Goal: Task Accomplishment & Management: Manage account settings

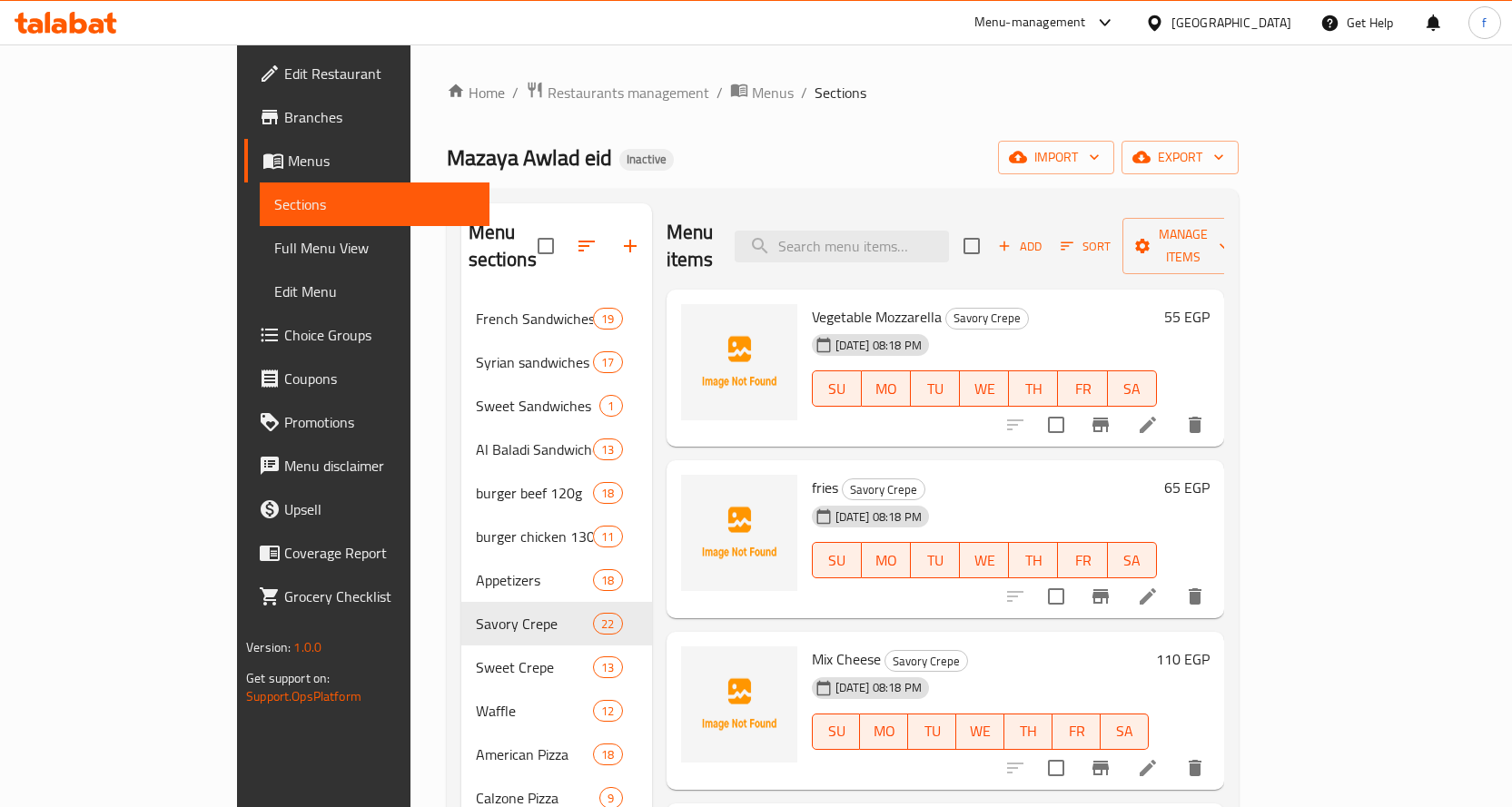
click at [1158, 414] on icon at bounding box center [1147, 424] width 21 height 21
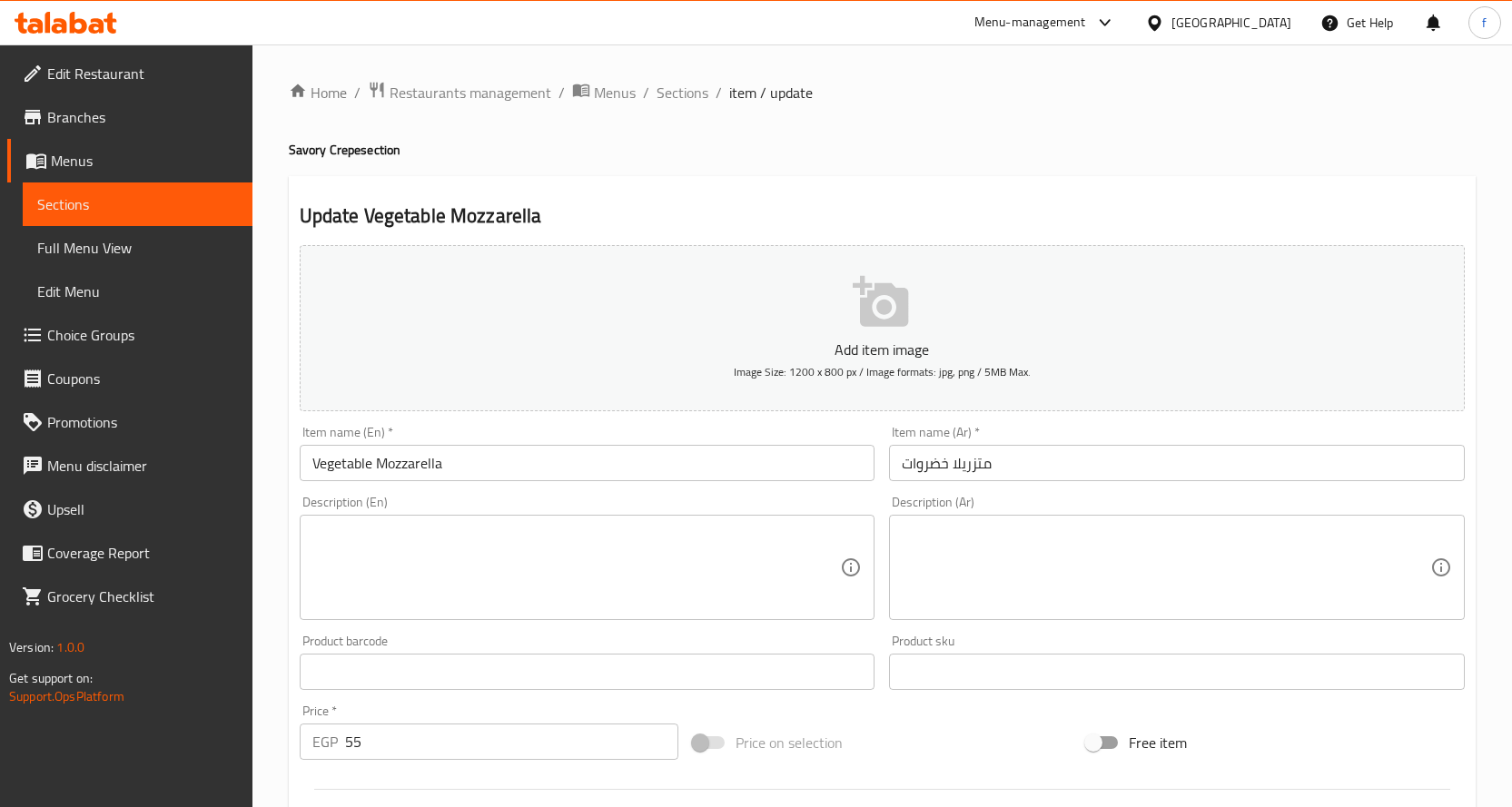
click at [980, 454] on input "متزريلا خضروات" at bounding box center [1176, 463] width 576 height 36
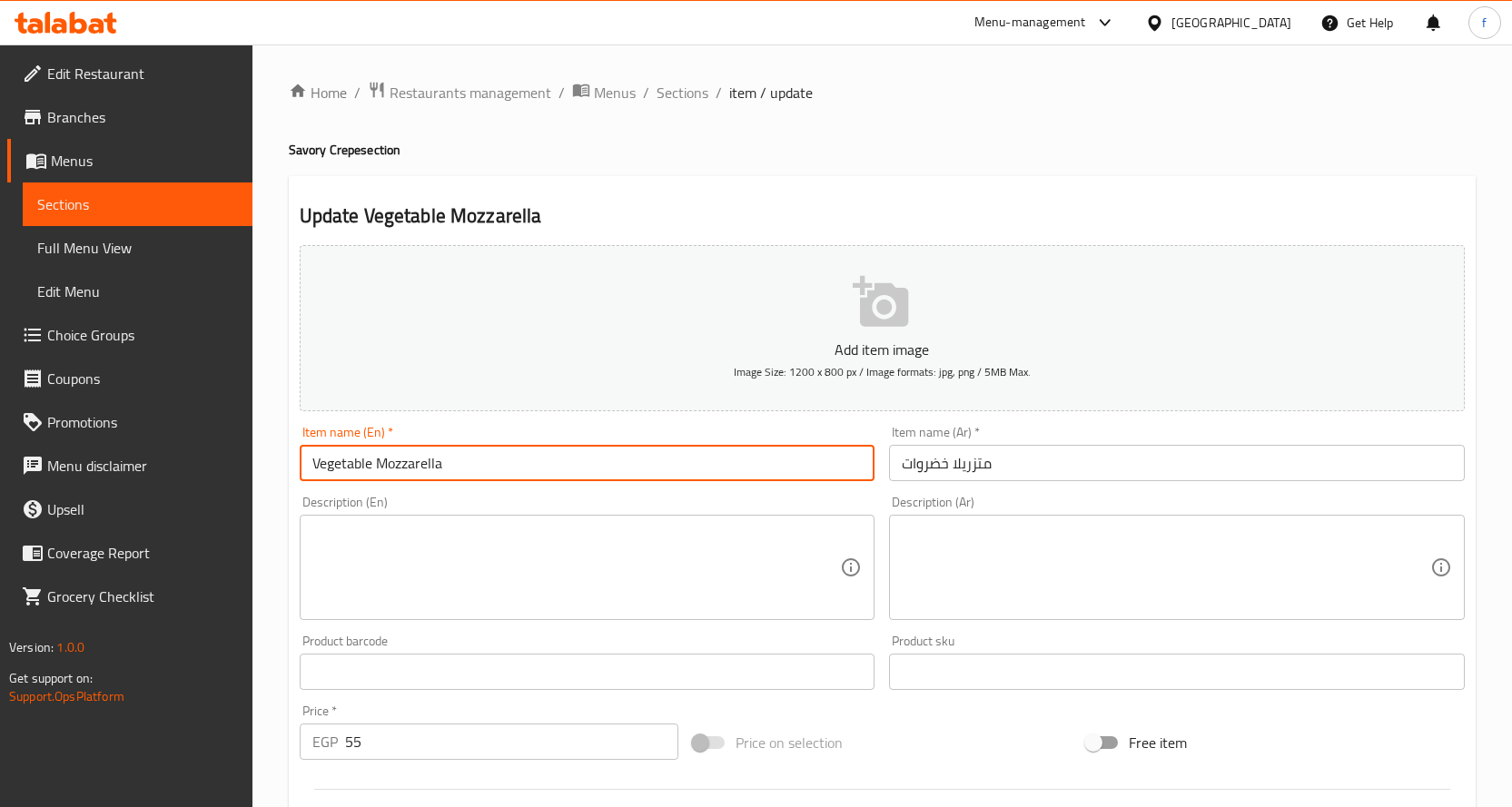
drag, startPoint x: 380, startPoint y: 462, endPoint x: 432, endPoint y: 456, distance: 52.3
click at [432, 456] on input "Vegetable Mozzarella" at bounding box center [587, 463] width 576 height 36
drag, startPoint x: 378, startPoint y: 464, endPoint x: 456, endPoint y: 467, distance: 78.1
click at [456, 467] on input "Vegetable Mozzarella" at bounding box center [587, 463] width 576 height 36
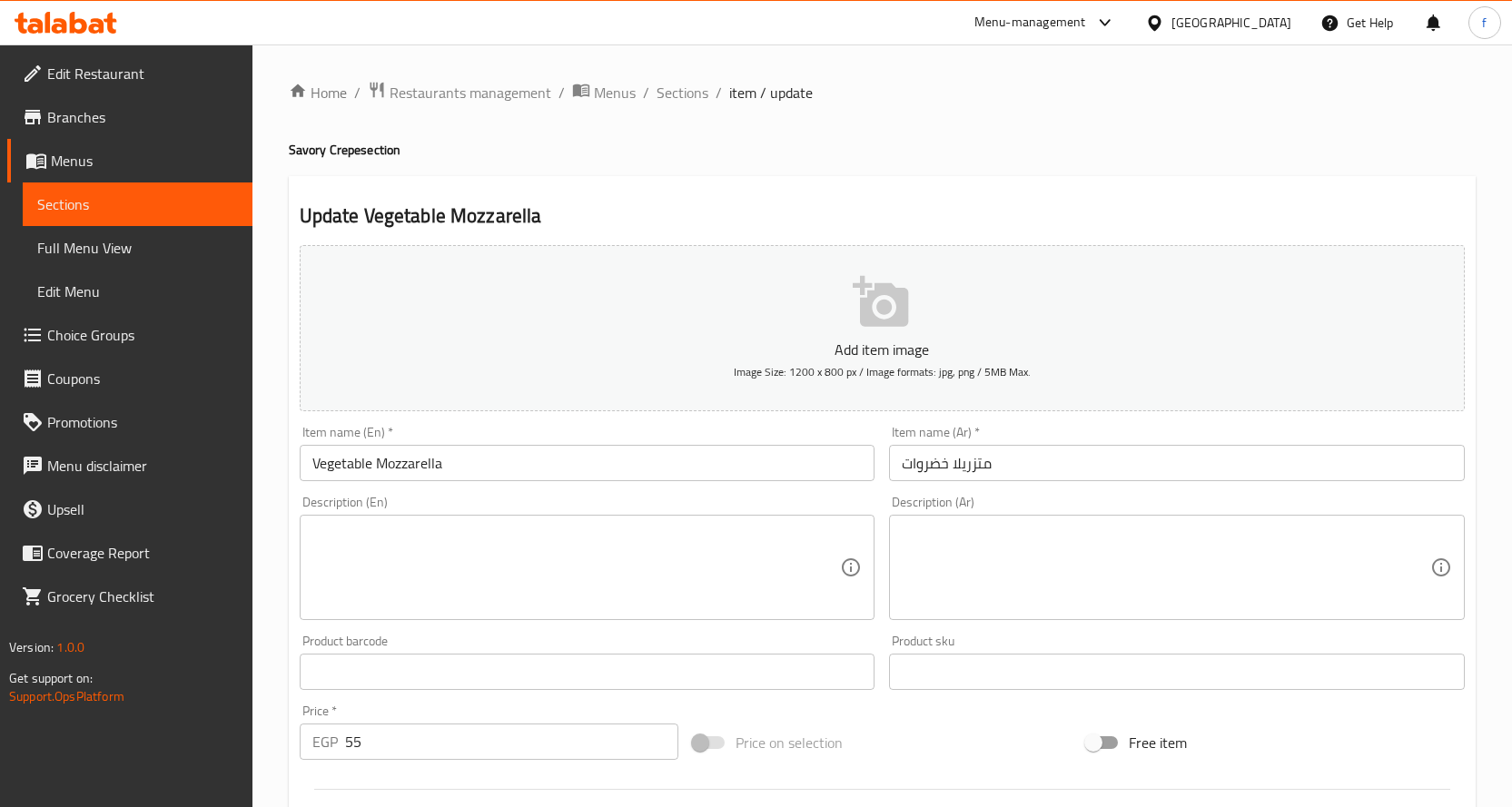
drag, startPoint x: 954, startPoint y: 469, endPoint x: 1239, endPoint y: 470, distance: 285.0
click at [1239, 470] on input "متزريلا خضروات" at bounding box center [1176, 463] width 576 height 36
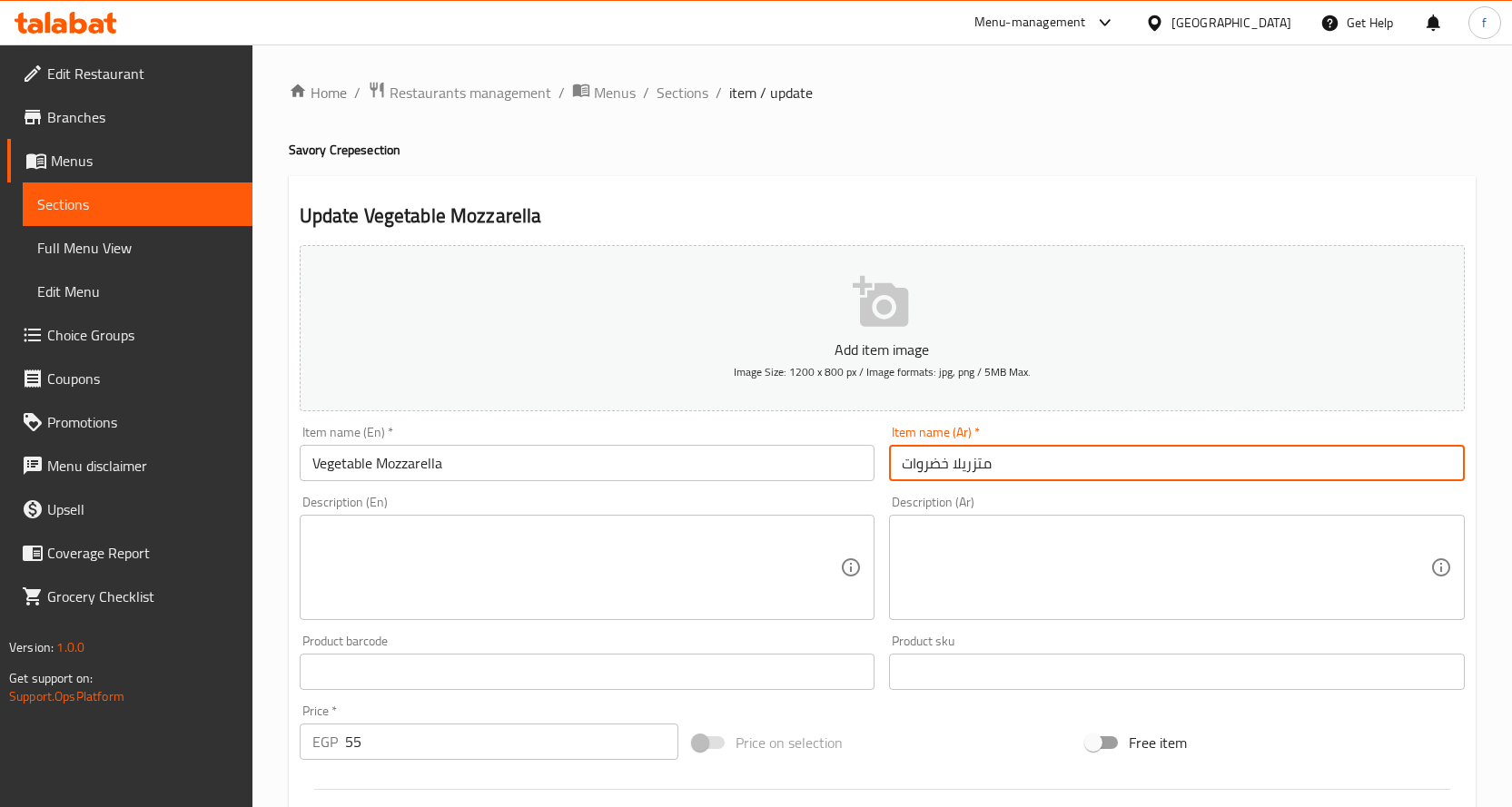
paste input "وتزا"
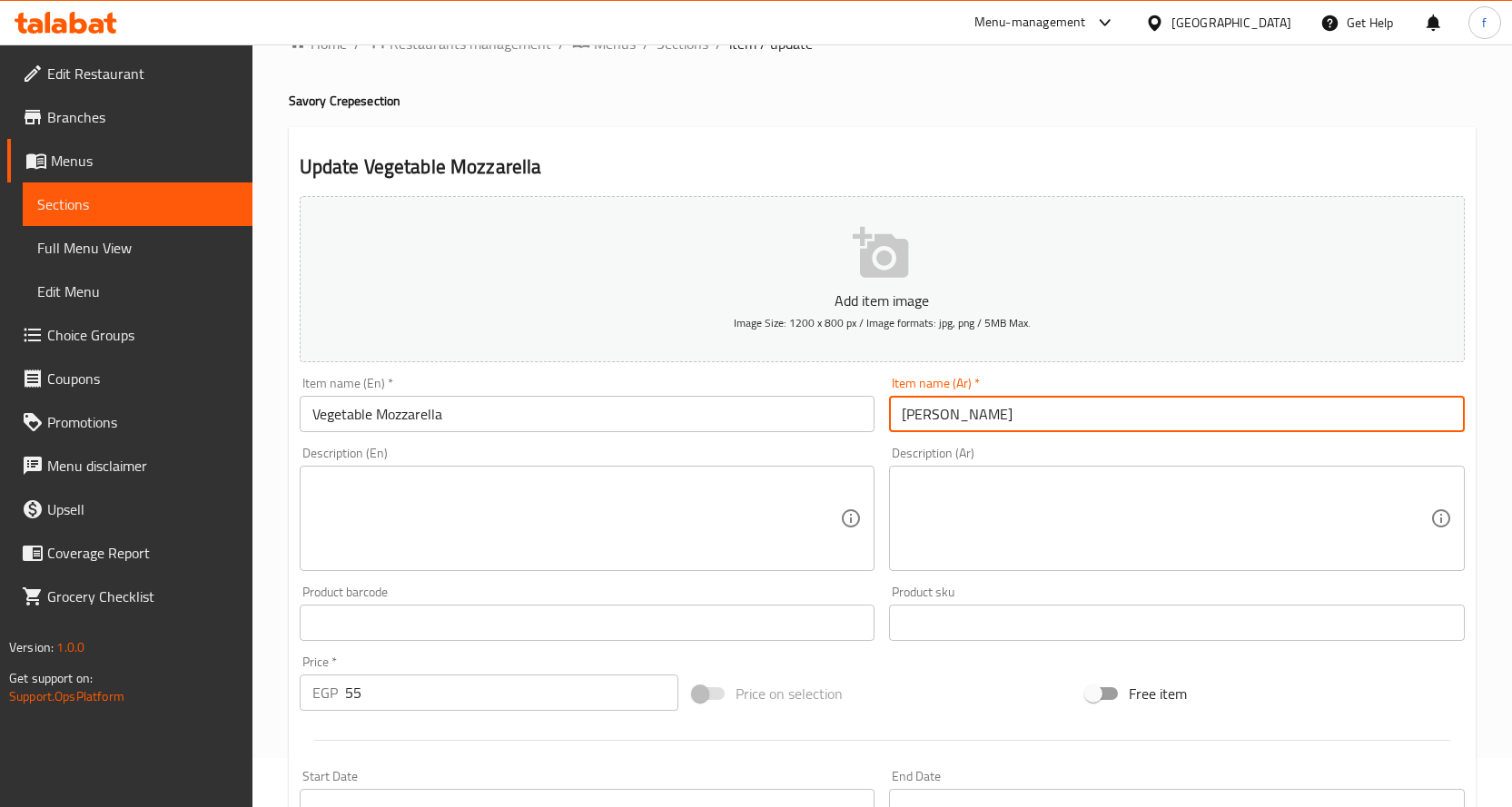
scroll to position [90, 0]
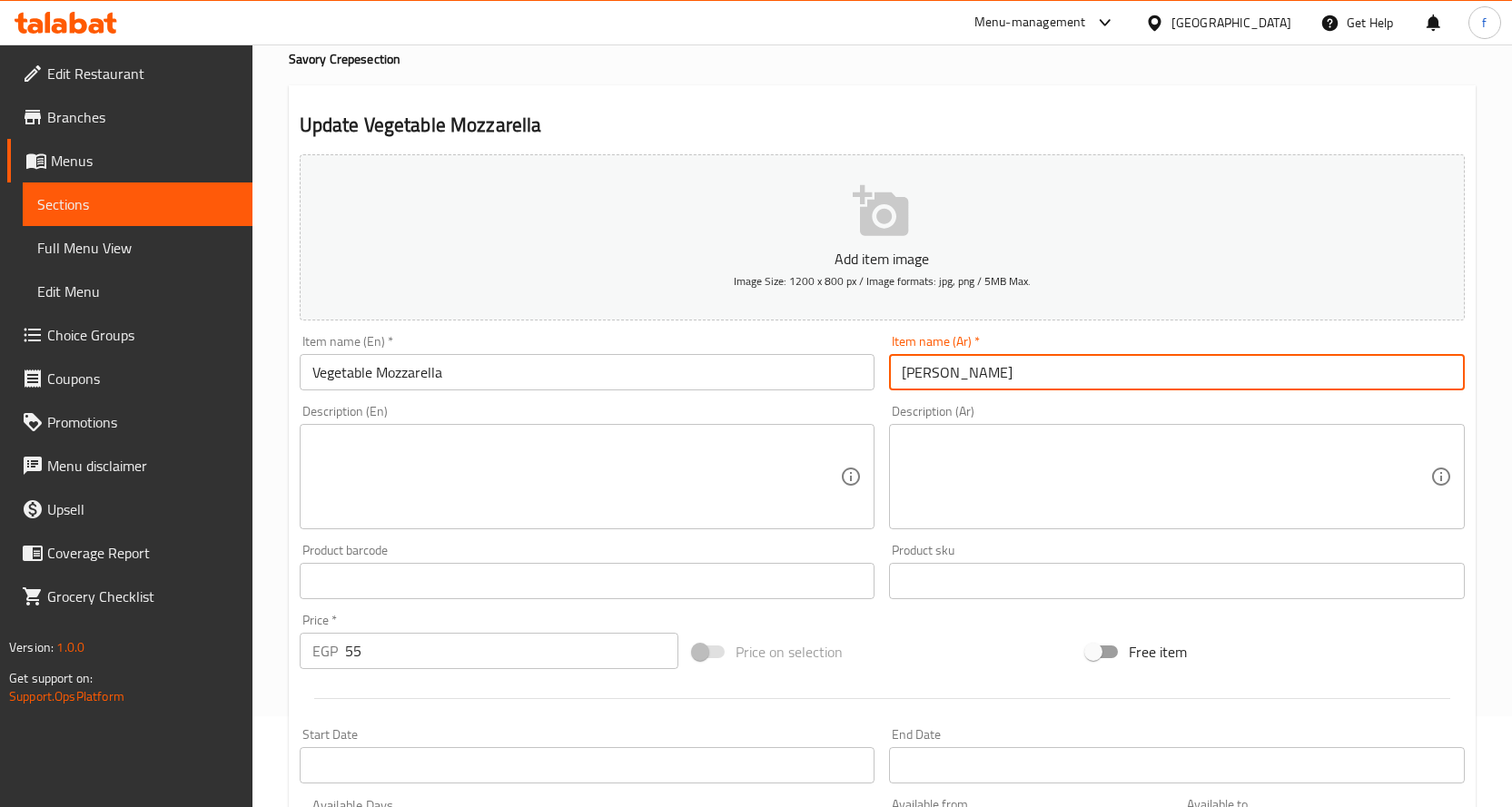
type input "[PERSON_NAME]"
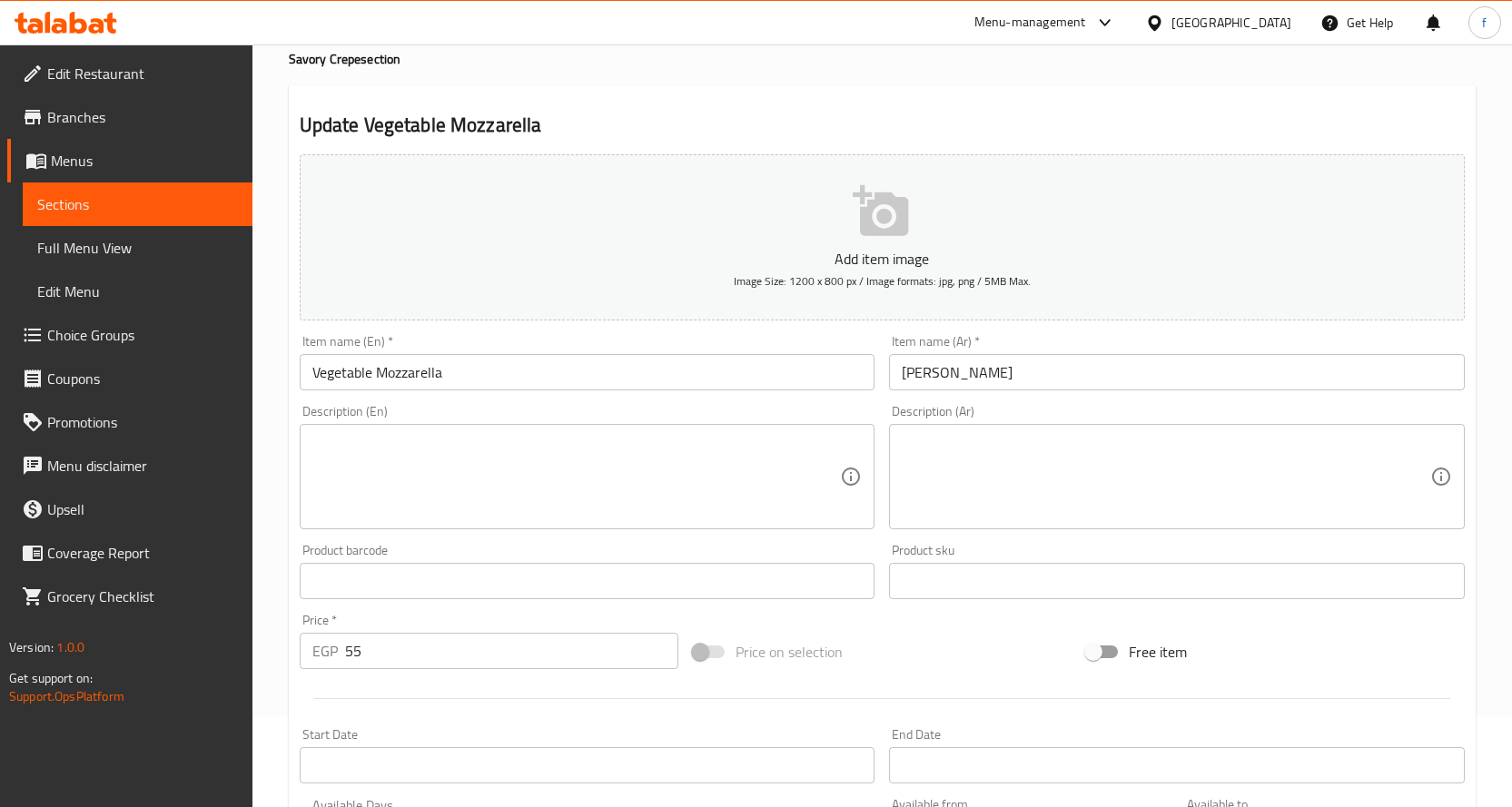
click at [518, 506] on textarea at bounding box center [577, 477] width 528 height 86
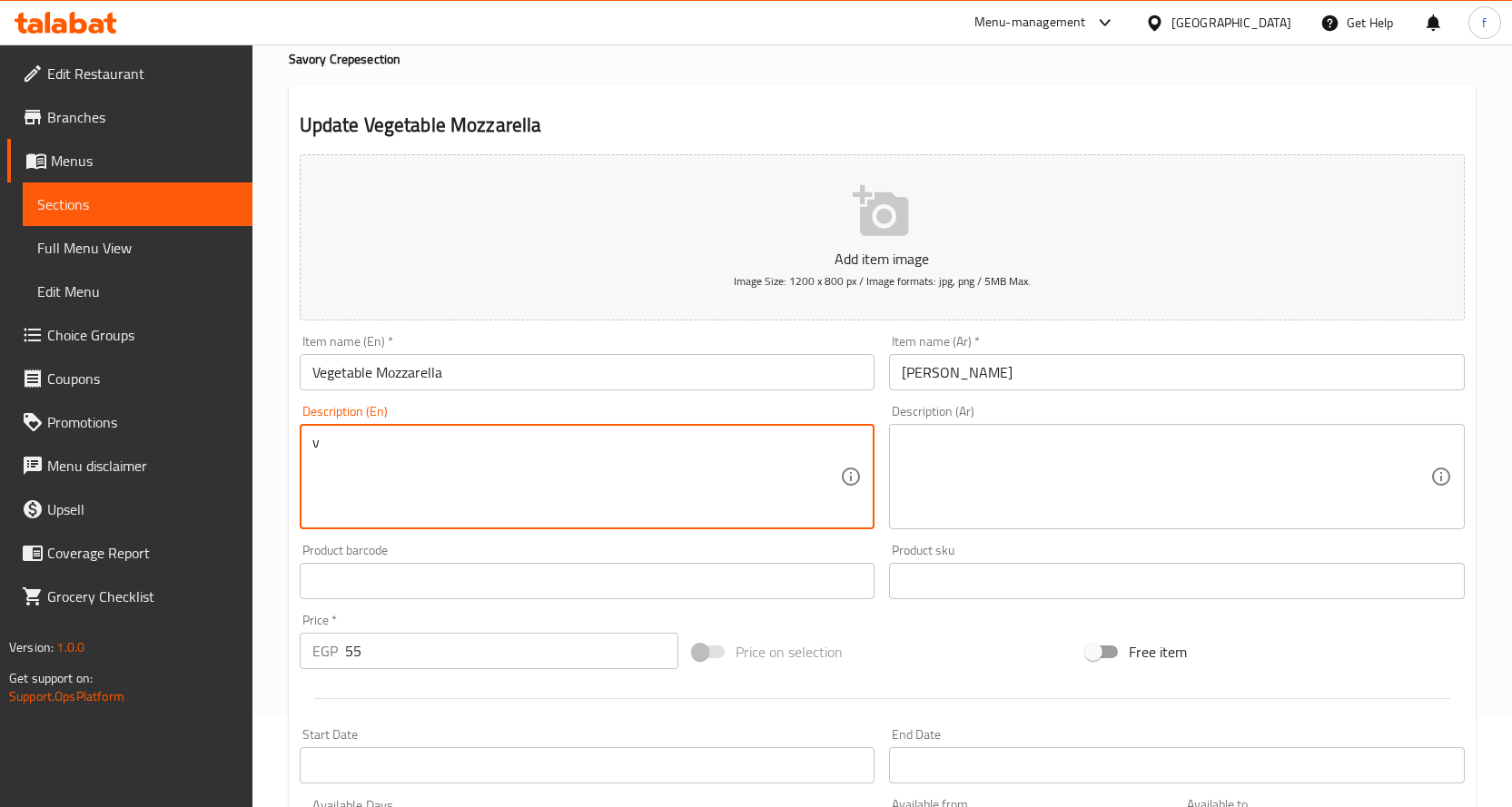
click at [522, 492] on textarea "v" at bounding box center [577, 477] width 528 height 86
paste textarea "Crepe, mozzarella cheese, mixed vegetables."
type textarea "Crepe, mozzarella cheese, mixed vegetables."
click at [1113, 429] on div "Description (Ar)" at bounding box center [1176, 476] width 576 height 105
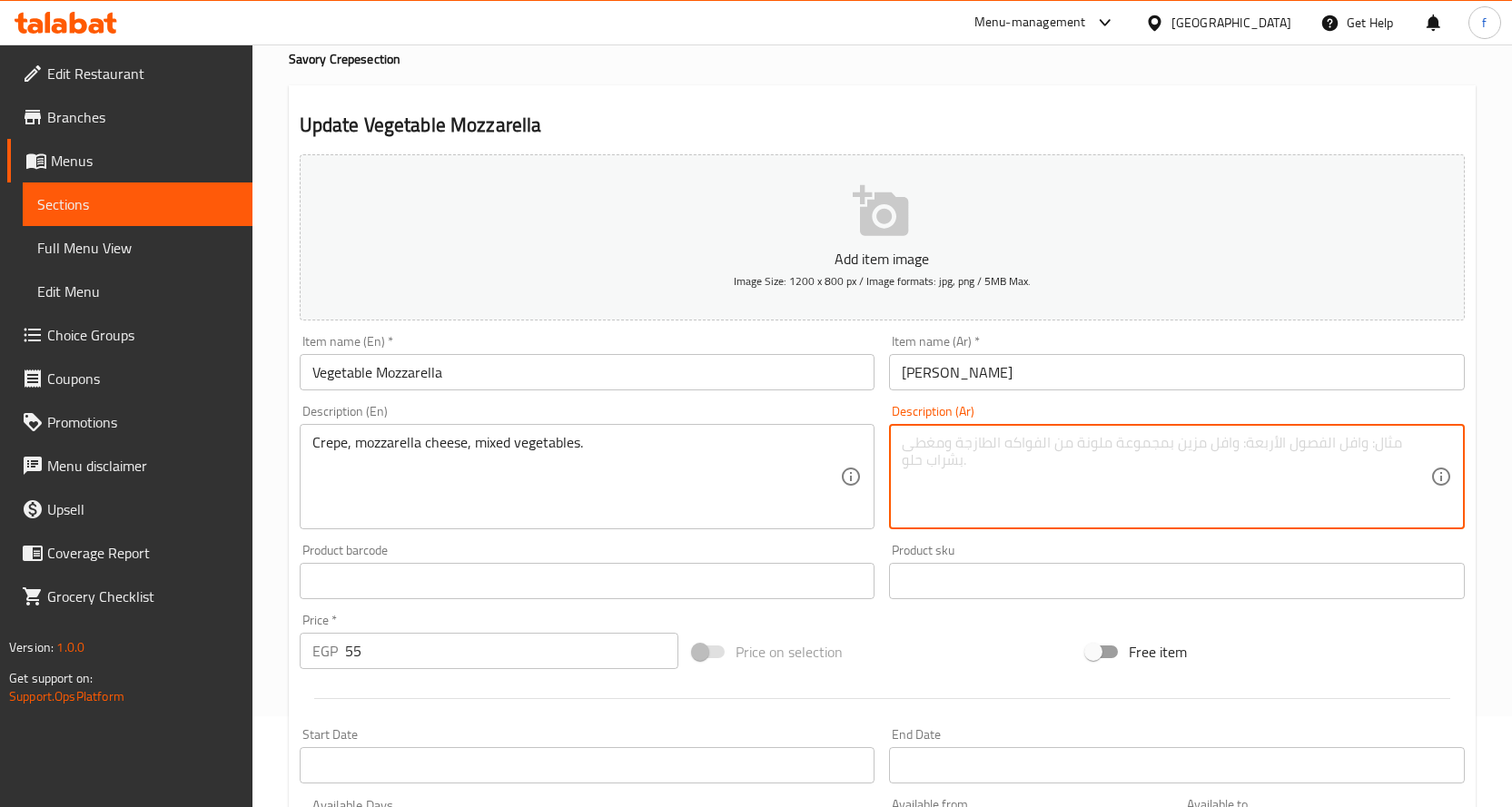
paste textarea "كريب، جبنة [PERSON_NAME]، خضروات مشكلة."
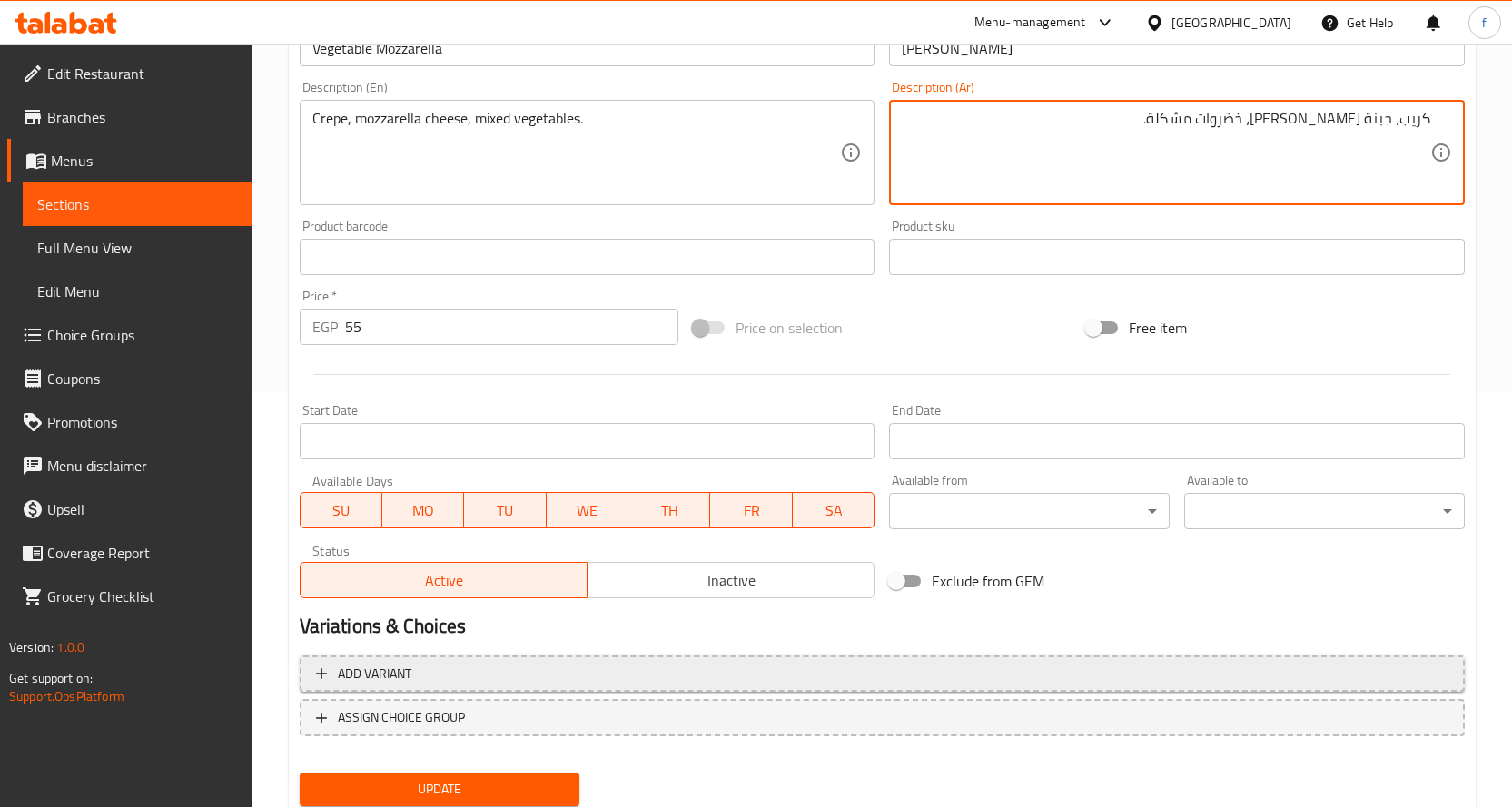
scroll to position [476, 0]
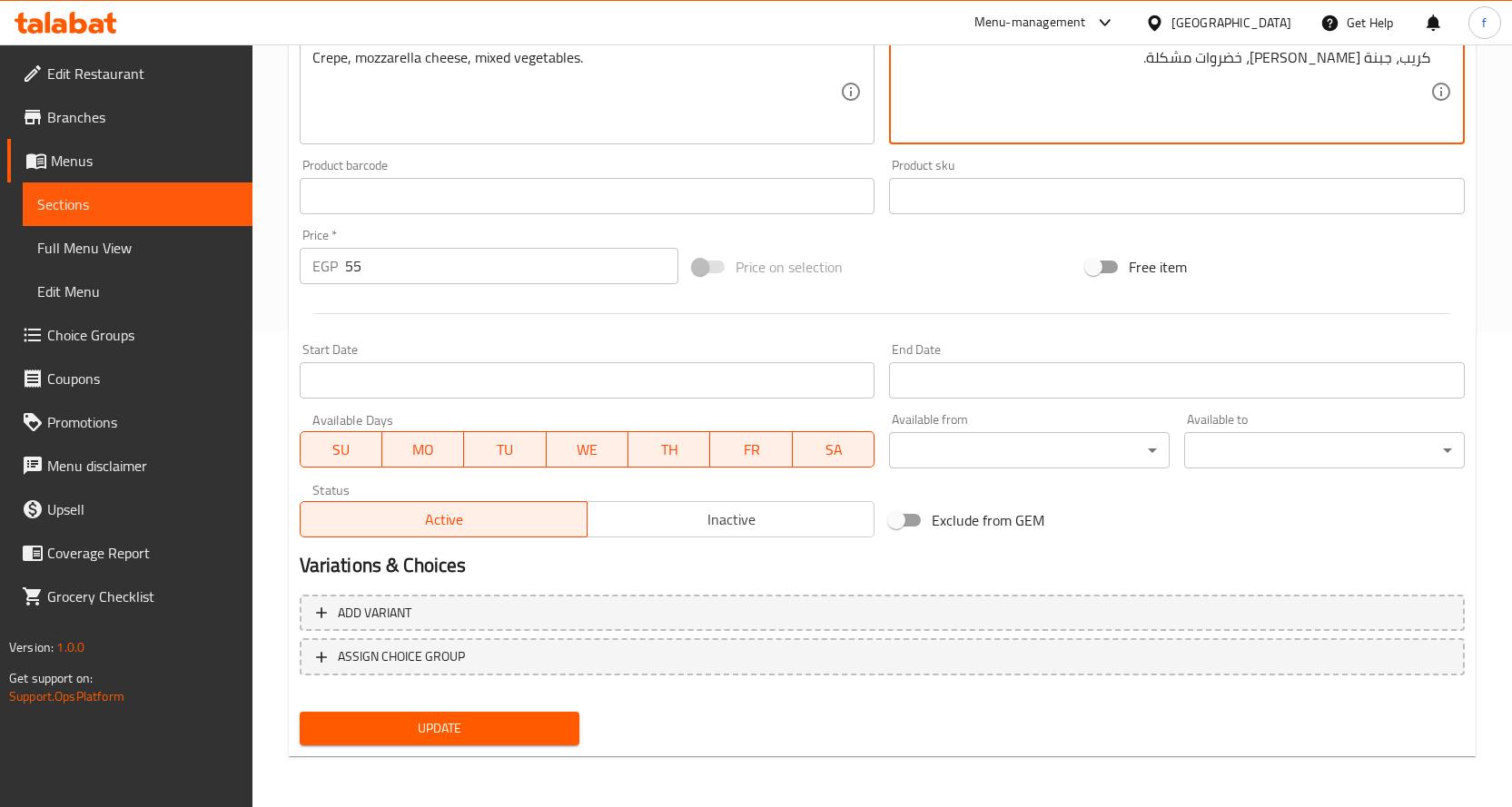
type textarea "كريب، جبنة [PERSON_NAME]، خضروات مشكلة."
click at [522, 706] on div "Update" at bounding box center [440, 729] width 295 height 49
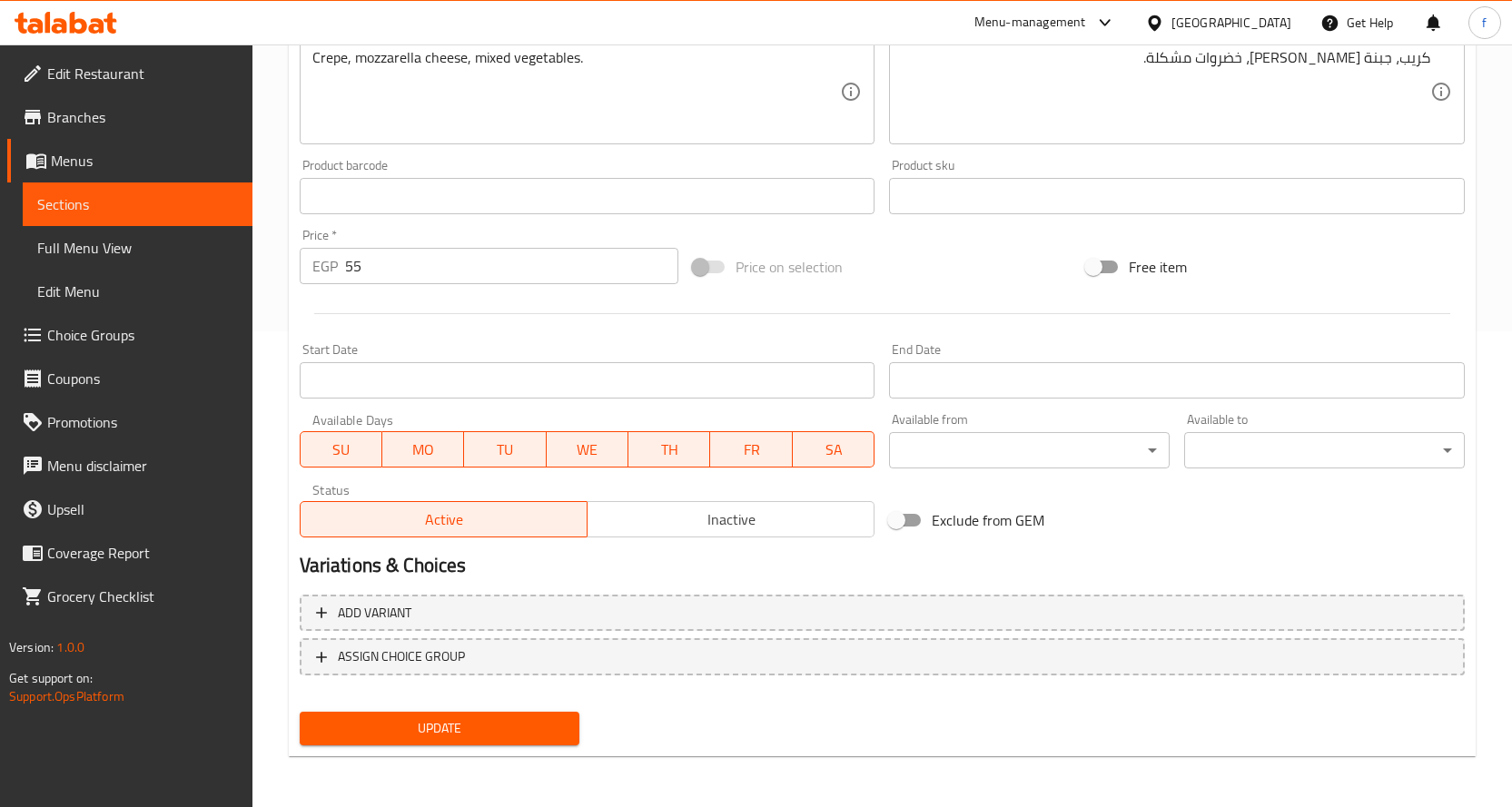
click at [518, 709] on div "Update" at bounding box center [440, 729] width 295 height 49
click at [507, 714] on button "Update" at bounding box center [440, 729] width 281 height 34
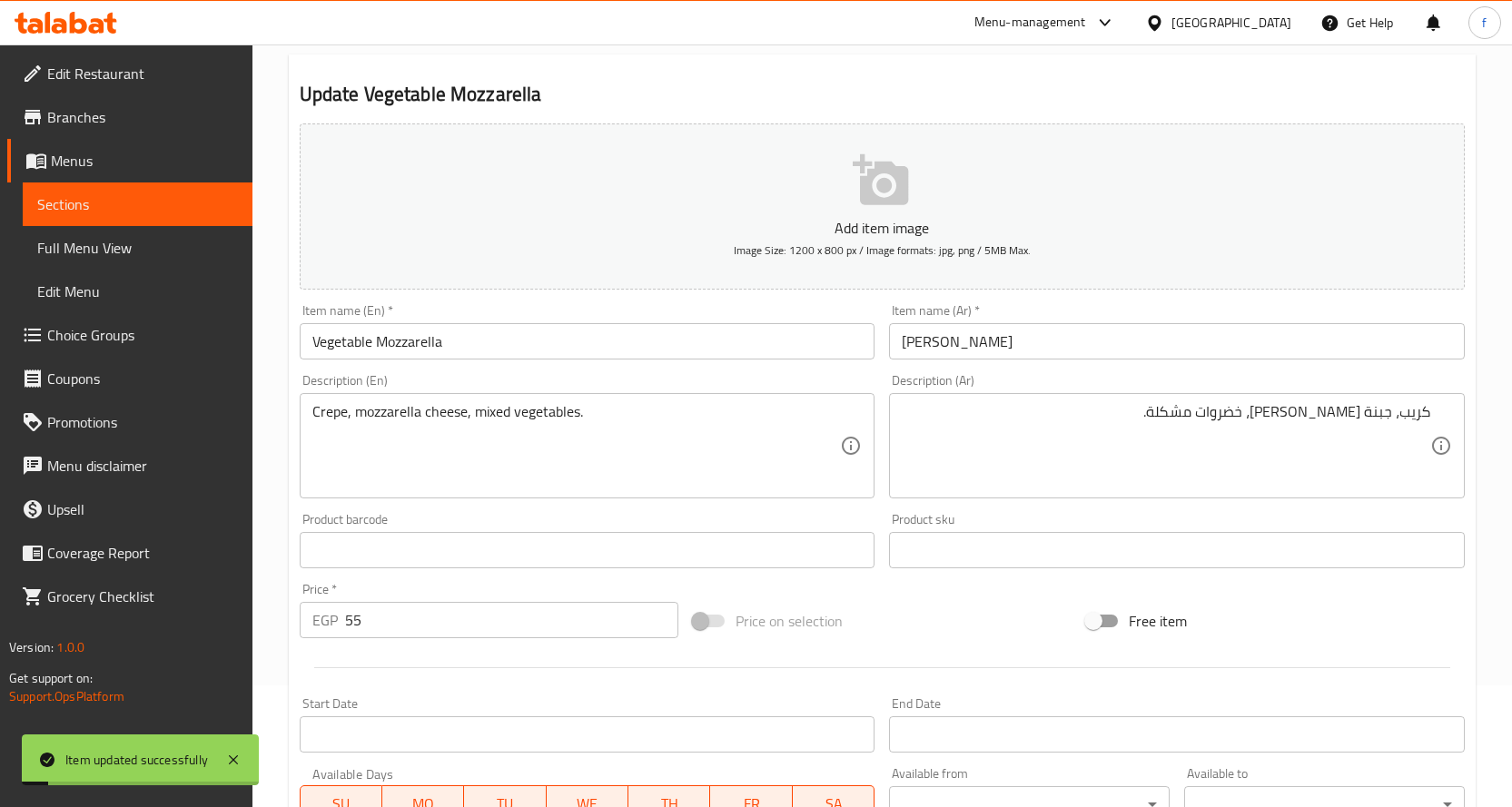
scroll to position [0, 0]
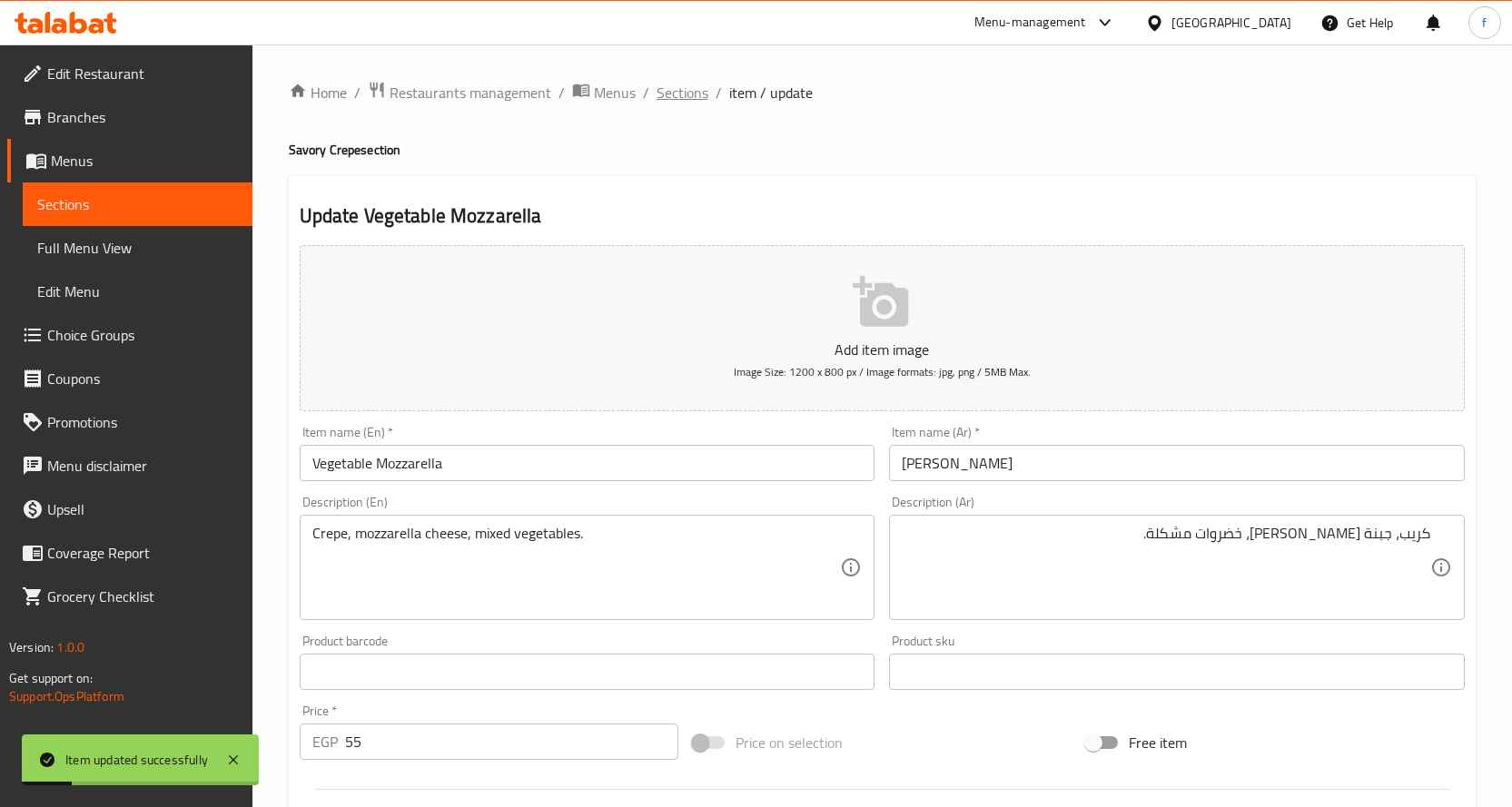
click at [665, 89] on span "Sections" at bounding box center [681, 92] width 51 height 21
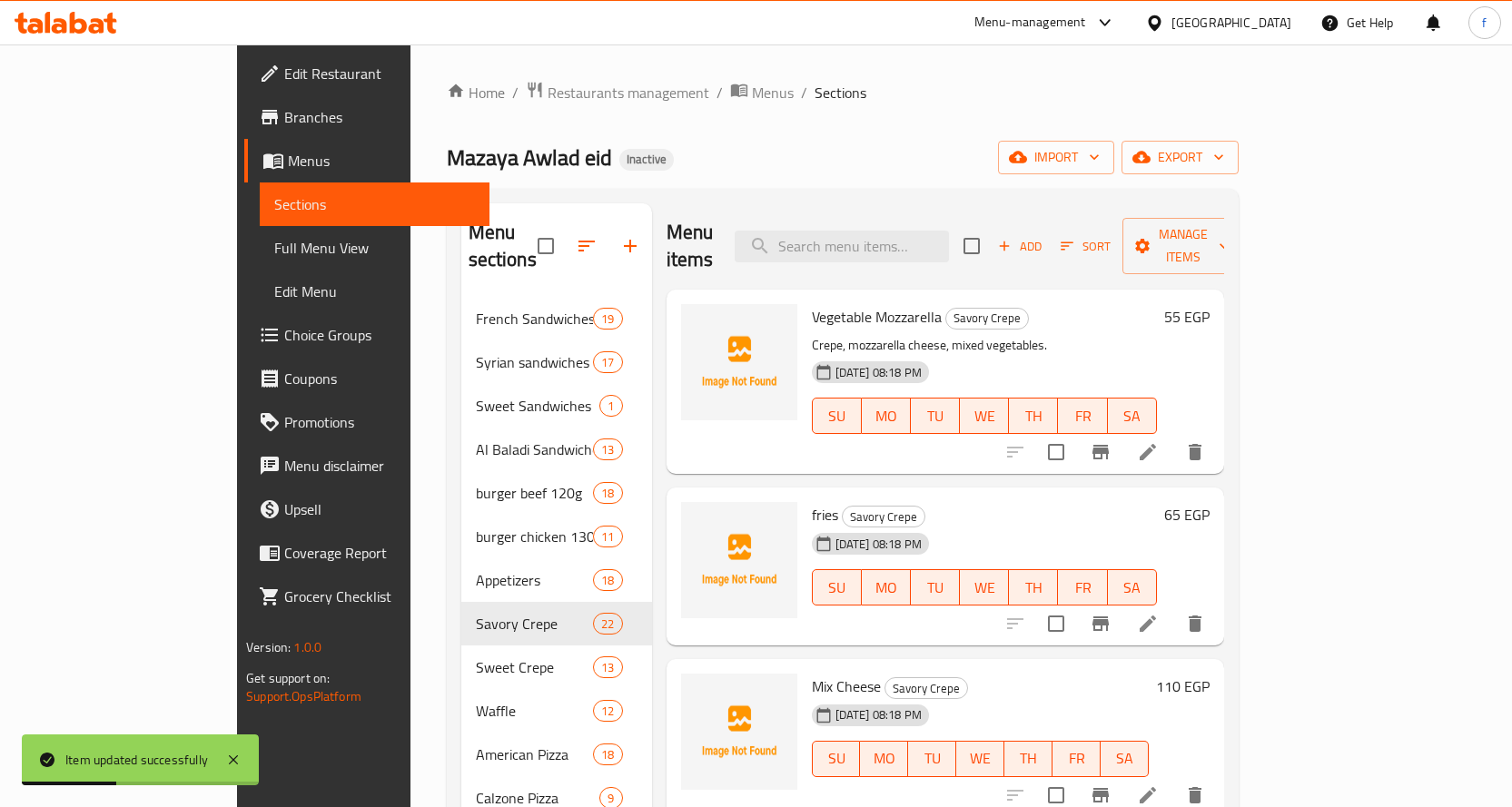
click at [1173, 607] on li at bounding box center [1147, 623] width 50 height 33
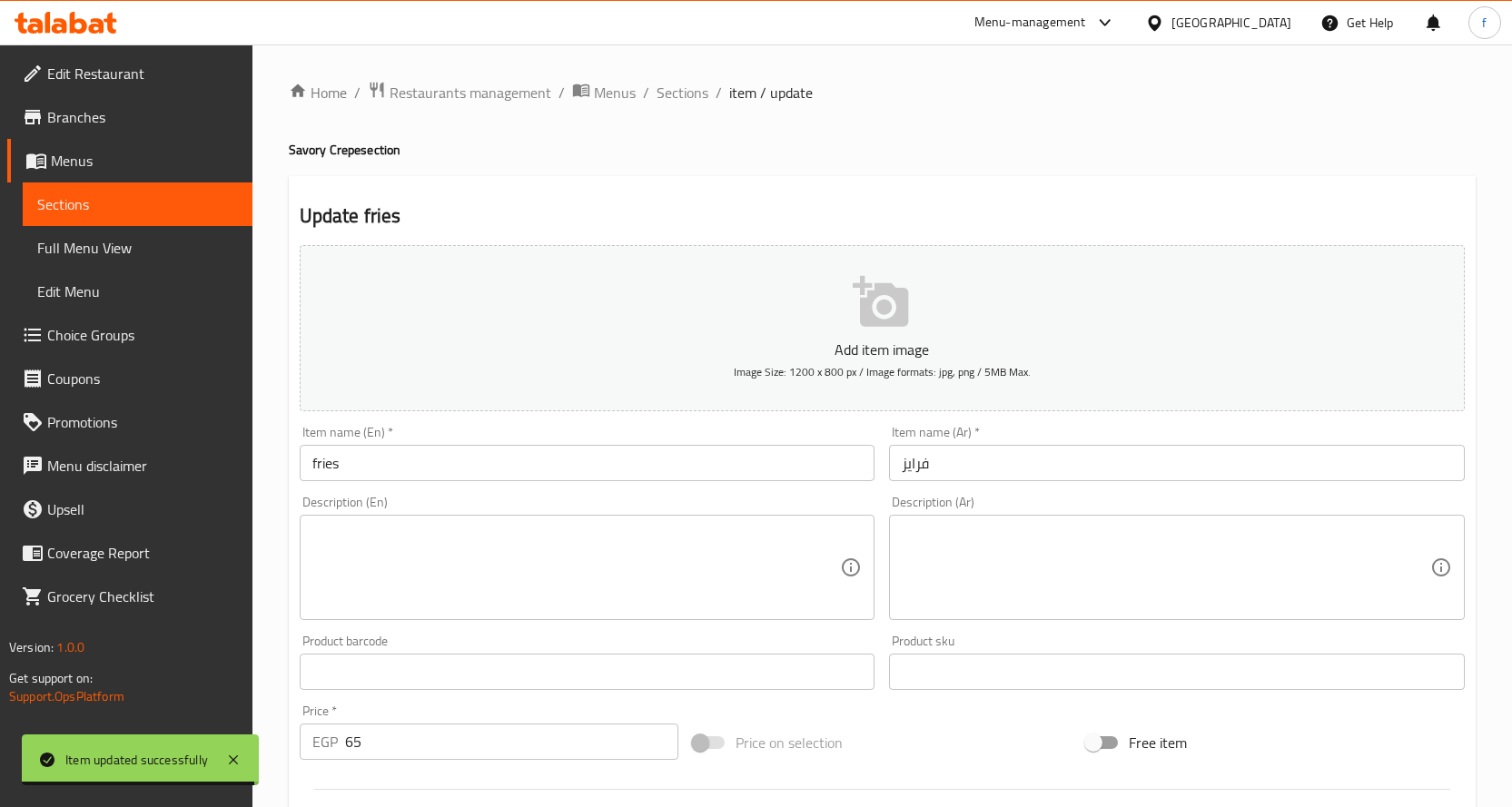
click at [594, 566] on textarea at bounding box center [577, 567] width 528 height 86
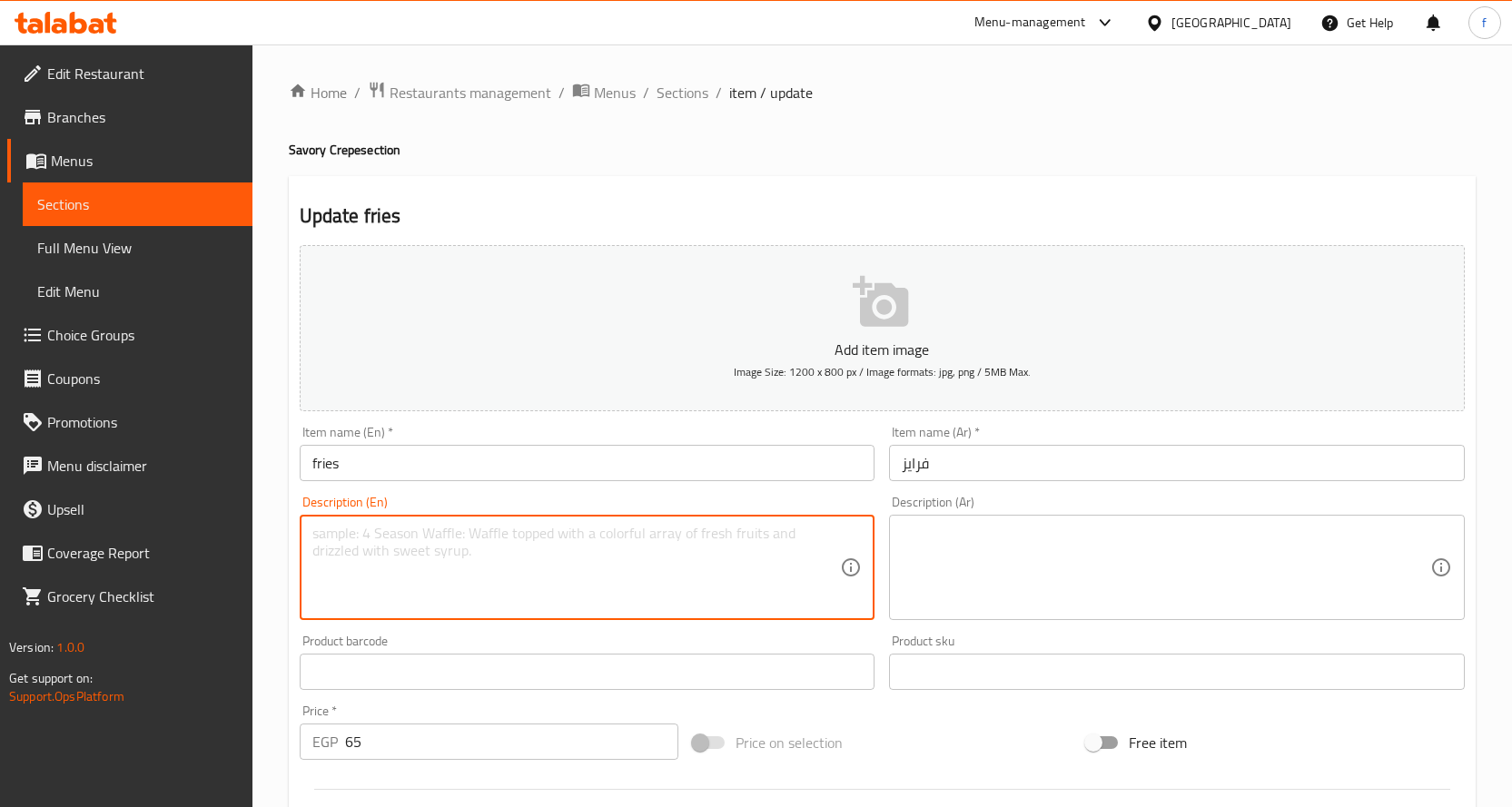
paste textarea "Crepe, French fries."
type textarea "Crepe, French fries."
click at [877, 563] on div "Description (En) Crepe, French fries. Description (En)" at bounding box center [587, 557] width 590 height 139
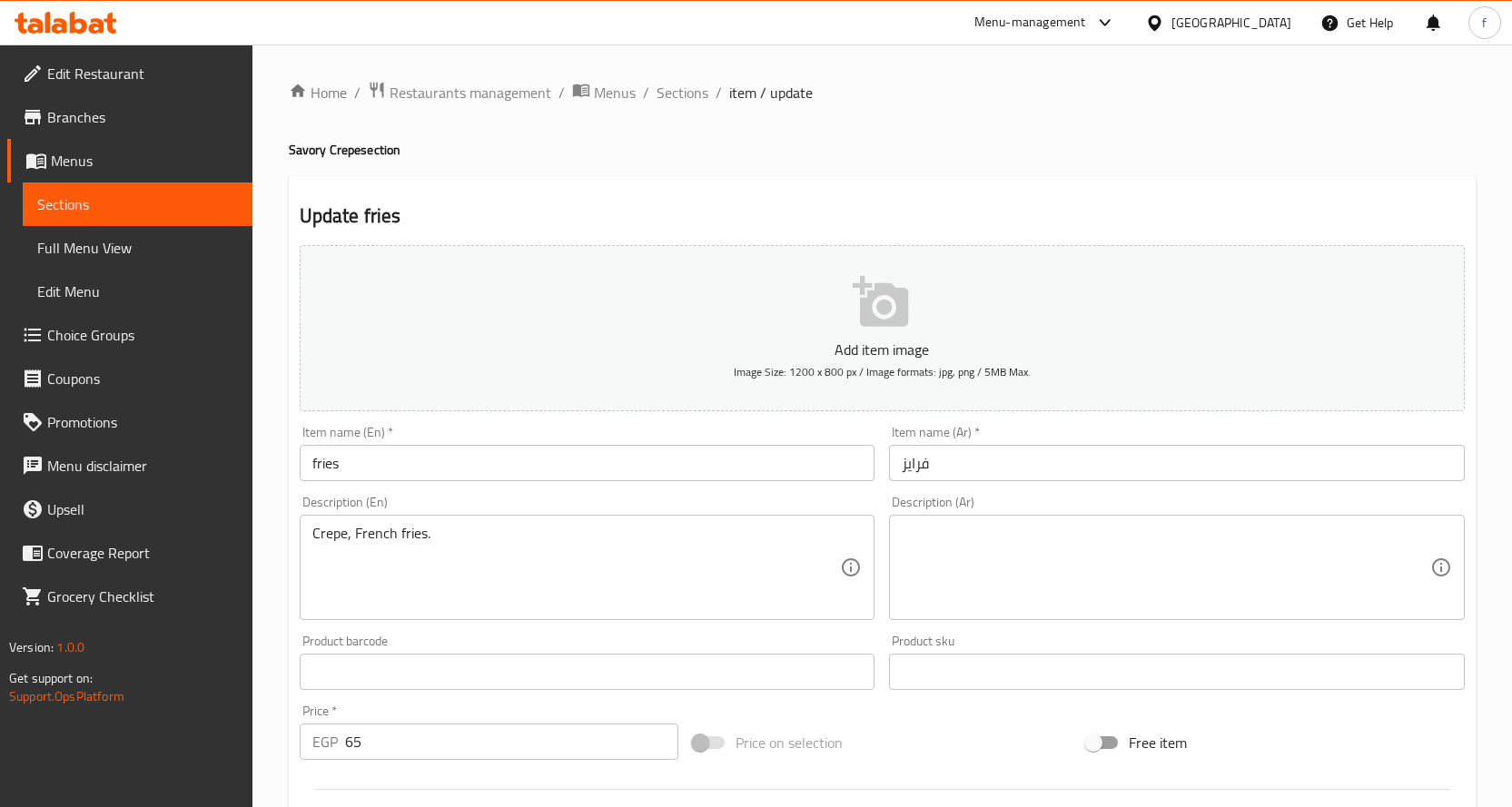
click at [937, 553] on textarea at bounding box center [1166, 567] width 528 height 86
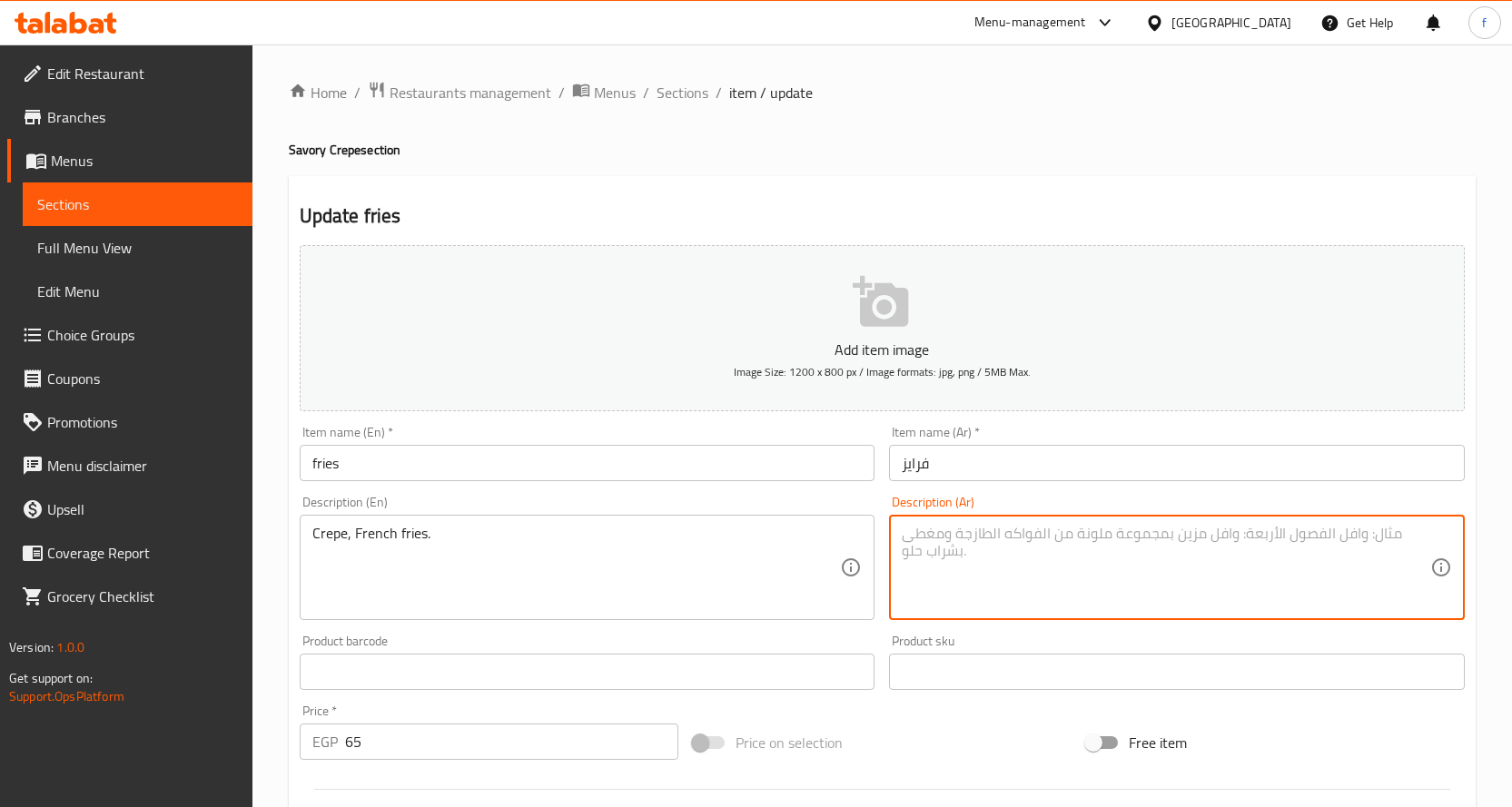
paste textarea "كريب، بطاطس مقلية."
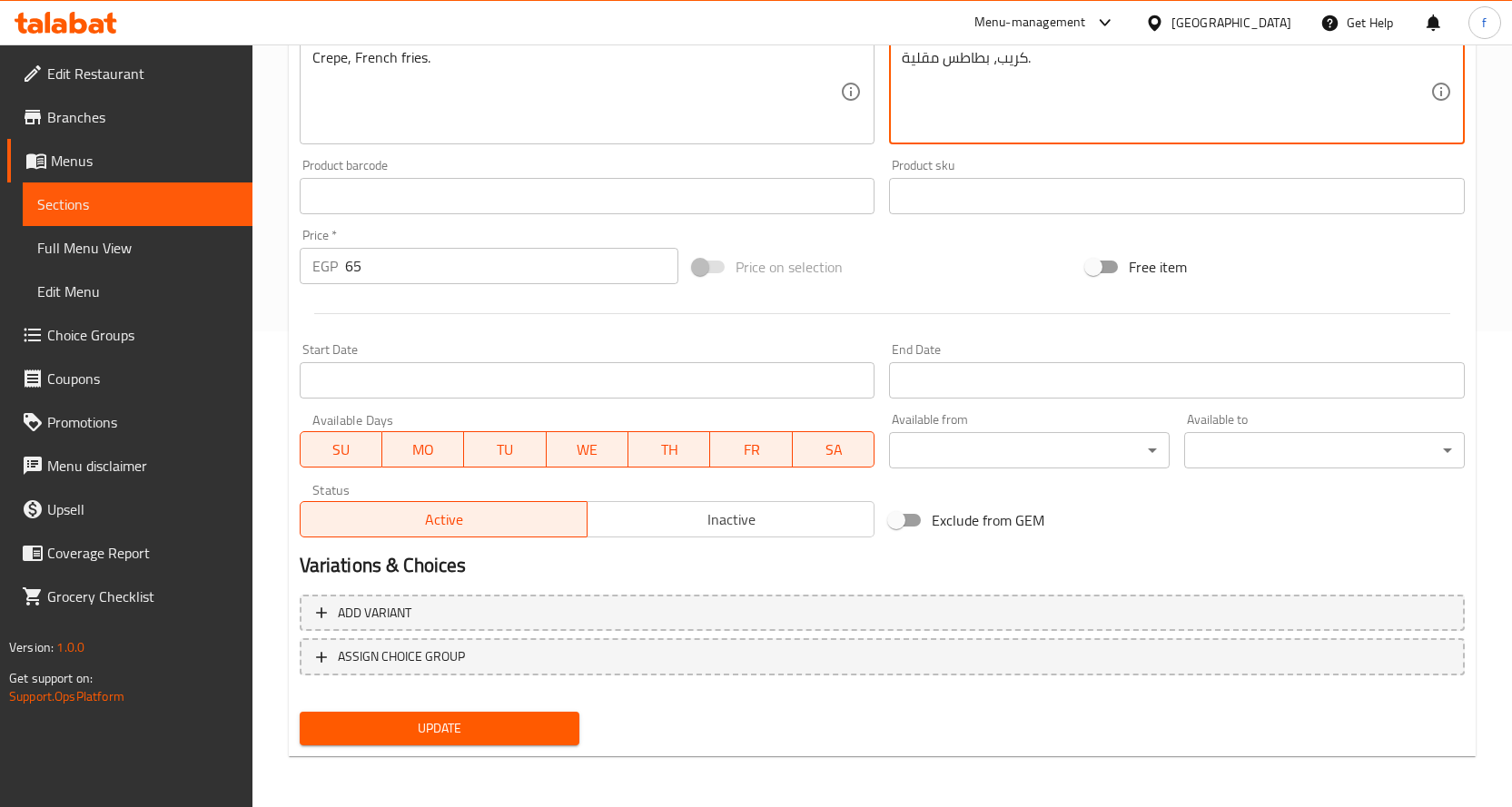
type textarea "كريب، بطاطس مقلية."
click at [462, 737] on span "Update" at bounding box center [440, 729] width 251 height 22
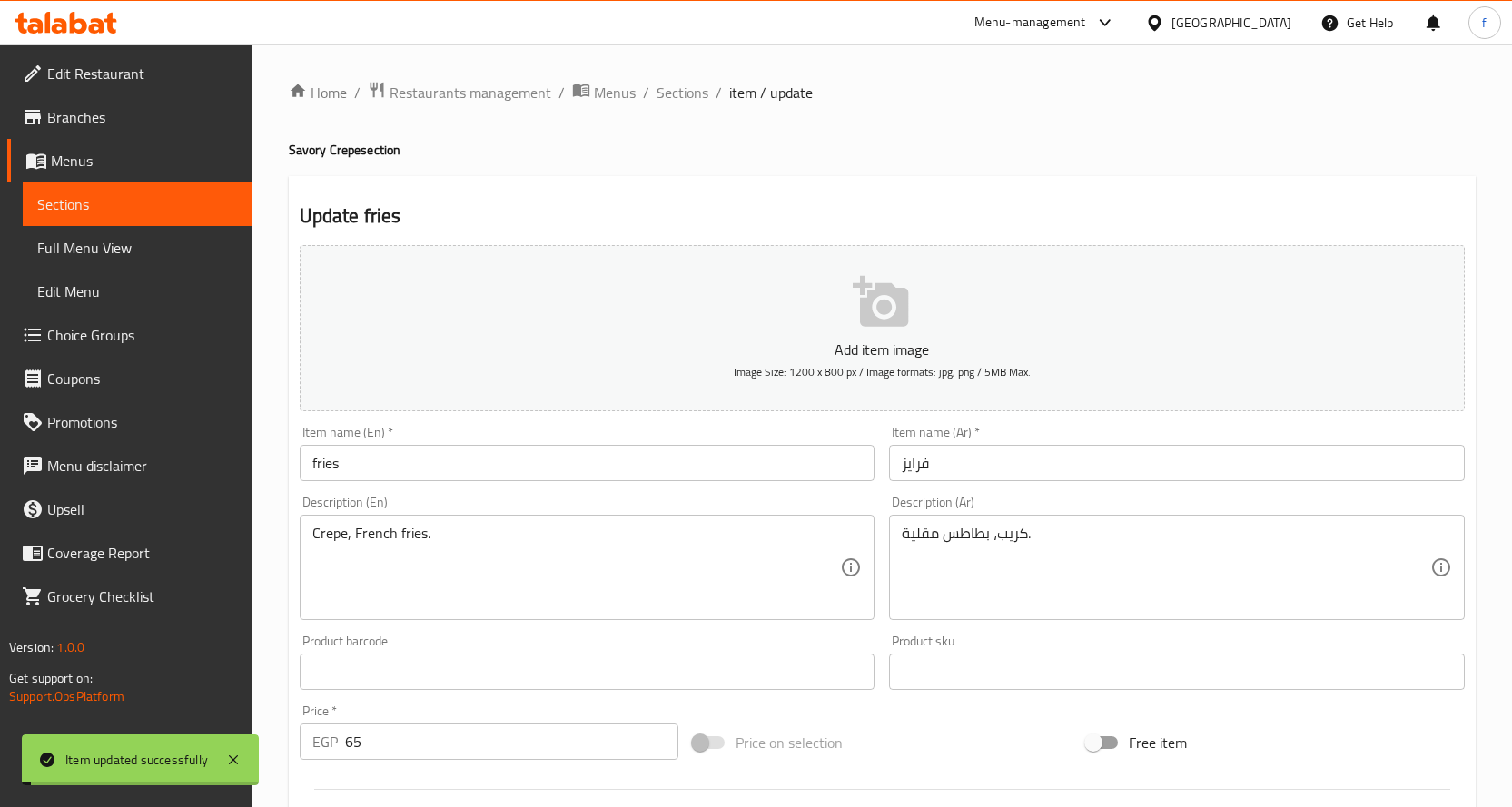
click at [689, 111] on div "Home / Restaurants management / Menus / Sections / item / update Savory Crepe s…" at bounding box center [882, 663] width 1187 height 1165
click at [698, 100] on span "Sections" at bounding box center [681, 92] width 51 height 21
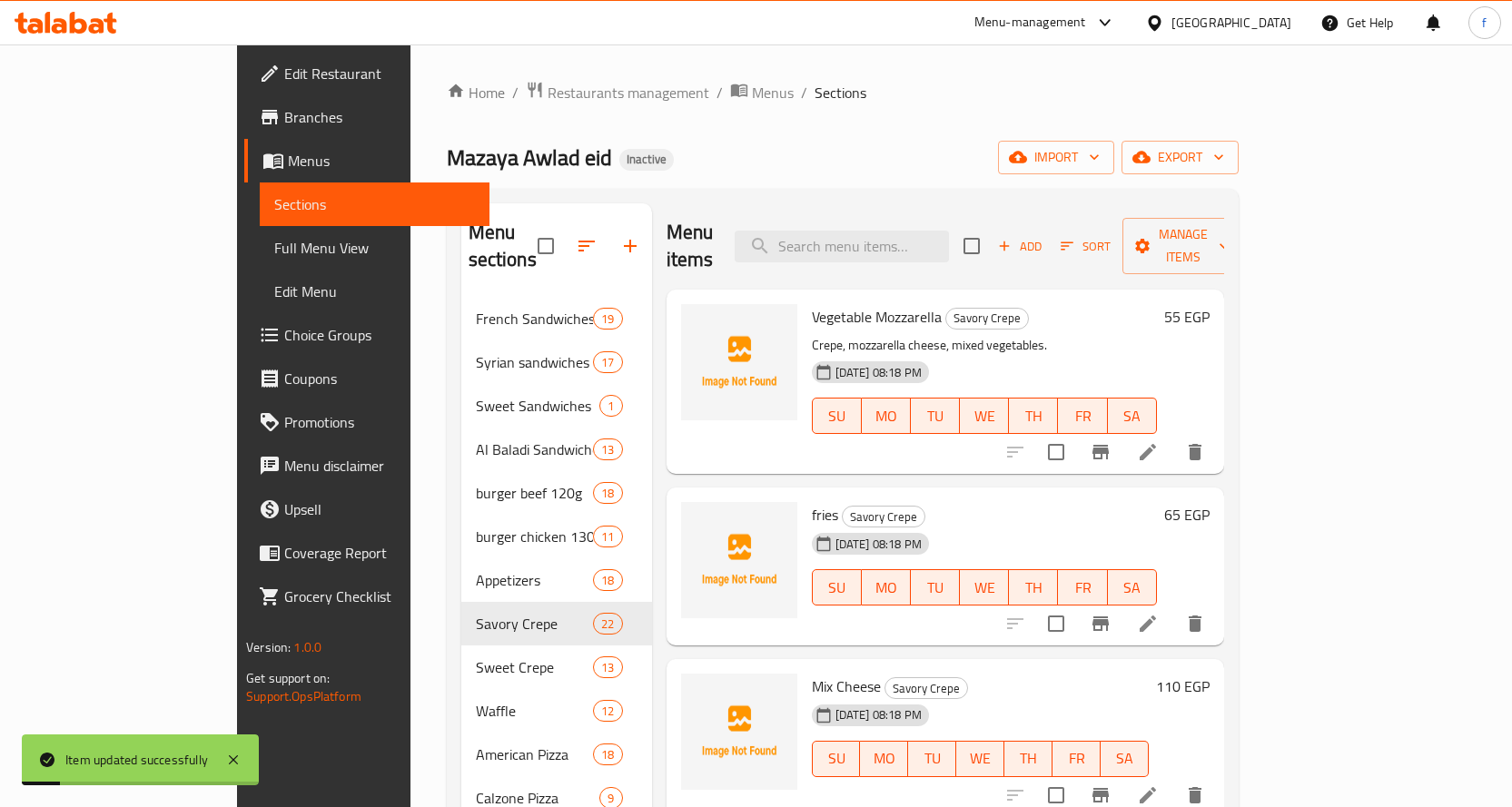
scroll to position [182, 0]
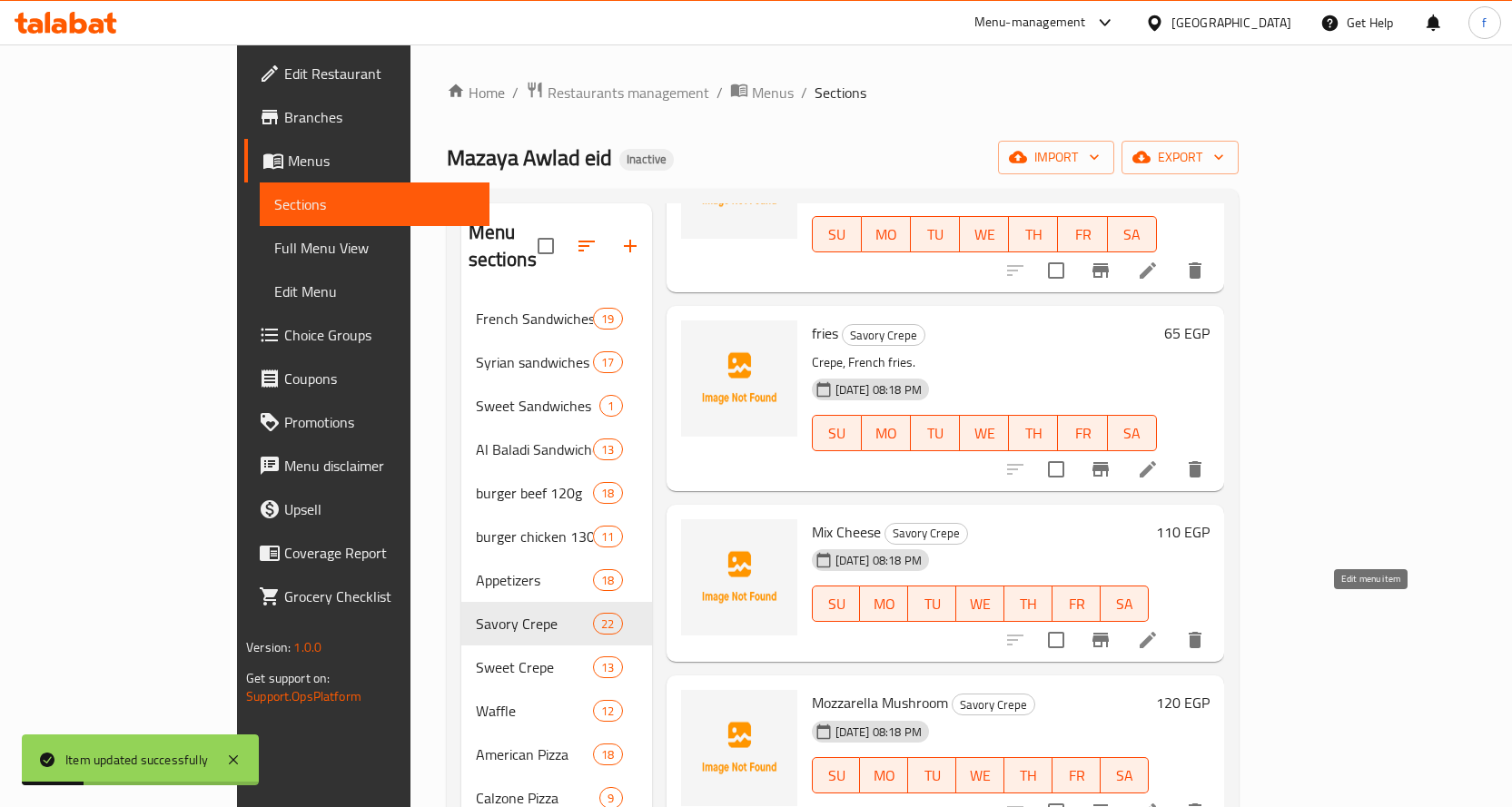
click at [1155, 632] on icon at bounding box center [1148, 640] width 17 height 17
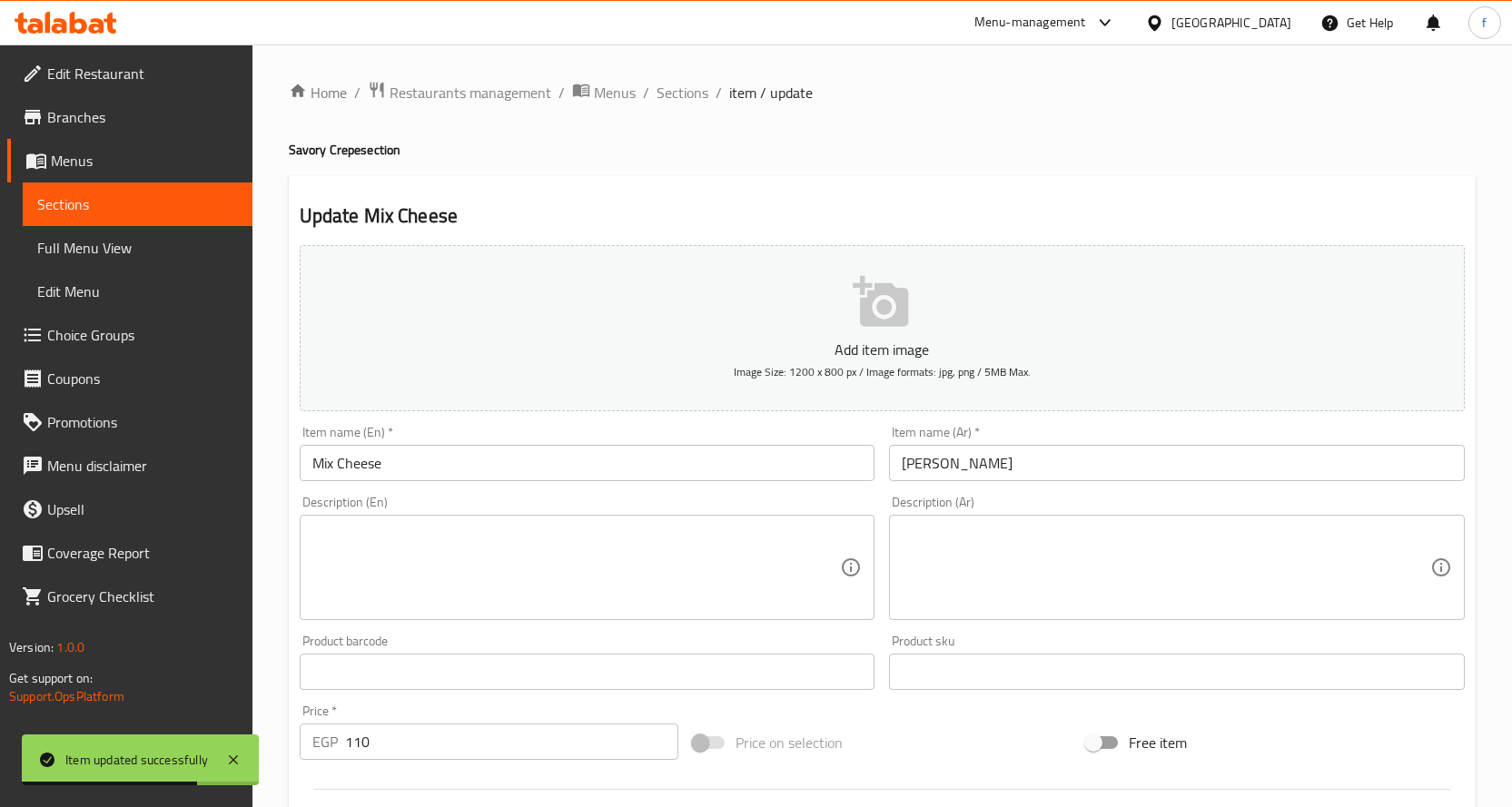
click at [581, 610] on textarea at bounding box center [577, 567] width 528 height 86
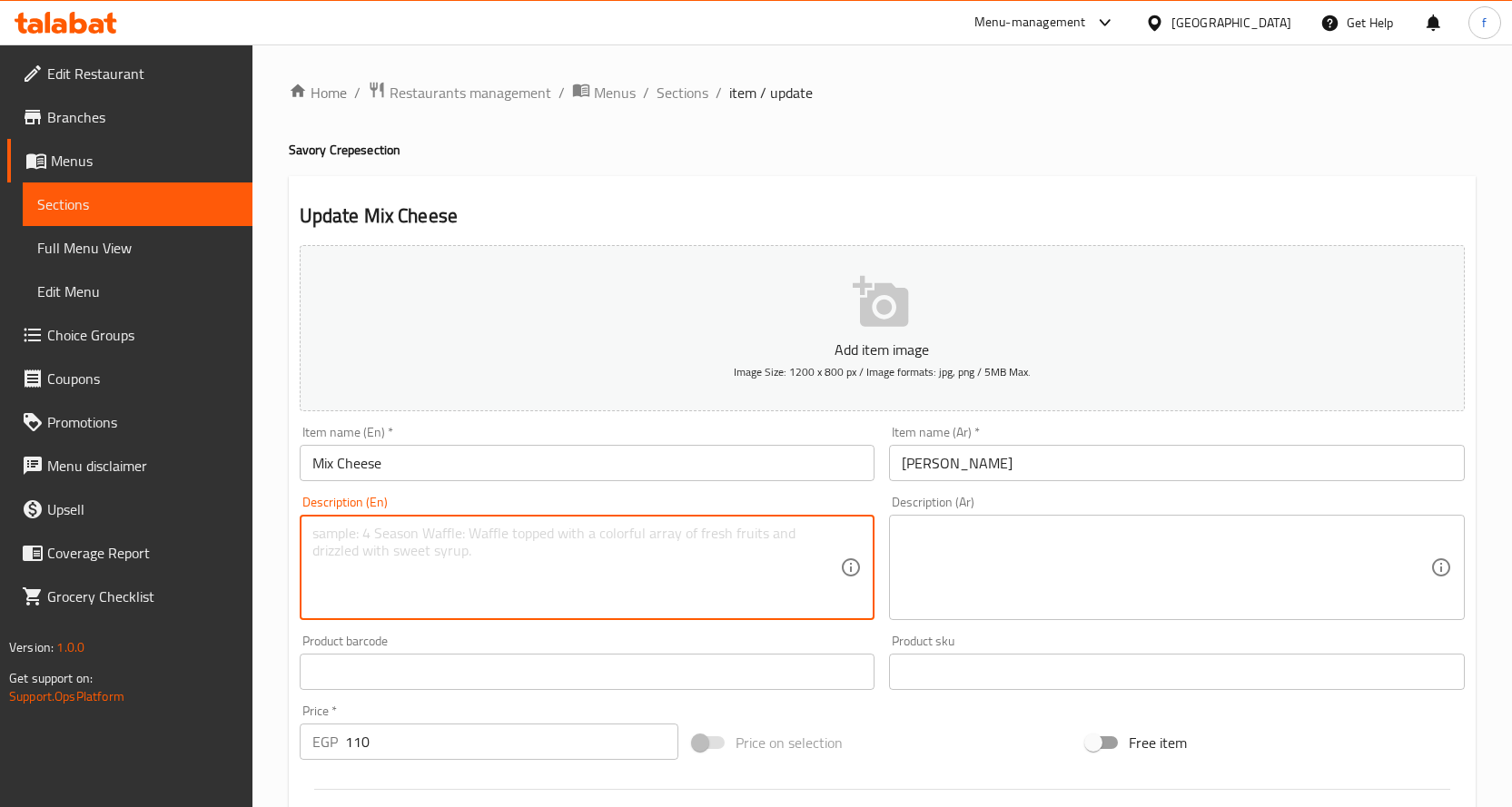
paste textarea "Crepe, assorted cheese."
type textarea "Crepe, assorted cheese."
click at [959, 534] on textarea at bounding box center [1166, 567] width 528 height 86
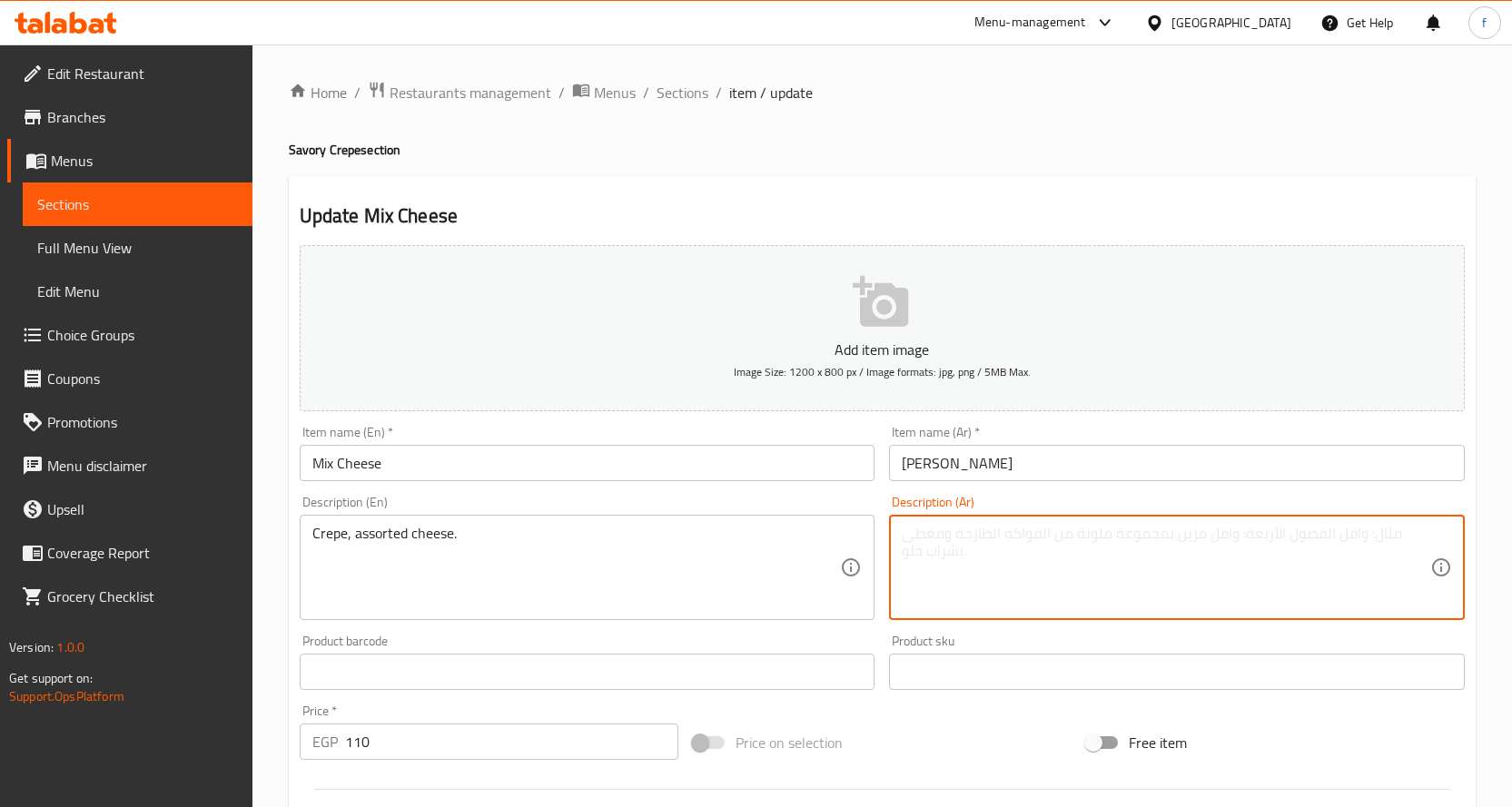
paste textarea "كريب، جبن متنوعة."
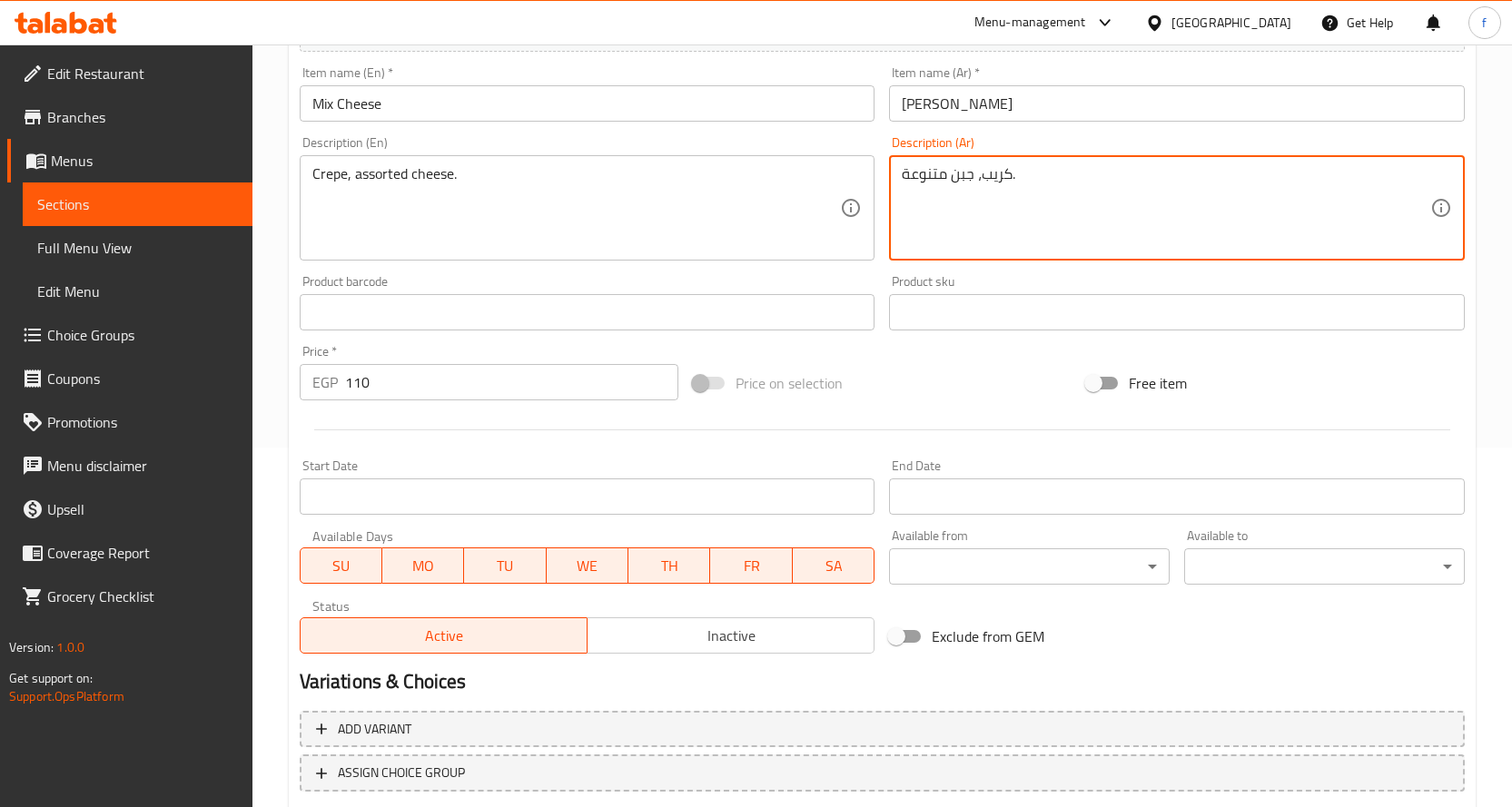
scroll to position [476, 0]
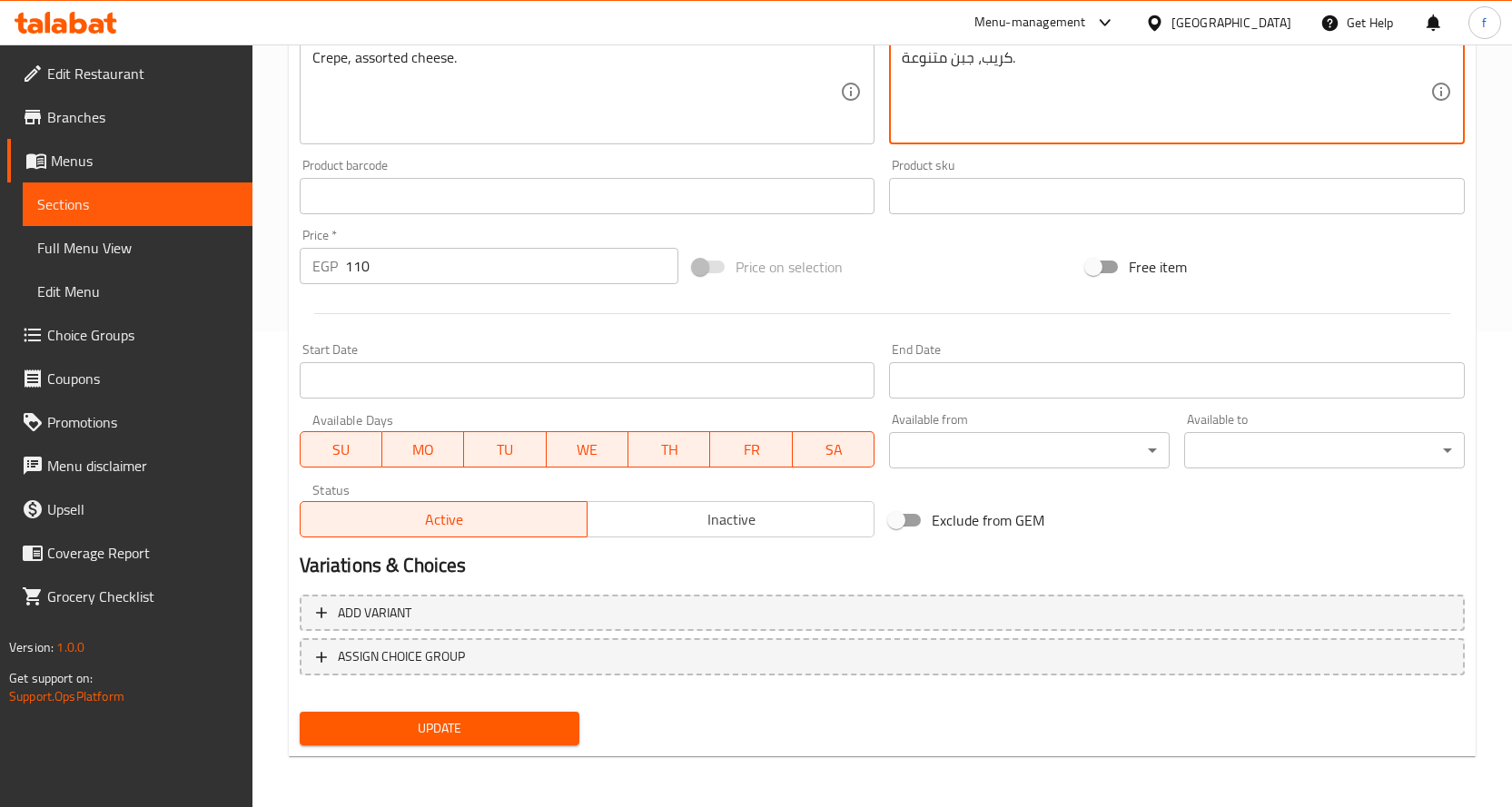
type textarea "كريب، جبن متنوعة."
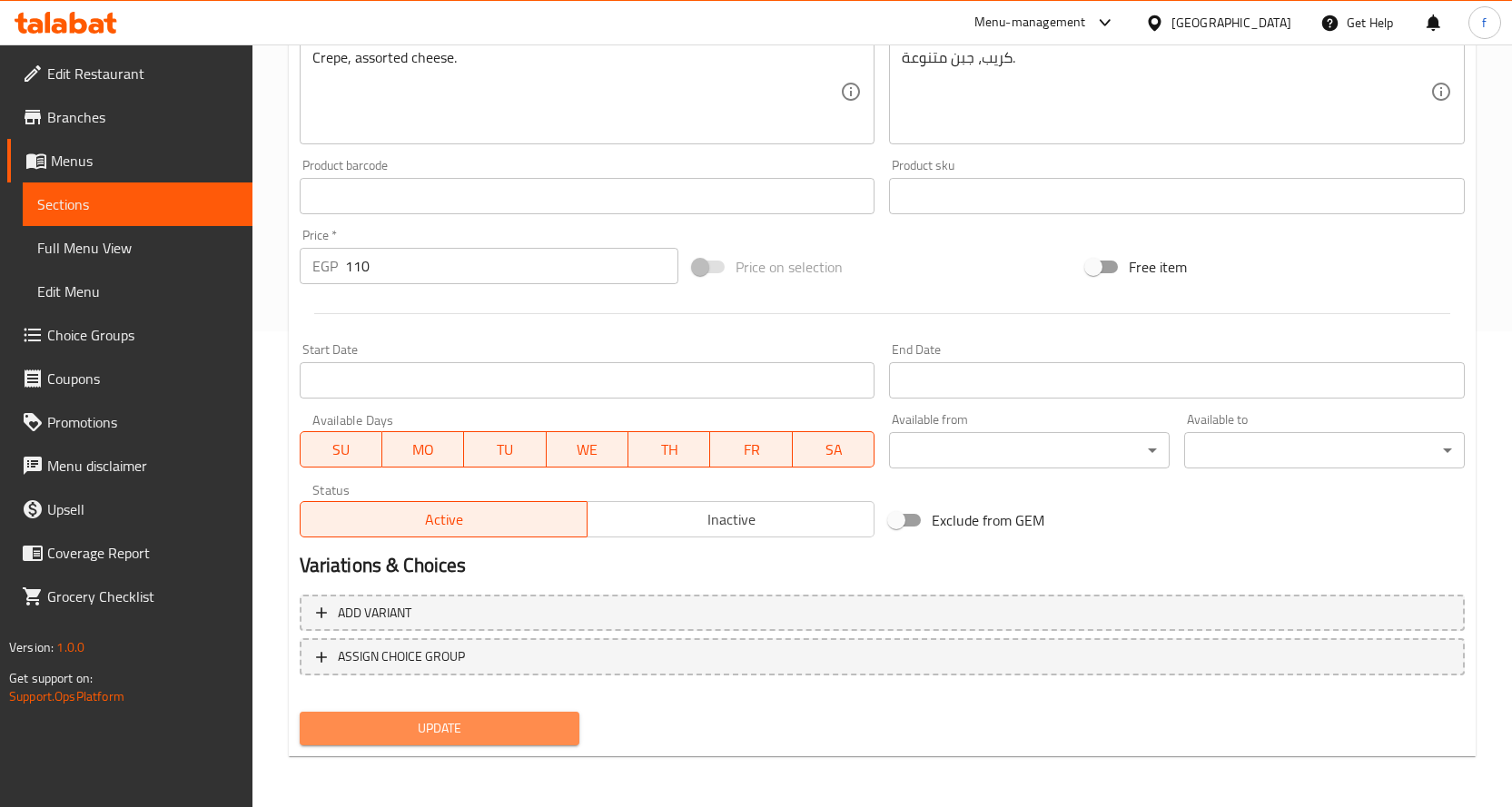
click at [505, 744] on button "Update" at bounding box center [440, 729] width 281 height 34
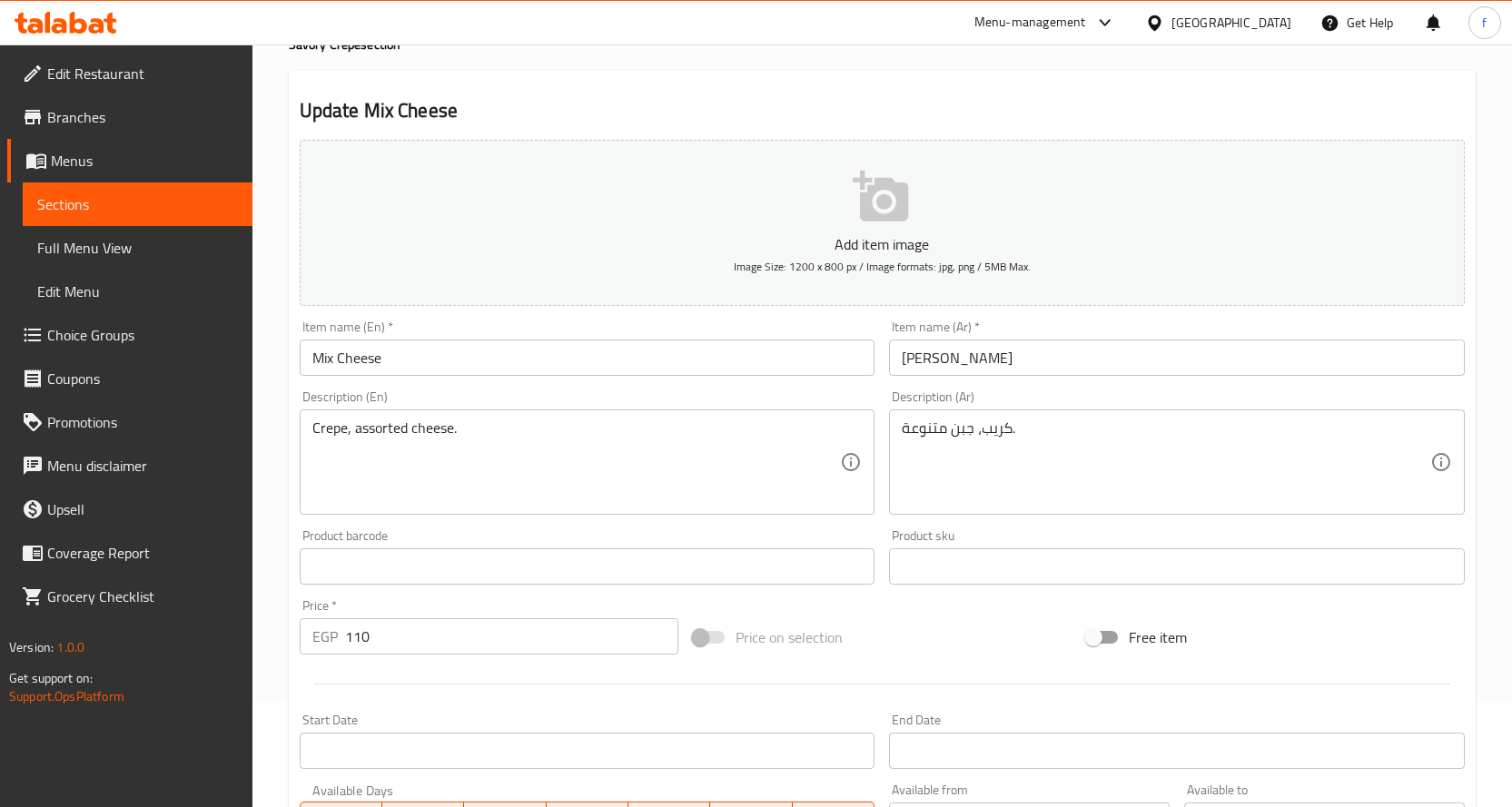
scroll to position [0, 0]
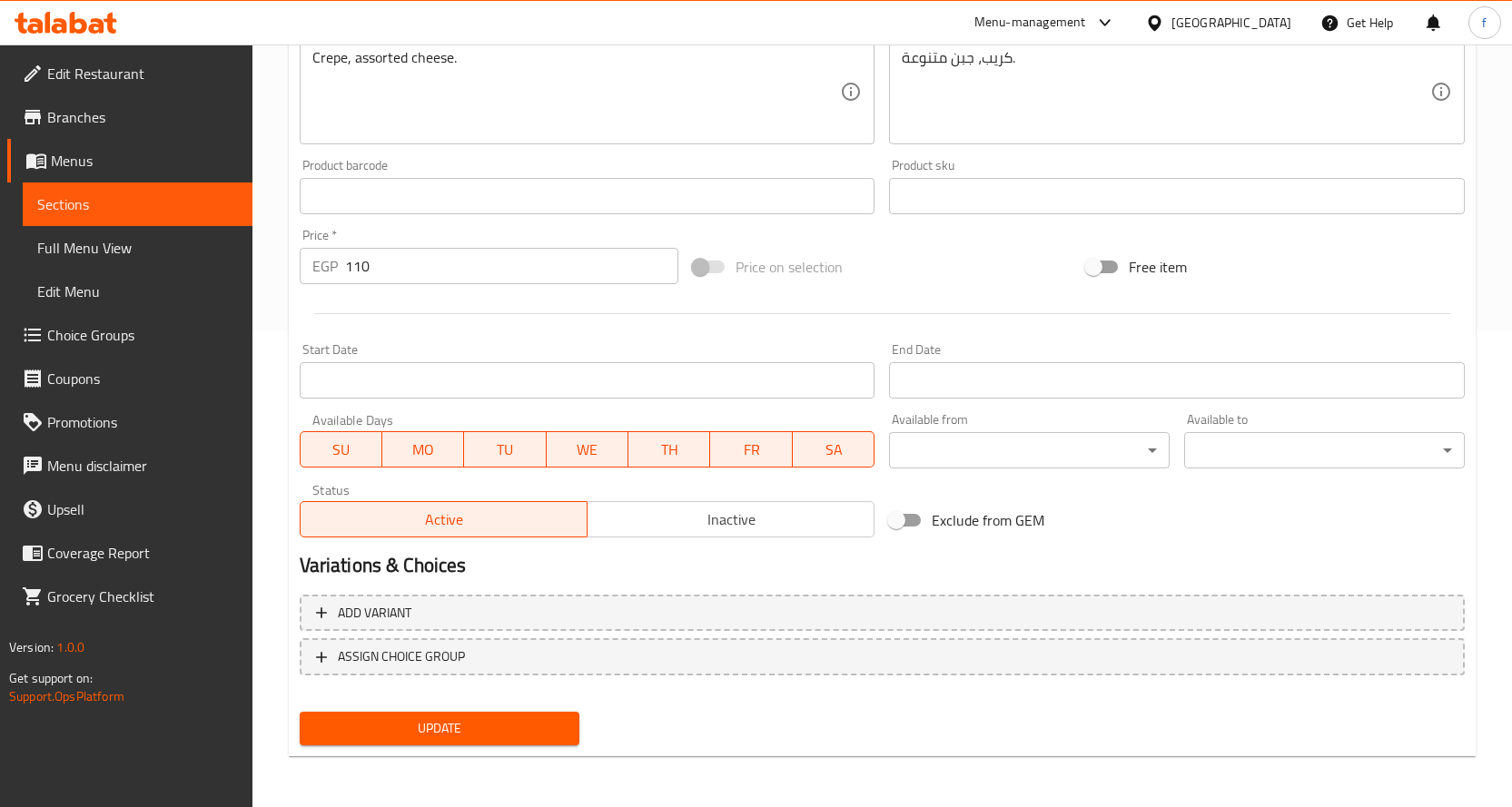
click at [413, 725] on span "Update" at bounding box center [440, 729] width 251 height 22
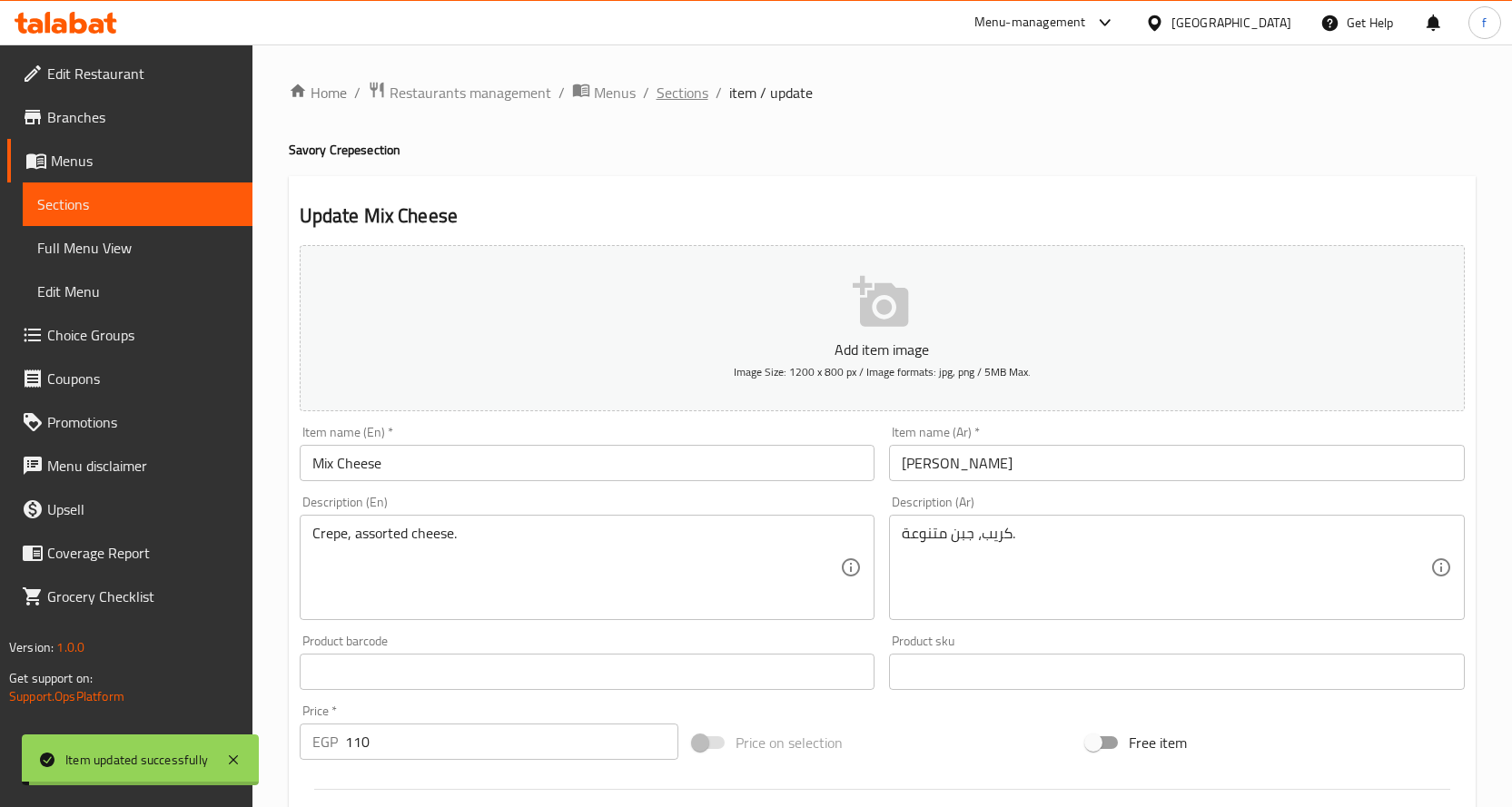
click at [688, 103] on span "Sections" at bounding box center [681, 92] width 51 height 21
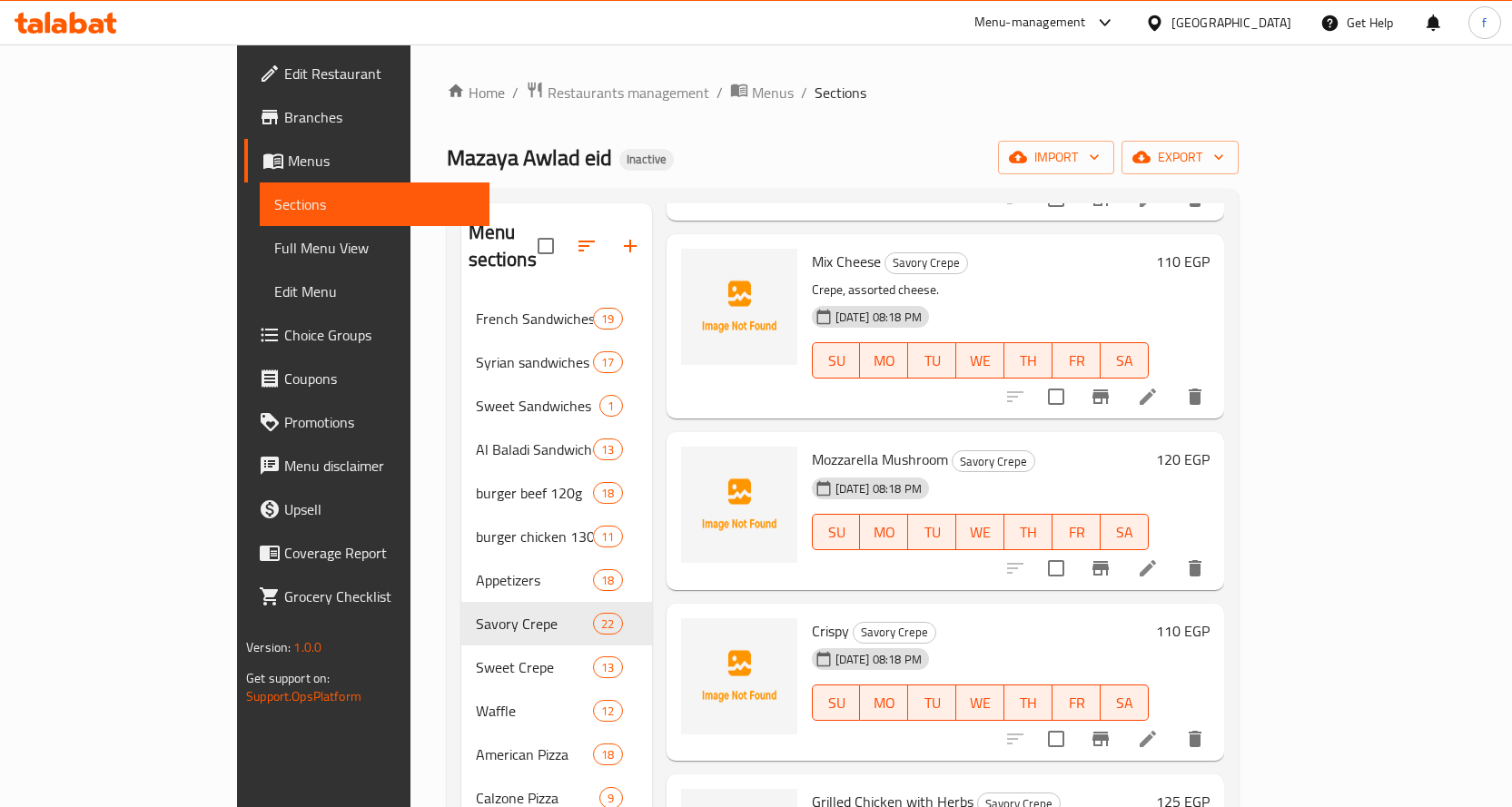
scroll to position [453, 0]
click at [1158, 555] on icon at bounding box center [1147, 565] width 21 height 21
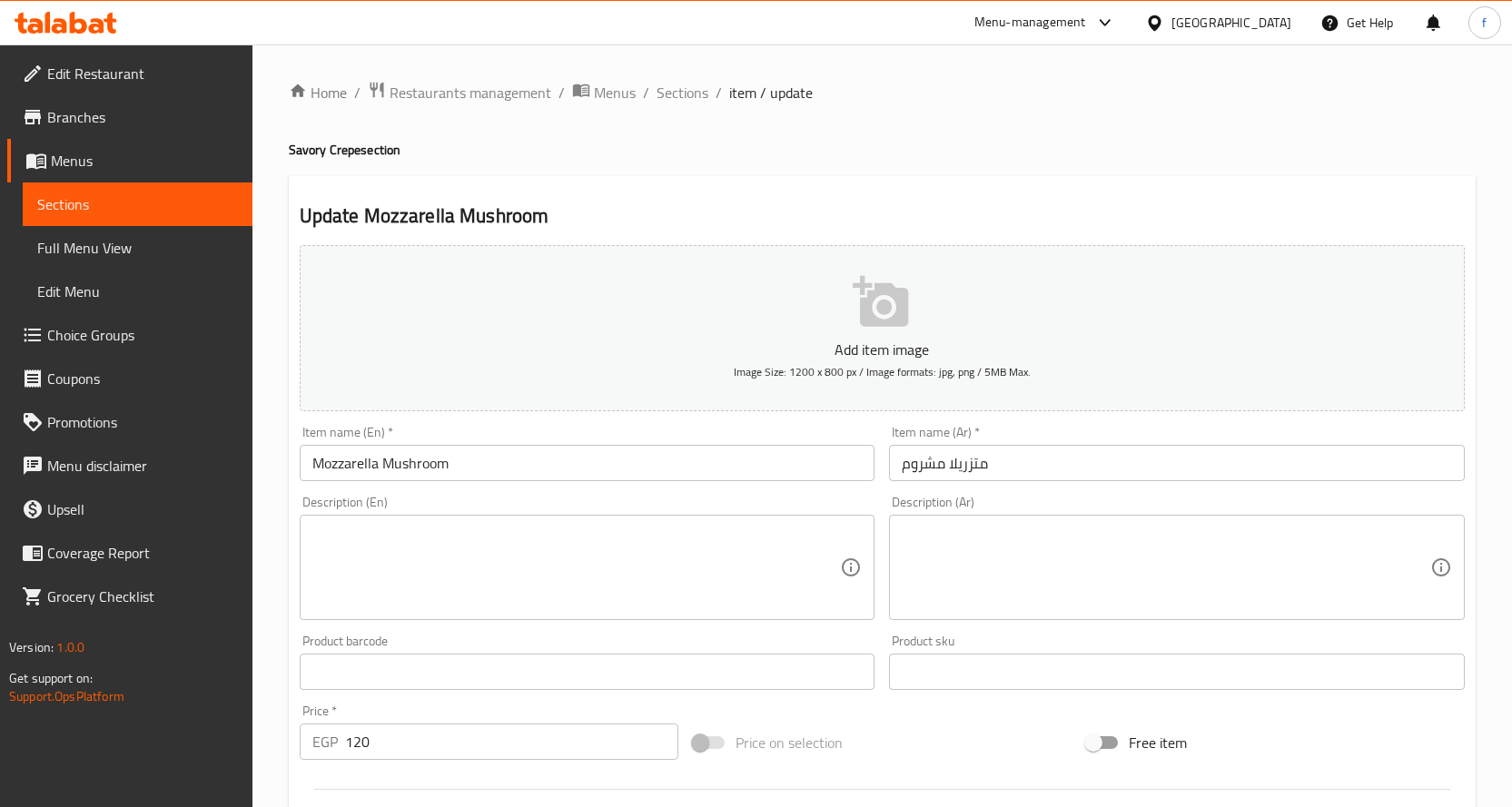
click at [554, 561] on textarea at bounding box center [577, 567] width 528 height 86
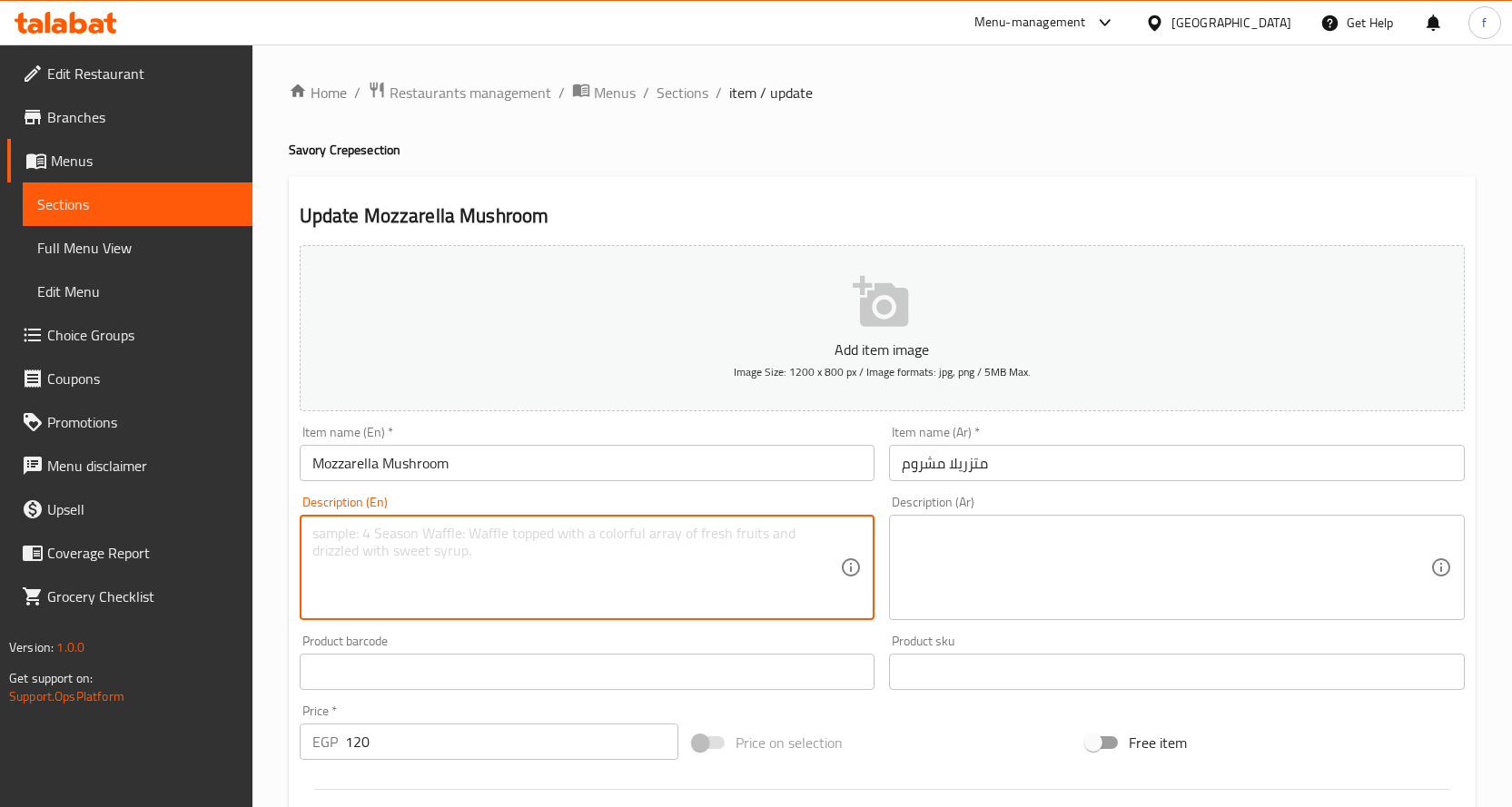
paste textarea "Crepe, mozzarella cheese, mushrooms."
type textarea "Crepe, mozzarella cheese, mushrooms."
click at [1033, 580] on textarea at bounding box center [1166, 567] width 528 height 86
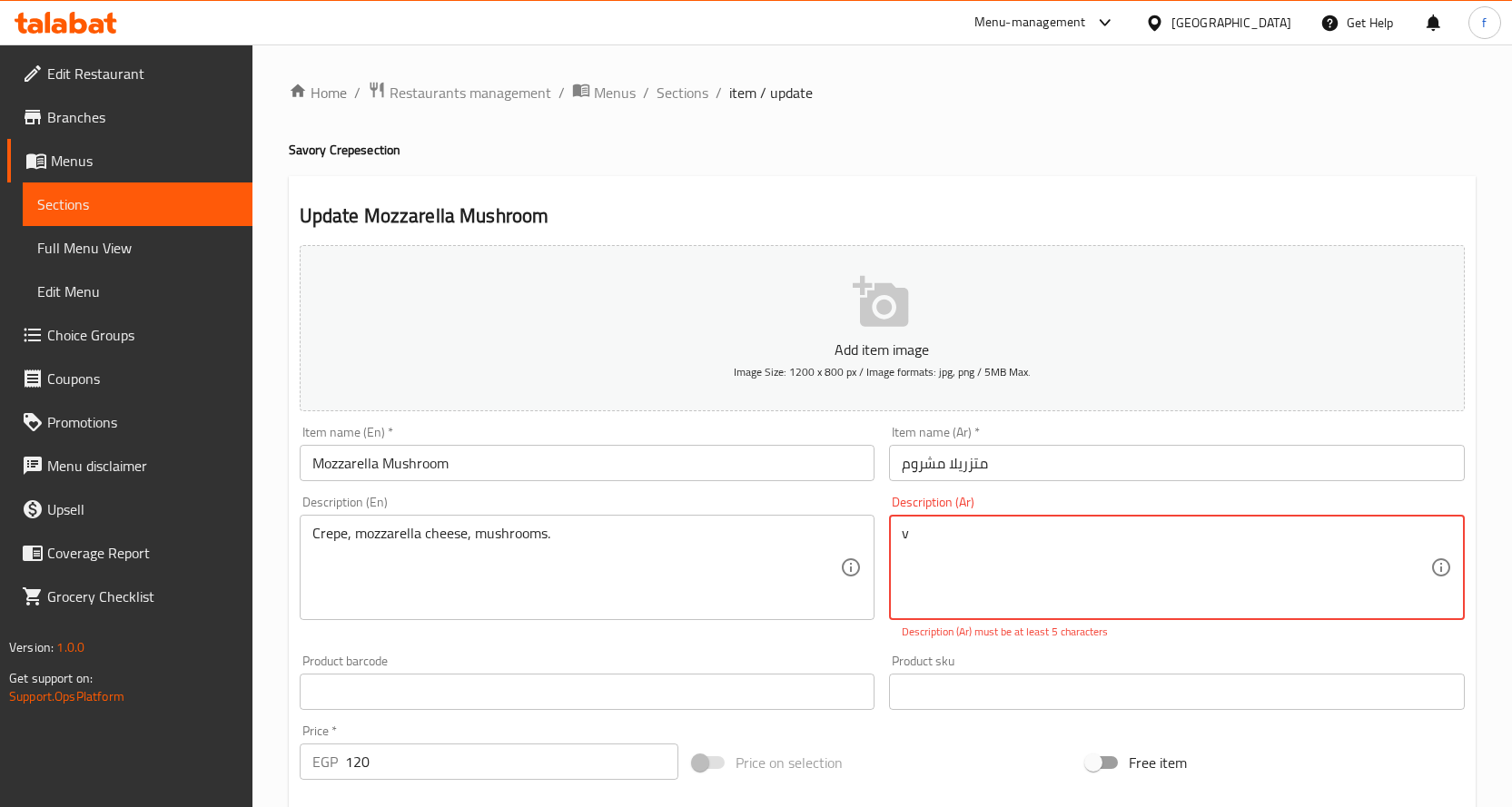
click at [1104, 538] on textarea "v" at bounding box center [1166, 567] width 528 height 86
paste textarea "كريب، جبنة [PERSON_NAME]، فطر."
drag, startPoint x: 910, startPoint y: 530, endPoint x: 898, endPoint y: 536, distance: 13.4
click at [898, 536] on div "vكريب، جبنة [PERSON_NAME]، فطر. Description (Ar)" at bounding box center [1176, 567] width 576 height 105
drag, startPoint x: 982, startPoint y: 536, endPoint x: 933, endPoint y: 543, distance: 49.5
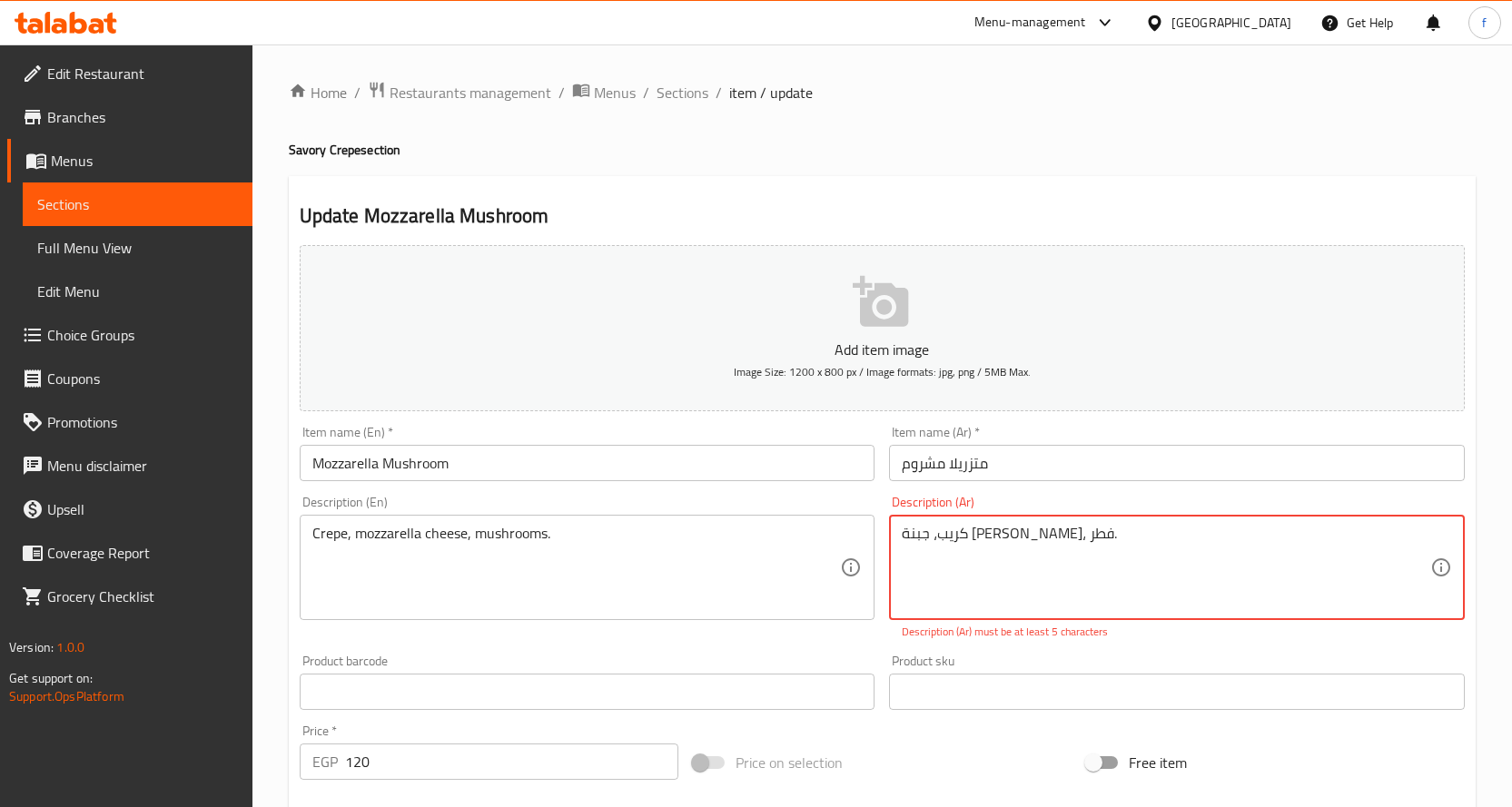
click at [933, 543] on textarea "كريب، جبنة [PERSON_NAME]، فطر." at bounding box center [1166, 567] width 528 height 86
type textarea "كريب، جبنة [PERSON_NAME]، فطر."
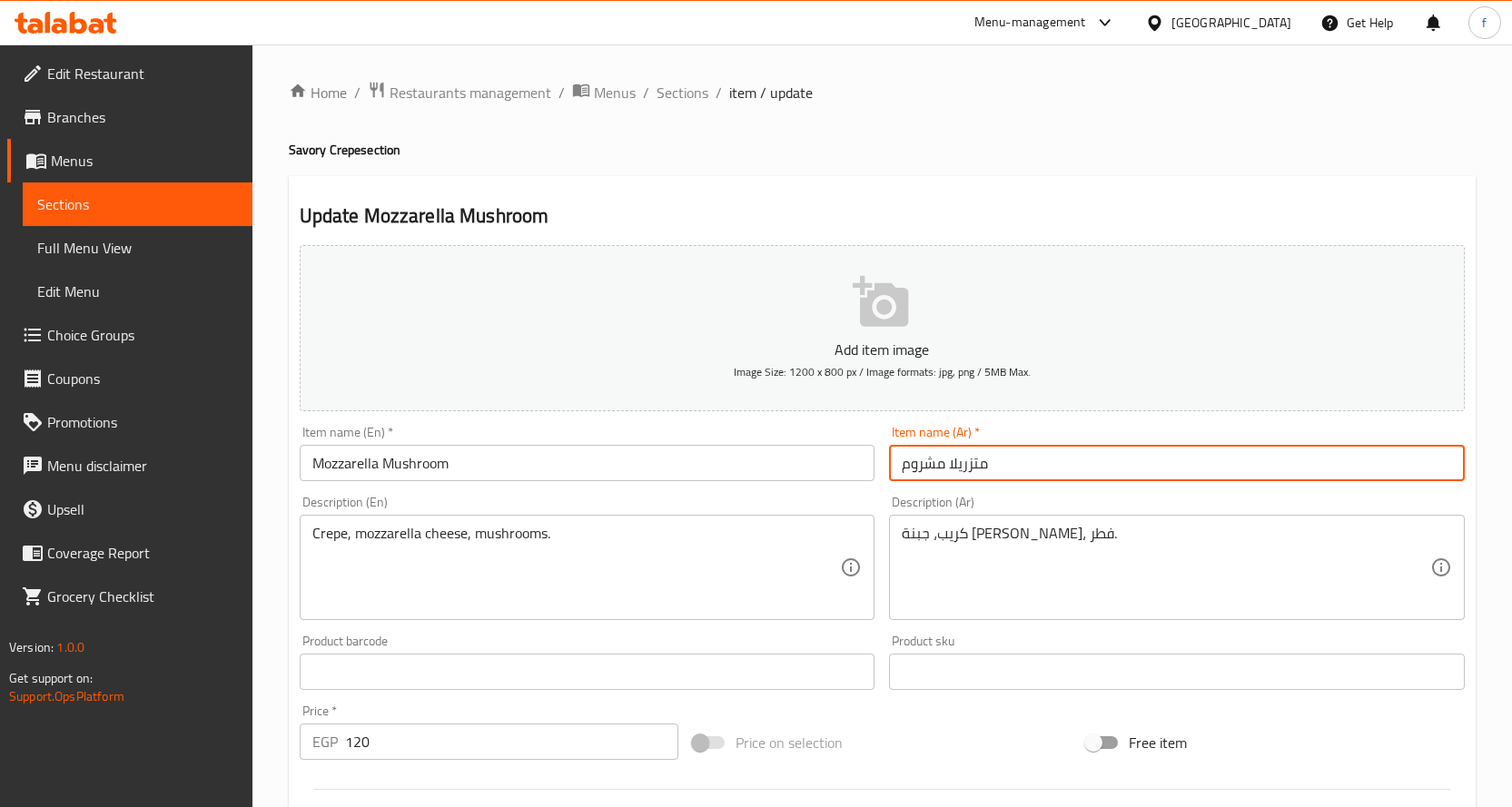
drag, startPoint x: 987, startPoint y: 466, endPoint x: 949, endPoint y: 468, distance: 38.1
click at [949, 468] on input "متزريلا مشروم" at bounding box center [1176, 463] width 576 height 36
paste input "وتزا"
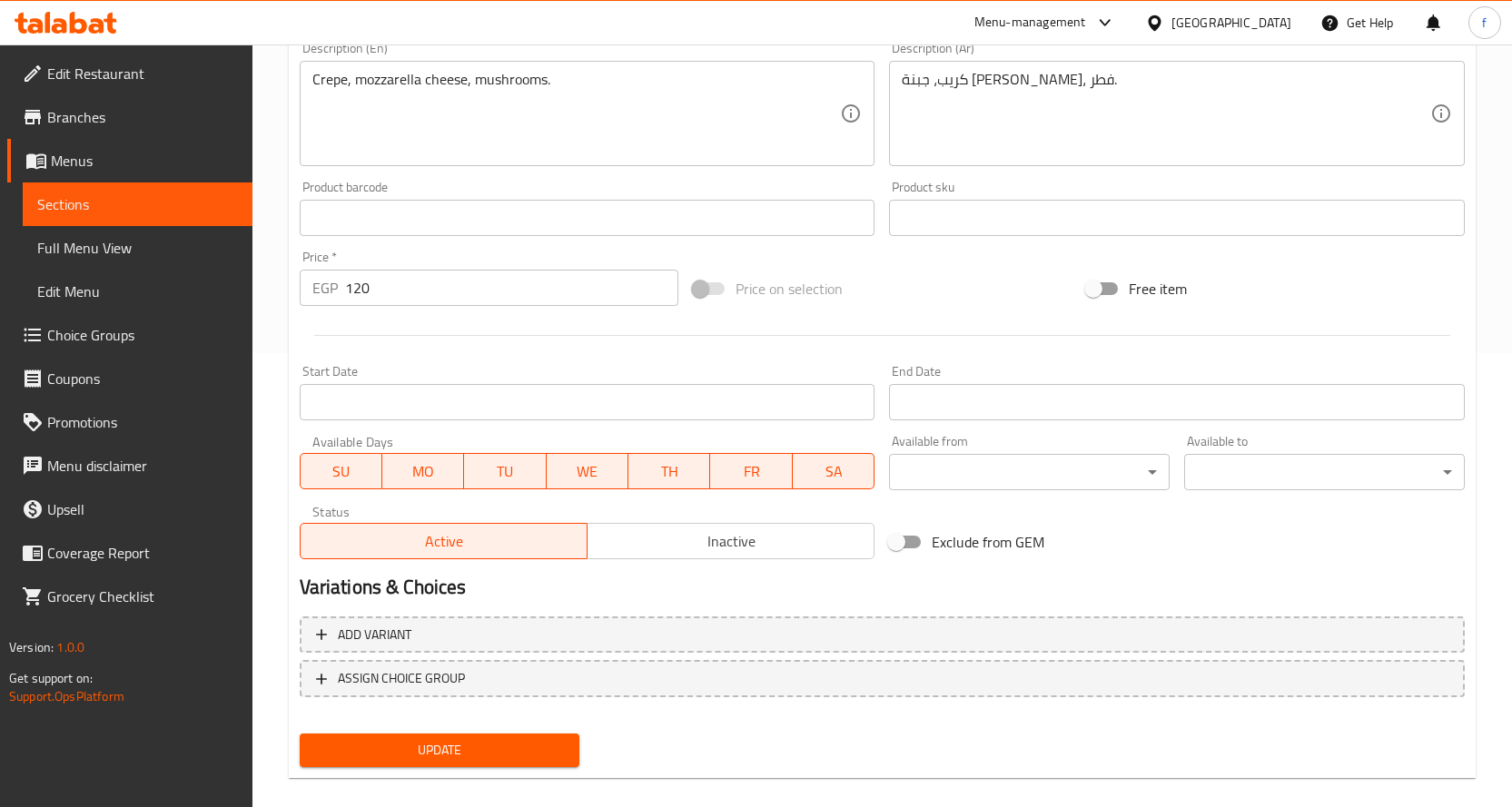
type input "موتزاريلا مشروم"
drag, startPoint x: 469, startPoint y: 757, endPoint x: 478, endPoint y: 743, distance: 16.6
click at [469, 758] on span "Update" at bounding box center [440, 750] width 251 height 22
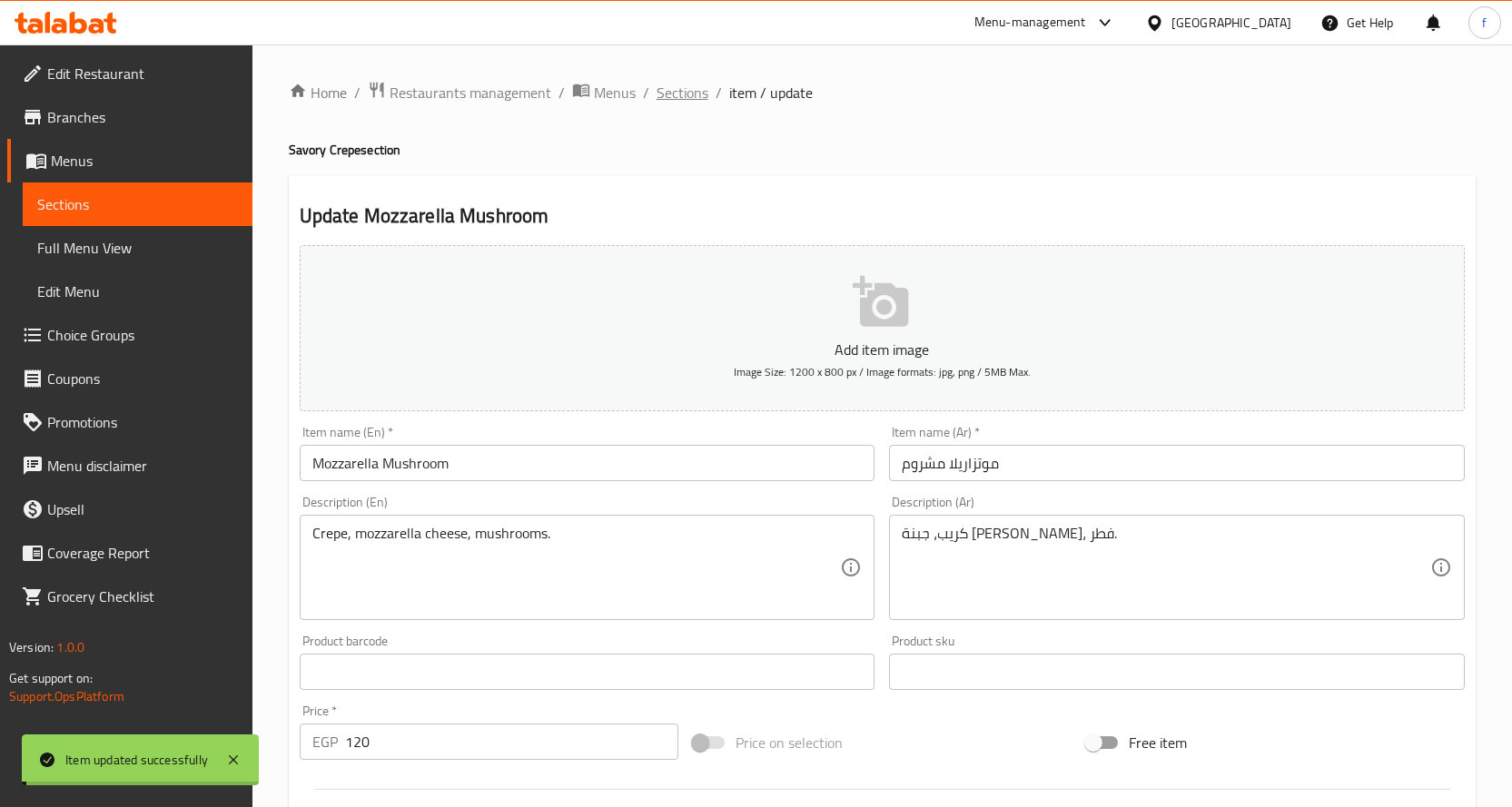
click at [706, 90] on span "Sections" at bounding box center [681, 92] width 51 height 21
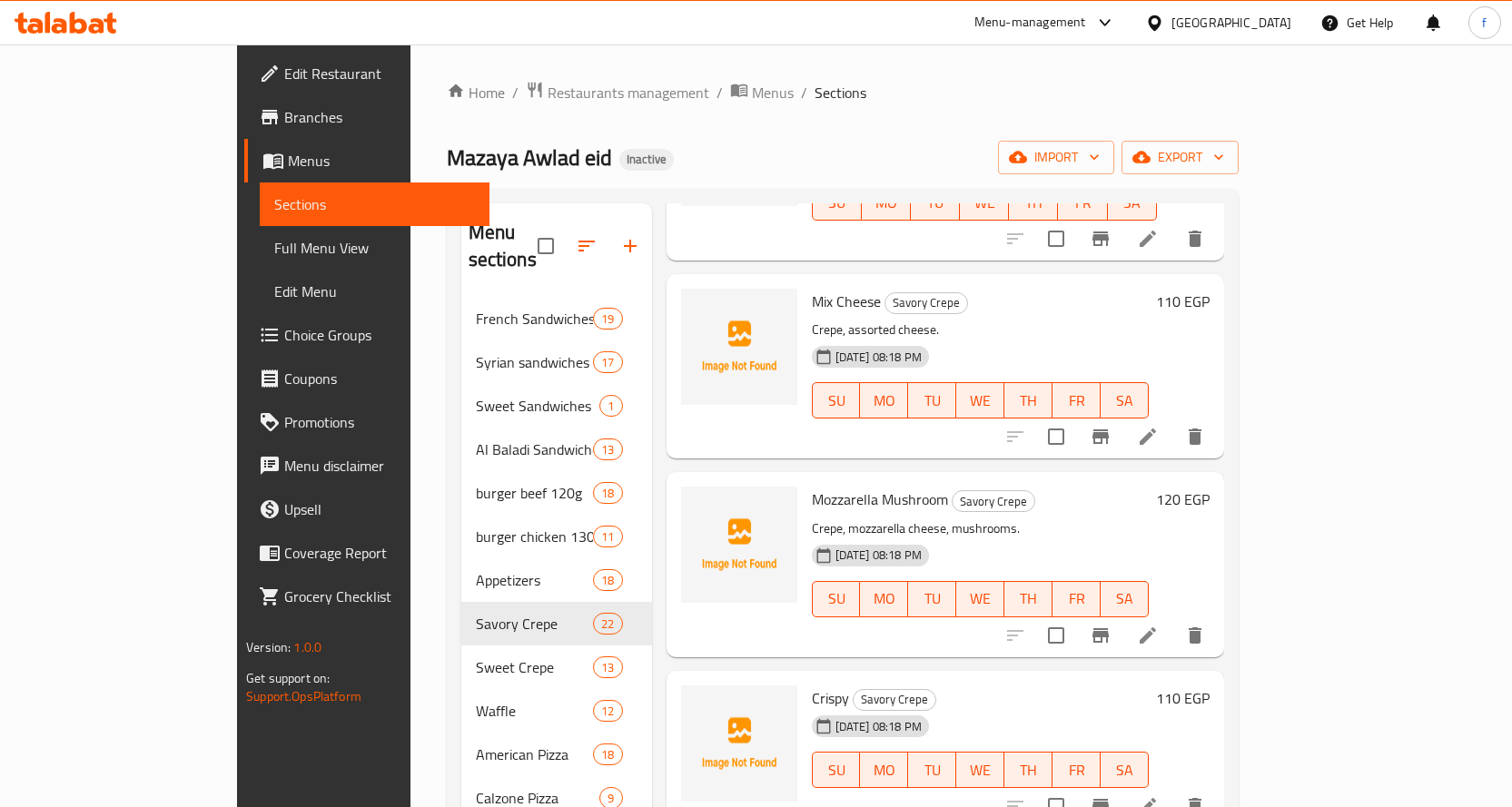
scroll to position [453, 0]
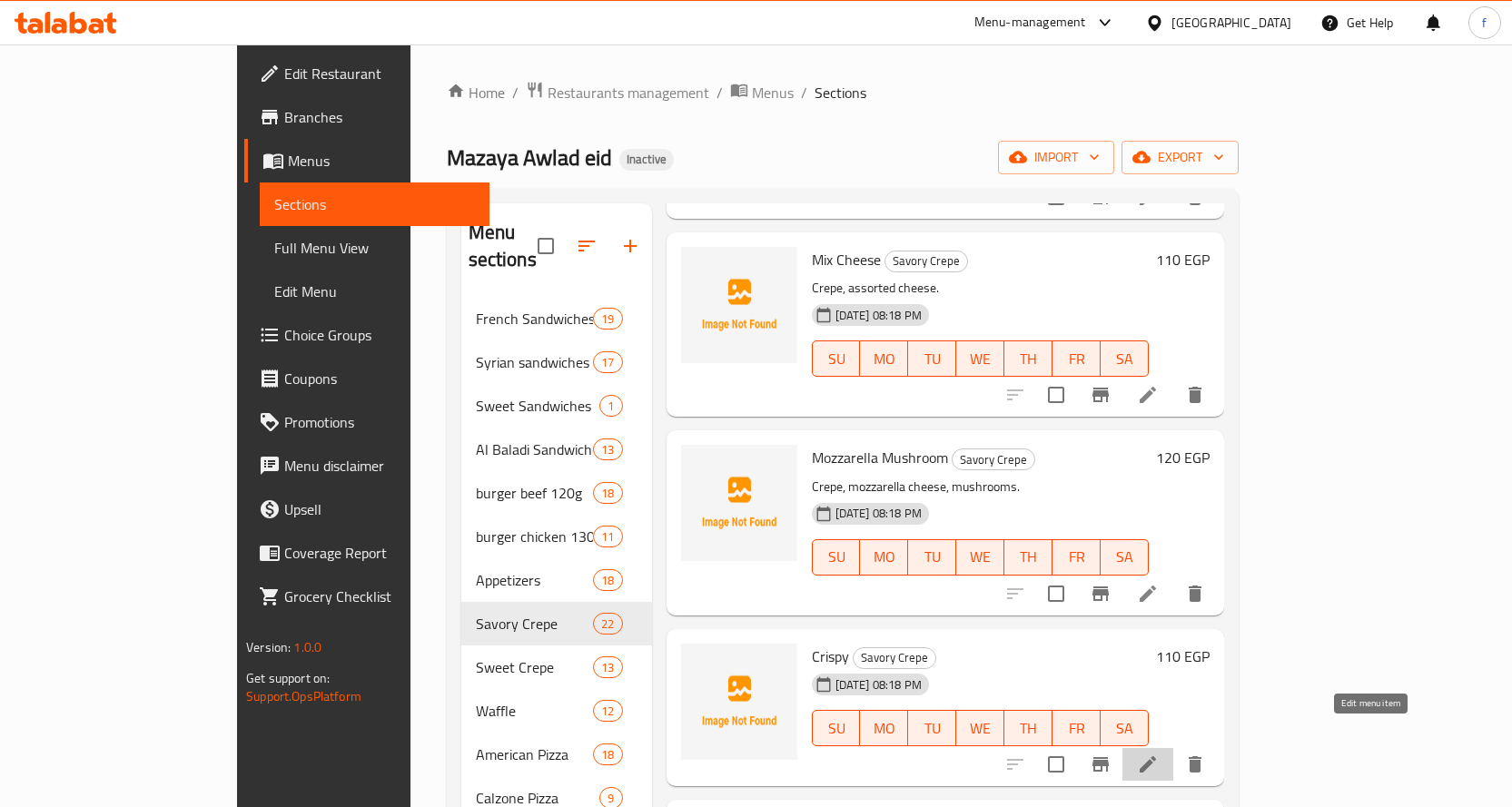
click at [1155, 756] on icon at bounding box center [1148, 764] width 17 height 17
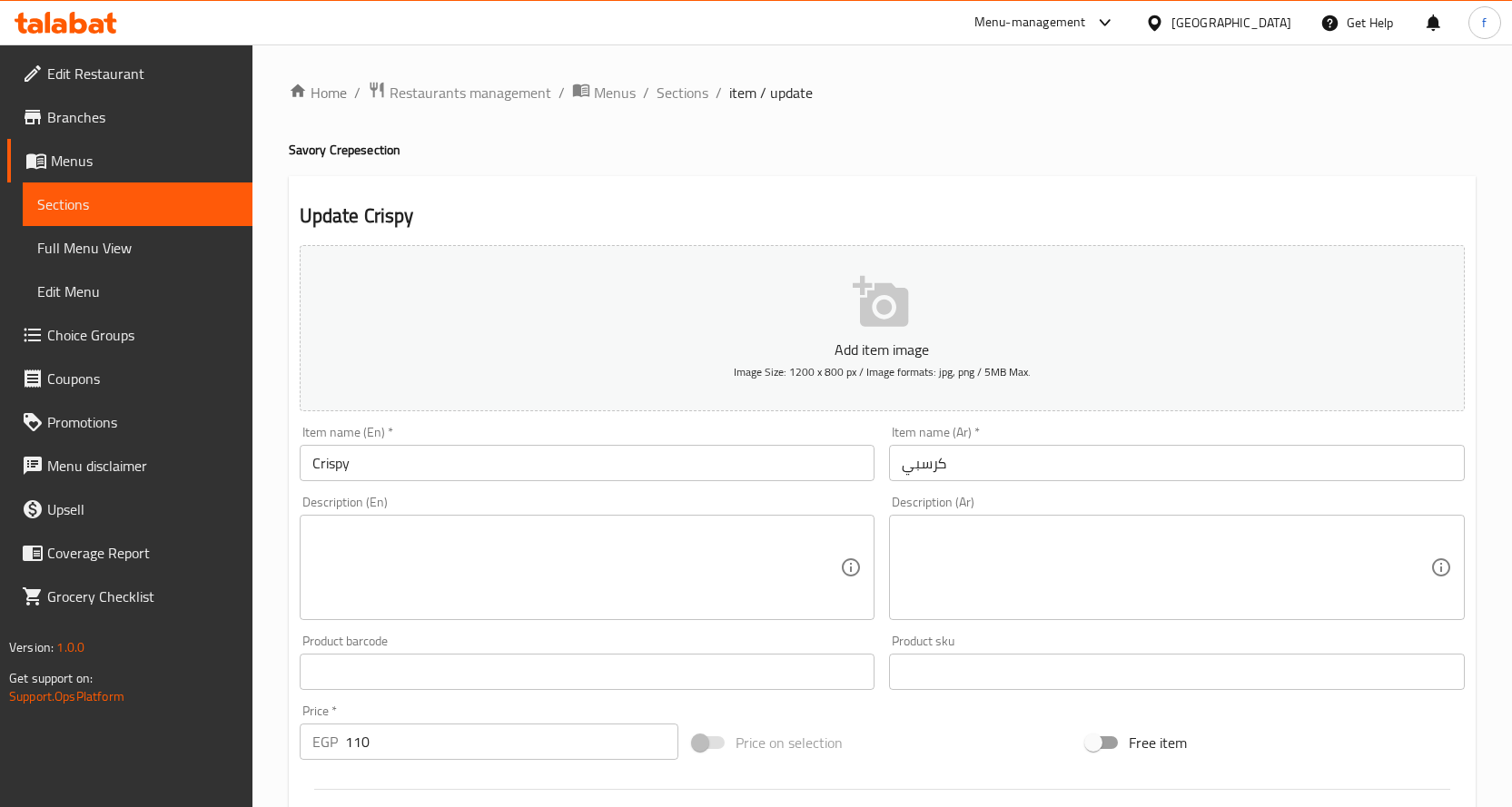
click at [590, 542] on textarea at bounding box center [577, 567] width 528 height 86
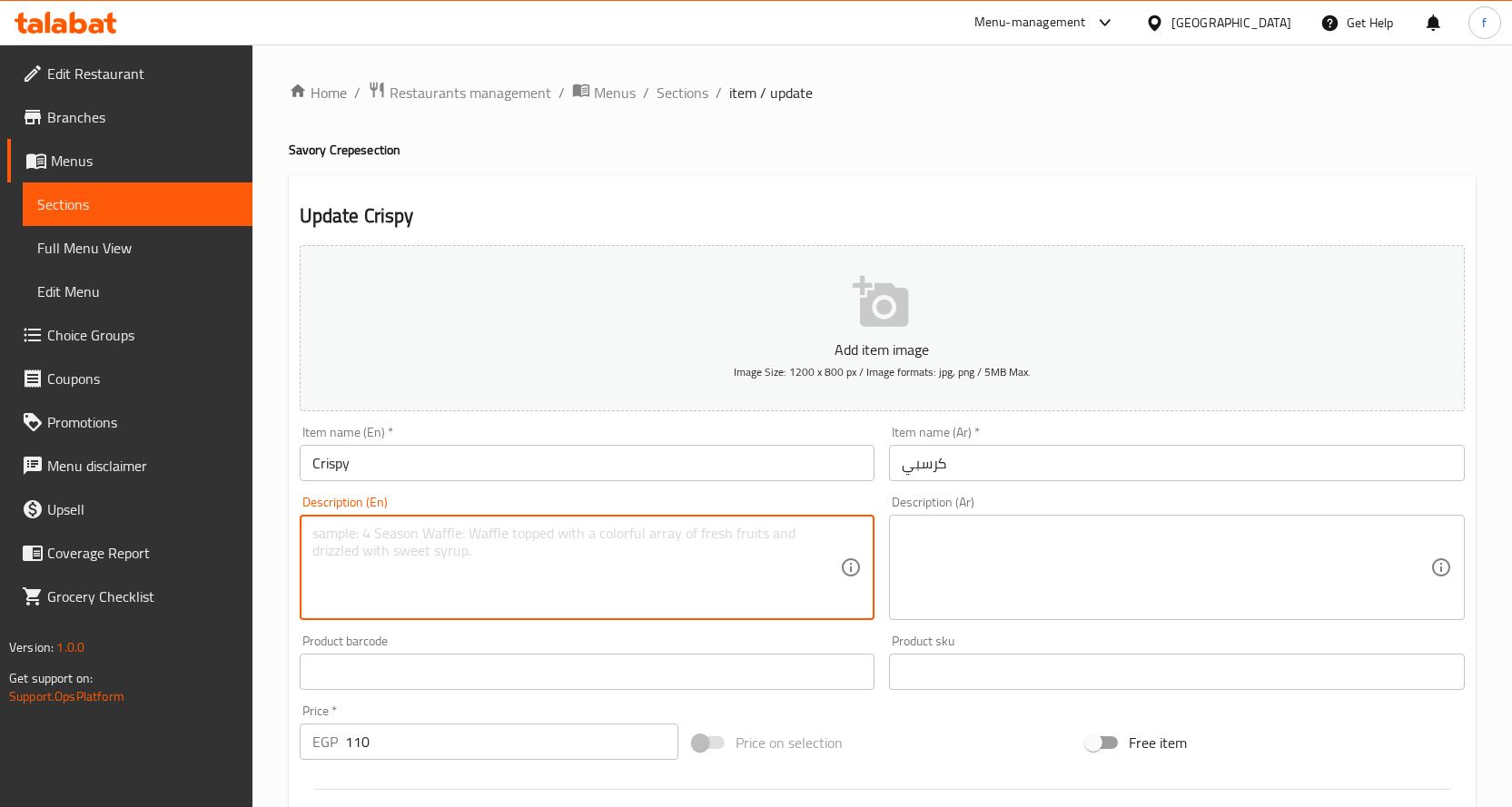
paste textarea "Crispy chicken crepe."
type textarea "Crispy chicken crepe."
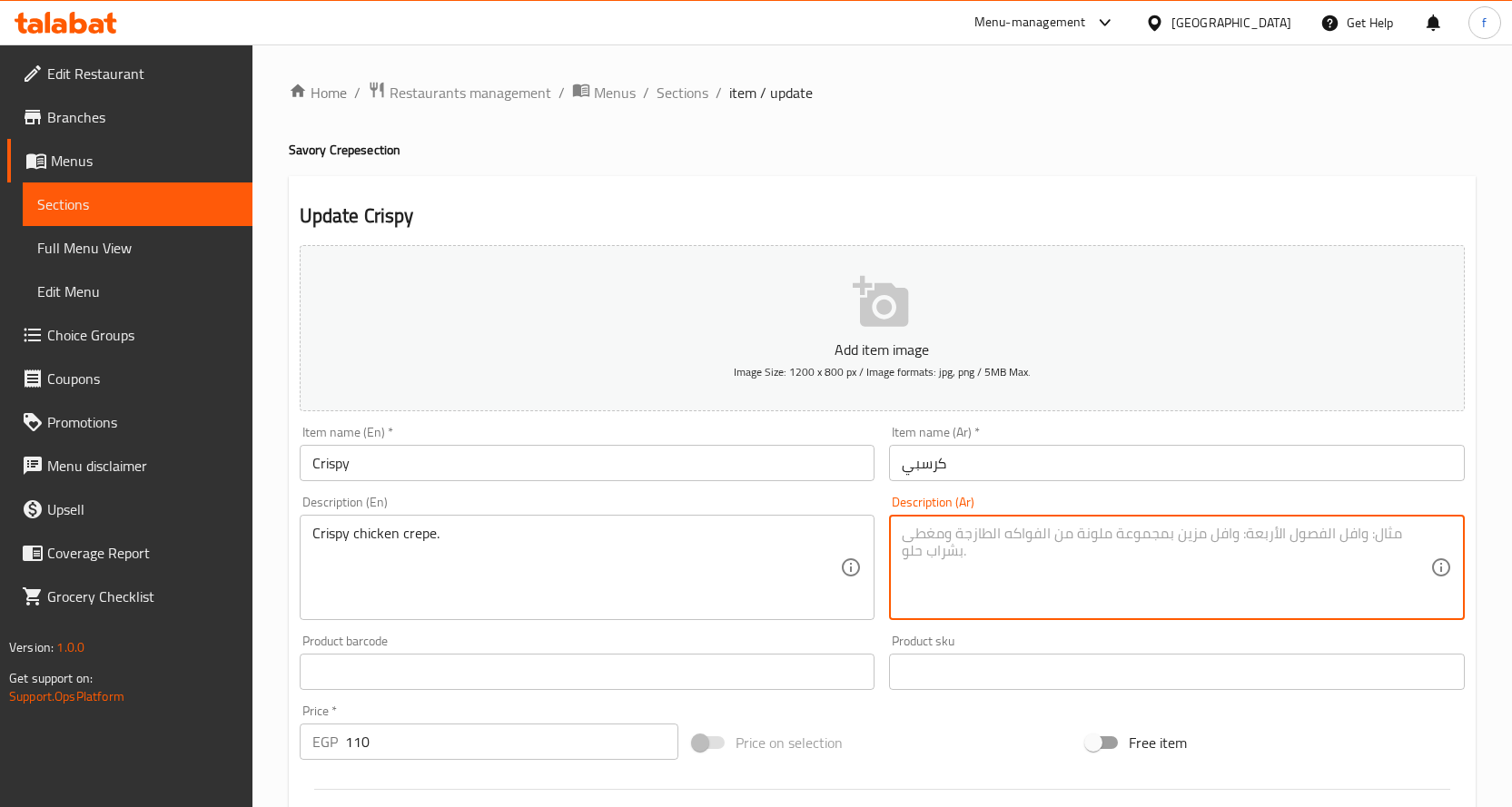
click at [990, 553] on textarea at bounding box center [1166, 567] width 528 height 86
paste textarea "كريب، دجاج مقرمش."
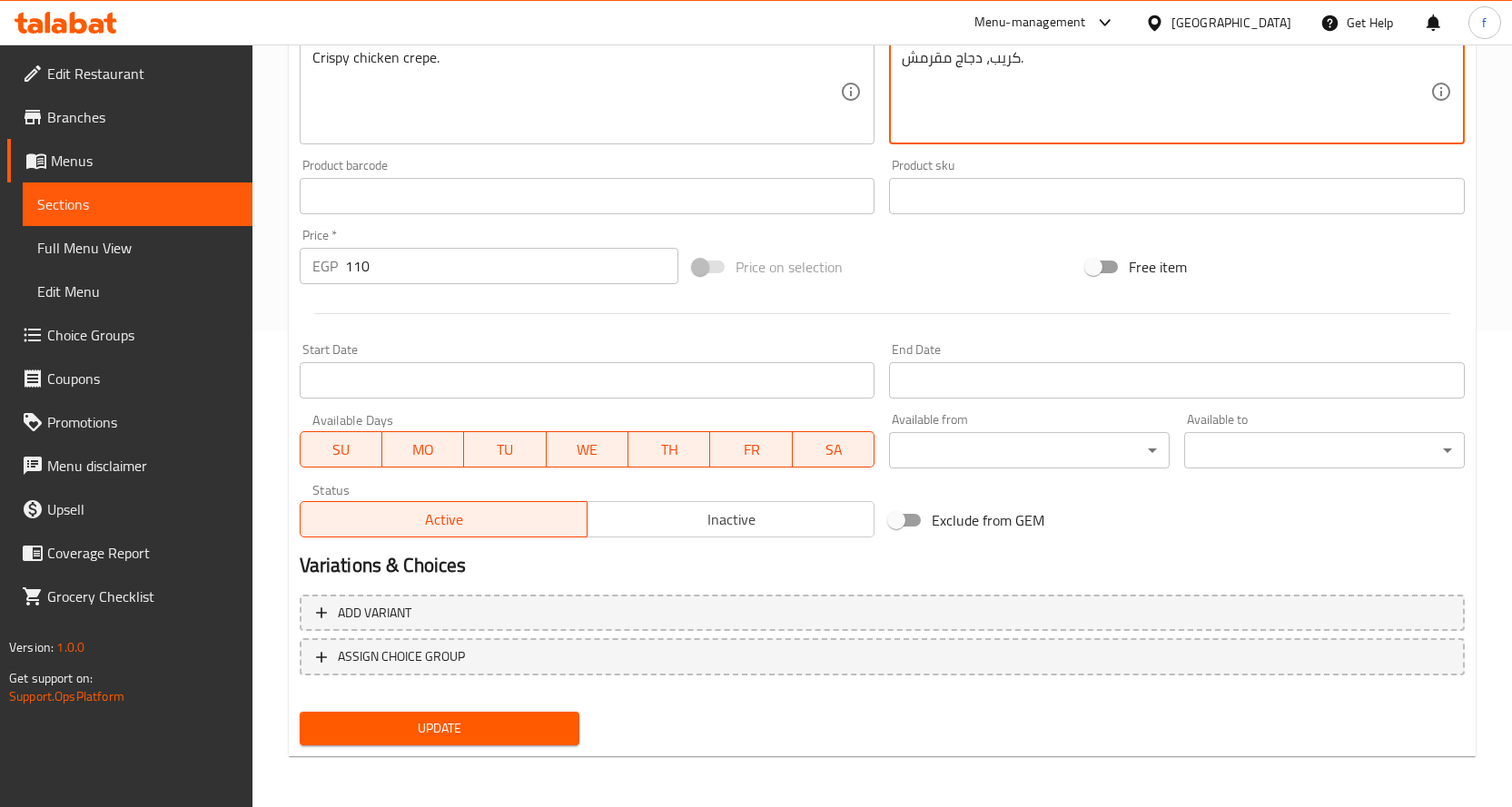
type textarea "كريب، دجاج مقرمش."
click at [474, 730] on span "Update" at bounding box center [440, 729] width 251 height 22
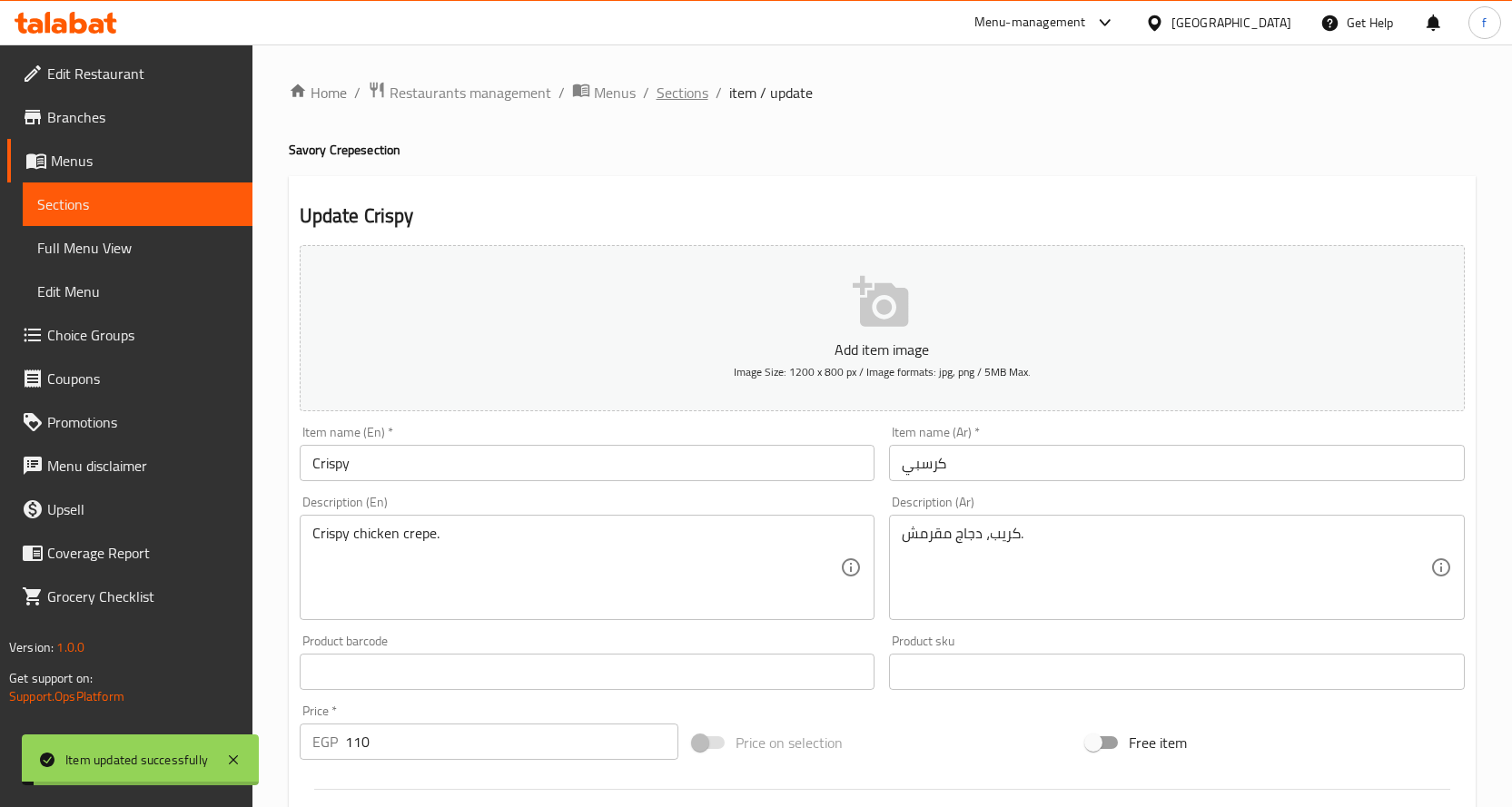
click at [691, 104] on span "Sections" at bounding box center [681, 92] width 51 height 21
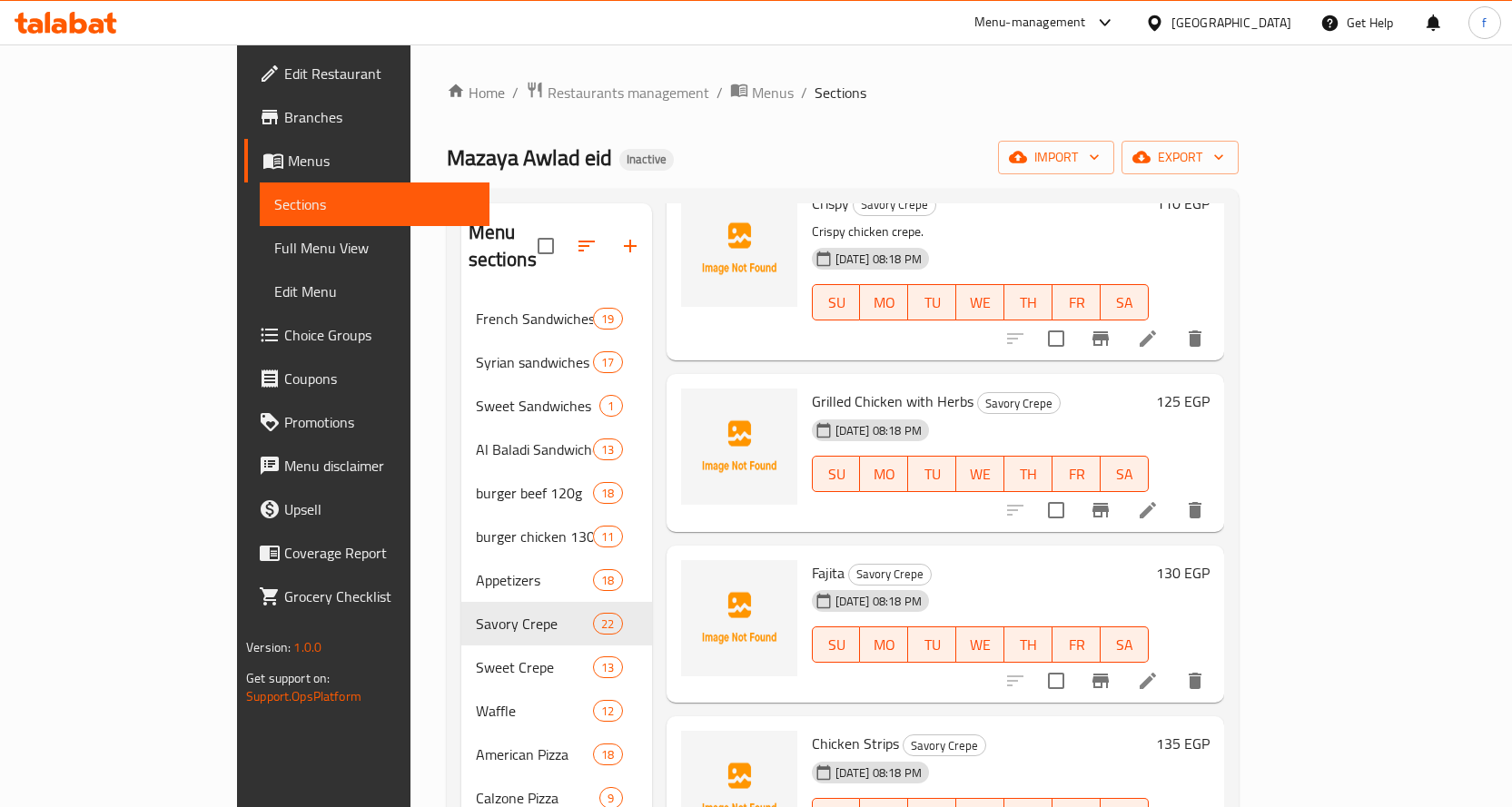
scroll to position [908, 0]
click at [1155, 501] on icon at bounding box center [1148, 509] width 17 height 17
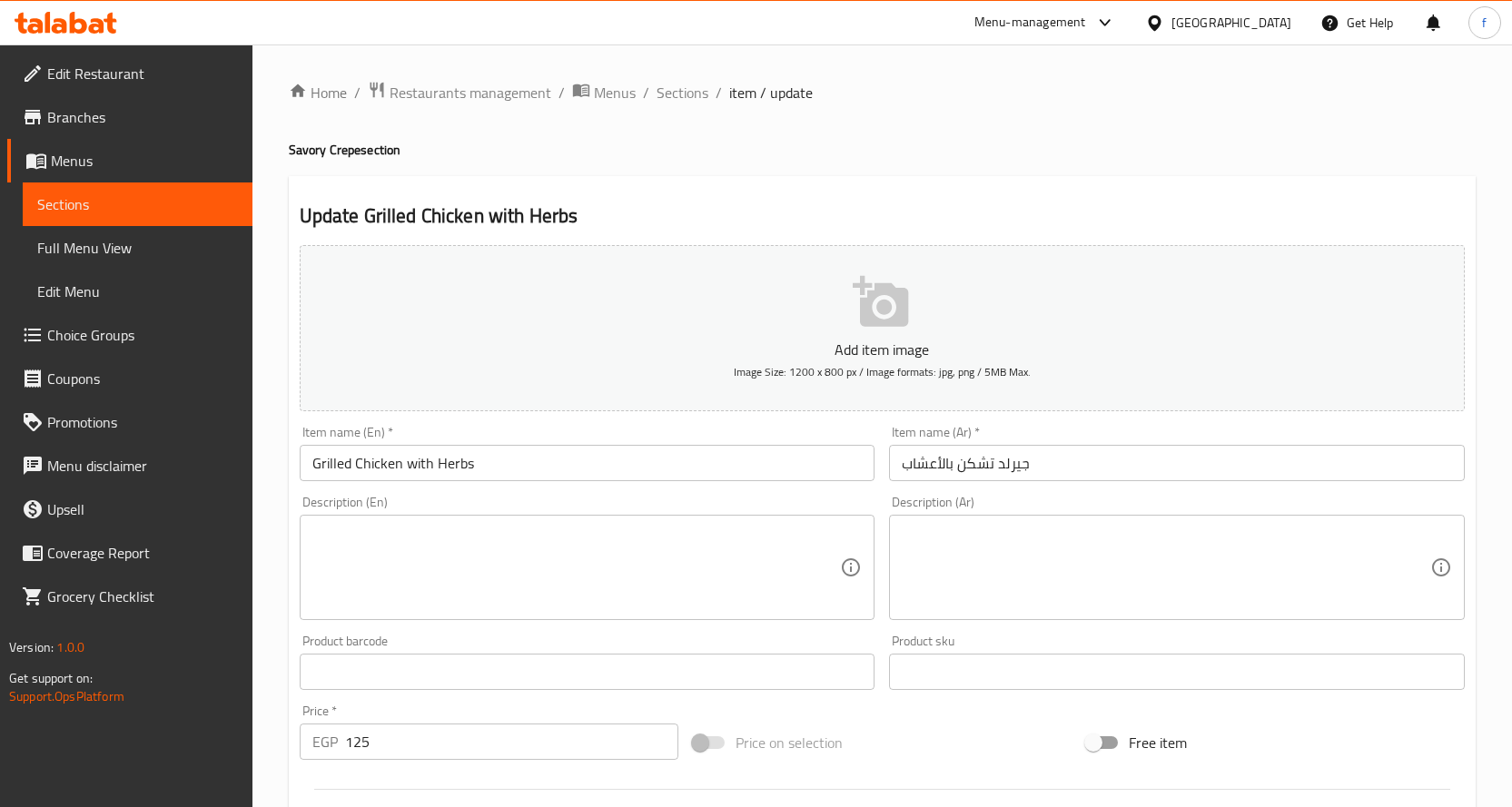
click at [506, 564] on textarea at bounding box center [577, 567] width 528 height 86
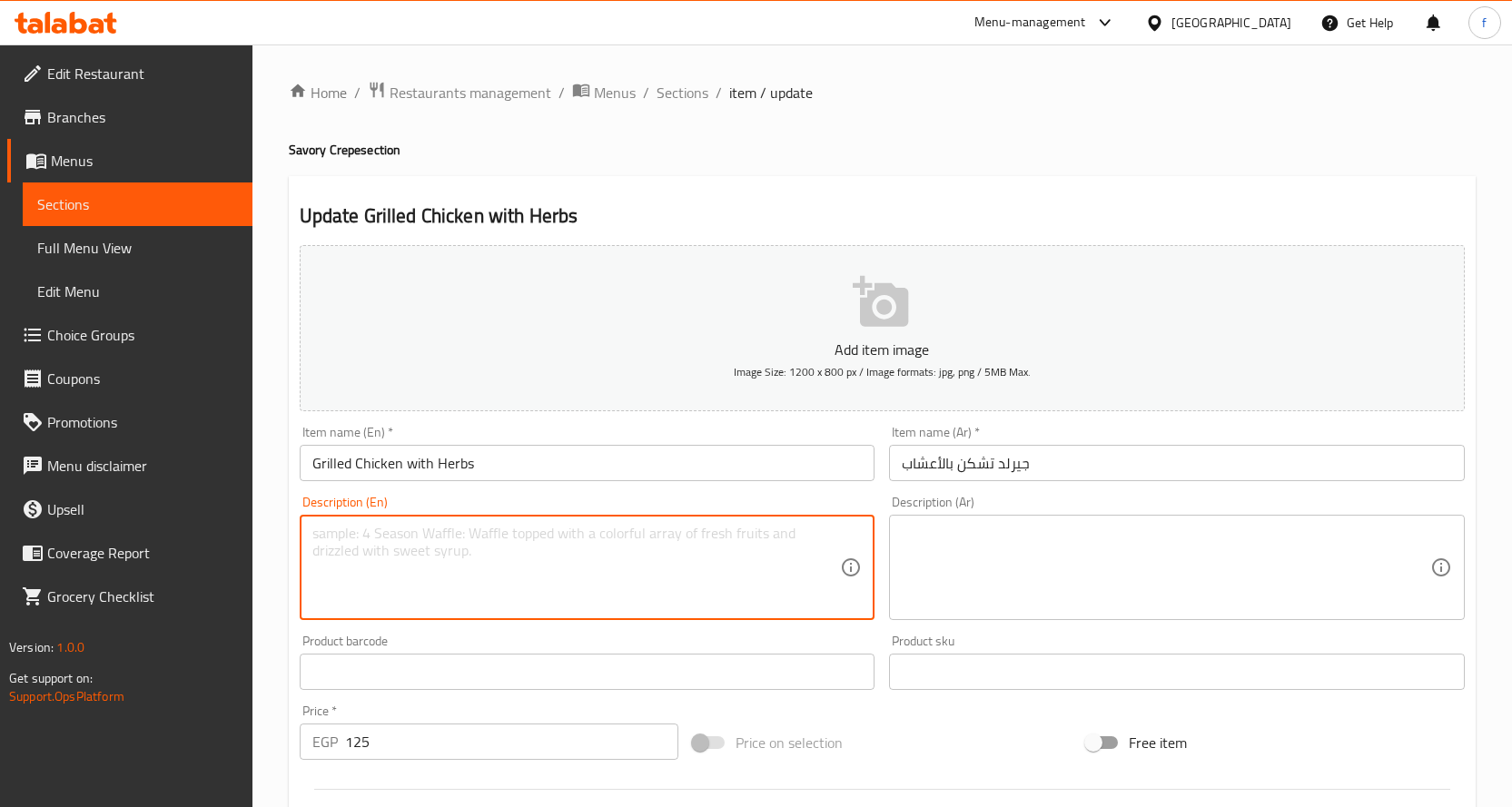
paste textarea "Crepe, grilled chicken, herbs."
type textarea "Crepe, grilled chicken, herbs."
click at [1046, 581] on textarea at bounding box center [1166, 567] width 528 height 86
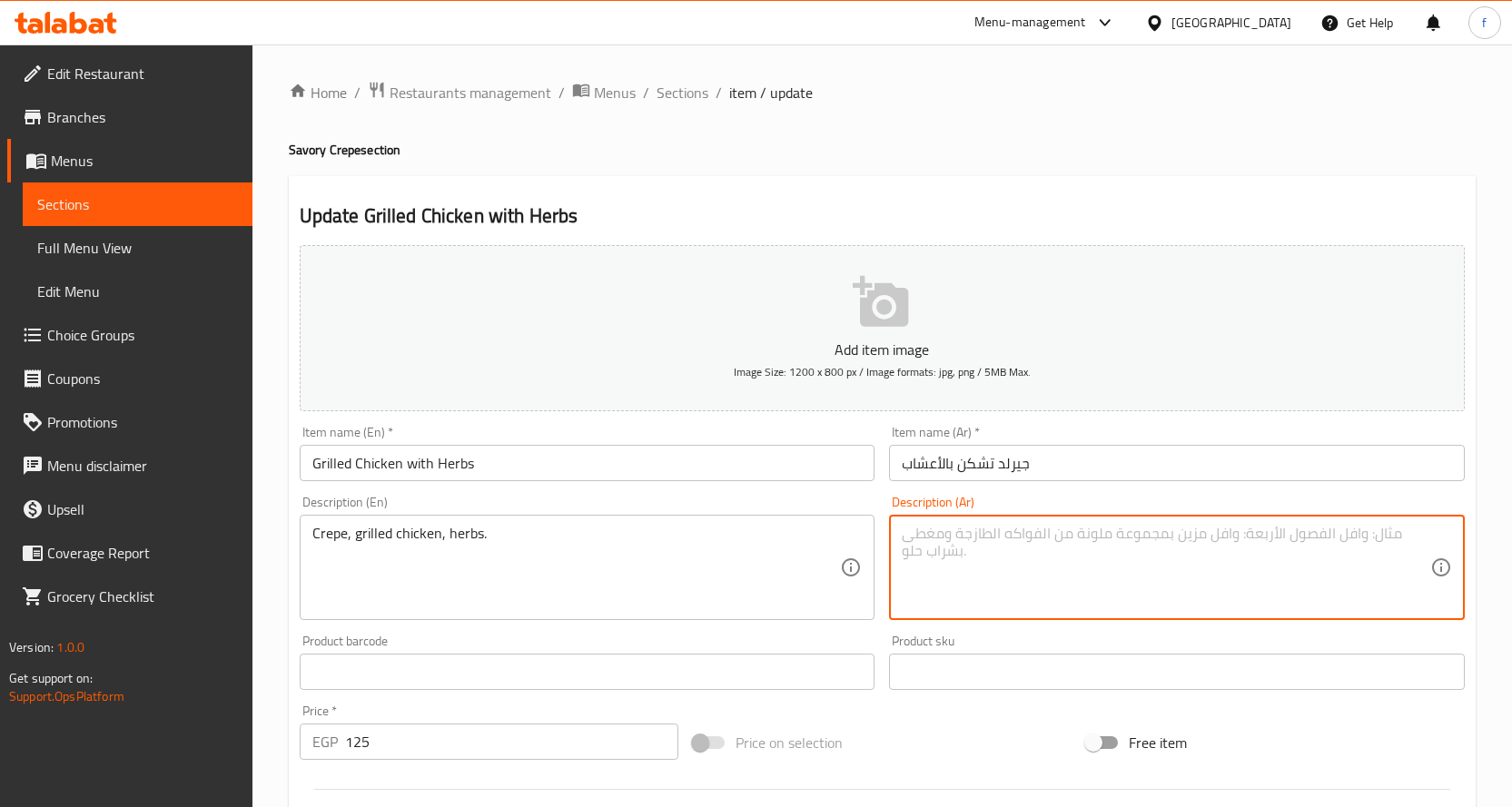
paste textarea "كريب، دجاج مشوي، أعشاب."
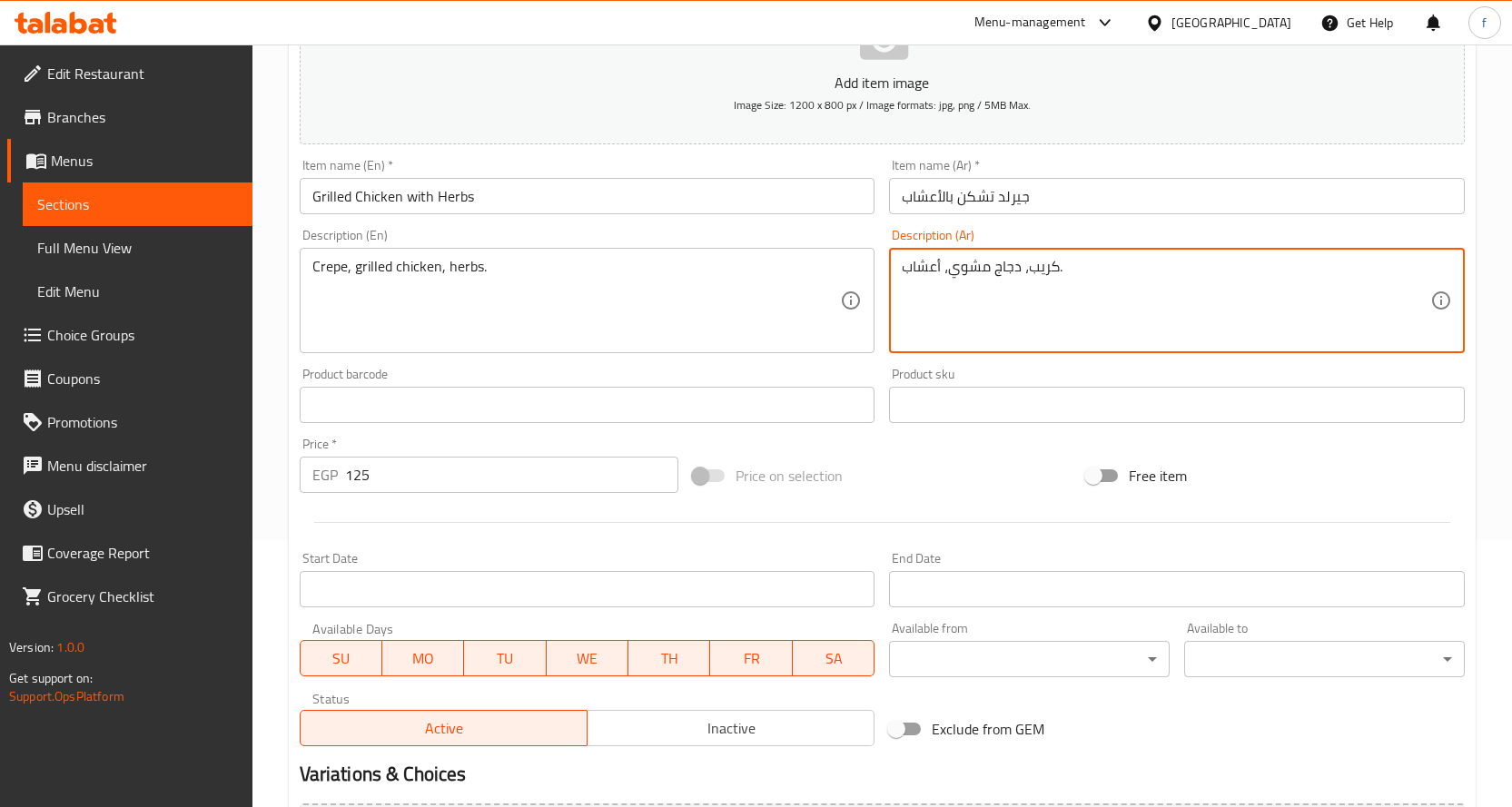
scroll to position [476, 0]
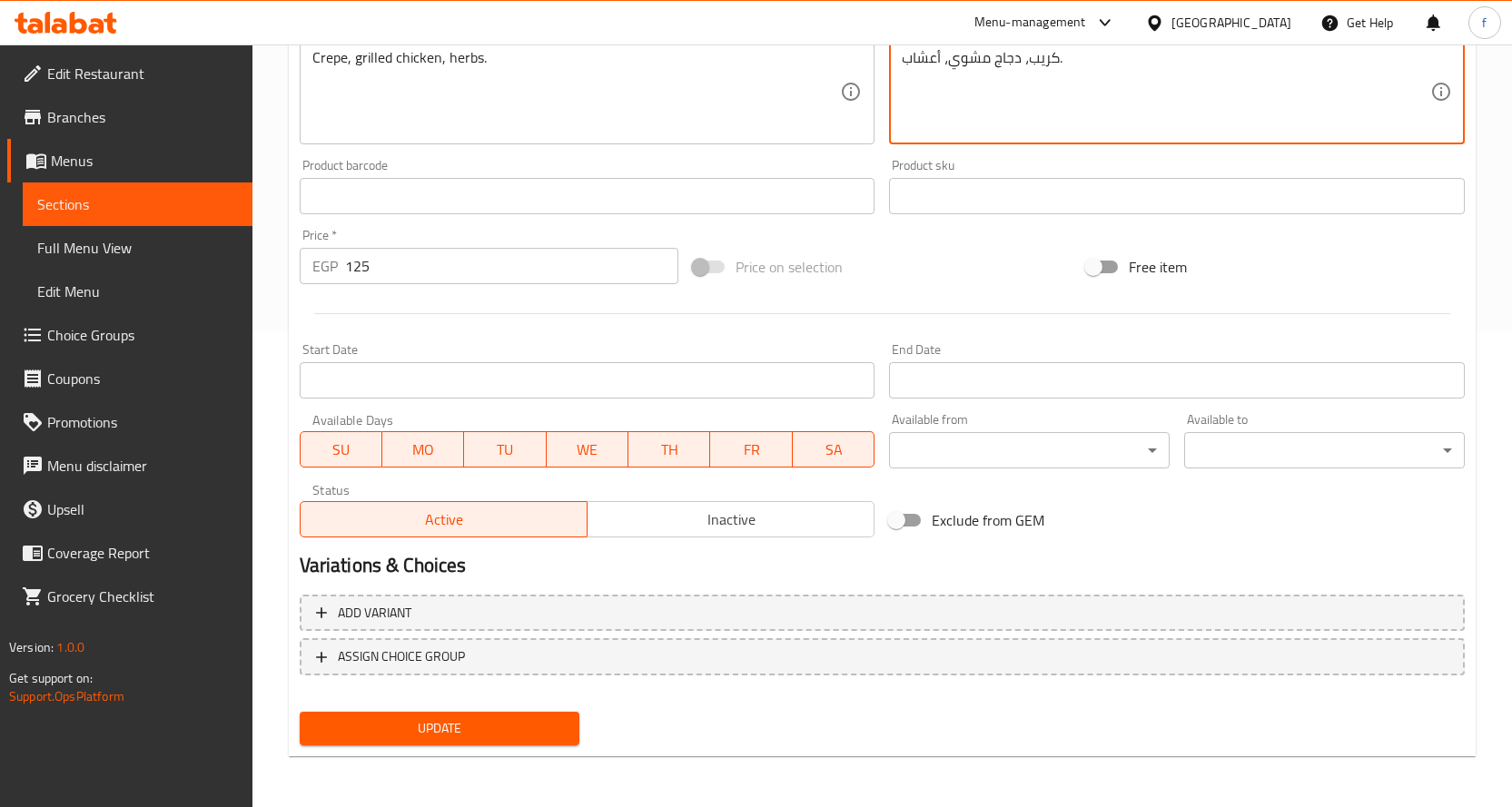
type textarea "كريب، دجاج مشوي، أعشاب."
click at [534, 730] on span "Update" at bounding box center [440, 729] width 251 height 22
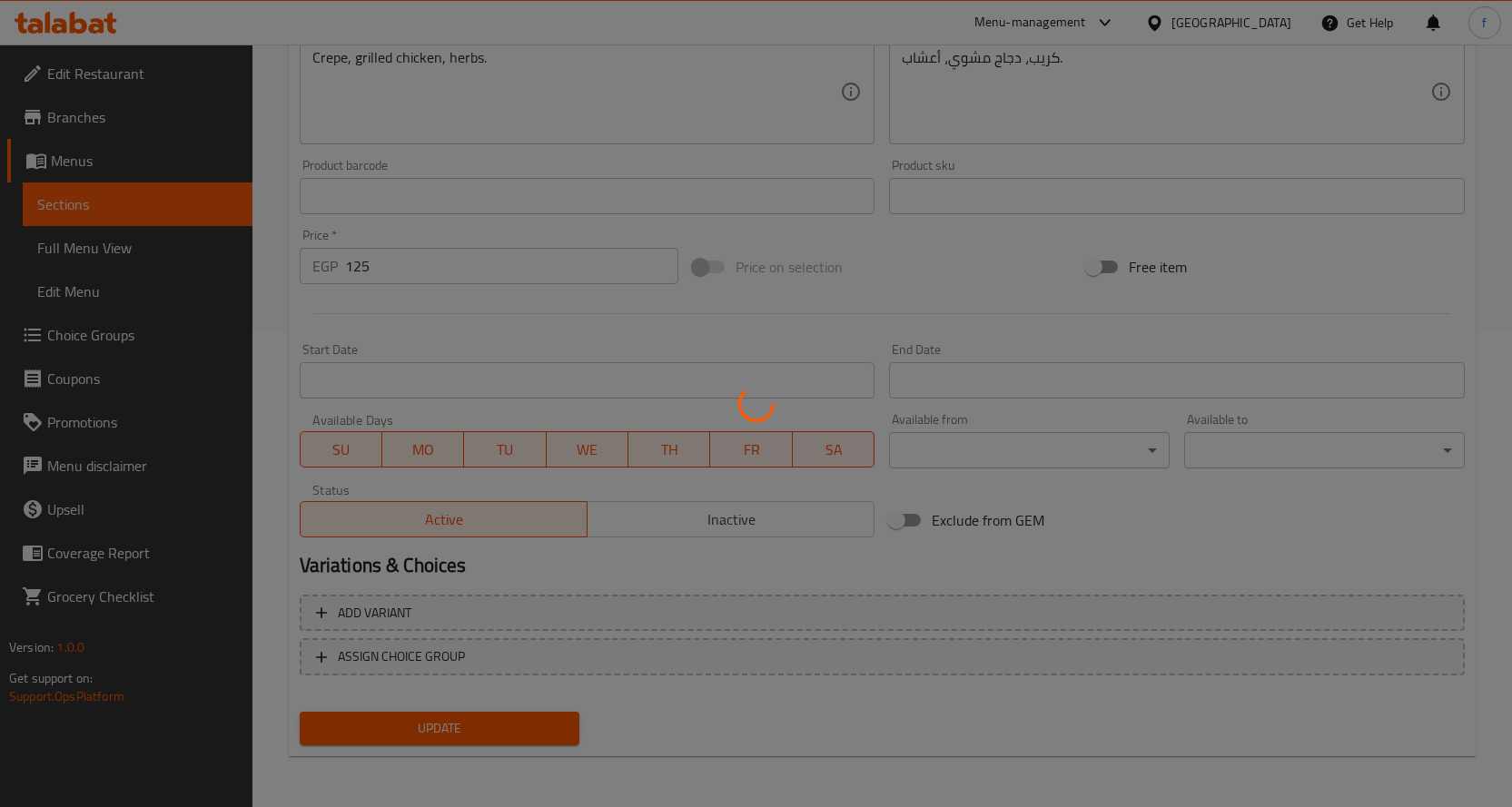
scroll to position [0, 0]
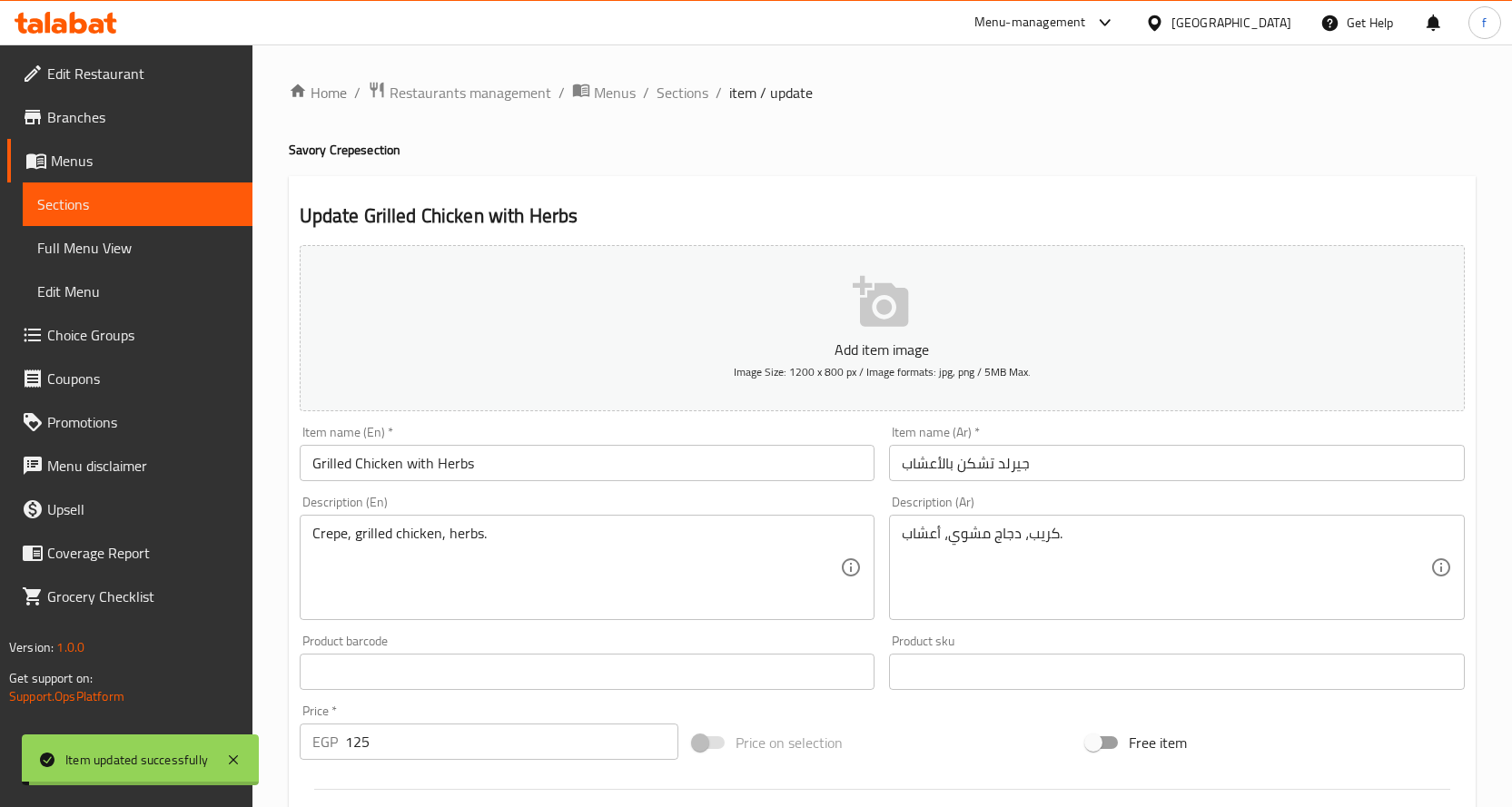
click at [661, 96] on span "Sections" at bounding box center [681, 92] width 51 height 21
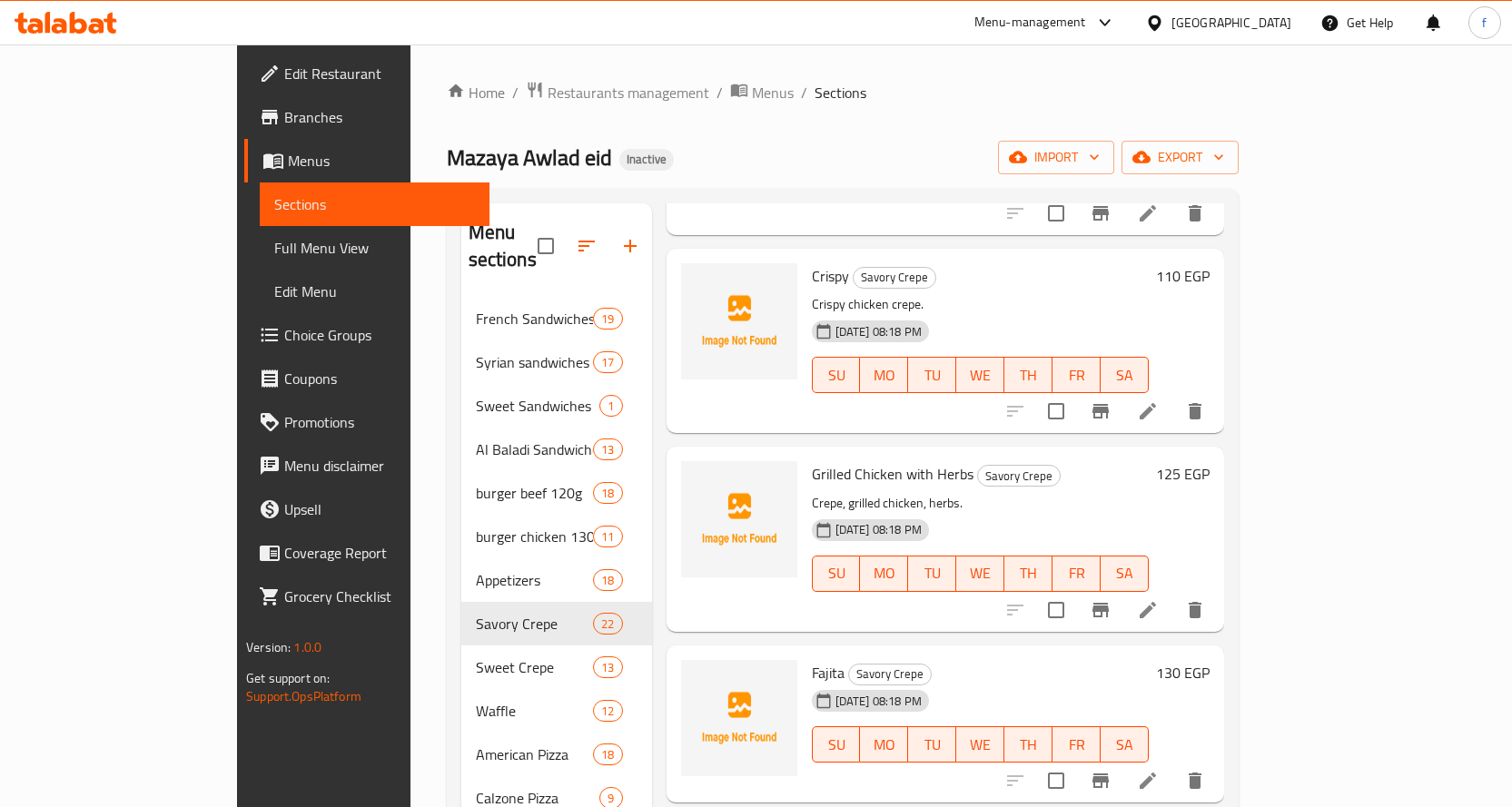
scroll to position [998, 0]
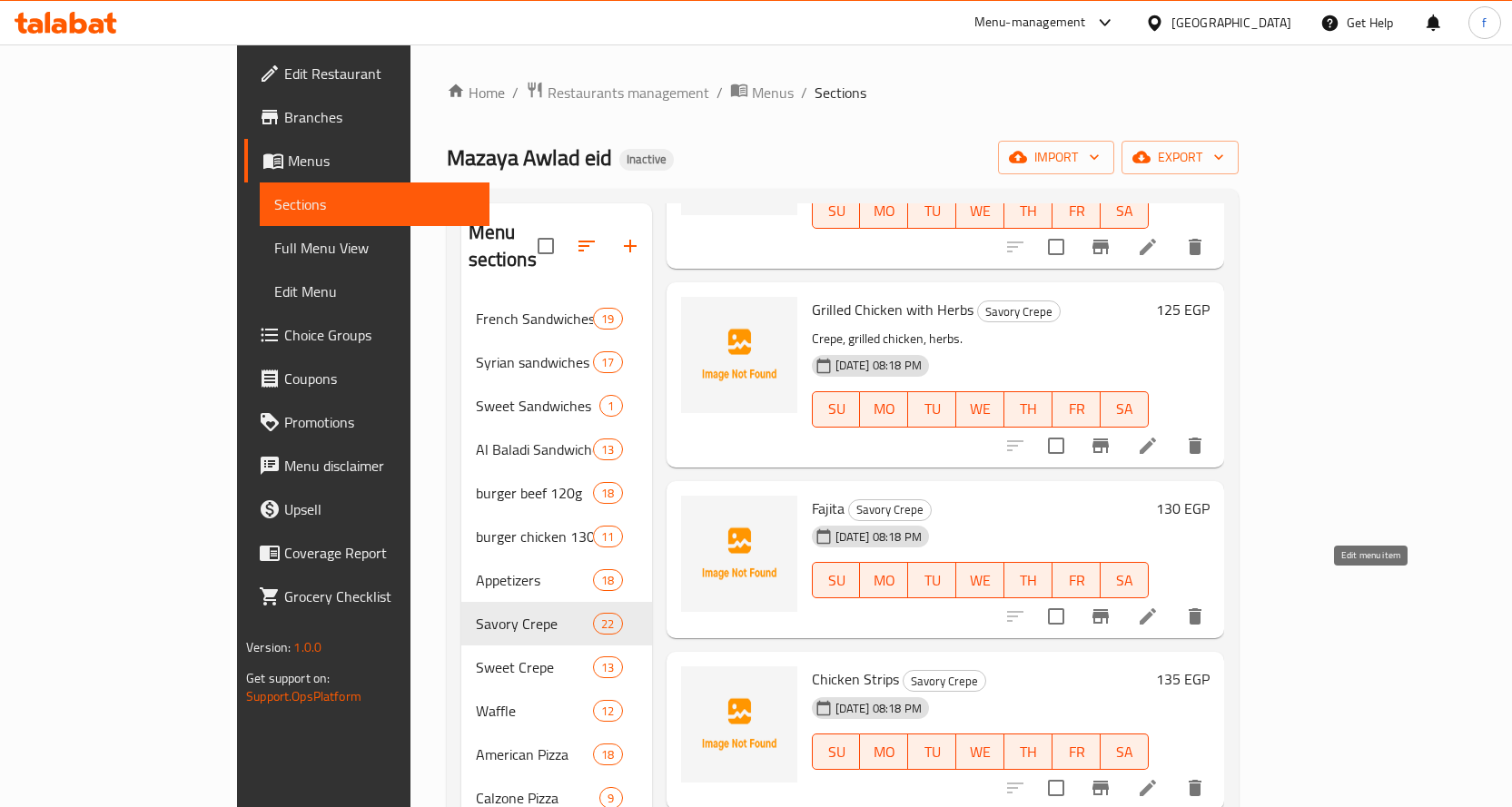
click at [1155, 608] on icon at bounding box center [1148, 617] width 17 height 17
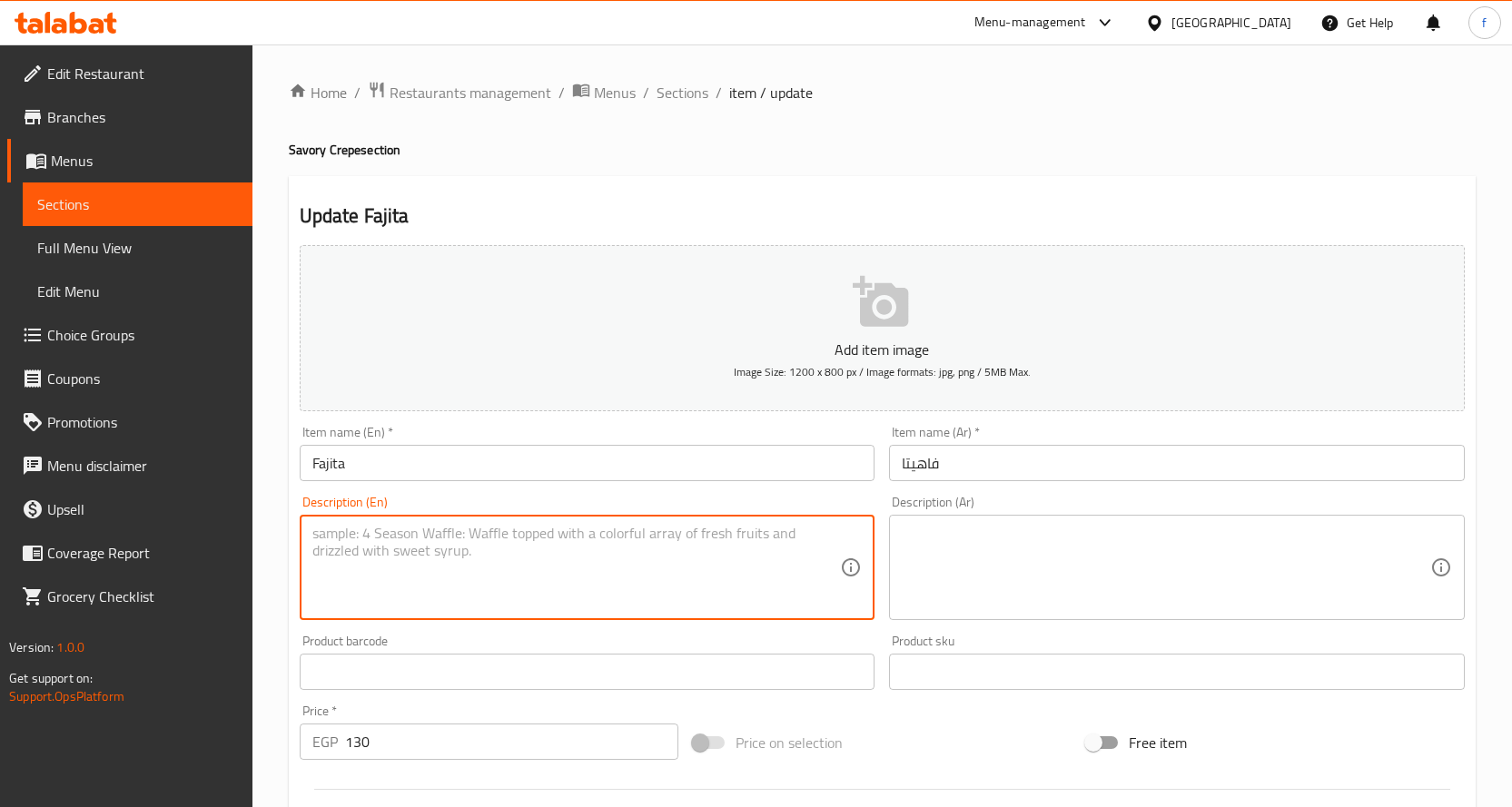
click at [578, 584] on textarea at bounding box center [577, 567] width 528 height 86
paste textarea "Crepe, chicken, colored peppers, onions."
type textarea "Crepe, chicken, colored peppers, onions."
click at [1066, 544] on textarea at bounding box center [1166, 567] width 528 height 86
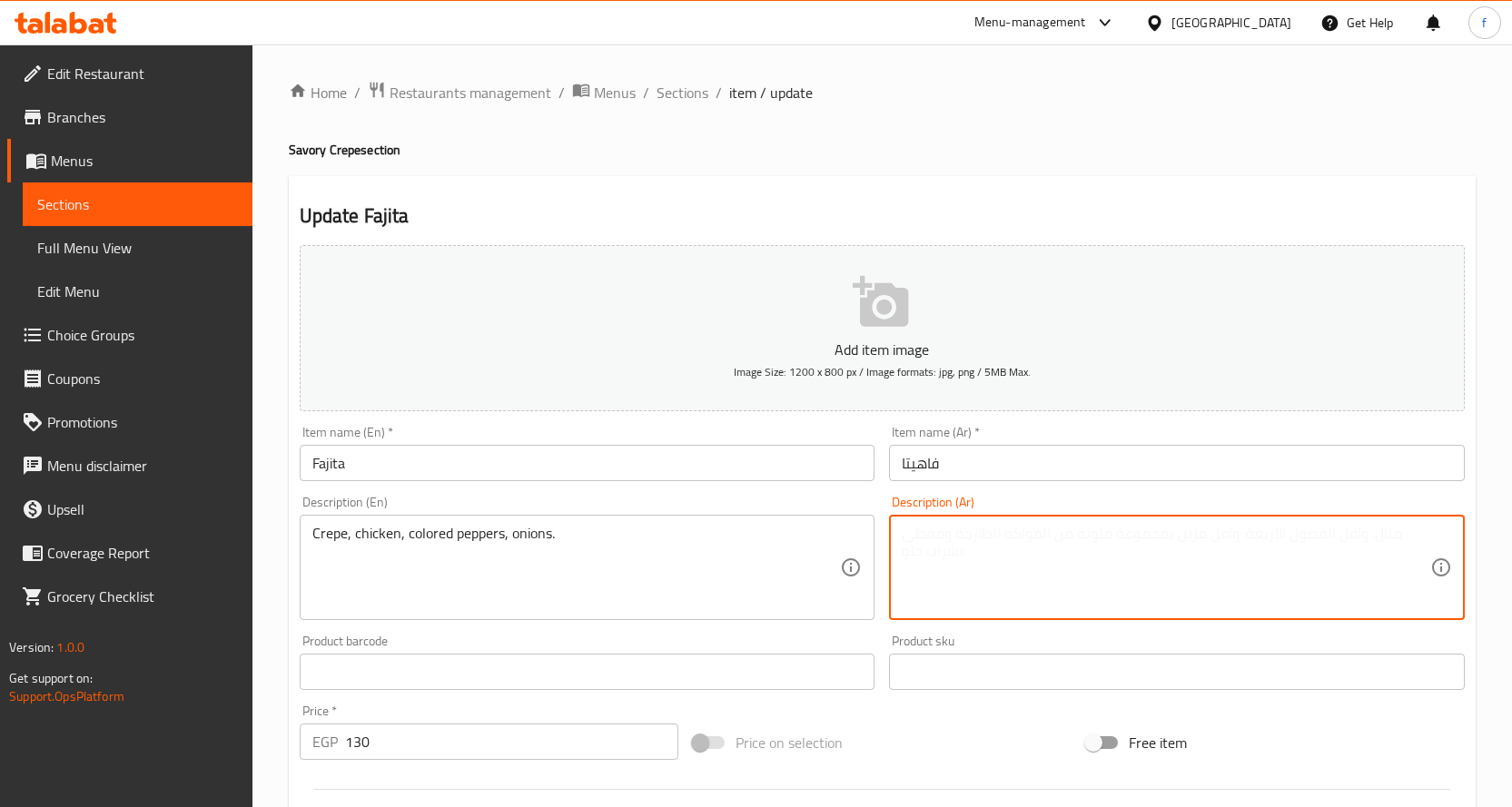
paste textarea "كريب، دجاج، فلفل ألوان، بصل."
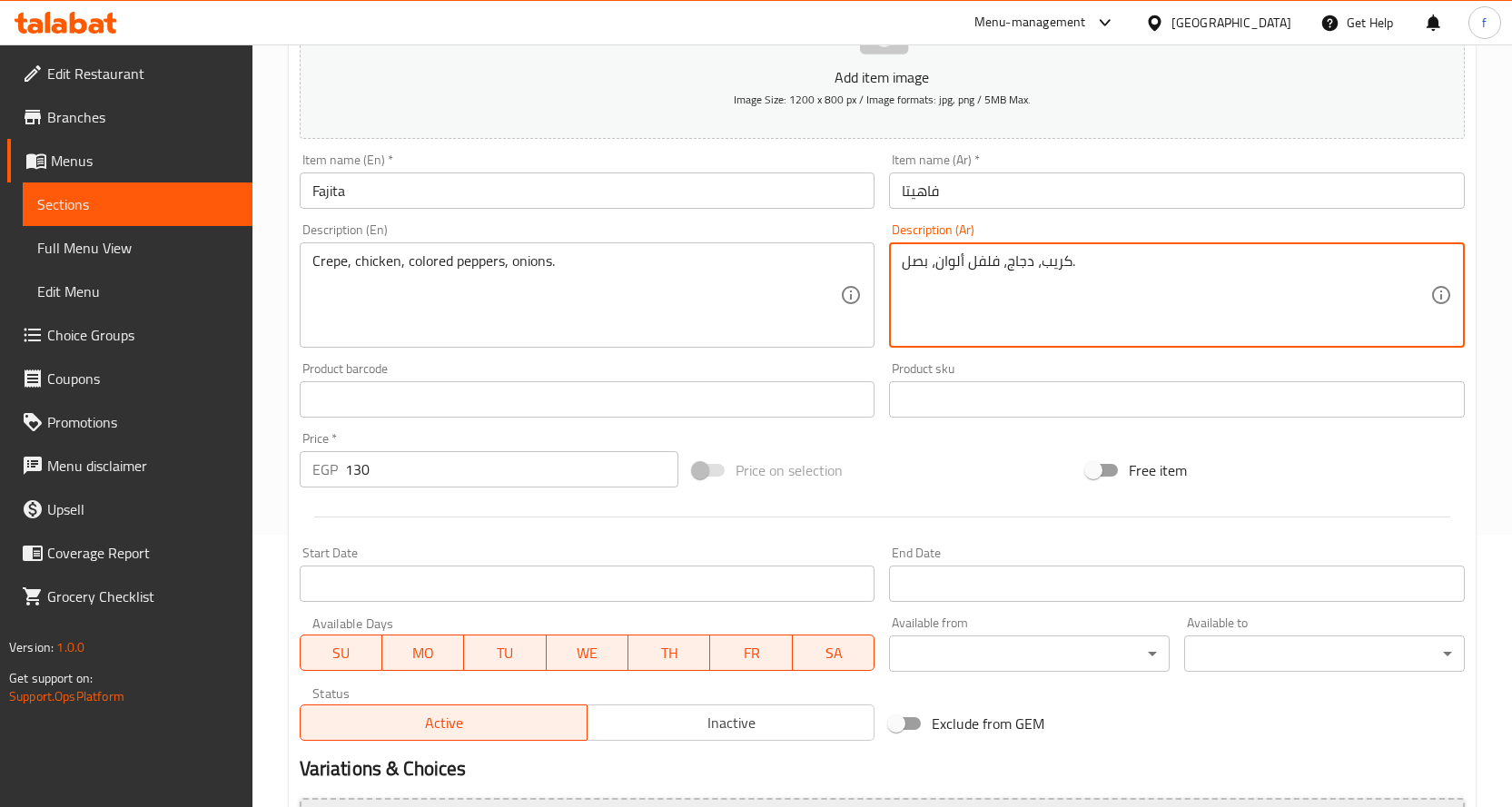
scroll to position [476, 0]
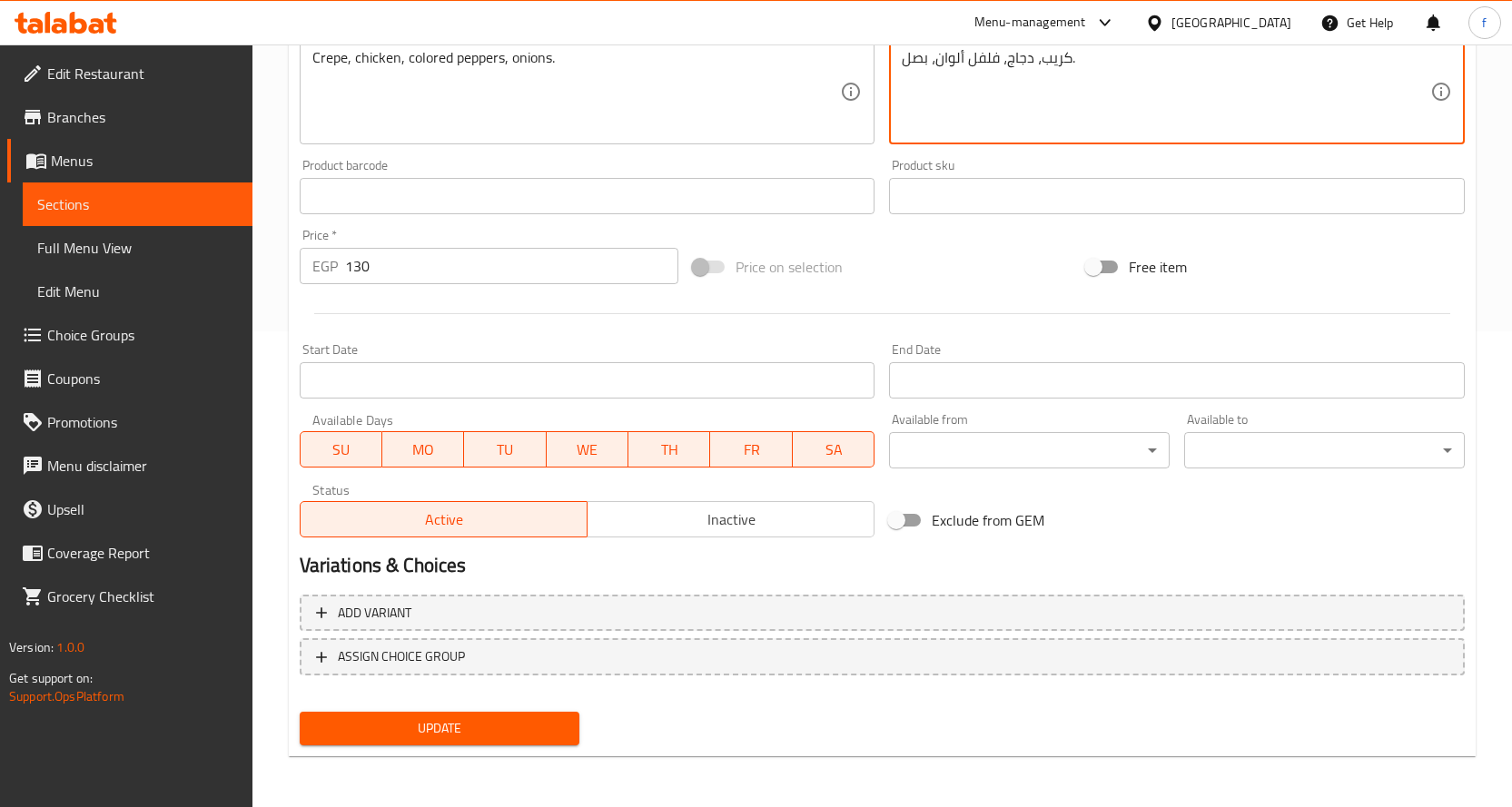
type textarea "كريب، دجاج، فلفل ألوان، بصل."
click at [478, 717] on span "Update" at bounding box center [440, 729] width 251 height 22
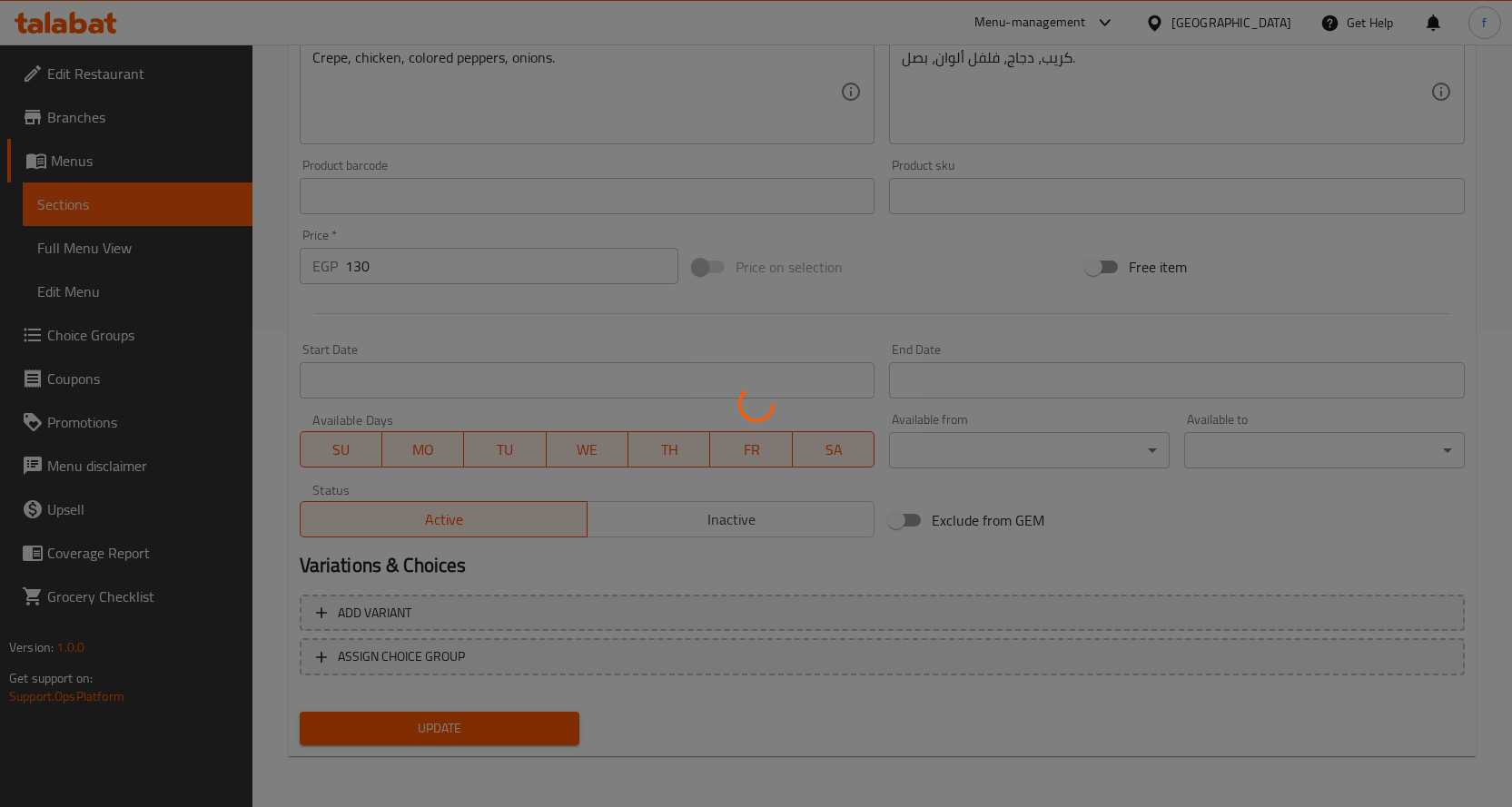
scroll to position [0, 0]
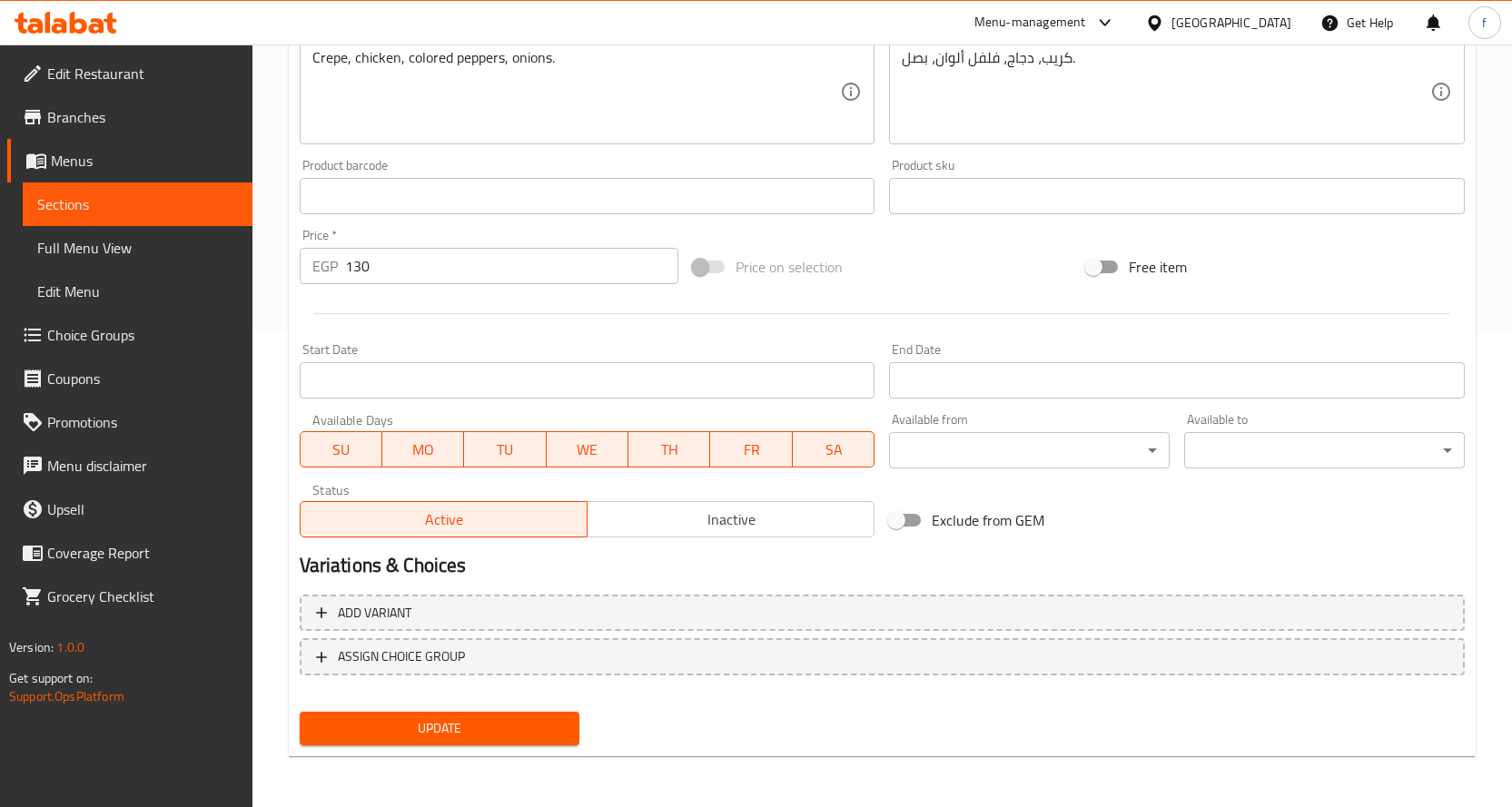
click at [442, 729] on span "Update" at bounding box center [440, 729] width 251 height 22
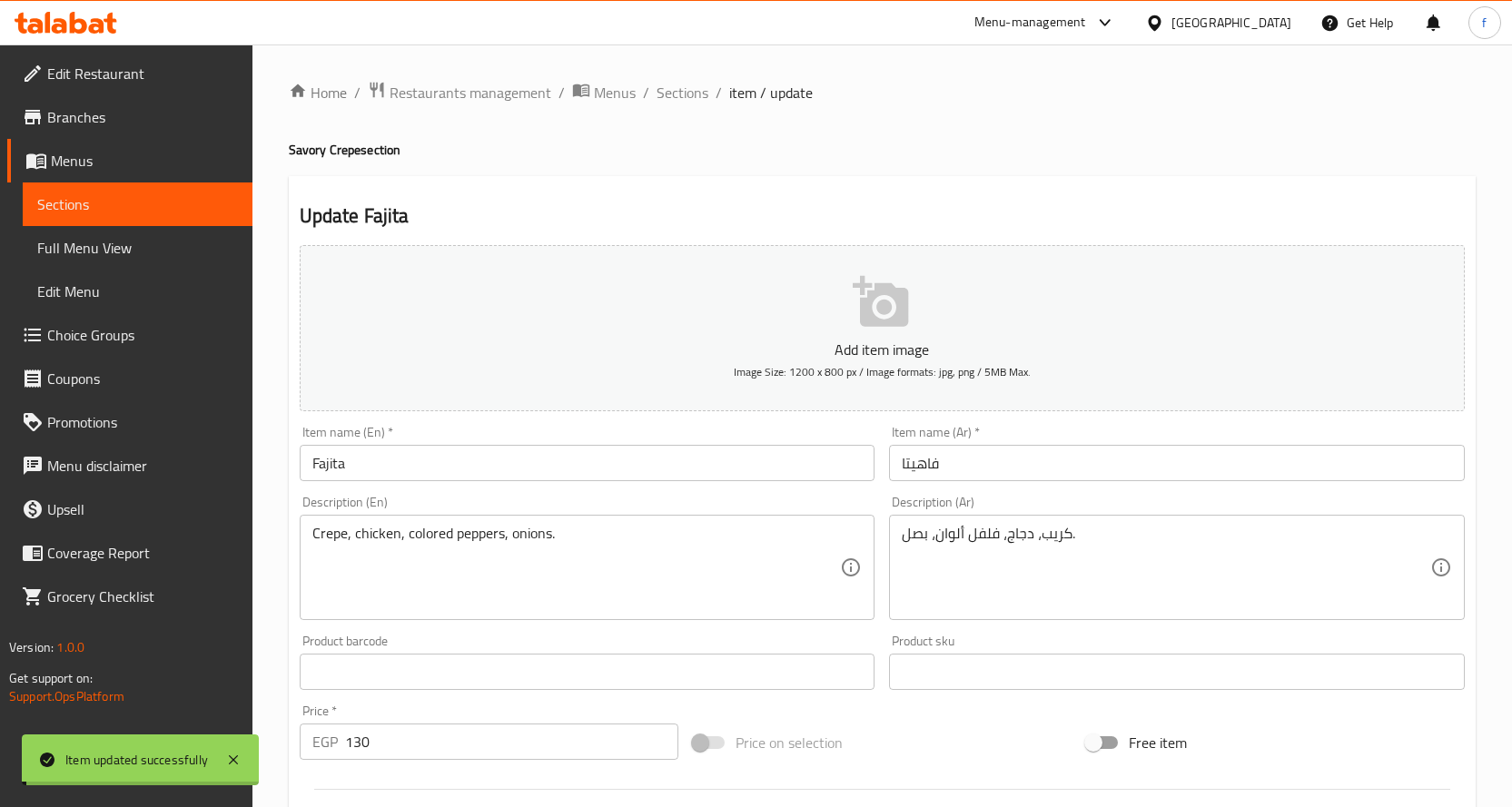
click at [684, 96] on span "Sections" at bounding box center [681, 92] width 51 height 21
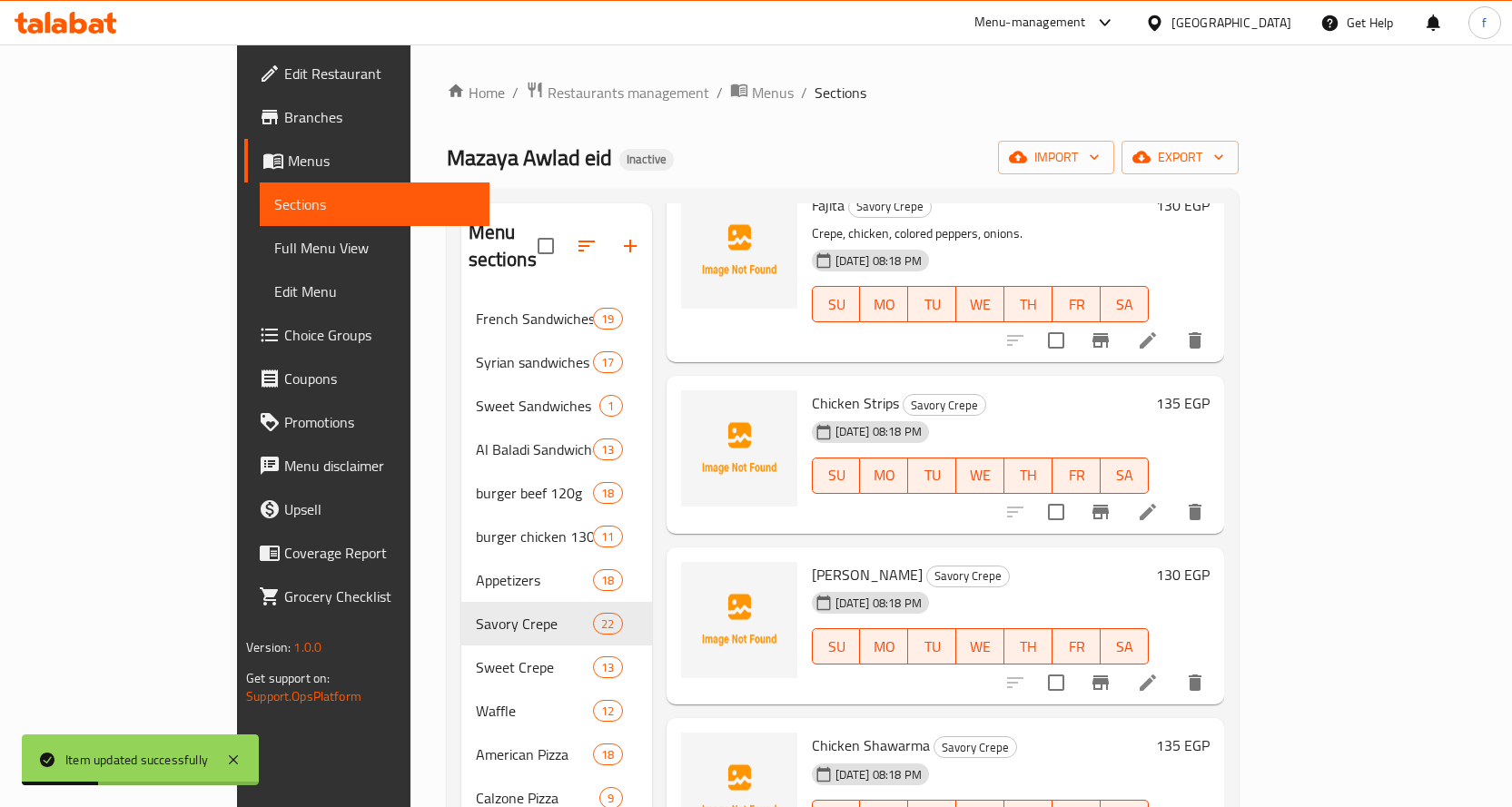
scroll to position [1271, 0]
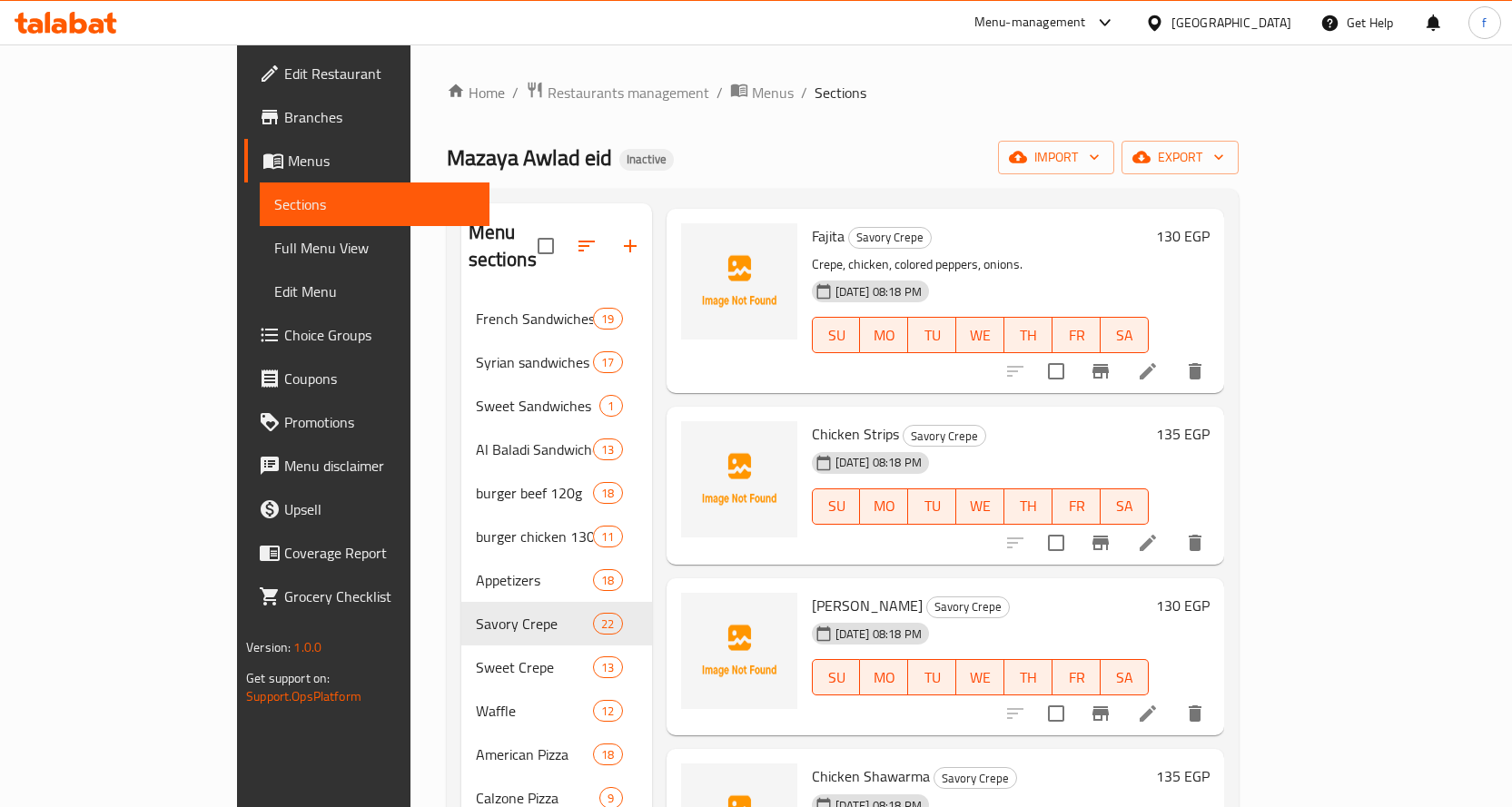
click at [1173, 526] on li at bounding box center [1147, 542] width 50 height 33
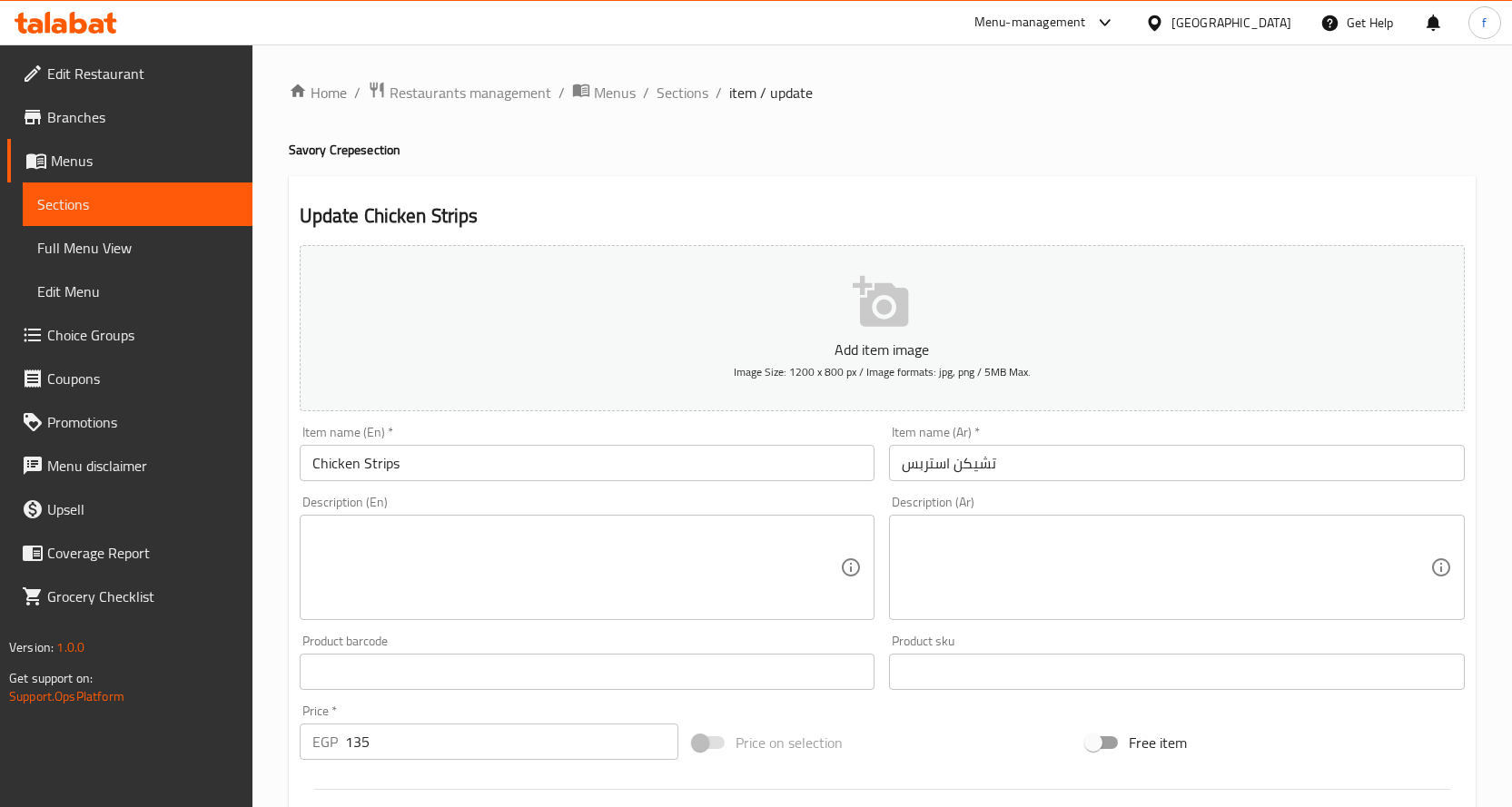
click at [610, 546] on textarea at bounding box center [577, 567] width 528 height 86
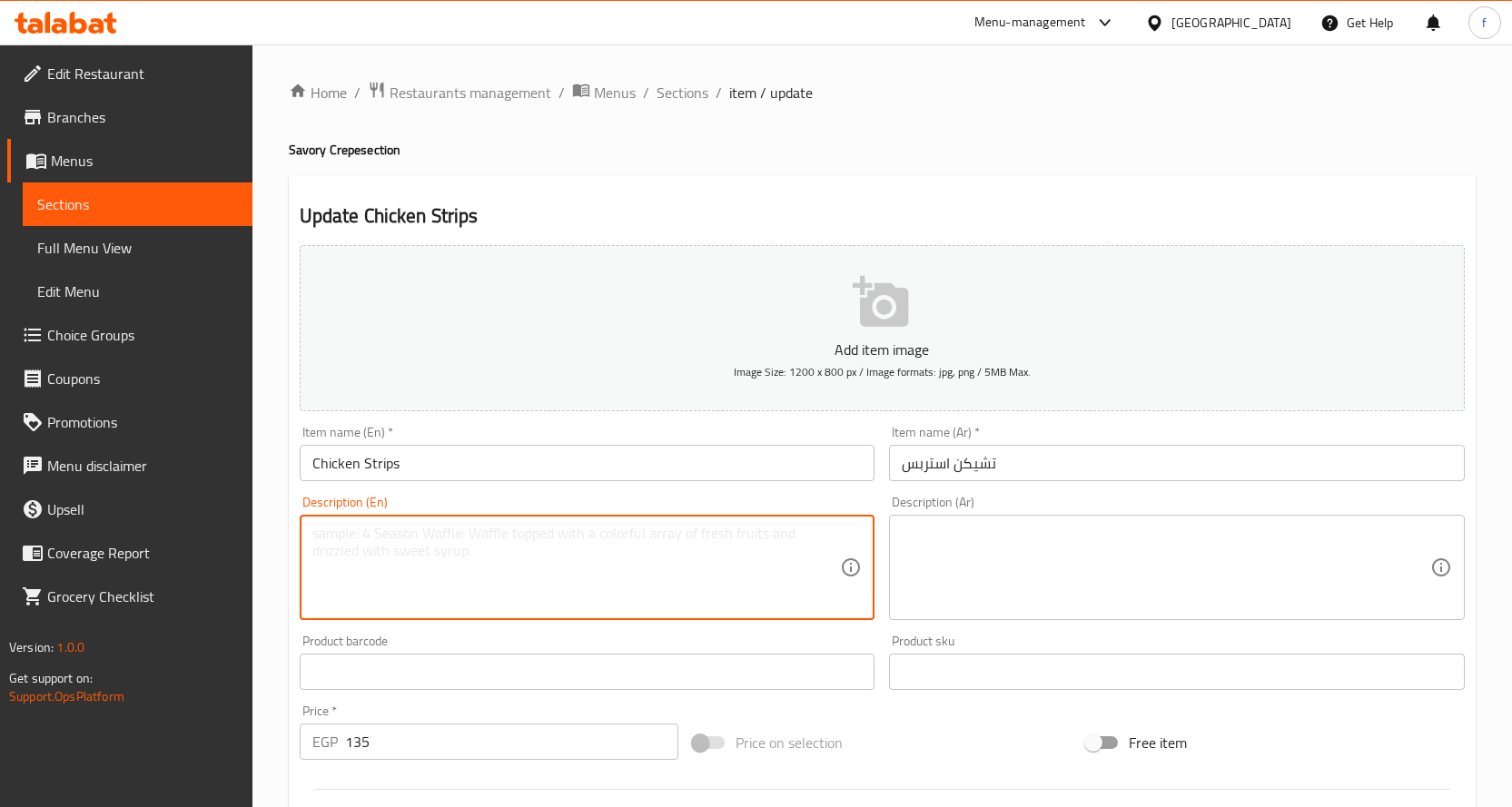
paste textarea "Crepe, crispy chicken strips."
type textarea "Crepe, crispy chicken strips."
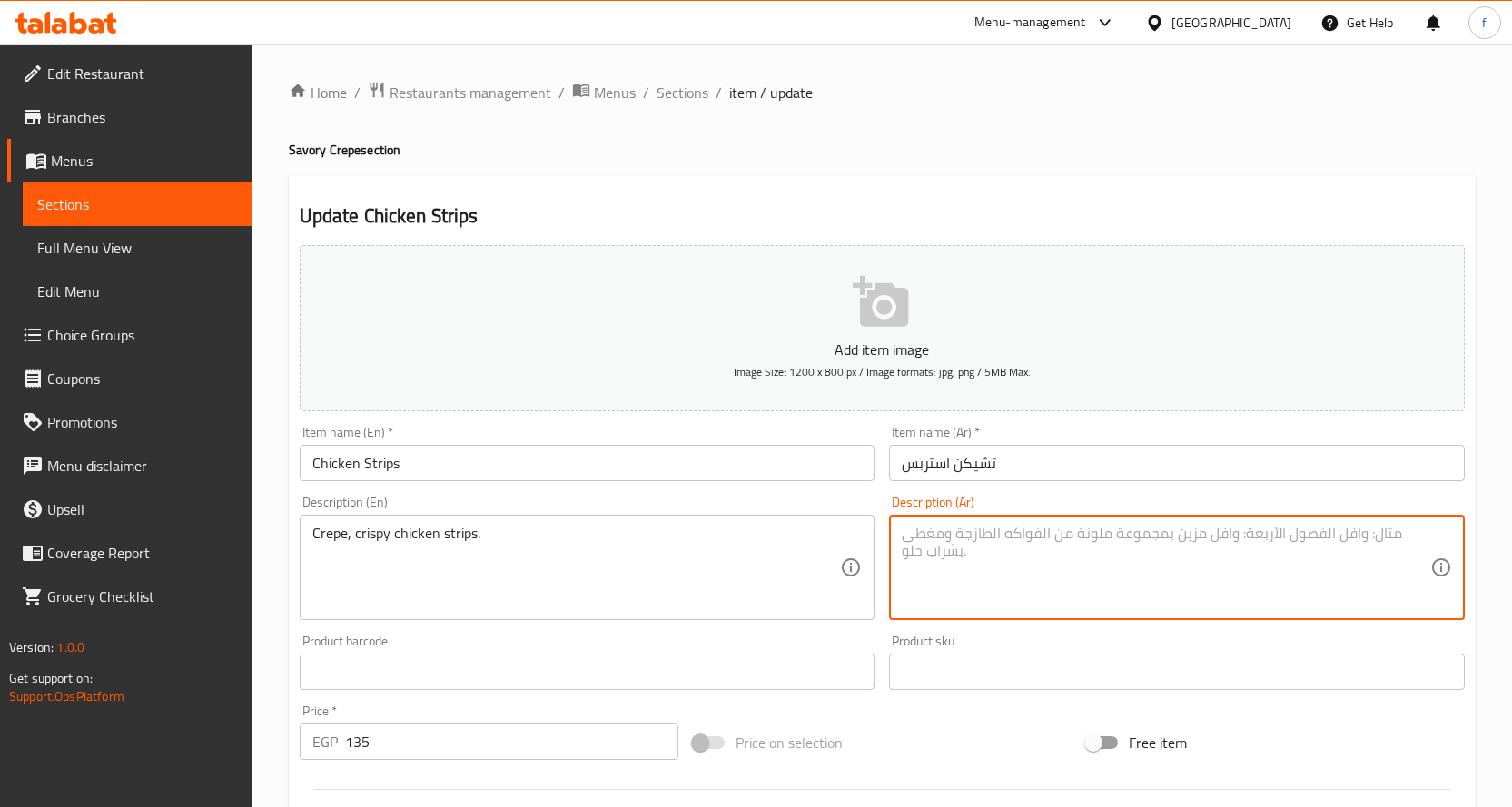
click at [944, 533] on textarea at bounding box center [1166, 567] width 528 height 86
paste textarea "كريب، شرائح دجاج مقرمشة."
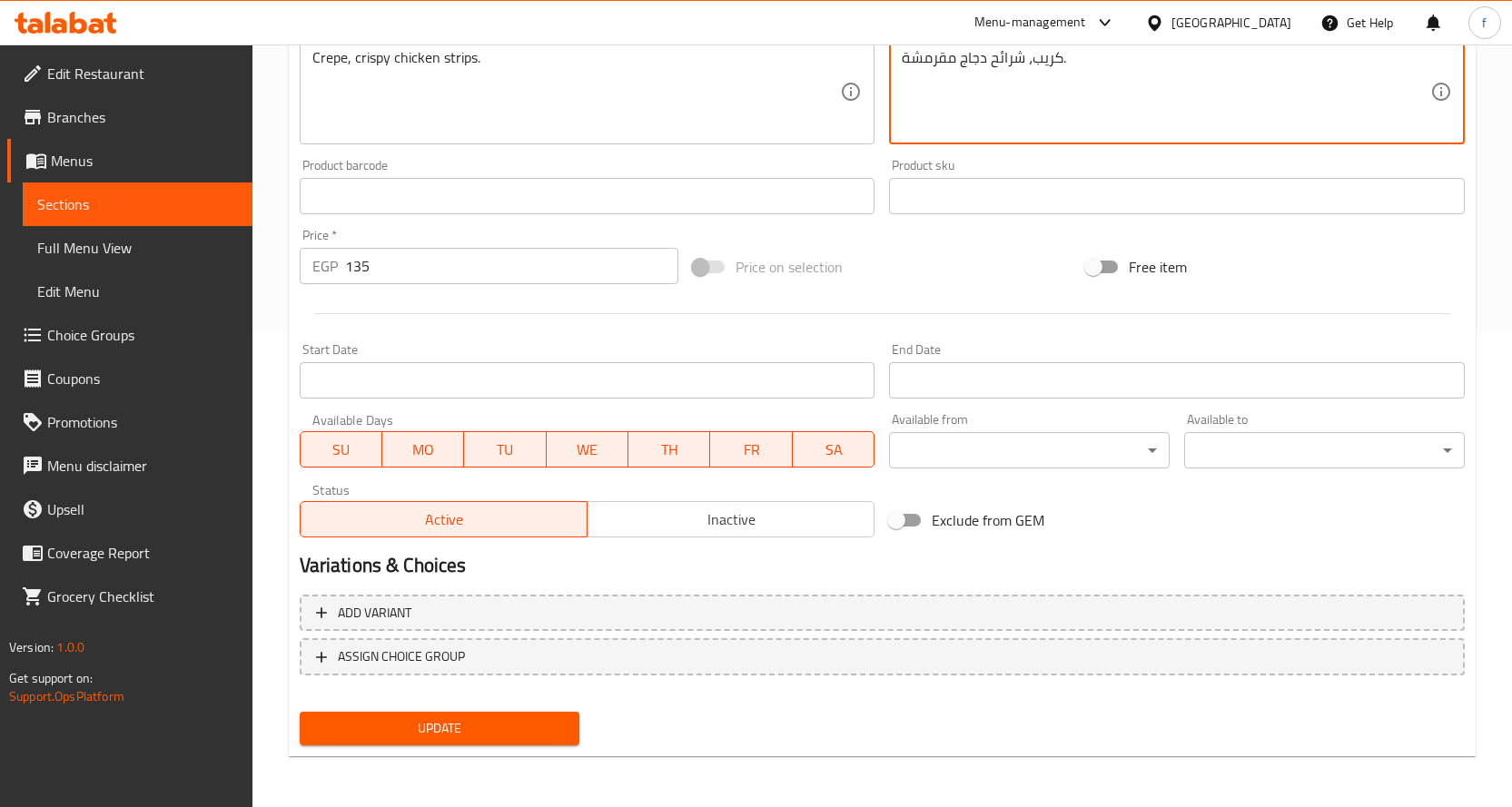
type textarea "كريب، شرائح دجاج مقرمشة."
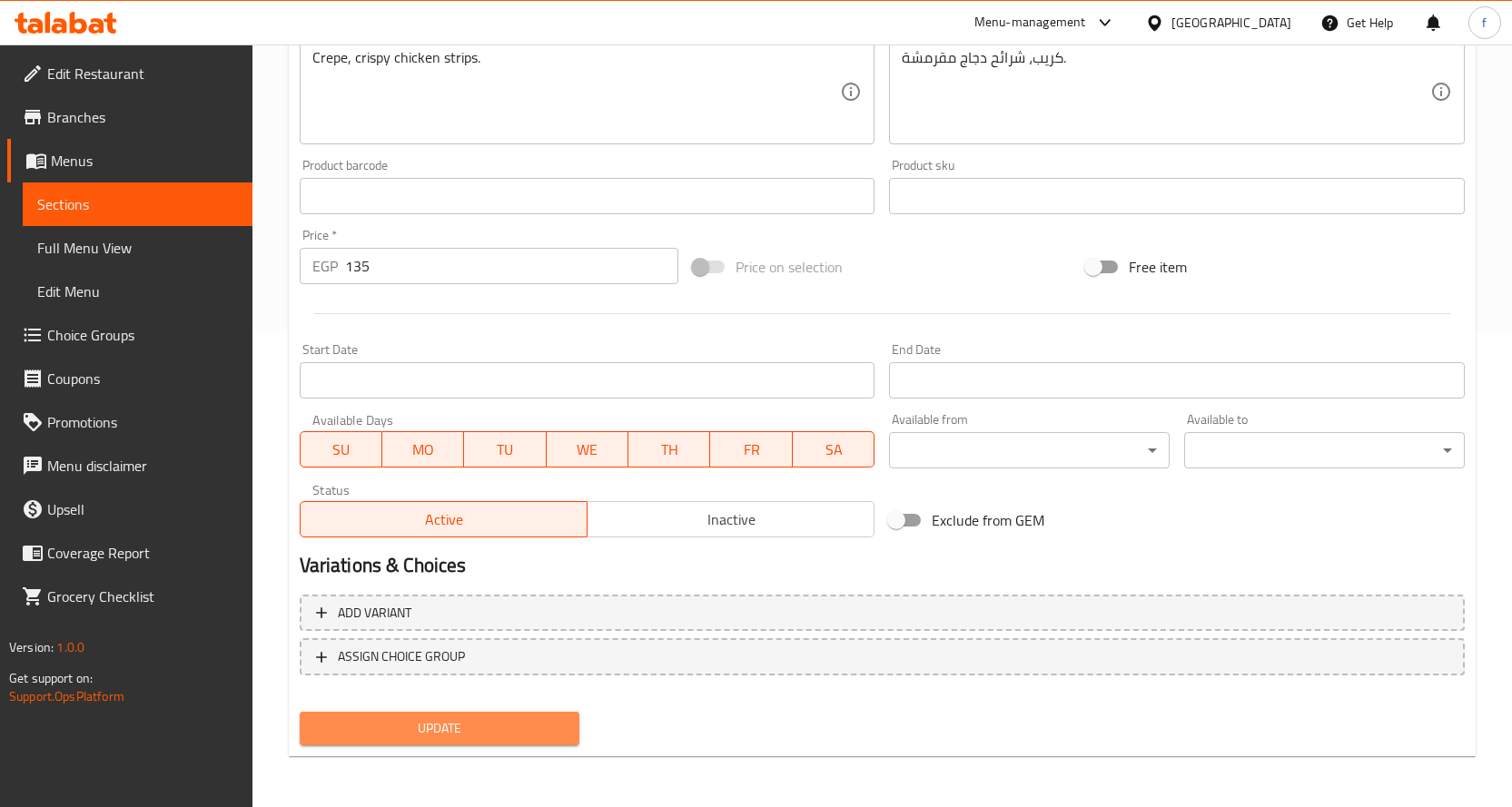
click at [405, 730] on span "Update" at bounding box center [440, 729] width 251 height 22
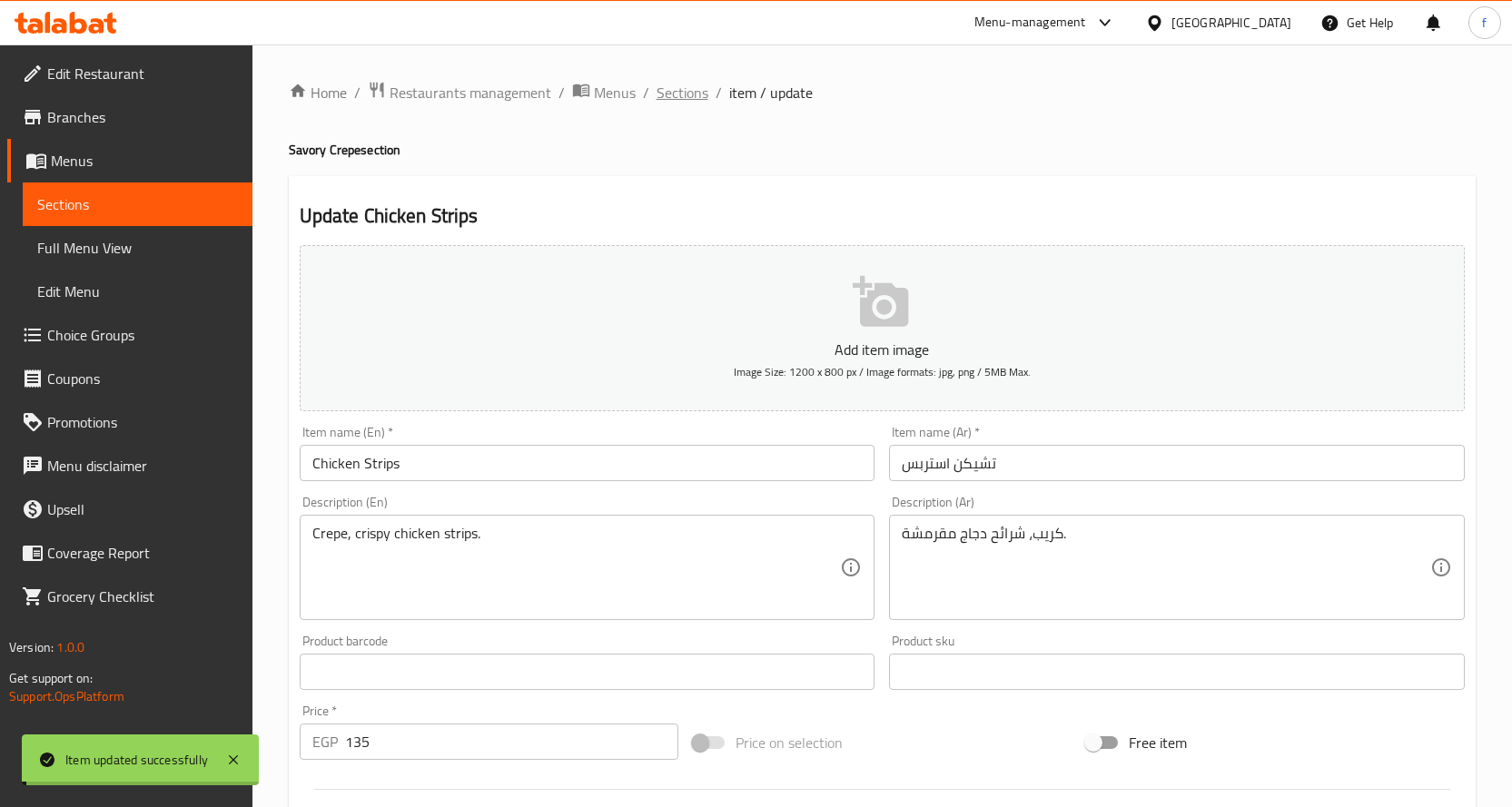
click at [686, 93] on span "Sections" at bounding box center [681, 92] width 51 height 21
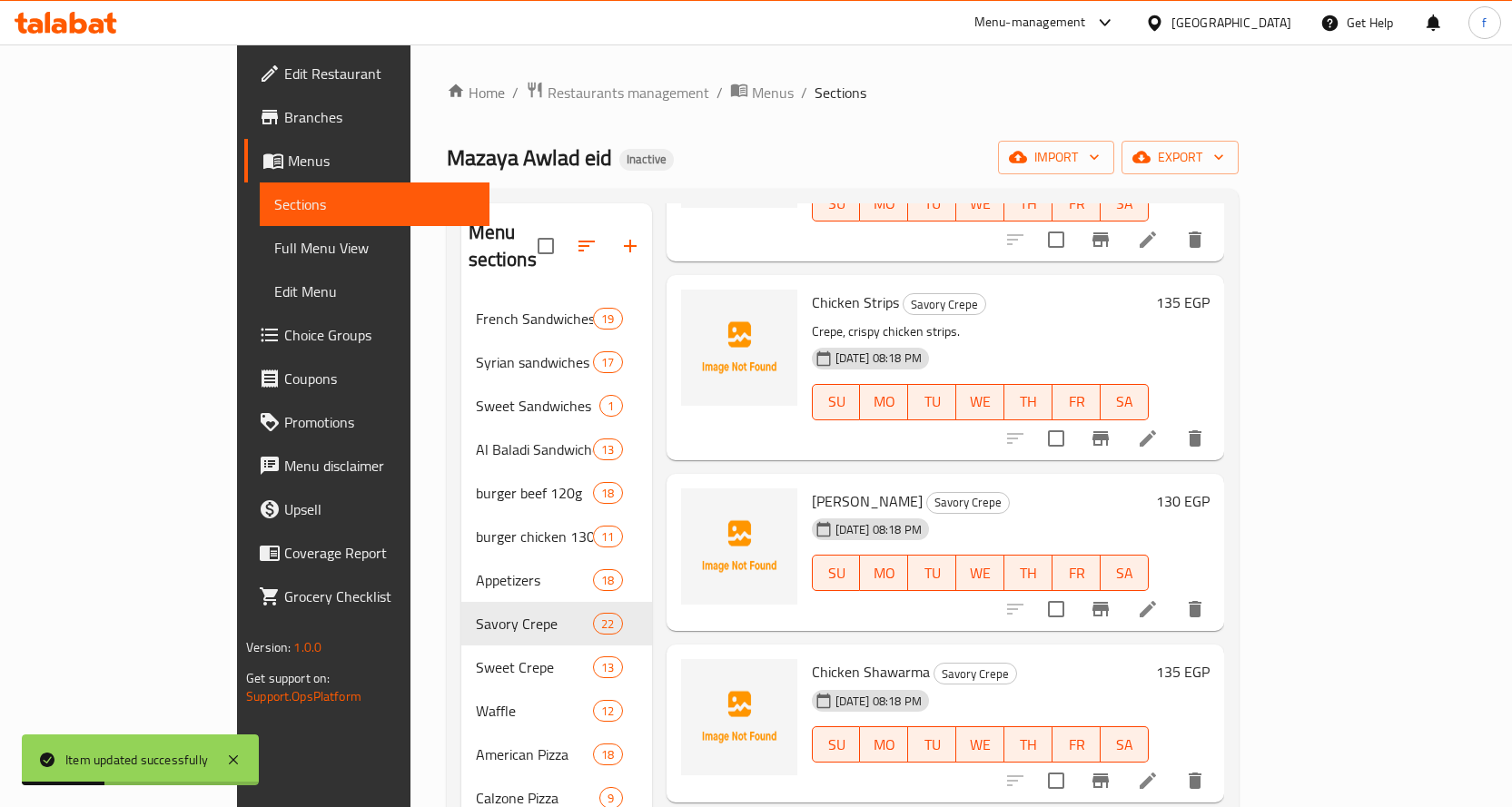
scroll to position [1543, 0]
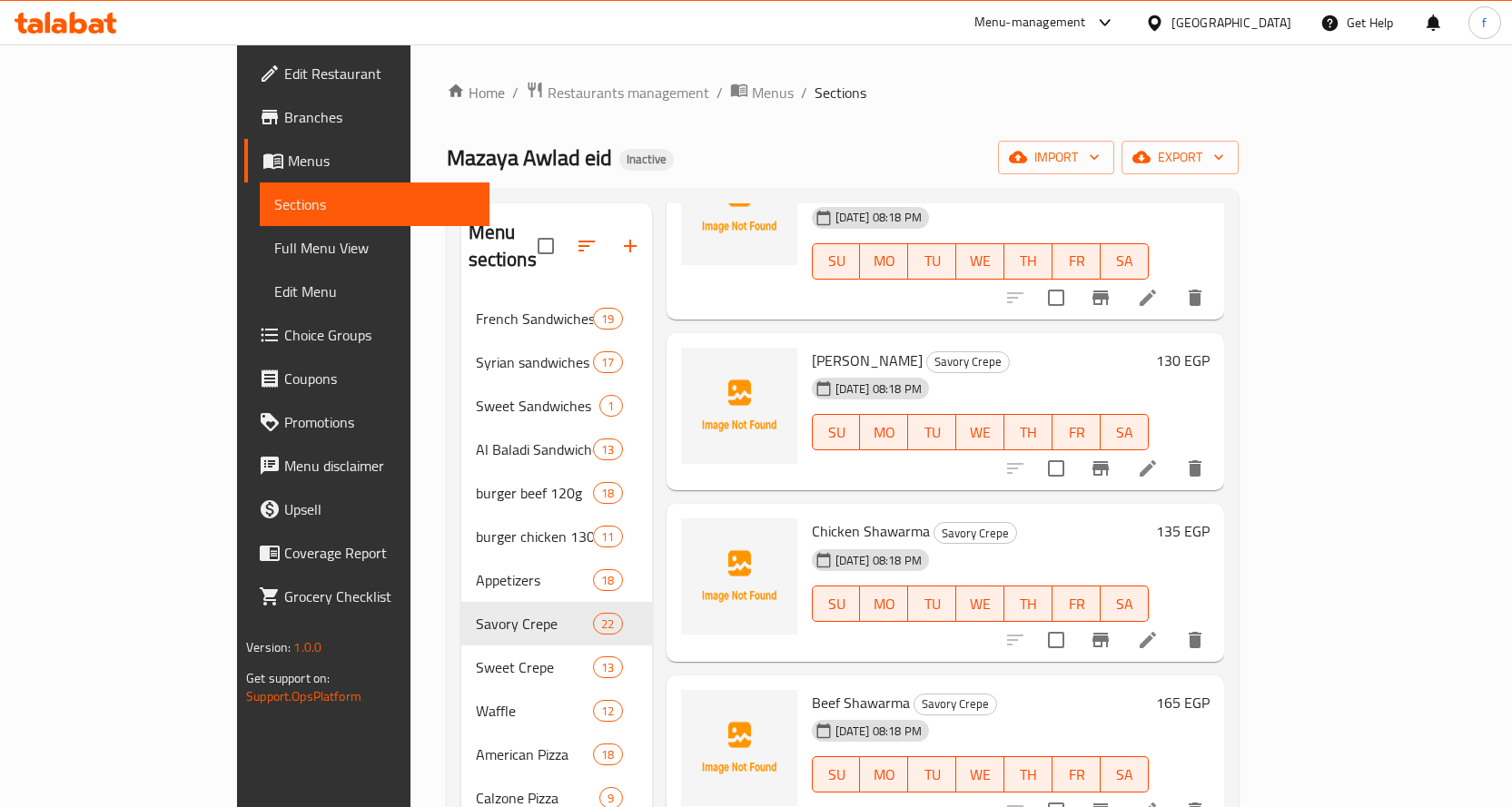
click at [1158, 457] on icon at bounding box center [1147, 467] width 21 height 21
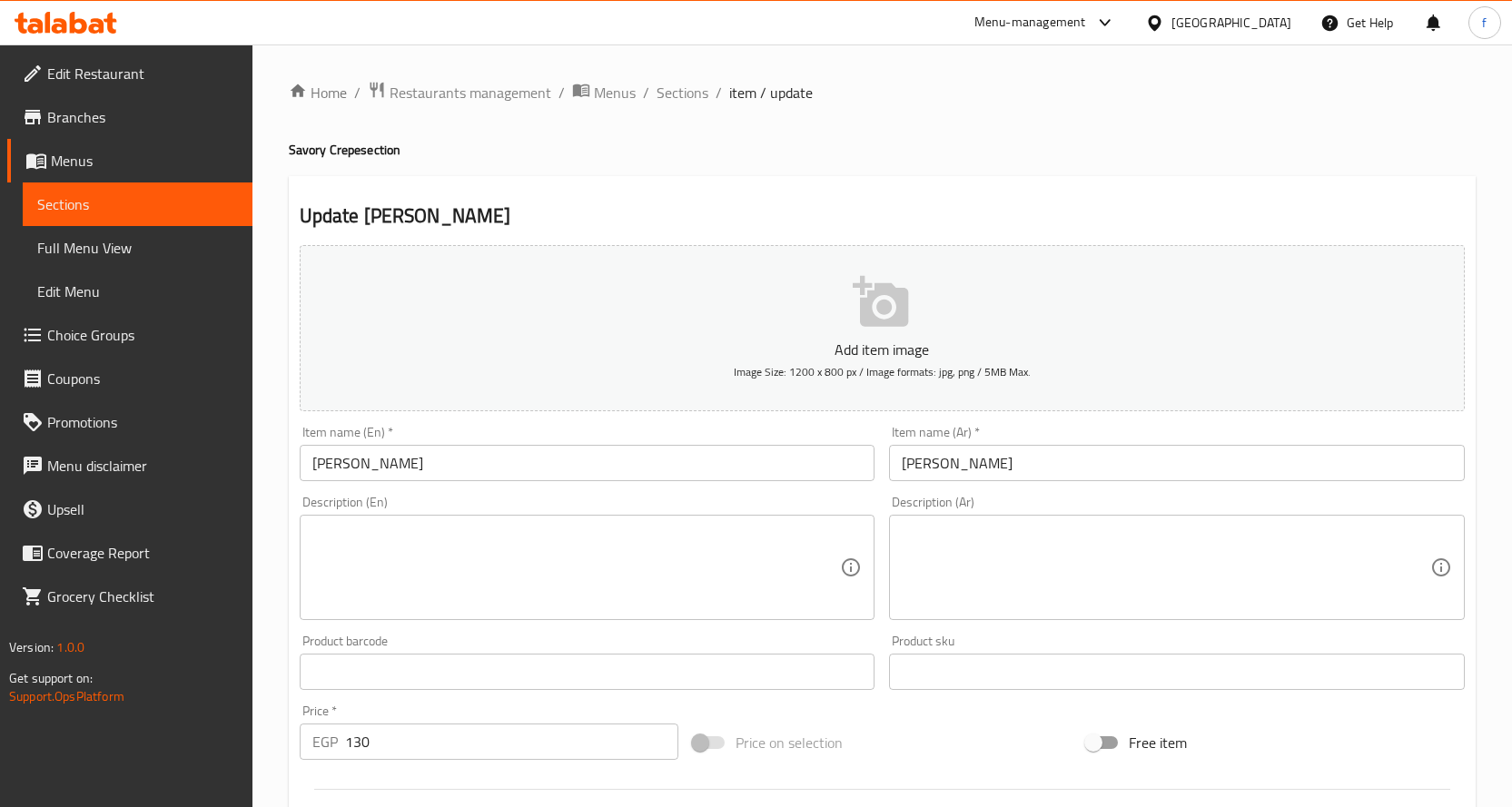
click at [491, 514] on div "Description (En) Description (En)" at bounding box center [587, 557] width 576 height 124
click at [483, 537] on textarea at bounding box center [577, 567] width 528 height 86
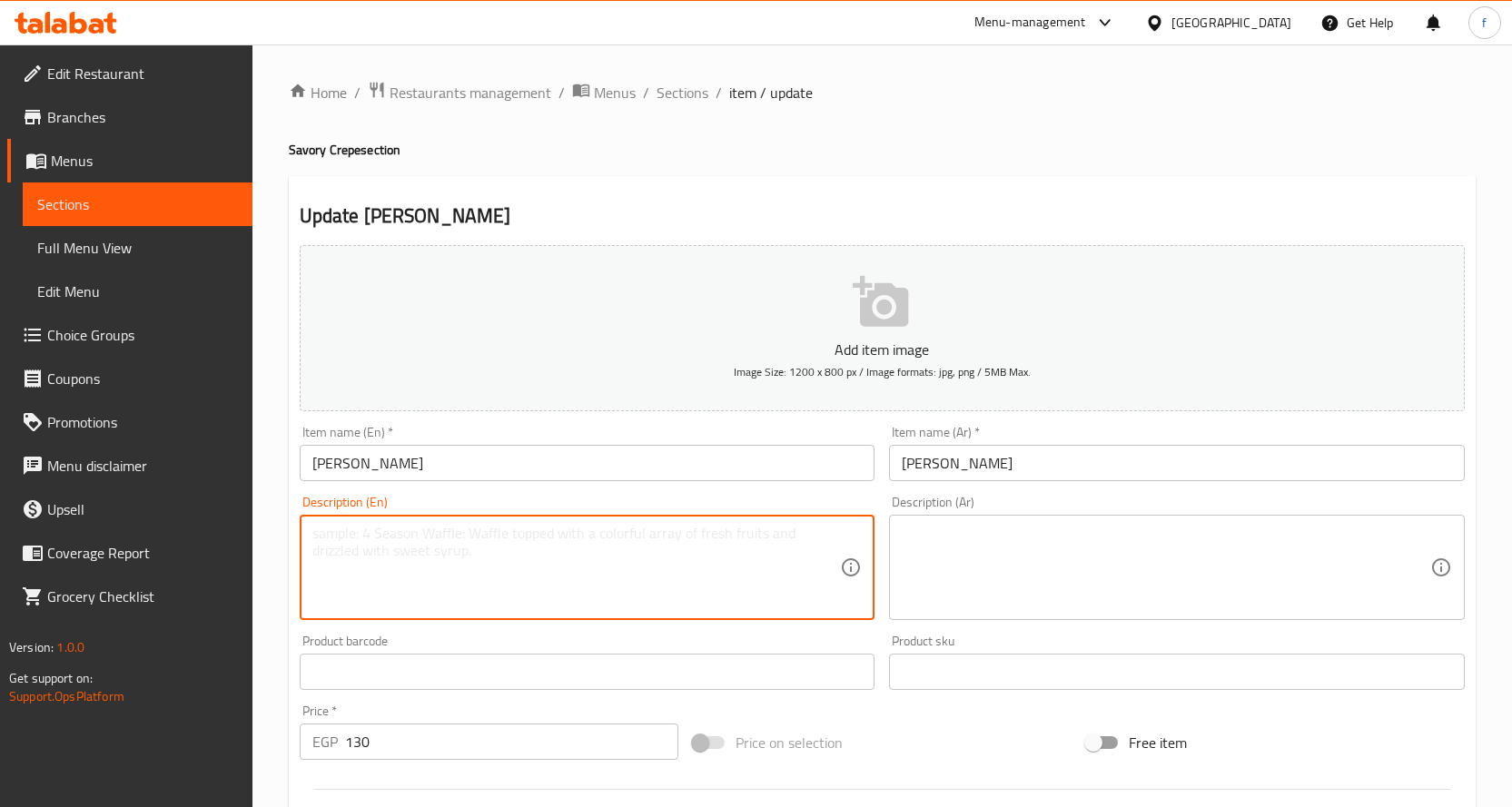
paste textarea "Crepe, marinated chicken pieces, peppers, onions."
type textarea "Crepe, marinated chicken pieces, peppers, onions."
click at [987, 549] on textarea at bounding box center [1166, 567] width 528 height 86
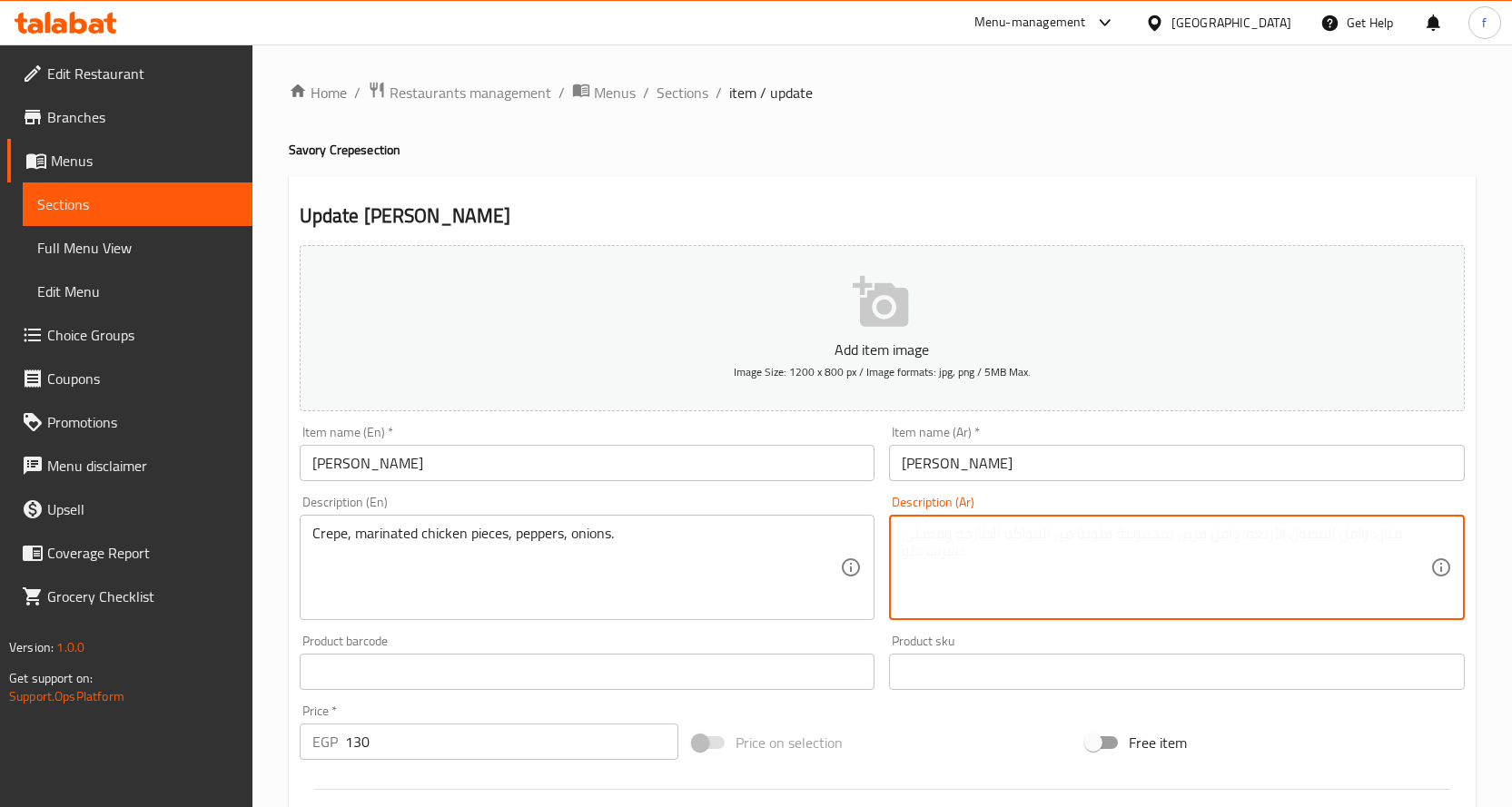
paste textarea "كريب، قطع دجاج متبلة، فلفل، بصل."
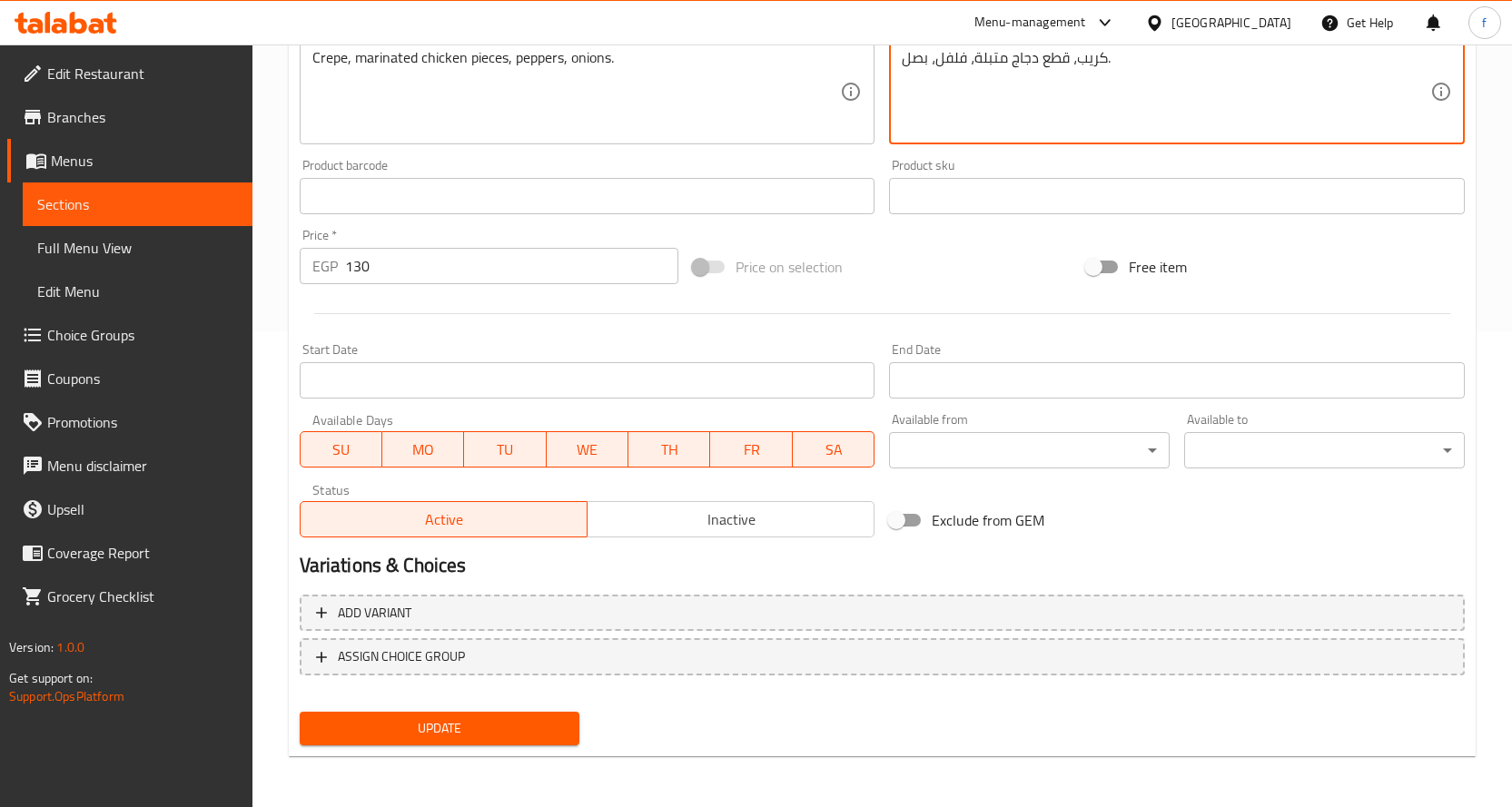
type textarea "كريب، قطع دجاج متبلة، فلفل، بصل."
click at [524, 720] on span "Update" at bounding box center [440, 729] width 251 height 22
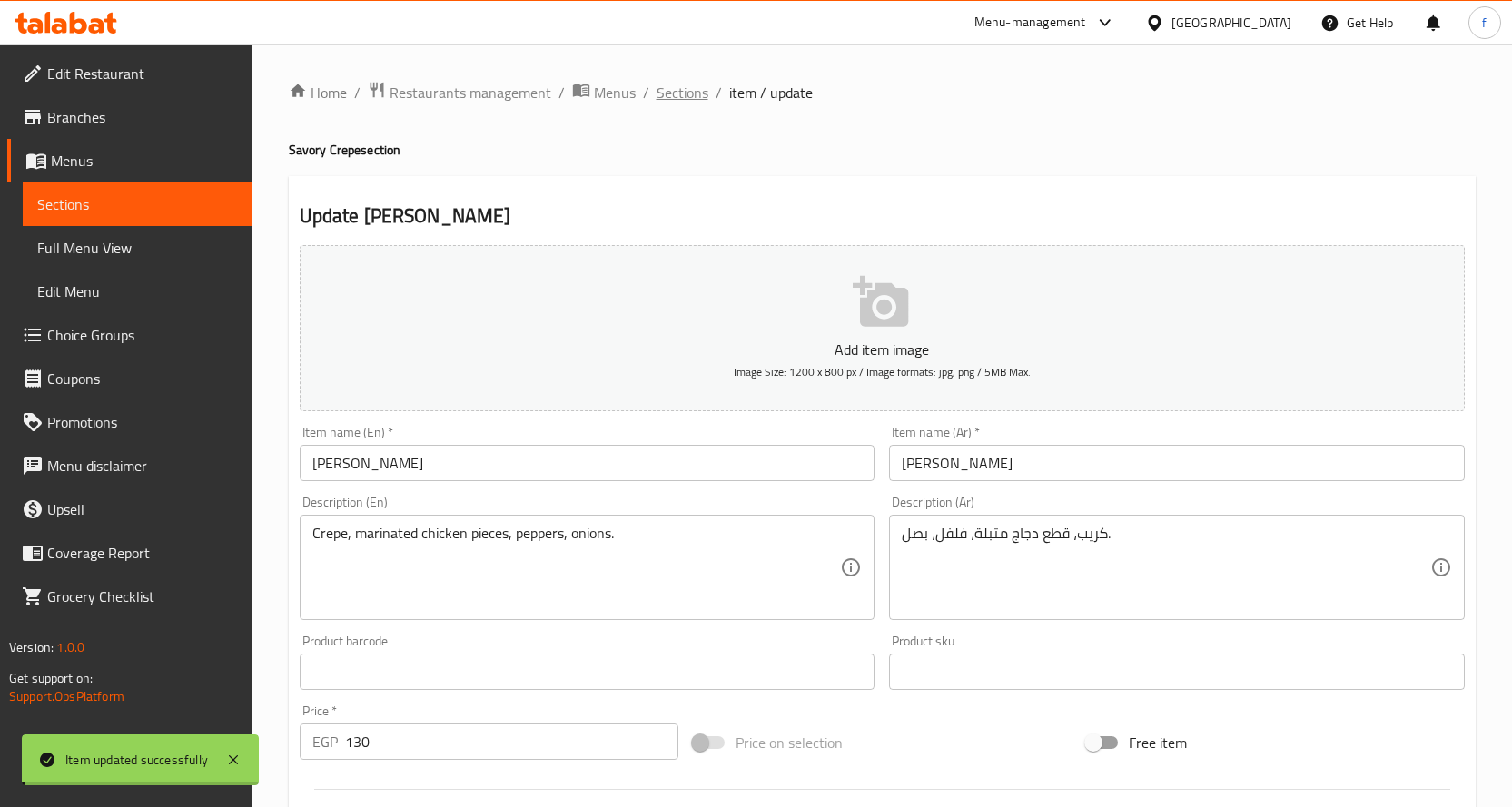
click at [676, 99] on span "Sections" at bounding box center [681, 92] width 51 height 21
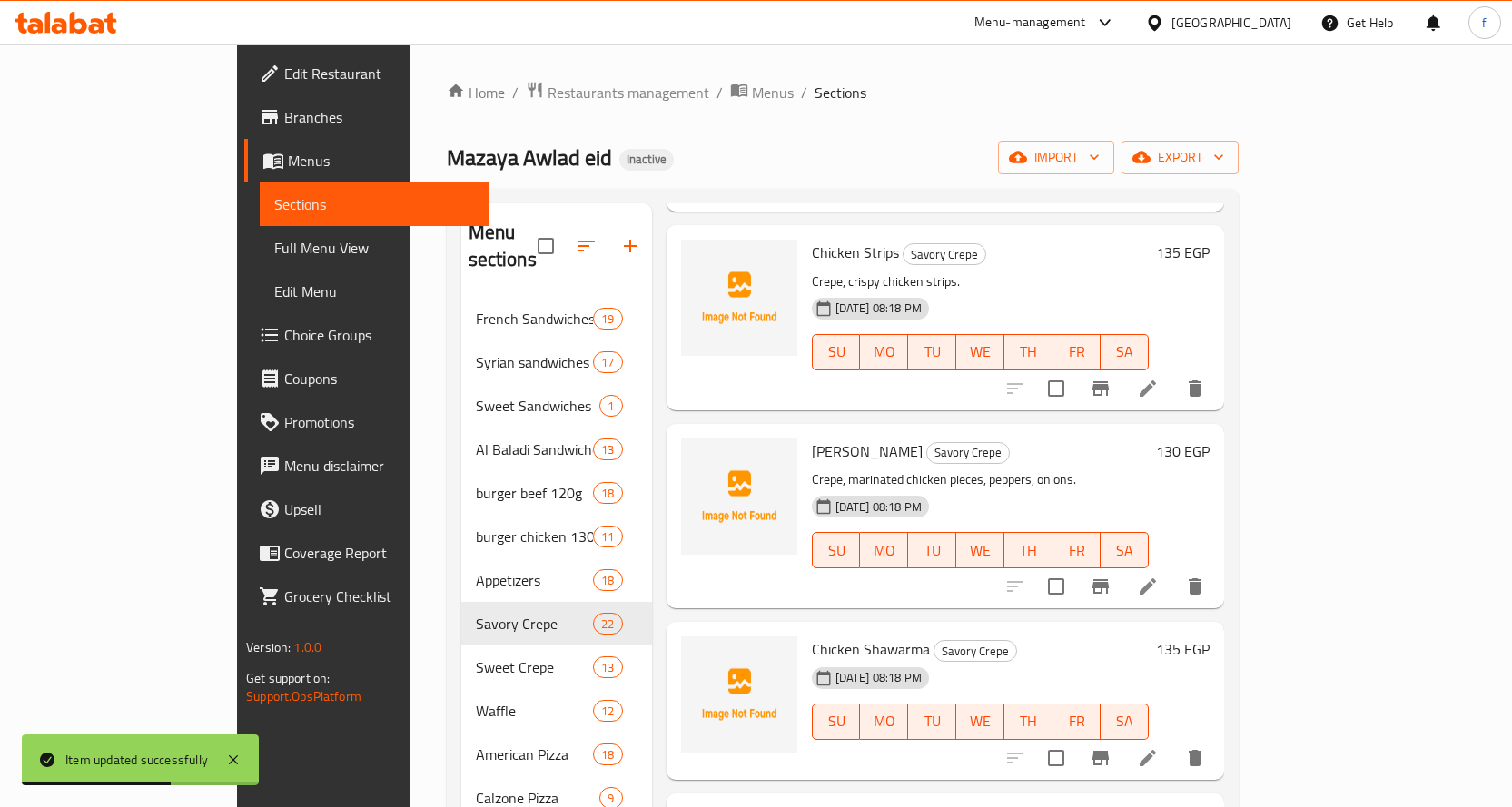
scroll to position [1634, 0]
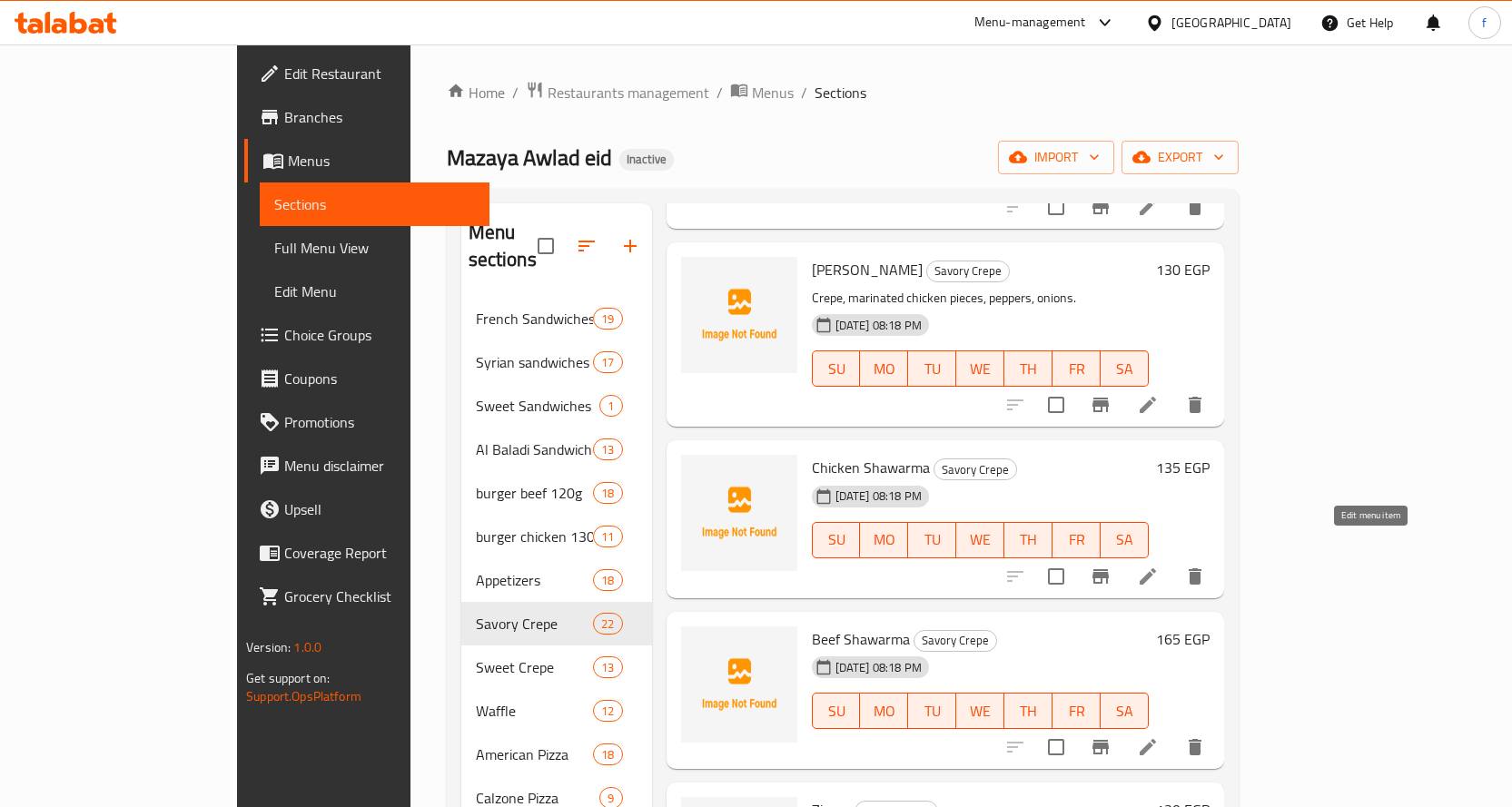
click at [1155, 568] on icon at bounding box center [1148, 577] width 17 height 17
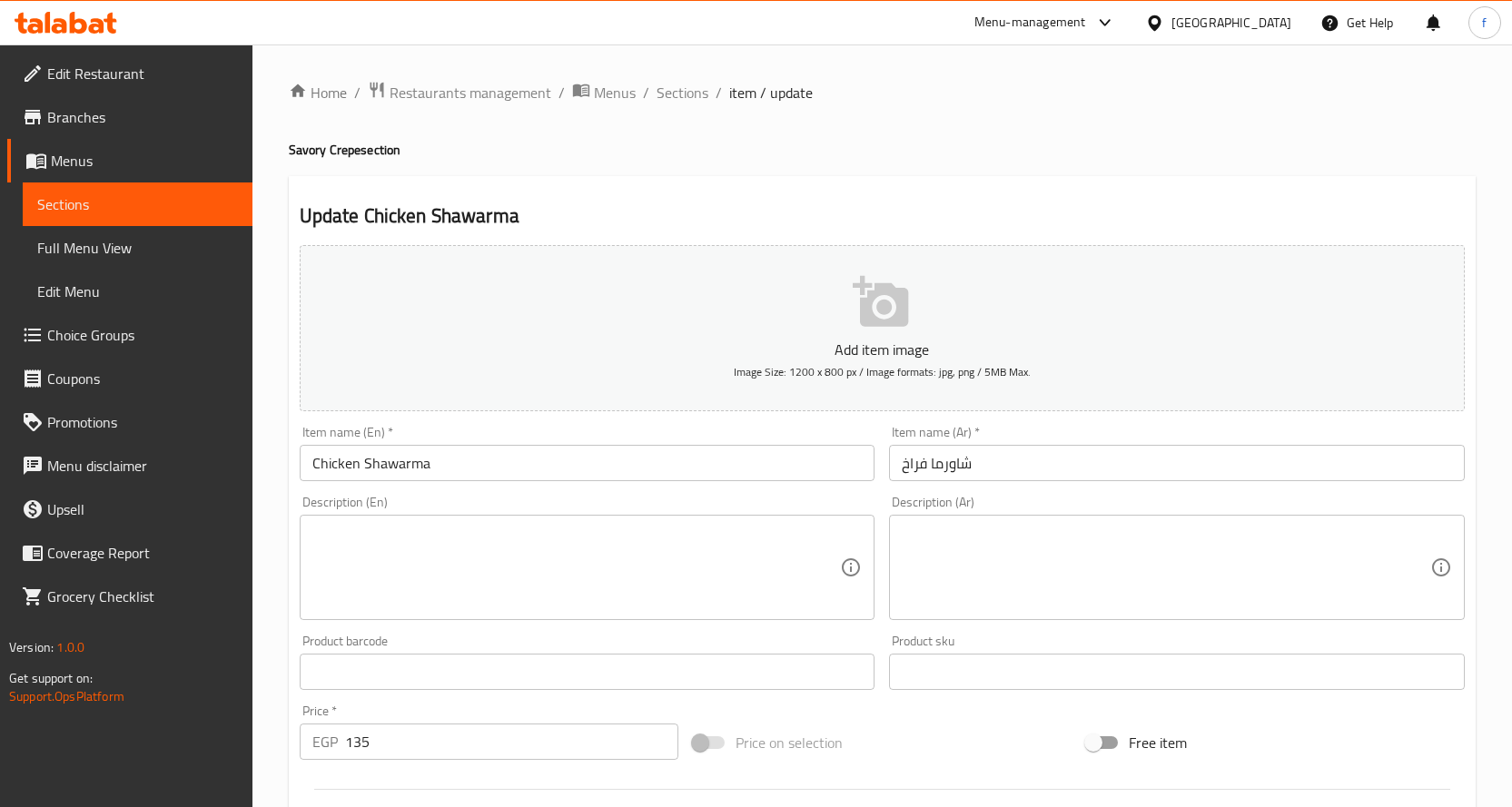
click at [657, 588] on textarea at bounding box center [577, 567] width 528 height 86
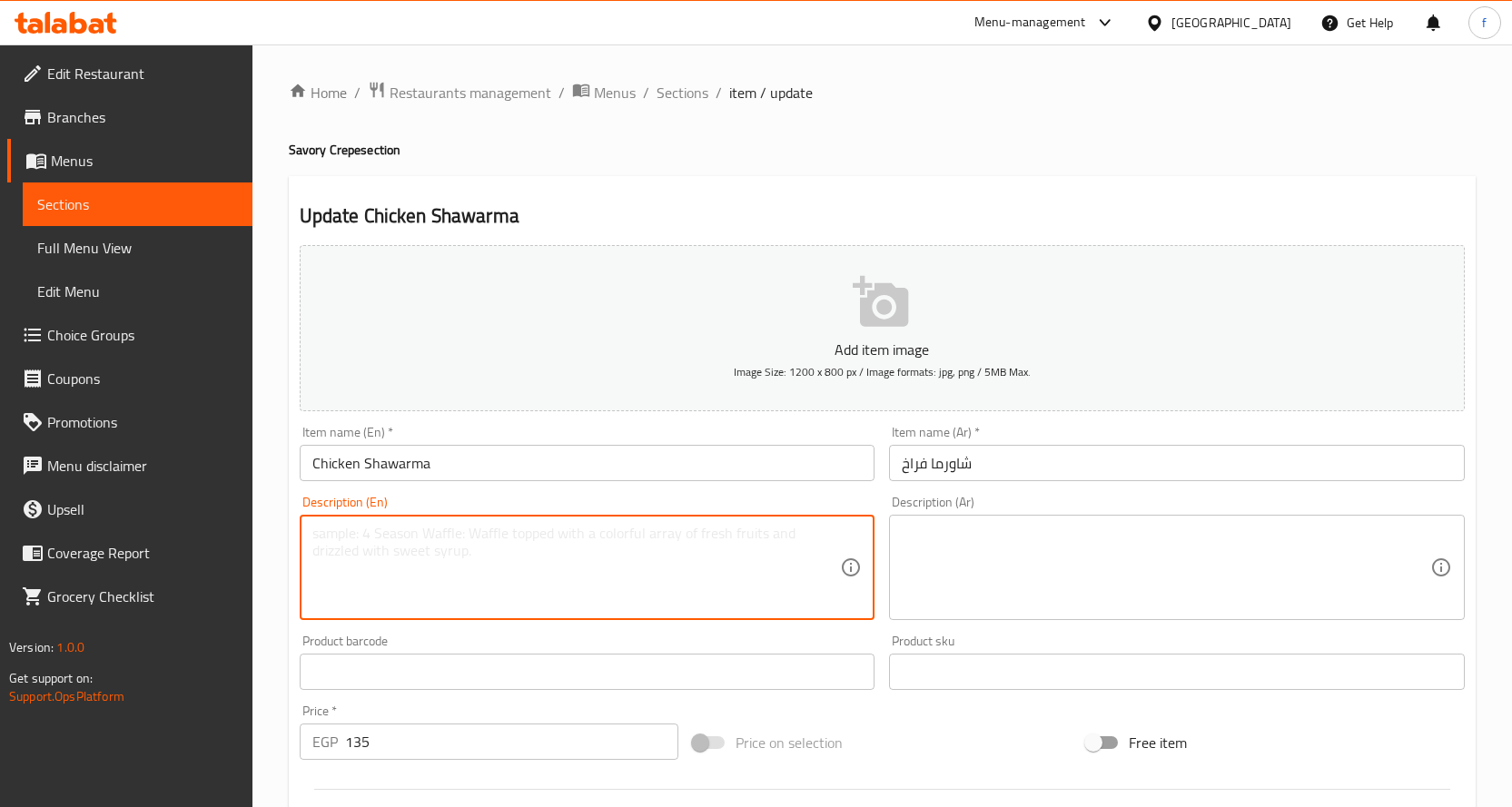
paste textarea "Crepe, chicken, garlic sauce, pickles, potatoes."
type textarea "Crepe, chicken, garlic sauce, pickles, potatoes."
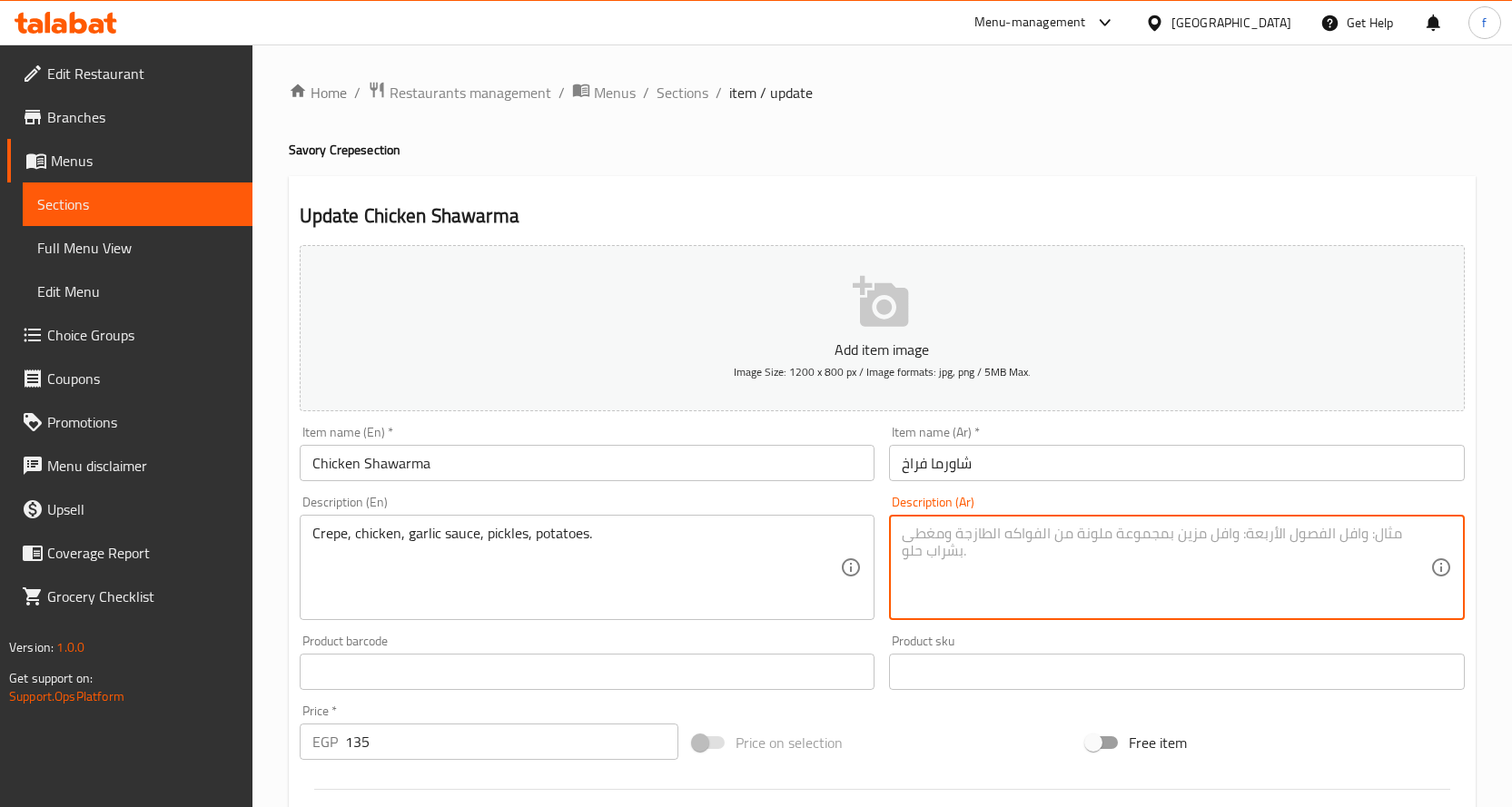
click at [917, 535] on textarea at bounding box center [1166, 567] width 528 height 86
paste textarea "كريب، دجاج، ثومية، مخلل، بطاطس."
drag, startPoint x: 993, startPoint y: 539, endPoint x: 1031, endPoint y: 542, distance: 38.1
click at [1031, 542] on textarea "كريب، دجاج، ثومية، مخلل، بطاطس." at bounding box center [1166, 567] width 528 height 86
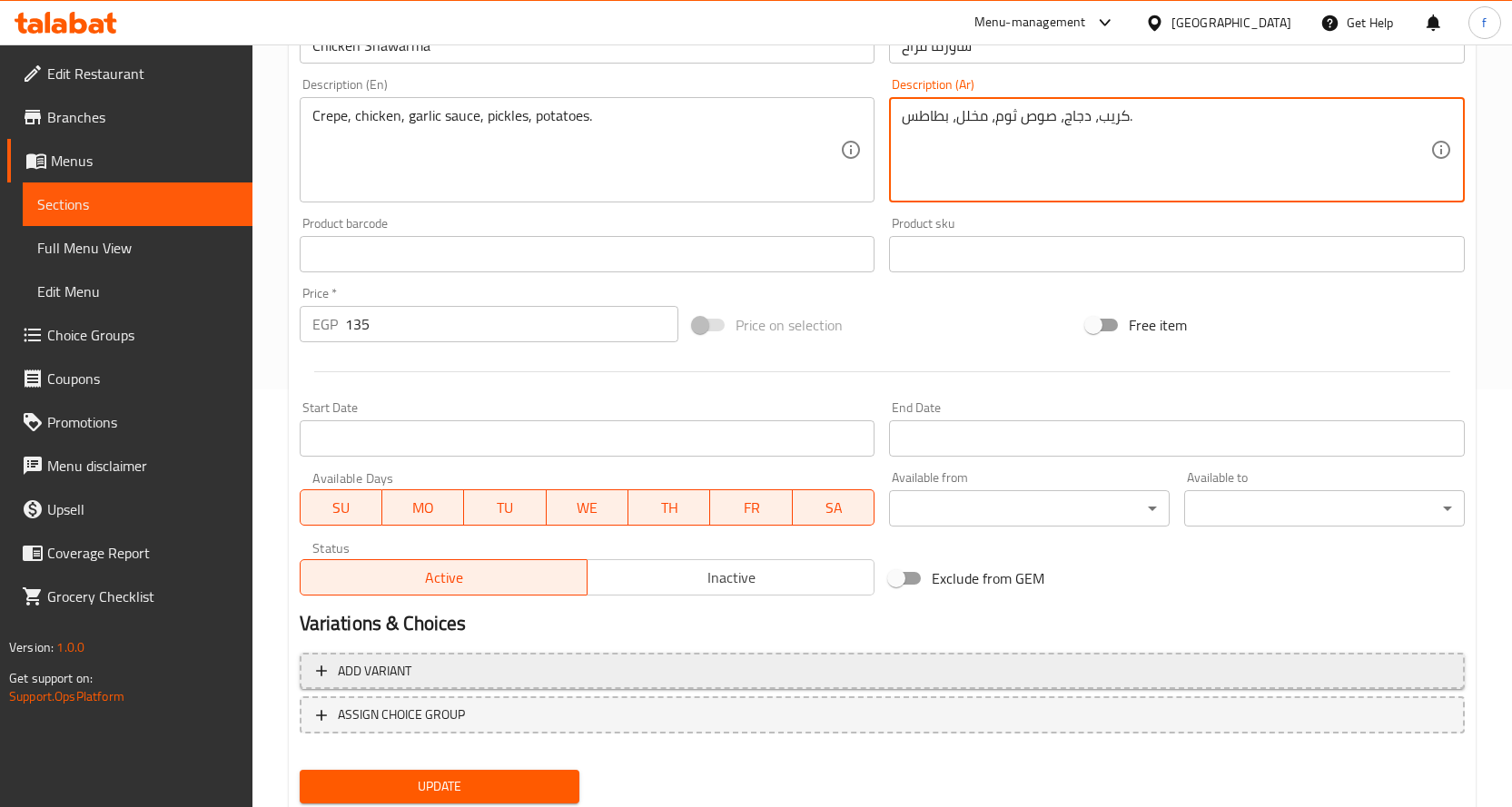
scroll to position [453, 0]
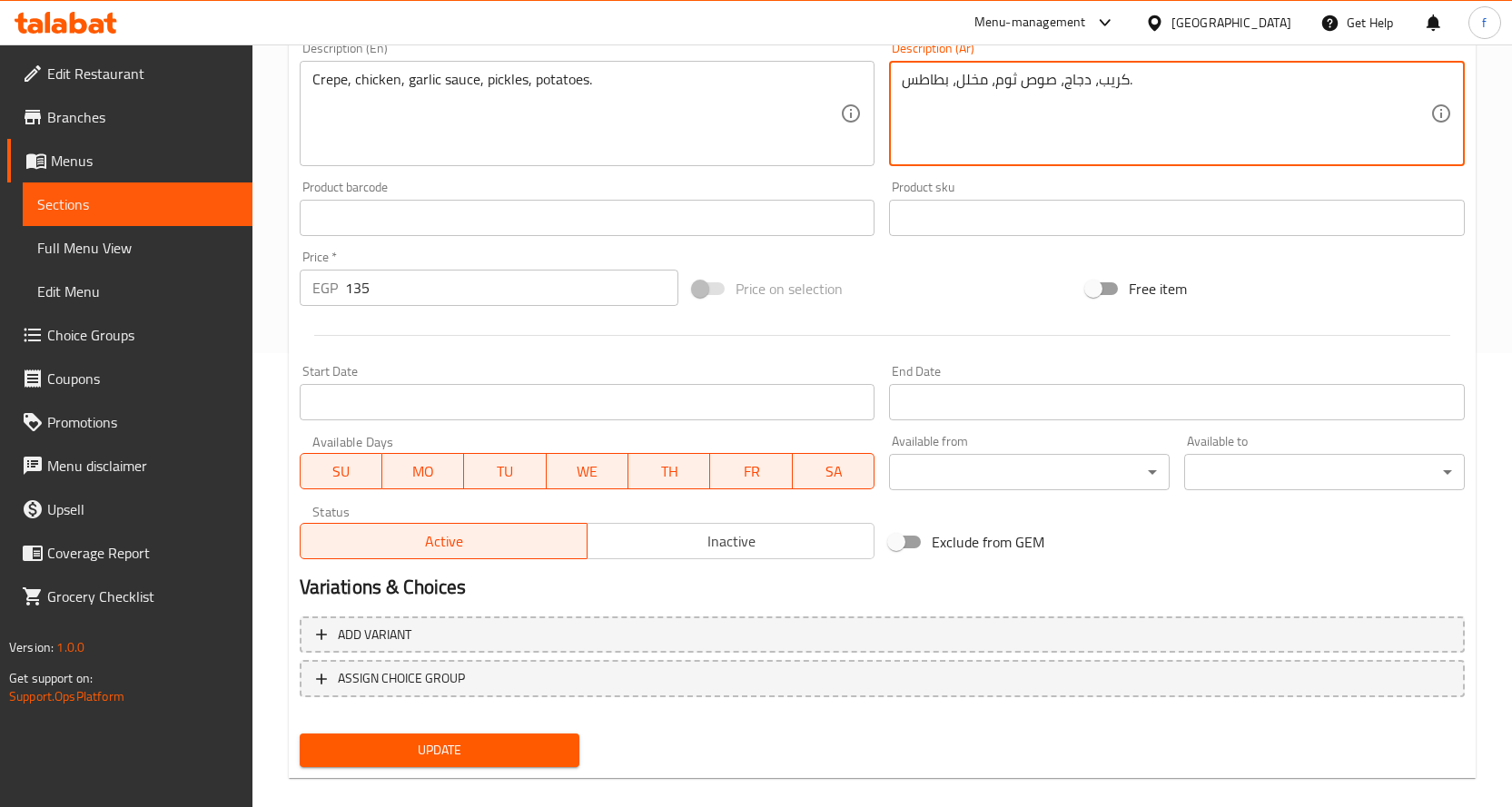
type textarea "كريب، دجاج، صوص ثوم، مخلل، بطاطس."
click at [500, 729] on div "Update" at bounding box center [440, 750] width 295 height 49
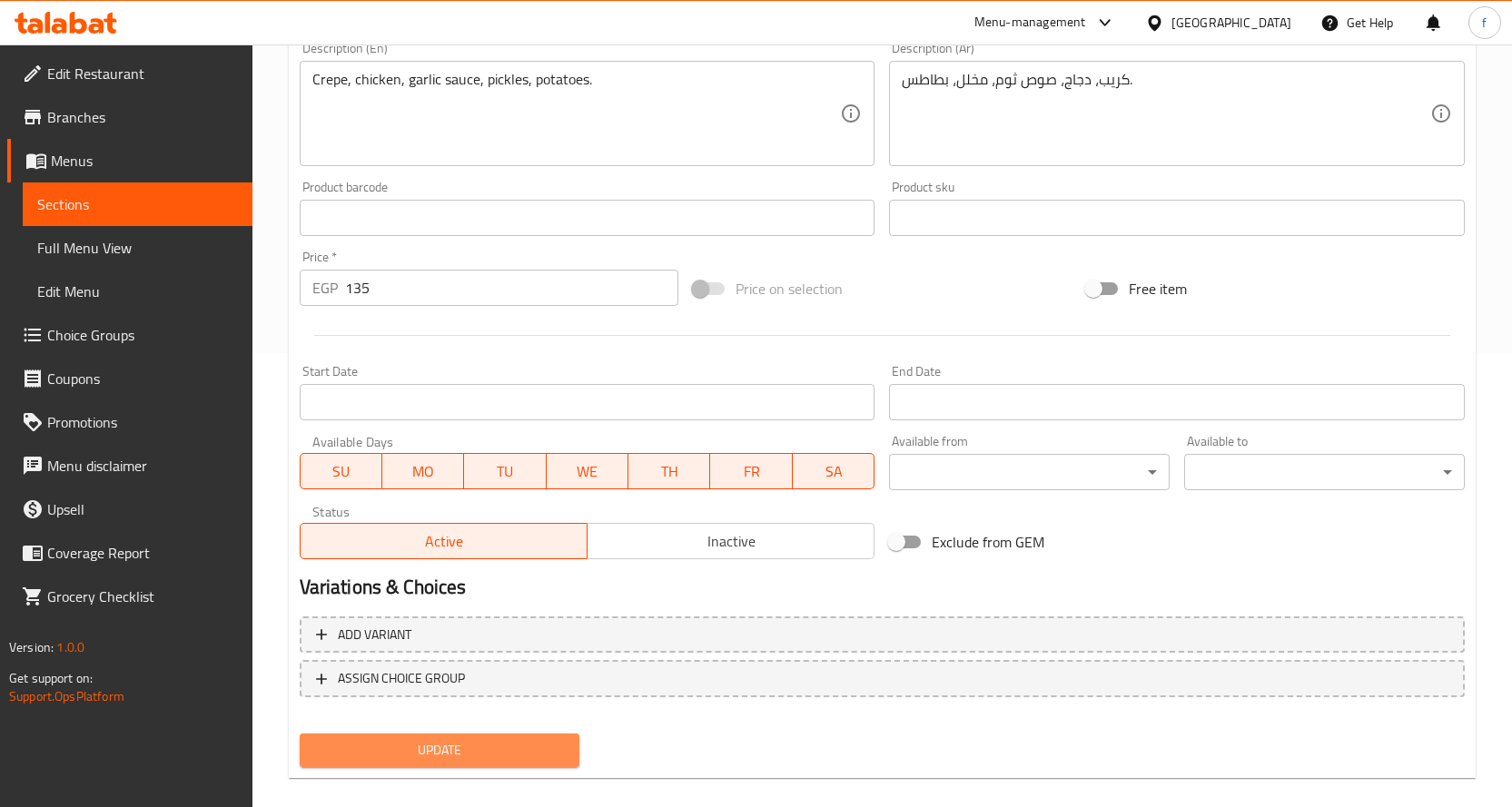
click at [497, 733] on button "Update" at bounding box center [440, 750] width 281 height 34
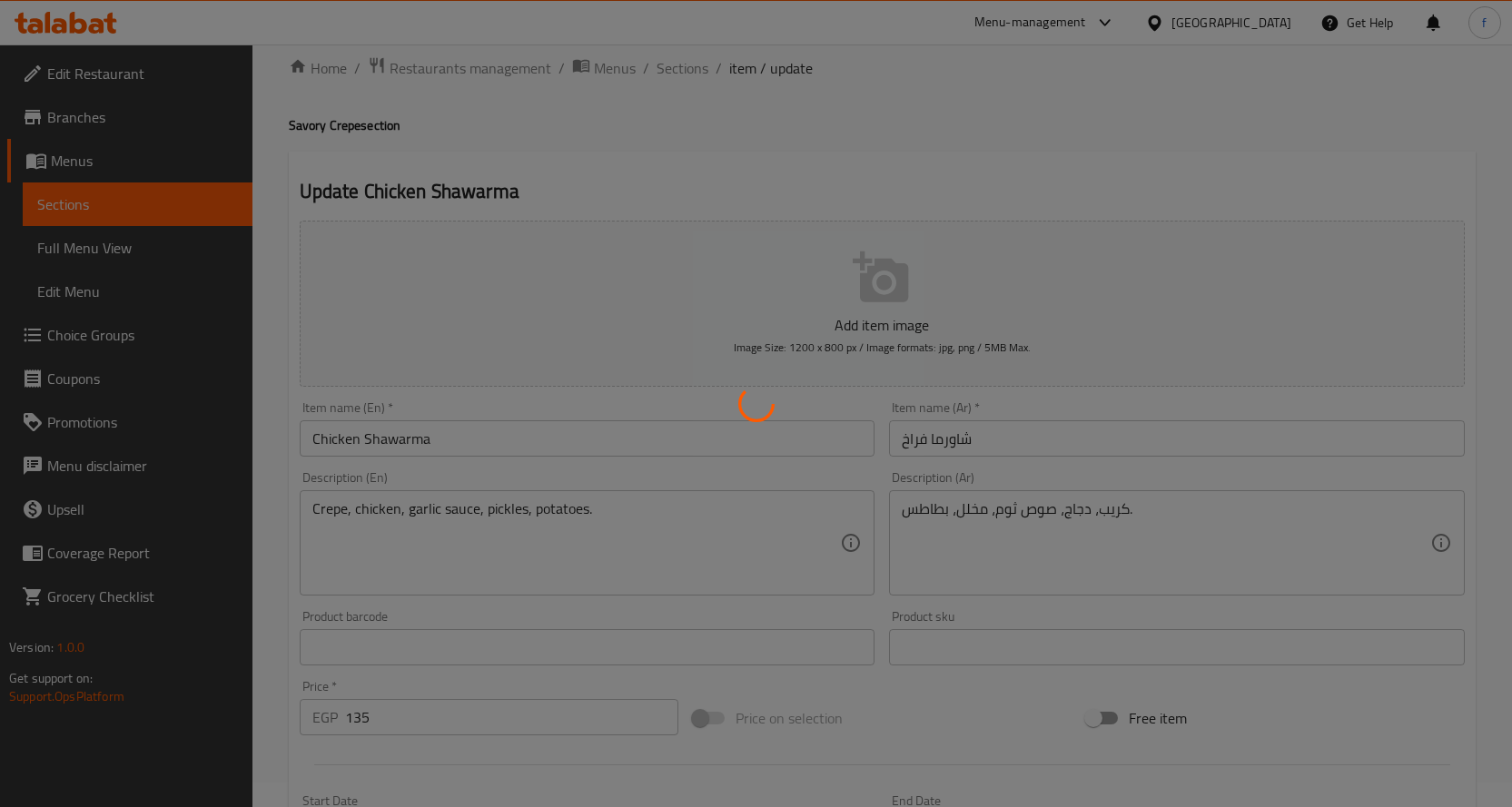
scroll to position [0, 0]
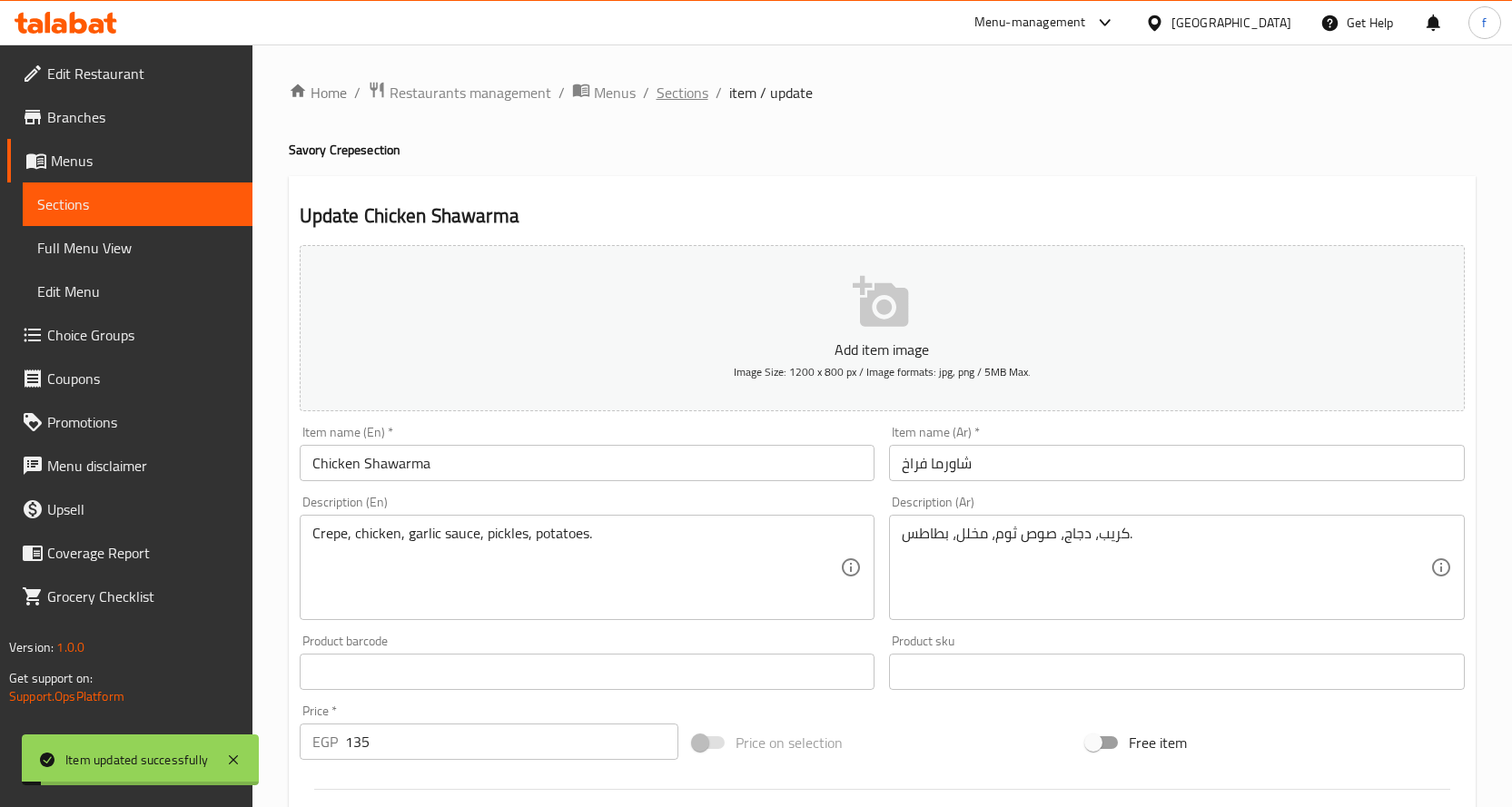
click at [673, 89] on span "Sections" at bounding box center [681, 92] width 51 height 21
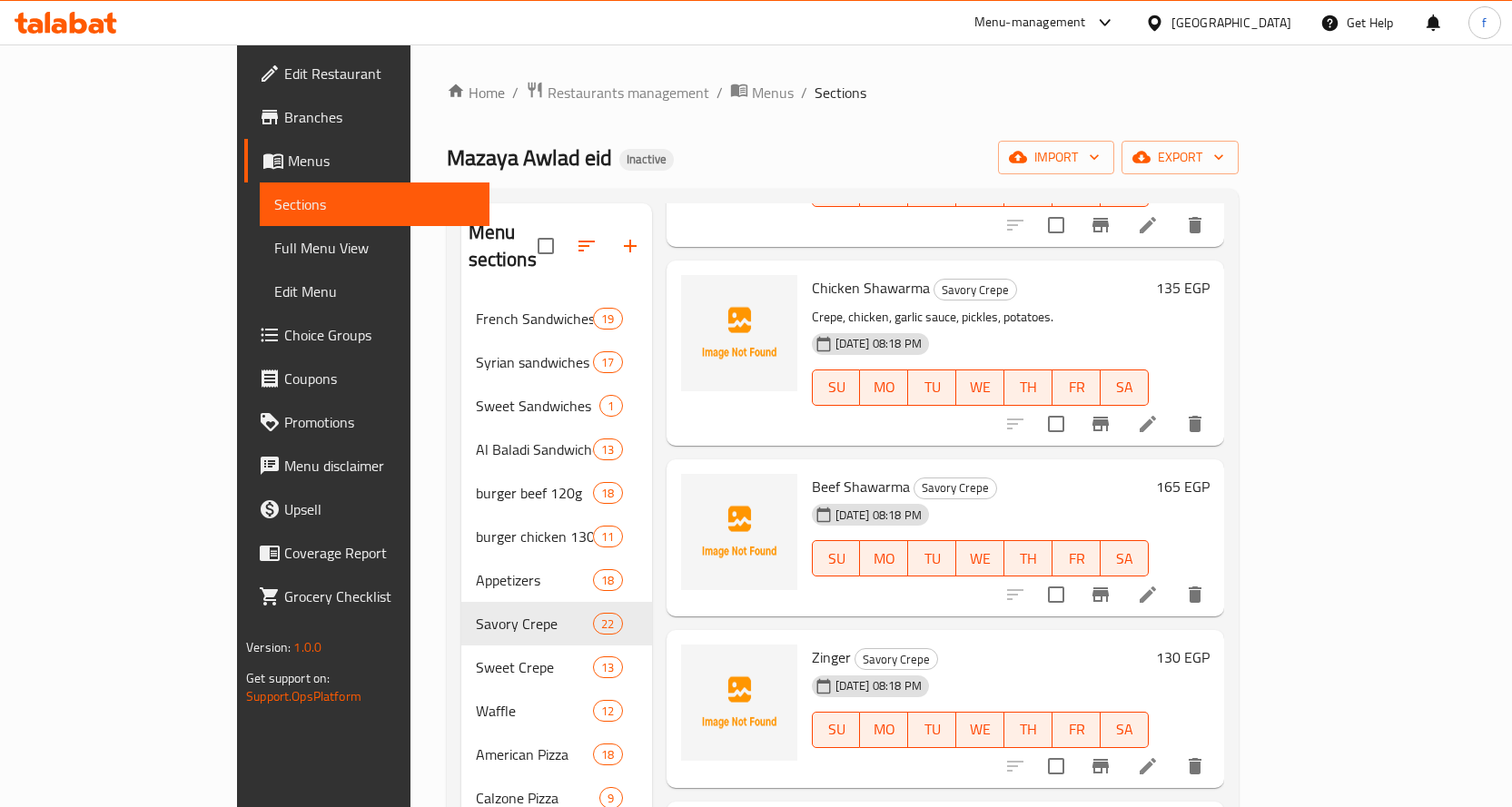
scroll to position [1816, 0]
click at [1173, 577] on li at bounding box center [1147, 592] width 50 height 33
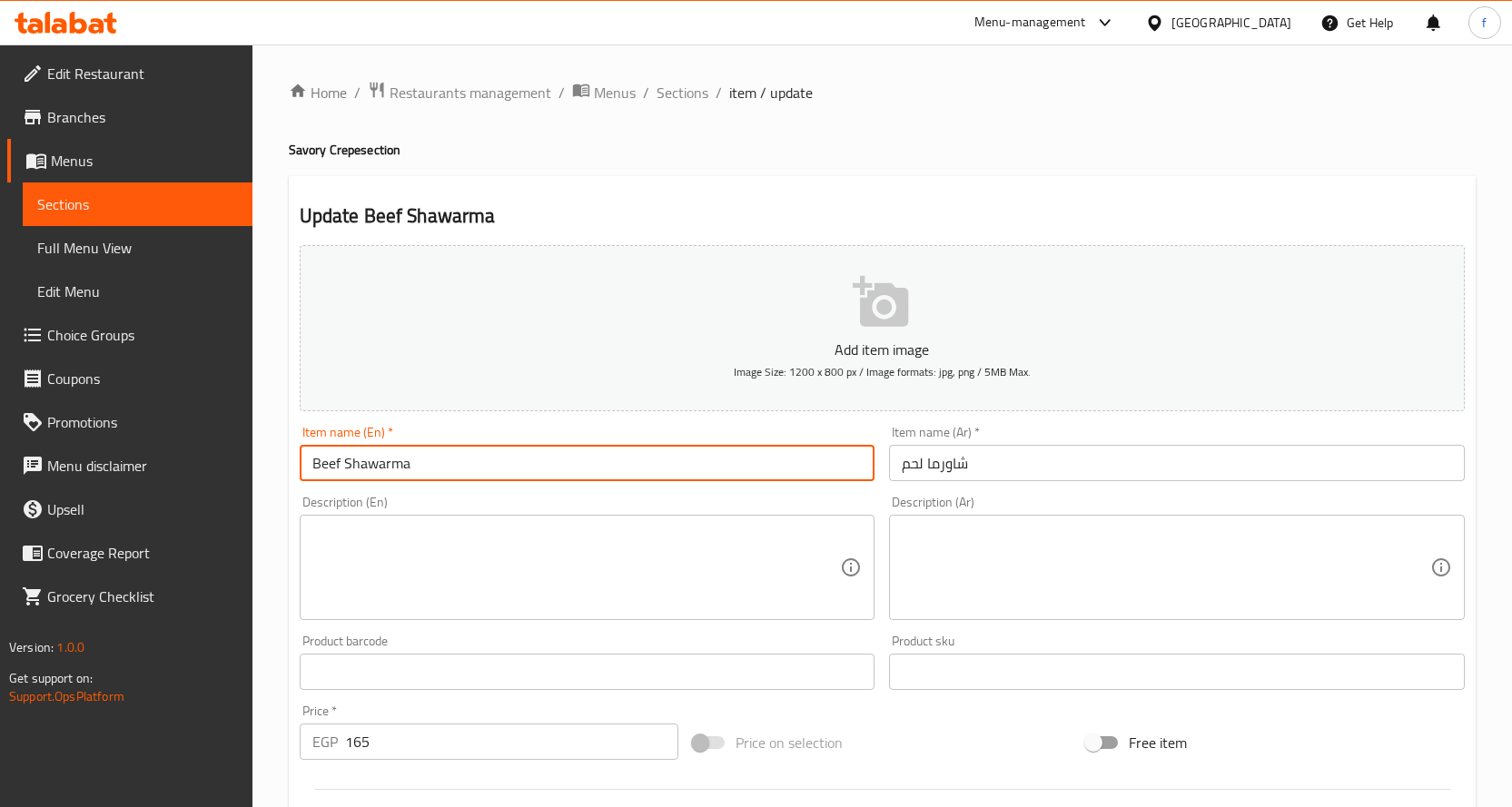
drag, startPoint x: 338, startPoint y: 462, endPoint x: 231, endPoint y: 477, distance: 108.0
click at [231, 477] on div "Edit Restaurant Branches Menus Sections Full Menu View Edit Menu Choice Groups …" at bounding box center [756, 663] width 1512 height 1238
click at [335, 455] on input "Beef Shawarma" at bounding box center [587, 463] width 576 height 36
drag, startPoint x: 340, startPoint y: 460, endPoint x: 277, endPoint y: 473, distance: 64.3
click at [277, 473] on div "Home / Restaurants management / Menus / Sections / item / update Savory Crepe s…" at bounding box center [881, 663] width 1259 height 1238
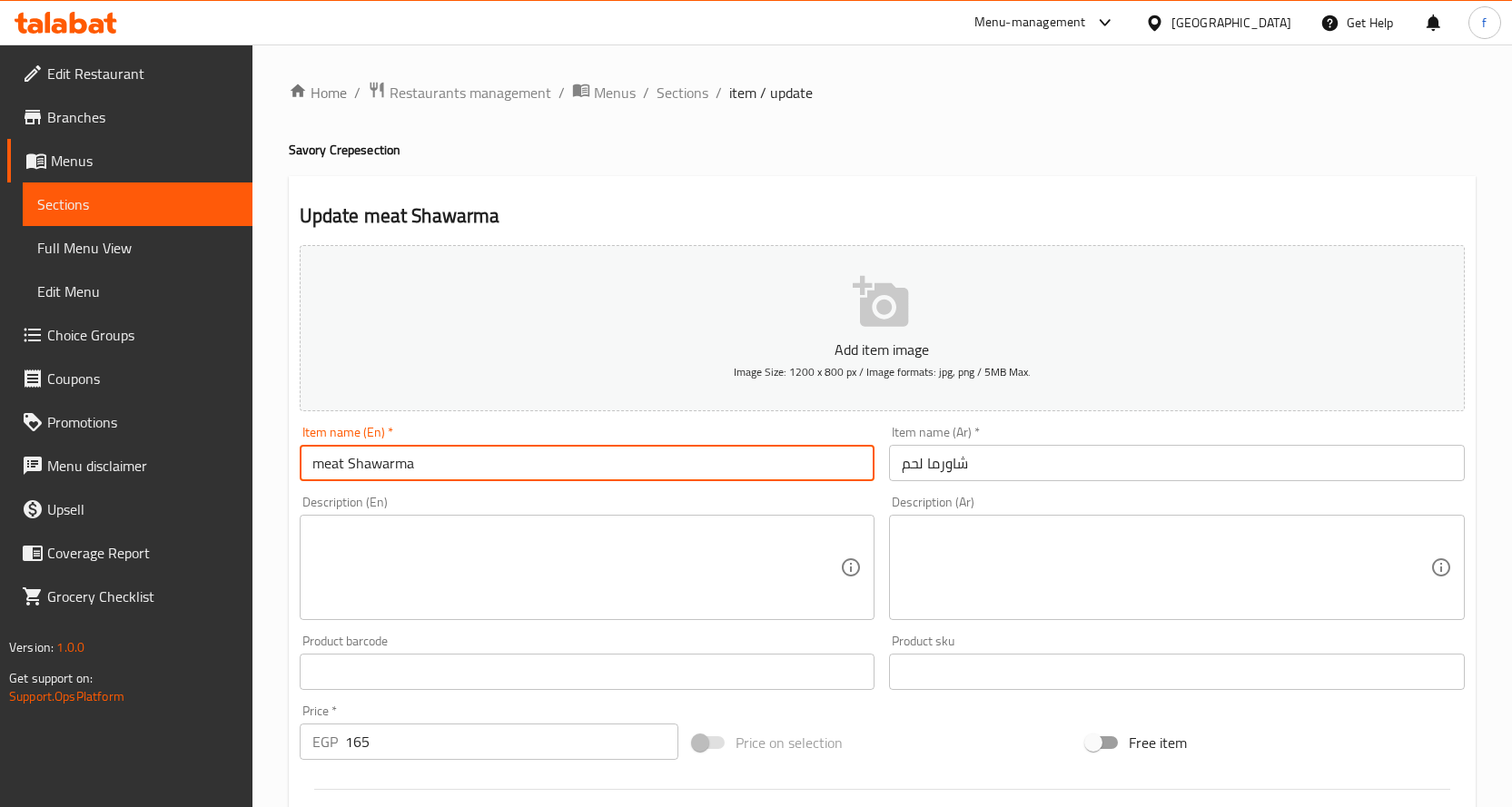
type input "meat Shawarma"
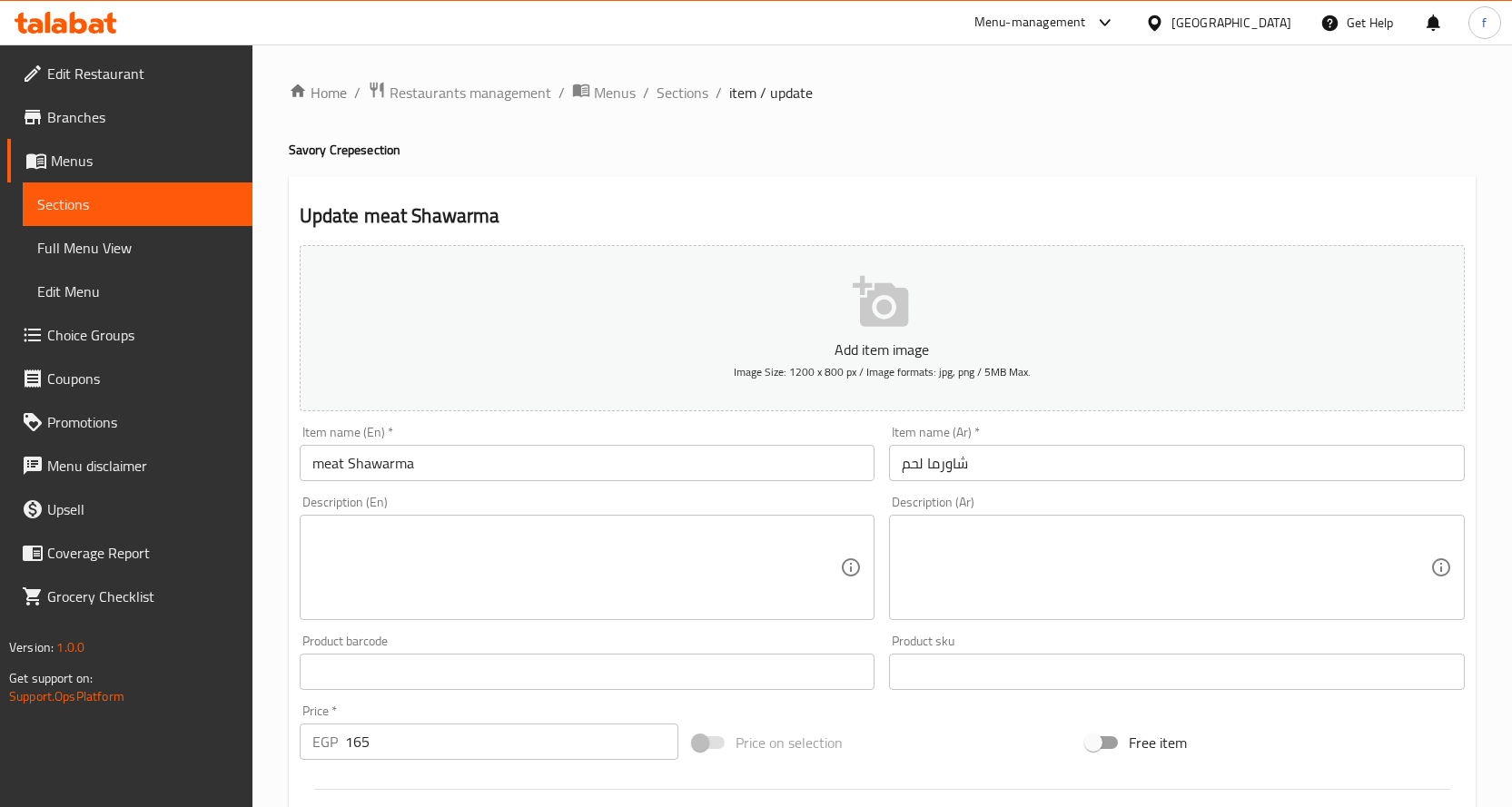
click at [700, 556] on textarea at bounding box center [577, 567] width 528 height 86
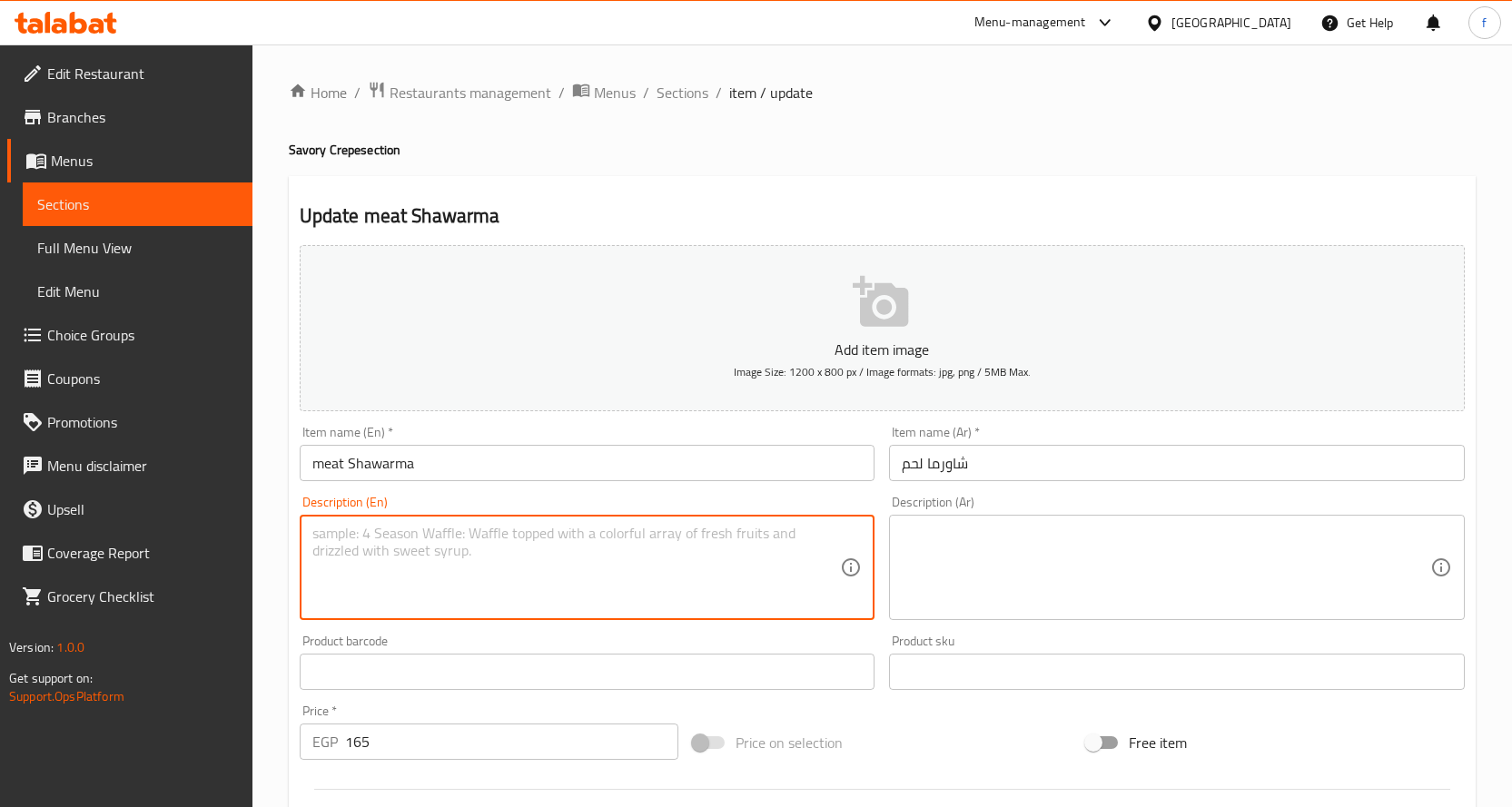
paste textarea "Crepe, meat, onions, parsley, tomatoes, tahini sauce."
type textarea "Crepe, meat, onions, parsley, tomatoes, tahini sauce."
click at [931, 518] on div "Description (Ar)" at bounding box center [1176, 567] width 576 height 105
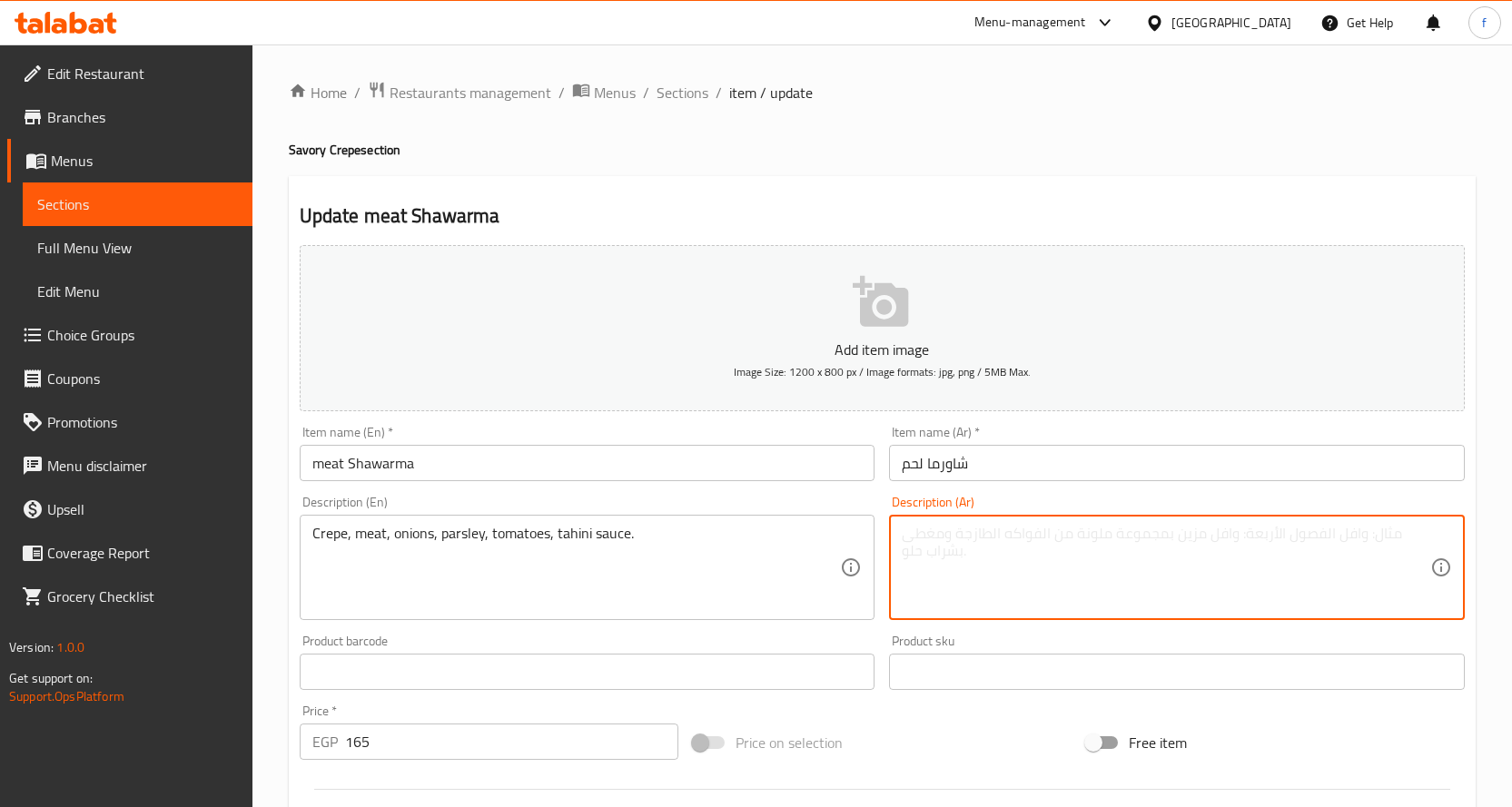
paste textarea "كريب، لحم، بصل، بقدونس، طماطم، صوص طحينة."
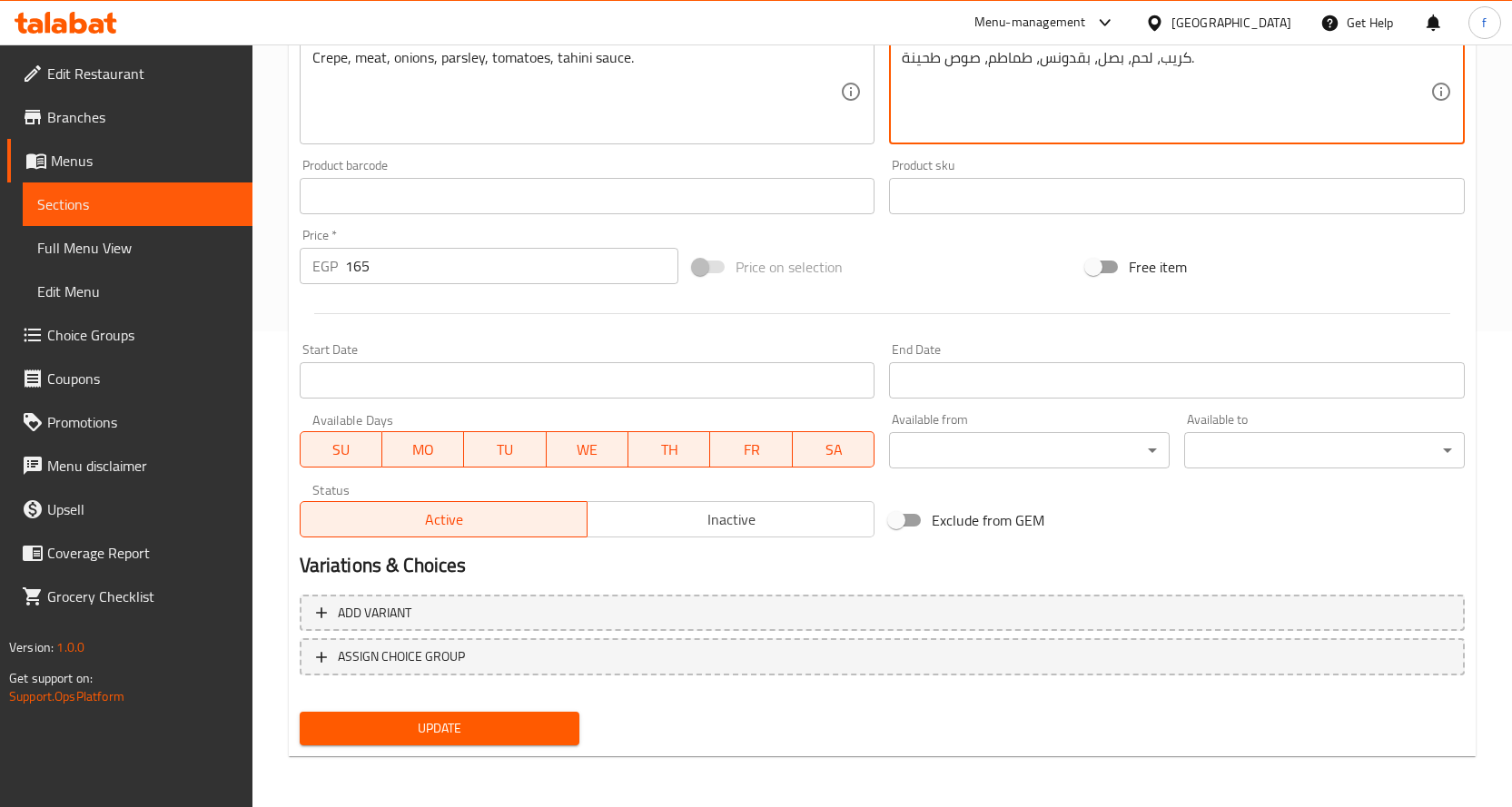
type textarea "كريب، لحم، بصل، بقدونس، طماطم، صوص طحينة."
click at [532, 741] on button "Update" at bounding box center [440, 729] width 281 height 34
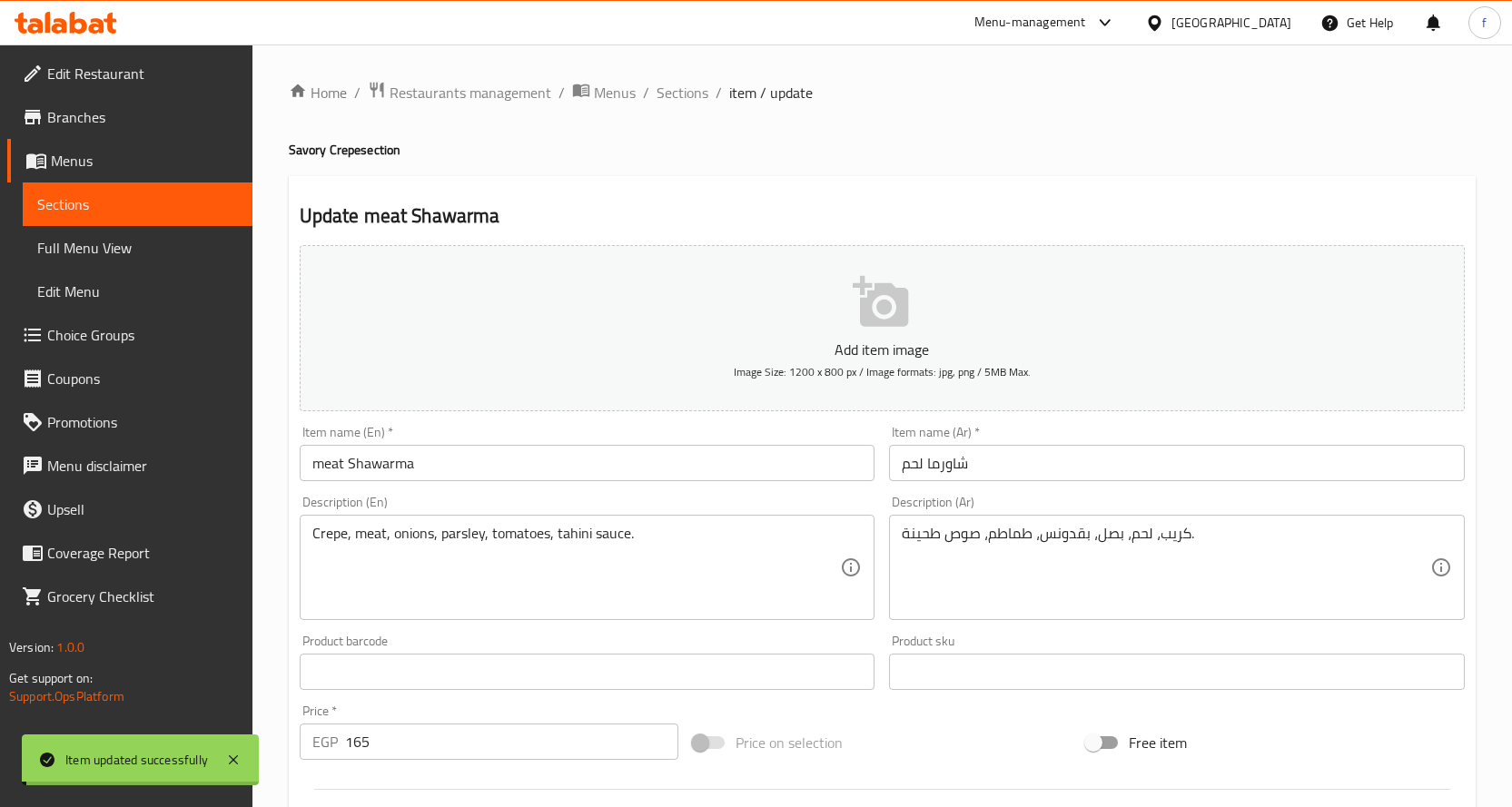
click at [672, 99] on span "Sections" at bounding box center [681, 92] width 51 height 21
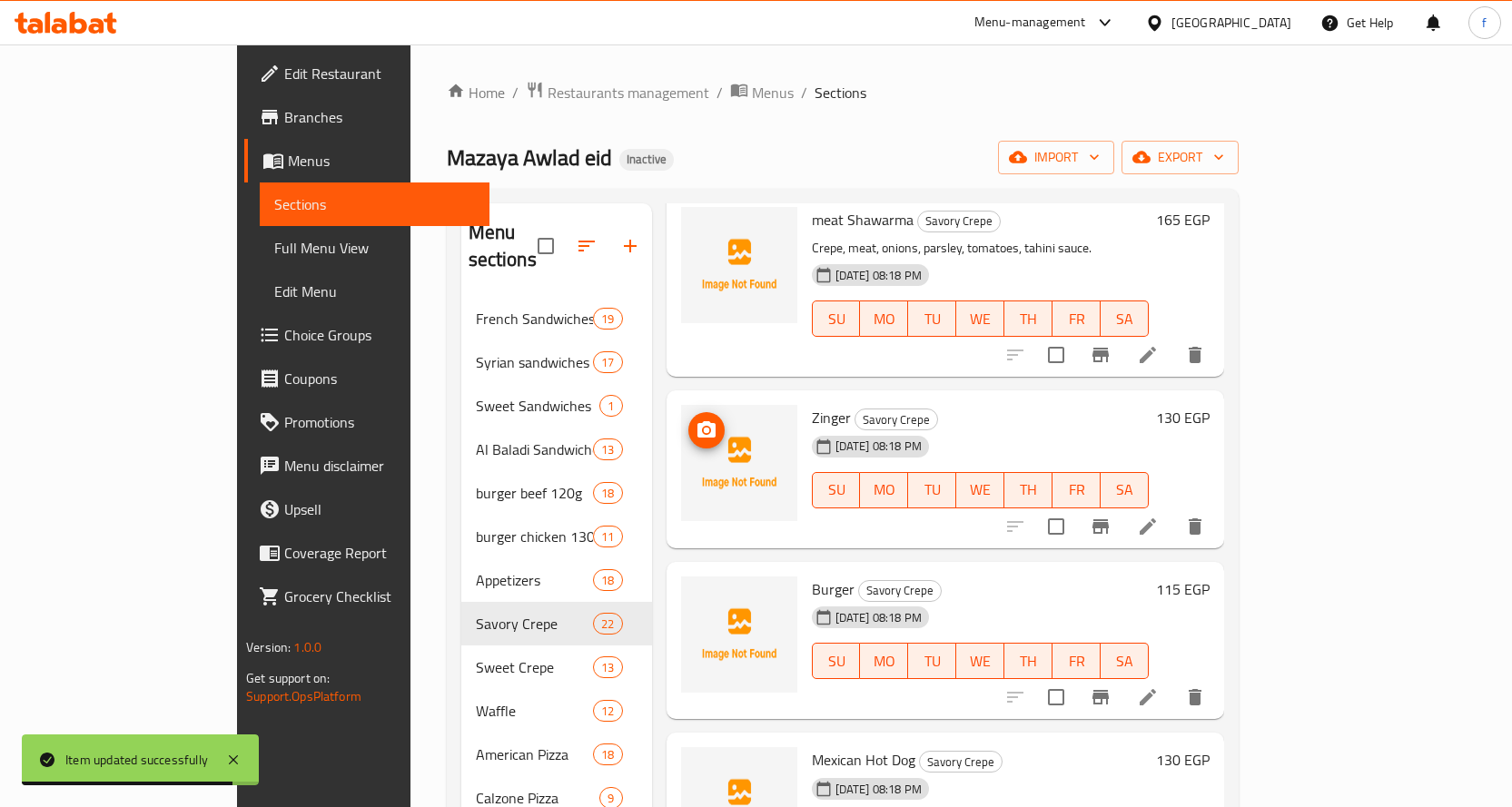
scroll to position [2088, 0]
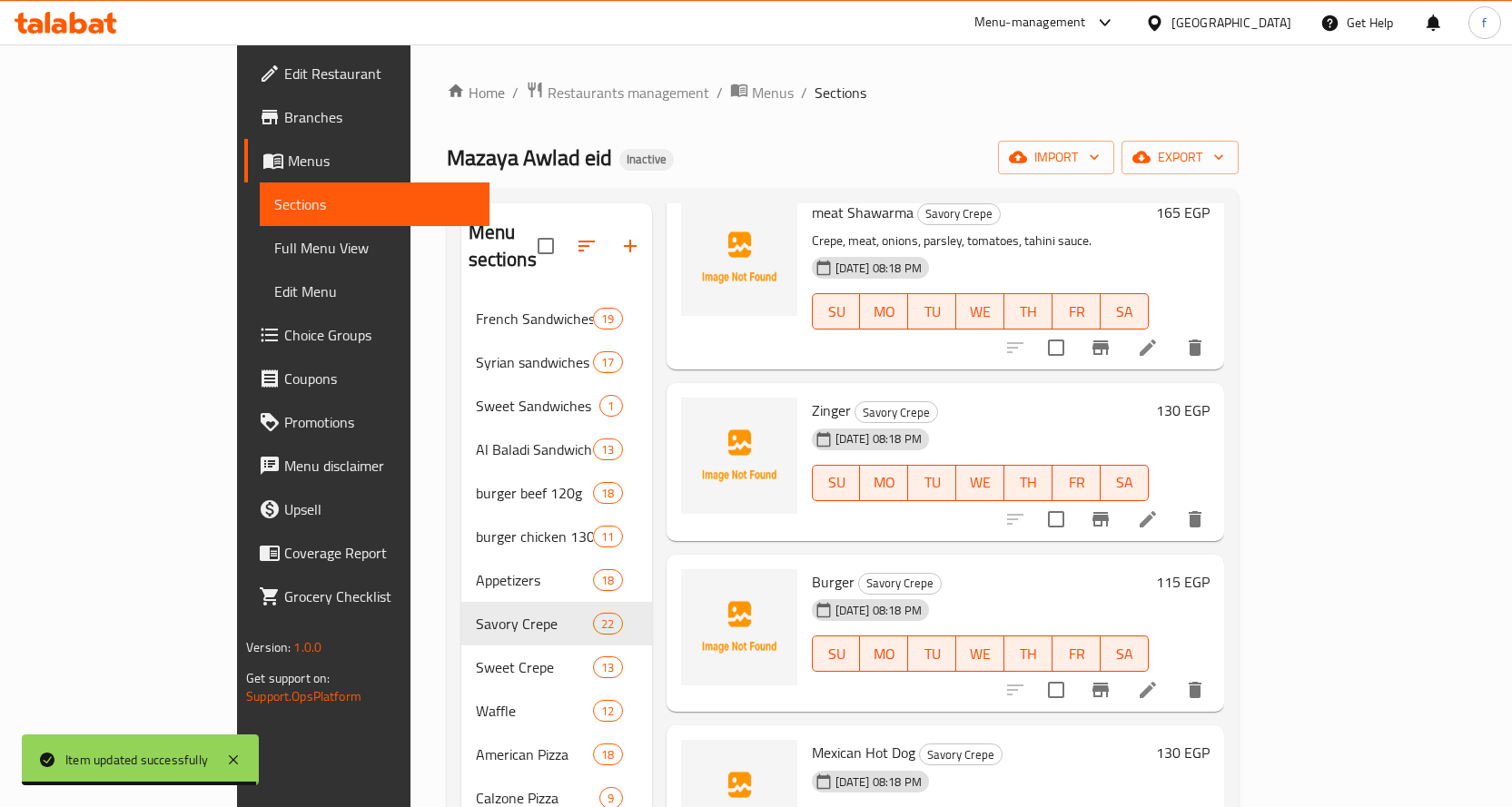
click at [1158, 508] on icon at bounding box center [1147, 519] width 21 height 21
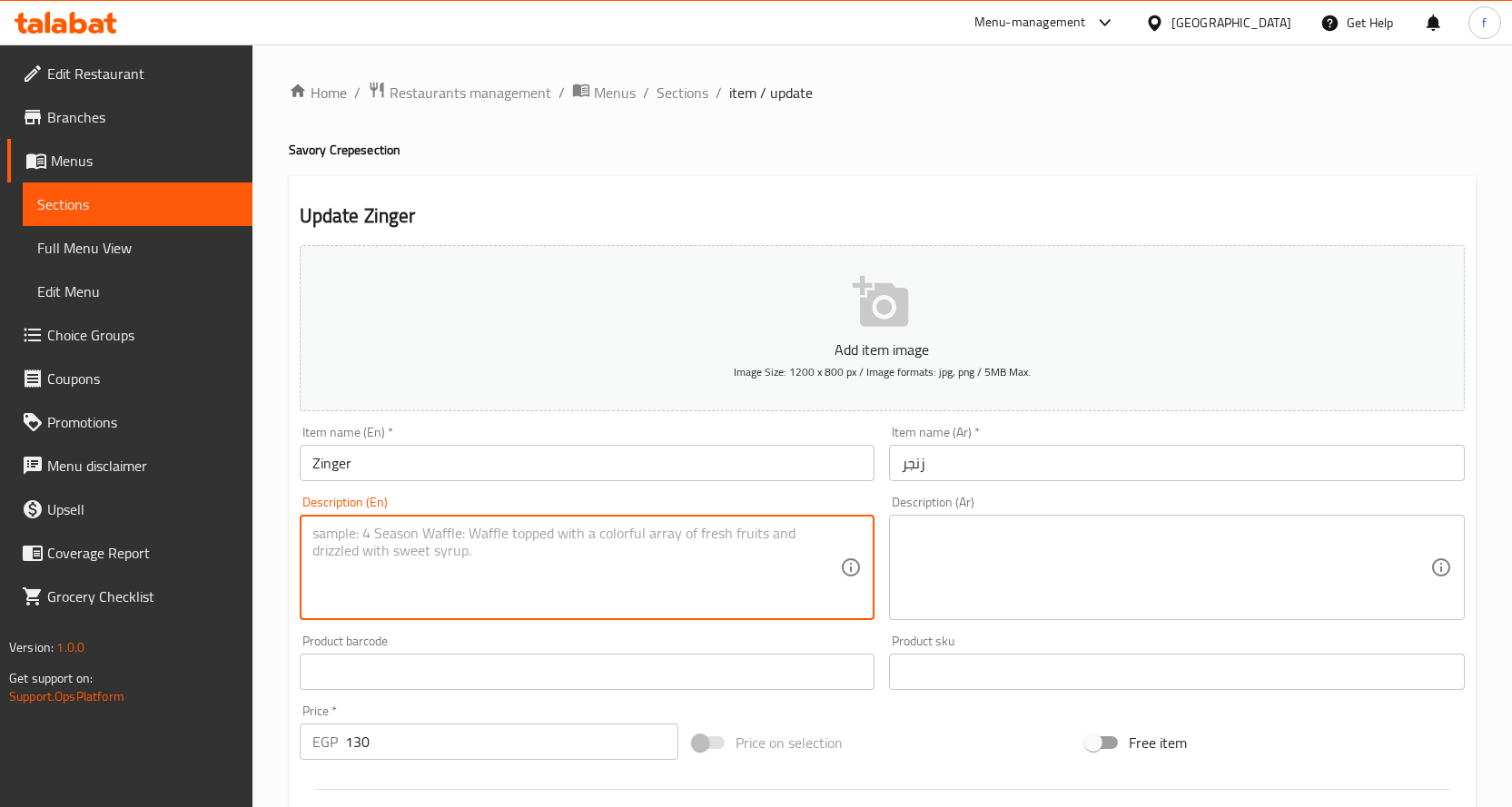
click at [578, 524] on textarea at bounding box center [577, 567] width 528 height 86
paste textarea "Crispy spicy chicken crepe."
type textarea "Crispy spicy chicken crepe."
click at [959, 520] on div "Description (Ar)" at bounding box center [1176, 567] width 576 height 105
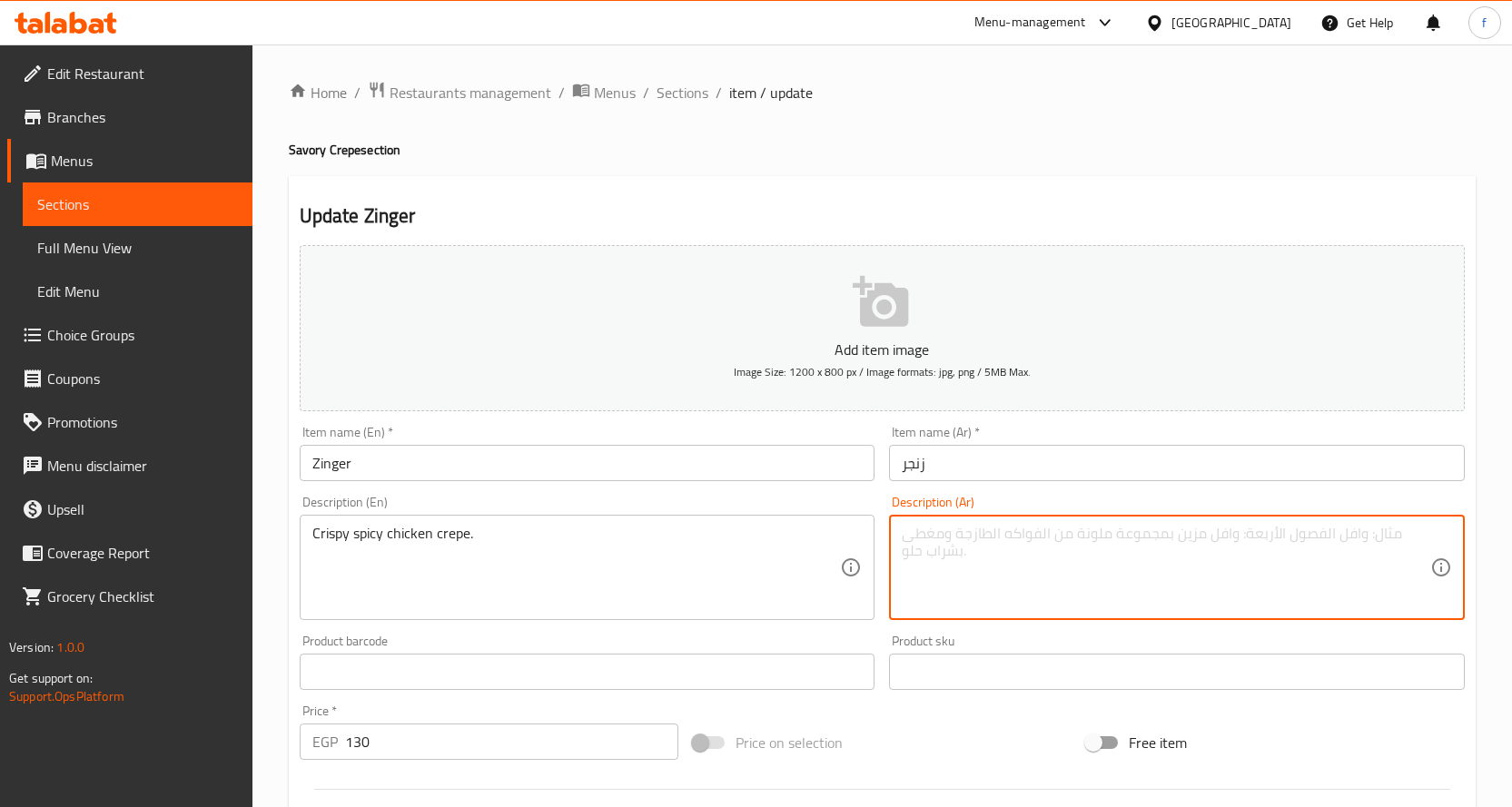
paste textarea "كريب، دجاج حار مقرمش."
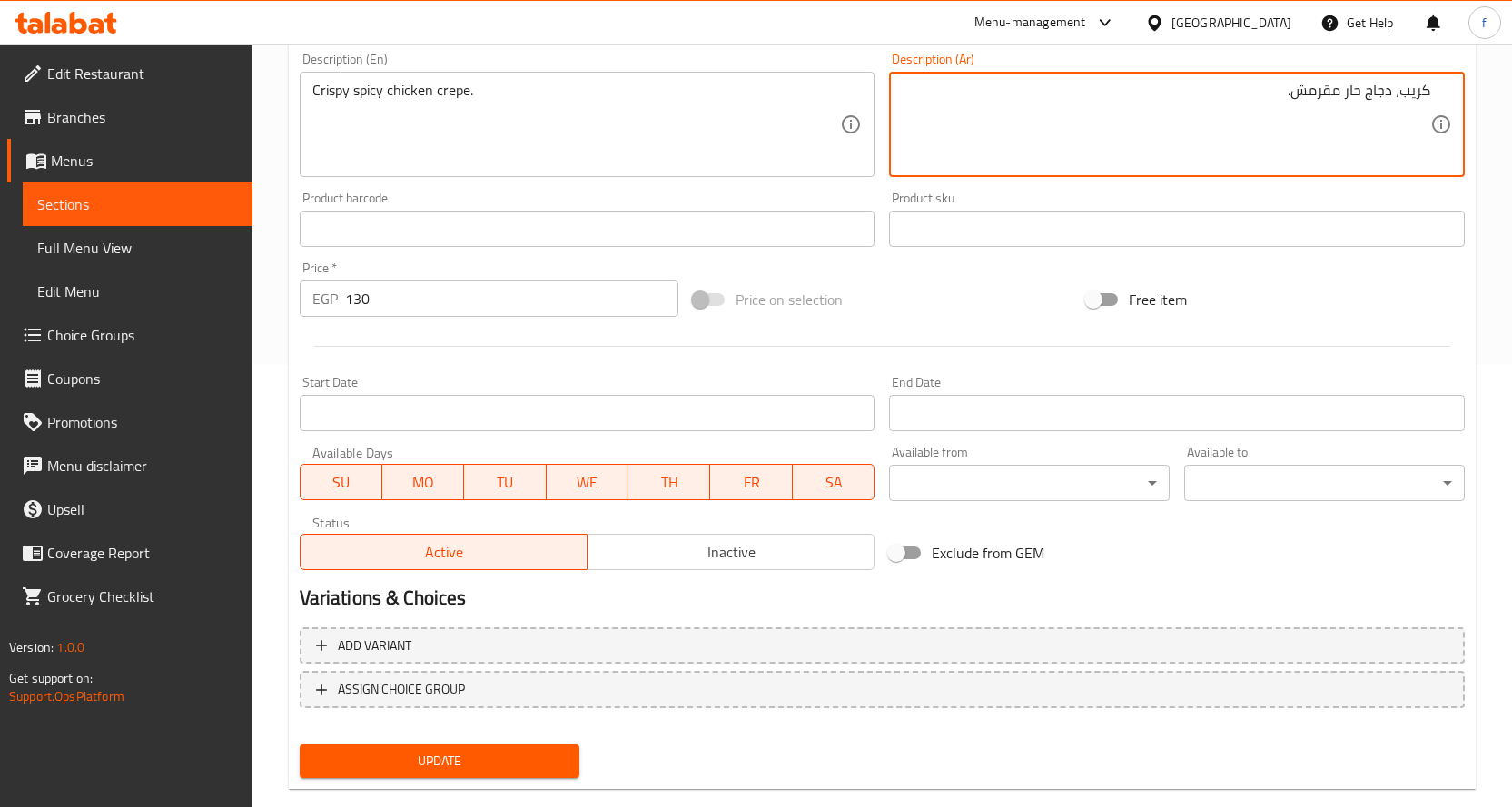
scroll to position [453, 0]
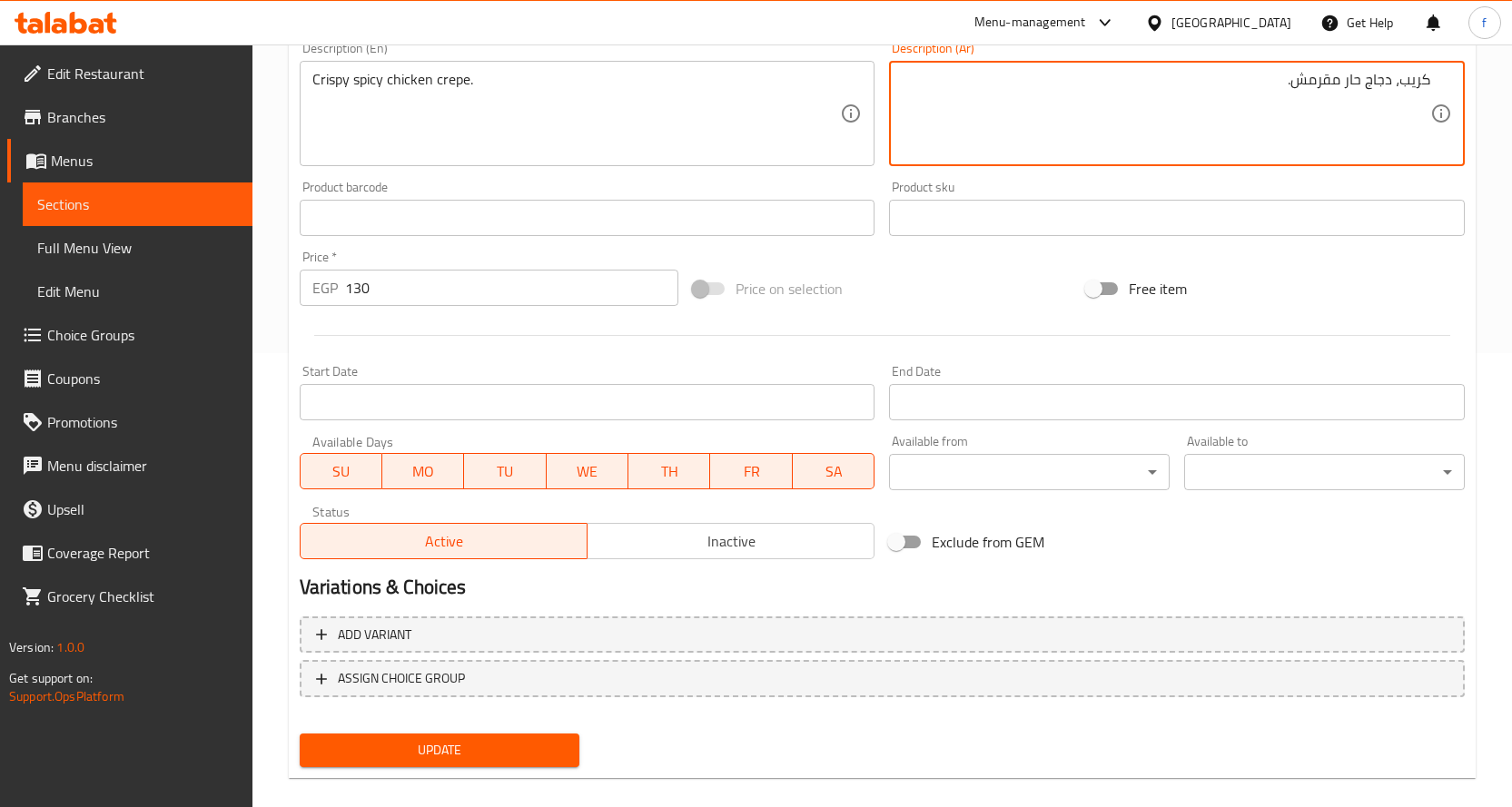
type textarea "كريب، دجاج حار مقرمش."
click at [521, 738] on button "Update" at bounding box center [440, 750] width 281 height 34
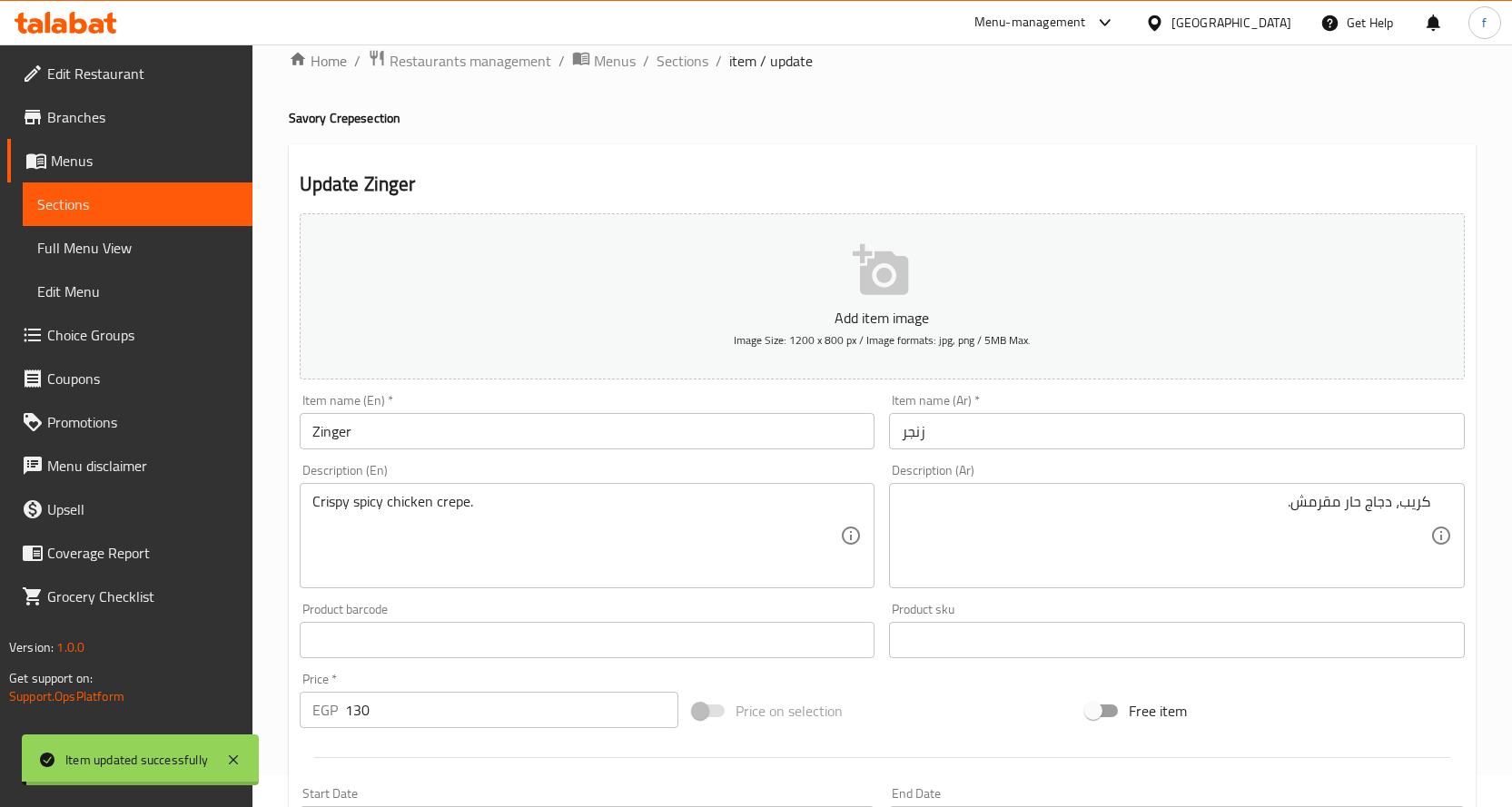
scroll to position [0, 0]
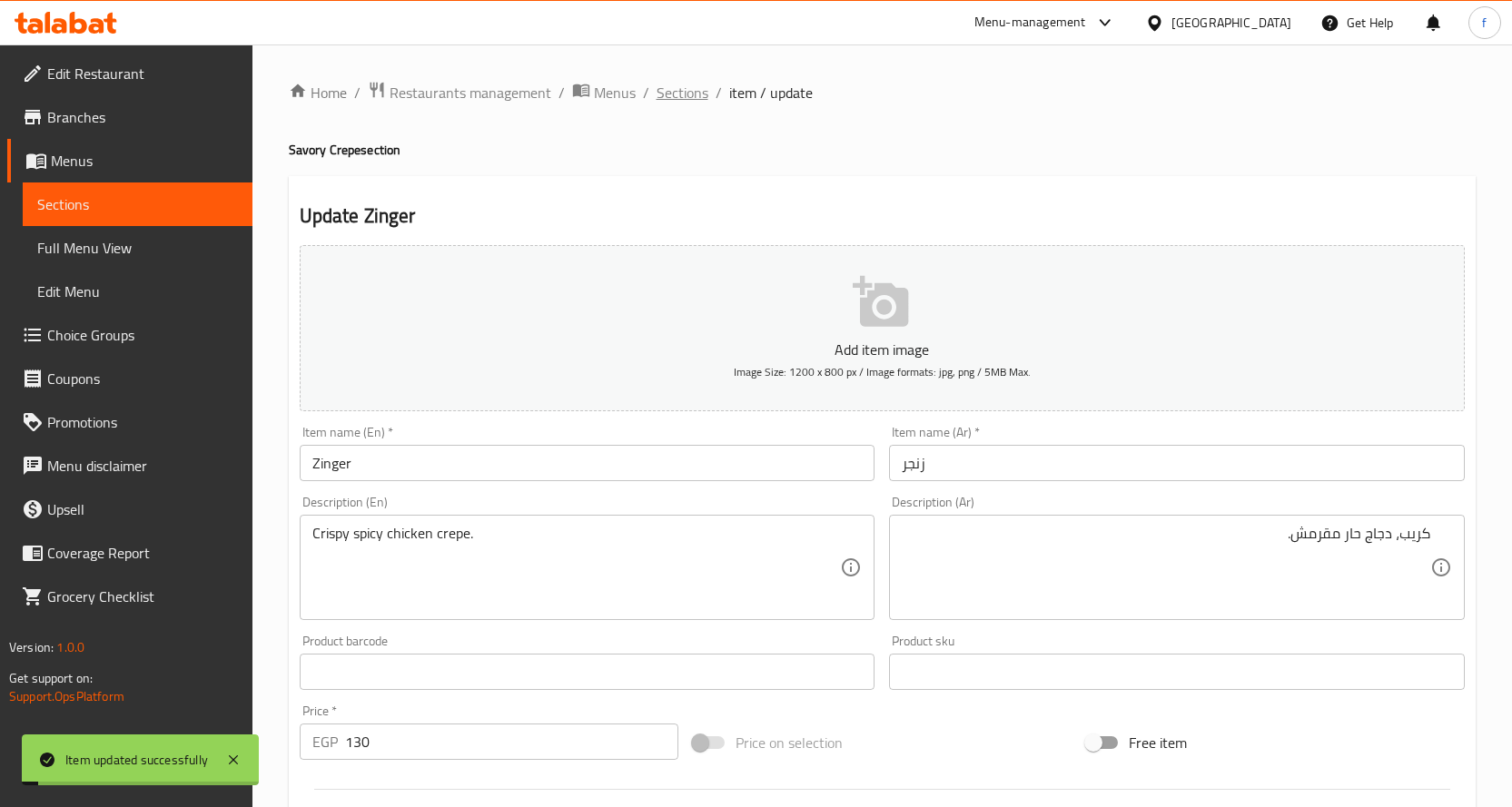
click at [698, 95] on span "Sections" at bounding box center [681, 92] width 51 height 21
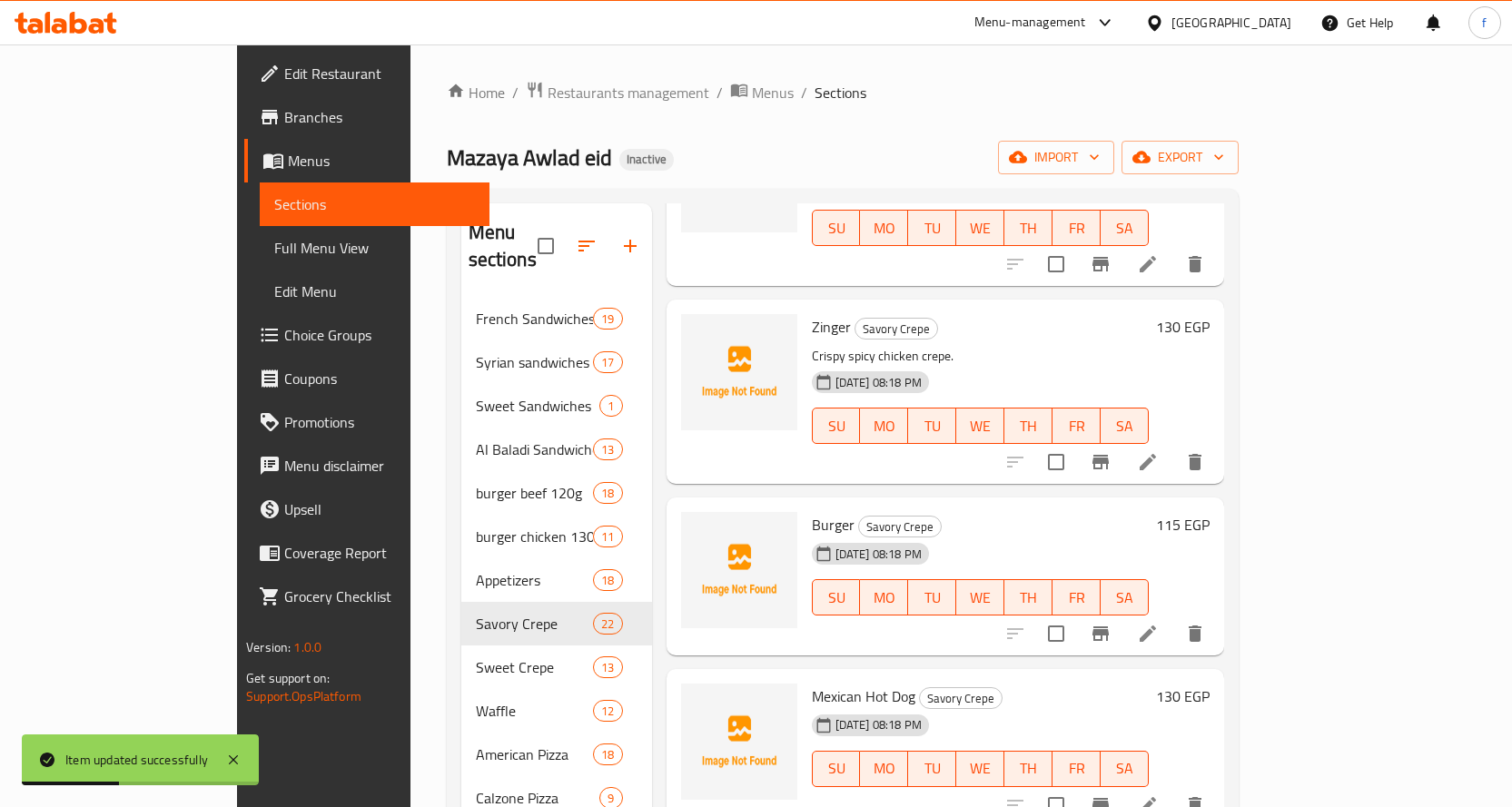
scroll to position [2178, 0]
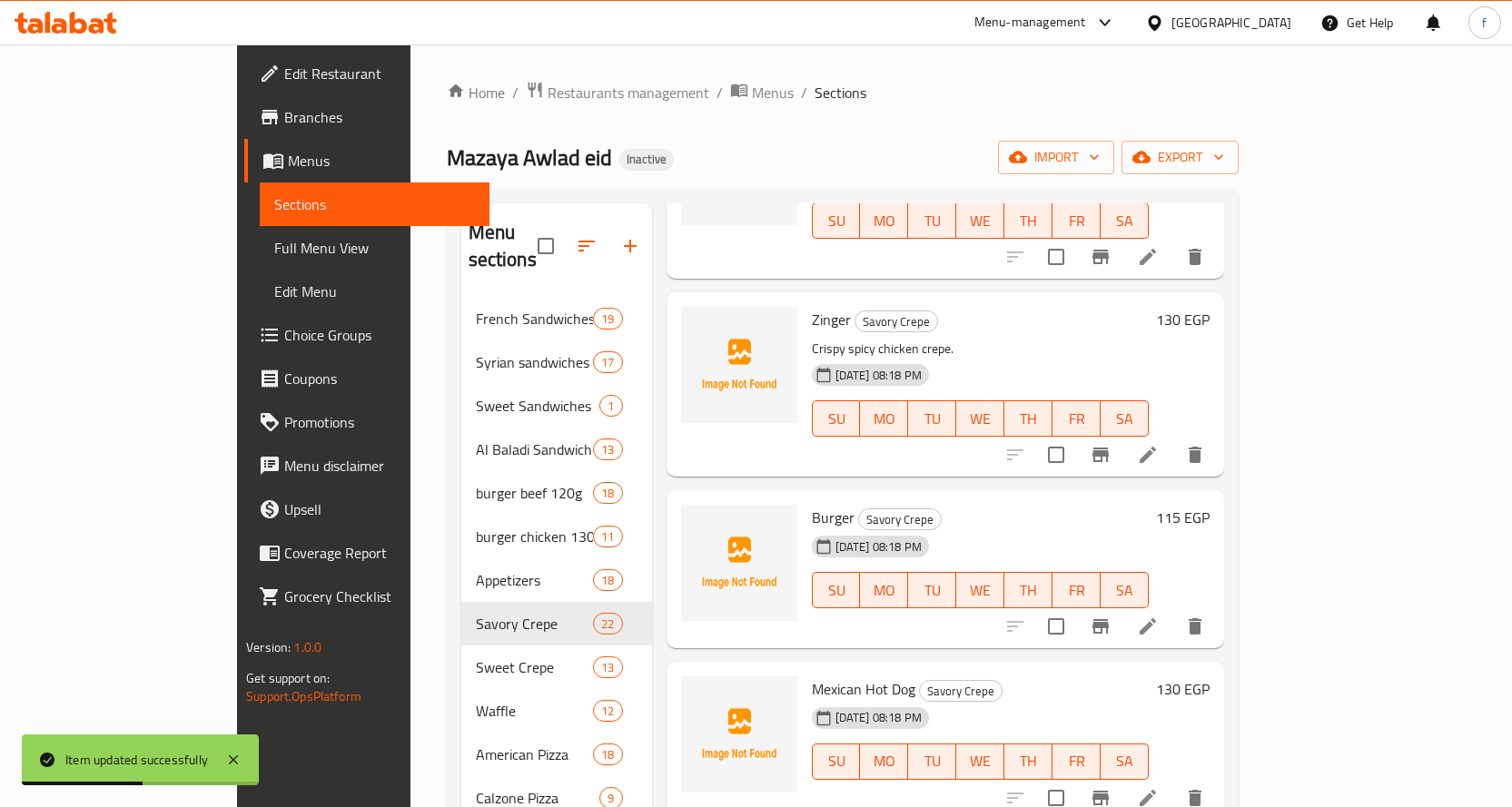
click at [1173, 610] on li at bounding box center [1147, 626] width 50 height 33
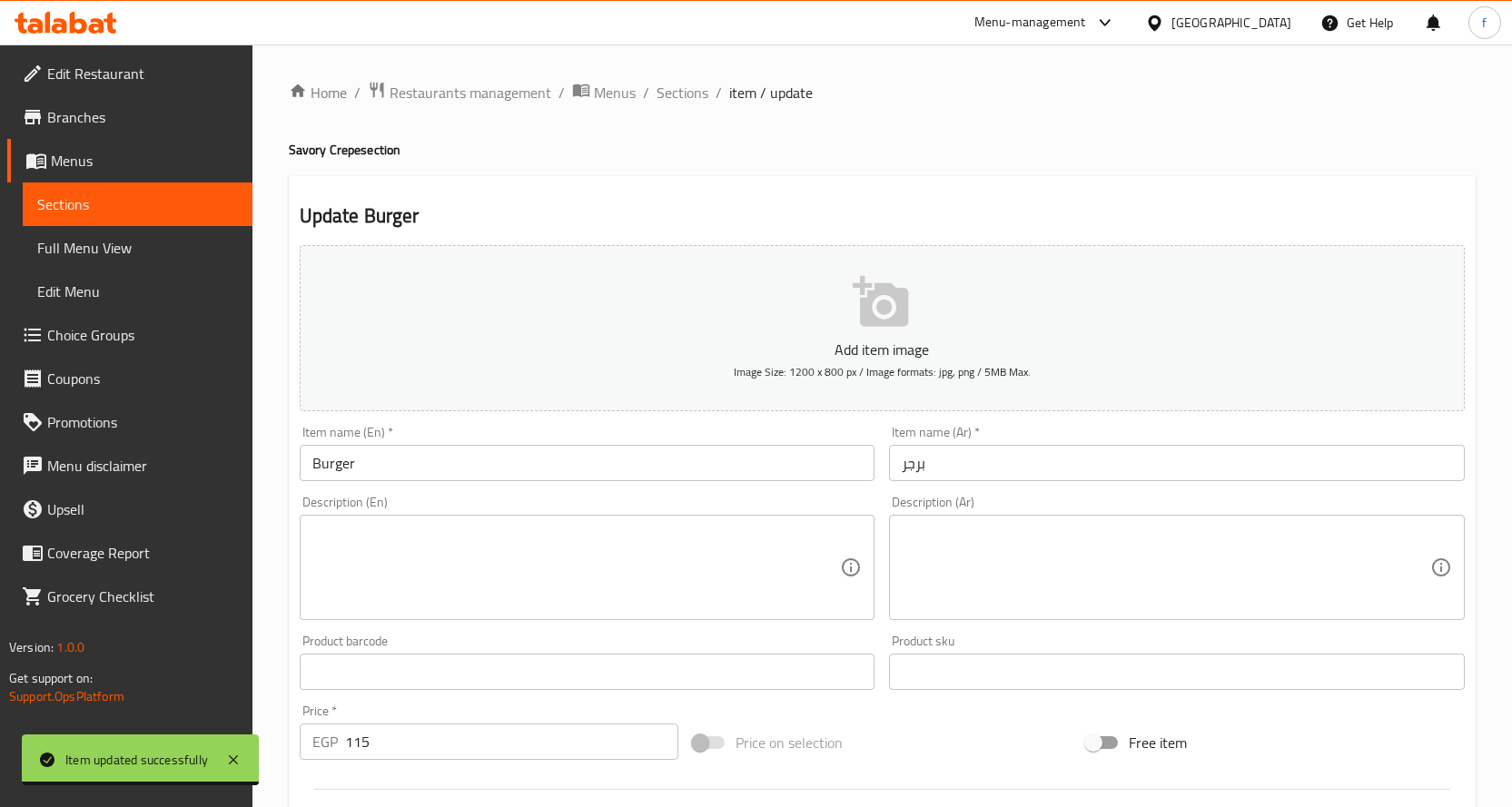
click at [744, 567] on textarea at bounding box center [577, 567] width 528 height 86
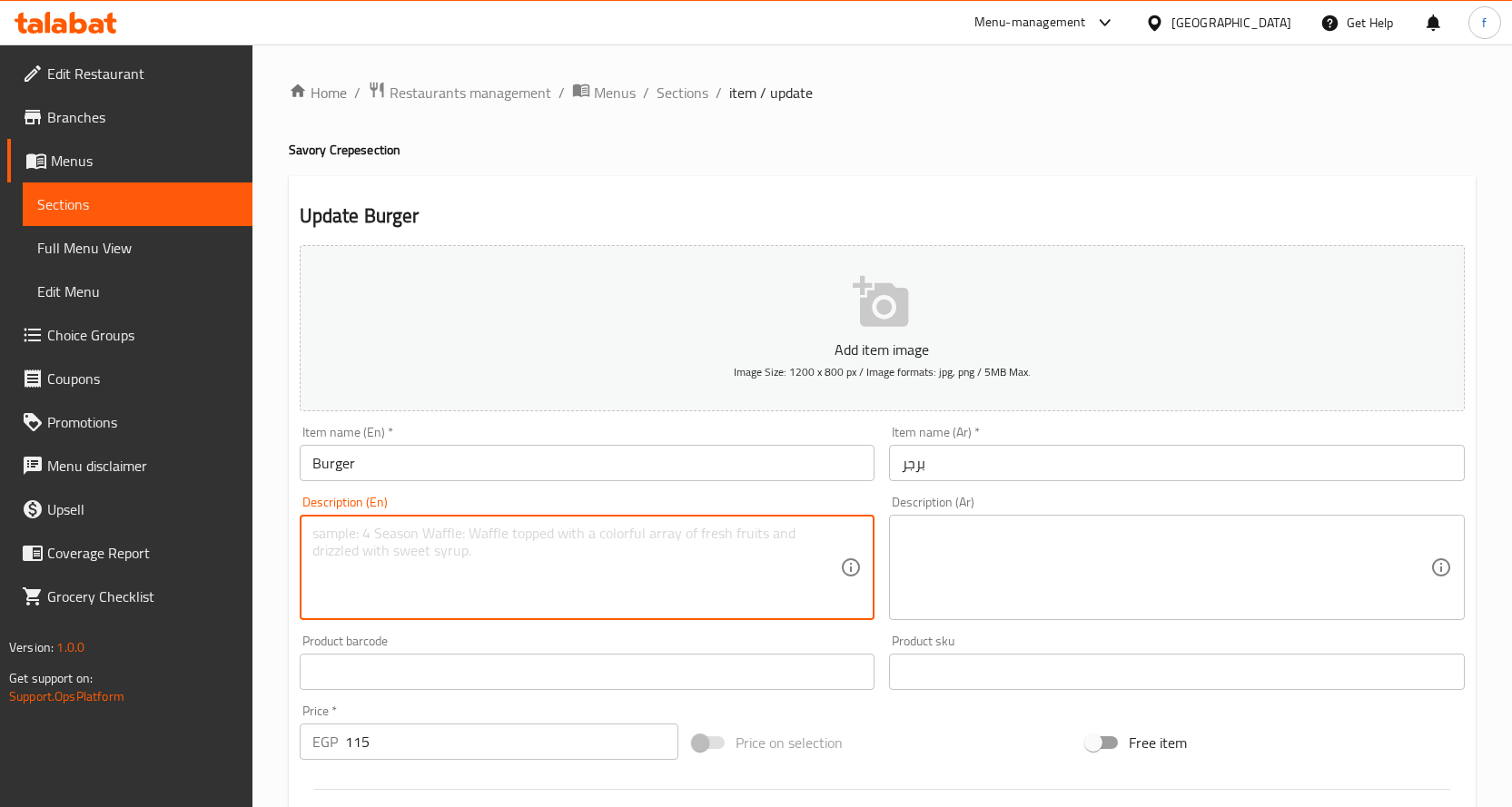
paste textarea "Crepe, beef, bread, lettuce, tomato."
type textarea "Crepe, beef, bread, lettuce, tomato."
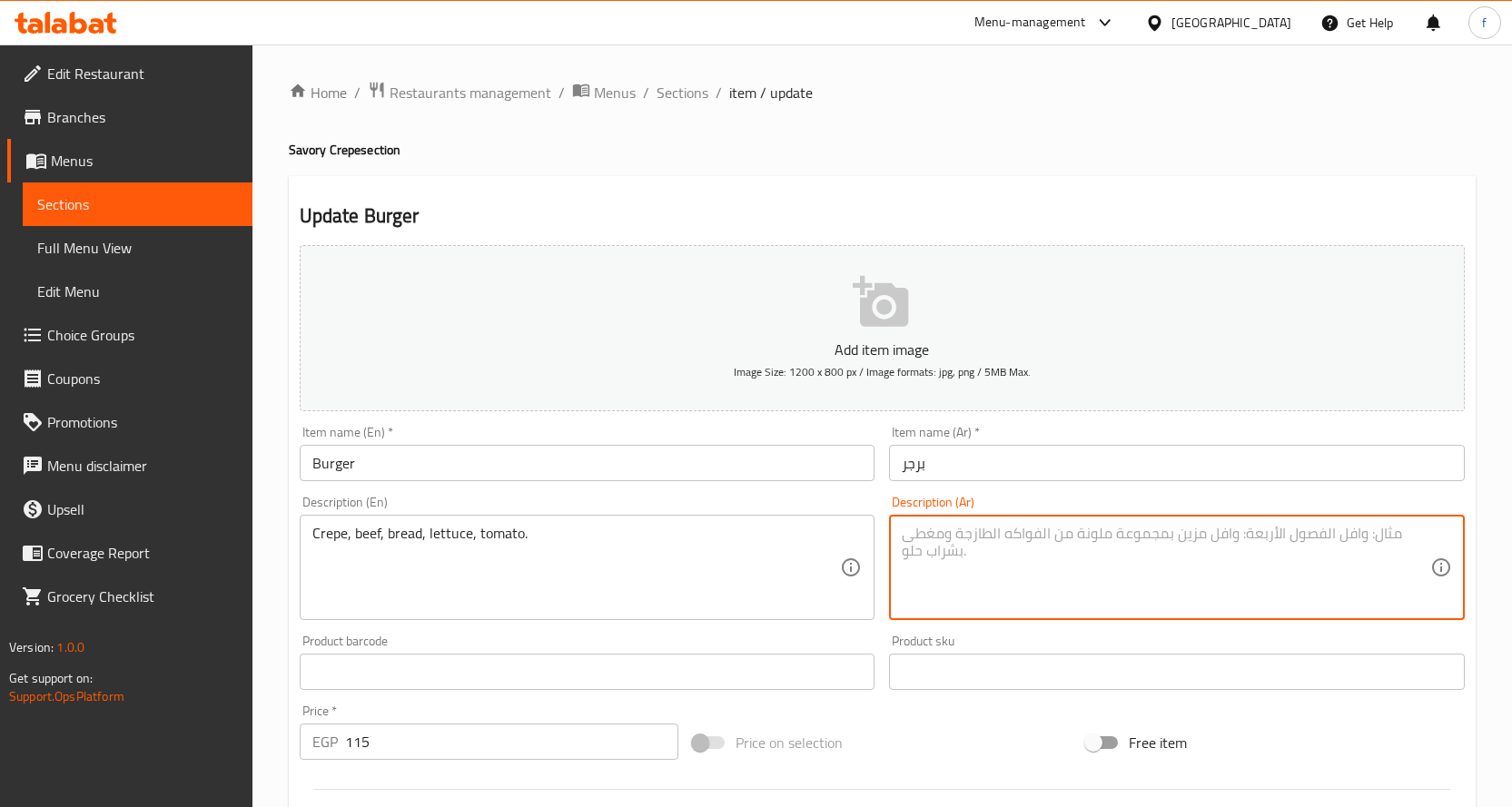
click at [1025, 558] on textarea at bounding box center [1166, 567] width 528 height 86
paste textarea "كريب، لحم بقري، خبز، خس، طماطم."
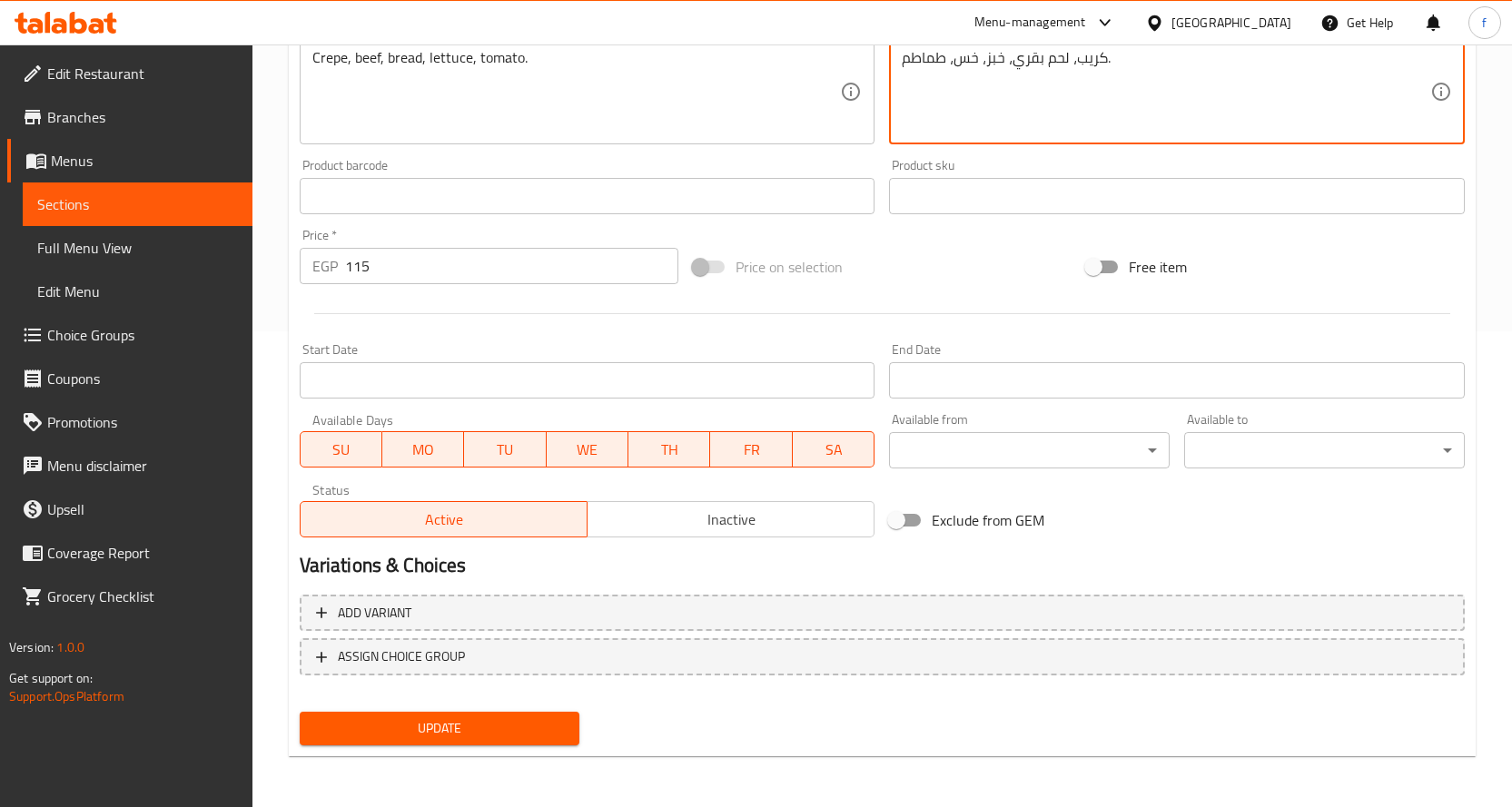
type textarea "كريب، لحم بقري، خبز، خس، طماطم."
click at [497, 735] on span "Update" at bounding box center [440, 729] width 251 height 22
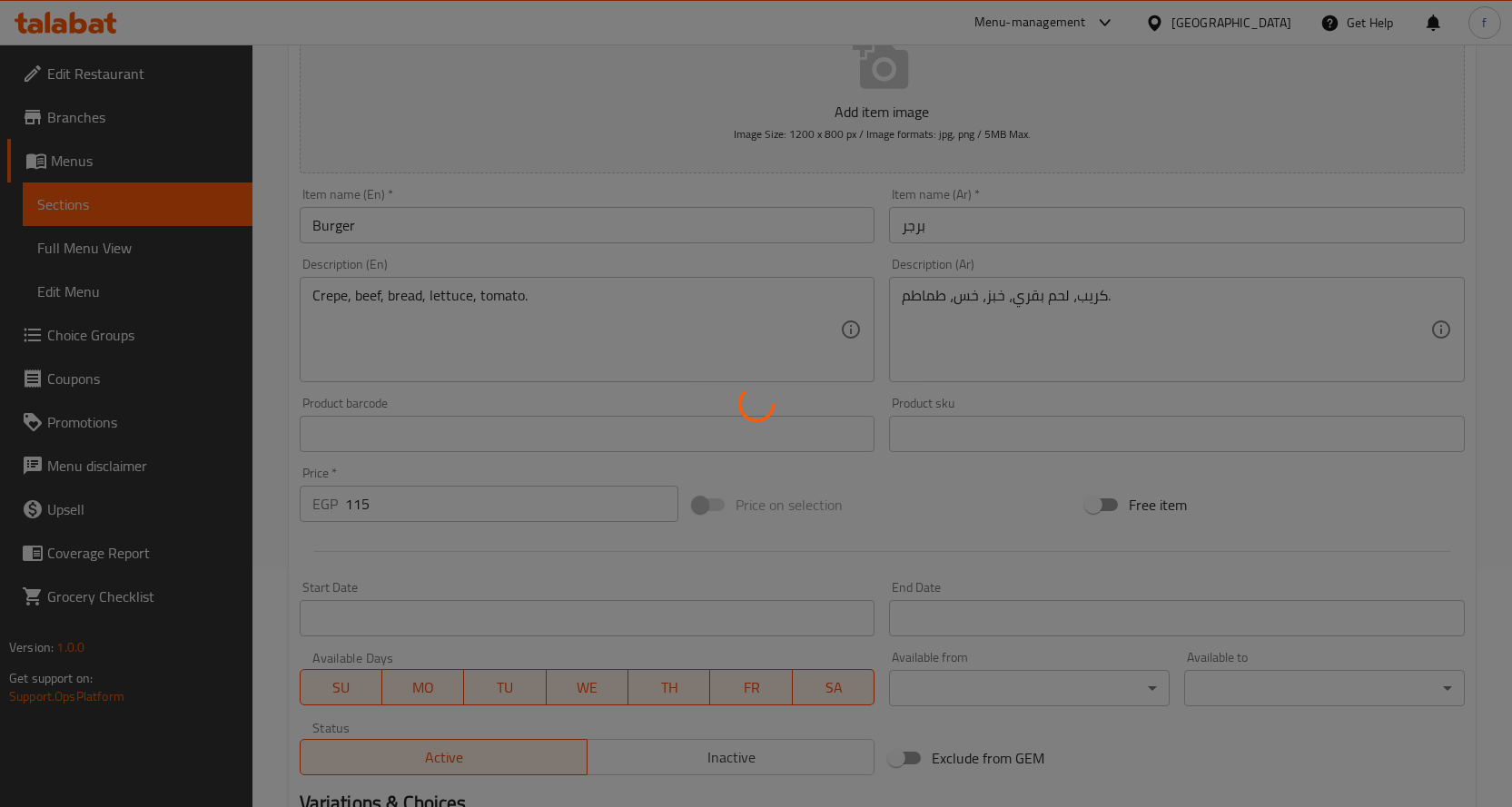
scroll to position [21, 0]
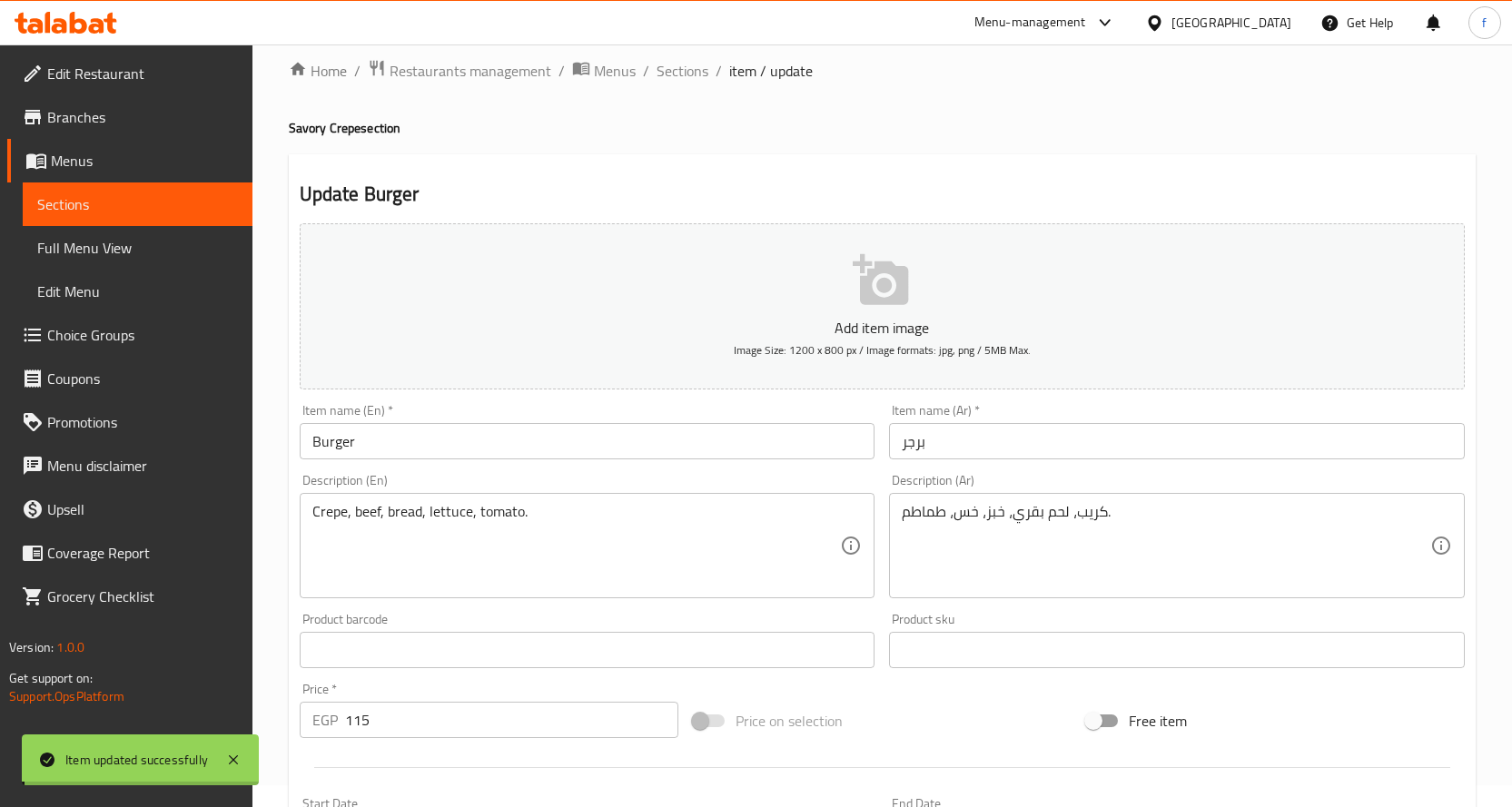
click at [675, 71] on span "Sections" at bounding box center [681, 70] width 51 height 21
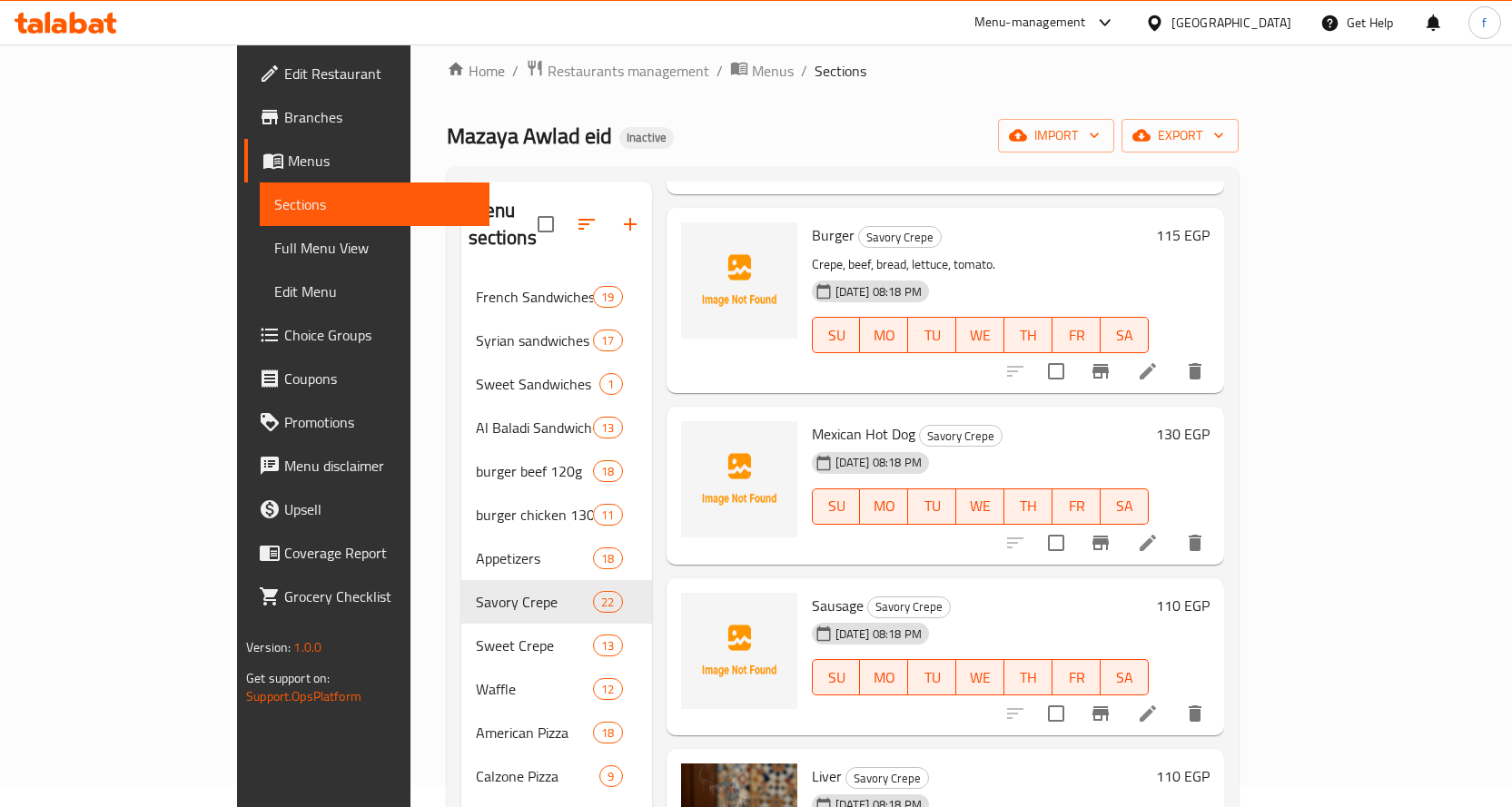
scroll to position [2451, 0]
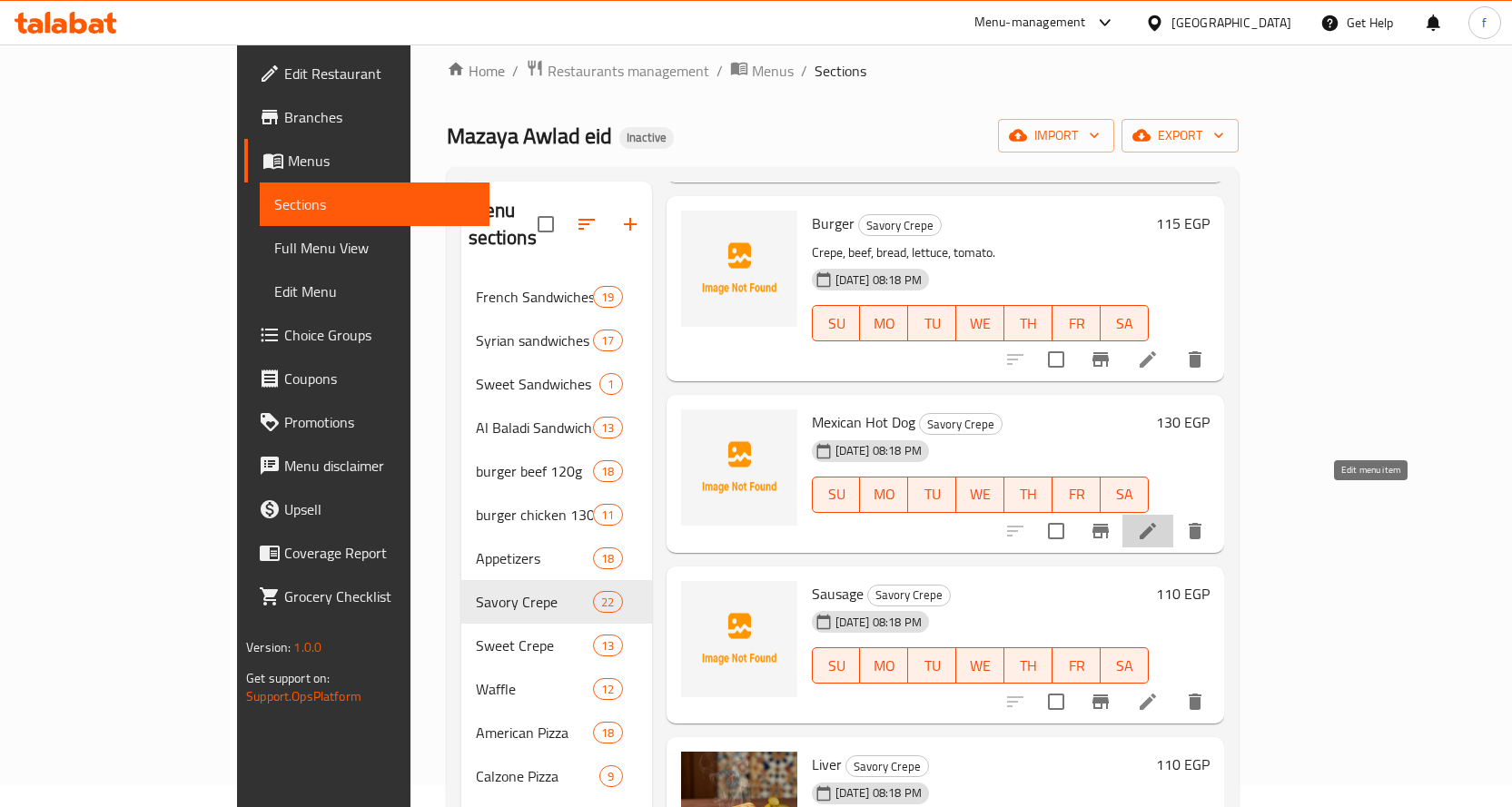
click at [1158, 520] on icon at bounding box center [1147, 530] width 21 height 21
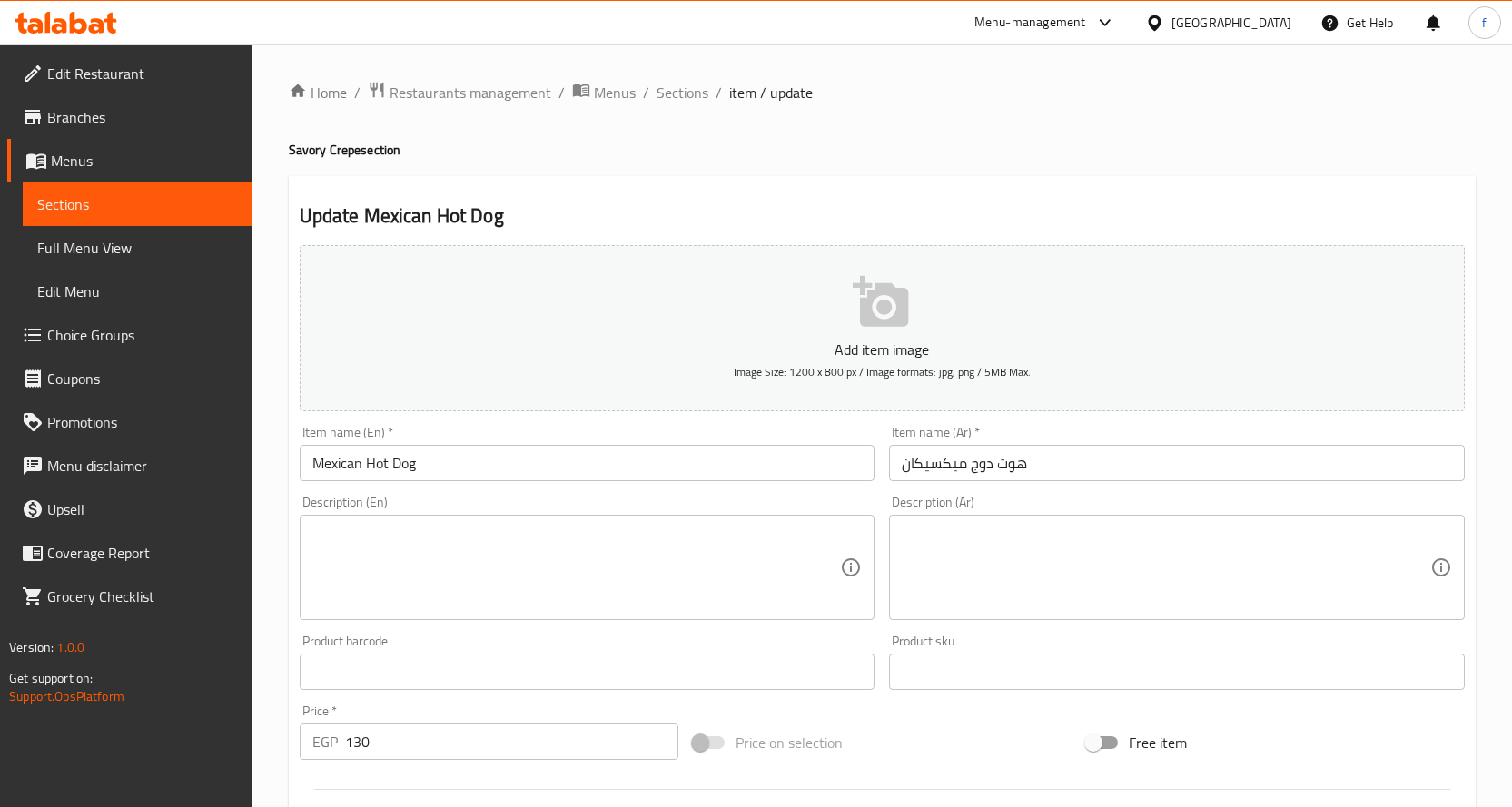
click at [593, 559] on textarea at bounding box center [577, 567] width 528 height 86
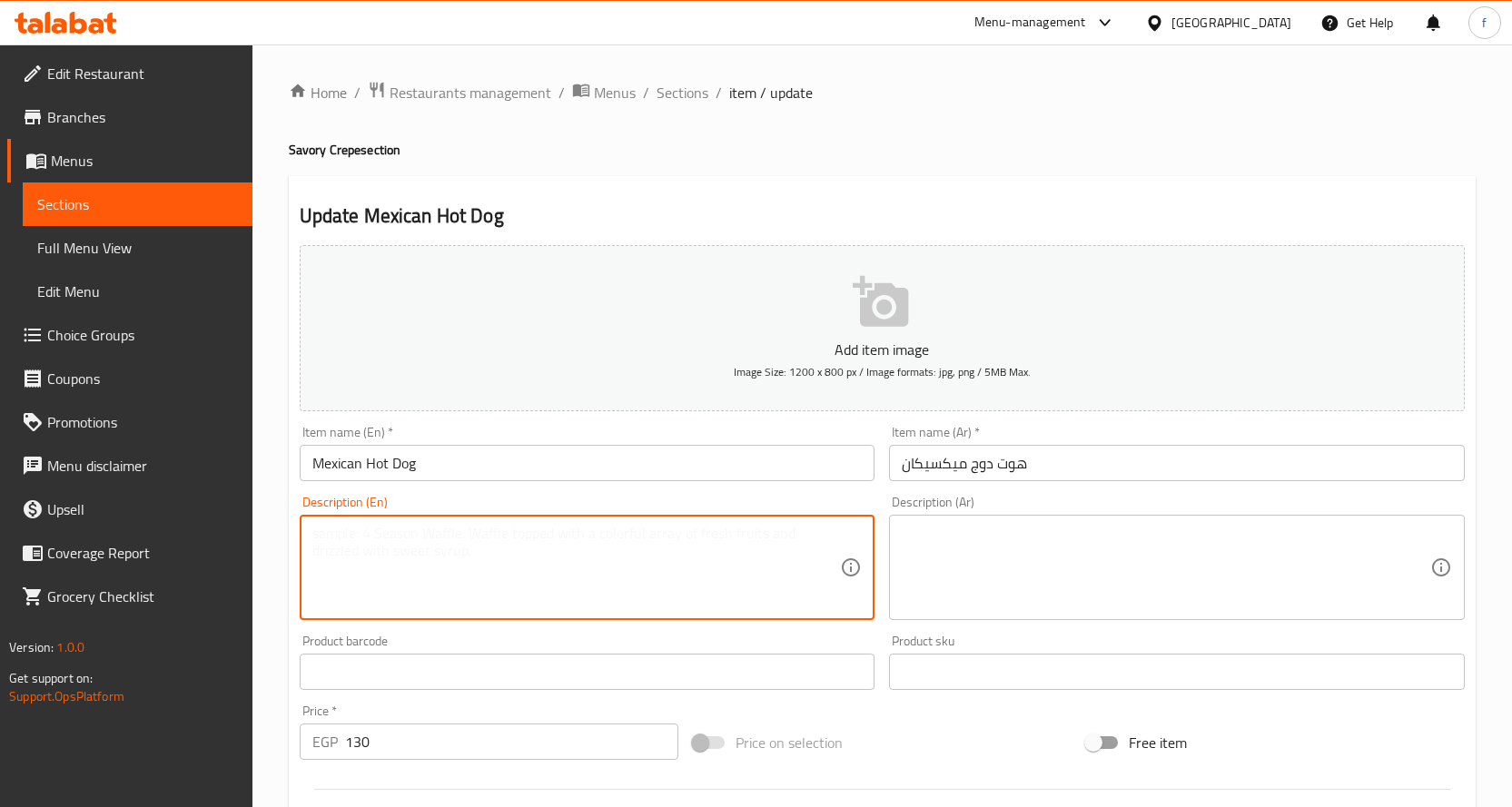
paste textarea "Crepe, hot dog, Mexican sauce."
type textarea "Crepe, hot dog, Mexican sauce."
click at [1096, 584] on textarea at bounding box center [1166, 567] width 528 height 86
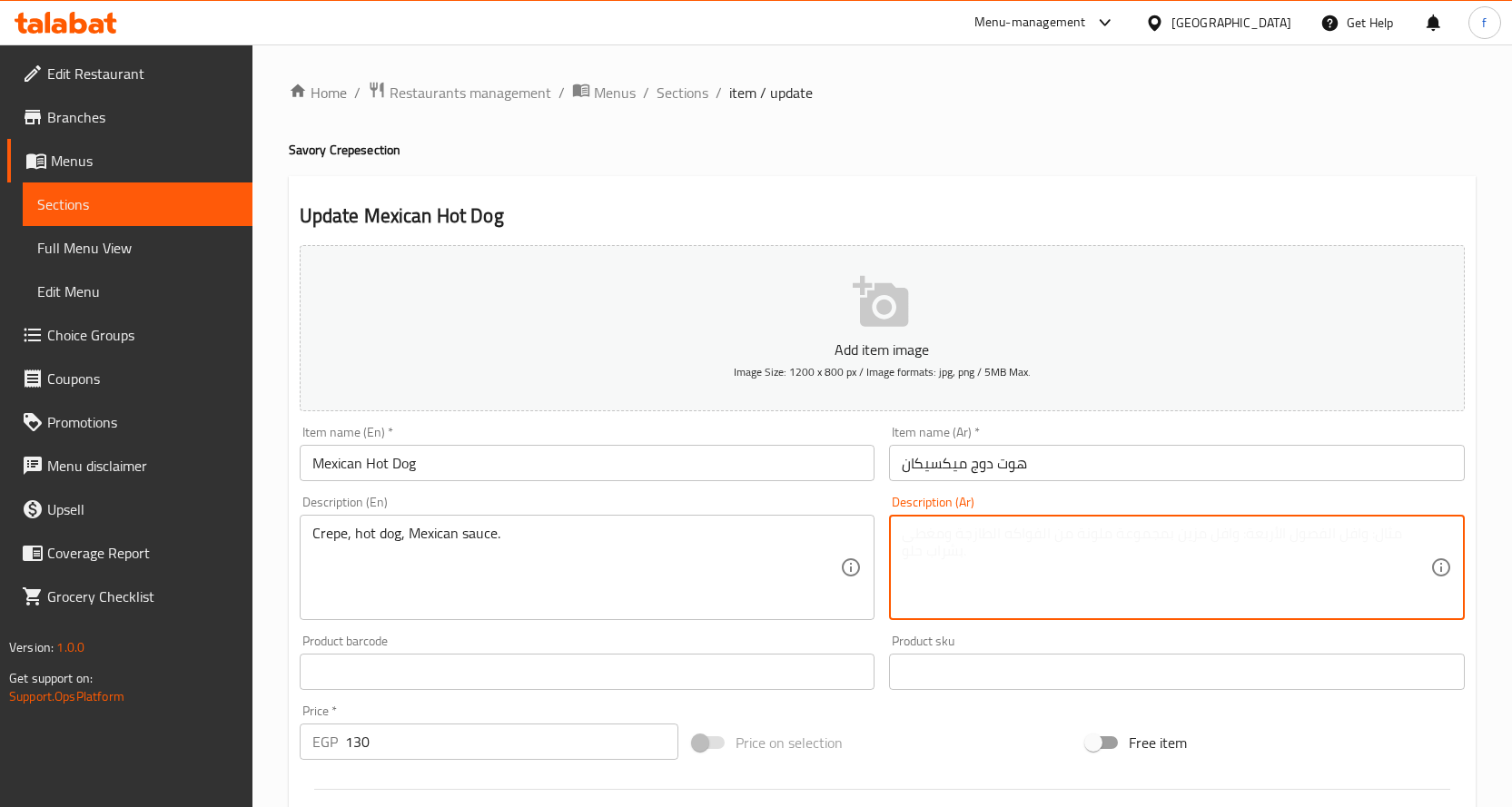
paste textarea "كريب، هوت دوج، صوص مكسيكي."
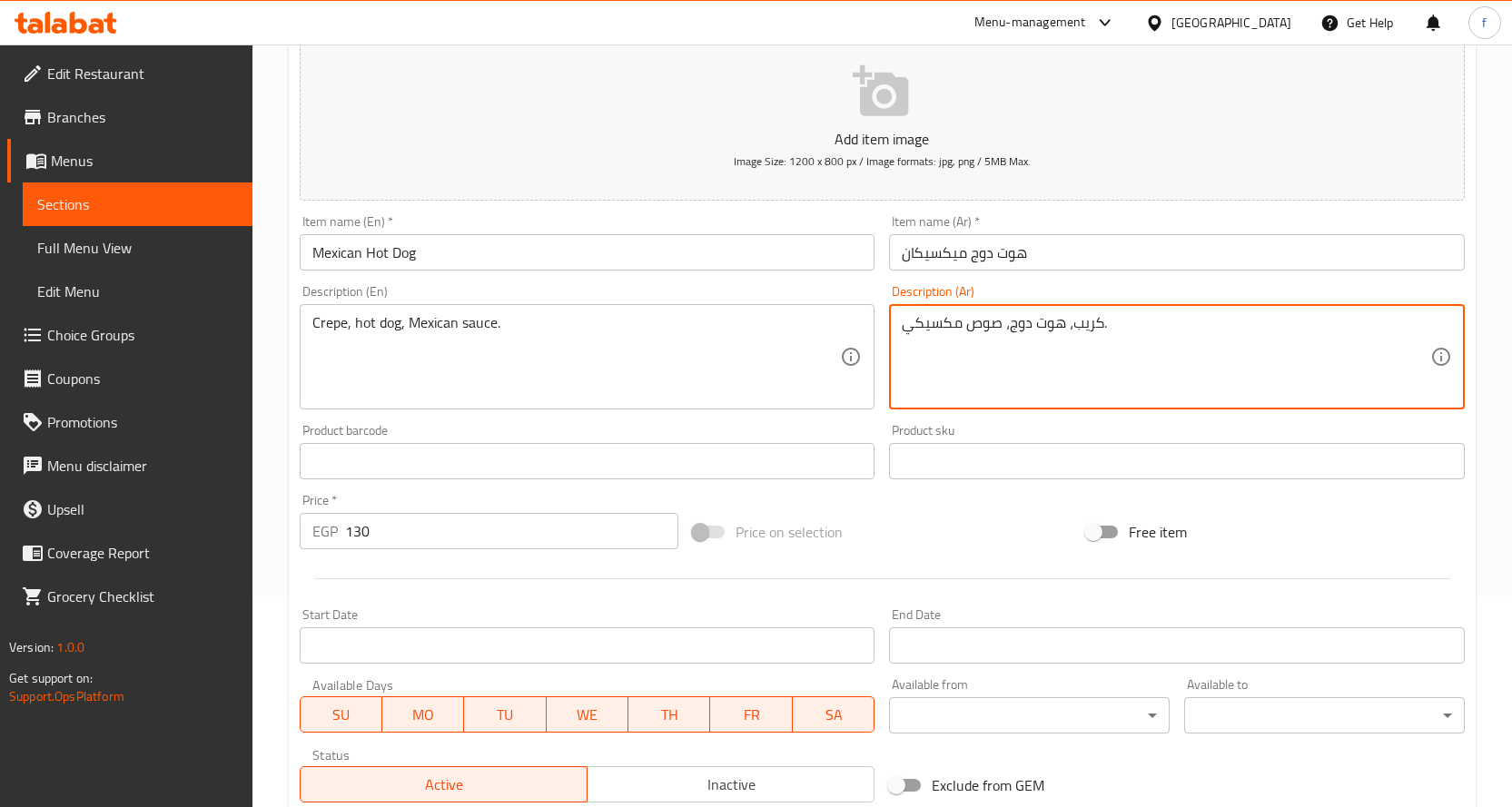
scroll to position [476, 0]
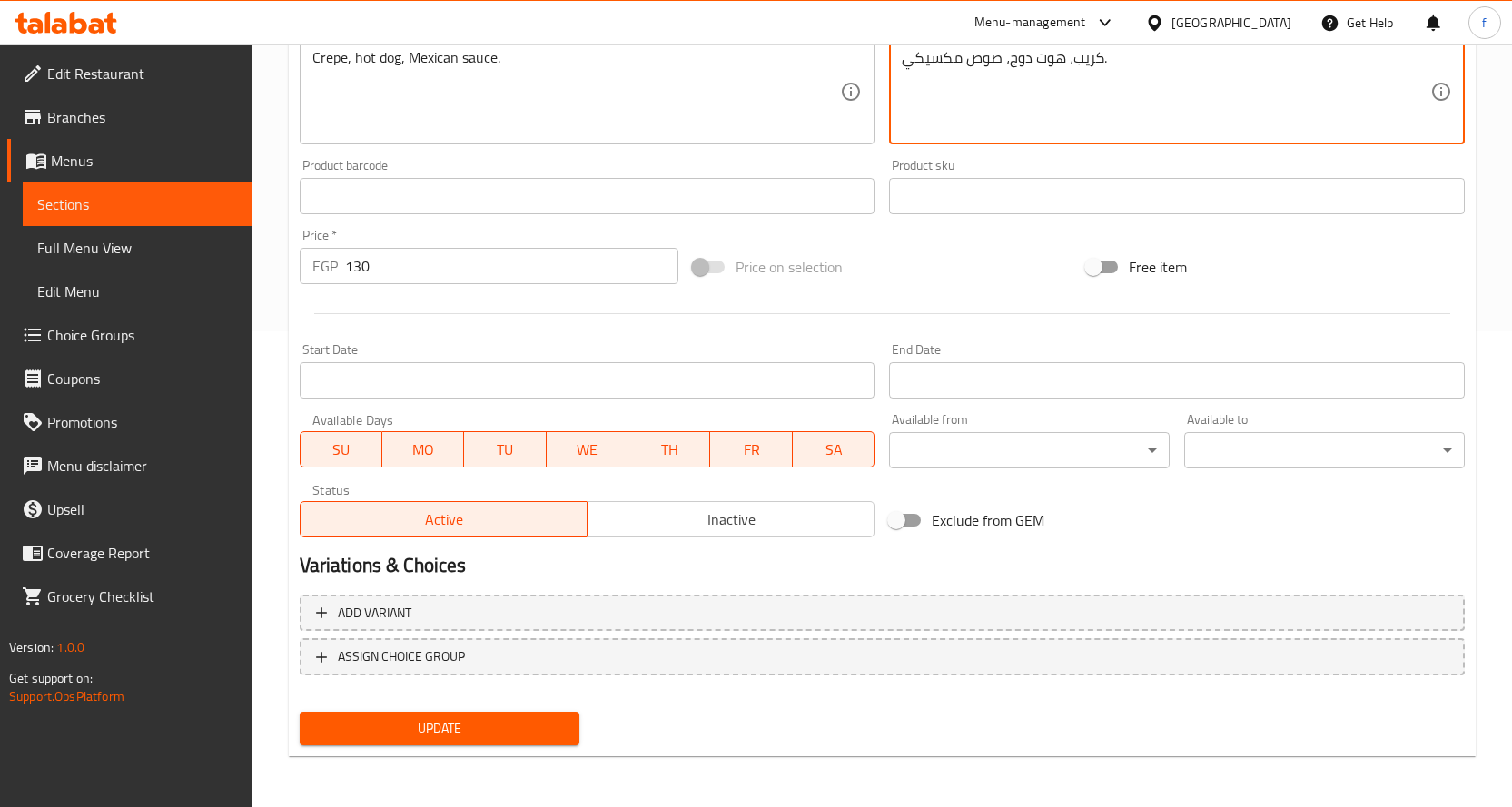
type textarea "كريب، هوت دوج، صوص مكسيكي."
click at [461, 744] on button "Update" at bounding box center [440, 729] width 281 height 34
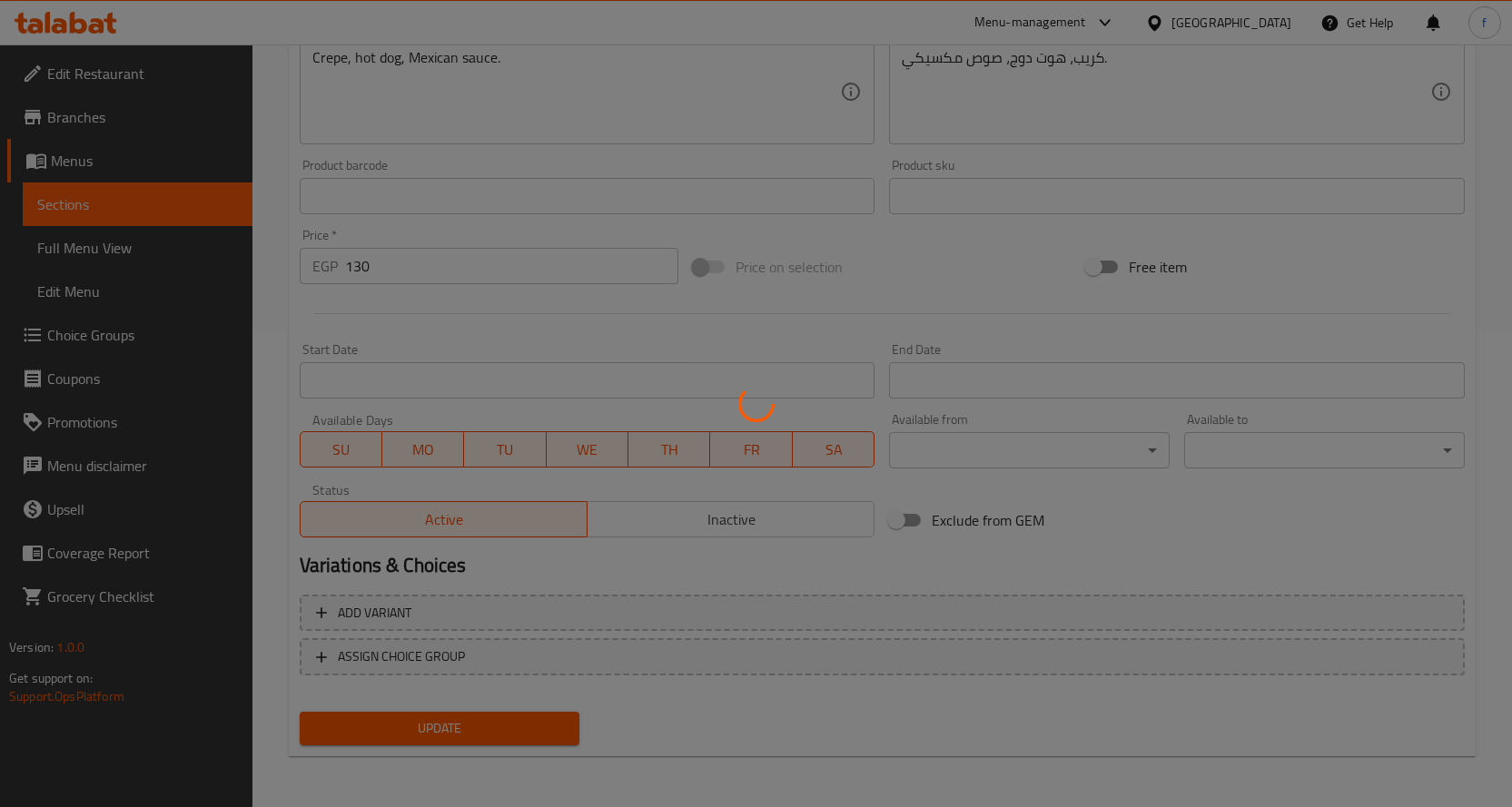
scroll to position [0, 0]
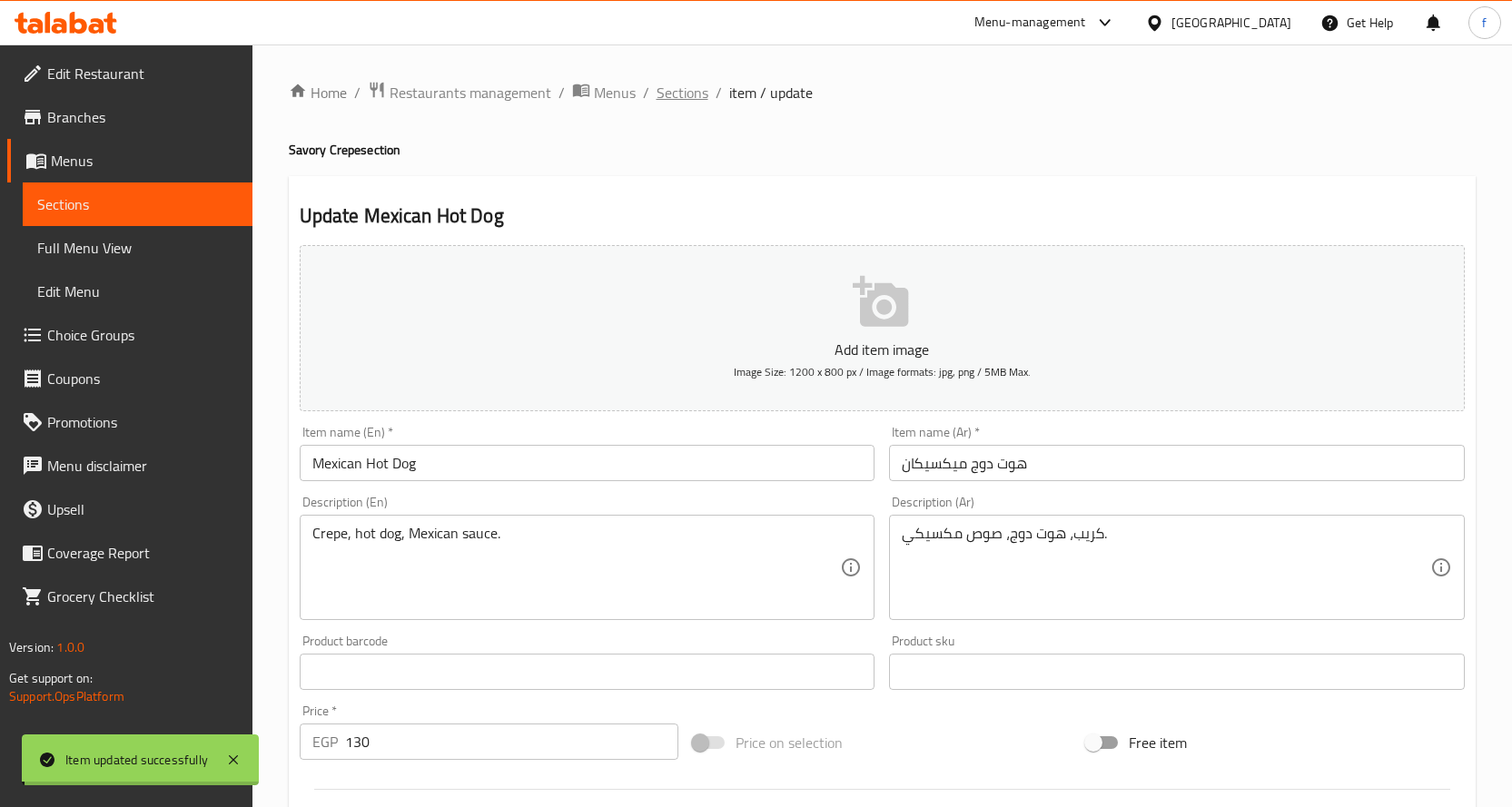
click at [674, 99] on span "Sections" at bounding box center [681, 92] width 51 height 21
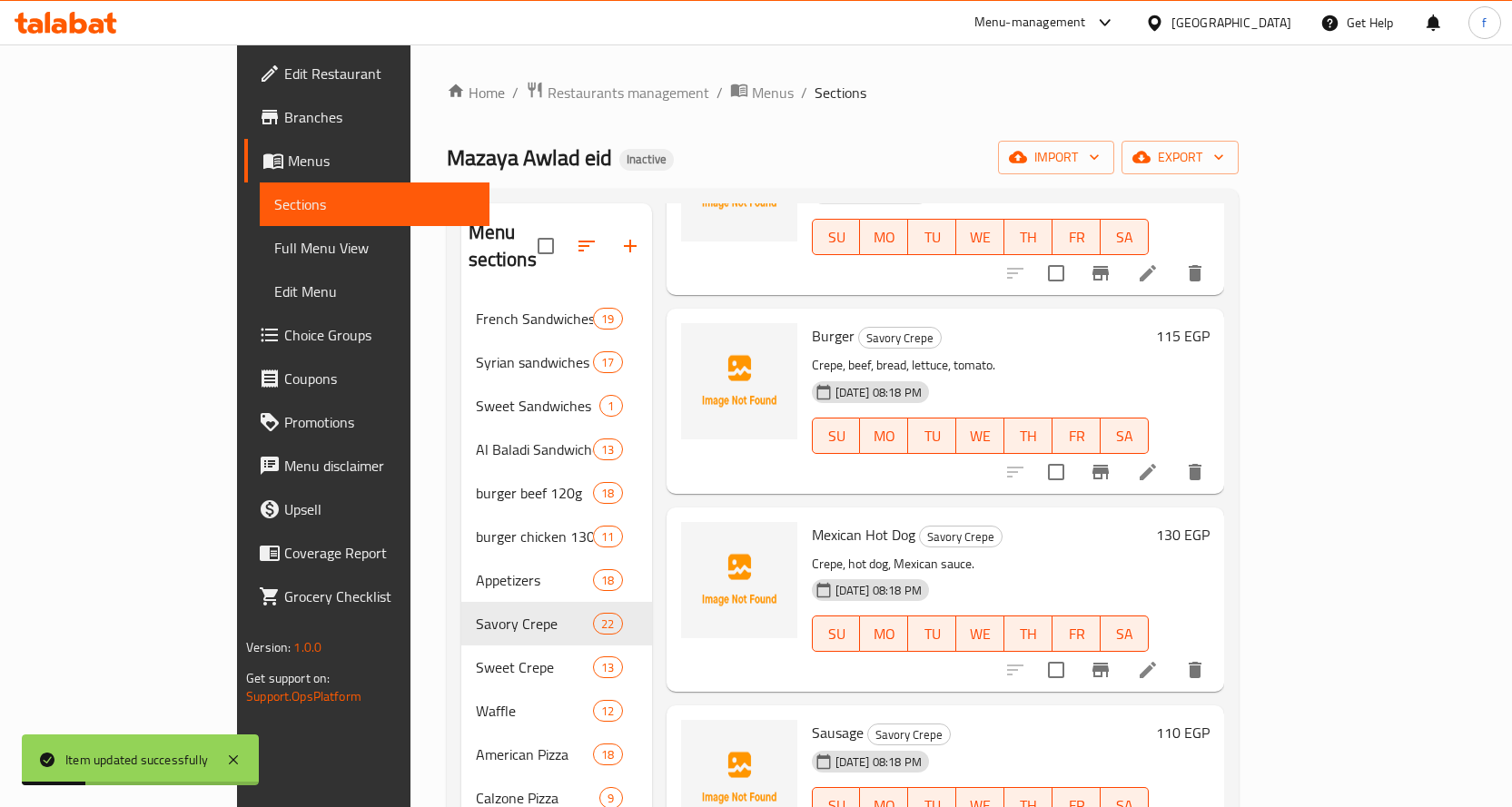
scroll to position [2632, 0]
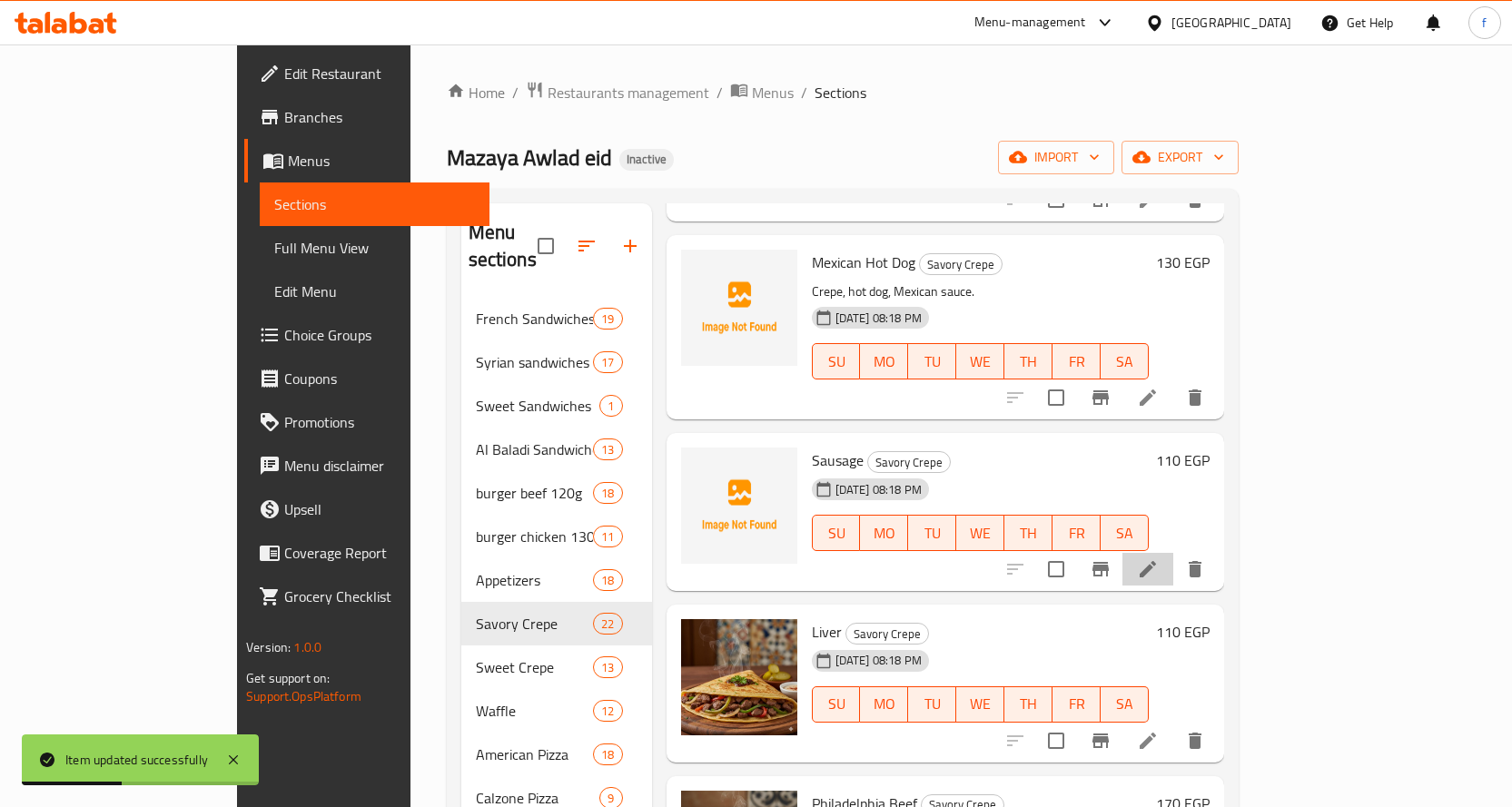
click at [1158, 558] on icon at bounding box center [1147, 568] width 21 height 21
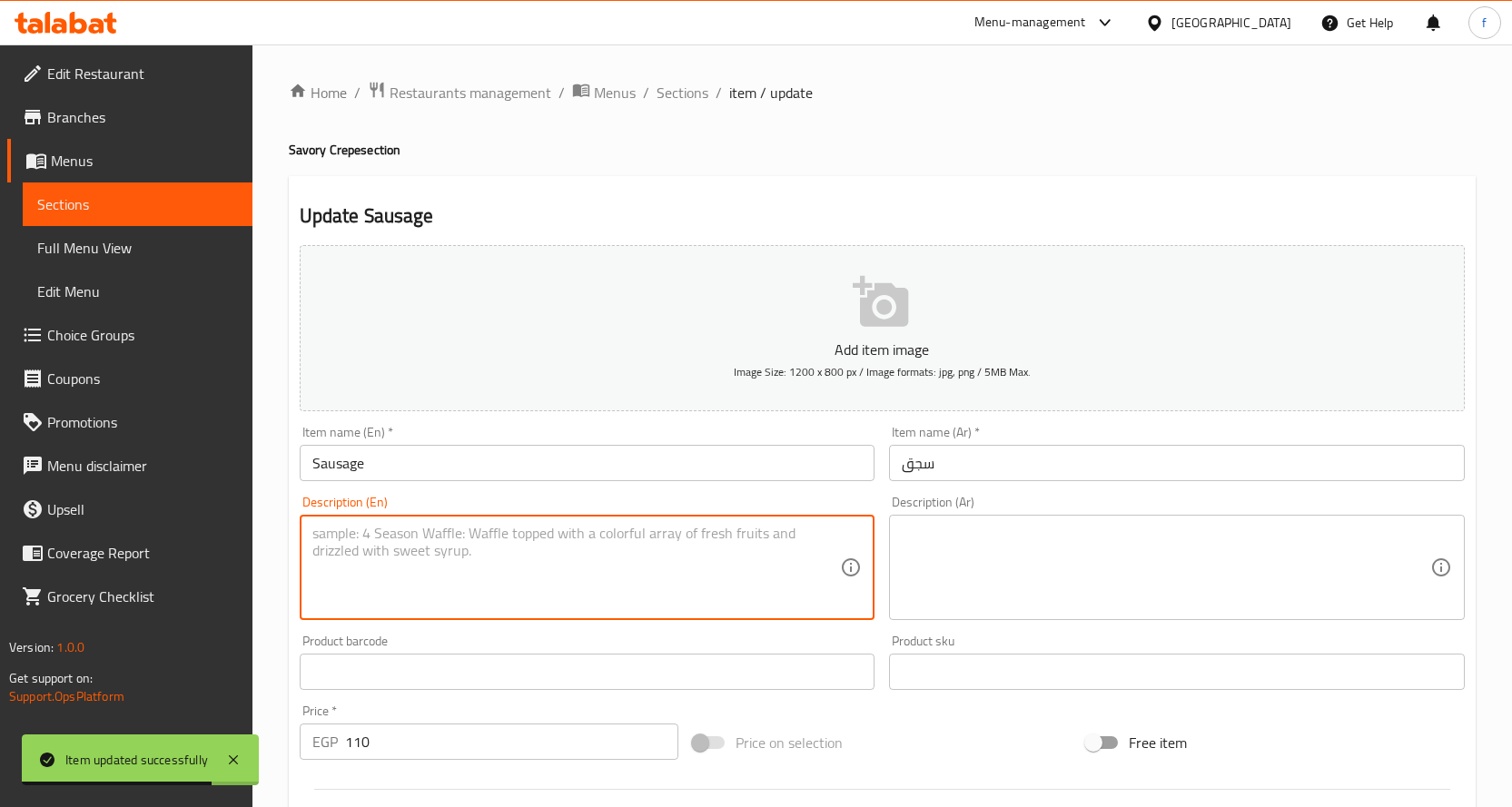
click at [751, 594] on textarea at bounding box center [577, 567] width 528 height 86
paste textarea "Crepe, sausage."
type textarea "Crepe, sausage."
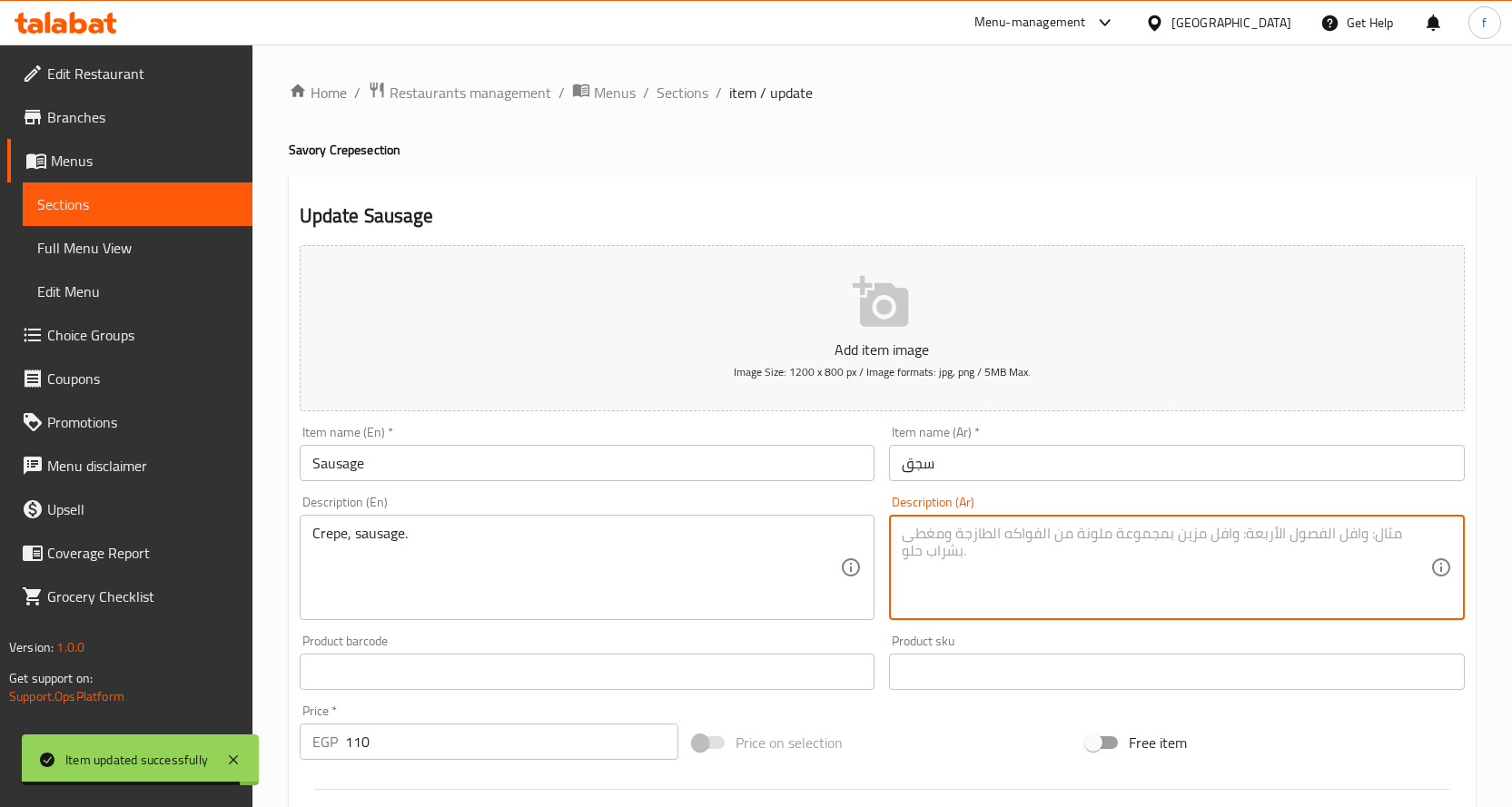
click at [976, 524] on textarea at bounding box center [1166, 567] width 528 height 86
paste textarea "كريب، سجق."
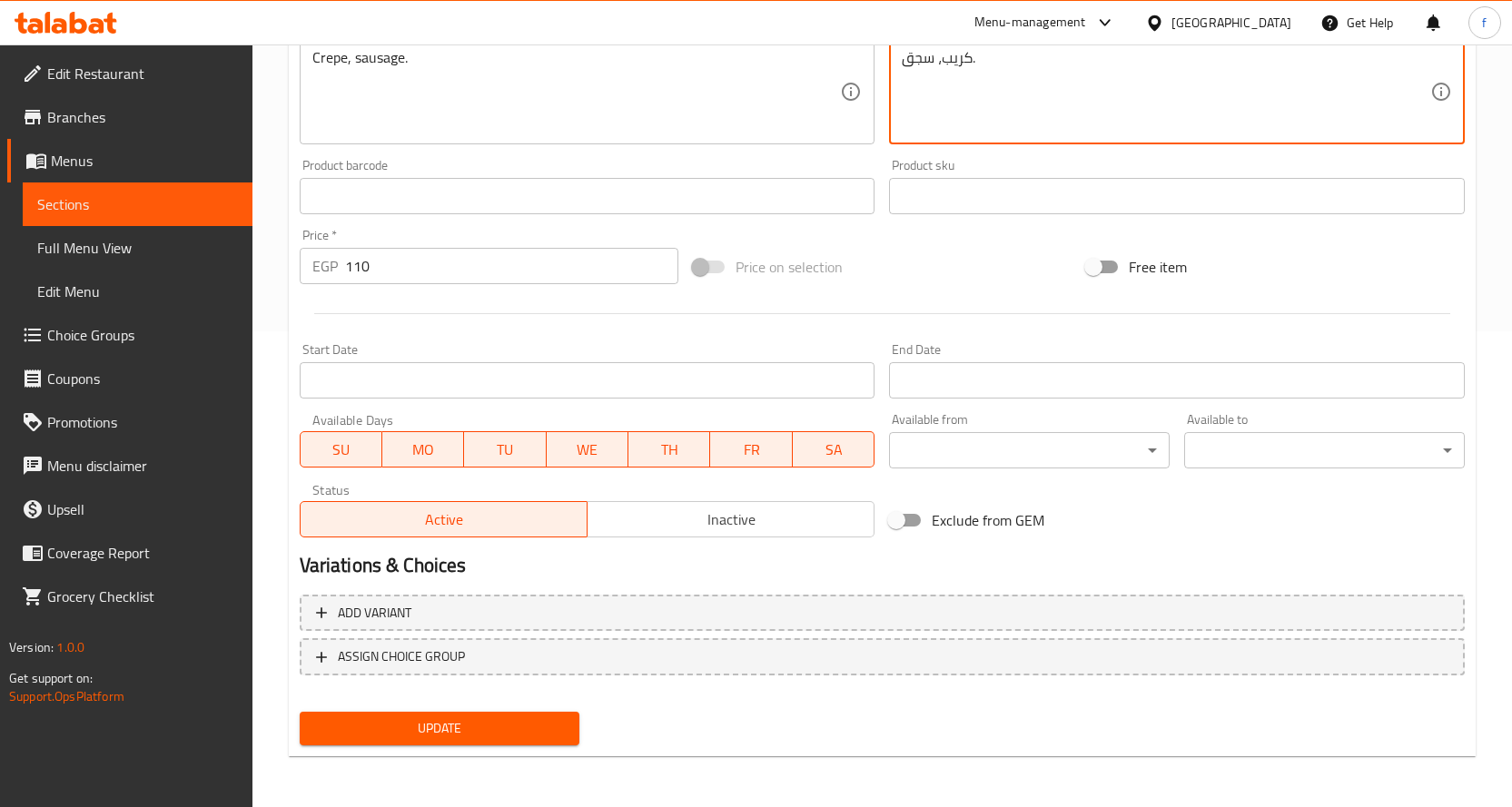
type textarea "كريب، سجق."
click at [541, 724] on span "Update" at bounding box center [440, 729] width 251 height 22
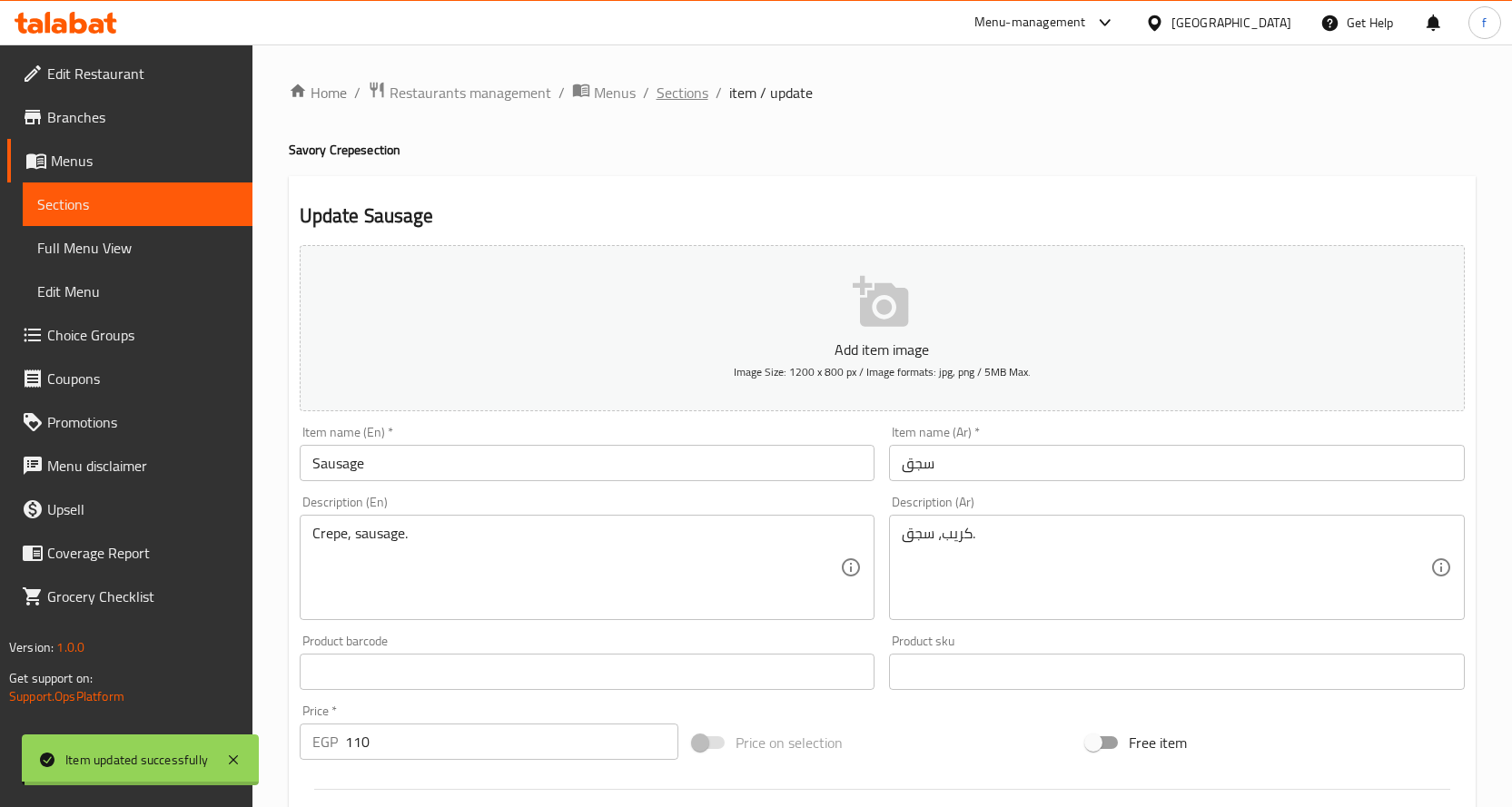
click at [684, 95] on span "Sections" at bounding box center [681, 92] width 51 height 21
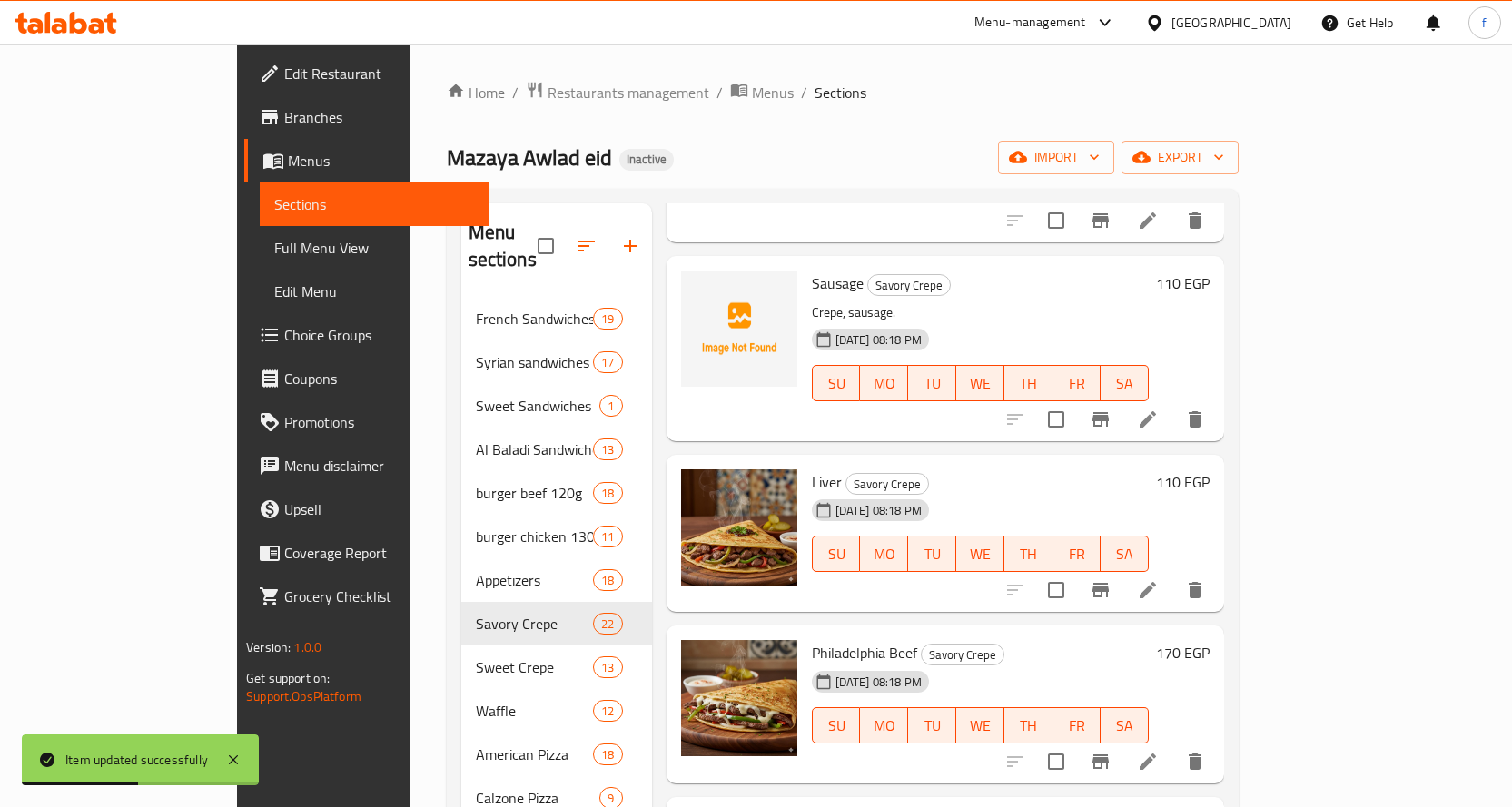
scroll to position [2814, 0]
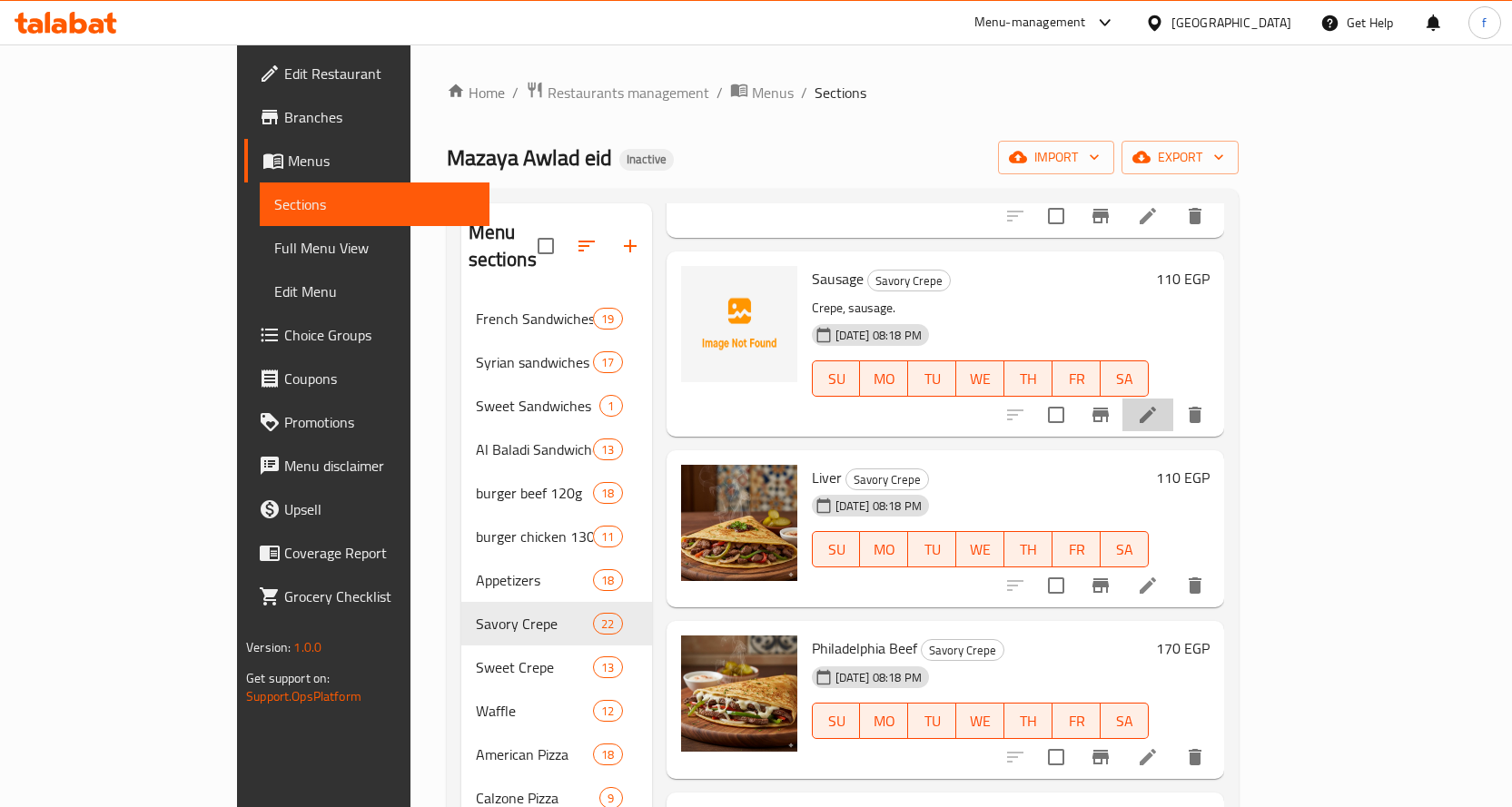
click at [1173, 398] on li at bounding box center [1147, 414] width 50 height 33
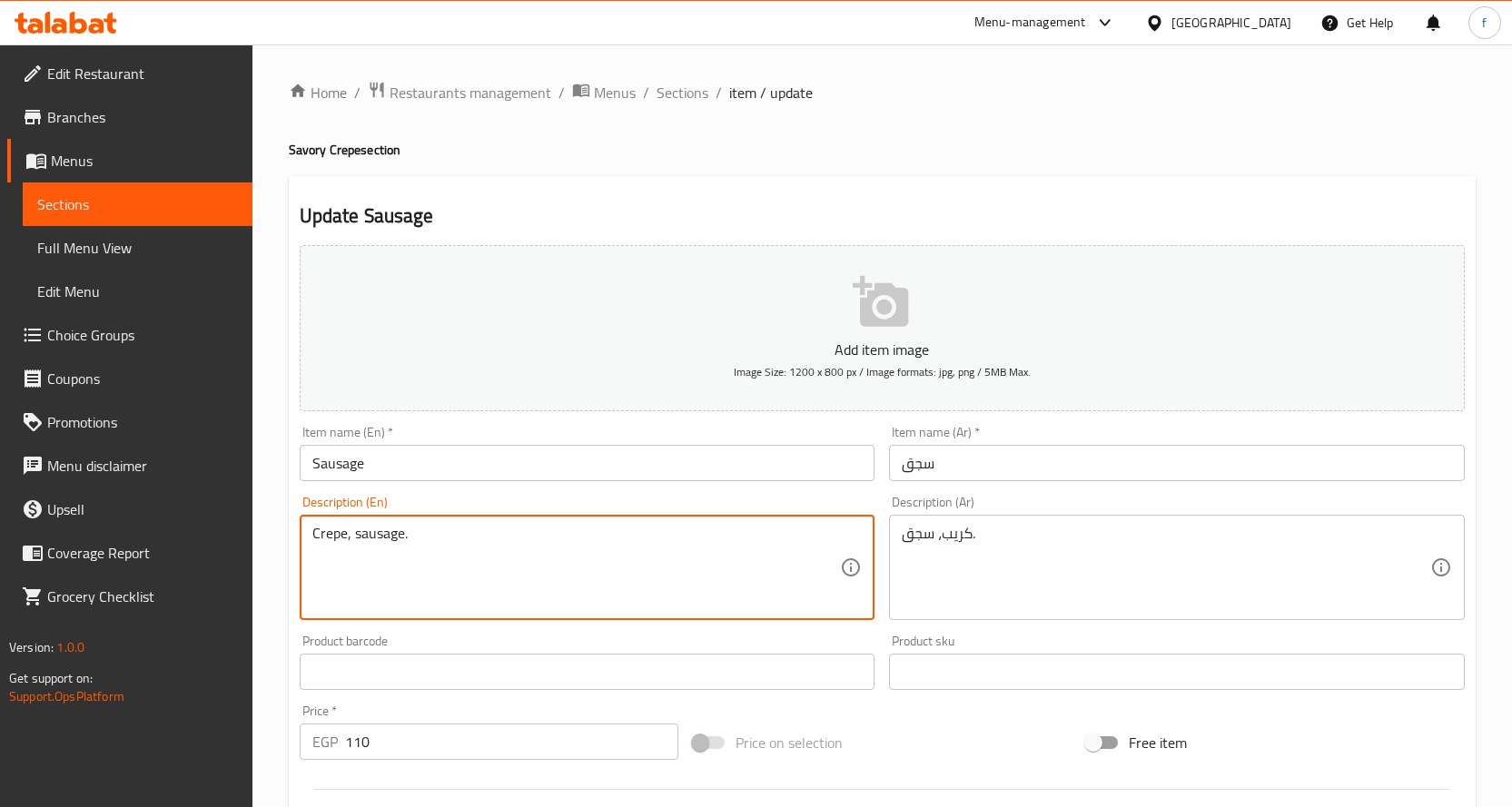
click at [507, 563] on textarea "Crepe, sausage." at bounding box center [577, 567] width 528 height 86
paste textarea "local"
type textarea "Crepe, local sausage."
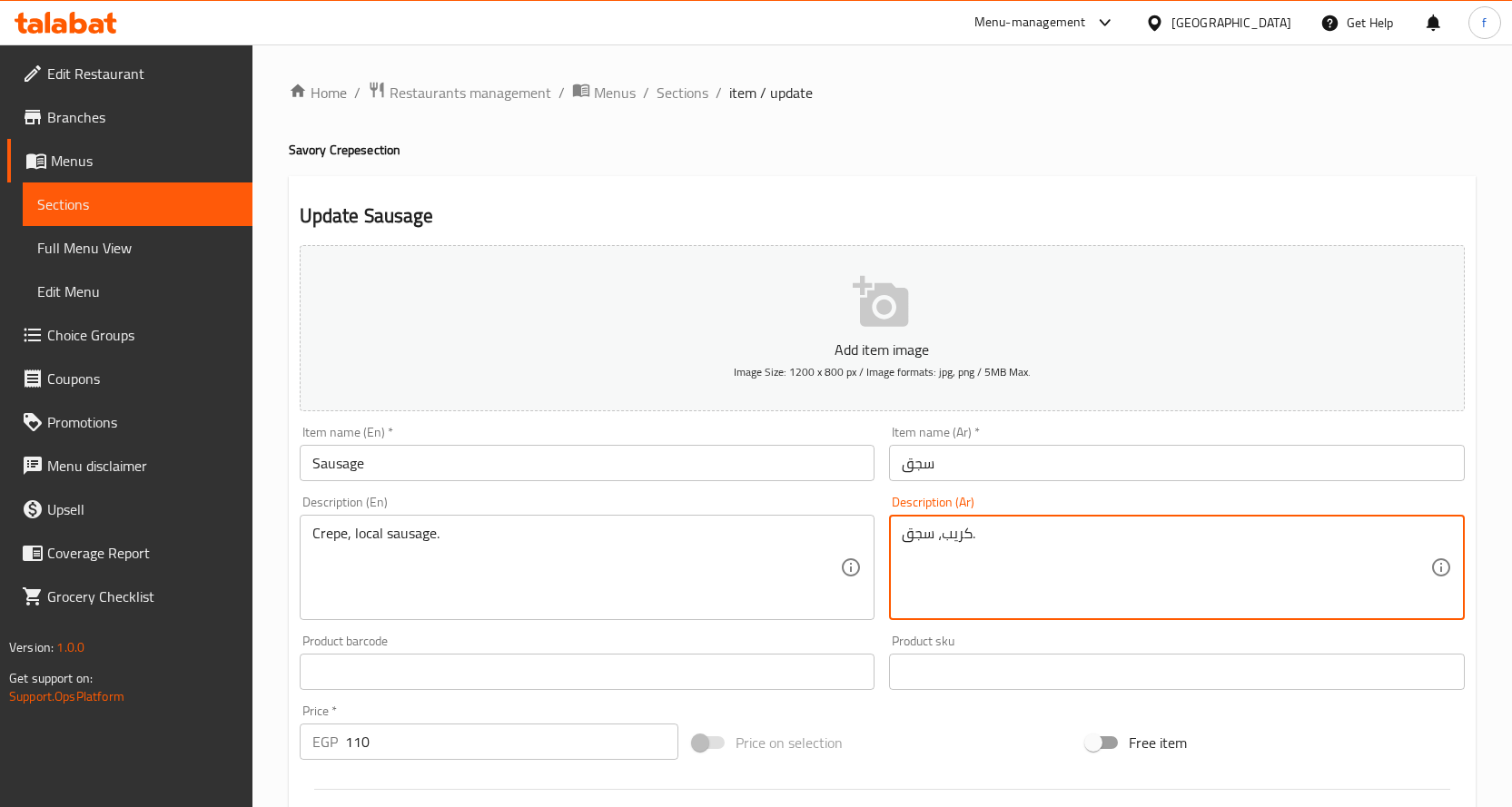
click at [1120, 609] on textarea "كريب، سجق." at bounding box center [1166, 567] width 528 height 86
paste textarea "بلدي"
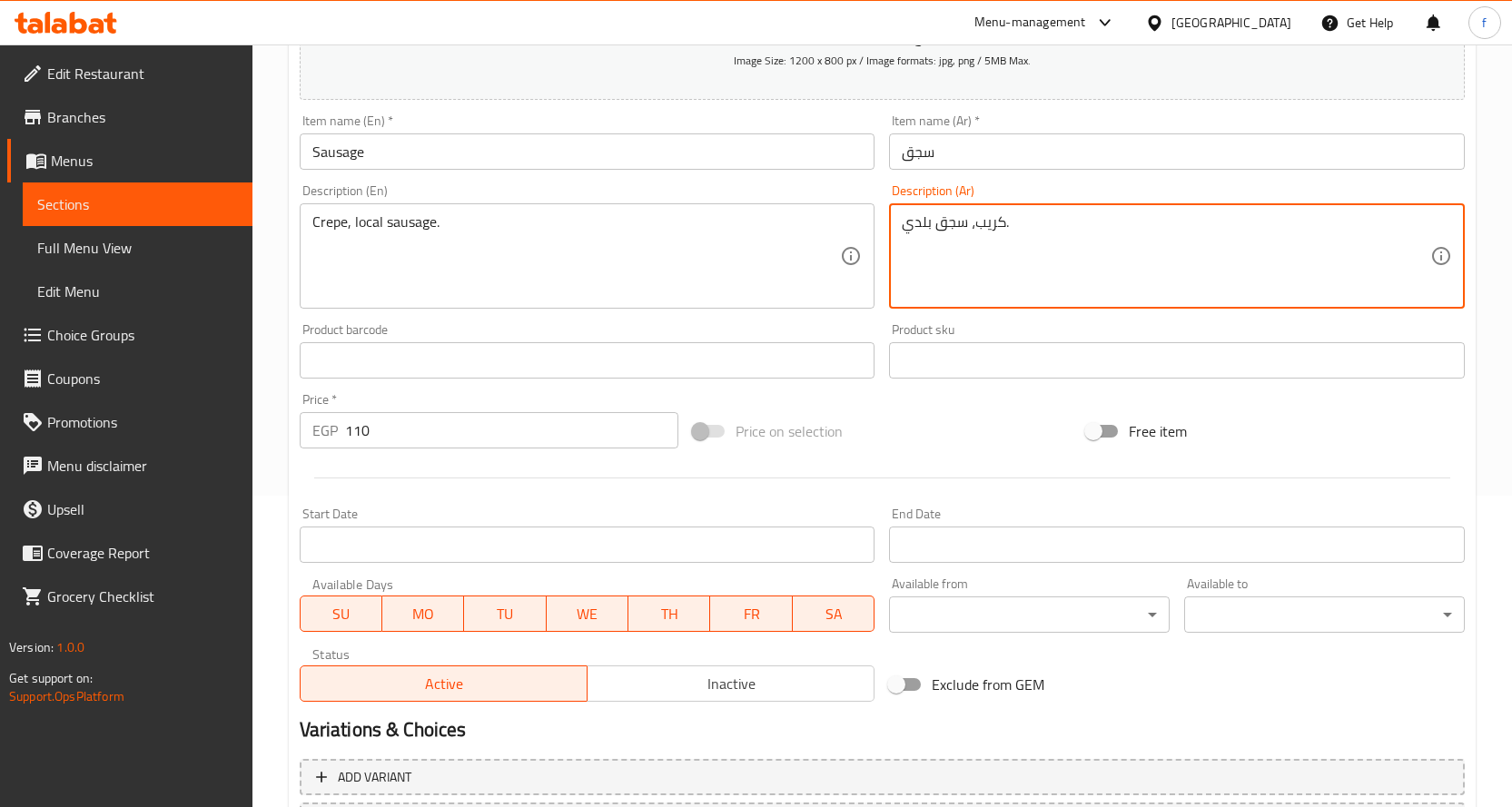
scroll to position [476, 0]
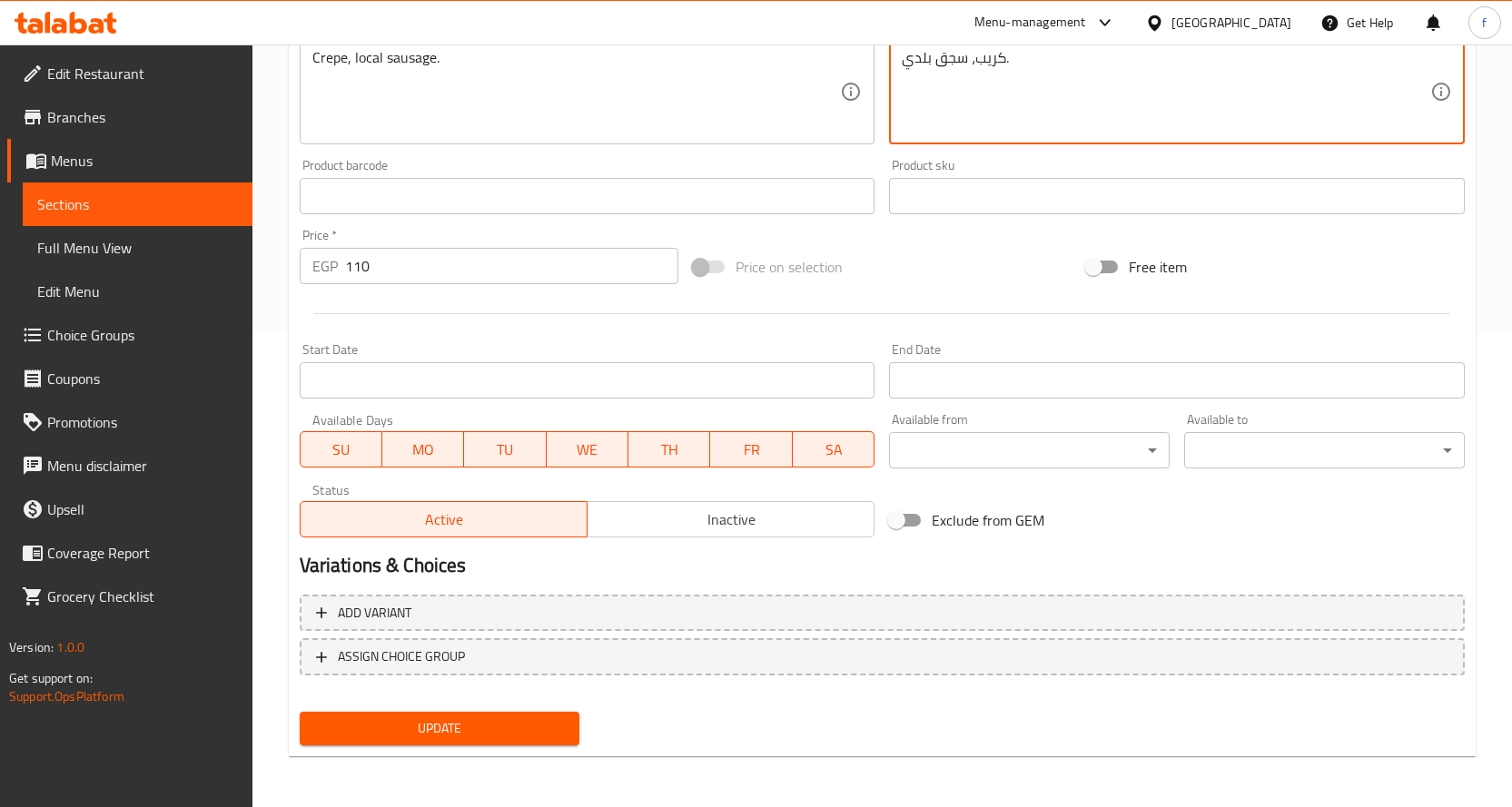
type textarea "كريب، سجق بلدي."
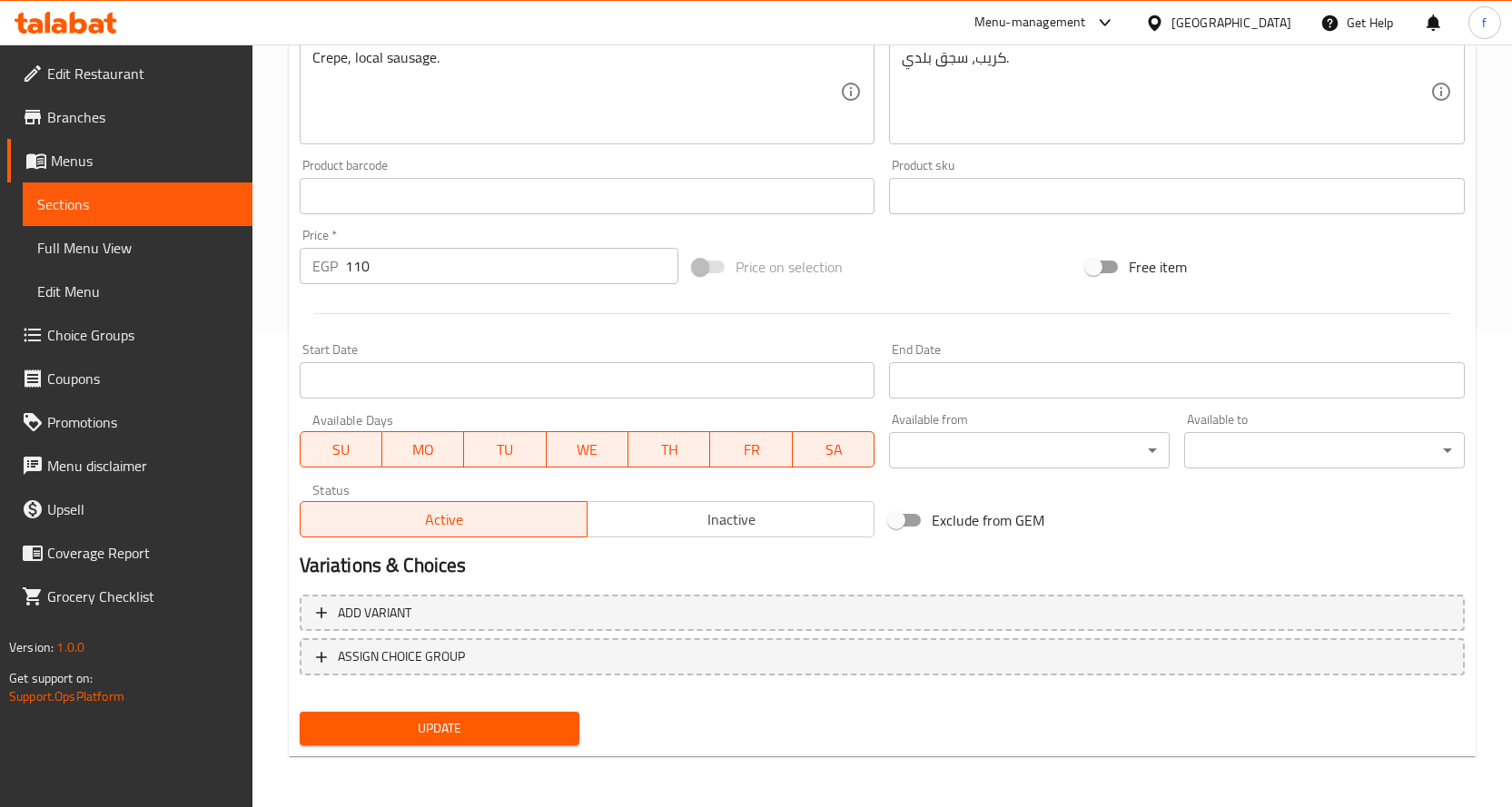
click at [352, 707] on div "Update" at bounding box center [440, 729] width 295 height 49
click at [353, 716] on button "Update" at bounding box center [440, 729] width 281 height 34
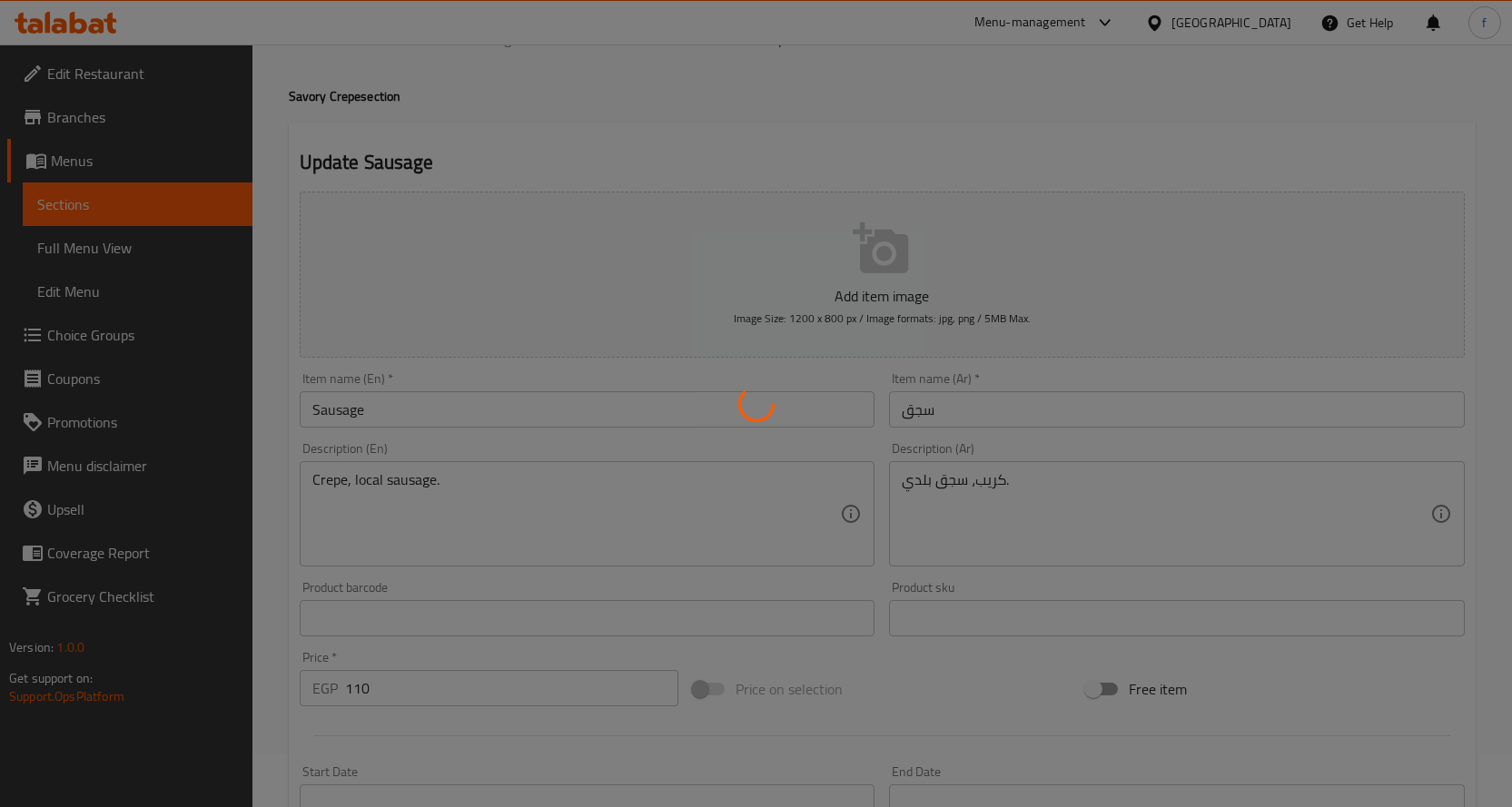
scroll to position [21, 0]
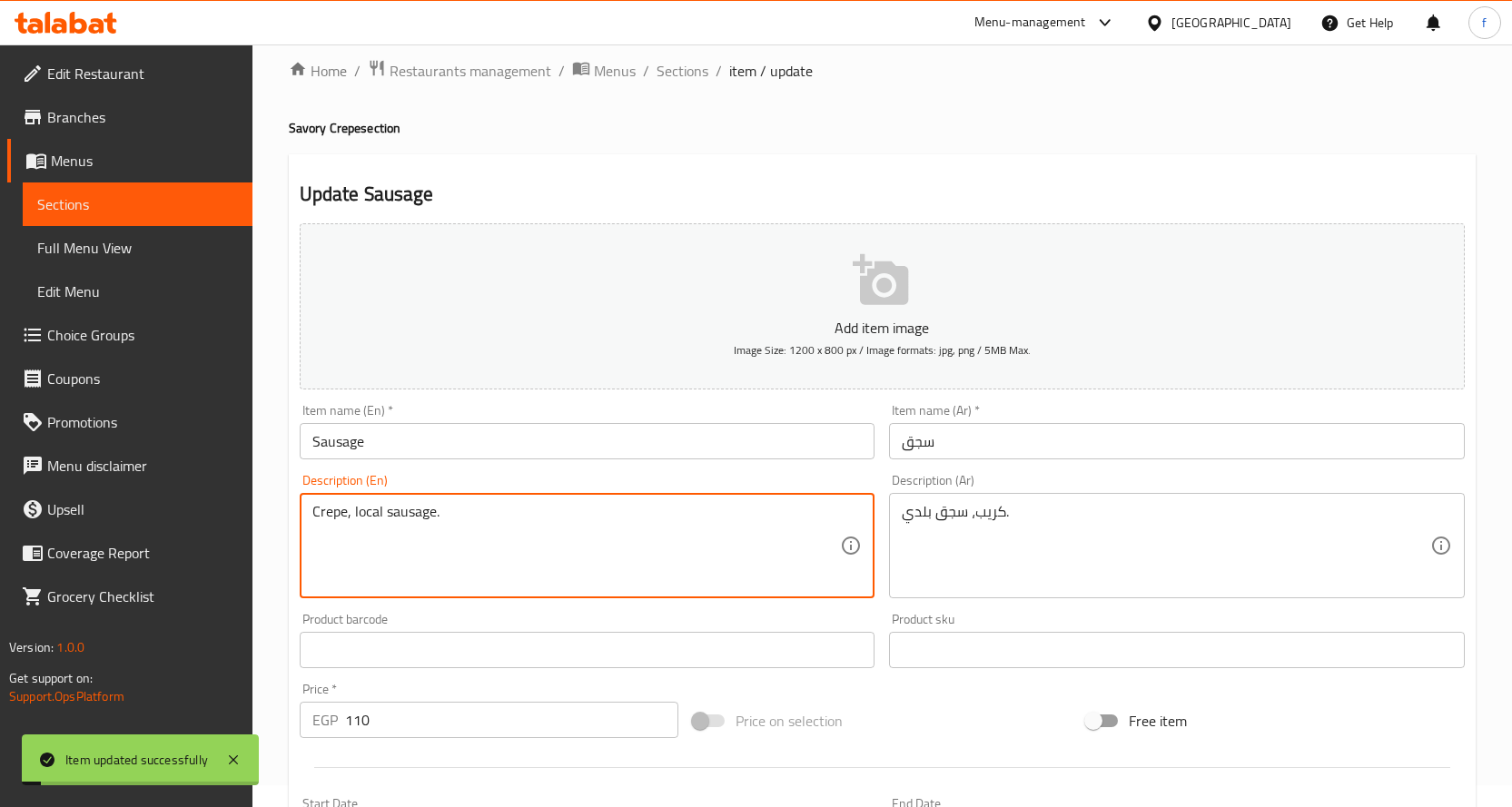
drag, startPoint x: 380, startPoint y: 511, endPoint x: 357, endPoint y: 516, distance: 23.5
click at [357, 516] on textarea "Crepe, local sausage." at bounding box center [577, 546] width 528 height 86
drag, startPoint x: 354, startPoint y: 514, endPoint x: 382, endPoint y: 515, distance: 28.0
click at [382, 515] on textarea "Crepe, local sausage." at bounding box center [577, 546] width 528 height 86
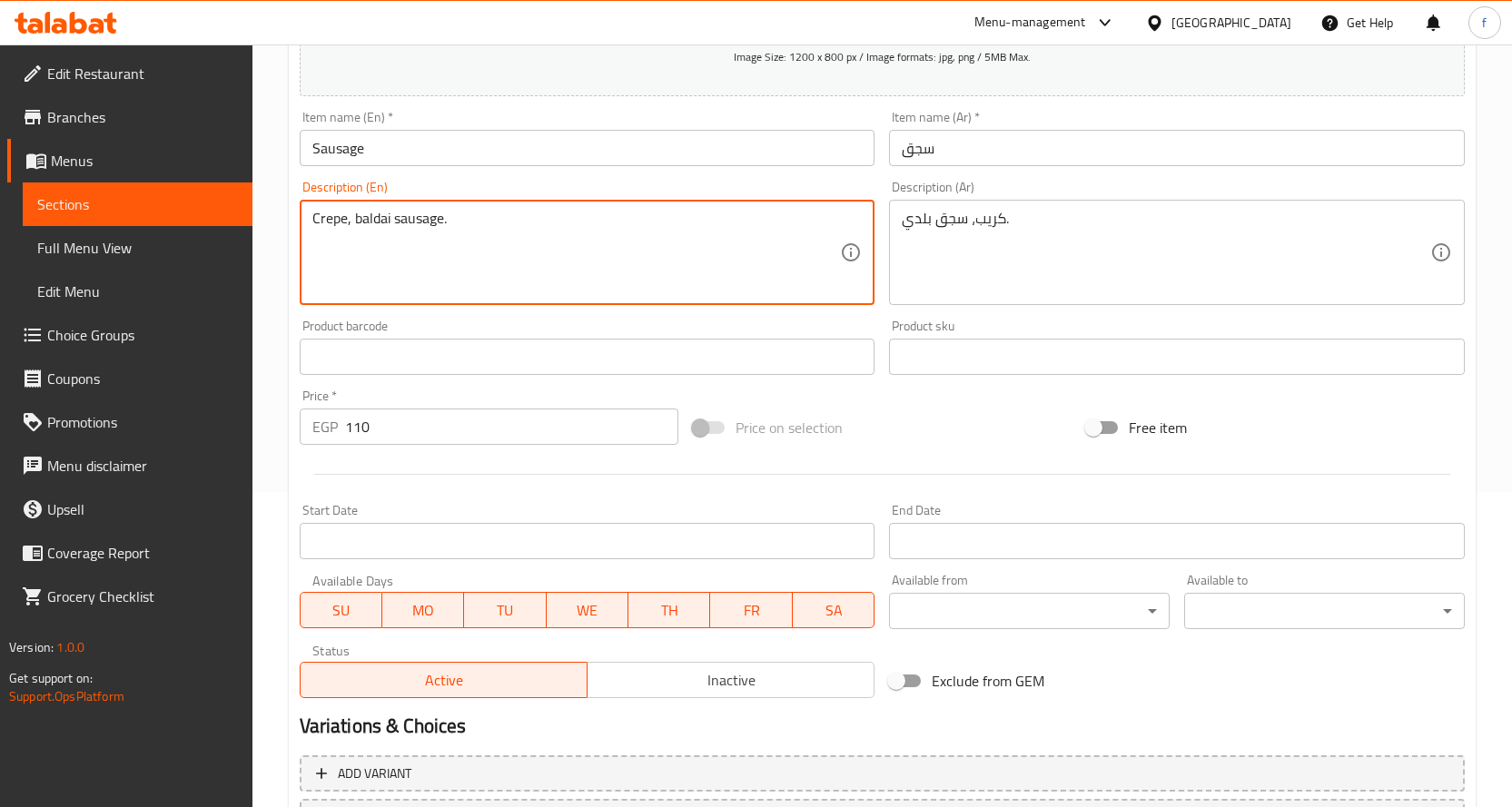
scroll to position [476, 0]
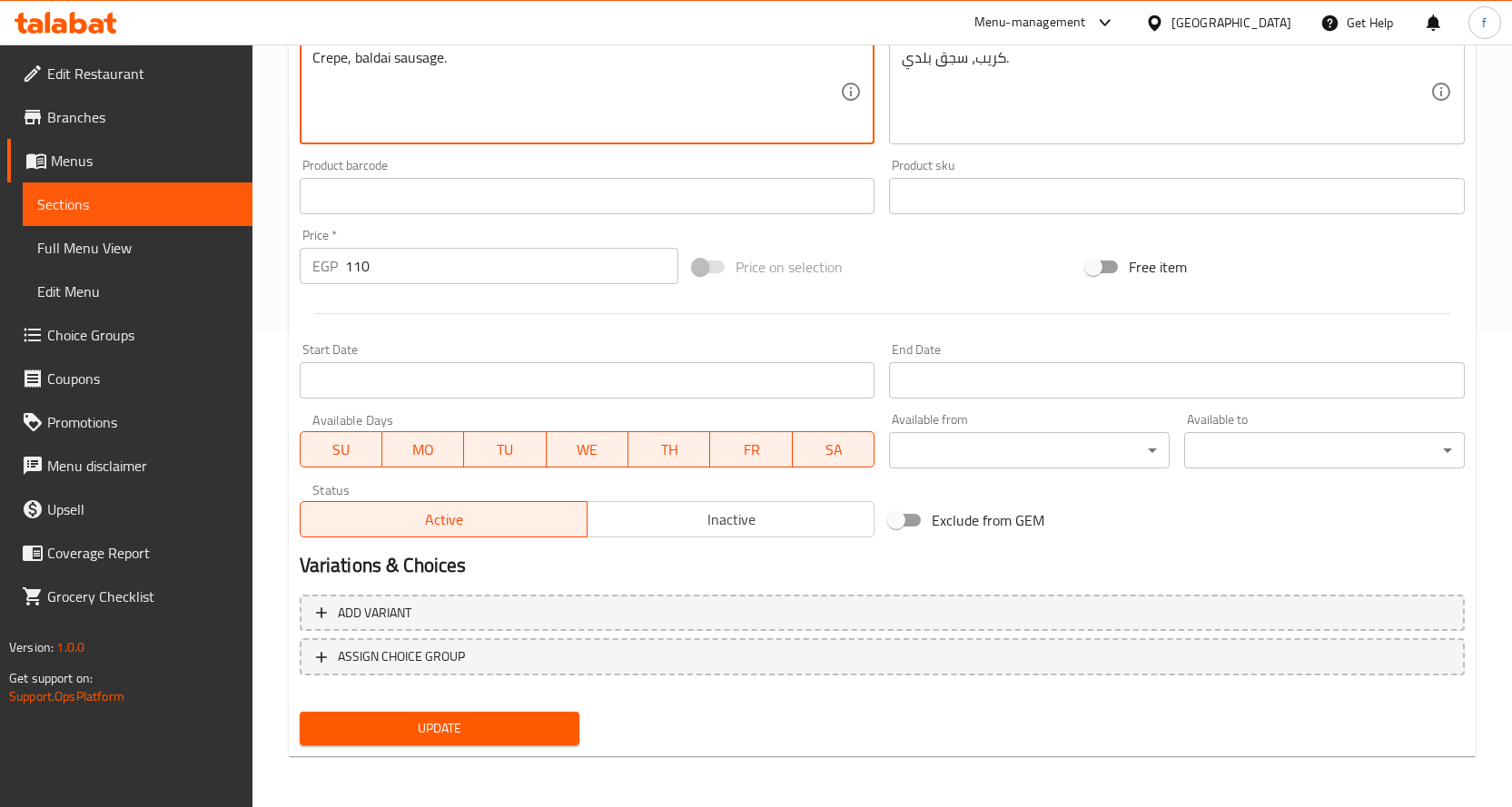
type textarea "Crepe, baldai sausage."
click at [553, 729] on span "Update" at bounding box center [440, 729] width 251 height 22
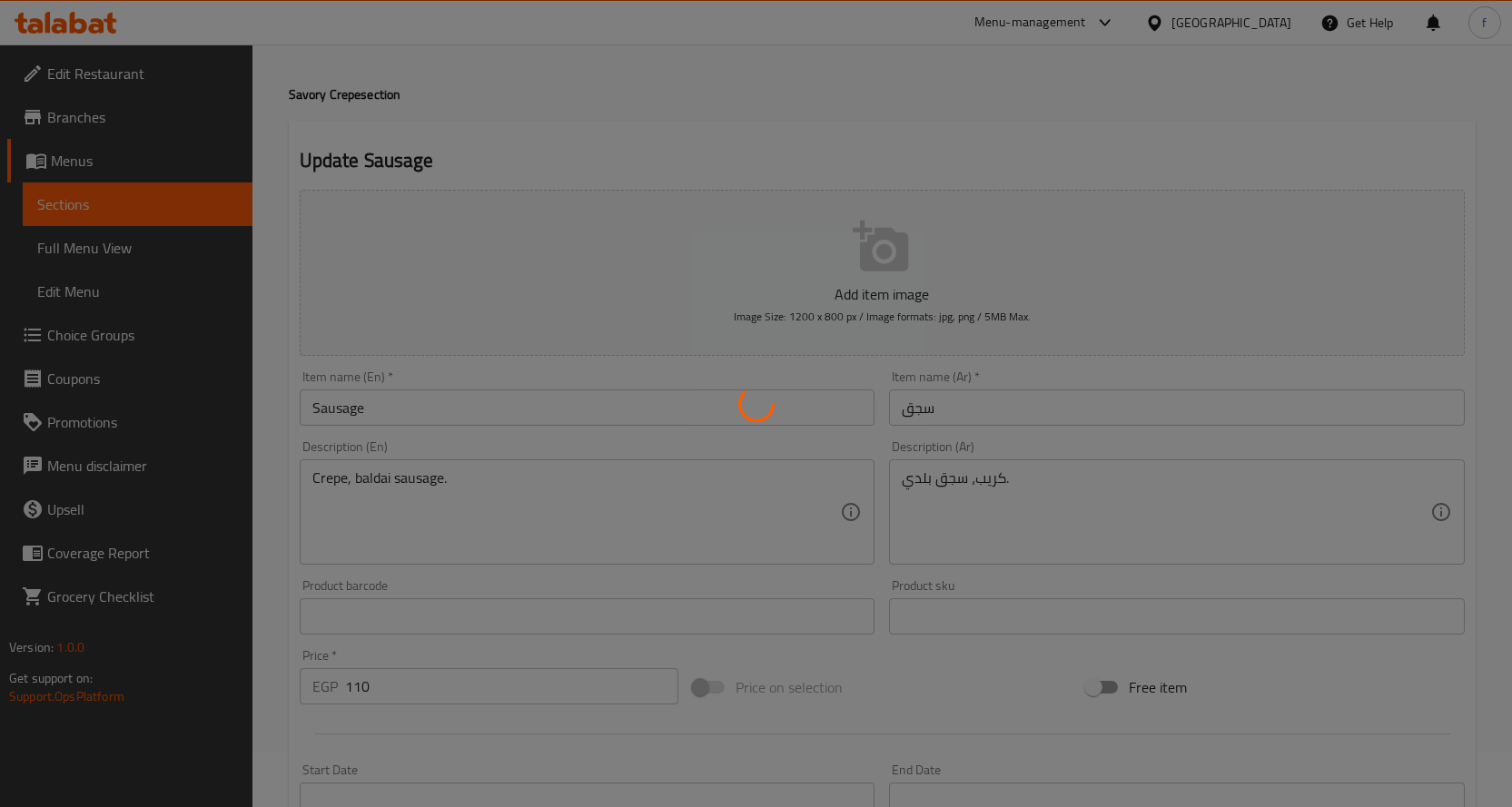
scroll to position [0, 0]
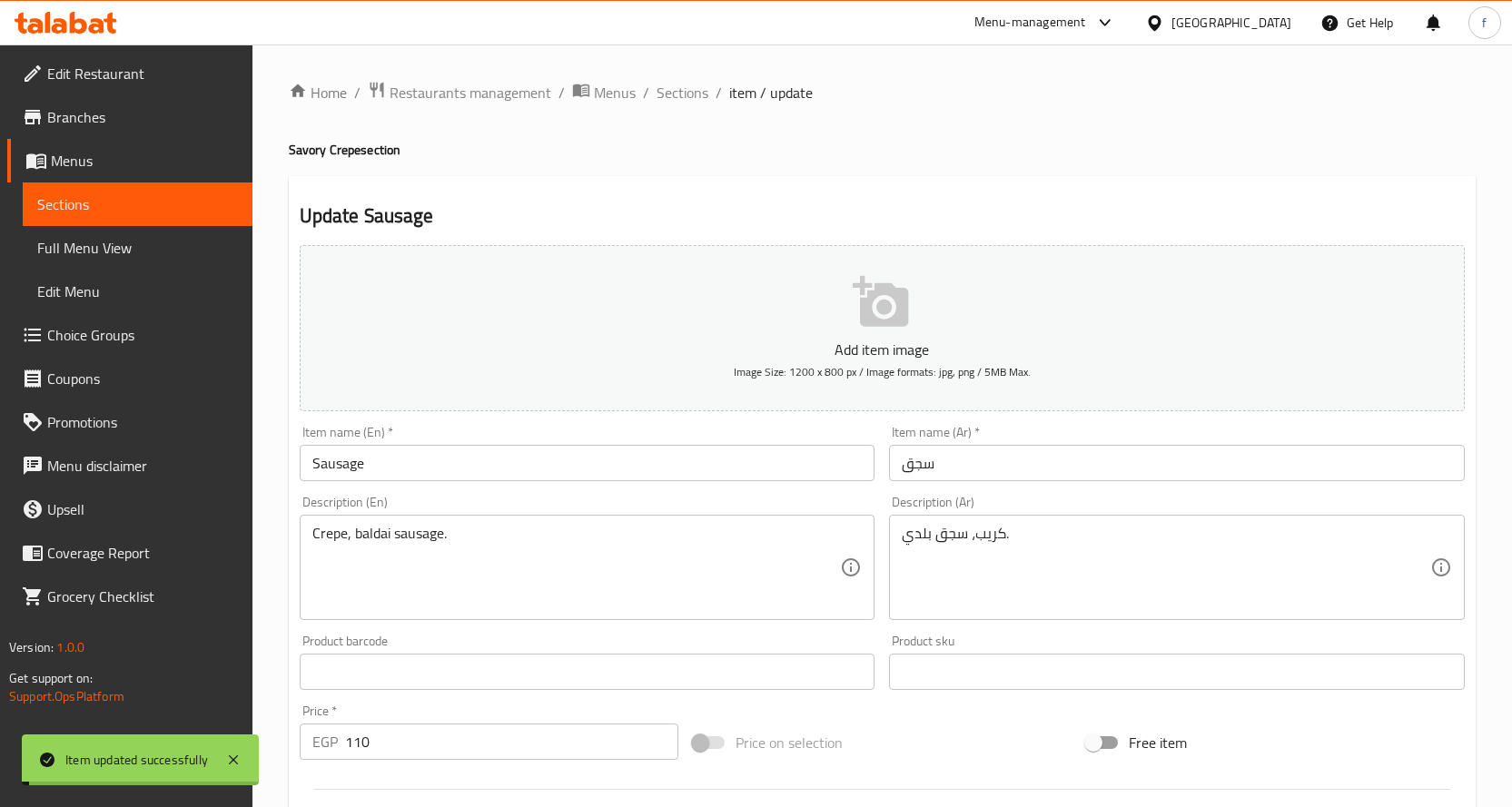
click at [693, 90] on span "Sections" at bounding box center [681, 92] width 51 height 21
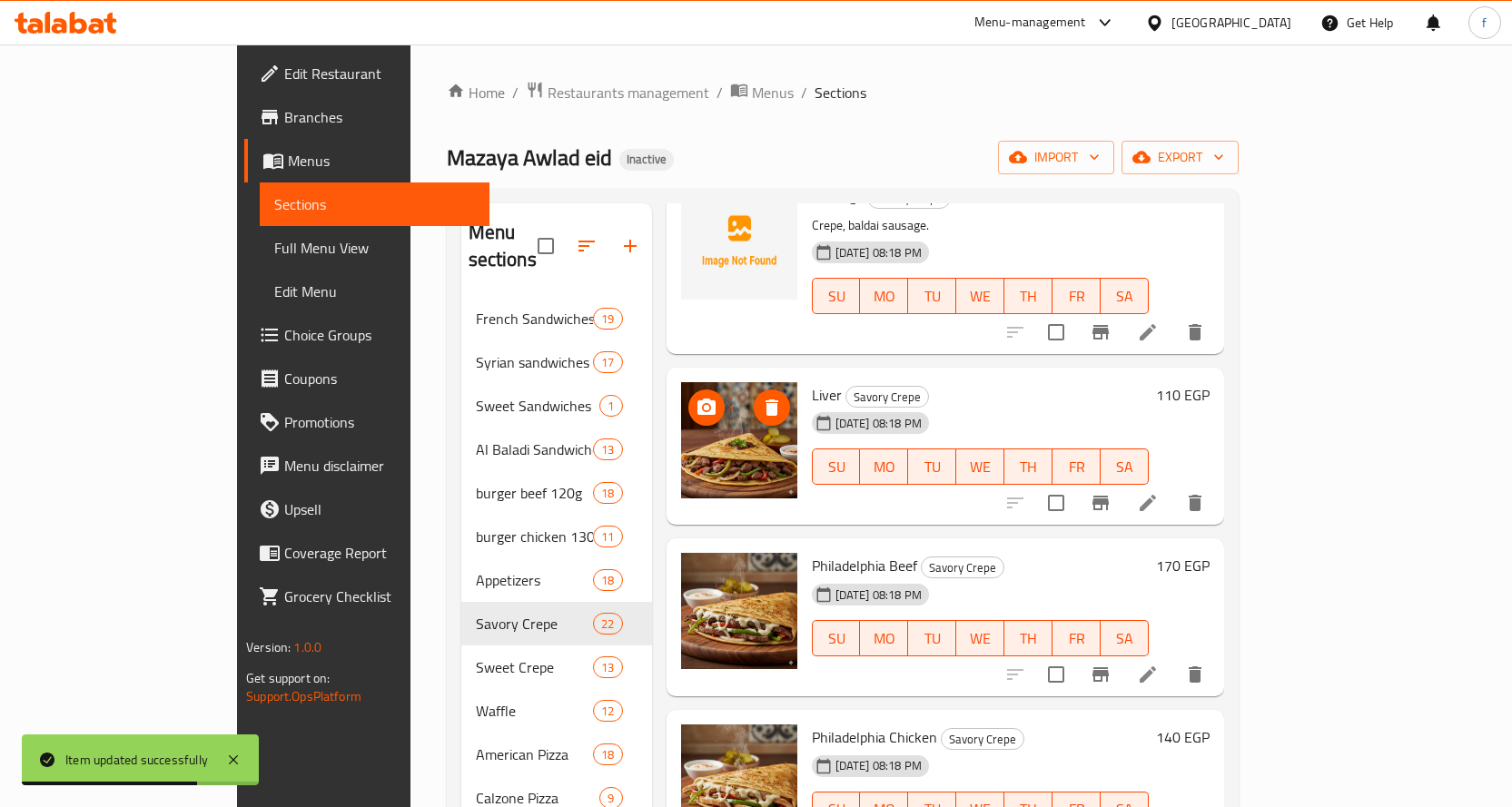
scroll to position [2904, 0]
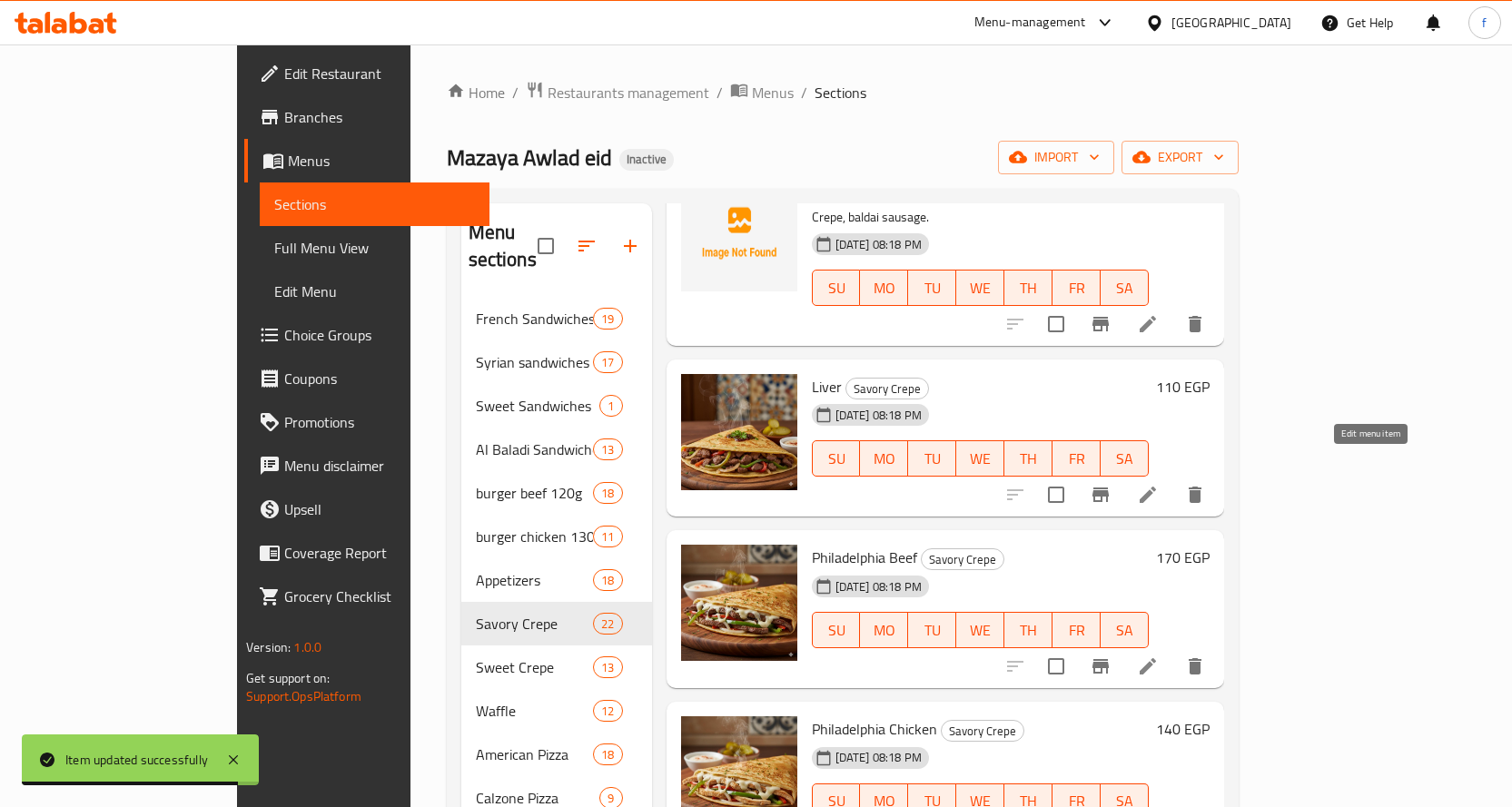
click at [1158, 484] on icon at bounding box center [1147, 494] width 21 height 21
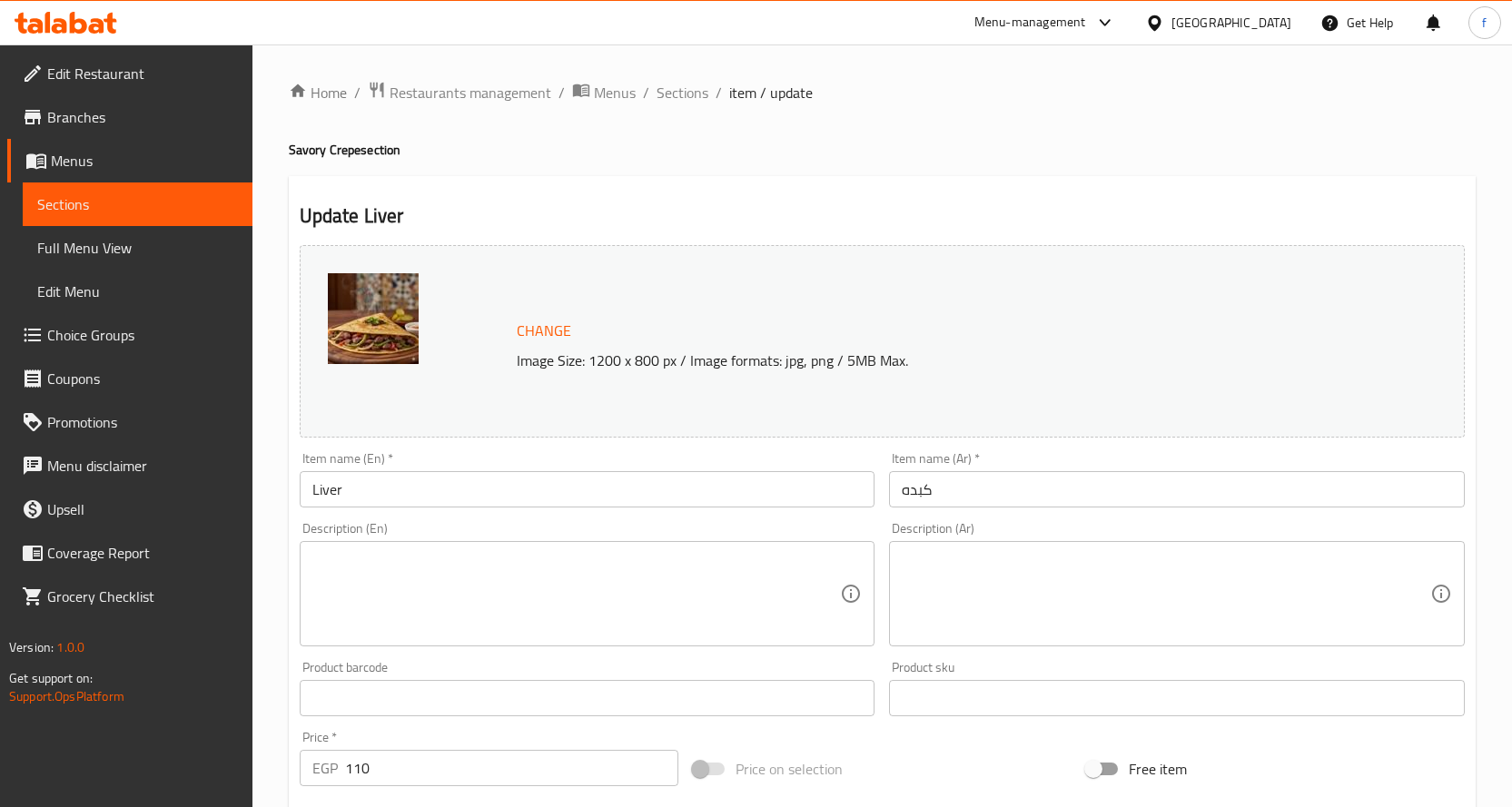
click at [556, 574] on textarea at bounding box center [577, 594] width 528 height 86
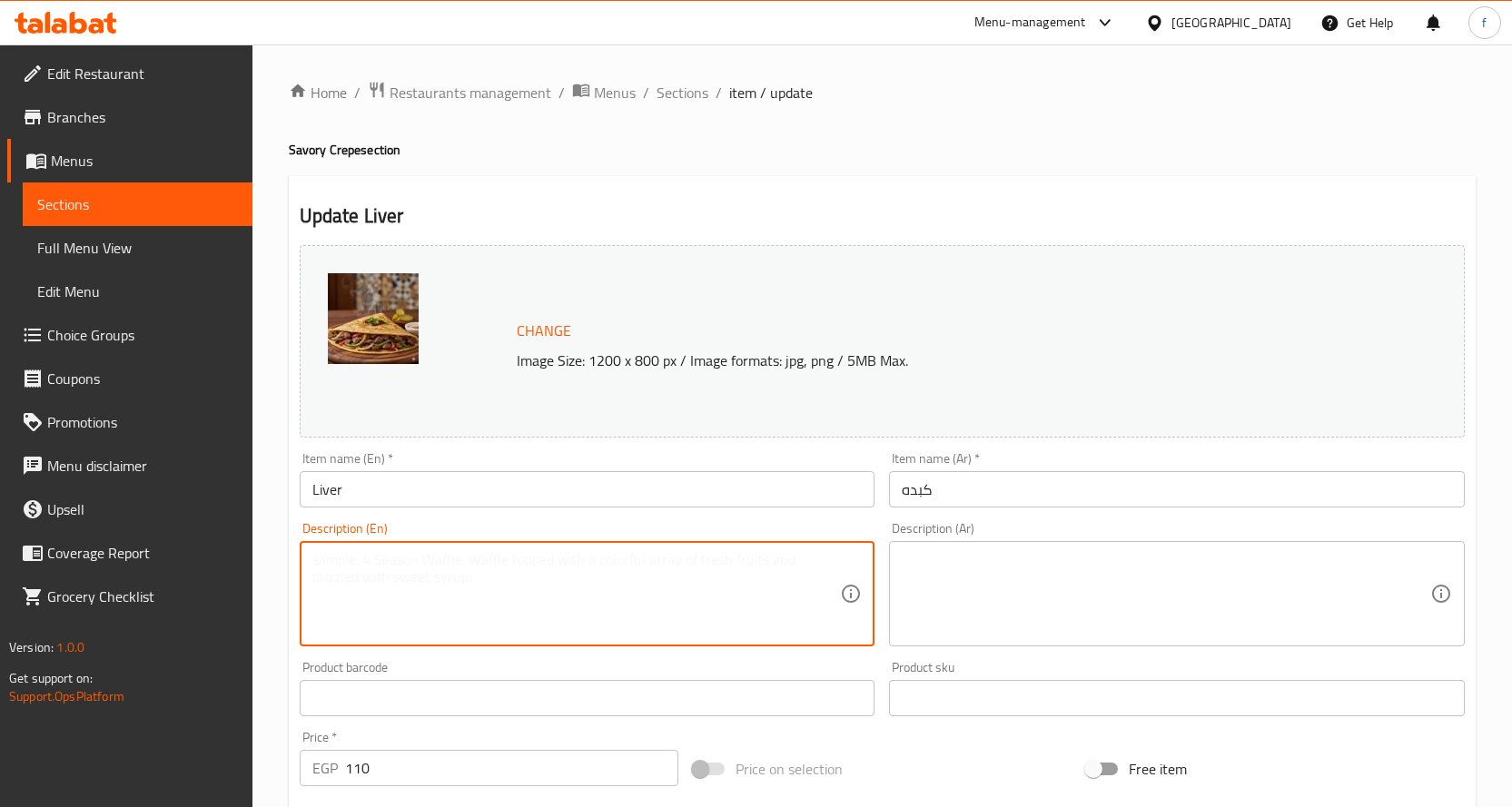
paste textarea "Crepe, liver, pepper, onion."
type textarea "Crepe, liver, pepper, onion."
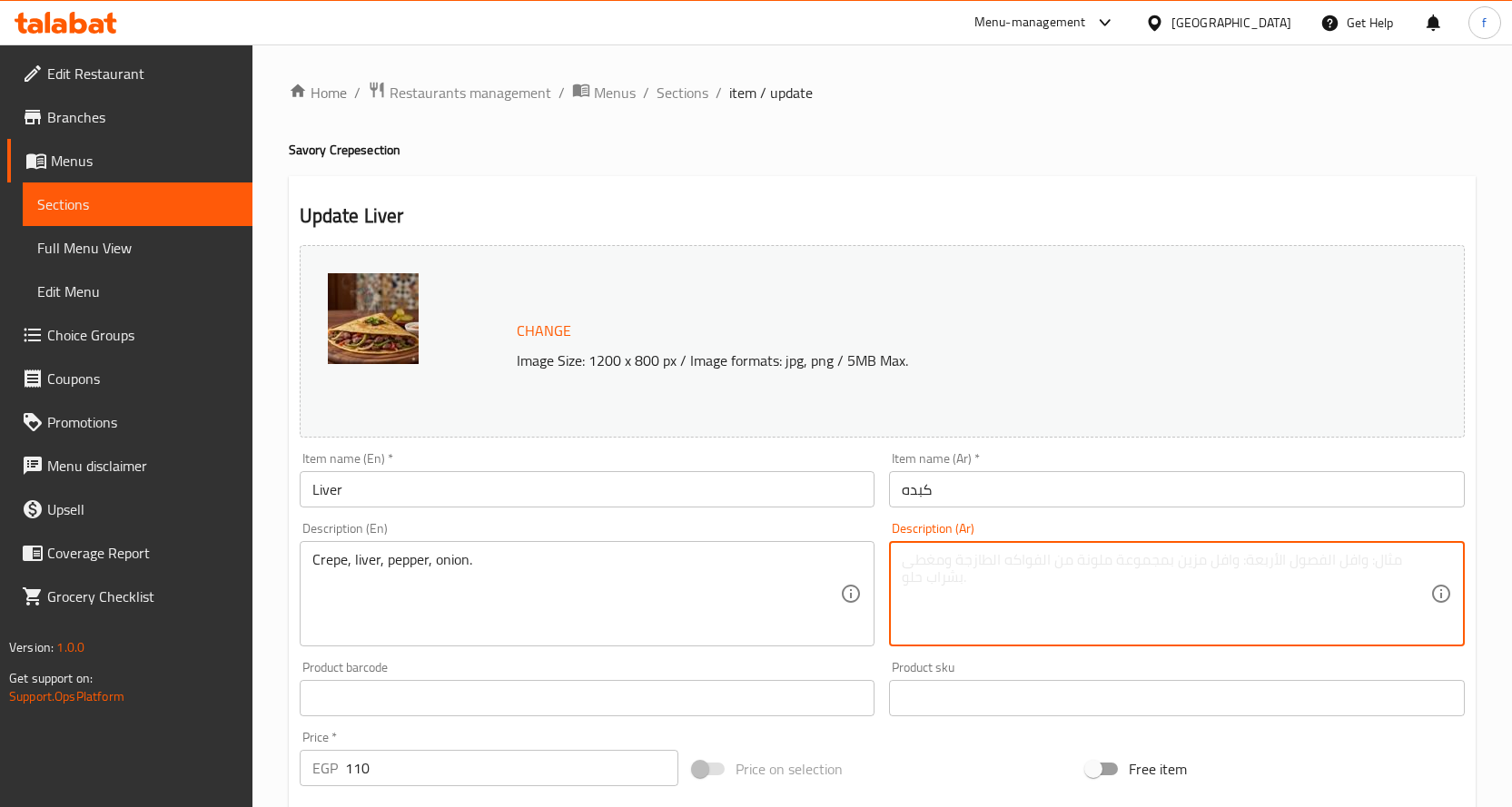
click at [1113, 603] on textarea at bounding box center [1166, 594] width 528 height 86
paste textarea "كريب، كبدة، فلفل، بصل."
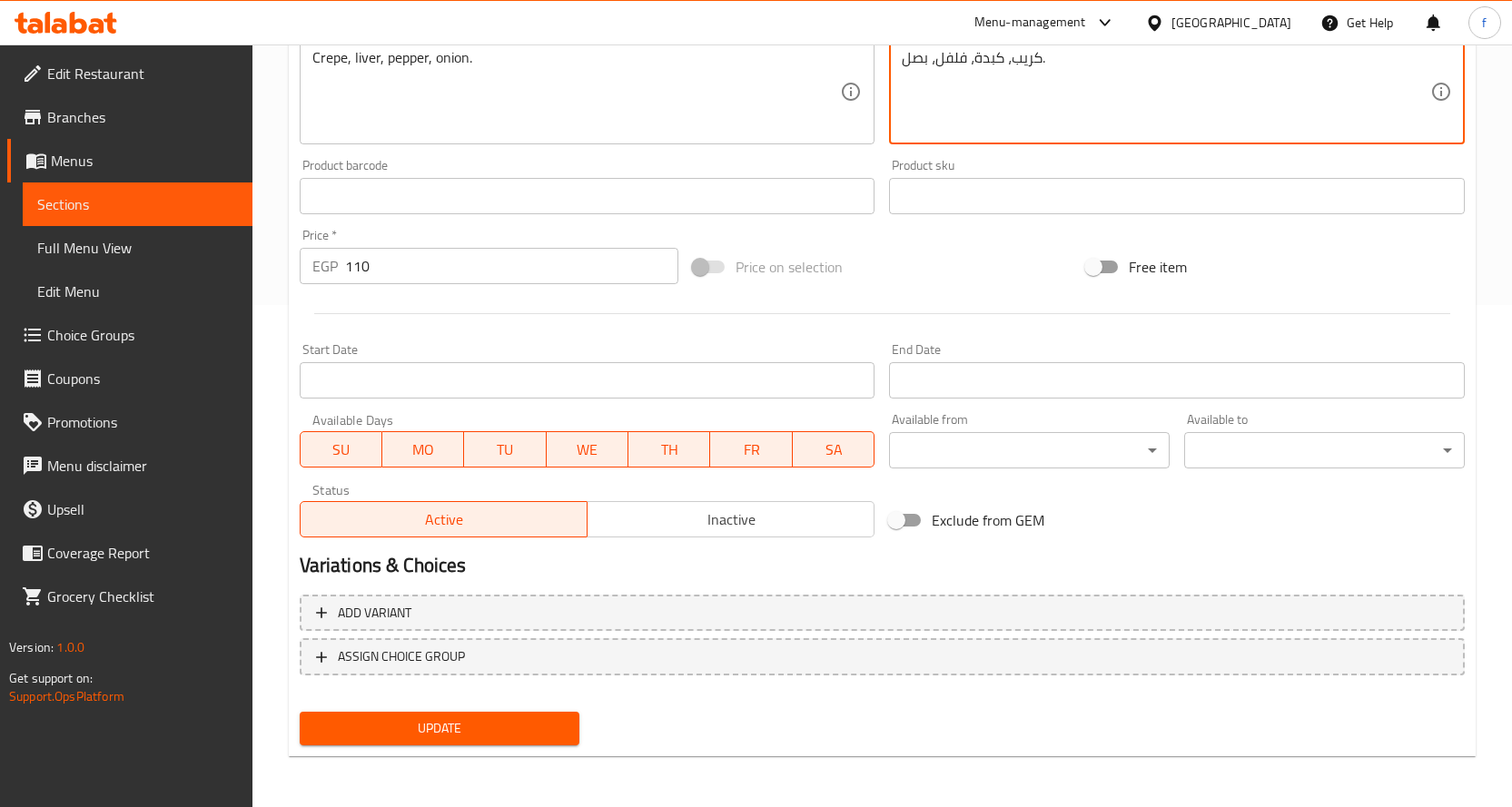
type textarea "كريب، كبدة، فلفل، بصل."
click at [494, 728] on span "Update" at bounding box center [440, 729] width 251 height 22
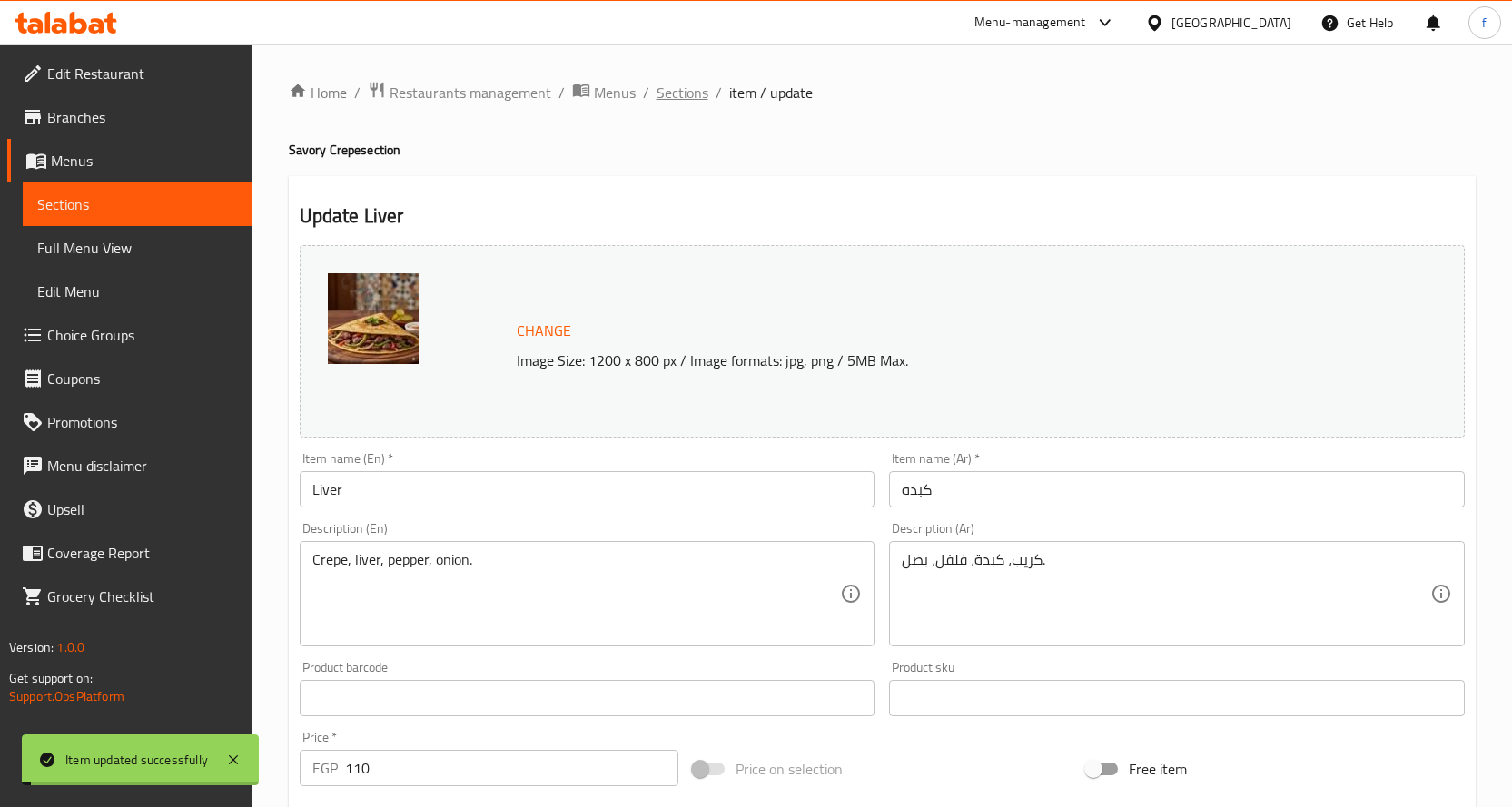
click at [688, 104] on span "Sections" at bounding box center [681, 92] width 51 height 21
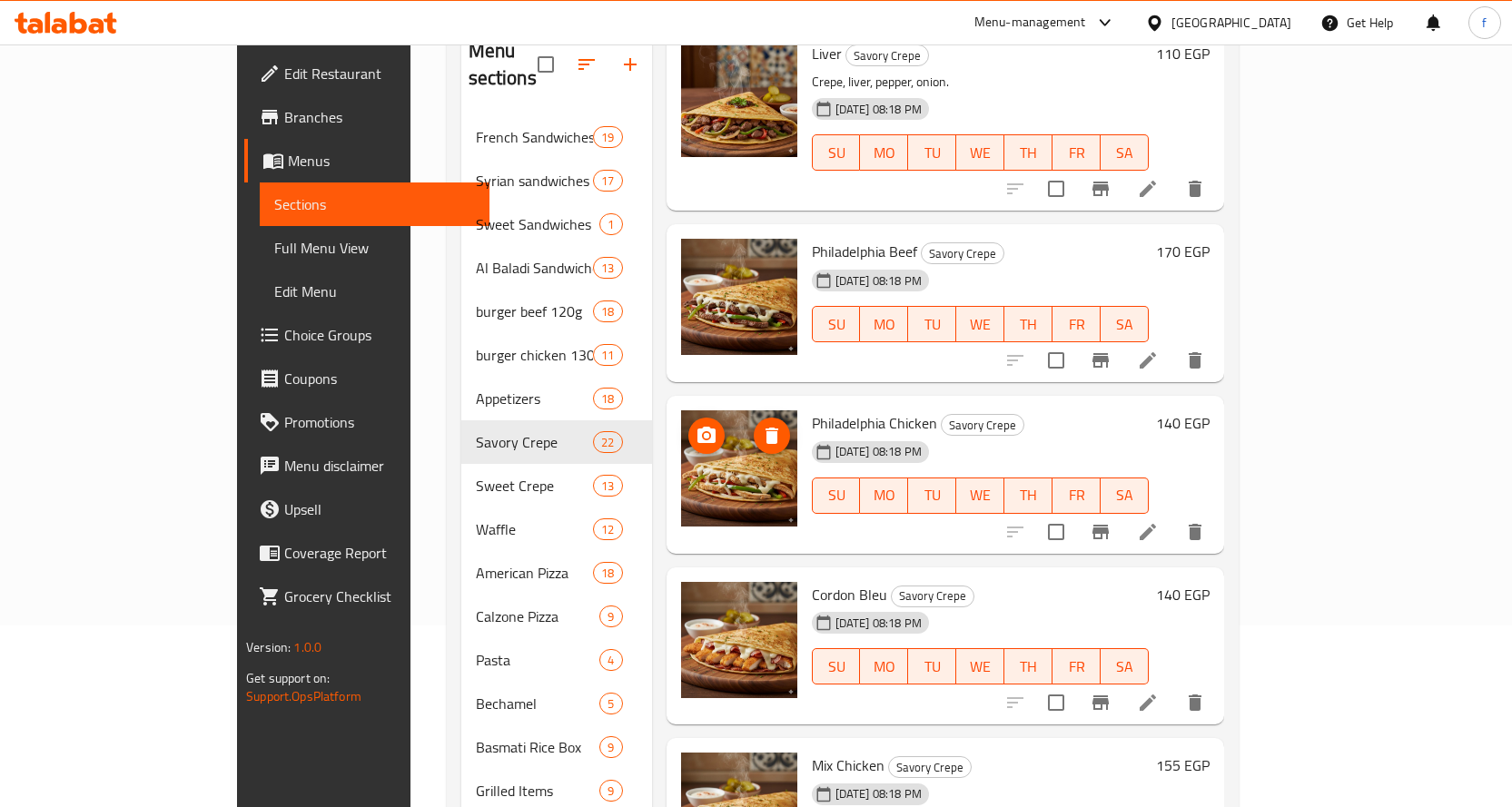
scroll to position [3031, 0]
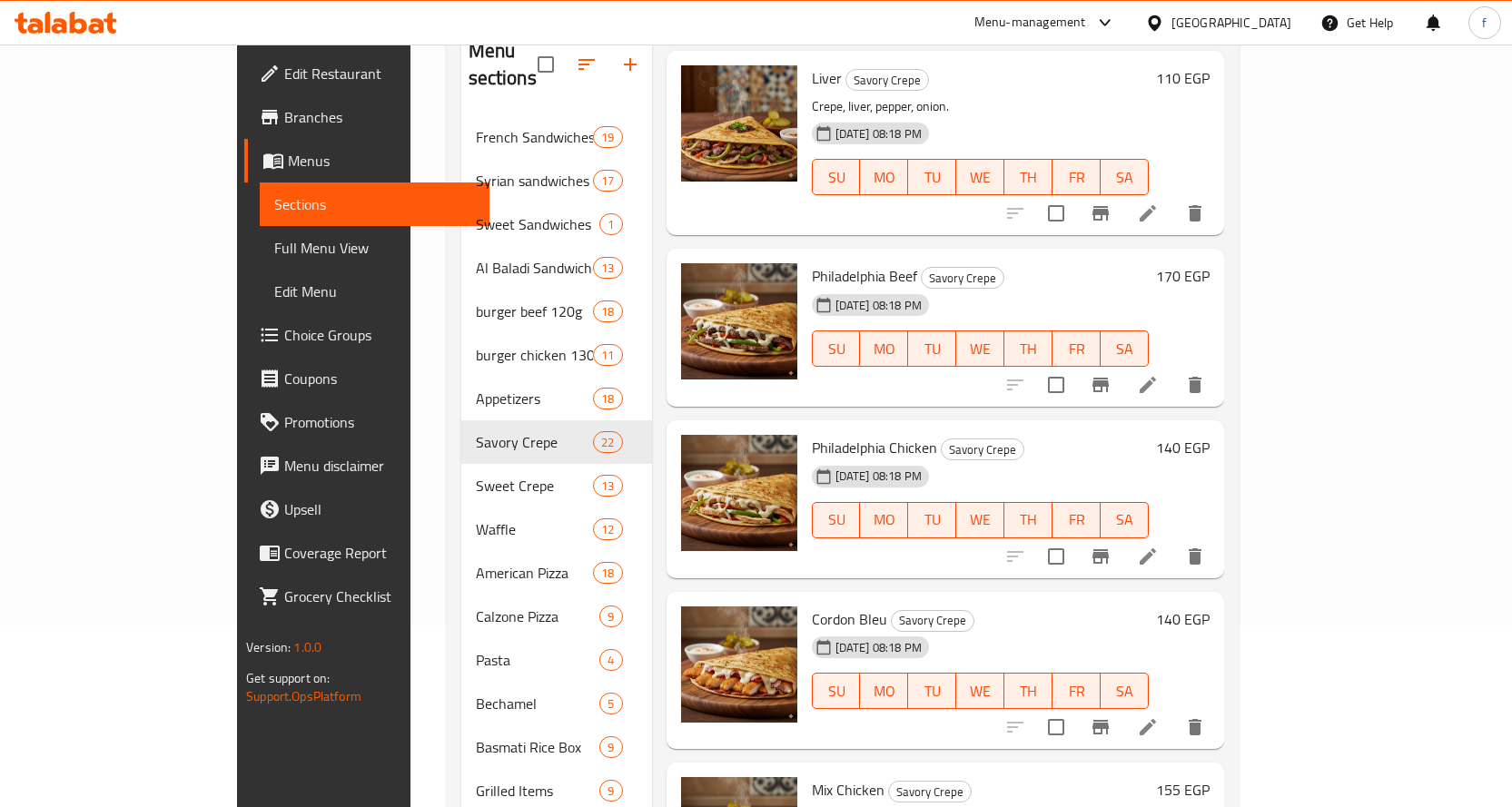
click at [1173, 369] on li at bounding box center [1147, 384] width 50 height 33
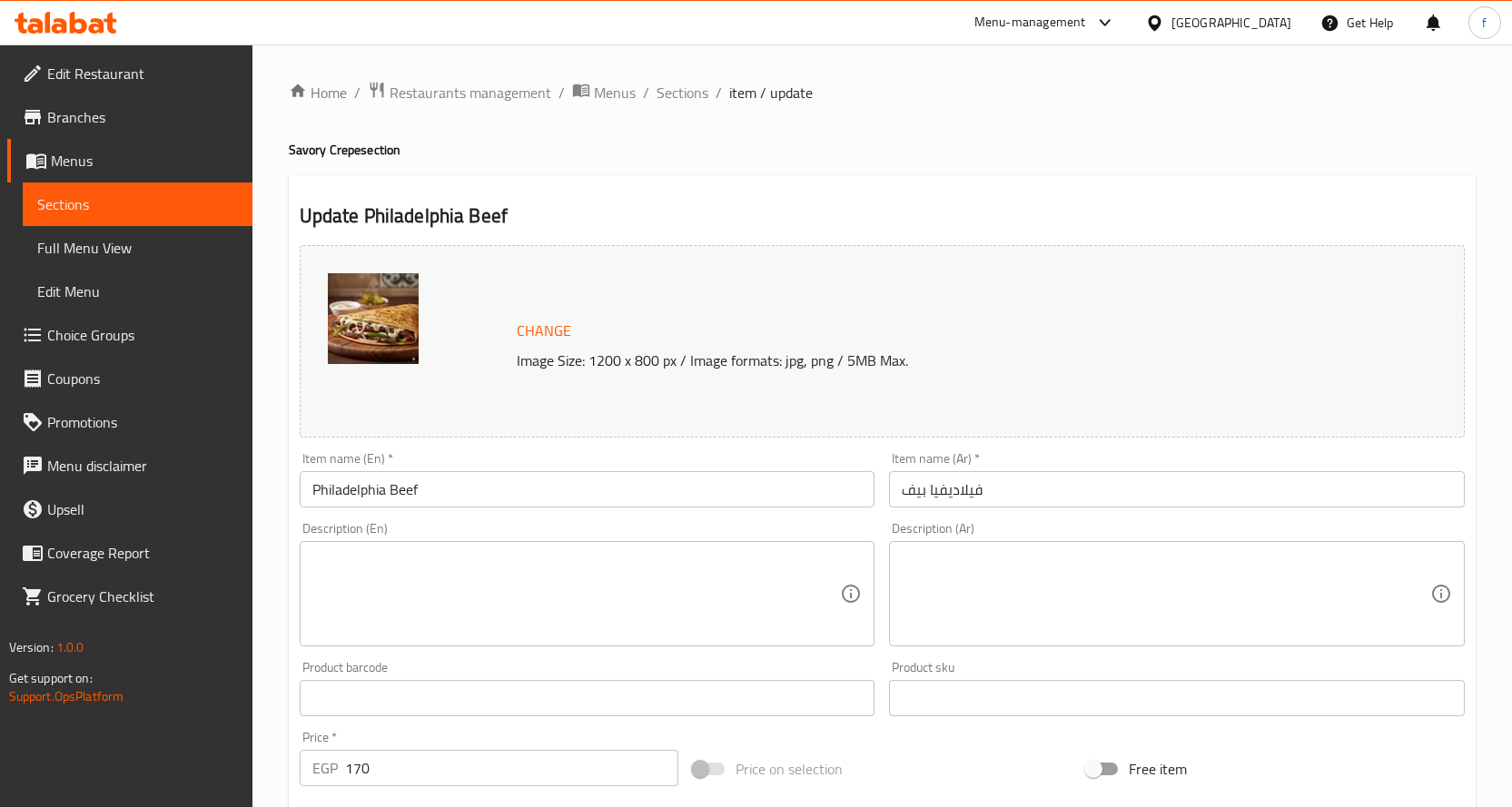
click at [658, 547] on div "Description (En)" at bounding box center [587, 593] width 576 height 105
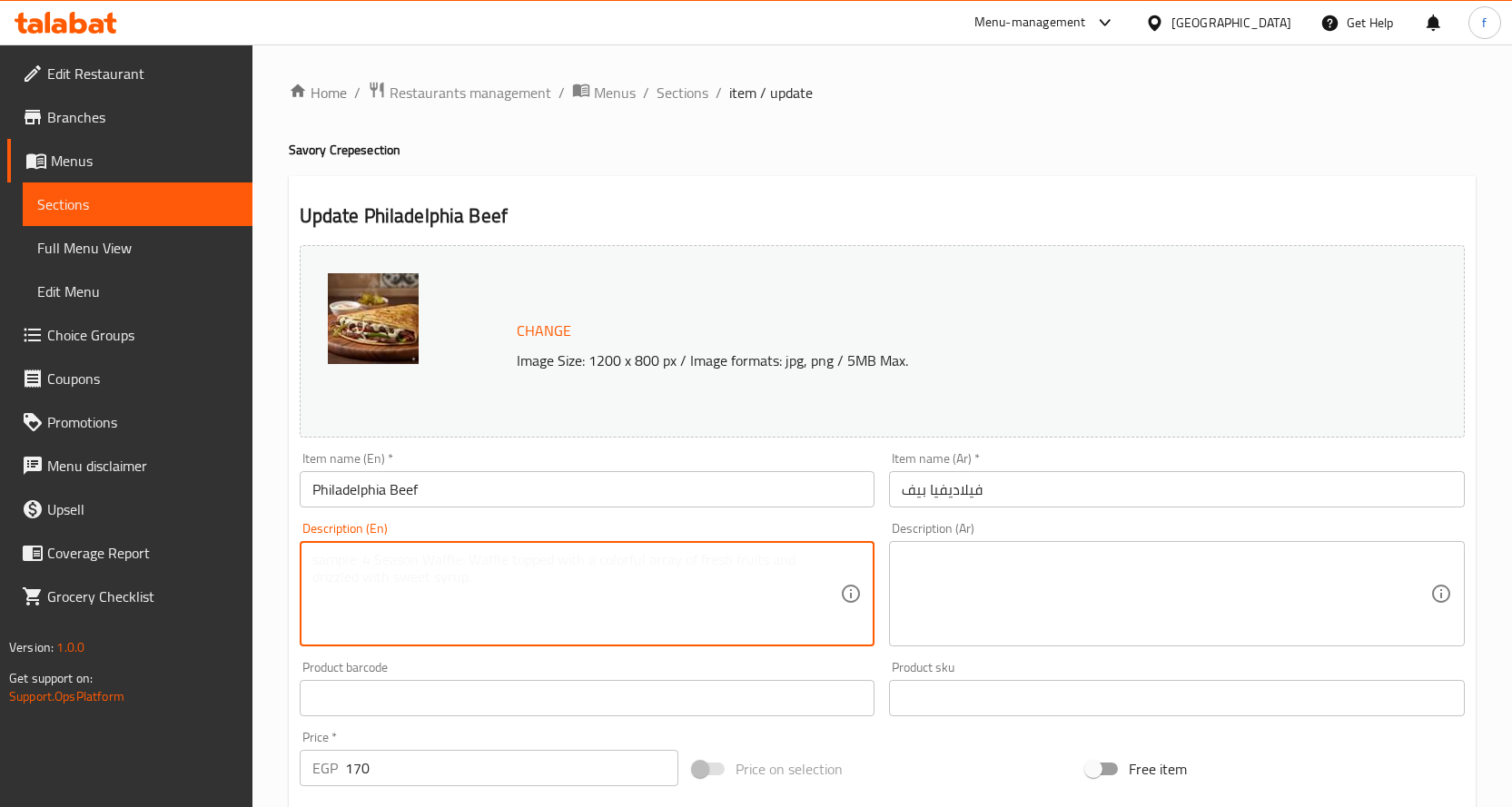
paste textarea "Crepe, beef, peppers, onions, cheese."
type textarea "Crepe, beef, peppers, onions, cheese."
click at [984, 603] on textarea at bounding box center [1166, 594] width 528 height 86
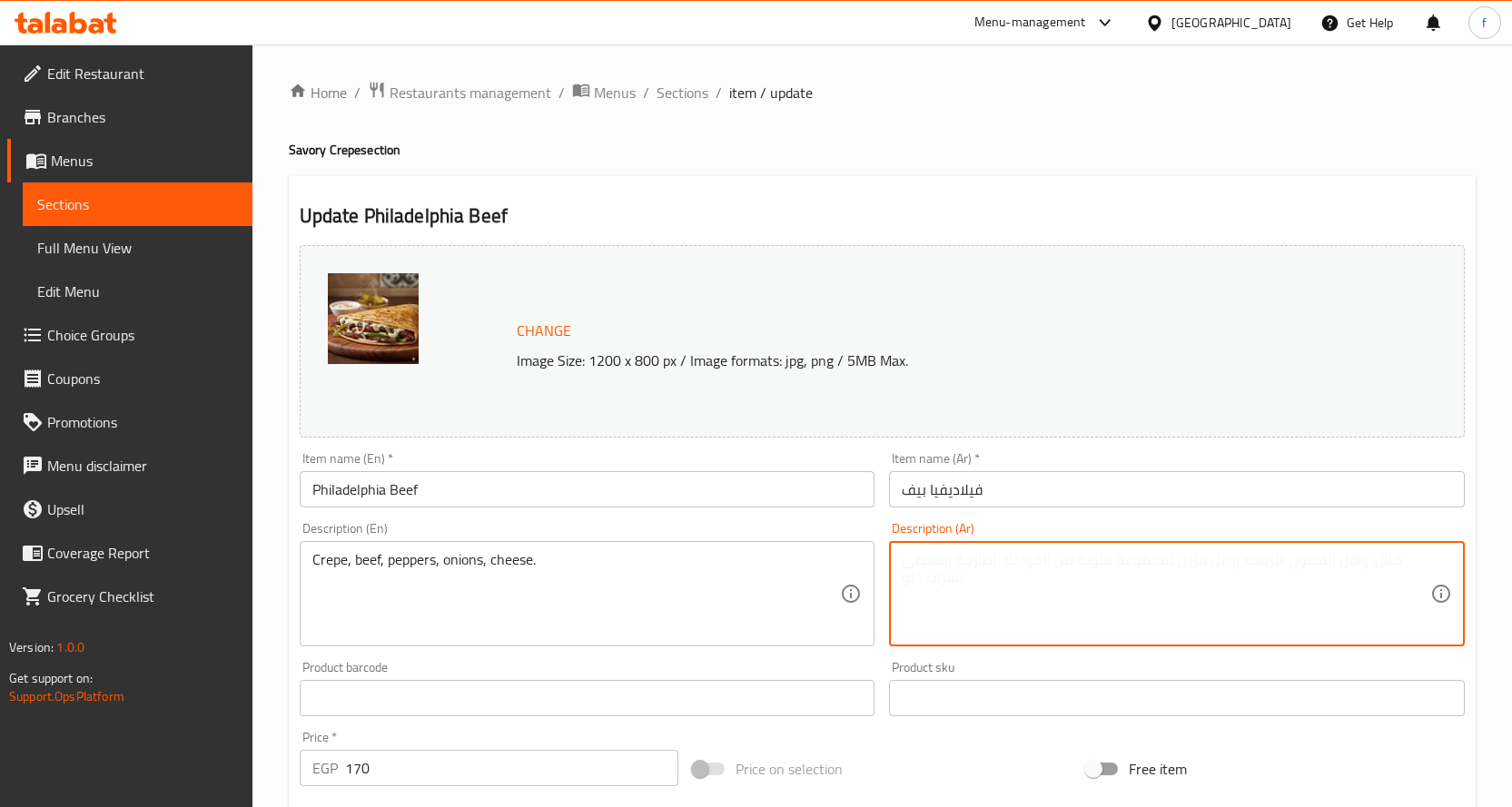
paste textarea "كريب، لحم بقري، فلفل، [GEOGRAPHIC_DATA]، [GEOGRAPHIC_DATA]."
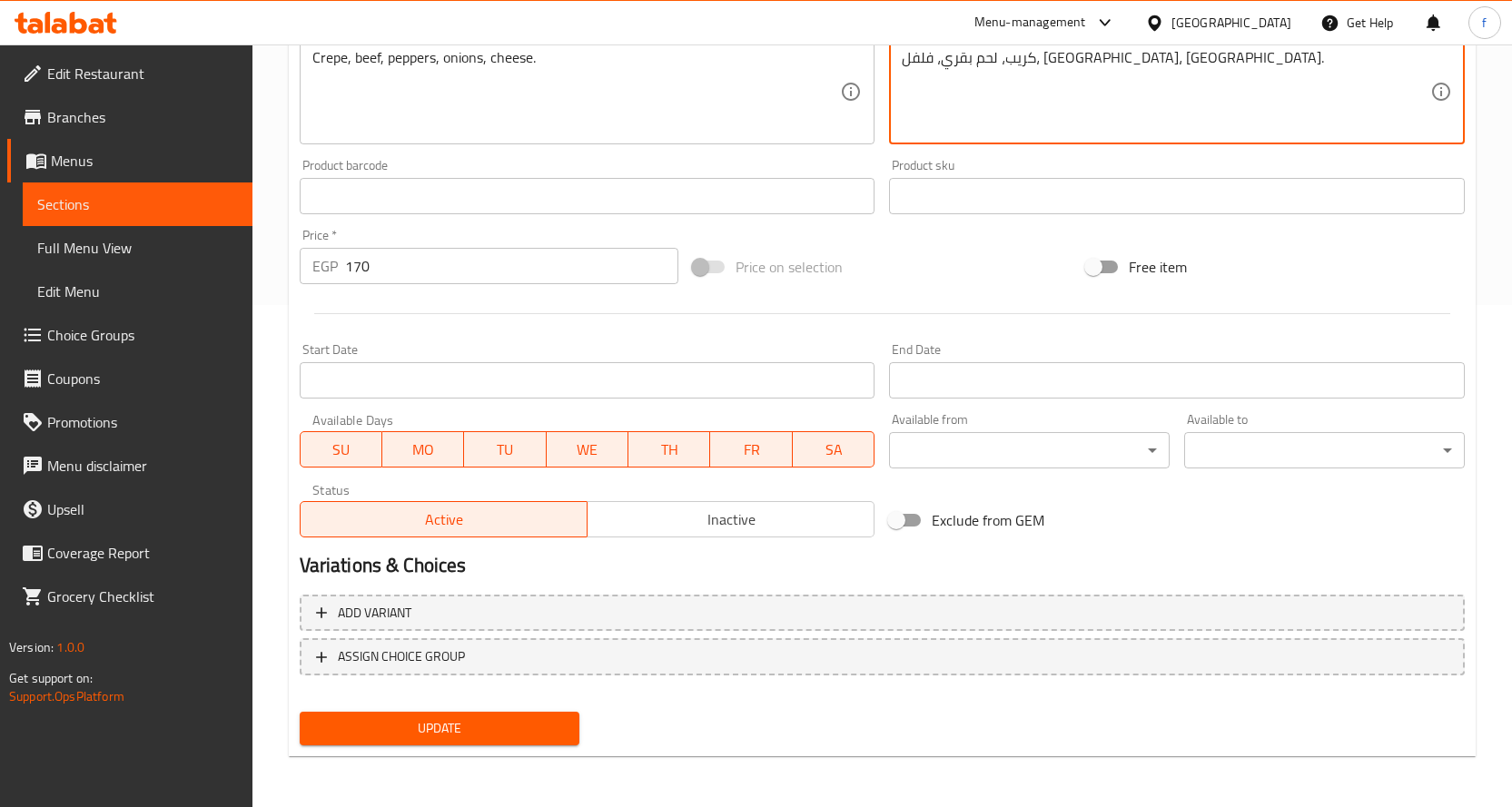
type textarea "كريب، لحم بقري، فلفل، [GEOGRAPHIC_DATA]، [GEOGRAPHIC_DATA]."
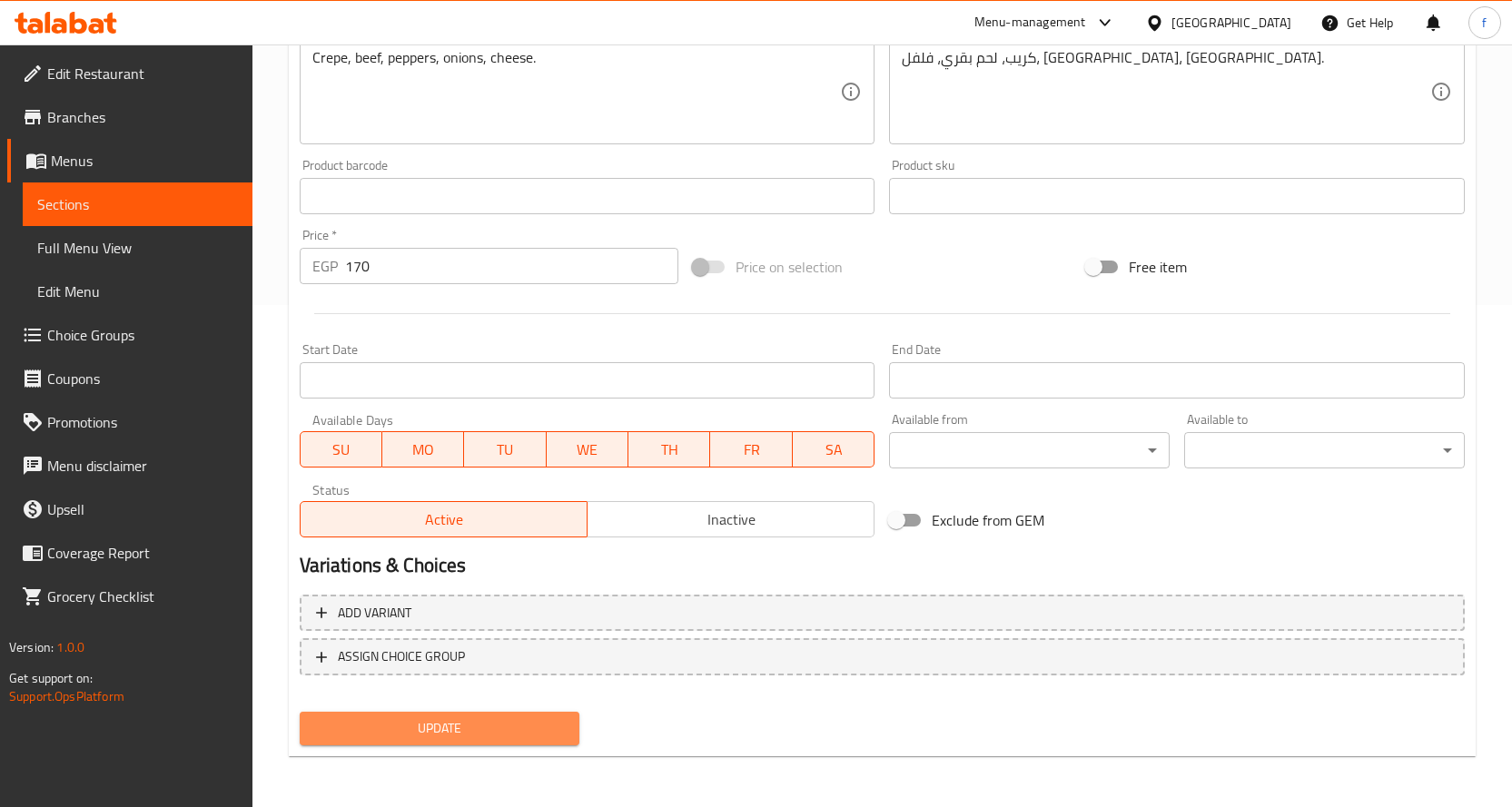
click at [478, 719] on span "Update" at bounding box center [440, 729] width 251 height 22
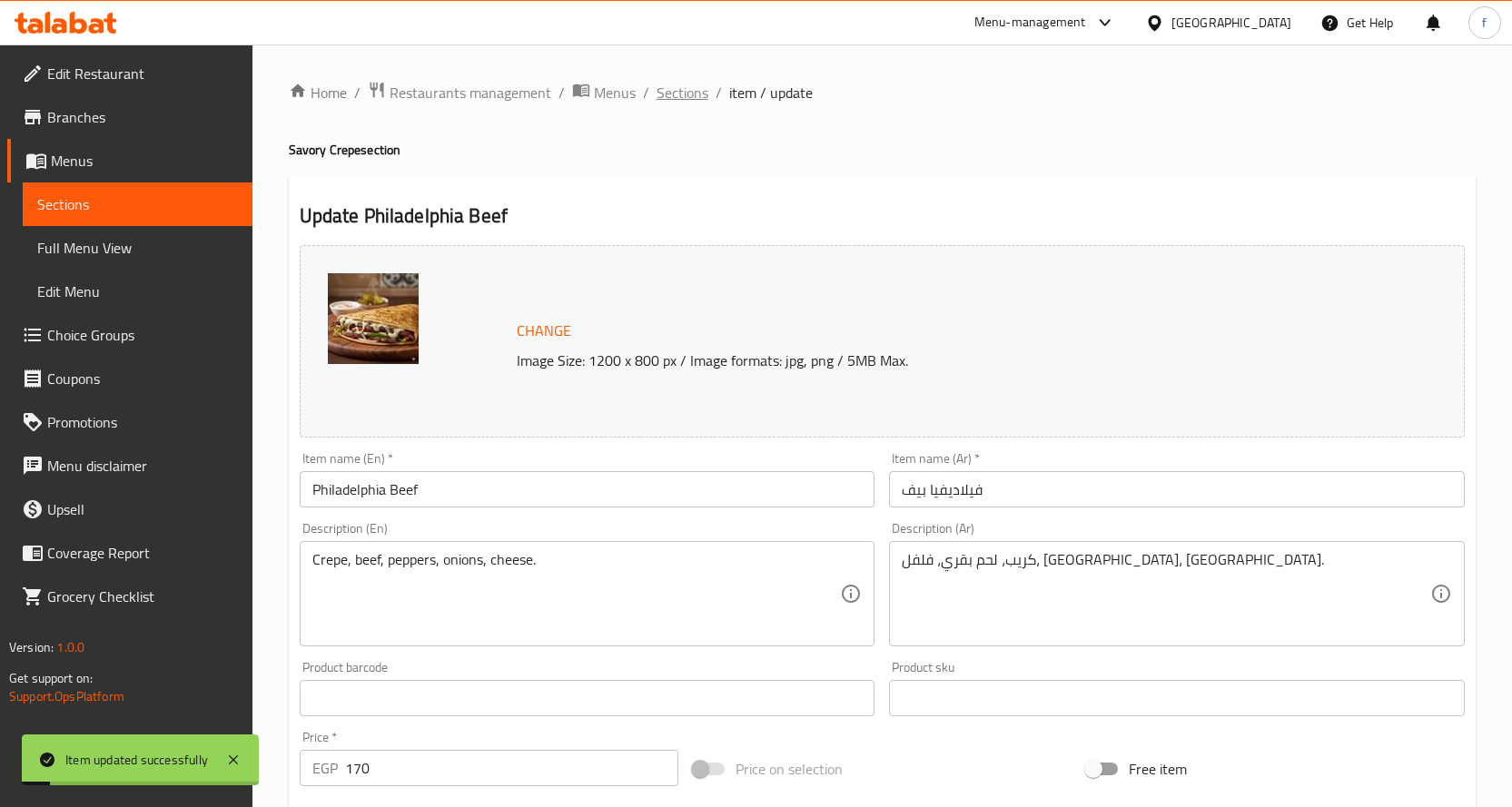
click at [669, 91] on span "Sections" at bounding box center [681, 92] width 51 height 21
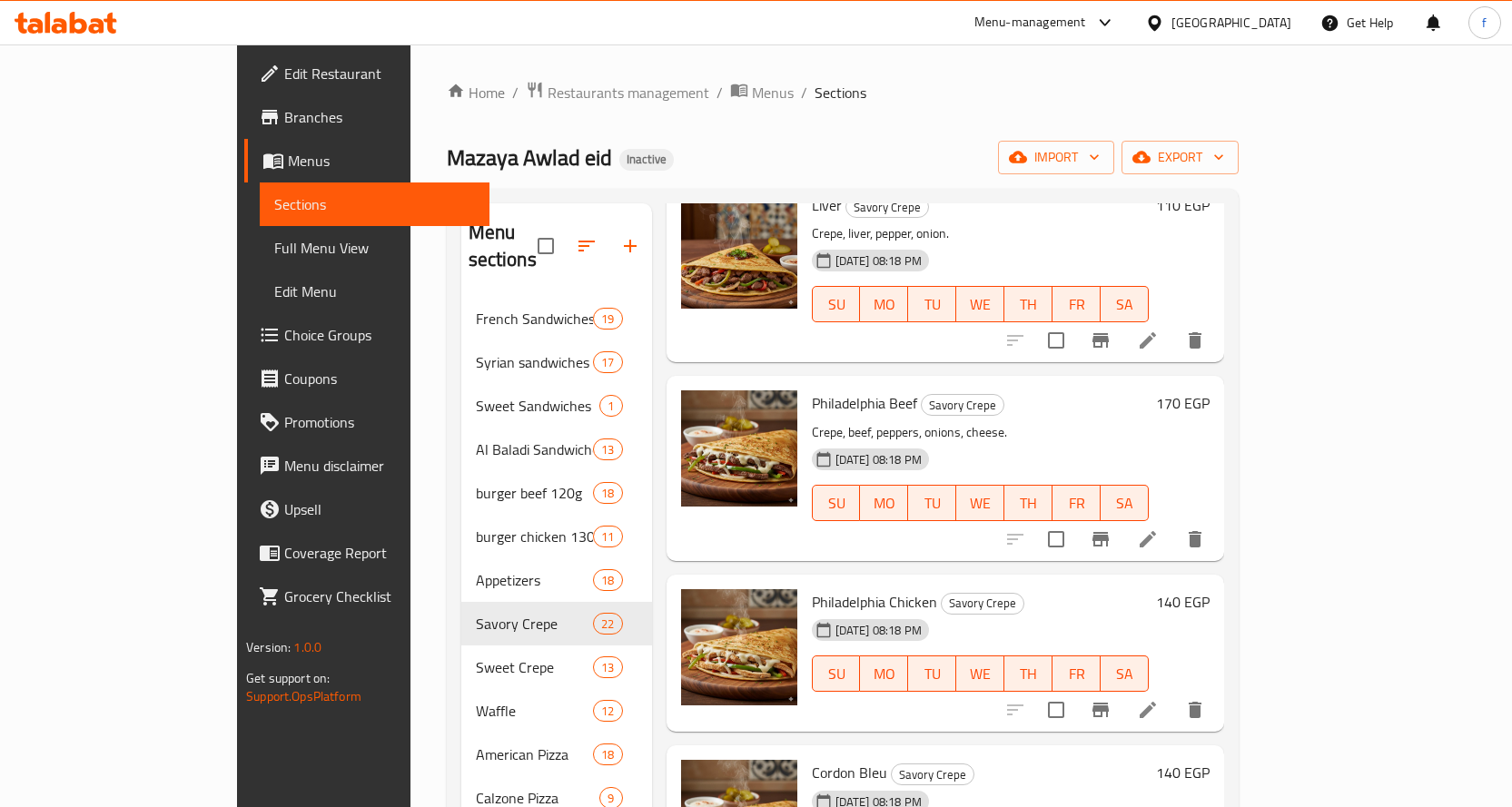
scroll to position [3177, 0]
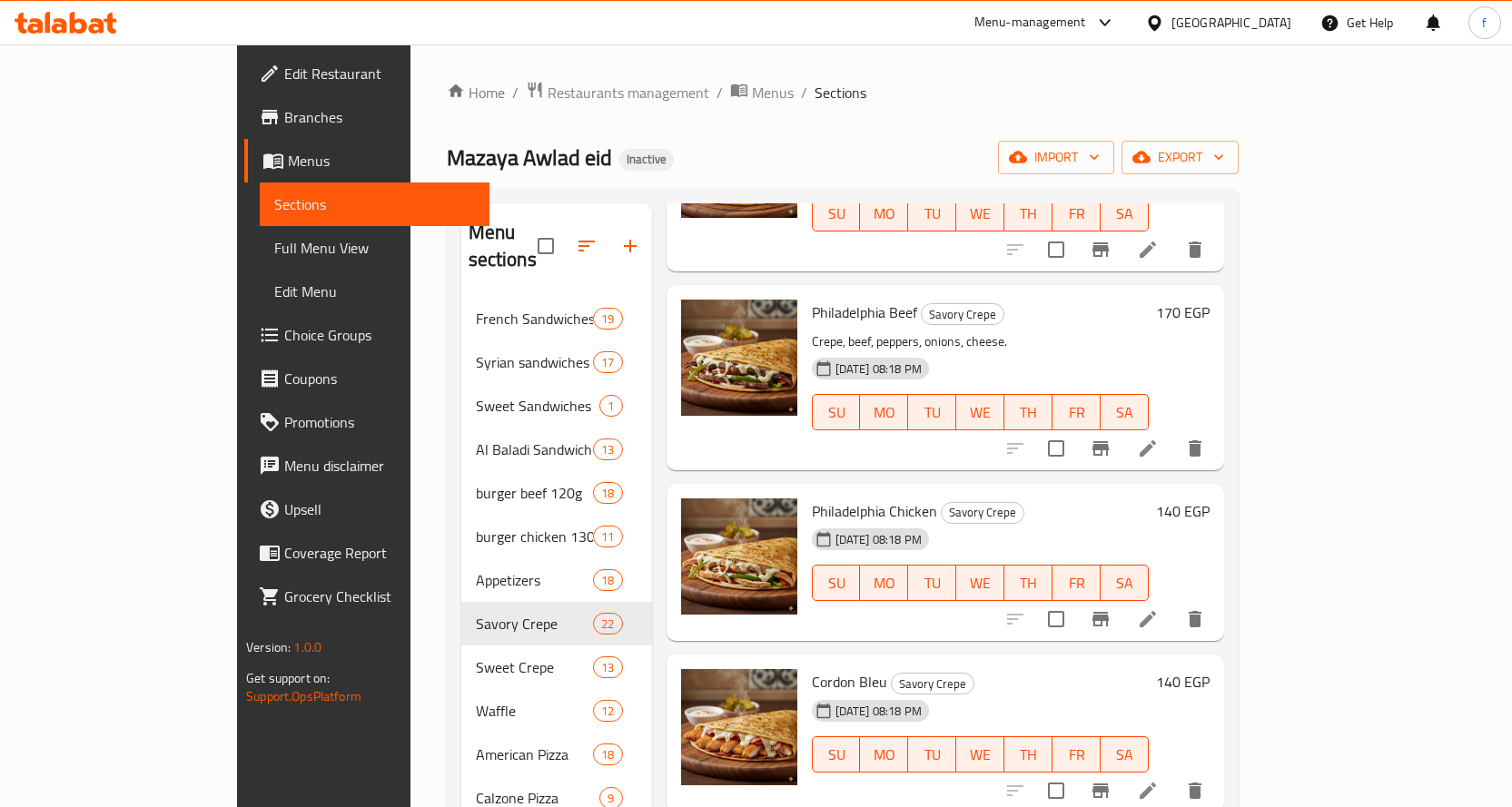
click at [1158, 608] on icon at bounding box center [1147, 619] width 21 height 21
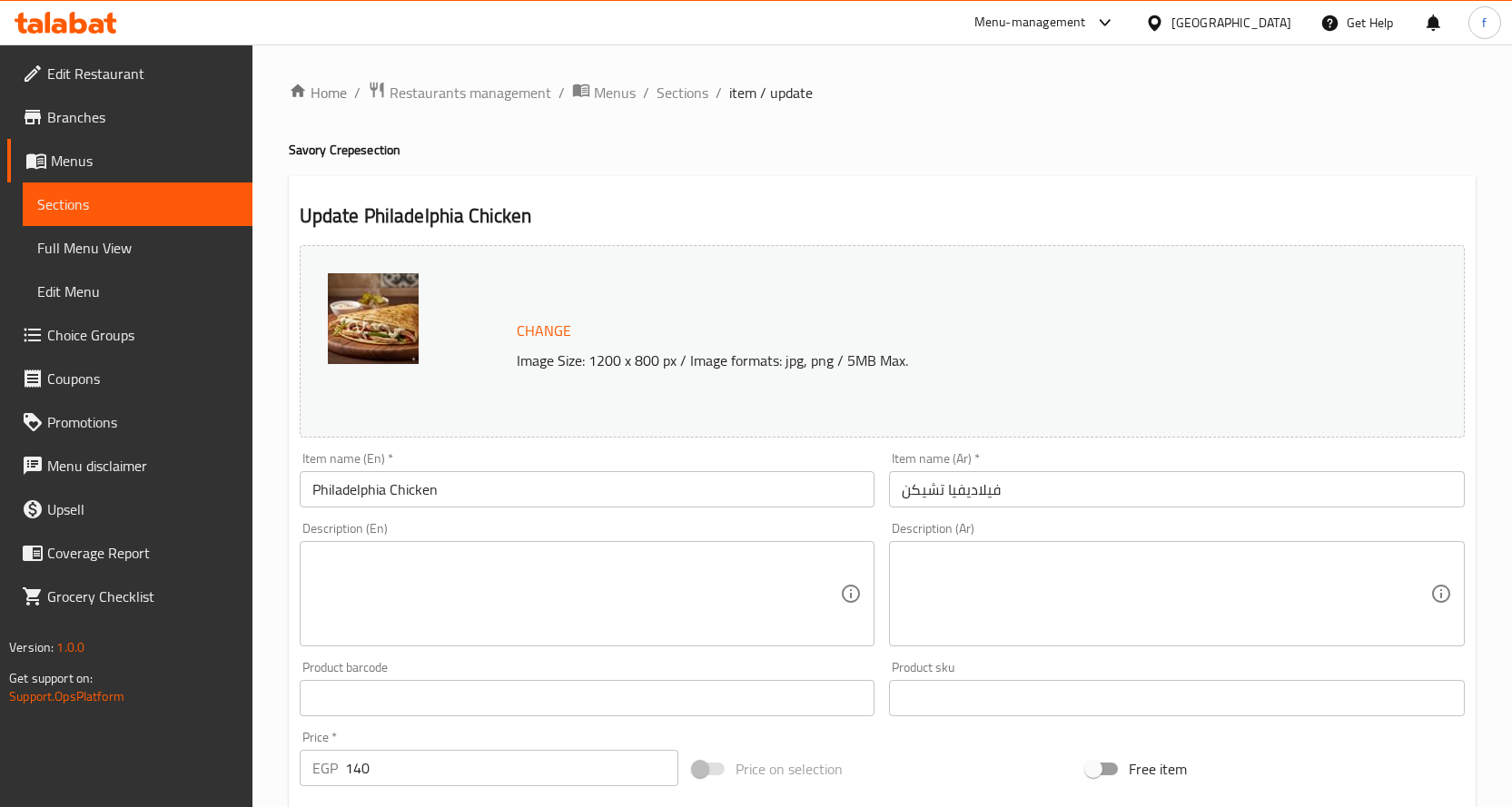
click at [586, 622] on textarea at bounding box center [577, 594] width 528 height 86
click at [552, 528] on div "Description (En) Description (En)" at bounding box center [587, 583] width 576 height 124
click at [653, 616] on textarea at bounding box center [577, 594] width 528 height 86
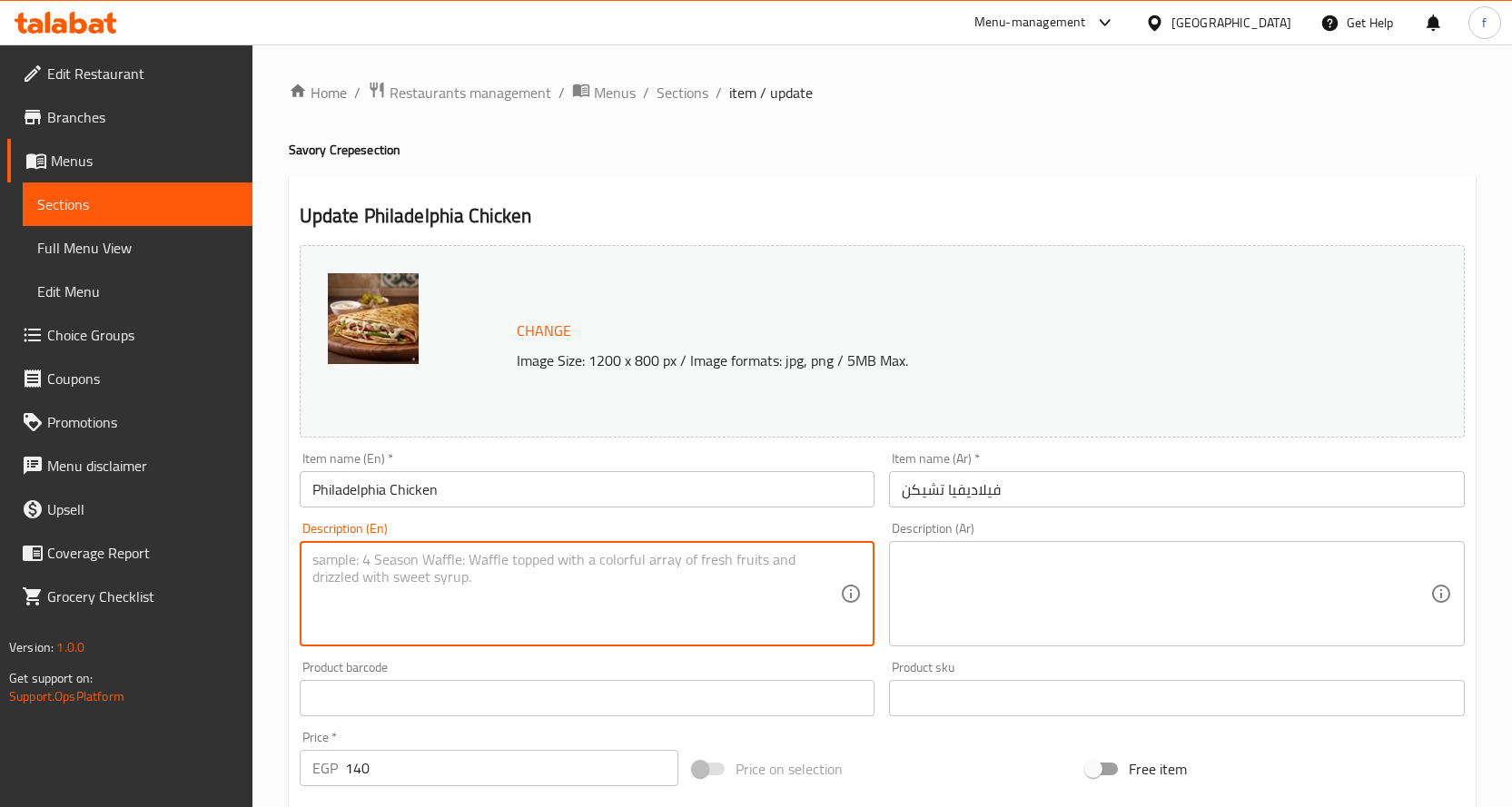
click at [651, 606] on textarea at bounding box center [577, 594] width 528 height 86
paste textarea "Crepe, Chicken, Pepper, Onion, Cheese."
type textarea "Crepe, Chicken, Pepper, Onion, Cheese."
click at [1022, 587] on textarea at bounding box center [1166, 594] width 528 height 86
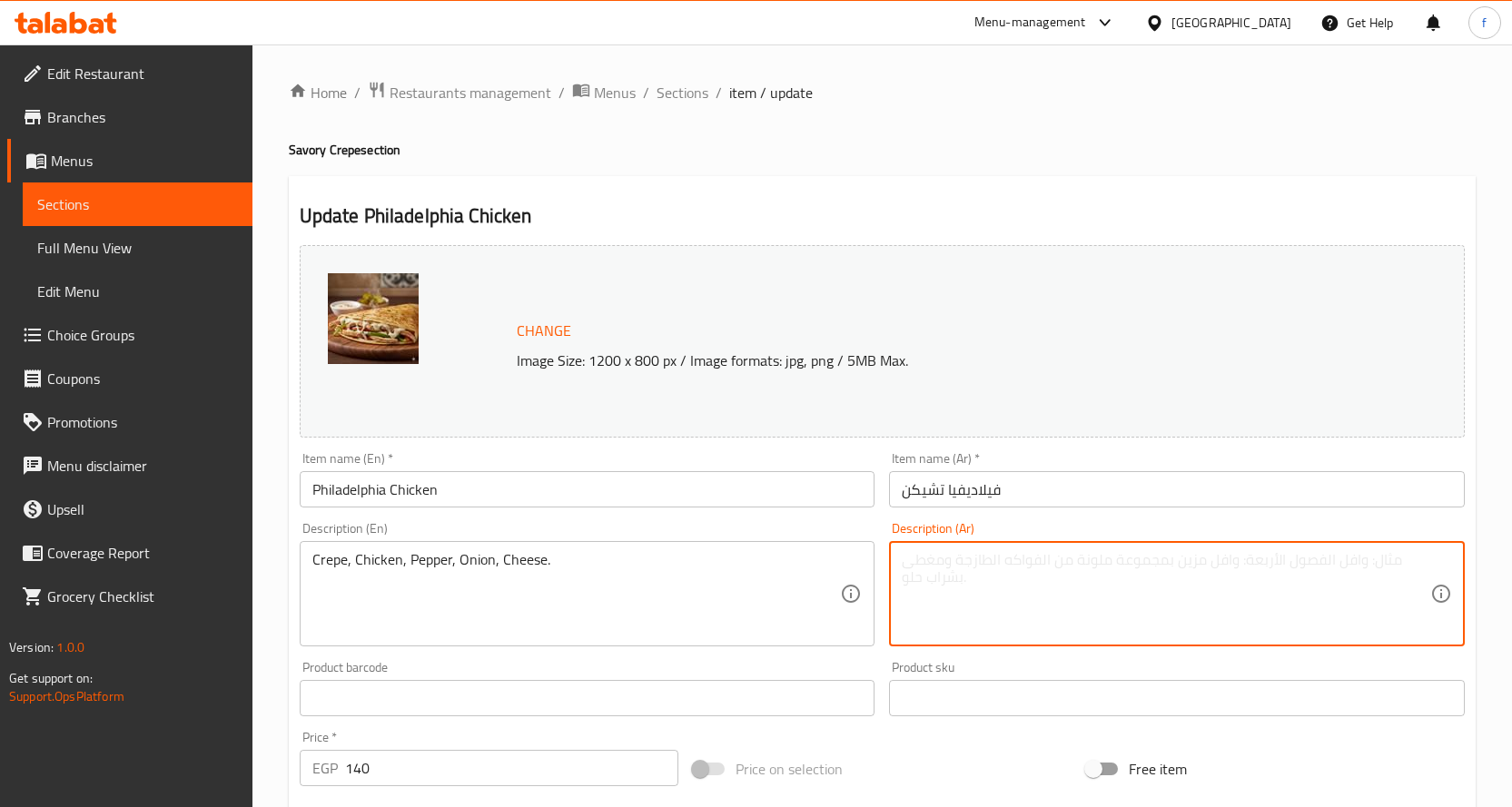
paste textarea "كريب، دجاج، فلفل، بصل، جبنة."
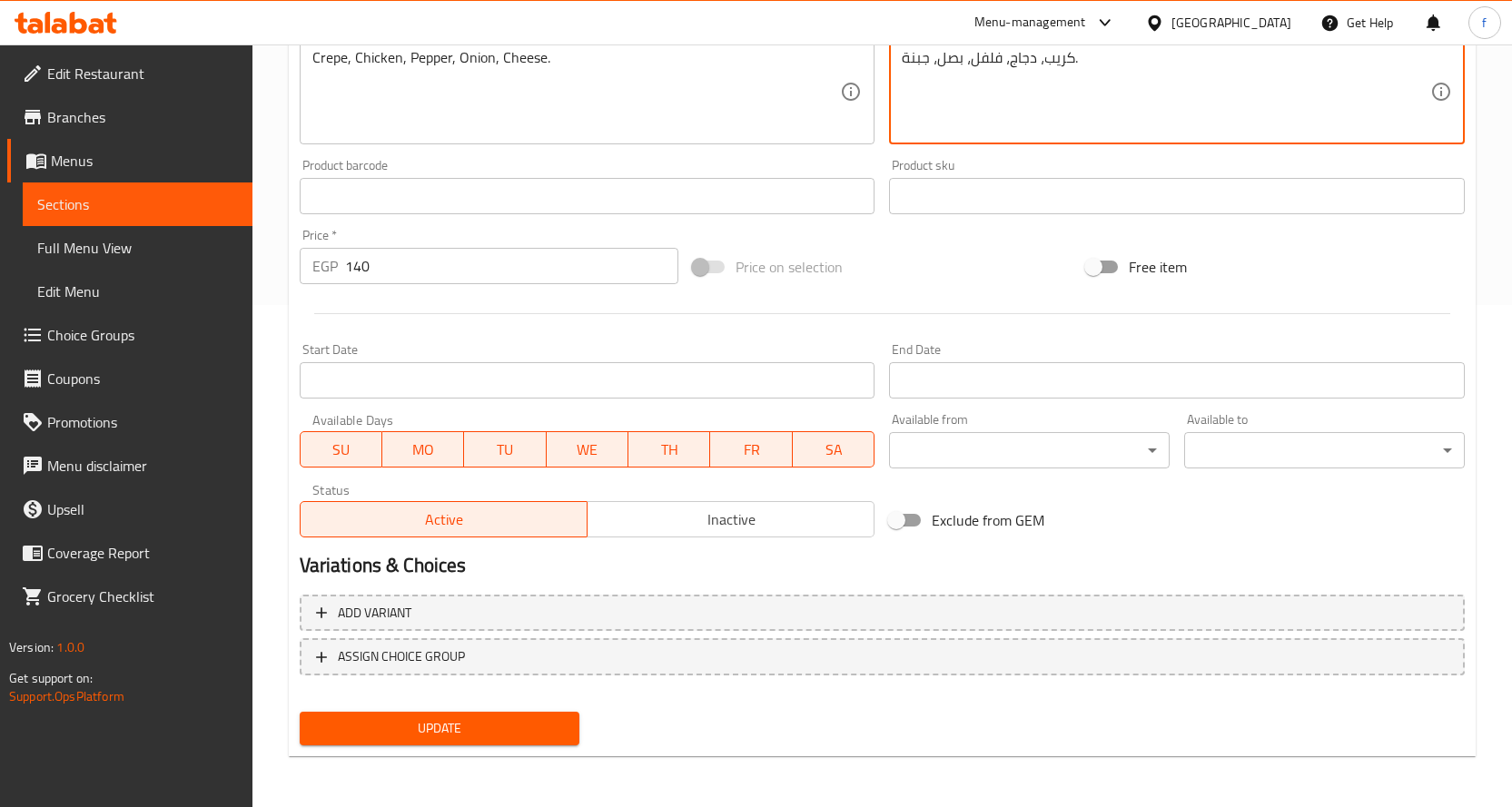
type textarea "كريب، دجاج، فلفل، بصل، جبنة."
click at [427, 733] on span "Update" at bounding box center [440, 729] width 251 height 22
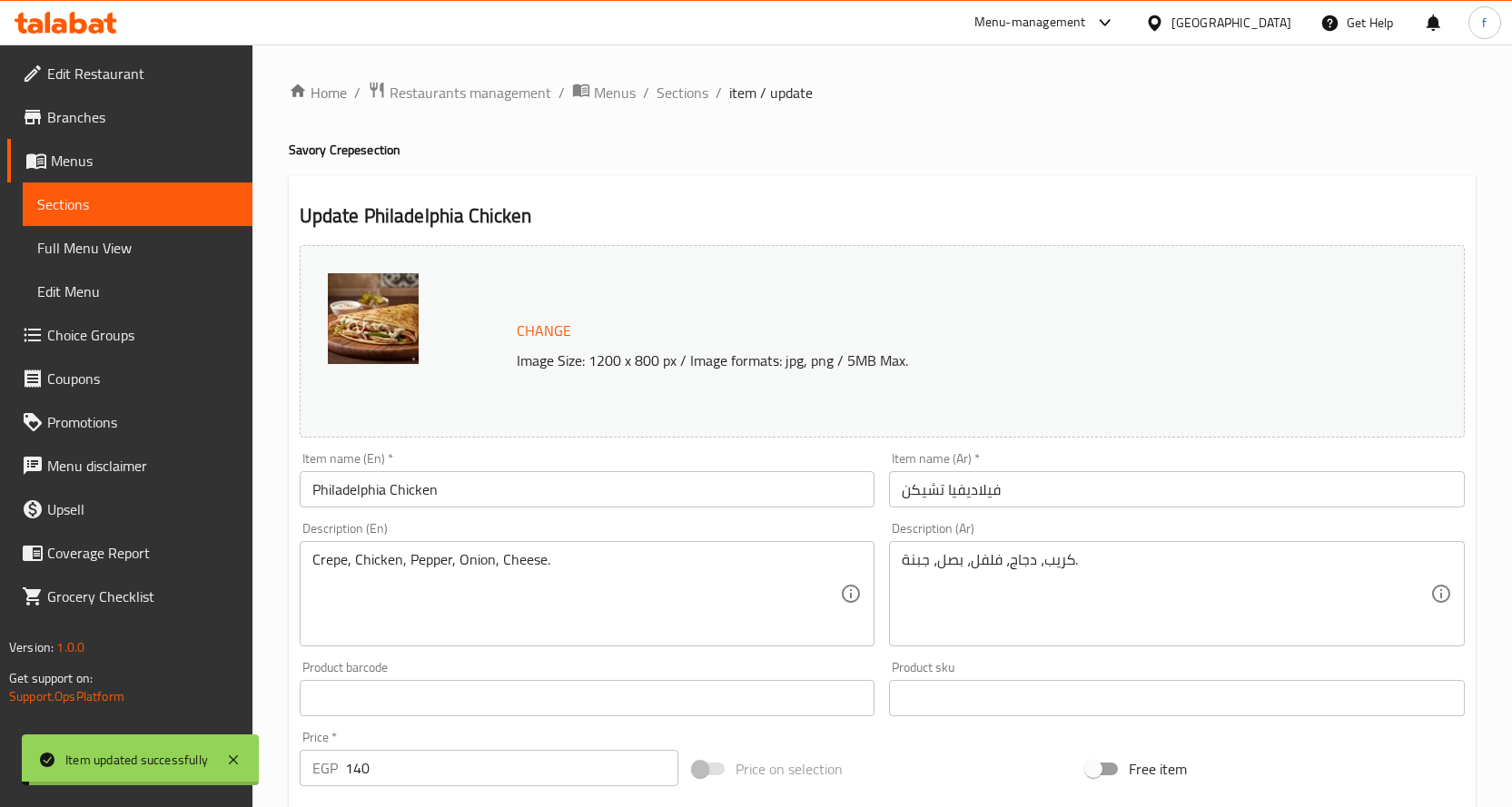
click at [685, 104] on span "Sections" at bounding box center [681, 92] width 51 height 21
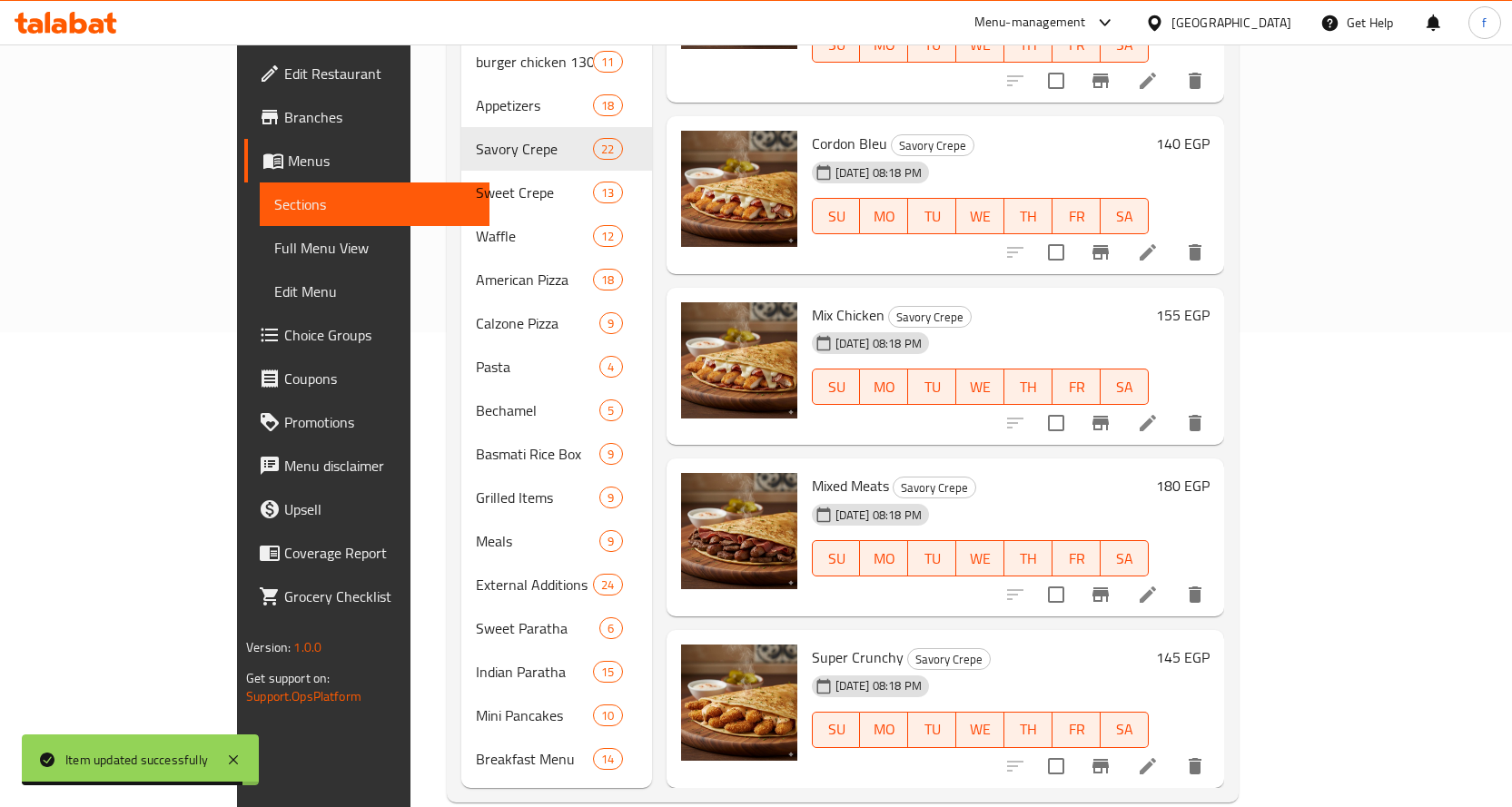
scroll to position [480, 0]
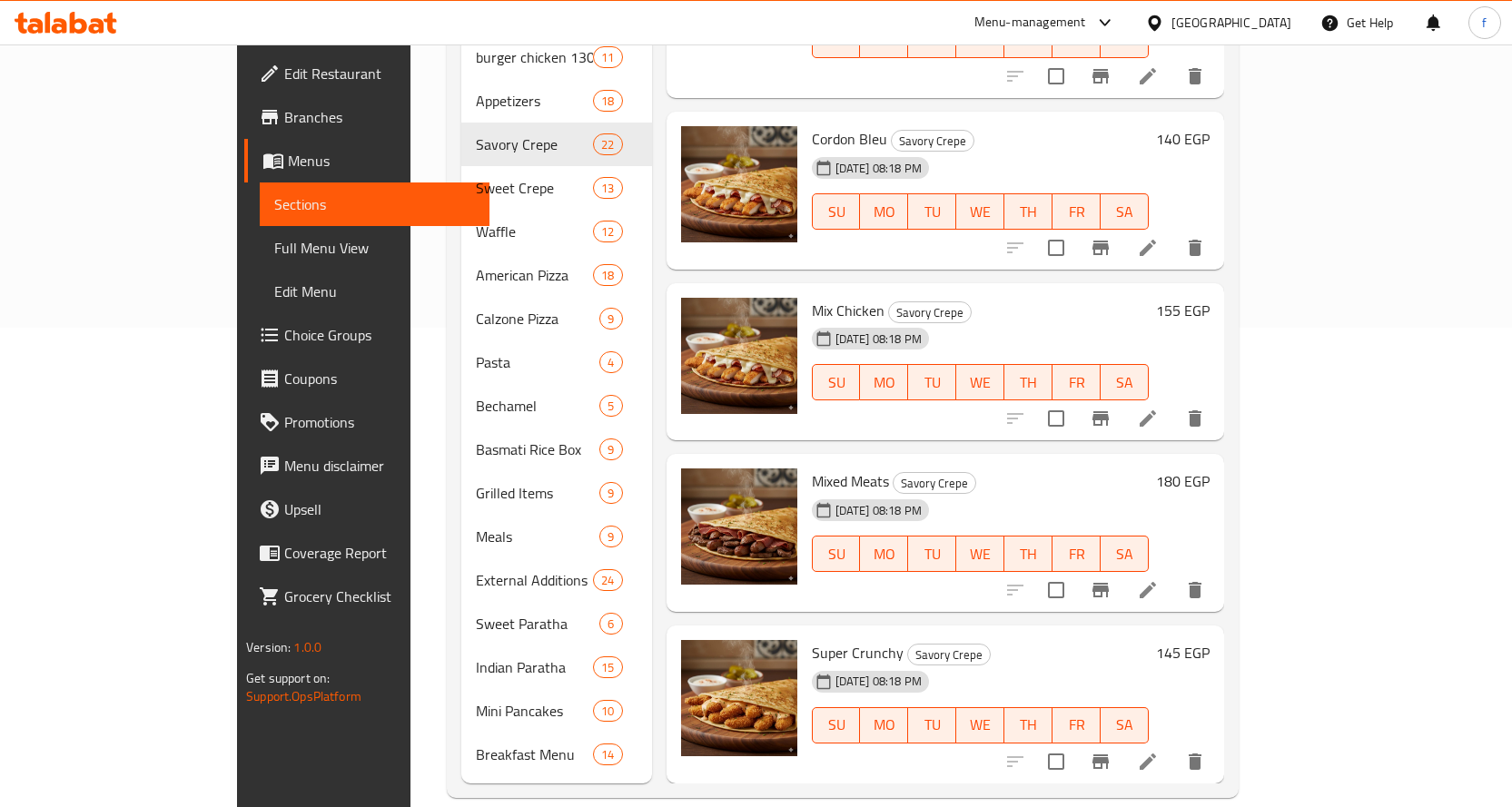
click at [1155, 240] on icon at bounding box center [1148, 248] width 17 height 17
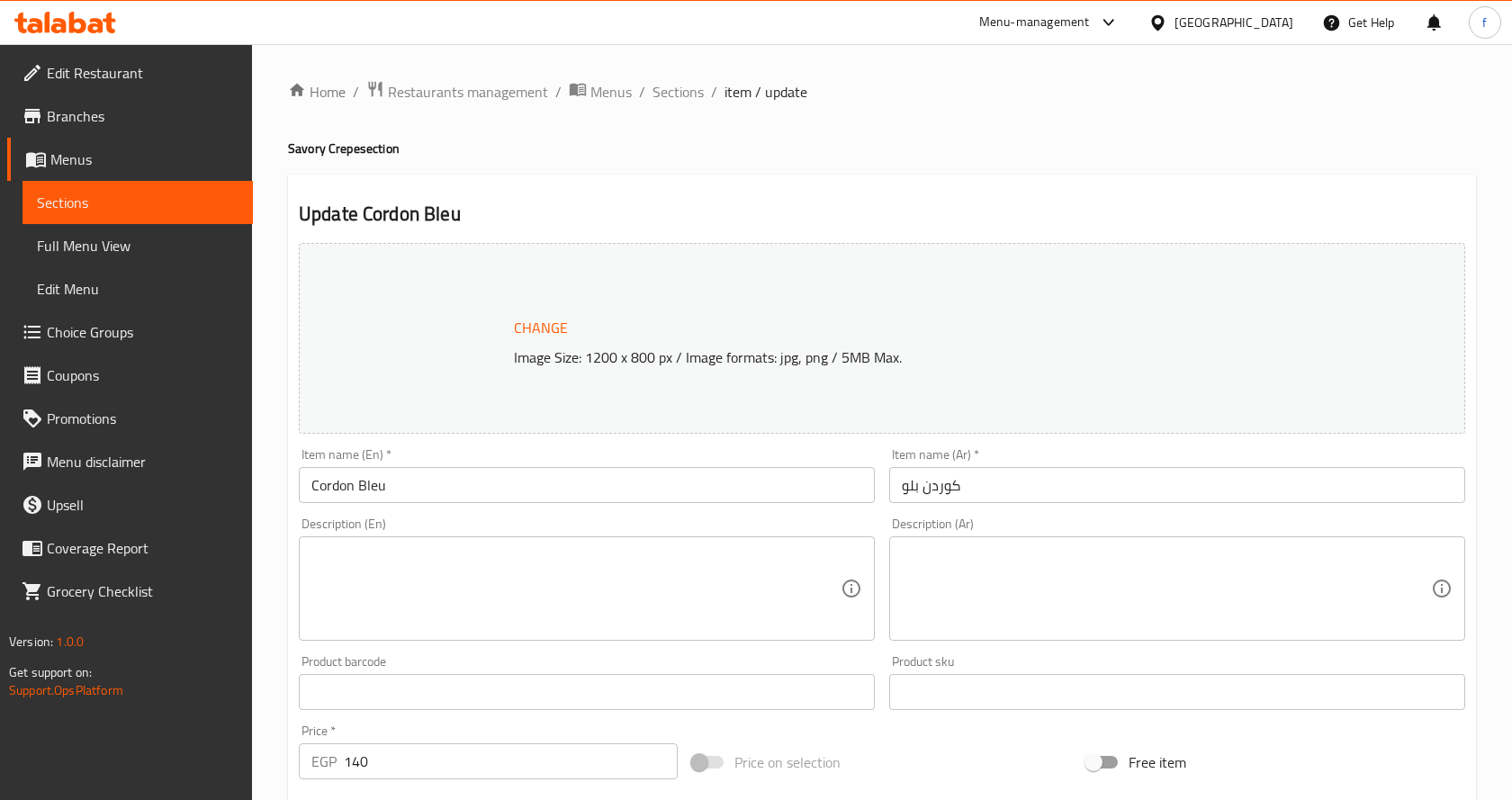
click at [558, 544] on div "Home / Restaurants management / Menus / Sections / item / update Savory Crepe s…" at bounding box center [882, 671] width 1188 height 1181
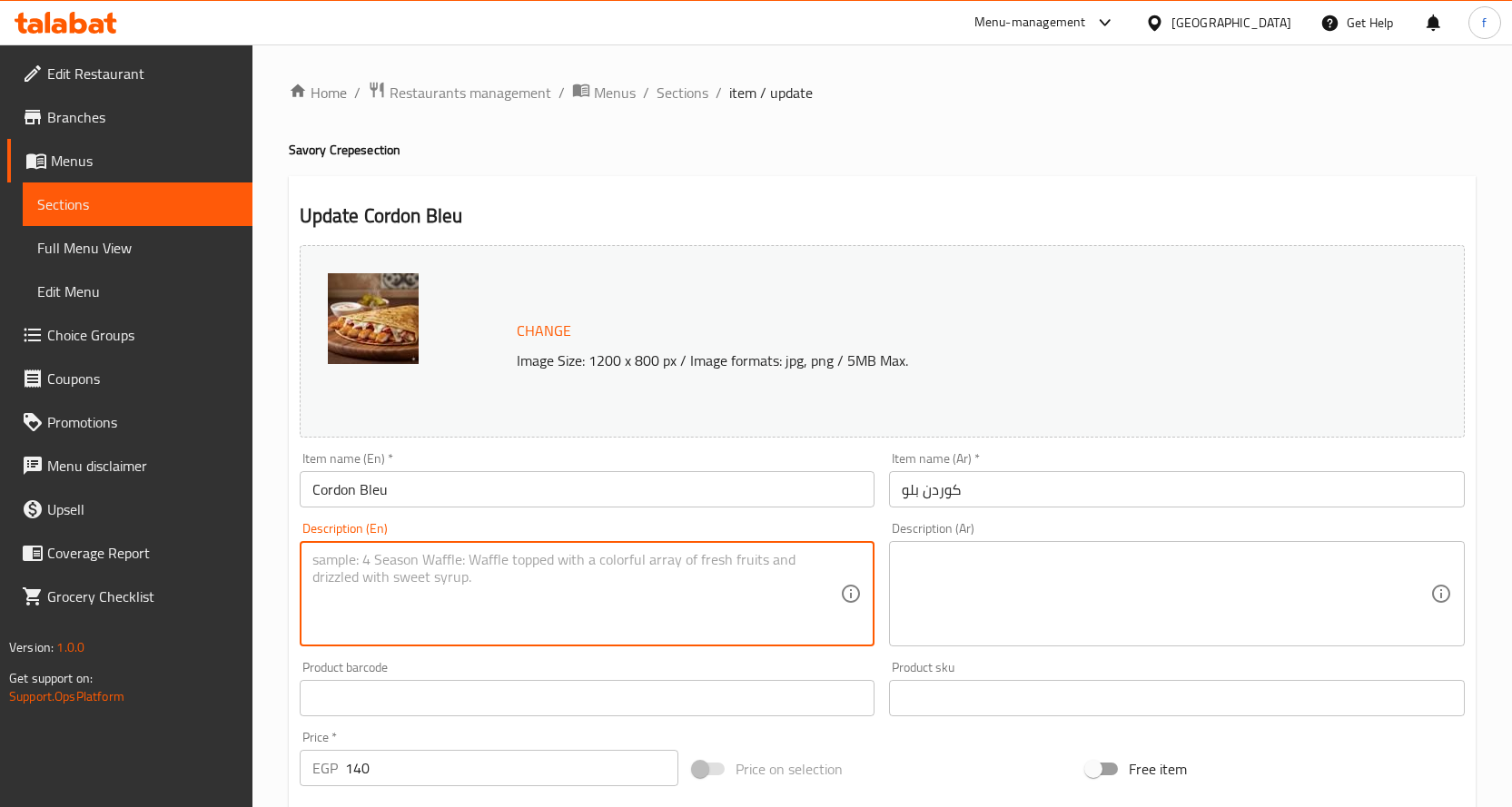
click at [528, 562] on textarea at bounding box center [577, 594] width 528 height 86
paste textarea "Crepe, chicken, cheese, smoked meat."
type textarea "Crepe, chicken, cheese, smoked meat."
click at [1110, 619] on textarea at bounding box center [1166, 594] width 528 height 86
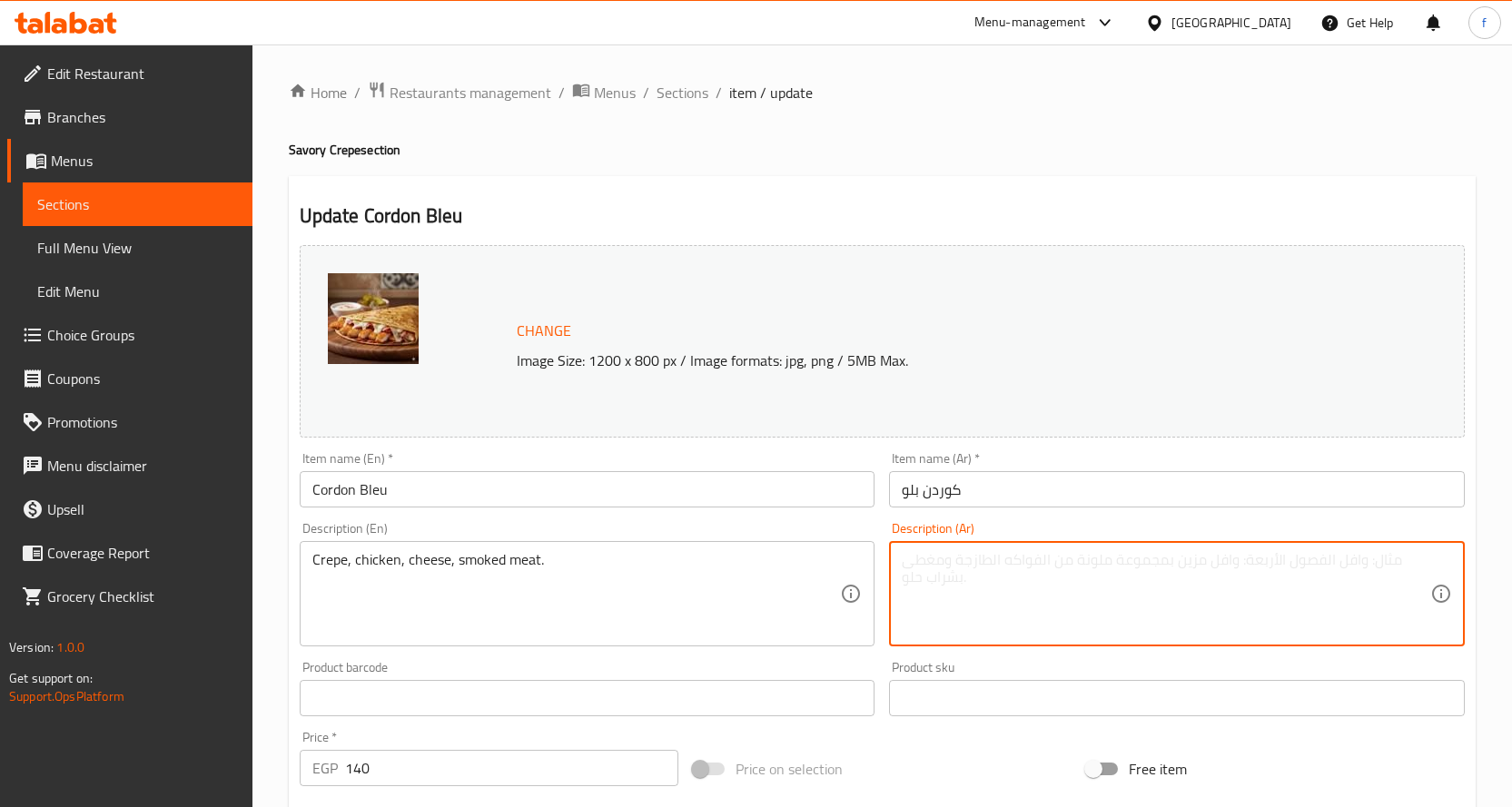
paste textarea "كريب، دجاج، جبنة، لحم مدخن."
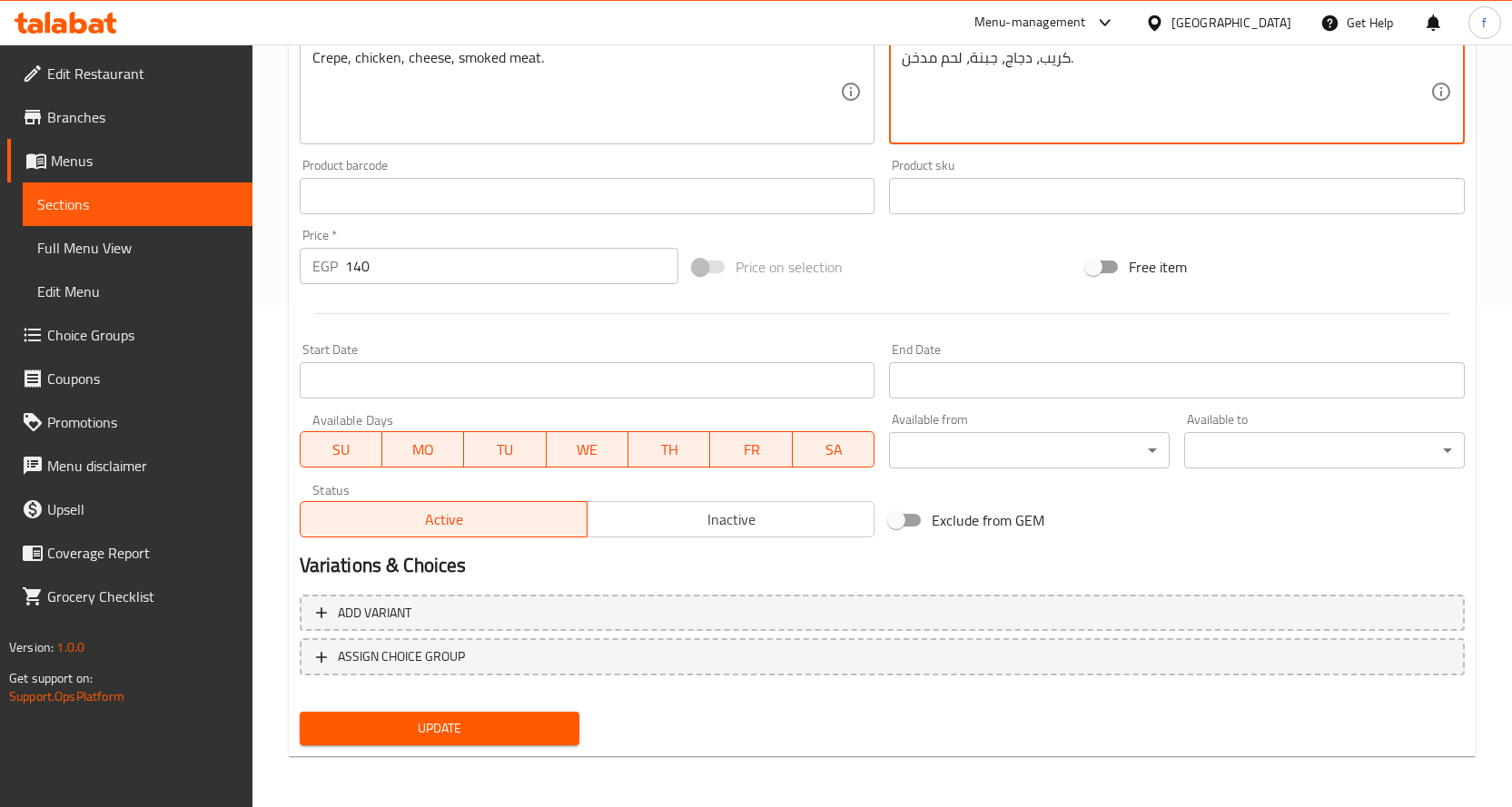
type textarea "كريب، دجاج، جبنة، لحم مدخن."
click at [489, 722] on span "Update" at bounding box center [440, 729] width 251 height 22
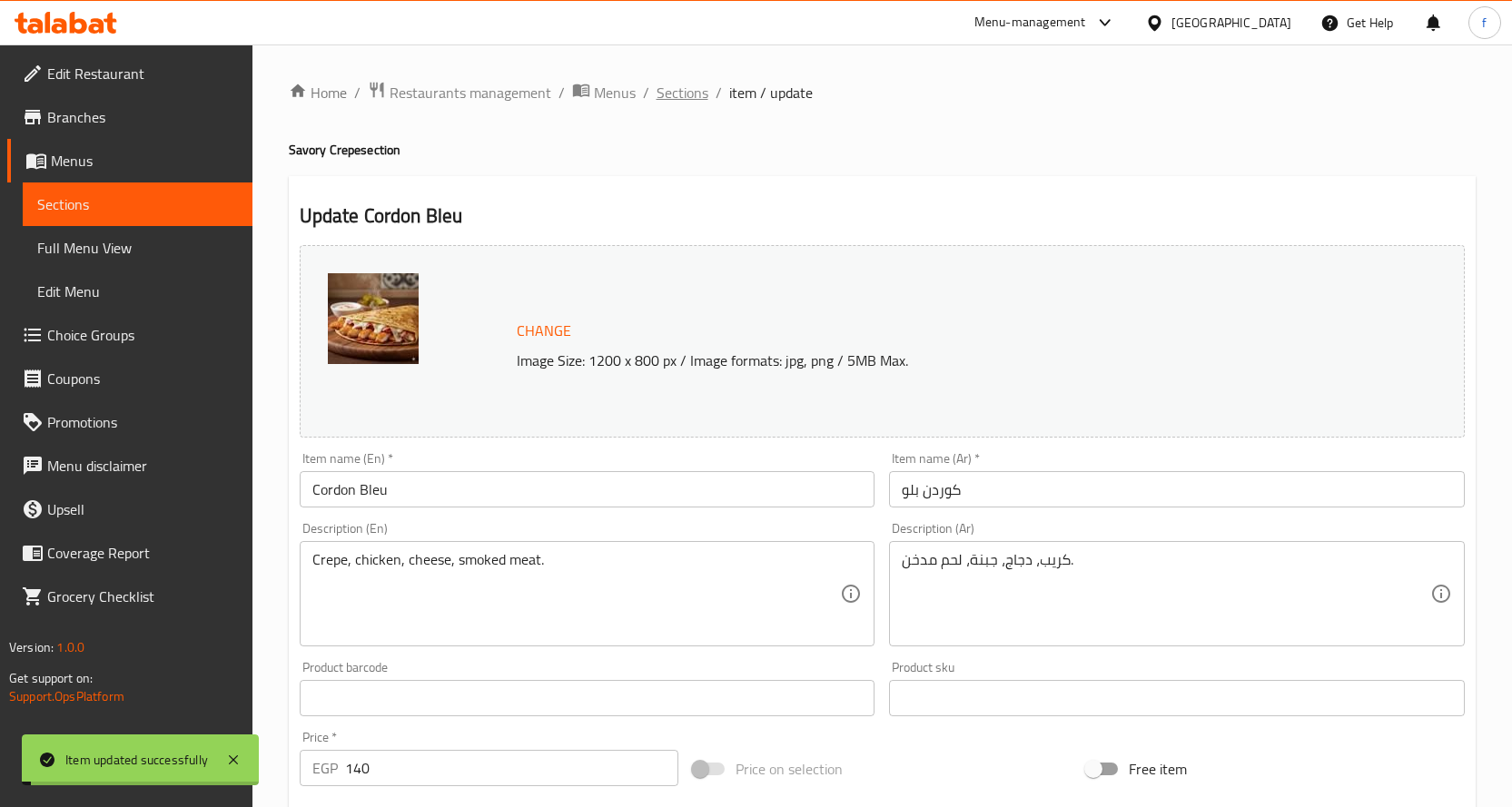
click at [685, 97] on span "Sections" at bounding box center [681, 92] width 51 height 21
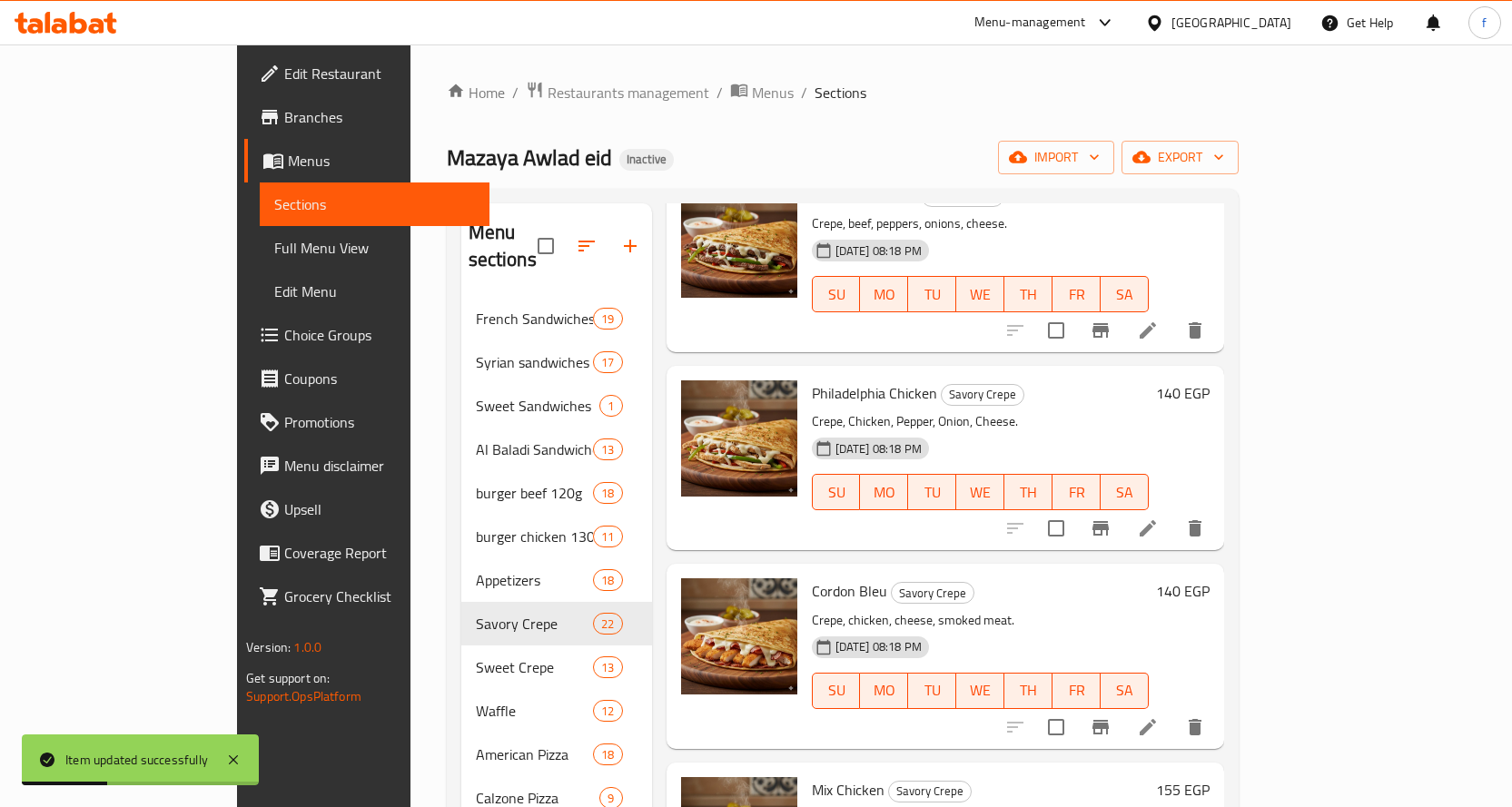
scroll to position [480, 0]
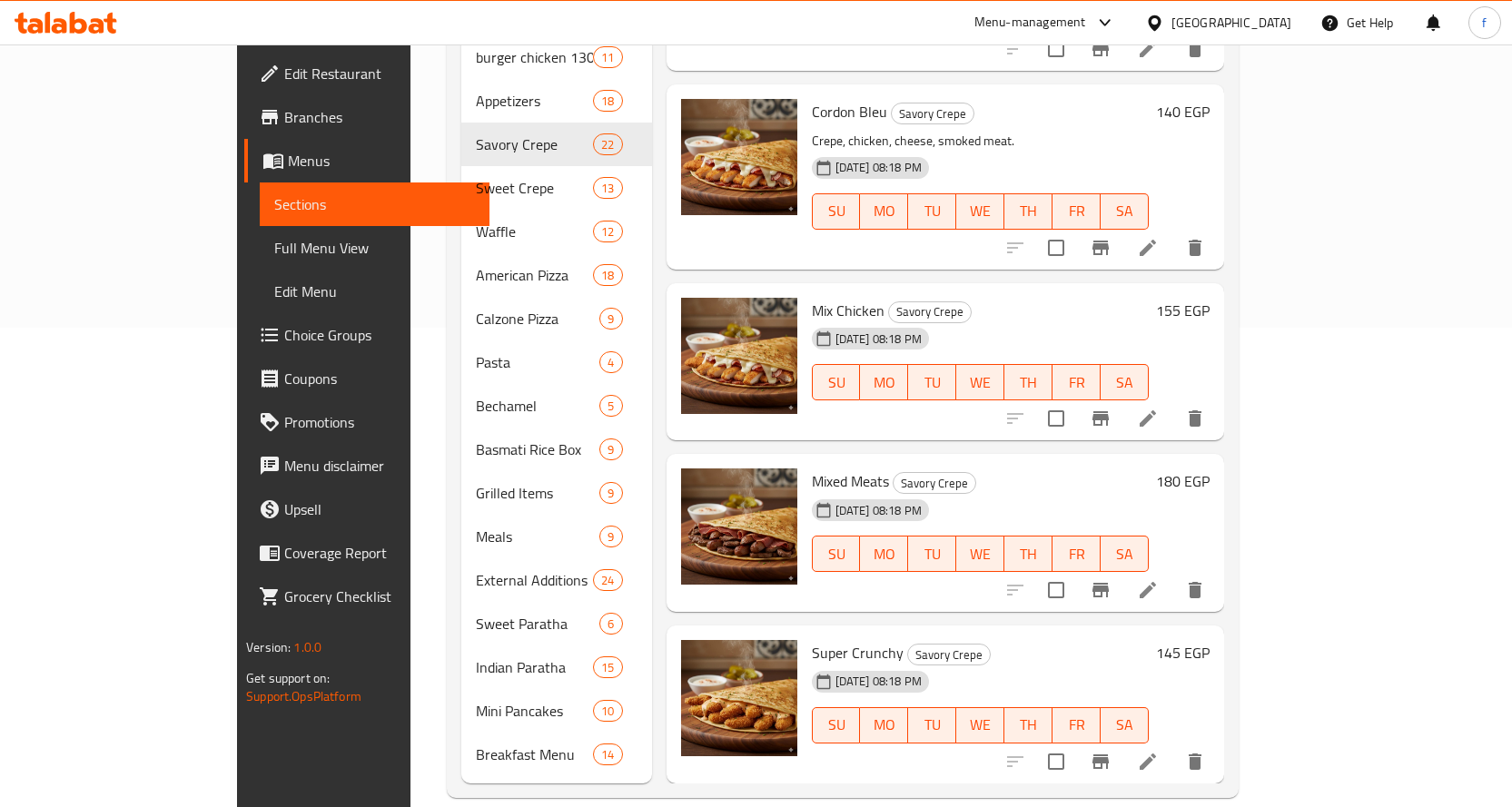
click at [1173, 402] on li at bounding box center [1147, 418] width 50 height 33
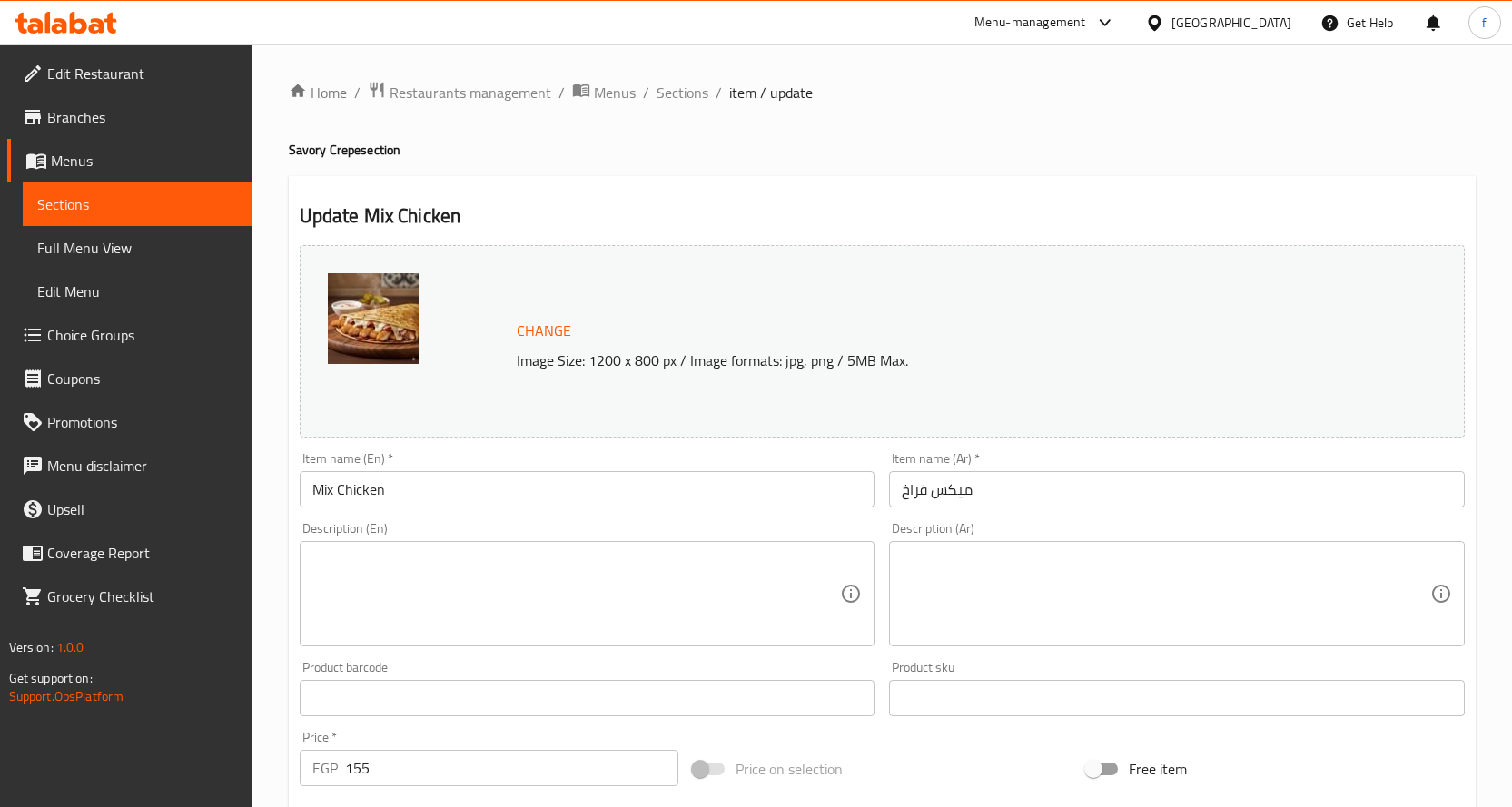
click at [647, 574] on textarea at bounding box center [577, 594] width 528 height 86
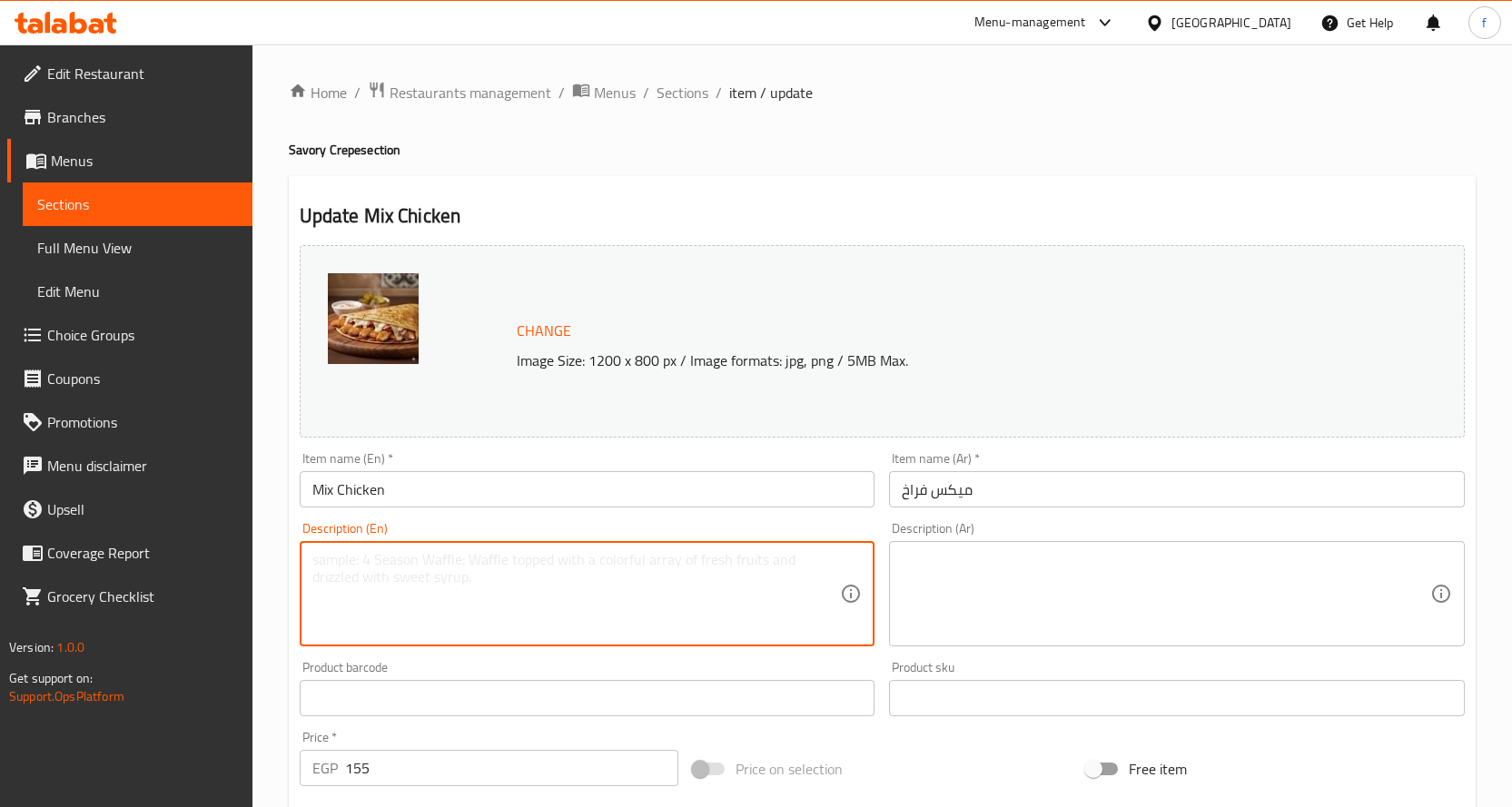
click at [664, 577] on textarea at bounding box center [577, 594] width 528 height 86
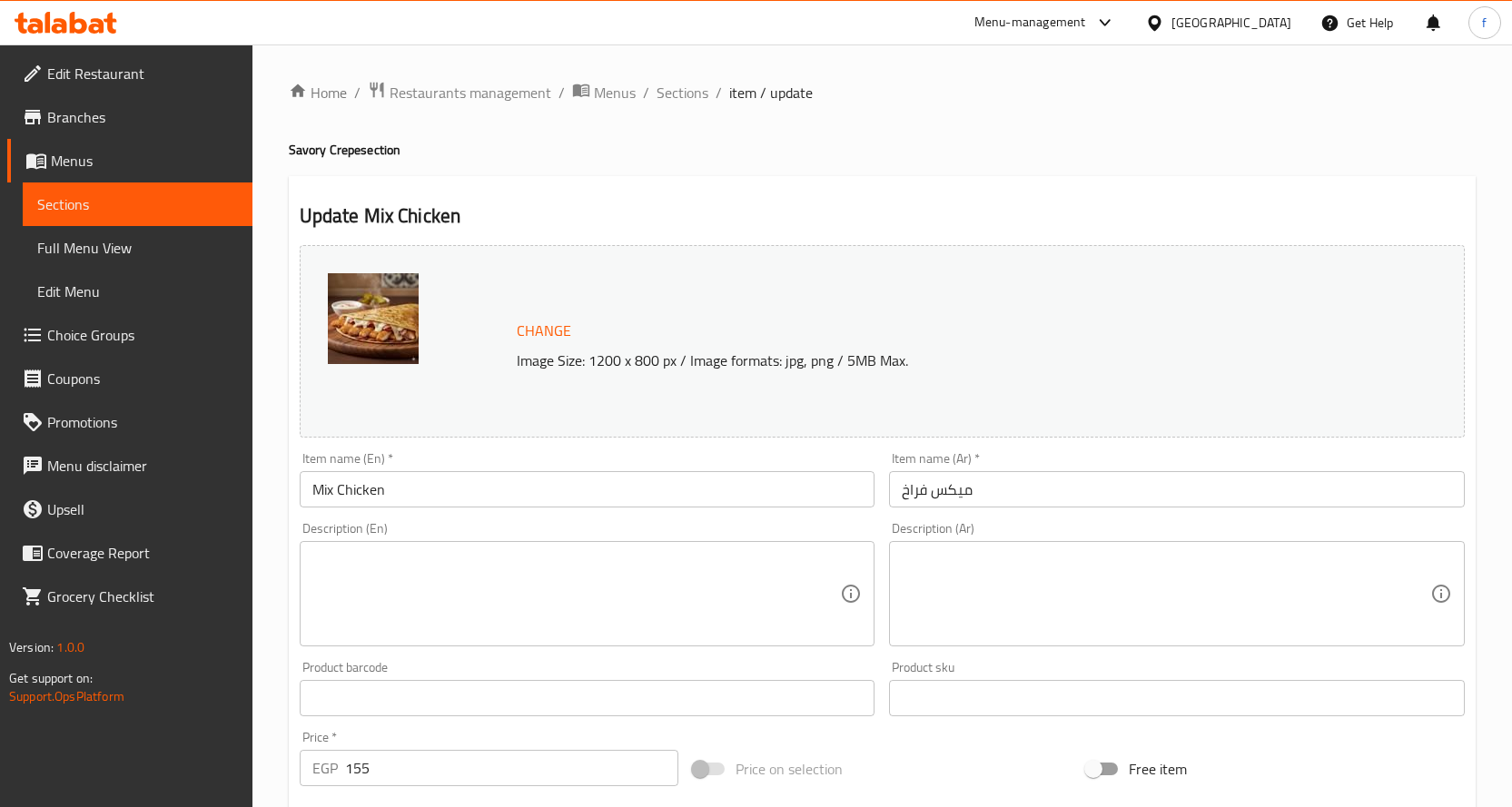
click at [664, 577] on textarea at bounding box center [577, 594] width 528 height 86
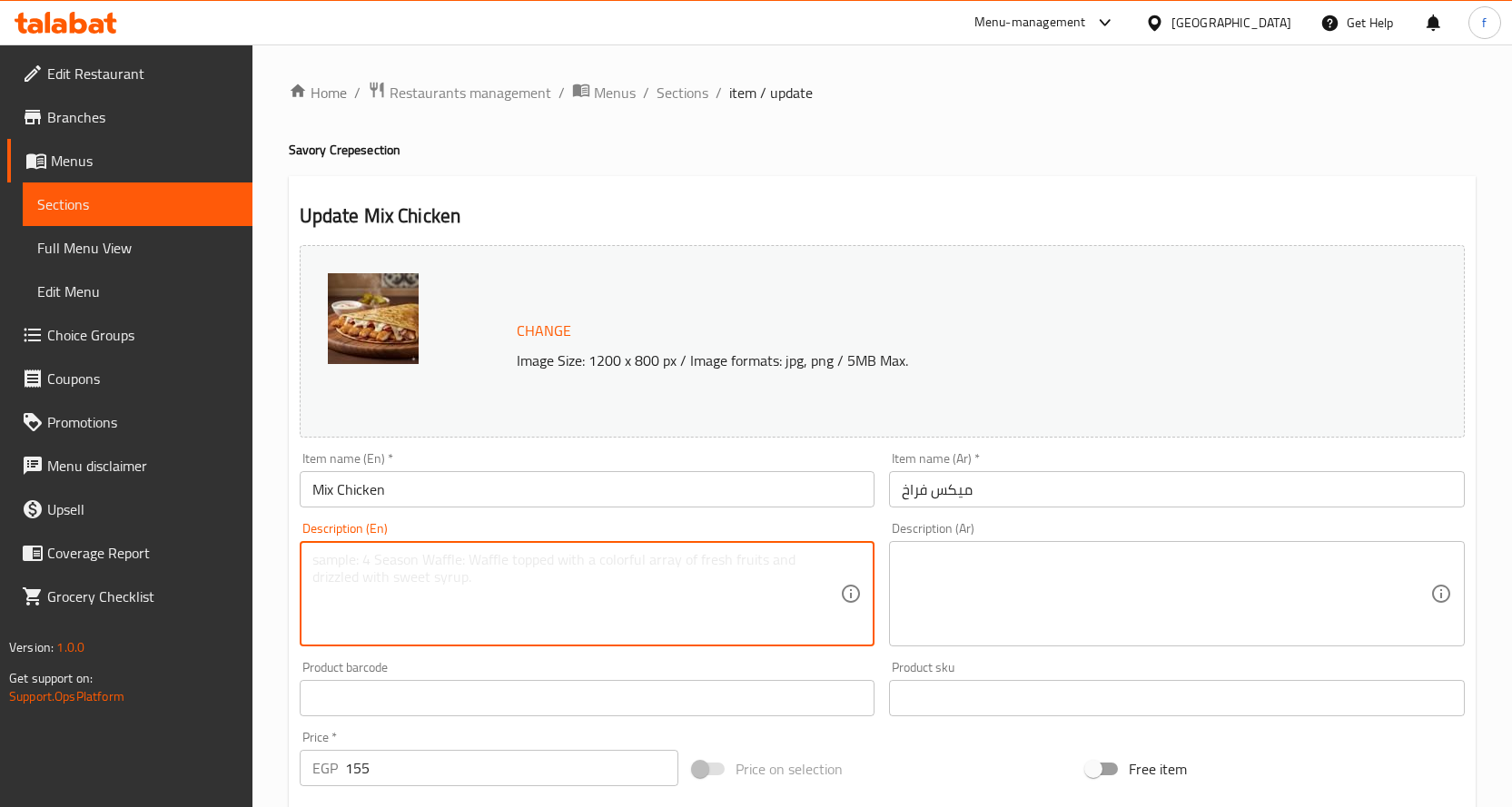
paste textarea "Crepe, chicken, beef, cheese."
type textarea "Crepe, chicken, beef, cheese."
click at [1048, 615] on textarea at bounding box center [1166, 594] width 528 height 86
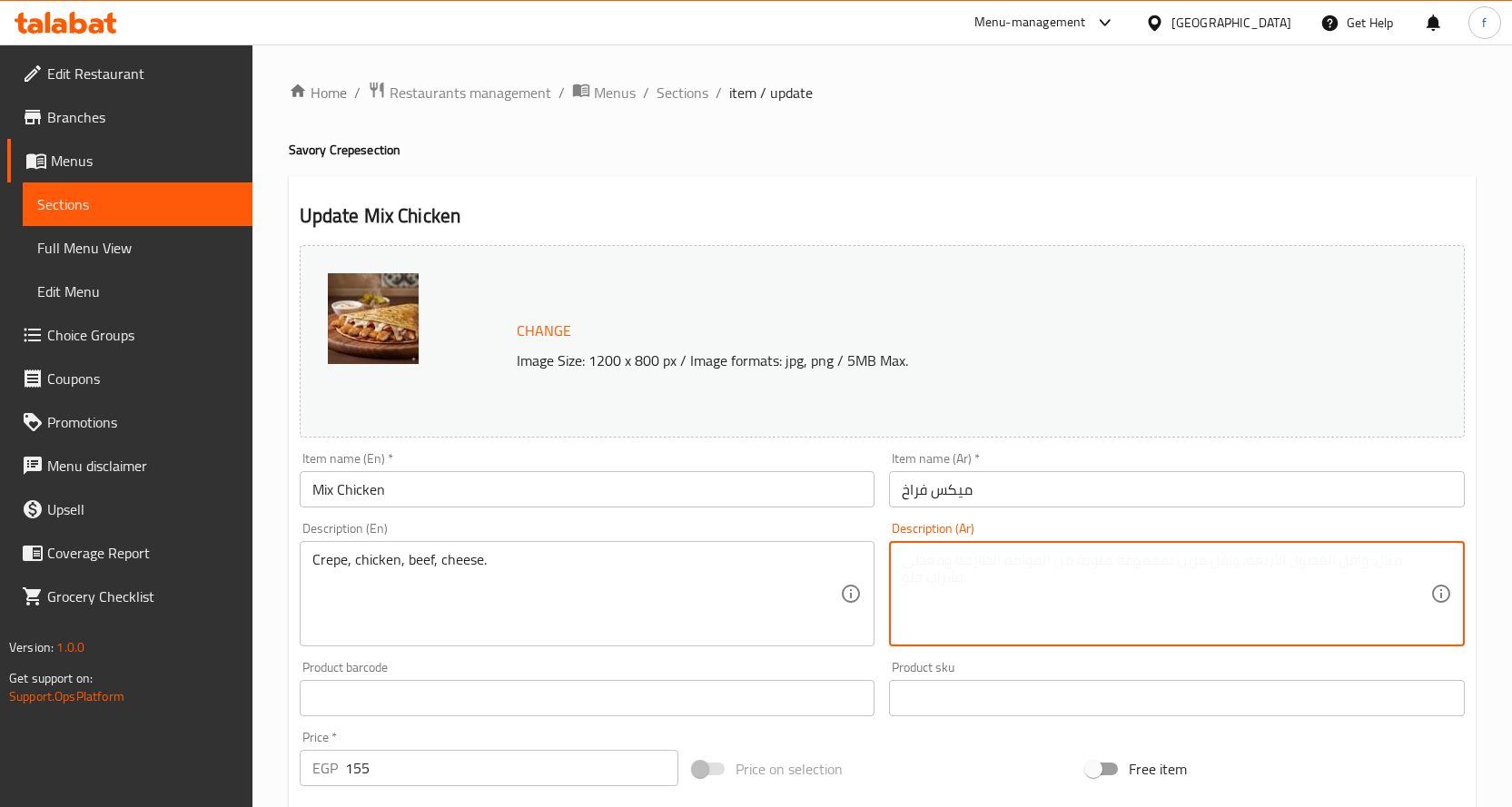
paste textarea "كريب، دجاج، لحم بقري، جبنة."
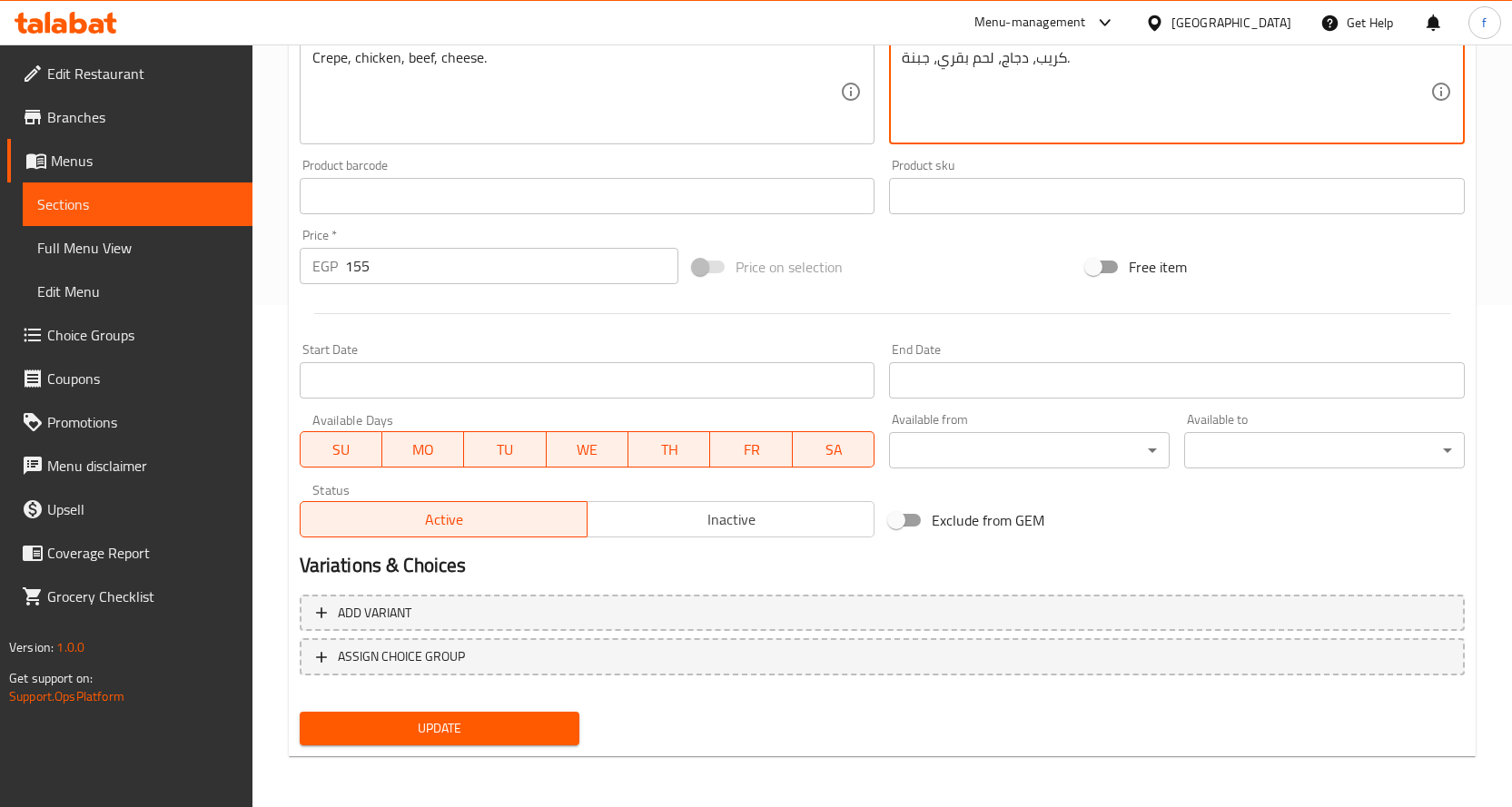
type textarea "كريب، دجاج، لحم بقري، جبنة."
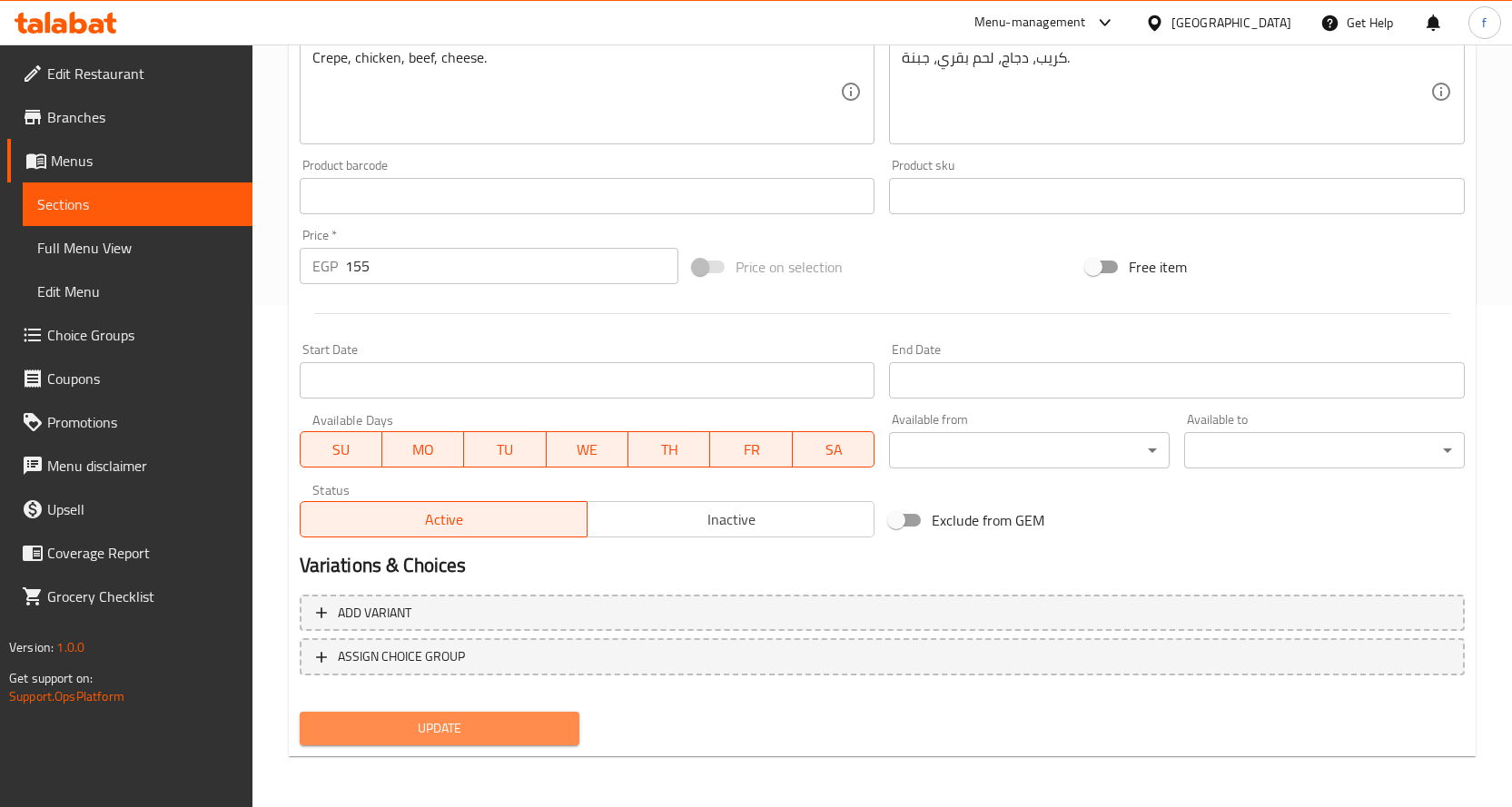
click at [509, 716] on button "Update" at bounding box center [440, 729] width 281 height 34
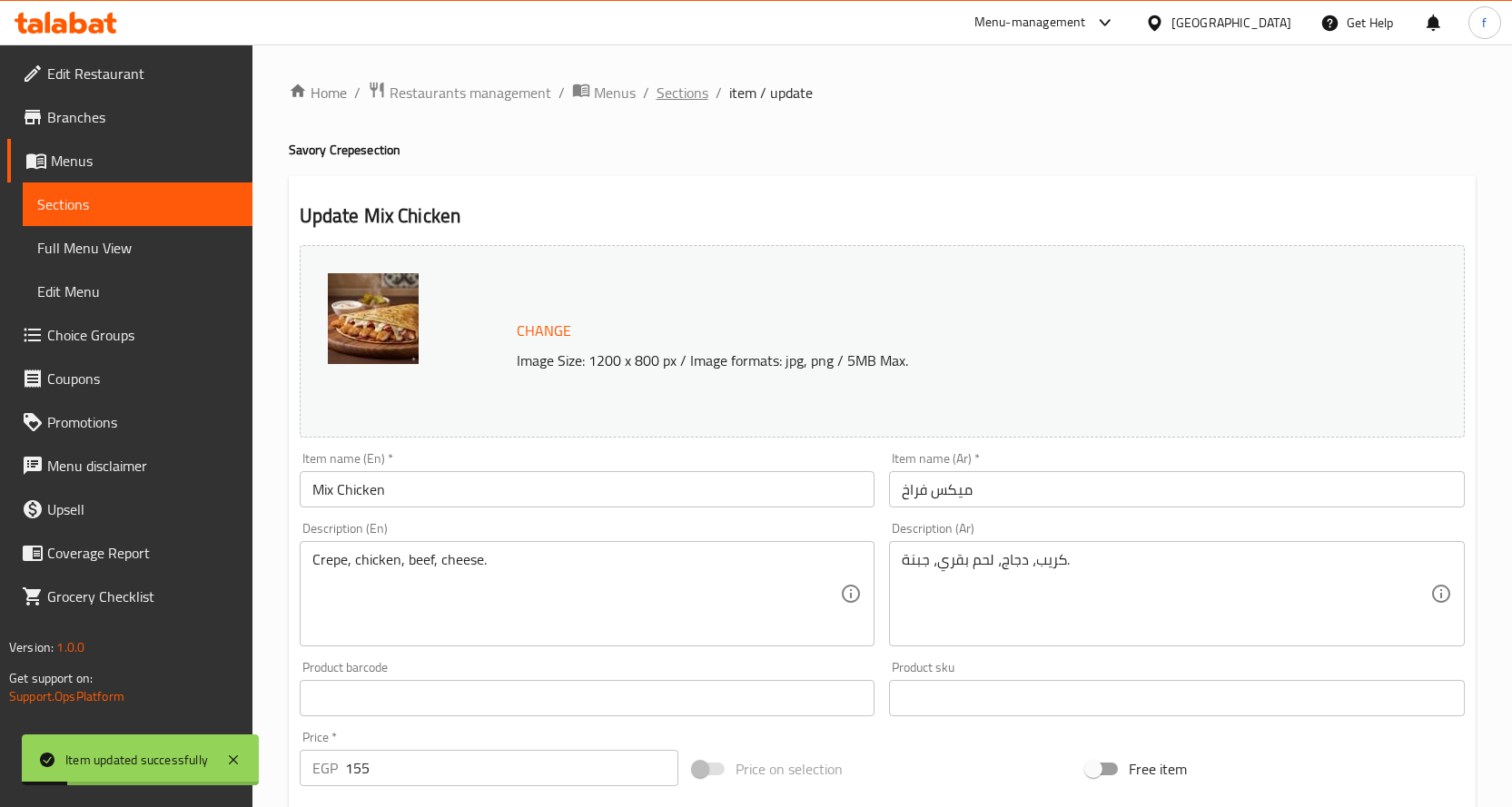
click at [699, 102] on span "Sections" at bounding box center [681, 92] width 51 height 21
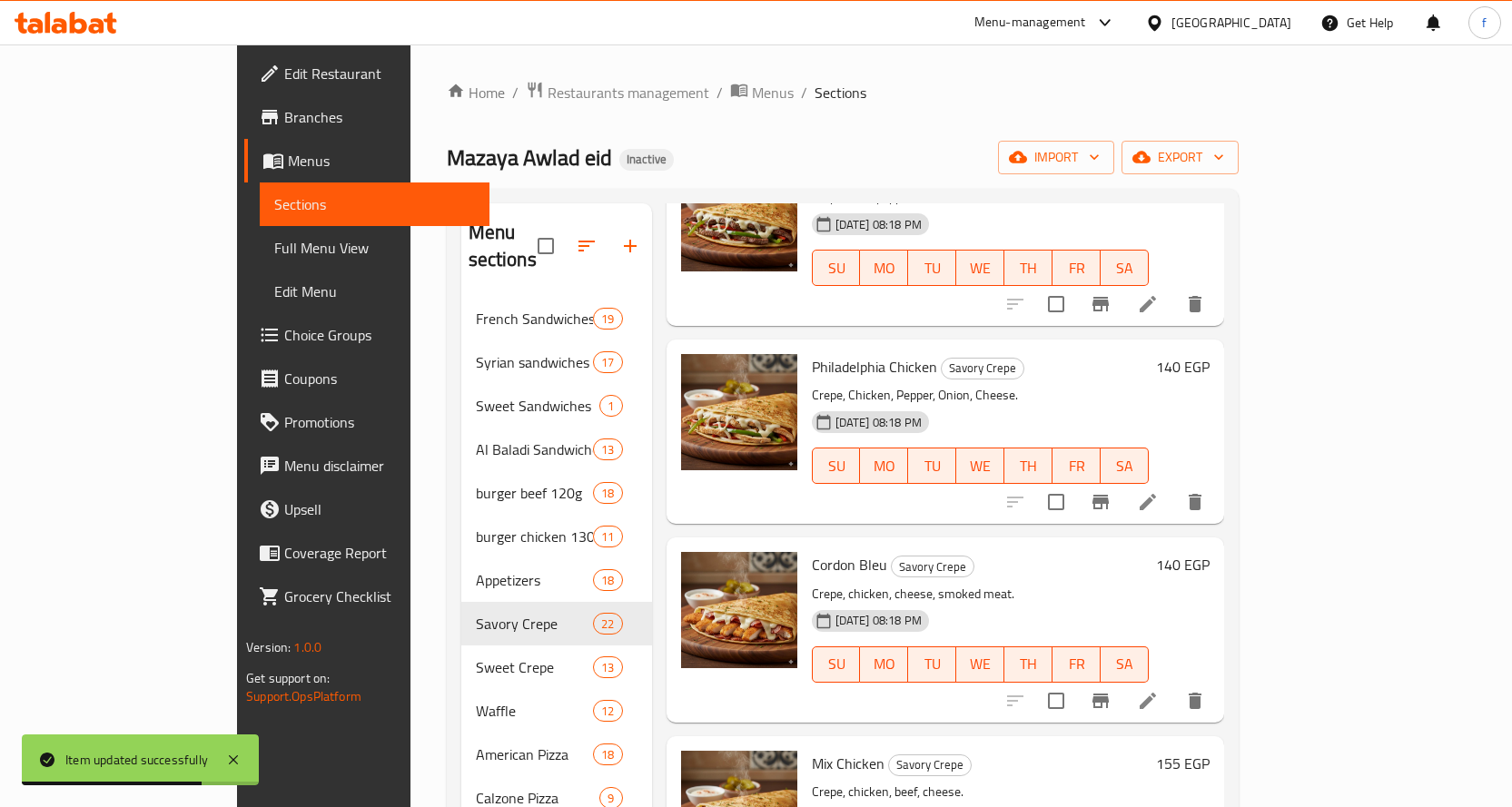
scroll to position [480, 0]
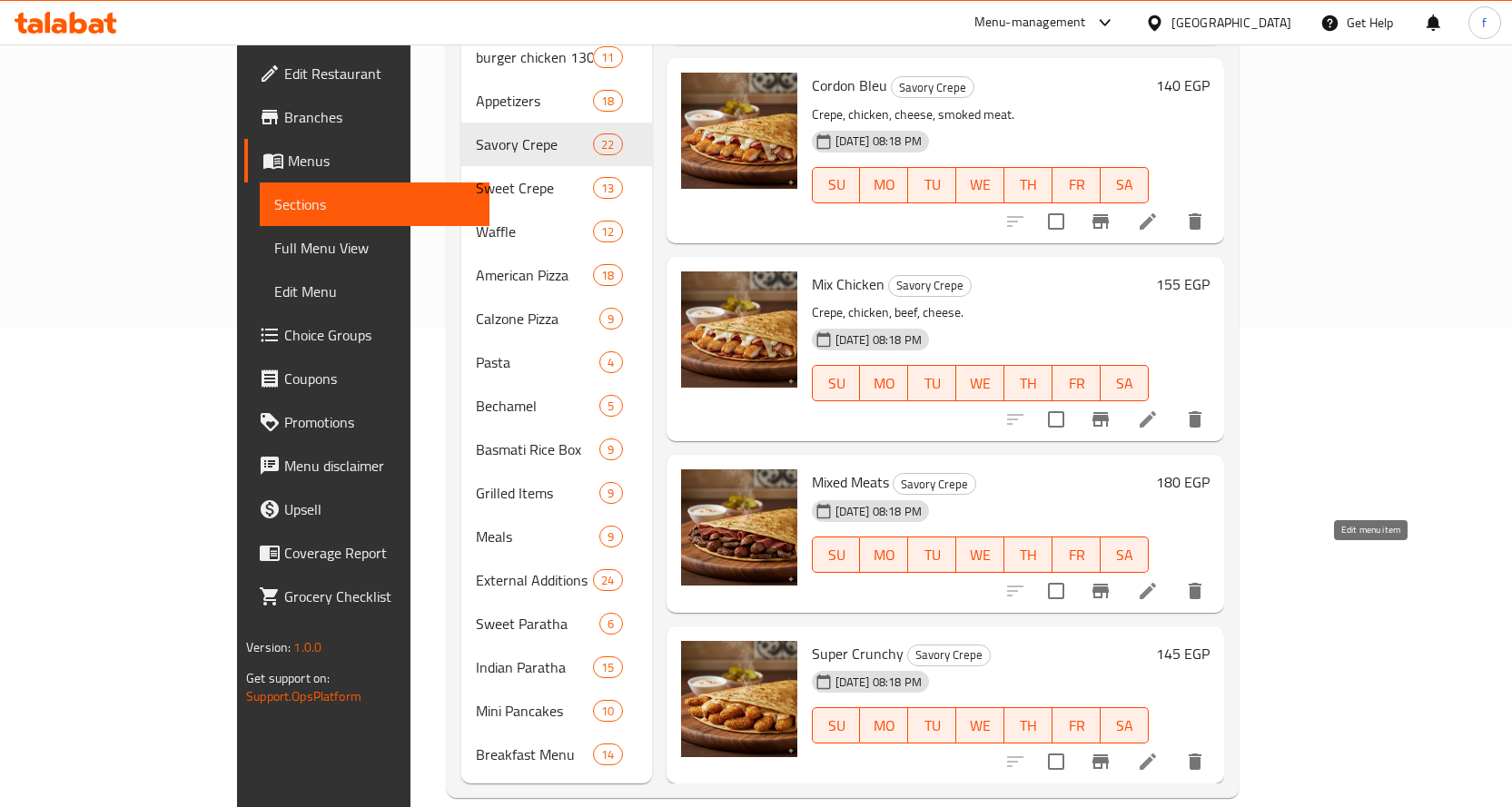
click at [1158, 580] on icon at bounding box center [1147, 591] width 21 height 21
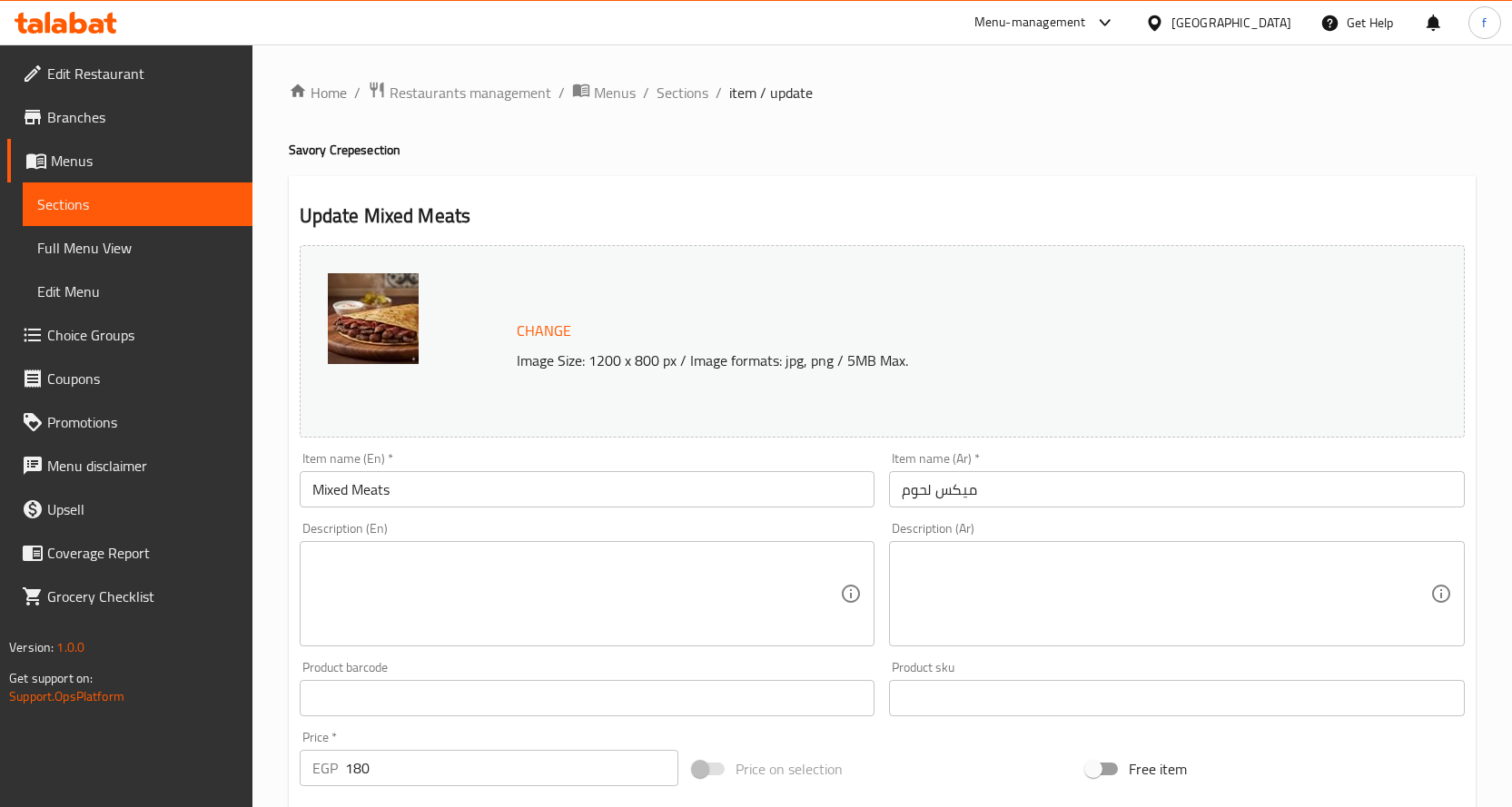
click at [596, 651] on div "Description (En) Description (En)" at bounding box center [587, 584] width 590 height 139
click at [593, 630] on textarea at bounding box center [577, 594] width 528 height 86
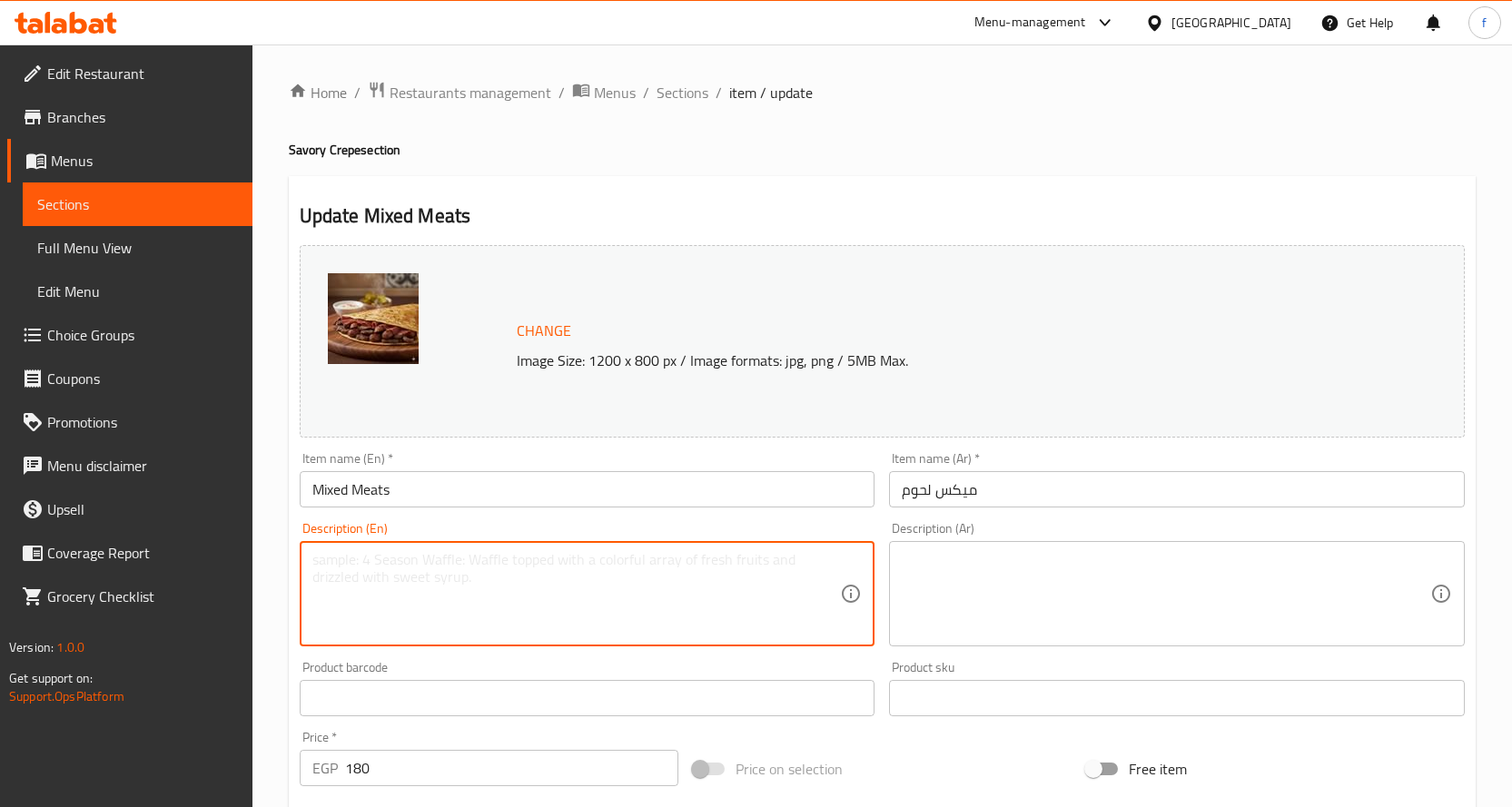
paste textarea "Crepe, beef, sausage, pastrami, cheese."
type textarea "Crepe, beef, sausage, pastrami, cheese."
click at [974, 579] on textarea at bounding box center [1166, 594] width 528 height 86
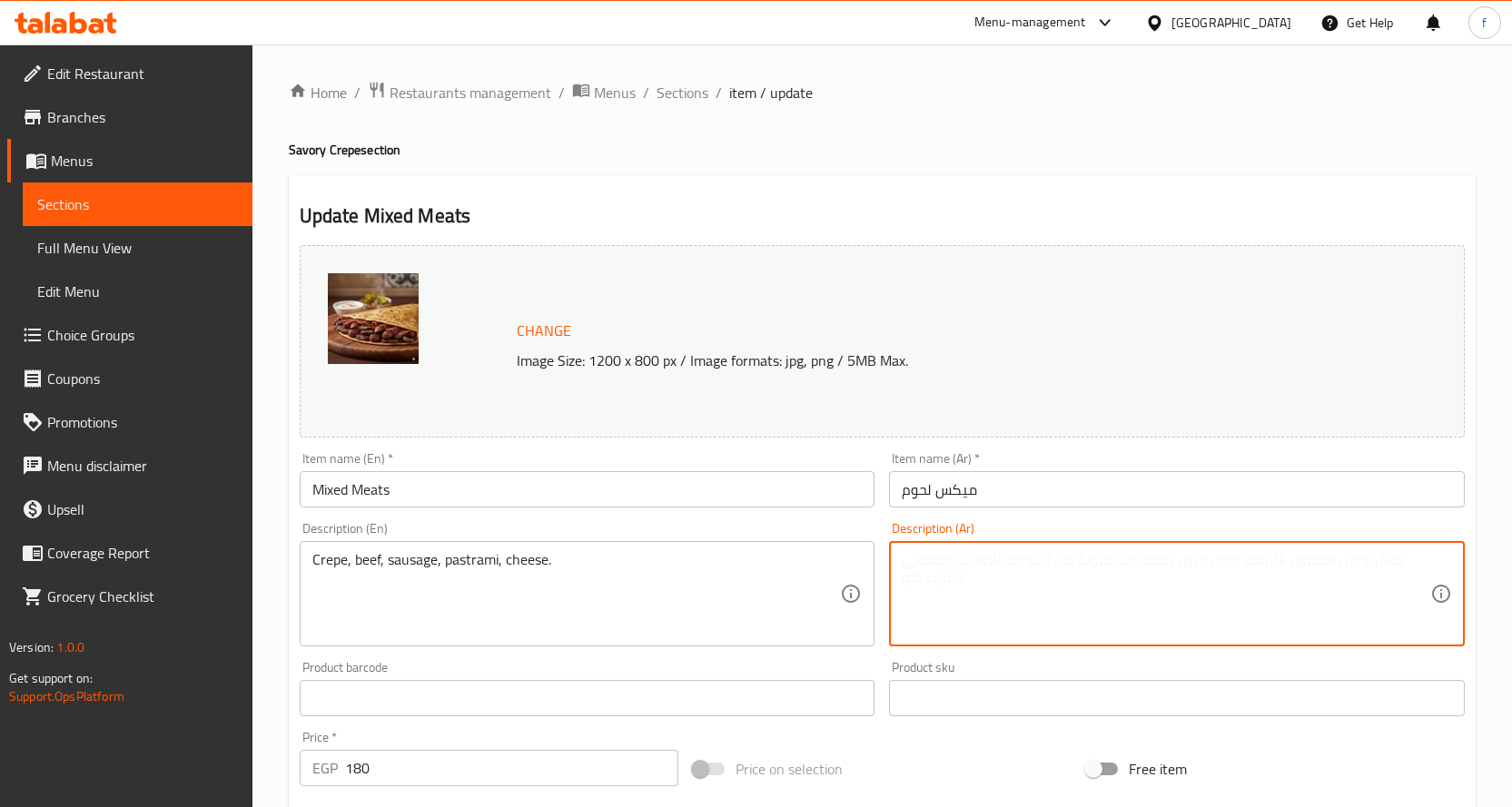
paste textarea "كريب، لحم بقري، سجق، بسطرمة، جبنة."
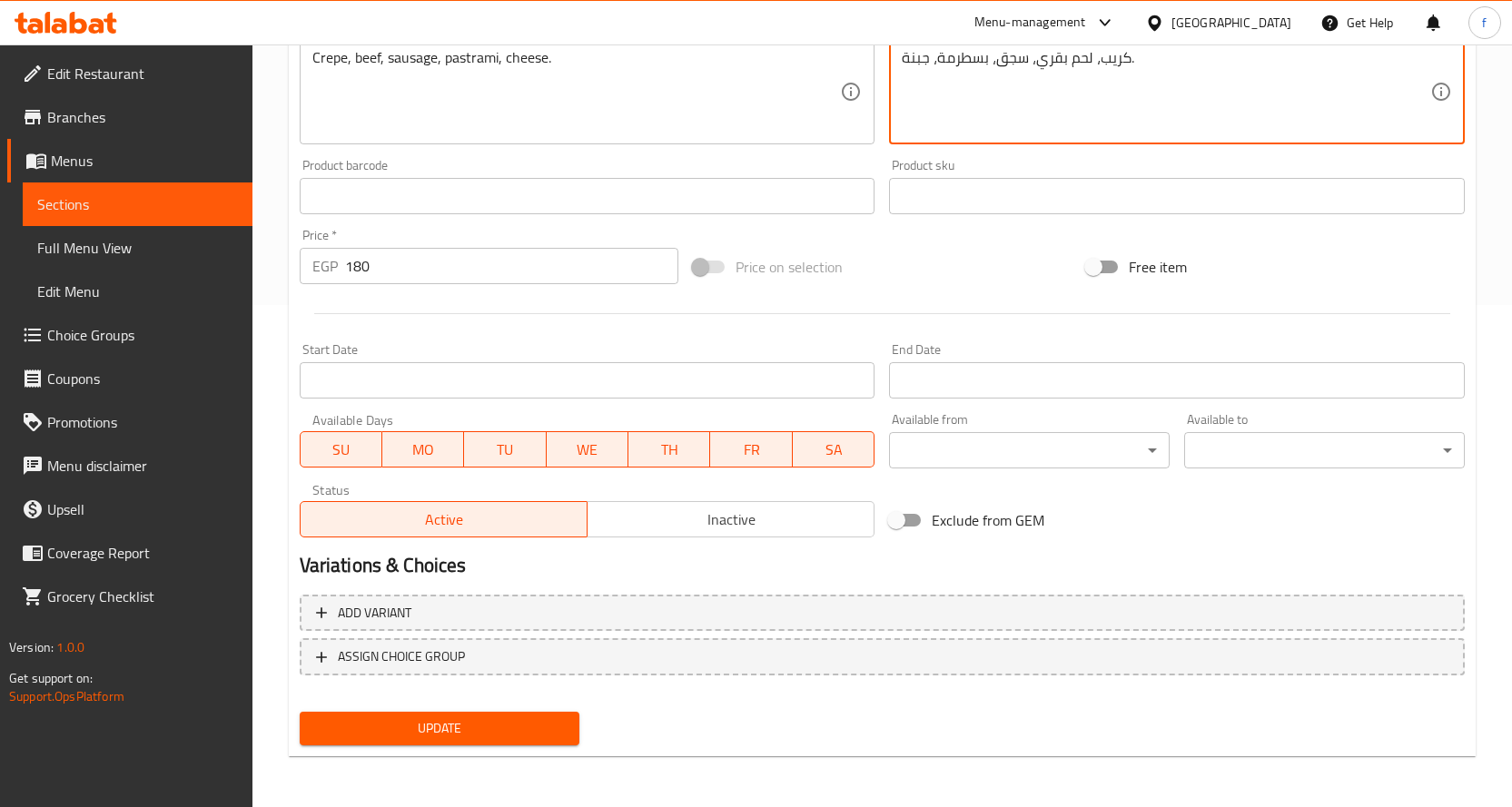
type textarea "كريب، لحم بقري، سجق، بسطرمة، جبنة."
click at [433, 726] on span "Update" at bounding box center [440, 729] width 251 height 22
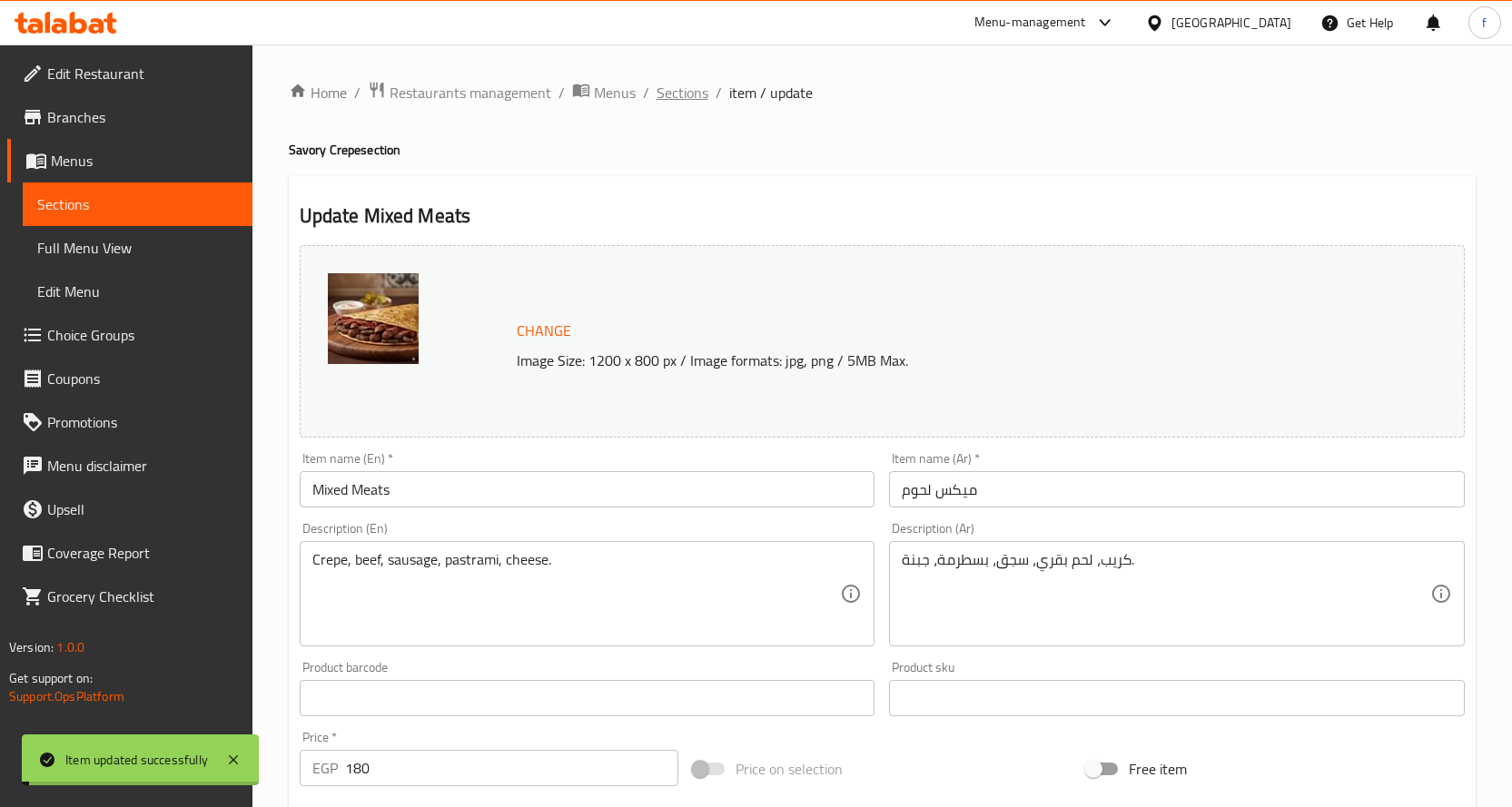
click at [665, 103] on span "Sections" at bounding box center [681, 92] width 51 height 21
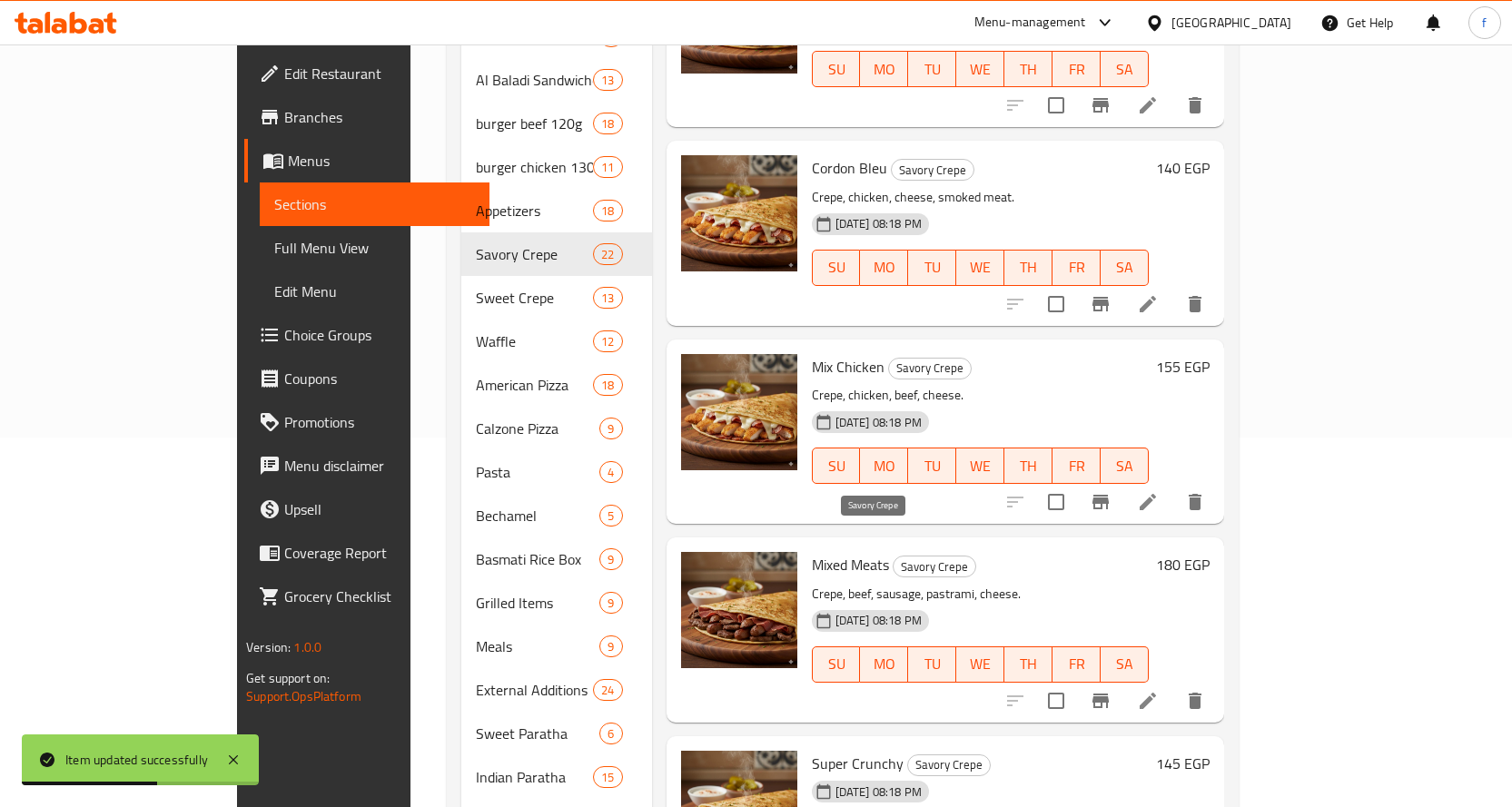
scroll to position [480, 0]
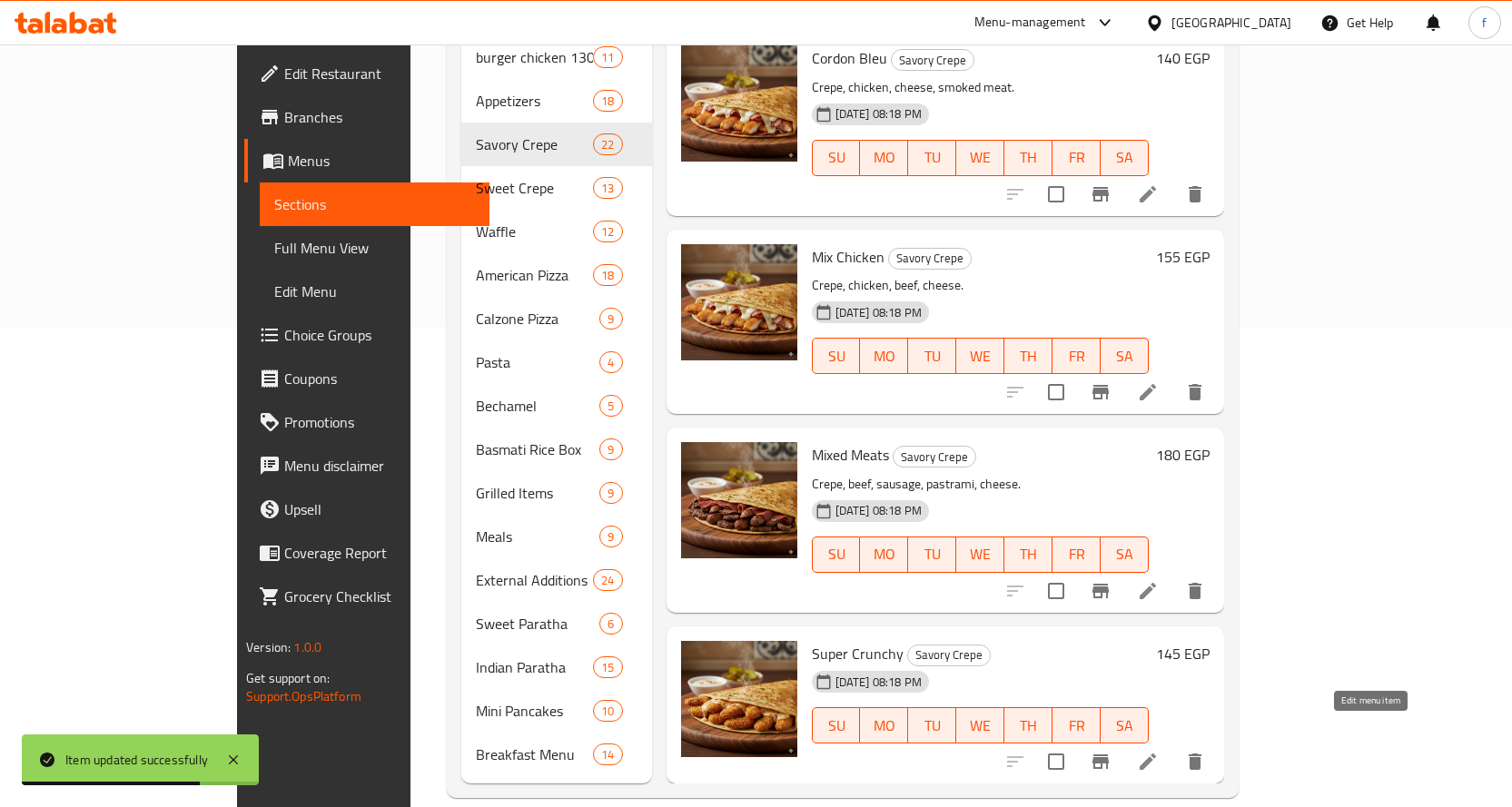
click at [1158, 751] on icon at bounding box center [1147, 761] width 21 height 21
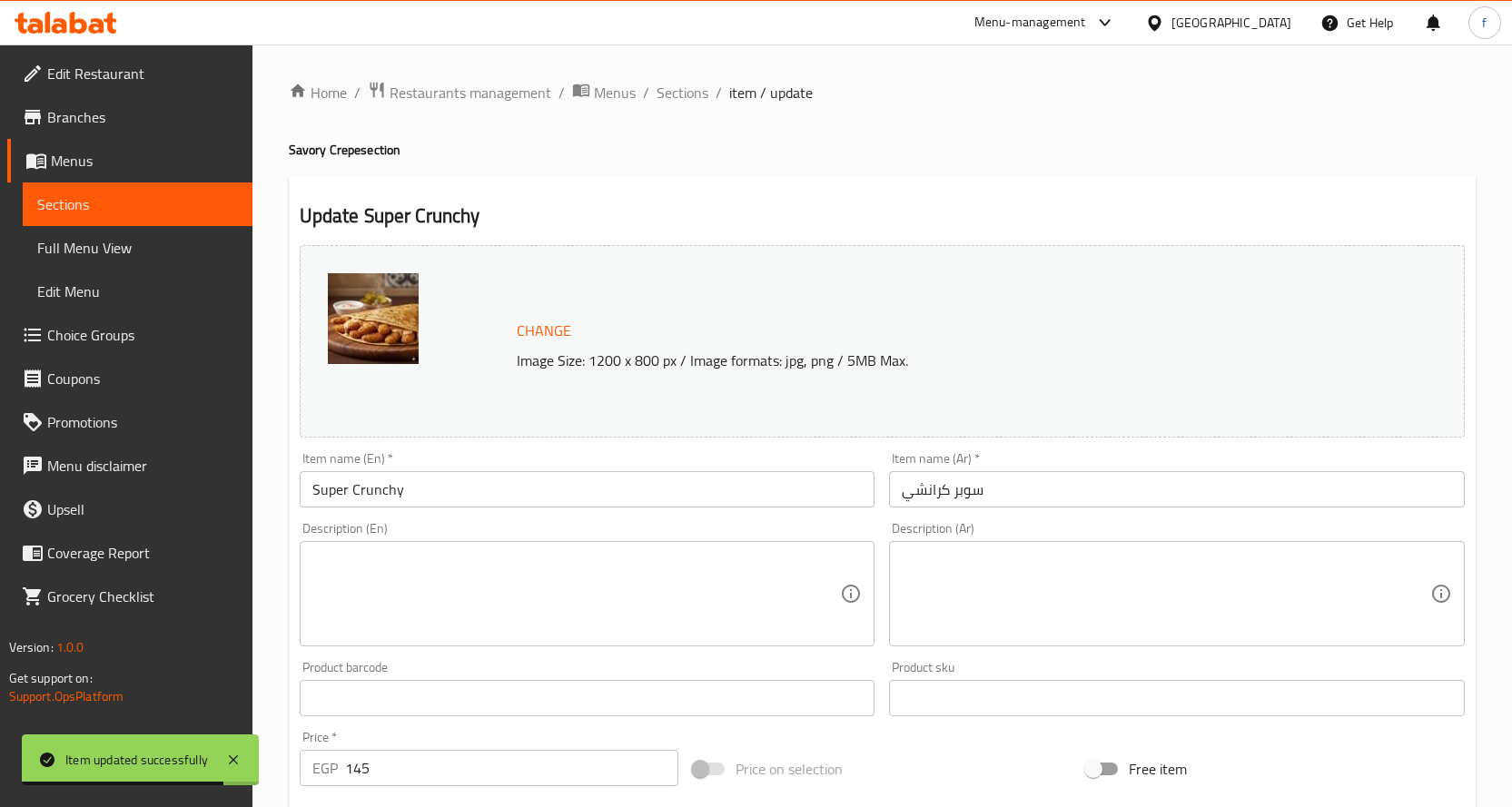
click at [582, 576] on textarea at bounding box center [577, 594] width 528 height 86
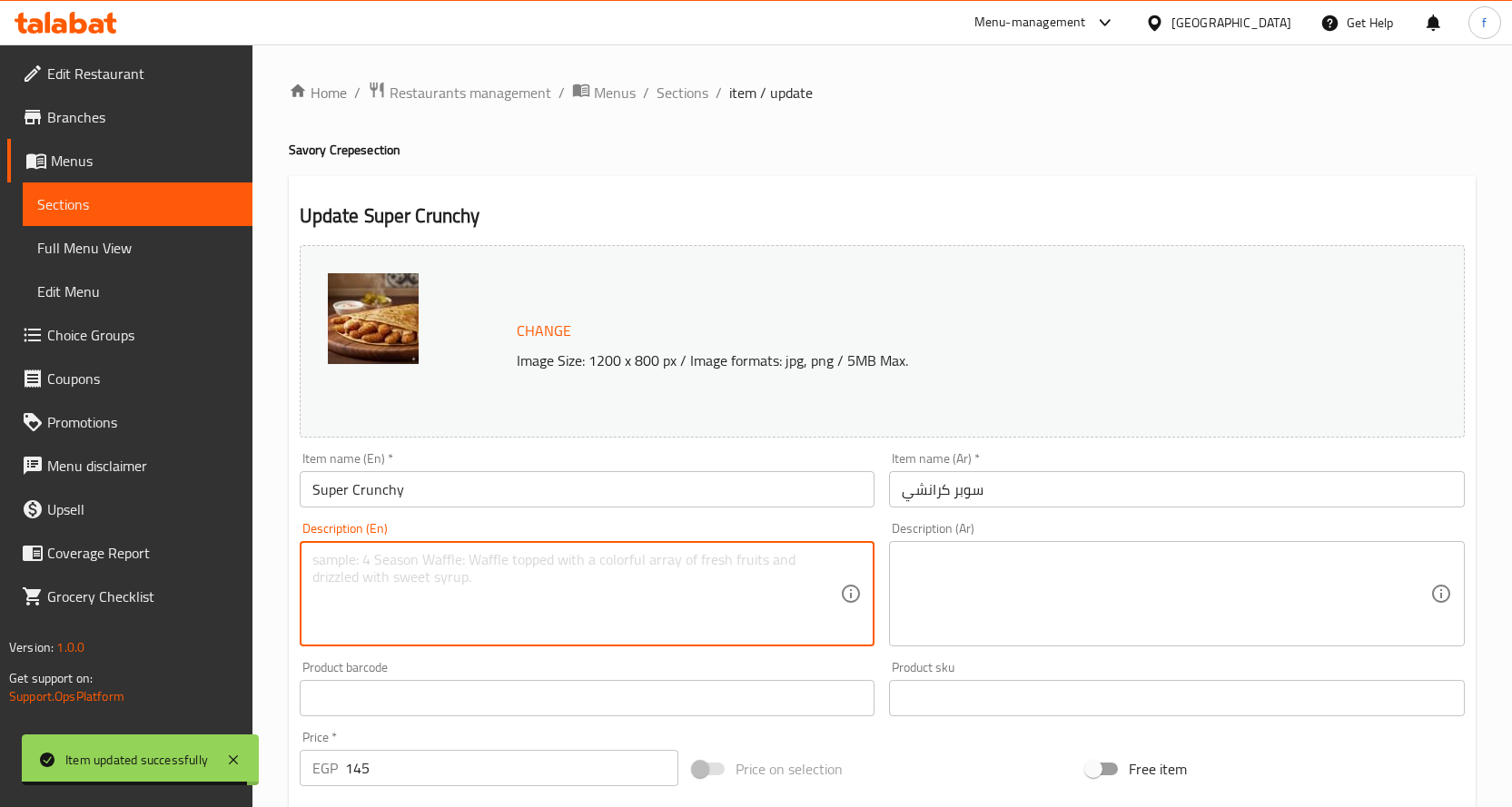
paste textarea "Crepe, crispy chicken, special sauce."
type textarea "Crepe, crispy chicken, special sauce."
click at [1101, 571] on textarea at bounding box center [1166, 594] width 528 height 86
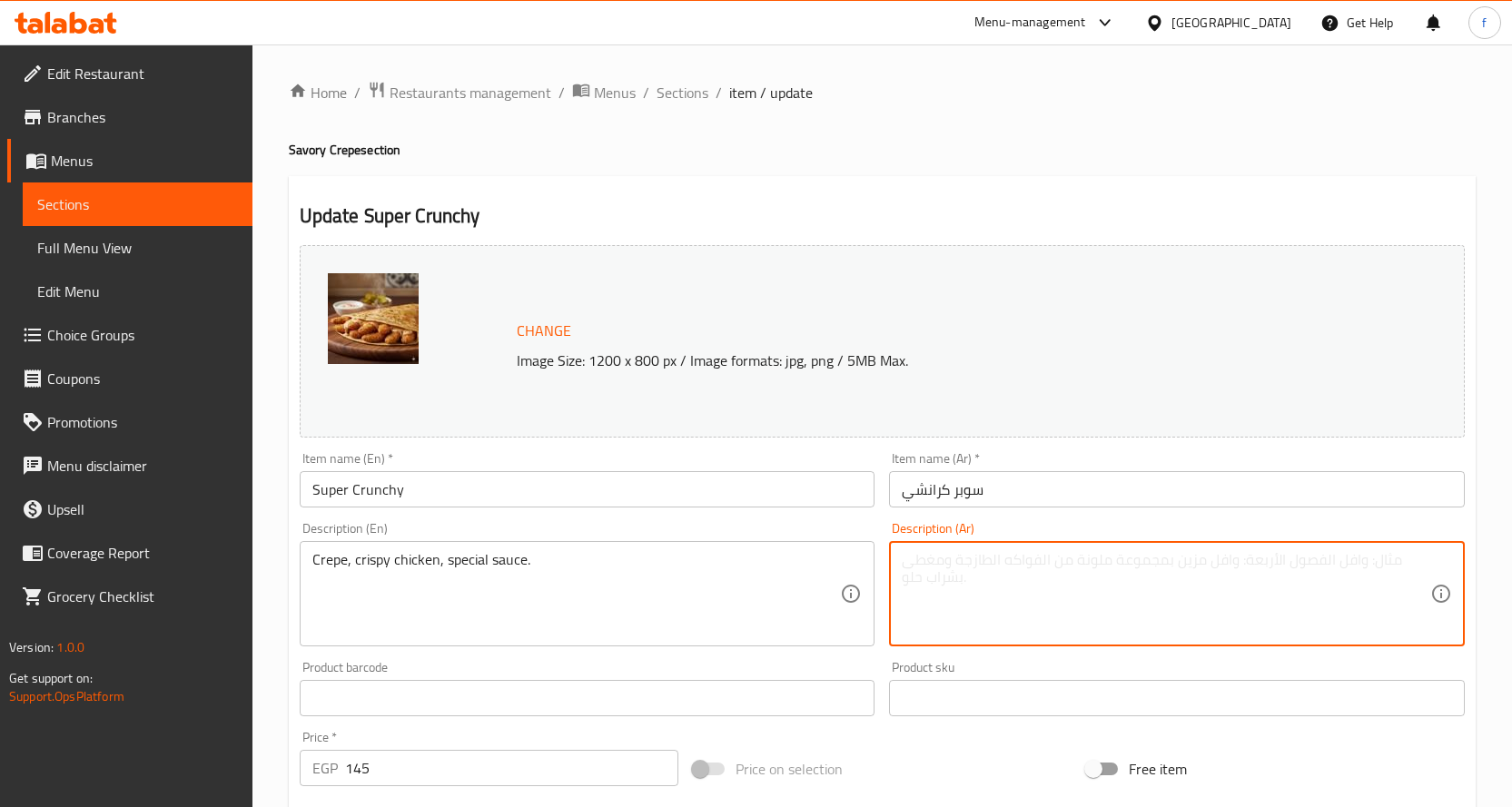
paste textarea "كريب، دجاج مقرمش، صوص خاص."
drag, startPoint x: 928, startPoint y: 564, endPoint x: 763, endPoint y: 582, distance: 166.0
click at [763, 582] on div "Change Image Size: 1200 x 800 px / Image formats: jpg, png / 5MB Max. Item name…" at bounding box center [882, 642] width 1180 height 809
drag, startPoint x: 828, startPoint y: 564, endPoint x: 1061, endPoint y: 562, distance: 233.0
click at [1061, 562] on textarea "كريب، دجاج مقرمش، صوص." at bounding box center [1166, 594] width 528 height 86
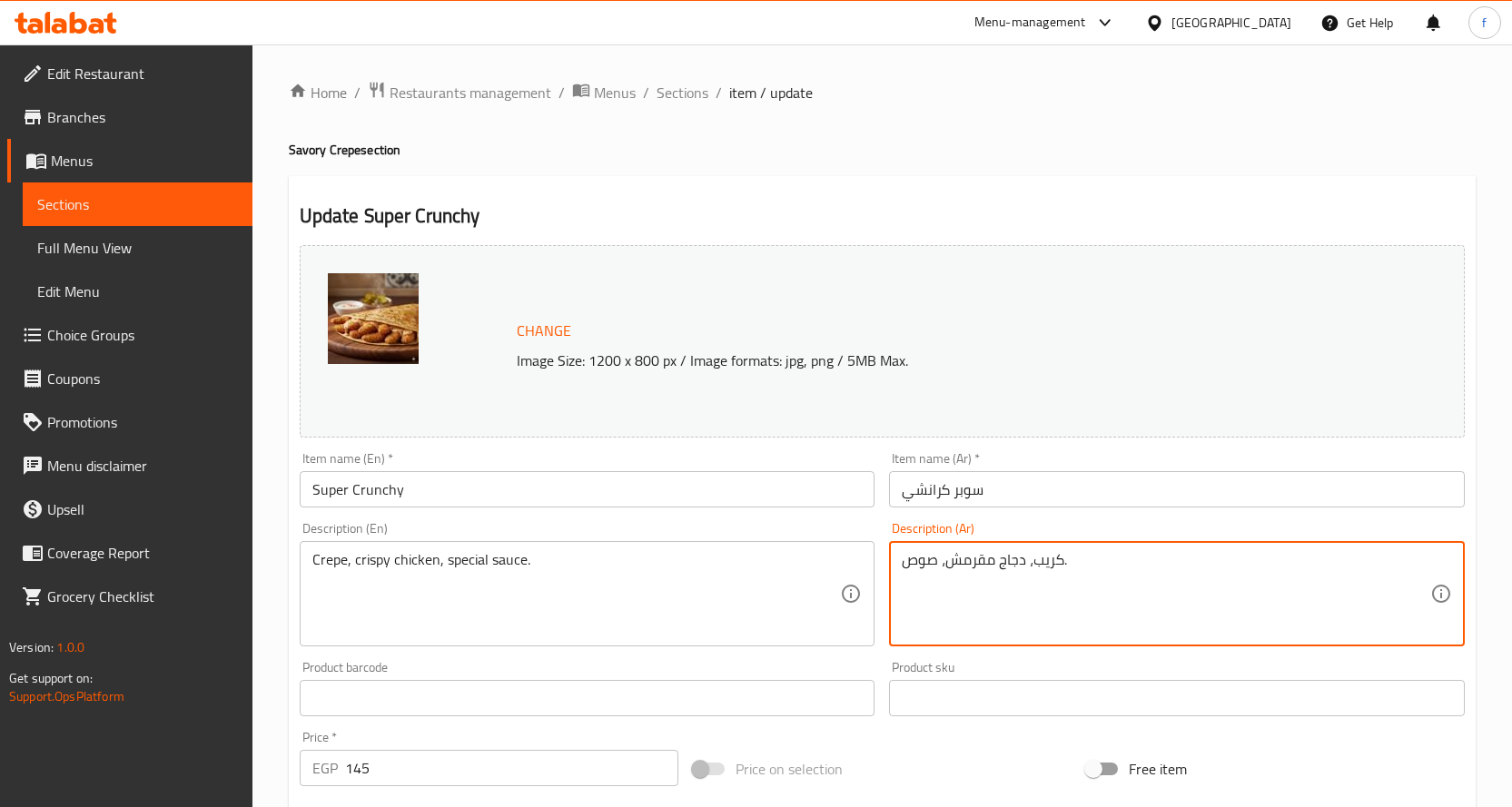
click at [1061, 562] on textarea "كريب، دجاج مقرمش، صوص." at bounding box center [1166, 594] width 528 height 86
click at [950, 560] on textarea "كريب، دجاج مقرمش، [GEOGRAPHIC_DATA]." at bounding box center [1166, 594] width 528 height 86
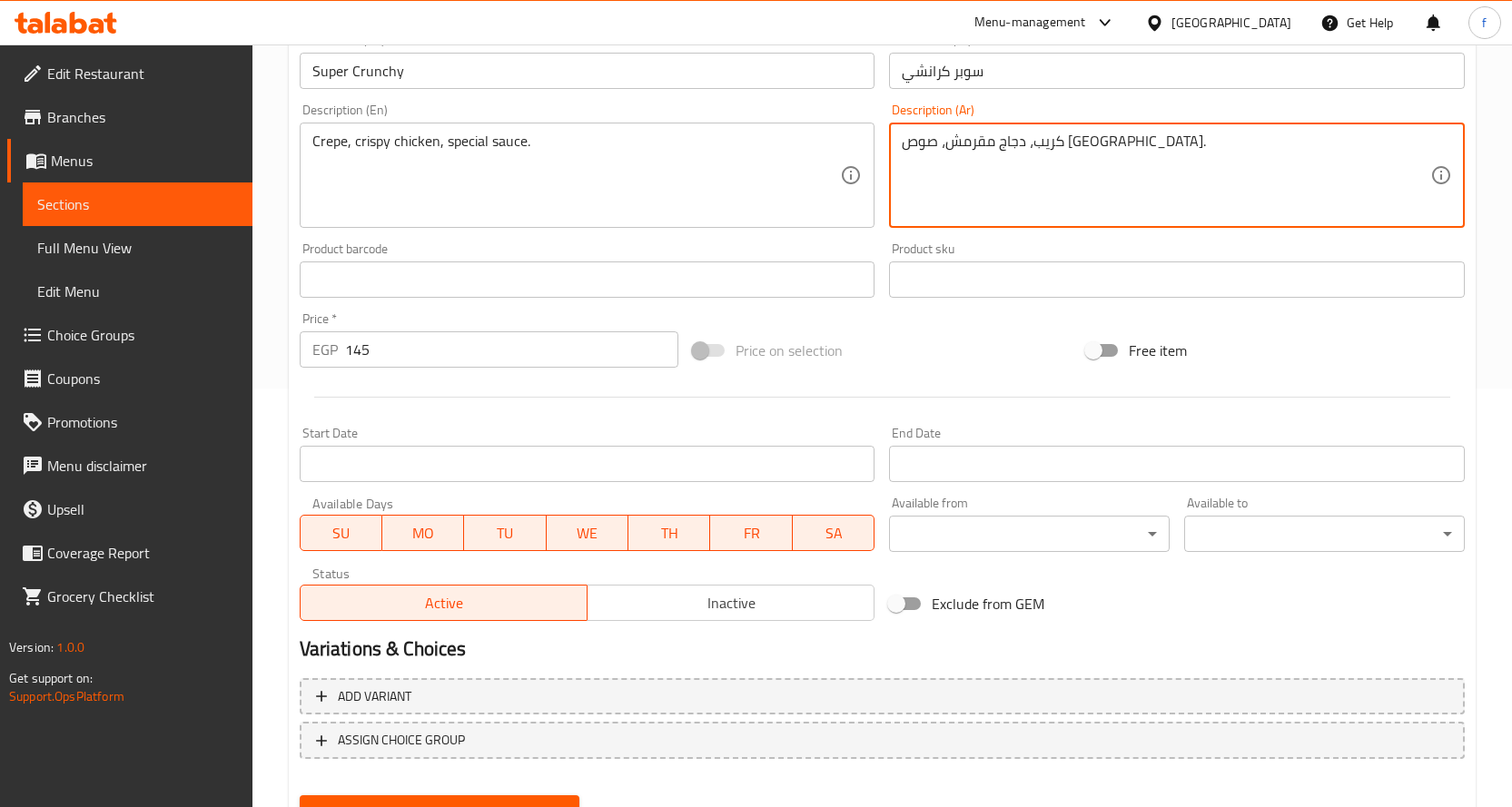
scroll to position [453, 0]
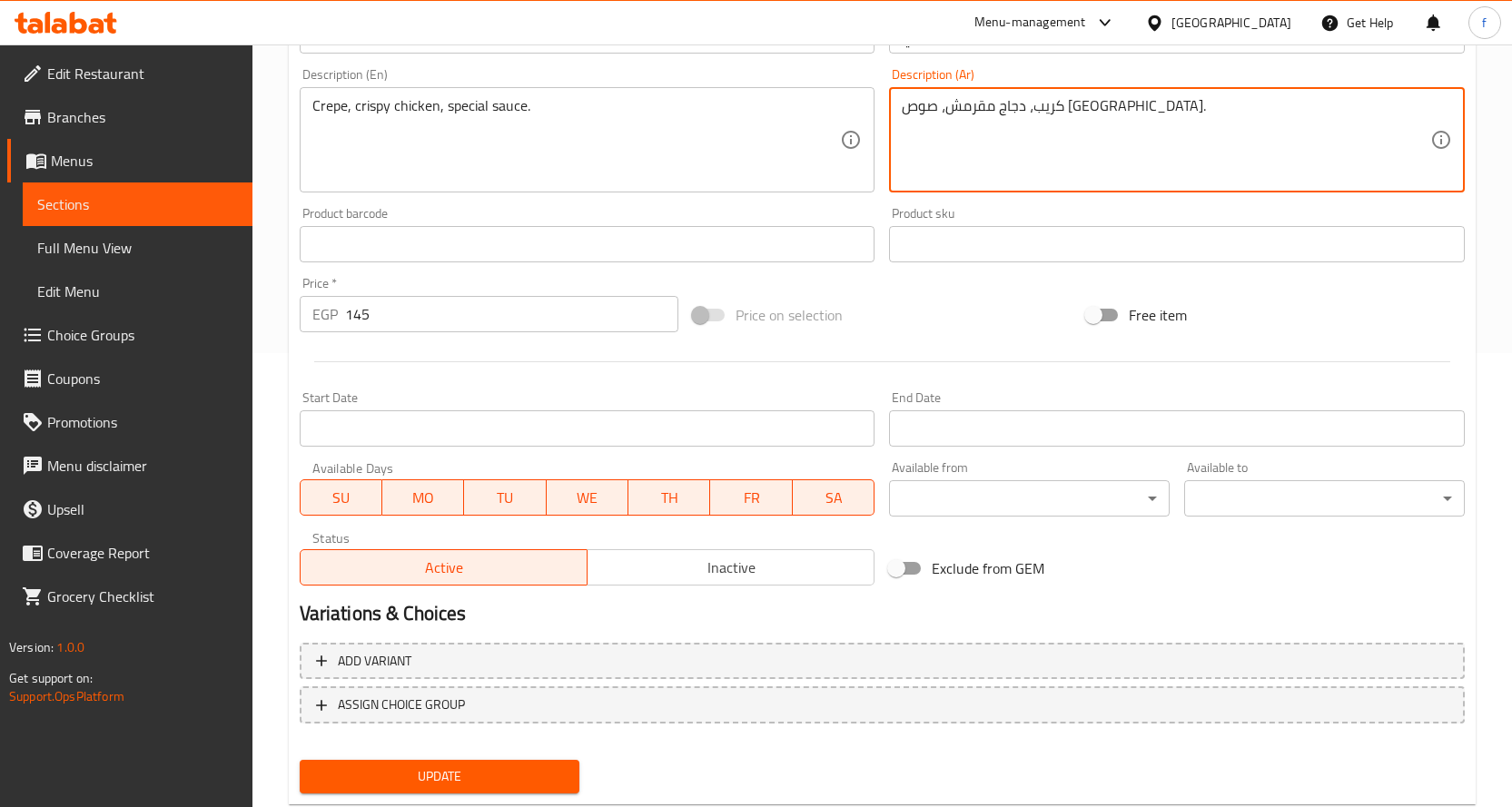
type textarea "كريب، دجاج مقرمش، صوص [GEOGRAPHIC_DATA]."
click at [460, 757] on div "Update" at bounding box center [440, 777] width 295 height 49
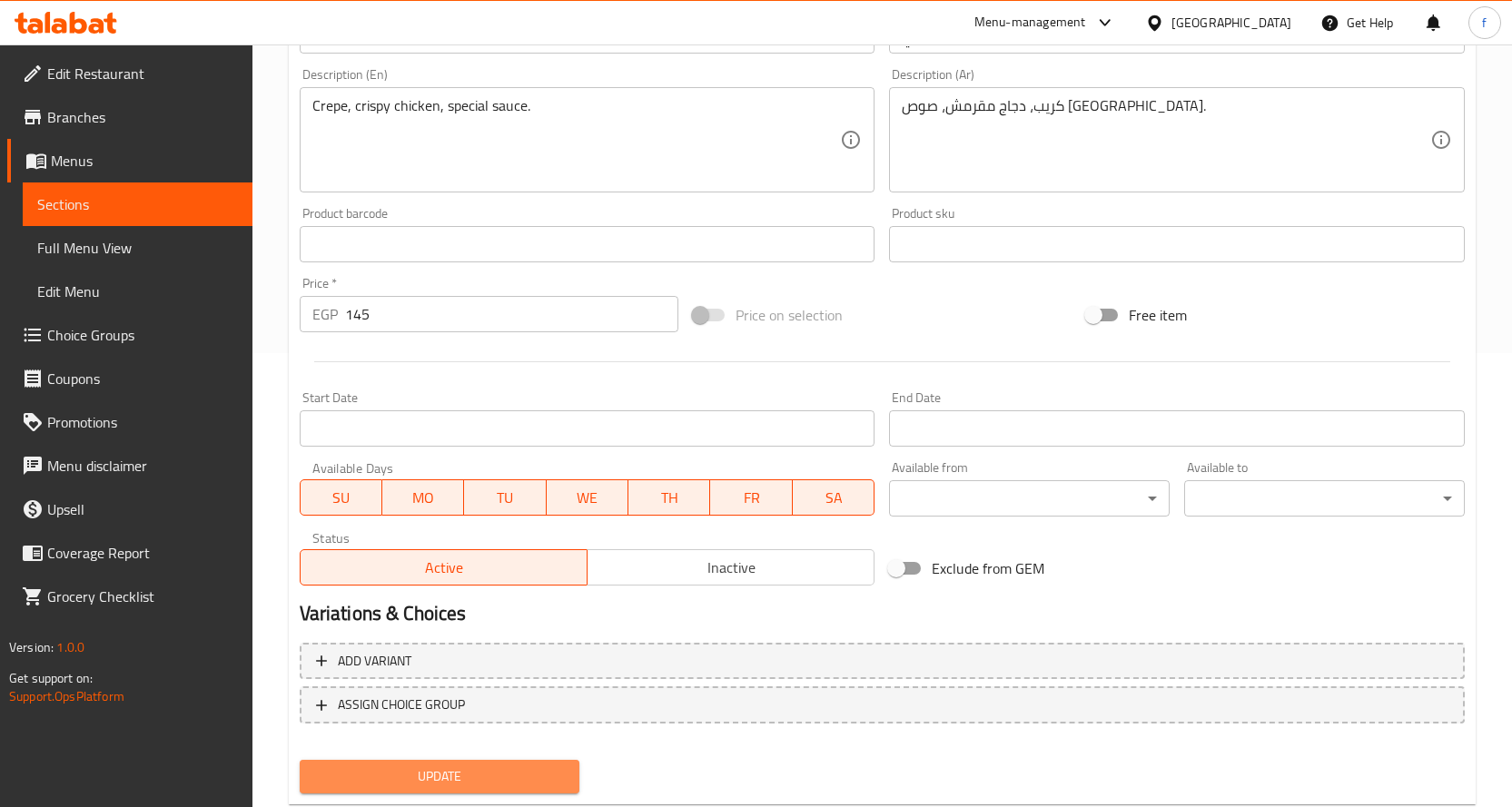
click at [460, 768] on span "Update" at bounding box center [440, 776] width 251 height 22
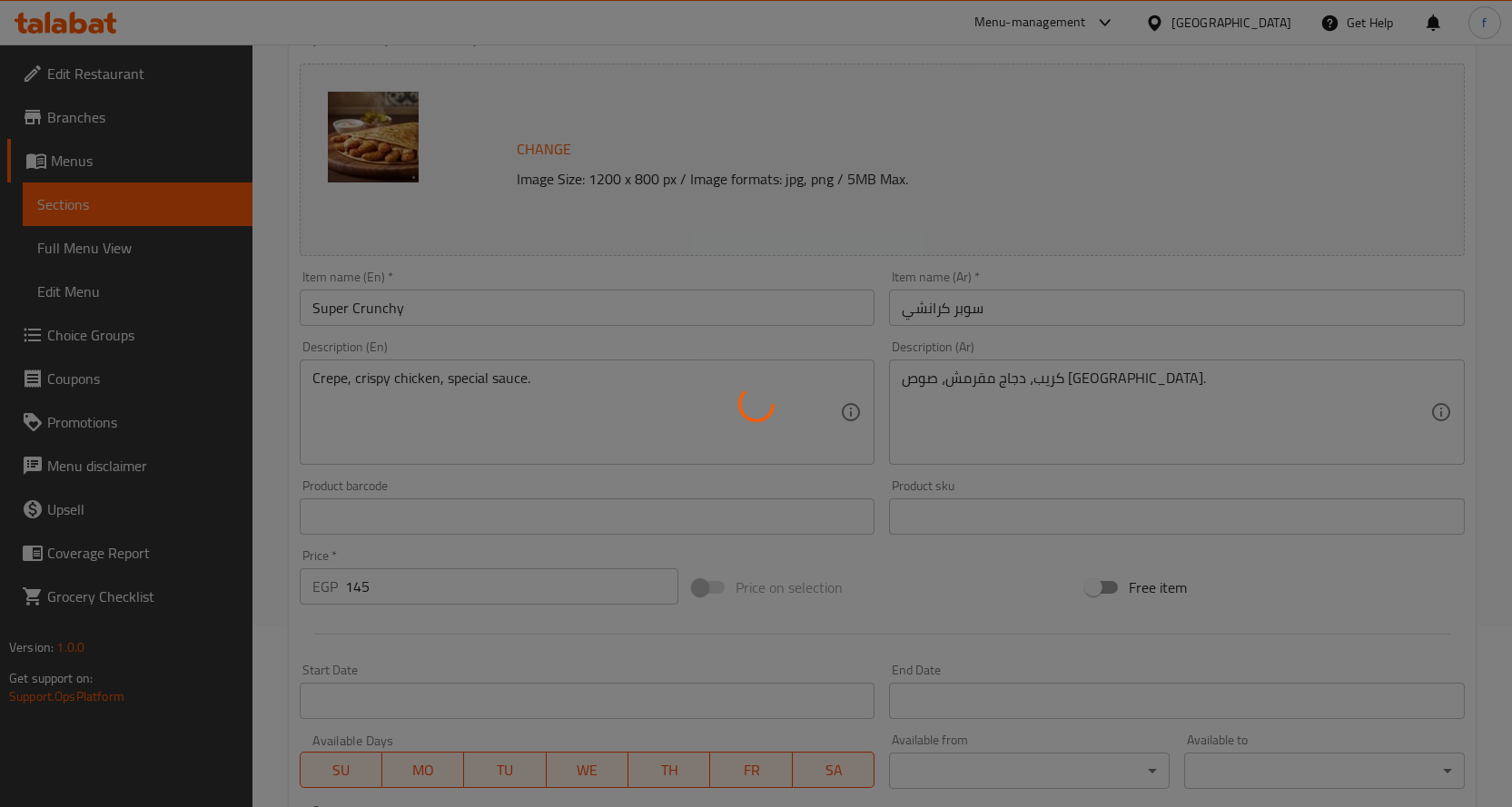
scroll to position [0, 0]
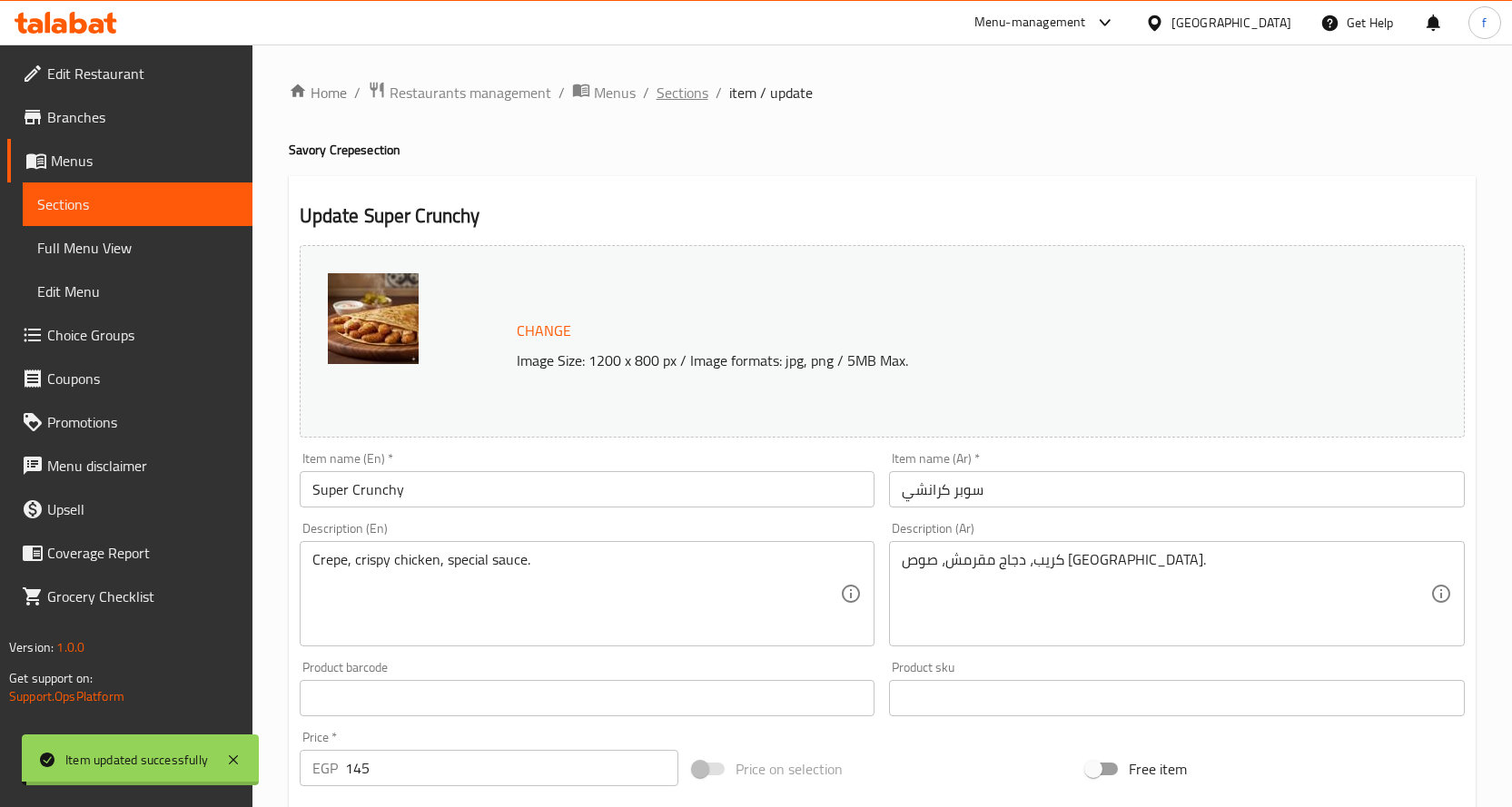
click at [696, 95] on span "Sections" at bounding box center [681, 92] width 51 height 21
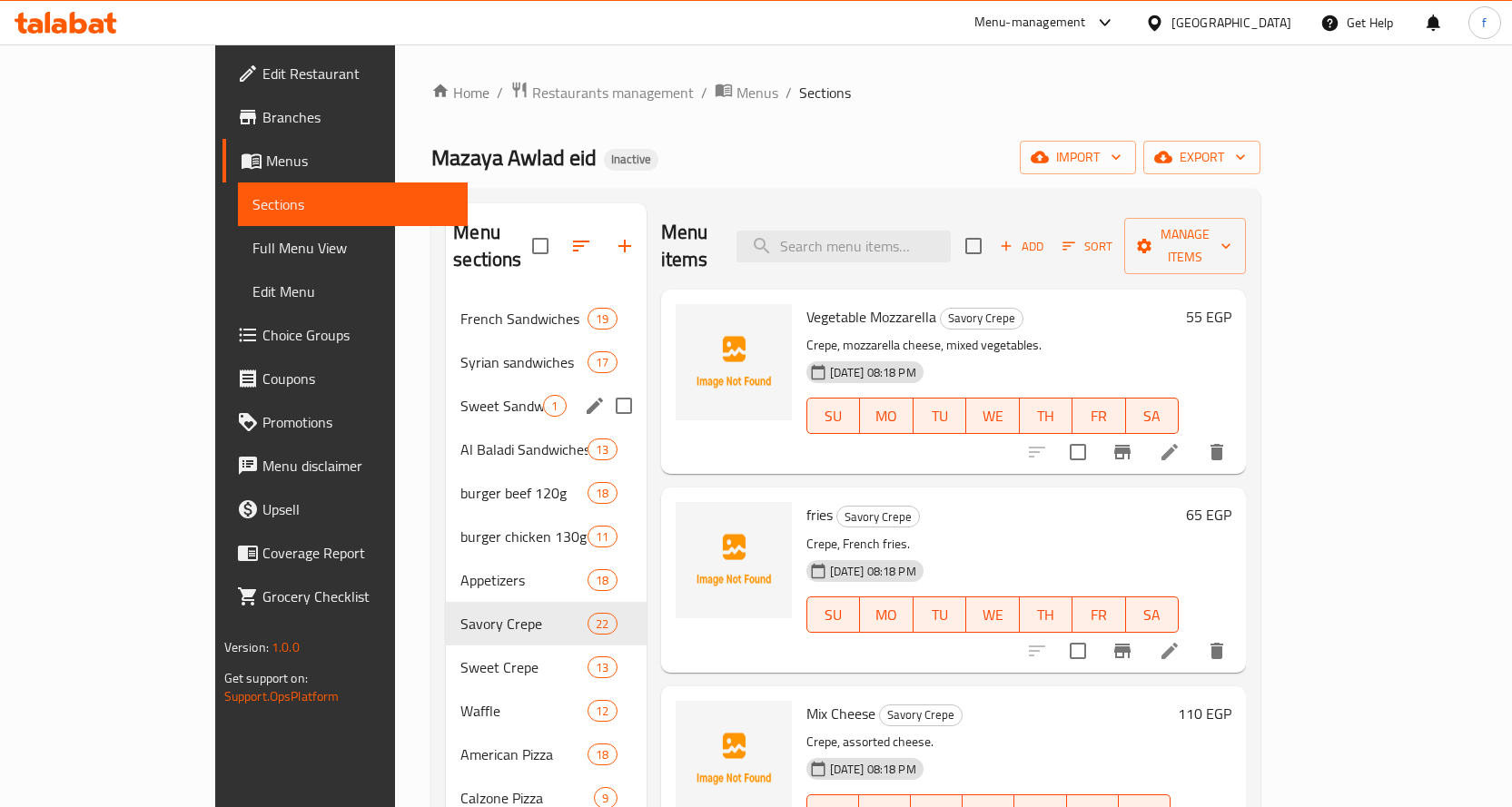
scroll to position [363, 0]
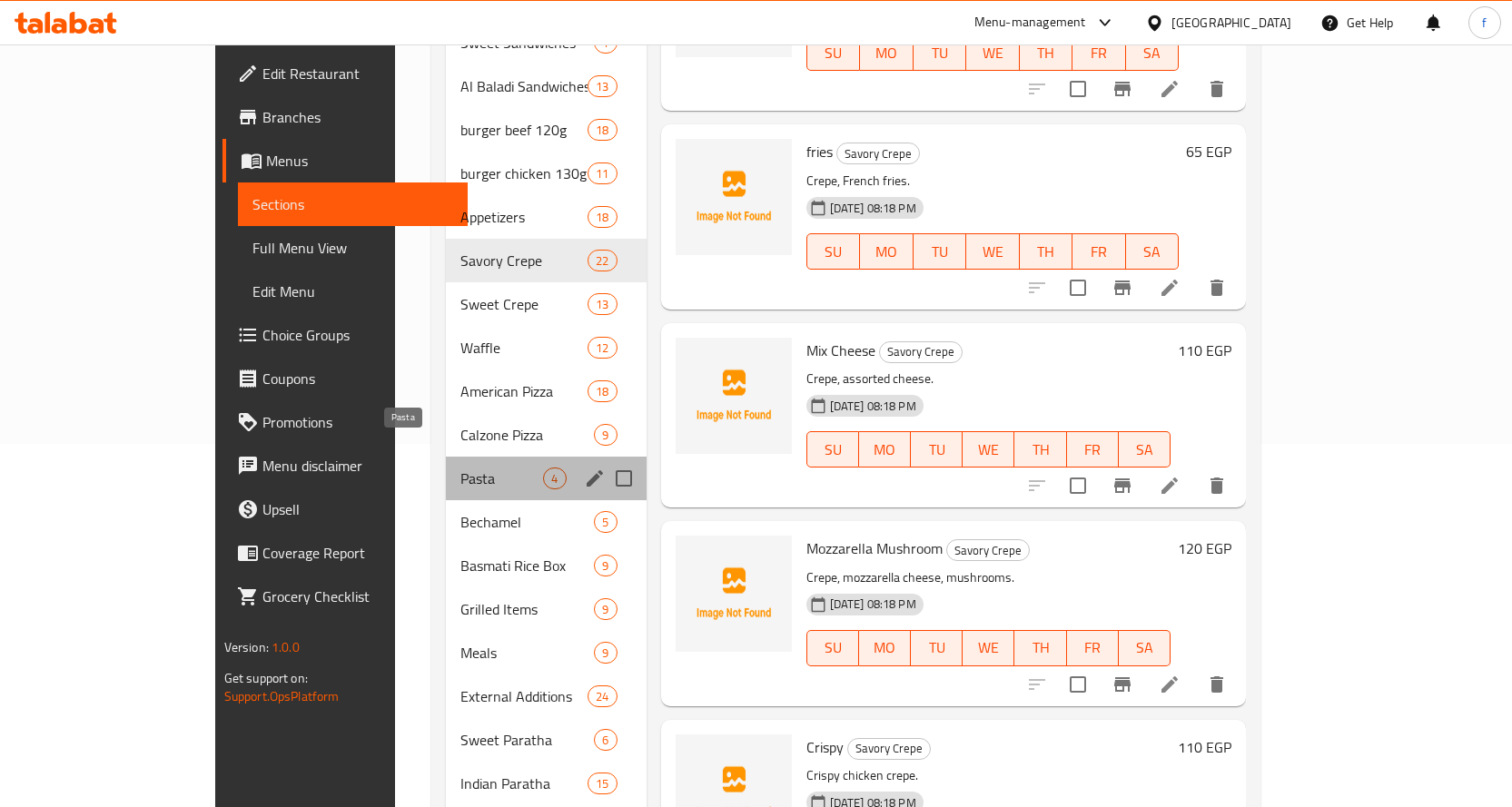
click at [460, 467] on span "Pasta" at bounding box center [501, 478] width 83 height 21
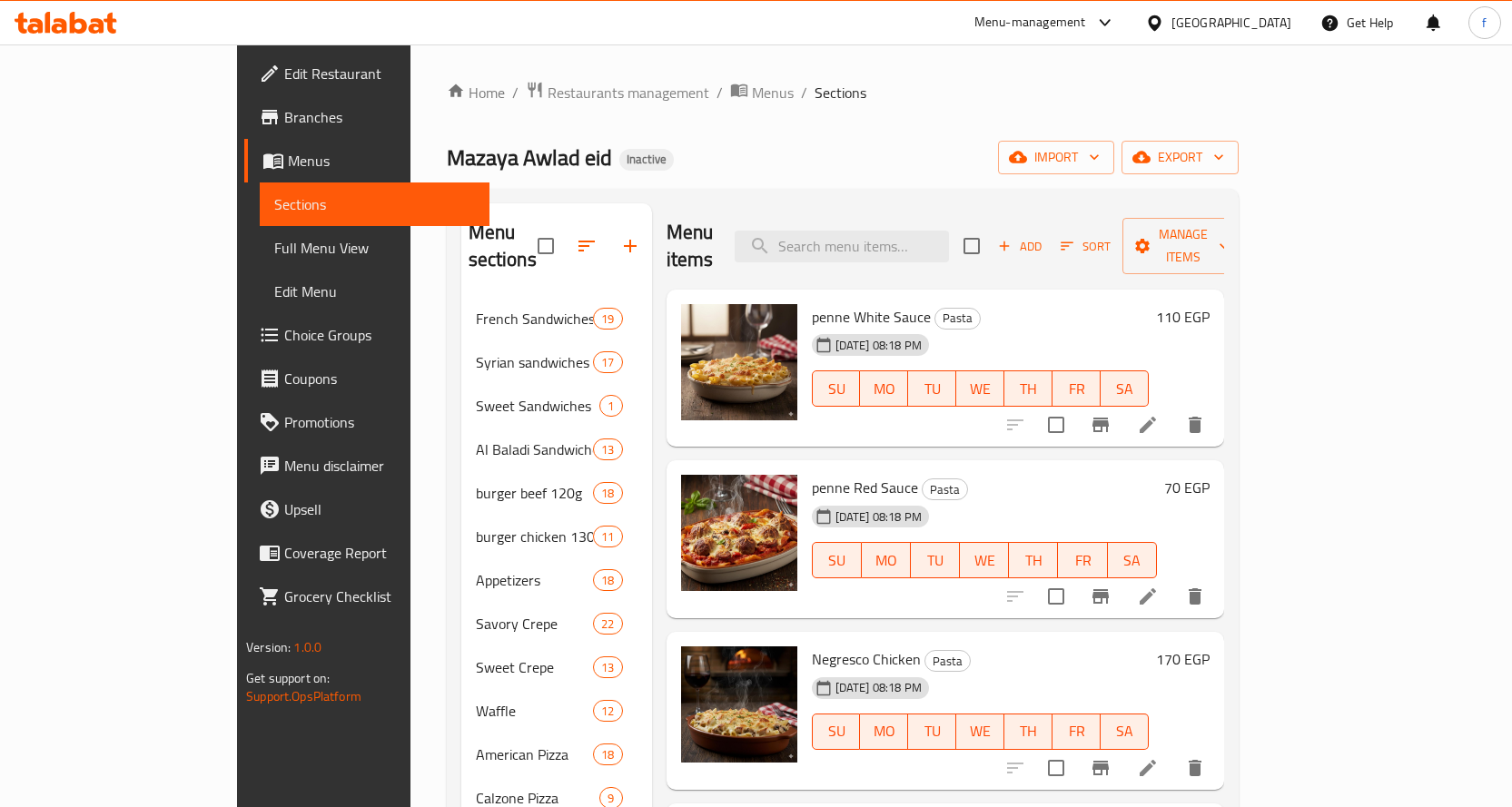
click at [1173, 409] on li at bounding box center [1147, 424] width 50 height 33
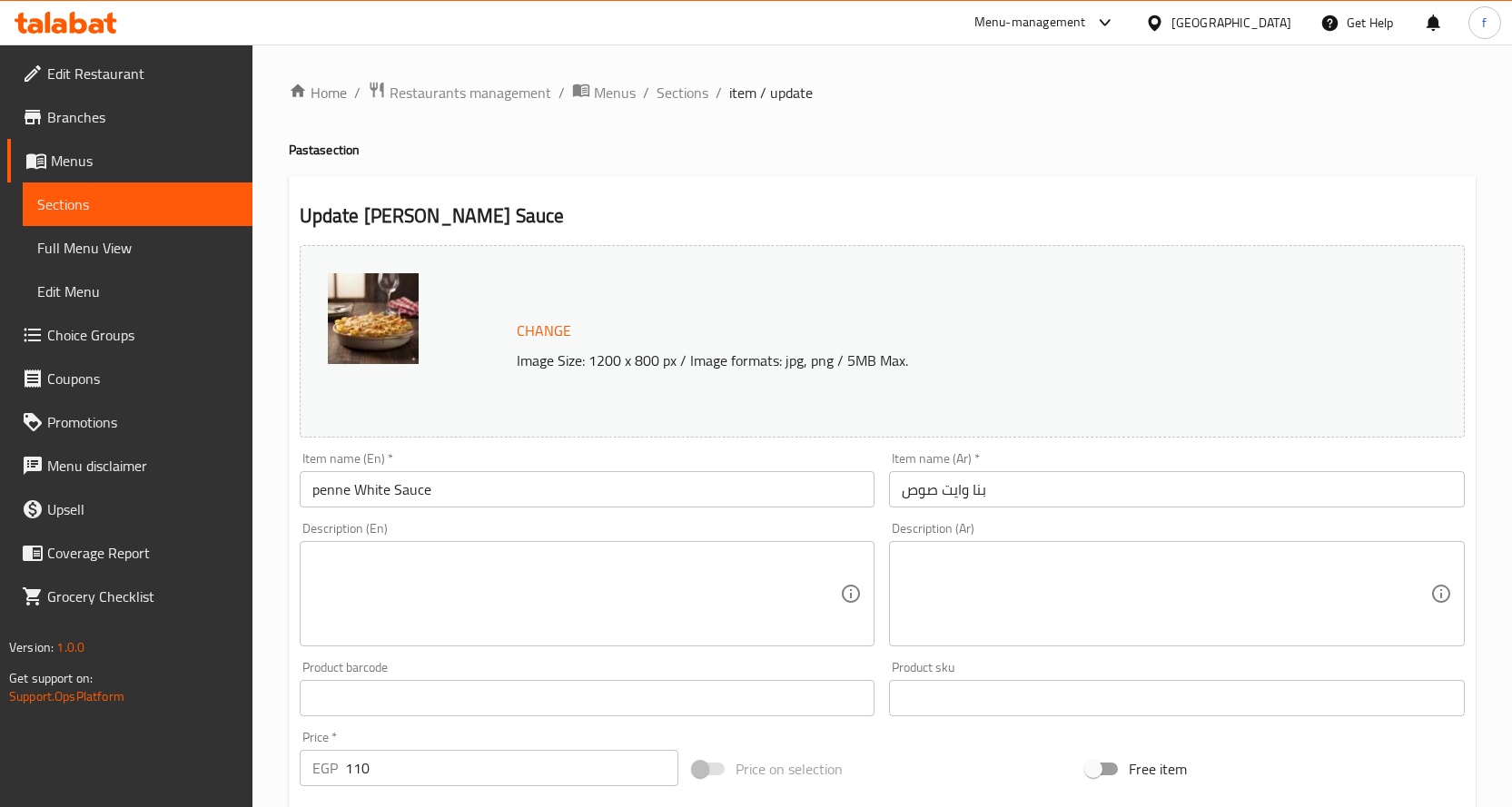
click at [633, 574] on textarea at bounding box center [577, 594] width 528 height 86
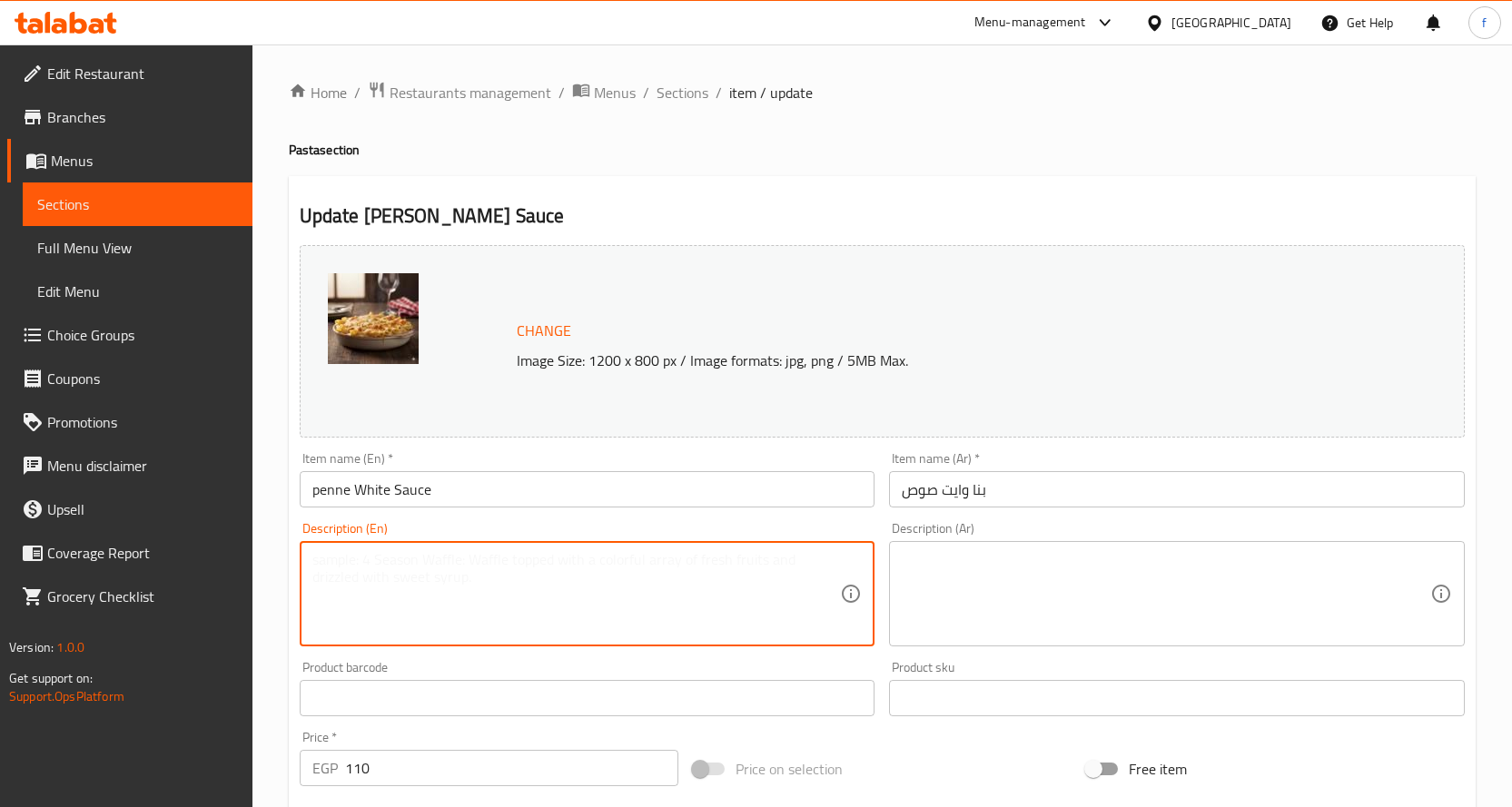
paste textarea "Pasta, white sauce."
type textarea "Pasta, white sauce."
click at [953, 586] on textarea at bounding box center [1166, 594] width 528 height 86
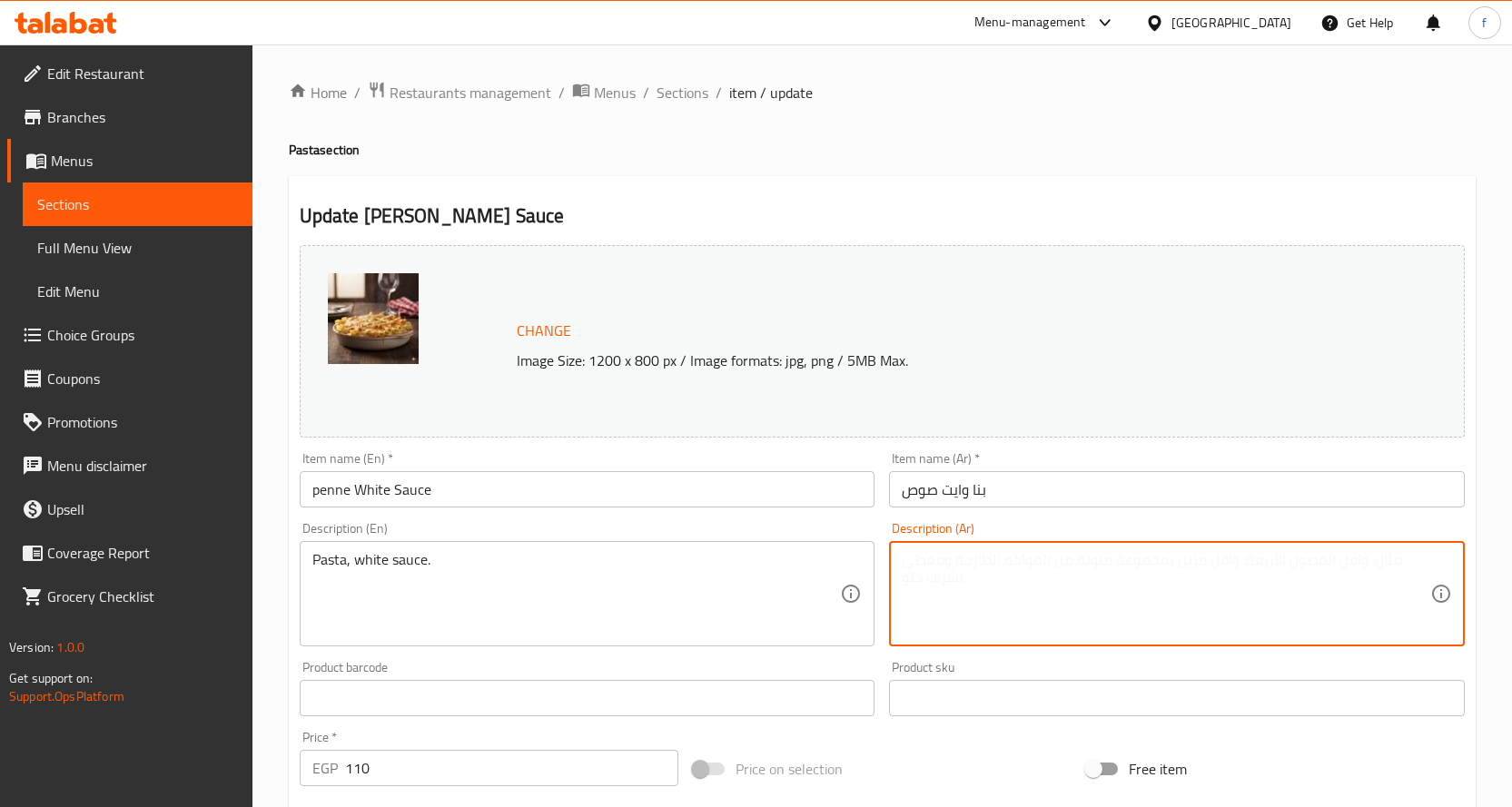
paste textarea "مكرونة بنا، صوص أبيض."
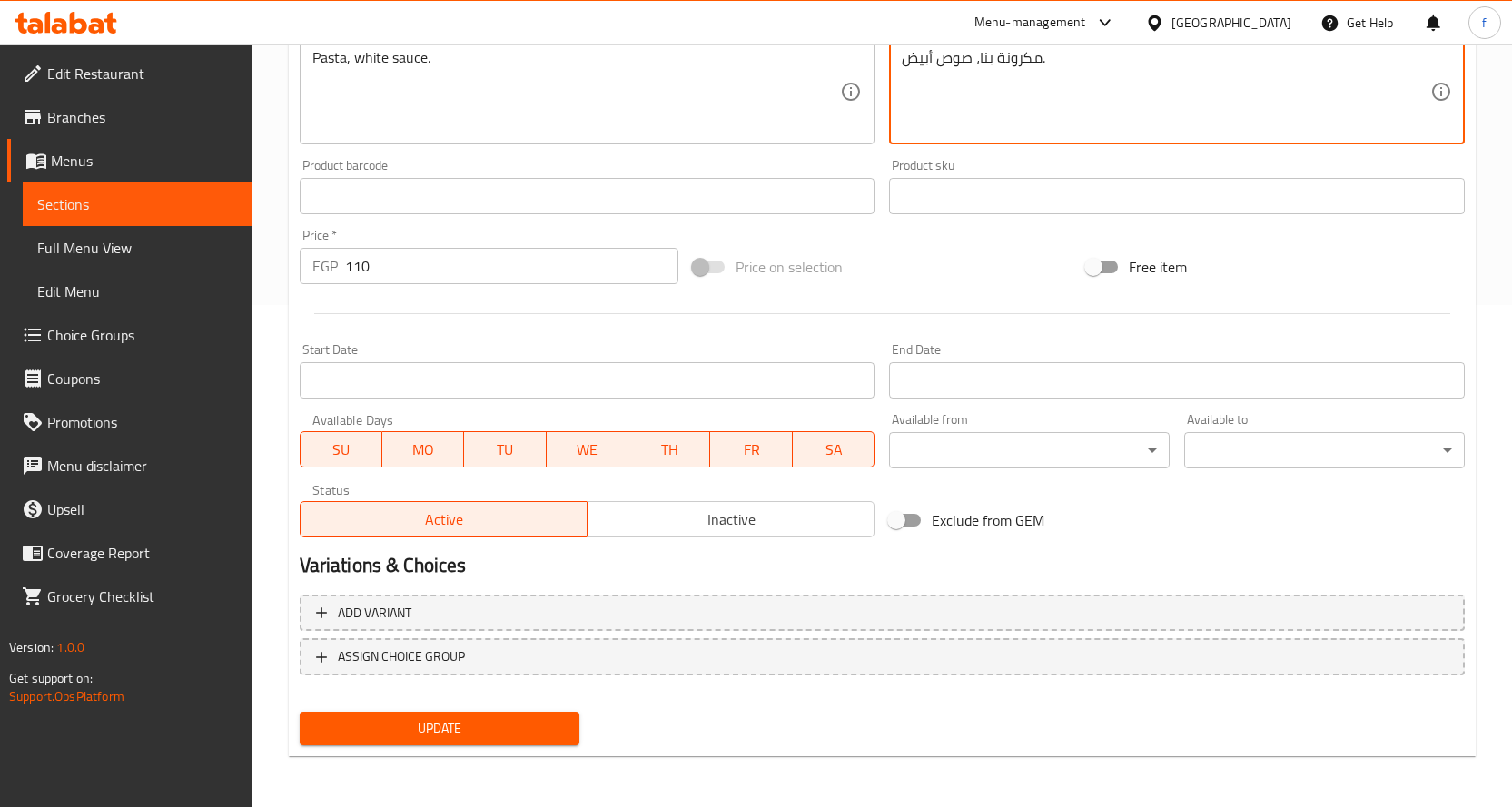
type textarea "مكرونة بنا، صوص أبيض."
click at [461, 723] on span "Update" at bounding box center [440, 729] width 251 height 22
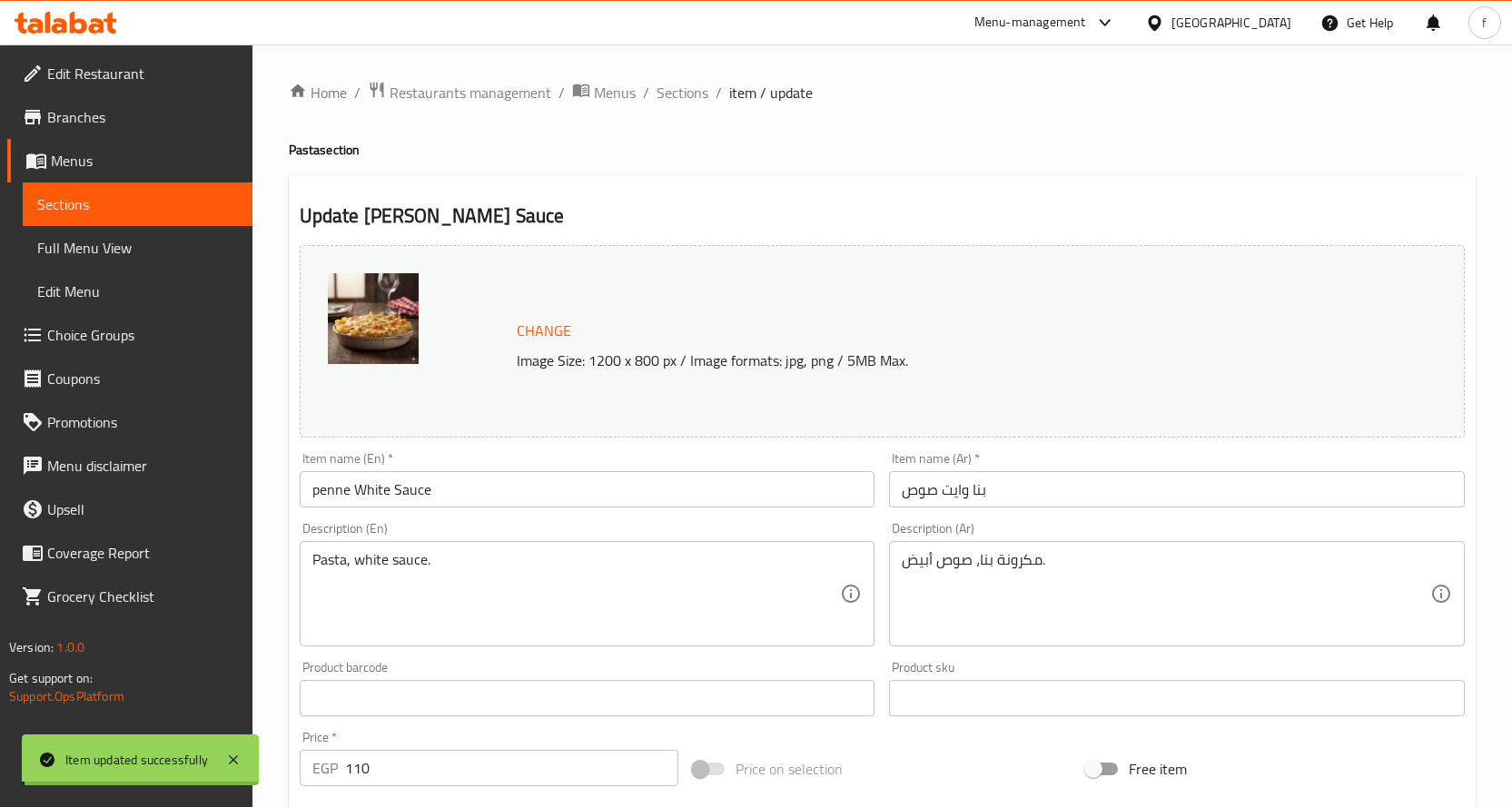
click at [692, 106] on div "Home / Restaurants management / Menus / Sections / item / update Pasta section …" at bounding box center [882, 676] width 1187 height 1191
click at [686, 98] on span "Sections" at bounding box center [681, 92] width 51 height 21
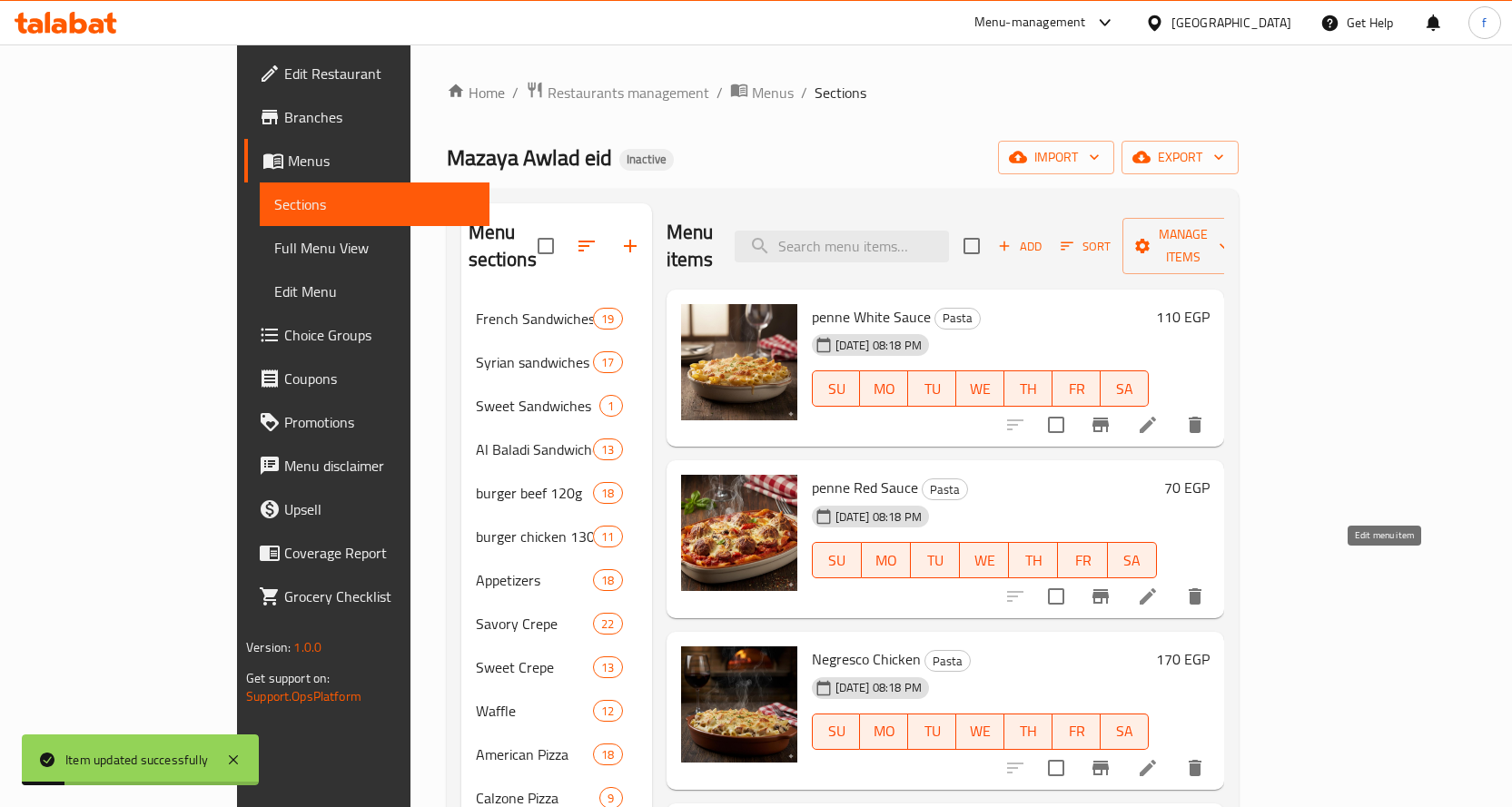
click at [1158, 586] on icon at bounding box center [1147, 596] width 21 height 21
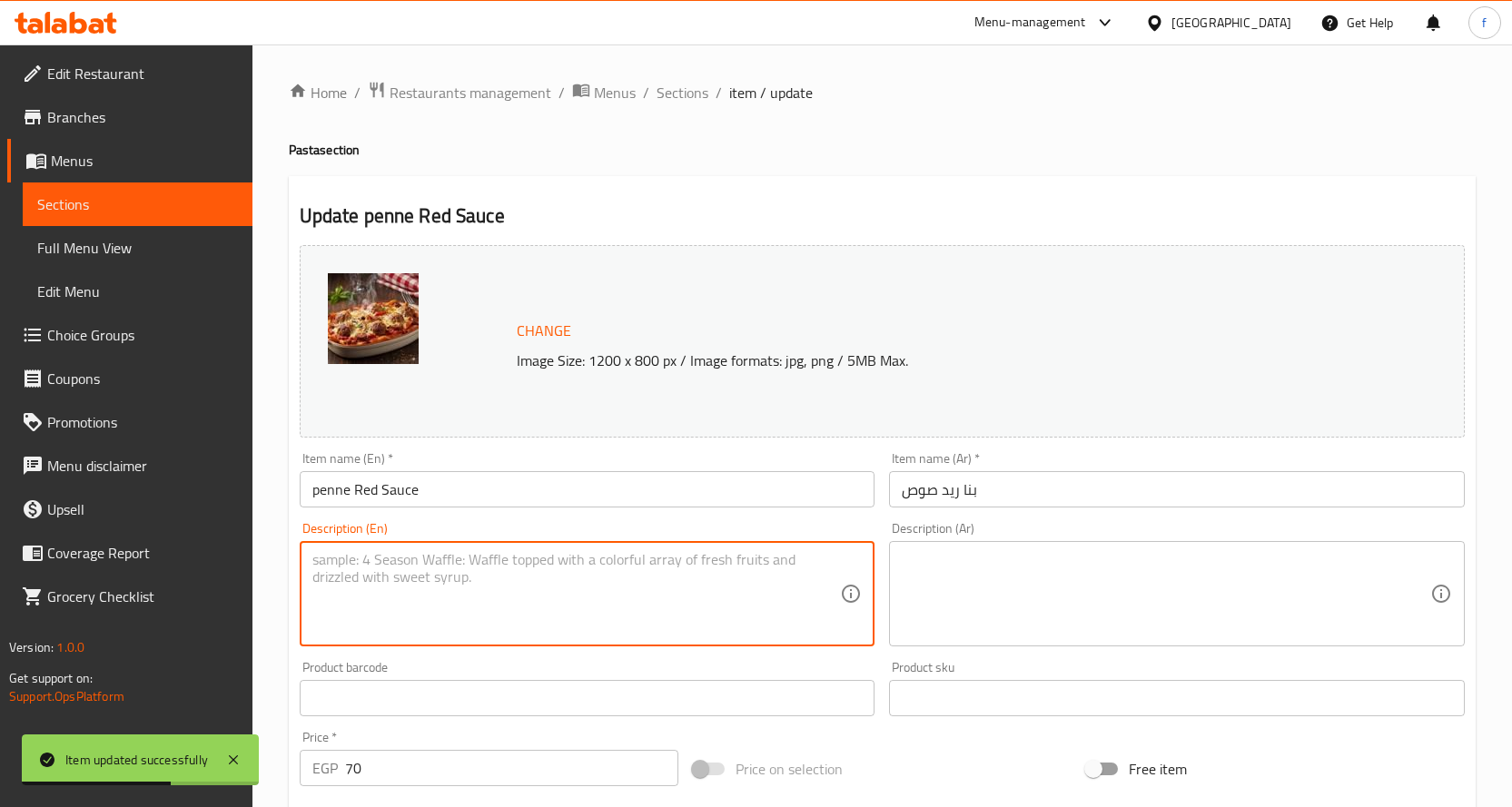
click at [672, 602] on textarea at bounding box center [577, 594] width 528 height 86
paste textarea "Pasta, red sauce."
type textarea "Pasta, red sauce."
click at [985, 585] on textarea at bounding box center [1166, 594] width 528 height 86
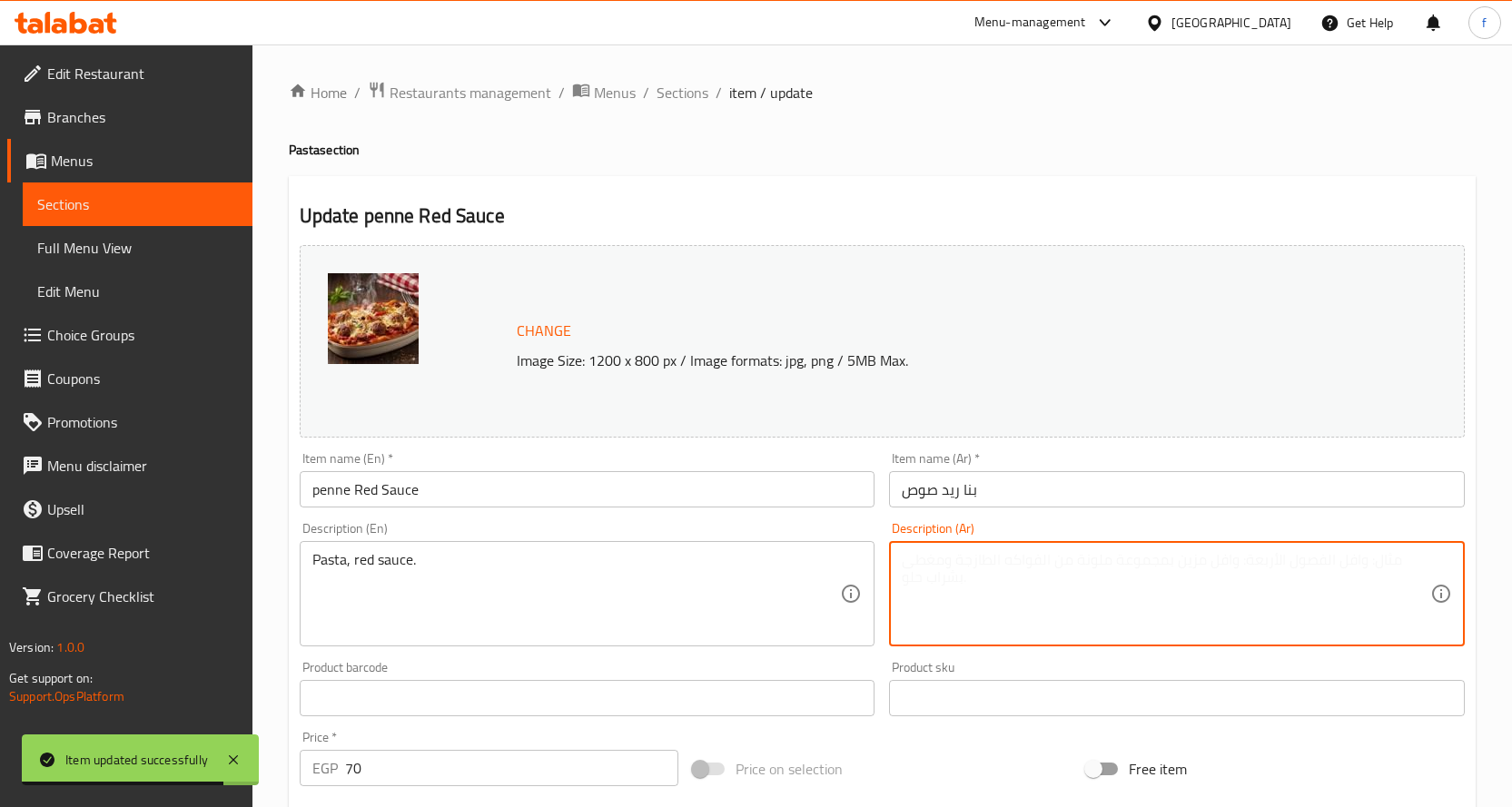
paste textarea "مكرونة بنا، صوص أحمر."
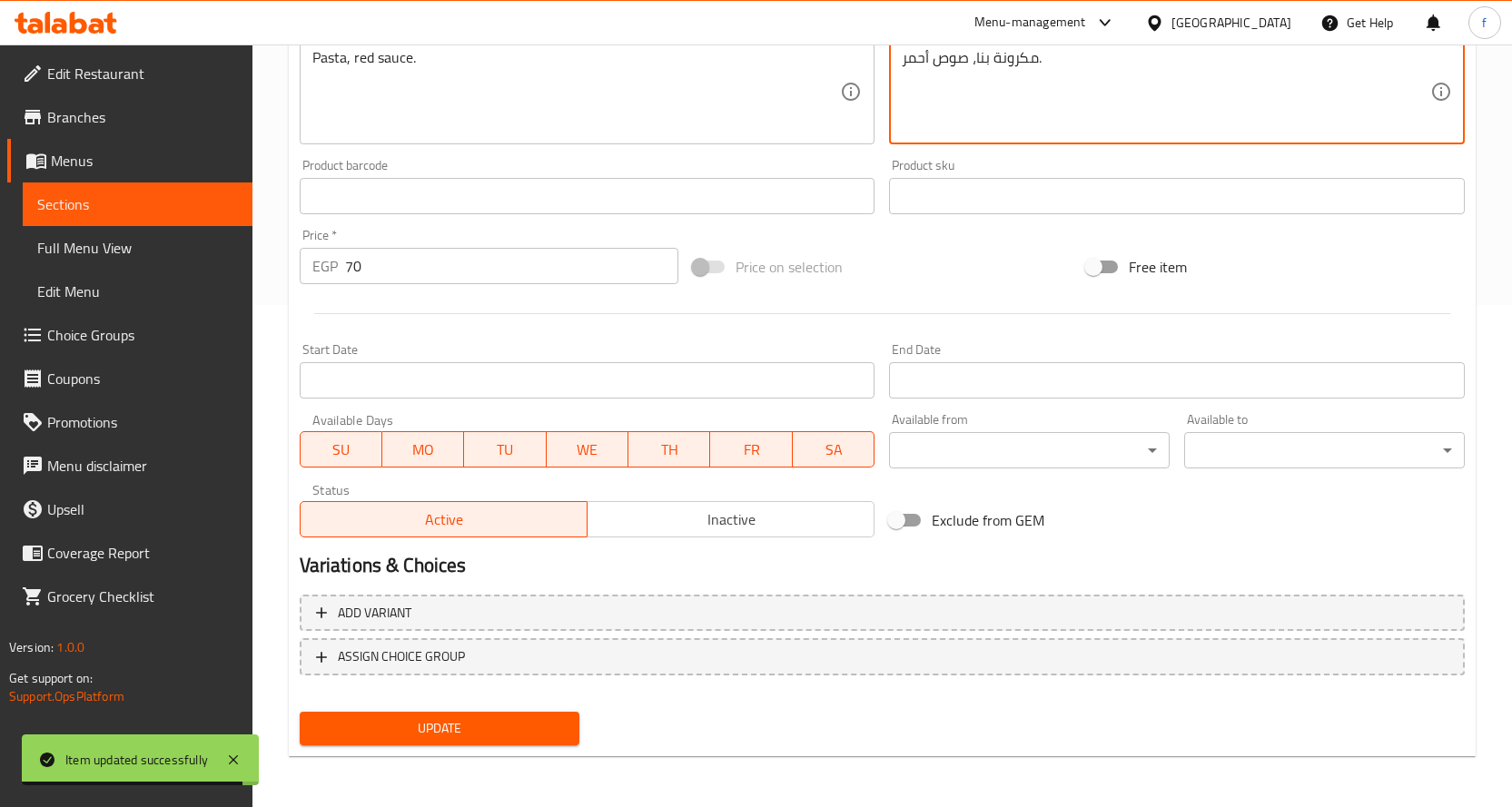
type textarea "مكرونة بنا، صوص أحمر."
click at [501, 722] on span "Update" at bounding box center [440, 729] width 251 height 22
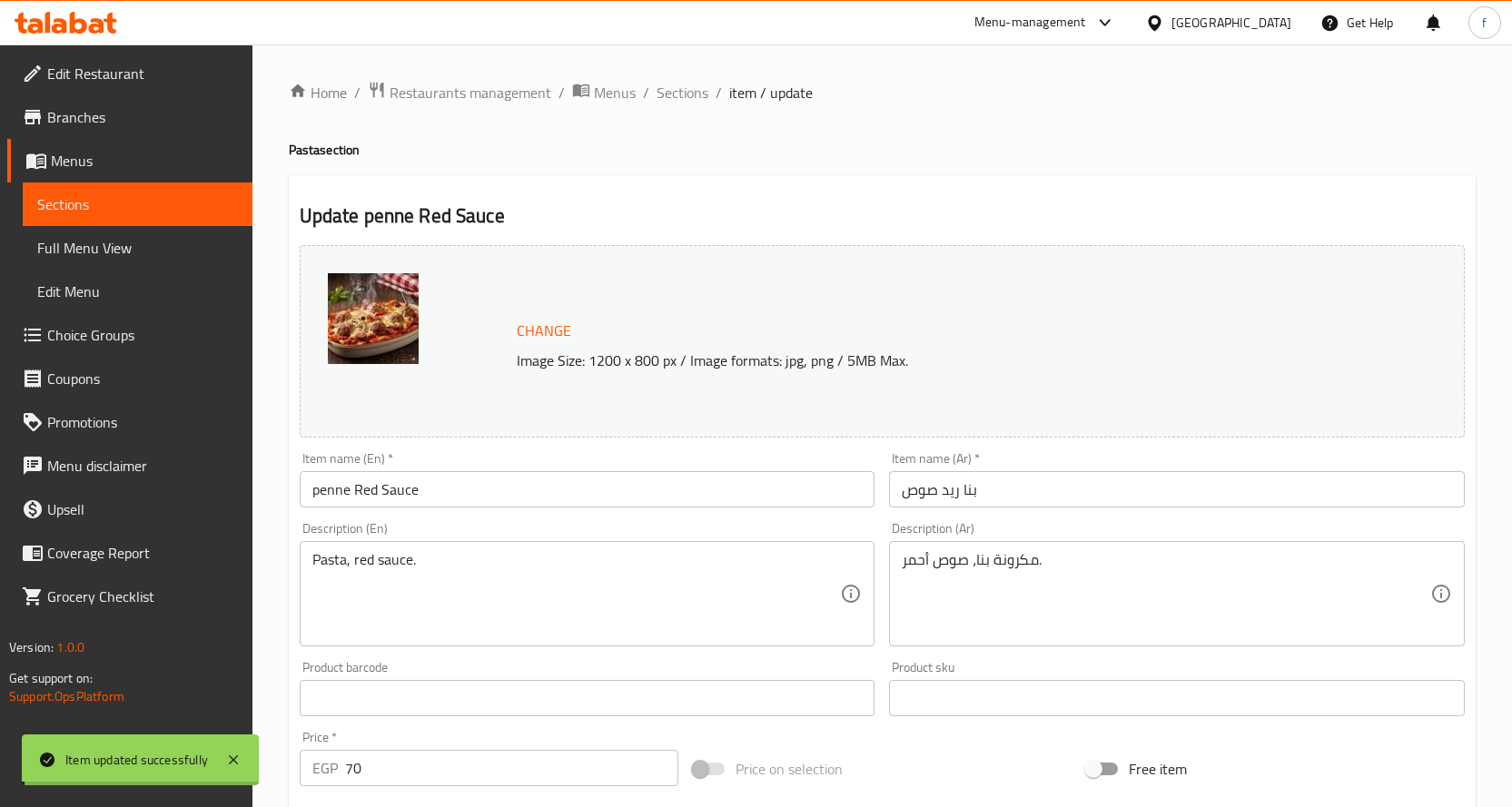
click at [676, 99] on span "Sections" at bounding box center [681, 92] width 51 height 21
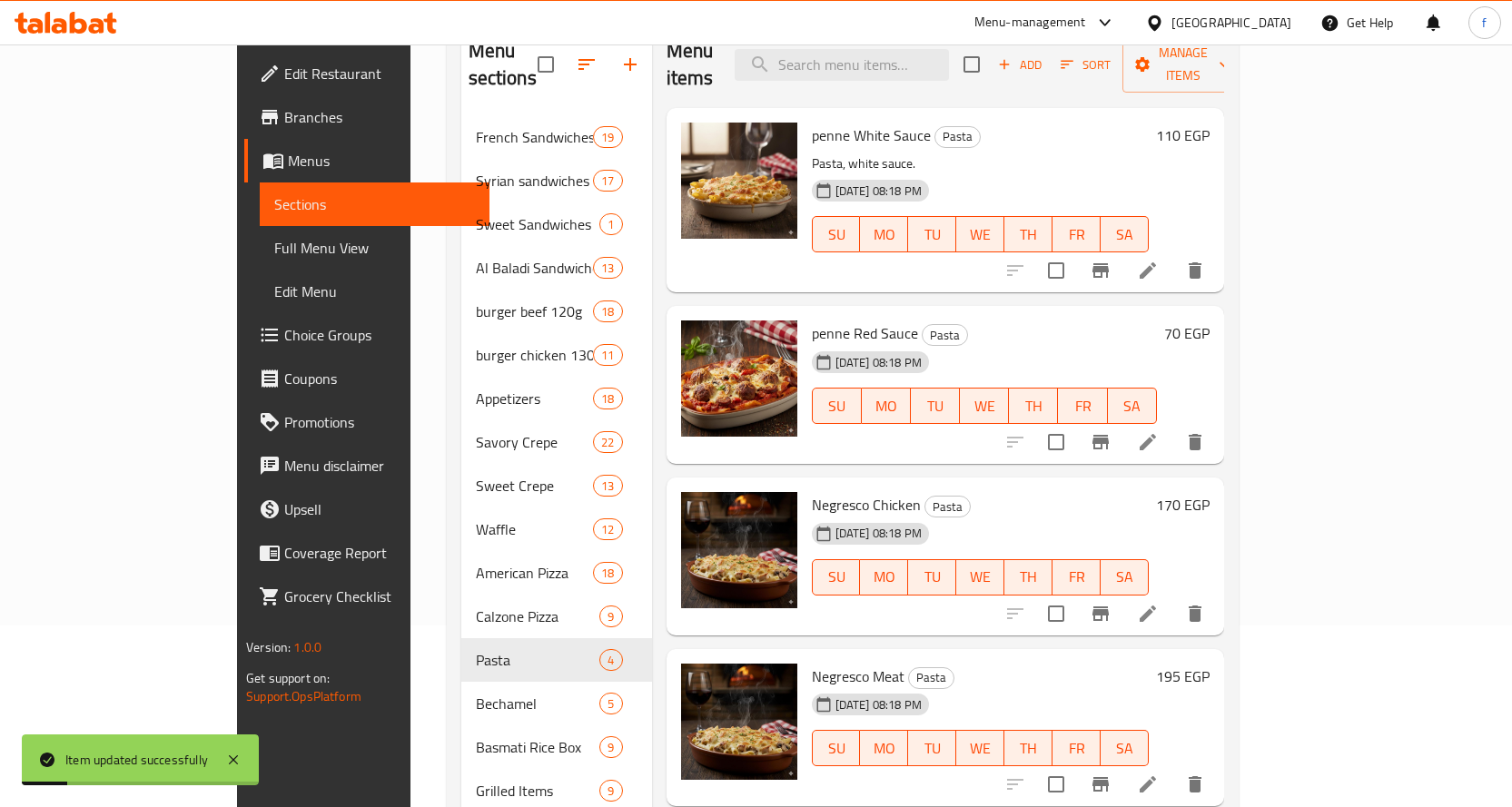
scroll to position [272, 0]
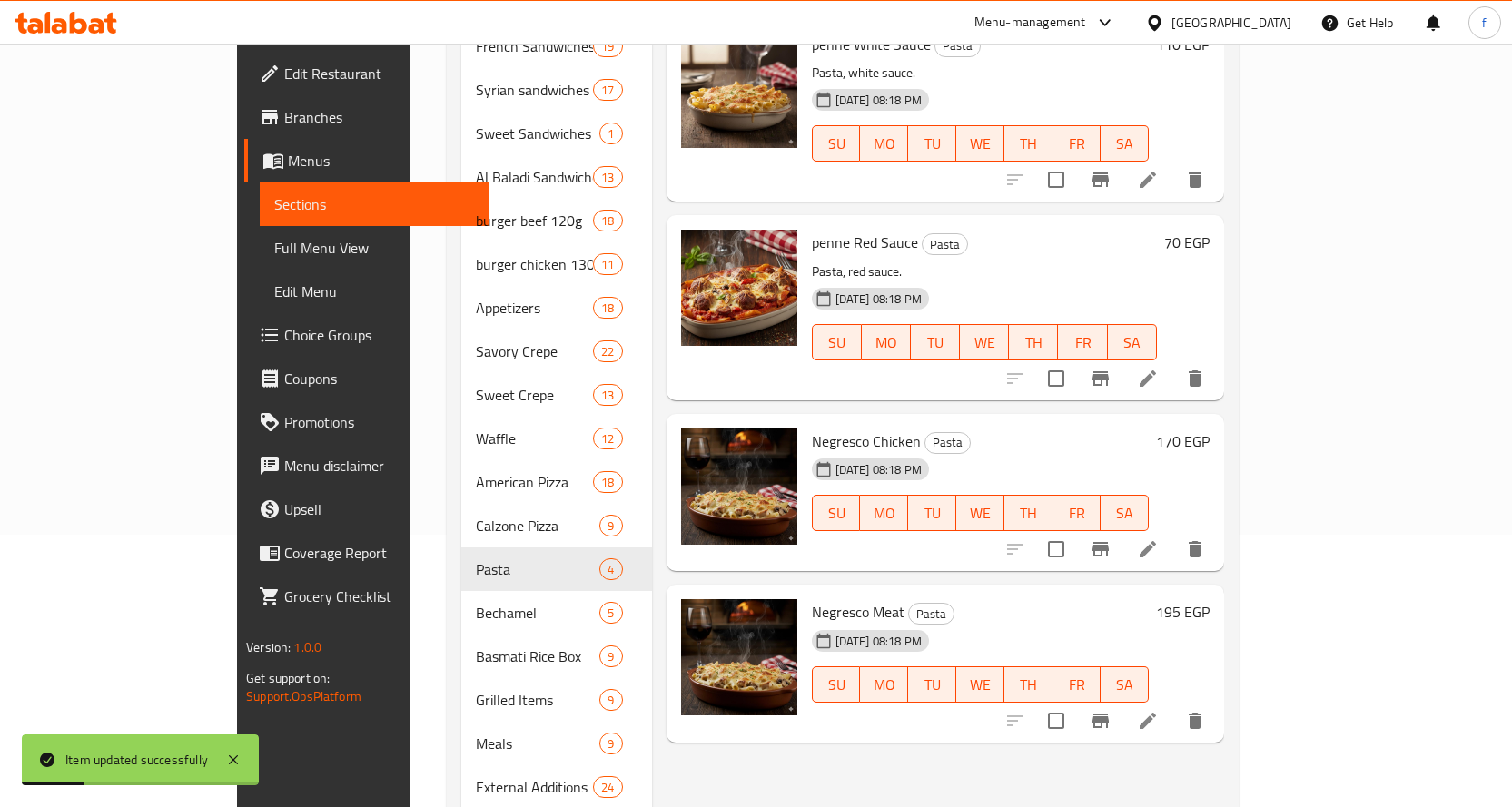
click at [1217, 527] on div at bounding box center [1104, 549] width 223 height 44
click at [1155, 541] on icon at bounding box center [1148, 550] width 17 height 17
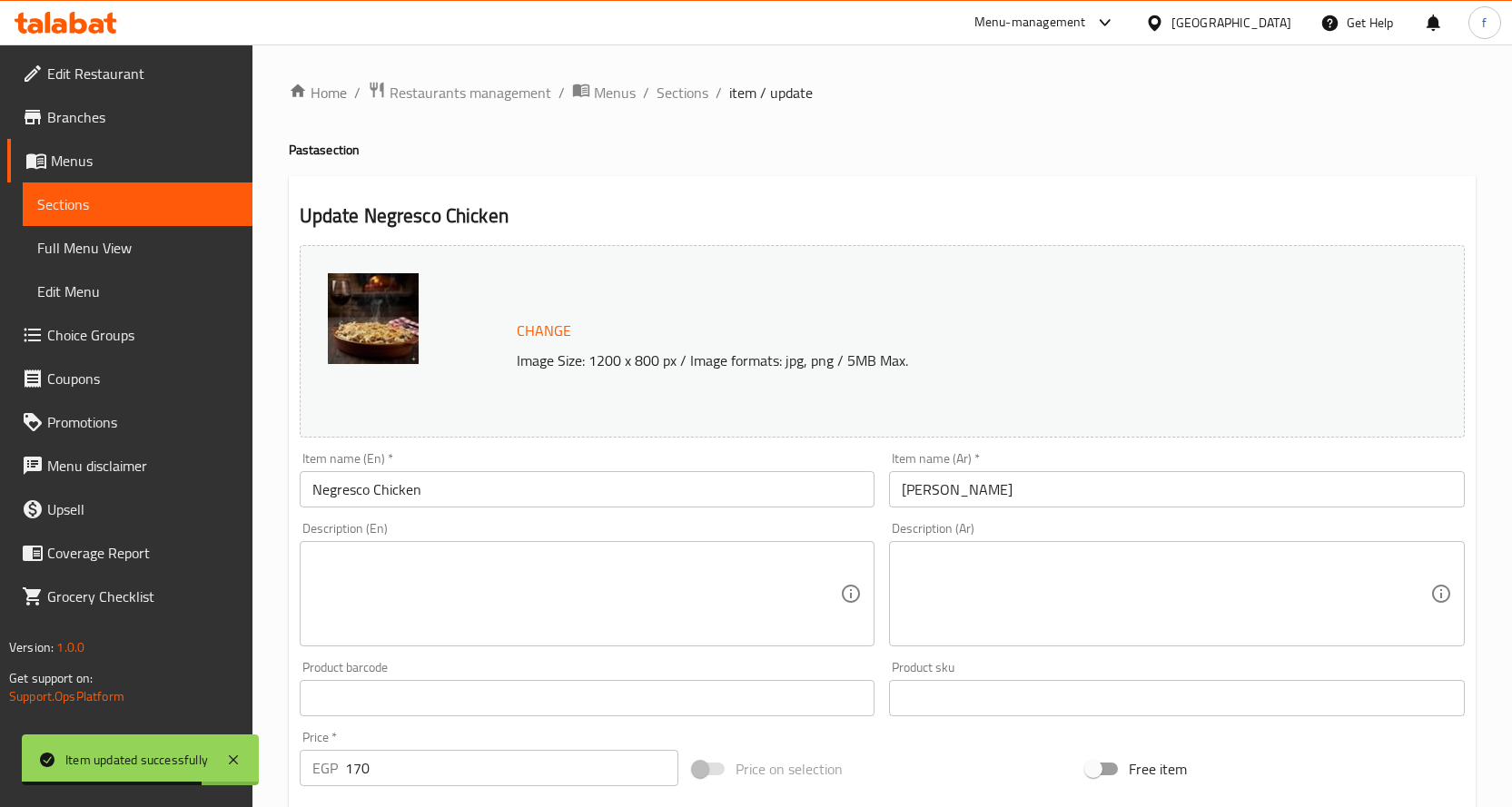
click at [802, 581] on textarea at bounding box center [577, 594] width 528 height 86
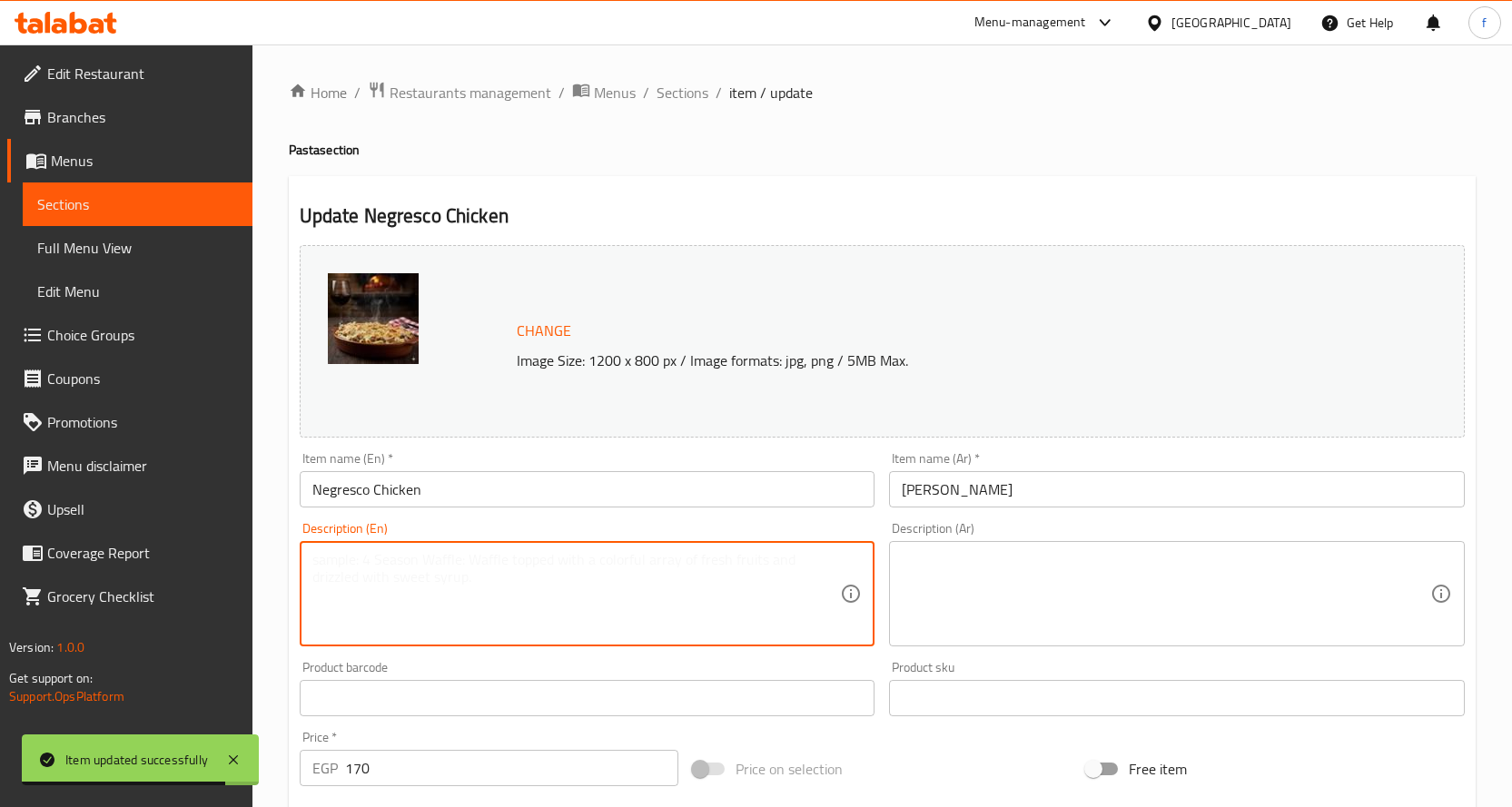
paste textarea "Pasta, chicken, bechamel."
type textarea "Pasta, chicken, bechamel."
click at [1009, 610] on textarea at bounding box center [1166, 594] width 528 height 86
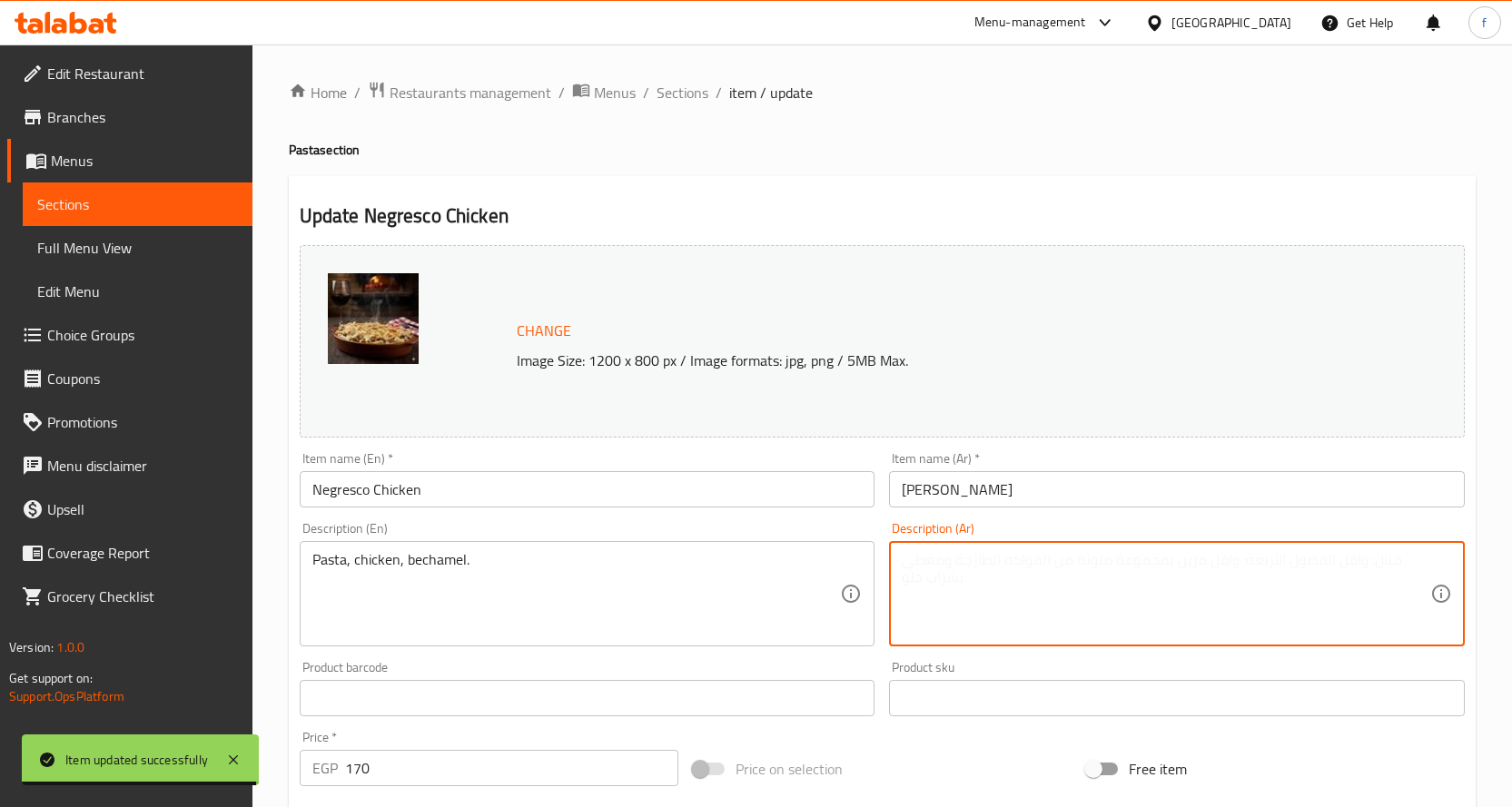
paste textarea "مكرونة، دجاج، بشاميل."
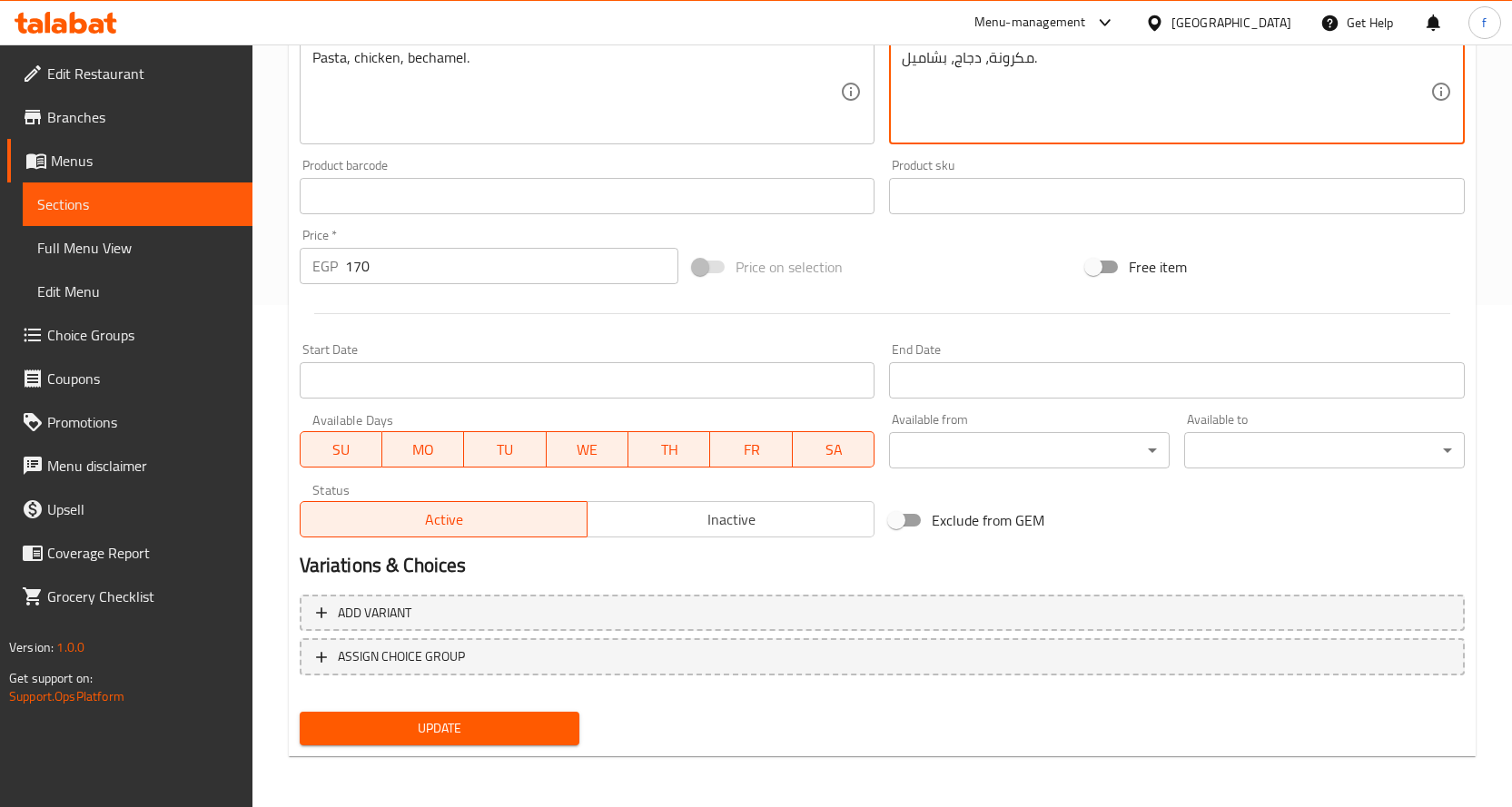
type textarea "مكرونة، دجاج، بشاميل."
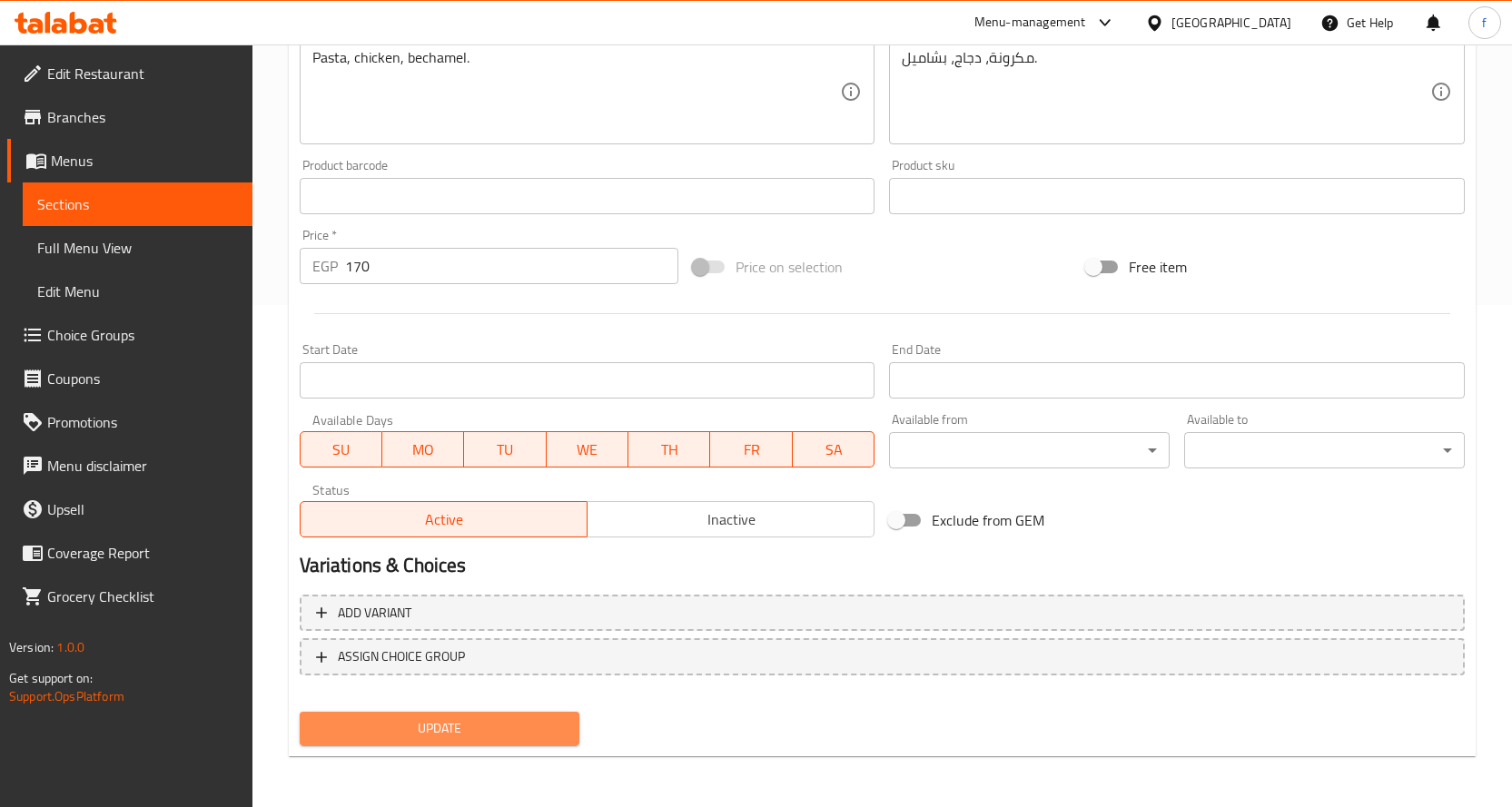
click at [572, 739] on button "Update" at bounding box center [440, 729] width 281 height 34
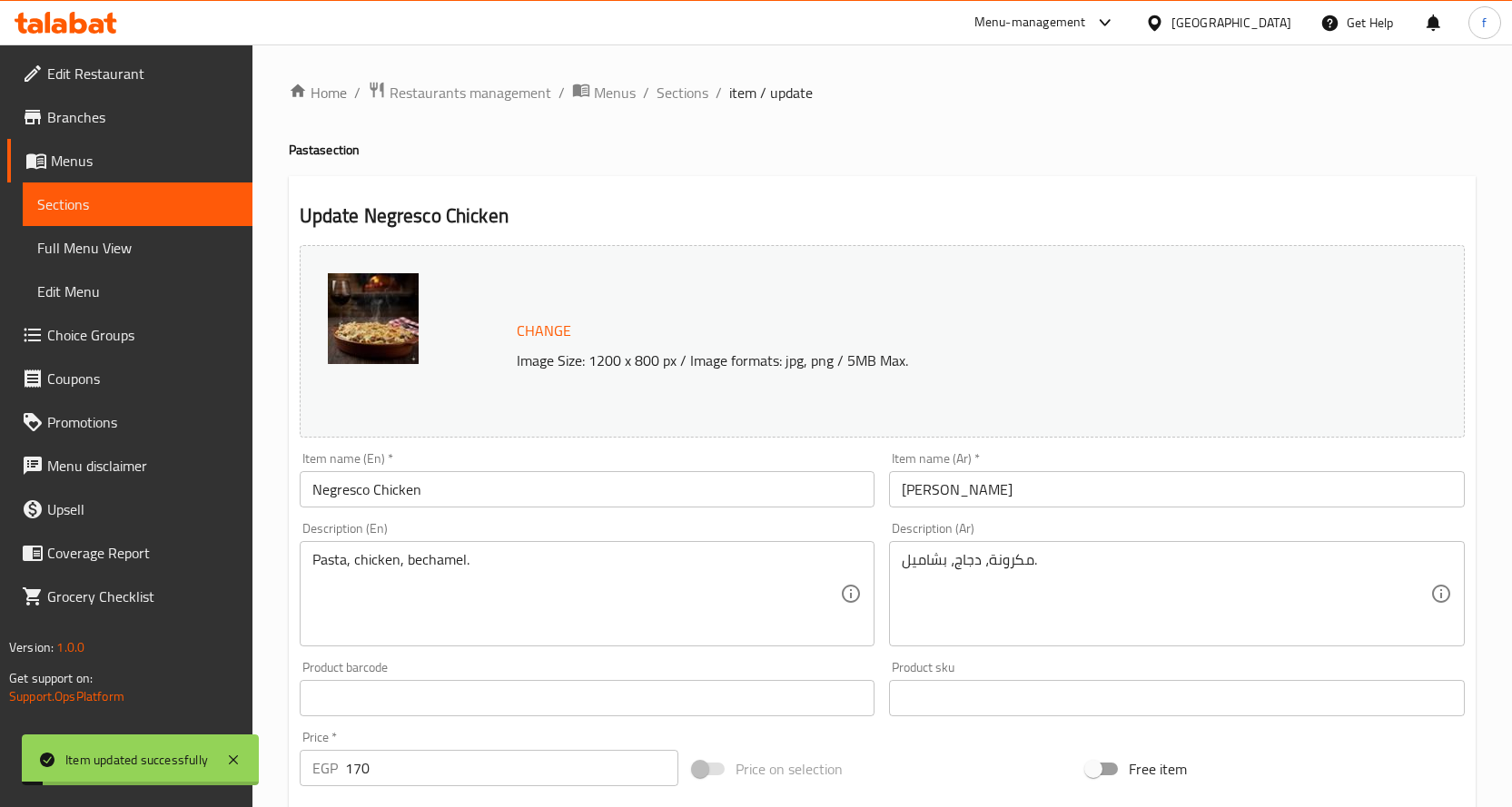
click at [682, 93] on span "Sections" at bounding box center [681, 92] width 51 height 21
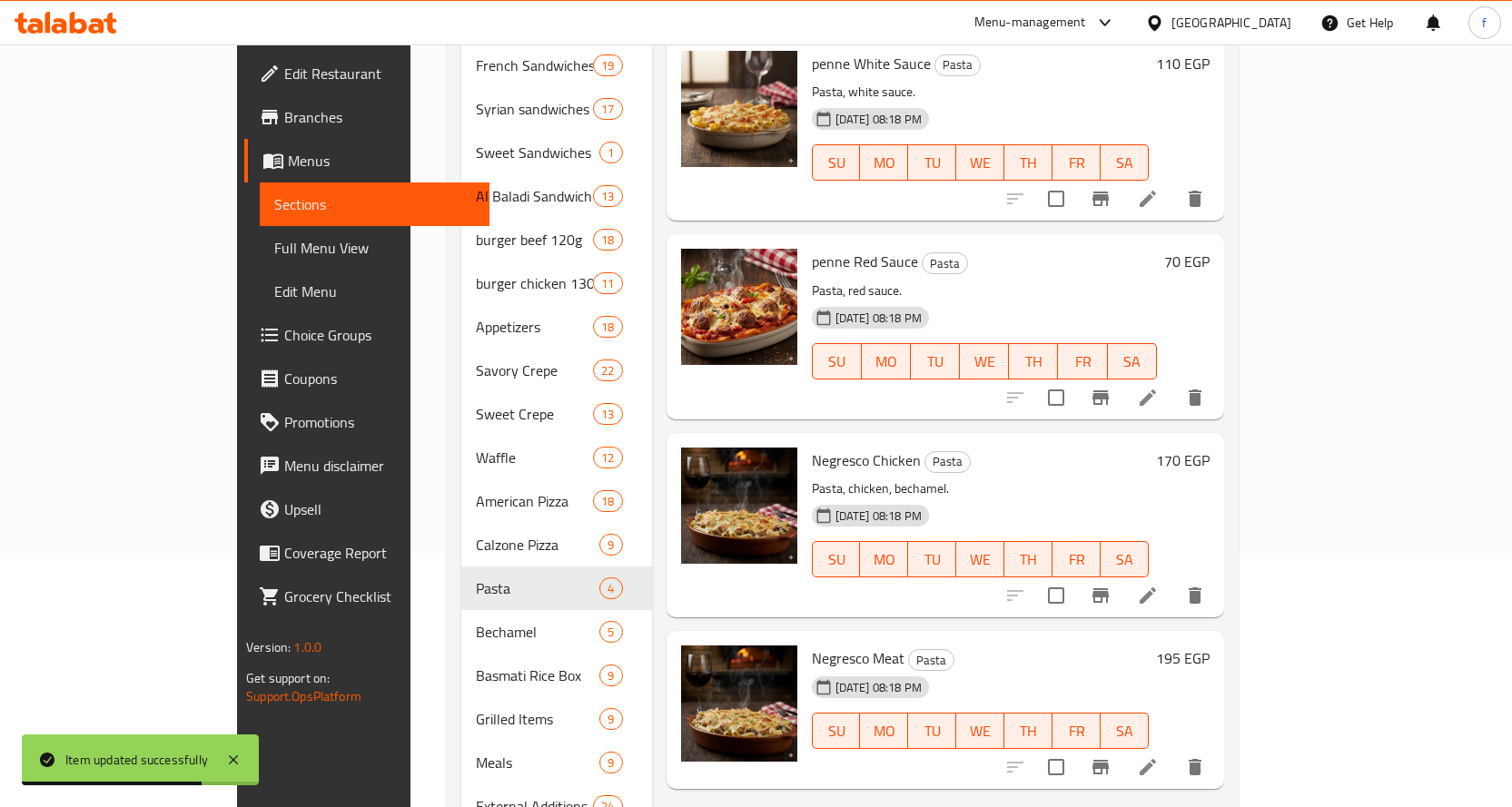
scroll to position [453, 0]
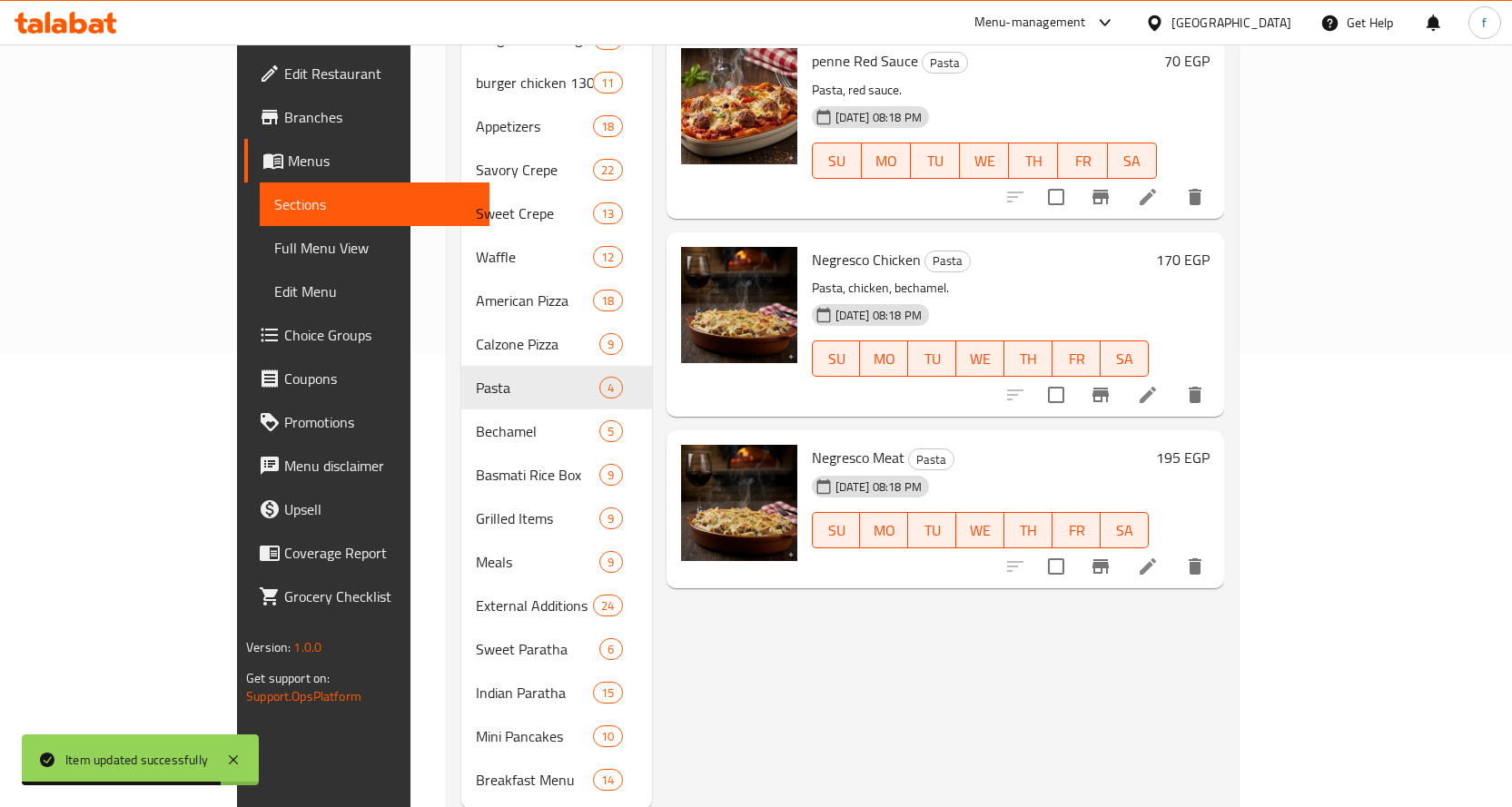
click at [1158, 555] on icon at bounding box center [1147, 565] width 21 height 21
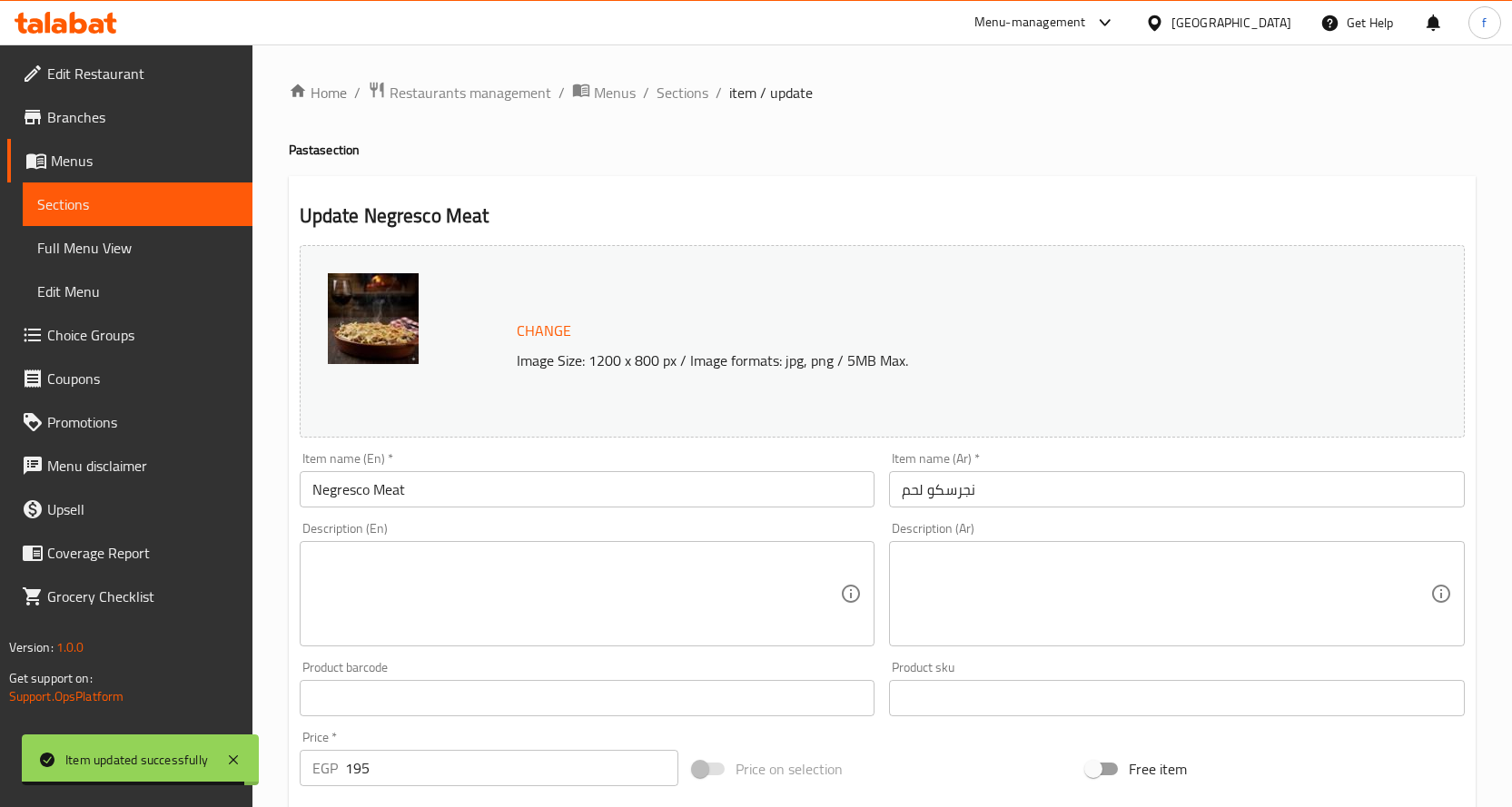
click at [486, 571] on textarea at bounding box center [577, 594] width 528 height 86
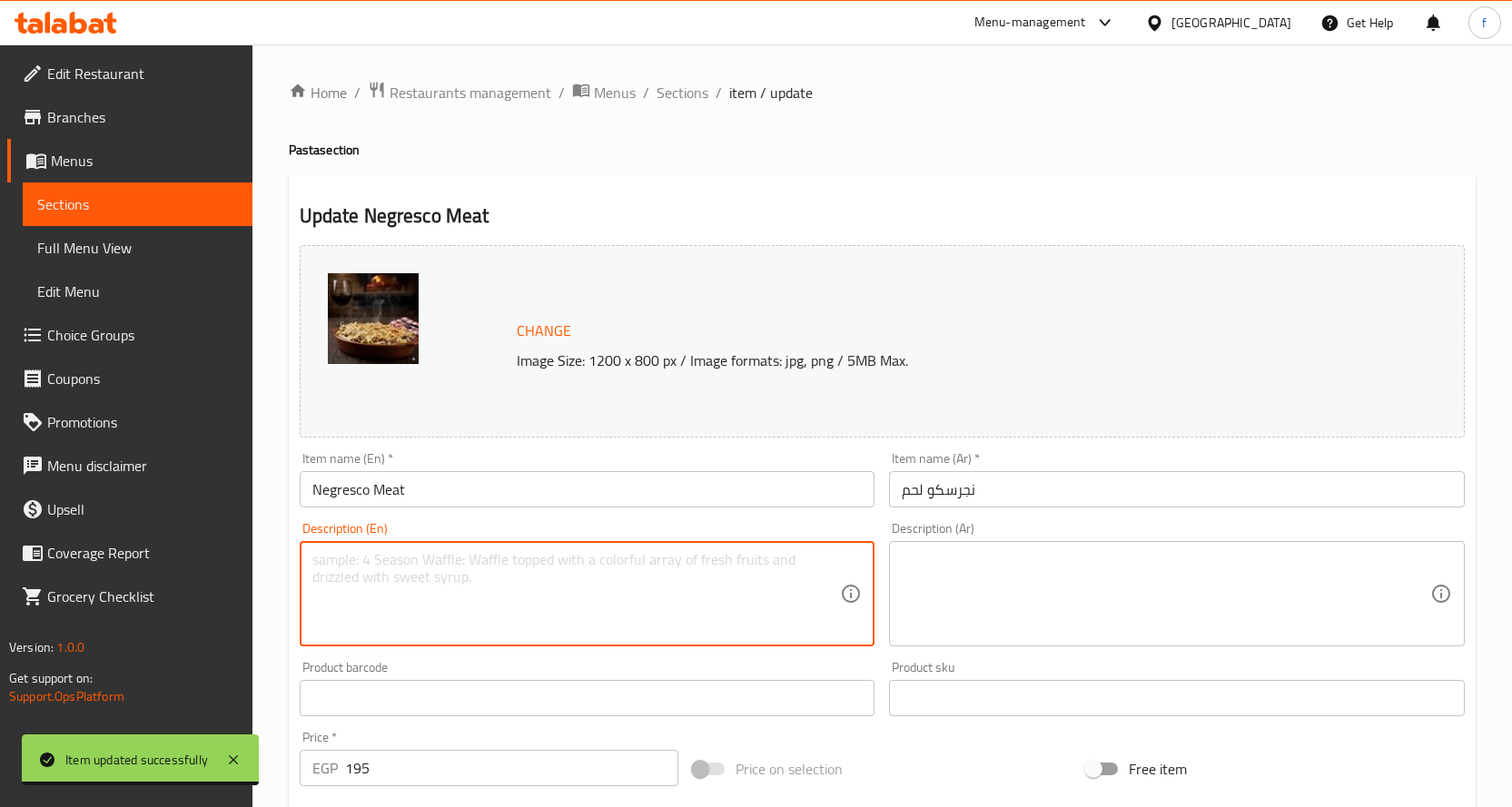
paste textarea "Pasta, meat, bechamel."
type textarea "Pasta, meat, bechamel."
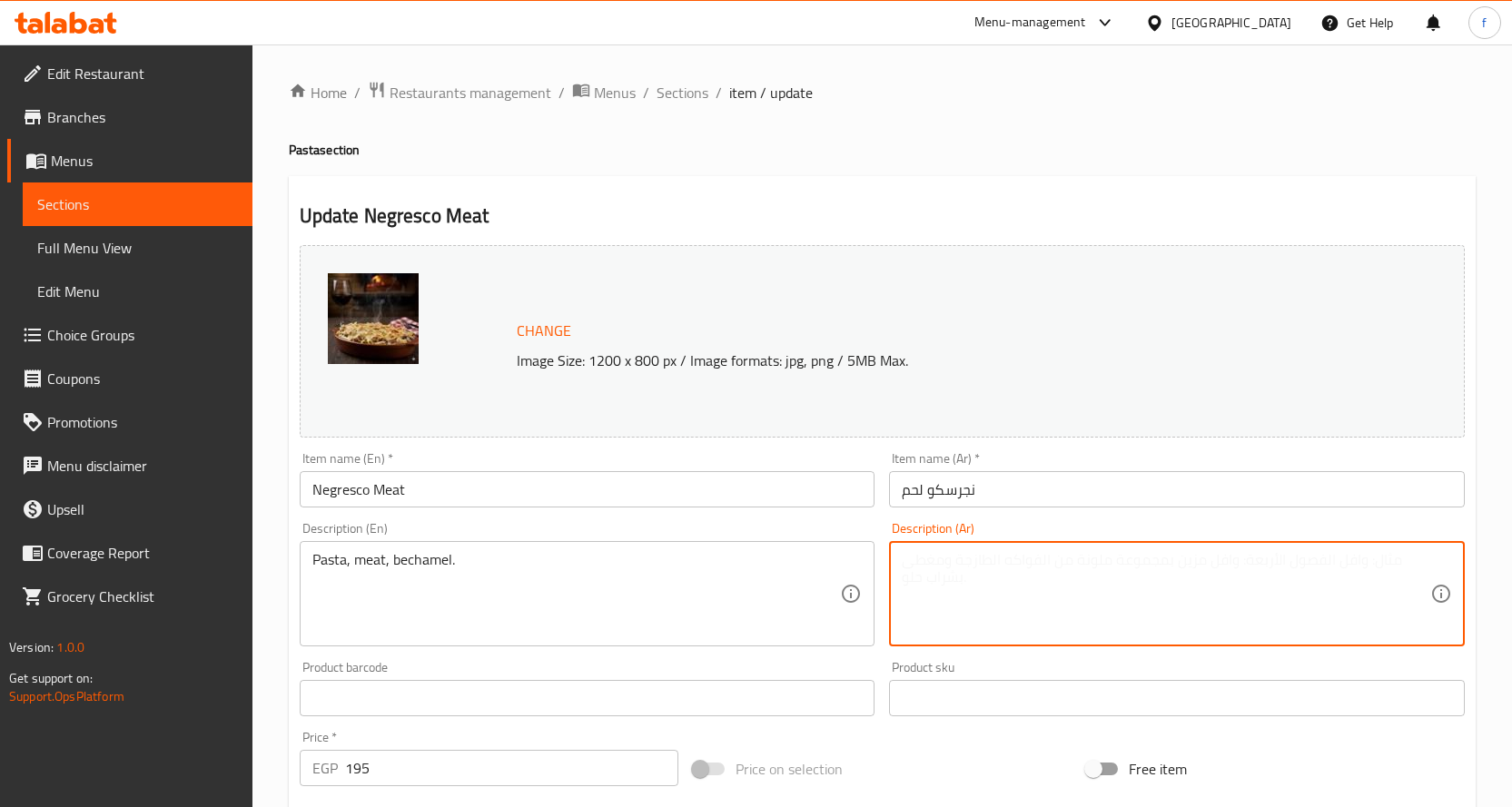
click at [1043, 599] on textarea at bounding box center [1166, 594] width 528 height 86
paste textarea "مكرونة، لحم، بشاميل."
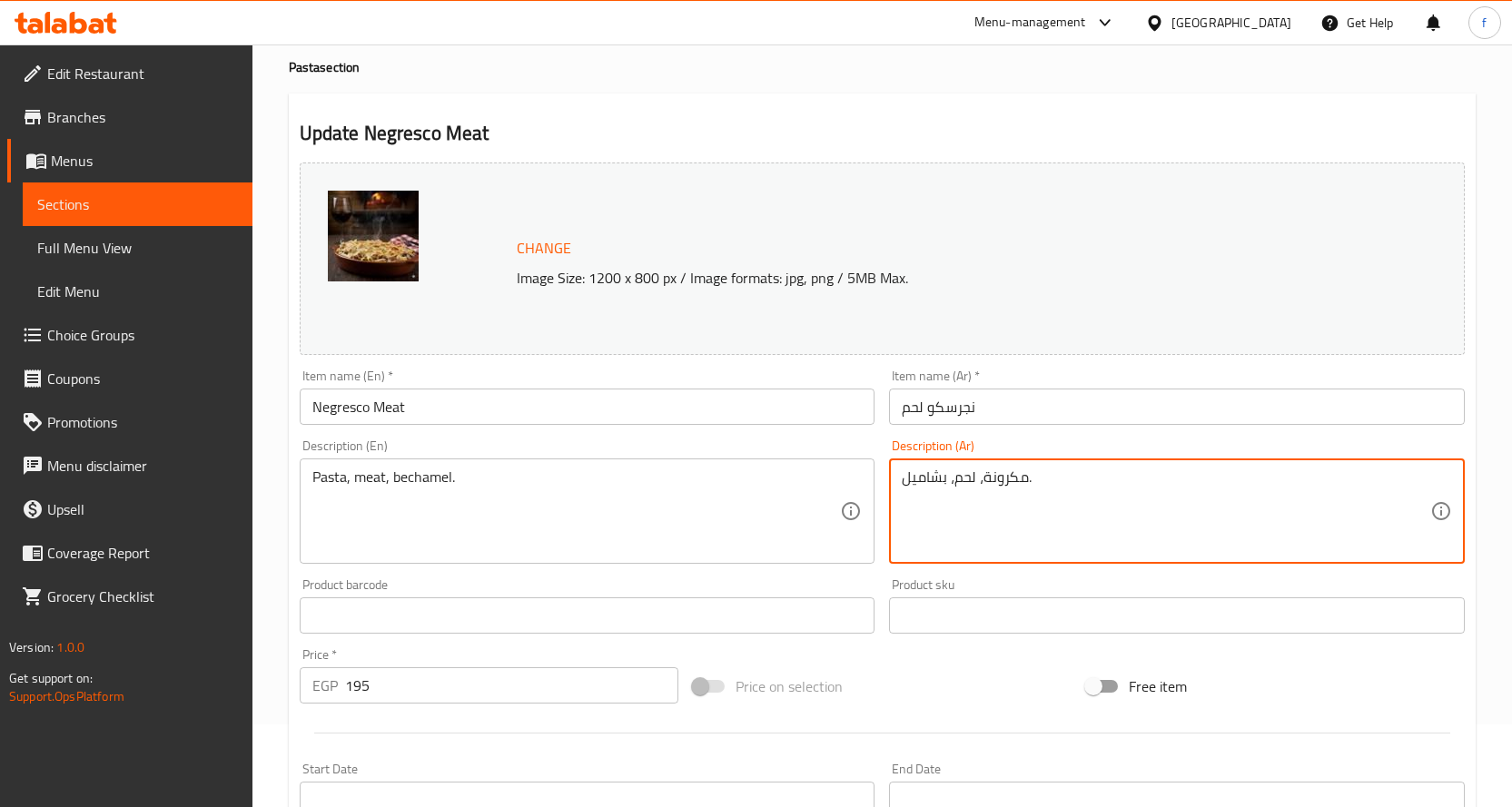
scroll to position [453, 0]
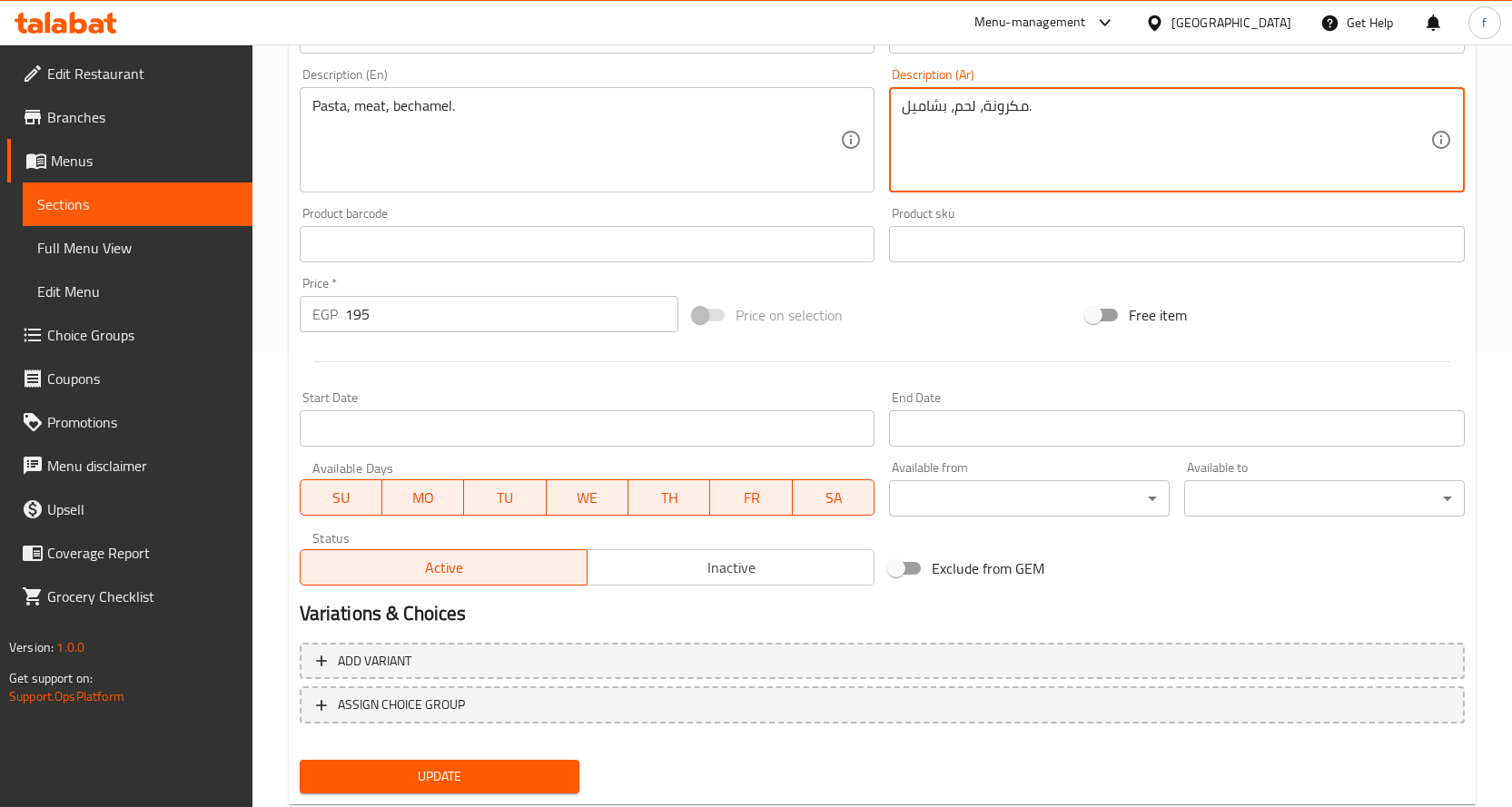
type textarea "مكرونة، لحم، بشاميل."
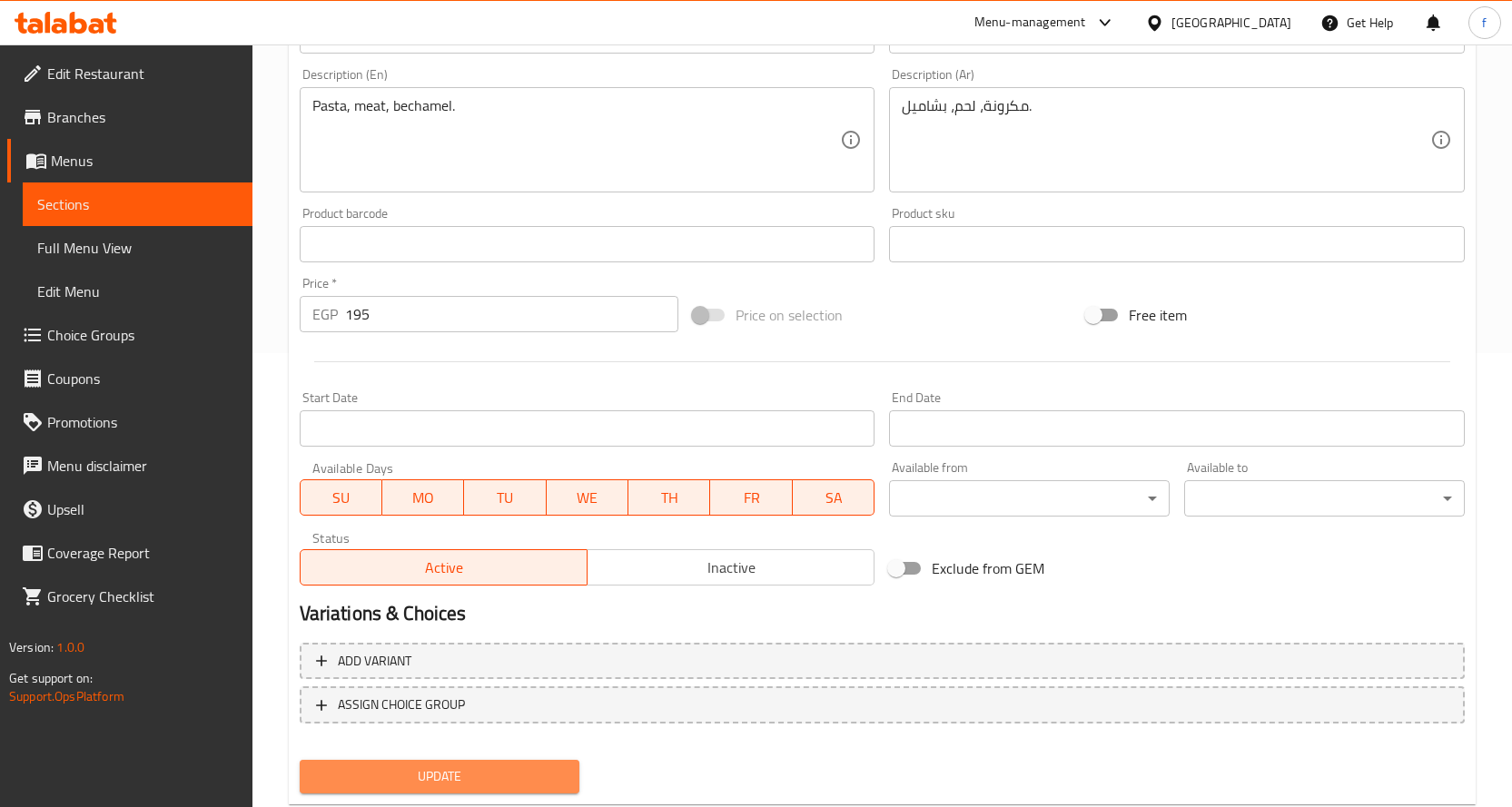
click at [492, 772] on span "Update" at bounding box center [440, 776] width 251 height 22
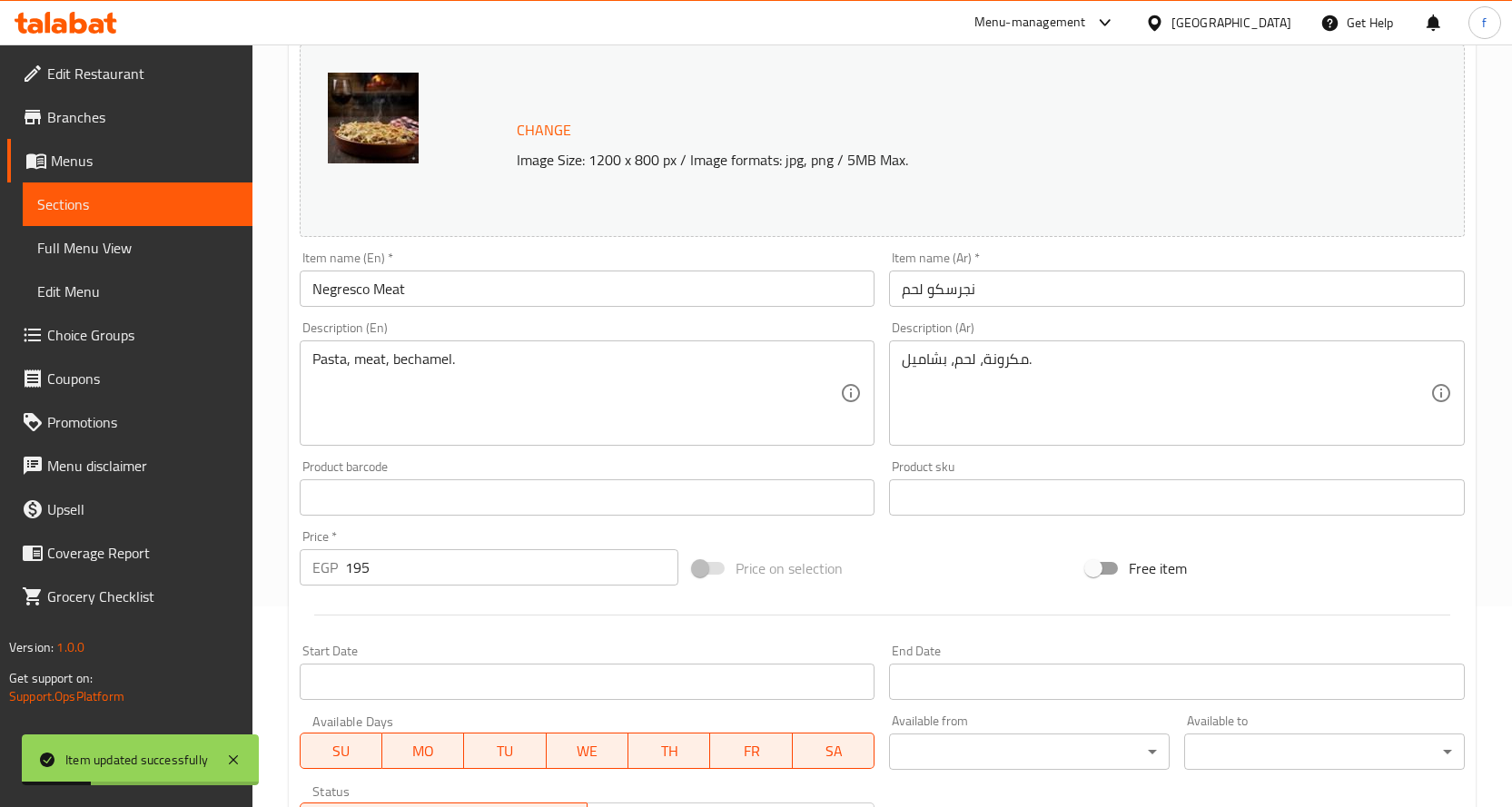
scroll to position [90, 0]
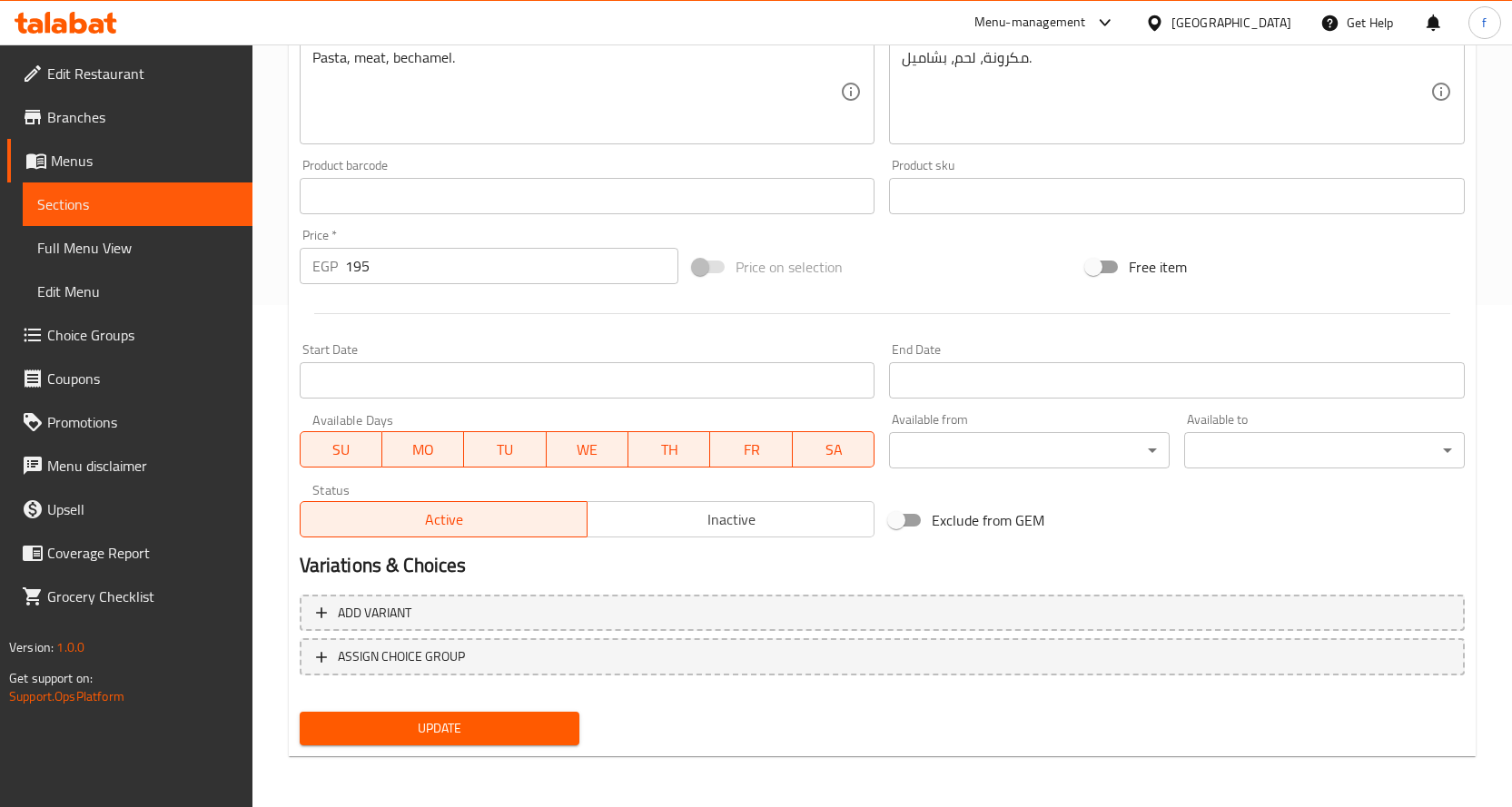
click at [412, 732] on span "Update" at bounding box center [440, 729] width 251 height 22
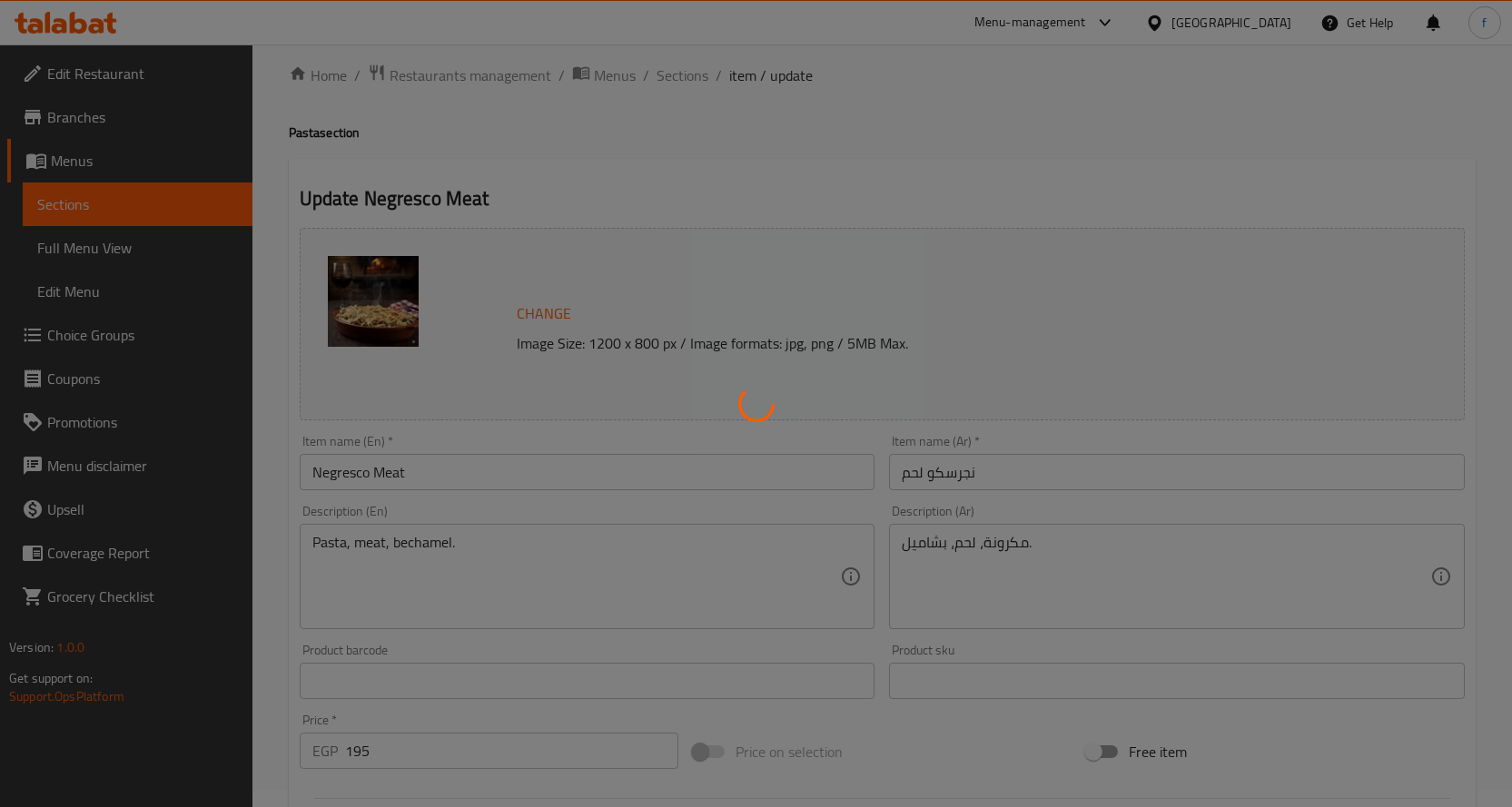
scroll to position [0, 0]
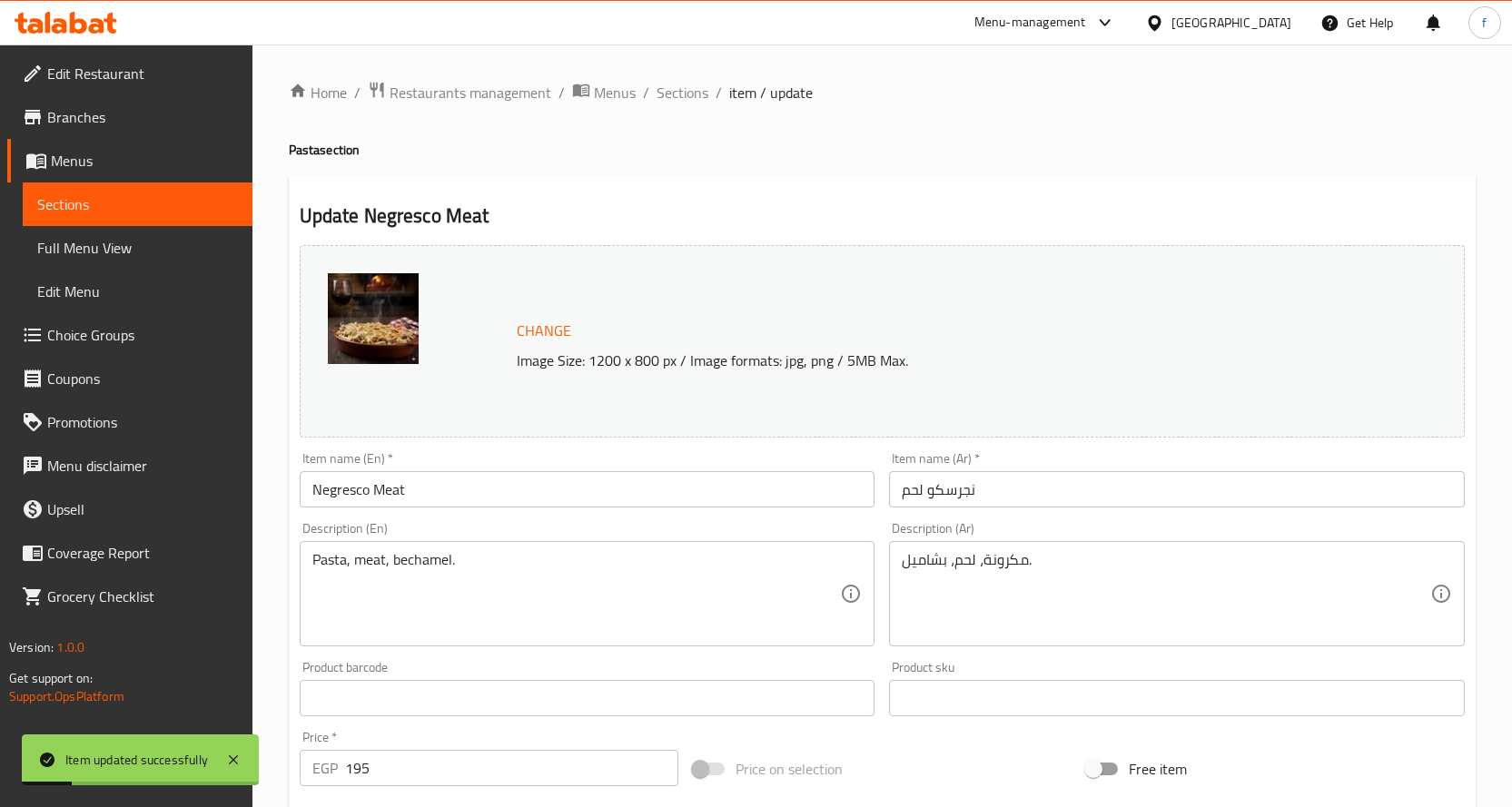
click at [689, 96] on span "Sections" at bounding box center [681, 92] width 51 height 21
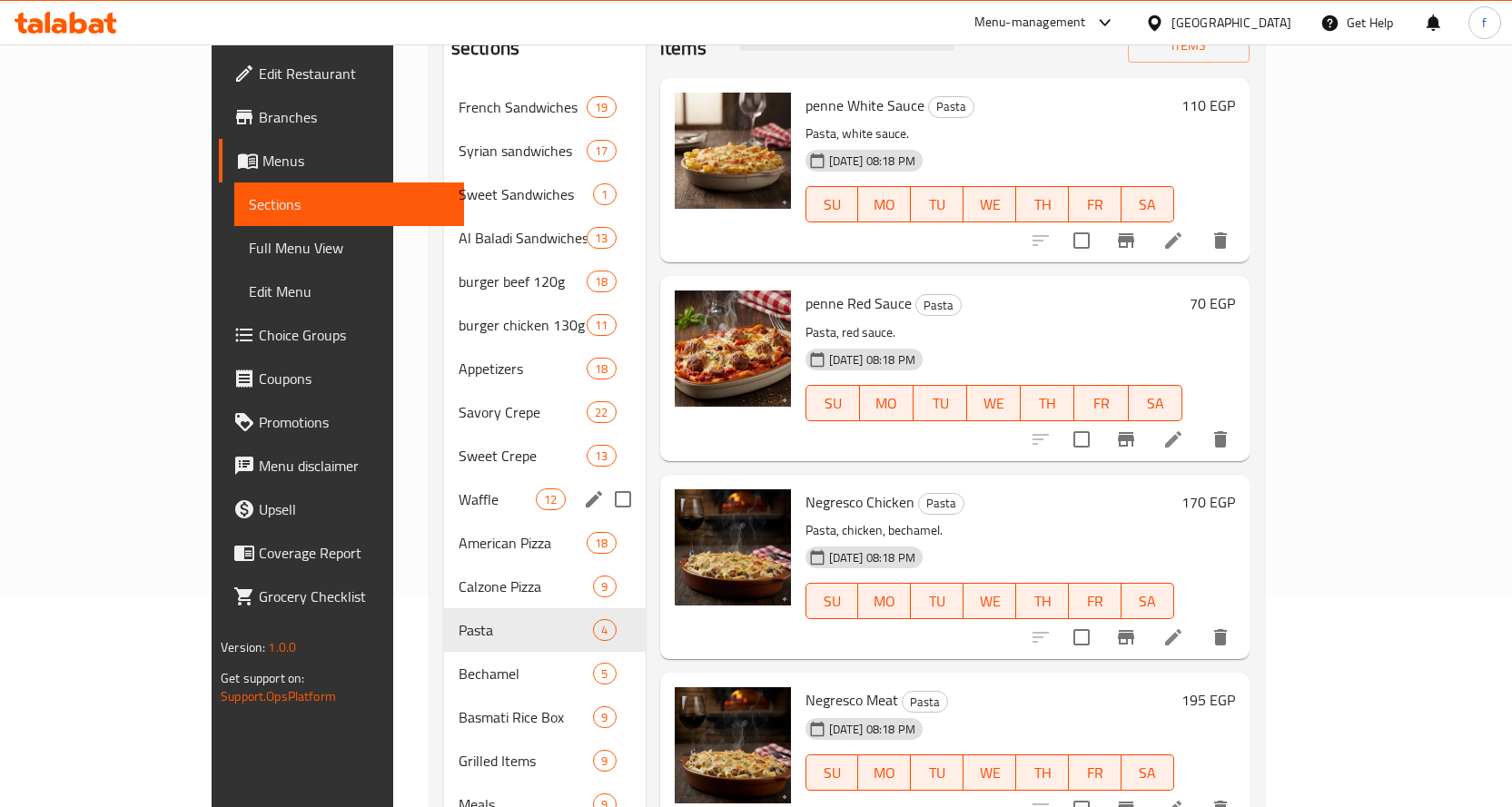
scroll to position [25, 0]
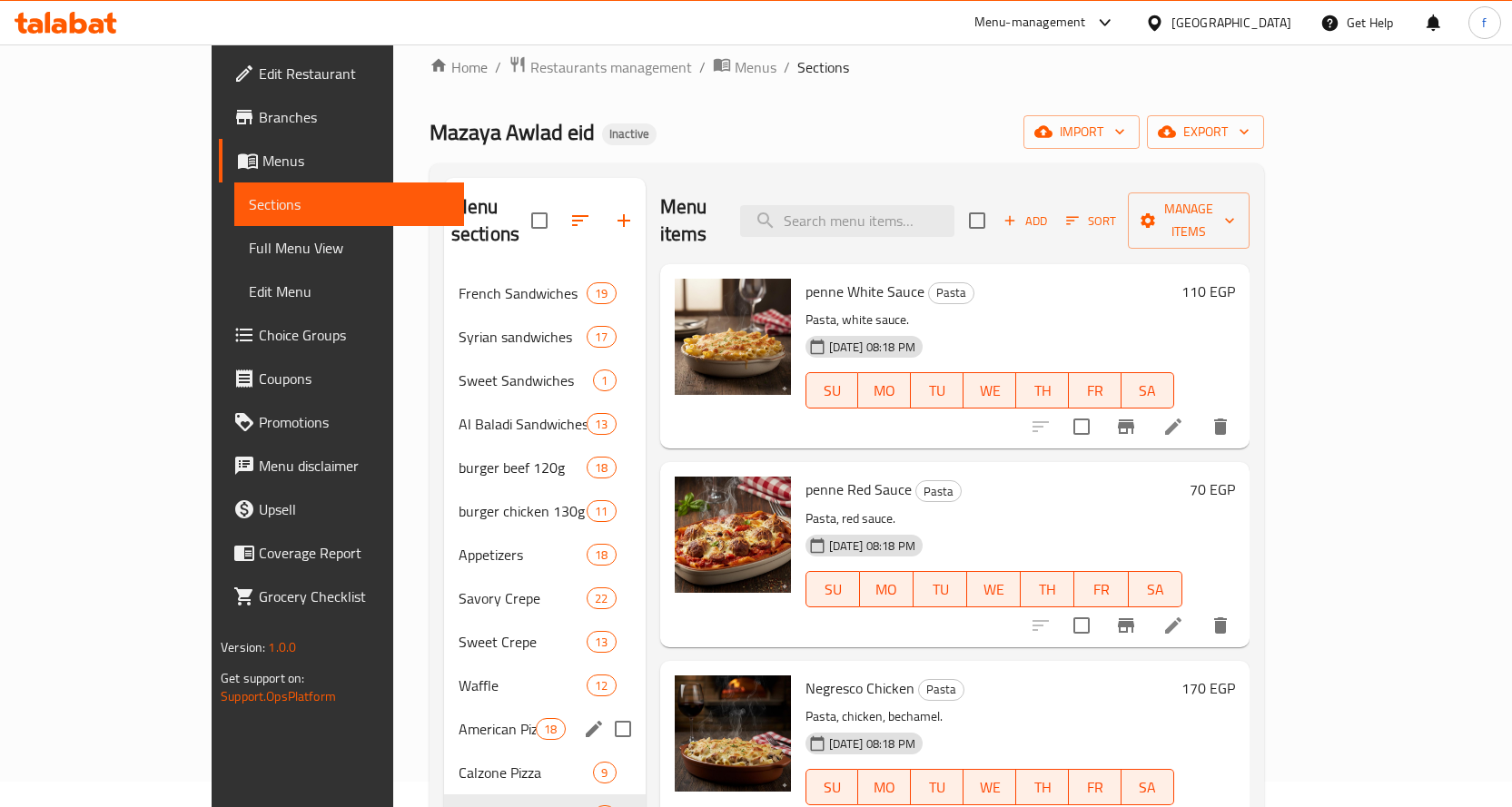
click at [458, 718] on span "American Pizza" at bounding box center [497, 729] width 77 height 21
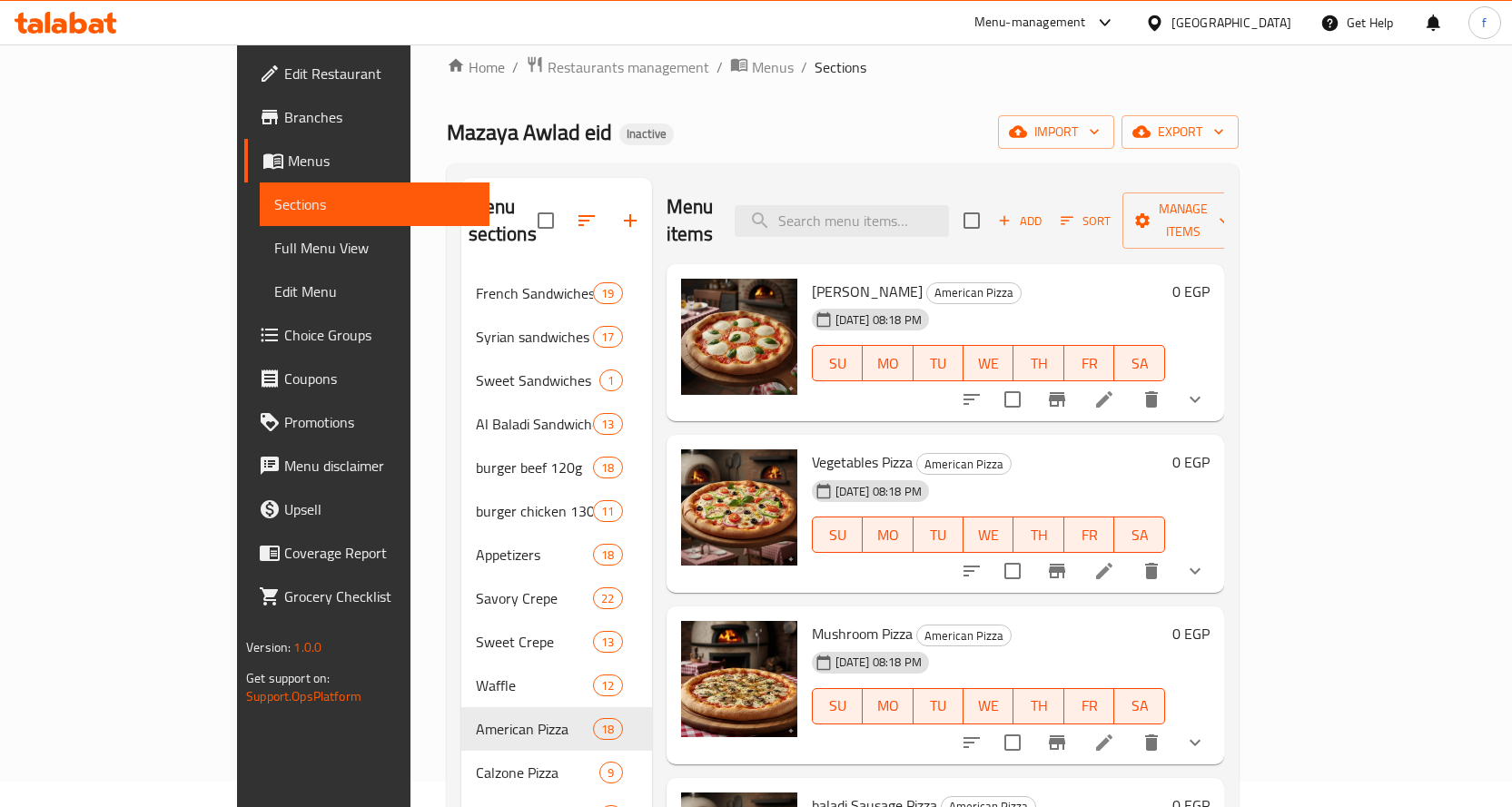
click at [983, 388] on icon "sort-choices" at bounding box center [971, 398] width 21 height 21
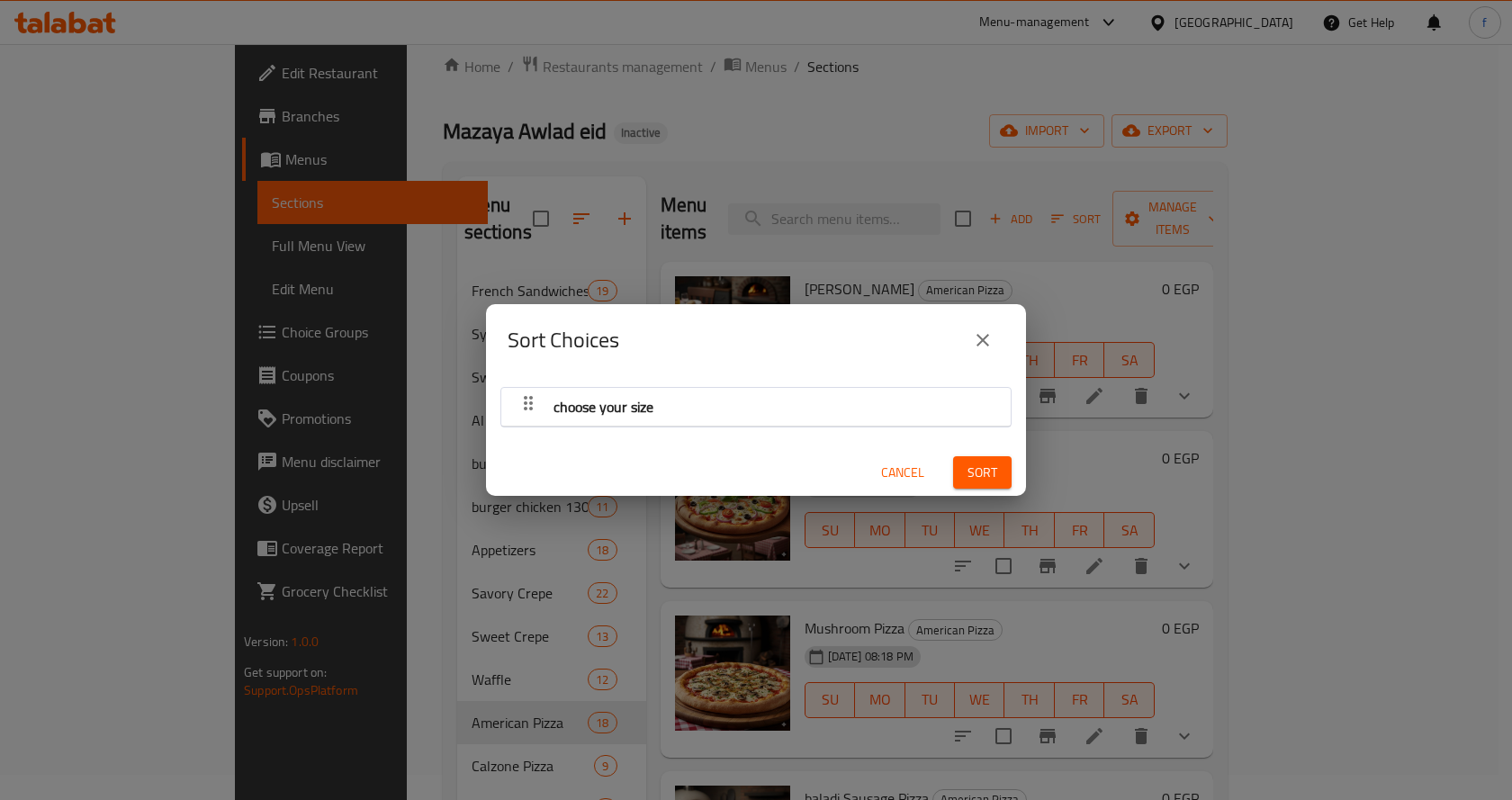
click at [1185, 365] on div "Sort Choices choose your size Cancel Sort" at bounding box center [756, 400] width 1512 height 800
click at [1190, 375] on div "Sort Choices choose your size Cancel Sort" at bounding box center [756, 400] width 1512 height 800
click at [1197, 390] on div "Sort Choices choose your size Cancel Sort" at bounding box center [756, 400] width 1512 height 800
click at [998, 333] on button "close" at bounding box center [983, 339] width 43 height 43
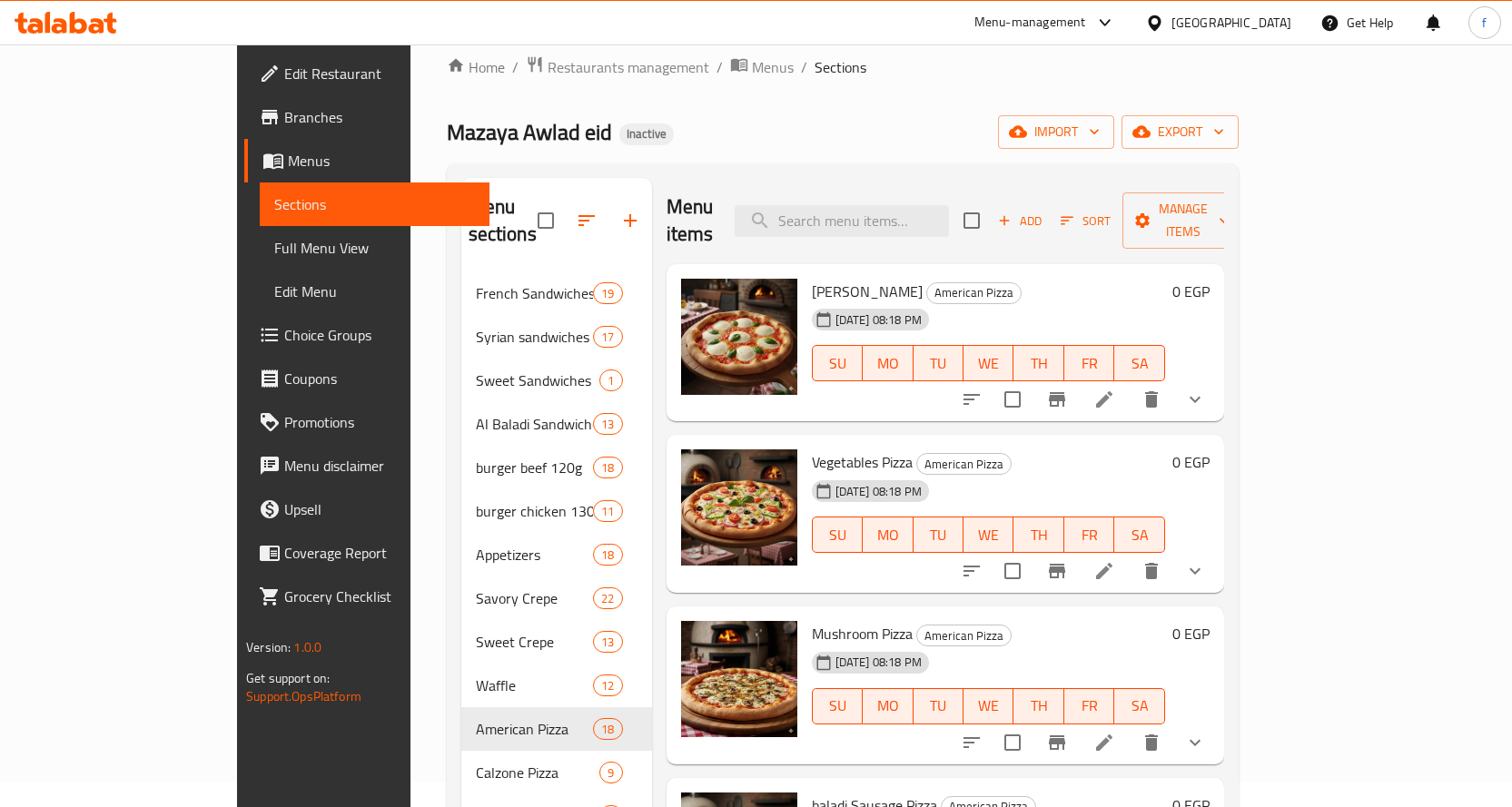
click at [1206, 388] on icon "show more" at bounding box center [1195, 398] width 21 height 21
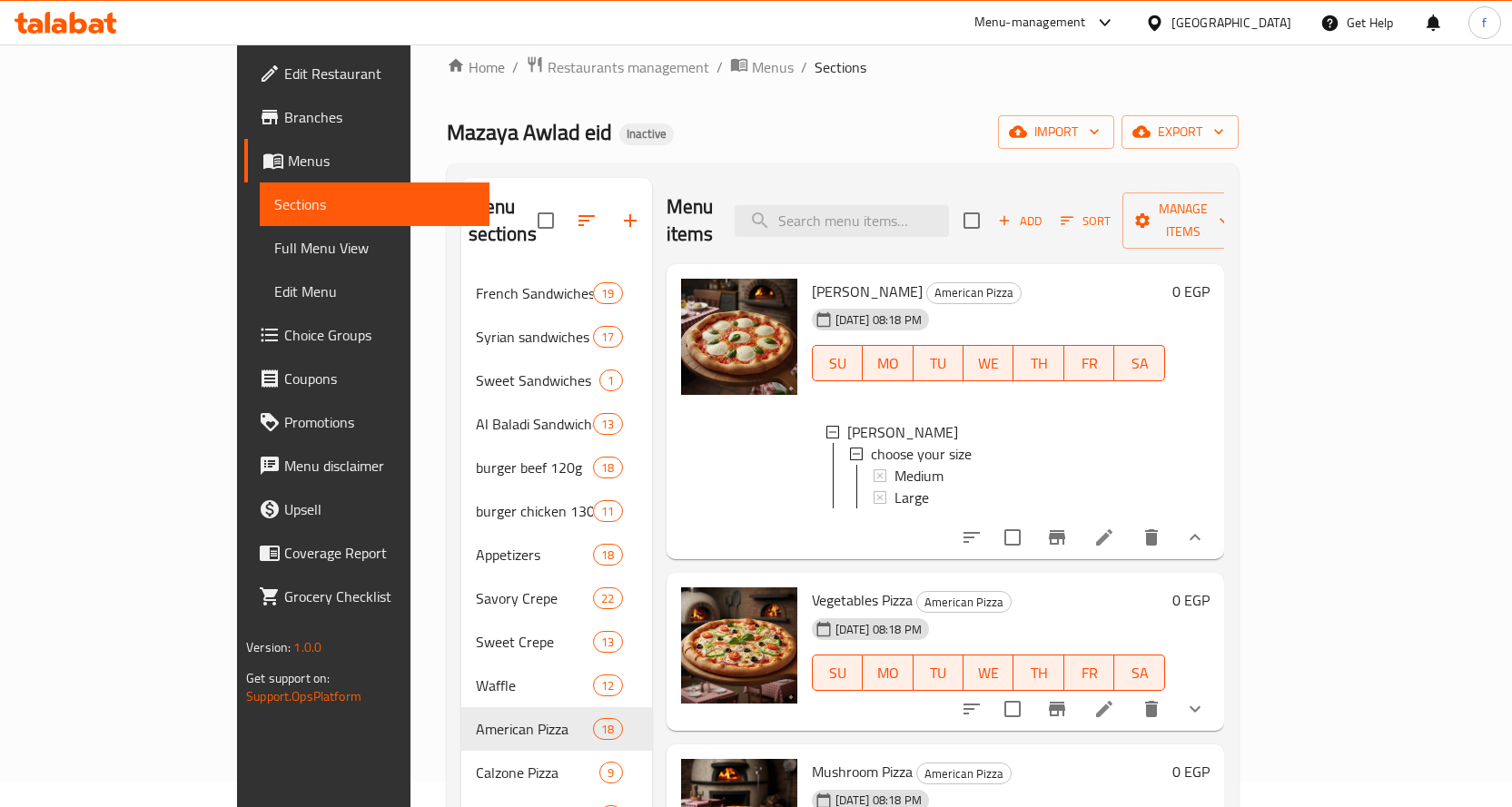
click at [1206, 526] on icon "show more" at bounding box center [1195, 536] width 21 height 21
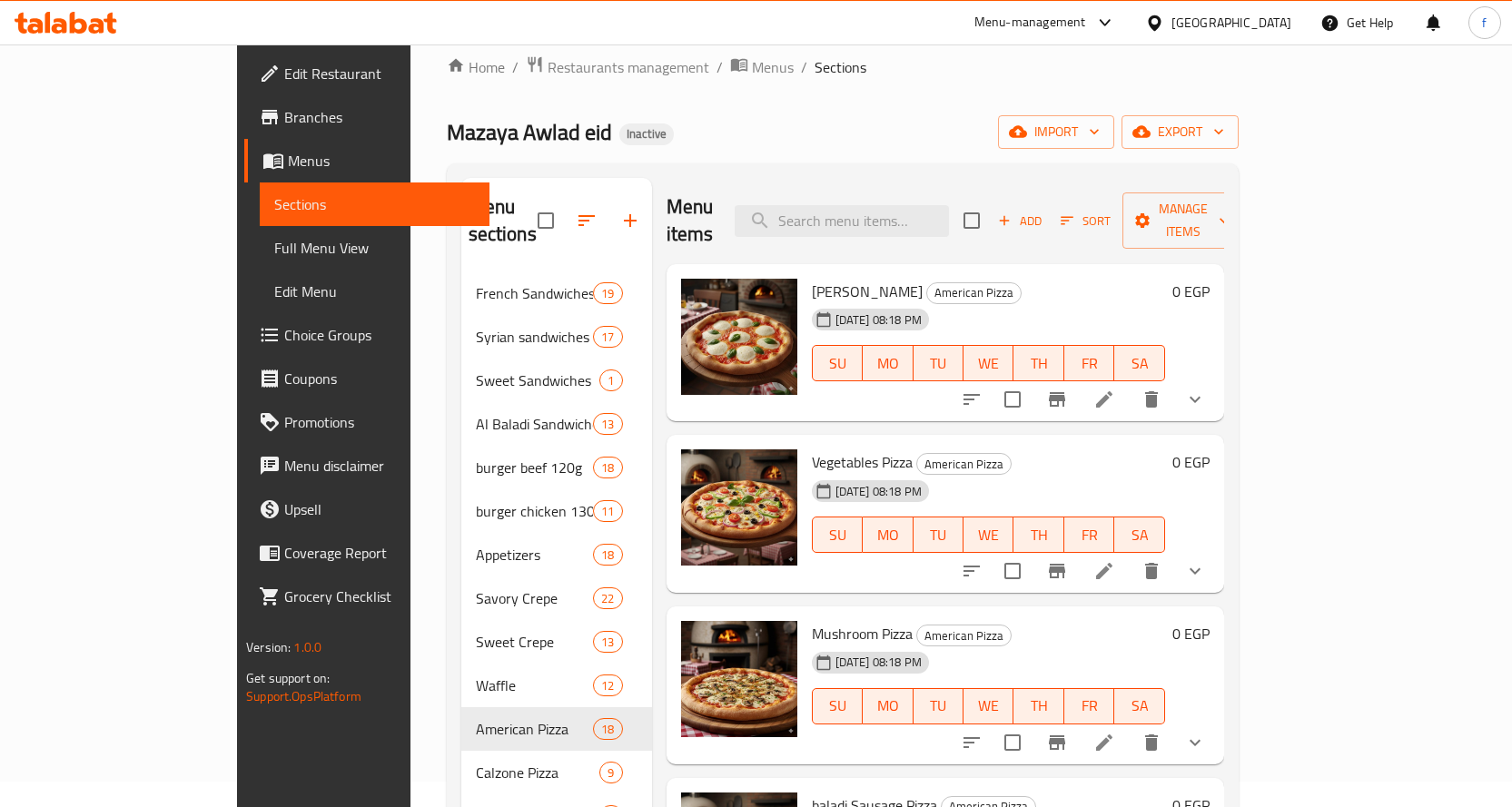
click at [1129, 386] on li at bounding box center [1104, 399] width 50 height 33
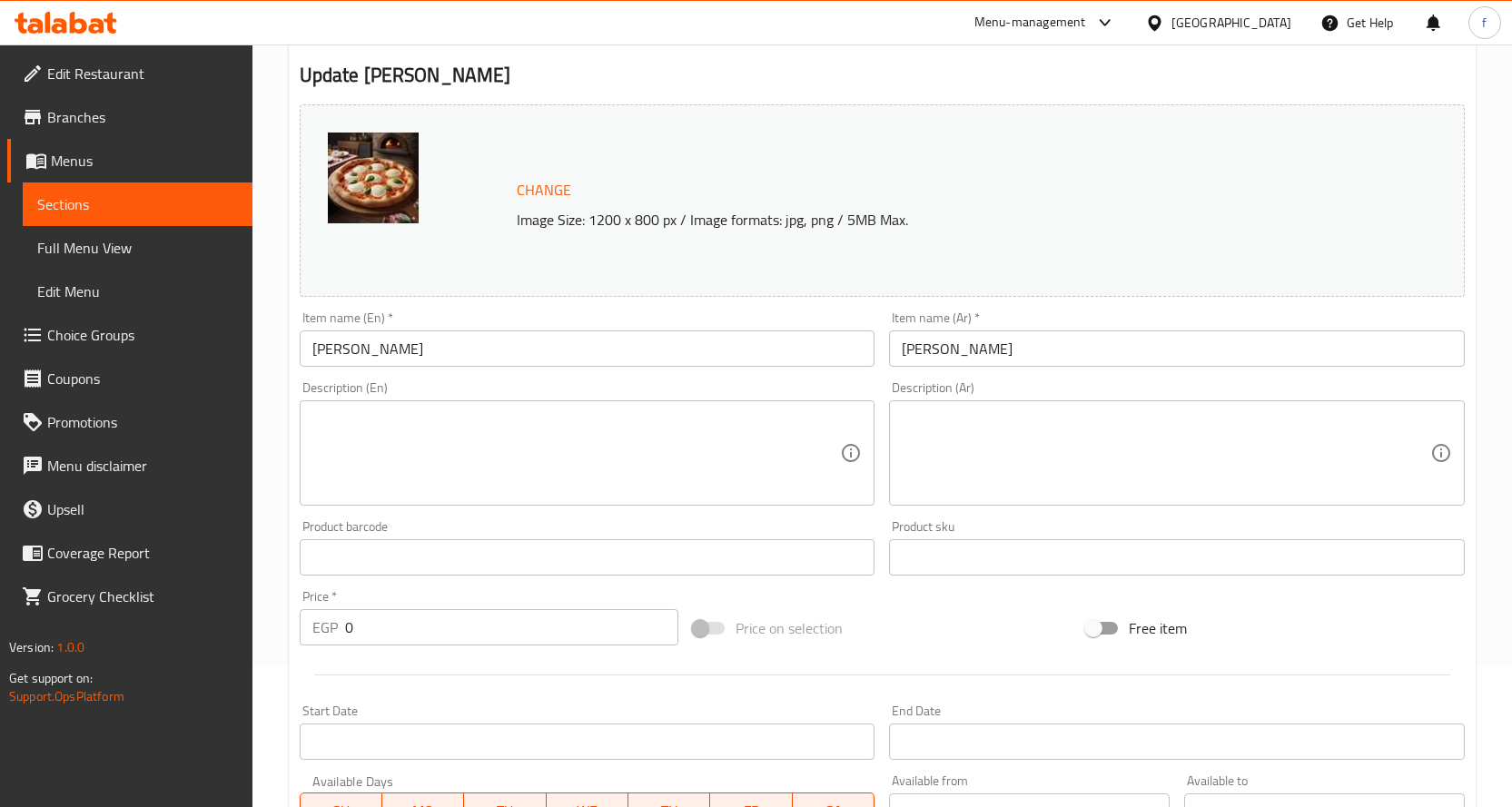
scroll to position [182, 0]
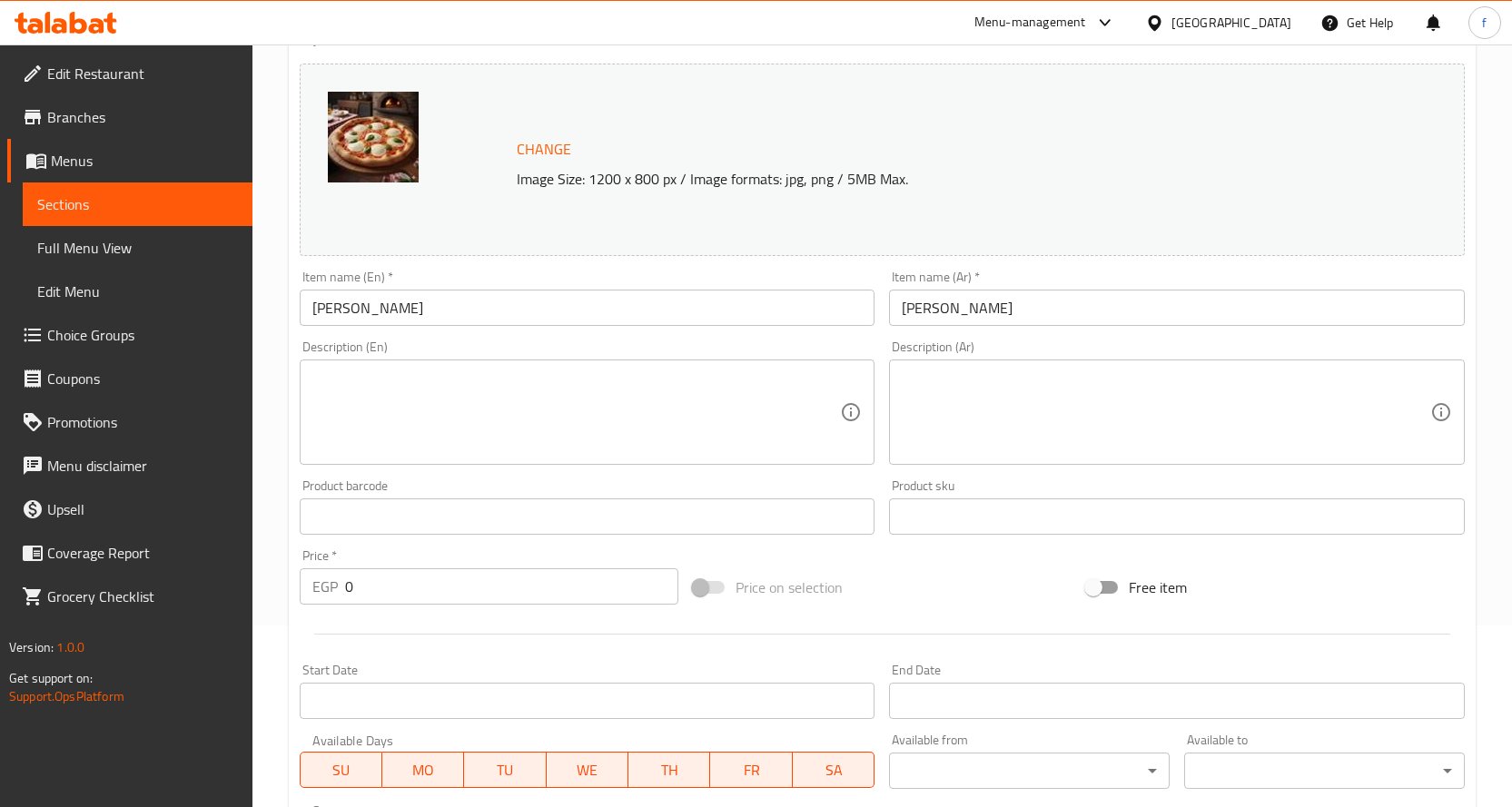
click at [625, 410] on textarea at bounding box center [577, 412] width 528 height 86
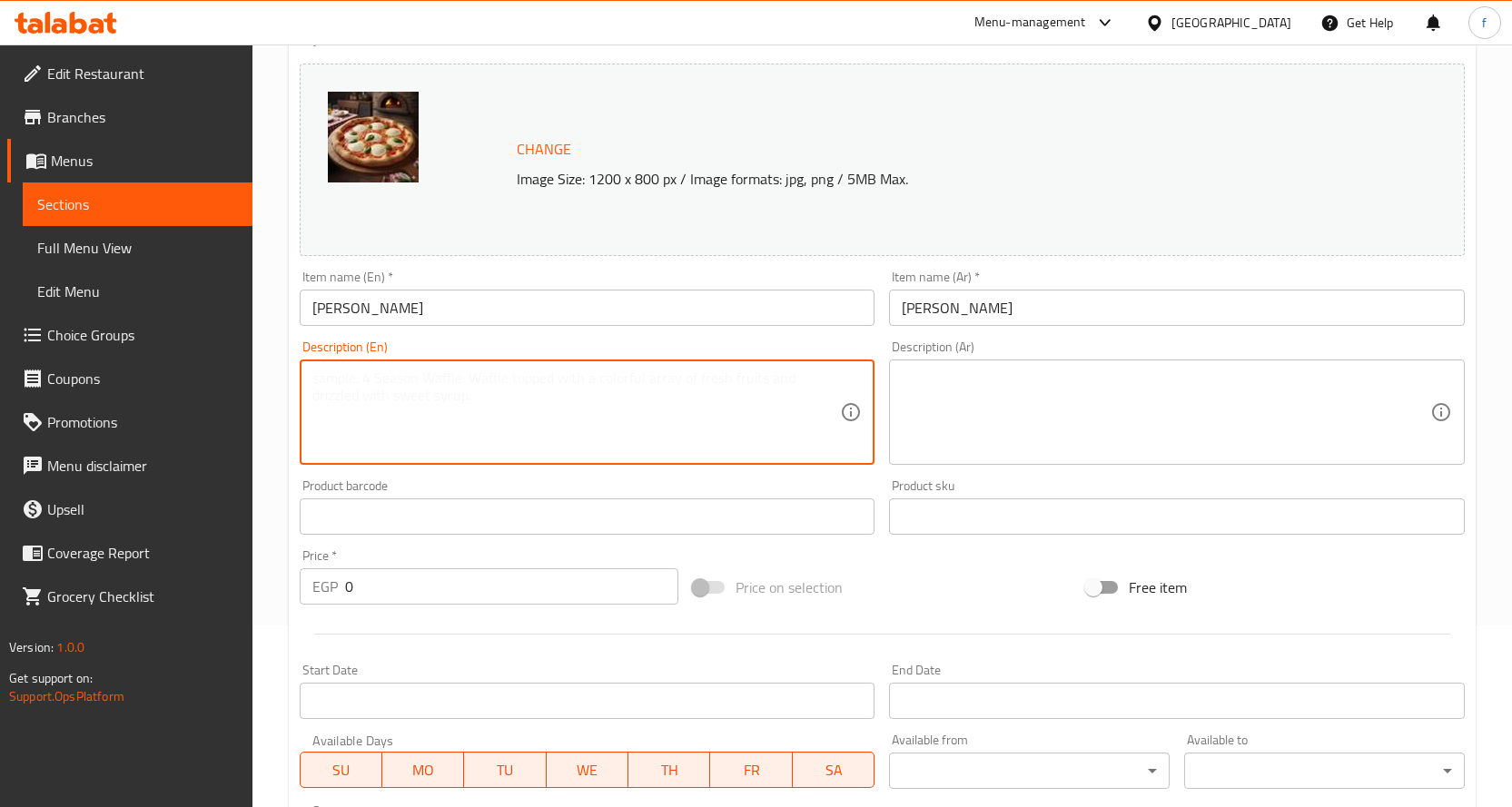
paste textarea "Pizza, cheese, tomato sauce."
type textarea "Pizza, cheese, tomato sauce."
click at [961, 414] on textarea at bounding box center [1166, 412] width 528 height 86
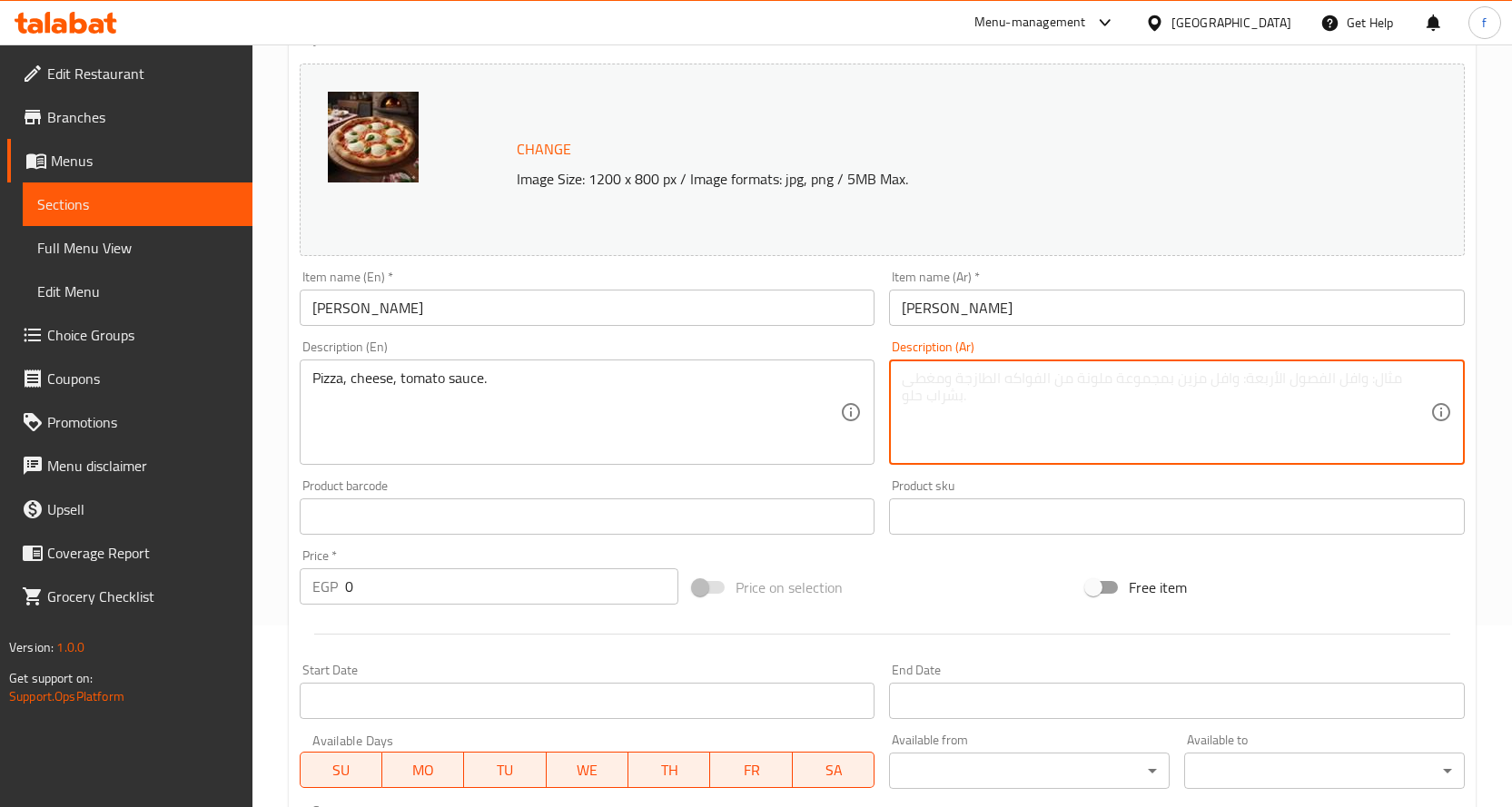
paste textarea "بيتزا، جبنة، صلصة طماطم."
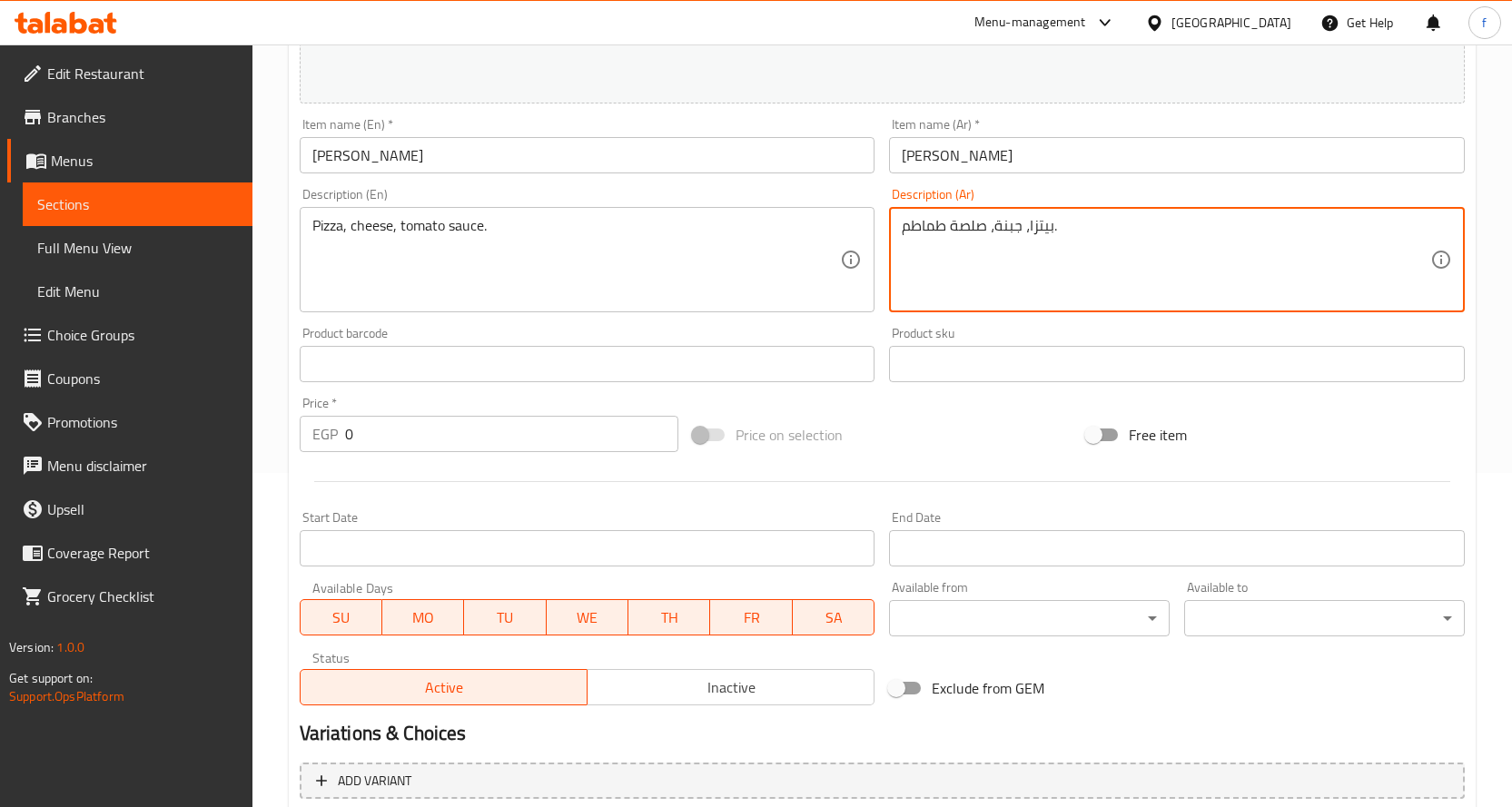
scroll to position [532, 0]
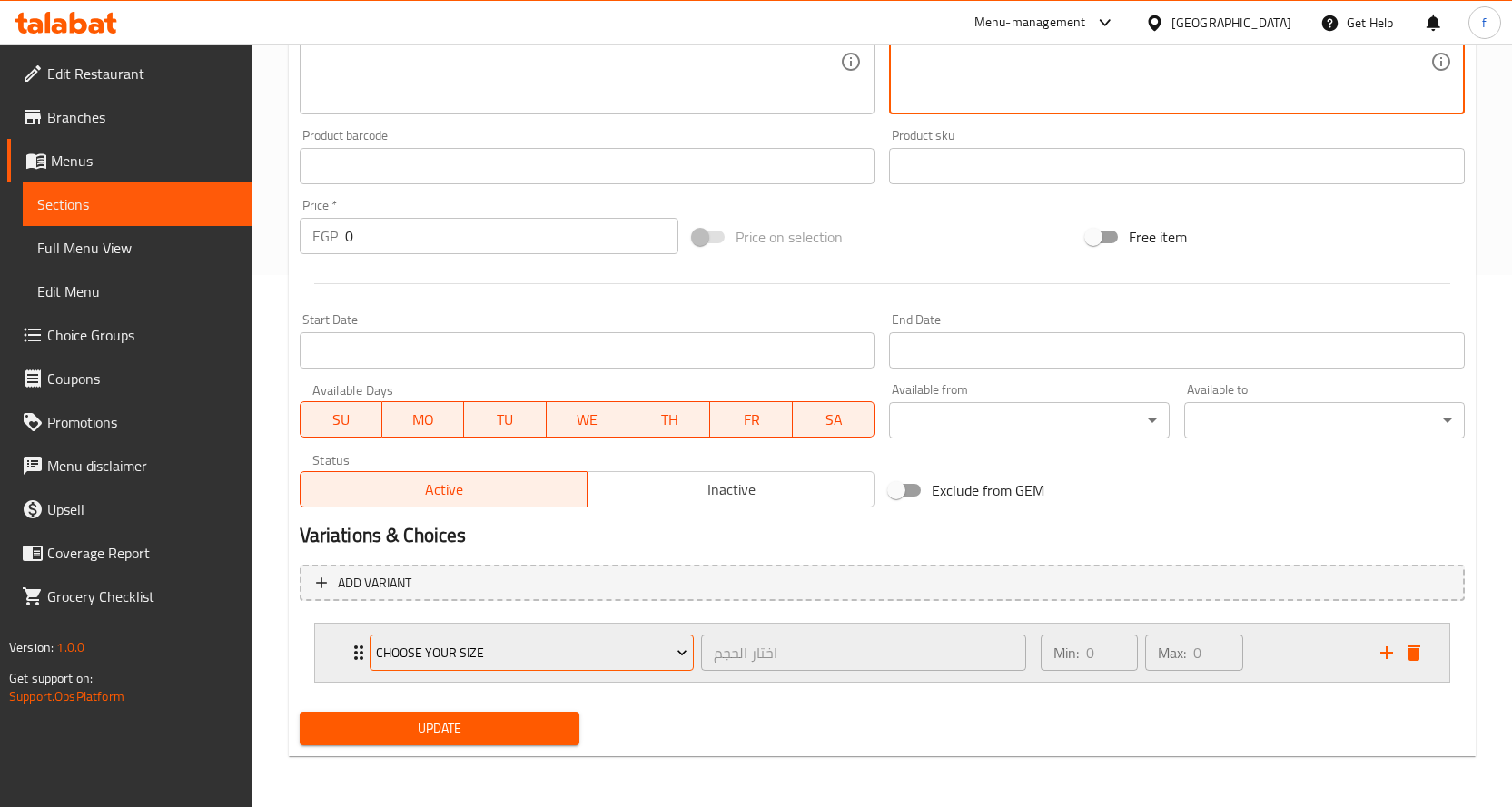
type textarea "بيتزا، جبنة، صلصة طماطم."
click at [370, 654] on button "choose your size" at bounding box center [532, 652] width 325 height 36
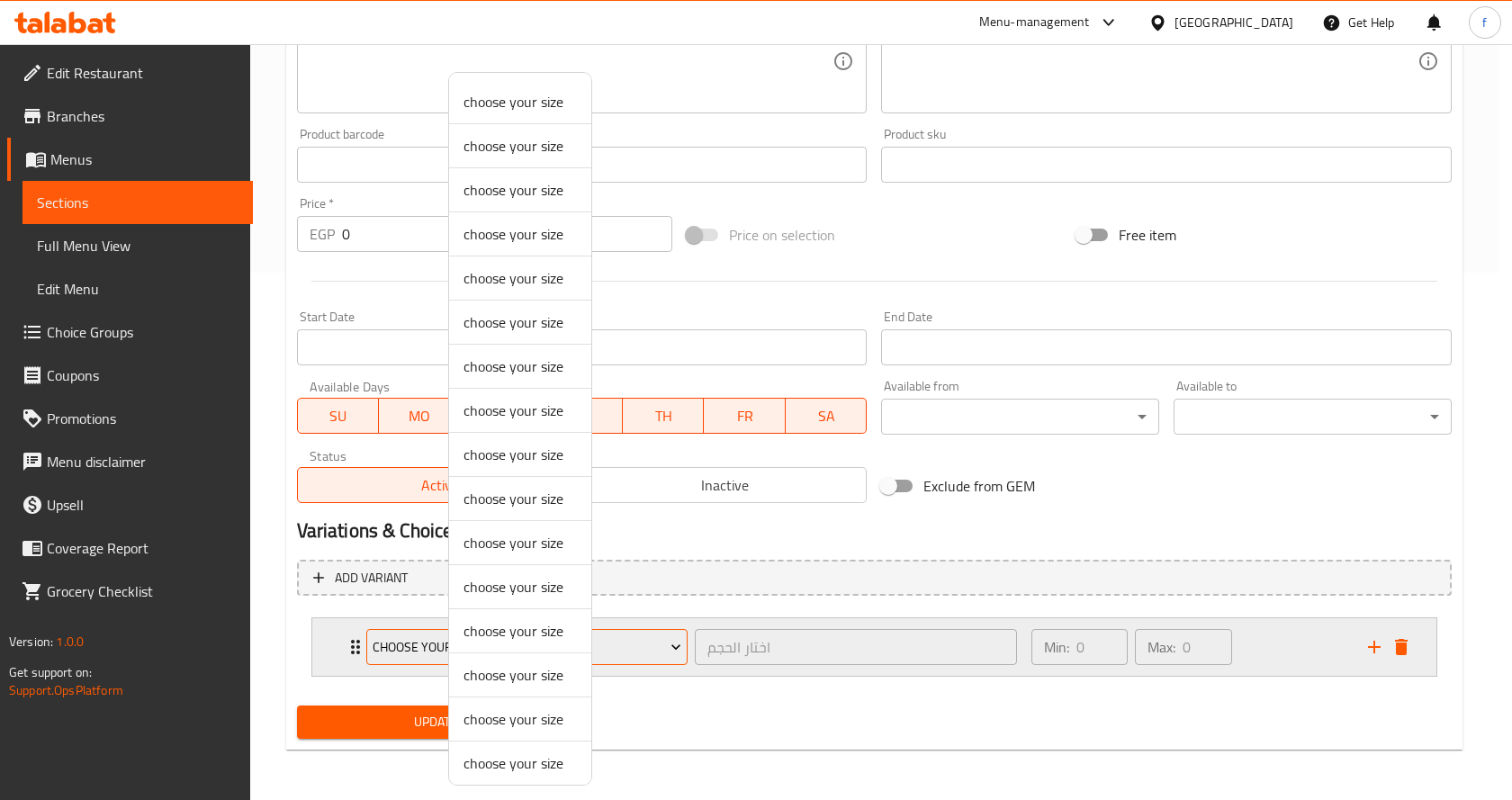
click at [366, 648] on div at bounding box center [756, 400] width 1512 height 800
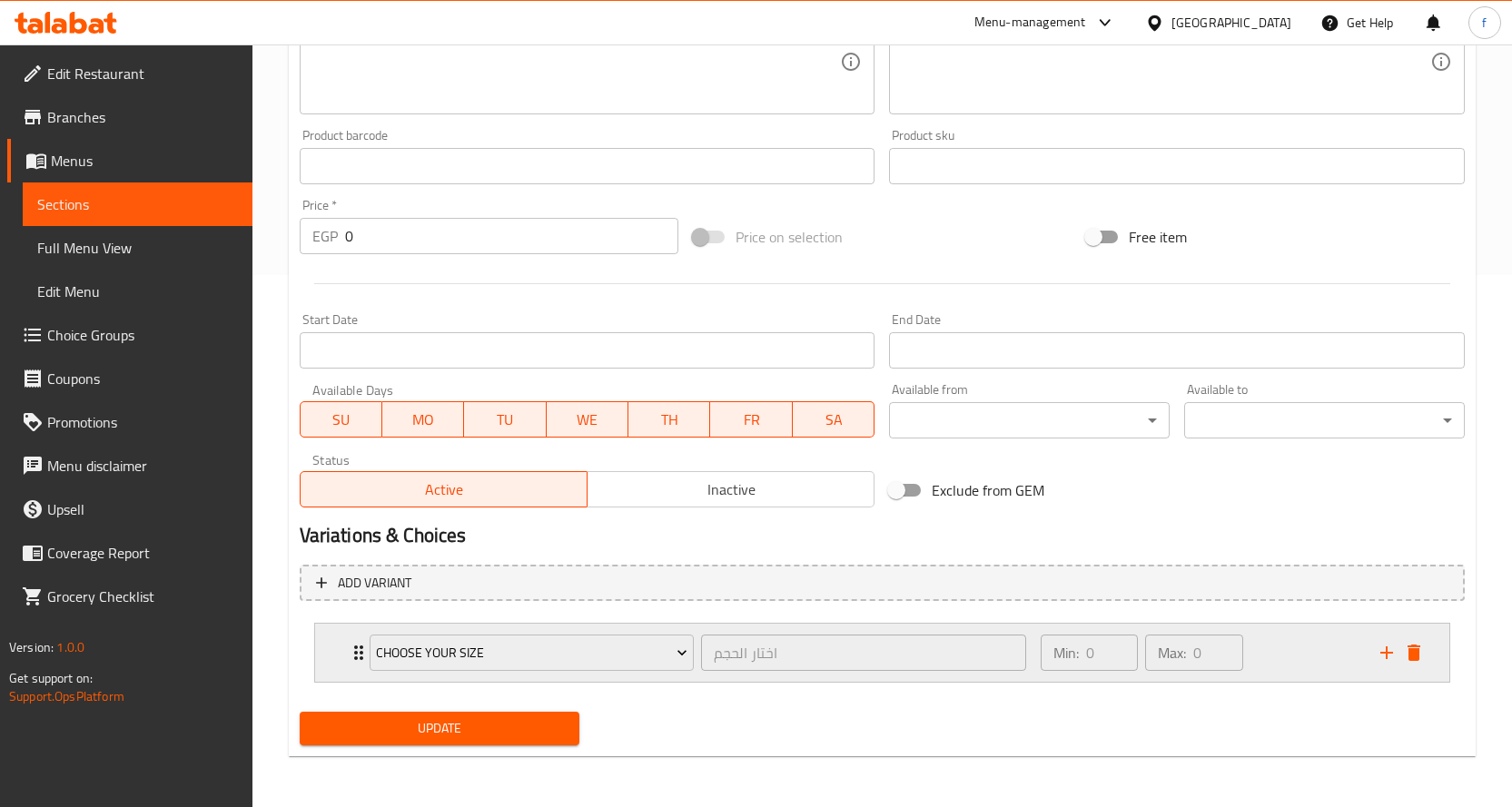
click at [361, 655] on div "choose your size اختار الحجم ​" at bounding box center [698, 652] width 679 height 58
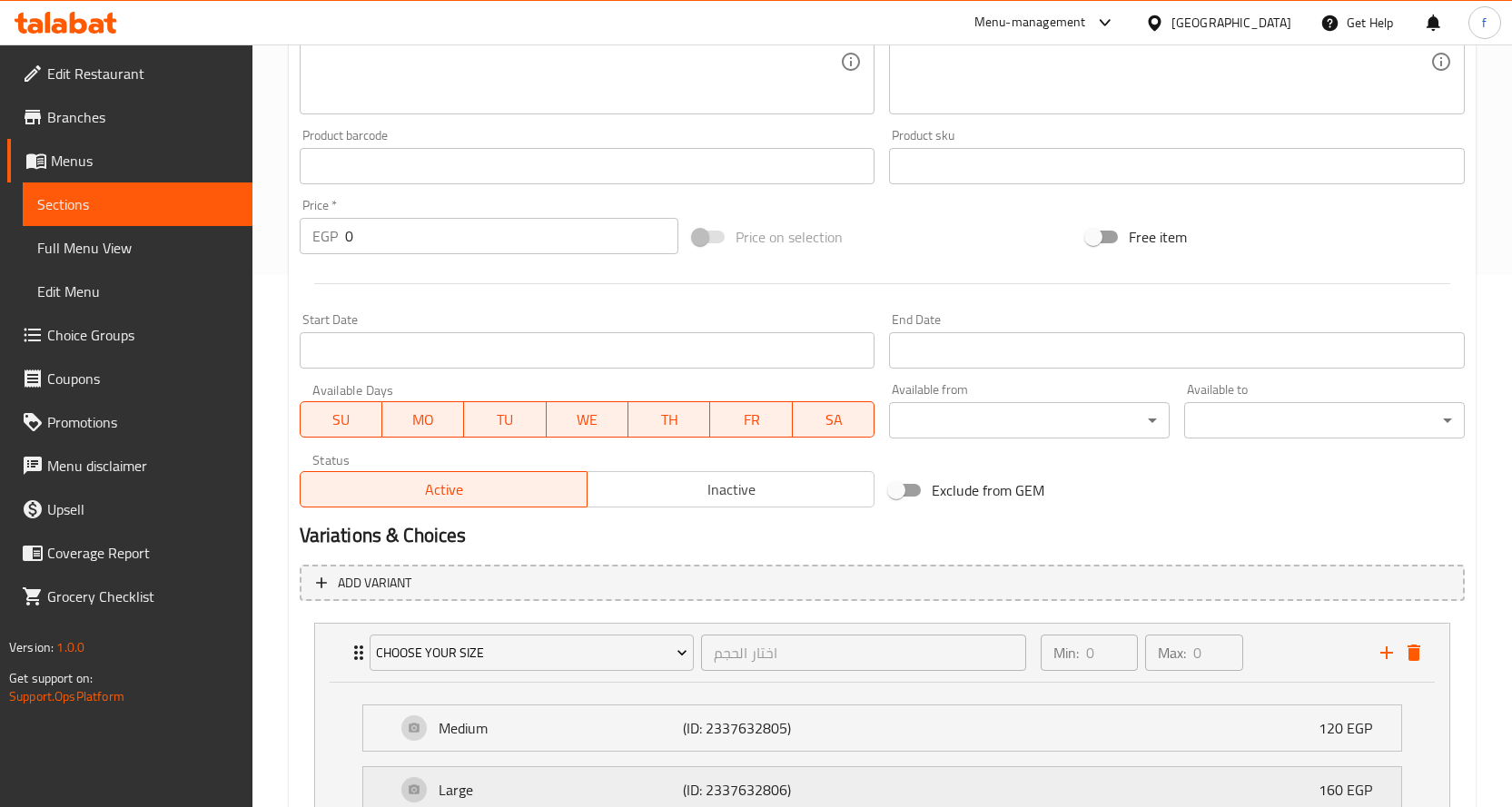
scroll to position [692, 0]
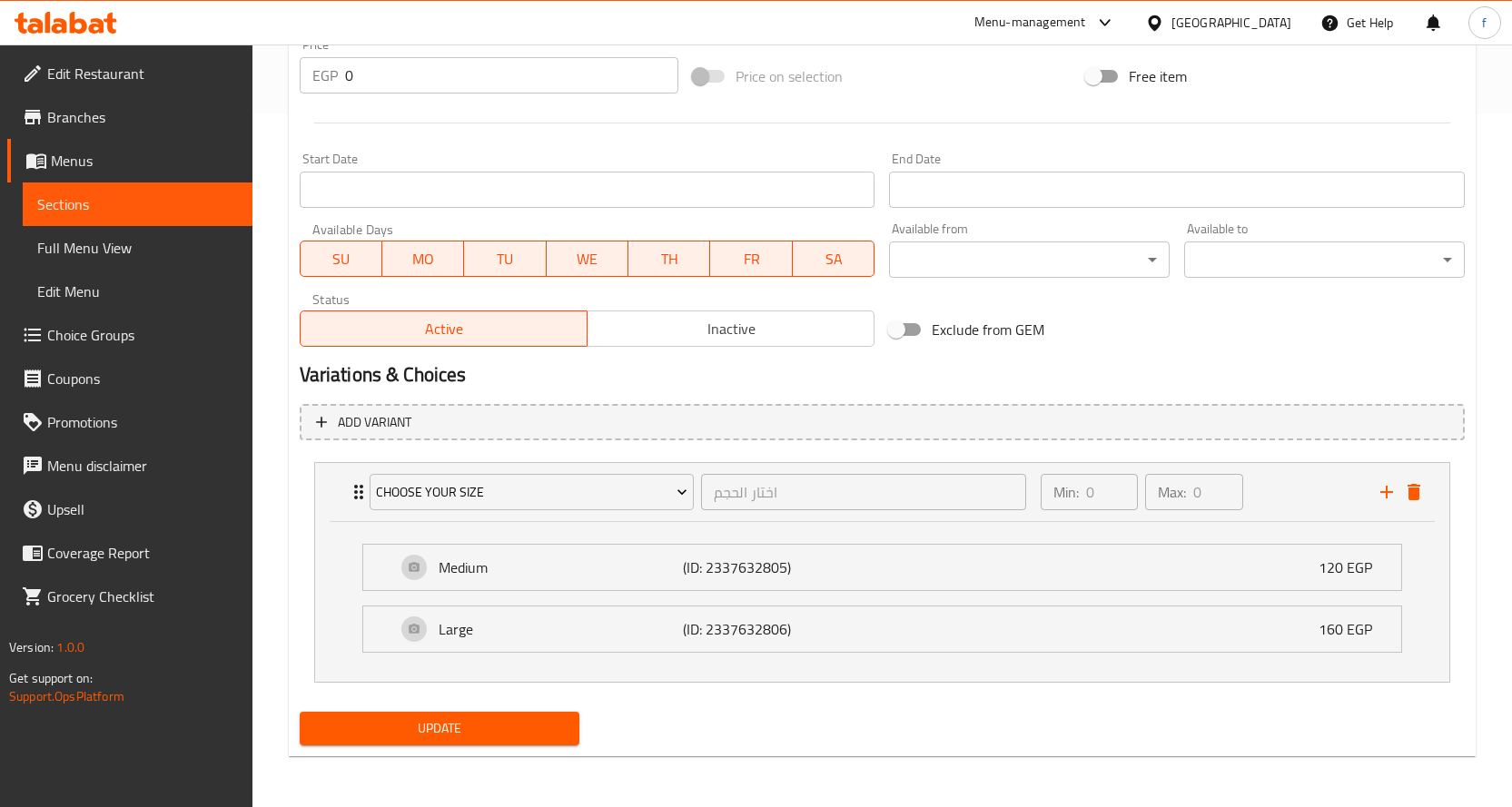
click at [501, 738] on span "Update" at bounding box center [440, 729] width 251 height 22
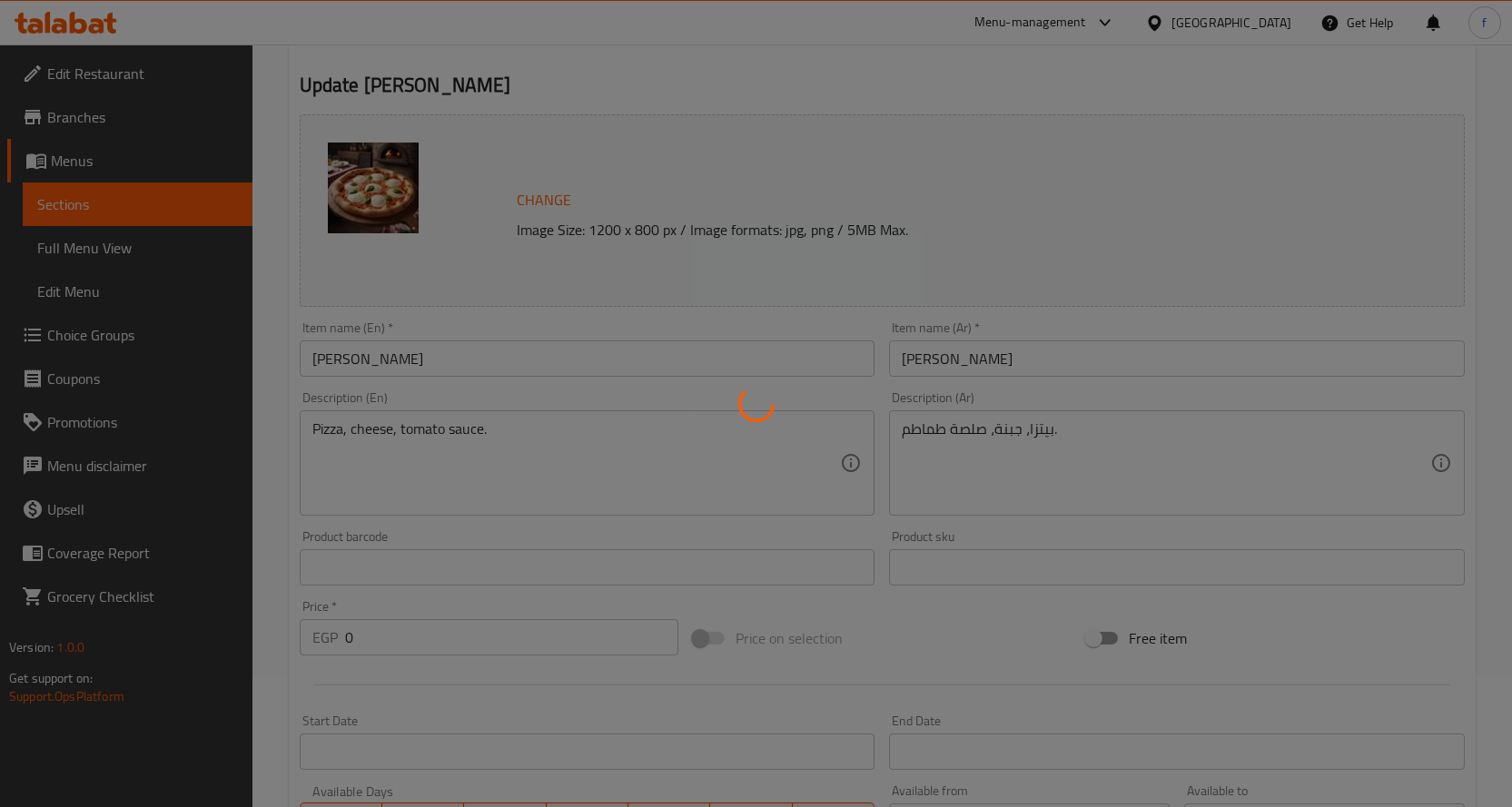
scroll to position [0, 0]
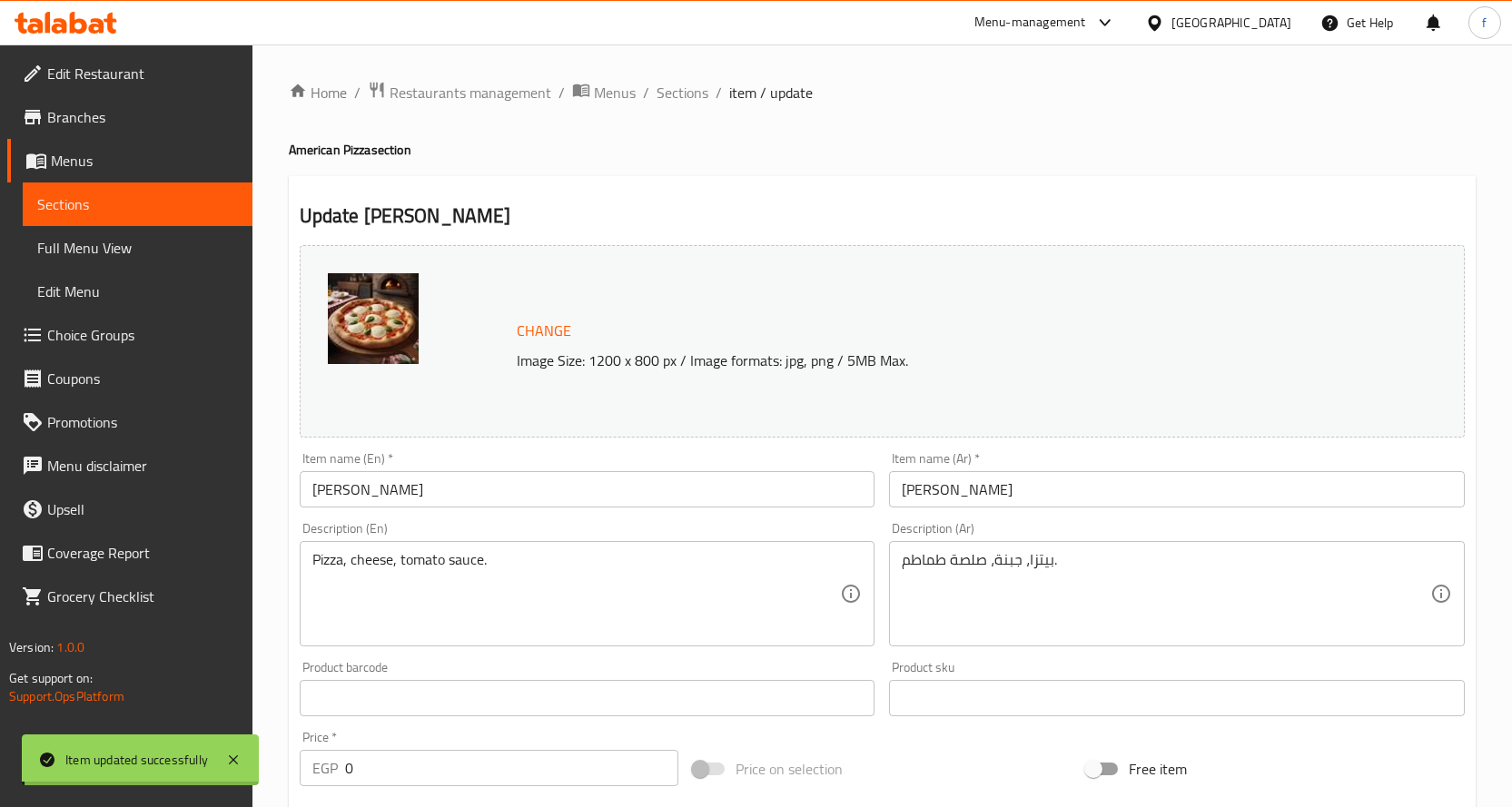
click at [697, 98] on span "Sections" at bounding box center [681, 92] width 51 height 21
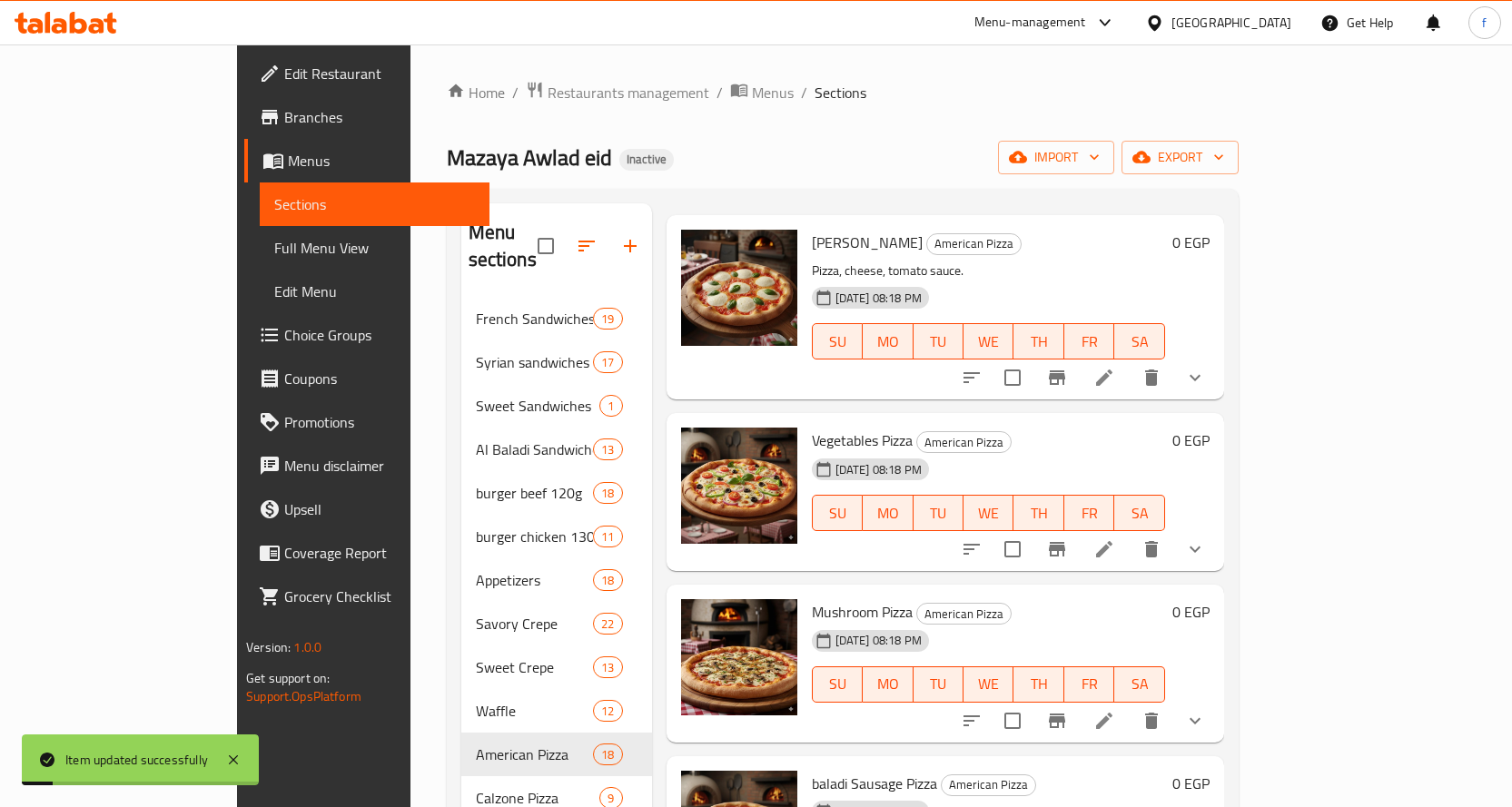
scroll to position [90, 0]
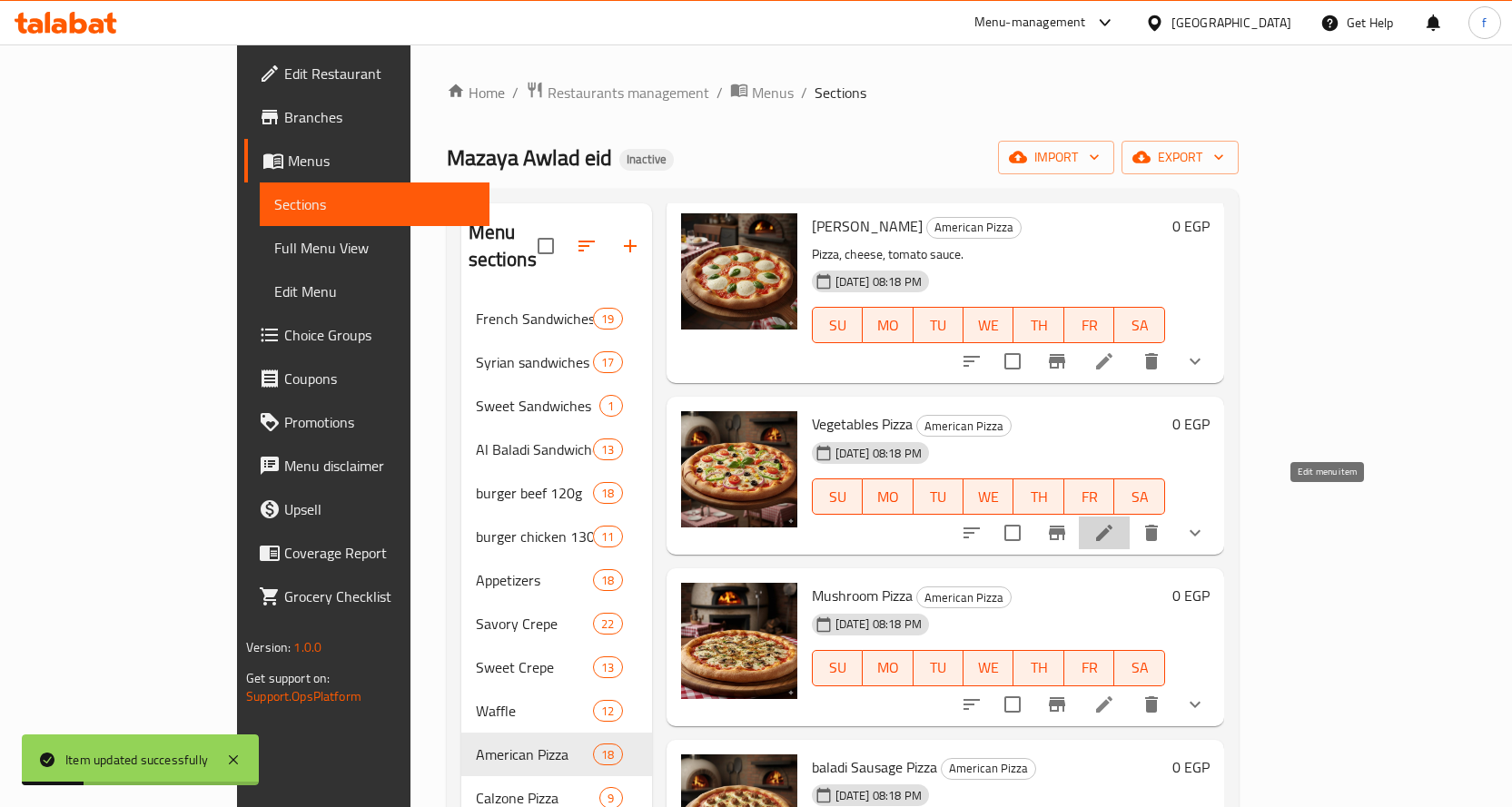
click at [1115, 522] on icon at bounding box center [1103, 532] width 21 height 21
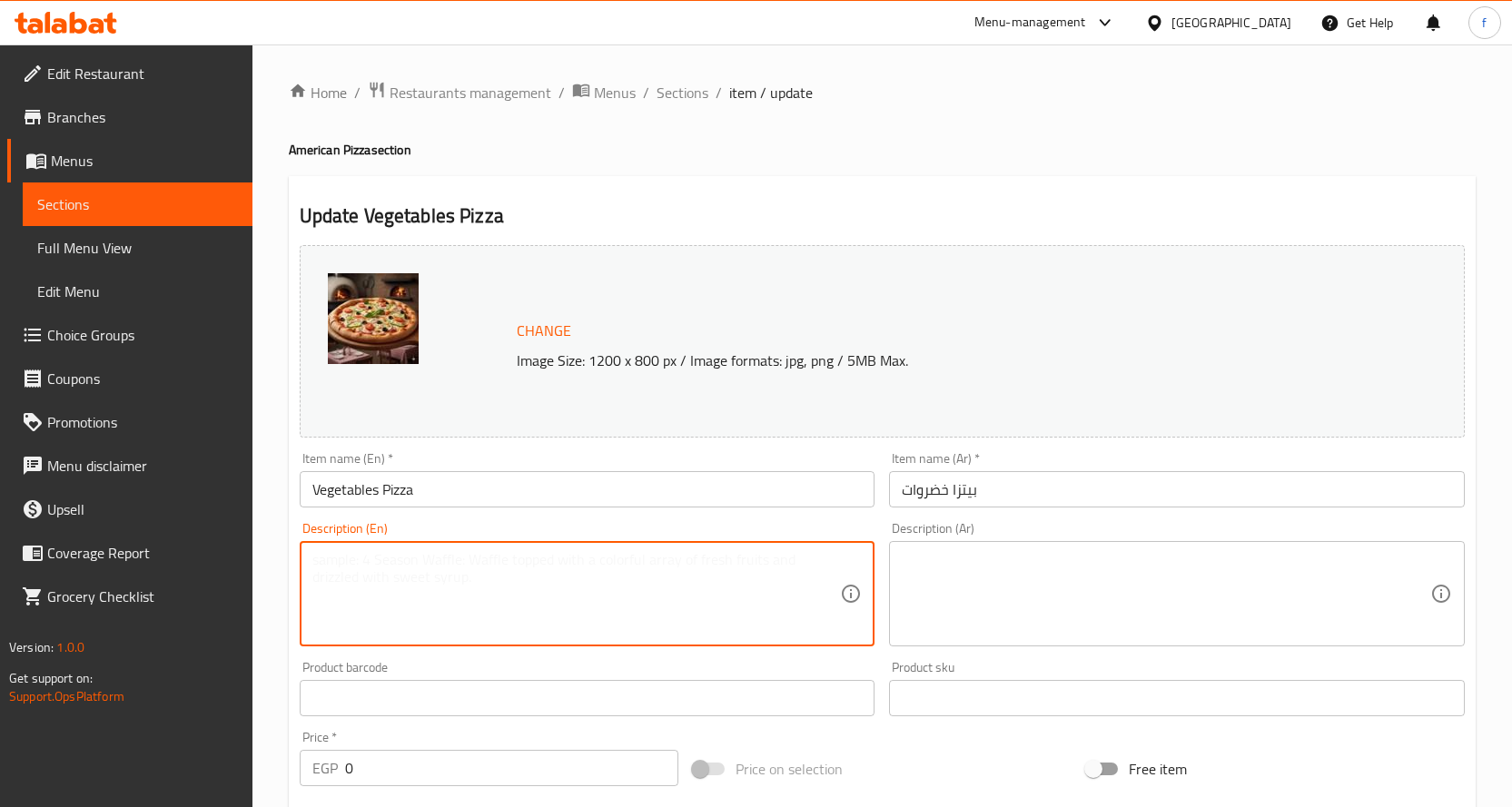
click at [455, 551] on textarea at bounding box center [577, 594] width 528 height 86
paste textarea "Pizza, mixed vegetables, cheese, tomato sauce."
type textarea "Pizza, mixed vegetables, cheese, tomato sauce."
click at [994, 597] on textarea at bounding box center [1166, 594] width 528 height 86
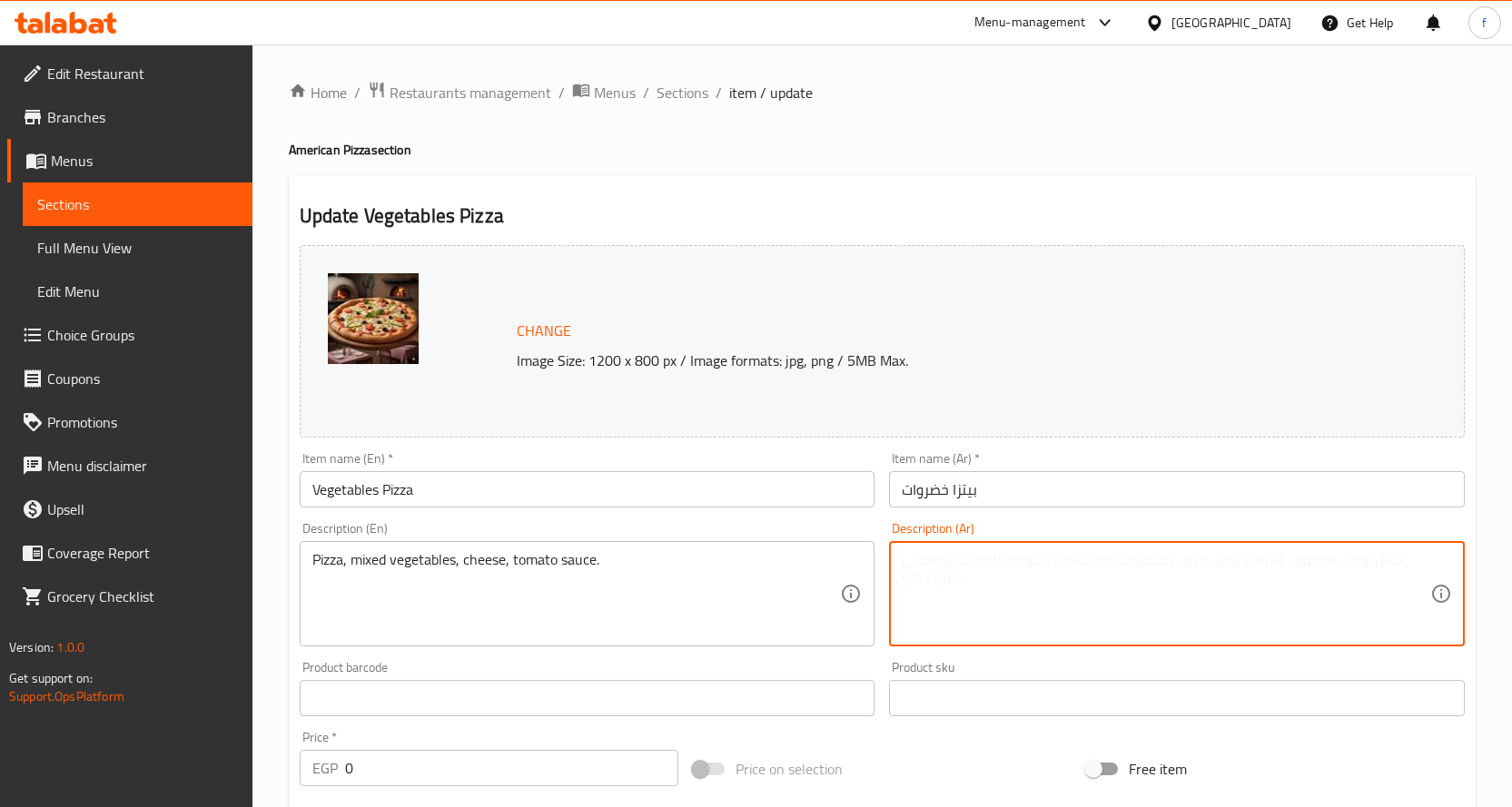
paste textarea "بيتزا، خضروات مشكلة، جبنة، صلصة طماطم."
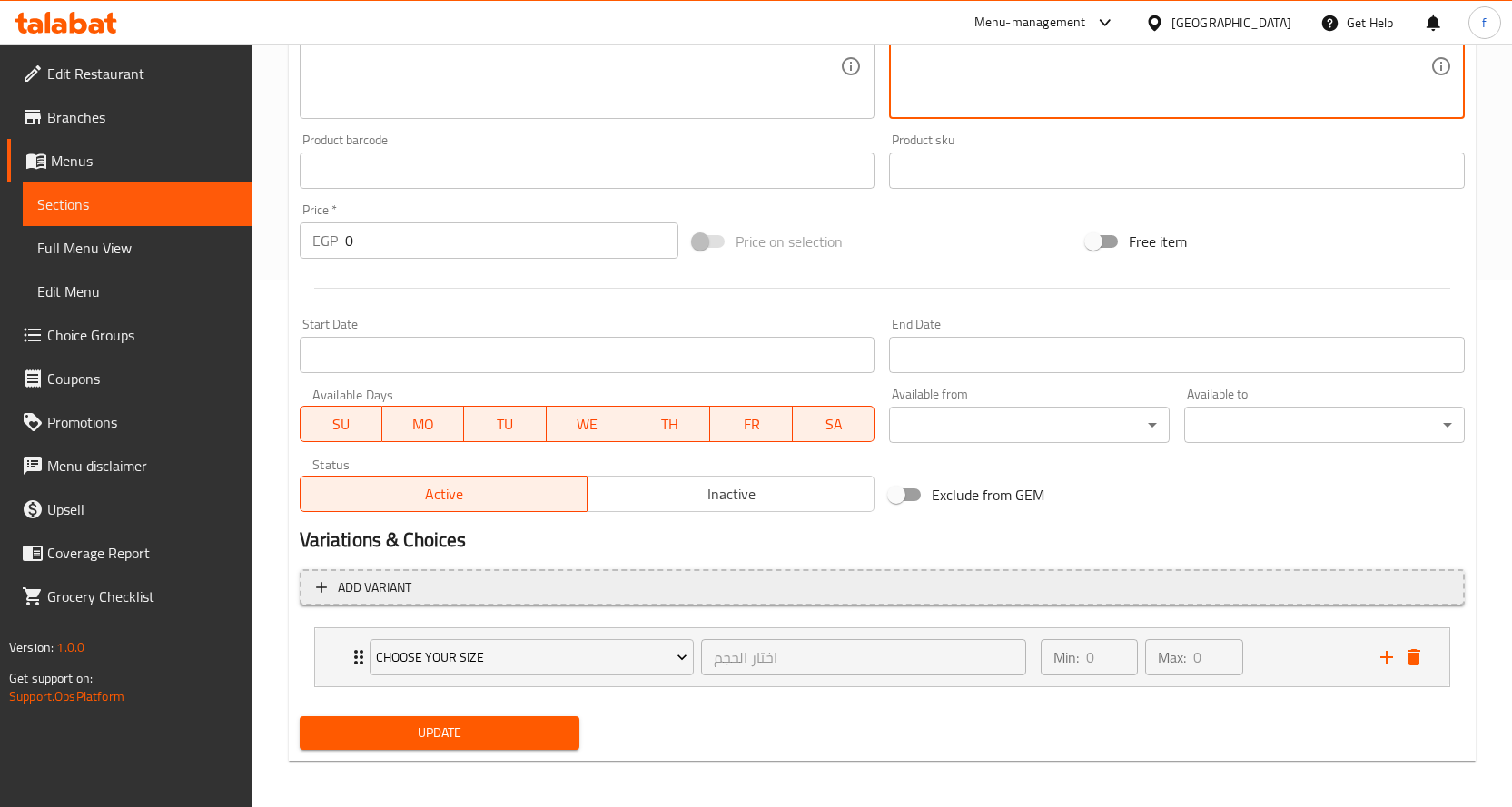
scroll to position [532, 0]
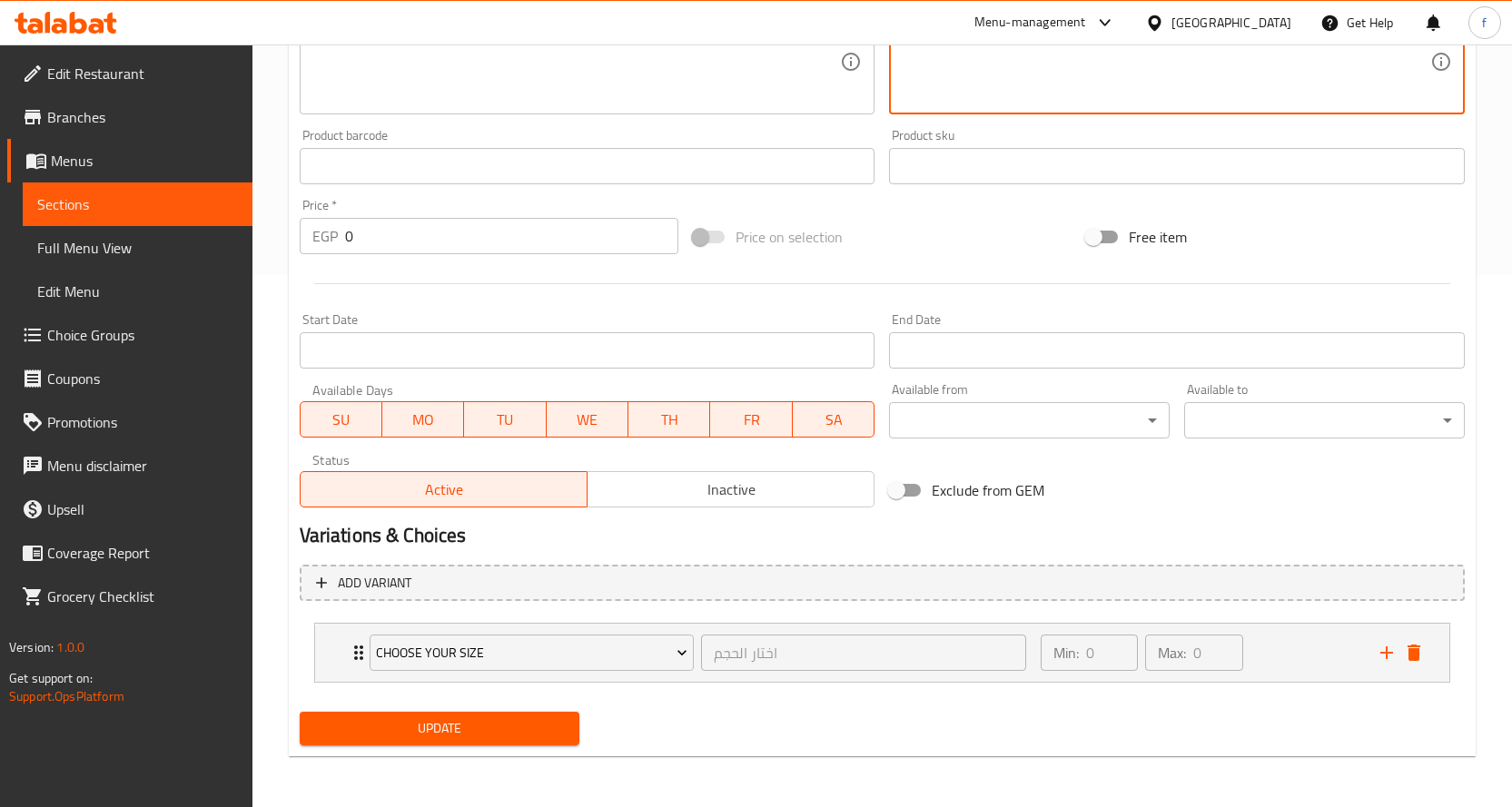
type textarea "بيتزا، خضروات مشكلة، جبنة، صلصة طماطم."
click at [554, 715] on button "Update" at bounding box center [440, 729] width 281 height 34
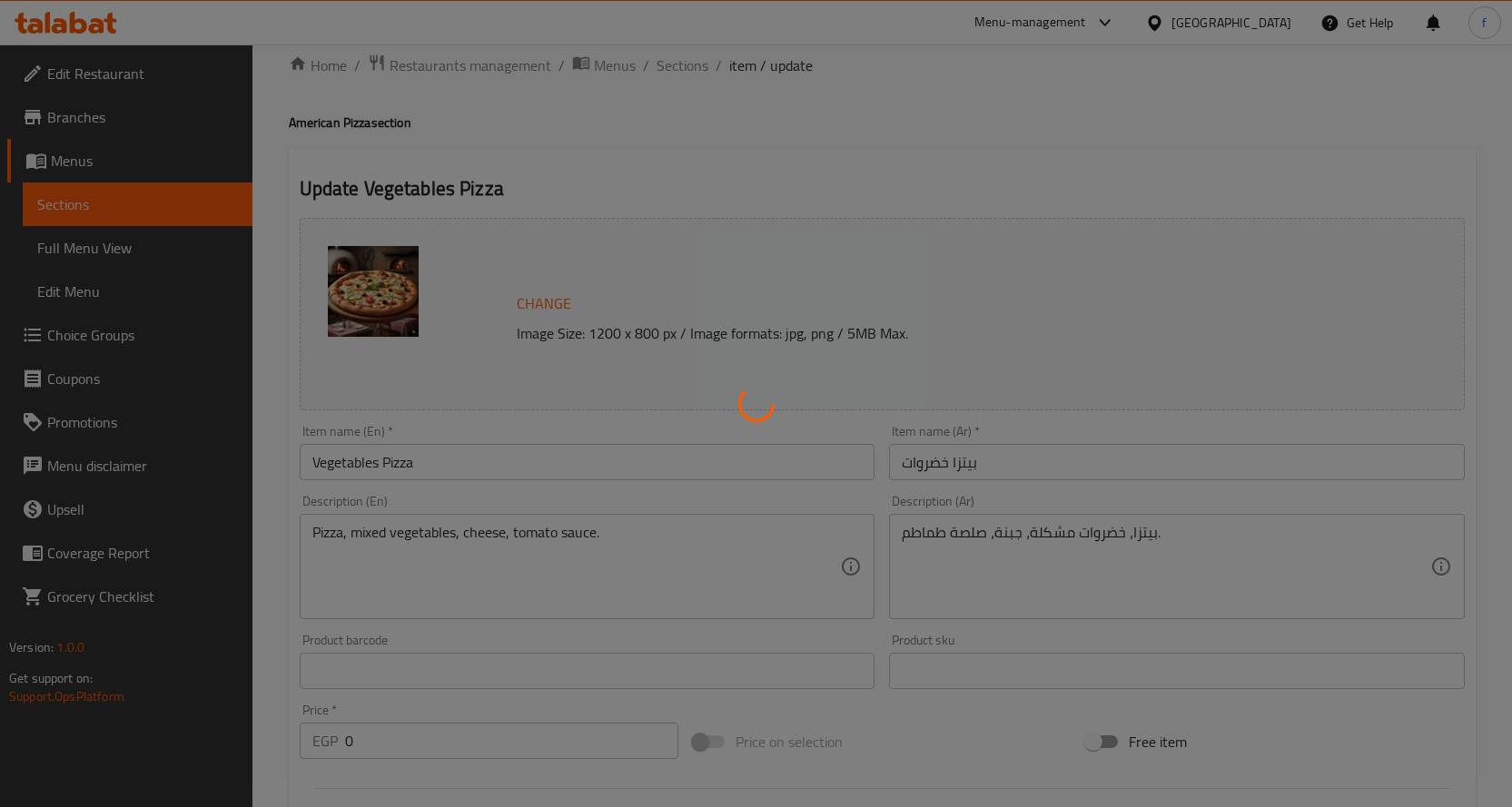
scroll to position [0, 0]
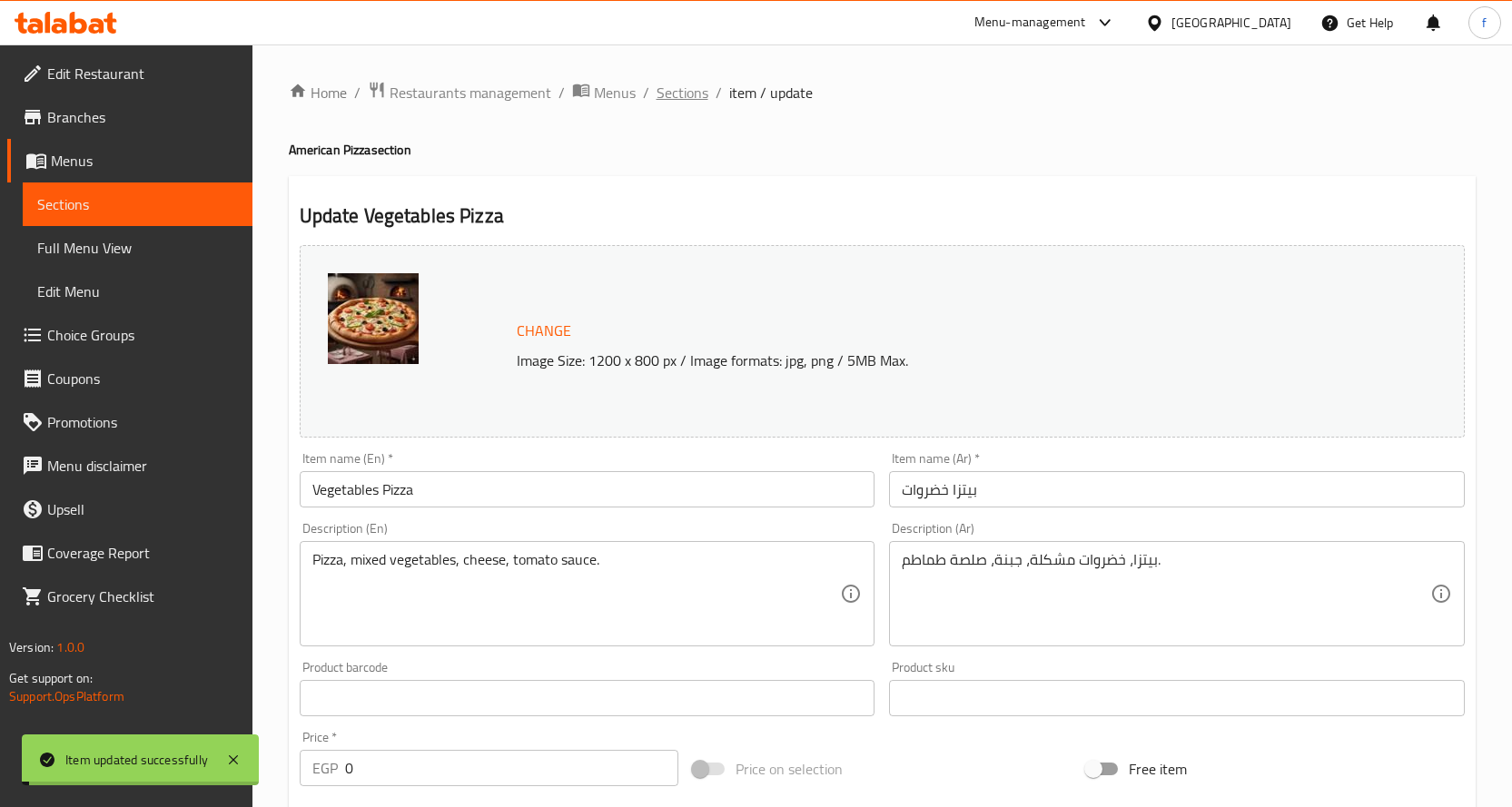
click at [689, 101] on span "Sections" at bounding box center [681, 92] width 51 height 21
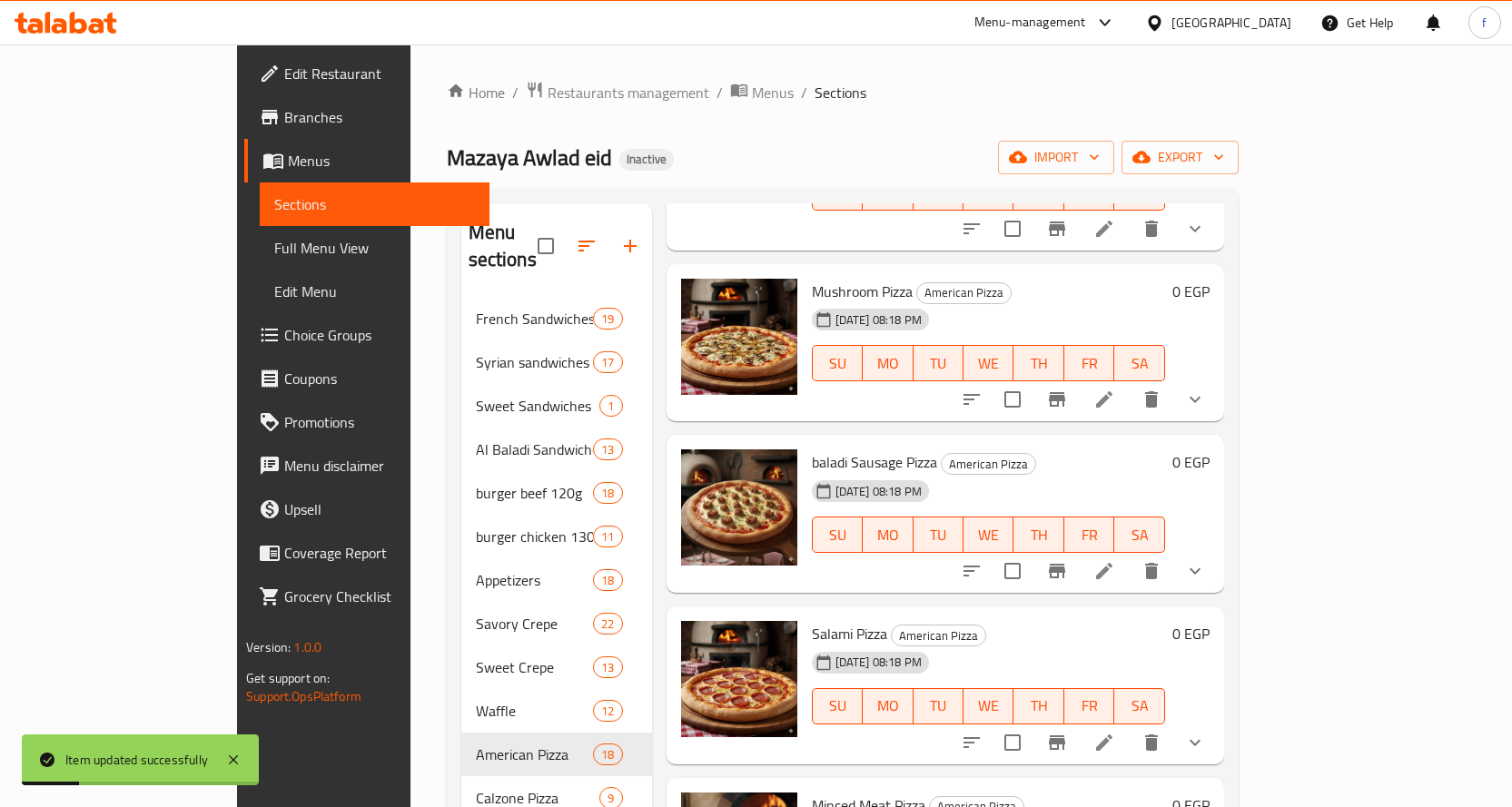
scroll to position [453, 0]
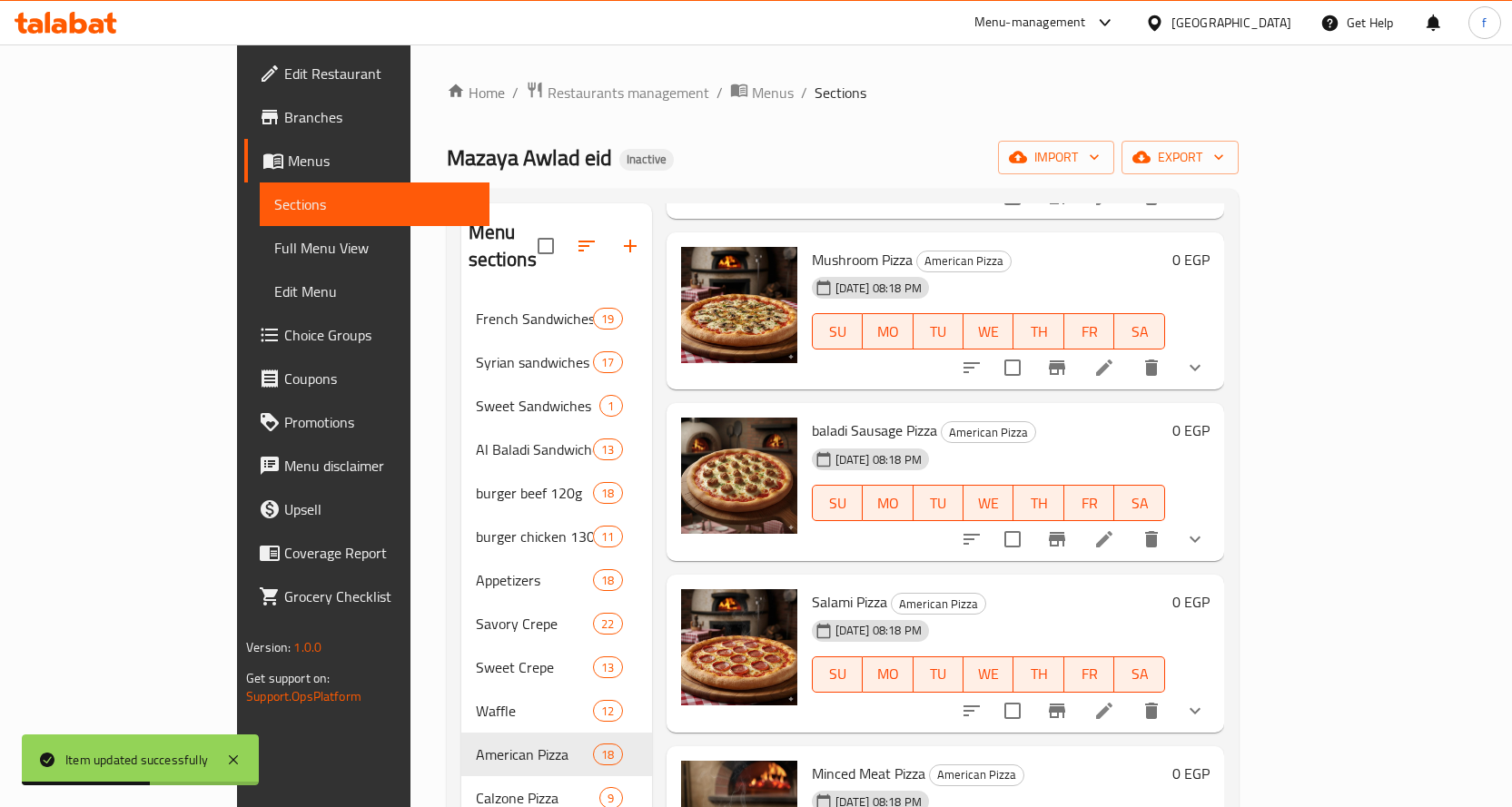
click at [1115, 528] on icon at bounding box center [1103, 538] width 21 height 21
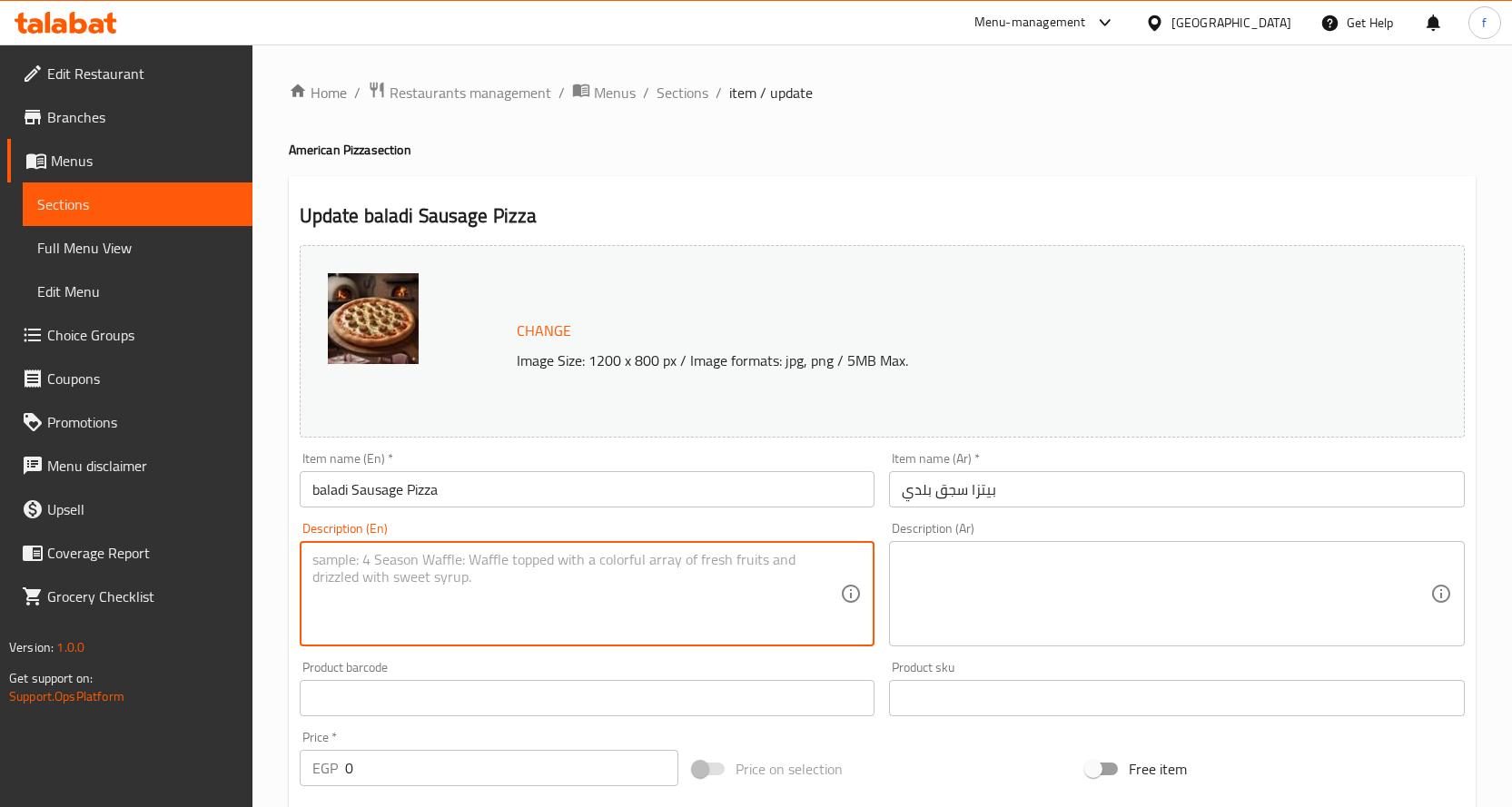
click at [520, 583] on textarea at bounding box center [577, 594] width 528 height 86
paste textarea "Pizza, local sausage, cheese, tomato sauce."
type textarea "Pizza, local sausage, cheese, tomato sauce."
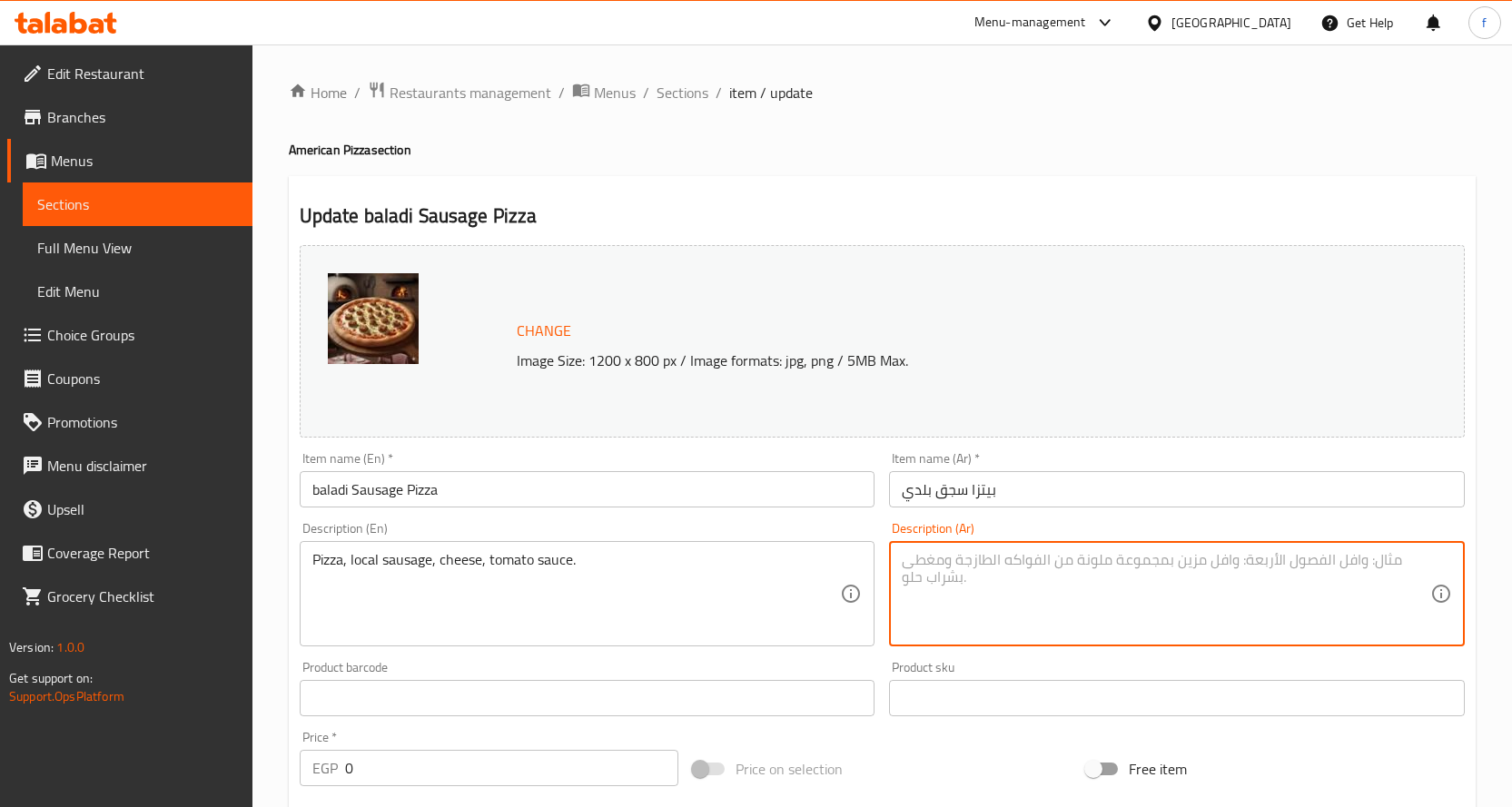
click at [1026, 559] on textarea at bounding box center [1166, 594] width 528 height 86
paste textarea "بيتزا، سجق بلدي، [GEOGRAPHIC_DATA]، صلصة طماطم."
type textarea "بيتزا، سجق بلدي، [GEOGRAPHIC_DATA]، صلصة طماطم."
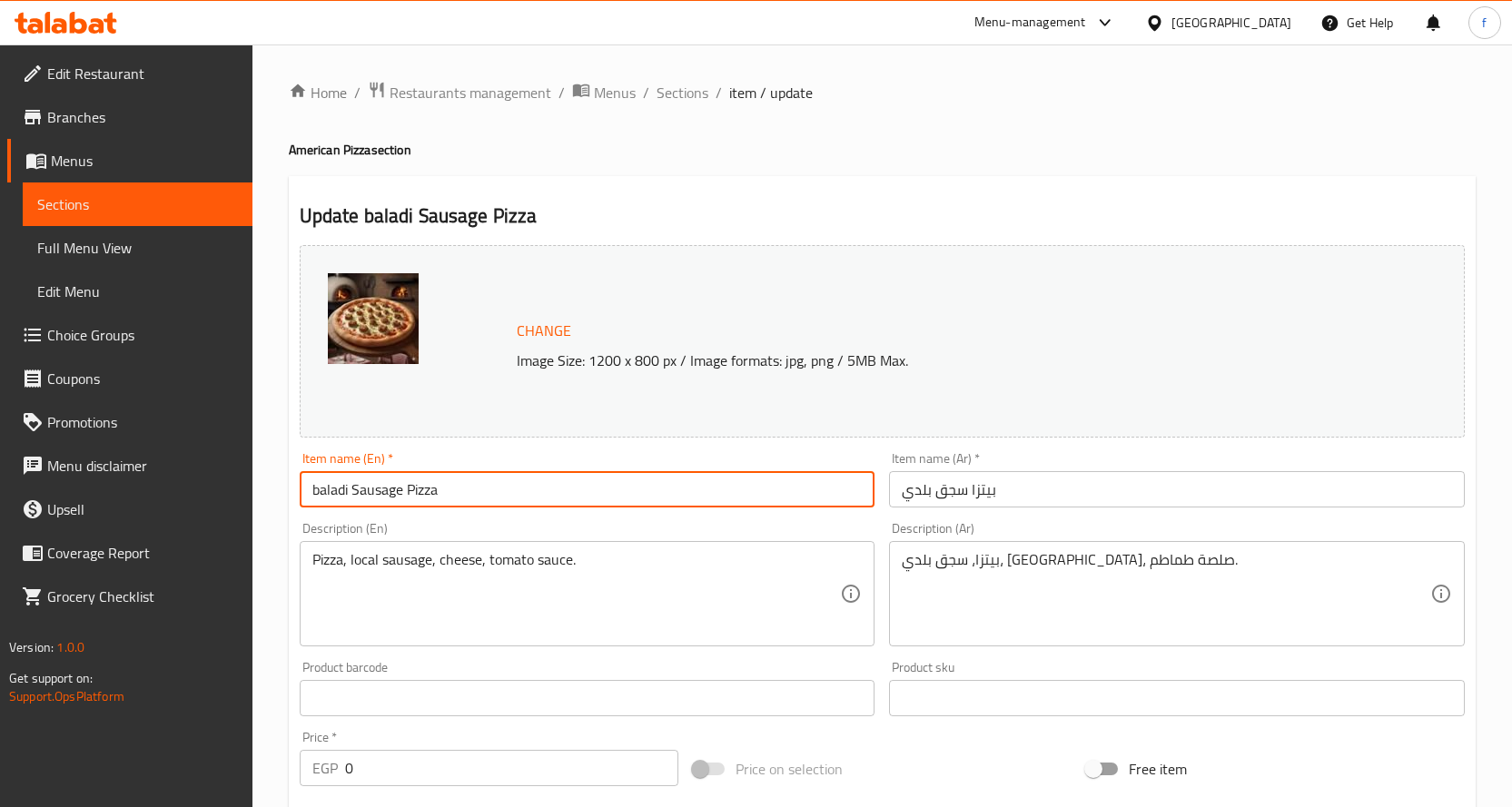
drag, startPoint x: 350, startPoint y: 491, endPoint x: 249, endPoint y: 508, distance: 102.4
click at [249, 508] on div "Edit Restaurant Branches Menus Sections Full Menu View Edit Menu Choice Groups …" at bounding box center [756, 691] width 1512 height 1294
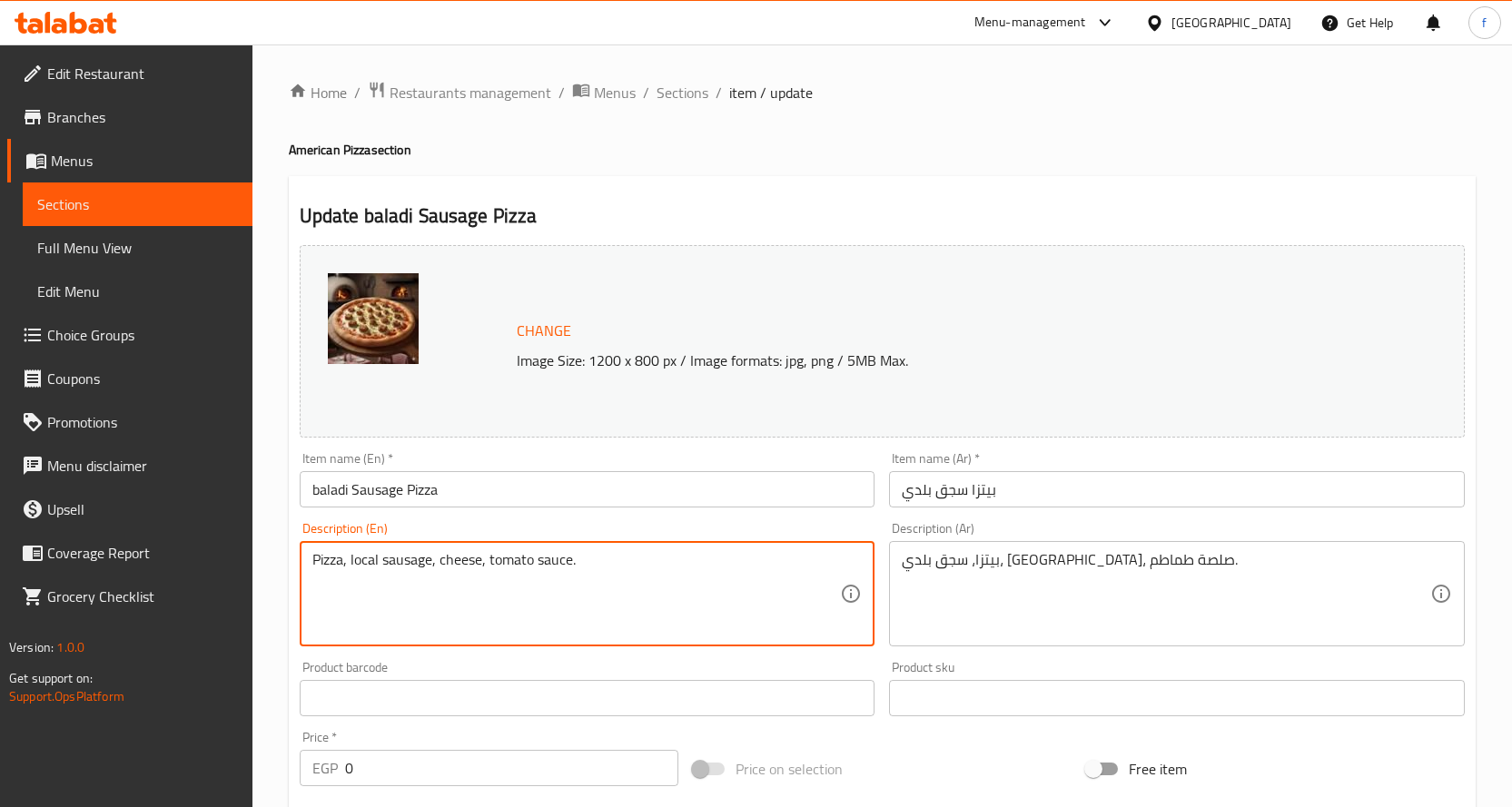
drag, startPoint x: 379, startPoint y: 561, endPoint x: 323, endPoint y: 577, distance: 58.2
click at [380, 564] on textarea "Pizza, local sausage, cheese, tomato sauce." at bounding box center [577, 594] width 528 height 86
drag, startPoint x: 350, startPoint y: 561, endPoint x: 381, endPoint y: 567, distance: 31.6
click at [381, 567] on textarea "Pizza, local sausage, cheese, tomato sauce." at bounding box center [577, 594] width 528 height 86
paste textarea "baladi"
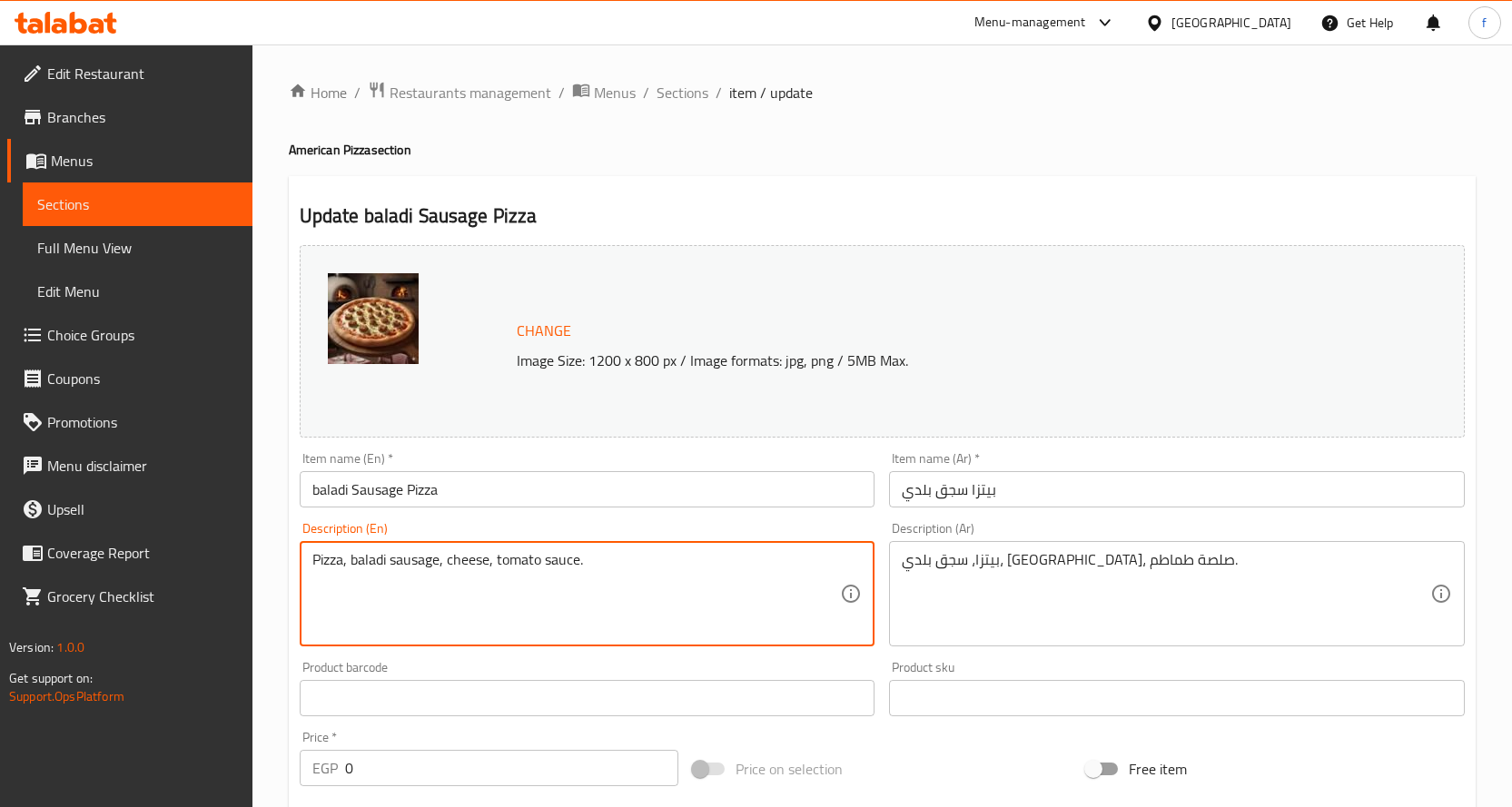
click at [405, 609] on textarea "Pizza, baladi sausage, cheese, tomato sauce." at bounding box center [577, 594] width 528 height 86
click at [570, 613] on textarea "Pizza, baladi sausage, cheese, tomato sauce." at bounding box center [577, 594] width 528 height 86
click at [717, 587] on textarea "Pizza, baladi sausage, cheese, tomato sauce." at bounding box center [577, 594] width 528 height 86
type textarea "Pizza, baladi sausage, cheese, tomato sauce."
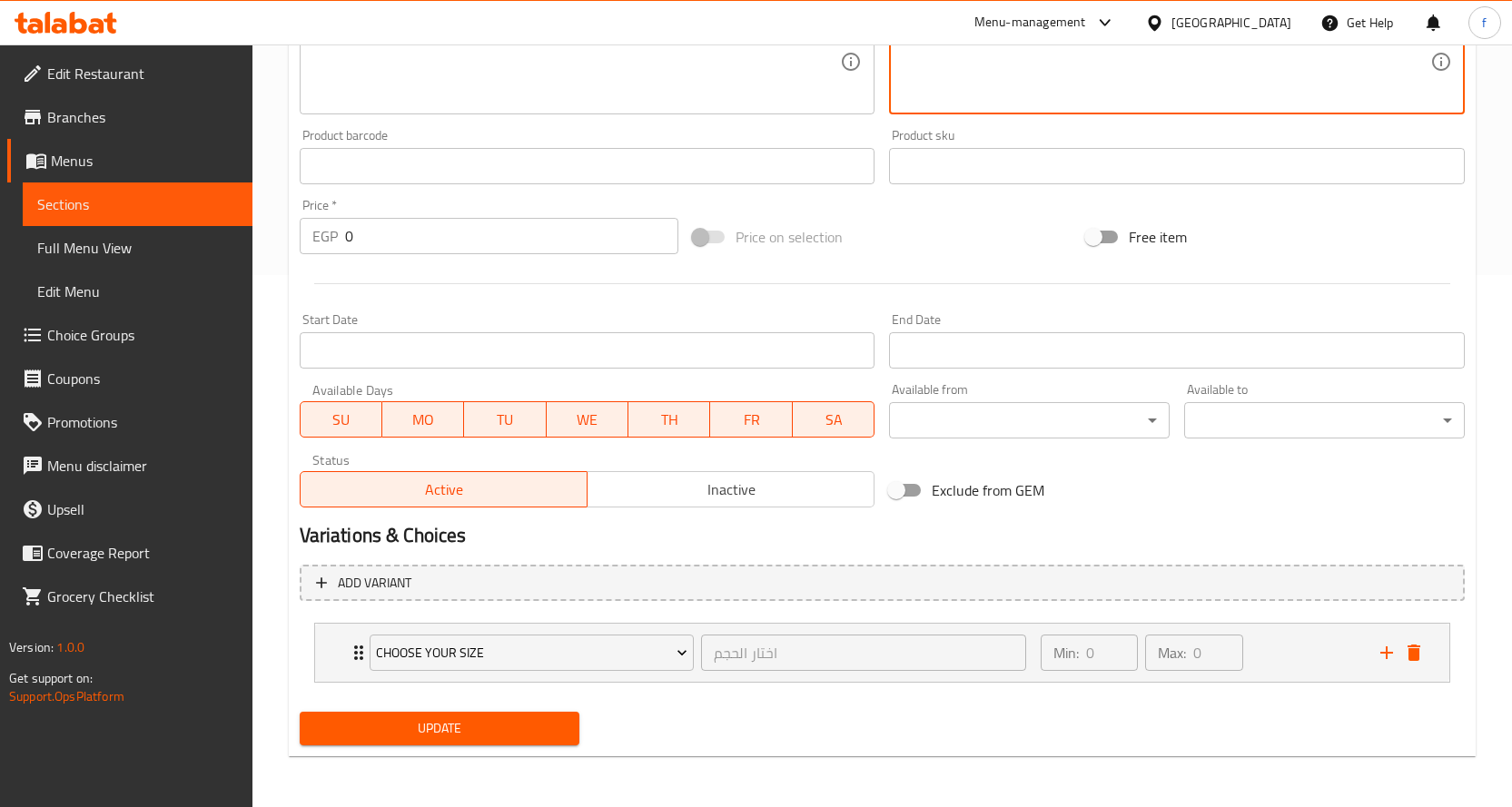
click at [508, 737] on span "Update" at bounding box center [440, 729] width 251 height 22
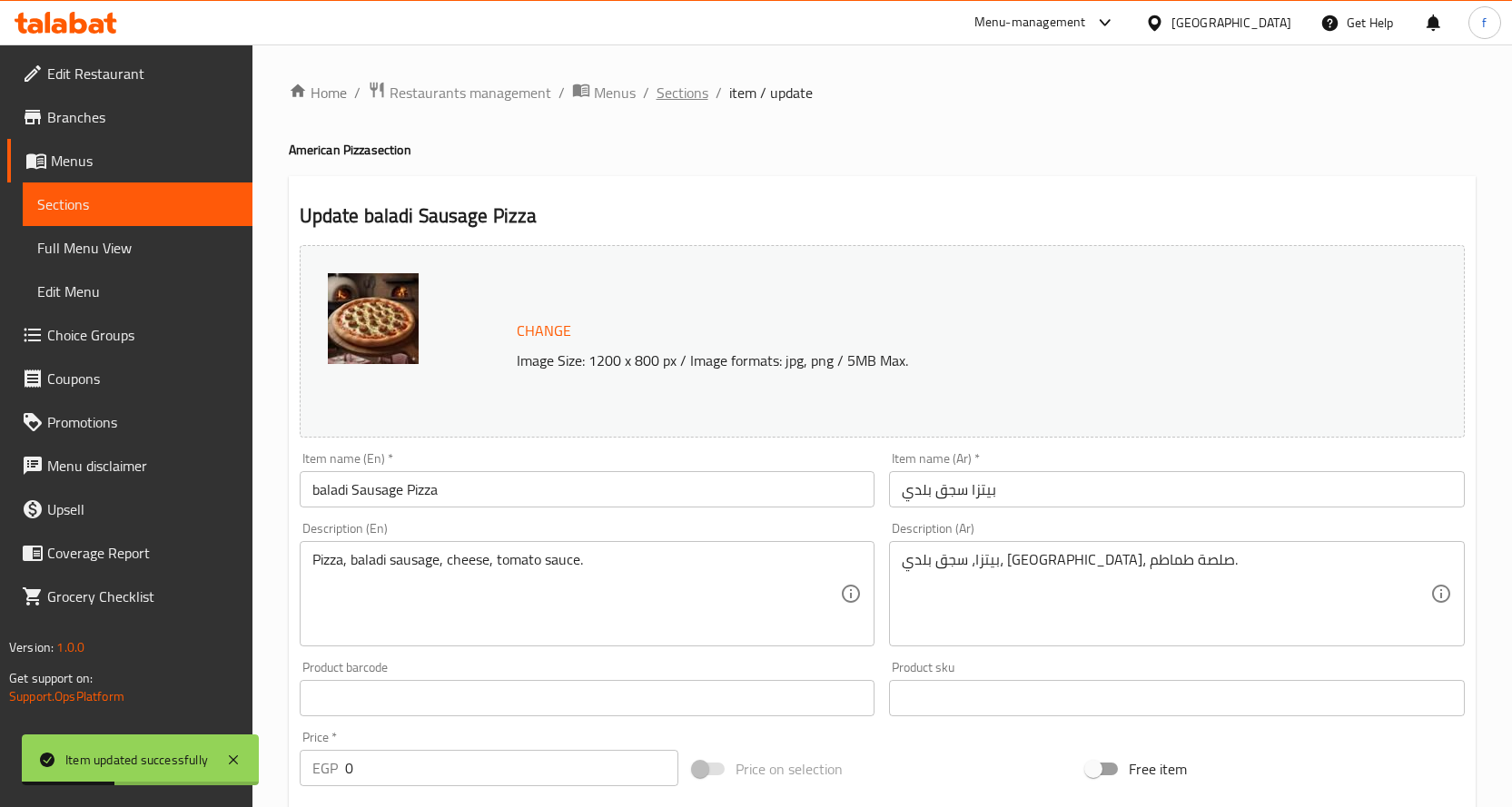
click at [684, 90] on span "Sections" at bounding box center [681, 92] width 51 height 21
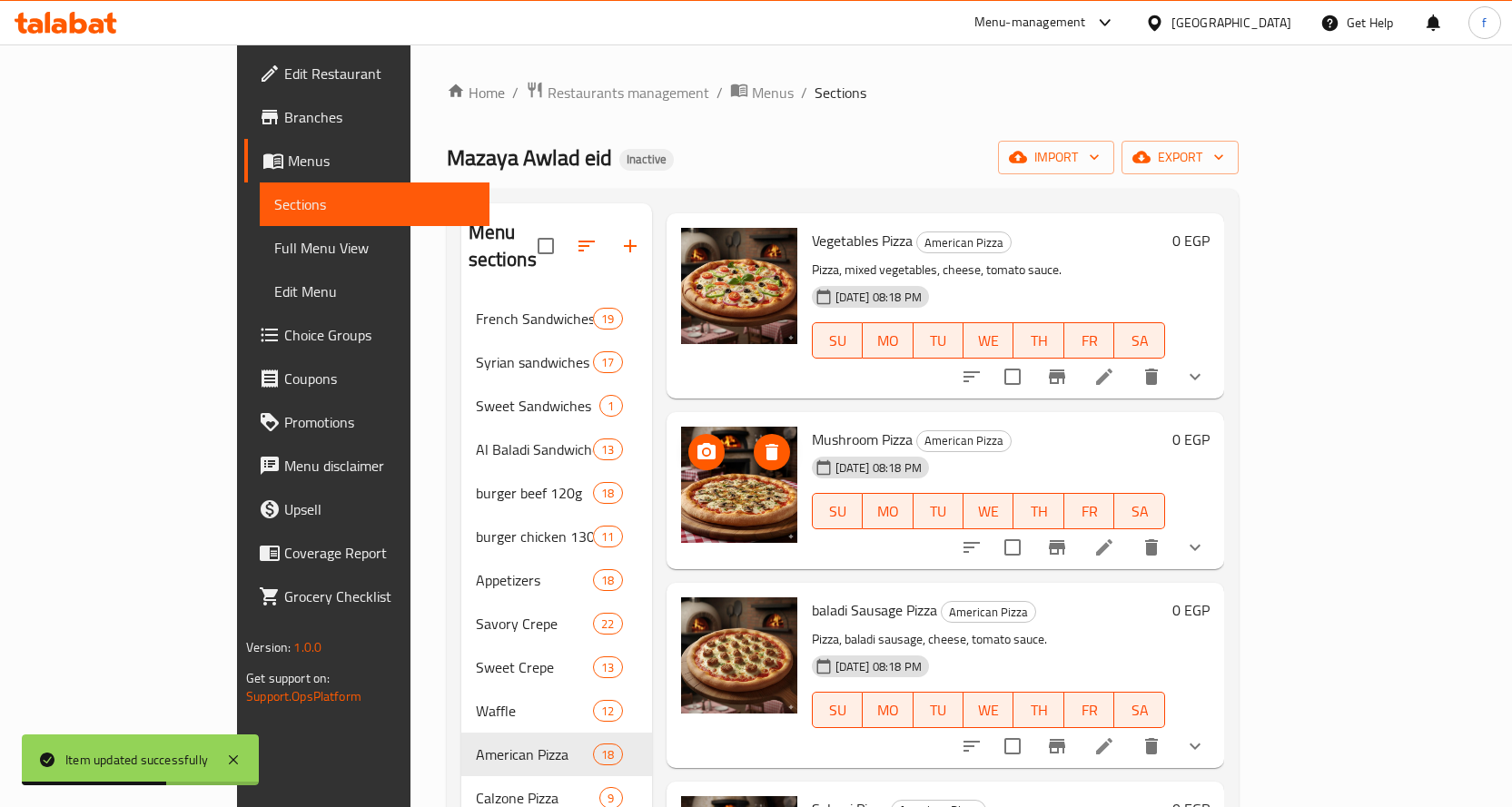
scroll to position [272, 0]
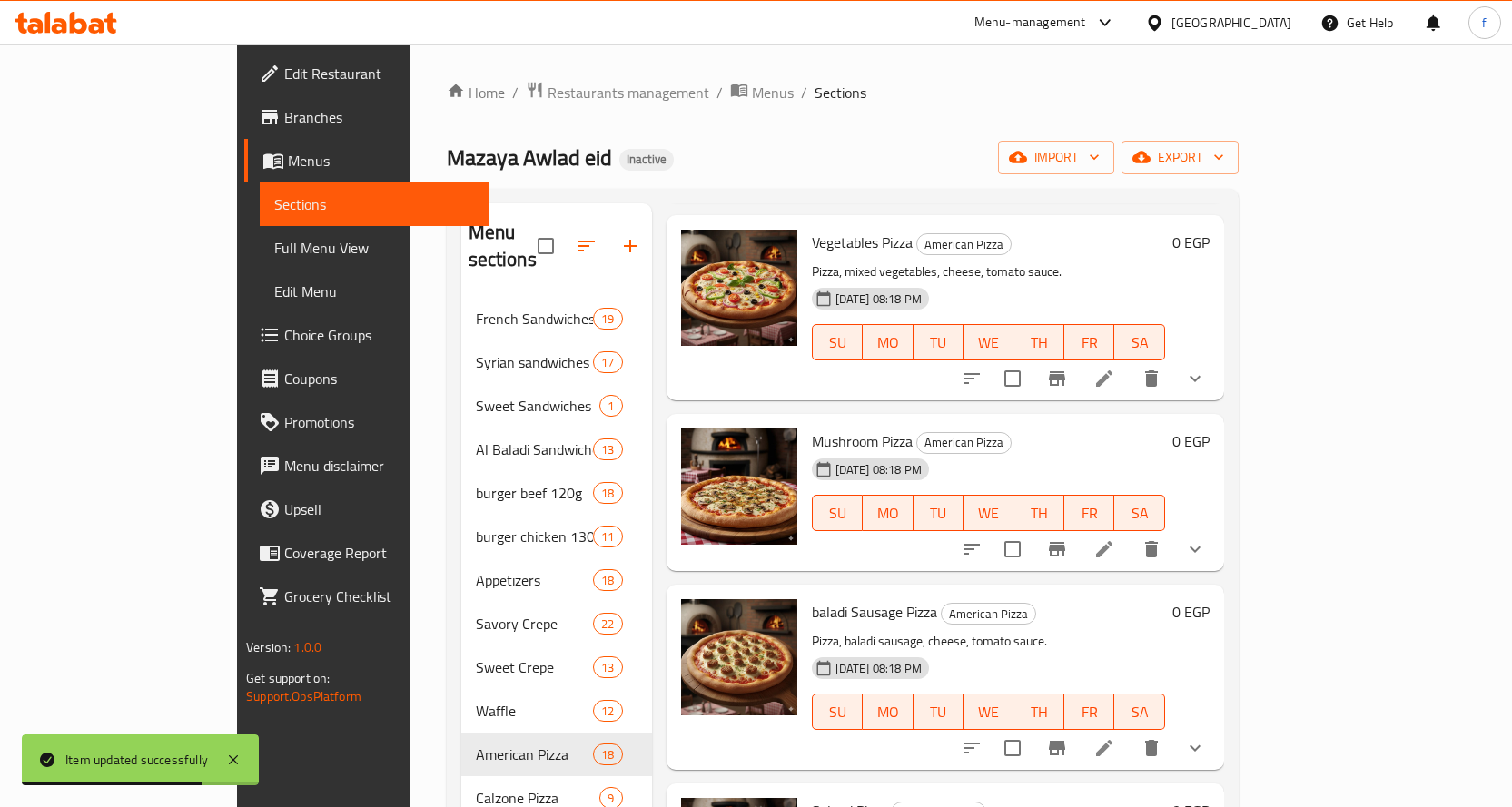
click at [1115, 538] on icon at bounding box center [1103, 549] width 21 height 21
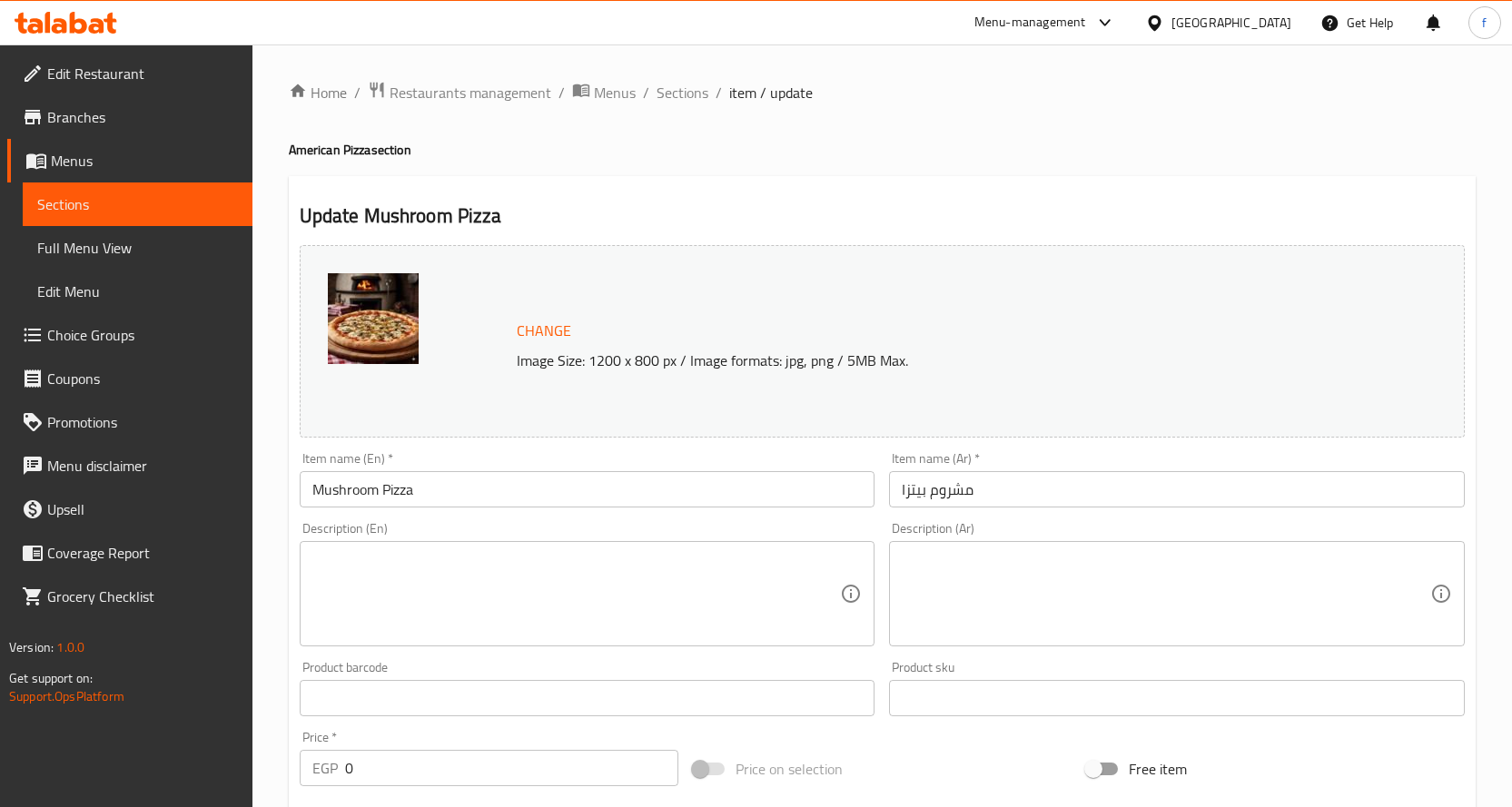
click at [779, 570] on textarea at bounding box center [577, 594] width 528 height 86
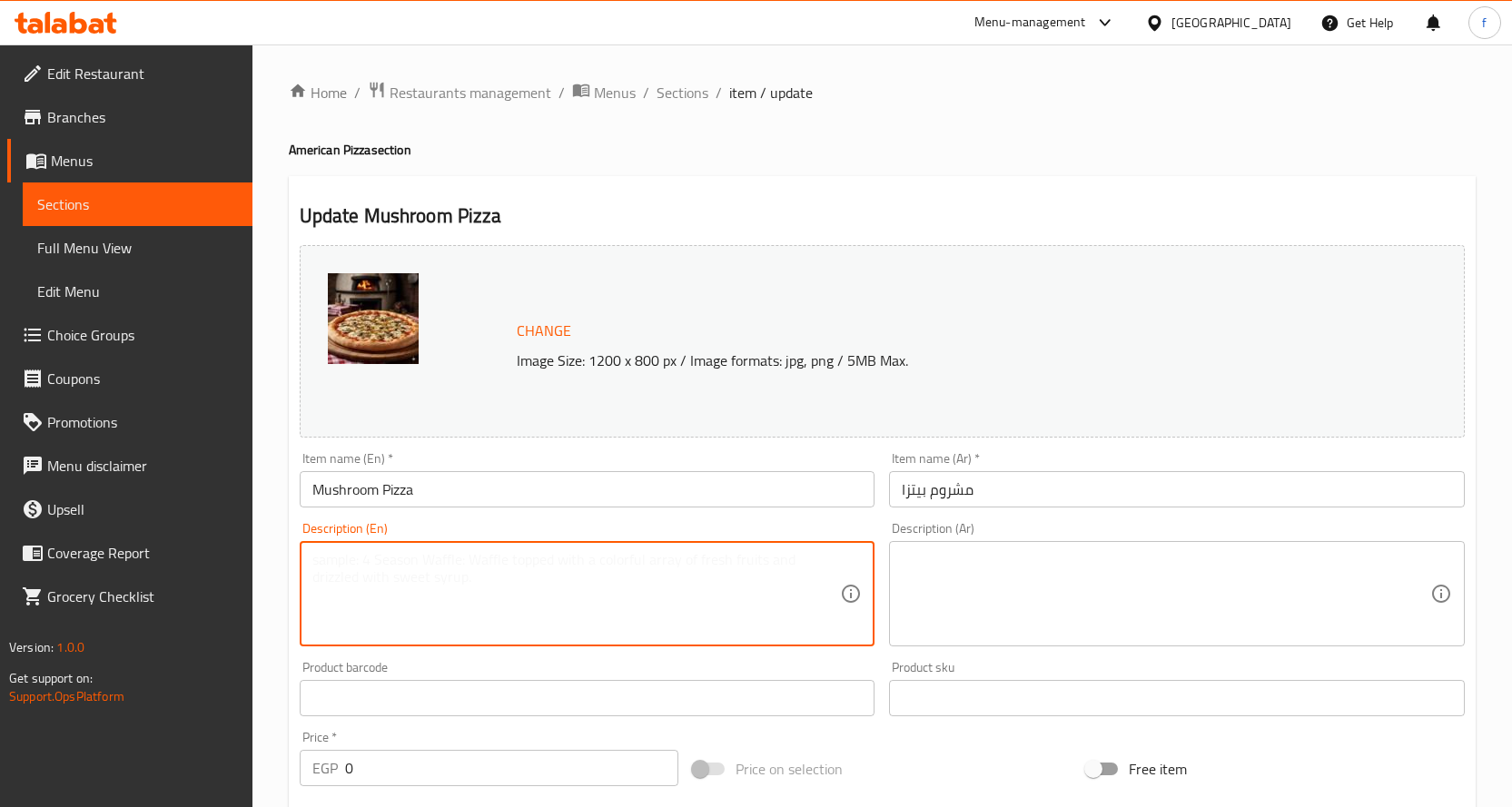
paste textarea "Pizza, mushroom, cheese, tomato sauce."
type textarea "Pizza, mushroom, cheese, tomato sauce."
click at [1015, 590] on textarea at bounding box center [1166, 594] width 528 height 86
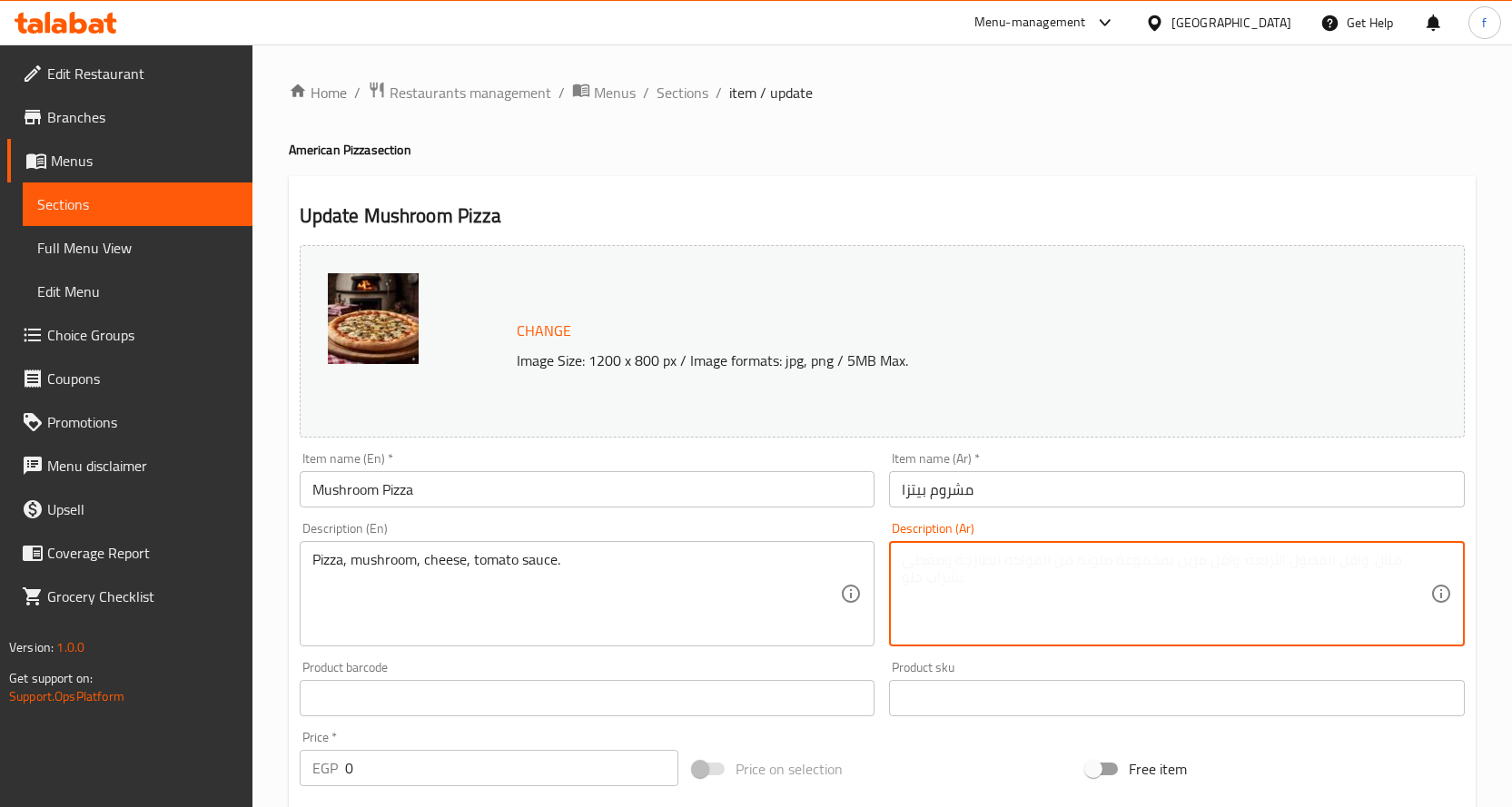
paste textarea "بيتزا، فطر، جبنة، صلصة طماطم."
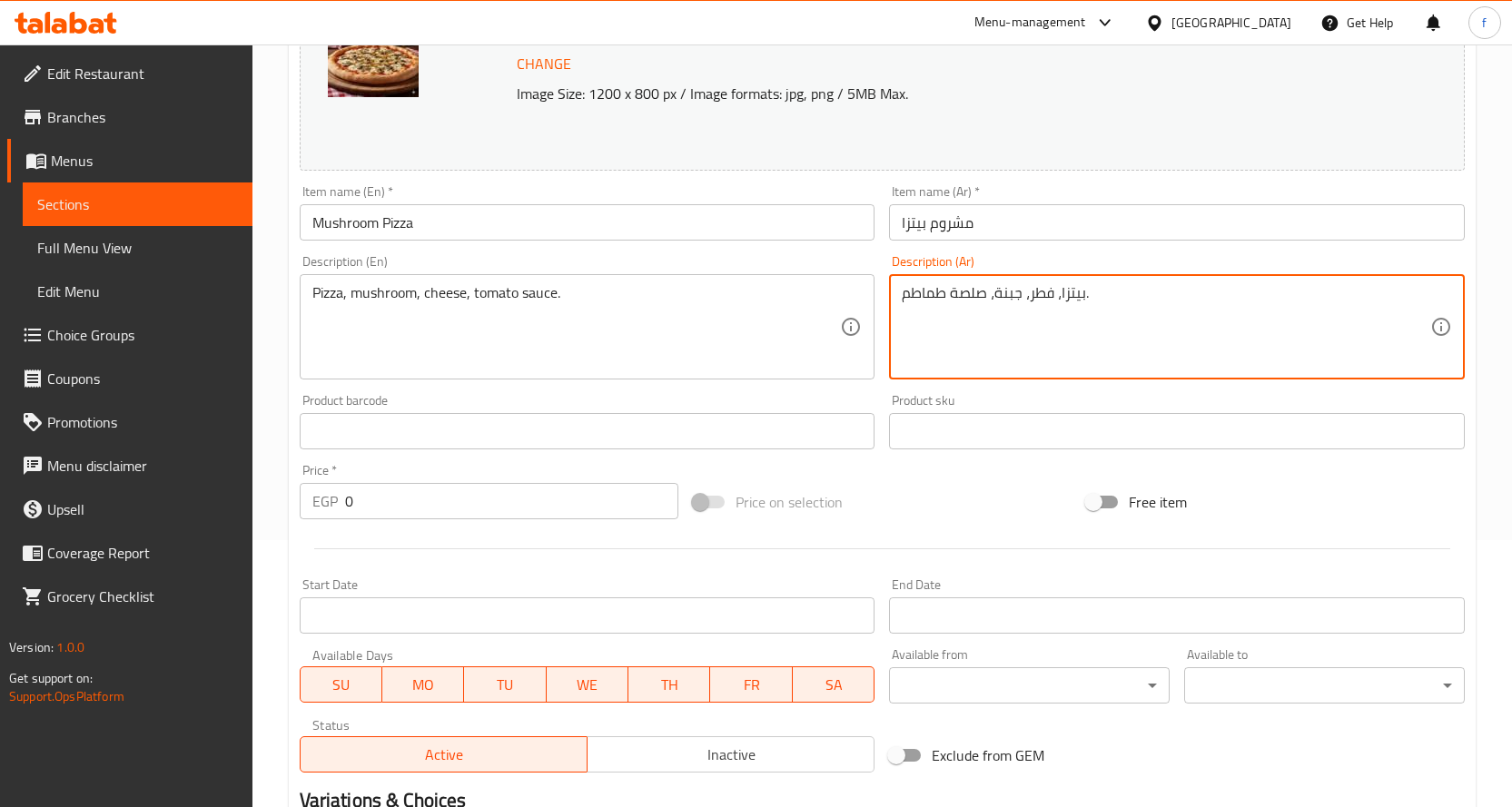
scroll to position [532, 0]
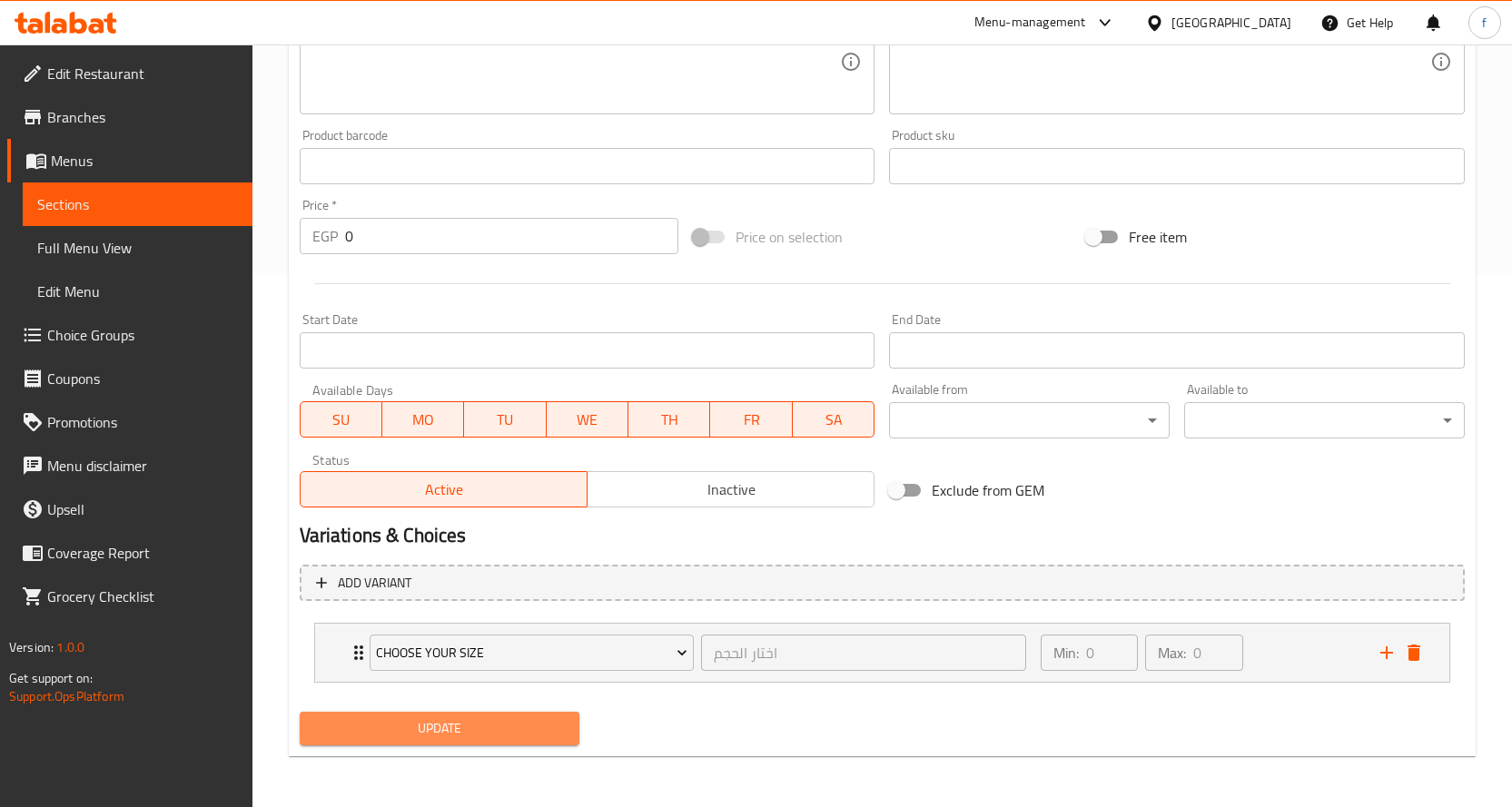
click at [492, 720] on span "Update" at bounding box center [440, 729] width 251 height 22
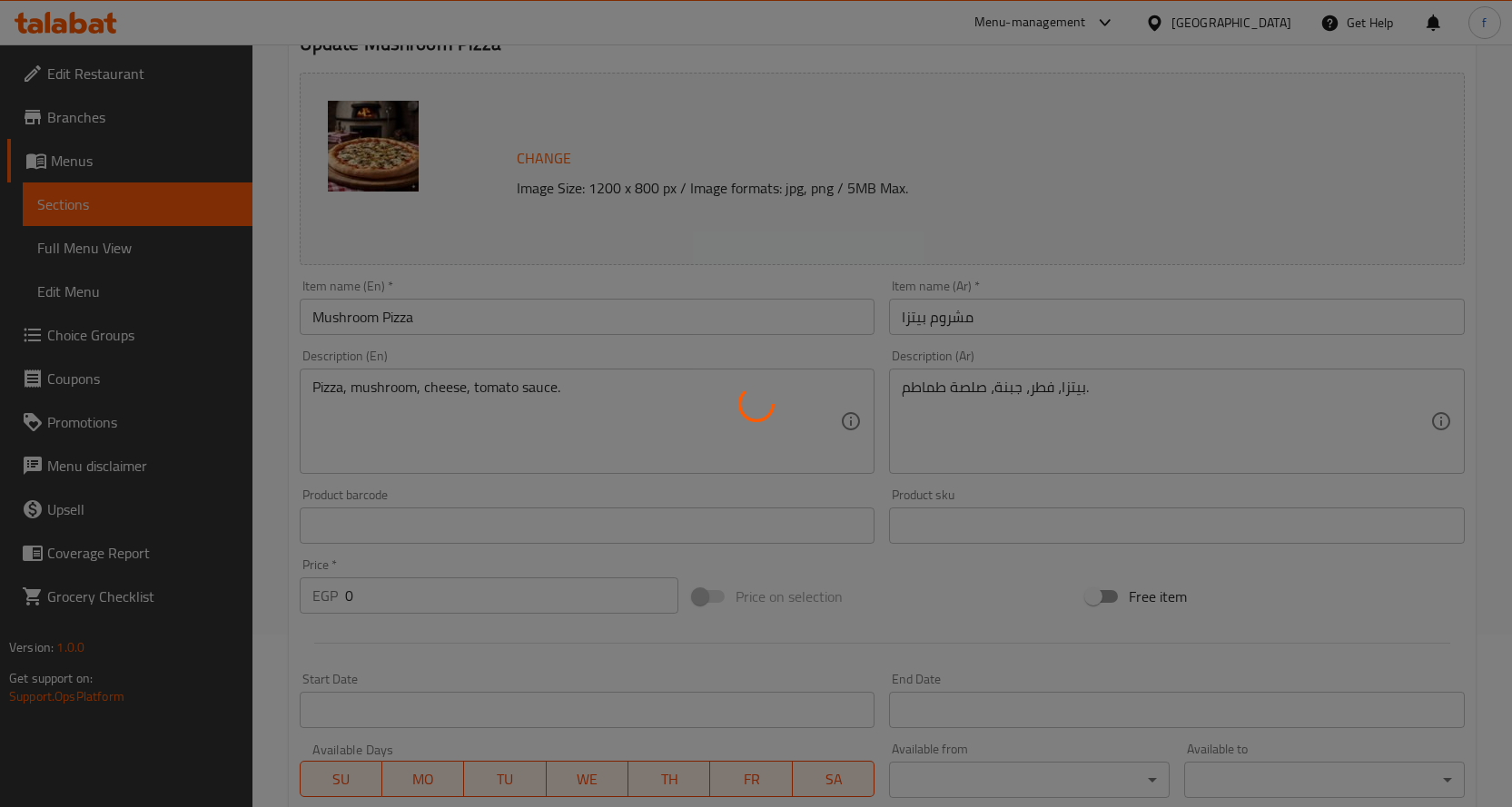
scroll to position [169, 0]
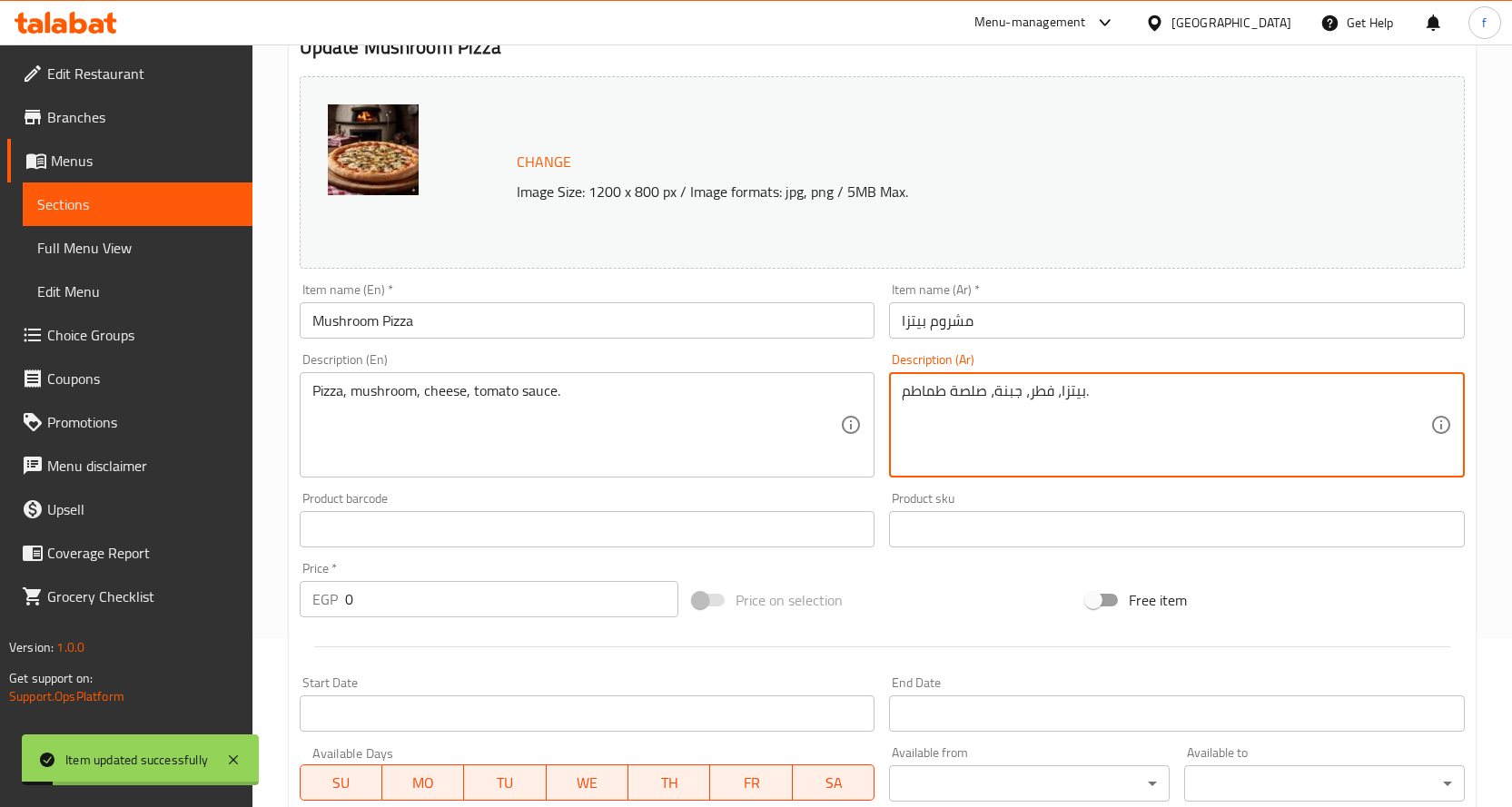
drag, startPoint x: 1029, startPoint y: 395, endPoint x: 1051, endPoint y: 397, distance: 22.1
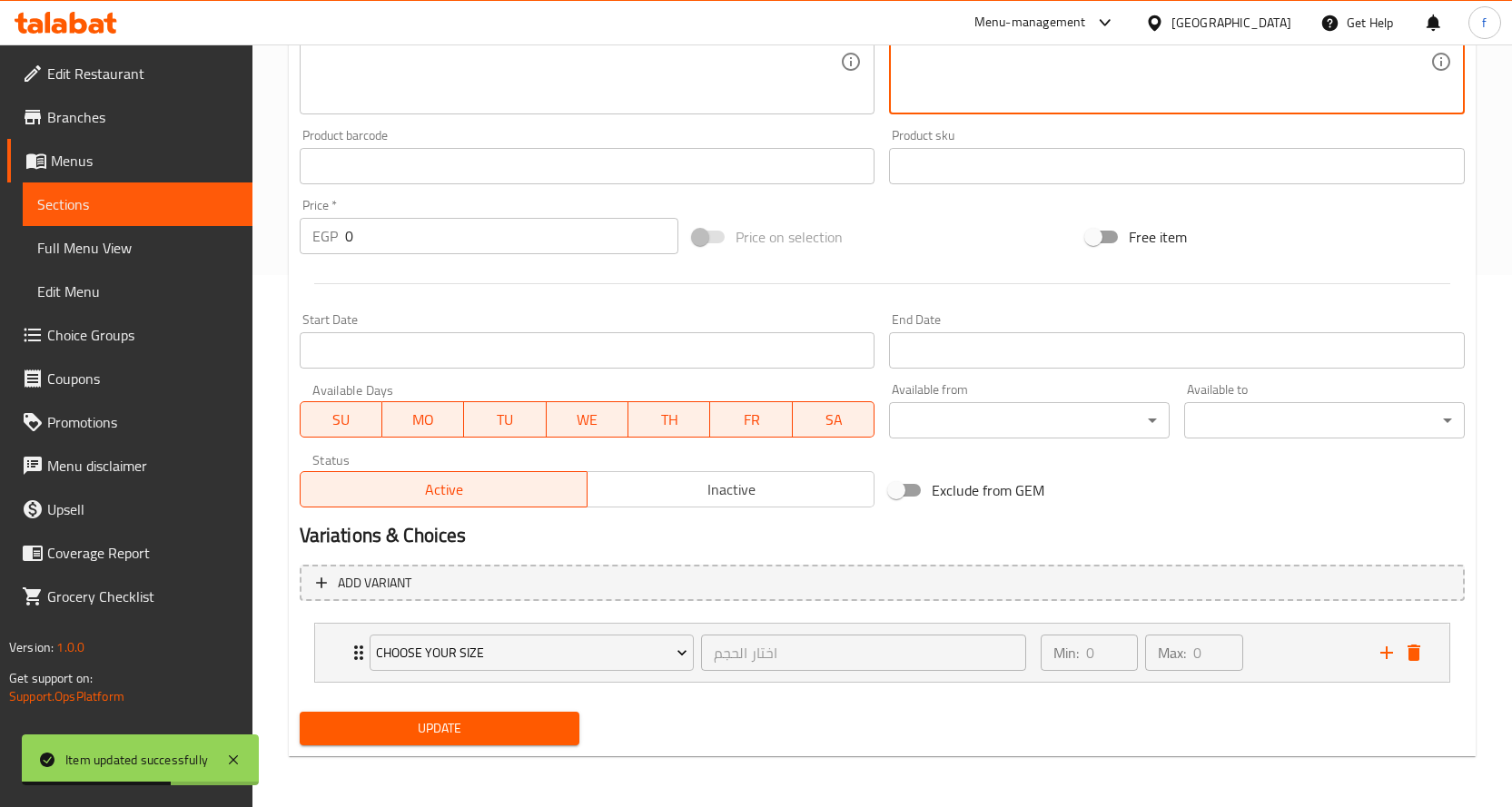
type textarea "بيتزا، مشروم، جبنة، صلصة طماطم."
click at [418, 727] on span "Update" at bounding box center [440, 729] width 251 height 22
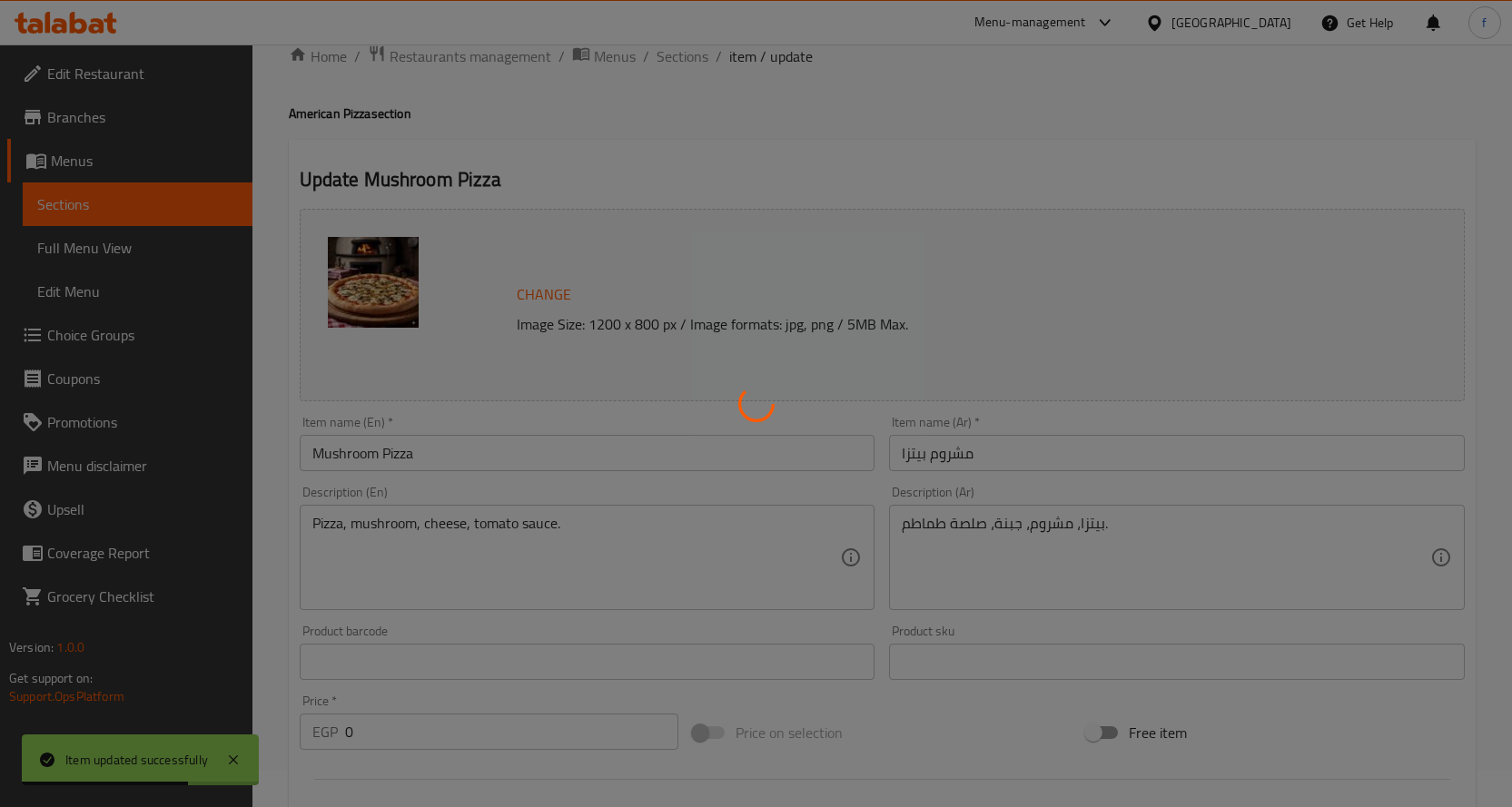
scroll to position [0, 0]
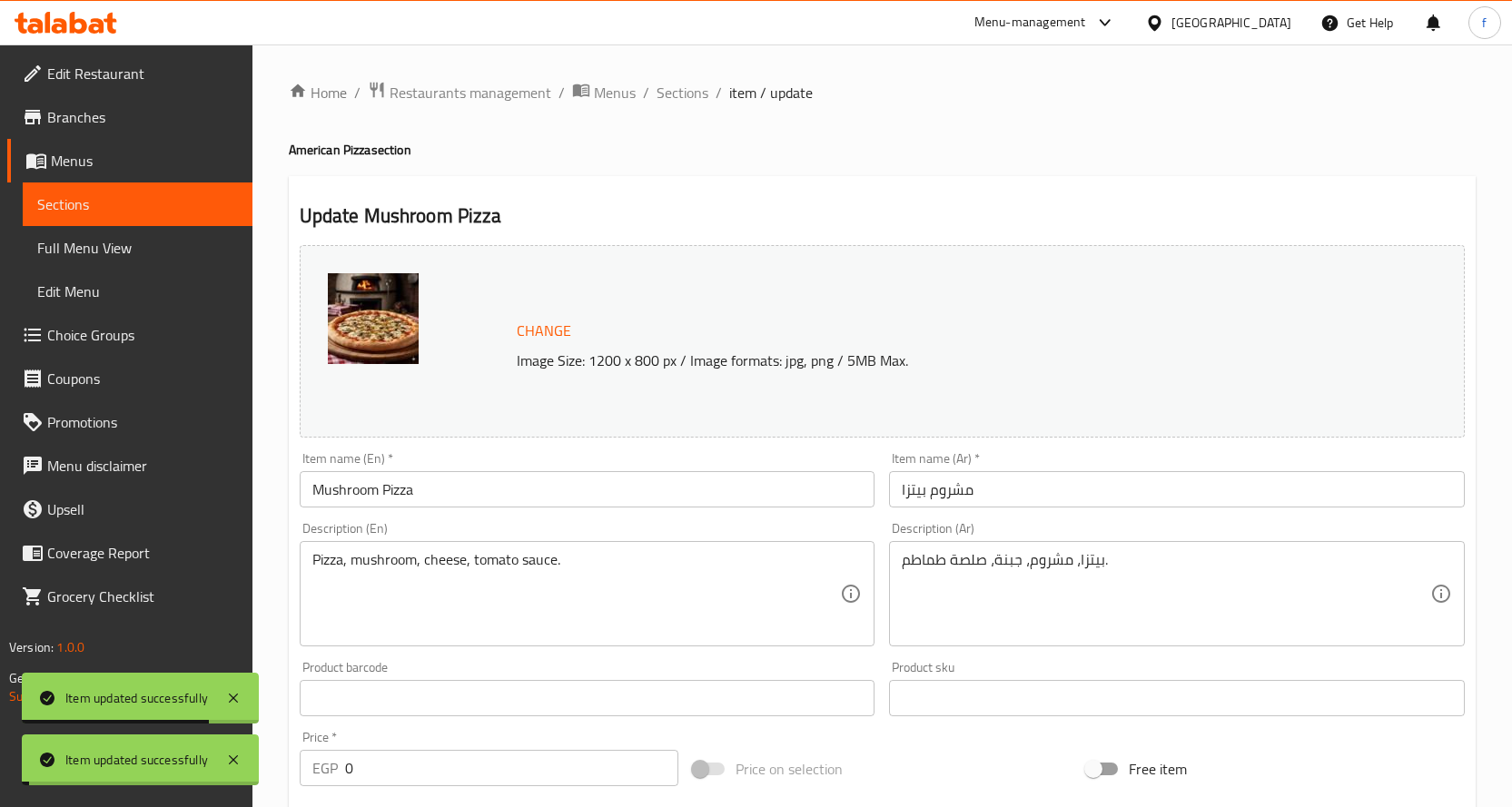
click at [690, 91] on span "Sections" at bounding box center [681, 92] width 51 height 21
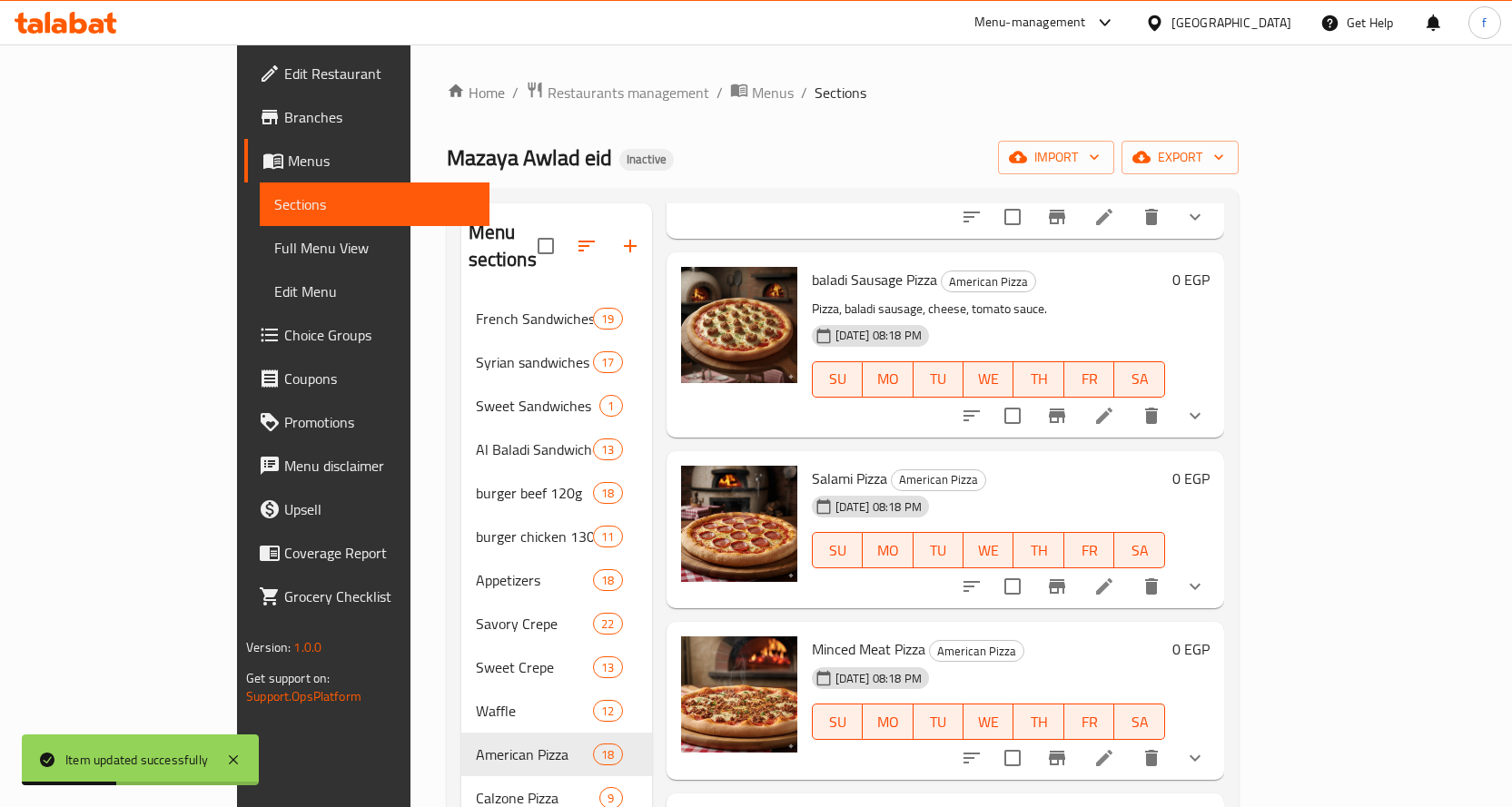
scroll to position [635, 0]
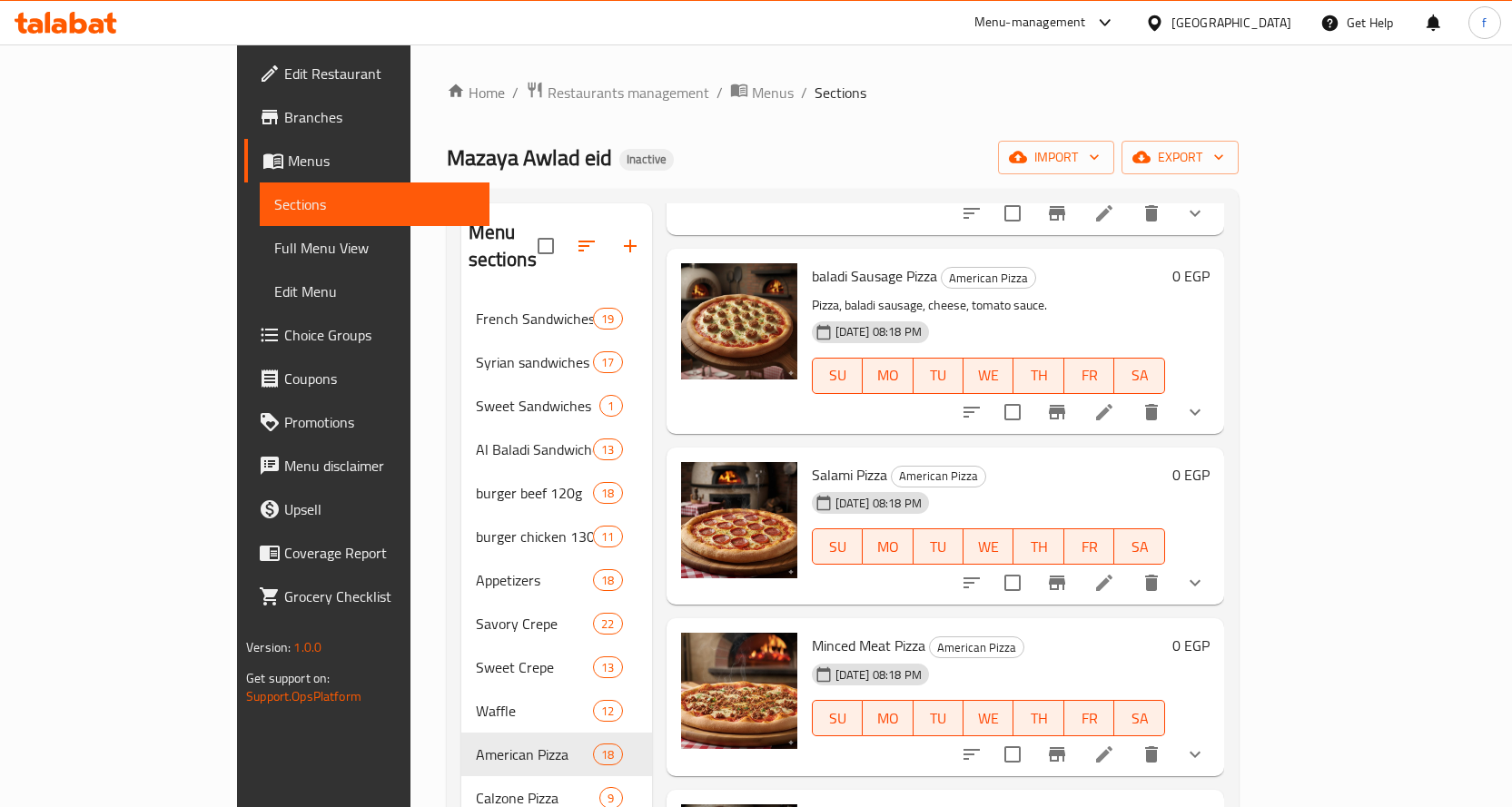
click at [1129, 738] on li at bounding box center [1104, 754] width 50 height 33
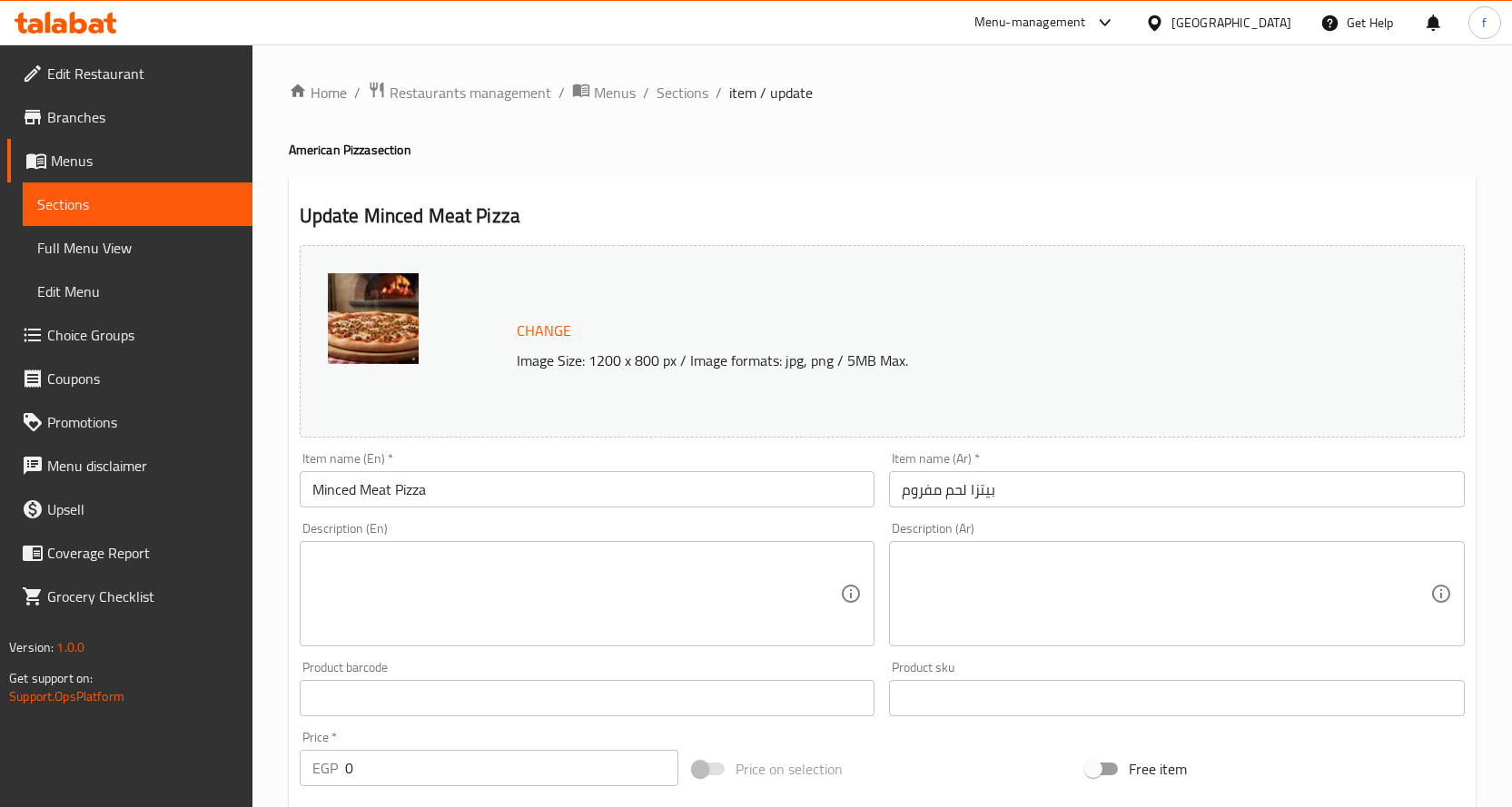
click at [530, 601] on textarea at bounding box center [577, 594] width 528 height 86
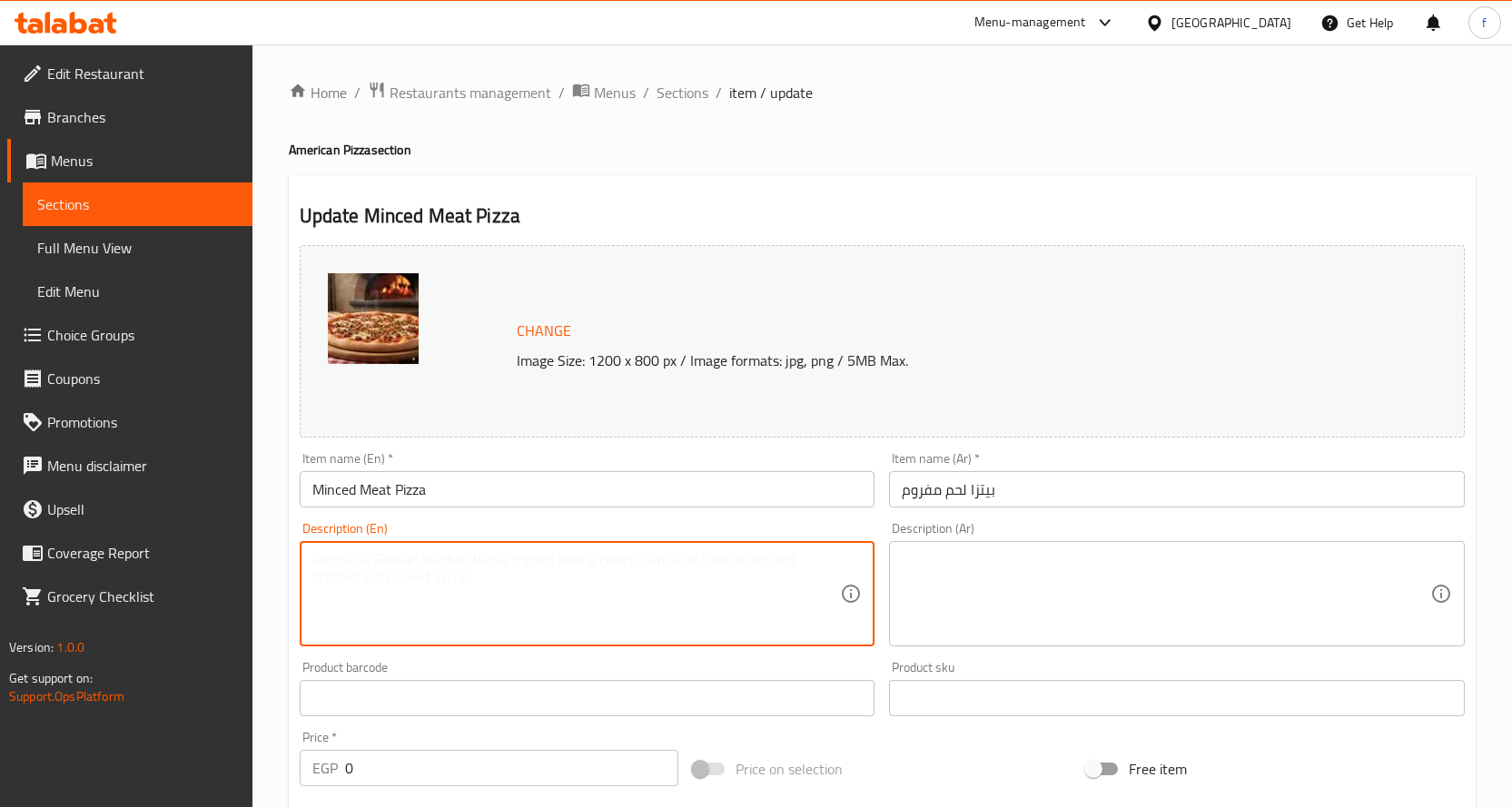
paste textarea "Pizza, salami, cheese, tomato sauce."
type textarea "Pizza, salami, cheese, tomato sauce."
click at [1016, 619] on textarea at bounding box center [1166, 594] width 528 height 86
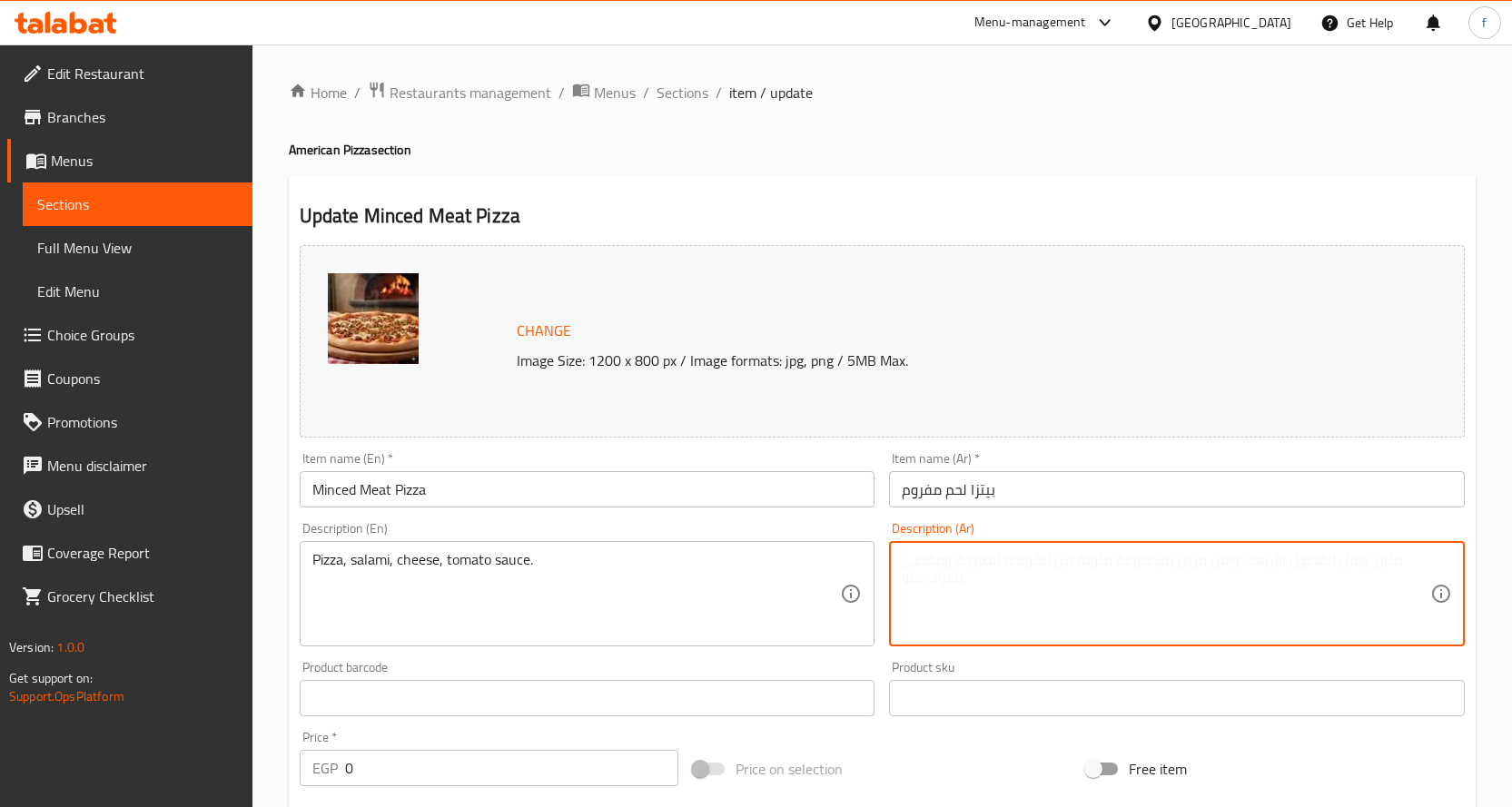
paste textarea "[PERSON_NAME]، [PERSON_NAME]، جبنة، صلصة طماطم."
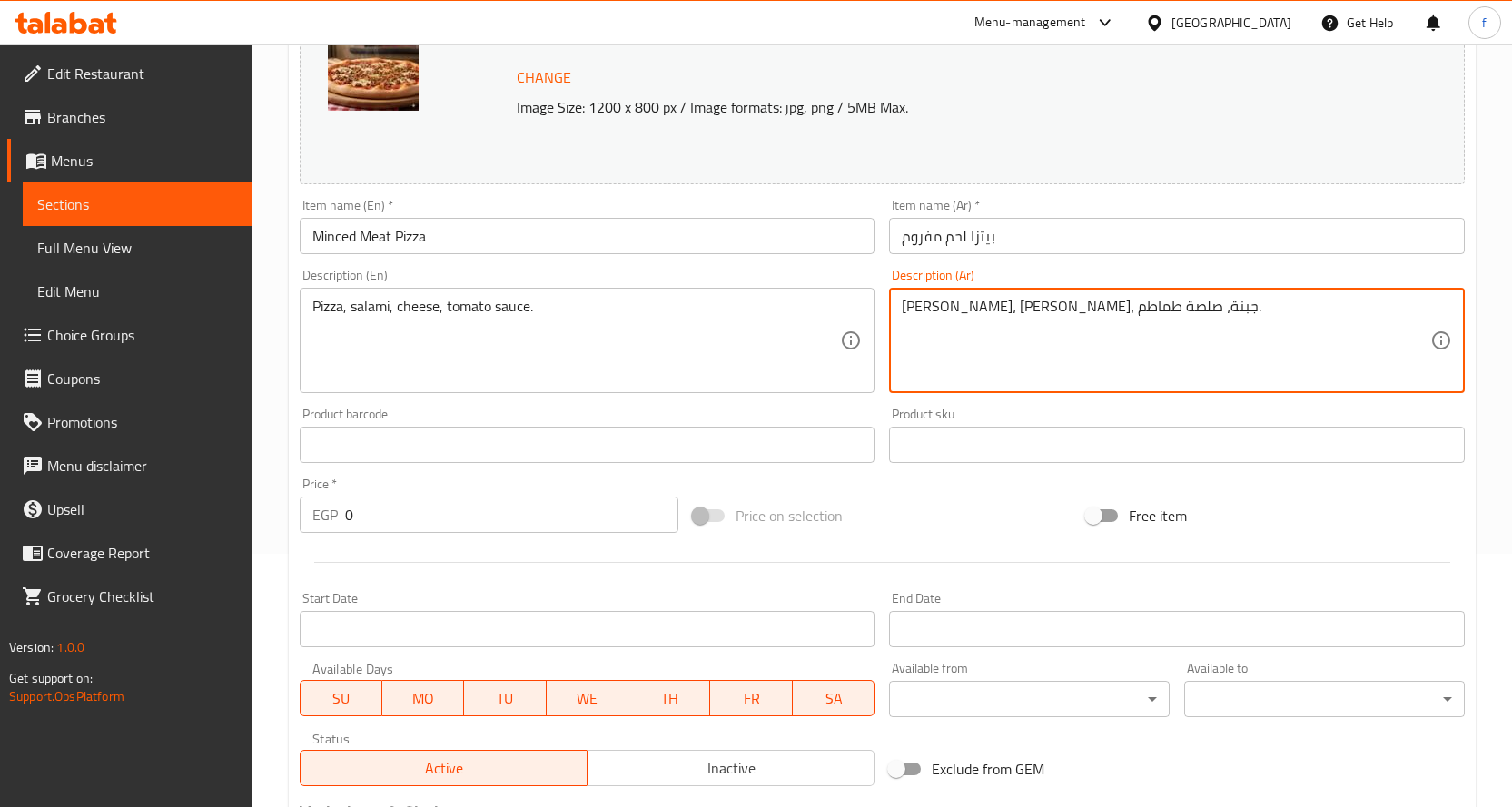
scroll to position [532, 0]
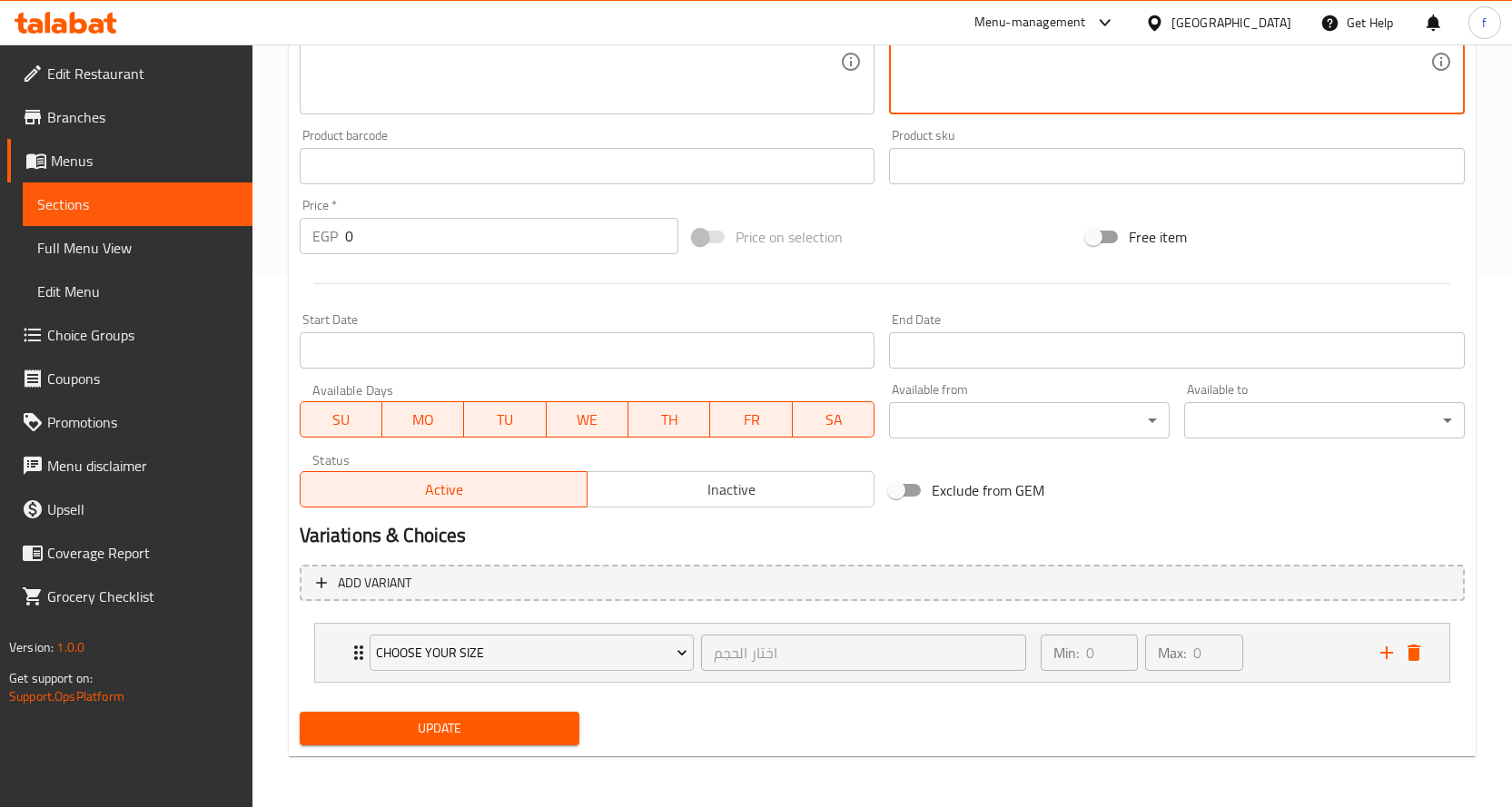
type textarea "[PERSON_NAME]، [PERSON_NAME]، جبنة، صلصة طماطم."
click at [469, 734] on span "Update" at bounding box center [440, 729] width 251 height 22
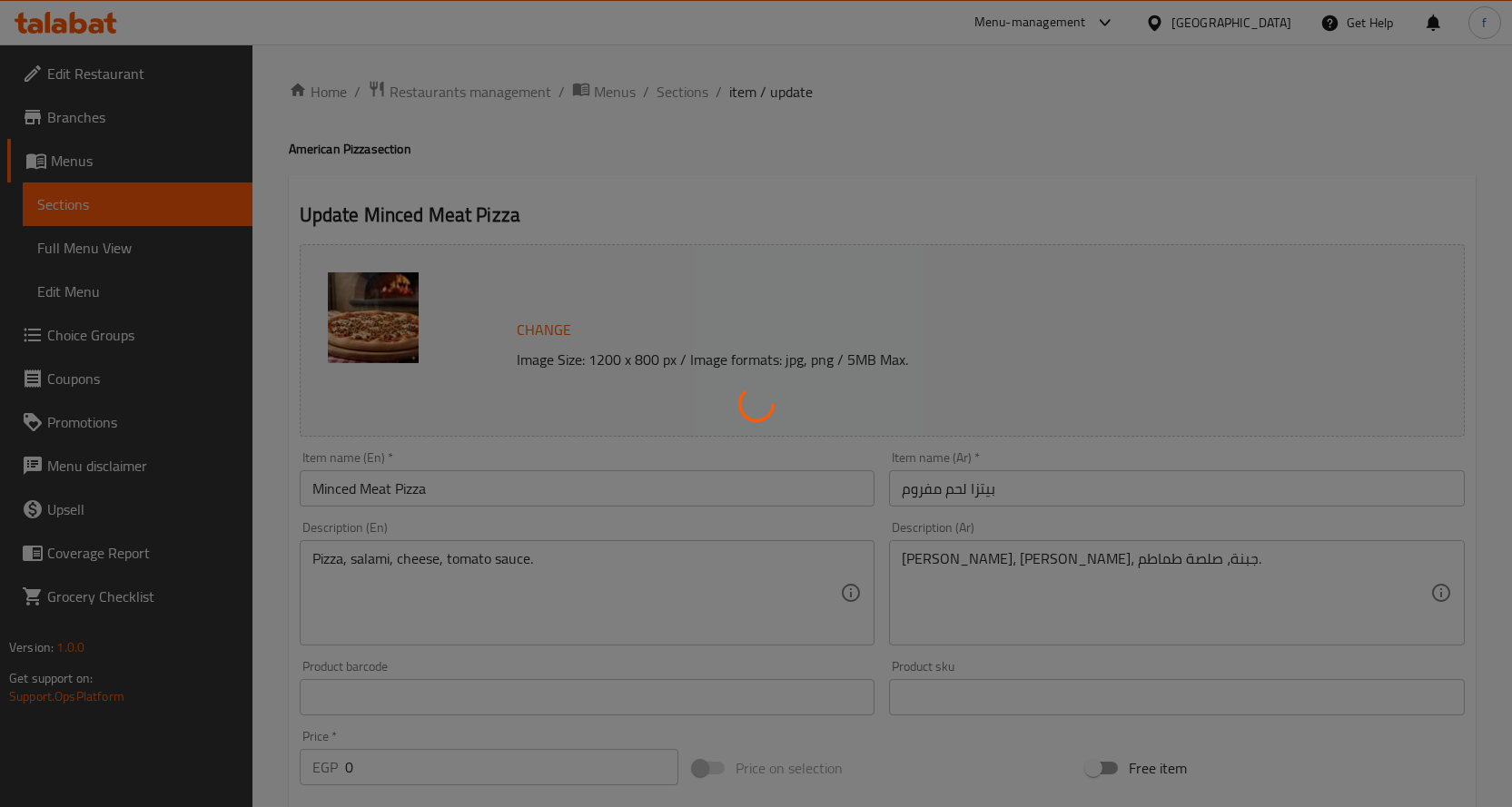
scroll to position [0, 0]
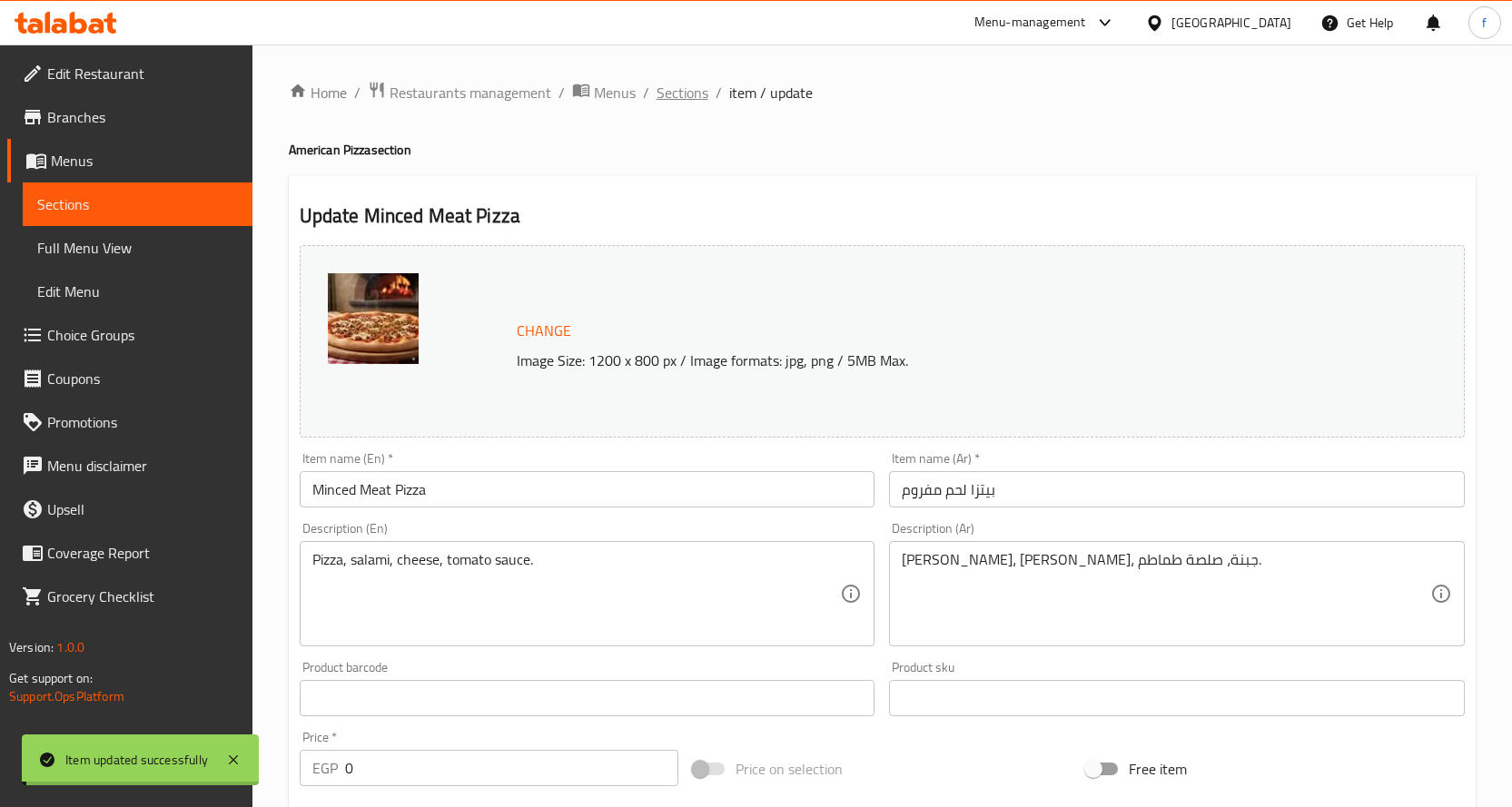
click at [672, 96] on span "Sections" at bounding box center [681, 92] width 51 height 21
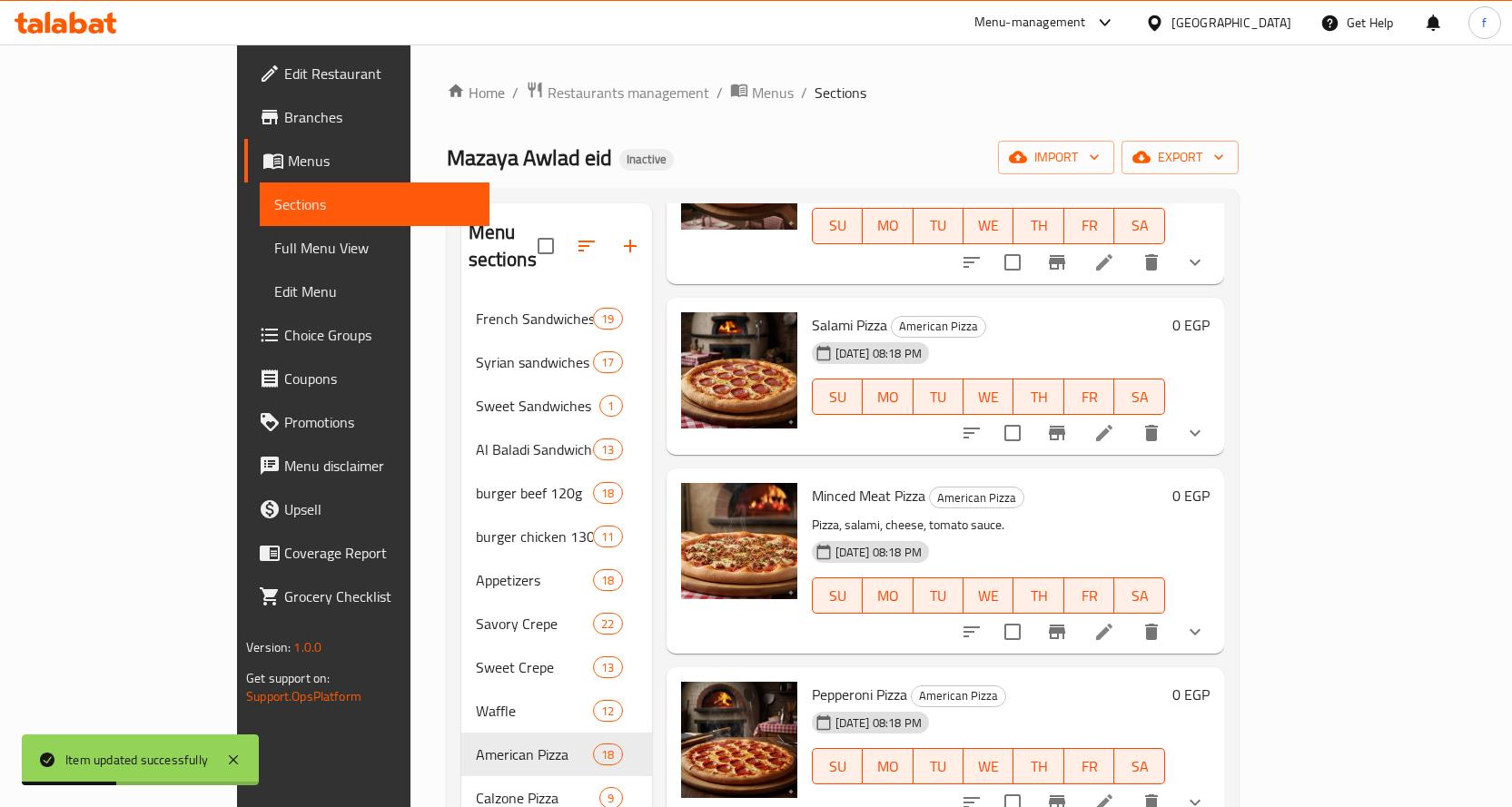
scroll to position [817, 0]
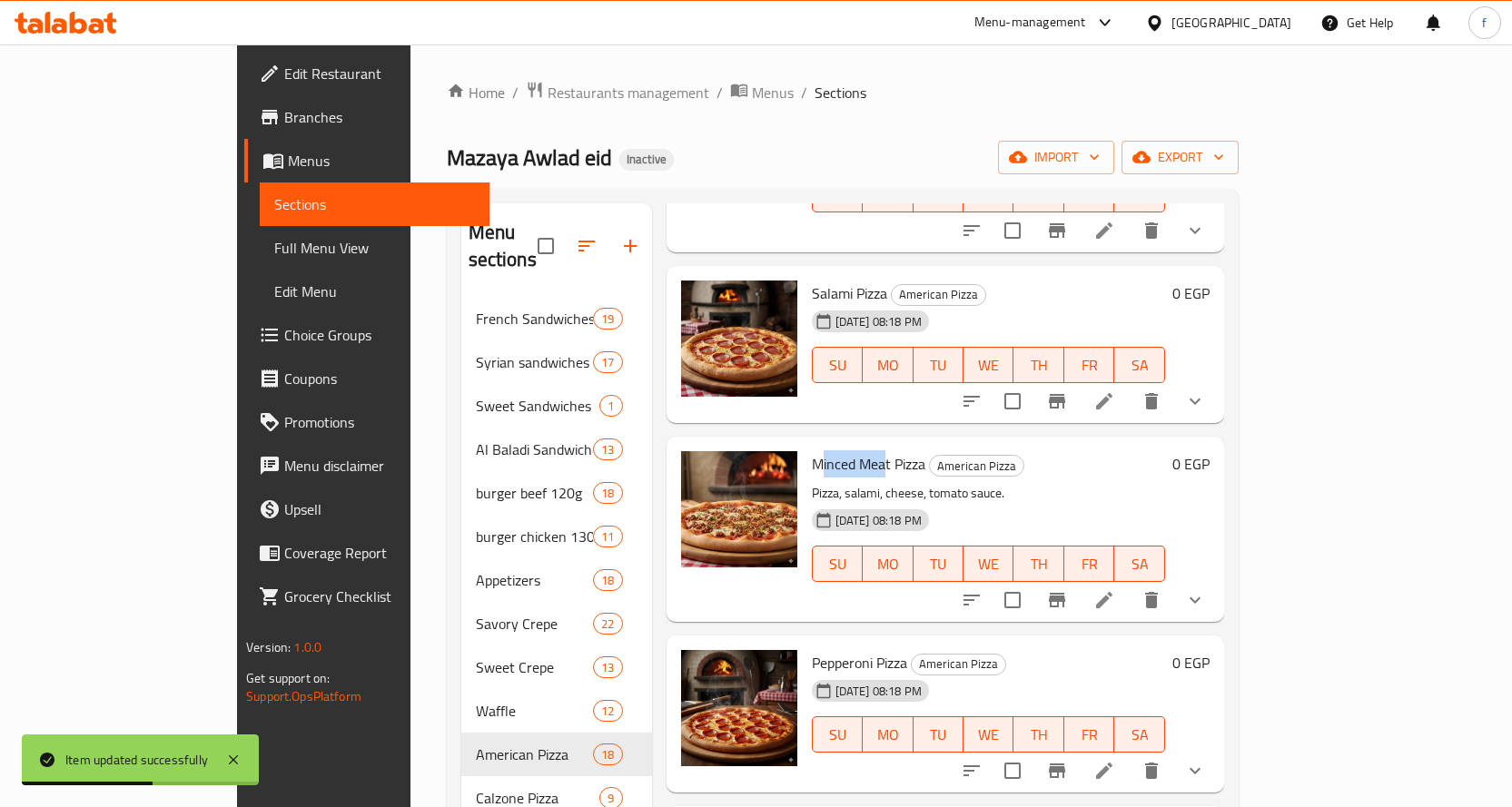
drag, startPoint x: 764, startPoint y: 436, endPoint x: 827, endPoint y: 443, distance: 63.4
click at [827, 451] on span "Minced Meat Pizza" at bounding box center [869, 464] width 114 height 27
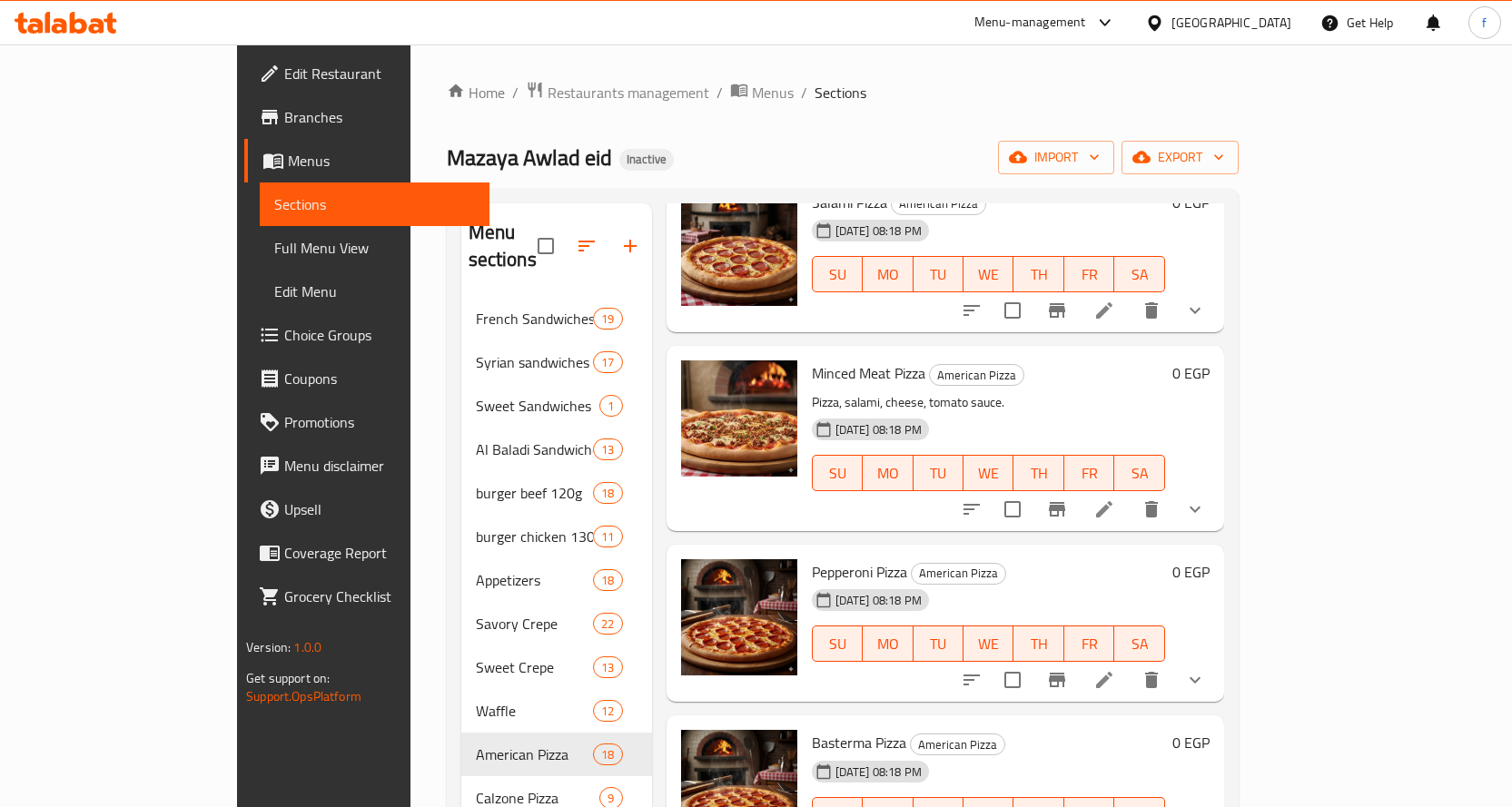
scroll to position [998, 0]
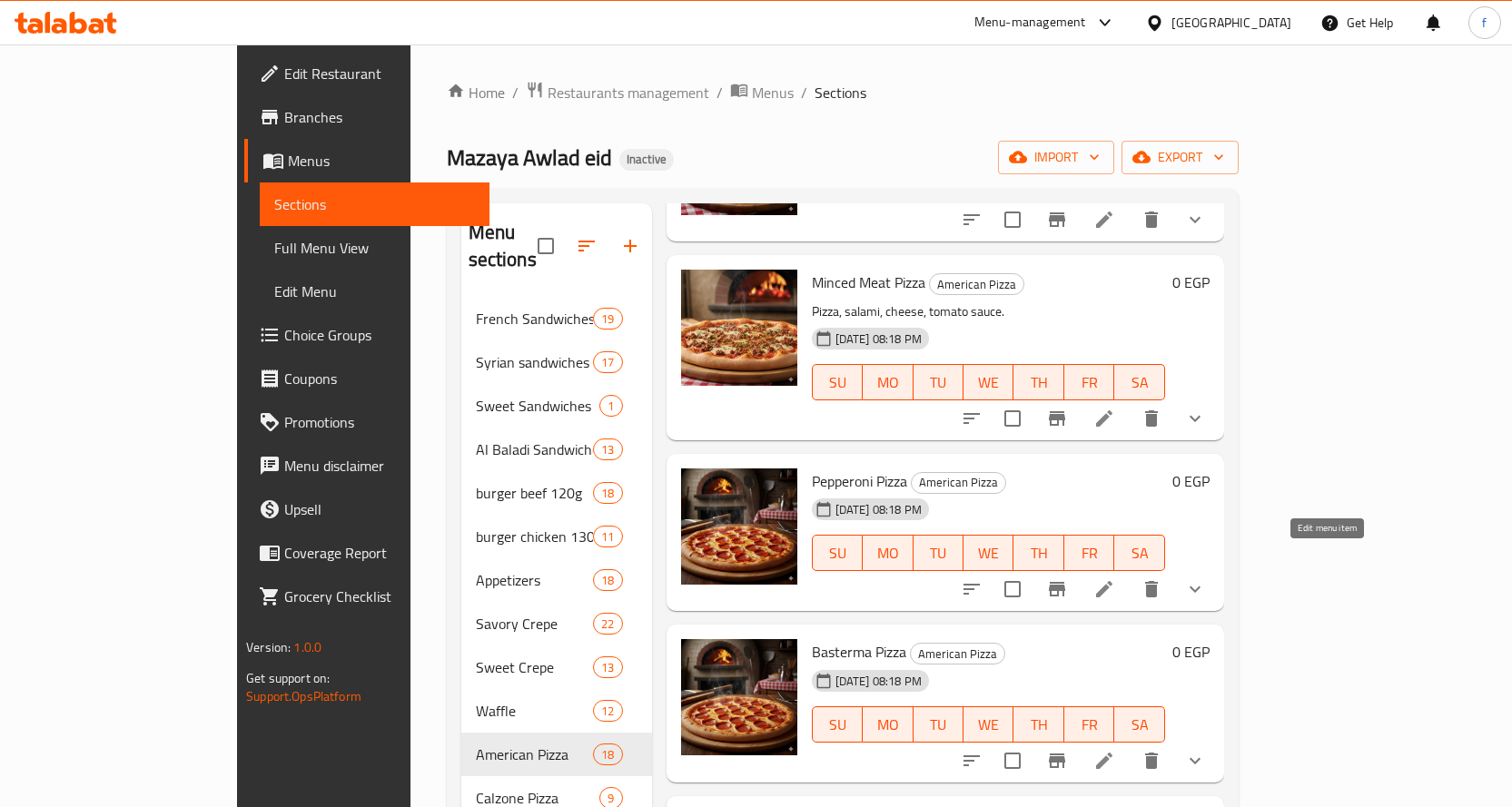
click at [1115, 578] on icon at bounding box center [1103, 589] width 21 height 21
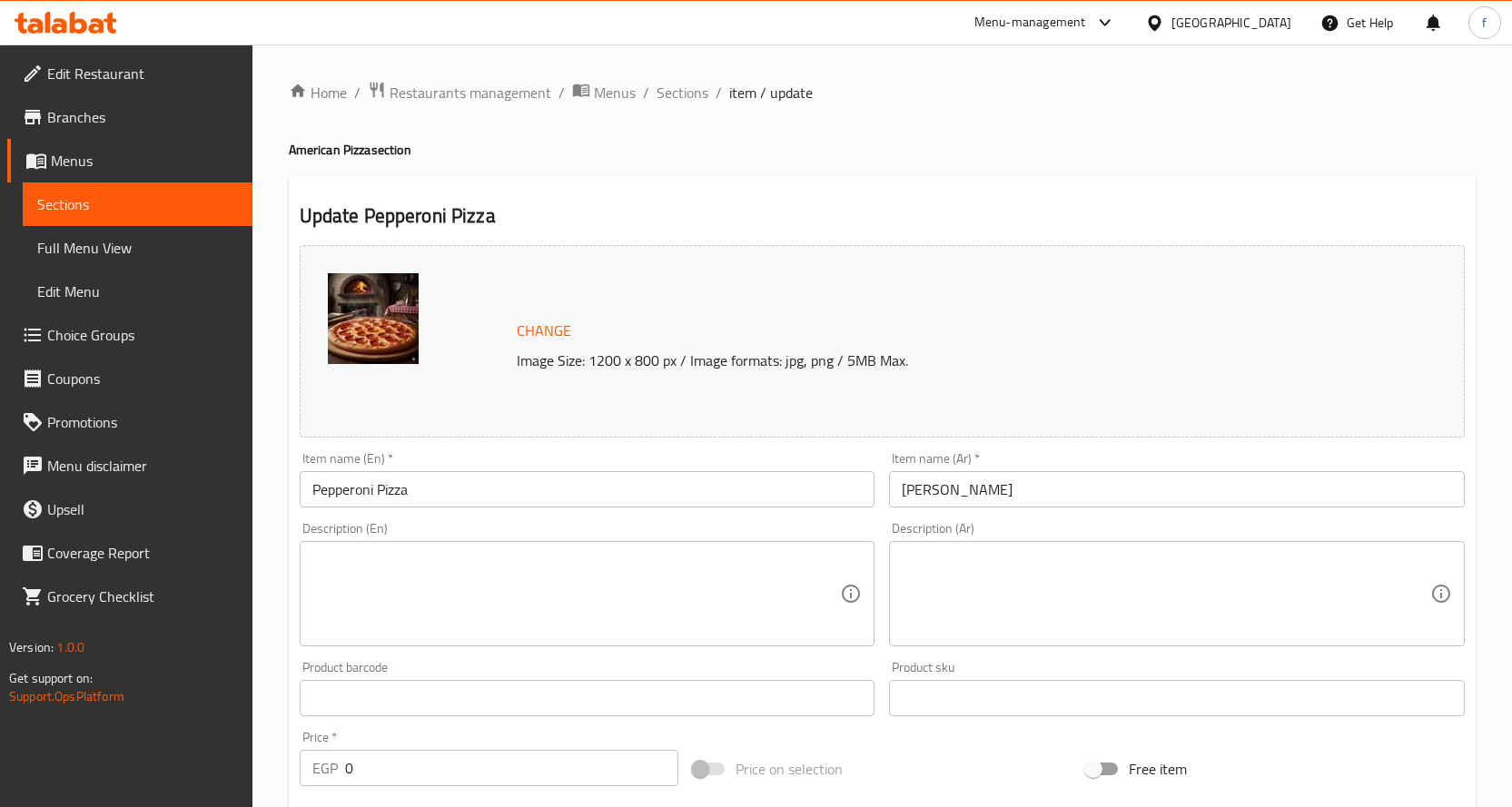
click at [666, 569] on textarea at bounding box center [577, 594] width 528 height 86
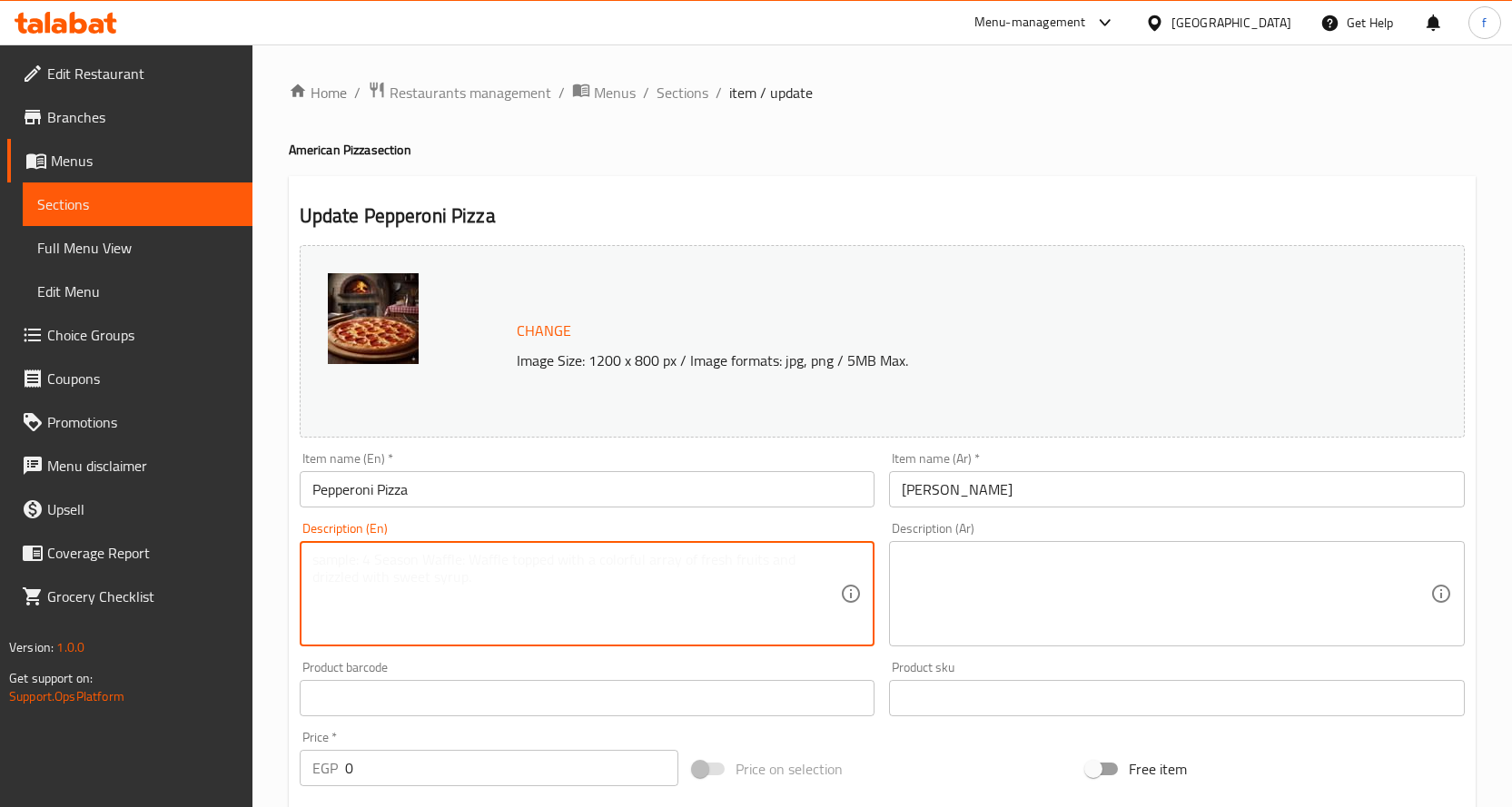
paste textarea "Pizza, pepperoni, cheese, tomato sauce."
type textarea "Pizza, pepperoni, cheese, tomato sauce."
click at [1093, 607] on textarea at bounding box center [1166, 594] width 528 height 86
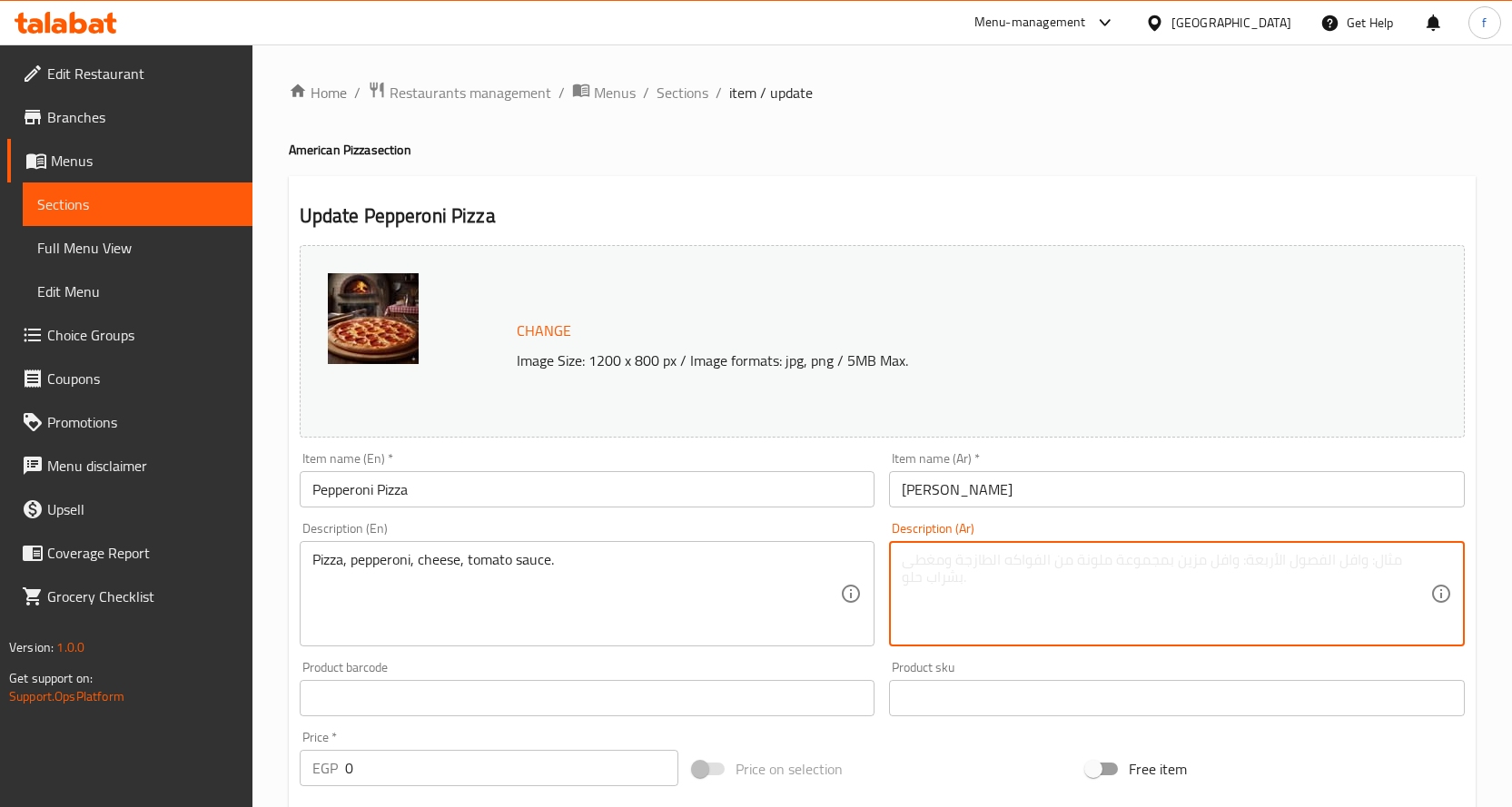
paste textarea "بيتزا، [PERSON_NAME]، جبنة، صلصة طماطم."
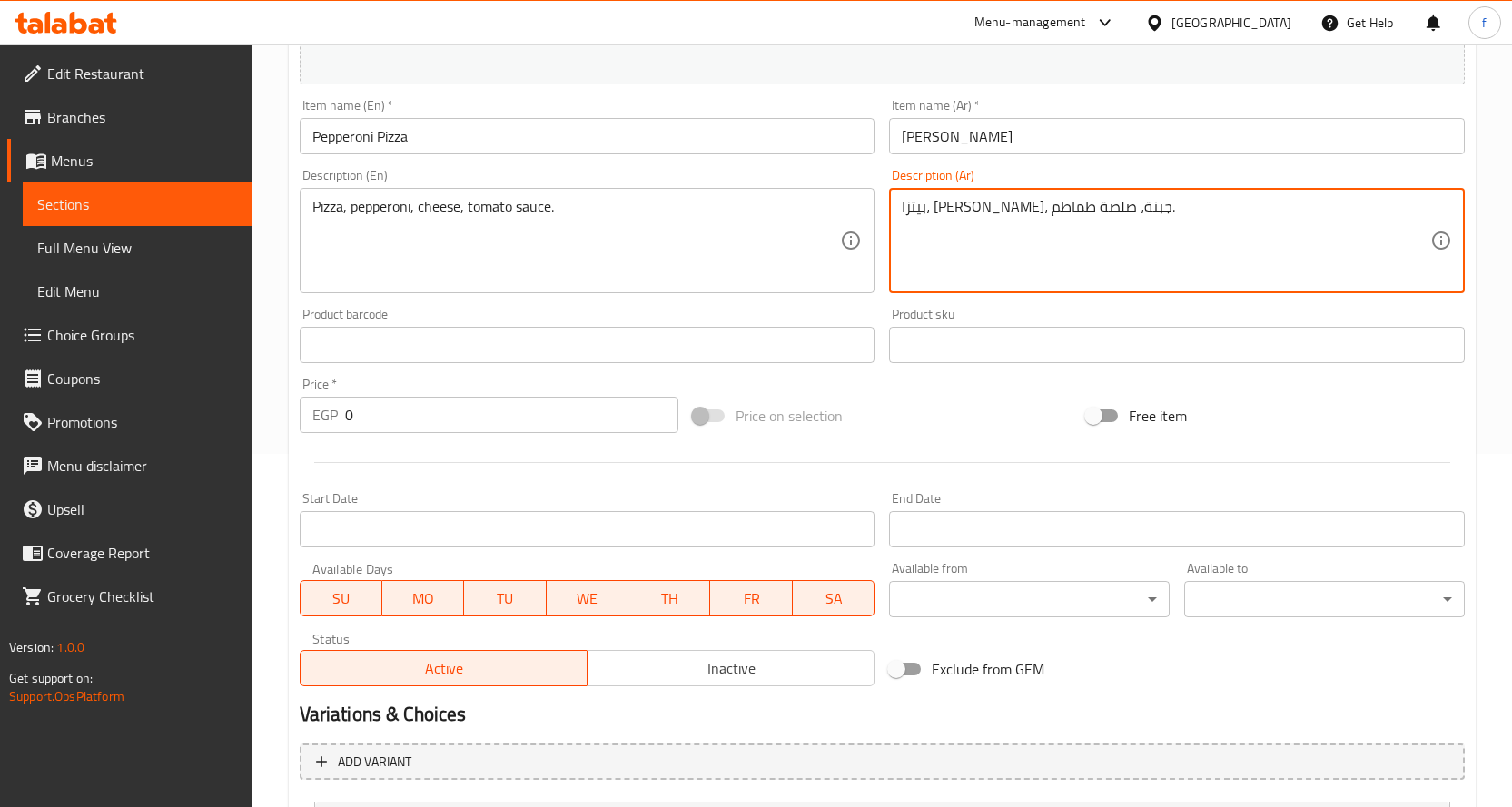
scroll to position [532, 0]
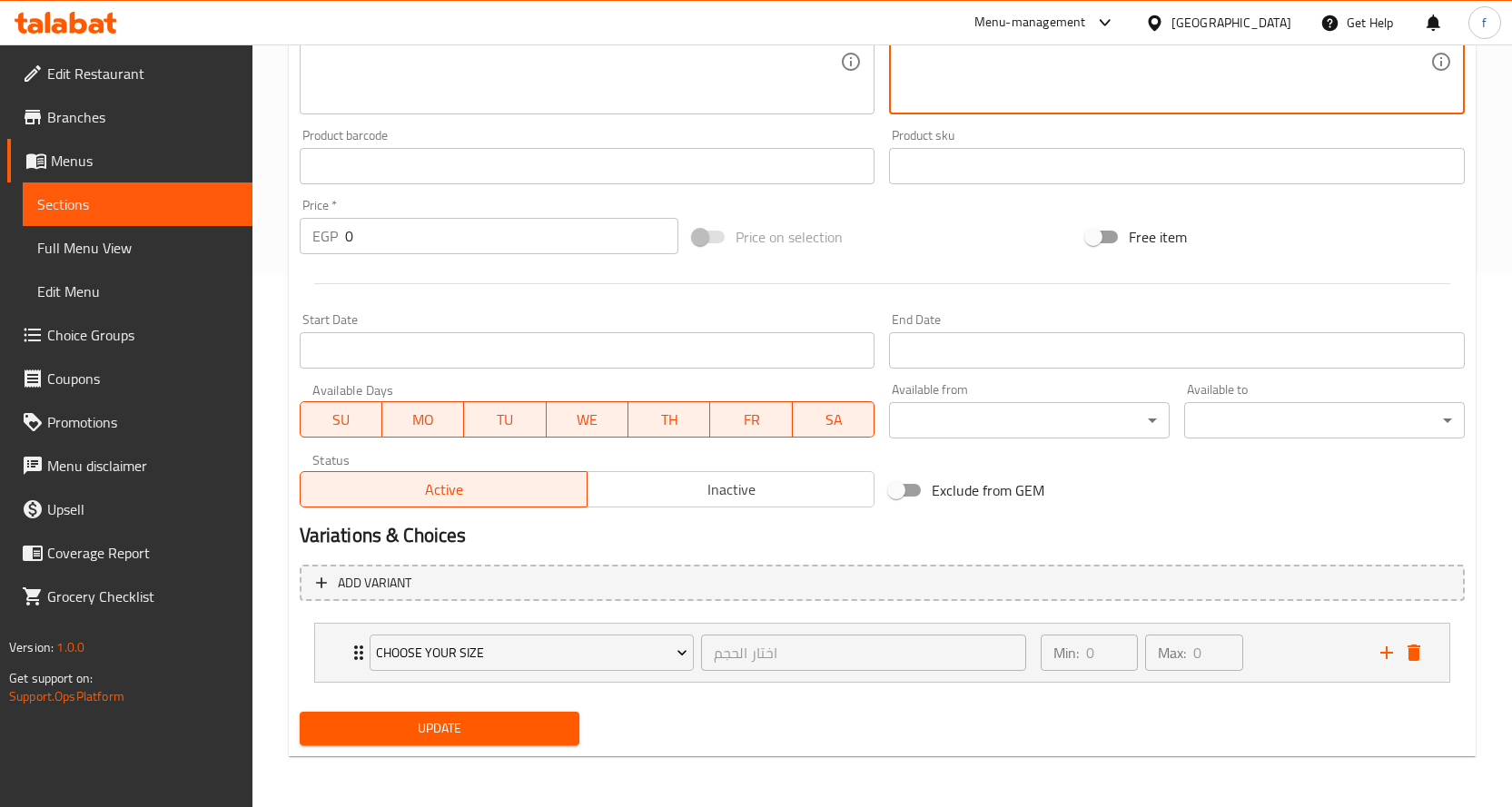
type textarea "بيتزا، [PERSON_NAME]، جبنة، صلصة طماطم."
click at [469, 725] on span "Update" at bounding box center [440, 729] width 251 height 22
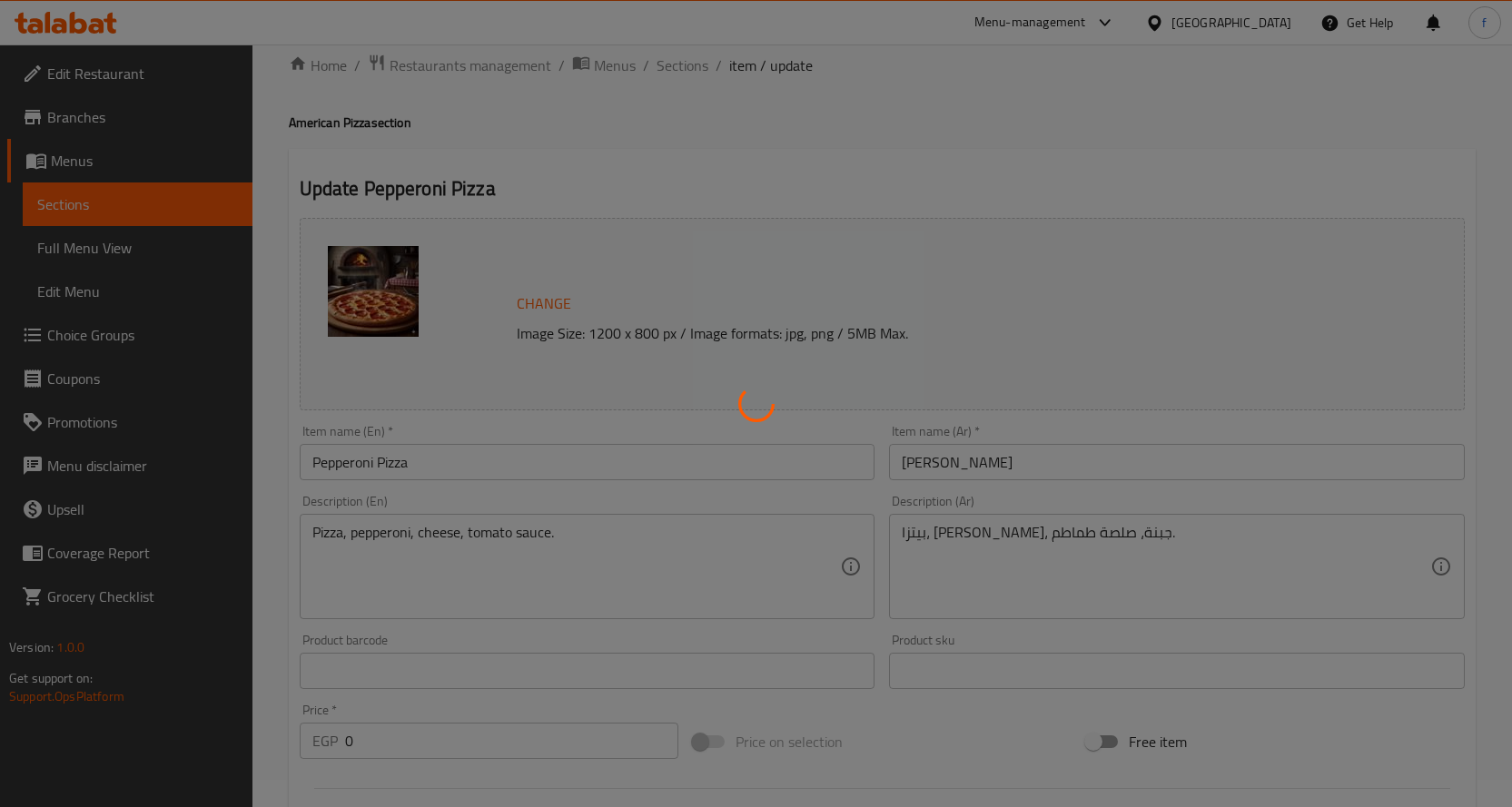
scroll to position [0, 0]
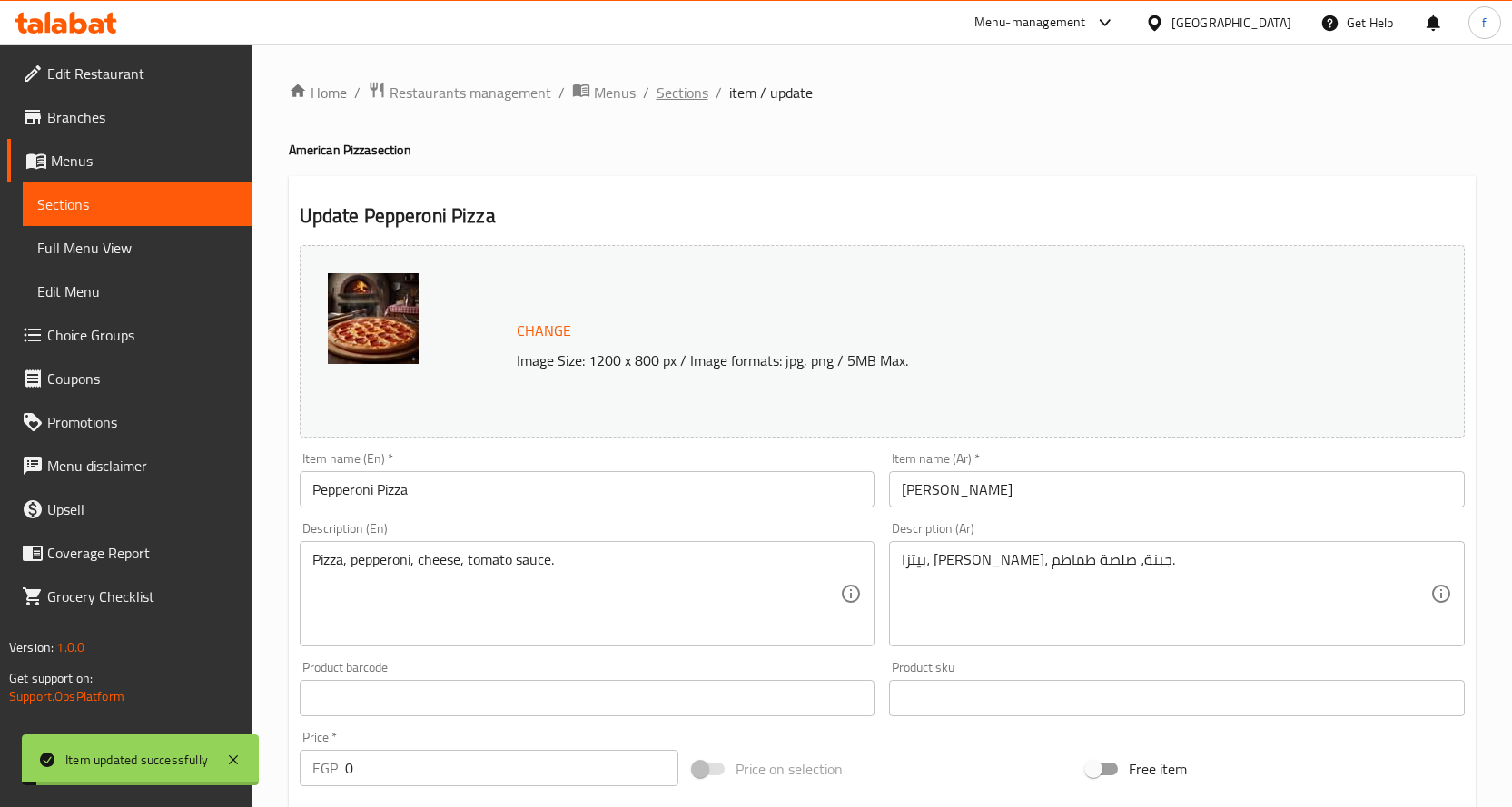
click at [681, 88] on span "Sections" at bounding box center [681, 92] width 51 height 21
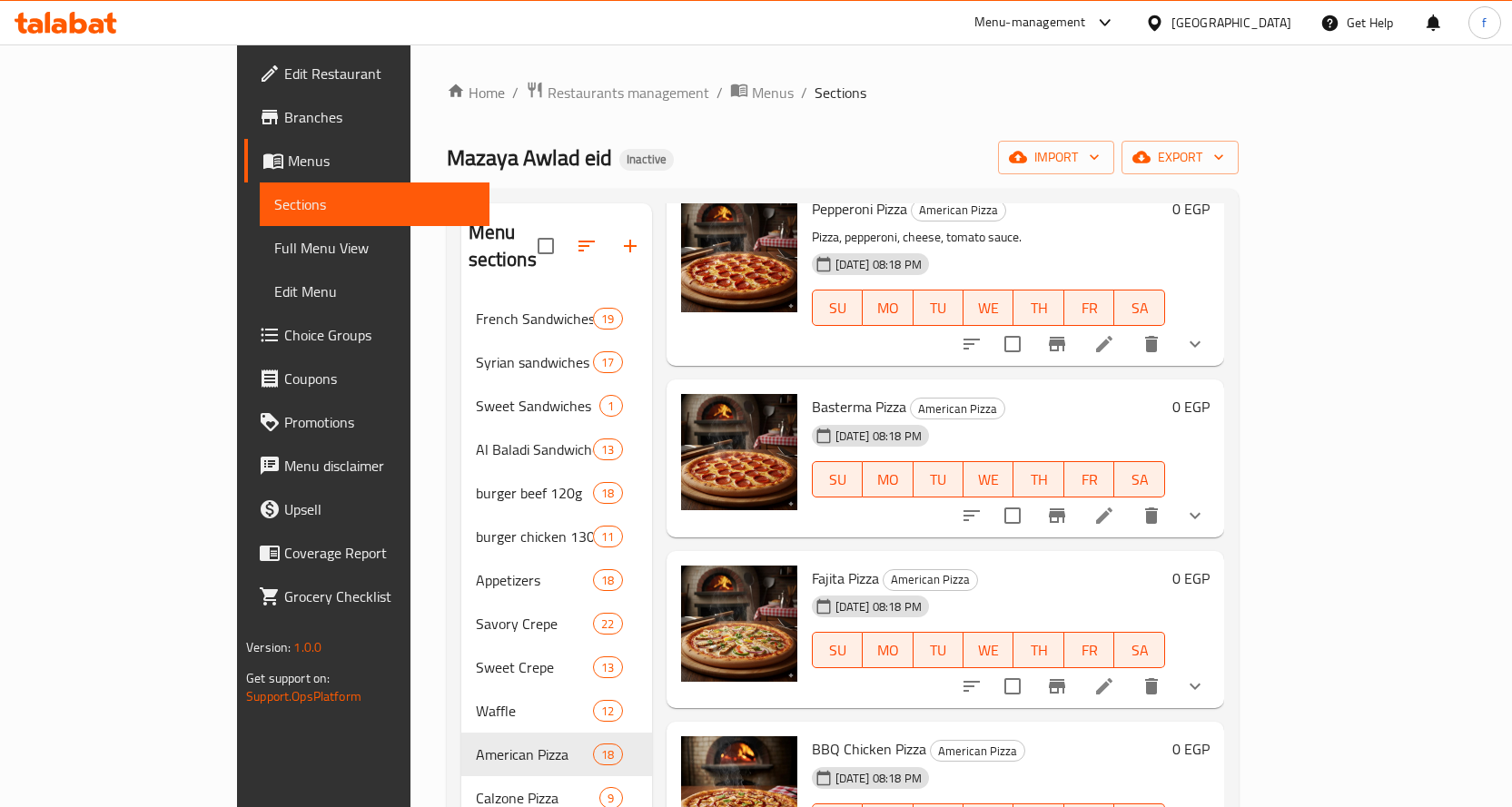
scroll to position [1180, 0]
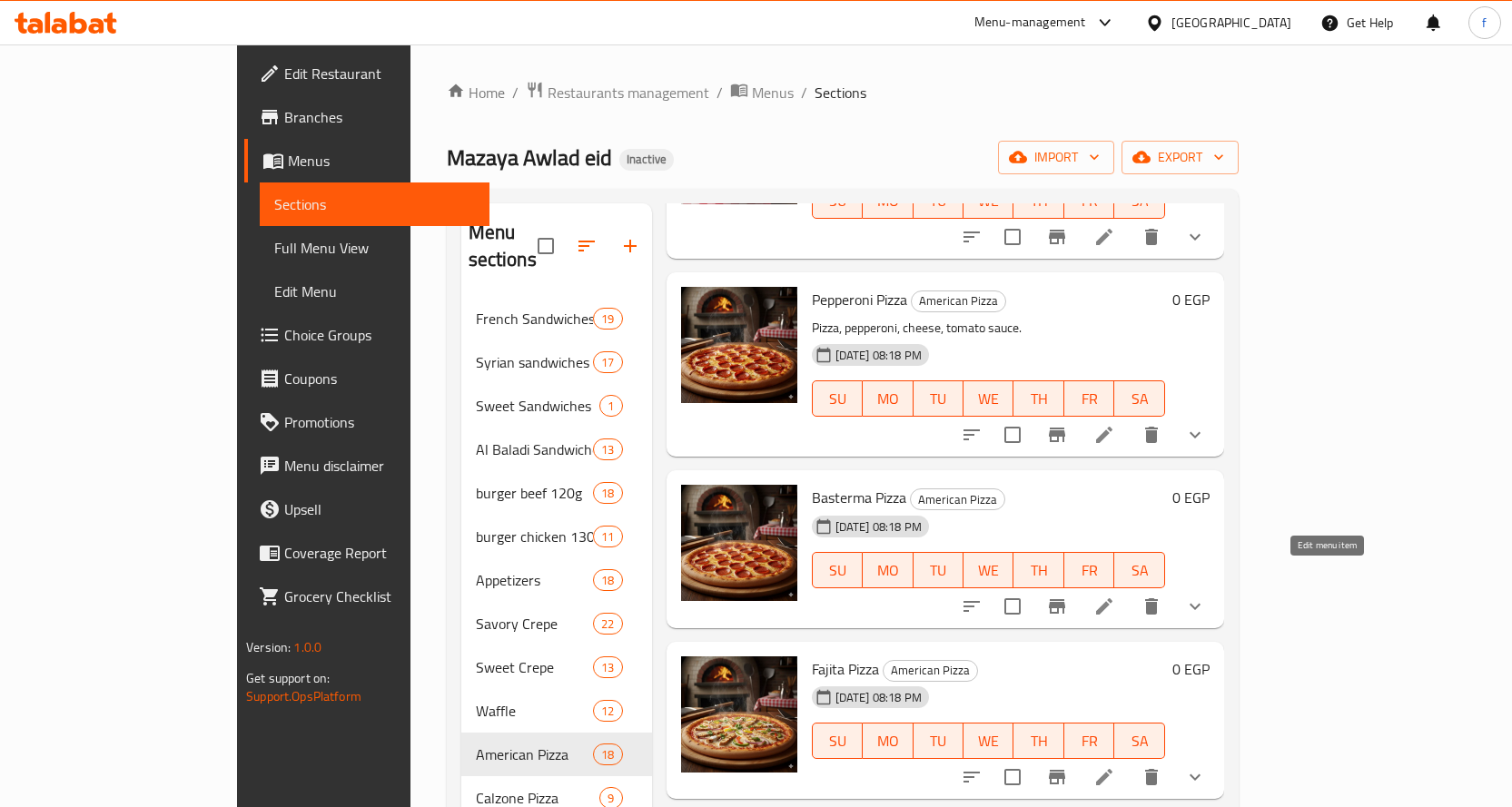
click at [1115, 595] on icon at bounding box center [1103, 605] width 21 height 21
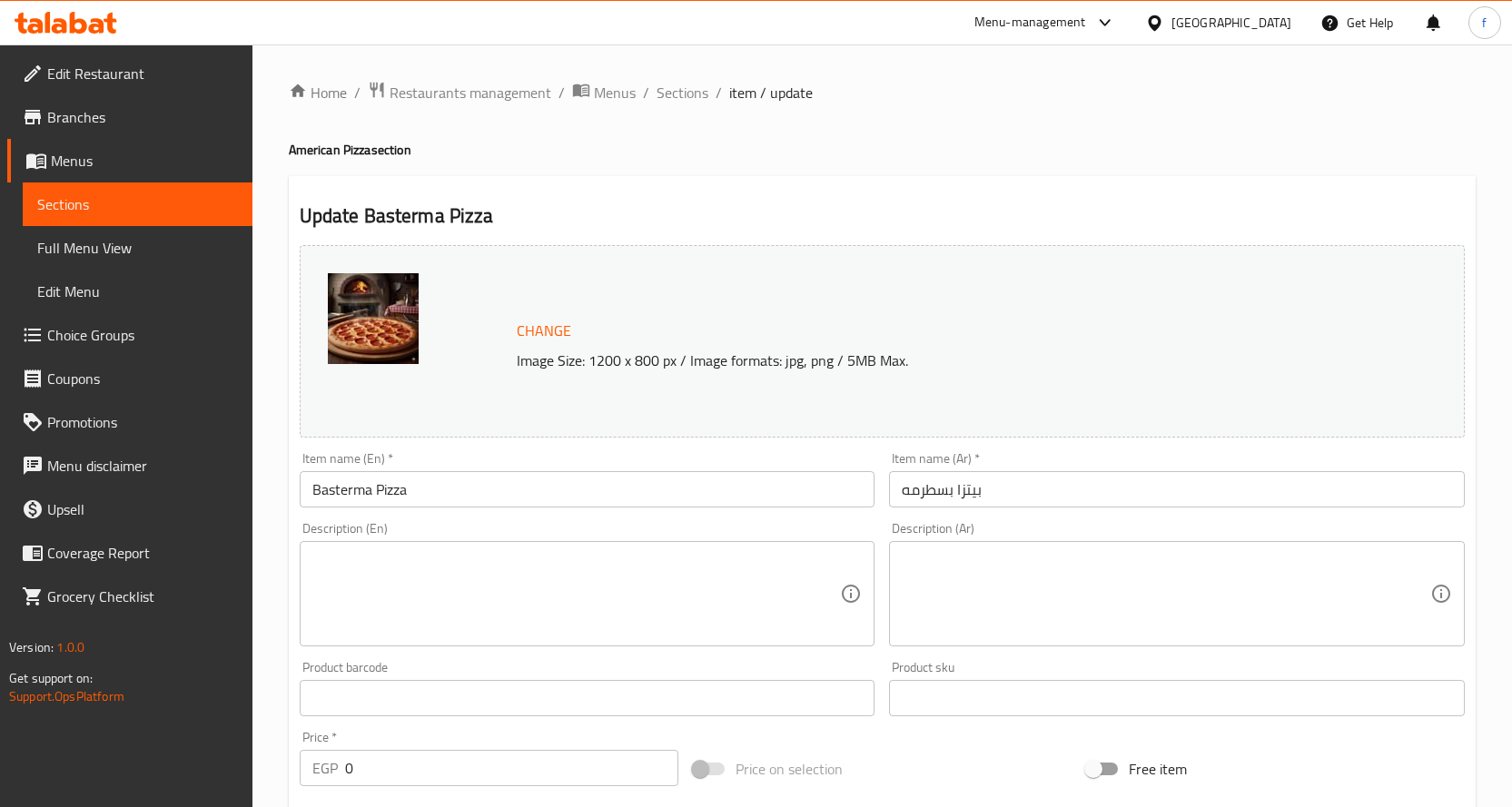
click at [692, 594] on textarea at bounding box center [577, 594] width 528 height 86
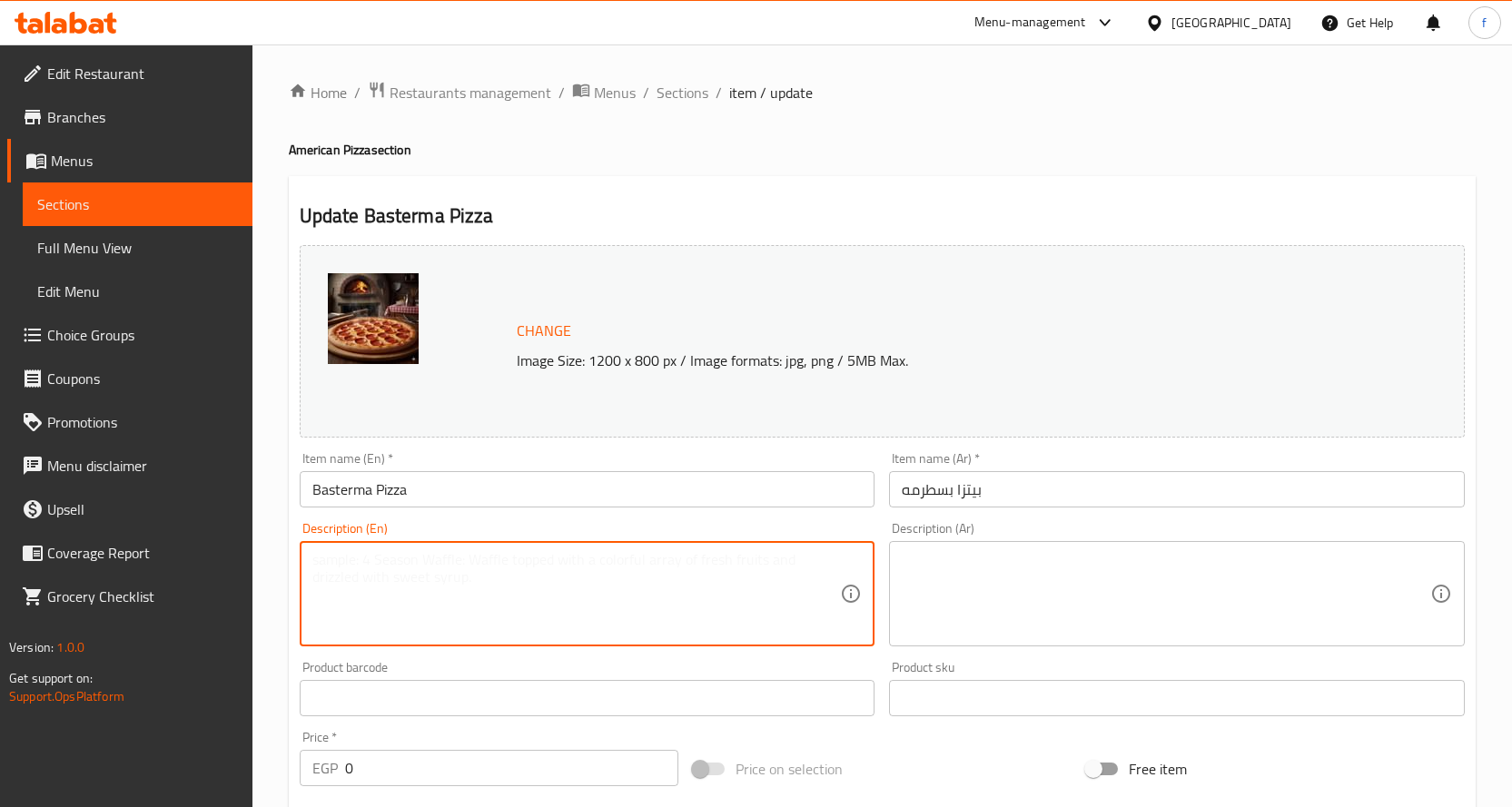
paste textarea "Pizza, pastrami, cheese, tomato sauce."
type textarea "Pizza, pastrami, cheese, tomato sauce."
click at [832, 522] on div "Description (En) Pizza, pastrami, cheese, tomato sauce. Description (En)" at bounding box center [587, 583] width 576 height 124
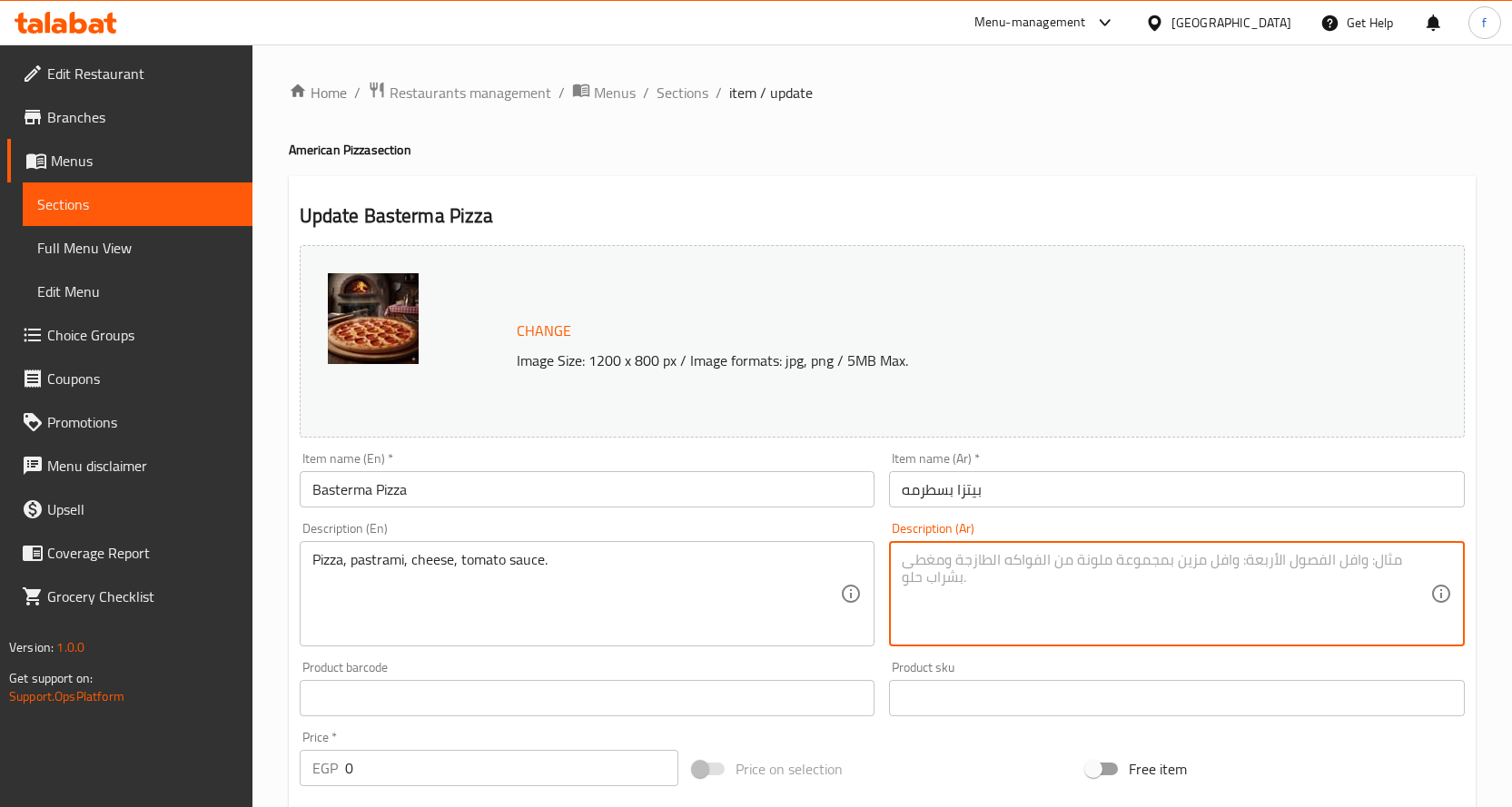
click at [945, 564] on textarea at bounding box center [1166, 594] width 528 height 86
paste textarea "بيتزا، بسطرمة، جبنة، صلصة طماطم."
drag, startPoint x: 1080, startPoint y: 568, endPoint x: 1030, endPoint y: 566, distance: 50.0
click at [1030, 566] on textarea "بيتزا، بسطرمة، جبنة، صلصة طماطم." at bounding box center [1166, 594] width 528 height 86
click at [1063, 570] on textarea "بيتزا، بسطرمة، جبنة، صلصة طماطم." at bounding box center [1166, 594] width 528 height 86
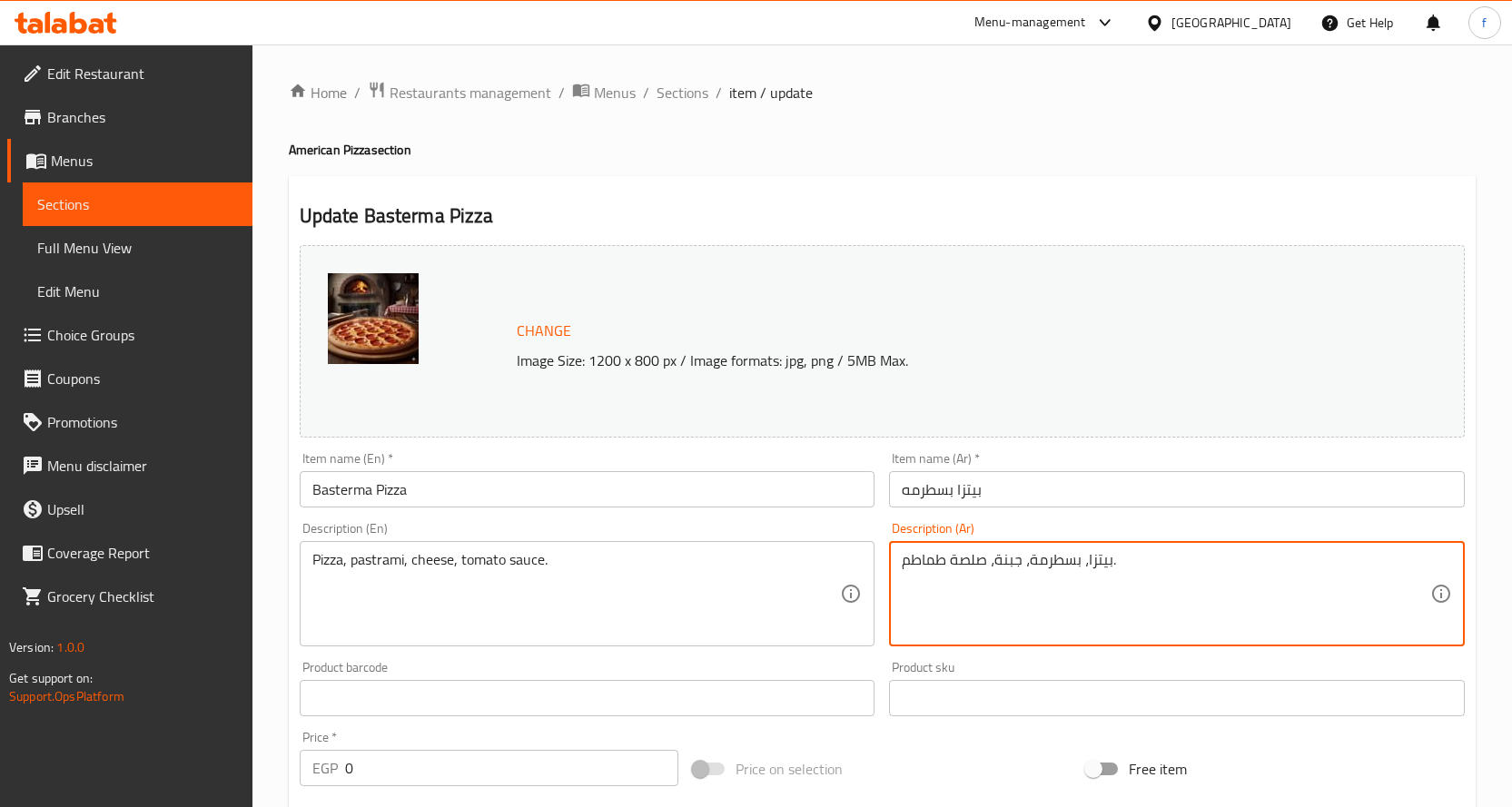
type textarea "بيتزا، بسطرمة، جبنة، صلصة طماطم."
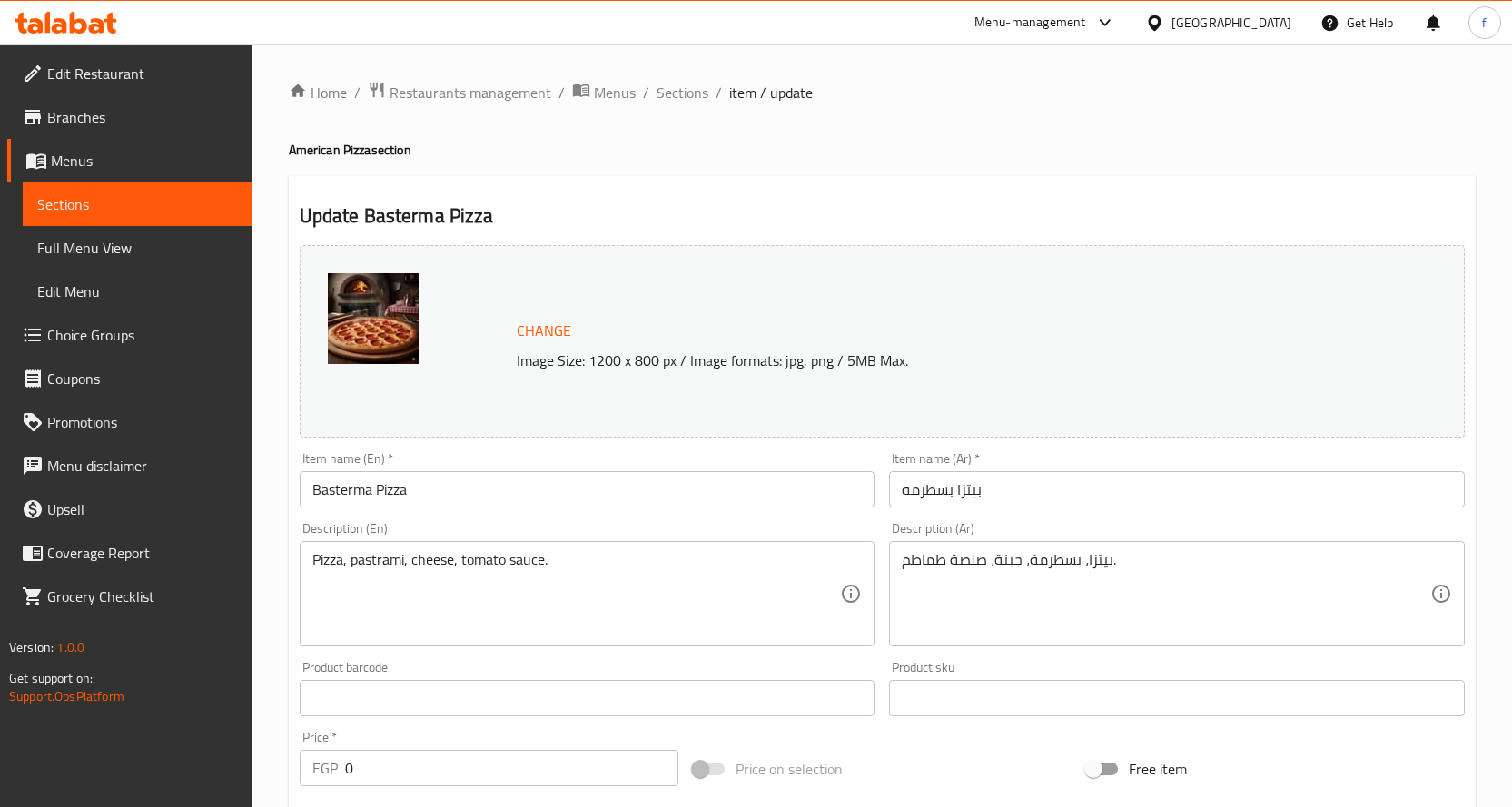
click at [324, 501] on input "Basterma Pizza" at bounding box center [587, 489] width 576 height 36
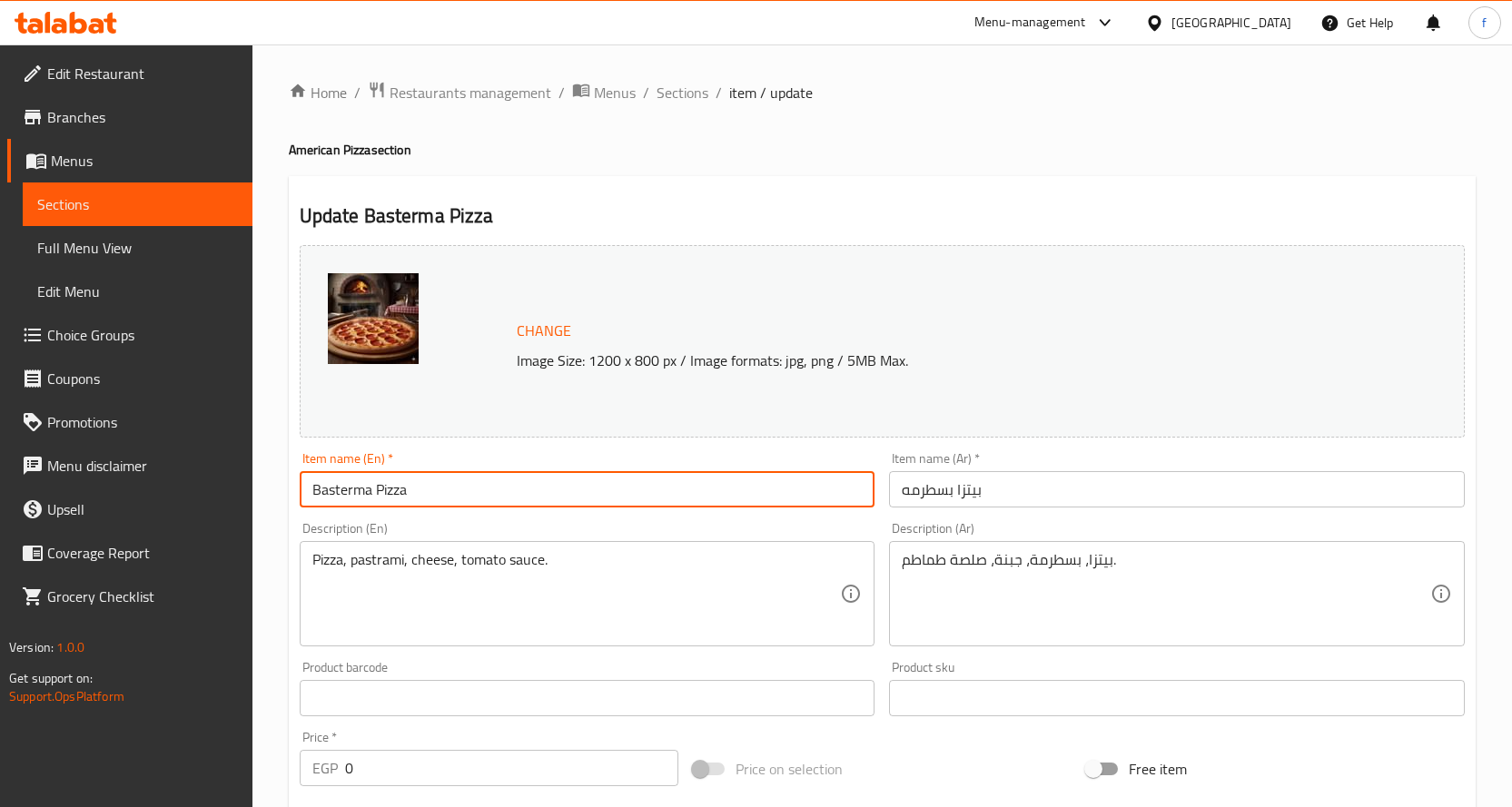
drag, startPoint x: 371, startPoint y: 494, endPoint x: 281, endPoint y: 494, distance: 90.0
click at [281, 494] on div "Home / Restaurants management / Menus / Sections / item / update American Pizza…" at bounding box center [881, 691] width 1259 height 1294
paste input "Pastrami"
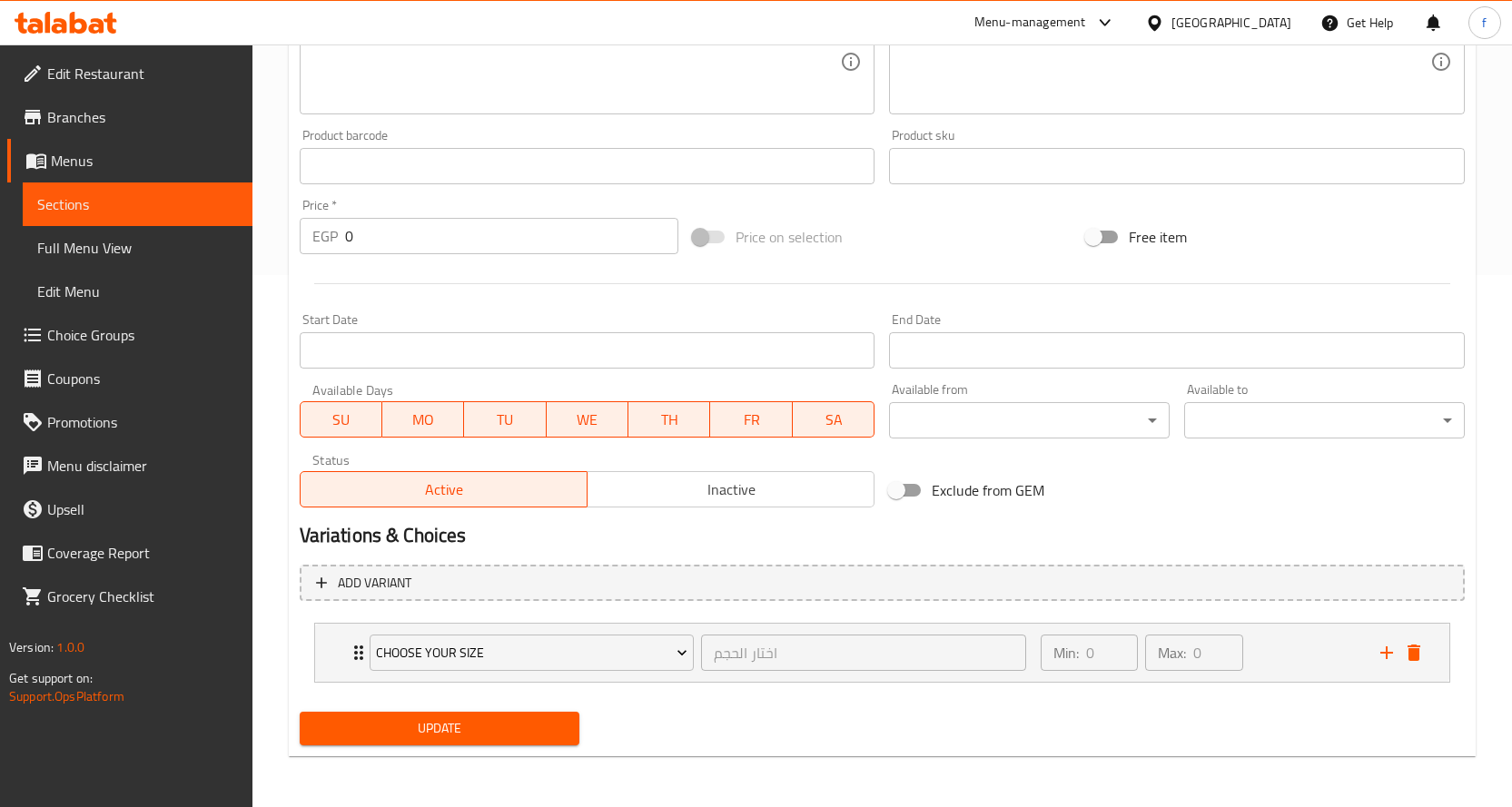
type input "Pastrami Pizza"
click at [512, 731] on span "Update" at bounding box center [440, 729] width 251 height 22
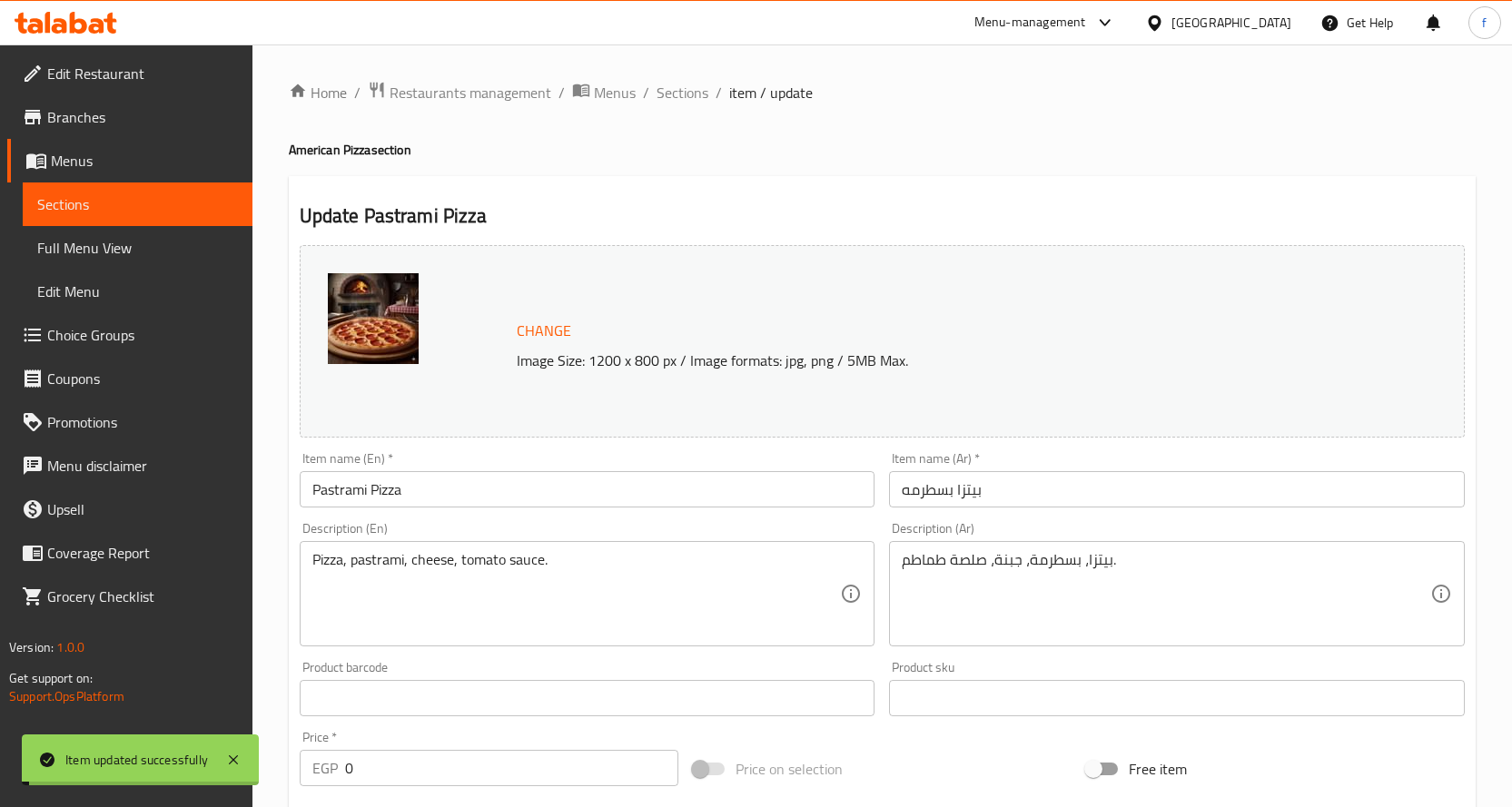
click at [674, 94] on span "Sections" at bounding box center [681, 92] width 51 height 21
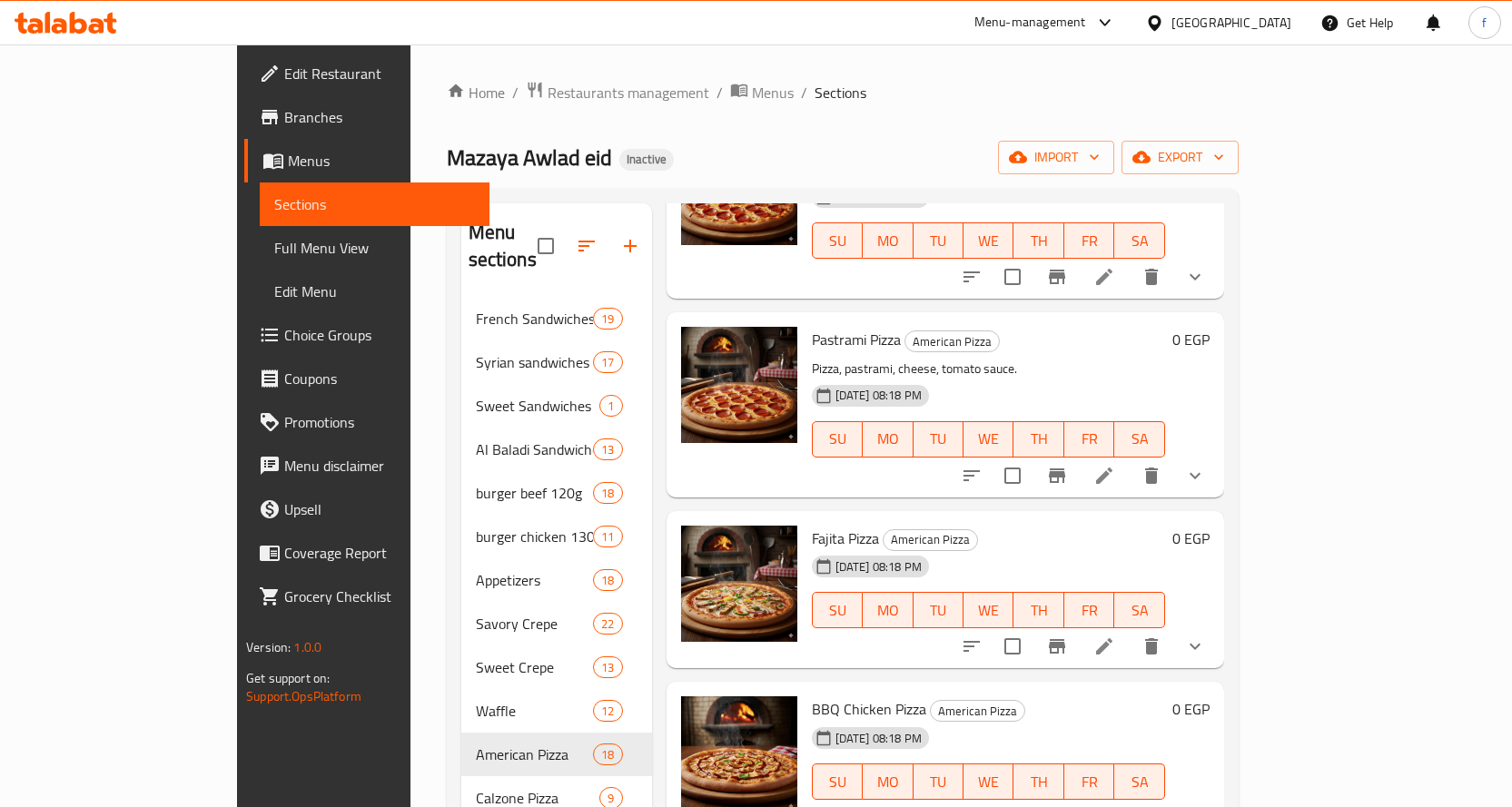
scroll to position [1361, 0]
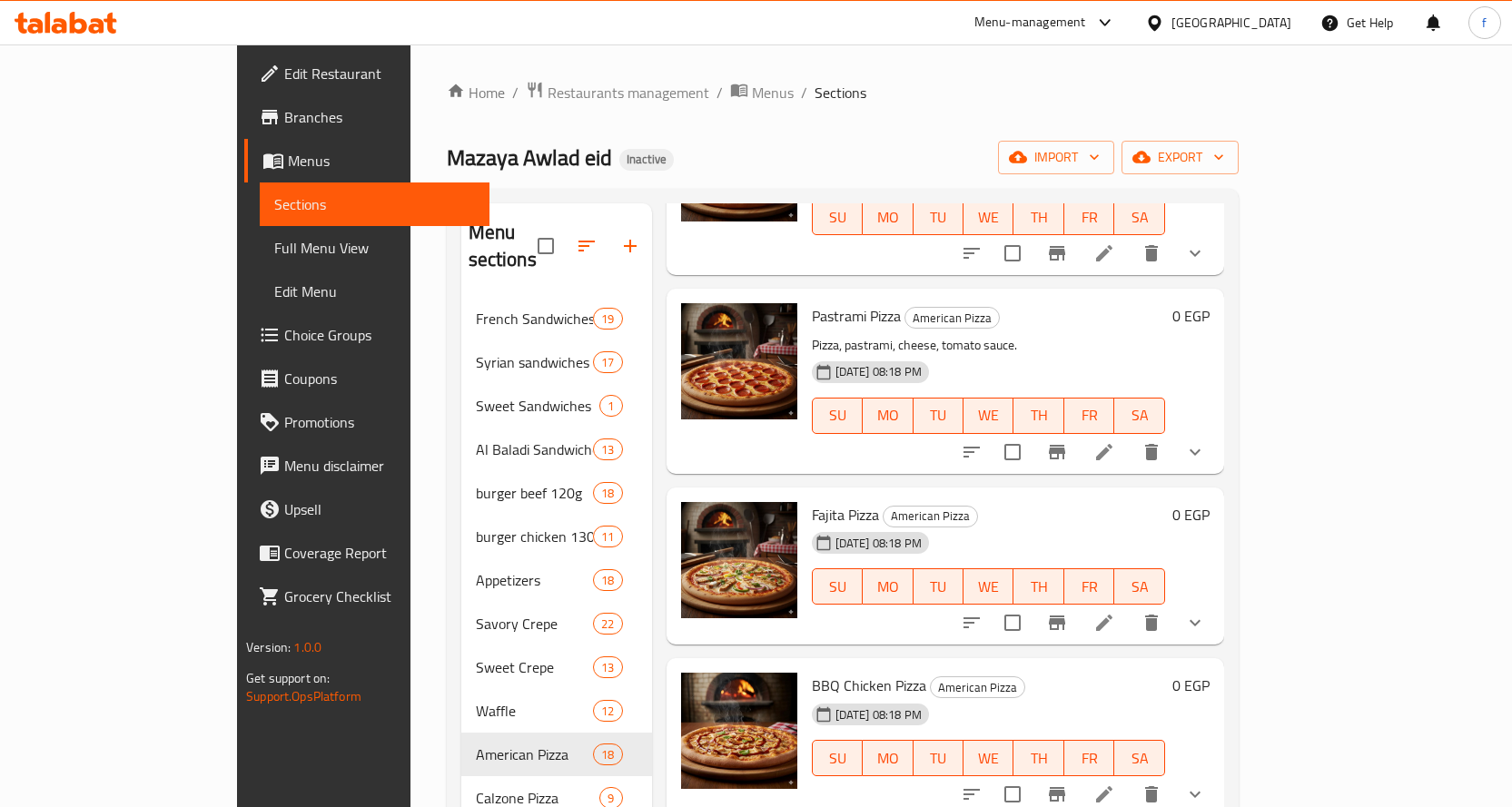
click at [1115, 612] on icon at bounding box center [1103, 622] width 21 height 21
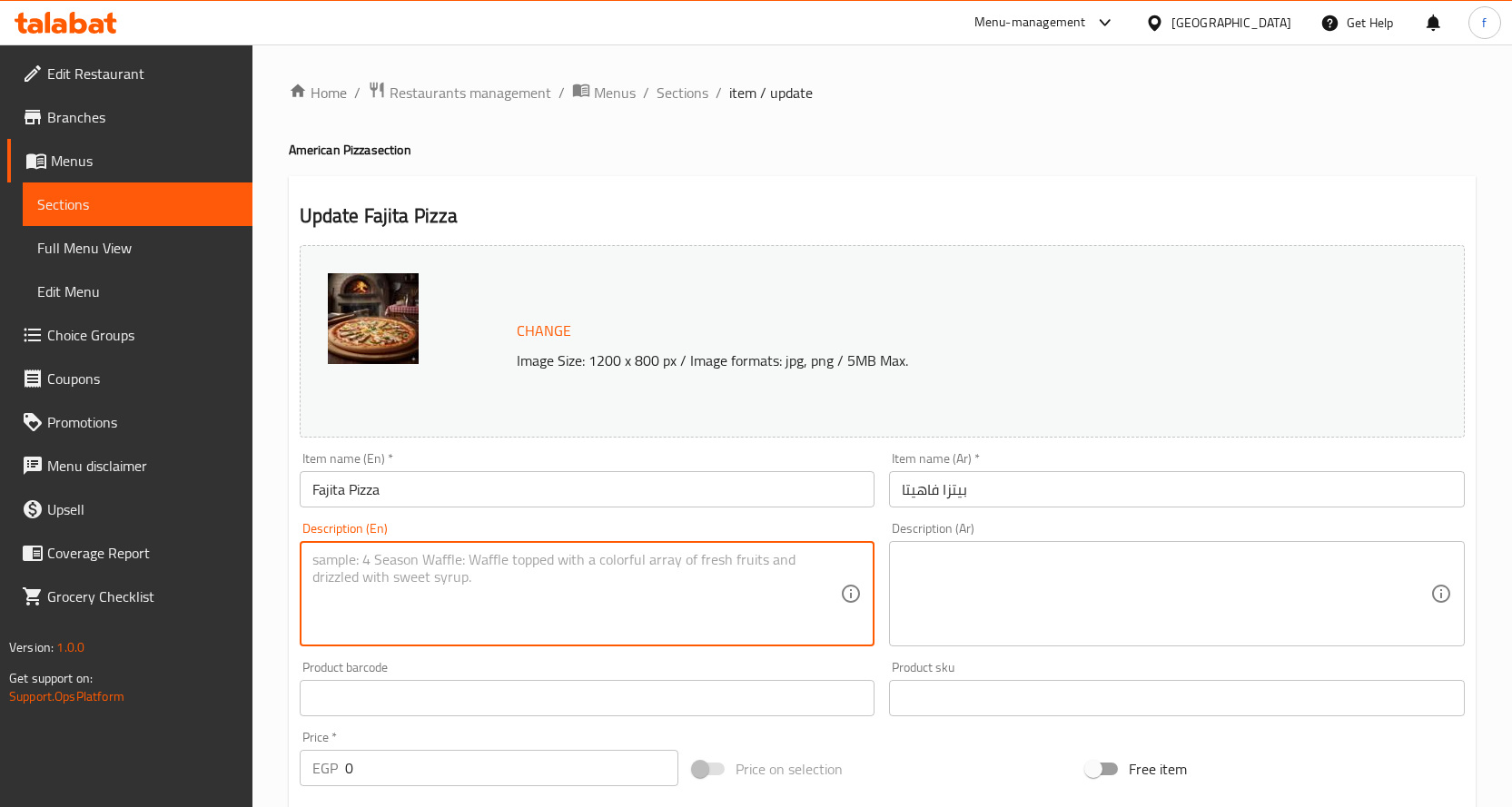
click at [730, 614] on textarea at bounding box center [577, 594] width 528 height 86
paste textarea "Pizza, chicken, bell peppers, onions, fajita spices."
type textarea "Pizza, chicken, bell peppers, onions, fajita spices."
click at [943, 537] on div "Description (Ar) Description (Ar)" at bounding box center [1176, 583] width 576 height 124
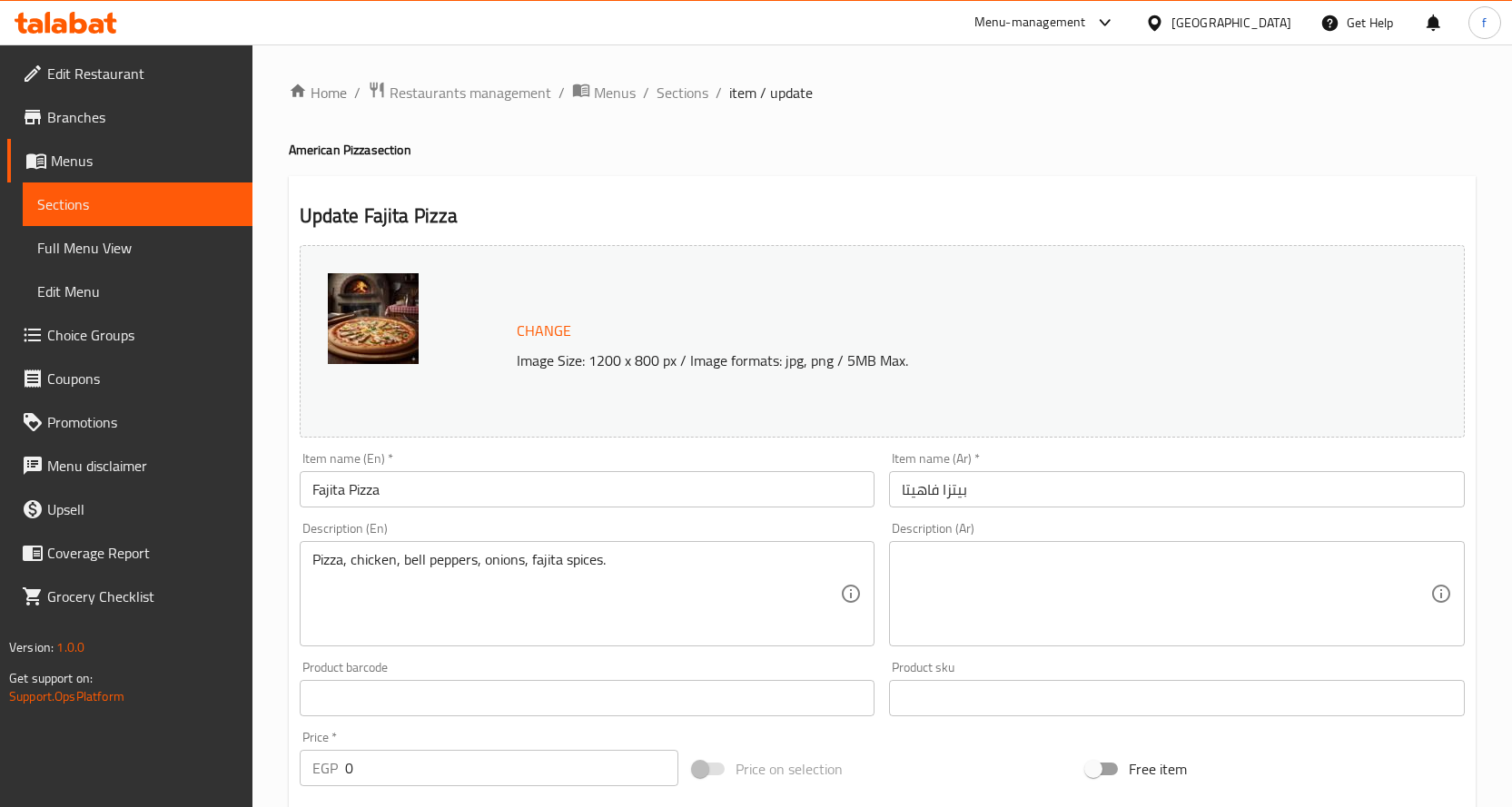
click at [973, 565] on textarea at bounding box center [1166, 594] width 528 height 86
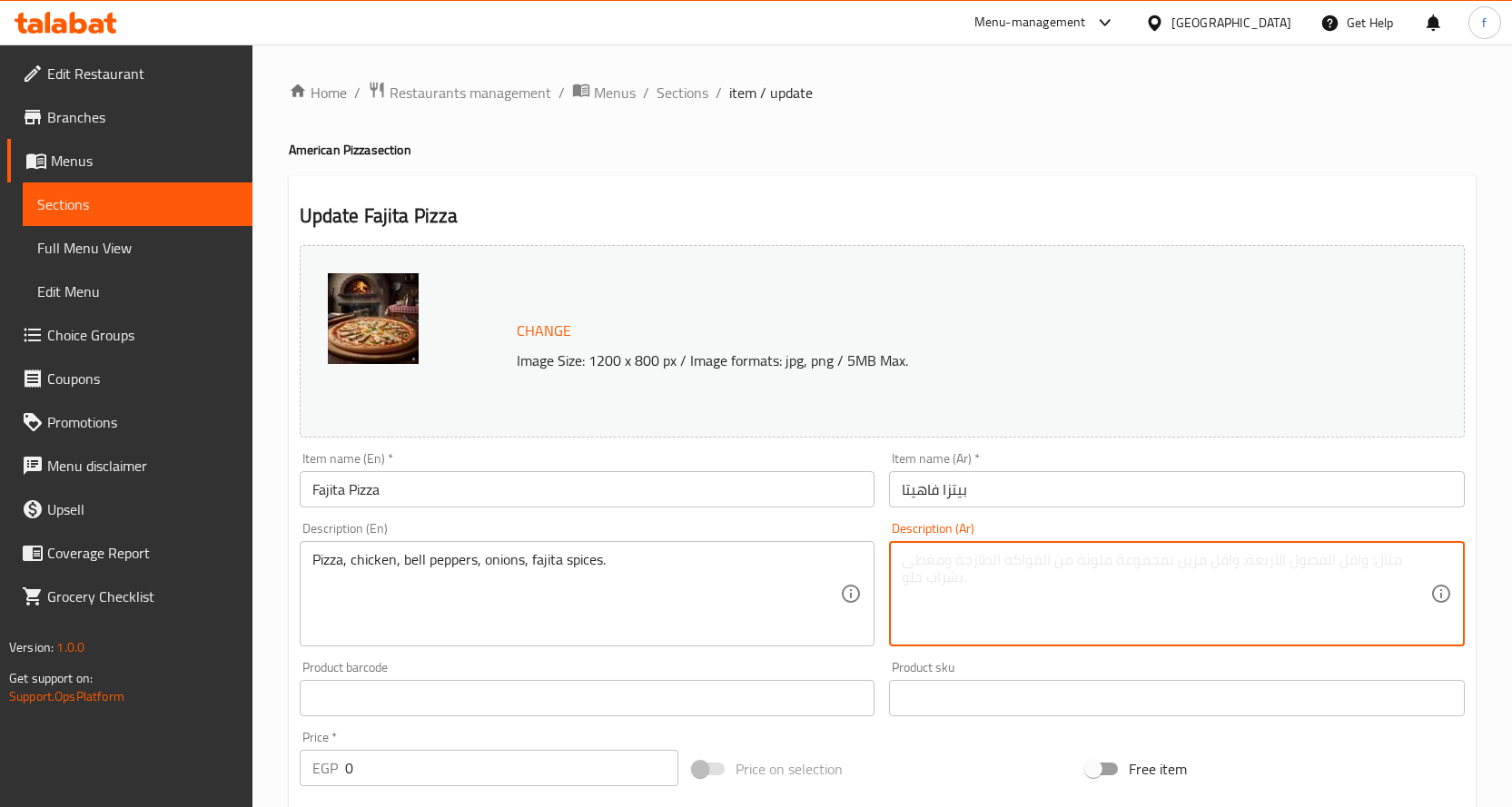
paste textarea "بيتزا، دجاج، فلفل ألوان، بصل، بهارات فاهيتا."
drag, startPoint x: 947, startPoint y: 558, endPoint x: 982, endPoint y: 565, distance: 35.7
click at [982, 565] on textarea "بيتزا، دجاج، فلفل ألوان، بصل، بهارات فاهيتا." at bounding box center [1166, 594] width 528 height 86
type textarea "بيتزا، دجاج، فلفل ألوان، بصل، توابل فاهيتا."
click at [820, 533] on div "Description (En) Pizza, chicken, bell peppers, onions, fajita spices. Descripti…" at bounding box center [587, 583] width 576 height 124
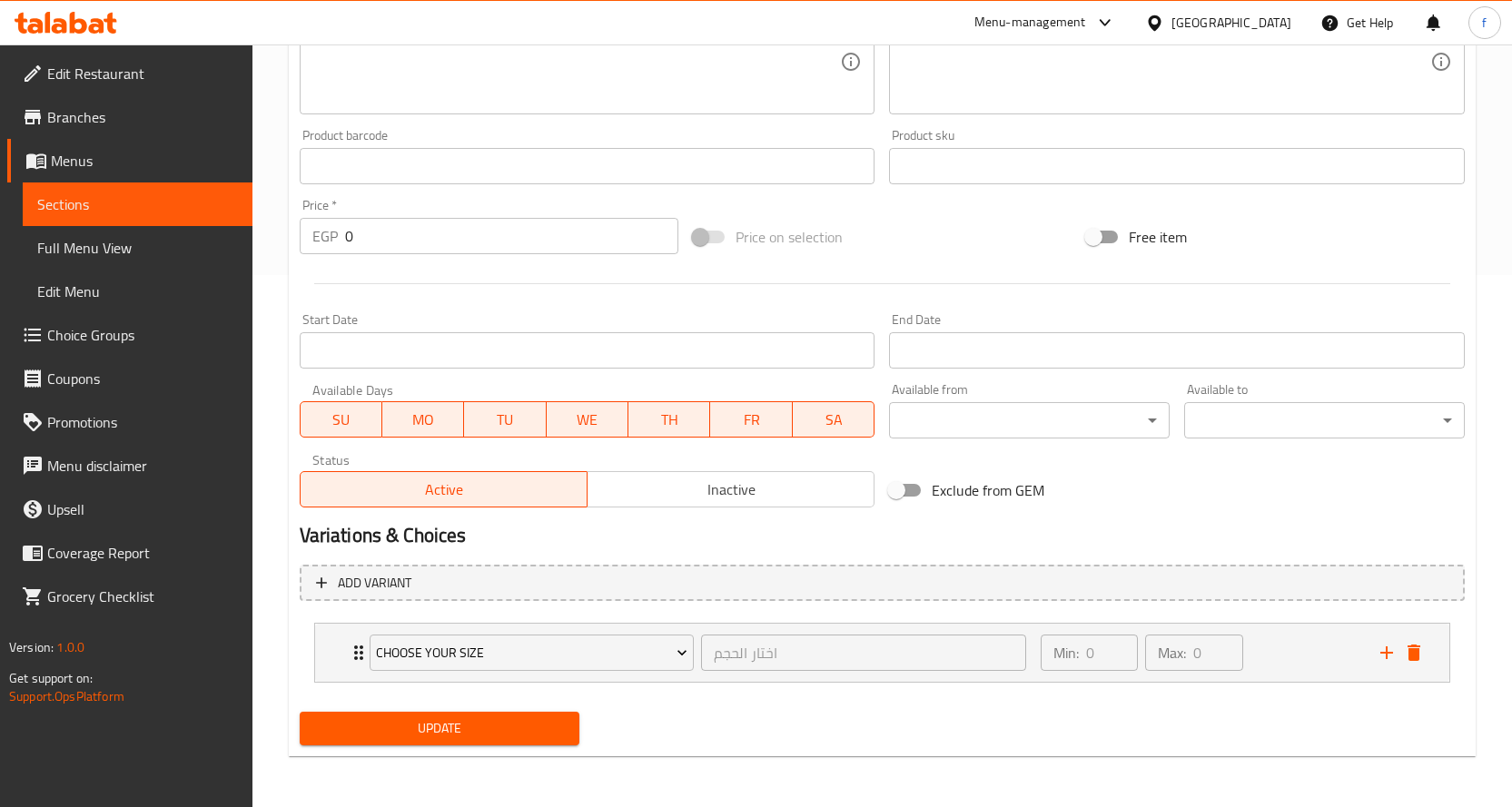
click at [475, 730] on span "Update" at bounding box center [440, 729] width 251 height 22
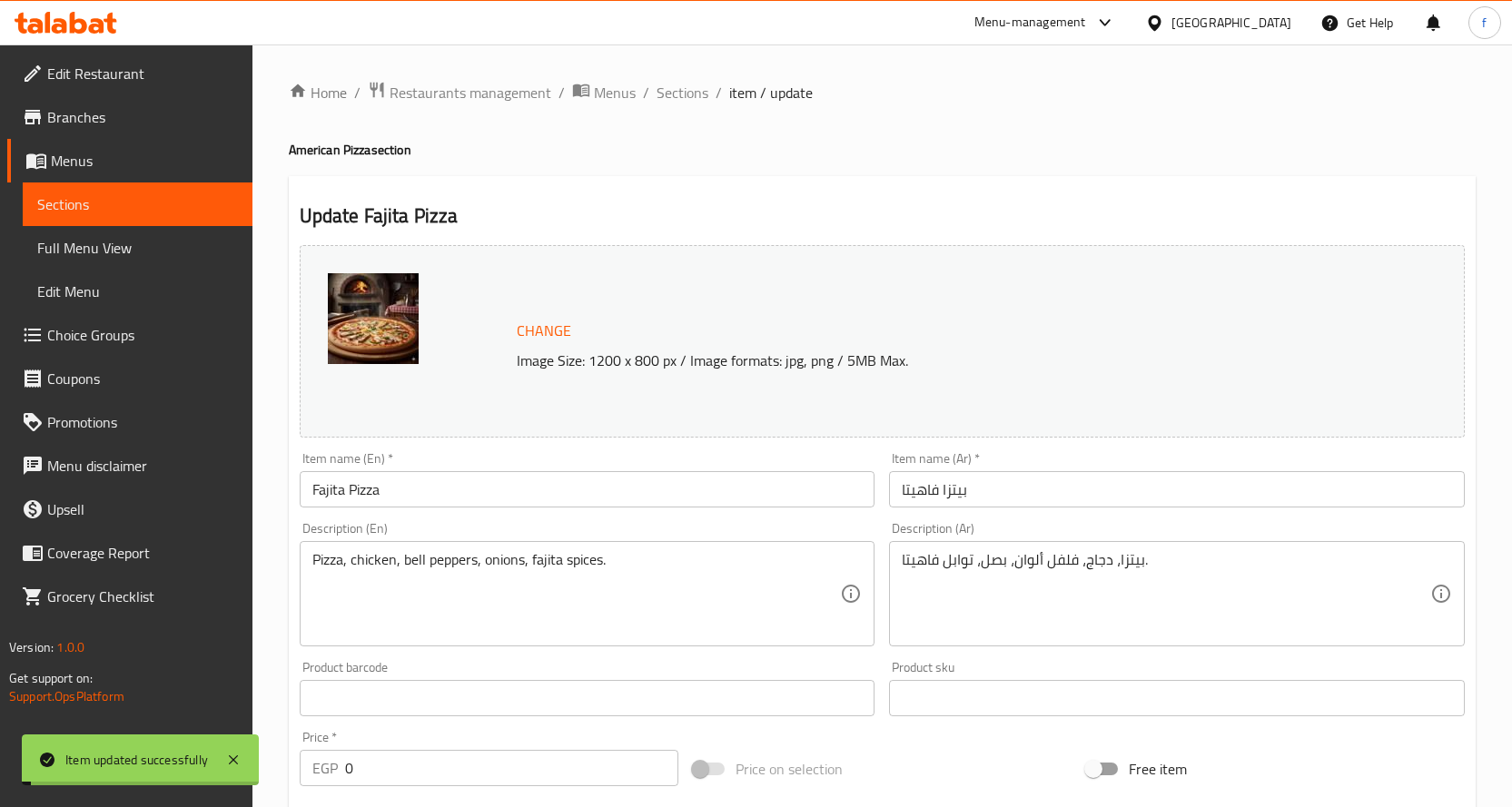
click at [699, 93] on span "Sections" at bounding box center [681, 92] width 51 height 21
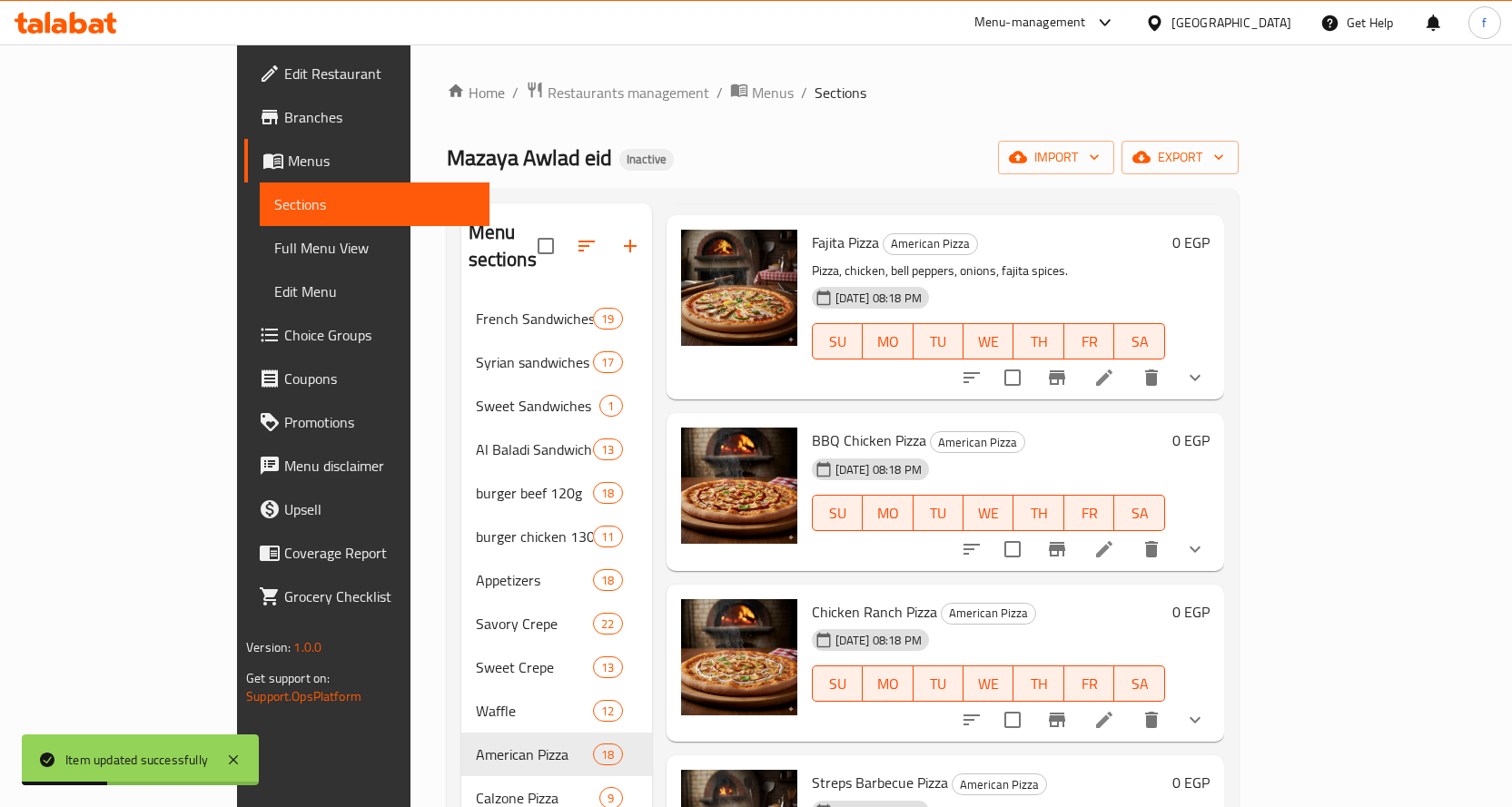
scroll to position [1816, 0]
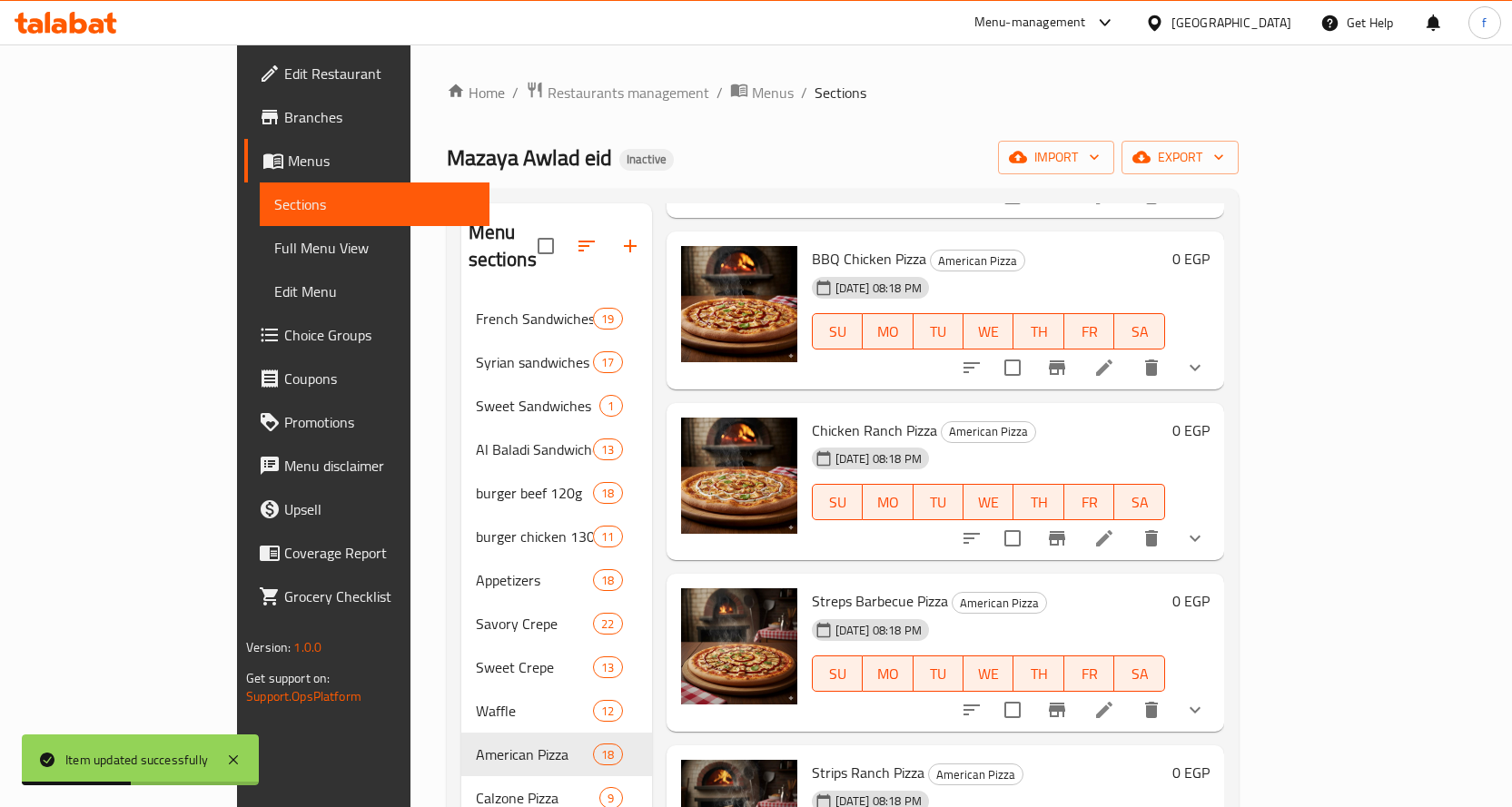
click at [1115, 356] on icon at bounding box center [1103, 367] width 21 height 21
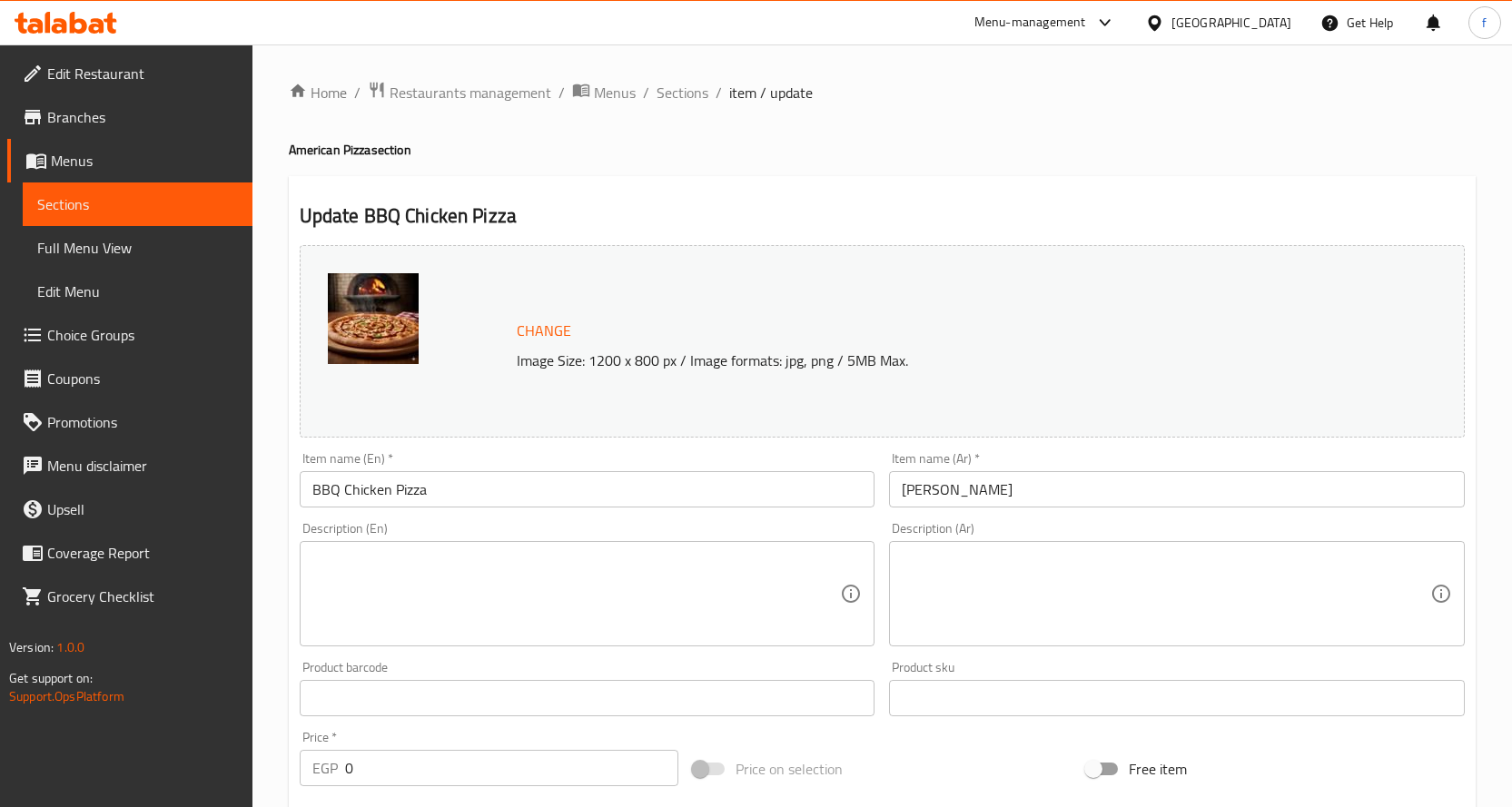
click at [623, 610] on textarea at bounding box center [577, 594] width 528 height 86
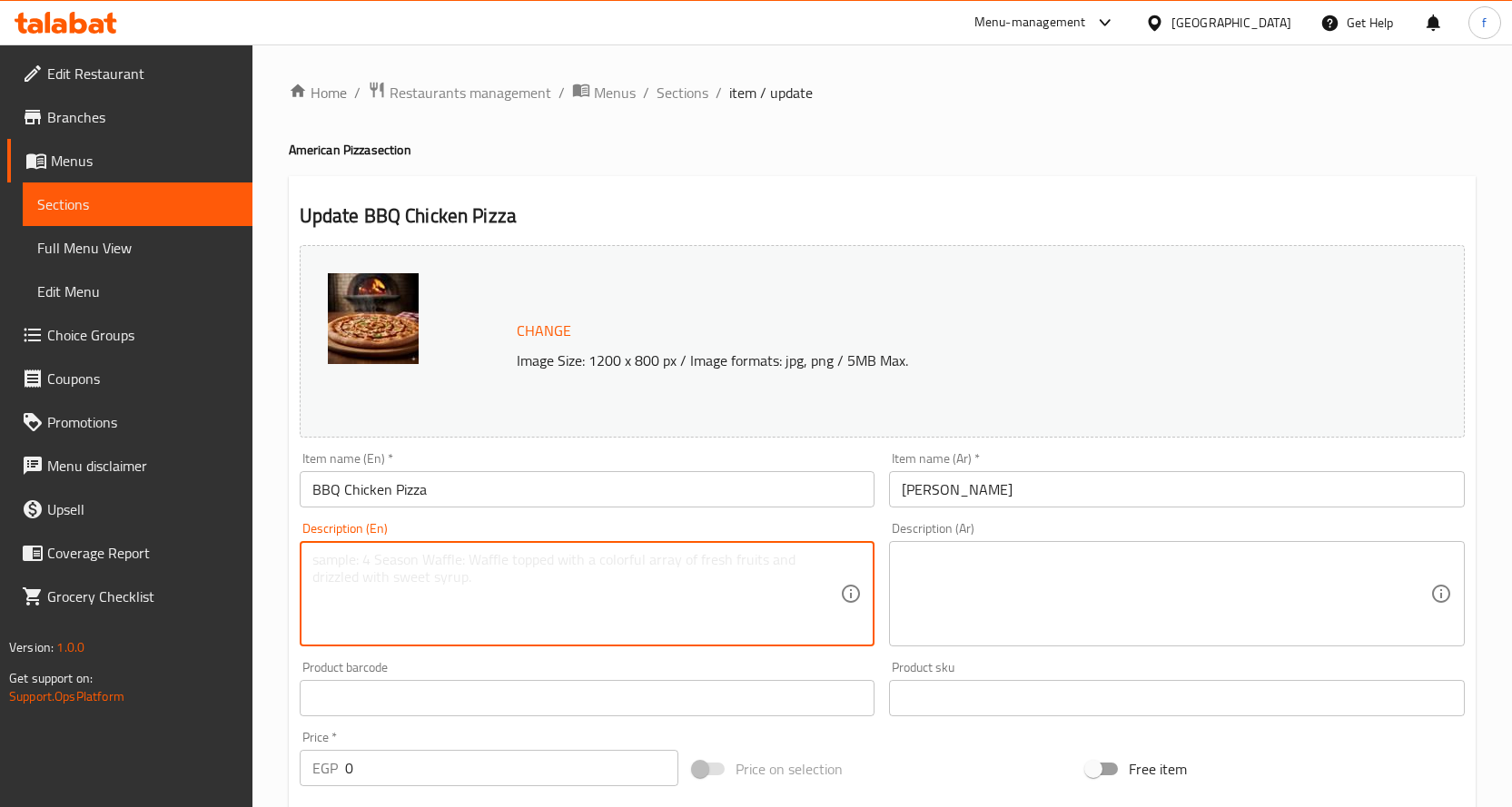
paste textarea "Pizza, chicken, barbecue sauce, cheese."
type textarea "Pizza, chicken, barbecue sauce, cheese."
click at [1029, 598] on textarea at bounding box center [1166, 594] width 528 height 86
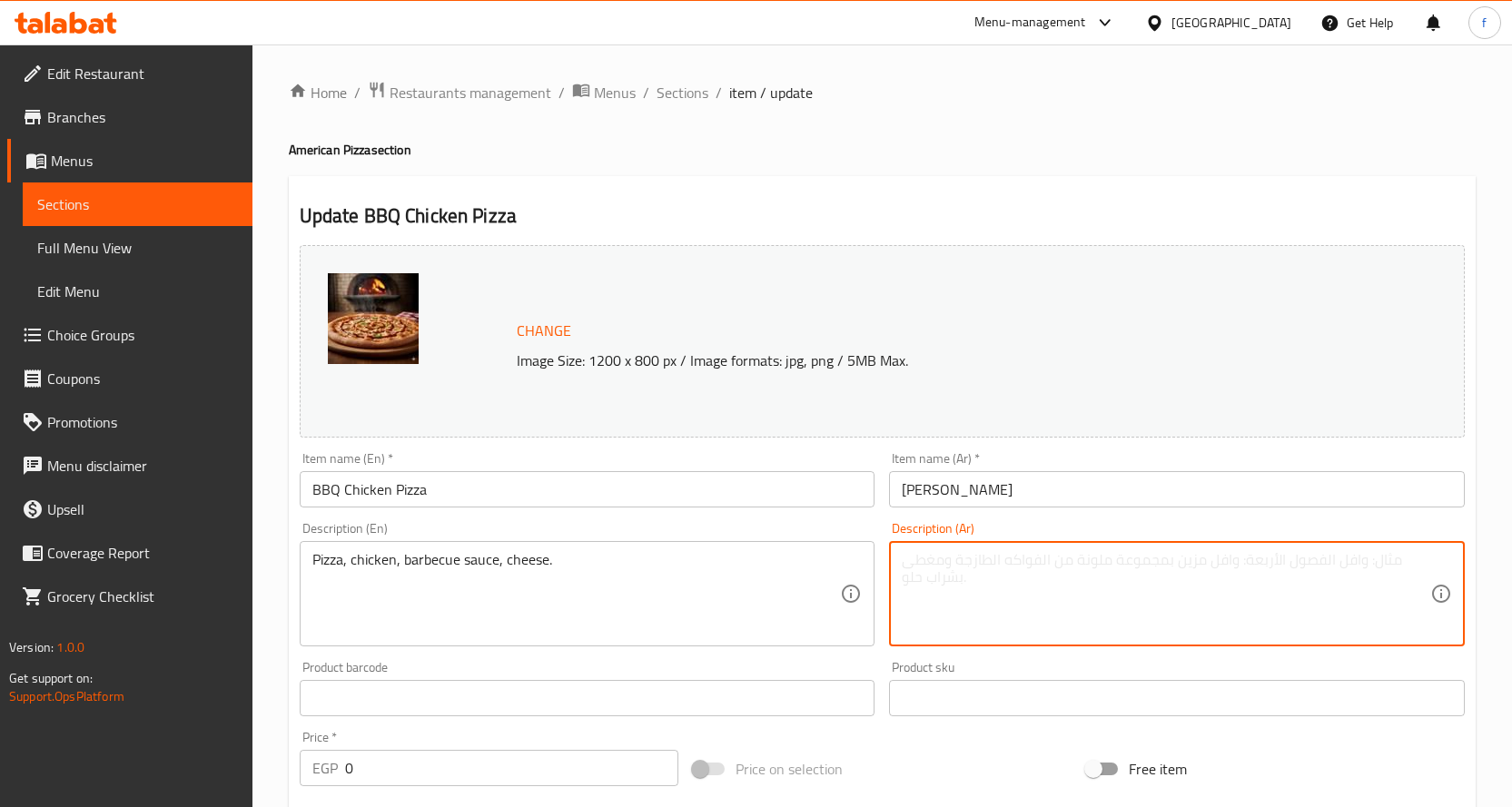
paste textarea "بيتزا، دجاج، صوص باربيكيو، [GEOGRAPHIC_DATA]."
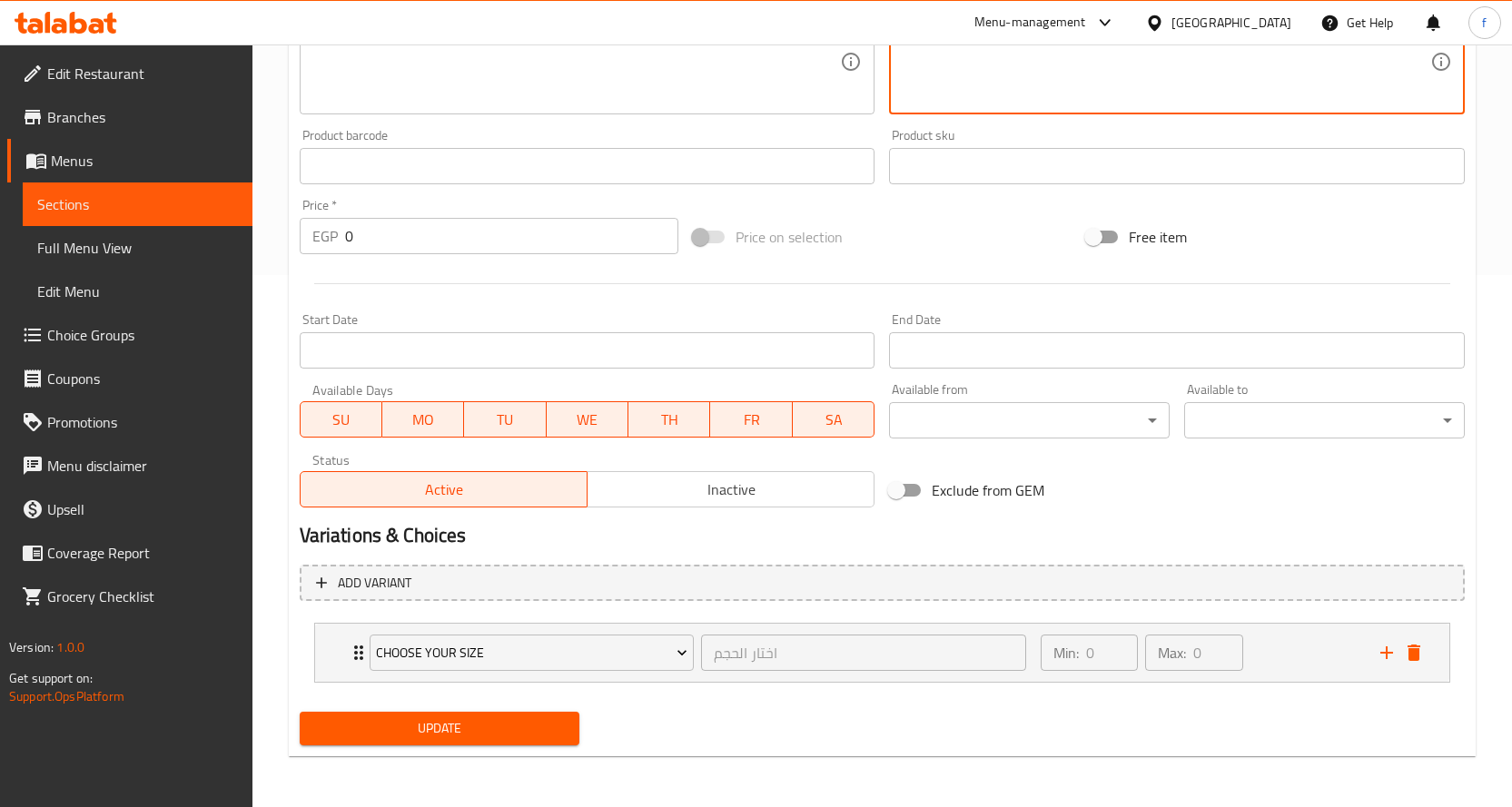
type textarea "بيتزا، دجاج، صوص باربيكيو، [GEOGRAPHIC_DATA]."
click at [550, 724] on span "Update" at bounding box center [440, 729] width 251 height 22
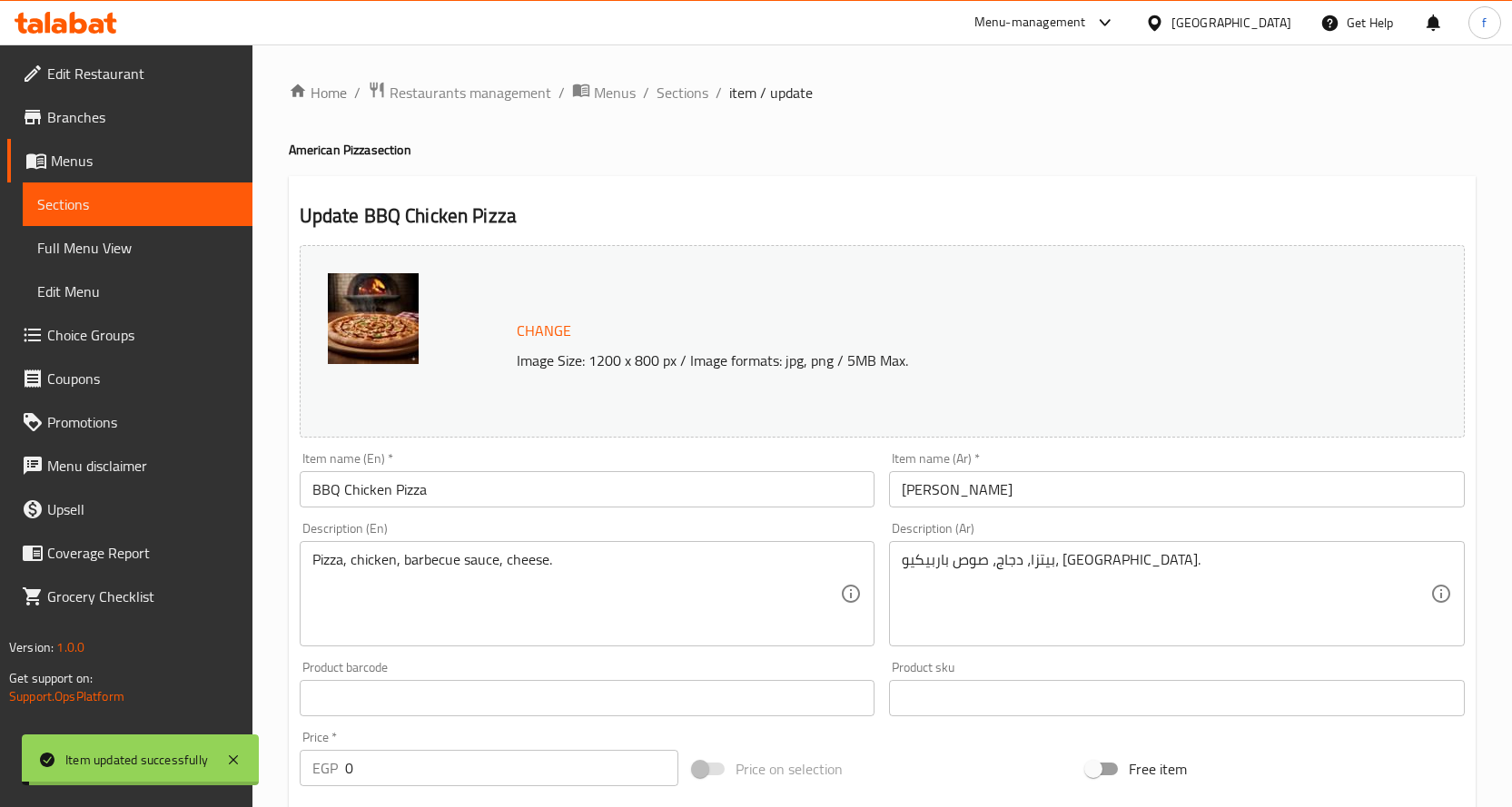
click at [672, 99] on span "Sections" at bounding box center [681, 92] width 51 height 21
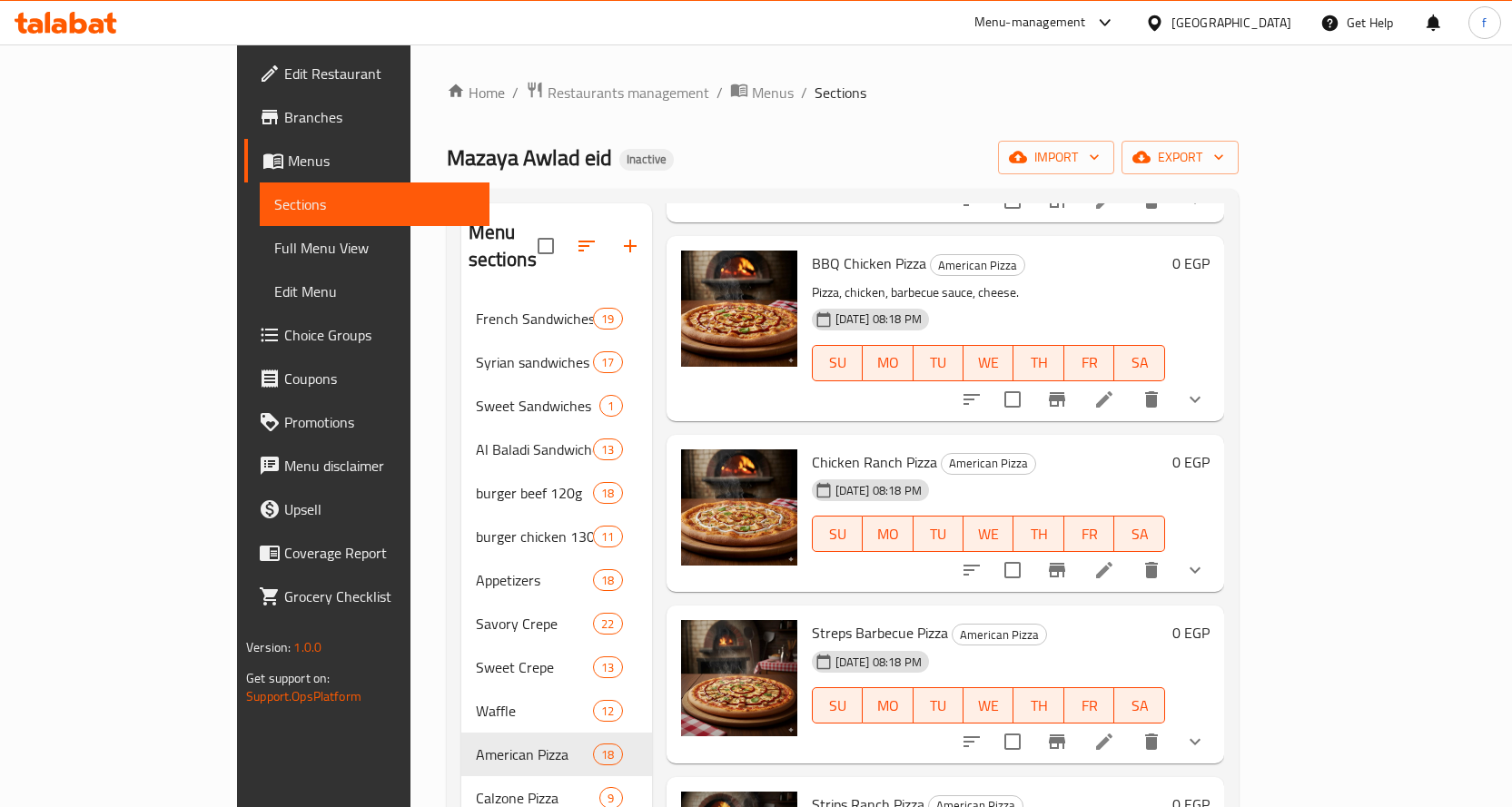
scroll to position [1816, 0]
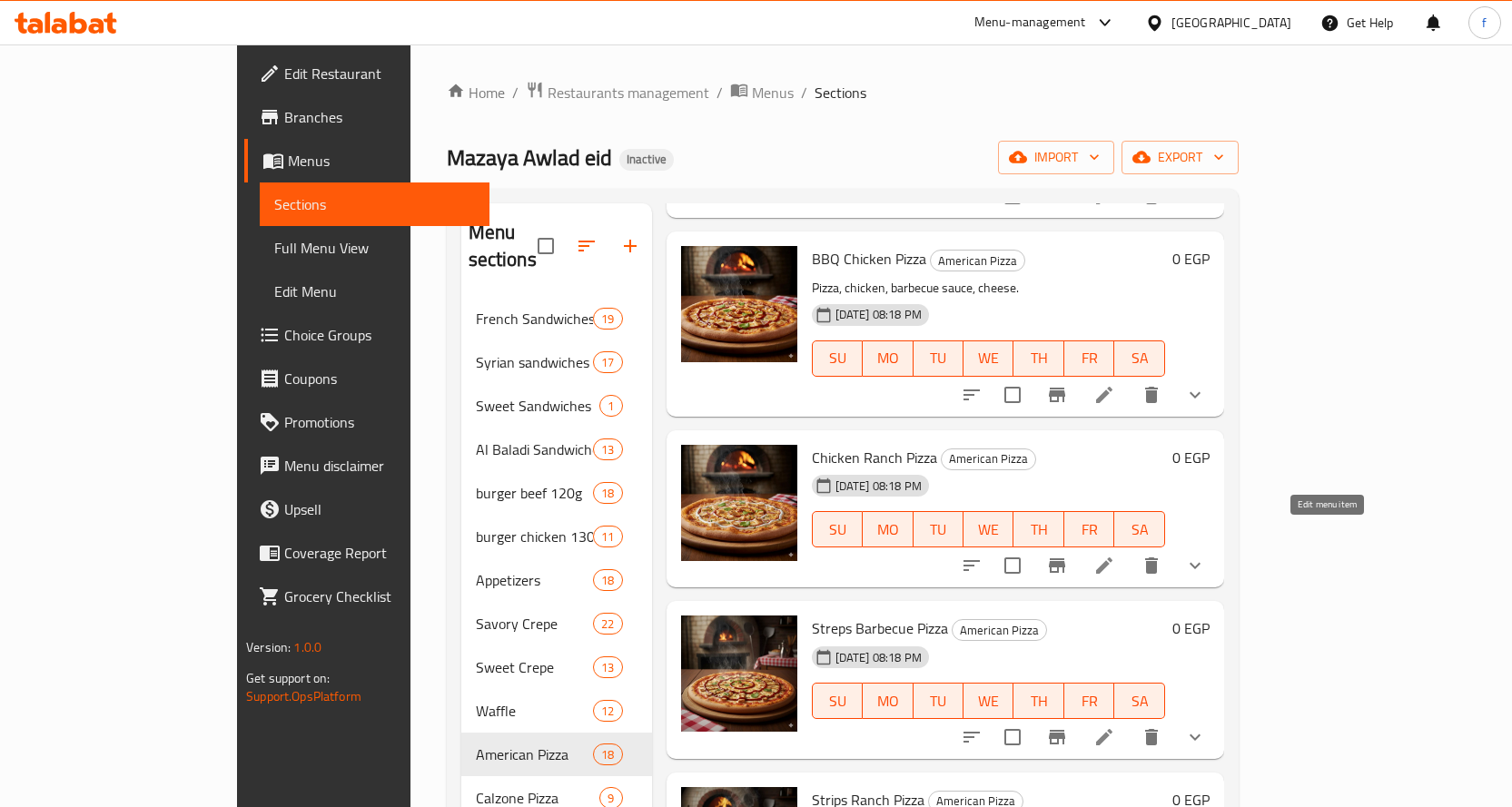
click at [1115, 554] on icon at bounding box center [1103, 564] width 21 height 21
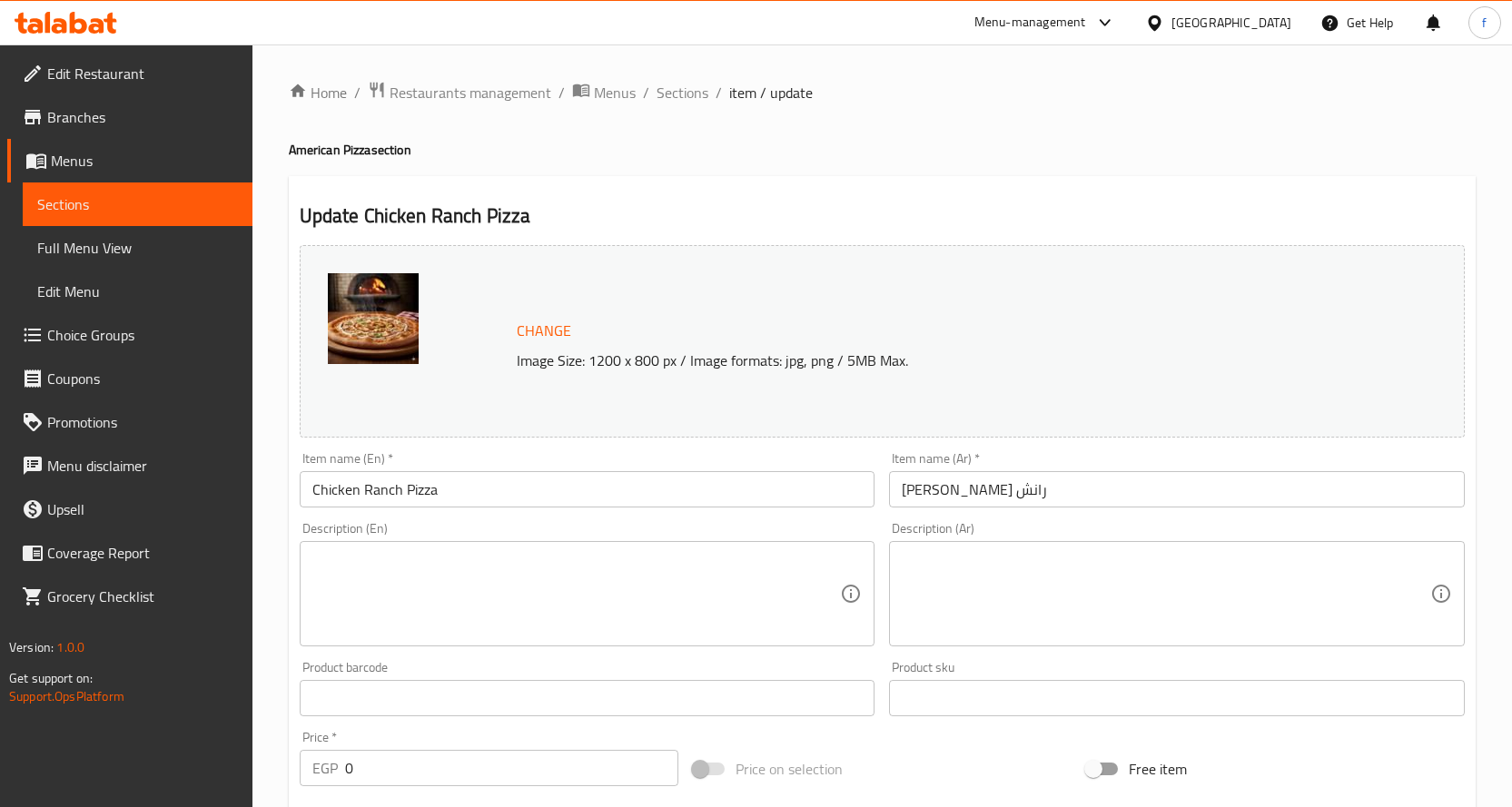
click at [685, 567] on textarea at bounding box center [577, 594] width 528 height 86
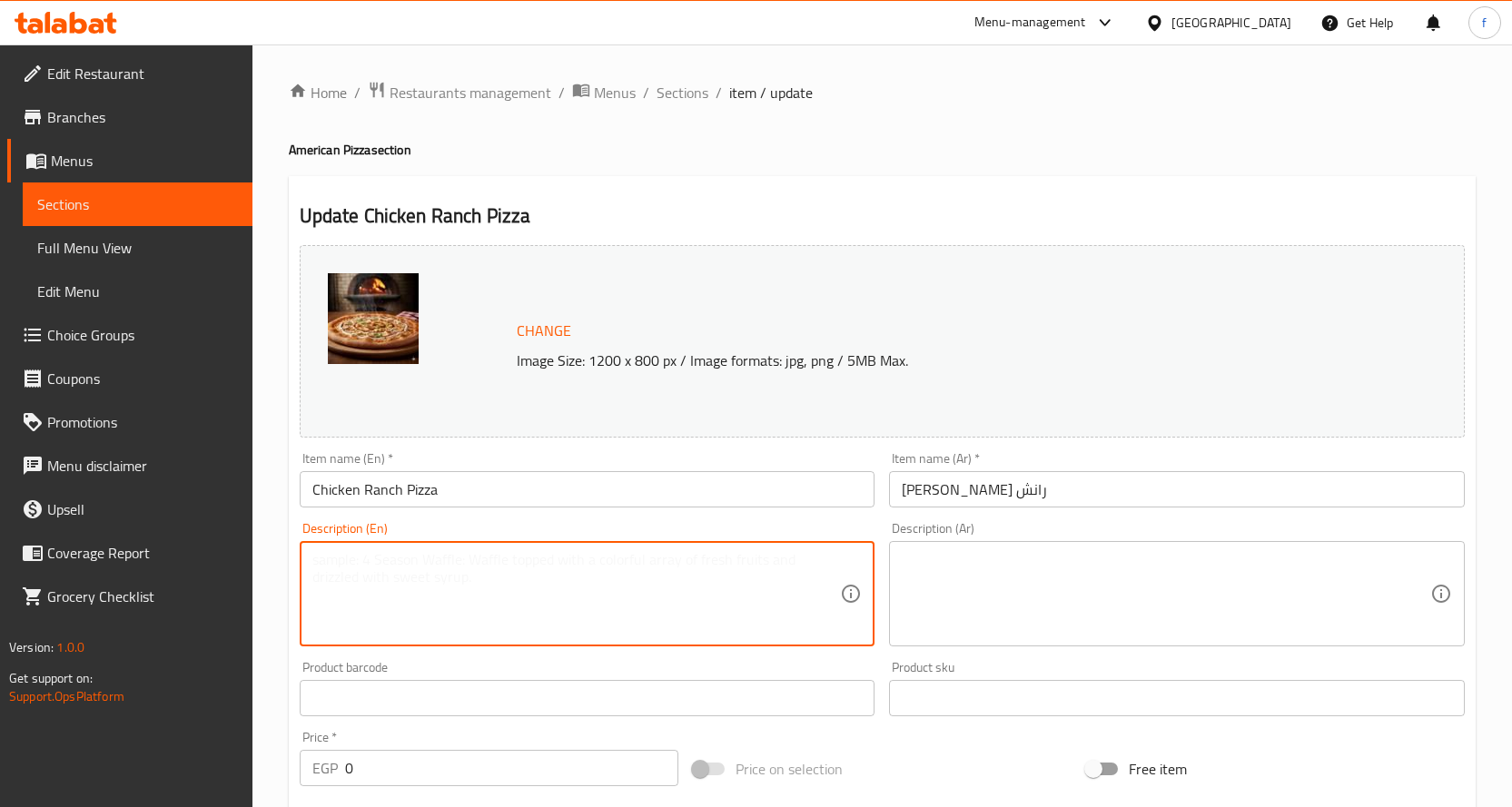
paste textarea "Pizza, chicken, ranch sauce, cheese."
type textarea "Pizza, chicken, ranch sauce, cheese."
click at [941, 577] on textarea at bounding box center [1166, 594] width 528 height 86
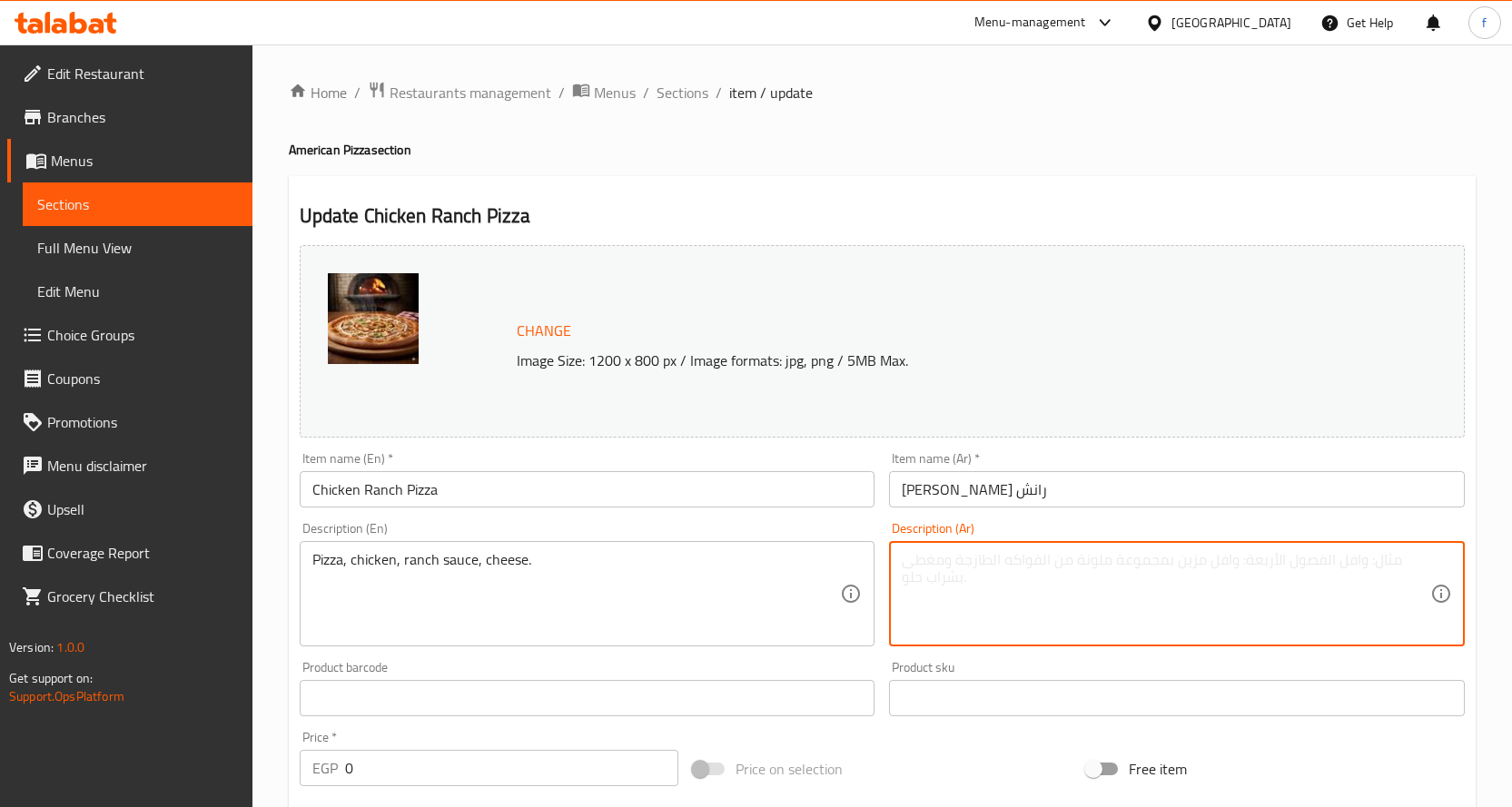
paste textarea "بيتزا، دجاج، صوص رانش، جبنة."
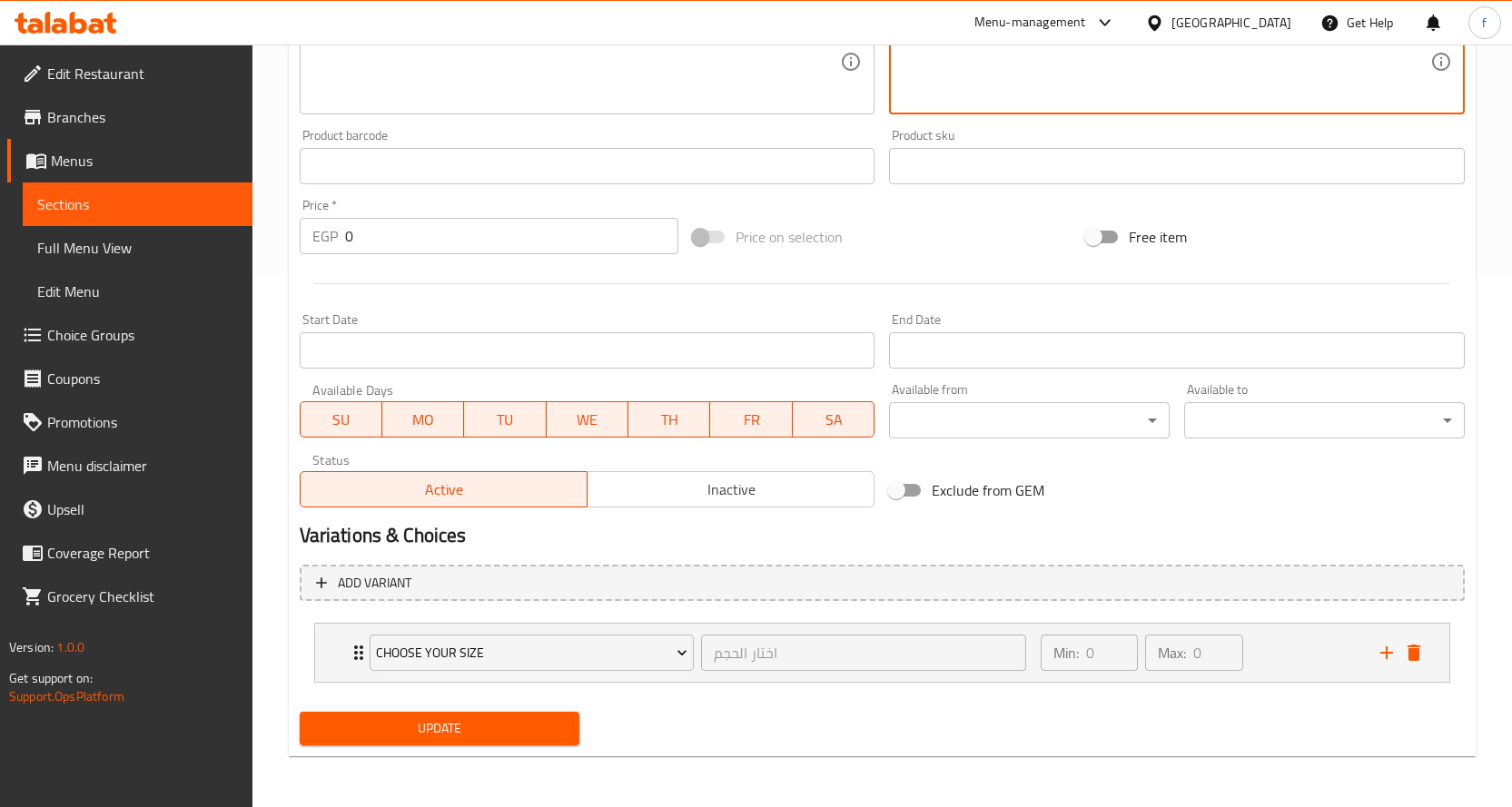
type textarea "بيتزا، دجاج، صوص رانش، جبنة."
click at [483, 730] on span "Update" at bounding box center [440, 729] width 251 height 22
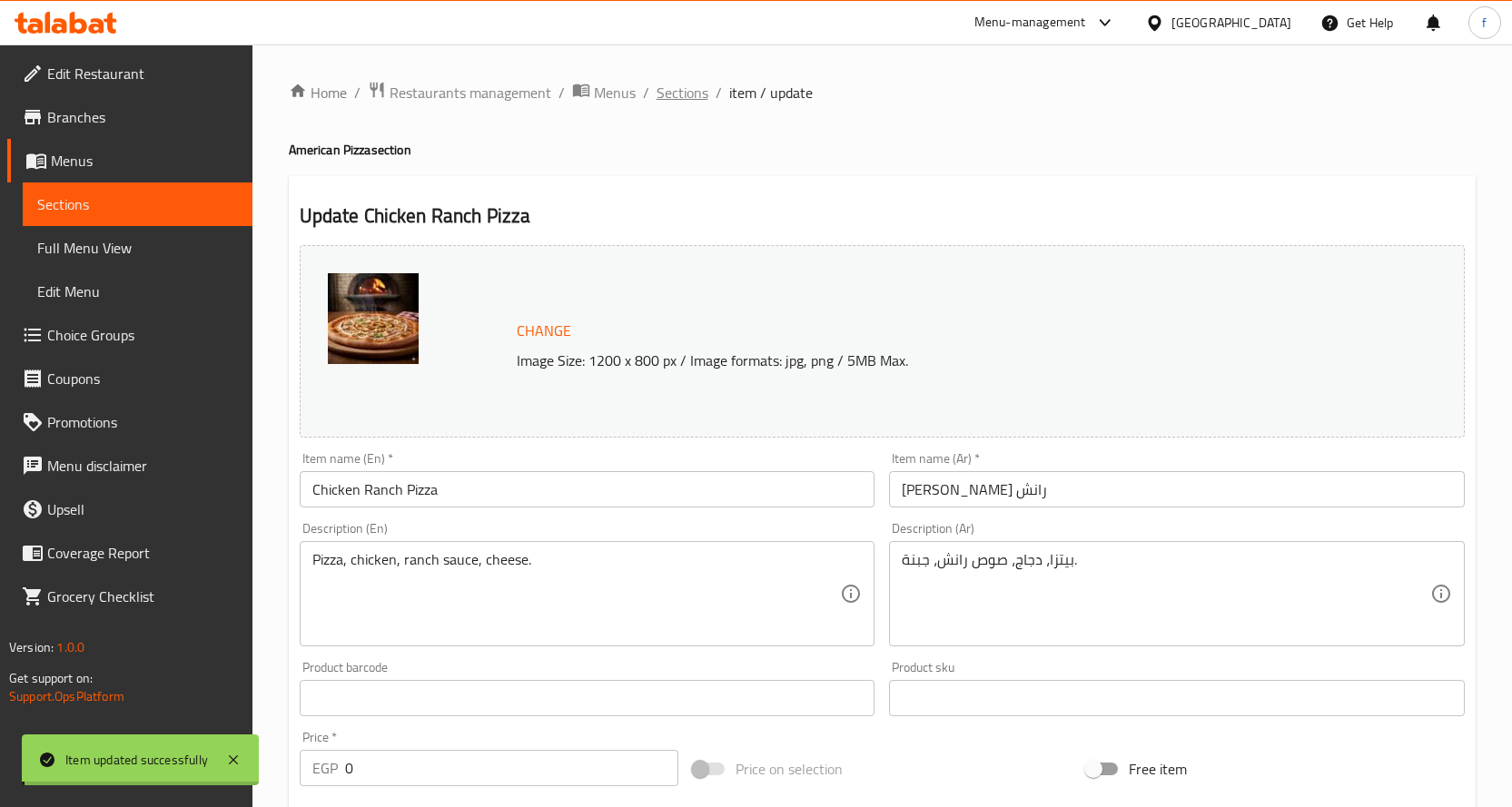
click at [689, 97] on span "Sections" at bounding box center [681, 92] width 51 height 21
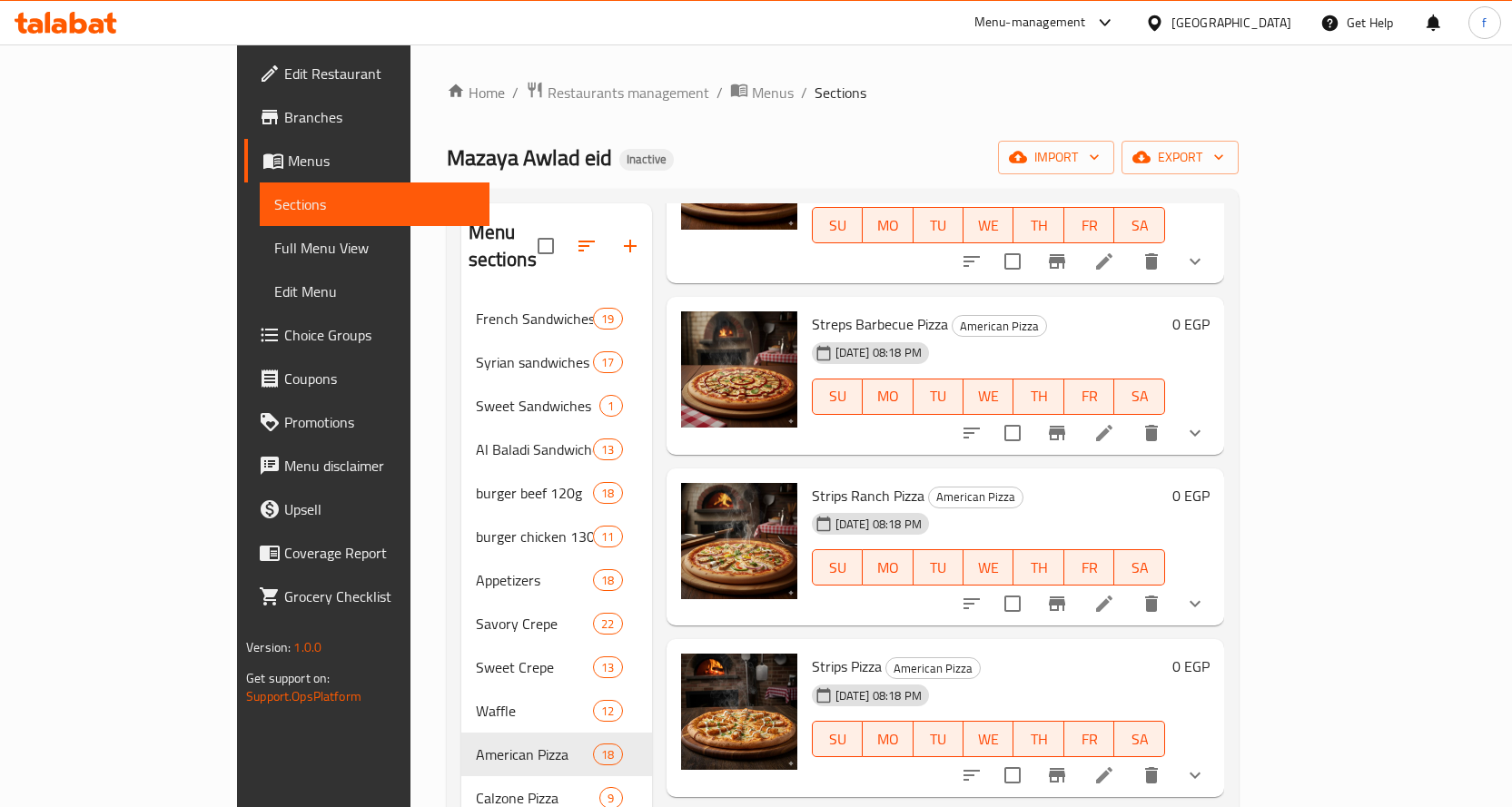
scroll to position [2178, 0]
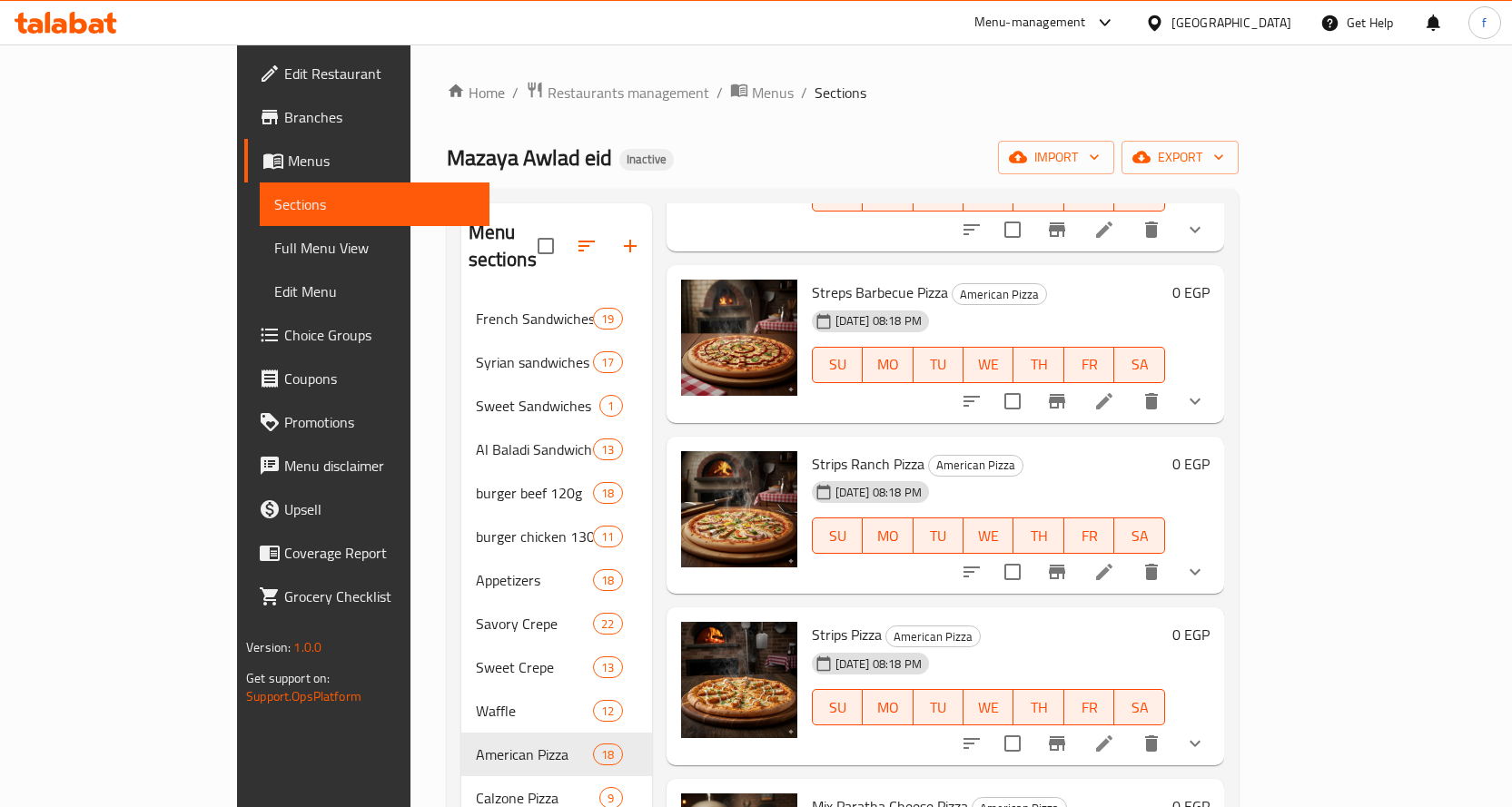
click at [1115, 390] on icon at bounding box center [1103, 400] width 21 height 21
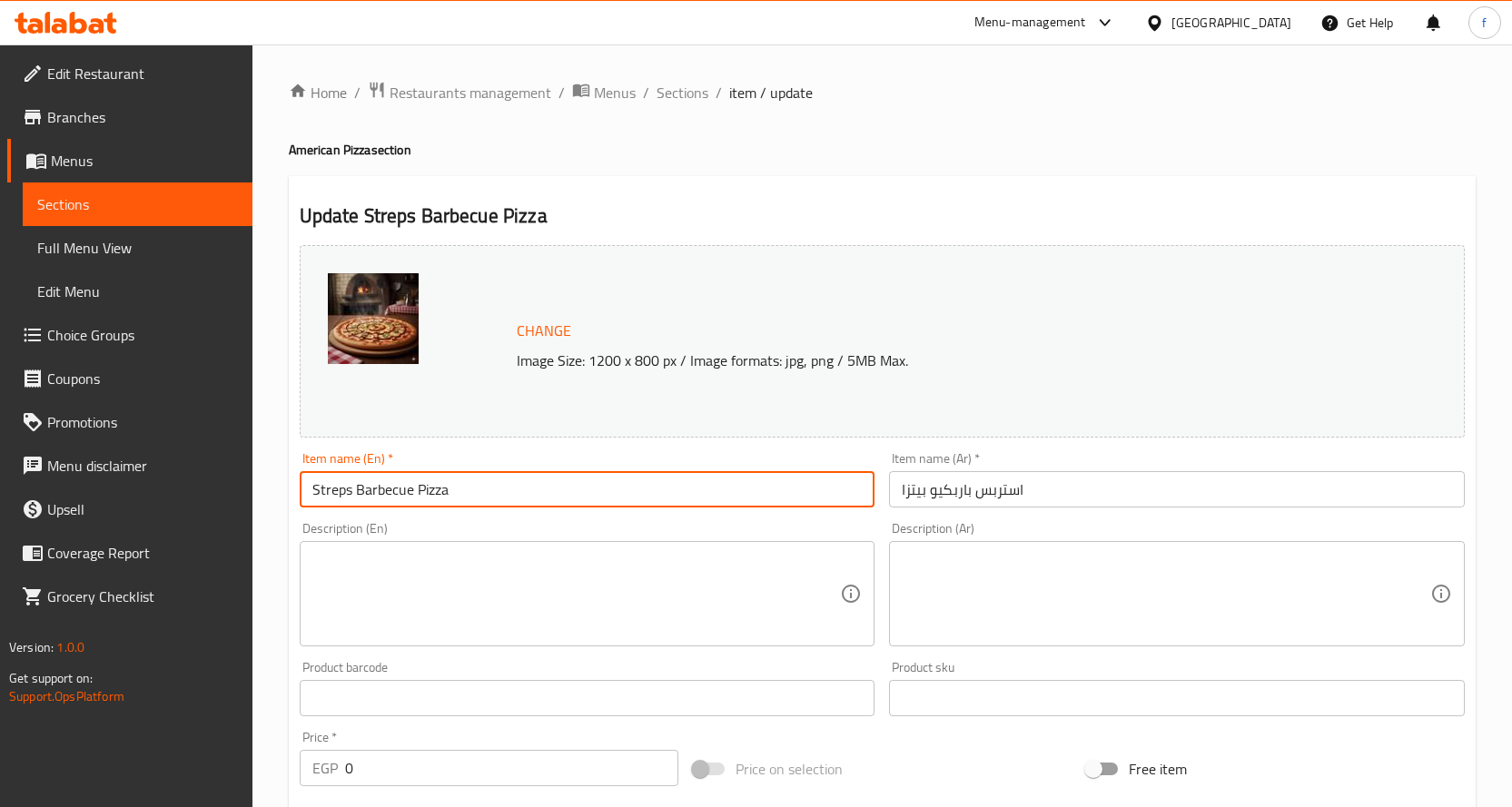
click at [414, 490] on input "Streps Barbecue Pizza" at bounding box center [587, 489] width 576 height 36
click at [413, 490] on input "Streps Barbecue Pizza" at bounding box center [587, 489] width 576 height 36
drag, startPoint x: 412, startPoint y: 488, endPoint x: 358, endPoint y: 493, distance: 54.2
click at [358, 493] on input "Streps Barbecue Pizza" at bounding box center [587, 489] width 576 height 36
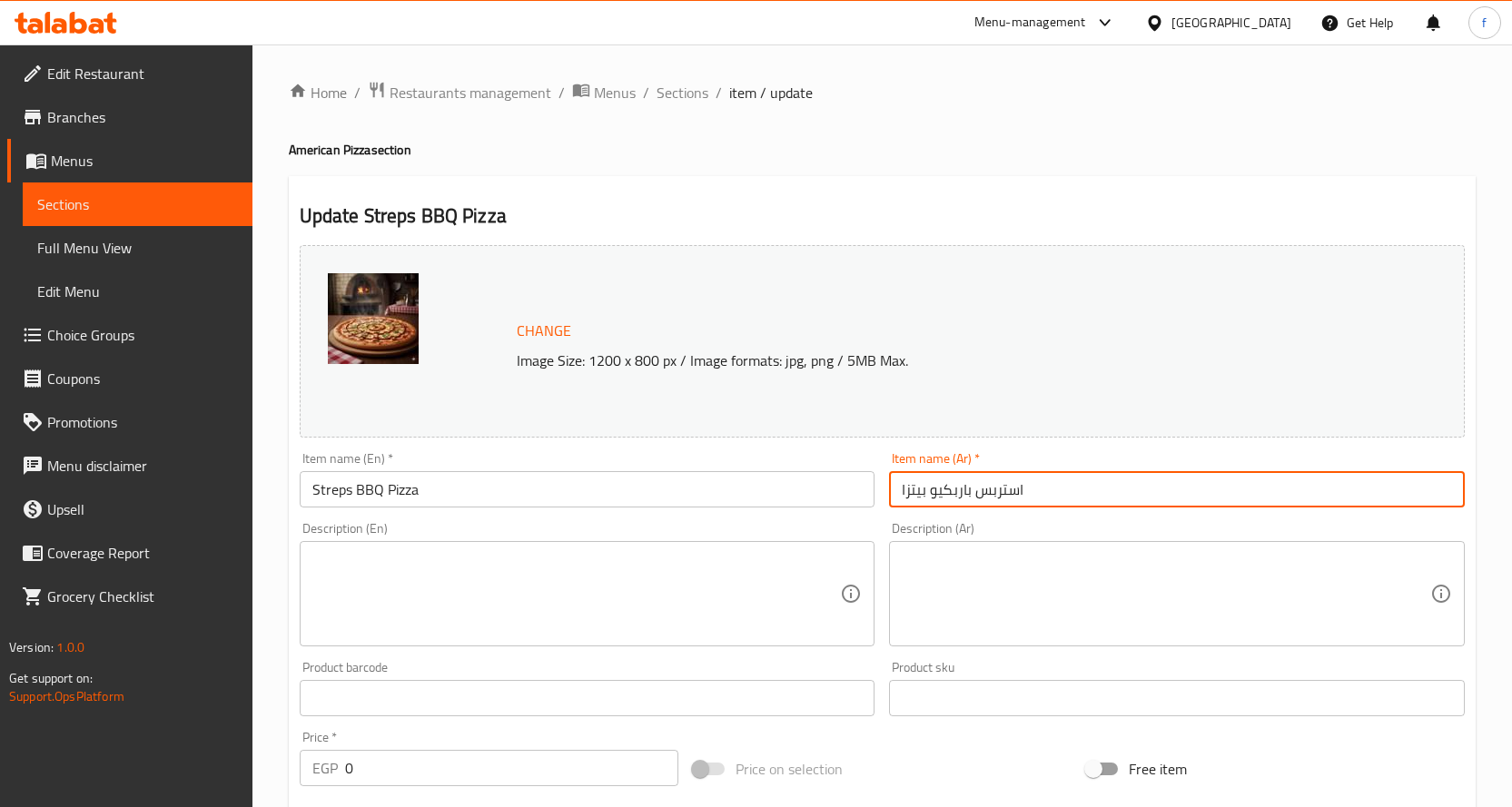
drag, startPoint x: 976, startPoint y: 494, endPoint x: 1124, endPoint y: 494, distance: 148.0
click at [1124, 494] on input "استربس باربكيو بيتزا" at bounding box center [1176, 489] width 576 height 36
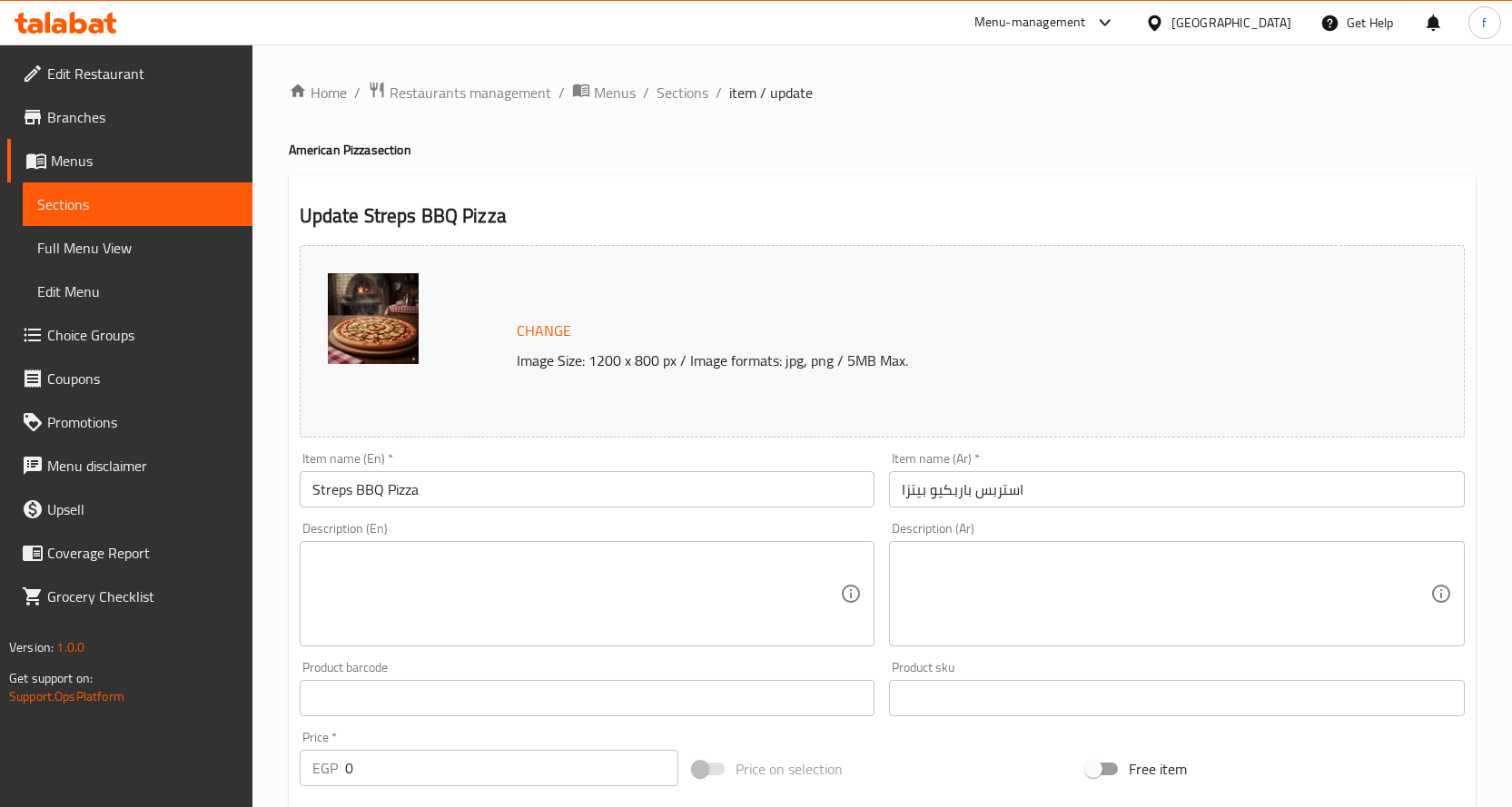
click at [973, 485] on input "استربس باربكيو بيتزا" at bounding box center [1176, 489] width 576 height 36
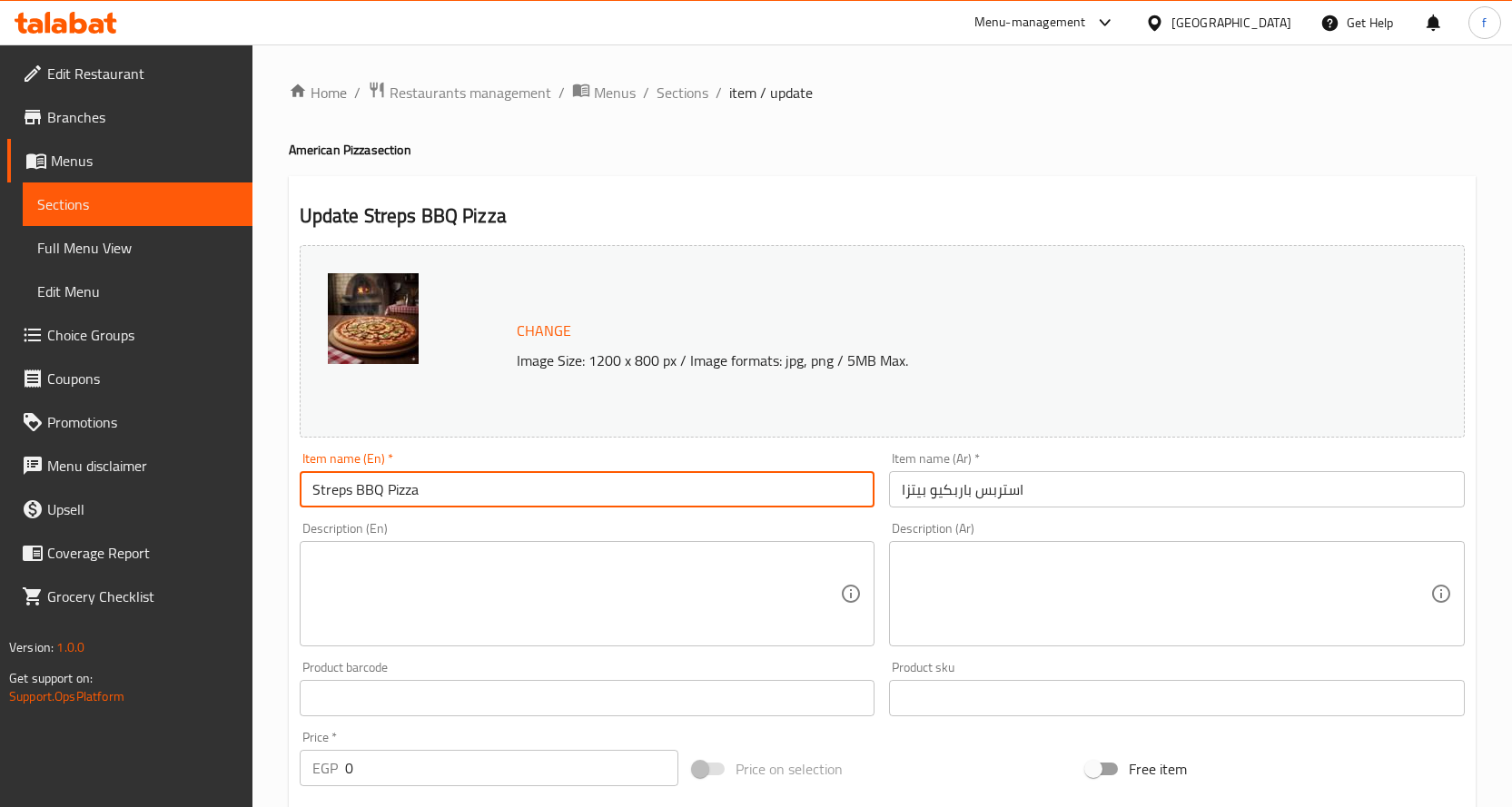
drag, startPoint x: 349, startPoint y: 495, endPoint x: 245, endPoint y: 508, distance: 104.8
click at [245, 508] on div "Edit Restaurant Branches Menus Sections Full Menu View Edit Menu Choice Groups …" at bounding box center [756, 691] width 1512 height 1294
paste input "i"
type input "Strips BBQ Pizza"
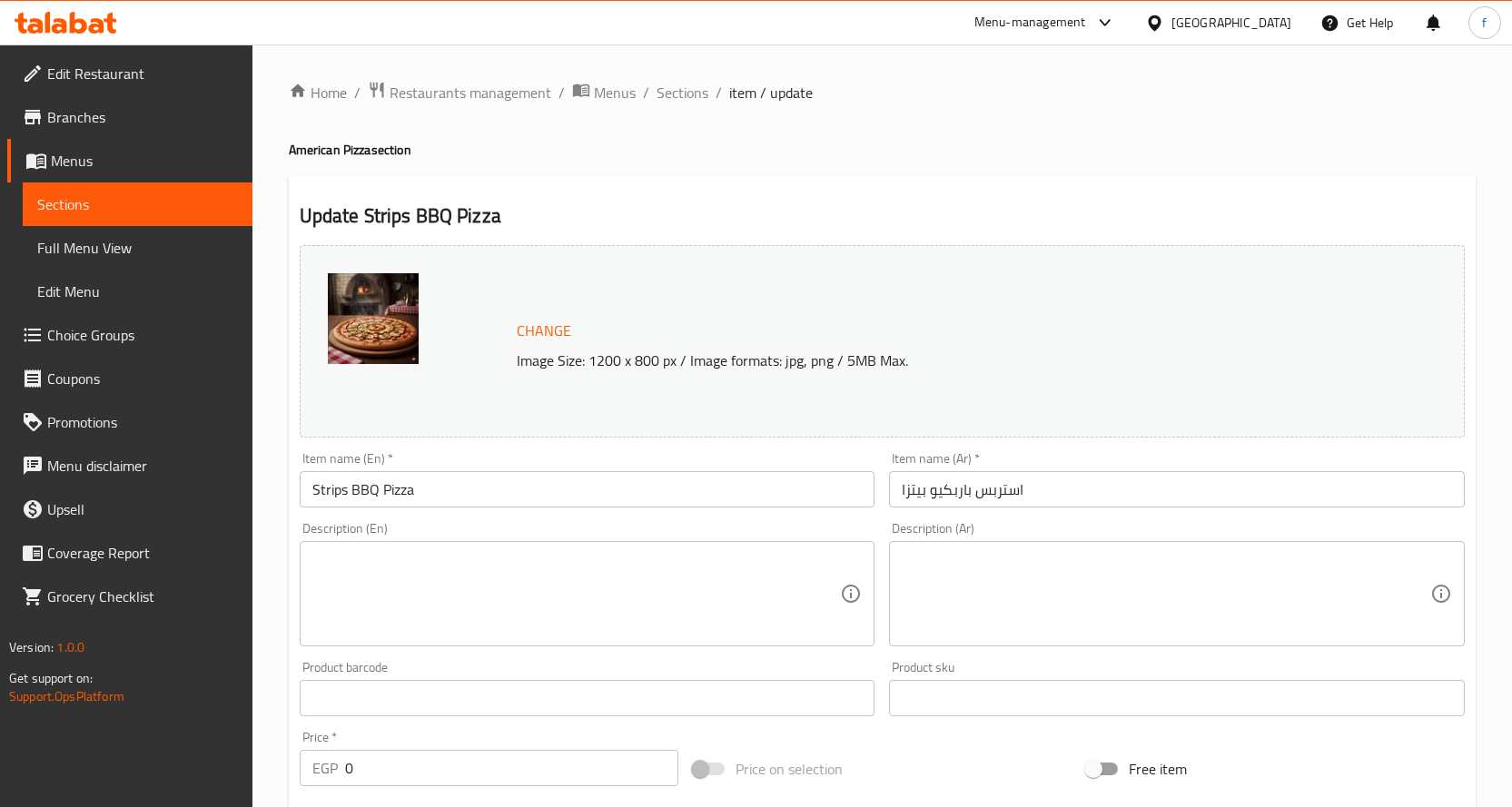
click at [706, 587] on textarea at bounding box center [577, 594] width 528 height 86
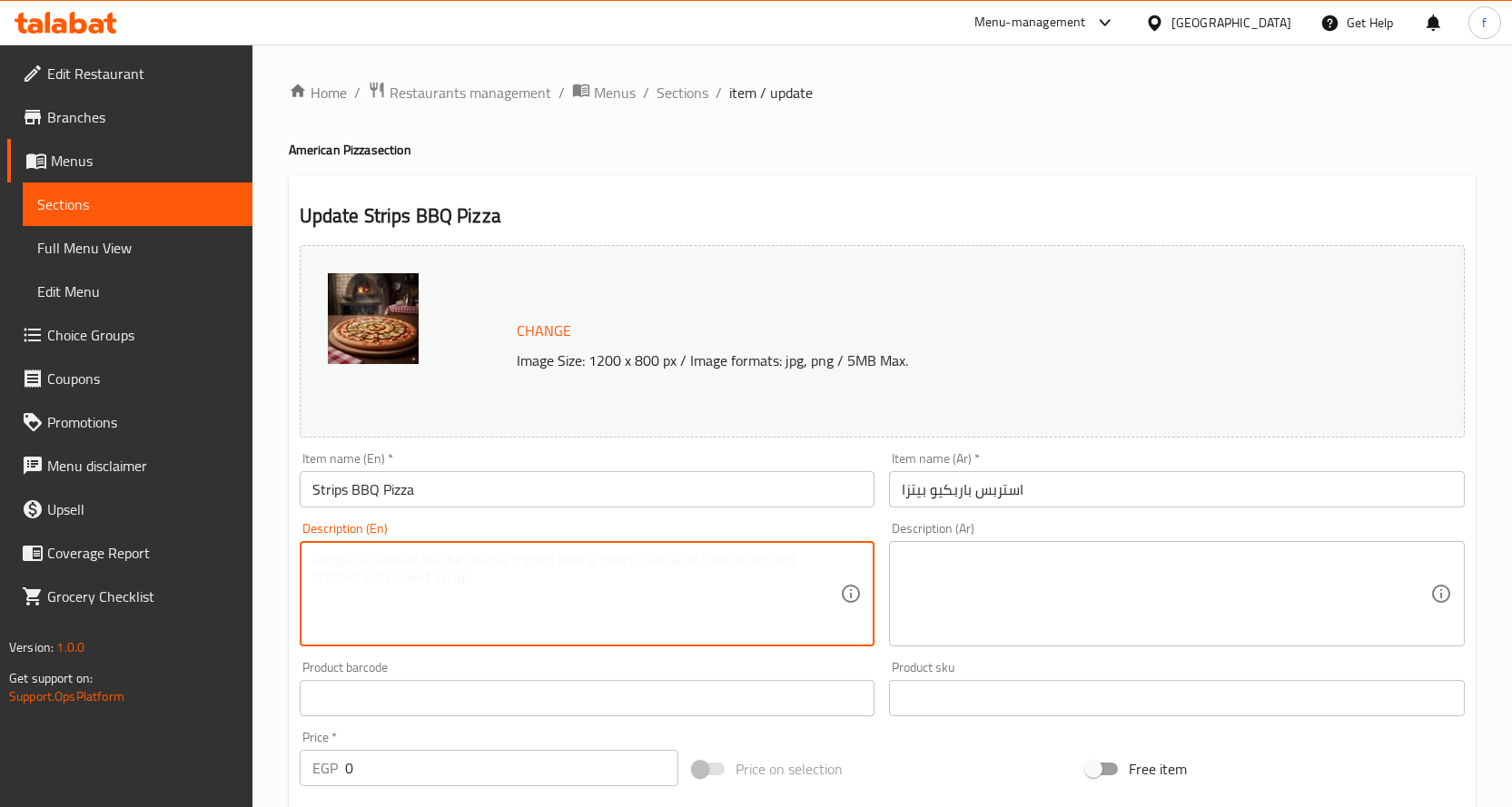
paste textarea "Pizza, crispy chicken strips, barbecue sauce, cheese."
type textarea "Pizza, crispy chicken strips, barbecue sauce, cheese."
click at [996, 572] on textarea at bounding box center [1166, 594] width 528 height 86
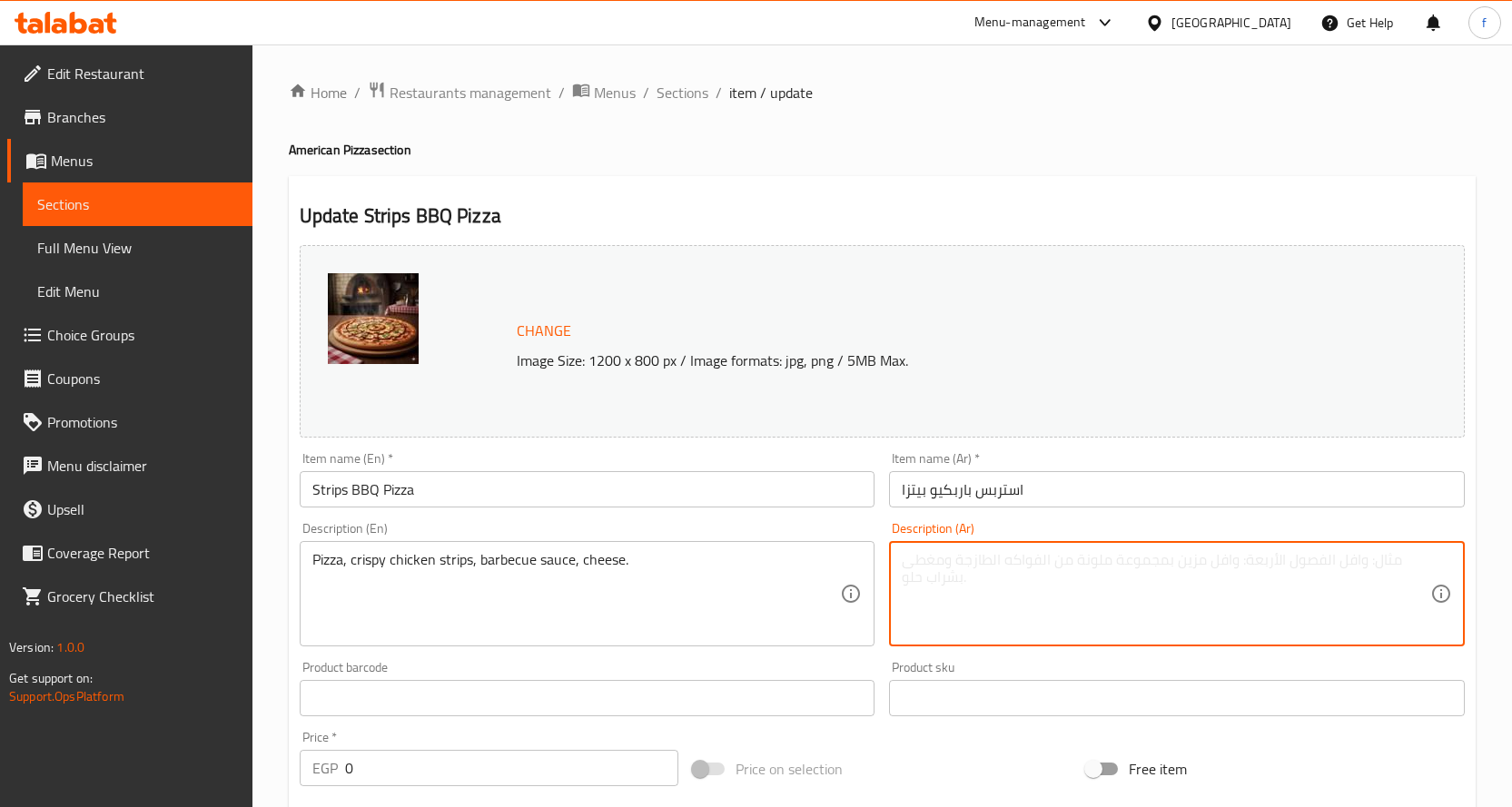
paste textarea "بيتزا، شرائح دجاج مقرمشة، صوص باربيكيو، [GEOGRAPHIC_DATA]."
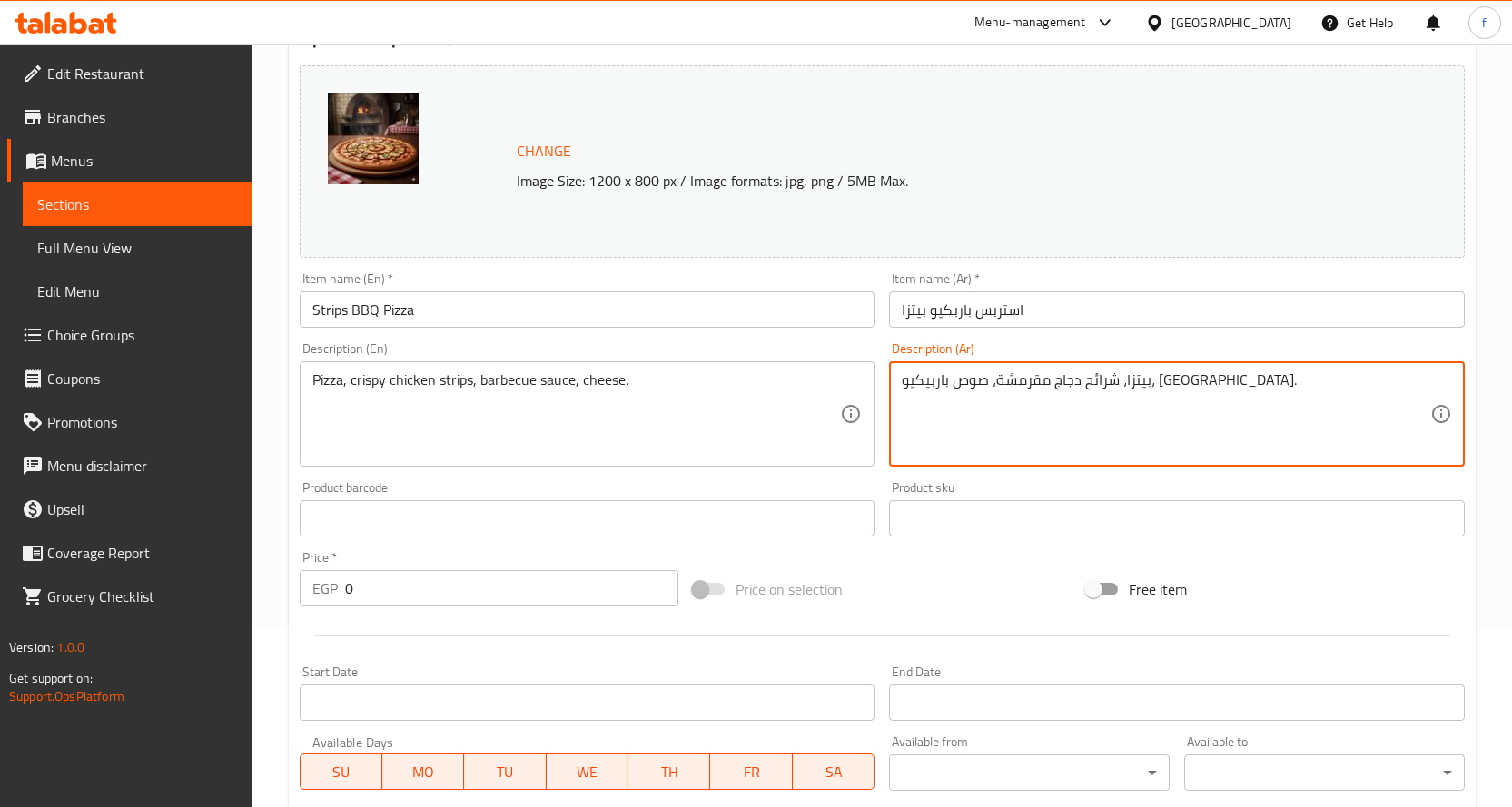
scroll to position [182, 0]
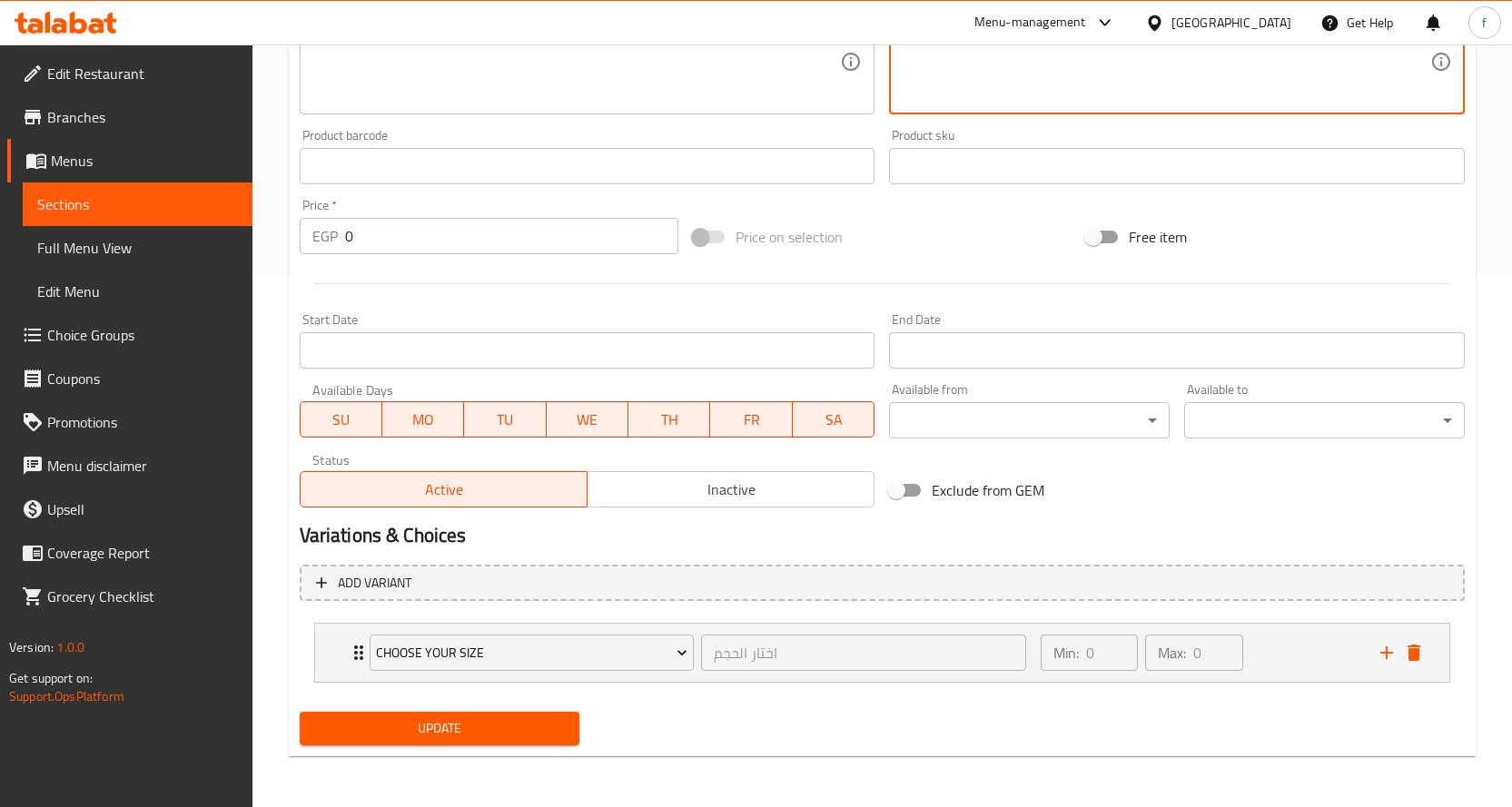
type textarea "بيتزا، شرائح دجاج مقرمشة، صوص باربيكيو، [GEOGRAPHIC_DATA]."
click at [518, 715] on button "Update" at bounding box center [440, 729] width 281 height 34
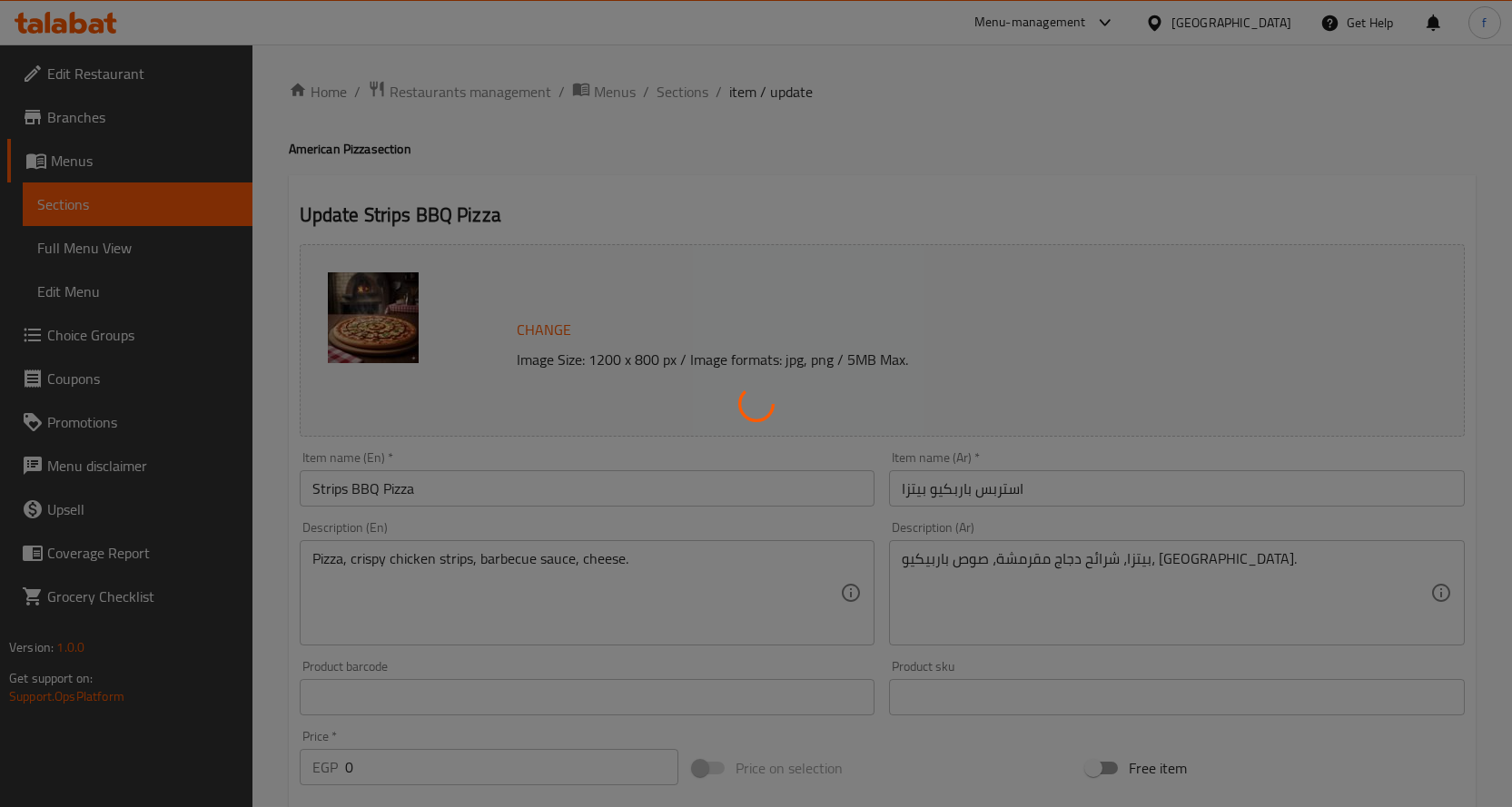
scroll to position [0, 0]
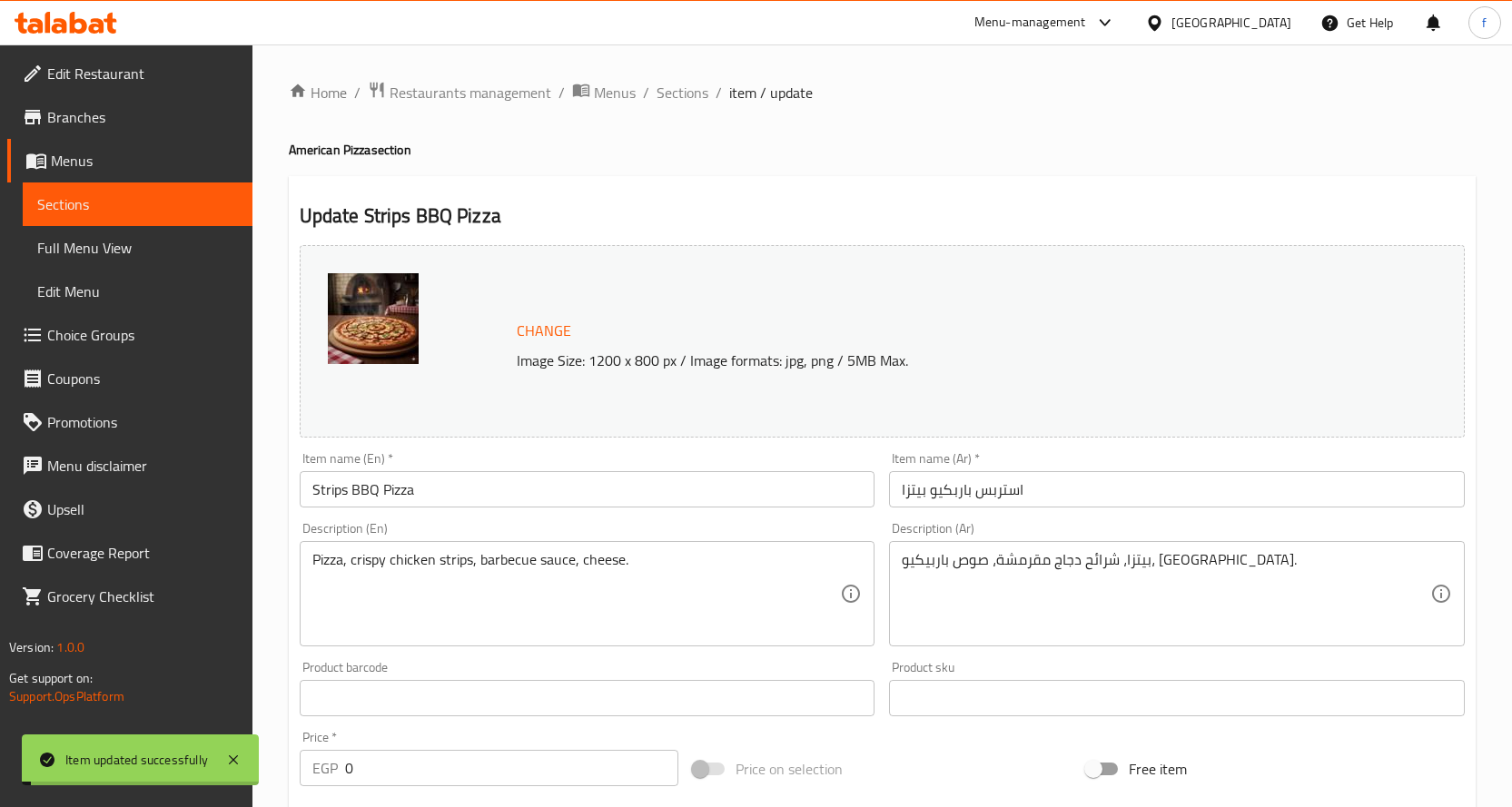
click at [687, 94] on span "Sections" at bounding box center [681, 92] width 51 height 21
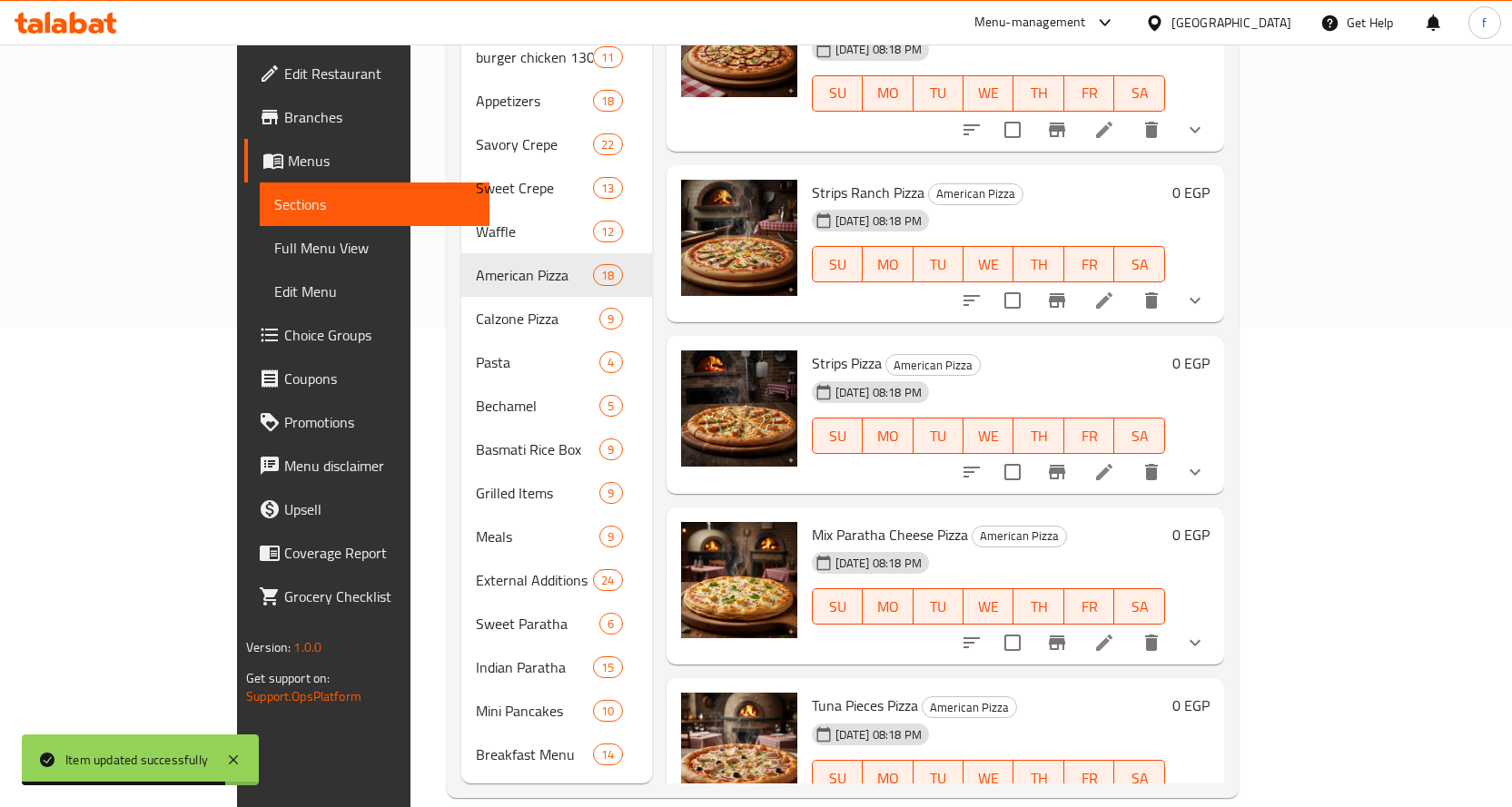
scroll to position [2029, 0]
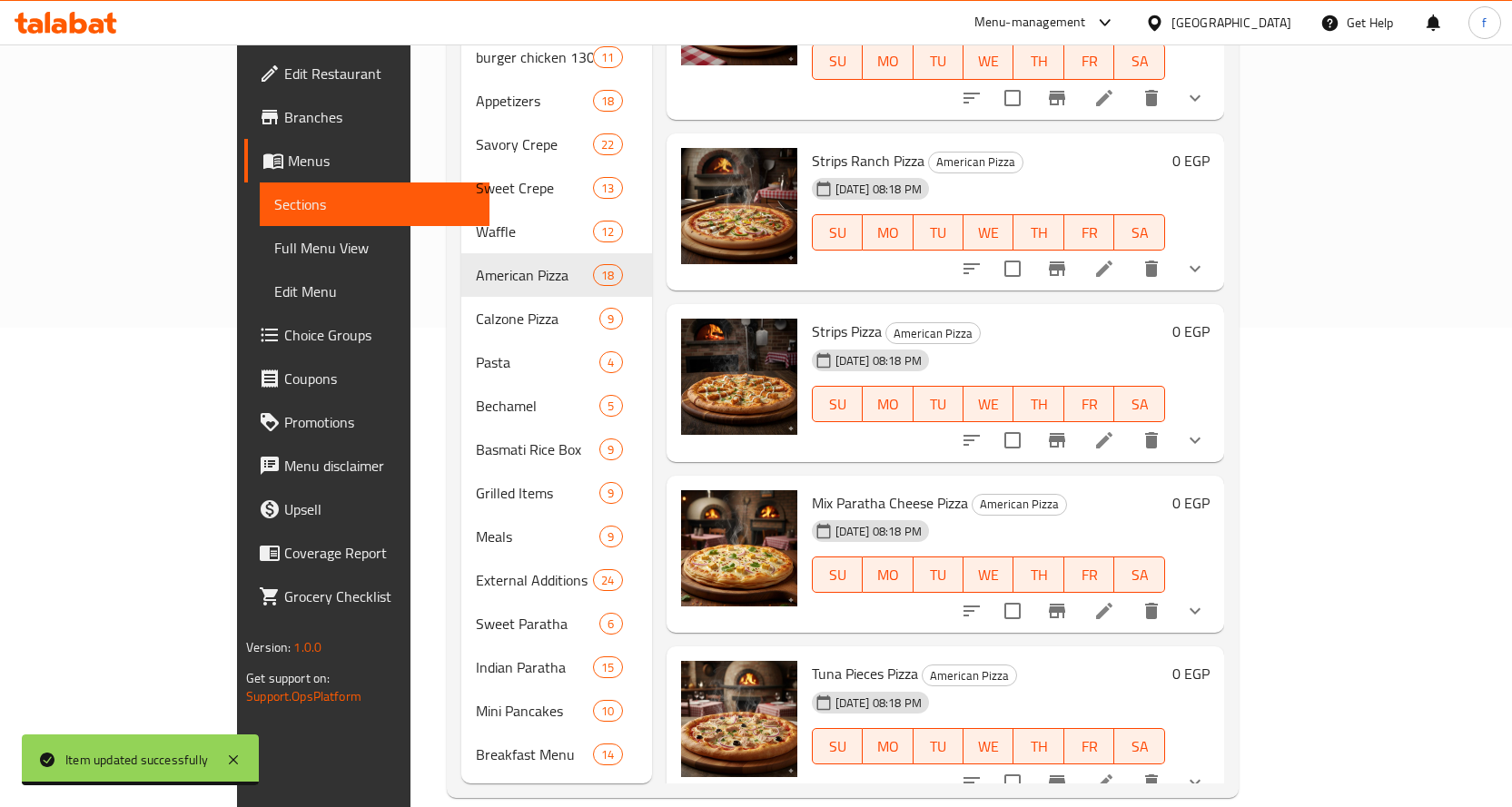
click at [1115, 257] on icon at bounding box center [1103, 268] width 21 height 21
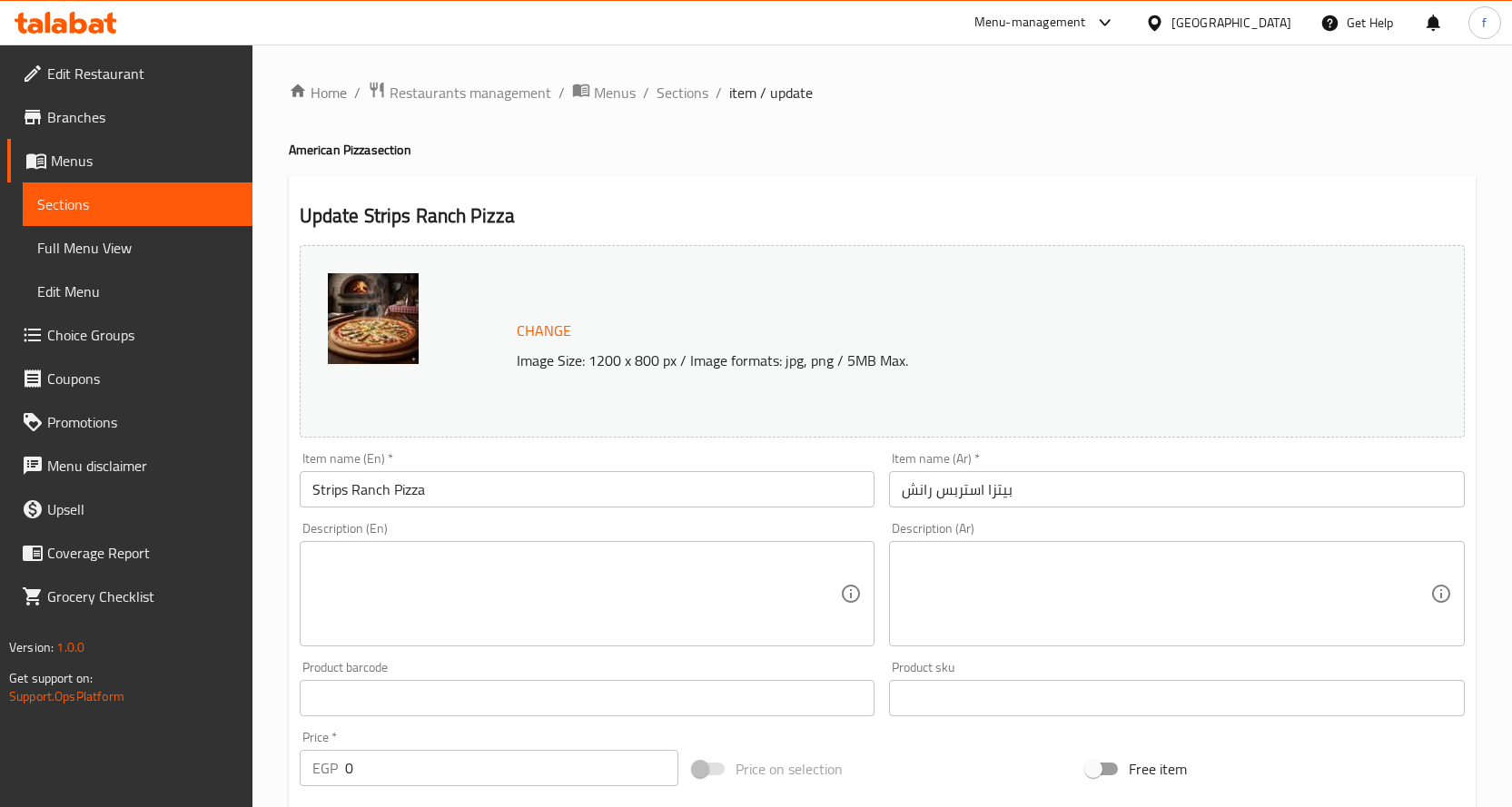
click at [654, 589] on textarea at bounding box center [577, 594] width 528 height 86
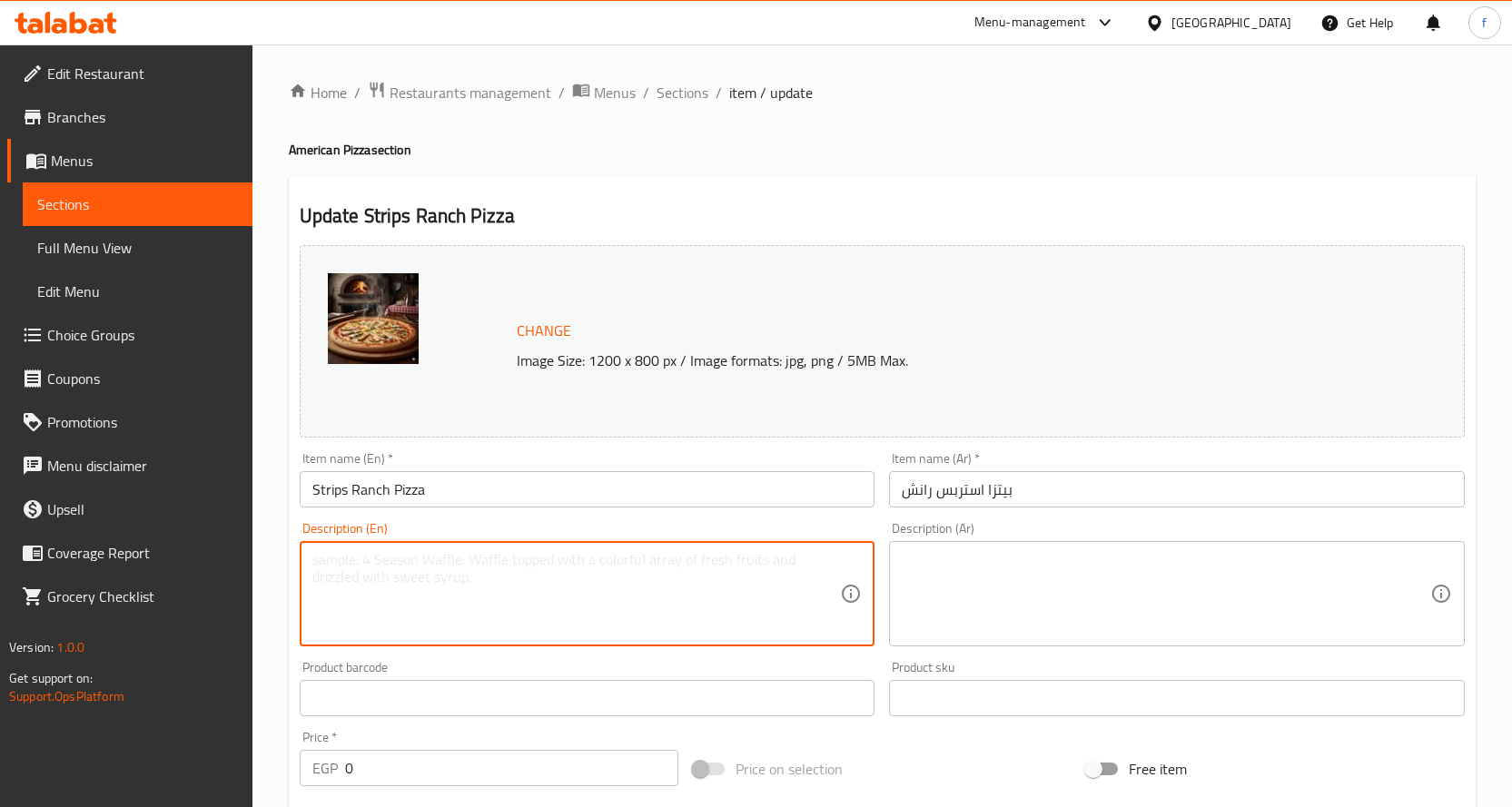
paste textarea "Pizza, crispy chicken strips, ranch sauce, cheese."
type textarea "Pizza, crispy chicken strips, ranch sauce, cheese."
click at [1010, 579] on textarea at bounding box center [1166, 594] width 528 height 86
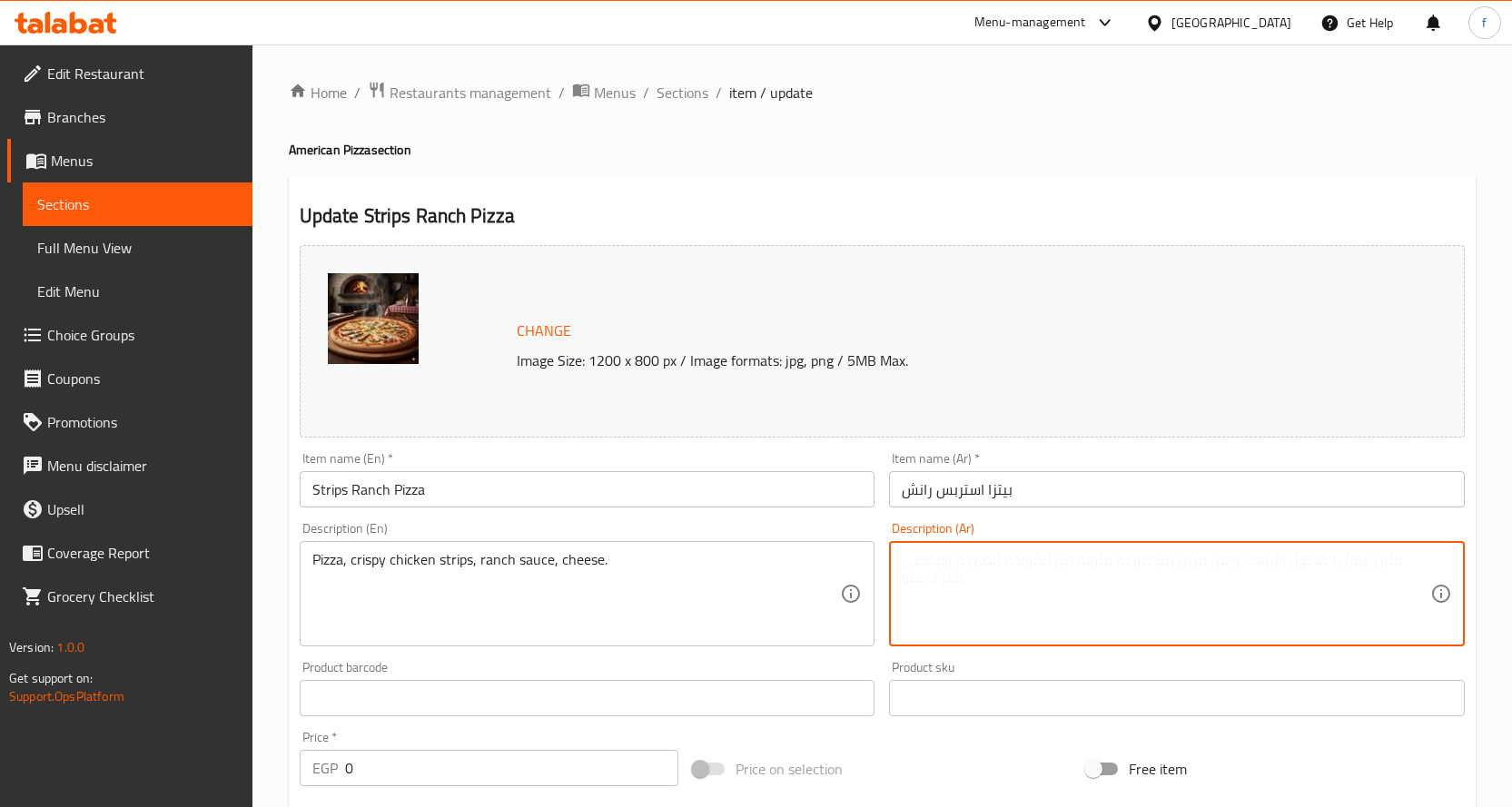
paste textarea "بيتزا، شرائح دجاج مقرمشة، صوص رانش، [GEOGRAPHIC_DATA]."
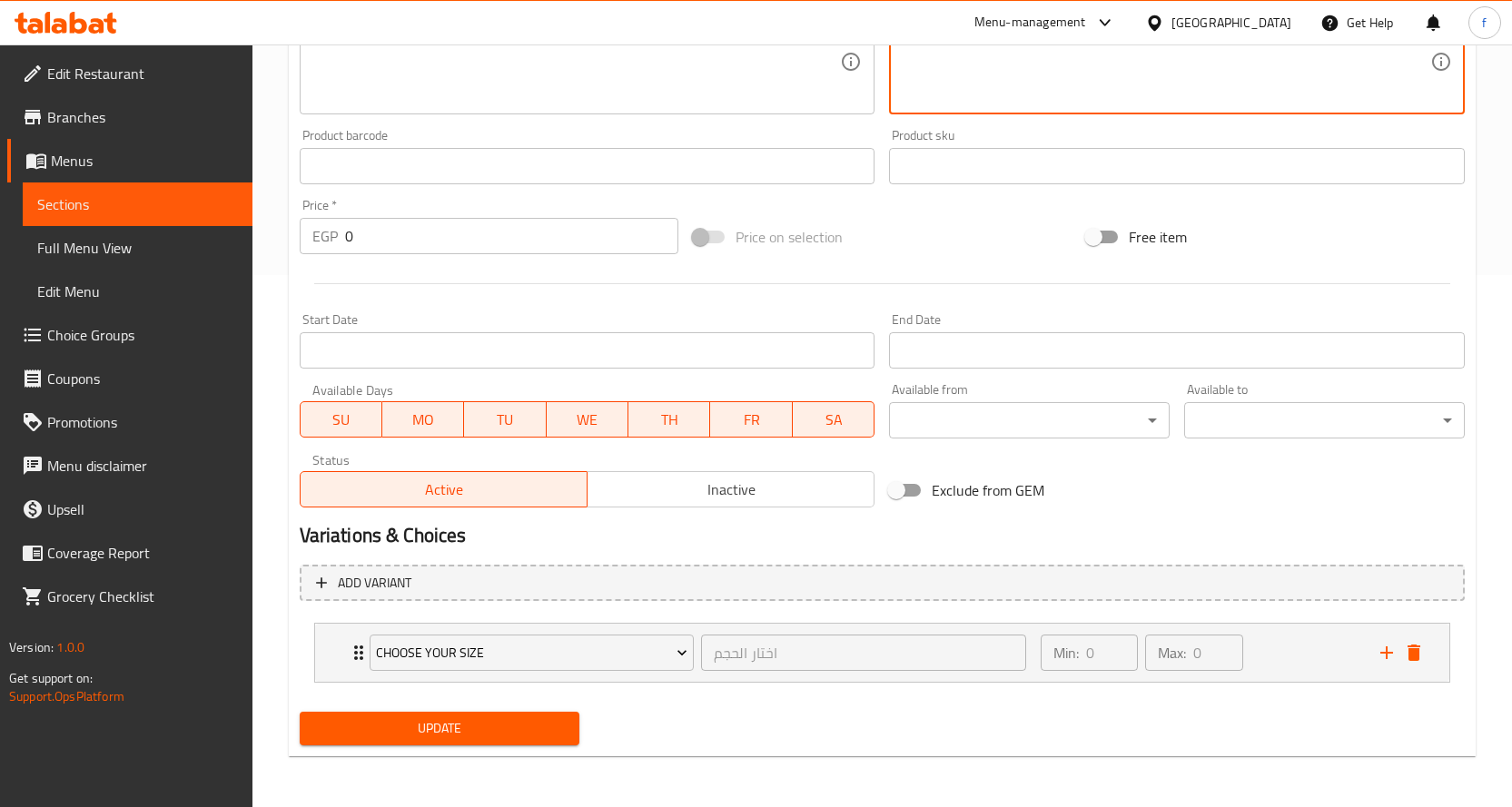
type textarea "بيتزا، شرائح دجاج مقرمشة، صوص رانش، [GEOGRAPHIC_DATA]."
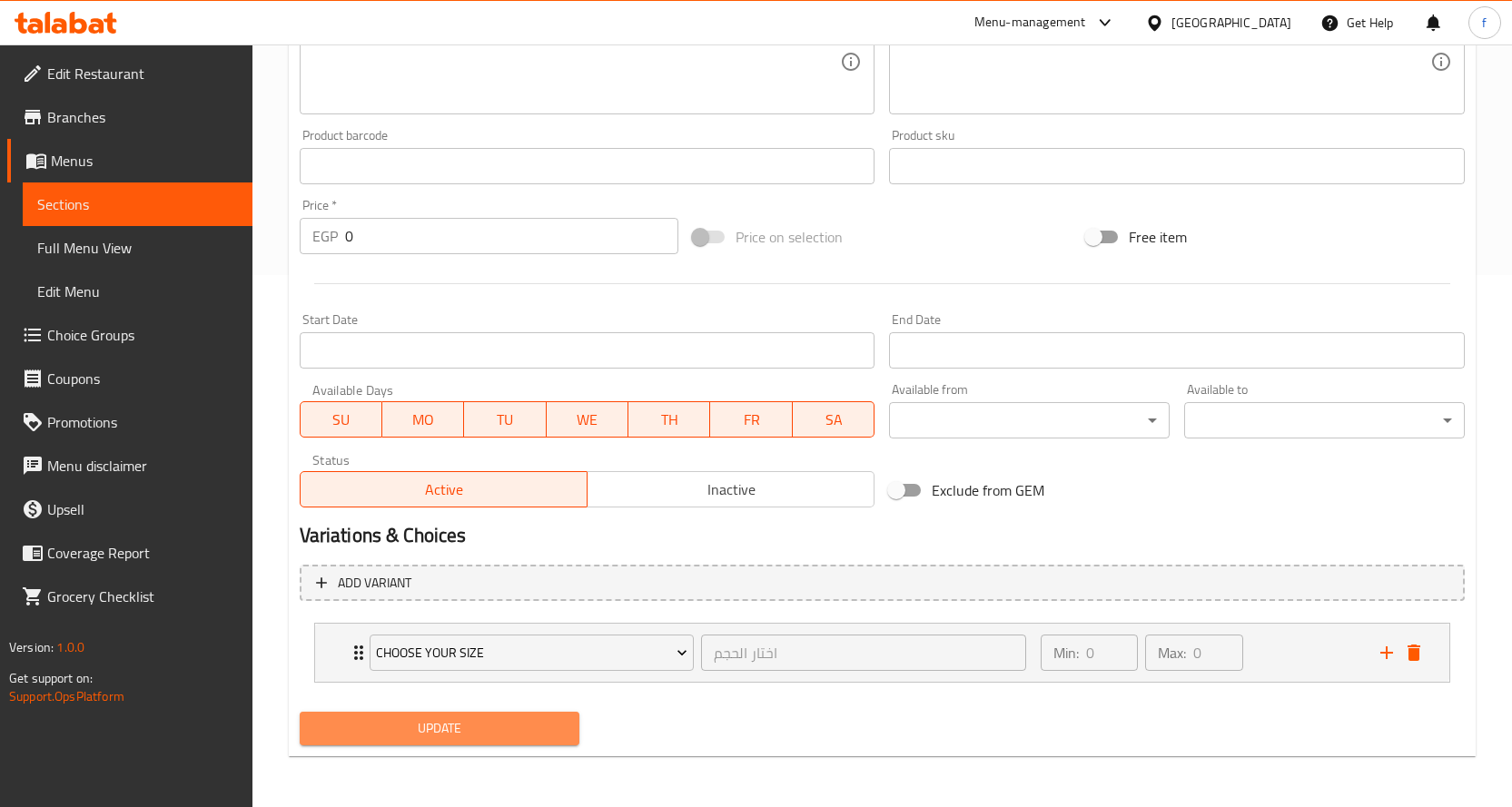
click at [525, 739] on span "Update" at bounding box center [440, 729] width 251 height 22
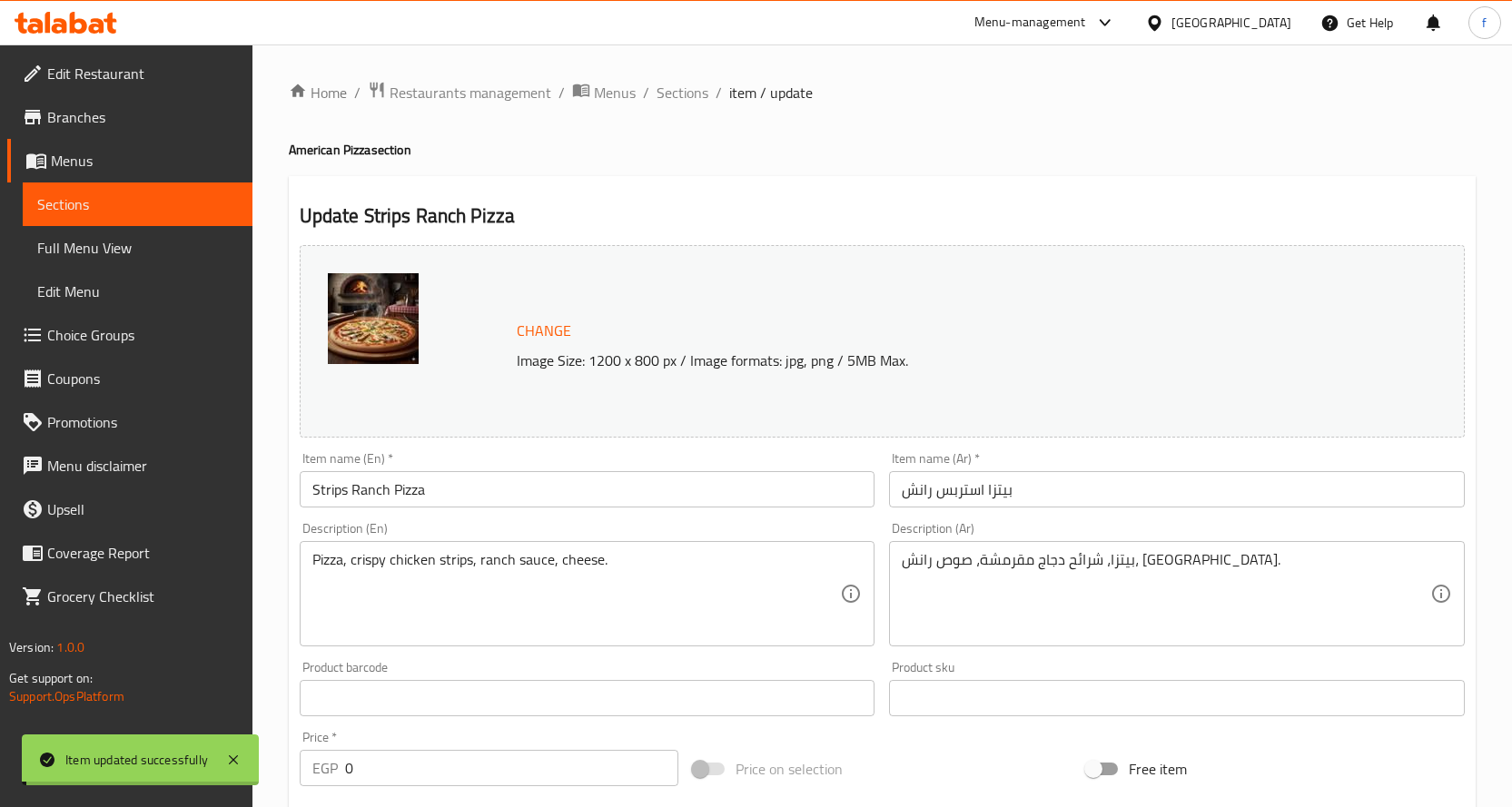
click at [674, 94] on span "Sections" at bounding box center [681, 92] width 51 height 21
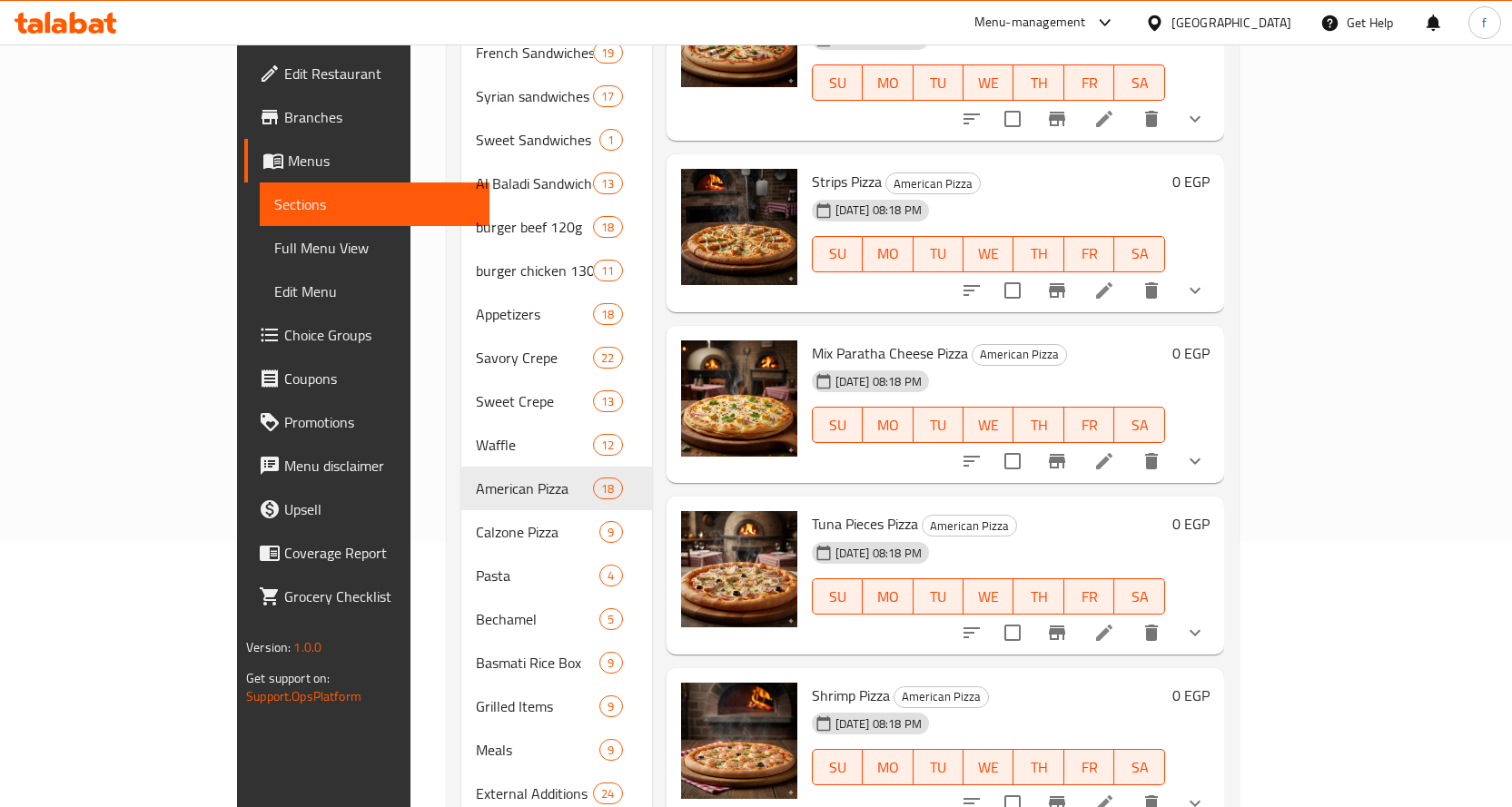
scroll to position [298, 0]
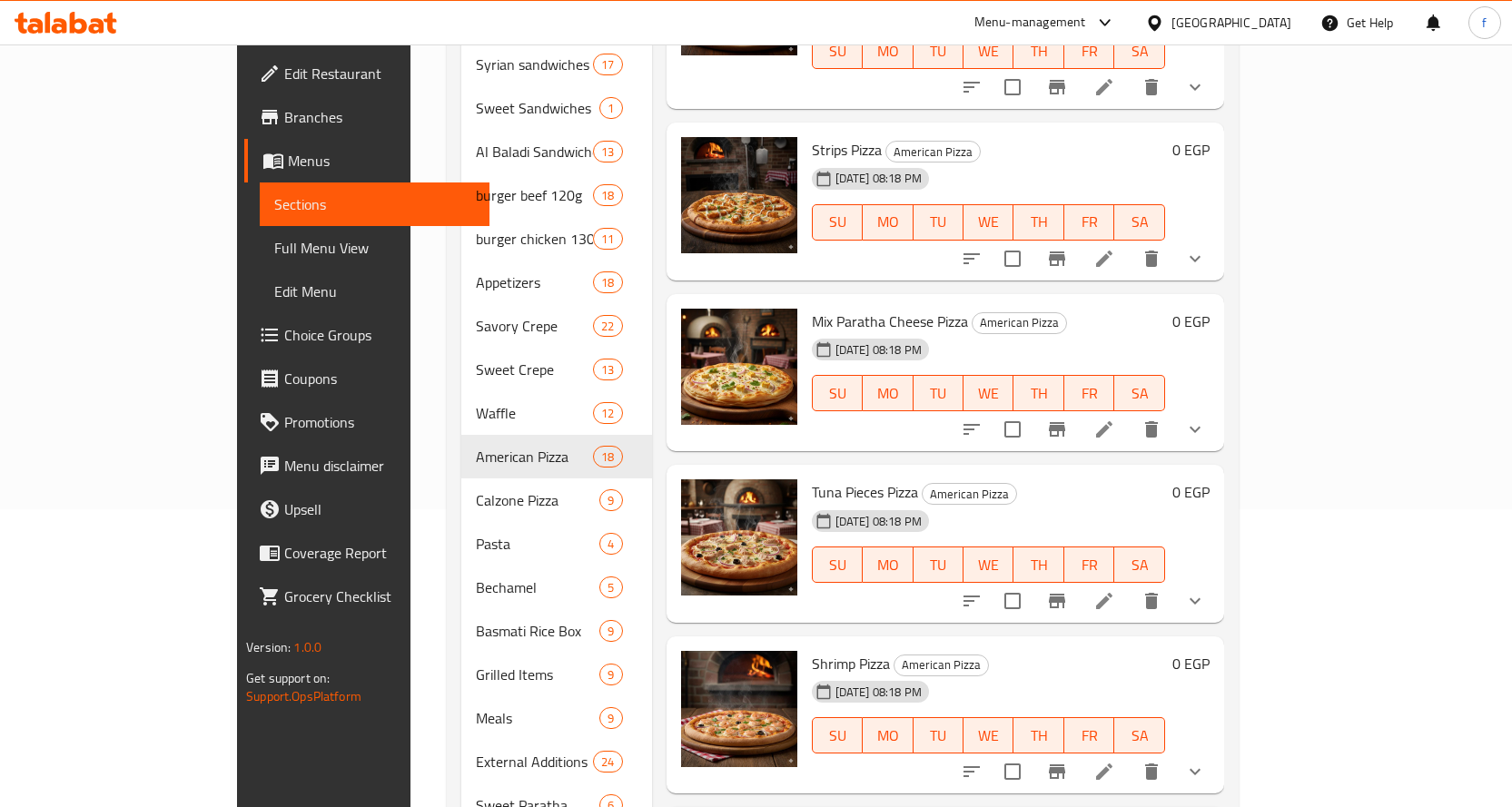
click at [1115, 248] on icon at bounding box center [1103, 258] width 21 height 21
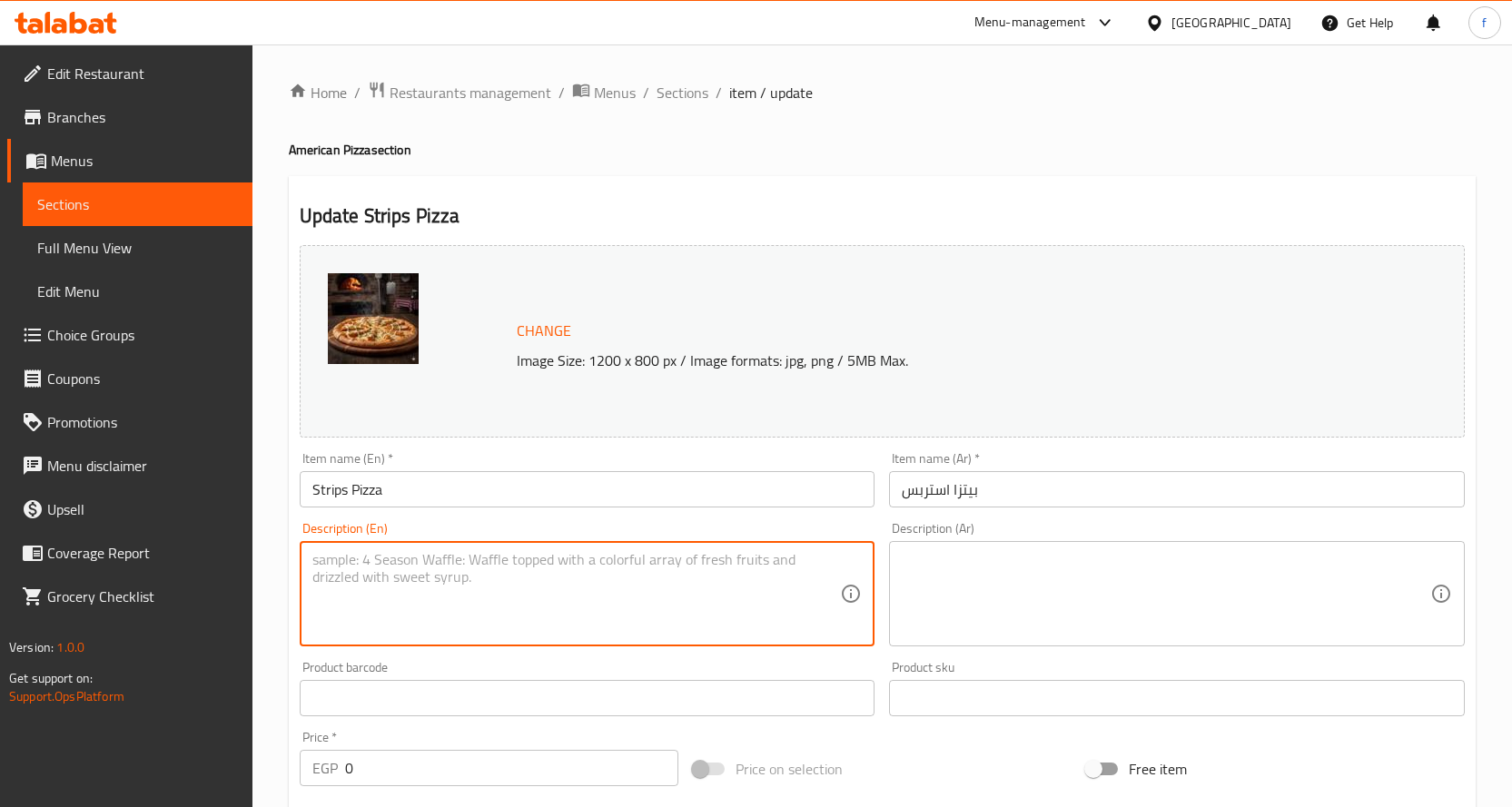
click at [501, 607] on textarea at bounding box center [577, 594] width 528 height 86
paste textarea "Pizza, crispy chicken strips, cheese."
type textarea "Pizza, crispy chicken strips, cheese."
click at [1133, 623] on textarea at bounding box center [1166, 594] width 528 height 86
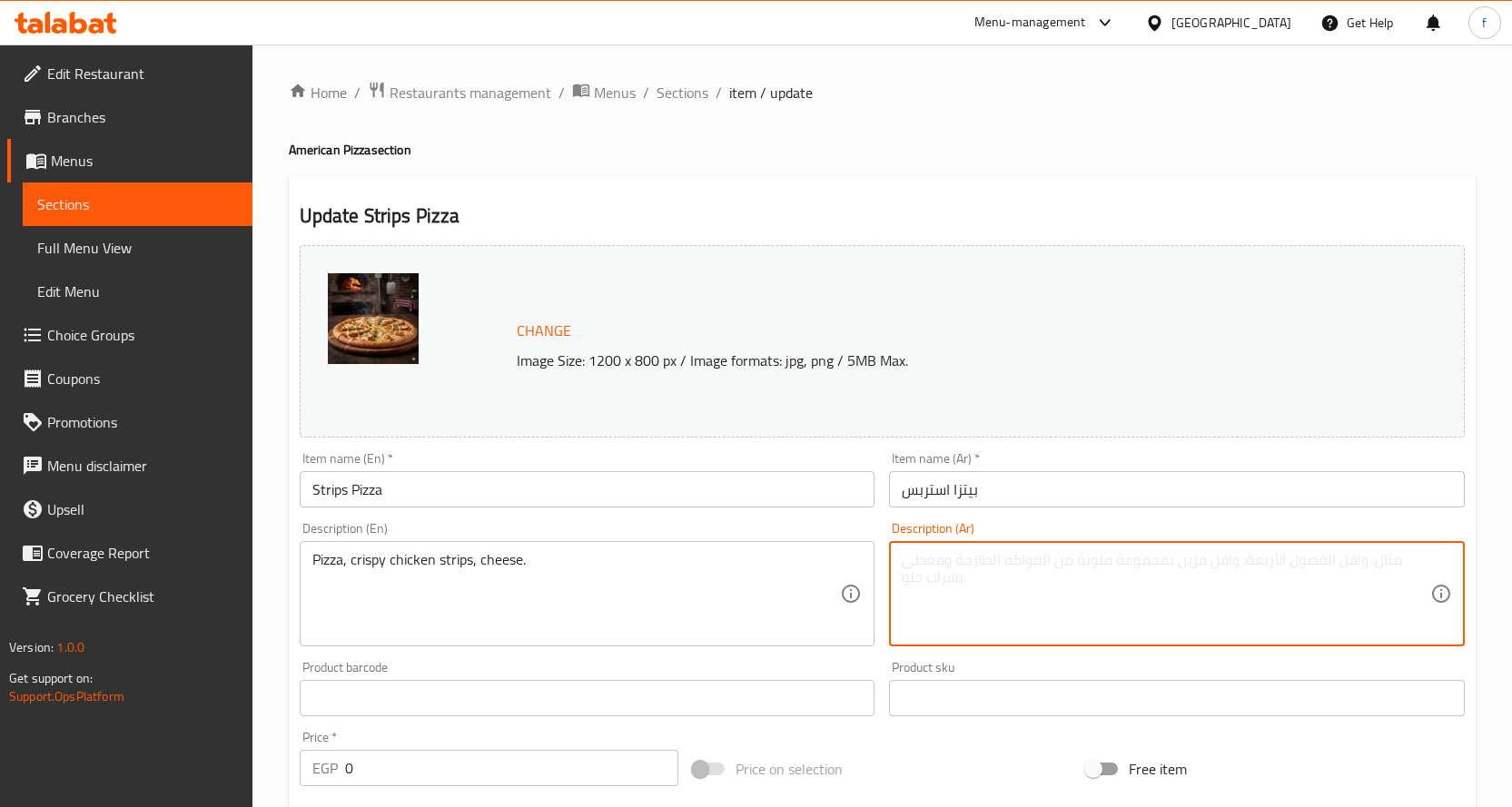
paste textarea "بيتزا، شرائح دجاج مقرمشة، [GEOGRAPHIC_DATA]."
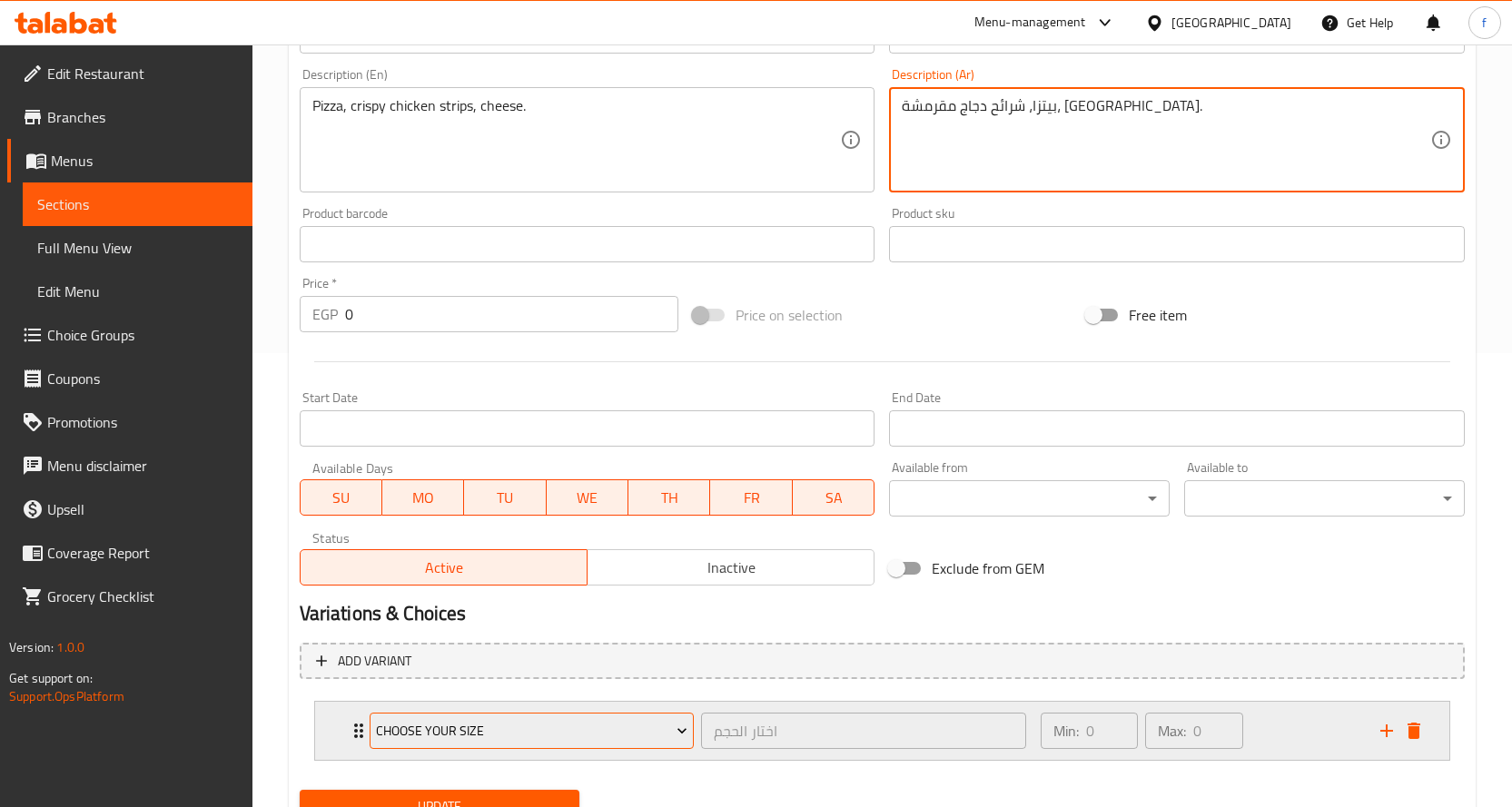
scroll to position [532, 0]
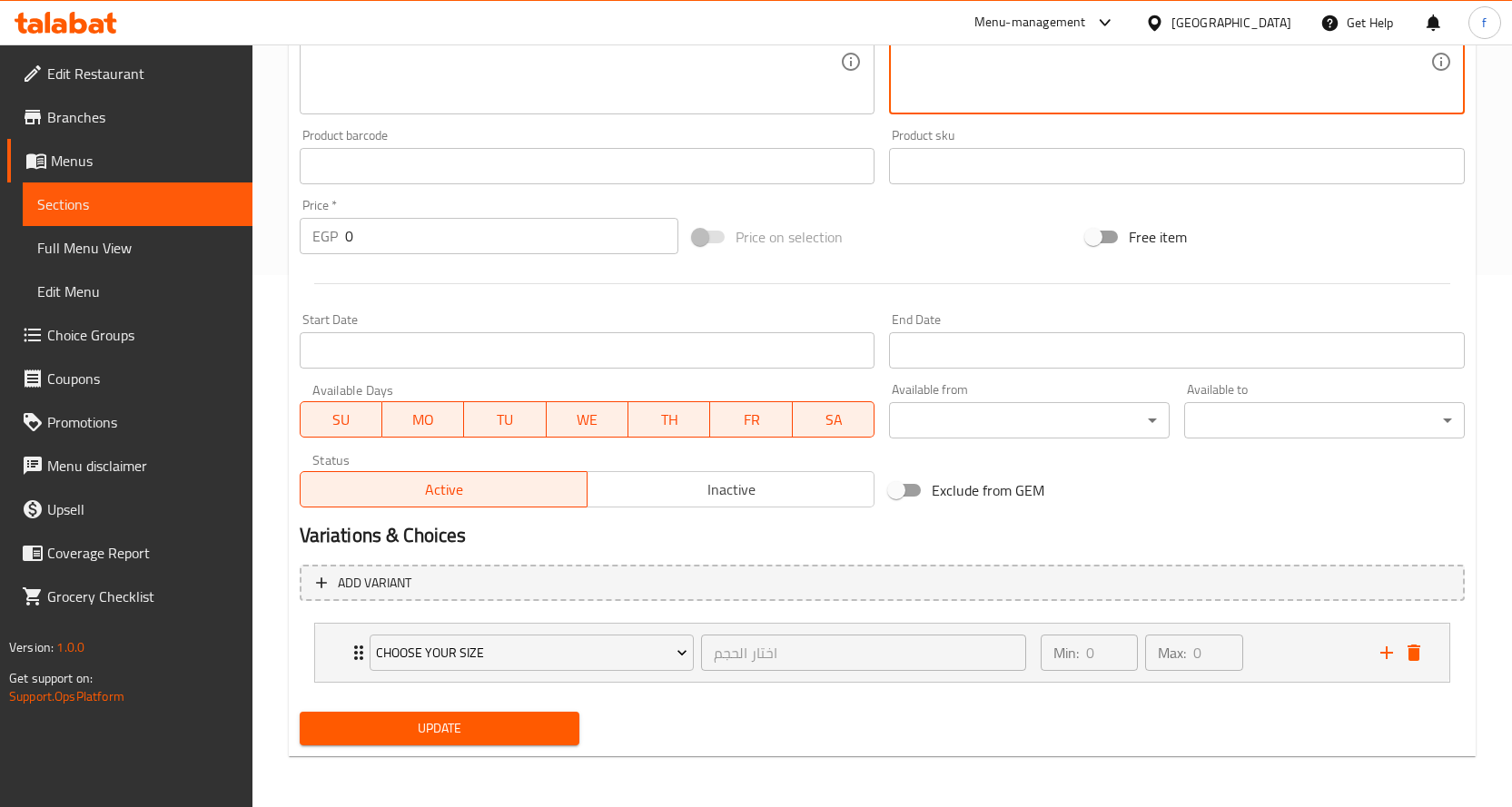
type textarea "بيتزا، شرائح دجاج مقرمشة، [GEOGRAPHIC_DATA]."
click at [442, 744] on button "Update" at bounding box center [440, 729] width 281 height 34
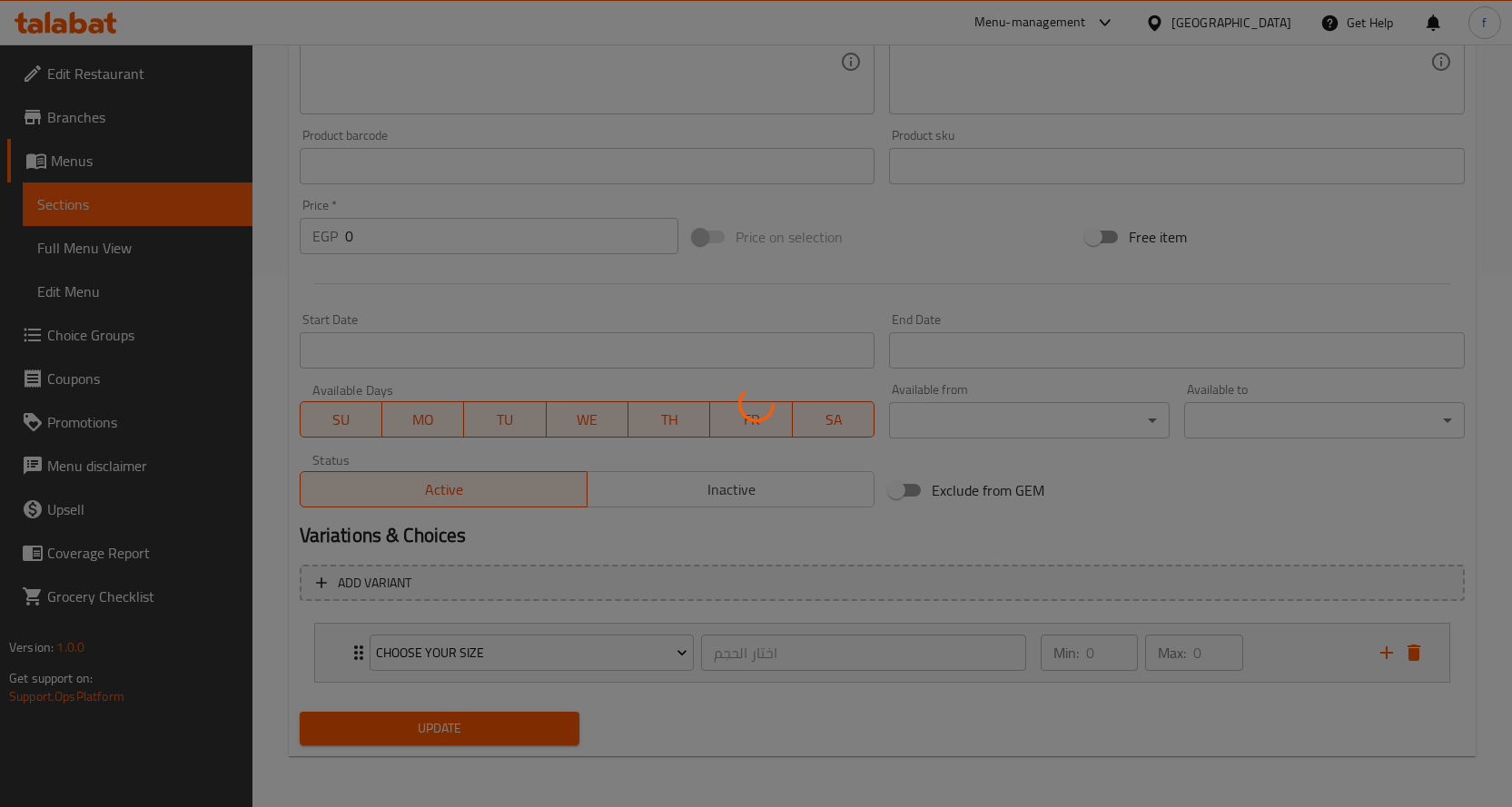
scroll to position [0, 0]
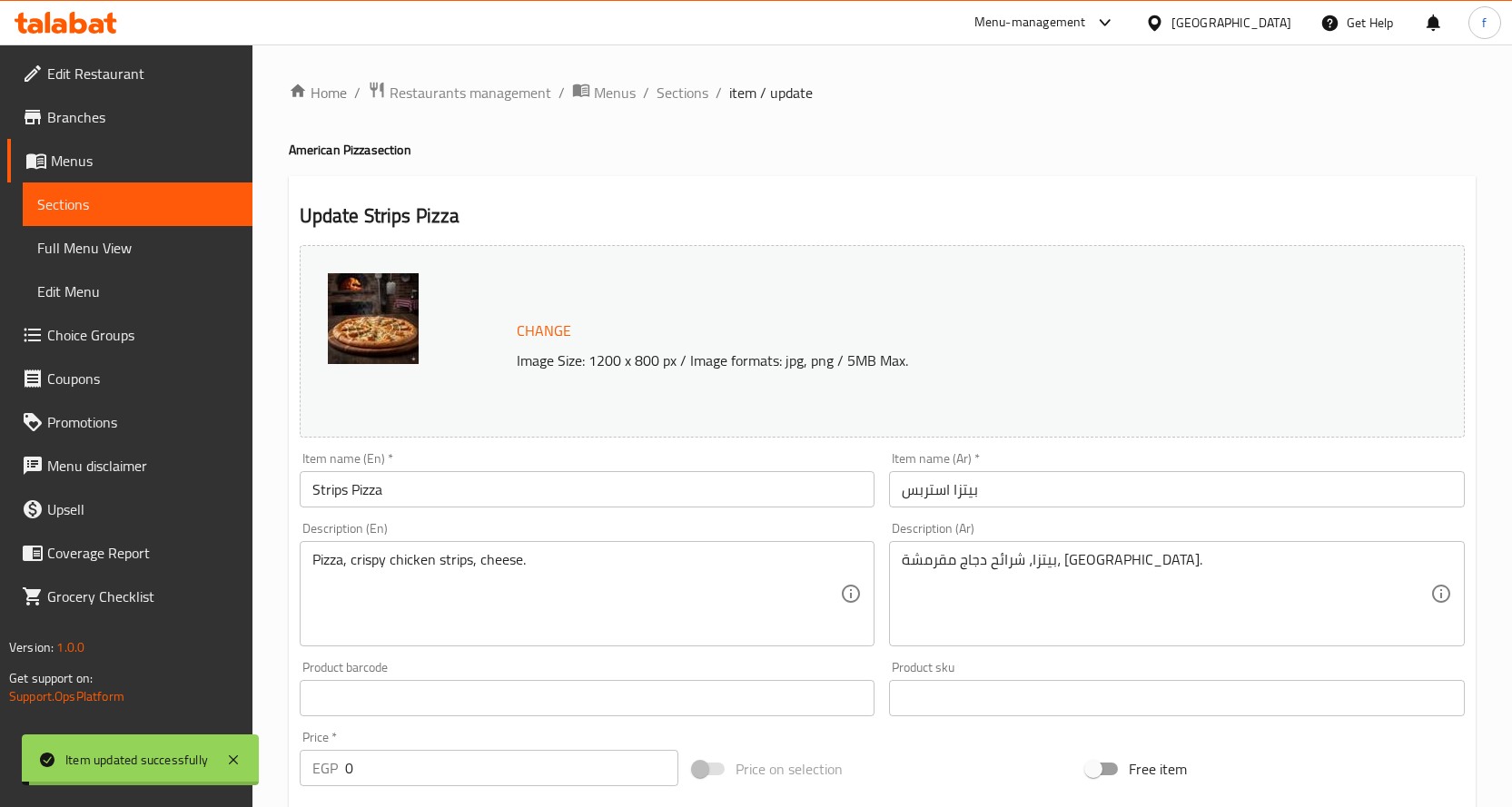
click at [682, 97] on span "Sections" at bounding box center [681, 92] width 51 height 21
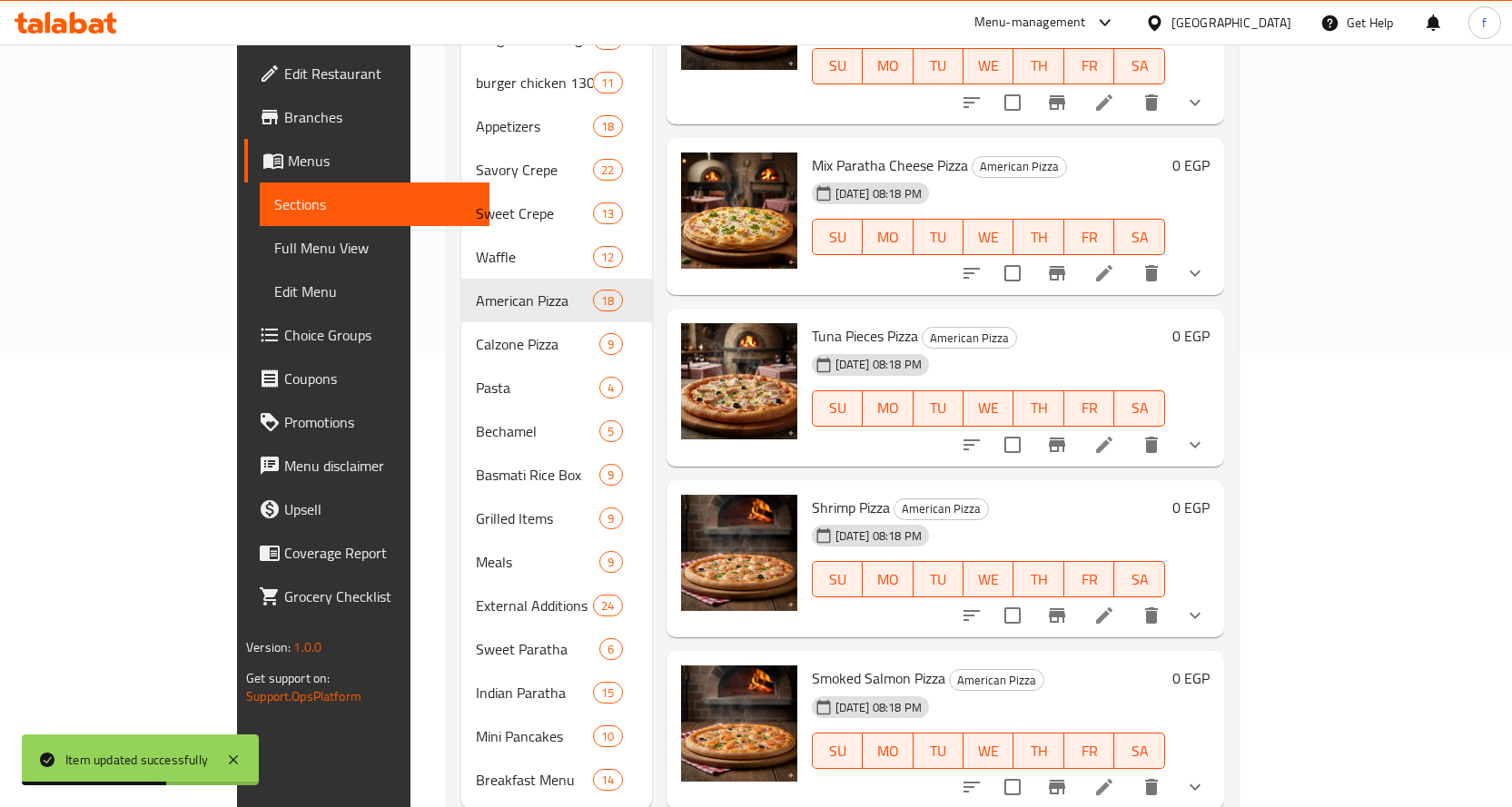
scroll to position [2357, 0]
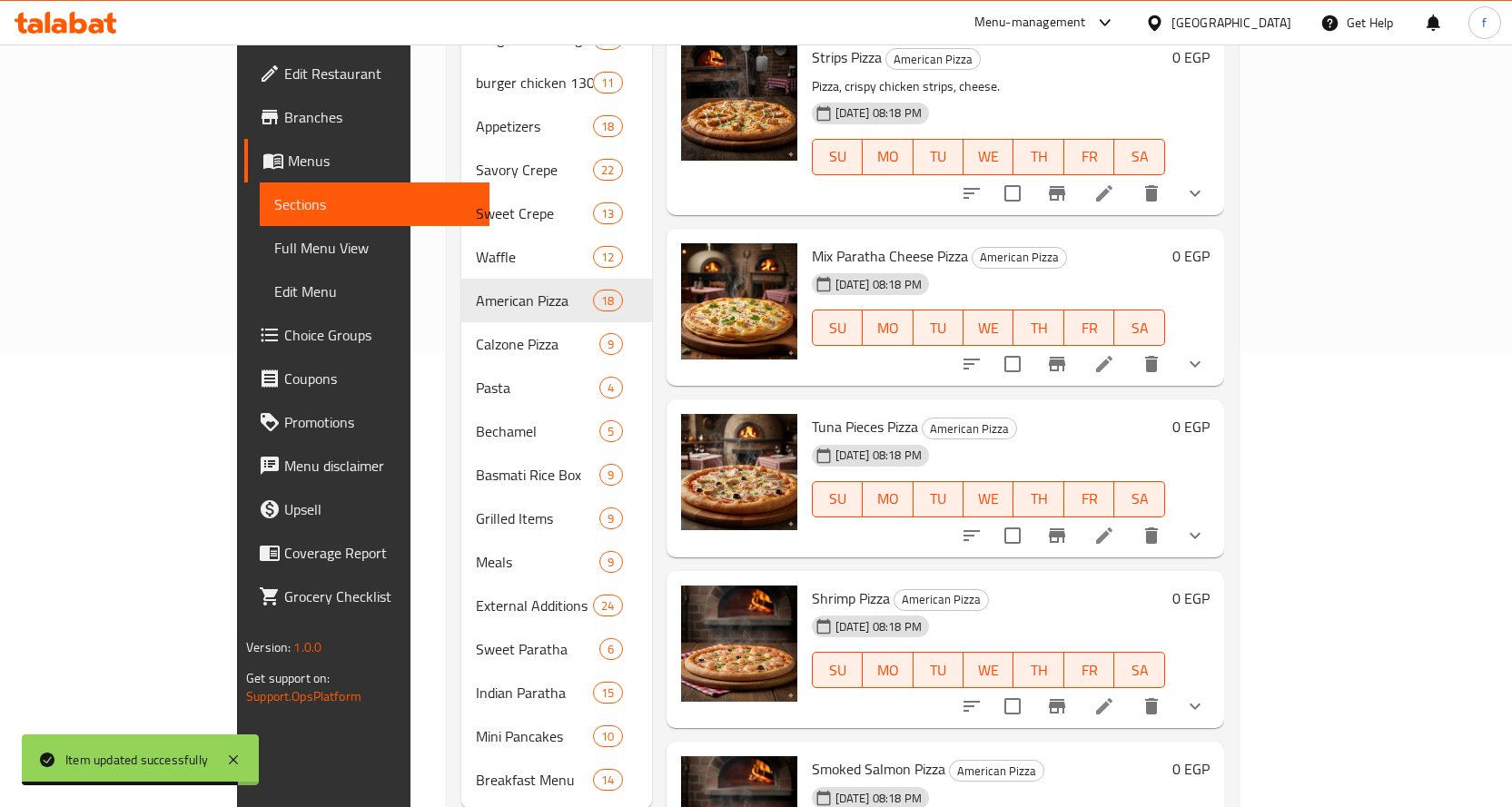
click at [1129, 348] on li at bounding box center [1104, 364] width 50 height 33
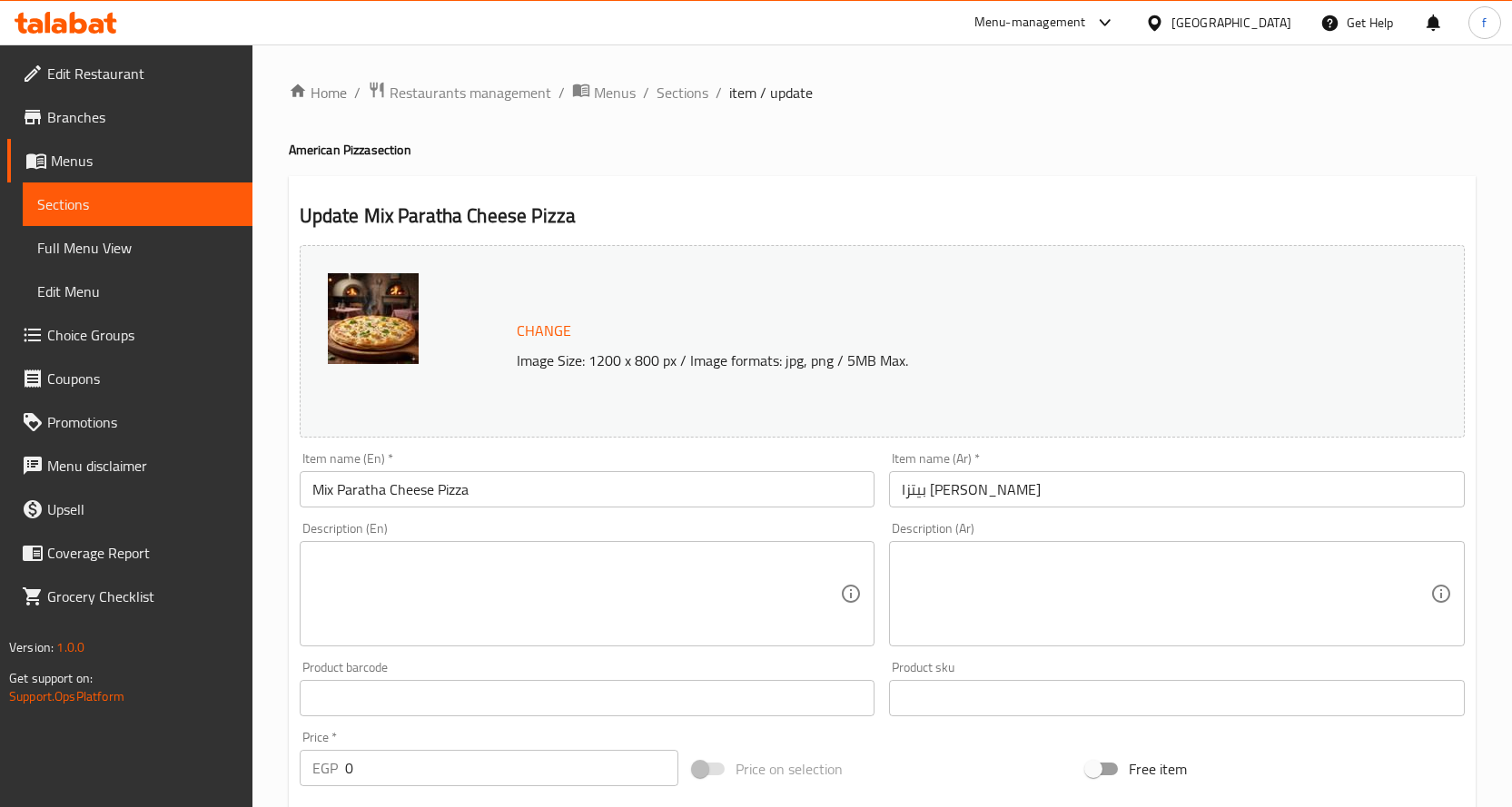
click at [749, 558] on textarea at bounding box center [577, 594] width 528 height 86
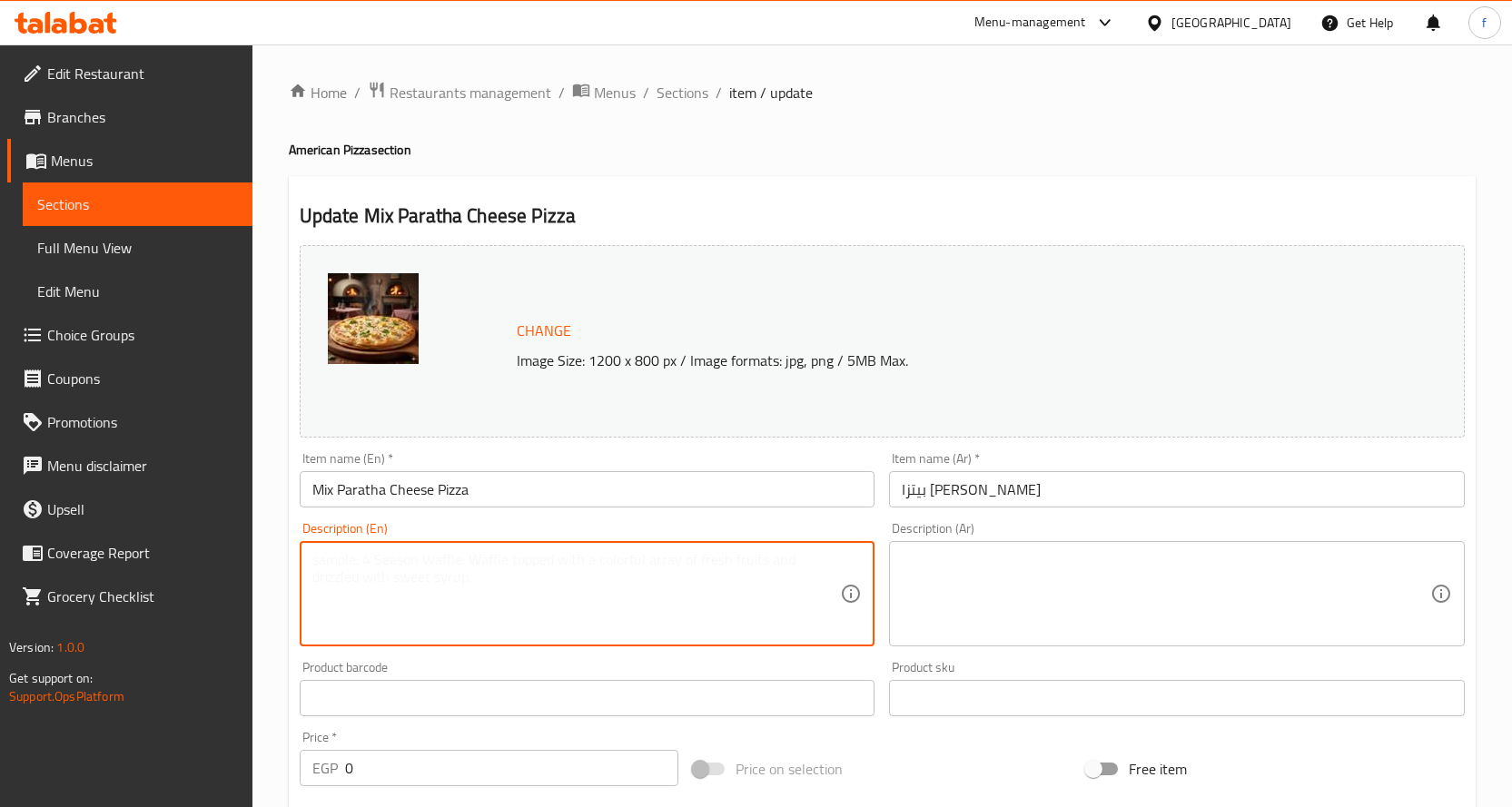
paste textarea "Pizza, assorted cheese."
type textarea "Pizza, assorted cheese."
click at [1015, 591] on textarea at bounding box center [1166, 594] width 528 height 86
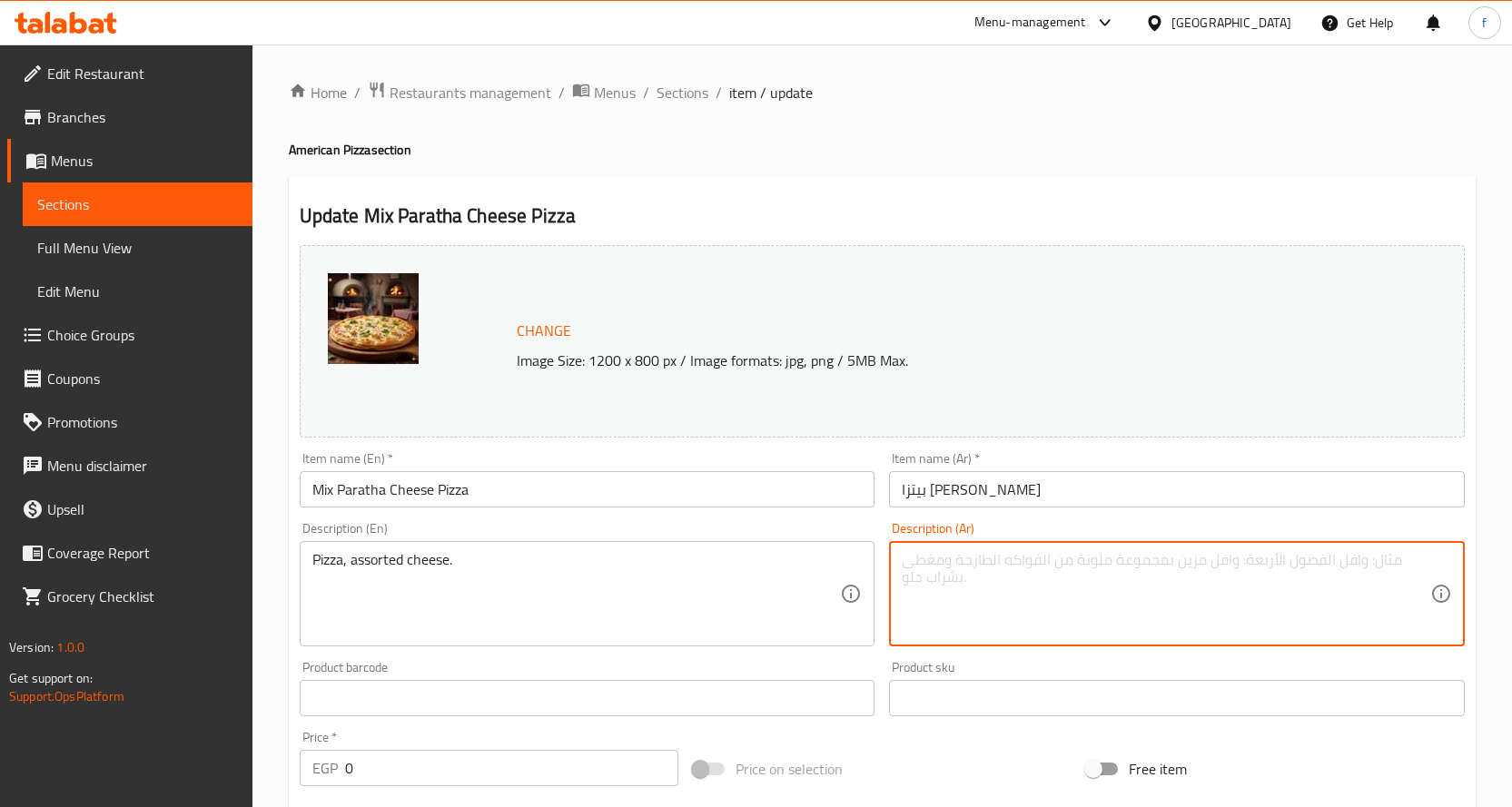
paste textarea "Pizza, assorted cheese."
click at [1002, 567] on textarea "Pizza, assorted cheese." at bounding box center [1166, 594] width 528 height 86
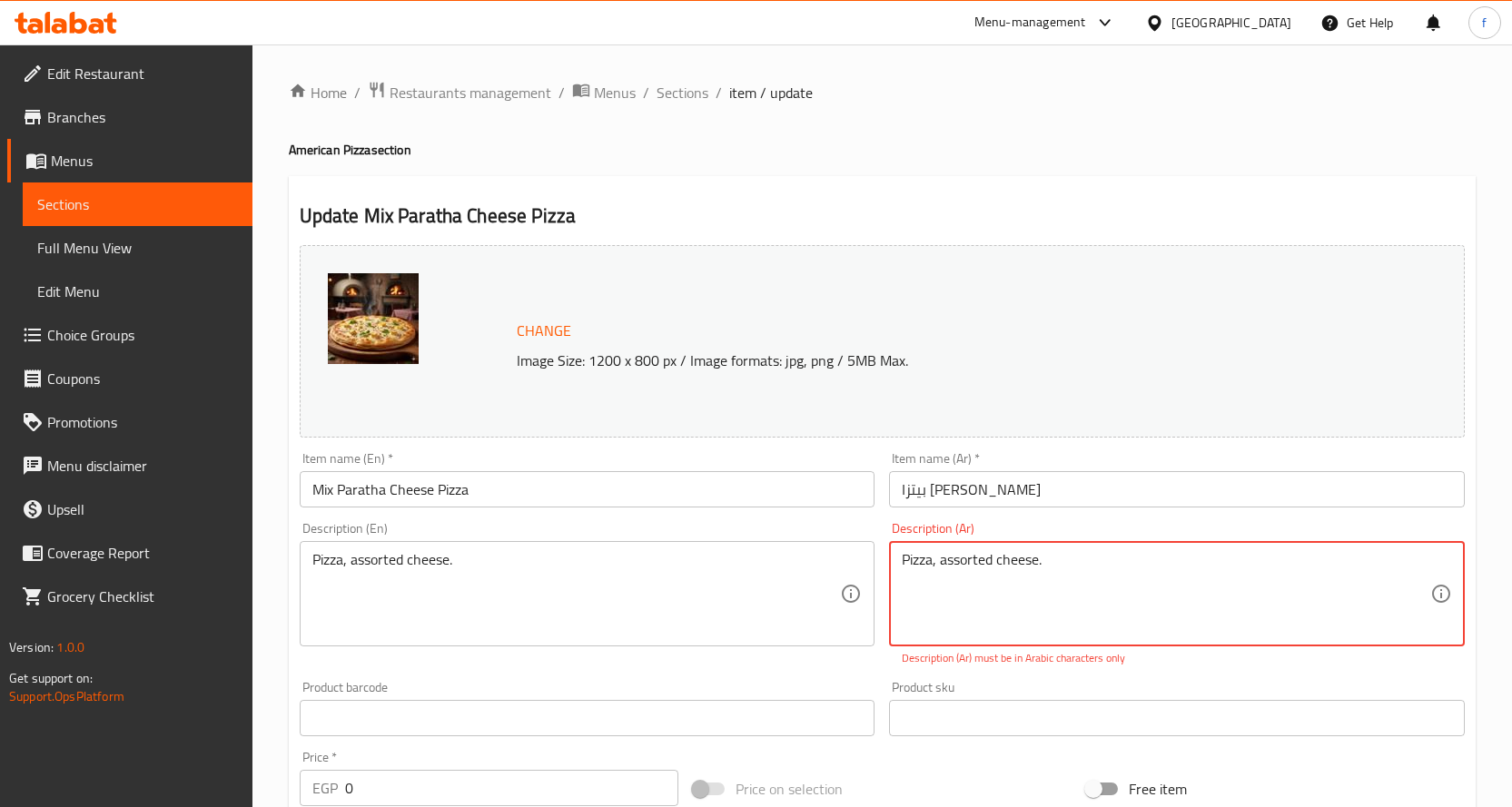
click at [1002, 567] on textarea "Pizza, assorted cheese." at bounding box center [1166, 594] width 528 height 86
paste textarea "بيتزا، جبن متنوعة"
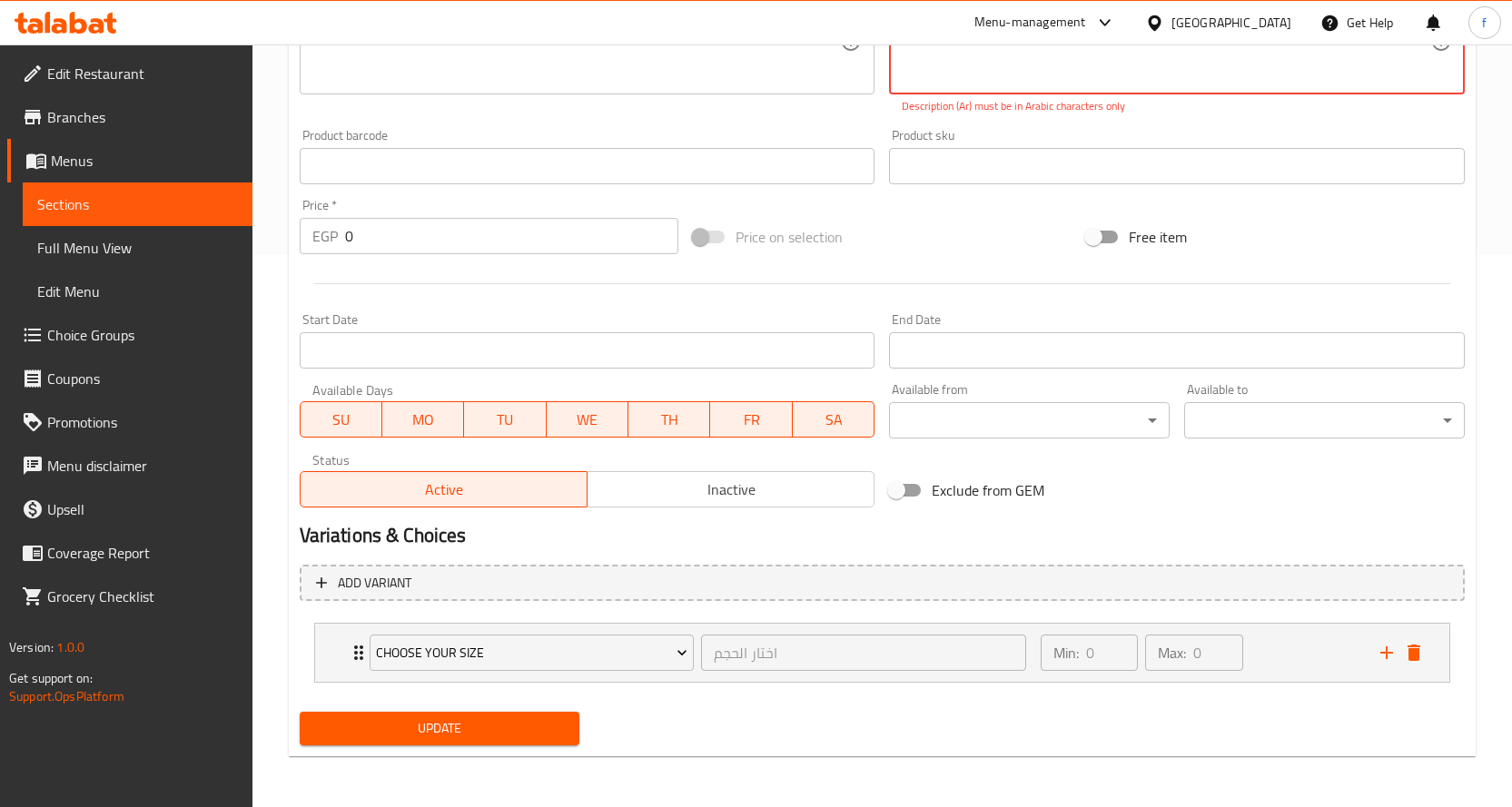
type textarea "بيتزا، جبن متنوعة."
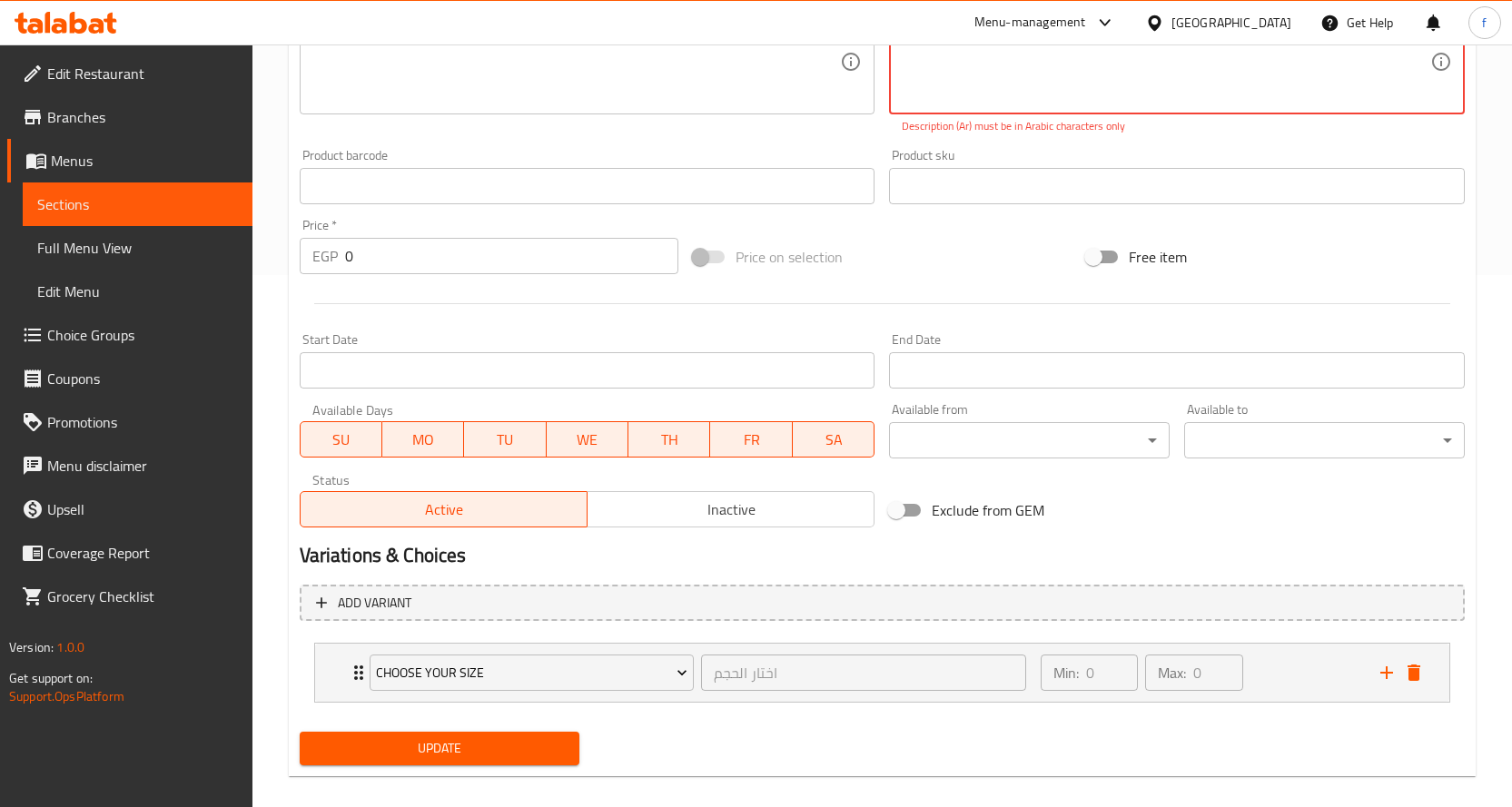
click at [449, 737] on span "Update" at bounding box center [440, 748] width 251 height 22
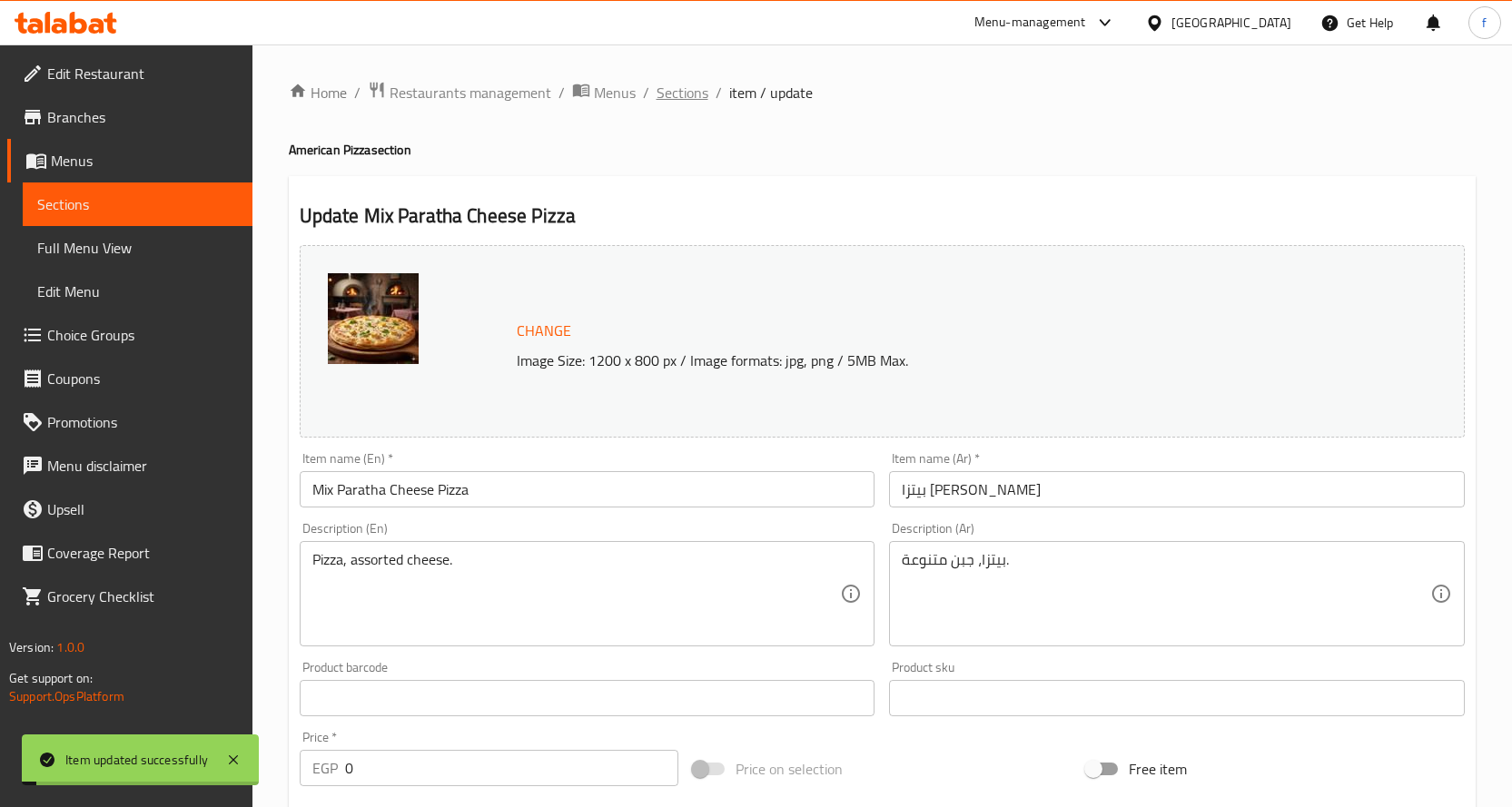
click at [700, 96] on span "Sections" at bounding box center [681, 92] width 51 height 21
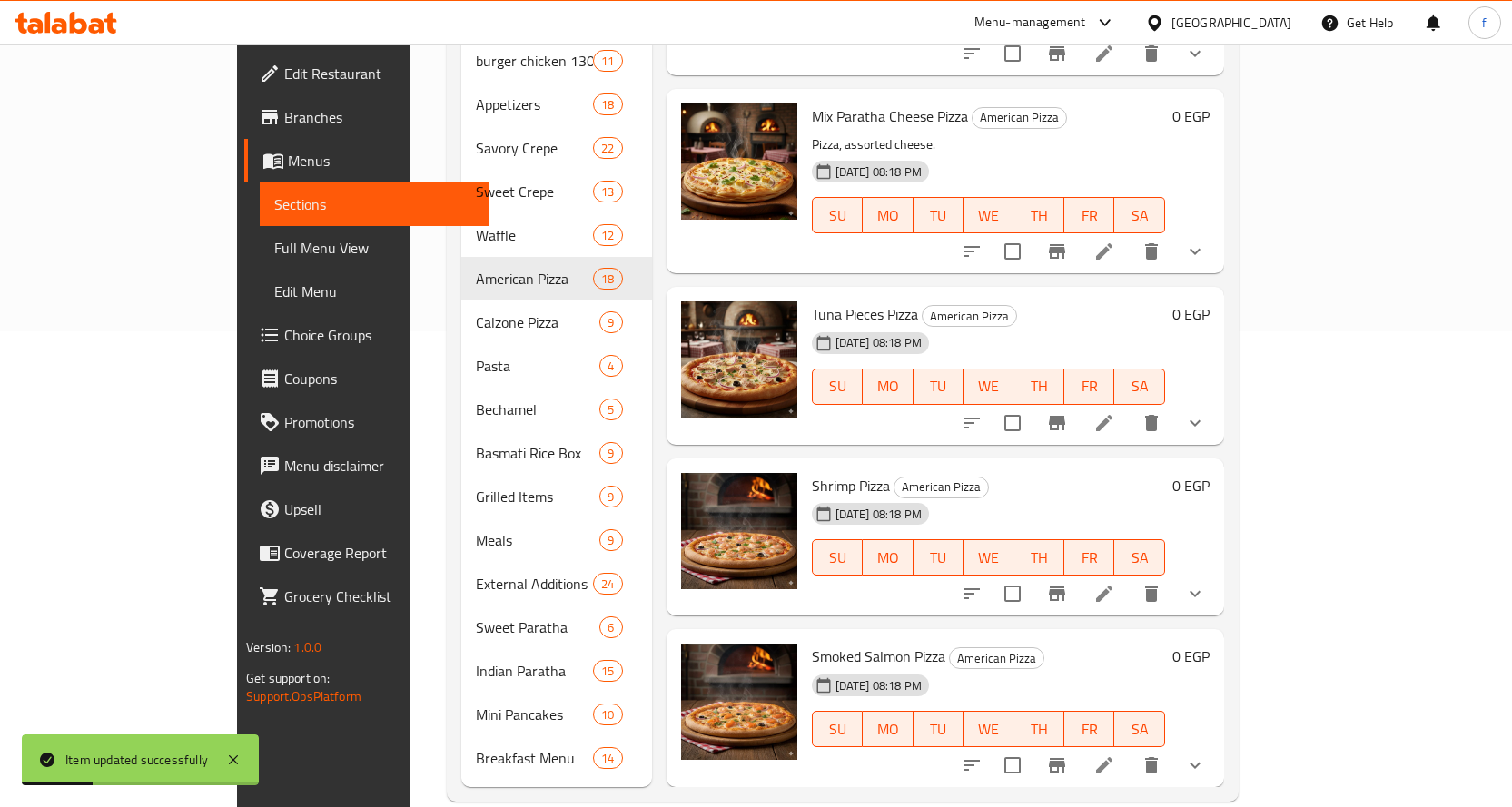
scroll to position [480, 0]
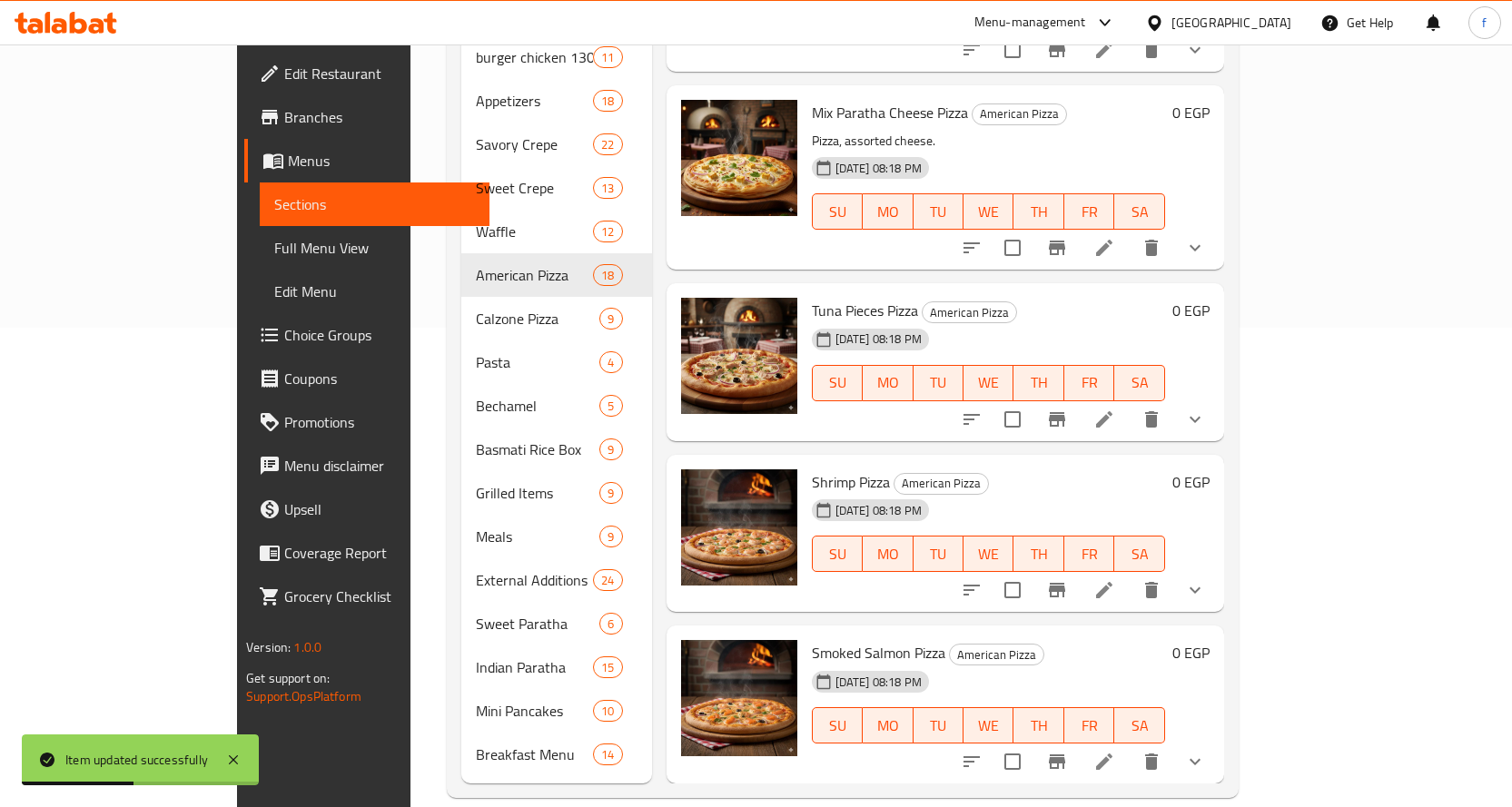
click at [1115, 409] on icon at bounding box center [1103, 419] width 21 height 21
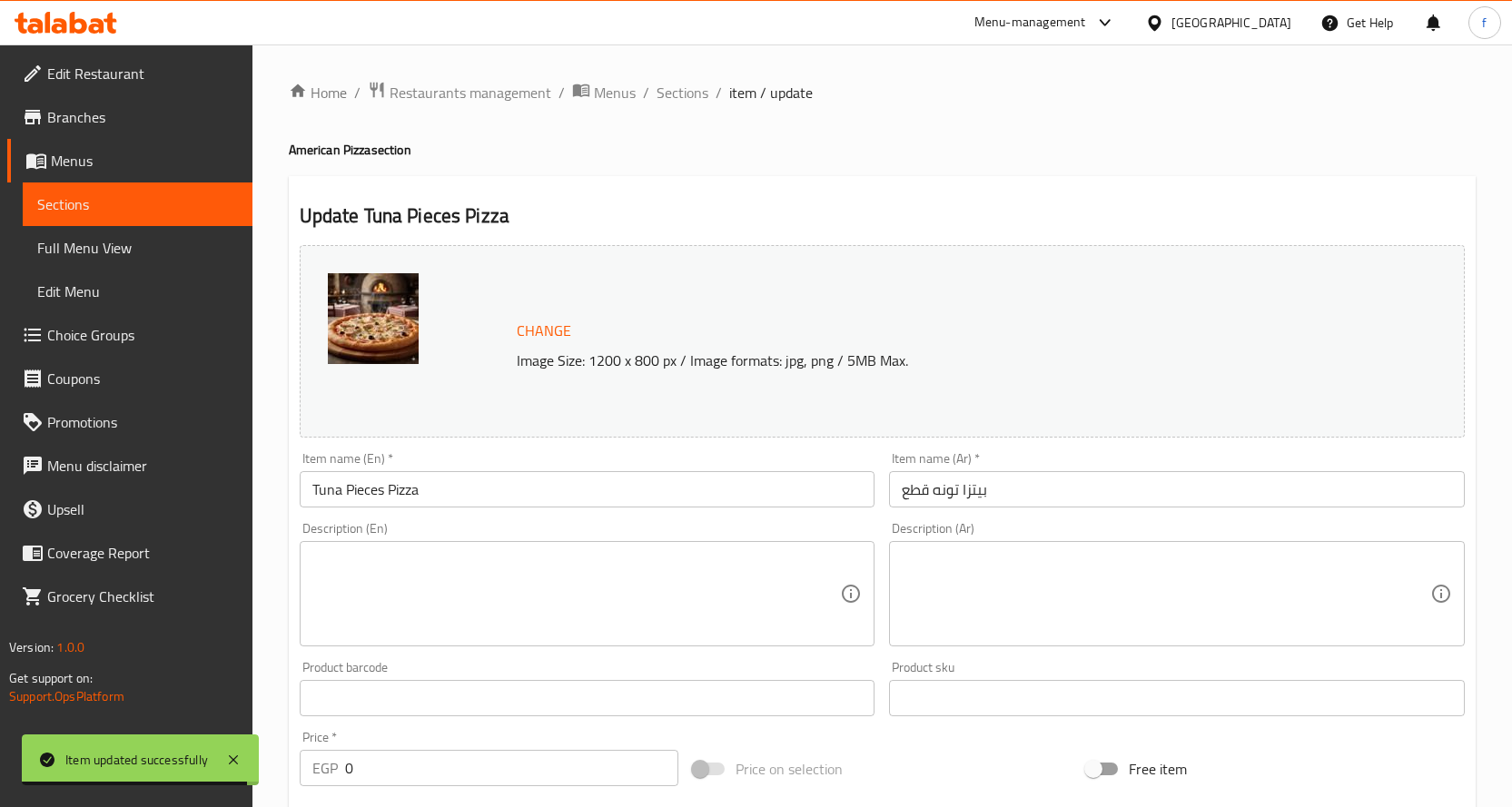
click at [706, 635] on textarea at bounding box center [577, 594] width 528 height 86
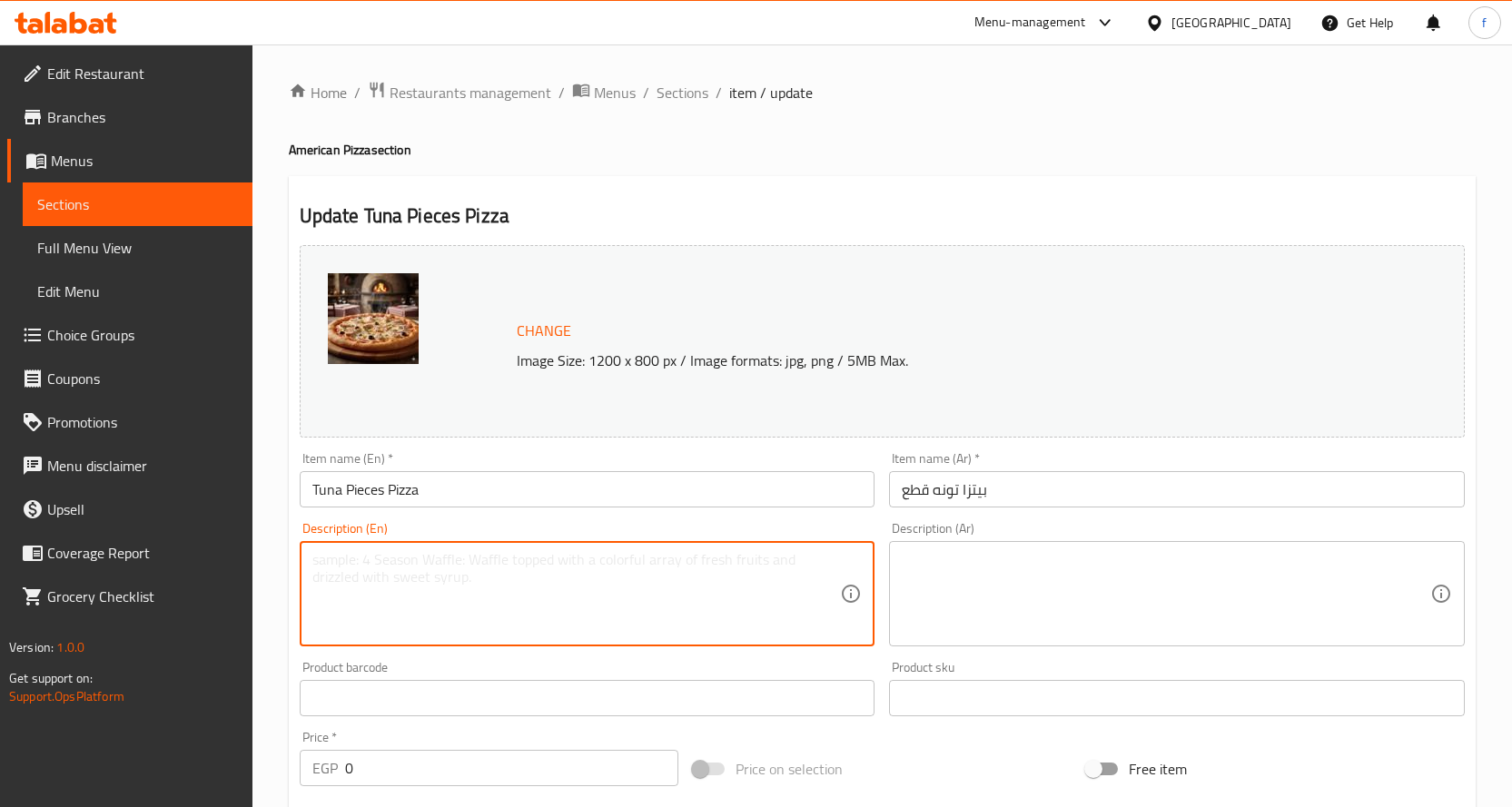
paste textarea "Pizza, tuna, cheese, tomato sauce."
type textarea "Pizza, tuna, cheese, tomato sauce."
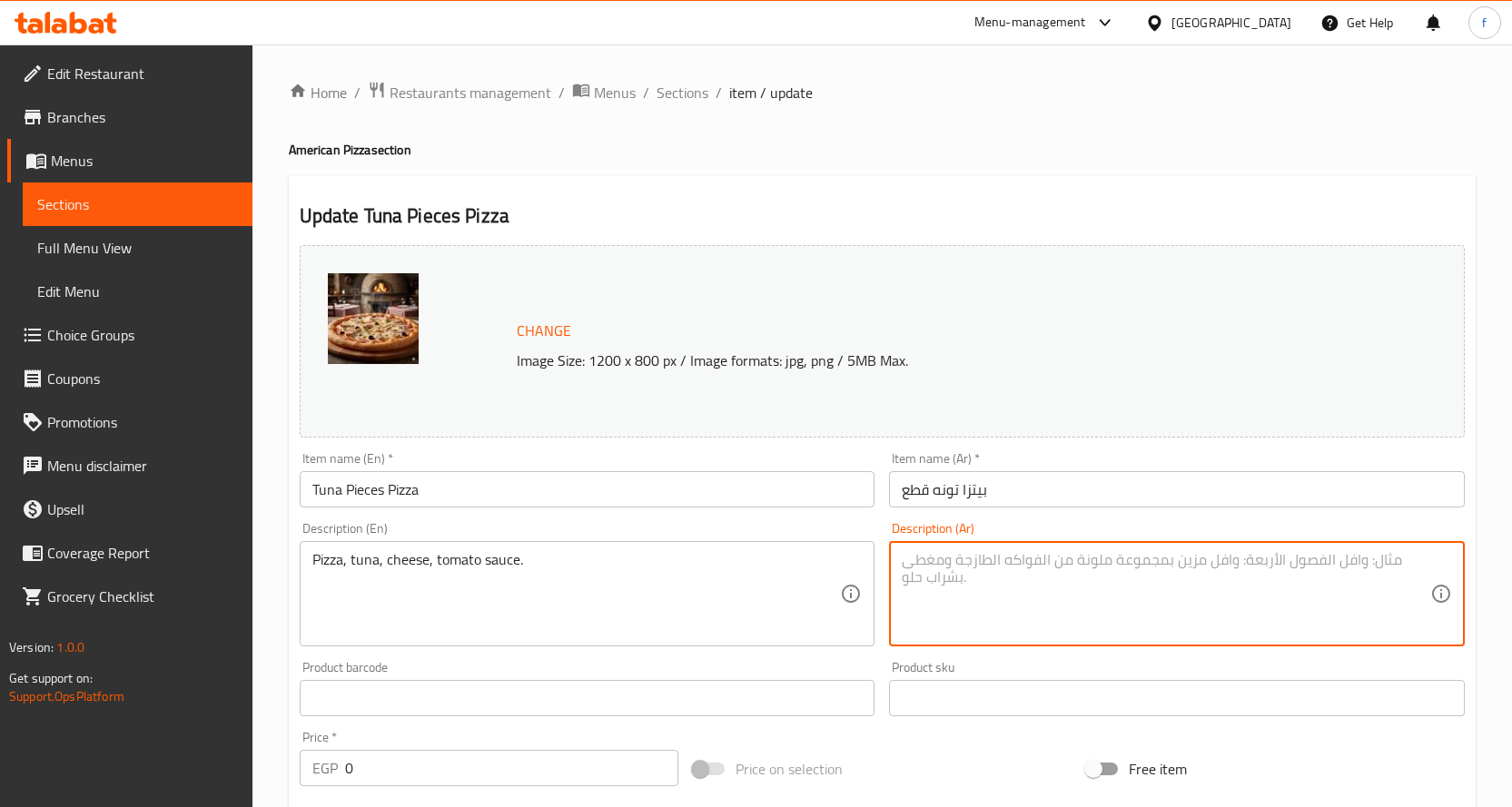
click at [1106, 594] on textarea at bounding box center [1166, 594] width 528 height 86
paste textarea "بيتزا، تونة، جبنة، صلصة طماطم."
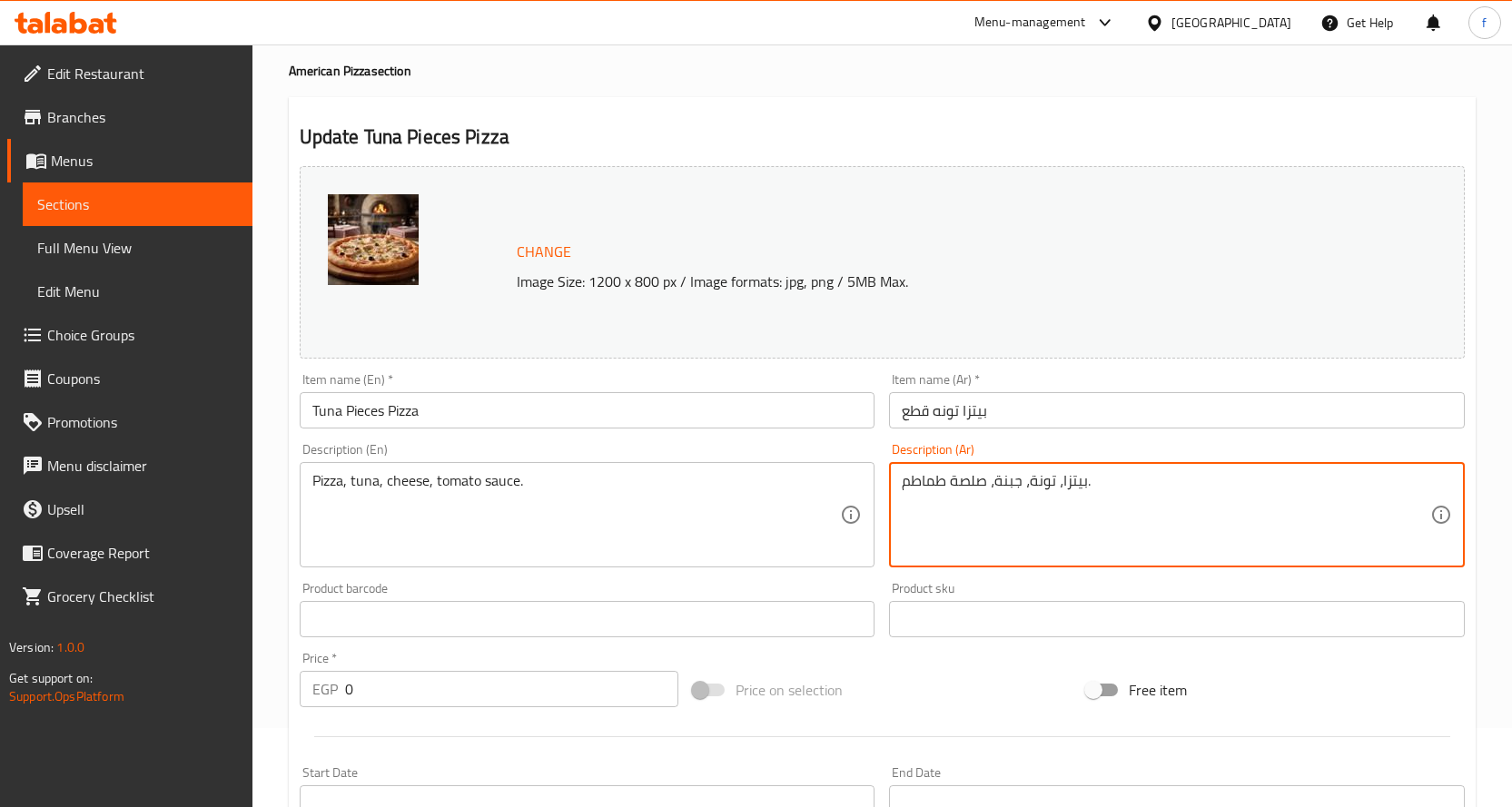
scroll to position [532, 0]
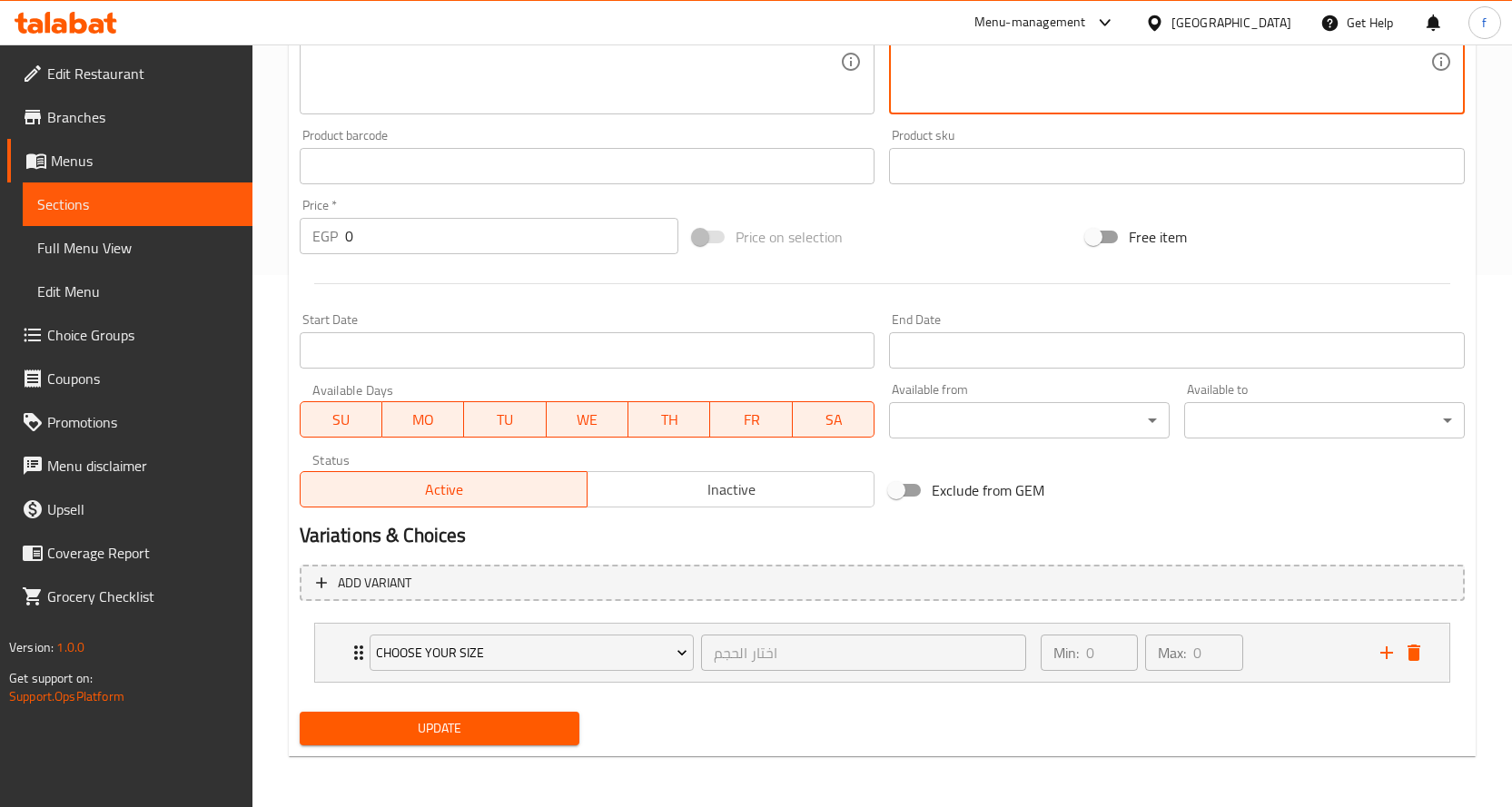
type textarea "بيتزا، تونة، جبنة، صلصة طماطم."
click at [568, 708] on div "Update" at bounding box center [440, 729] width 295 height 49
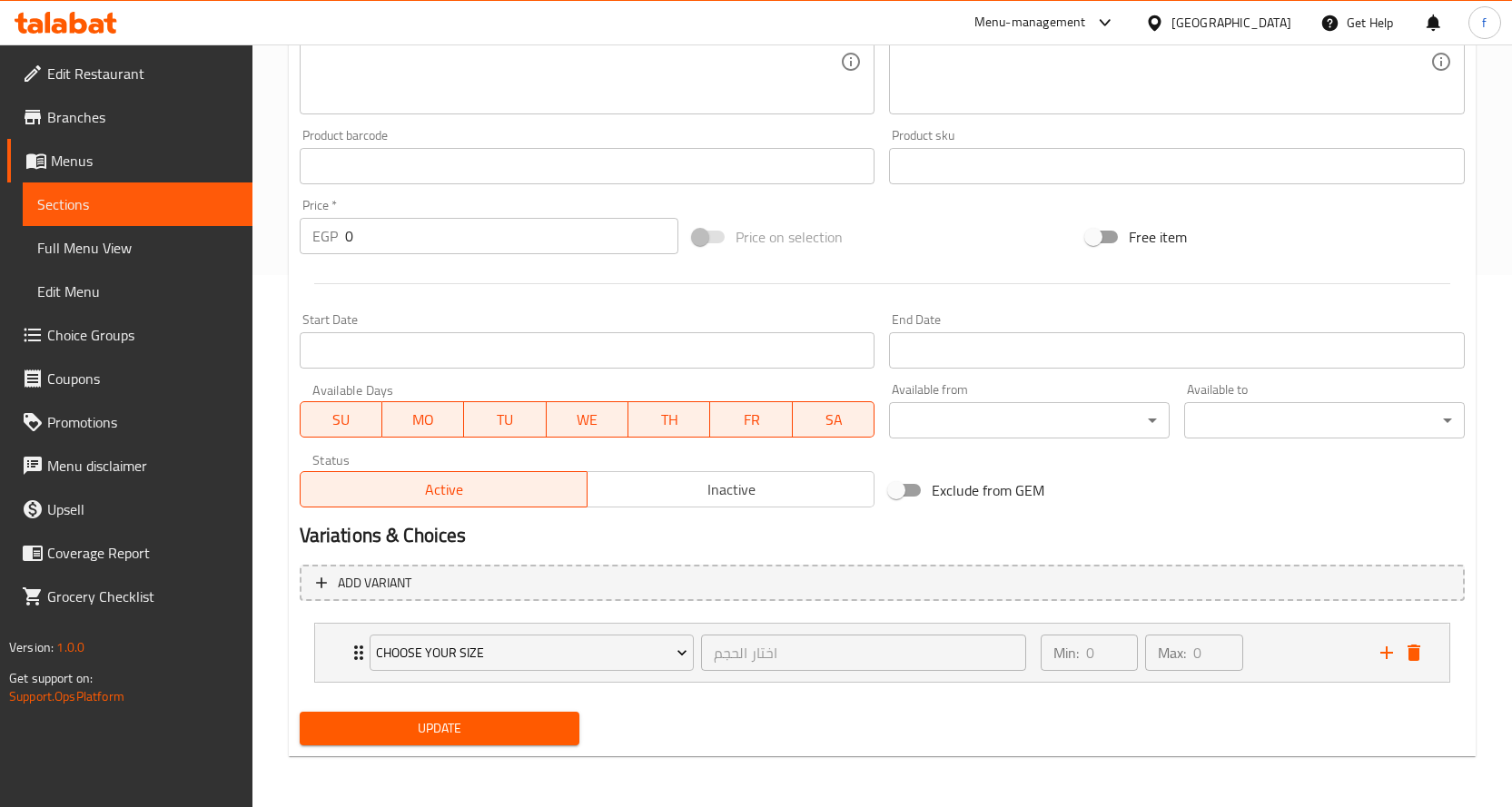
click at [559, 717] on button "Update" at bounding box center [440, 729] width 281 height 34
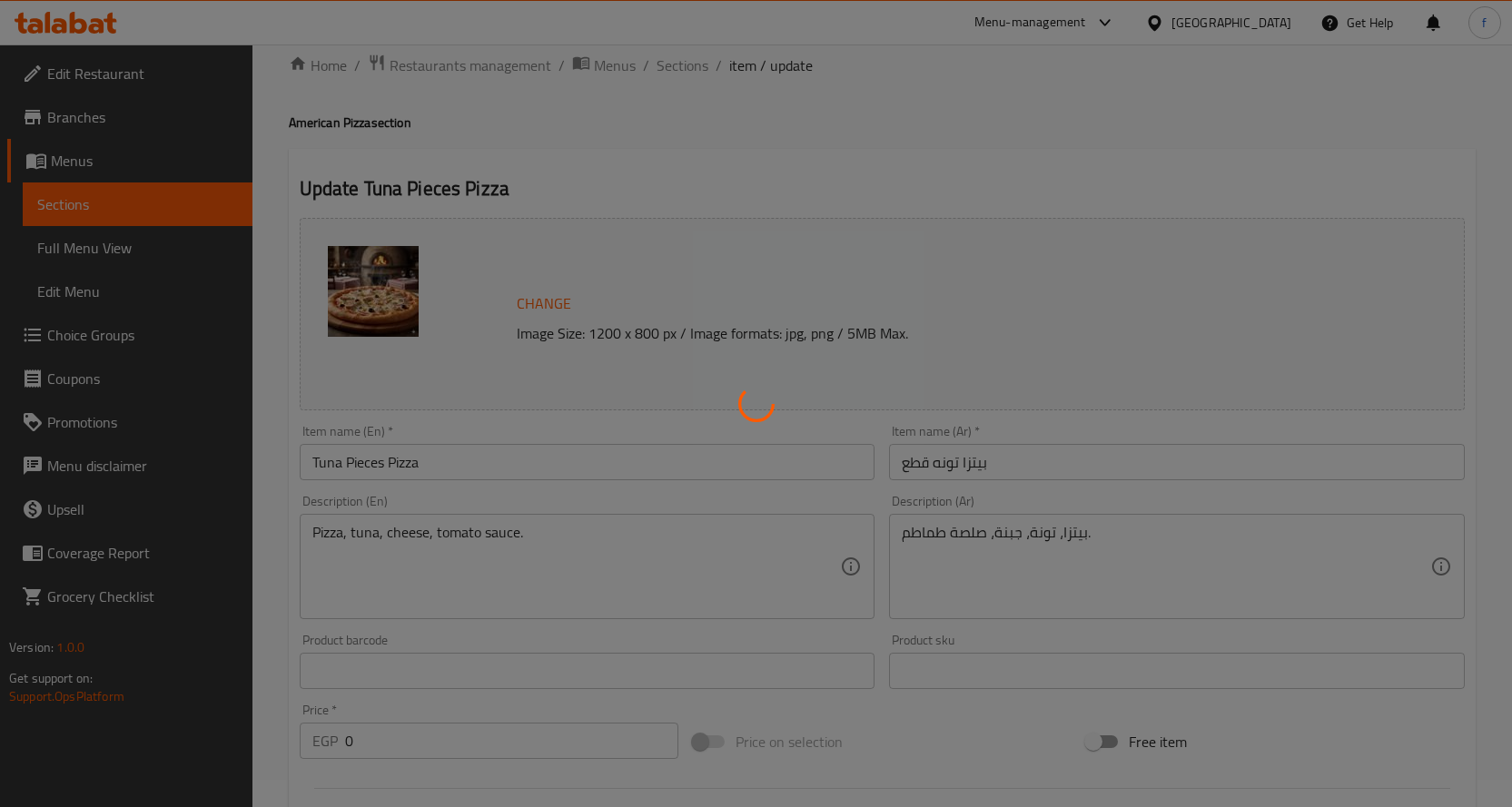
scroll to position [0, 0]
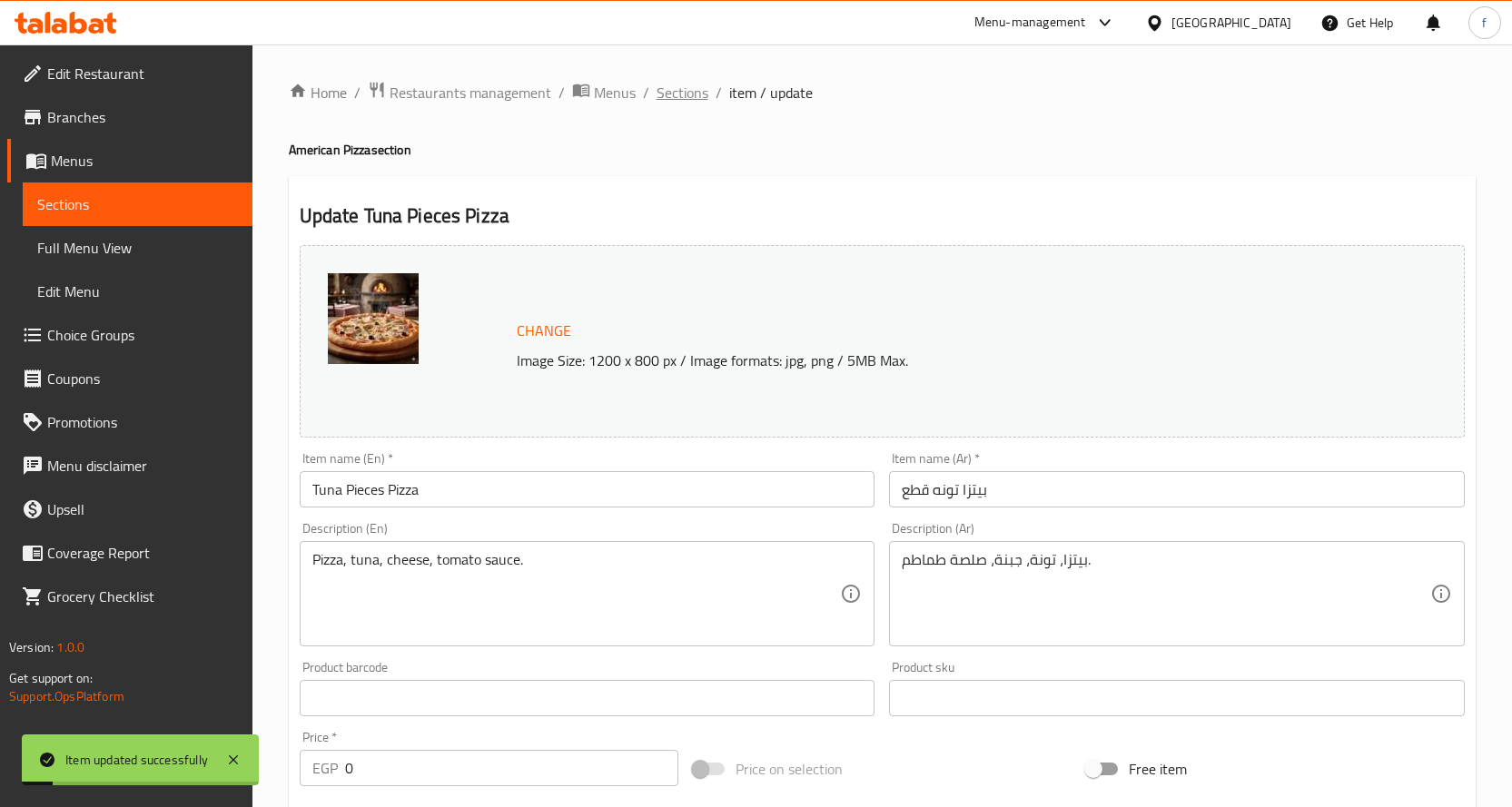
click at [693, 90] on span "Sections" at bounding box center [681, 92] width 51 height 21
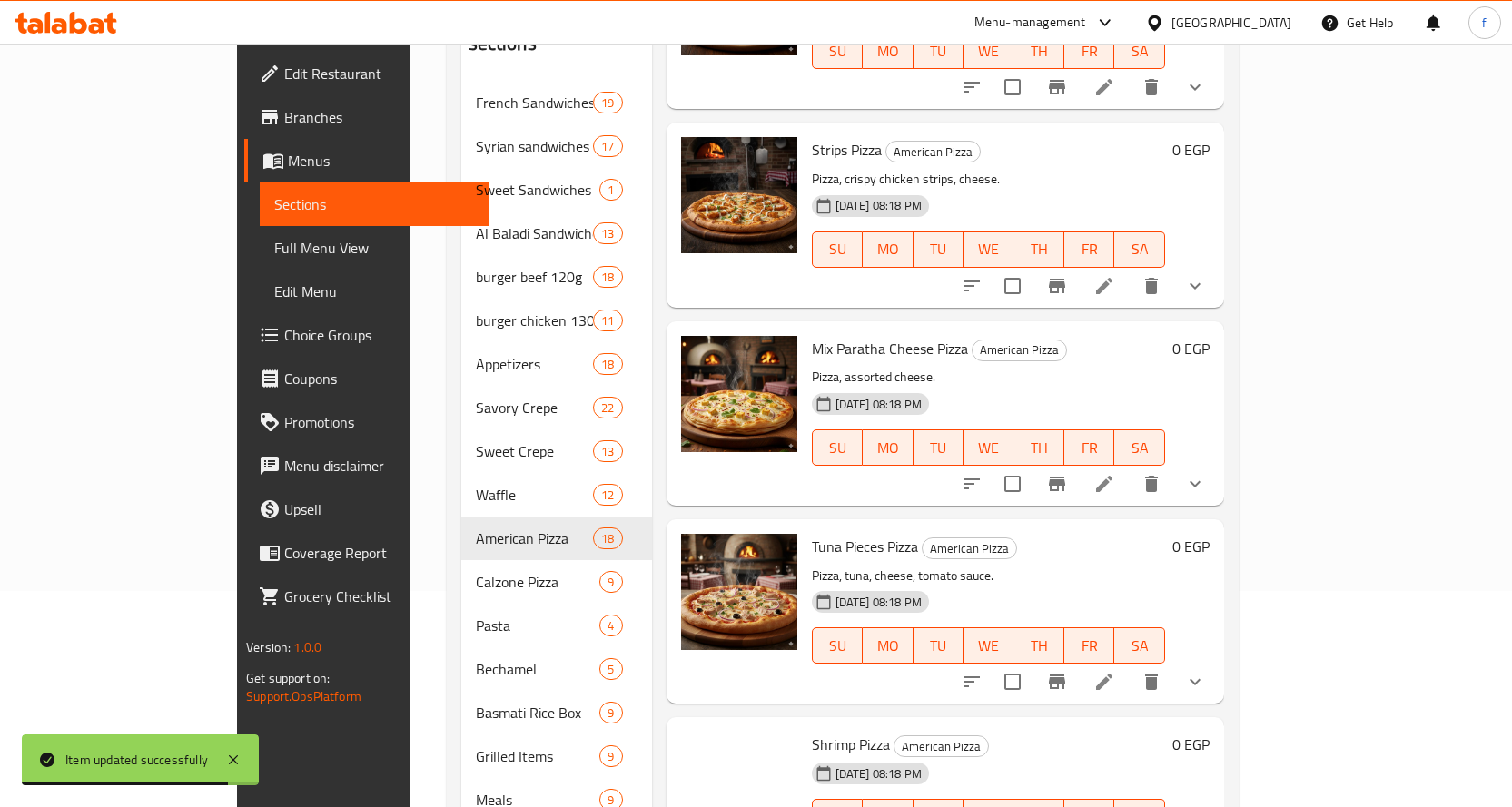
scroll to position [480, 0]
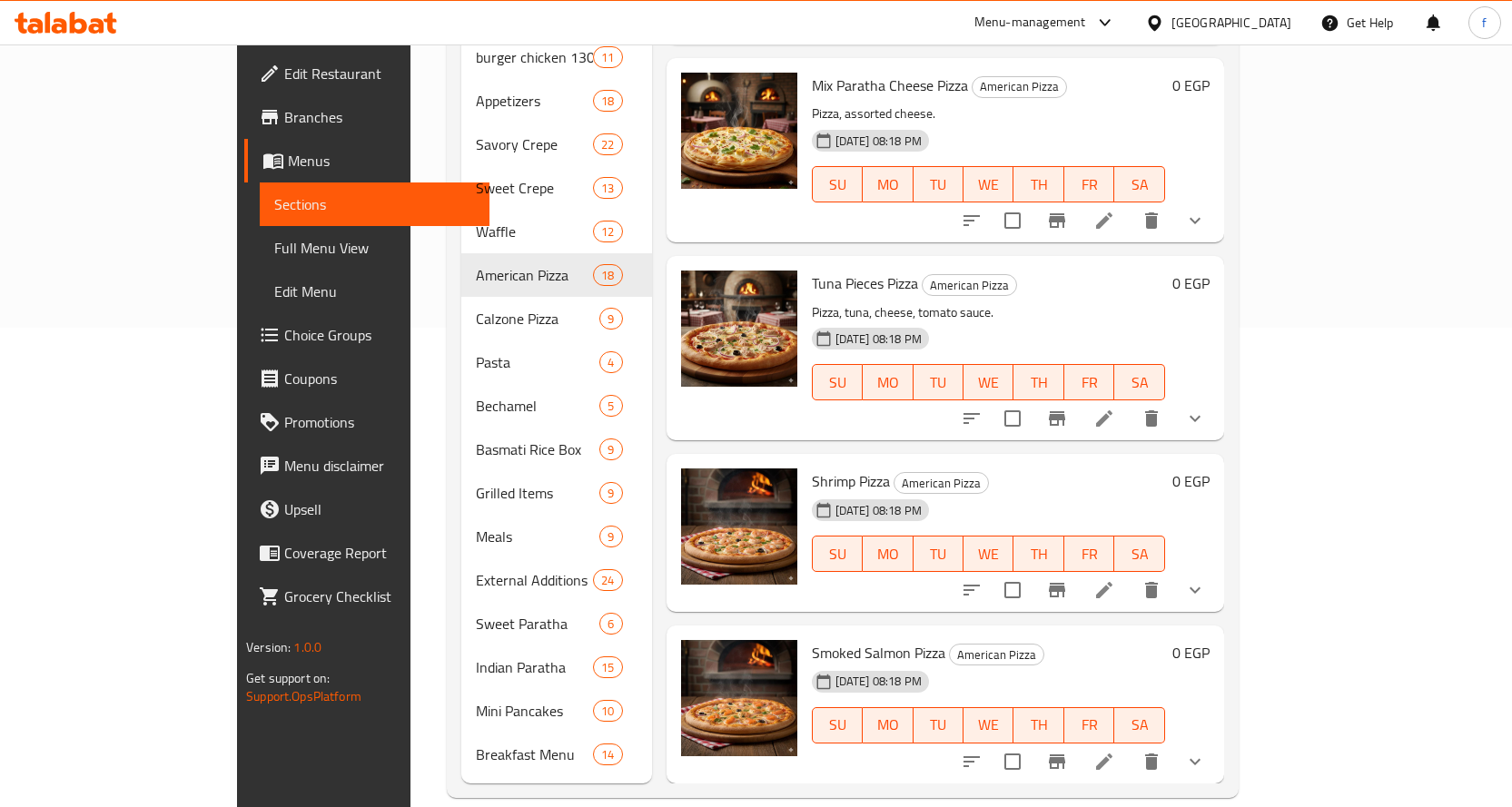
click at [1129, 574] on li at bounding box center [1104, 590] width 50 height 33
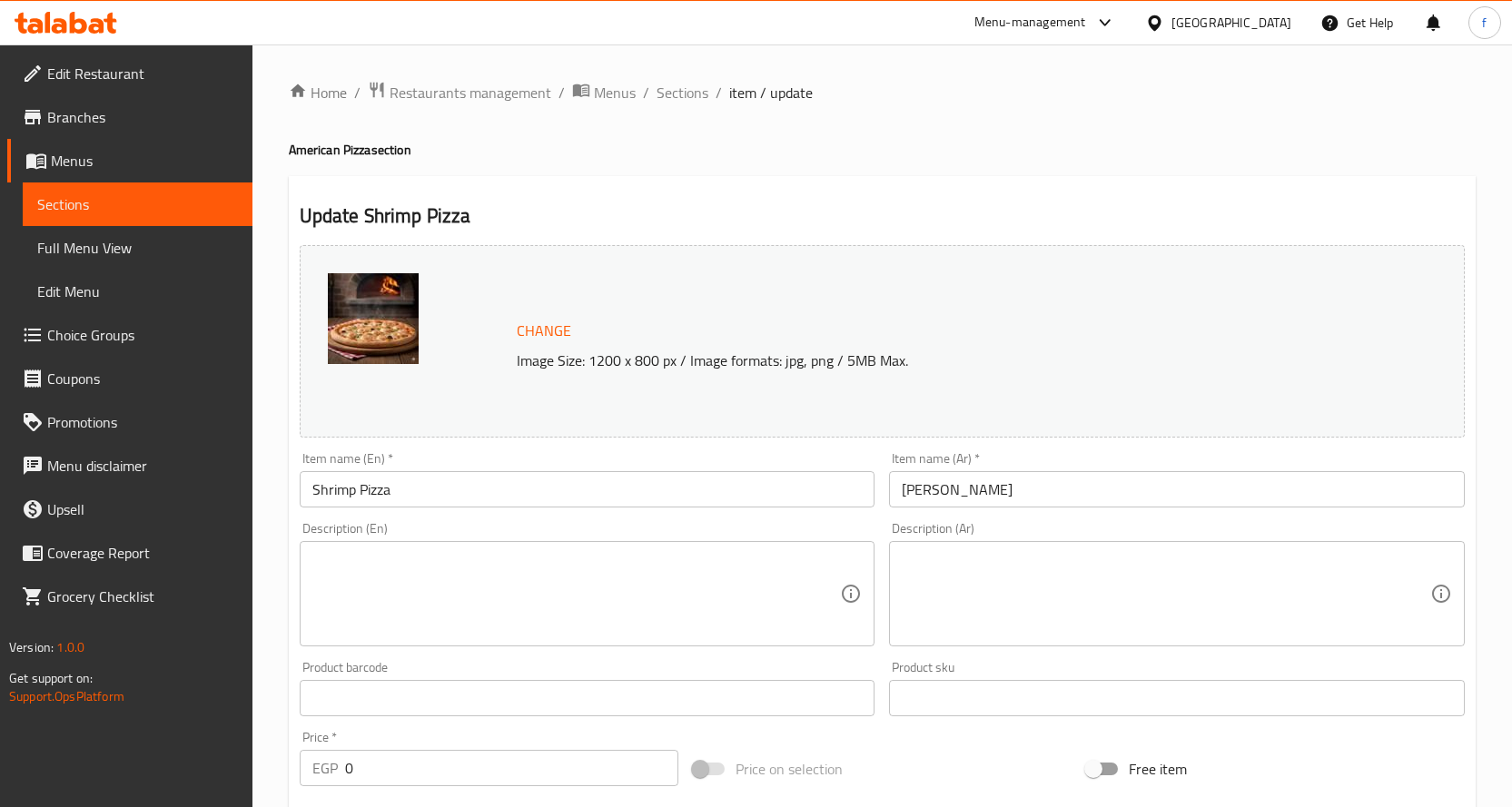
click at [483, 587] on textarea at bounding box center [577, 594] width 528 height 86
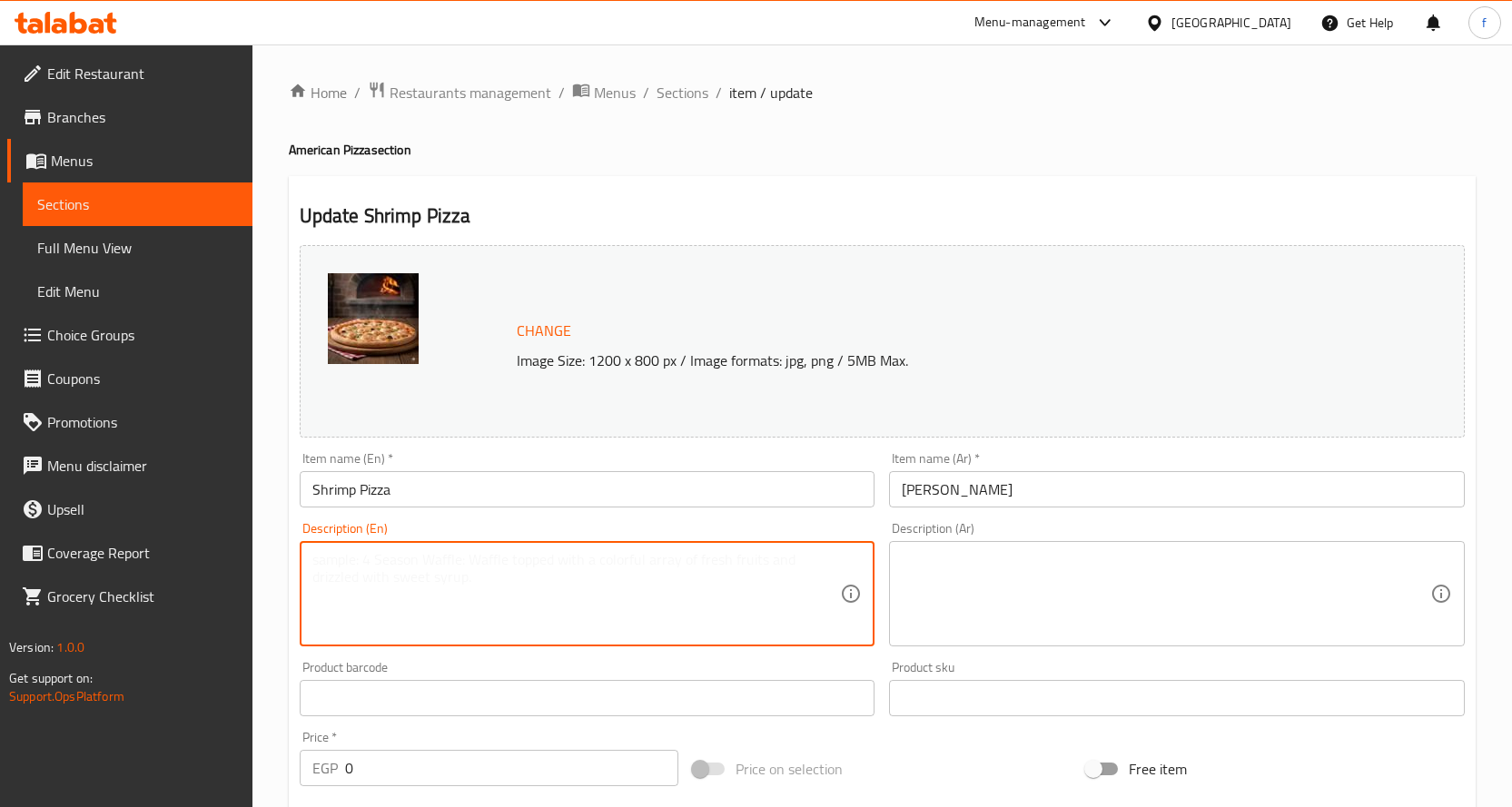
paste textarea "Pizza, shrimp, cheese, tomato sauce."
type textarea "Pizza, shrimp, cheese, tomato sauce."
click at [931, 570] on textarea at bounding box center [1166, 594] width 528 height 86
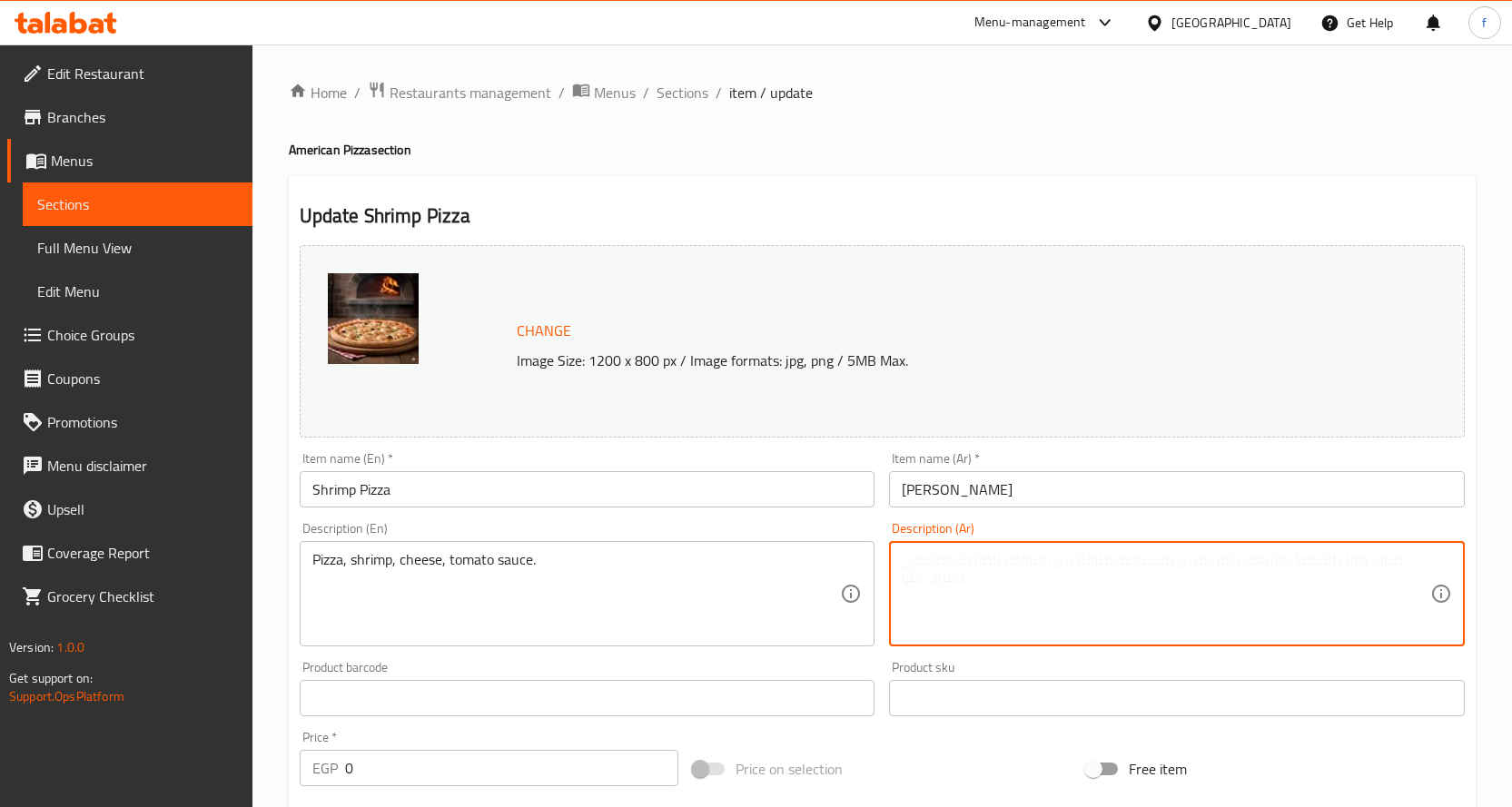
paste textarea "بيتزا، جمبري، جبنة، صلصة طماطم."
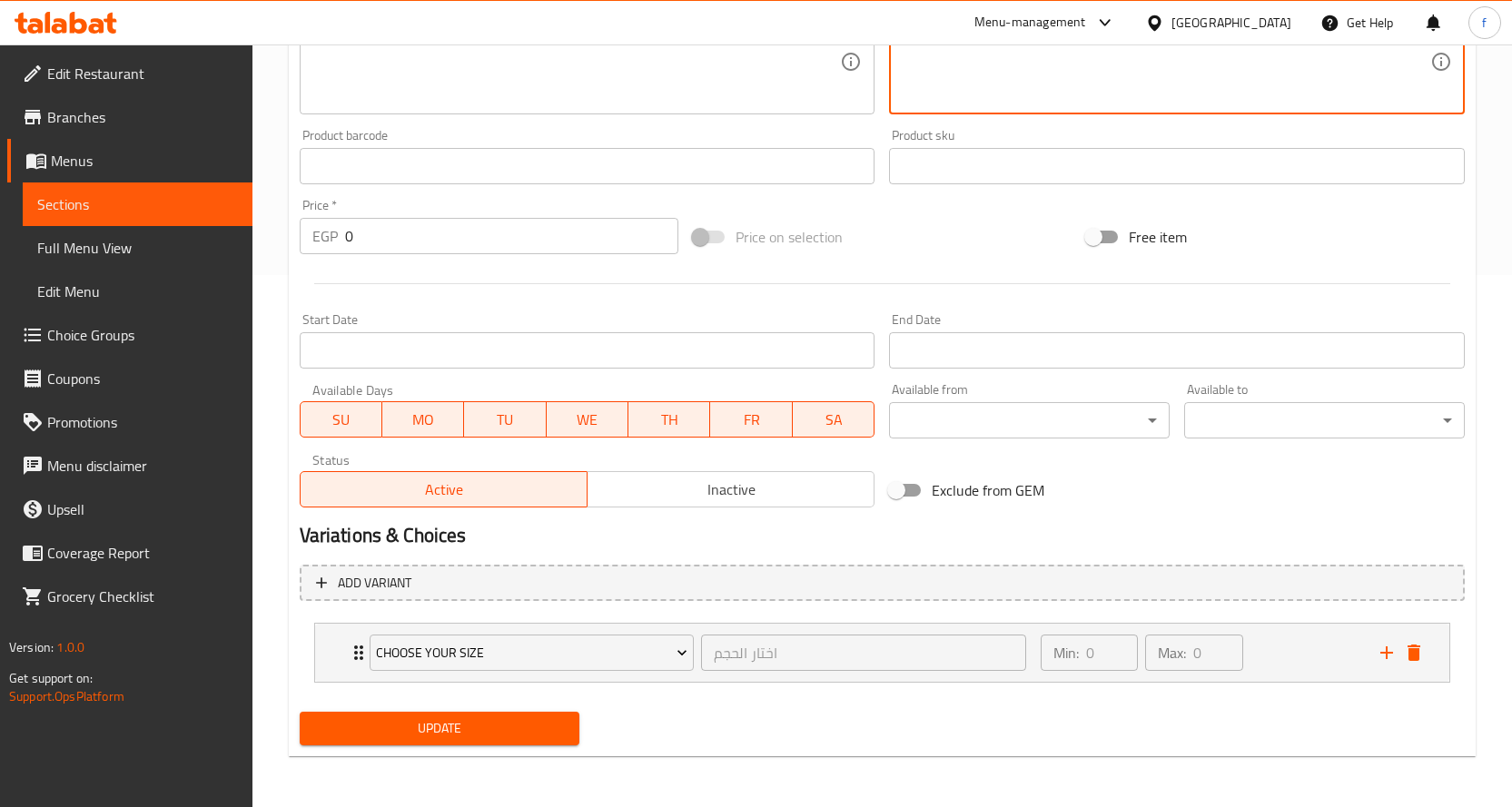
type textarea "بيتزا، جمبري، جبنة، صلصة طماطم."
click at [549, 732] on span "Update" at bounding box center [440, 729] width 251 height 22
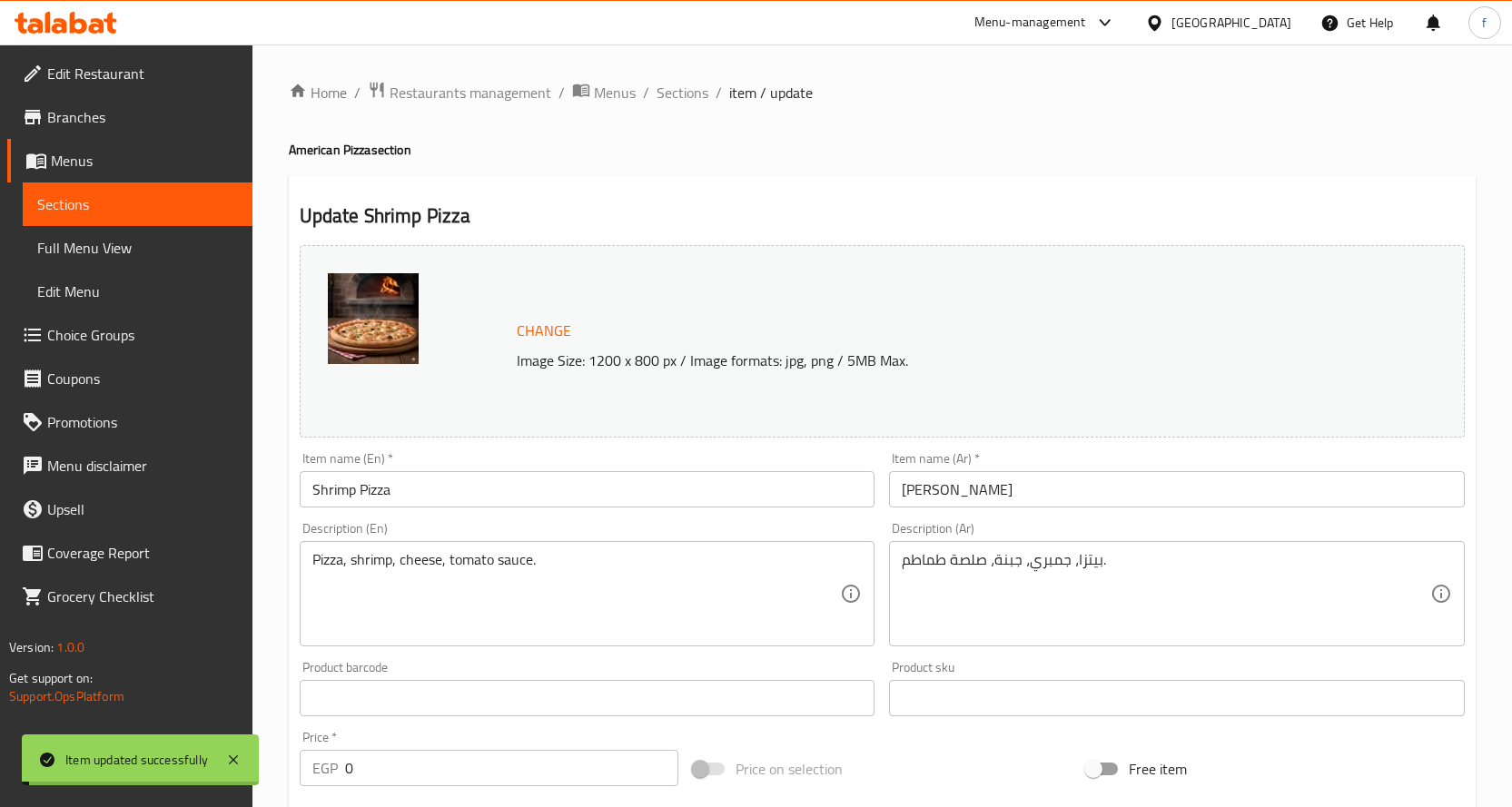
click at [677, 95] on span "Sections" at bounding box center [681, 92] width 51 height 21
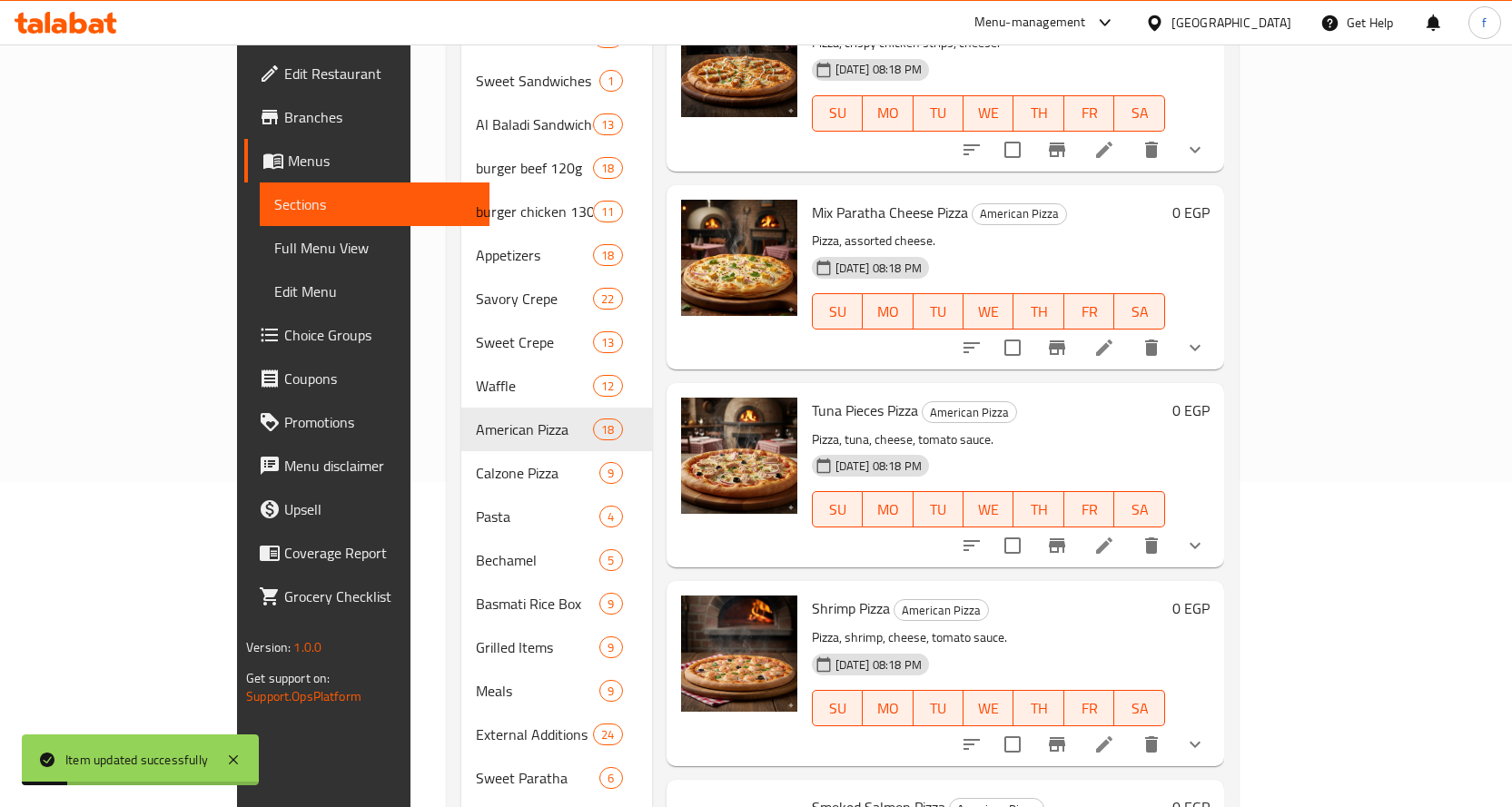
scroll to position [480, 0]
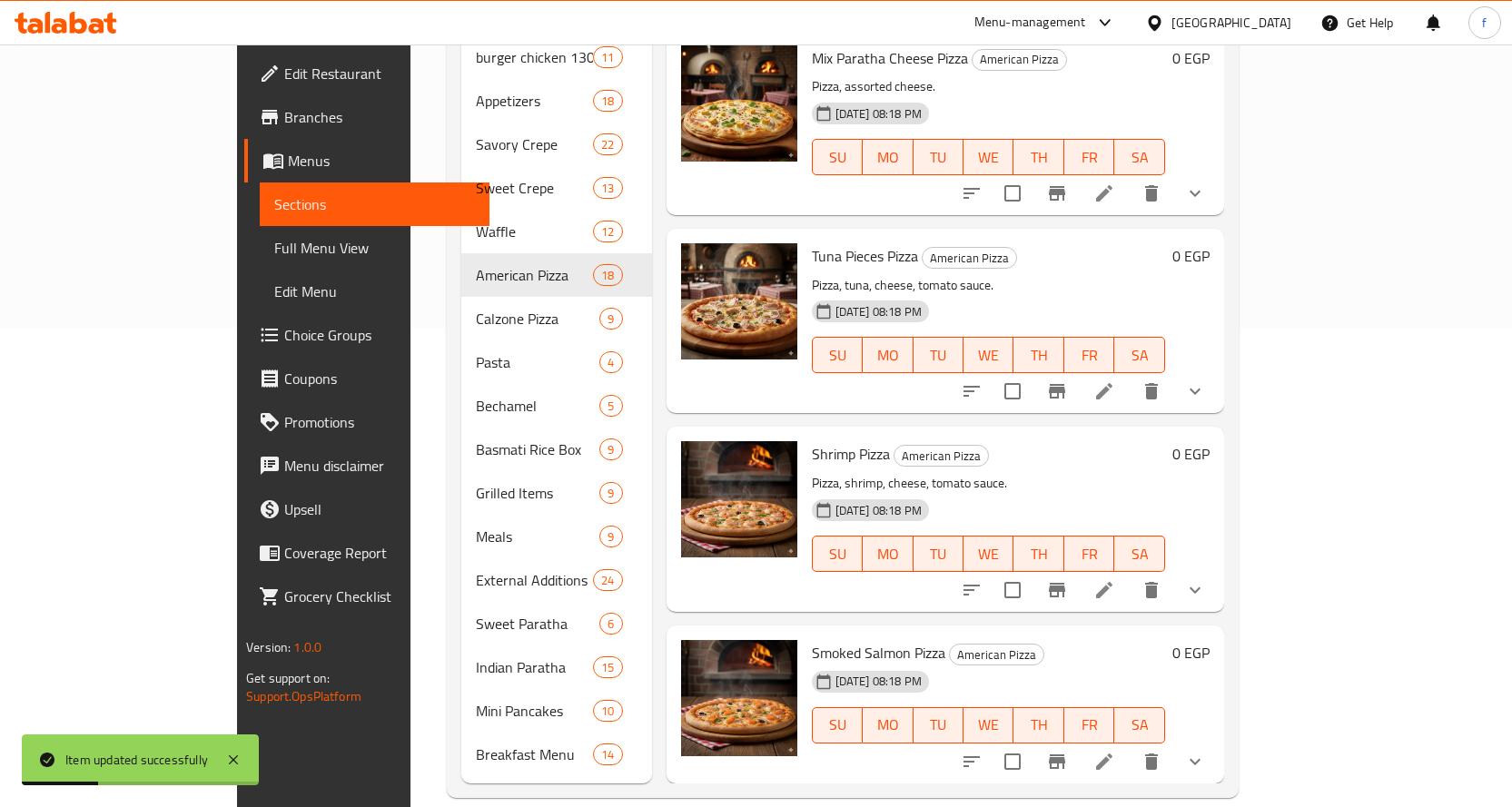
click at [1129, 745] on li at bounding box center [1104, 761] width 50 height 33
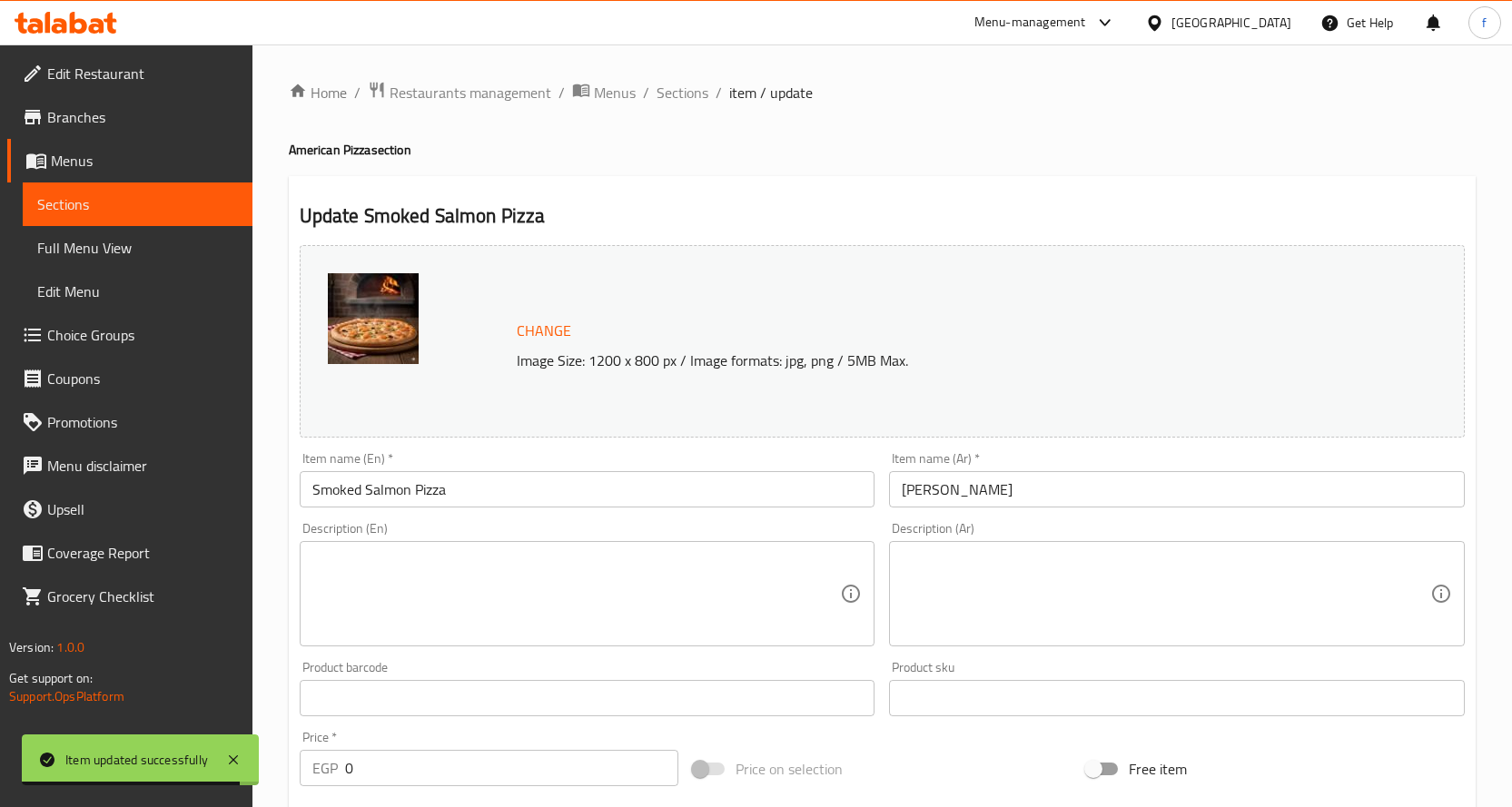
click at [491, 607] on textarea at bounding box center [577, 594] width 528 height 86
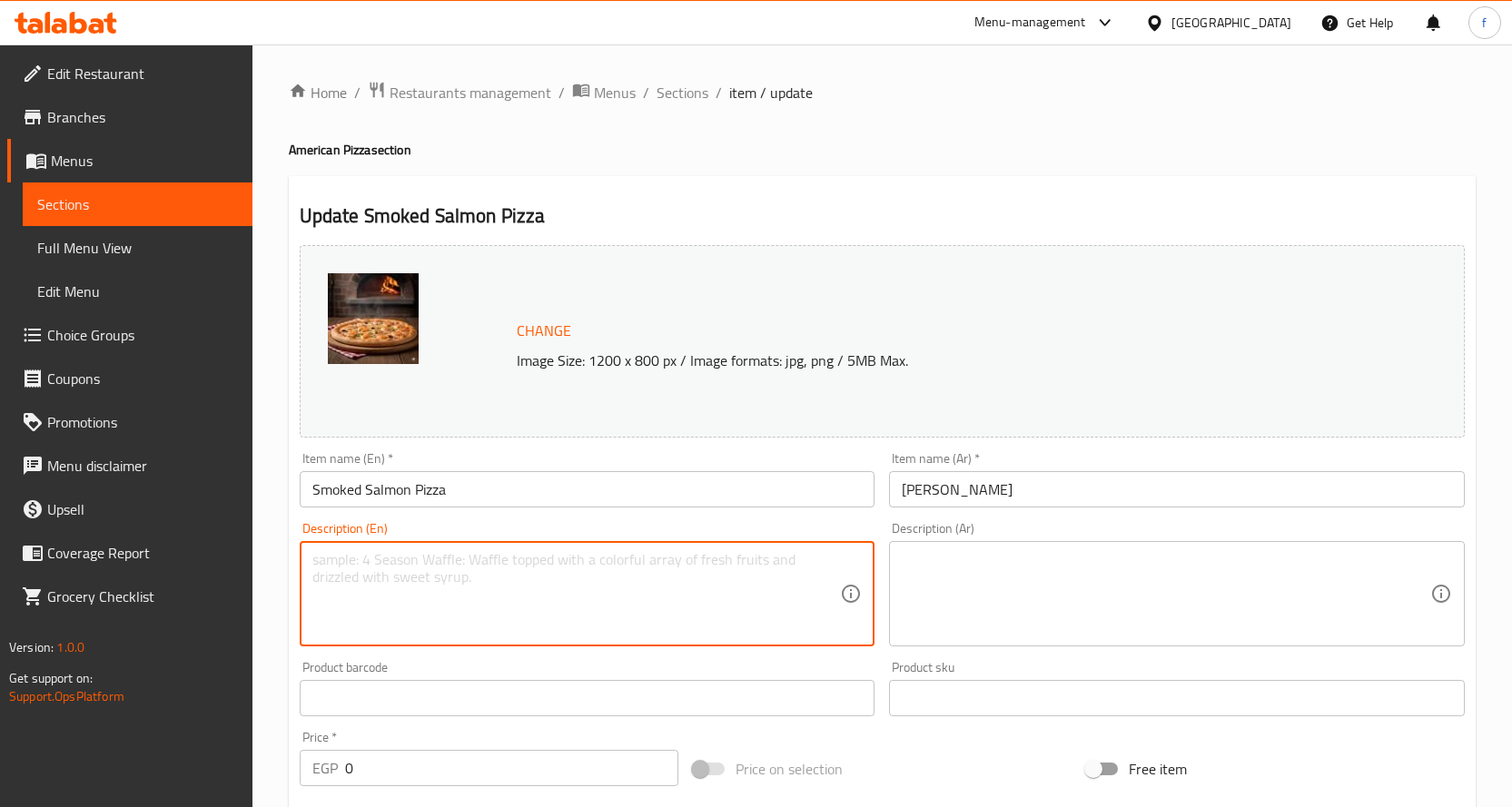
paste textarea "Pizza, smoked salmon, cheese, tomato sauce."
type textarea "Pizza, smoked salmon, cheese, tomato sauce."
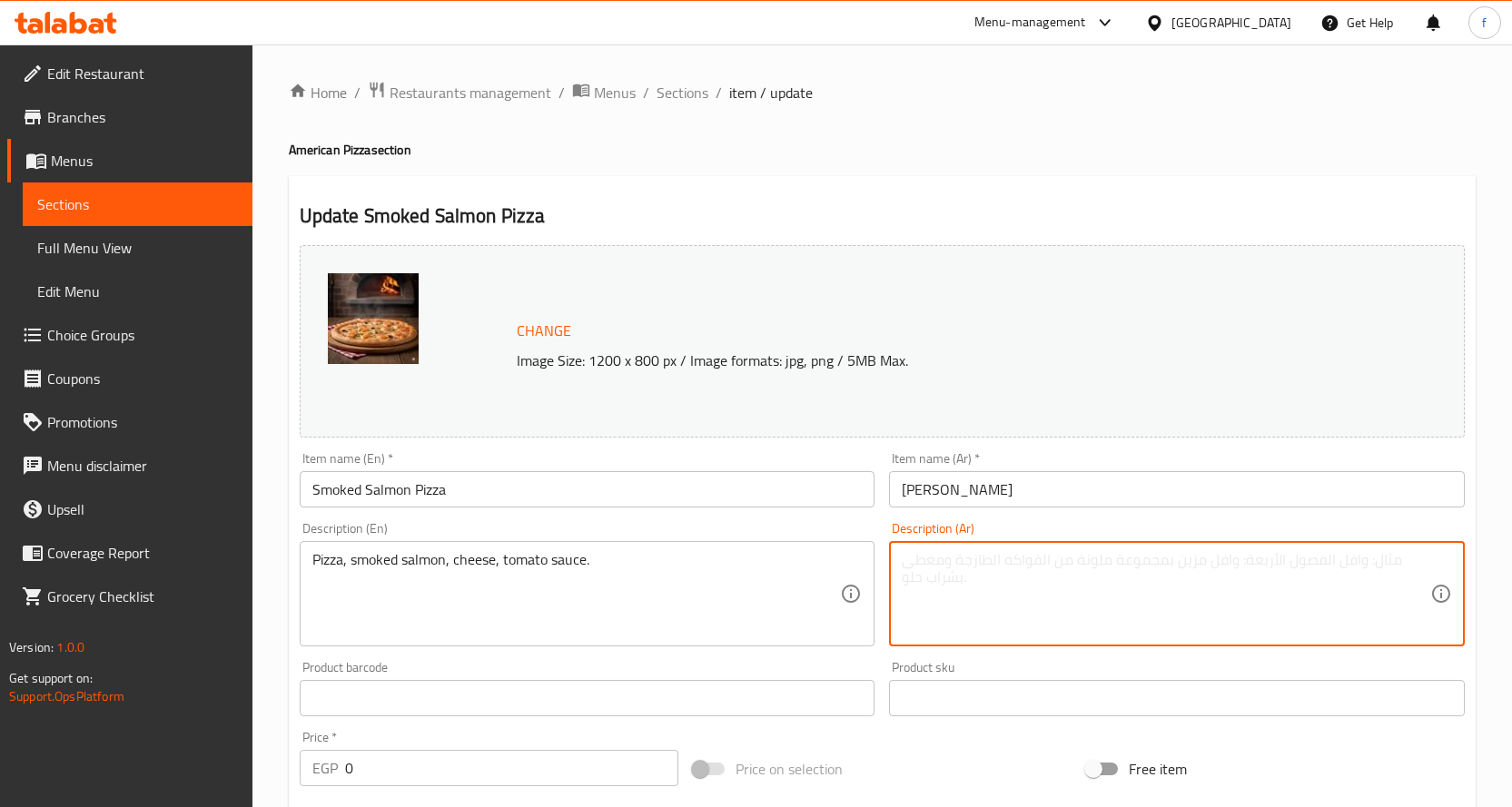
click at [984, 618] on textarea at bounding box center [1166, 594] width 528 height 86
paste textarea "بيتزا، سلمون مدخن، [GEOGRAPHIC_DATA]، صلصة طماطم."
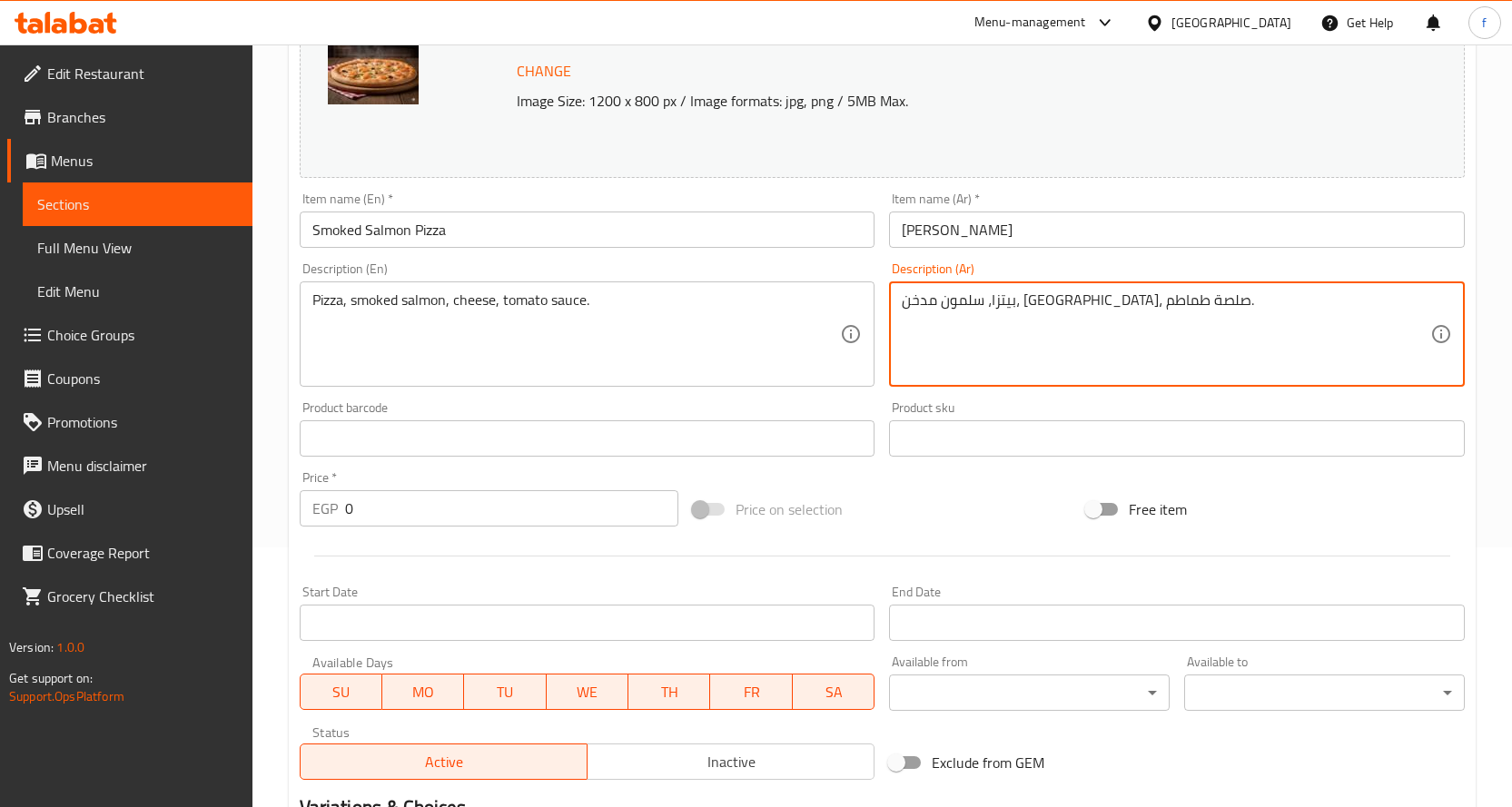
scroll to position [453, 0]
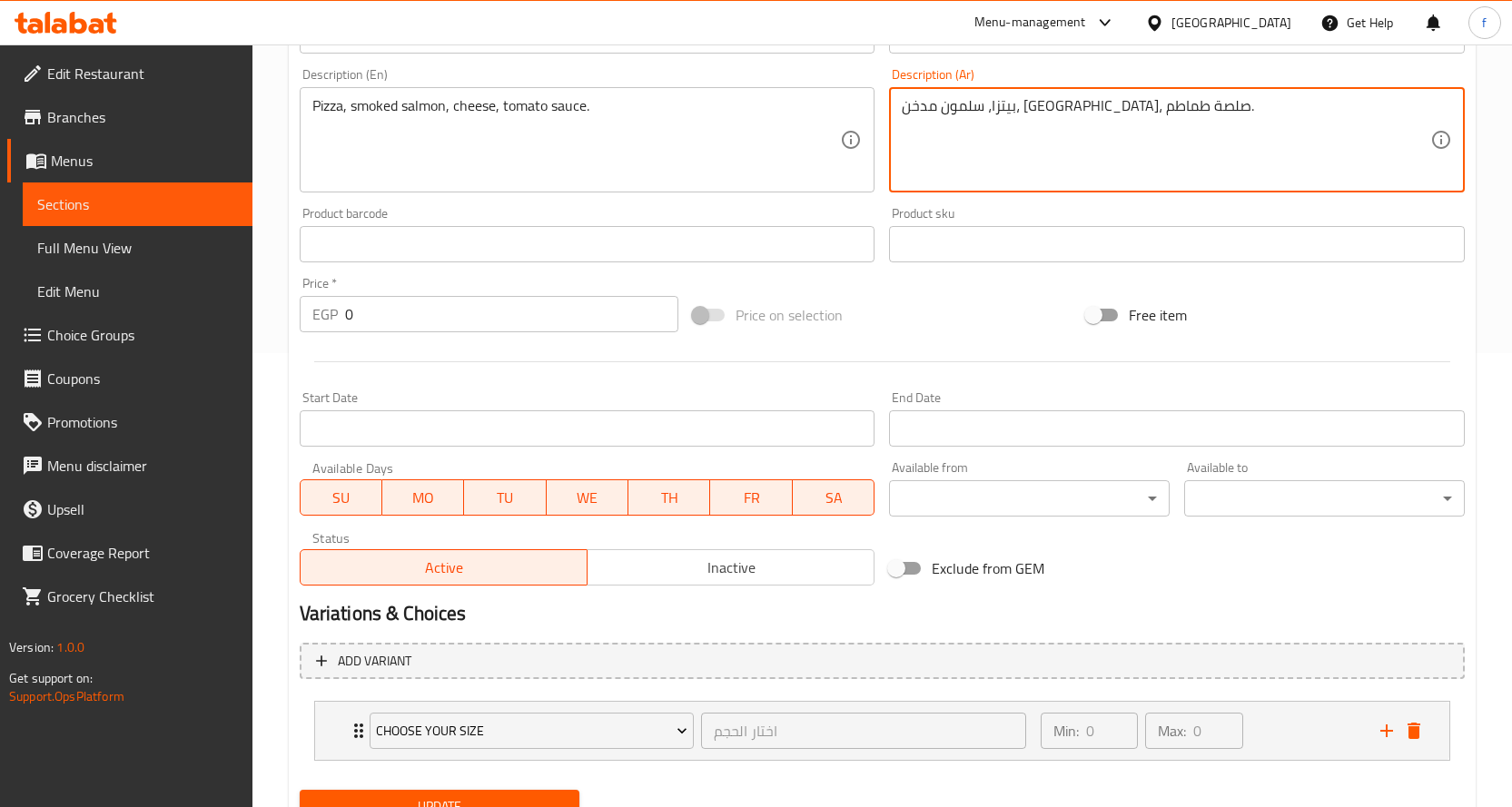
type textarea "بيتزا، سلمون مدخن، [GEOGRAPHIC_DATA]، صلصة طماطم."
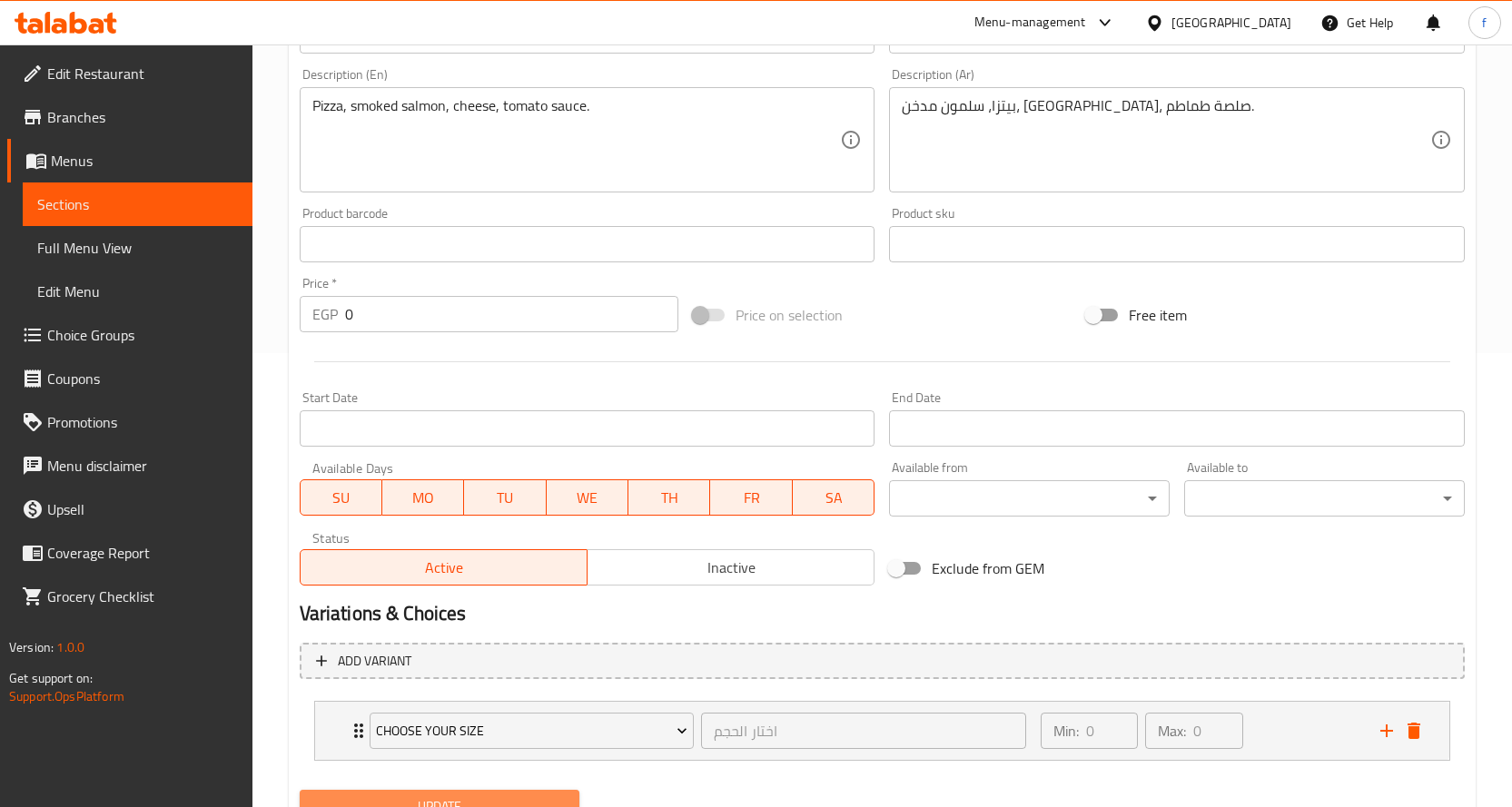
click at [455, 797] on span "Update" at bounding box center [440, 806] width 251 height 22
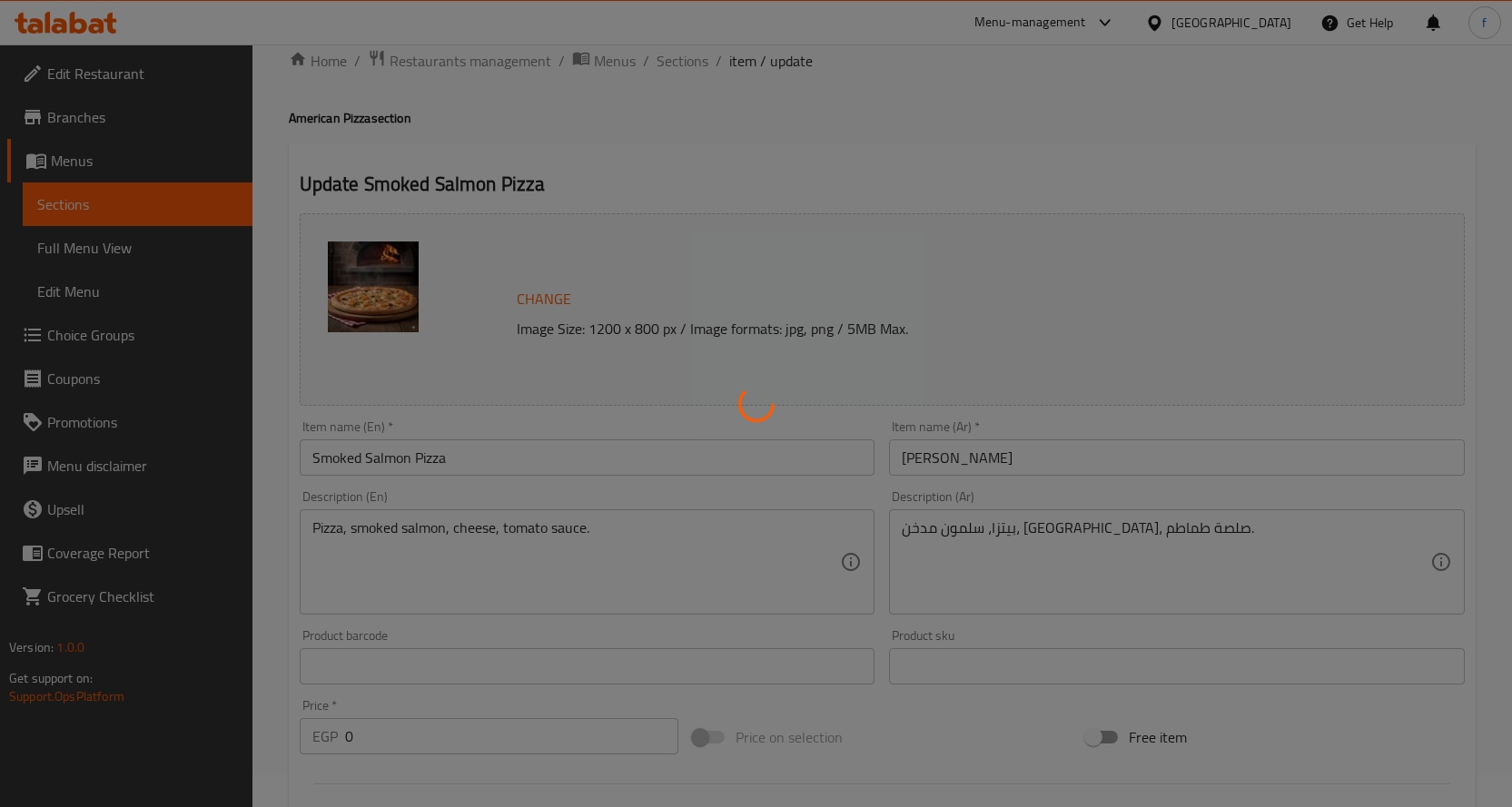
scroll to position [0, 0]
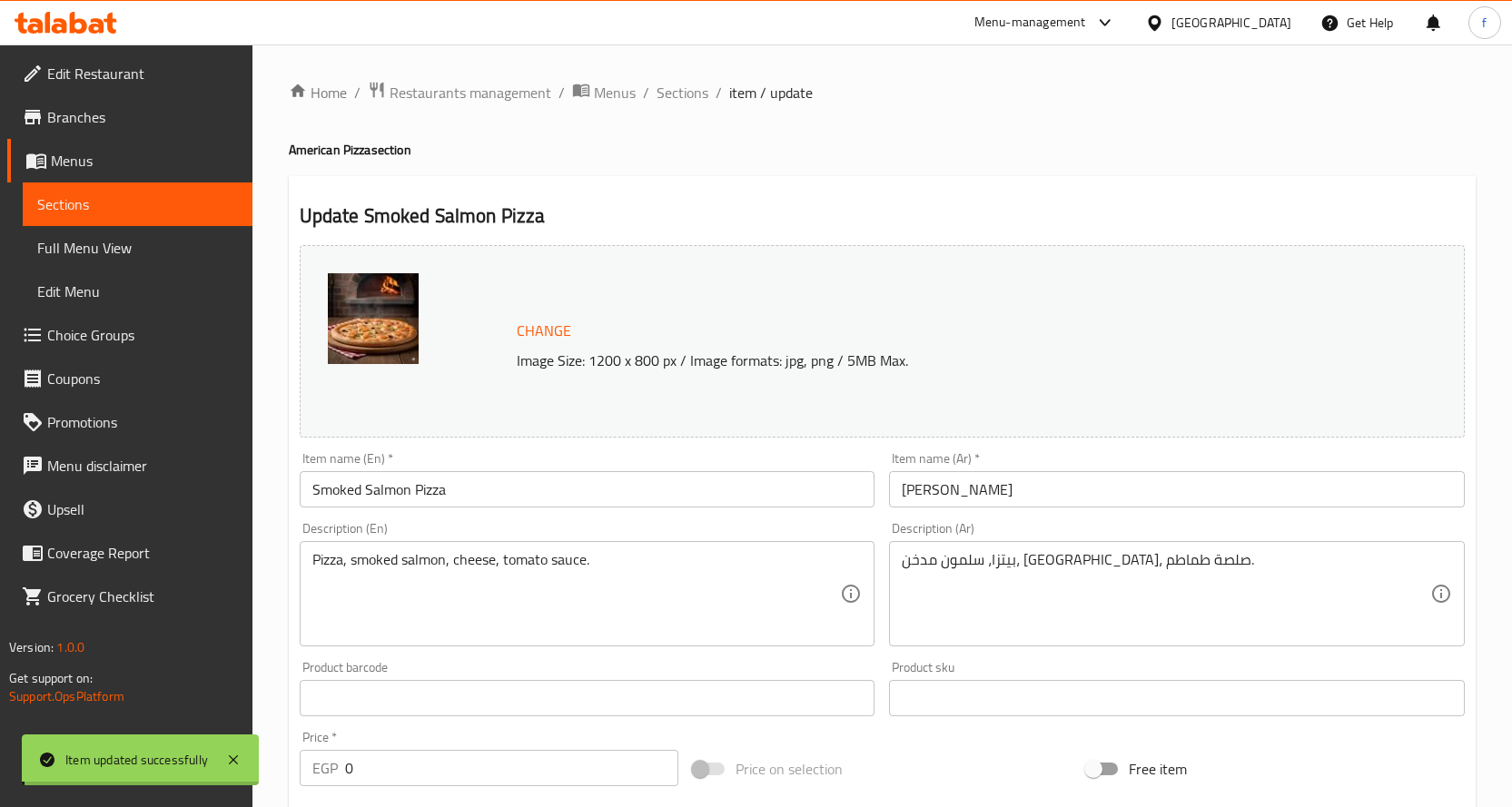
click at [681, 93] on span "Sections" at bounding box center [681, 92] width 51 height 21
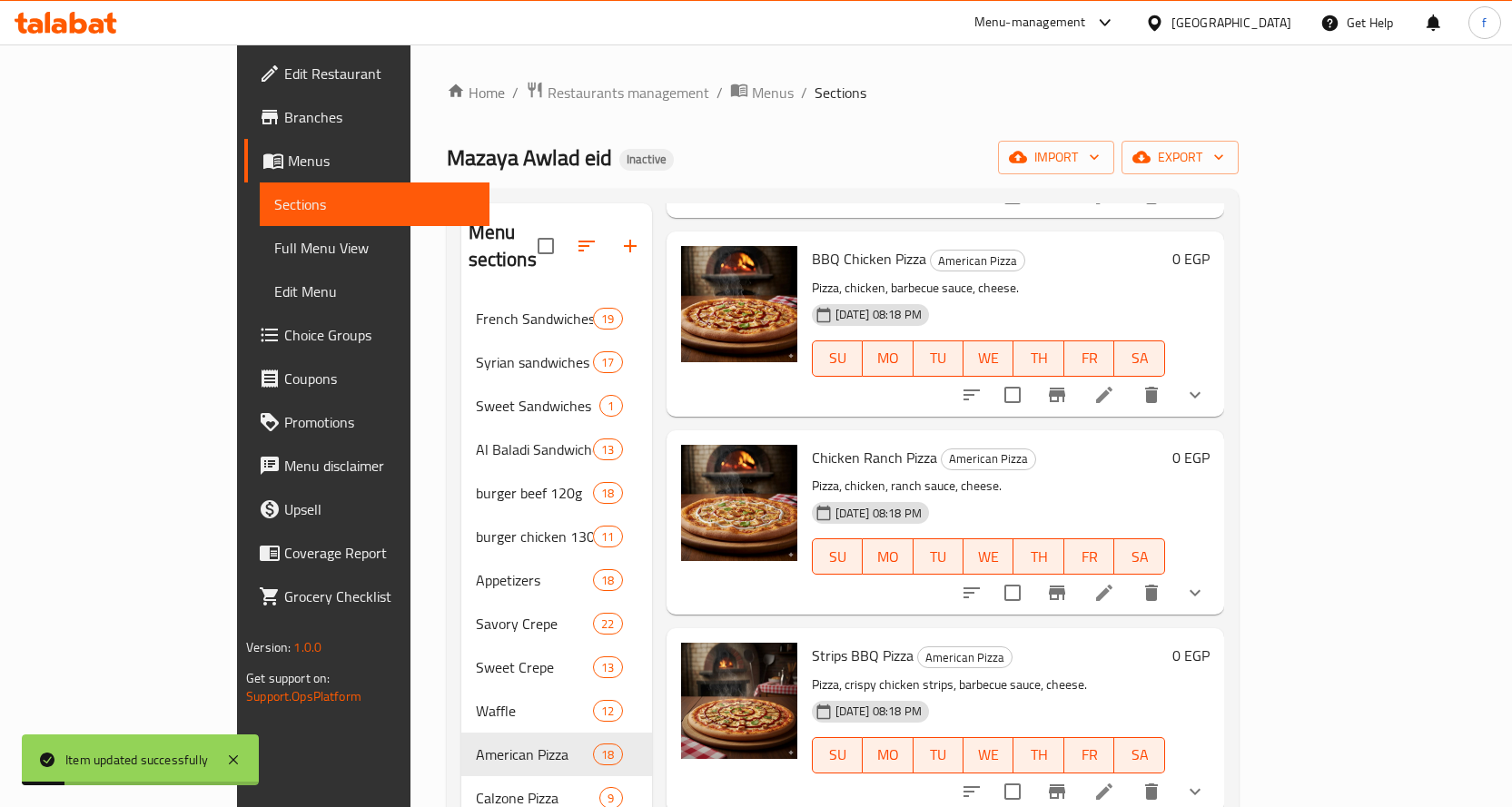
scroll to position [2451, 0]
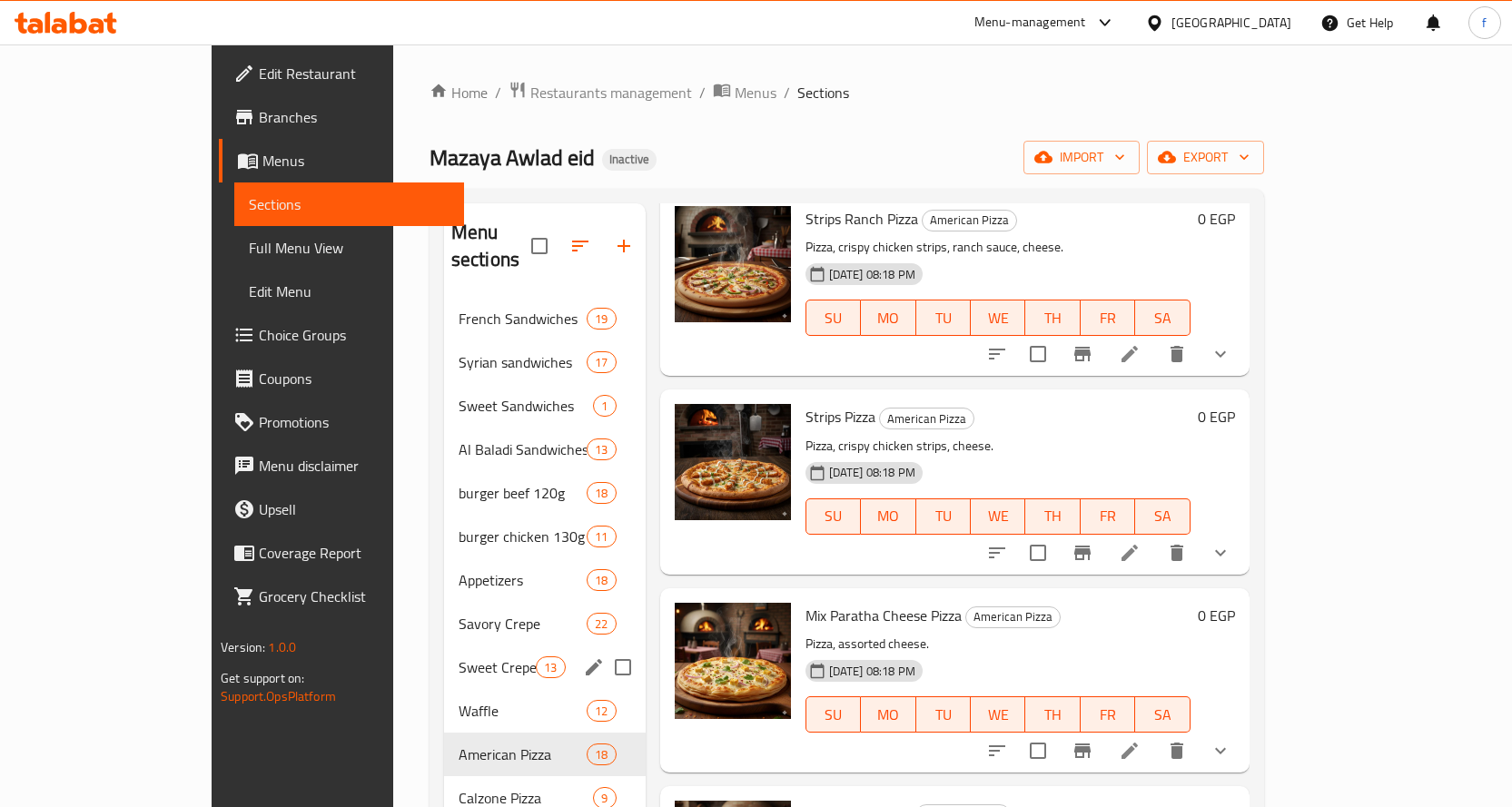
click at [444, 656] on div "Sweet Crepe 13" at bounding box center [545, 667] width 202 height 44
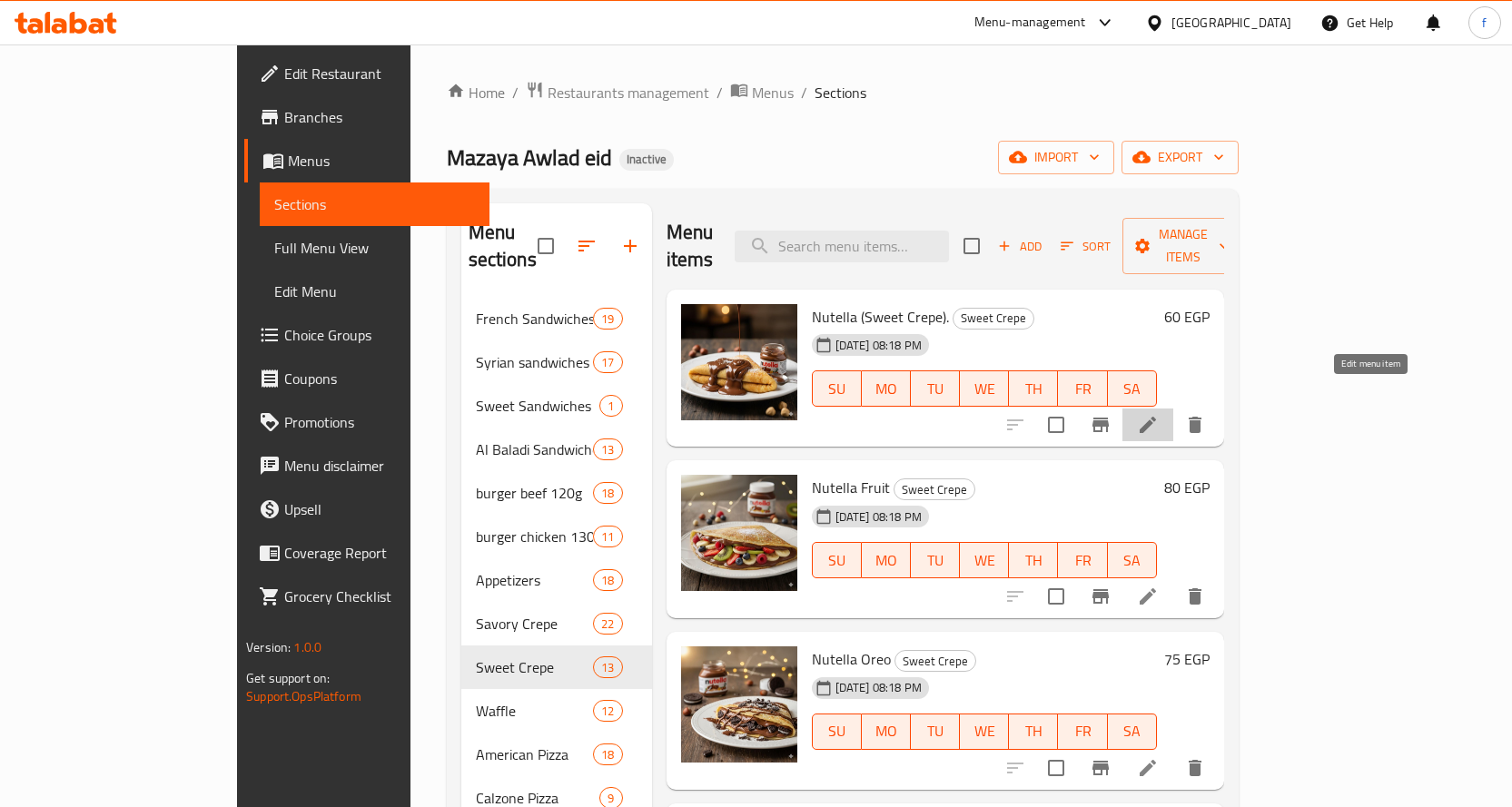
click at [1158, 414] on icon at bounding box center [1147, 424] width 21 height 21
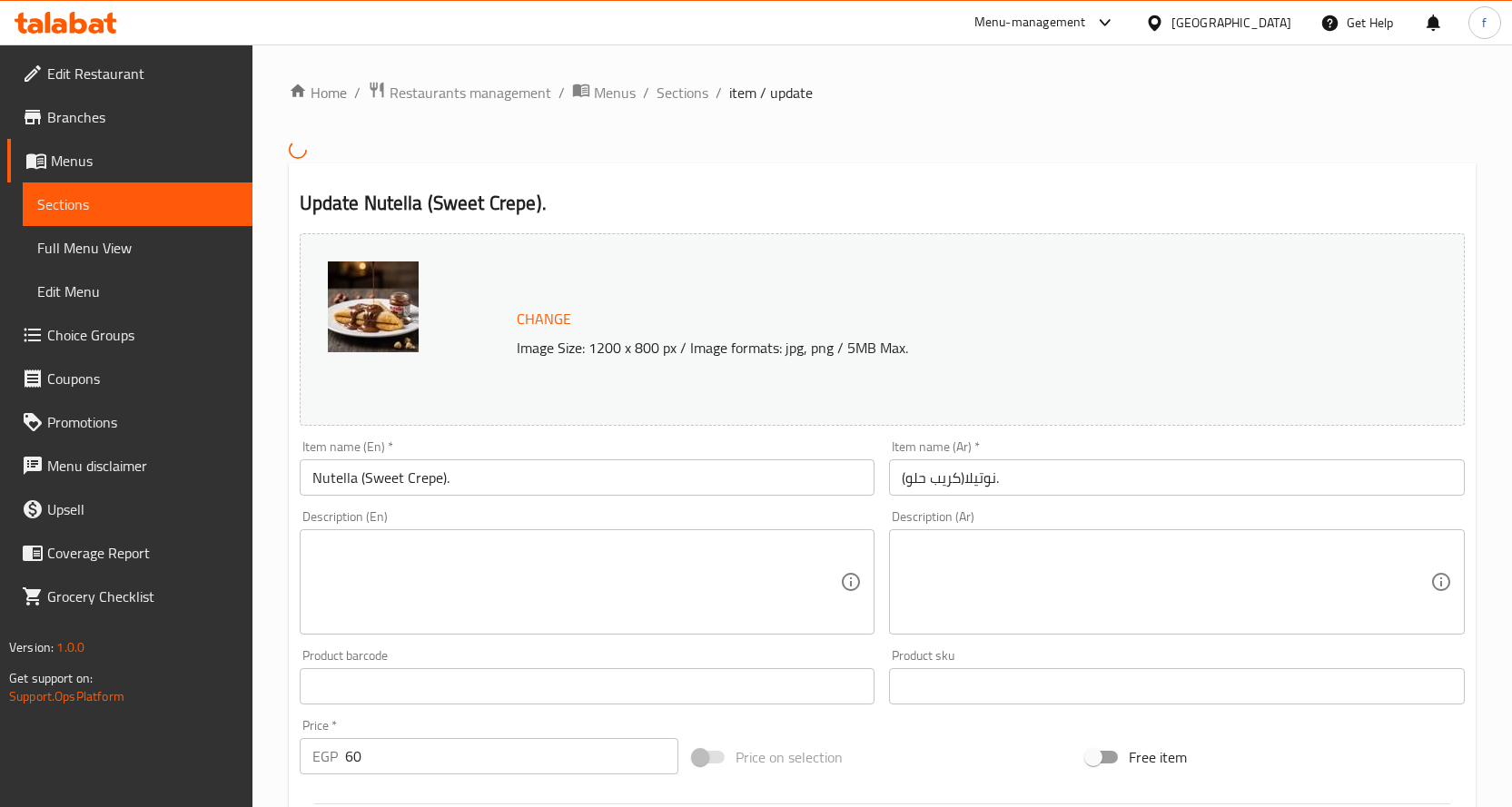
click at [814, 558] on textarea at bounding box center [577, 581] width 528 height 86
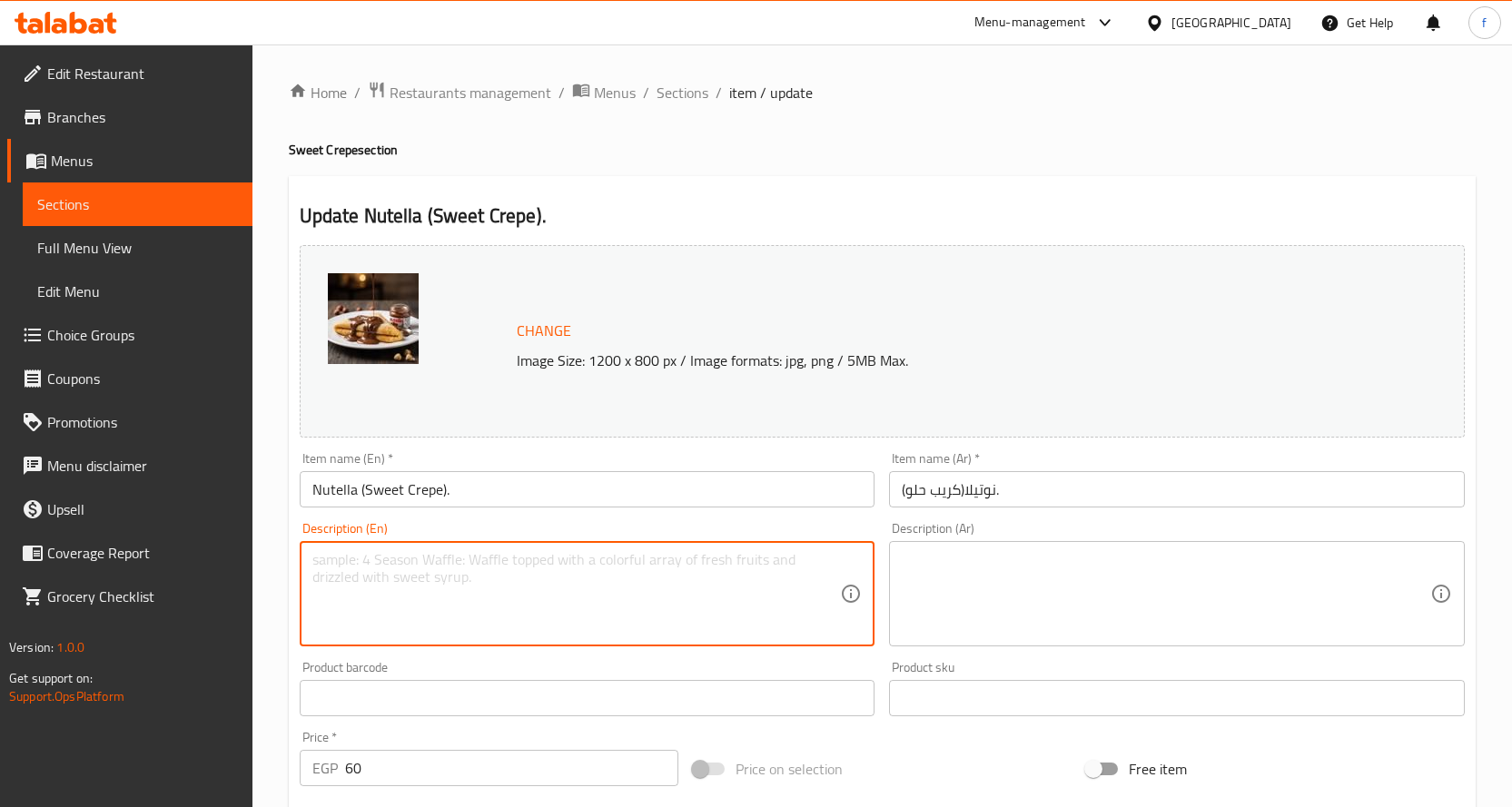
paste textarea "Crepe, Nutella."
type textarea "Crepe, Nutella."
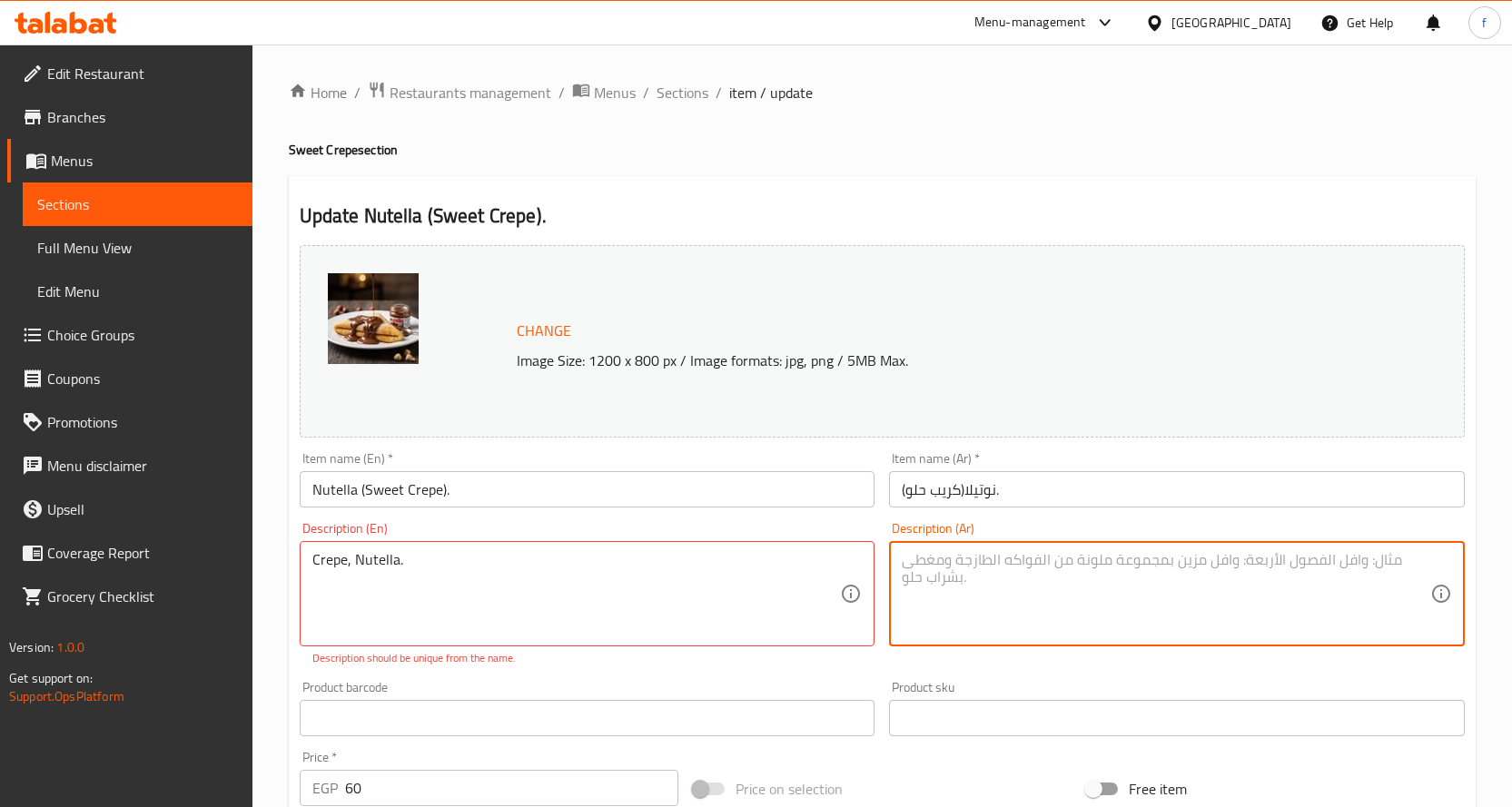
click at [989, 570] on textarea at bounding box center [1166, 594] width 528 height 86
paste textarea "كريب، نوتيلا."
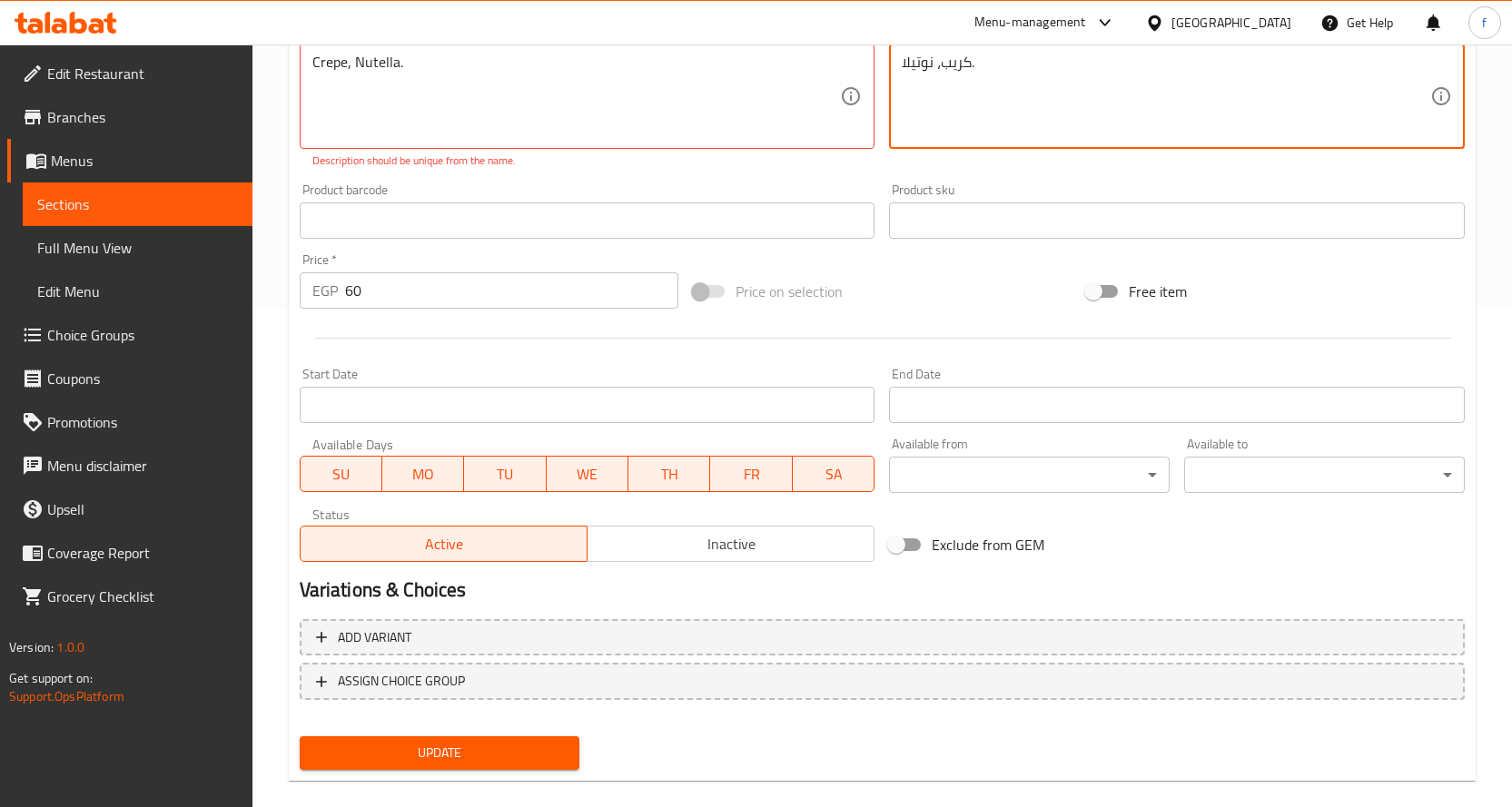
scroll to position [522, 0]
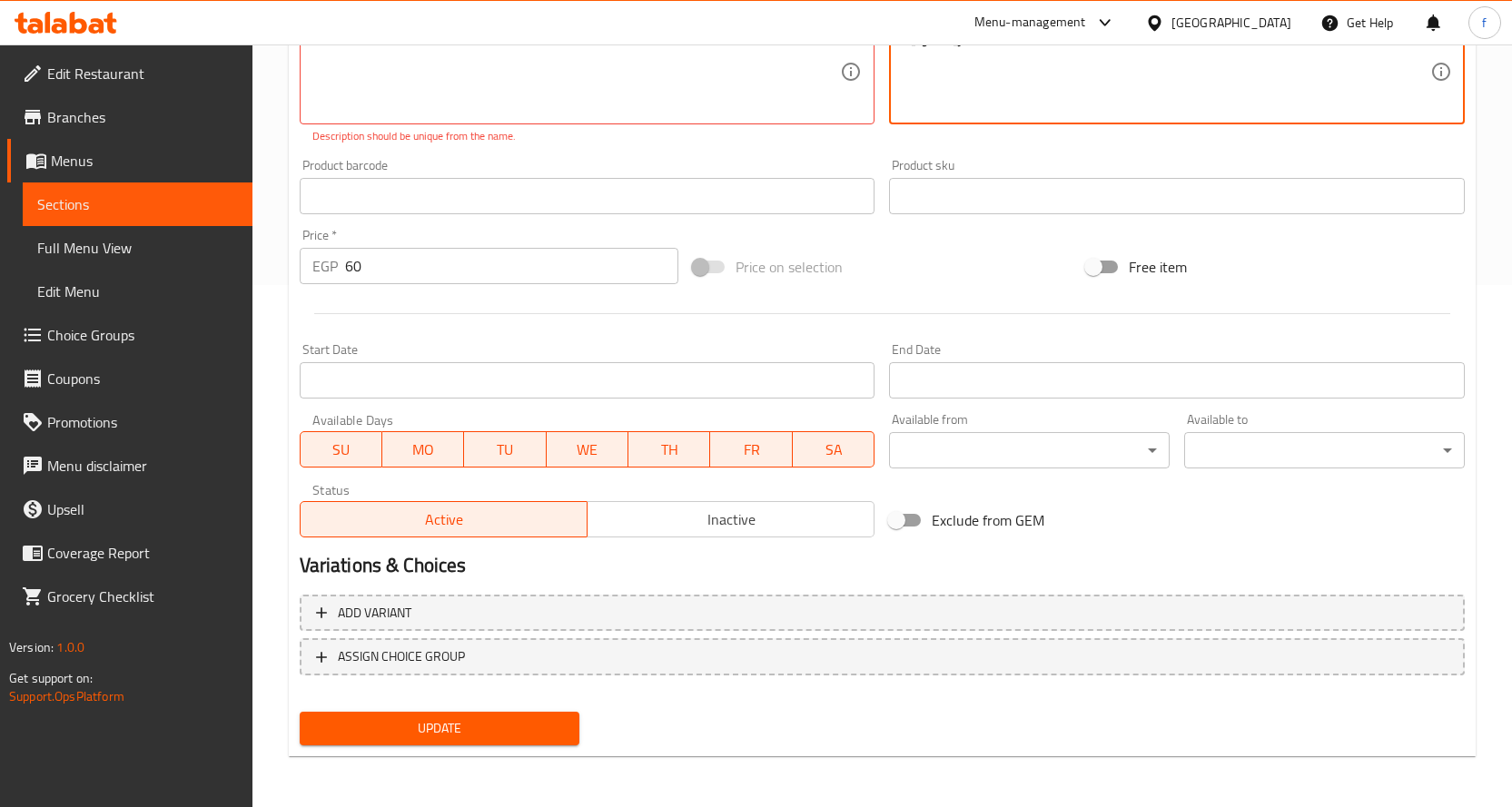
type textarea "كريب، نوتيلا."
click at [516, 698] on div "Add variant ASSIGN CHOICE GROUP" at bounding box center [882, 646] width 1180 height 118
click at [509, 711] on div "Update" at bounding box center [440, 729] width 295 height 49
click at [505, 727] on span "Update" at bounding box center [440, 729] width 251 height 22
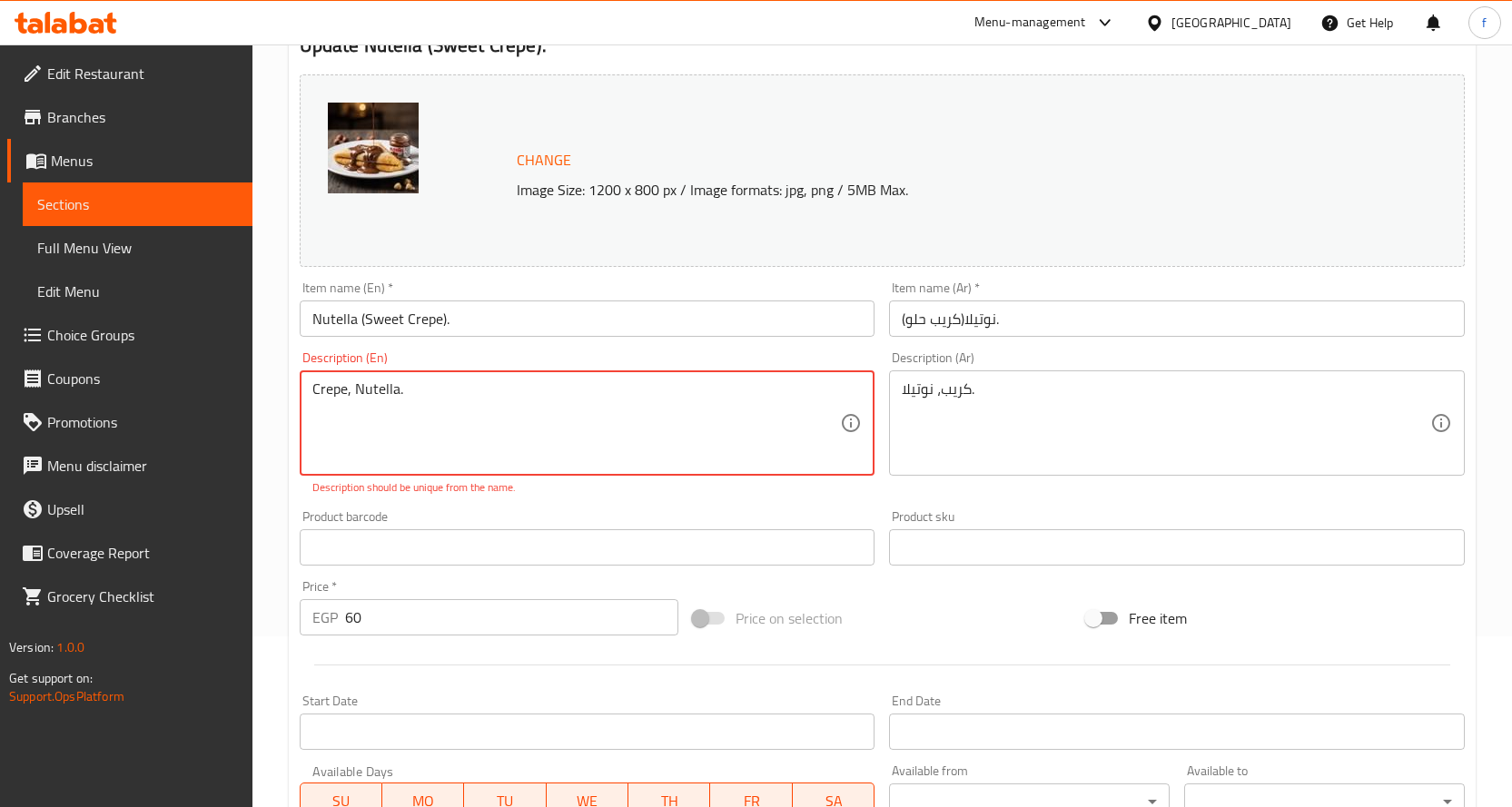
scroll to position [159, 0]
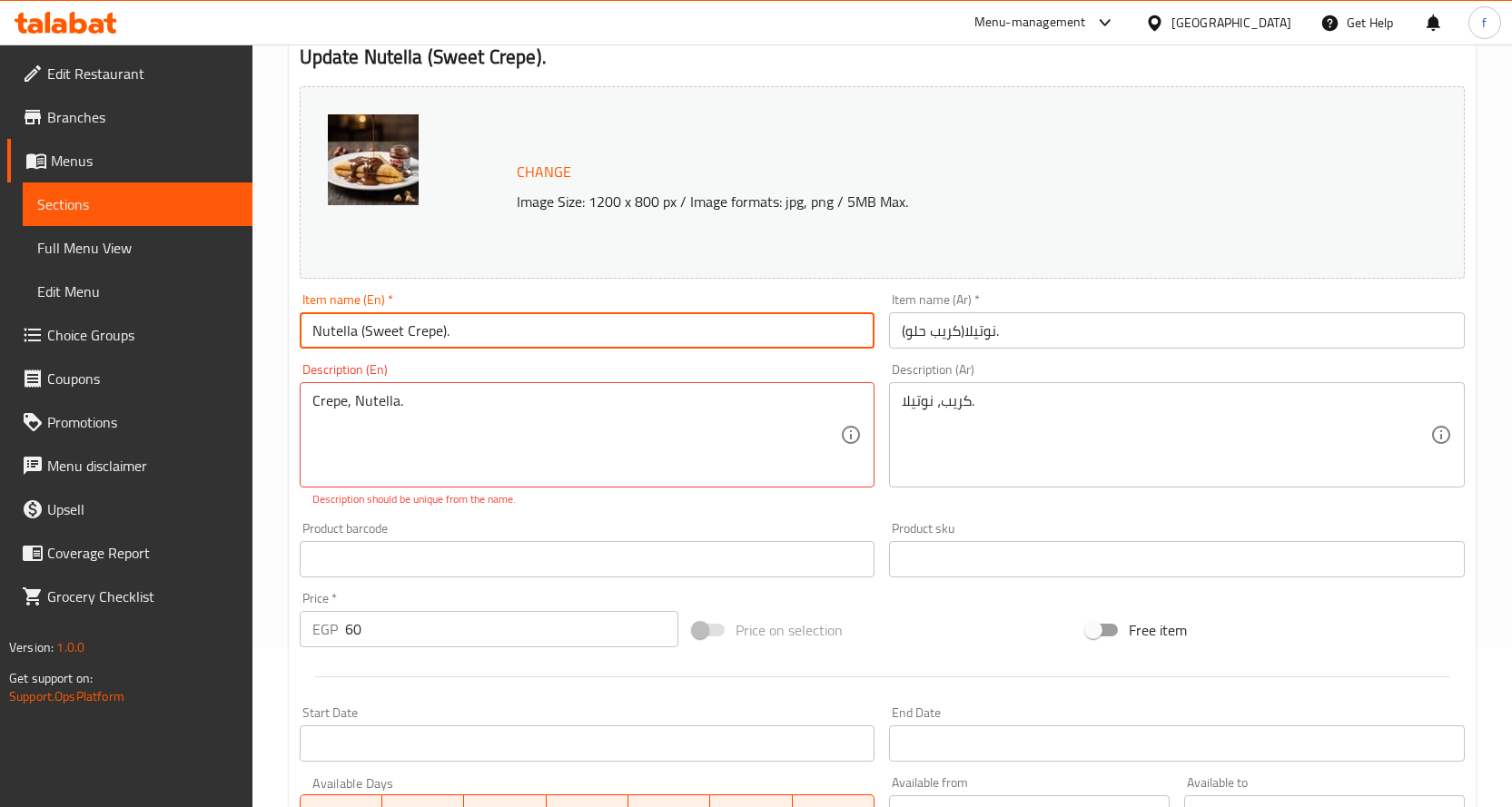
drag, startPoint x: 360, startPoint y: 332, endPoint x: 450, endPoint y: 344, distance: 90.8
click at [443, 339] on input "Nutella (Sweet Crepe)." at bounding box center [587, 330] width 576 height 36
type input "Nutella ."
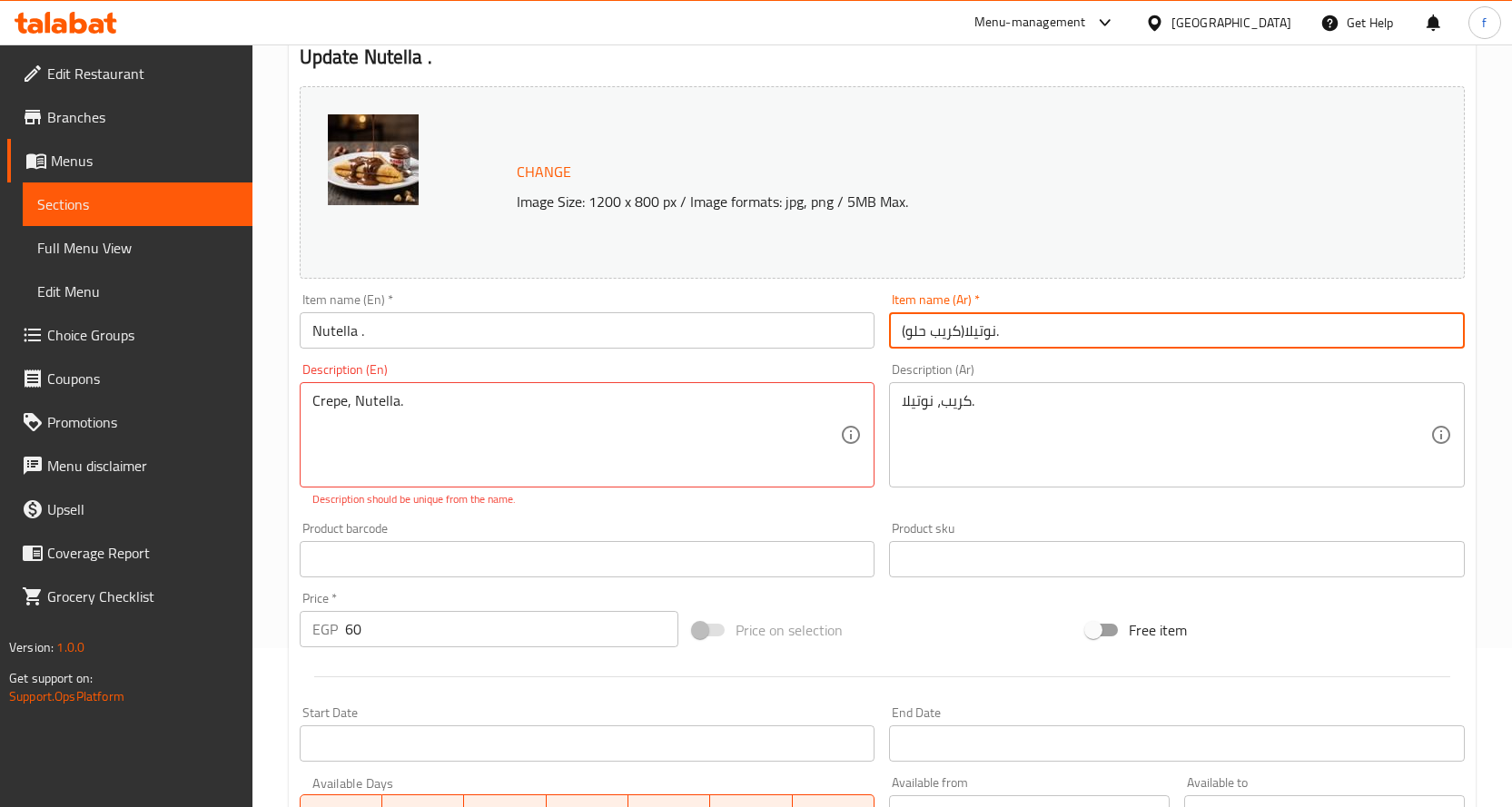
drag, startPoint x: 964, startPoint y: 330, endPoint x: 855, endPoint y: 343, distance: 109.8
click at [855, 343] on div "Change Image Size: 1200 x 800 px / Image formats: jpg, png / 5MB Max. Item name…" at bounding box center [882, 494] width 1180 height 828
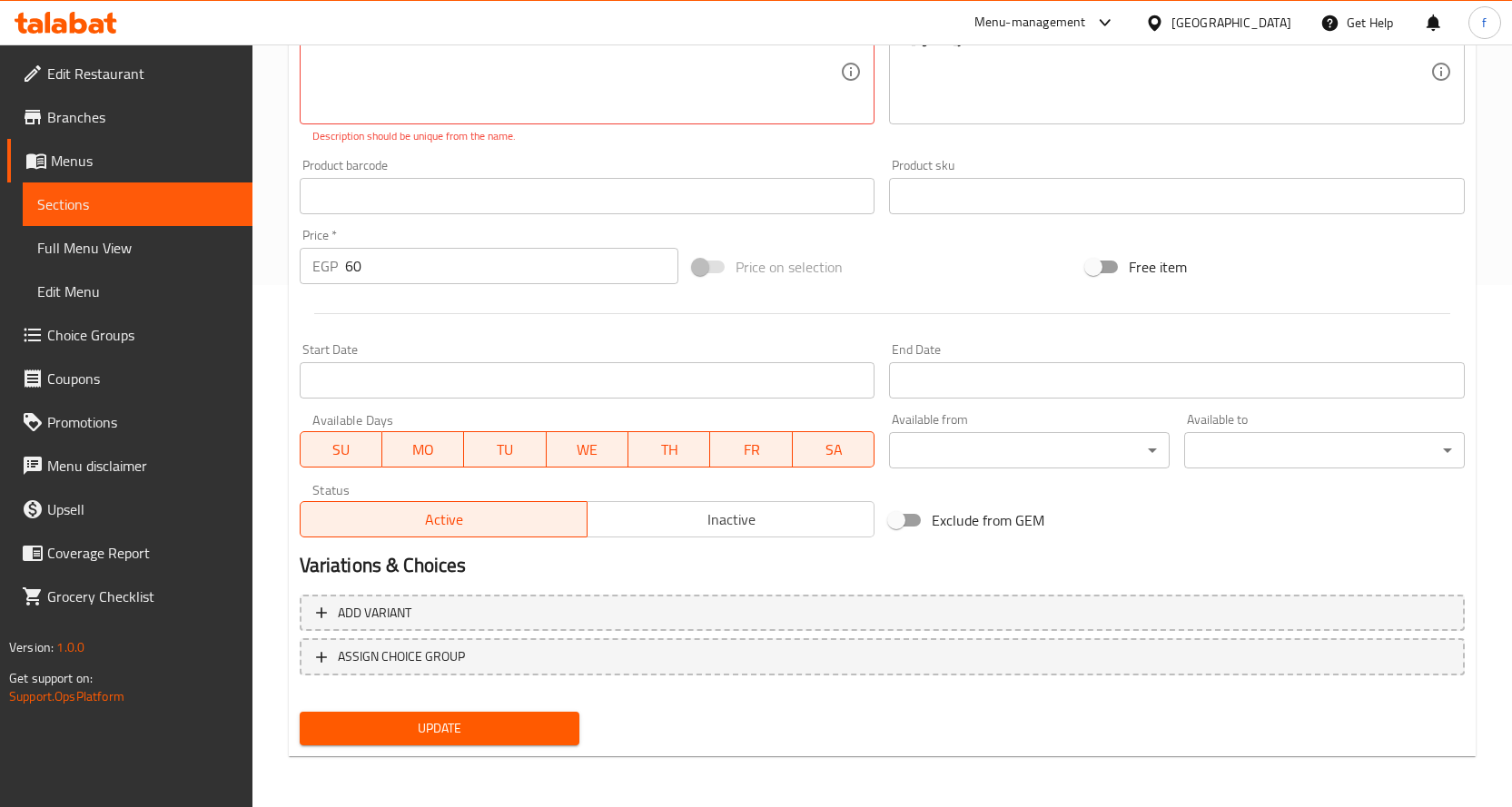
type input "نوتيلا."
click at [464, 726] on span "Update" at bounding box center [440, 729] width 251 height 22
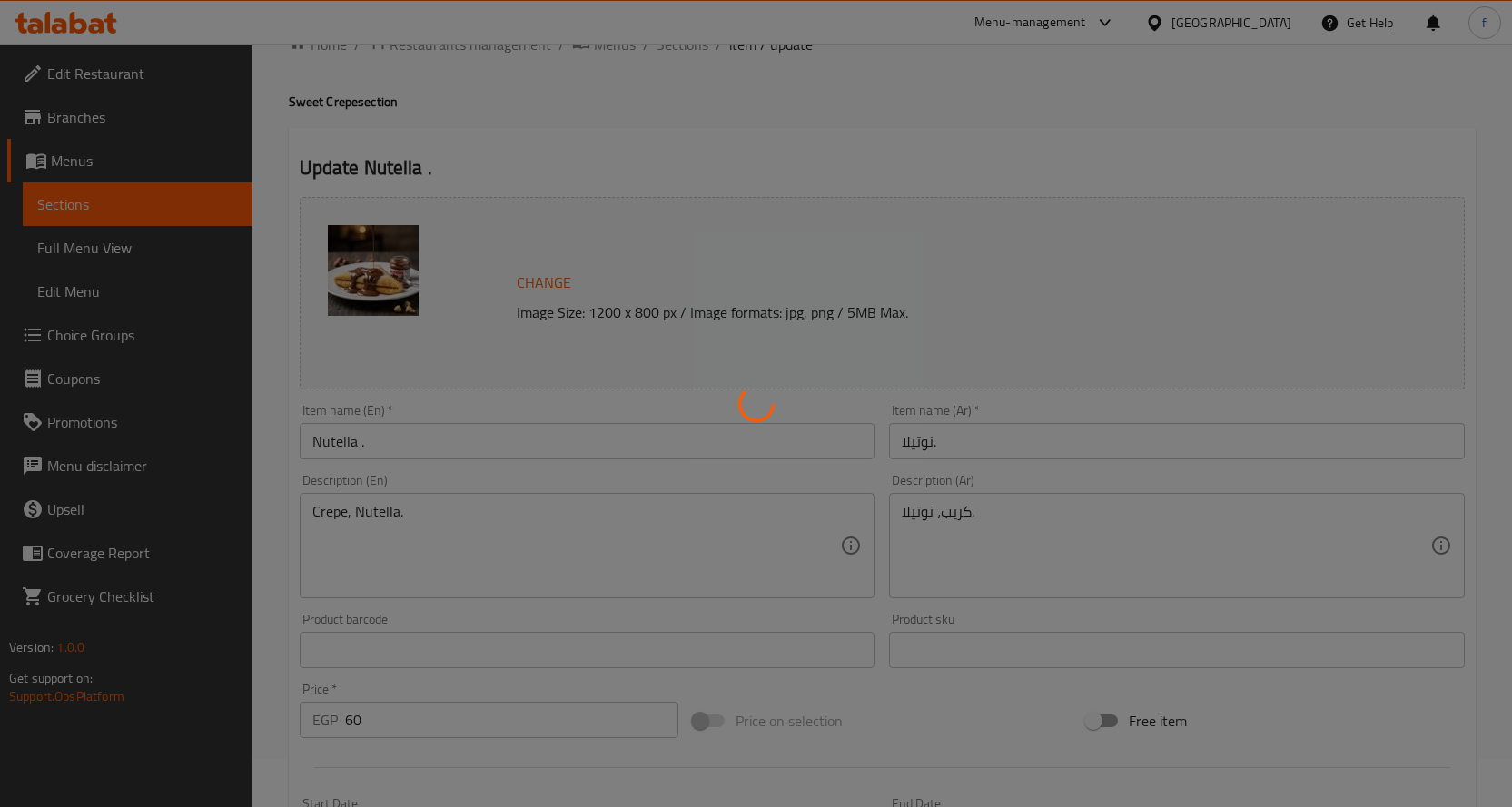
scroll to position [0, 0]
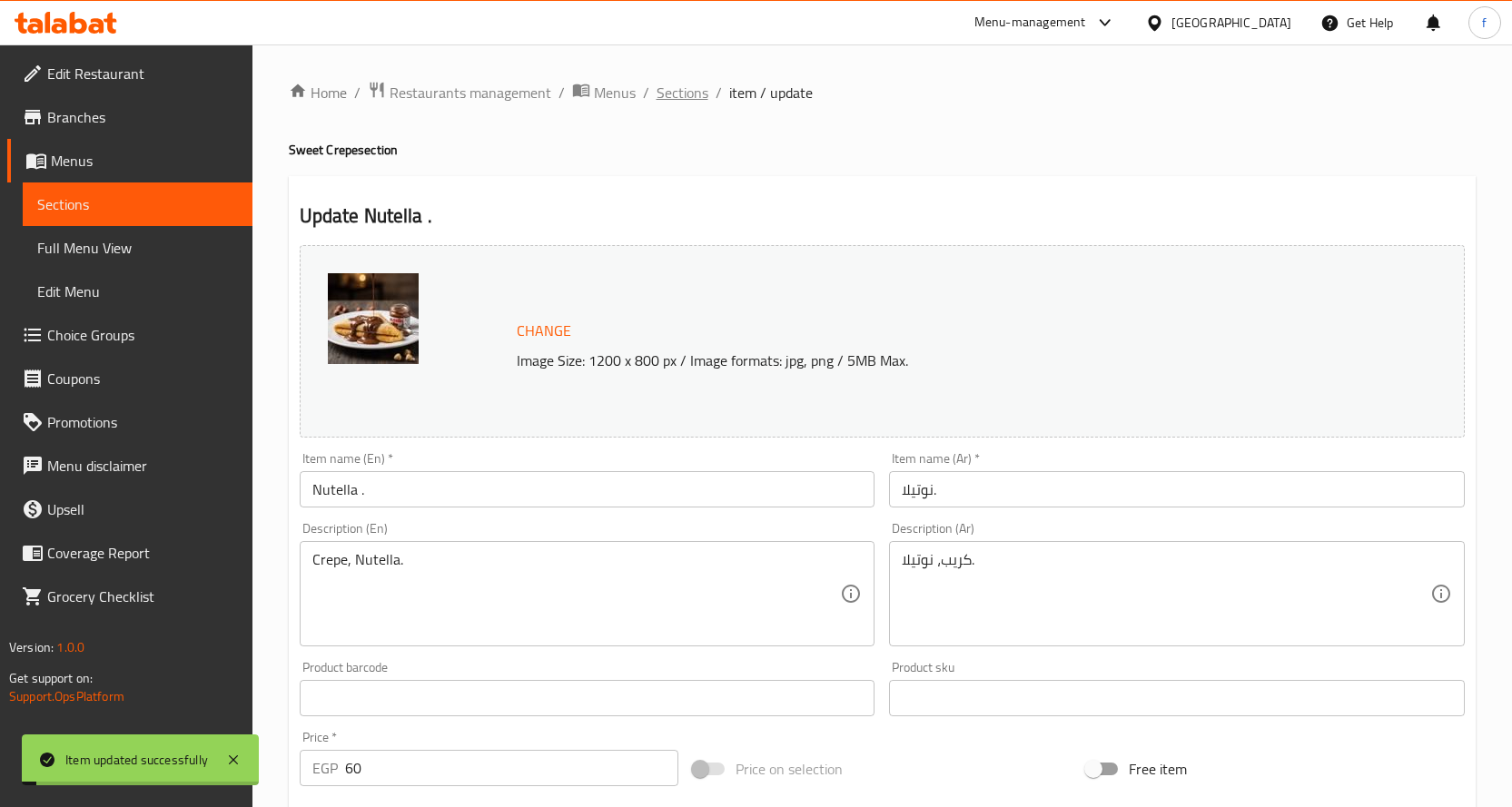
click at [687, 101] on span "Sections" at bounding box center [681, 92] width 51 height 21
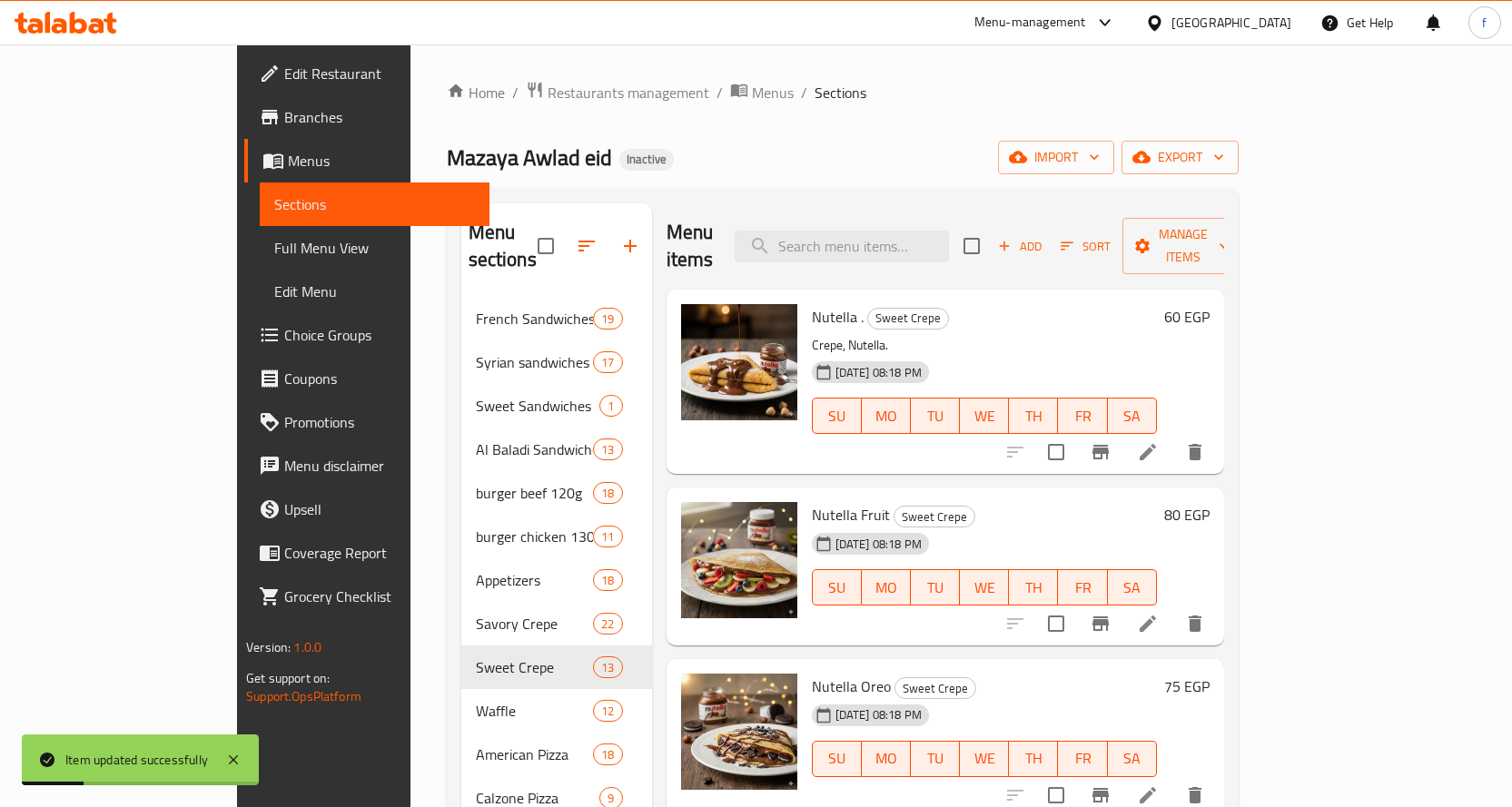
click at [1173, 607] on li at bounding box center [1147, 623] width 50 height 33
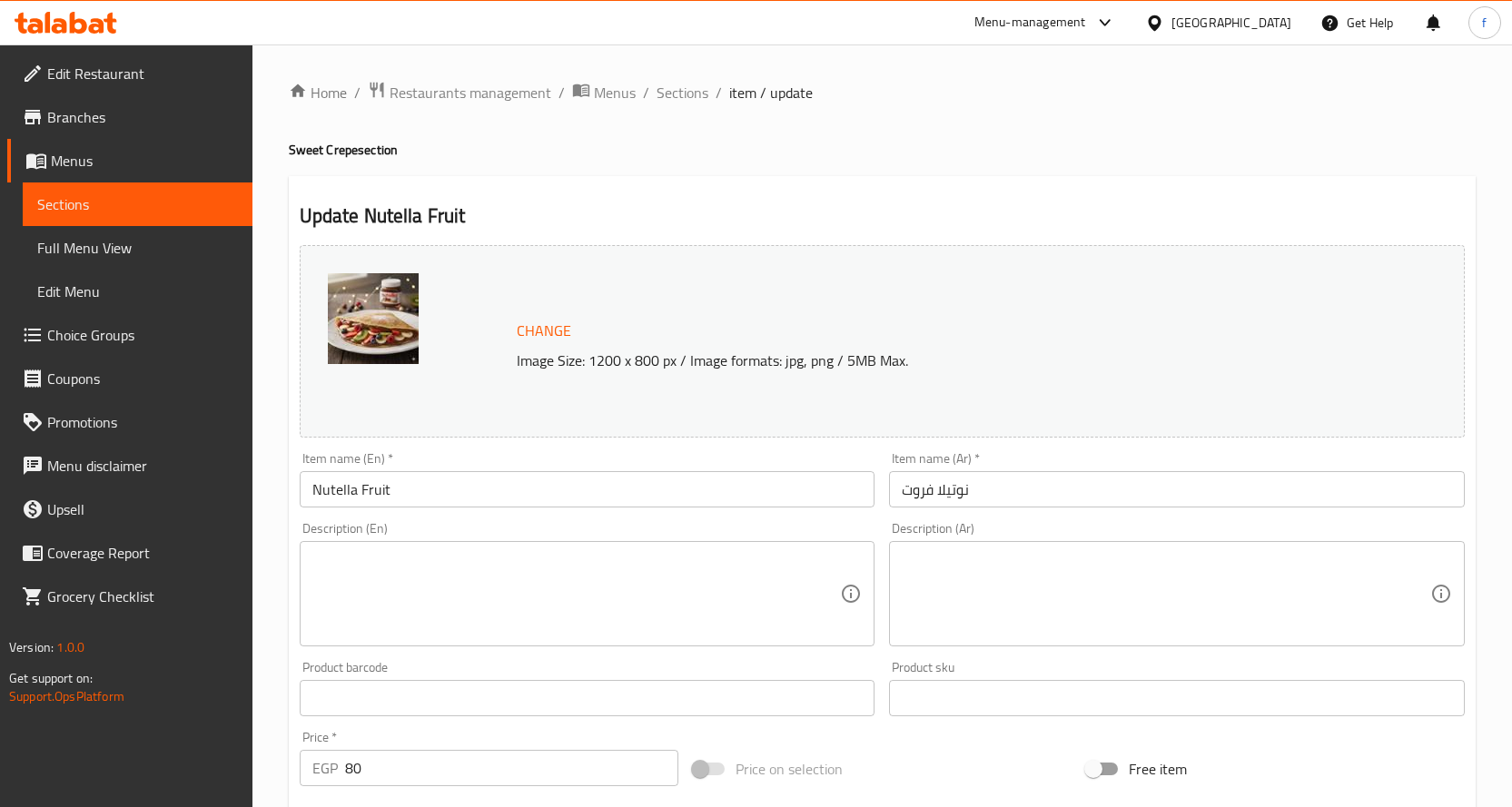
click at [479, 586] on textarea at bounding box center [577, 594] width 528 height 86
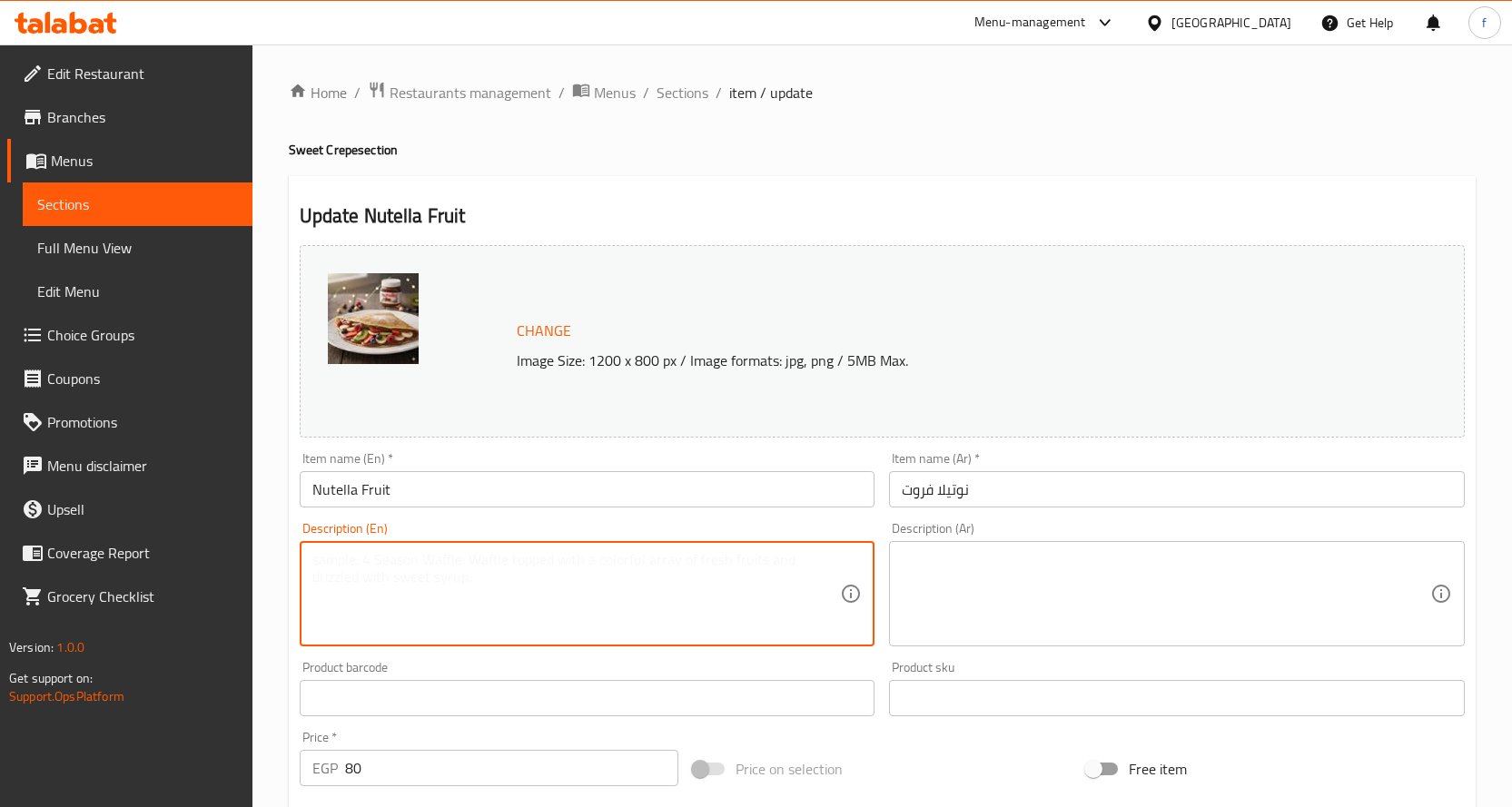
paste textarea "Crepe, Nutella, fruits."
type textarea "Crepe, Nutella, fruits."
click at [1065, 604] on textarea at bounding box center [1166, 594] width 528 height 86
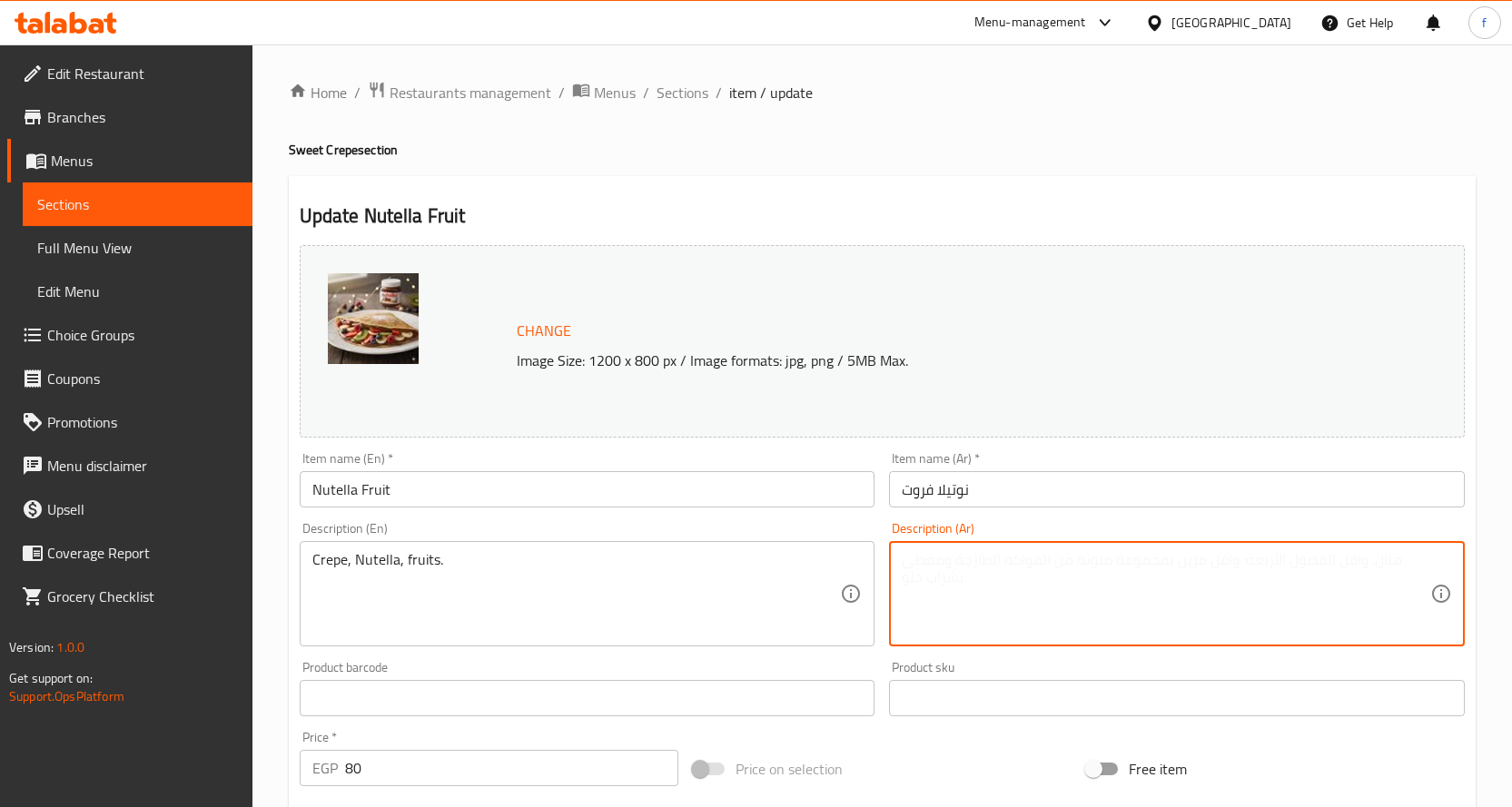
paste textarea "كريب، نوتيلا، فواكه."
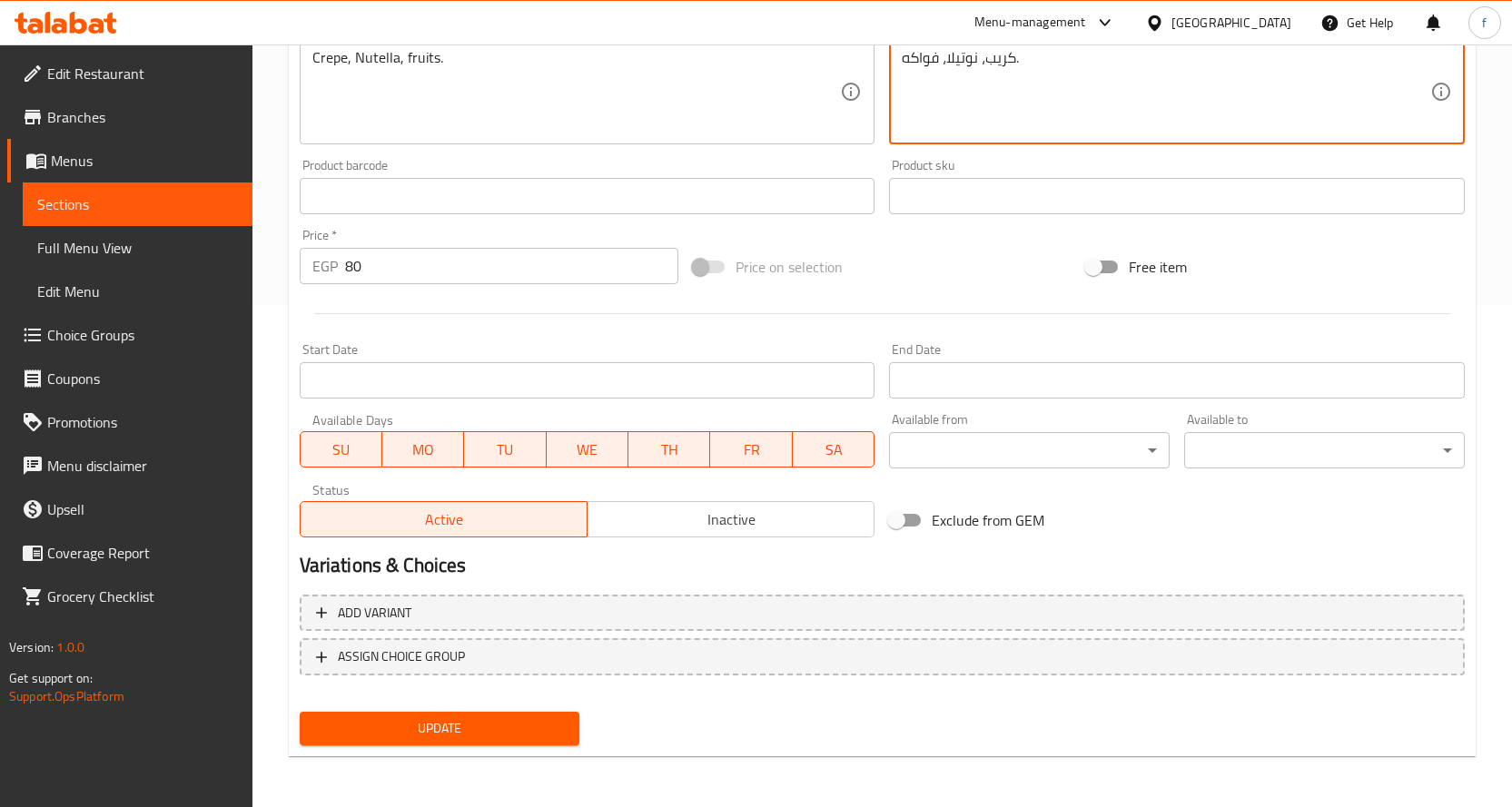
type textarea "كريب، نوتيلا، فواكه."
click at [543, 732] on span "Update" at bounding box center [440, 729] width 251 height 22
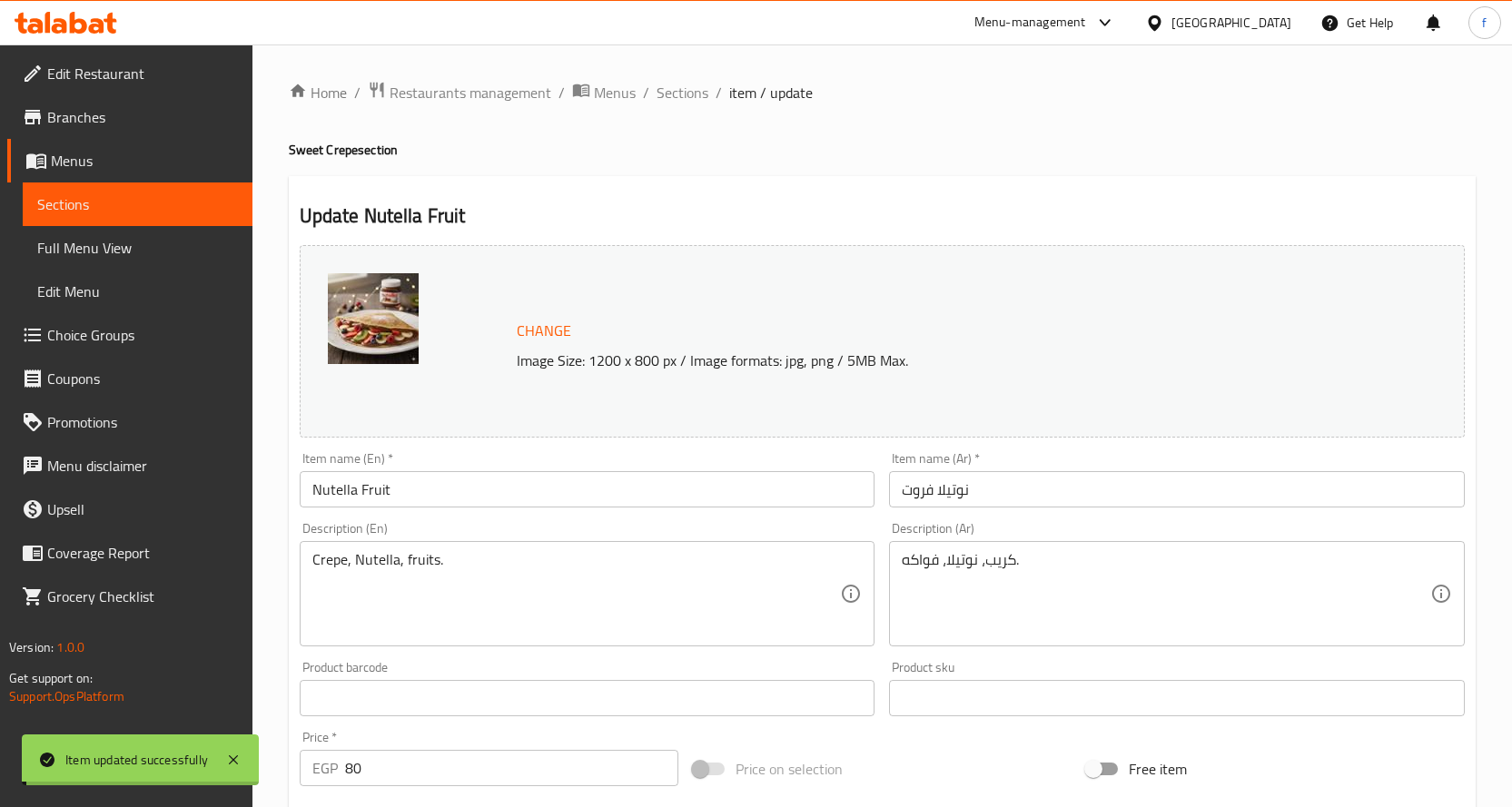
click at [677, 91] on span "Sections" at bounding box center [681, 92] width 51 height 21
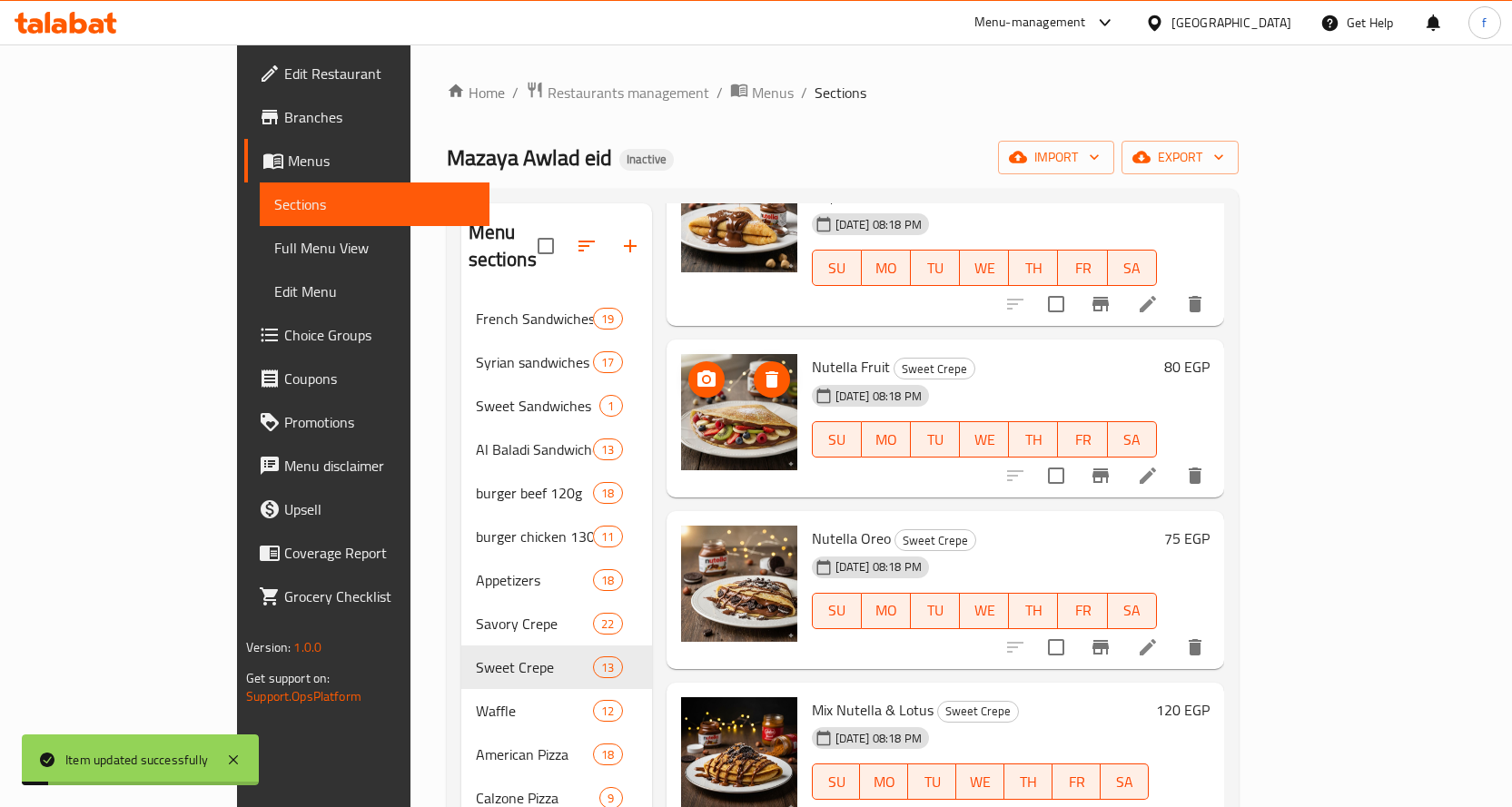
scroll to position [272, 0]
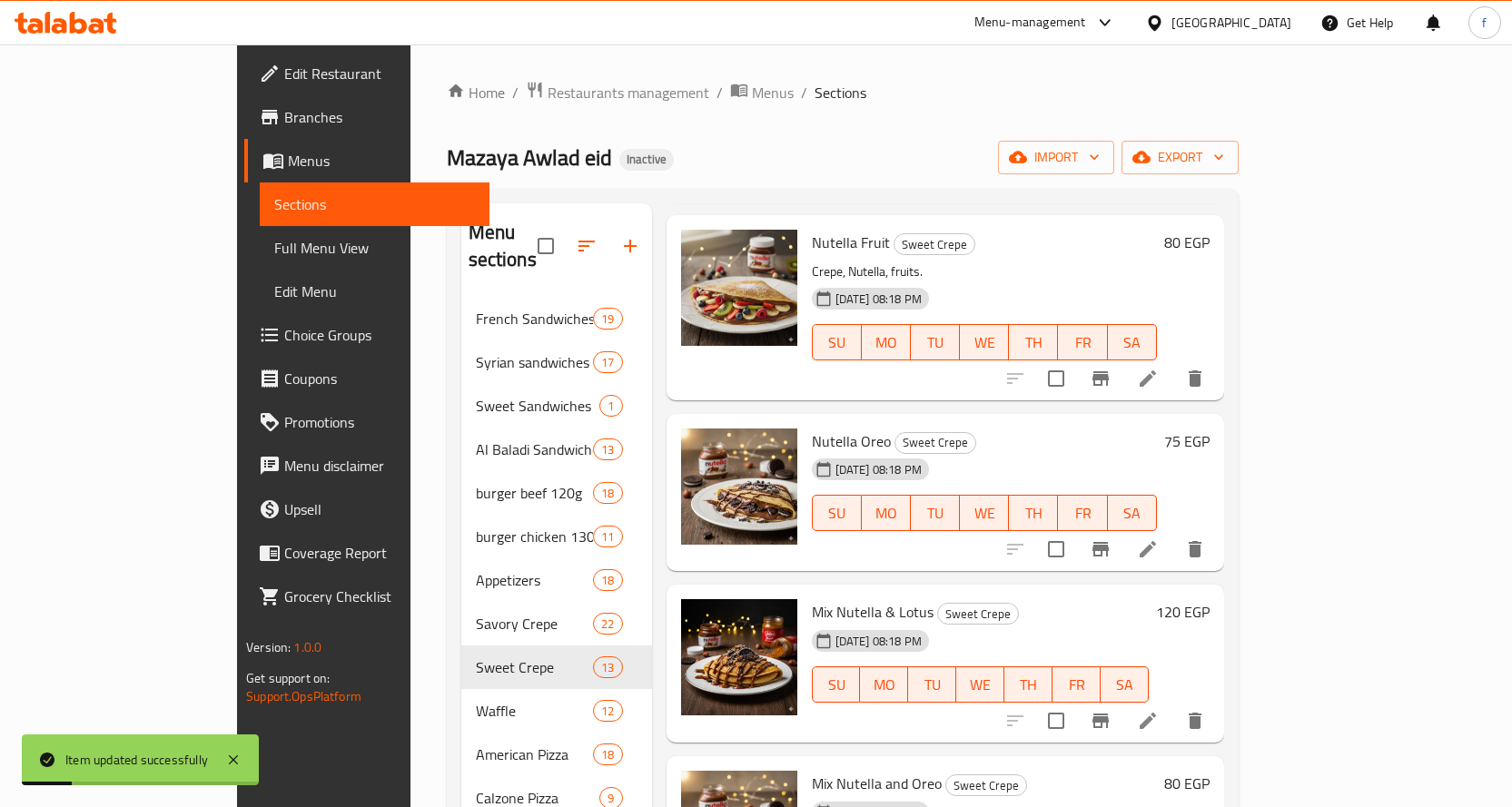
click at [1150, 500] on span "SA" at bounding box center [1132, 513] width 35 height 26
click at [1158, 538] on icon at bounding box center [1147, 549] width 21 height 21
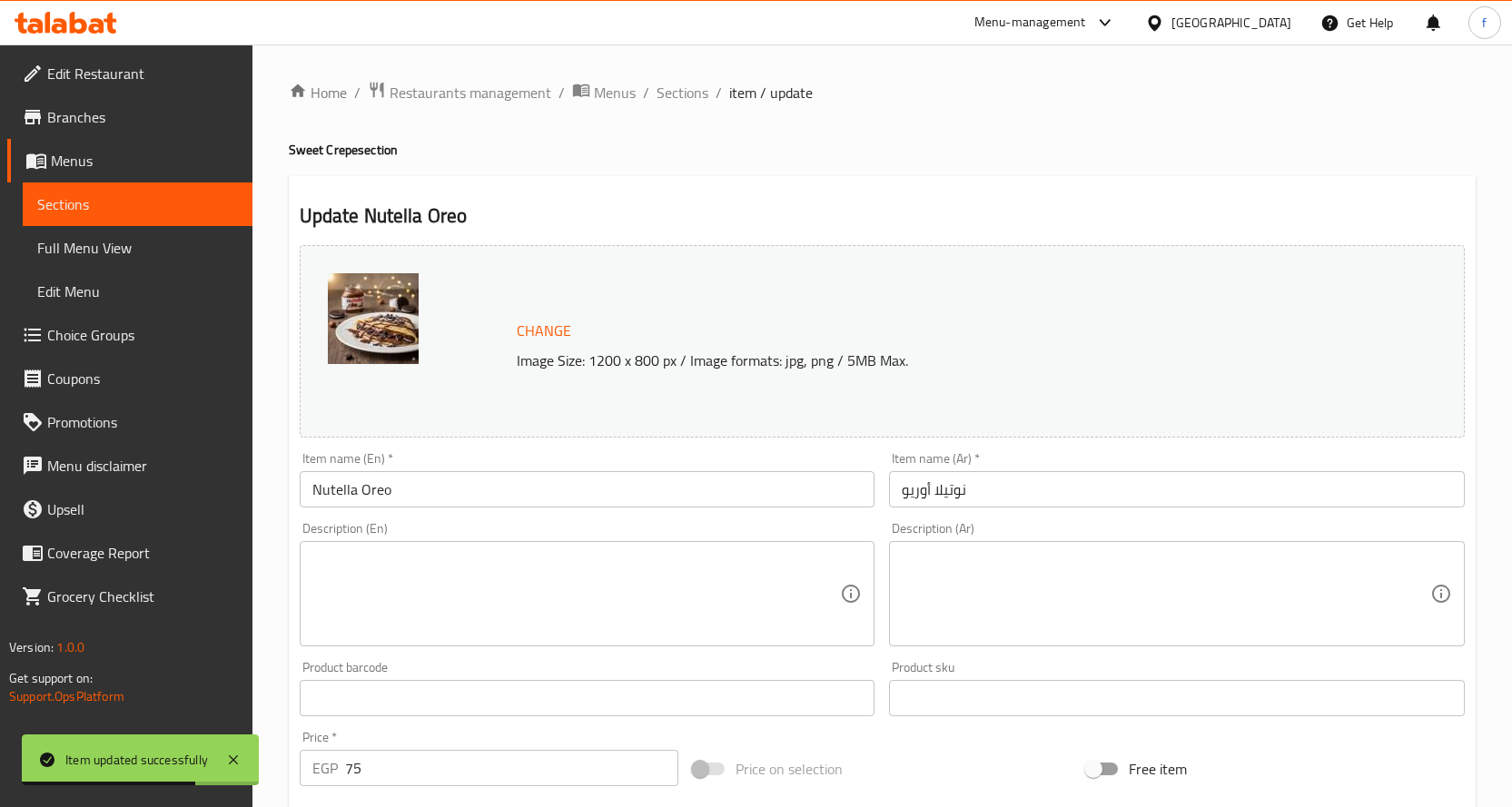
click at [606, 570] on textarea at bounding box center [577, 594] width 528 height 86
click at [733, 577] on textarea at bounding box center [577, 594] width 528 height 86
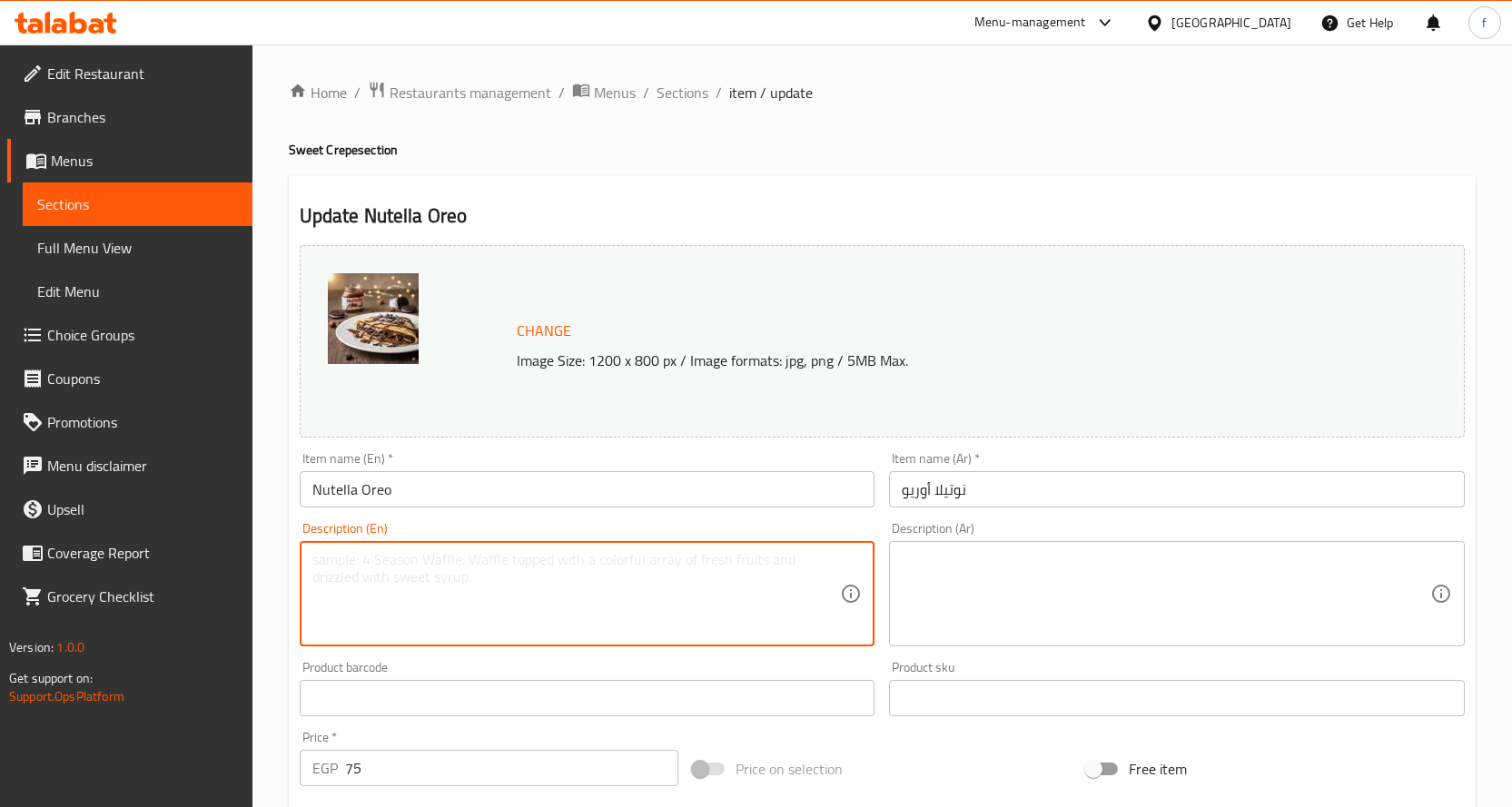
click at [733, 577] on textarea at bounding box center [577, 594] width 528 height 86
paste textarea "Crepe, Nutella, Oreo."
type textarea "Crepe, Nutella, Oreo."
click at [956, 582] on textarea at bounding box center [1166, 594] width 528 height 86
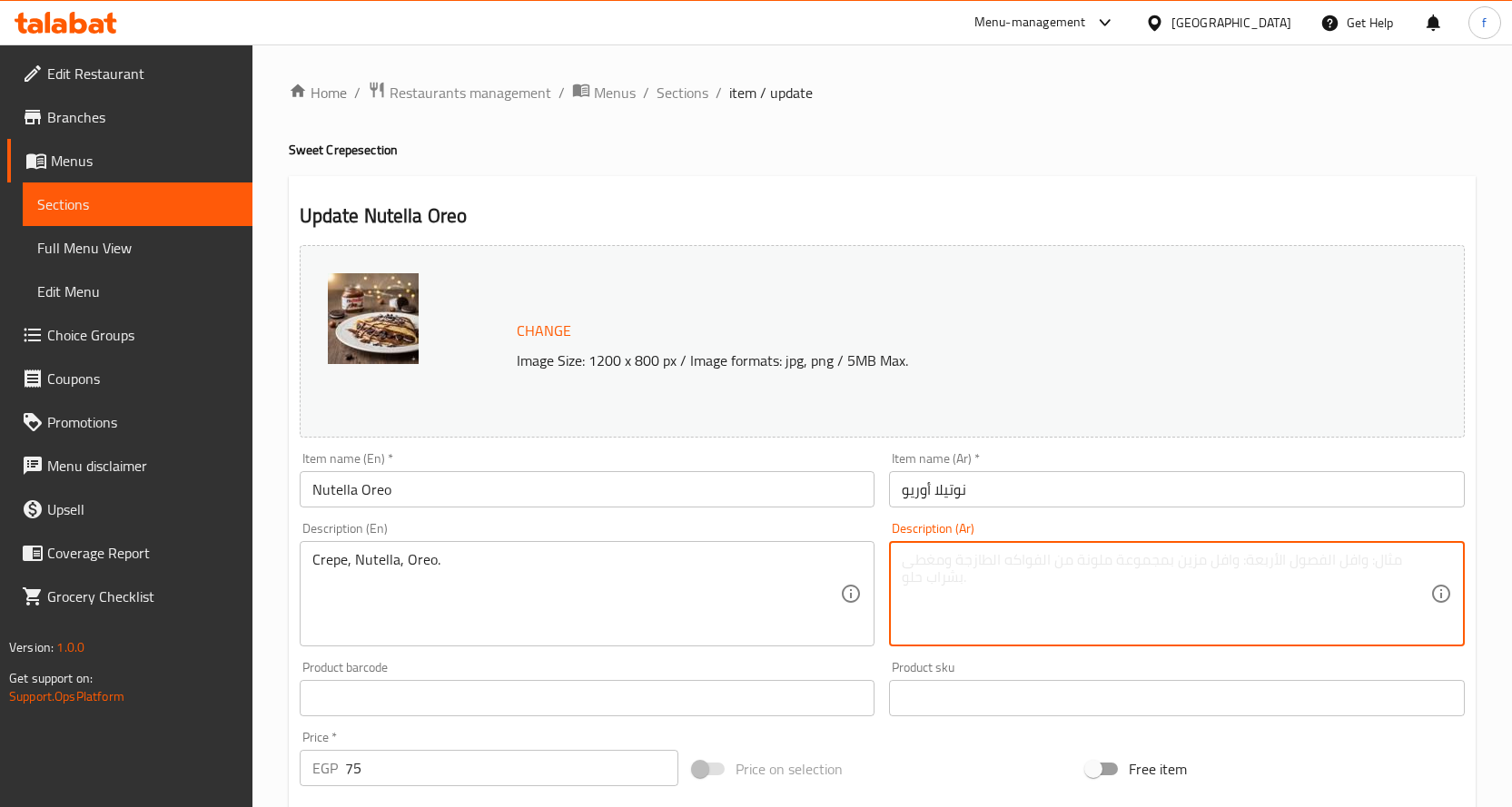
paste textarea "كريب، نوتيلا، أوريو."
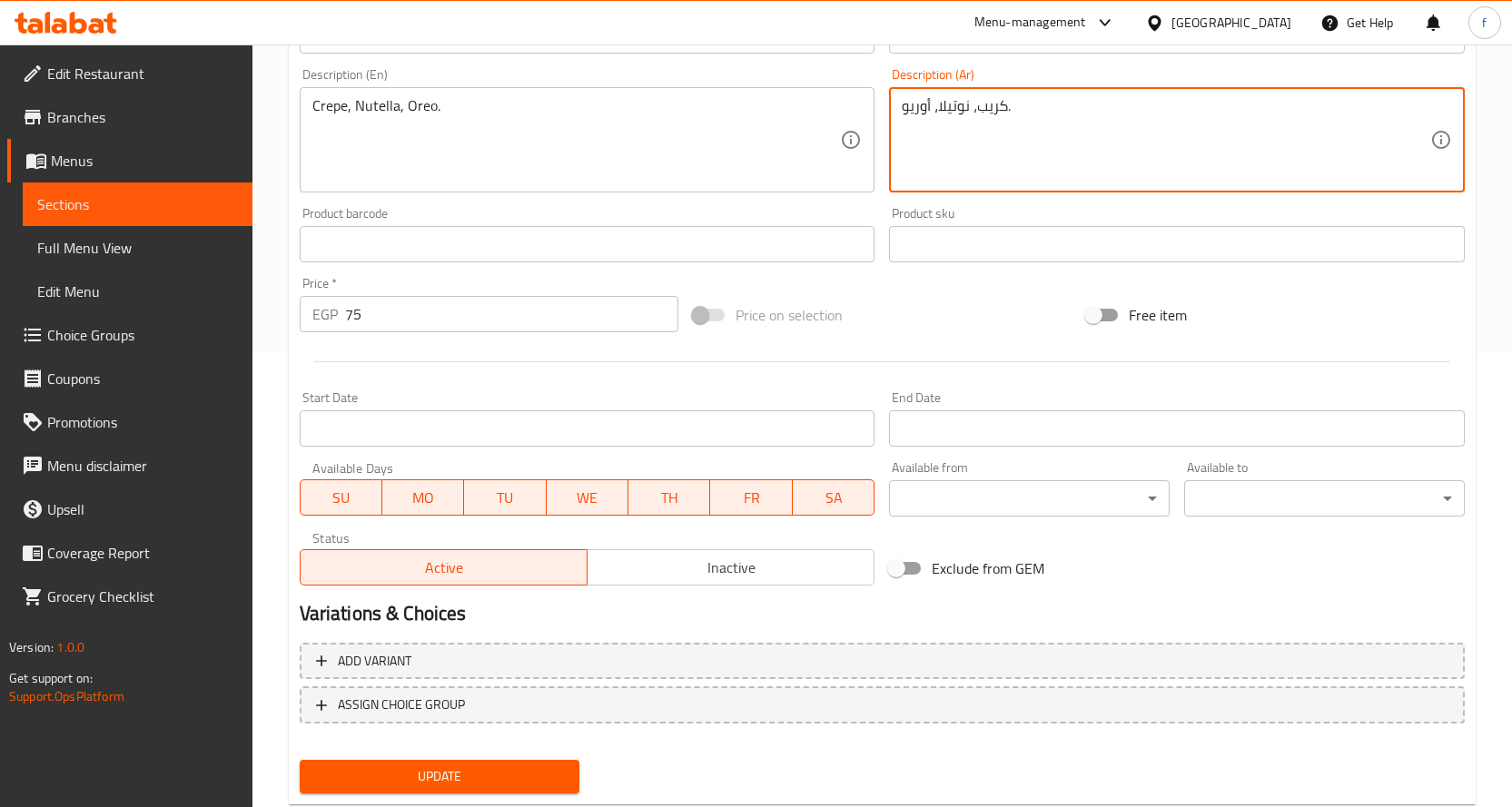
type textarea "كريب، نوتيلا، أوريو."
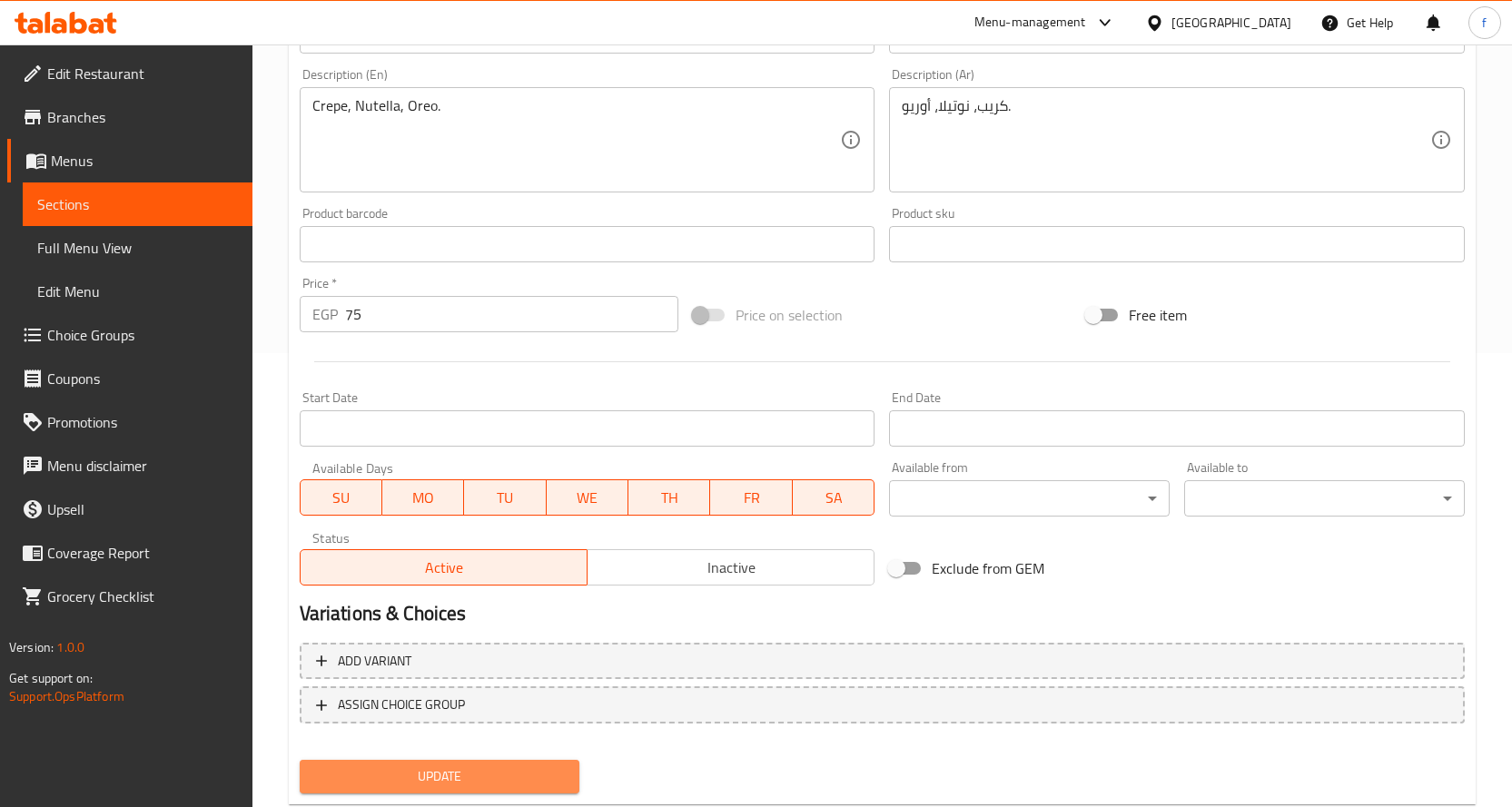
click at [431, 786] on span "Update" at bounding box center [440, 776] width 251 height 22
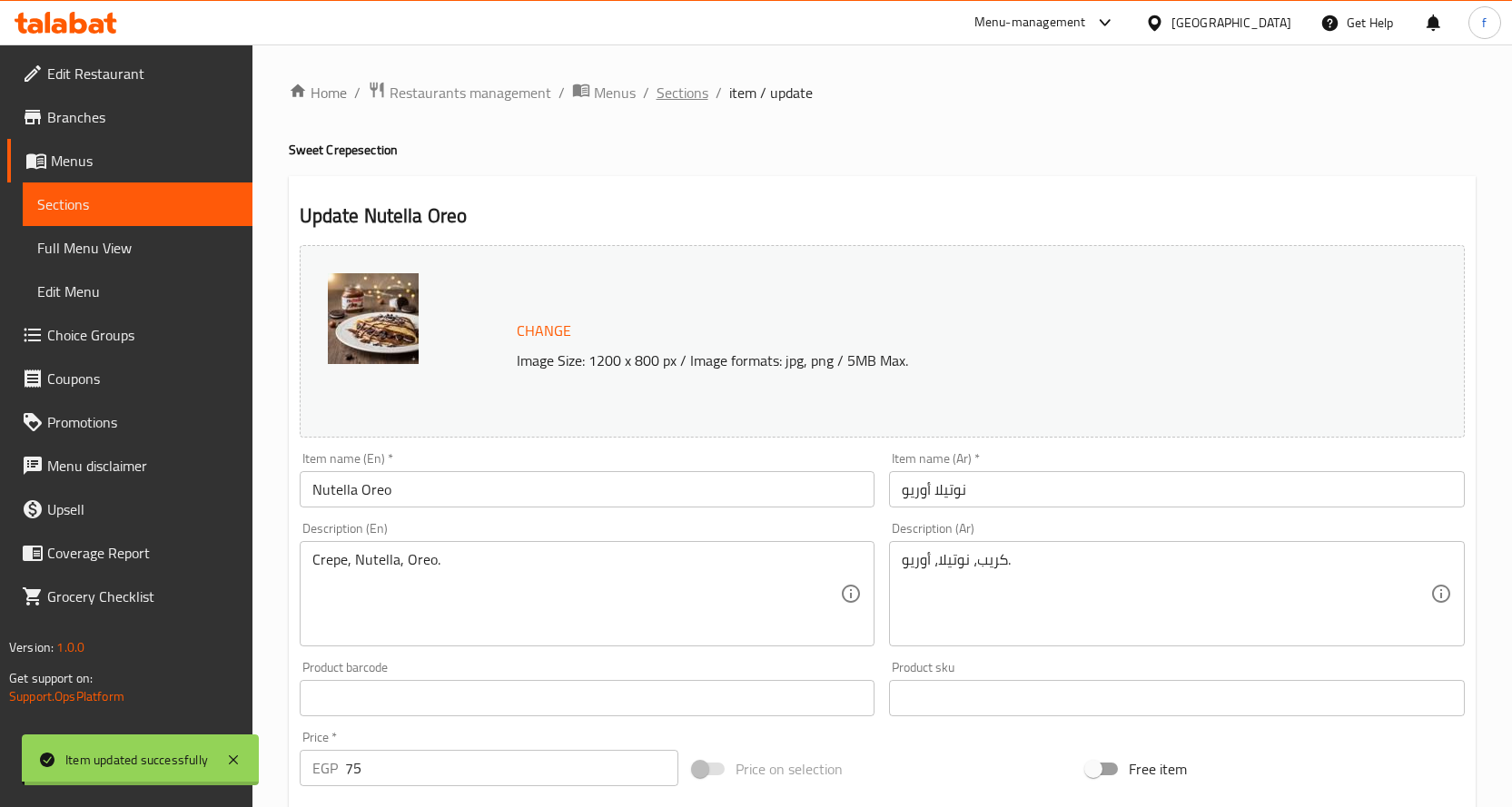
click at [689, 87] on span "Sections" at bounding box center [681, 92] width 51 height 21
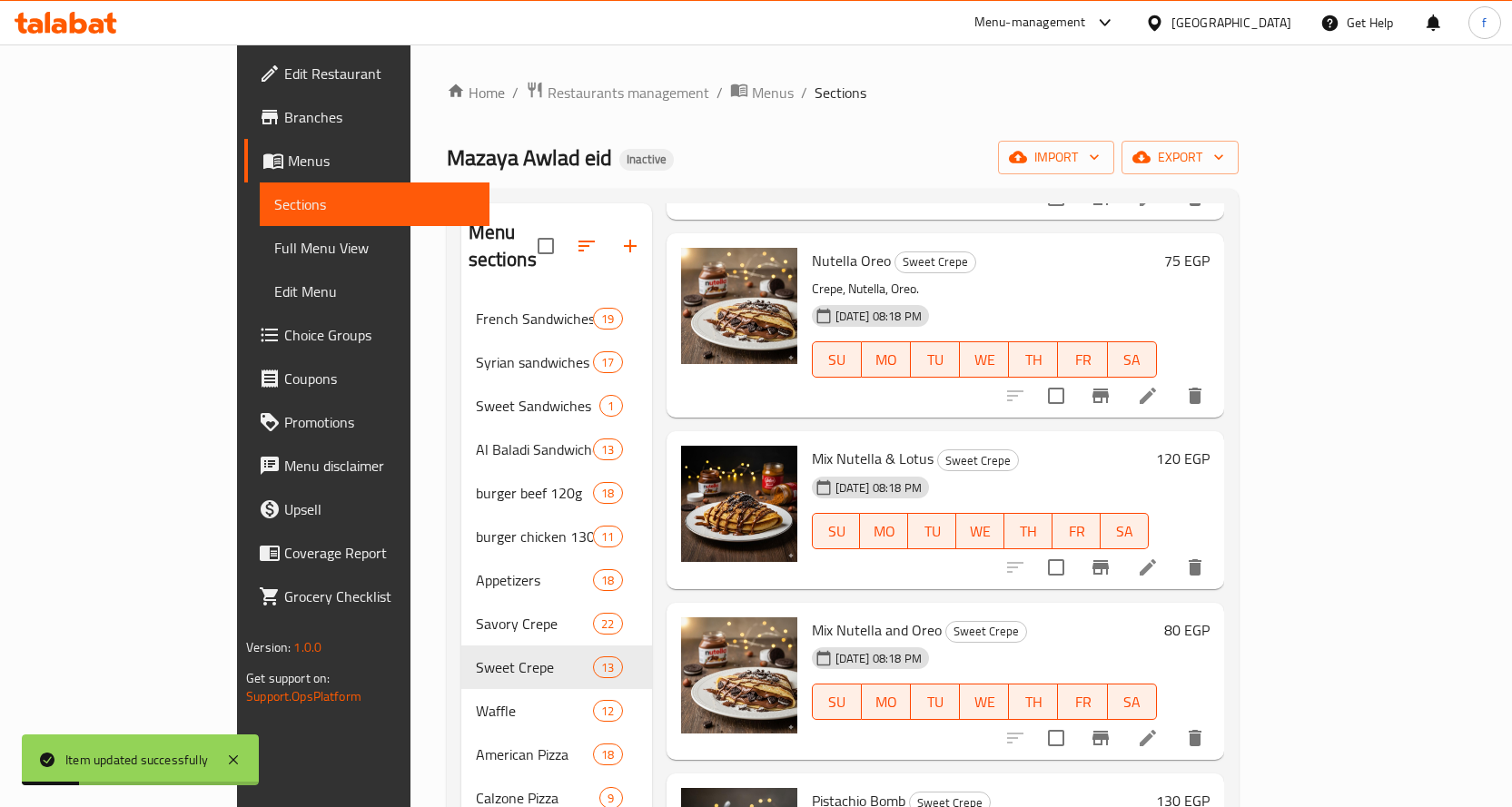
scroll to position [453, 0]
click at [1158, 555] on icon at bounding box center [1147, 565] width 21 height 21
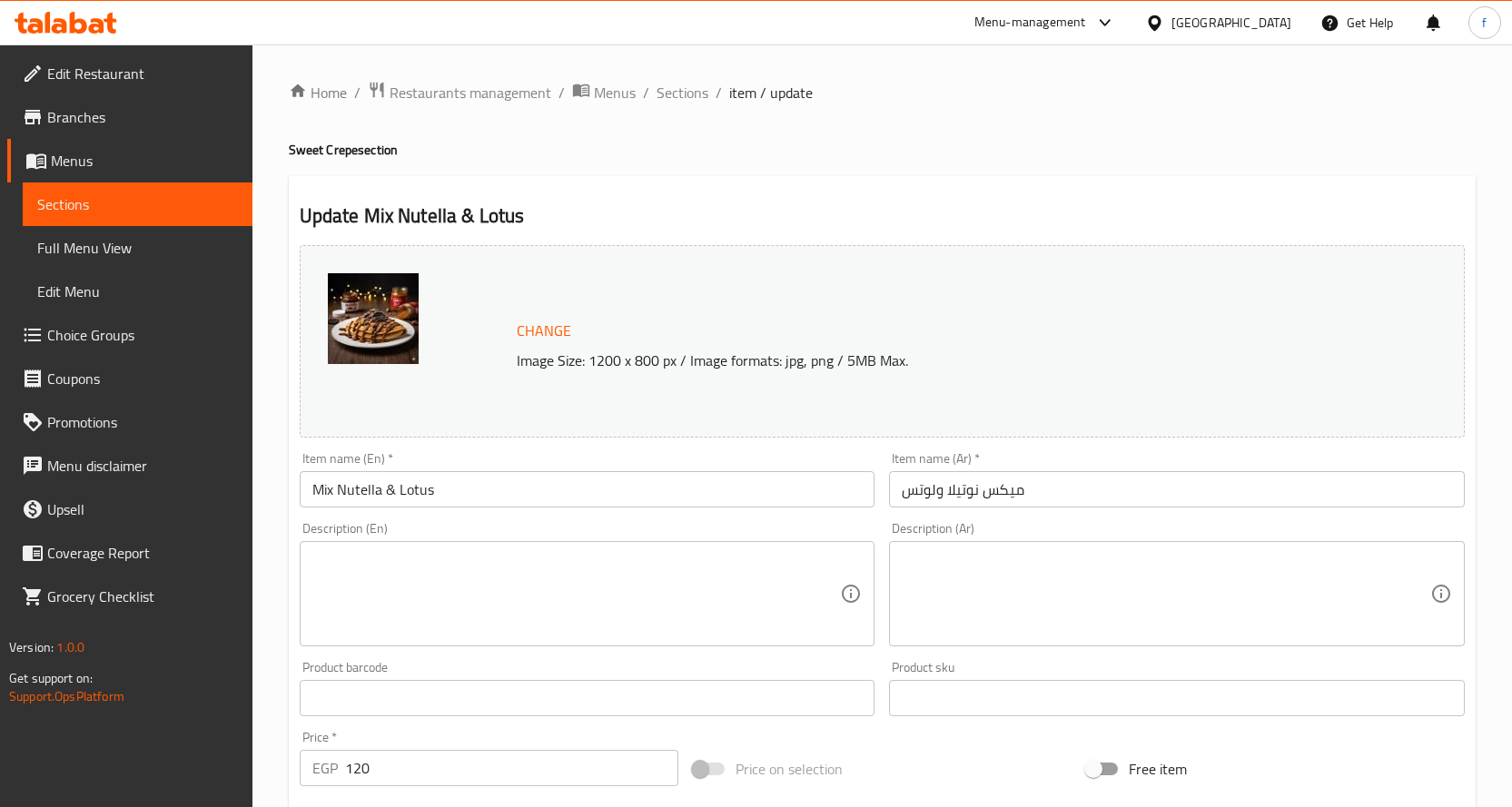
click at [761, 605] on textarea at bounding box center [577, 594] width 528 height 86
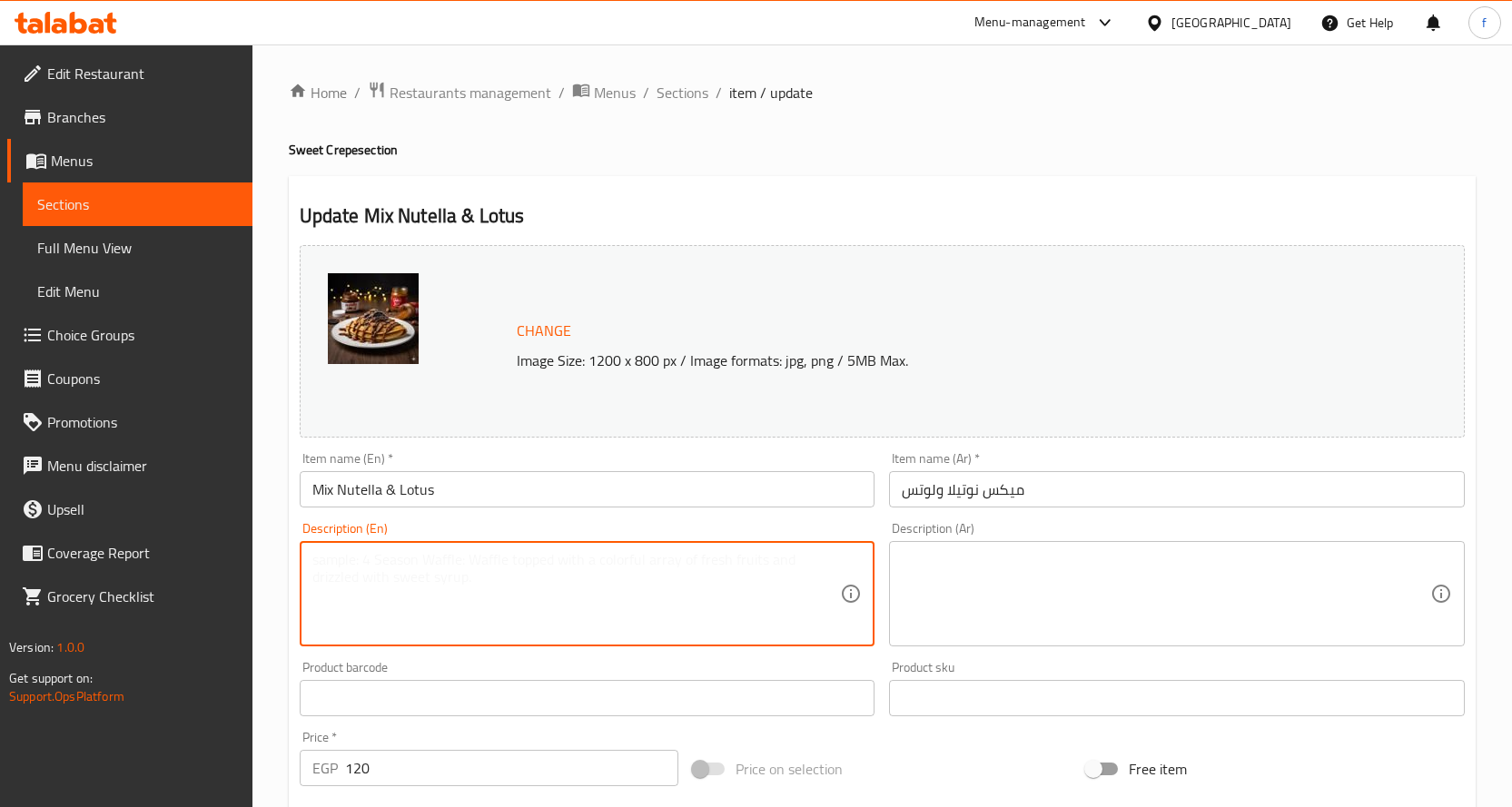
paste
type textarea "Crepe, Nutella, Lotus."
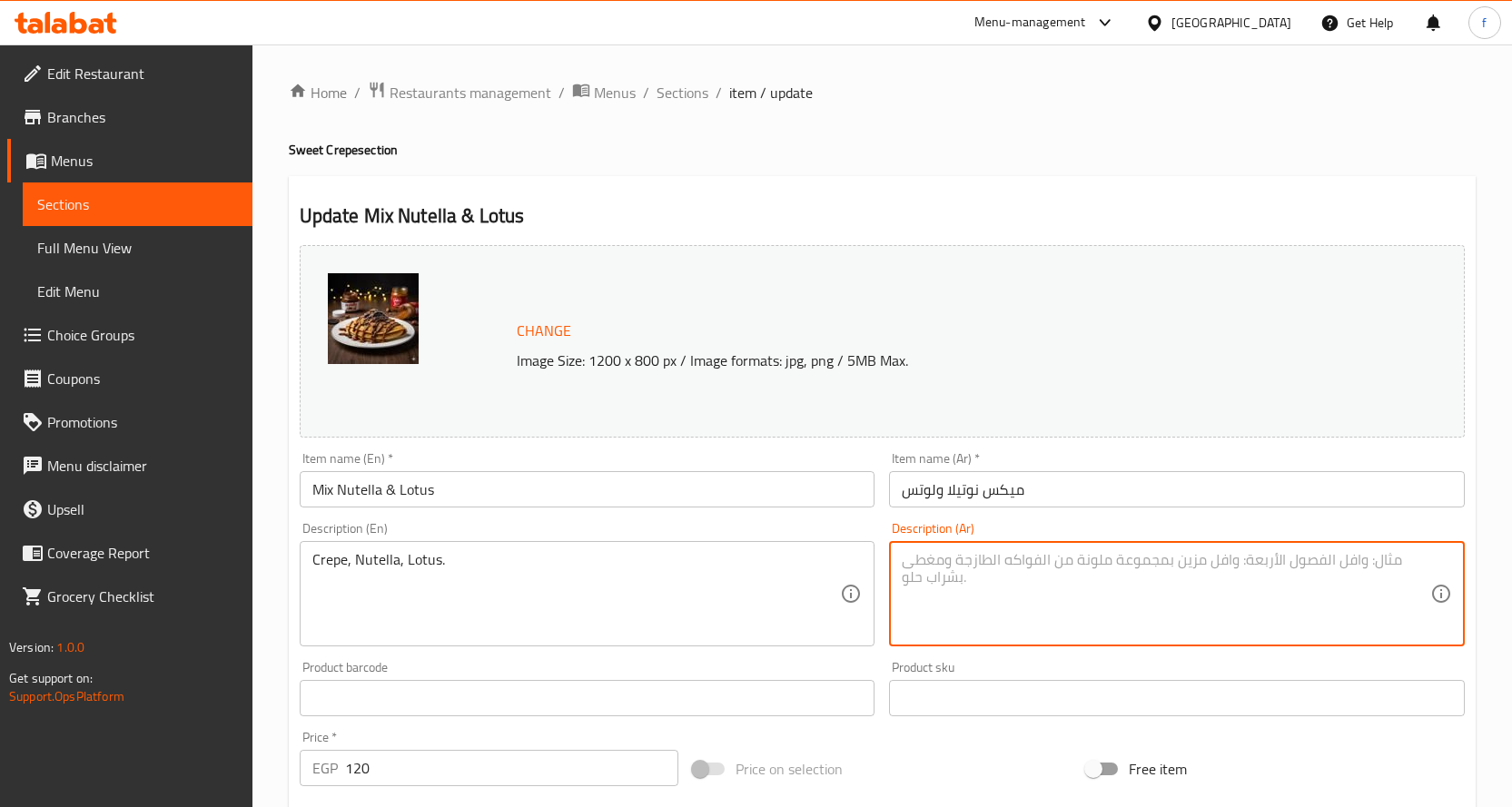
click at [973, 587] on textarea at bounding box center [1166, 594] width 528 height 86
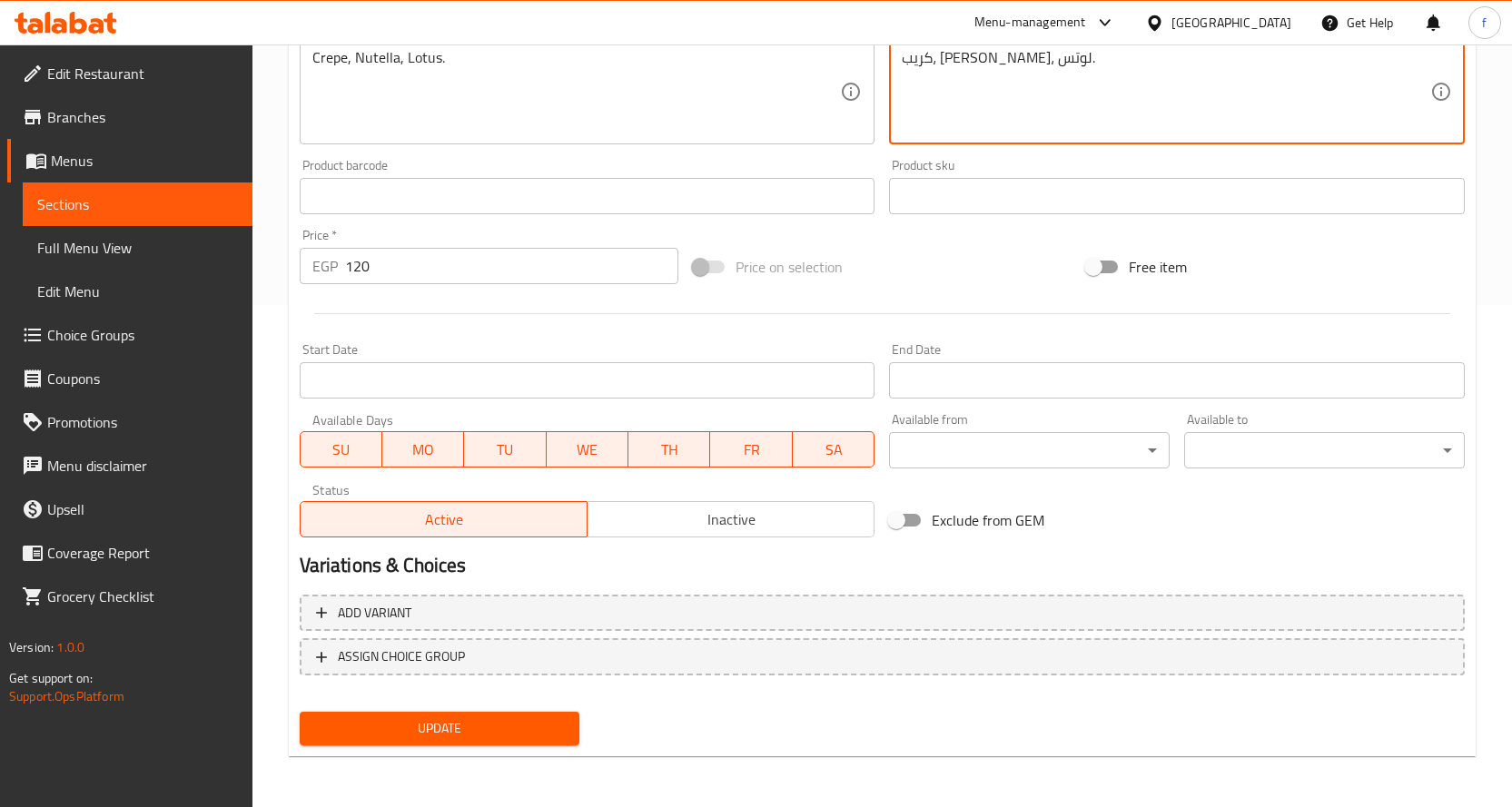
type textarea "كريب، [PERSON_NAME]، لوتس."
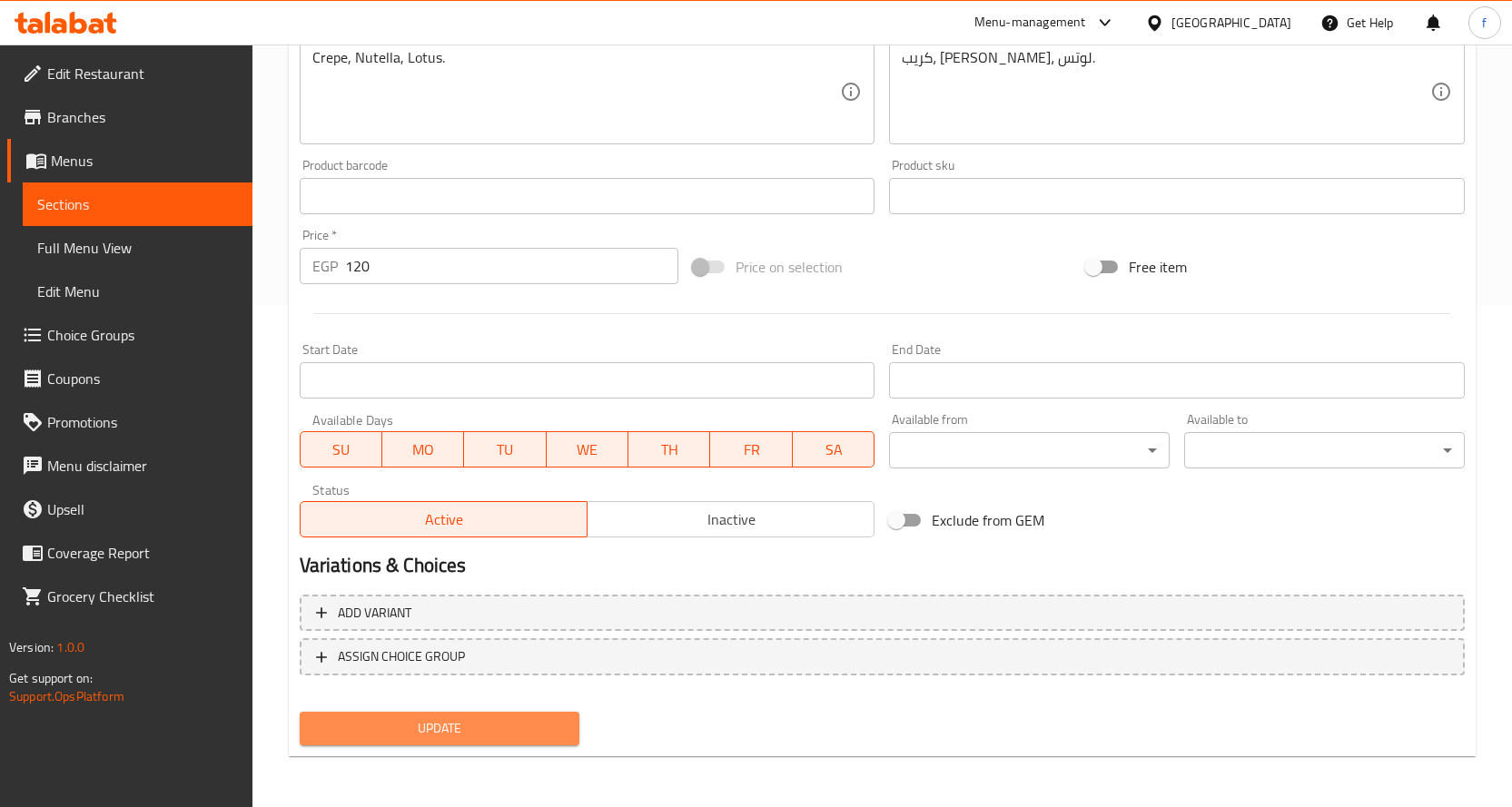
click at [485, 732] on span "Update" at bounding box center [440, 729] width 251 height 22
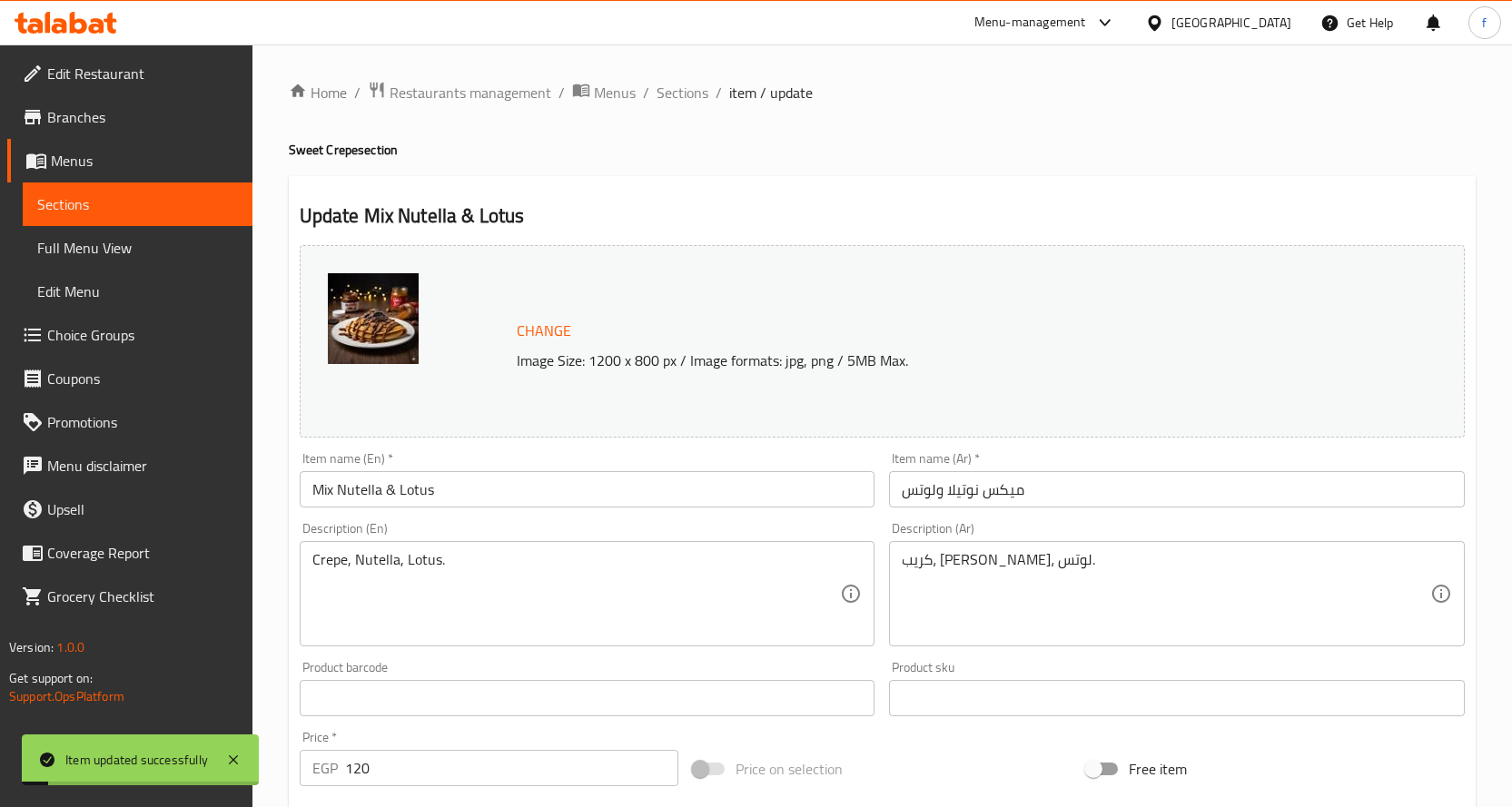
click at [689, 96] on span "Sections" at bounding box center [681, 92] width 51 height 21
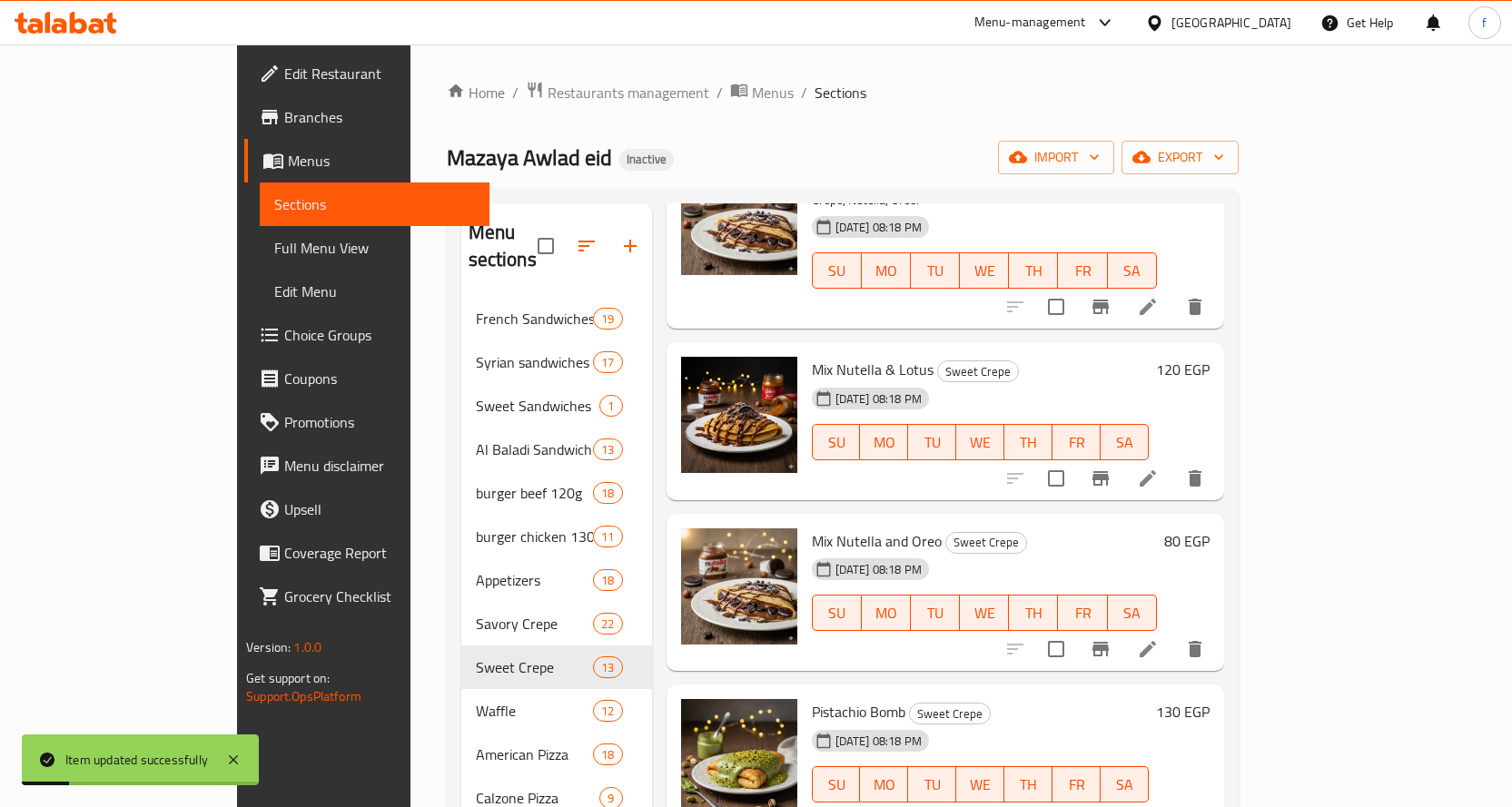
scroll to position [545, 0]
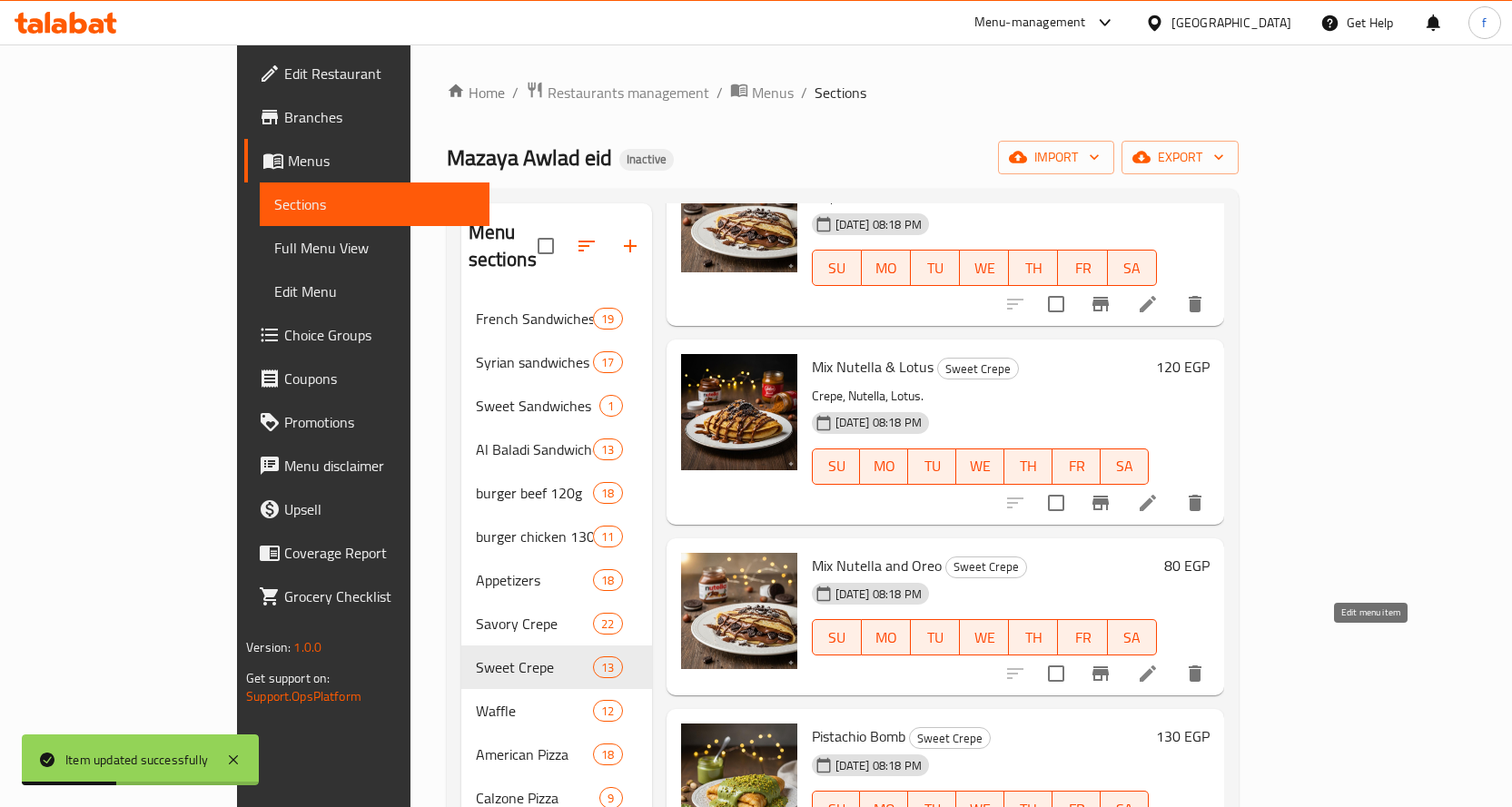
click at [1158, 662] on icon at bounding box center [1147, 673] width 21 height 21
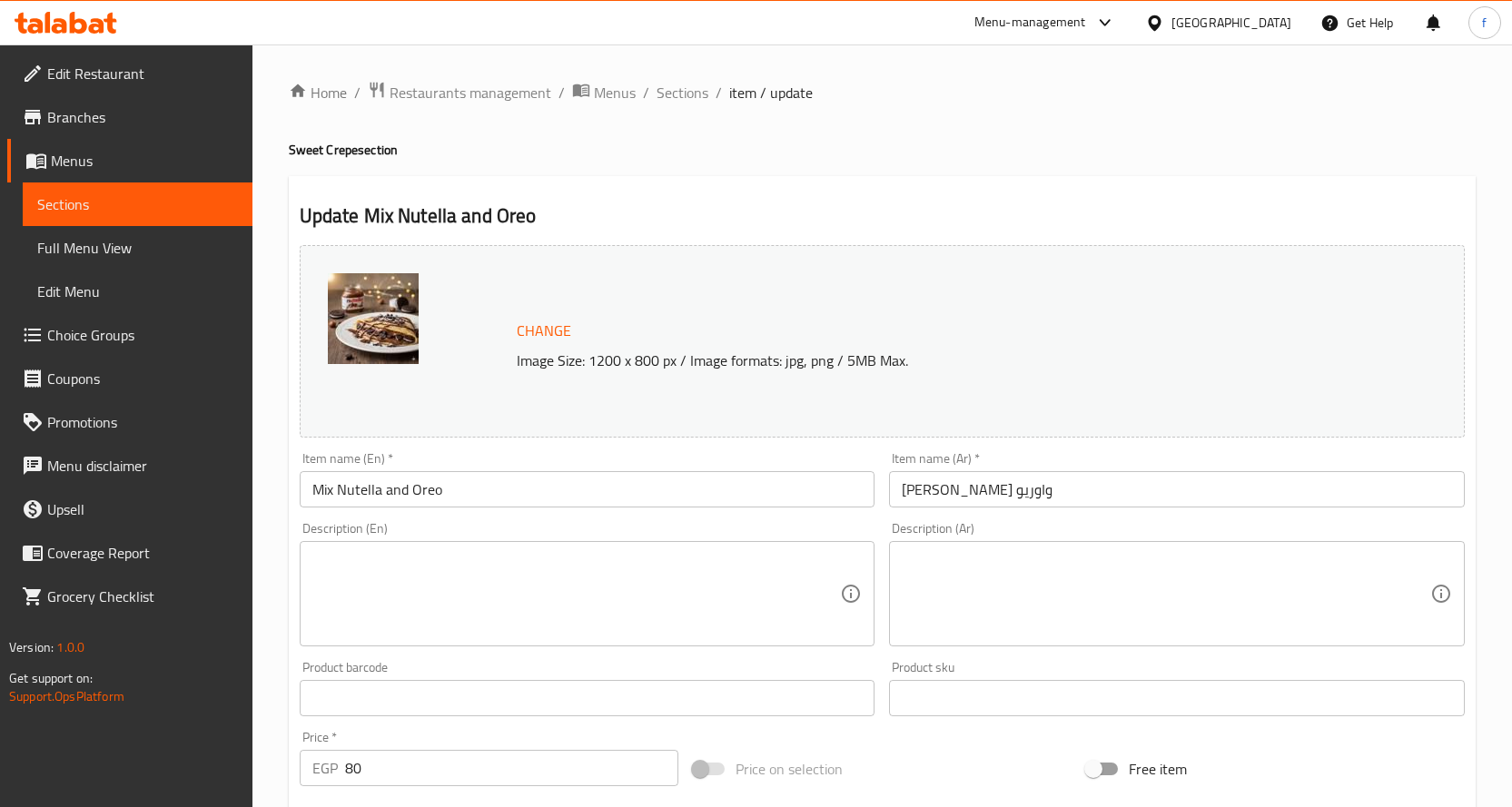
click at [595, 611] on textarea at bounding box center [577, 594] width 528 height 86
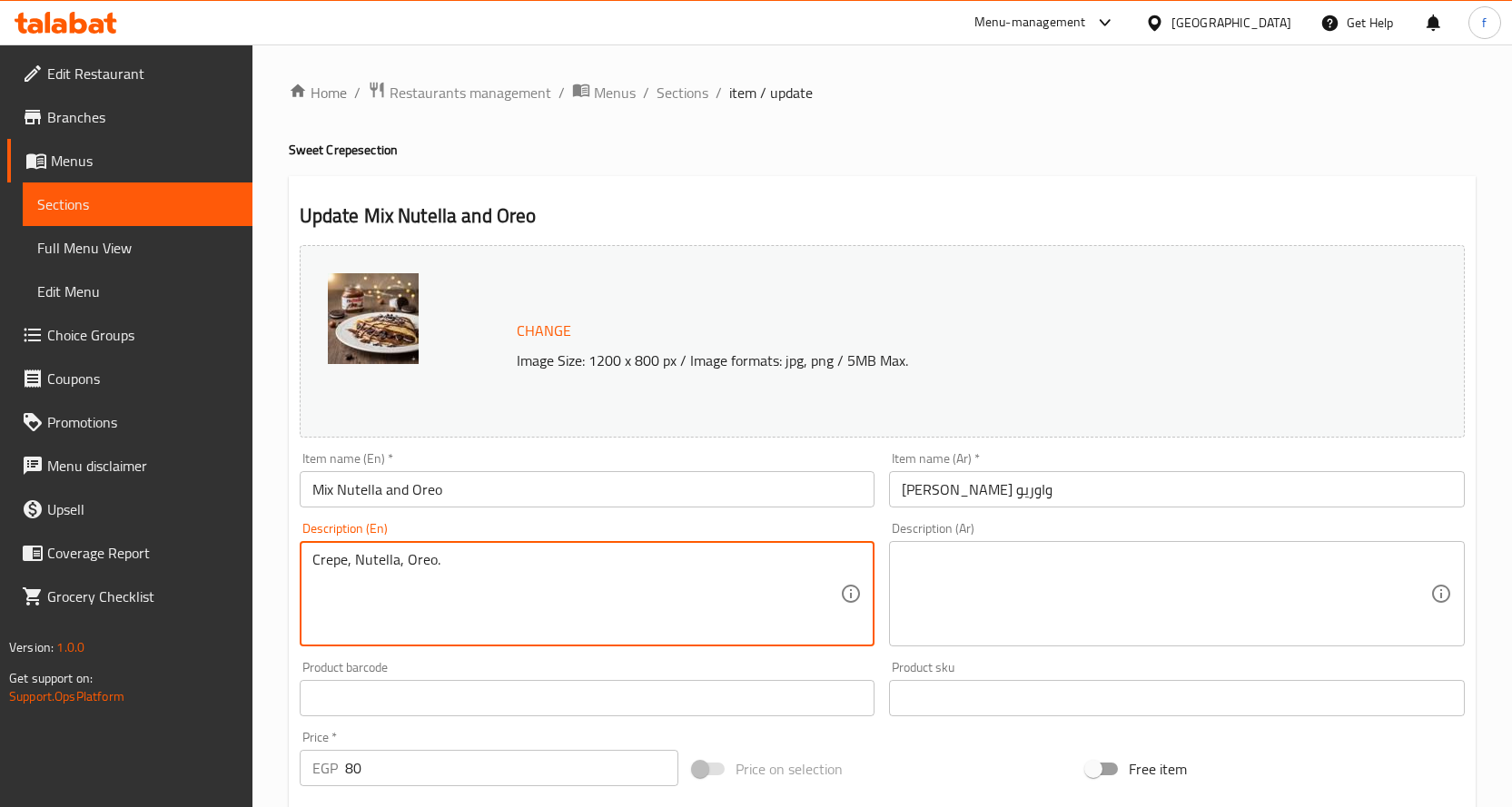
type textarea "Crepe, Nutella, Oreo."
click at [1099, 583] on textarea at bounding box center [1166, 594] width 528 height 86
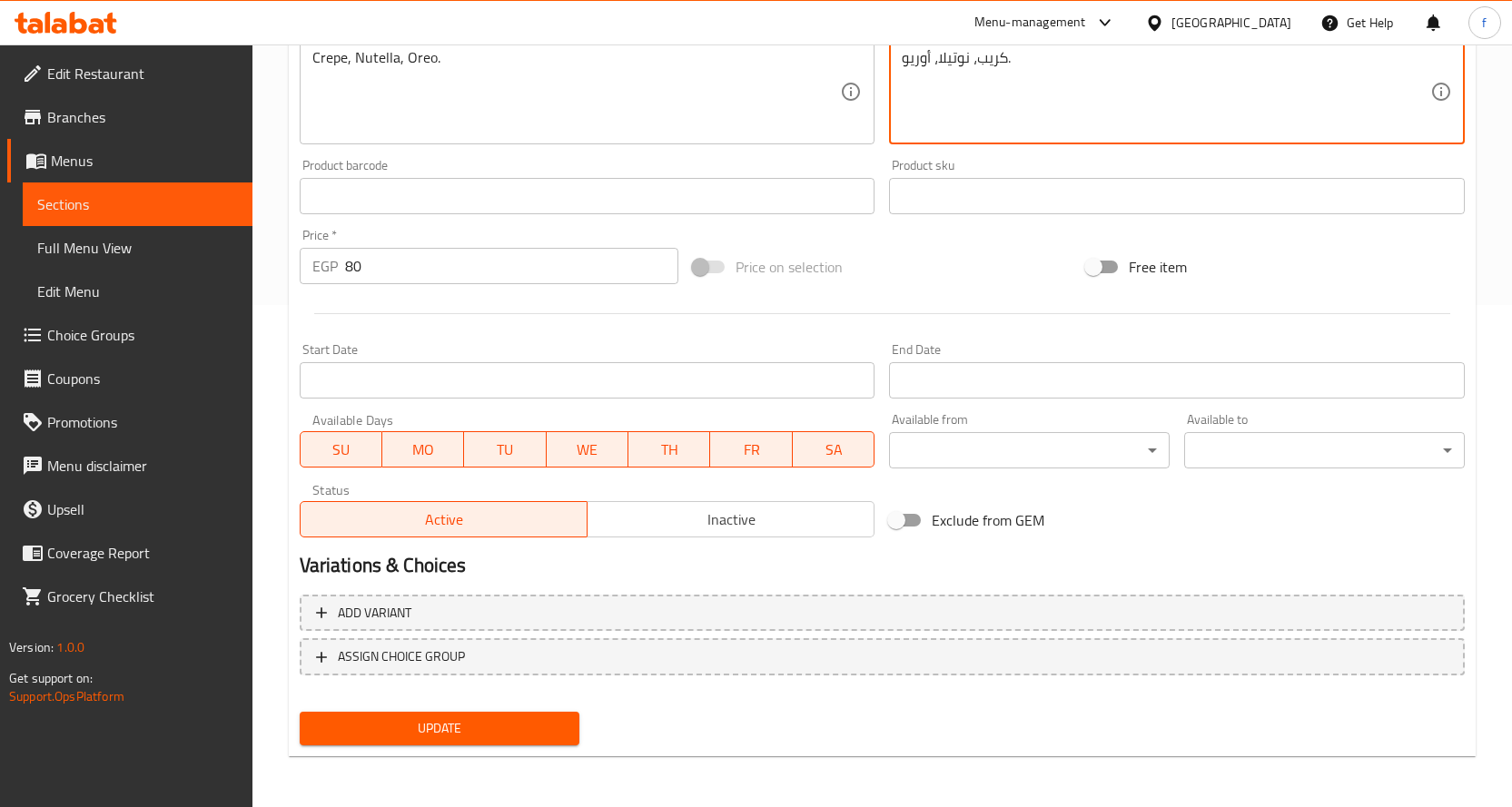
type textarea "كريب، نوتيلا، أوريو."
drag, startPoint x: 440, startPoint y: 723, endPoint x: 443, endPoint y: 712, distance: 11.4
click at [440, 722] on span "Update" at bounding box center [440, 729] width 251 height 22
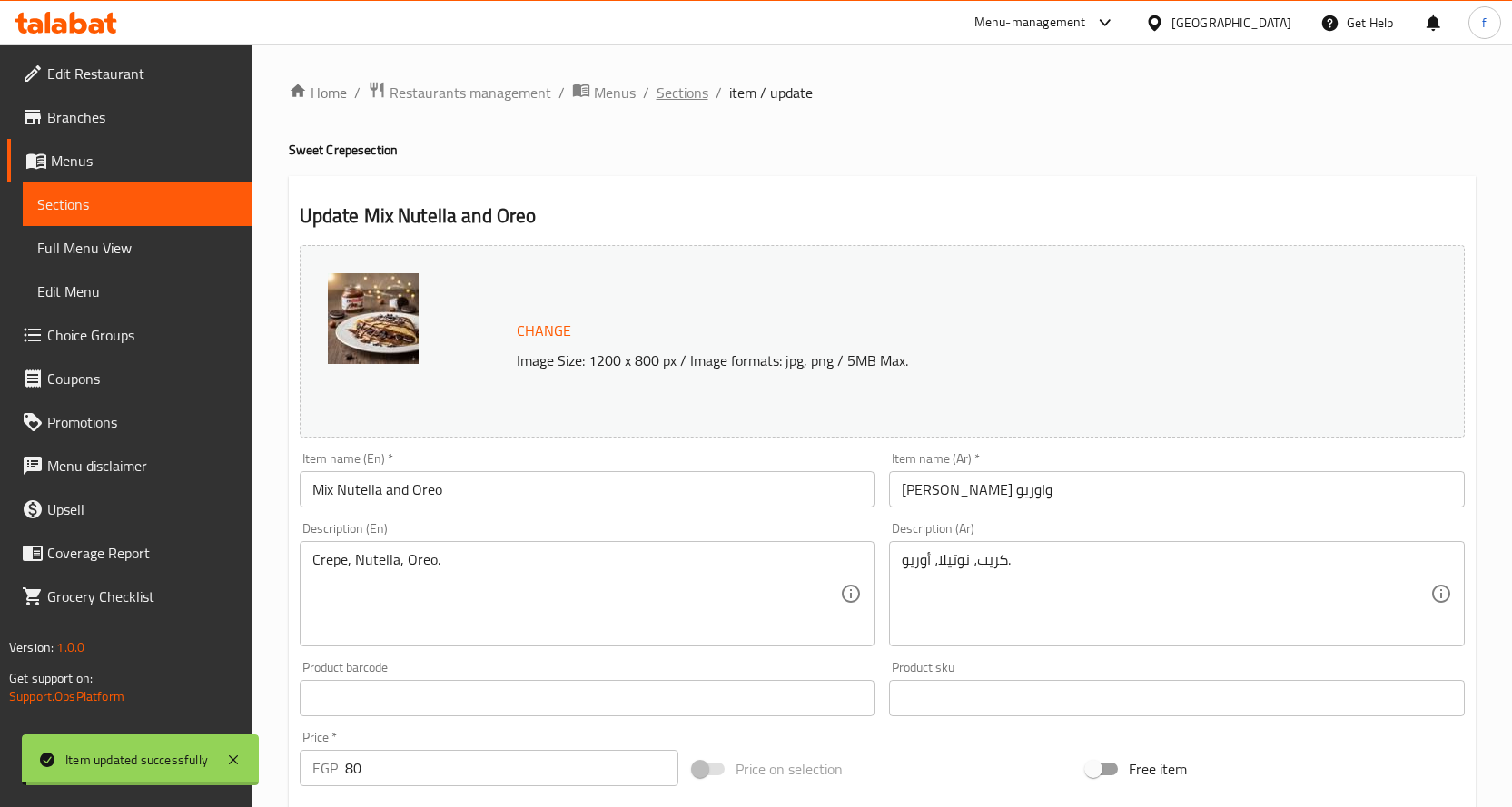
click at [696, 94] on span "Sections" at bounding box center [681, 92] width 51 height 21
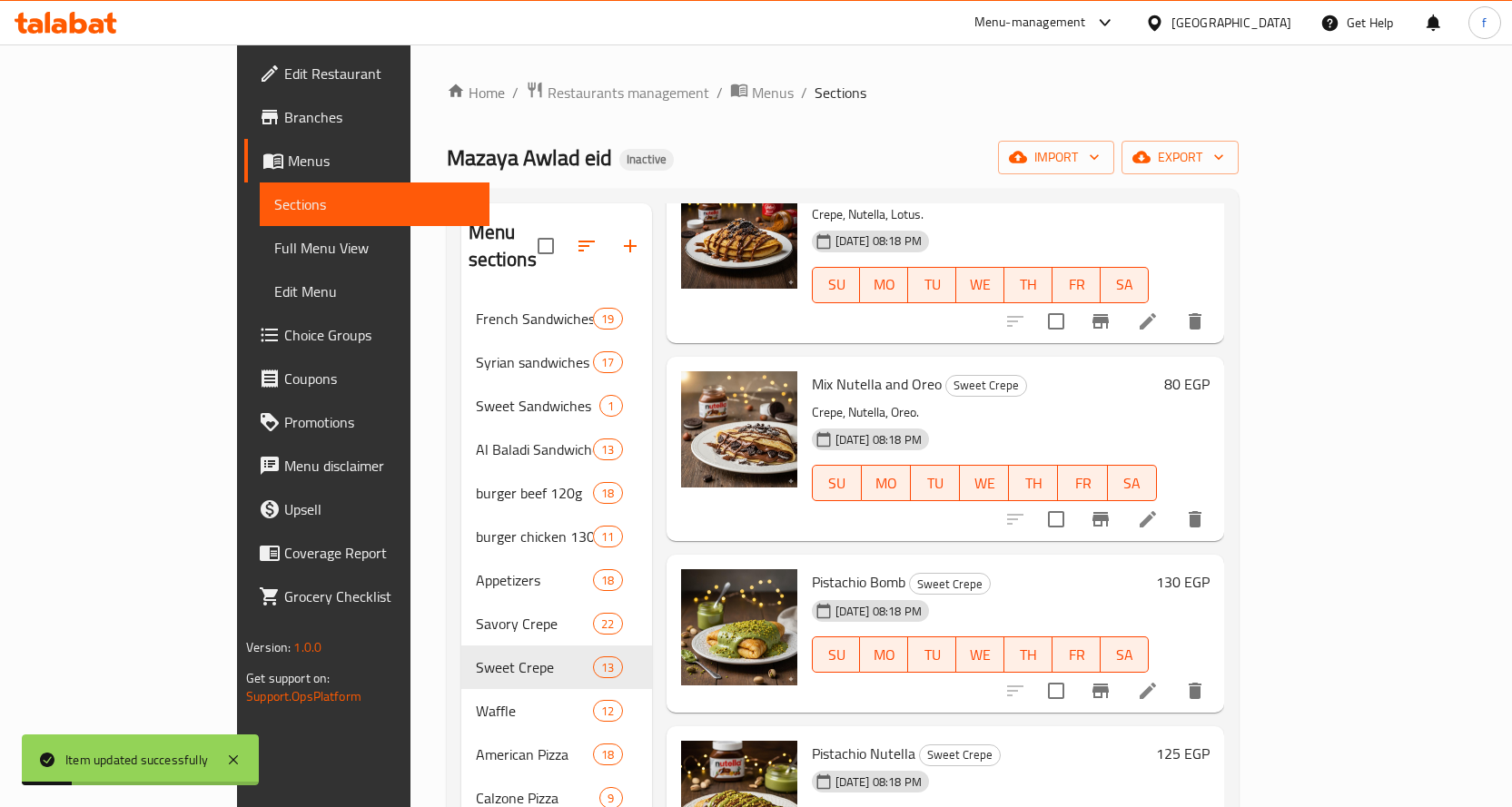
scroll to position [817, 0]
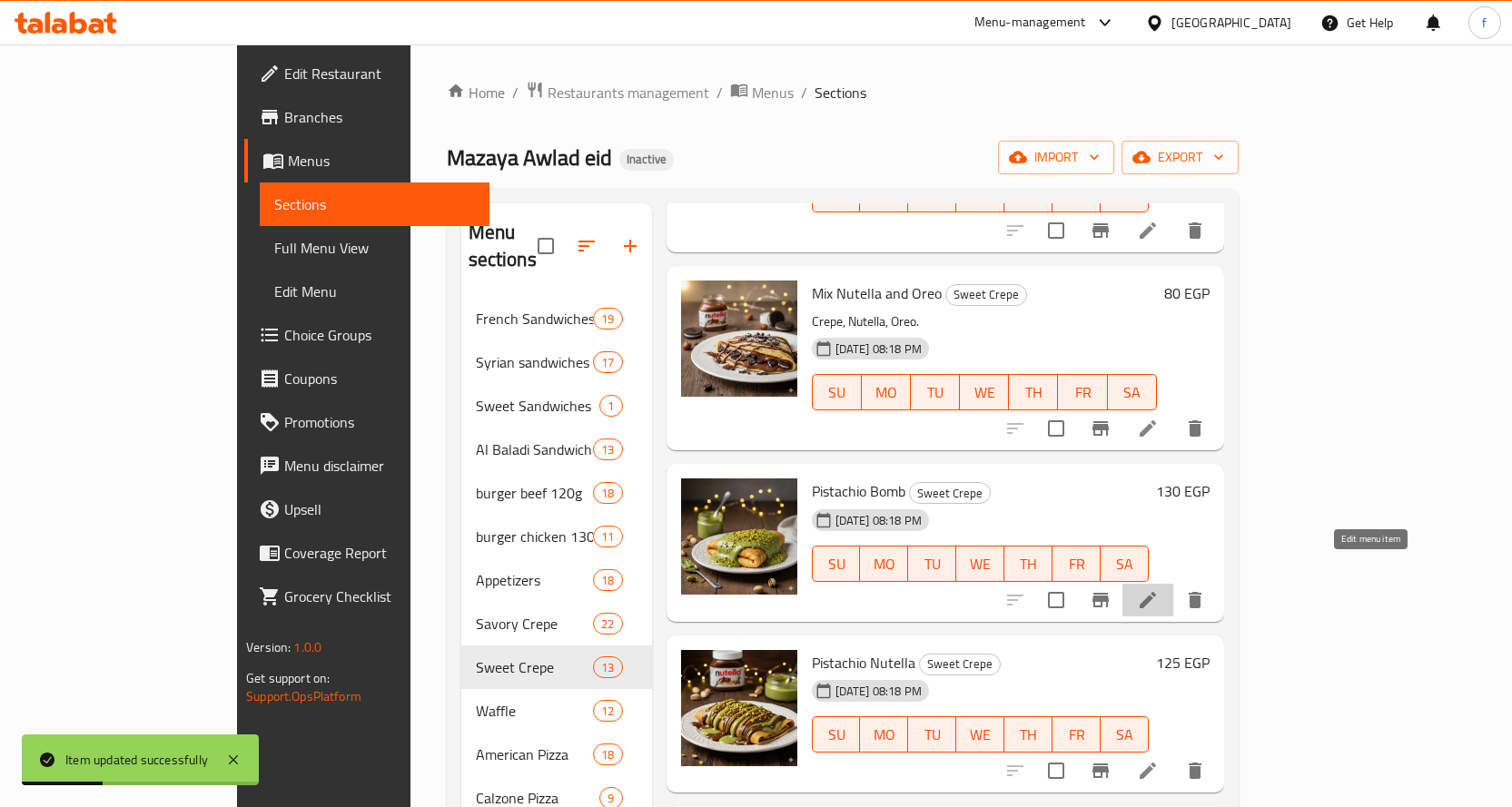
click at [1155, 591] on icon at bounding box center [1148, 600] width 17 height 17
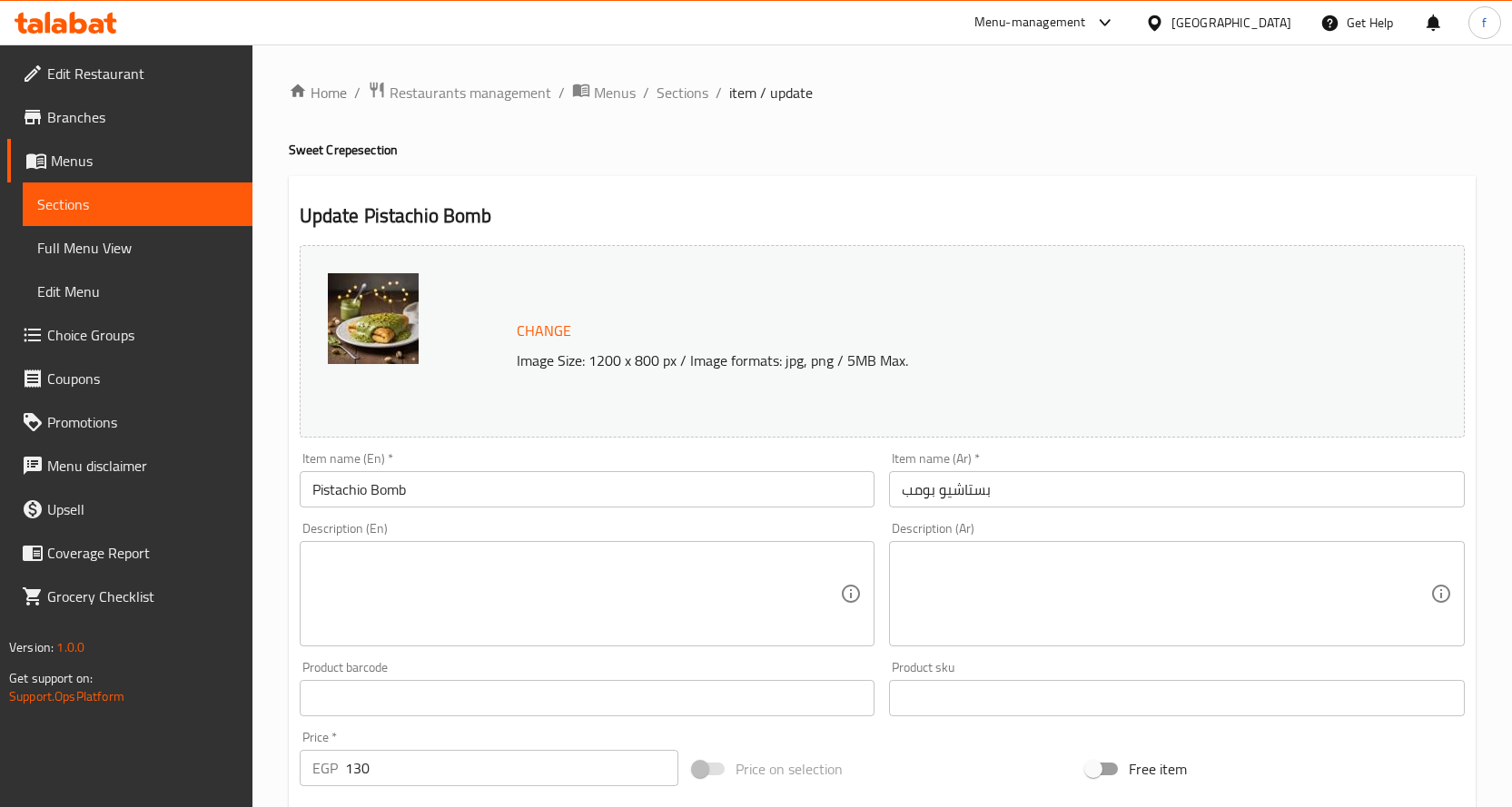
click at [641, 605] on textarea at bounding box center [577, 594] width 528 height 86
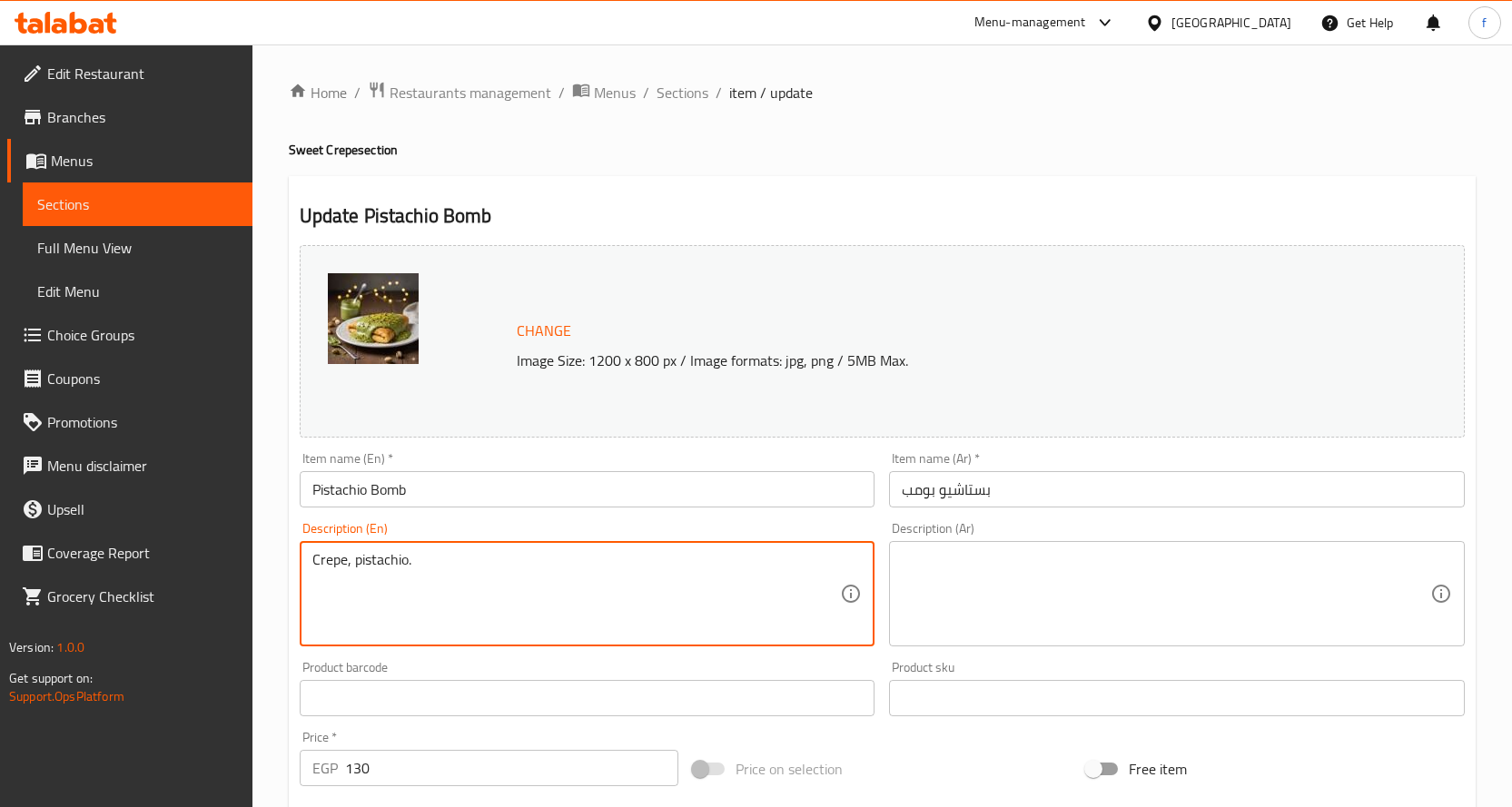
type textarea "Crepe, pistachio."
click at [952, 567] on textarea at bounding box center [1166, 594] width 528 height 86
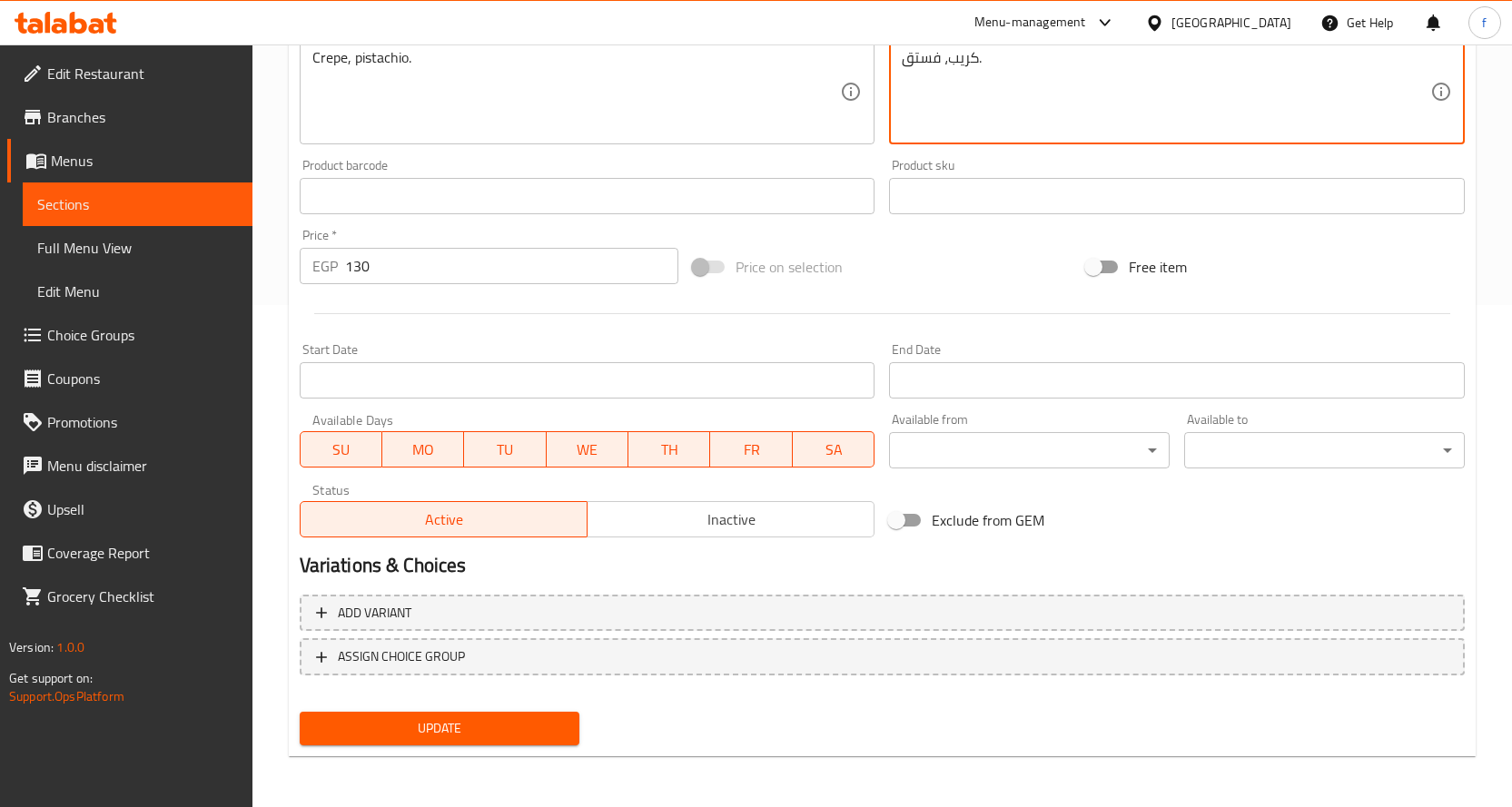
type textarea "كريب، فستق."
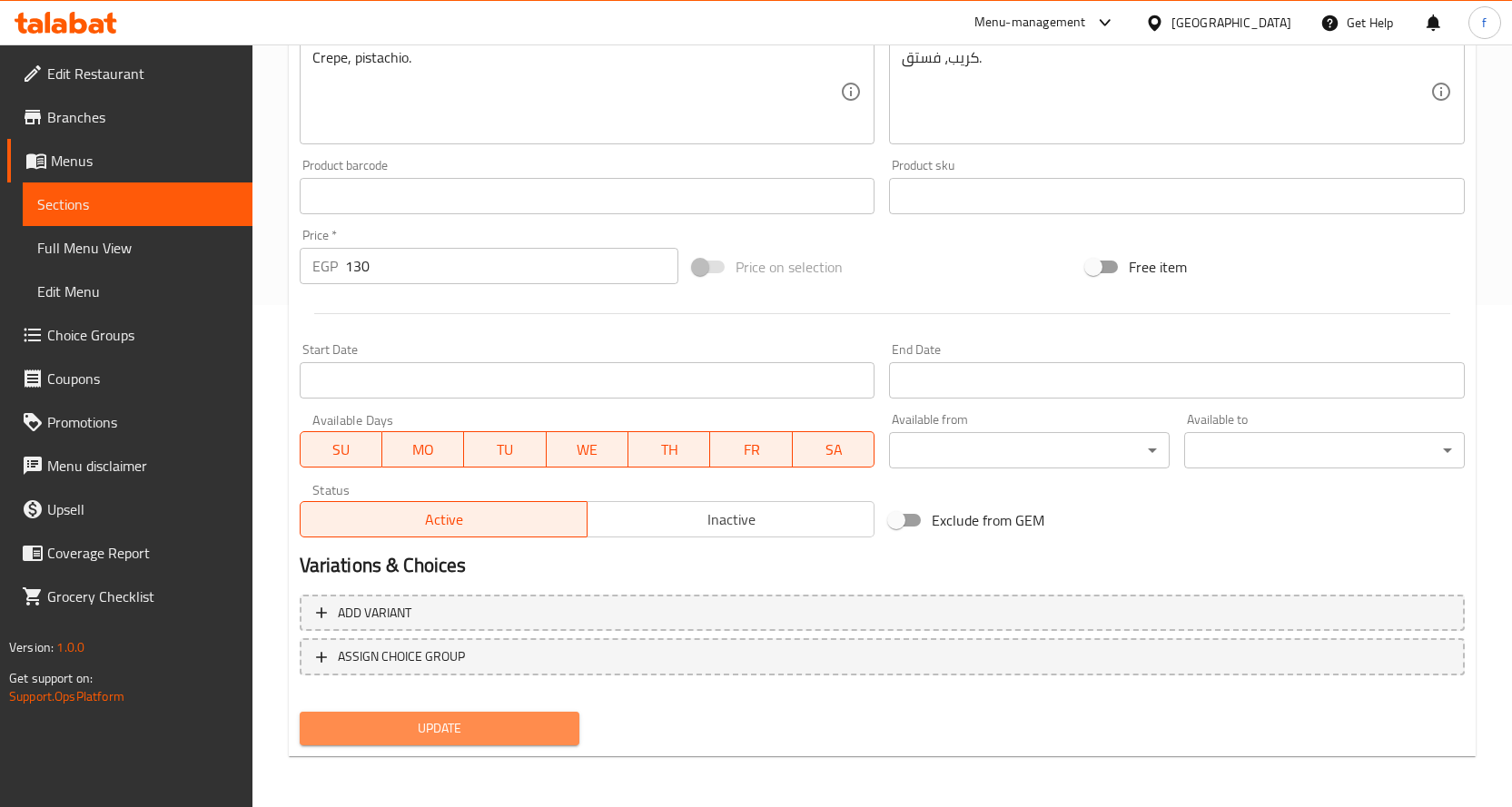
click at [457, 730] on span "Update" at bounding box center [440, 729] width 251 height 22
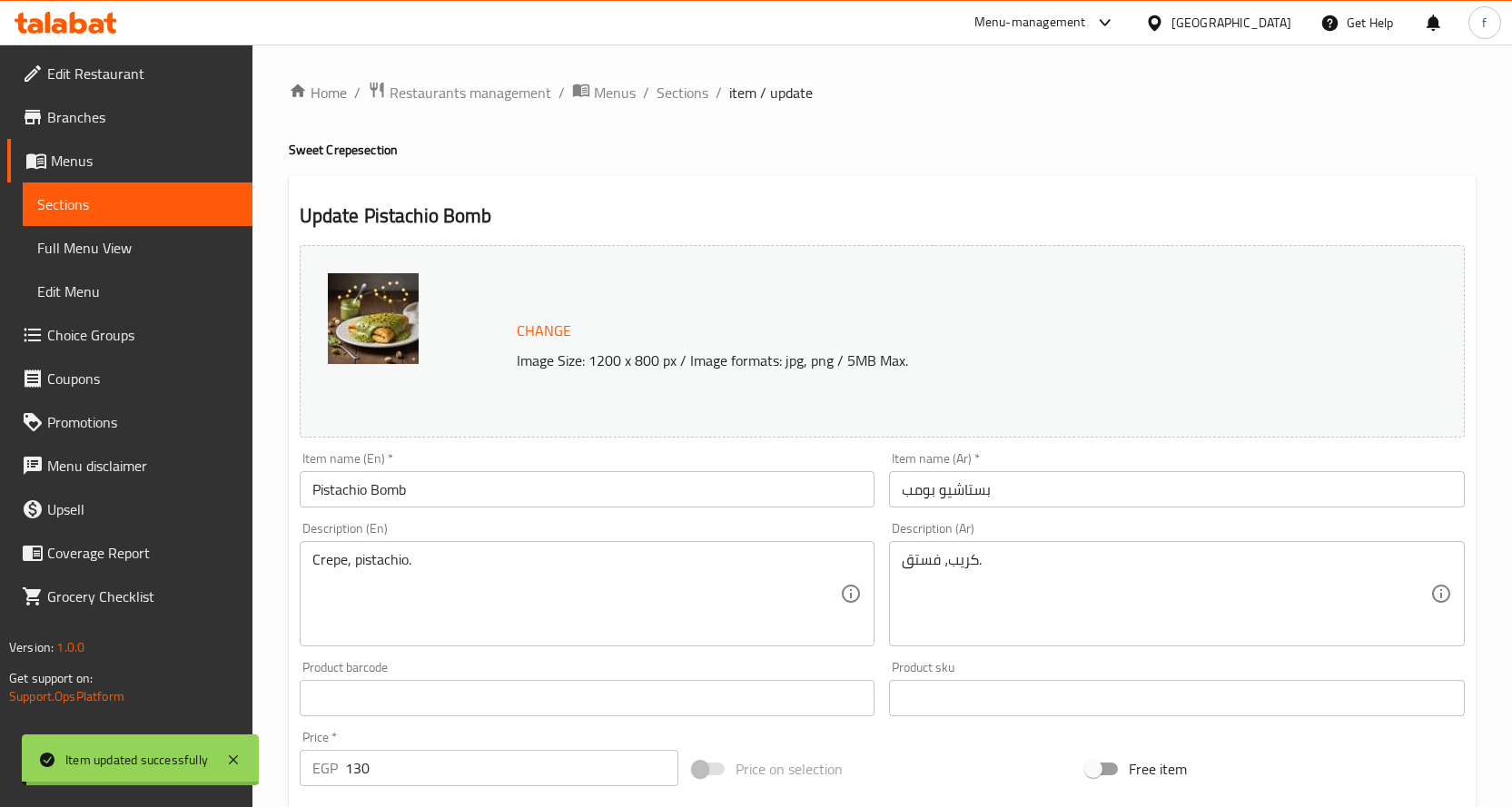
click at [677, 97] on span "Sections" at bounding box center [681, 92] width 51 height 21
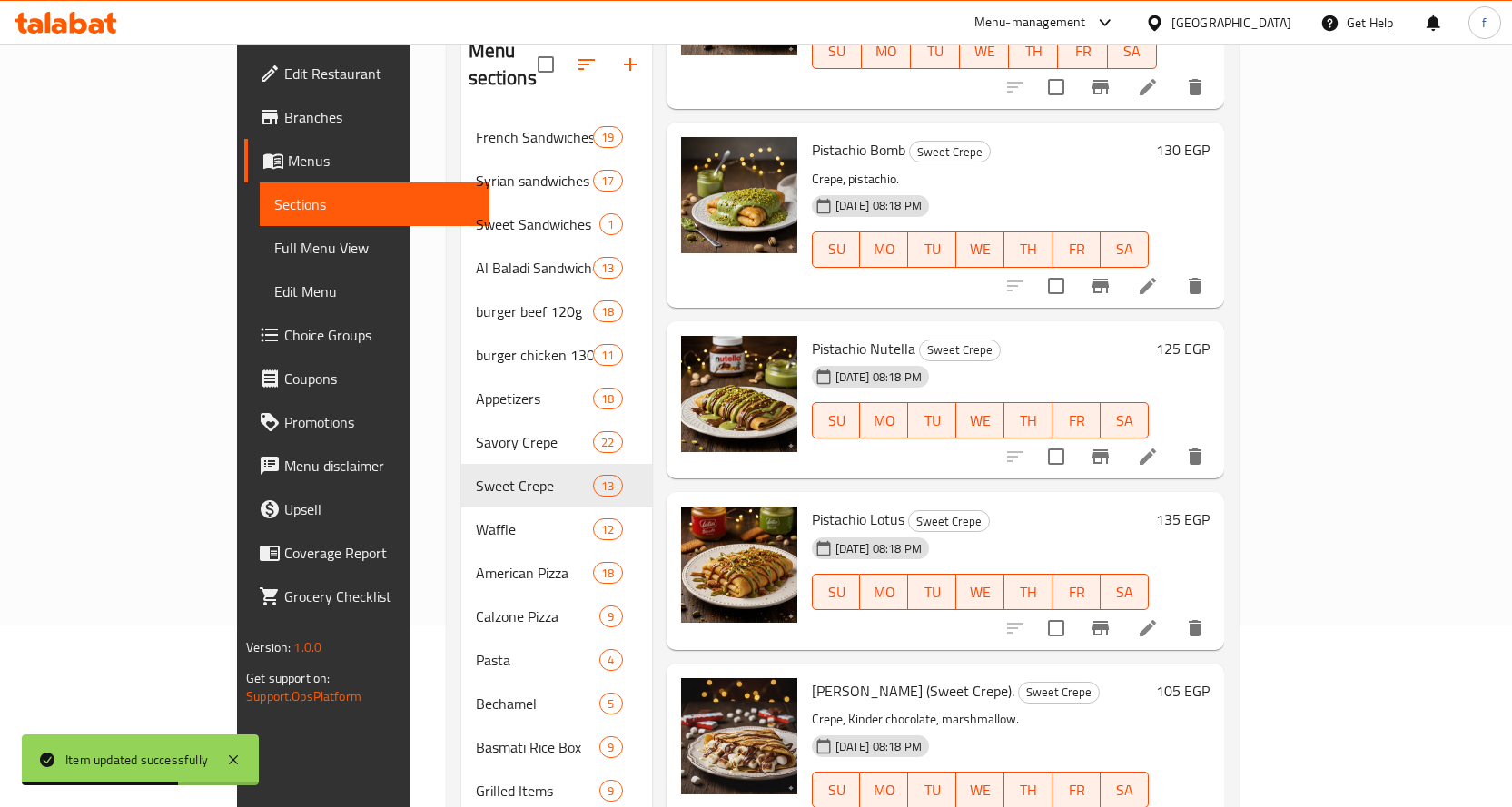
scroll to position [975, 0]
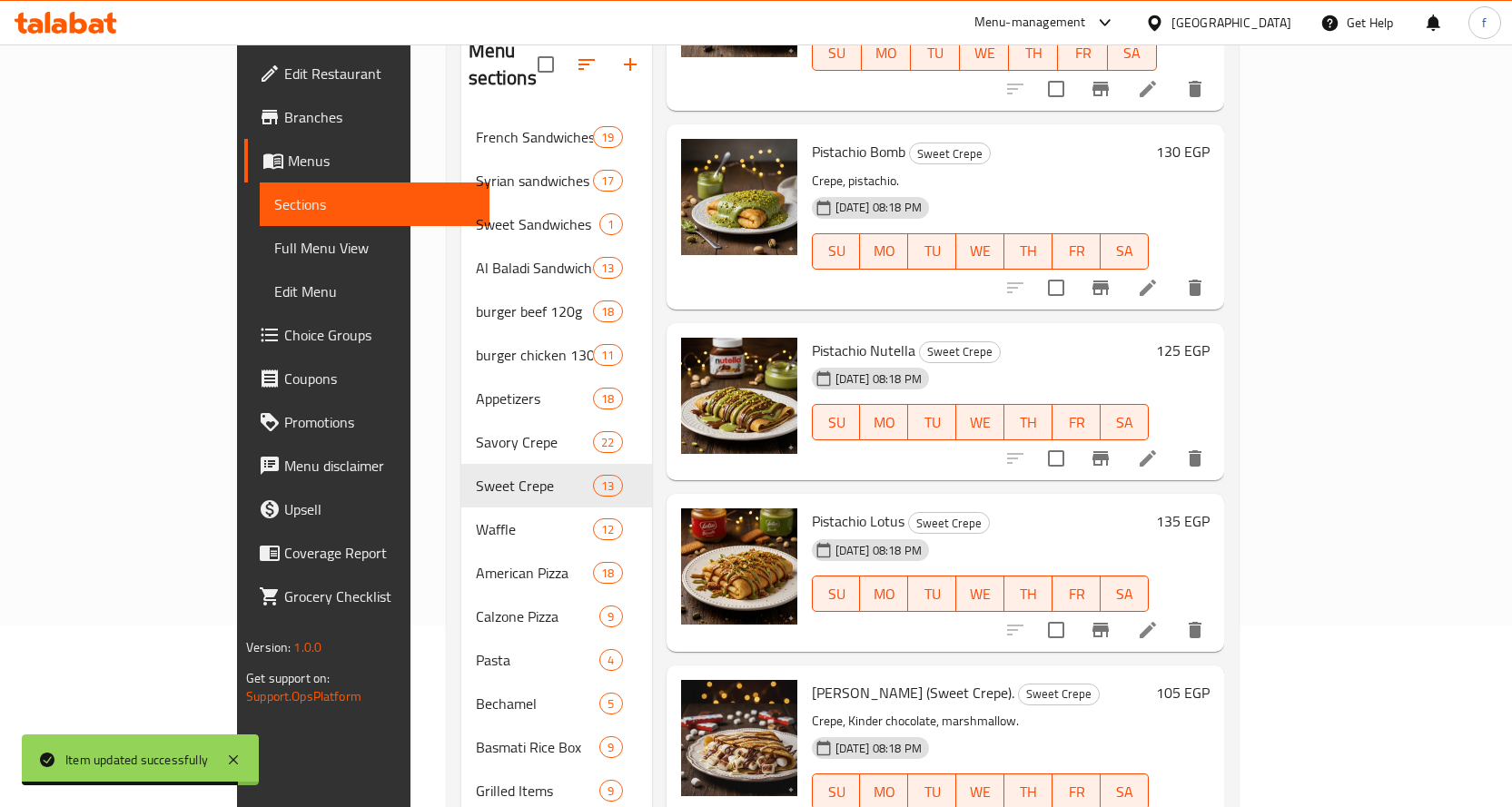
click at [1155, 451] on icon at bounding box center [1148, 459] width 17 height 17
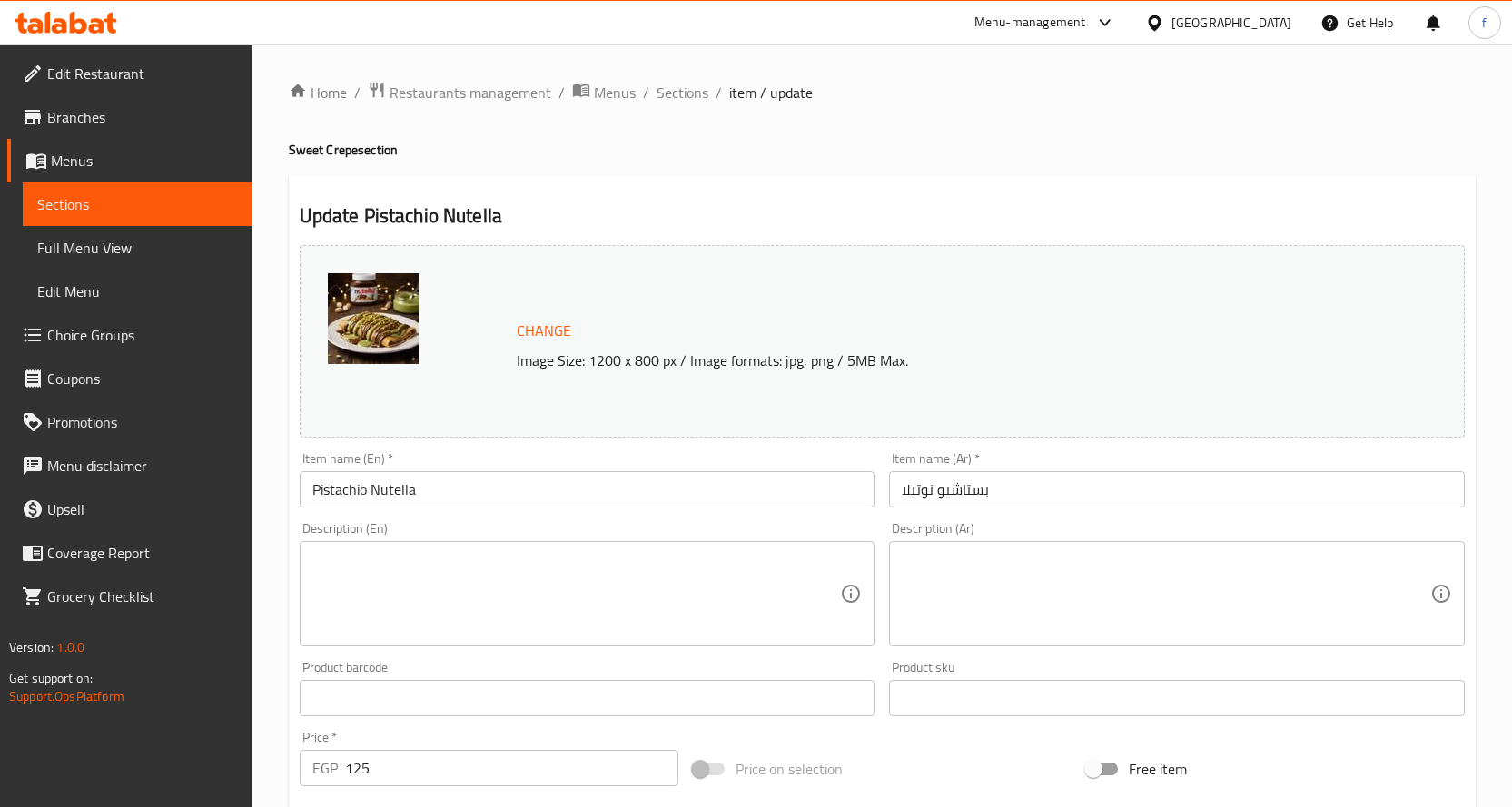
click at [684, 563] on textarea at bounding box center [577, 594] width 528 height 86
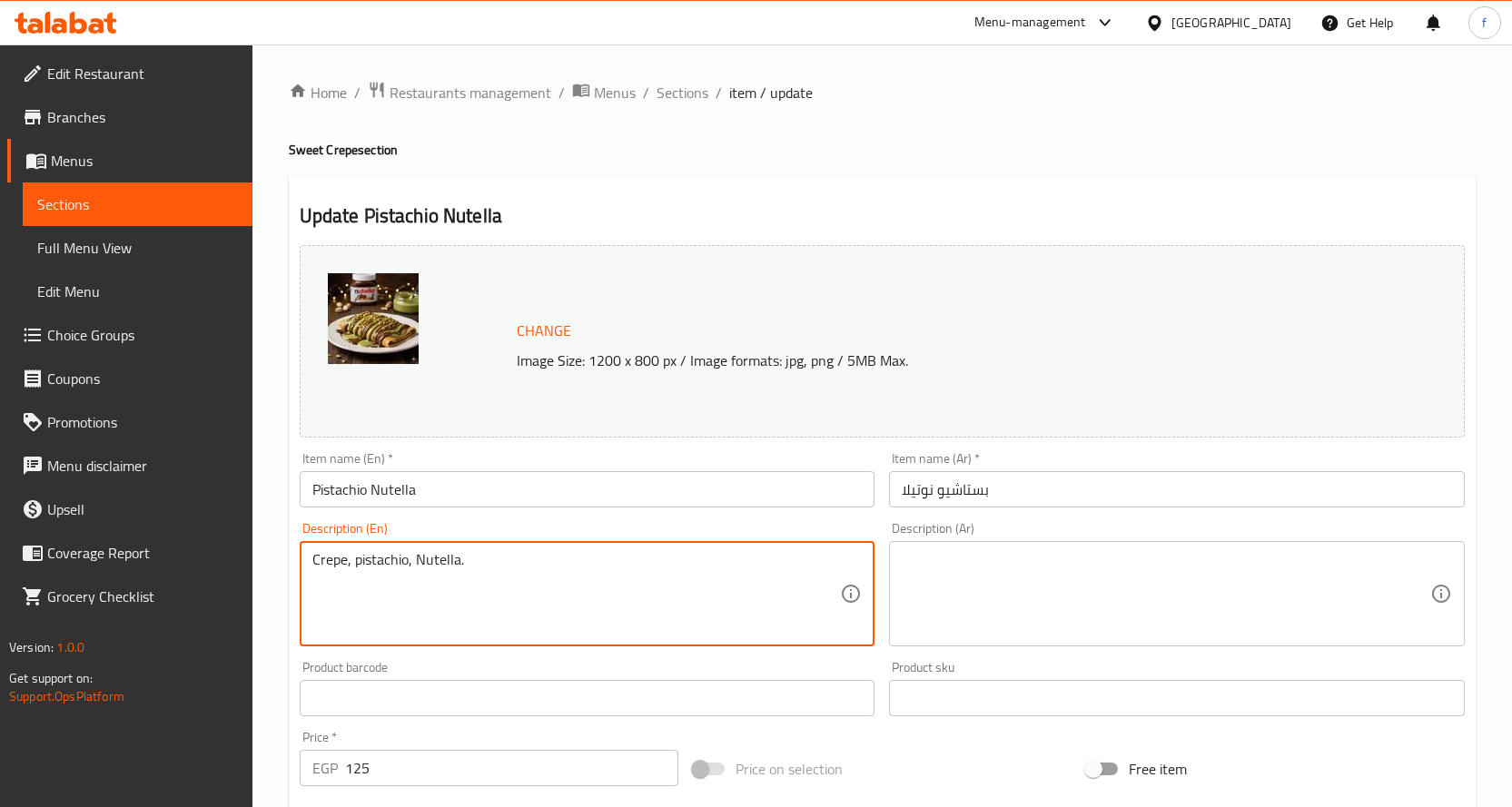
type textarea "Crepe, pistachio, Nutella."
click at [982, 571] on textarea at bounding box center [1166, 594] width 528 height 86
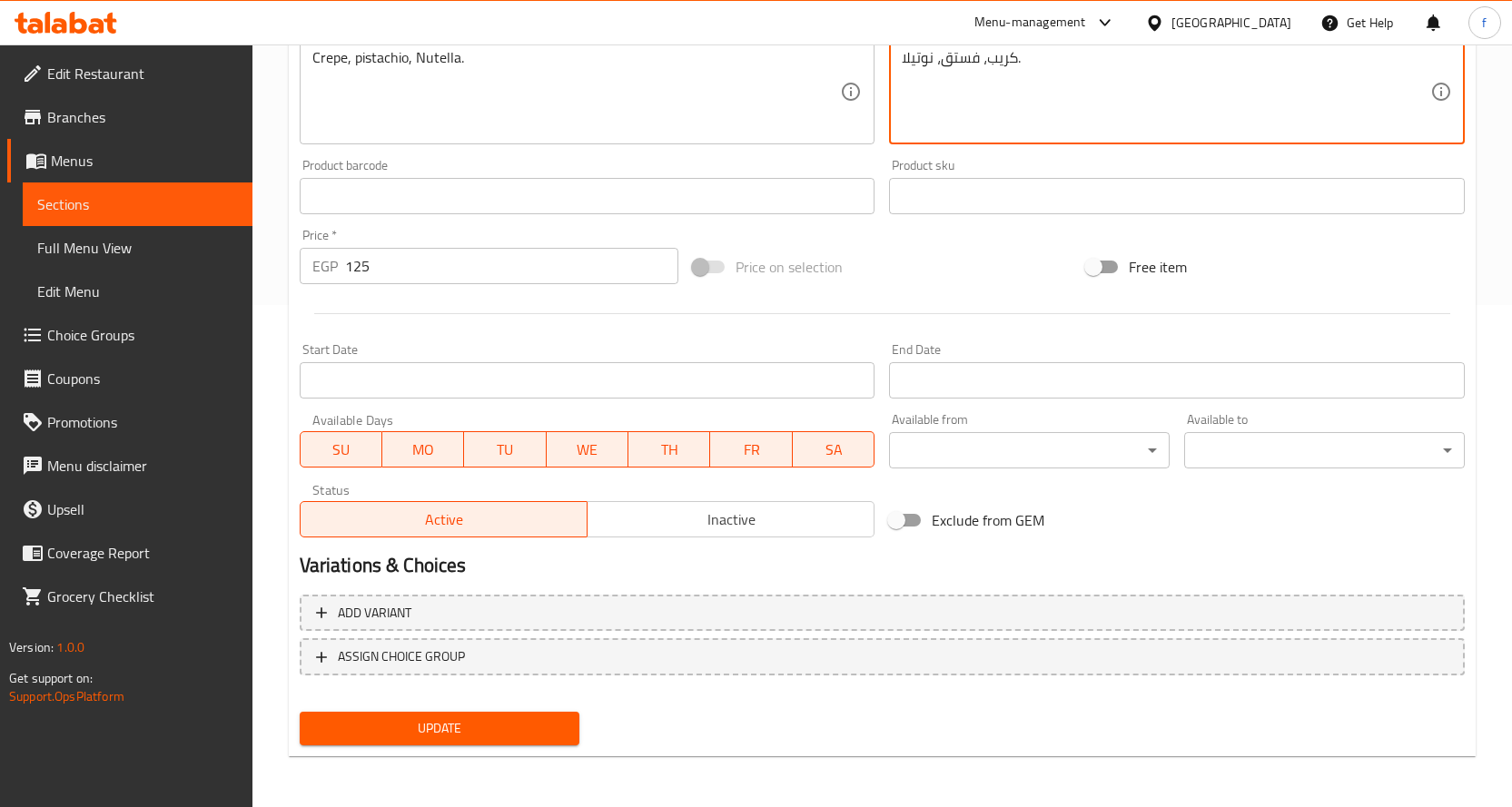
type textarea "كريب، فستق، نوتيلا."
click at [451, 743] on button "Update" at bounding box center [440, 729] width 281 height 34
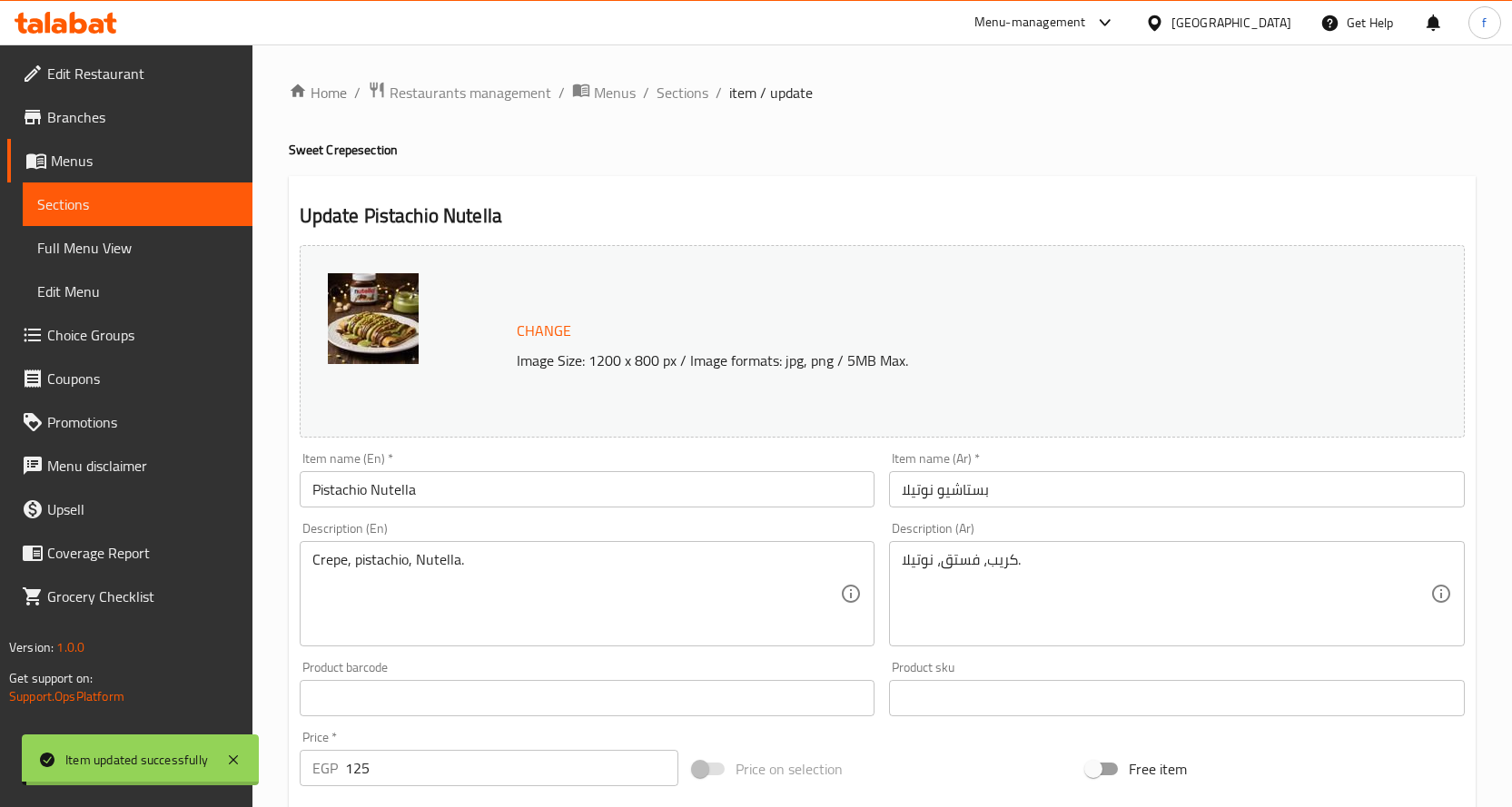
click at [686, 95] on span "Sections" at bounding box center [681, 92] width 51 height 21
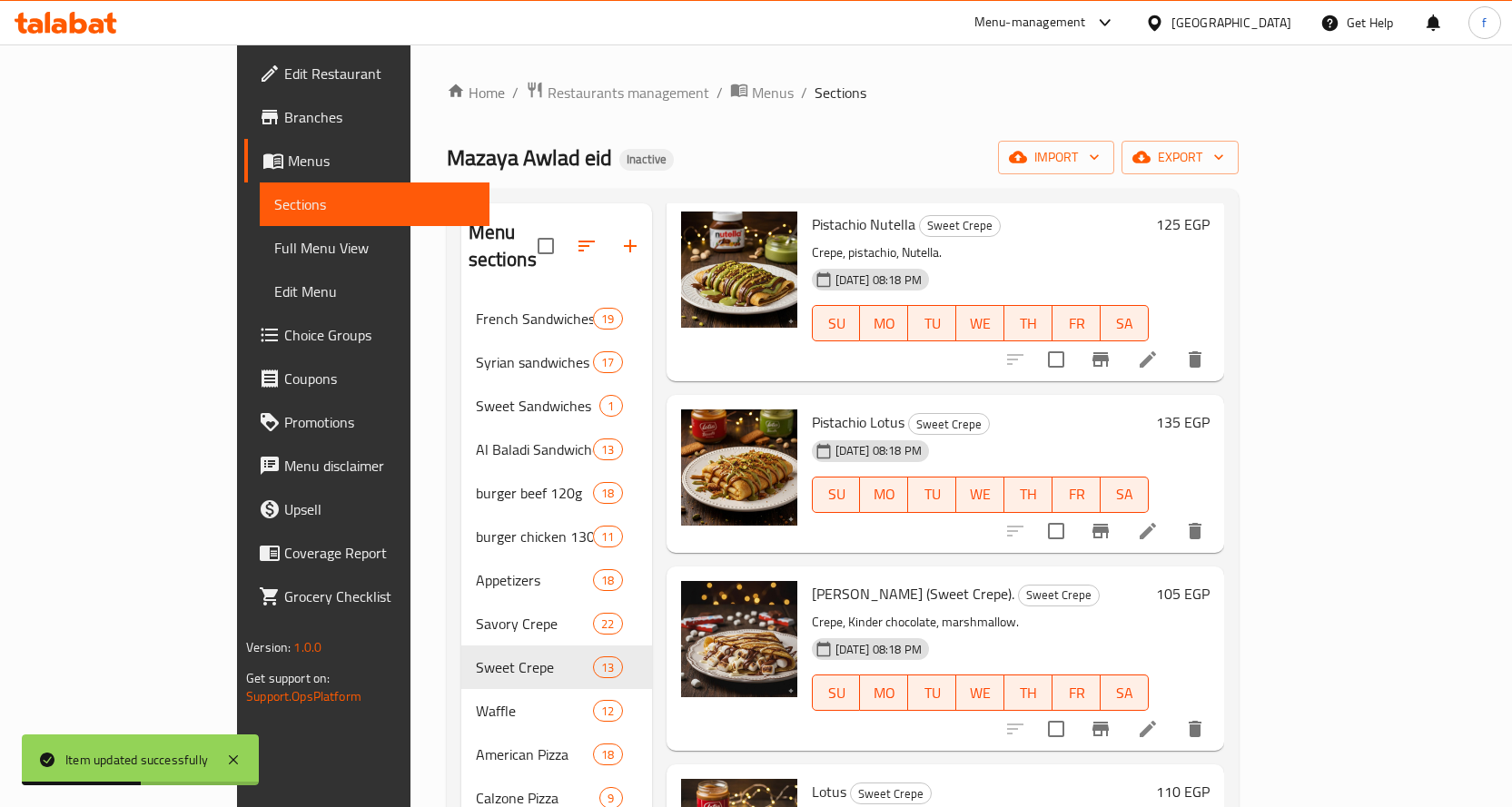
scroll to position [1274, 0]
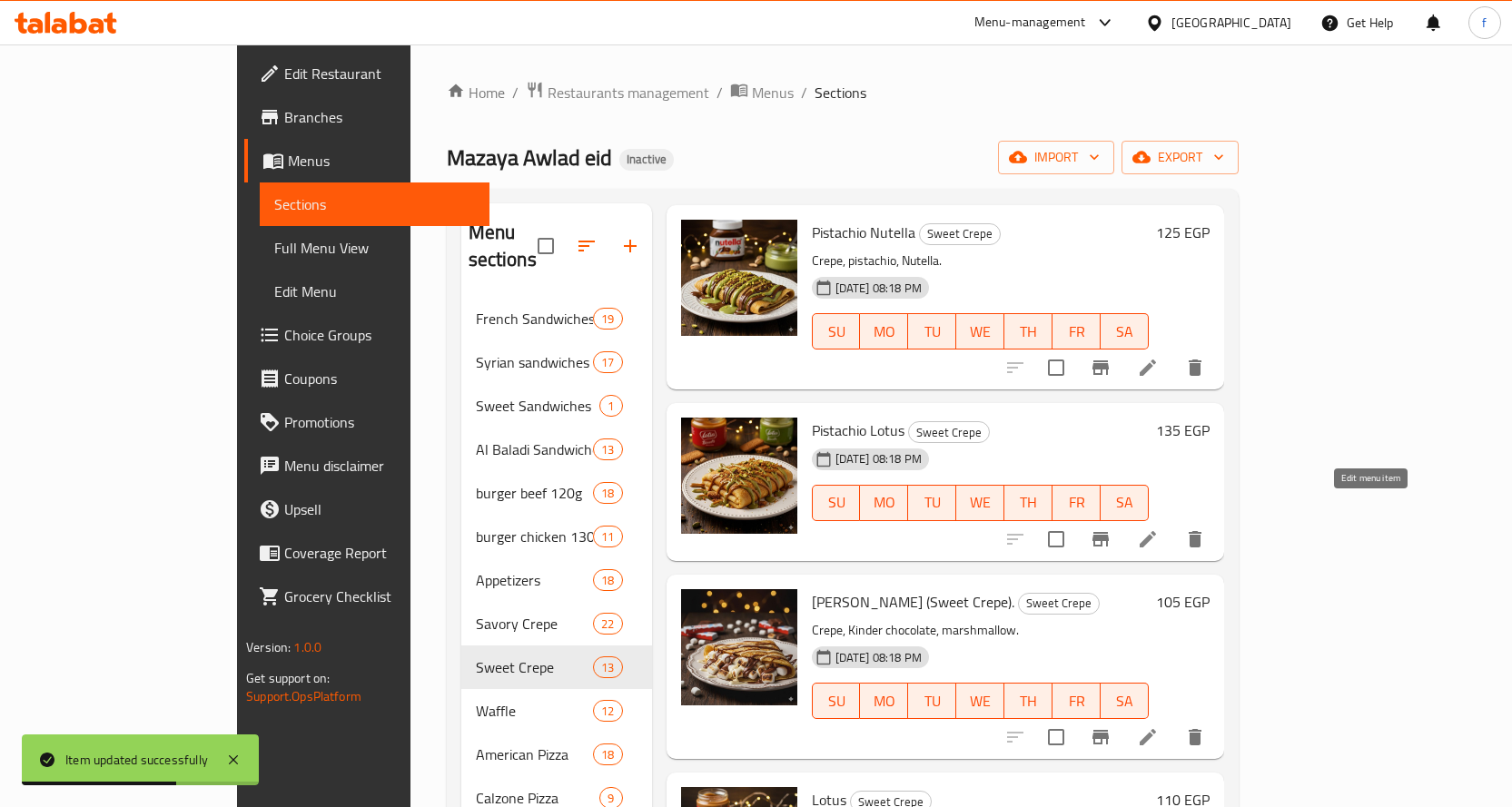
click at [1155, 531] on icon at bounding box center [1148, 539] width 17 height 17
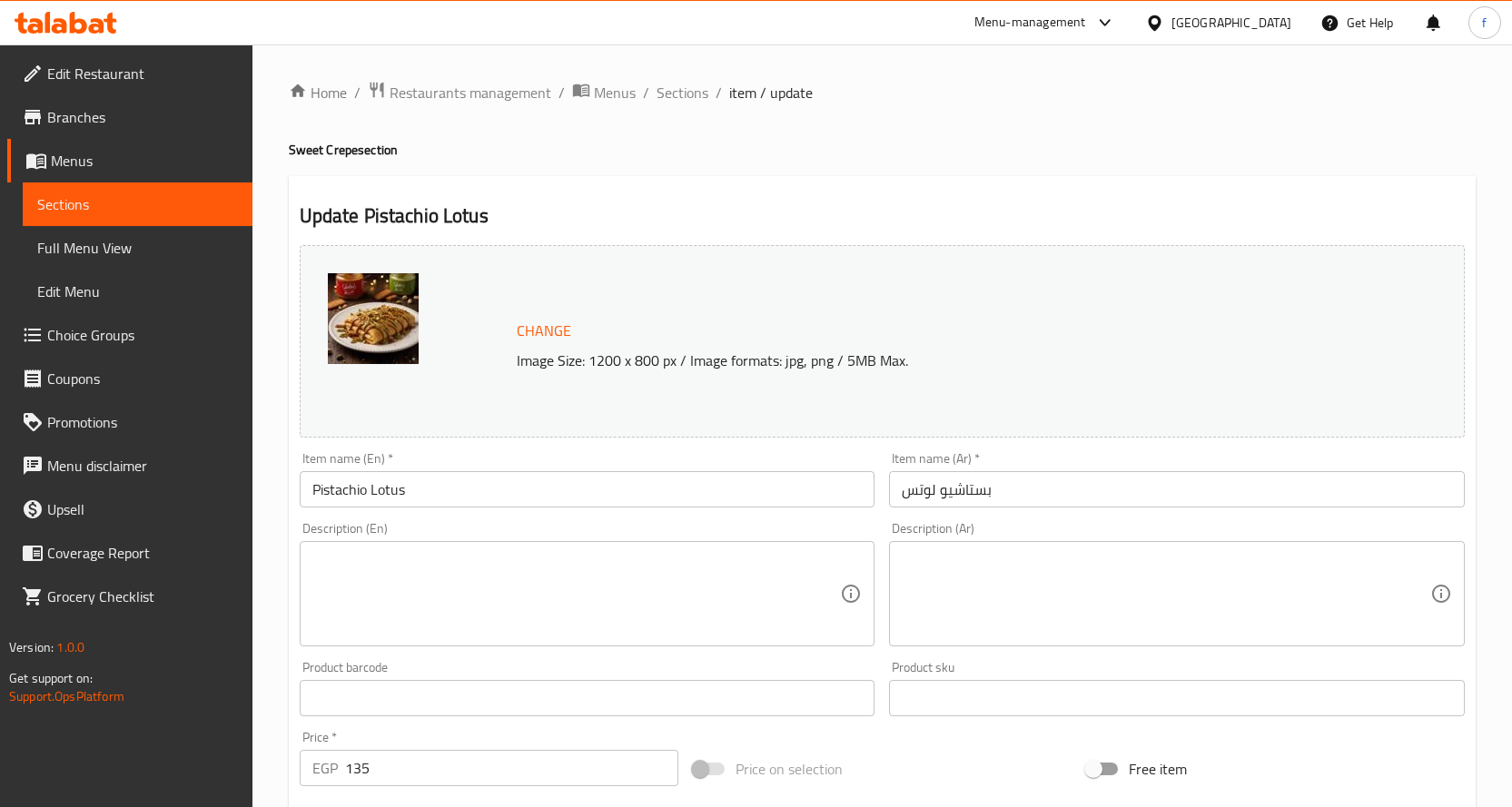
click at [643, 592] on textarea at bounding box center [577, 594] width 528 height 86
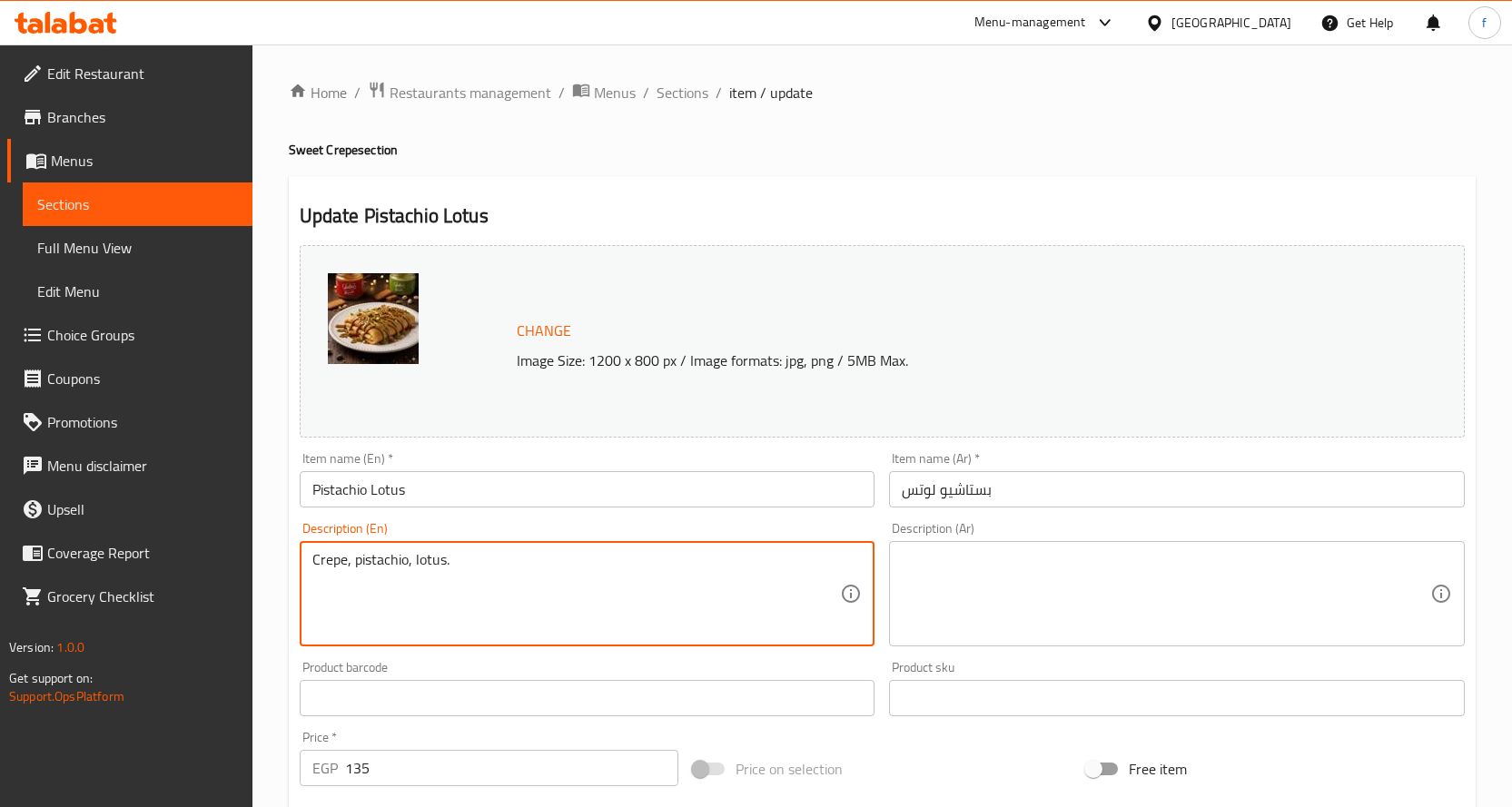
type textarea "Crepe, pistachio, lotus."
click at [998, 586] on textarea at bounding box center [1166, 594] width 528 height 86
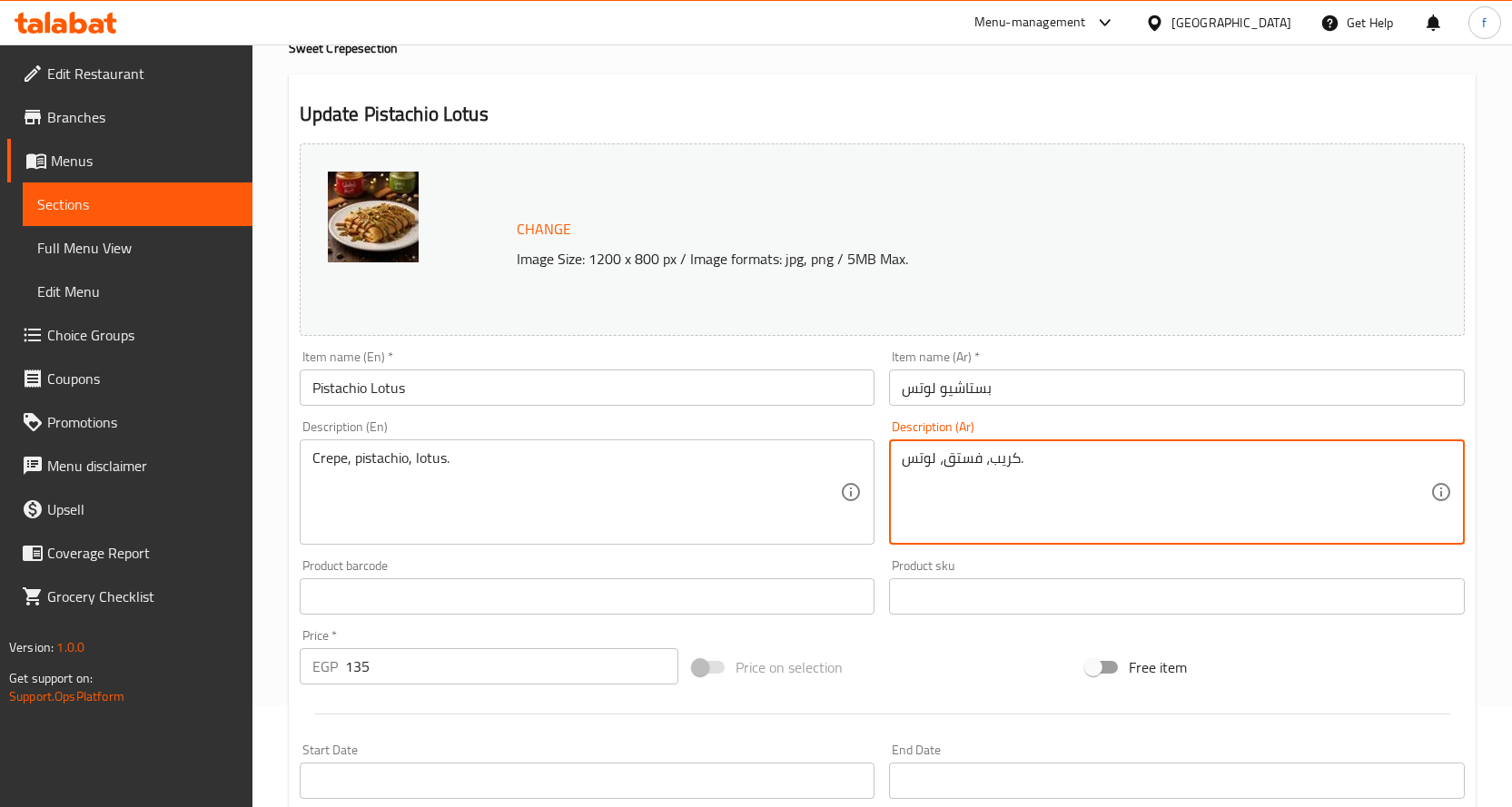
scroll to position [453, 0]
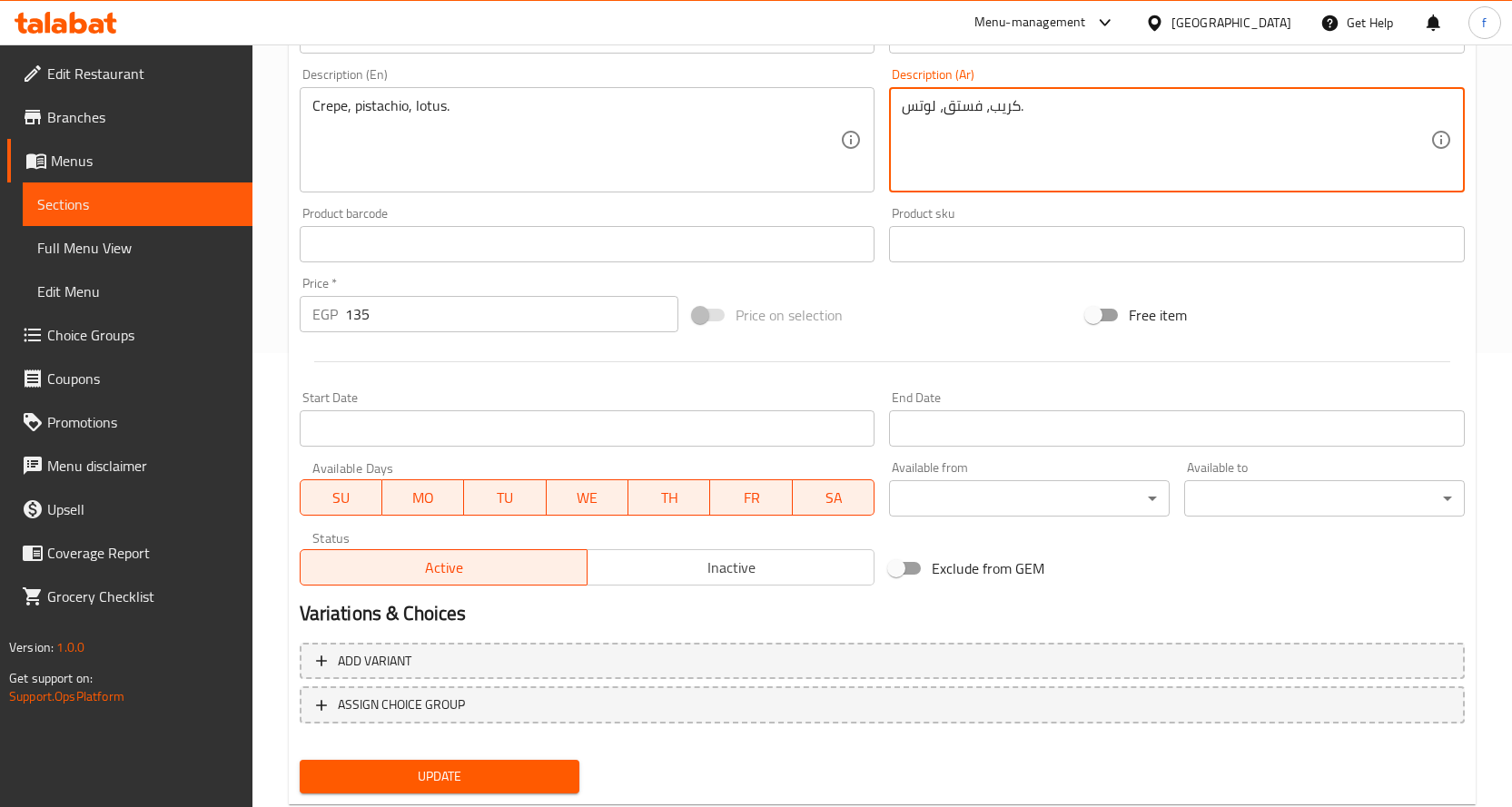
type textarea "كريب، فستق، لوتس."
click at [523, 767] on span "Update" at bounding box center [440, 776] width 251 height 22
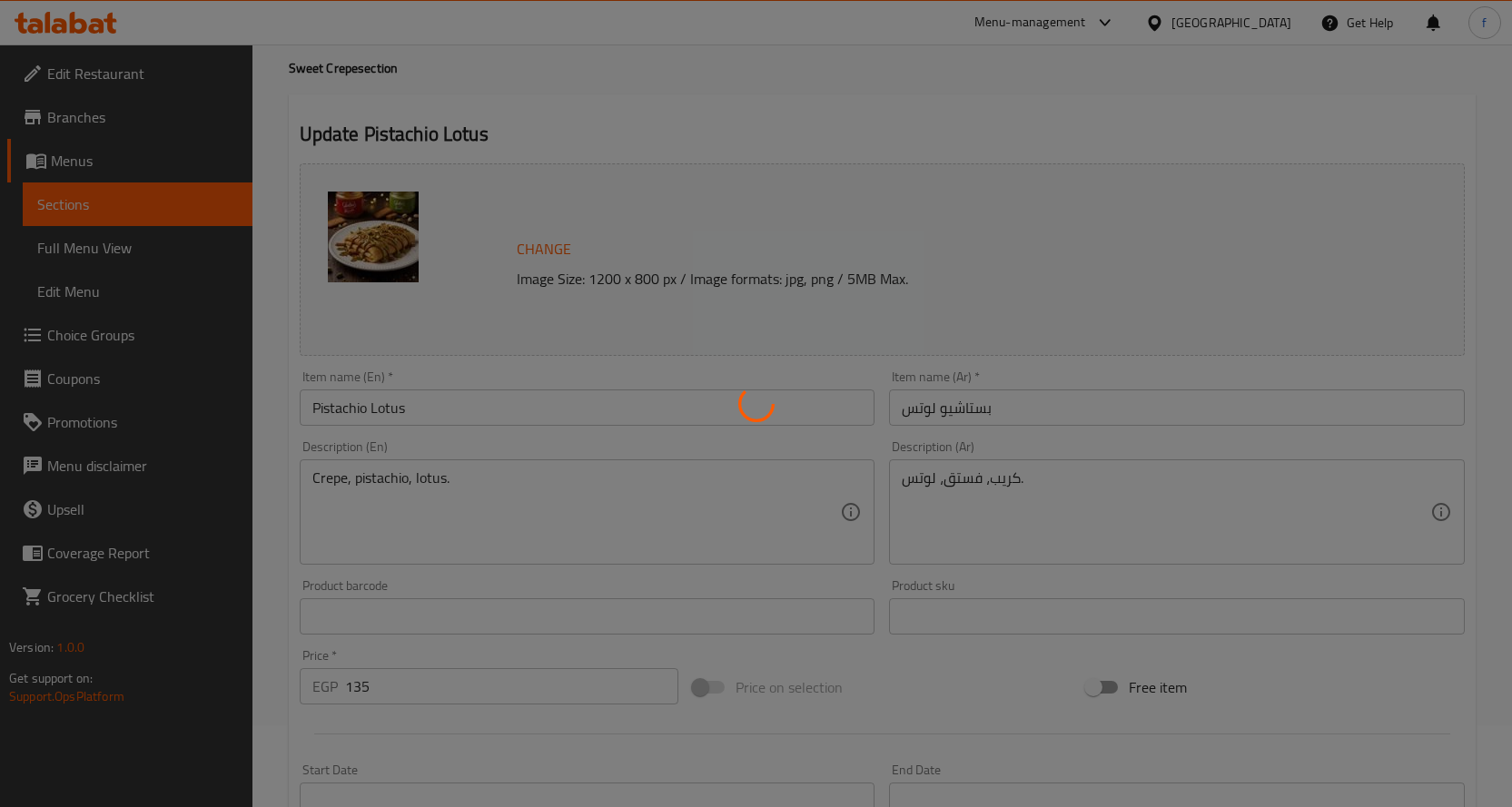
scroll to position [0, 0]
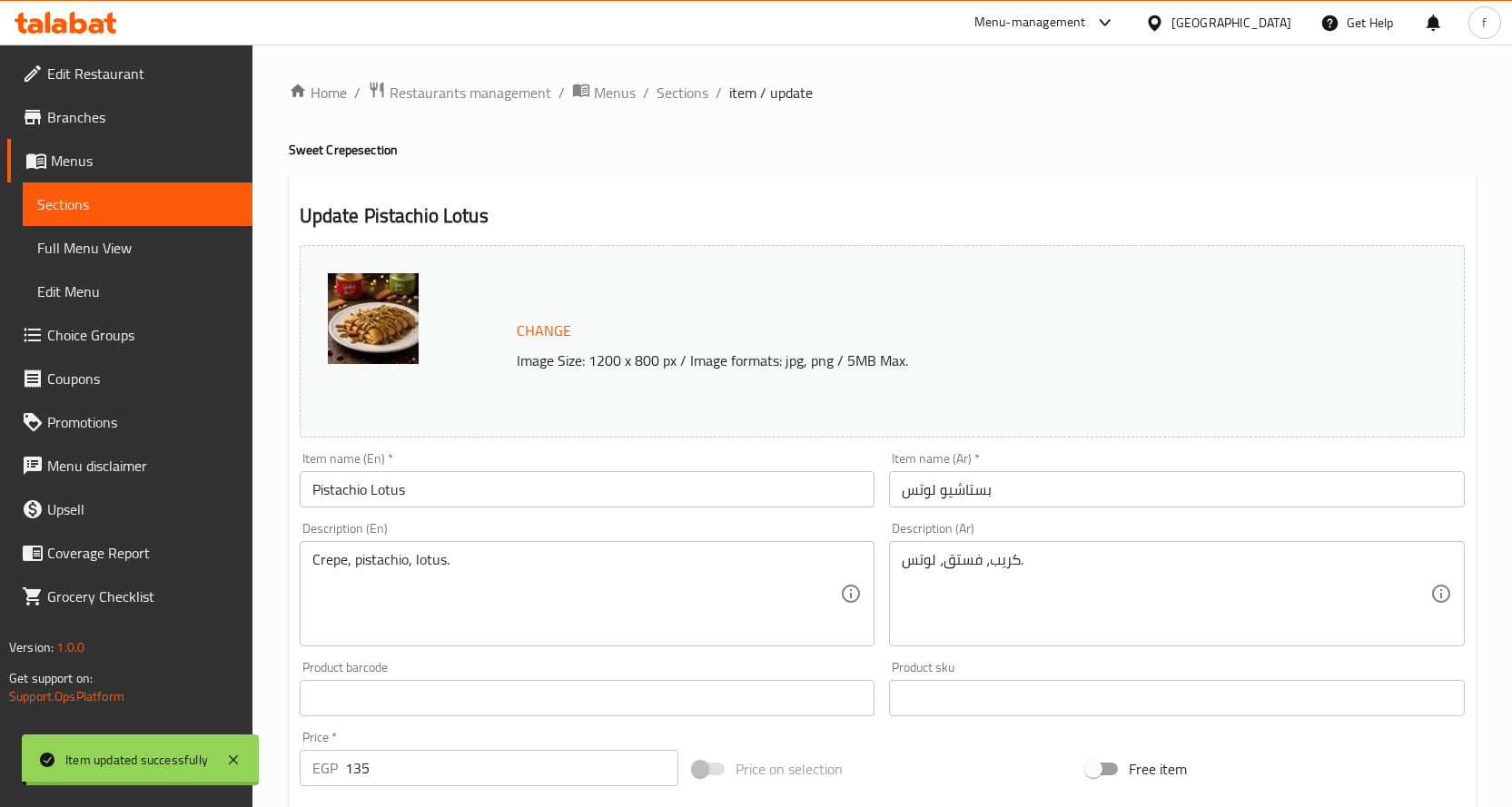
click at [685, 99] on span "Sections" at bounding box center [681, 92] width 51 height 21
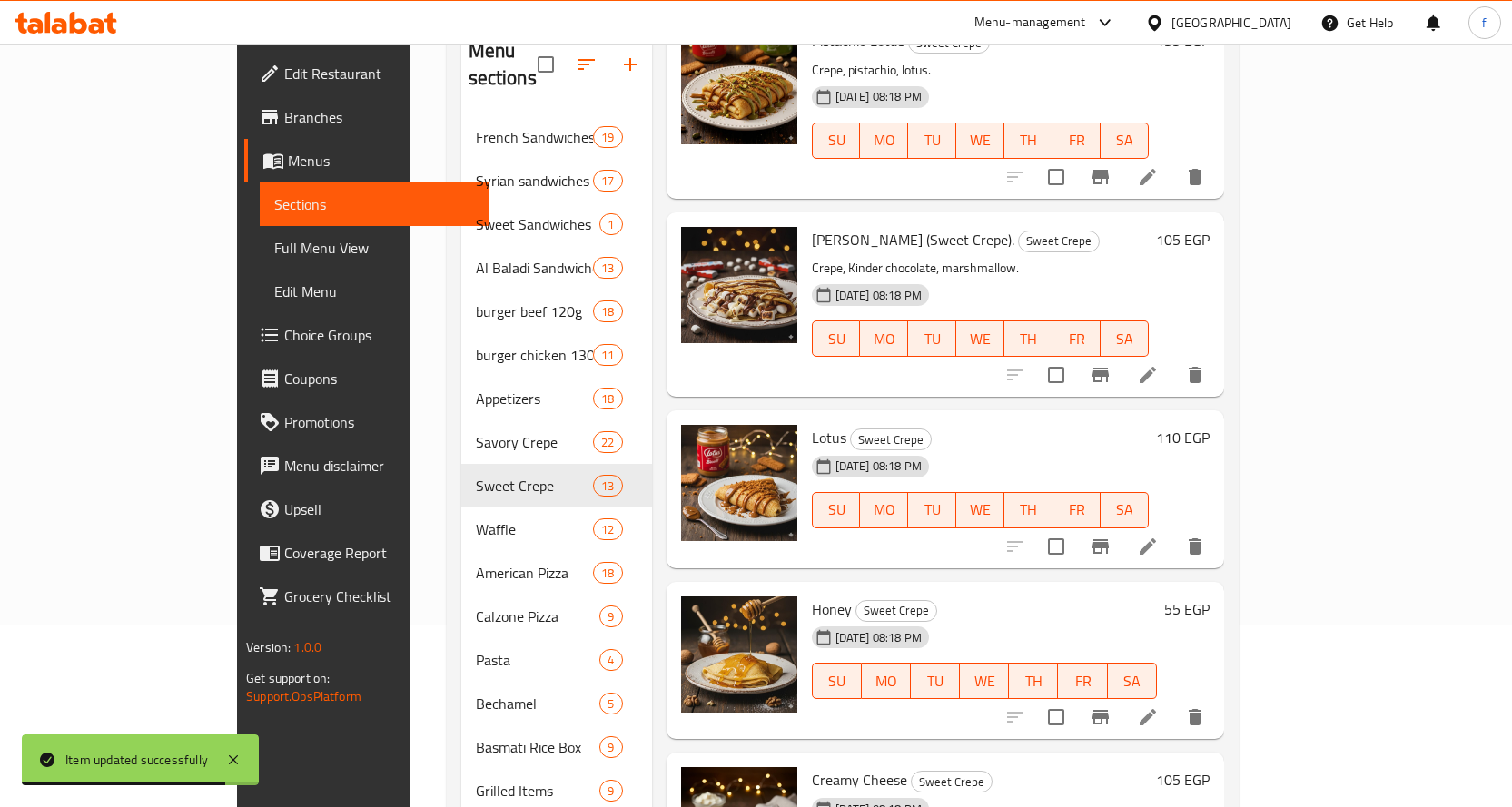
scroll to position [363, 0]
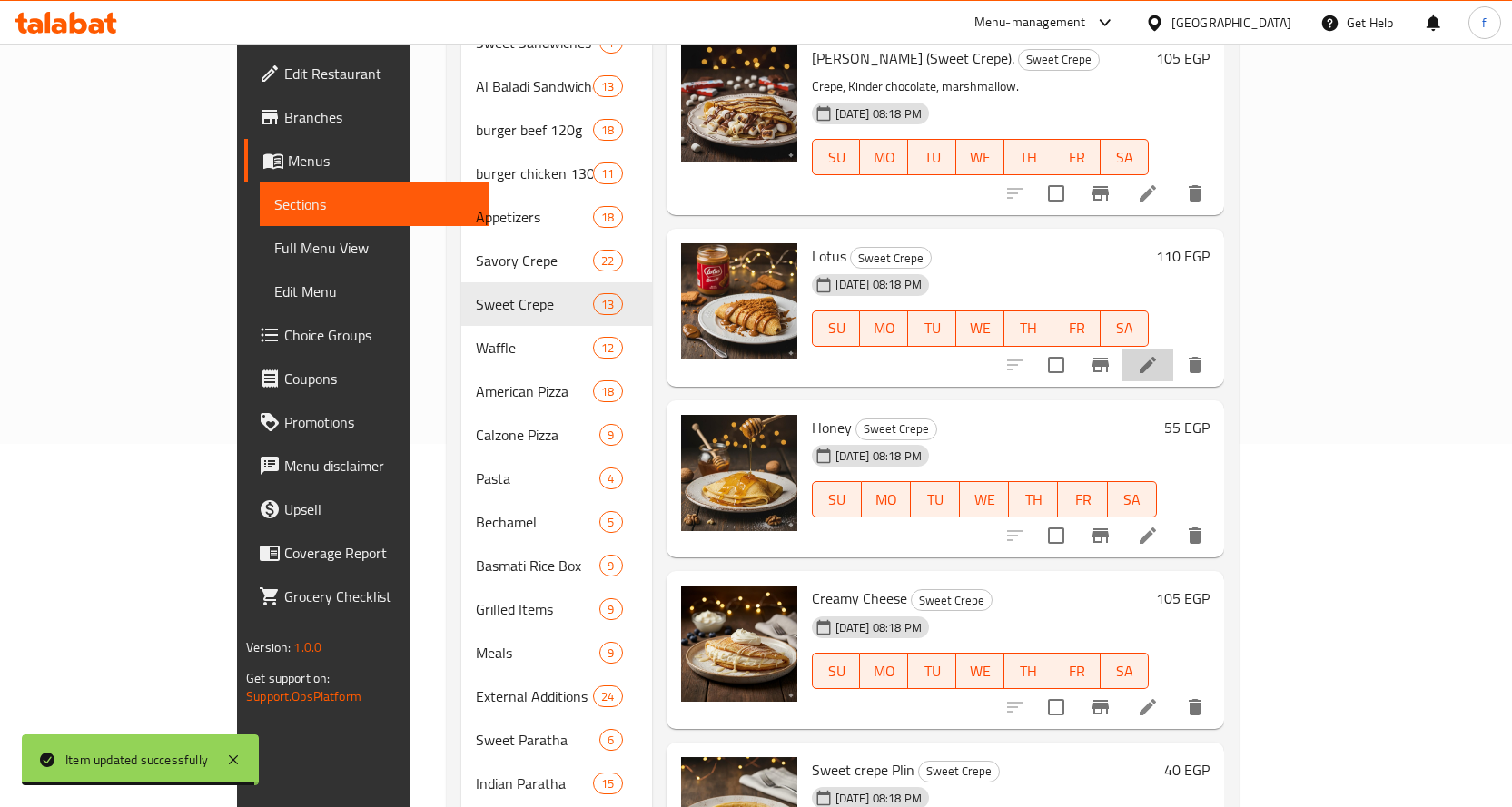
click at [1158, 354] on icon at bounding box center [1147, 364] width 21 height 21
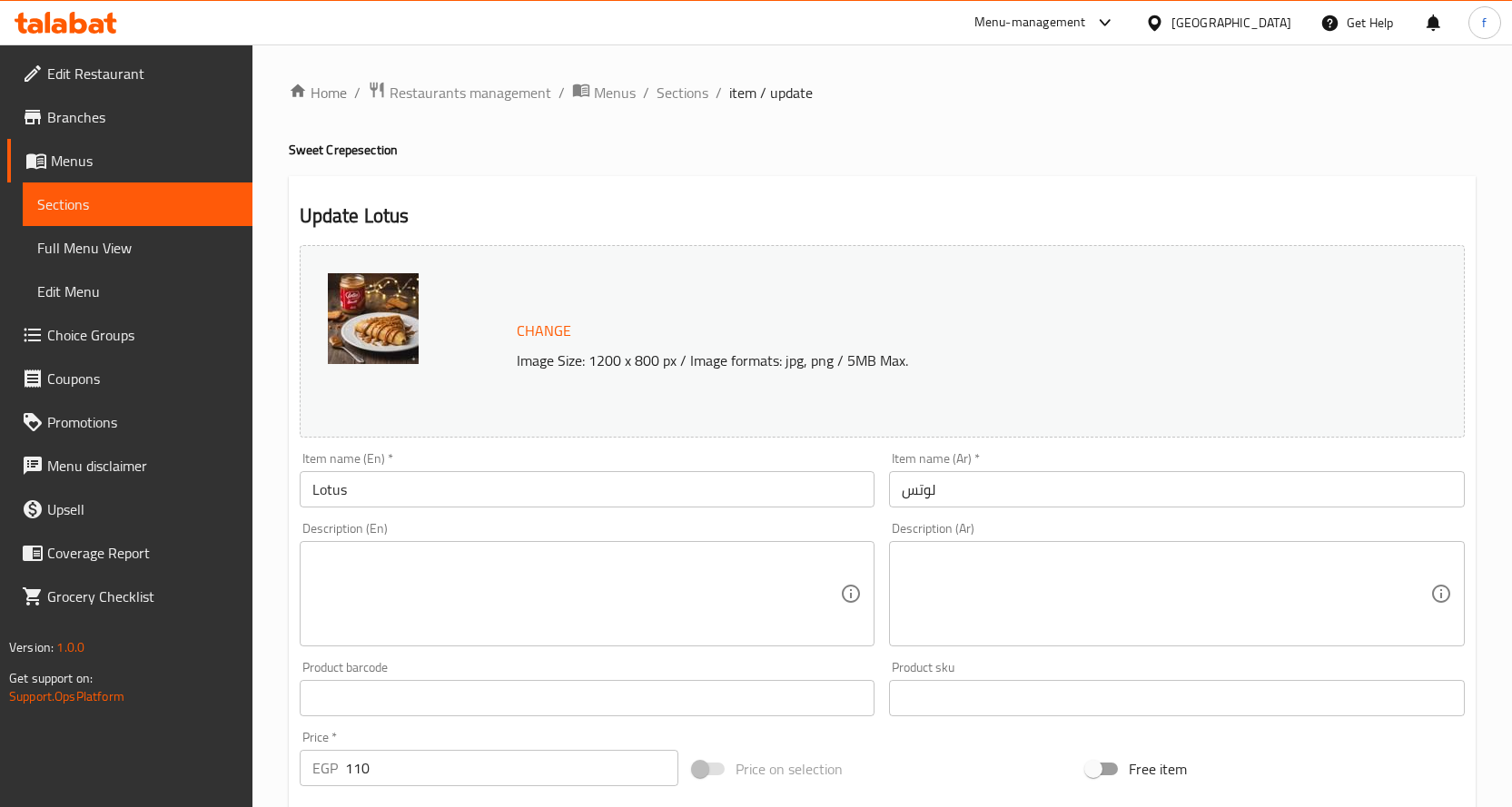
click at [536, 618] on textarea at bounding box center [577, 594] width 528 height 86
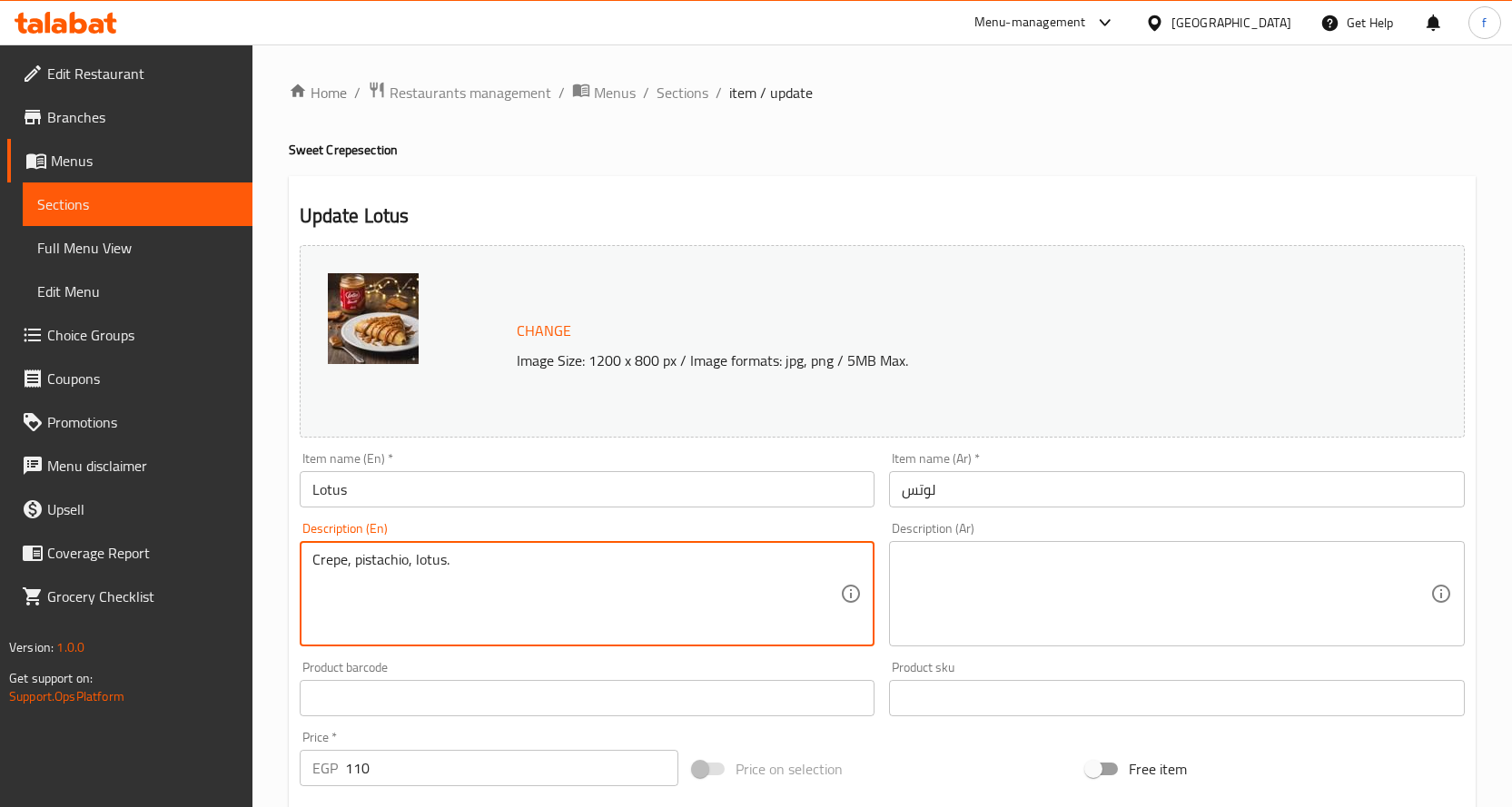
type textarea "Crepe, pistachio, lotus."
click at [1081, 584] on textarea at bounding box center [1166, 594] width 528 height 86
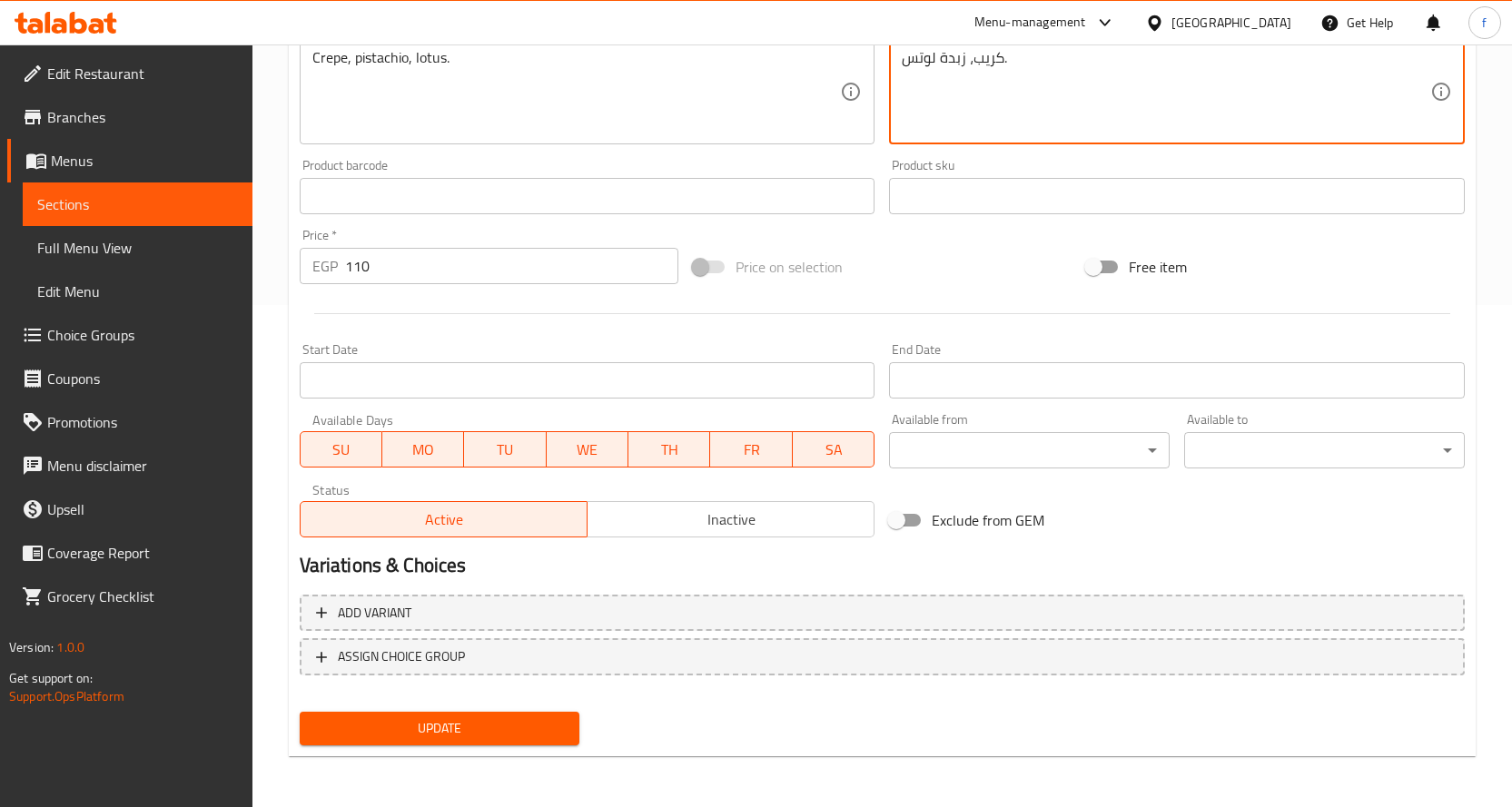
type textarea "كريب، زبدة لوتس."
click at [468, 724] on span "Update" at bounding box center [440, 729] width 251 height 22
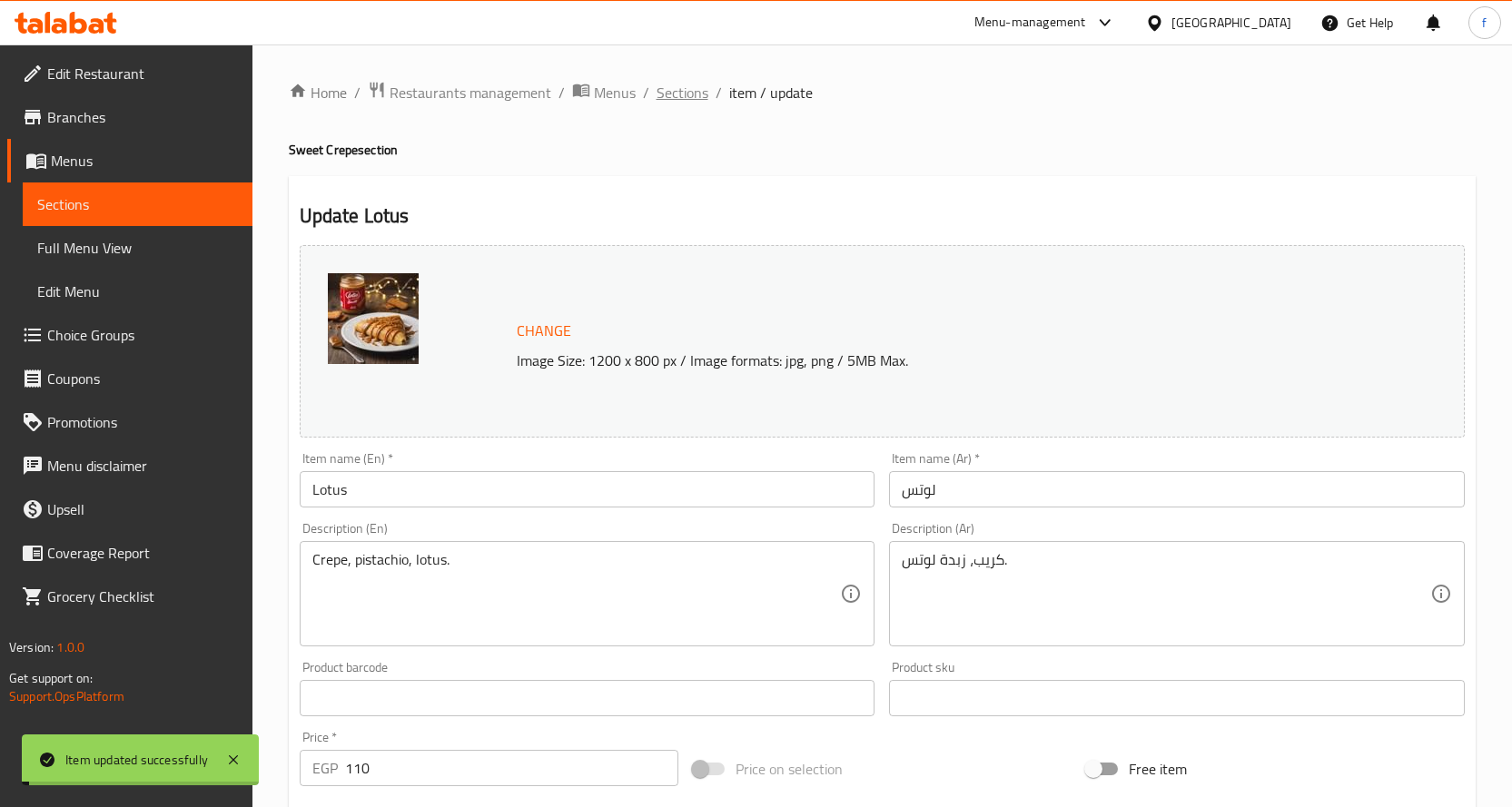
click at [678, 96] on span "Sections" at bounding box center [681, 92] width 51 height 21
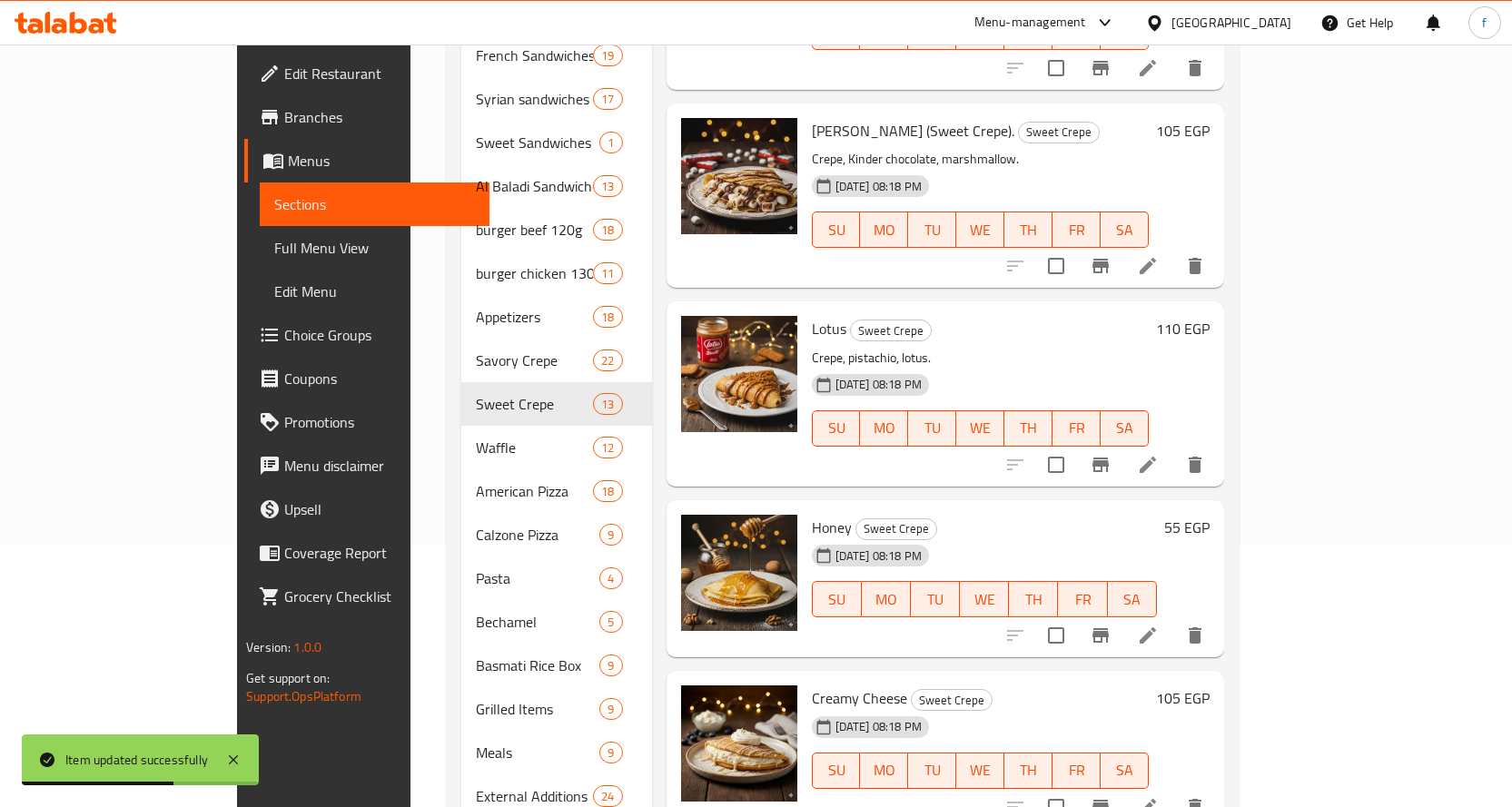
scroll to position [363, 0]
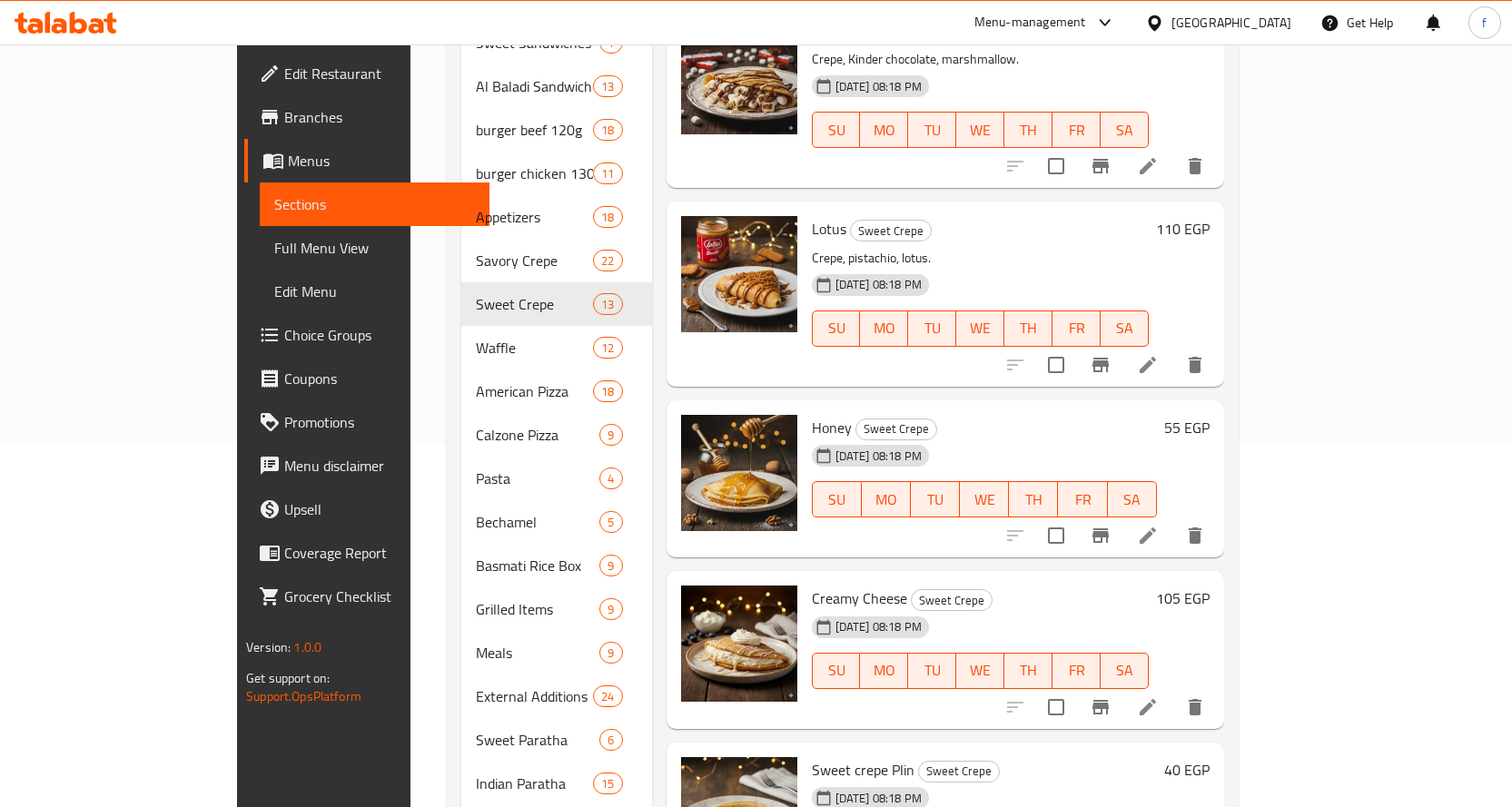
click at [1158, 524] on icon at bounding box center [1147, 535] width 21 height 21
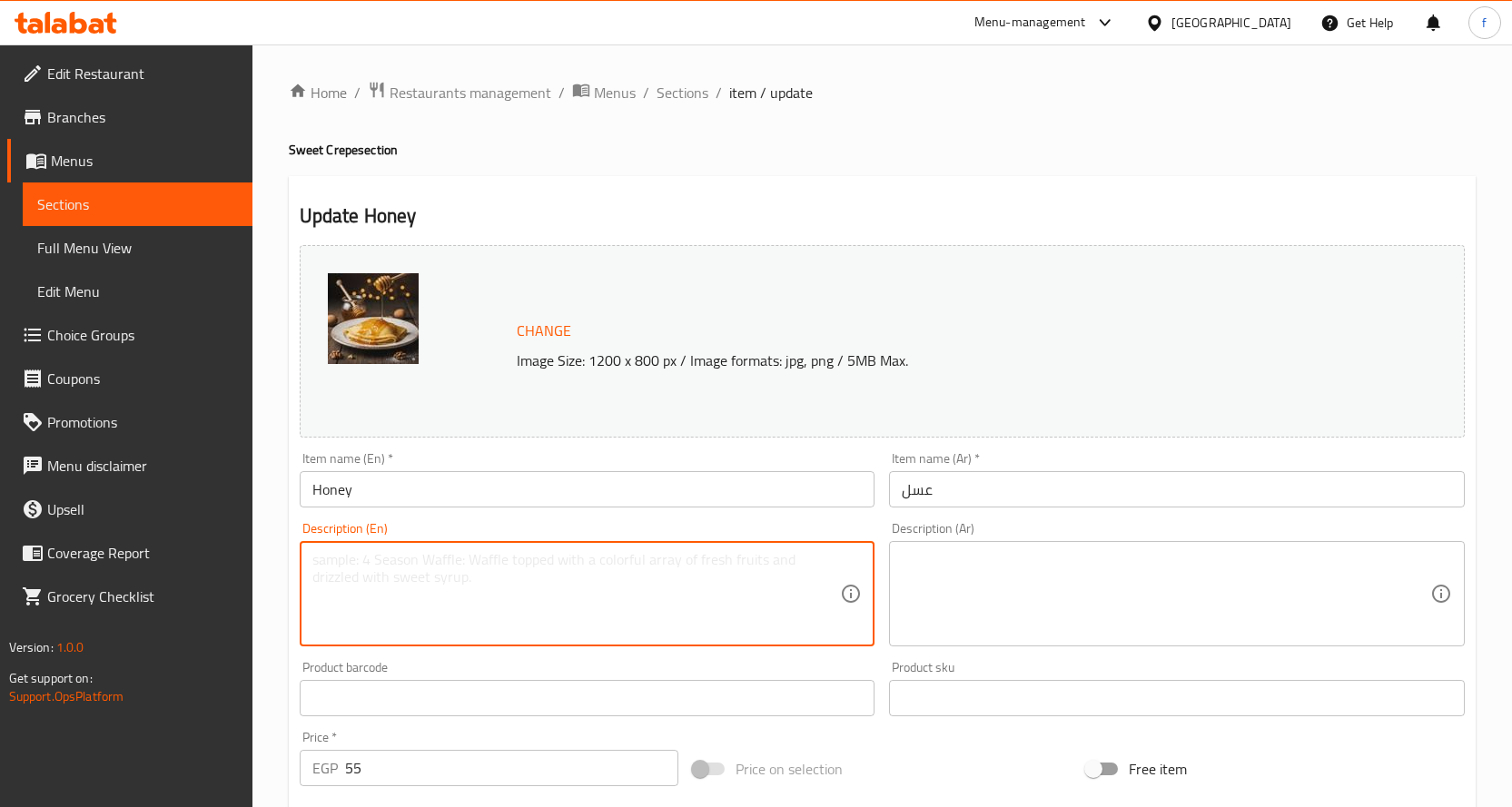
click at [553, 563] on textarea at bounding box center [577, 594] width 528 height 86
type textarea "Crepe, honey."
click at [1126, 619] on textarea at bounding box center [1166, 594] width 528 height 86
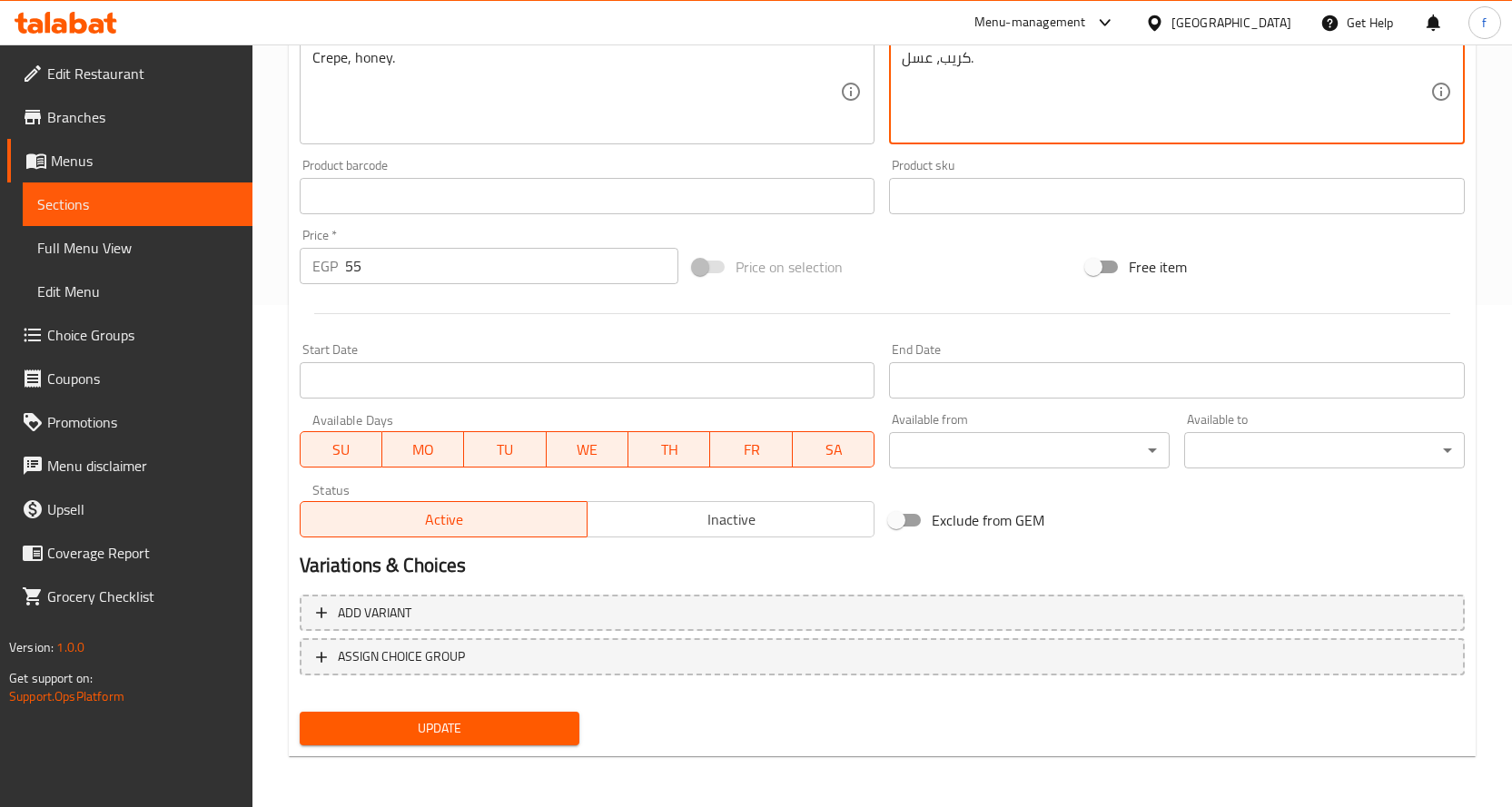
type textarea "كريب، عسل."
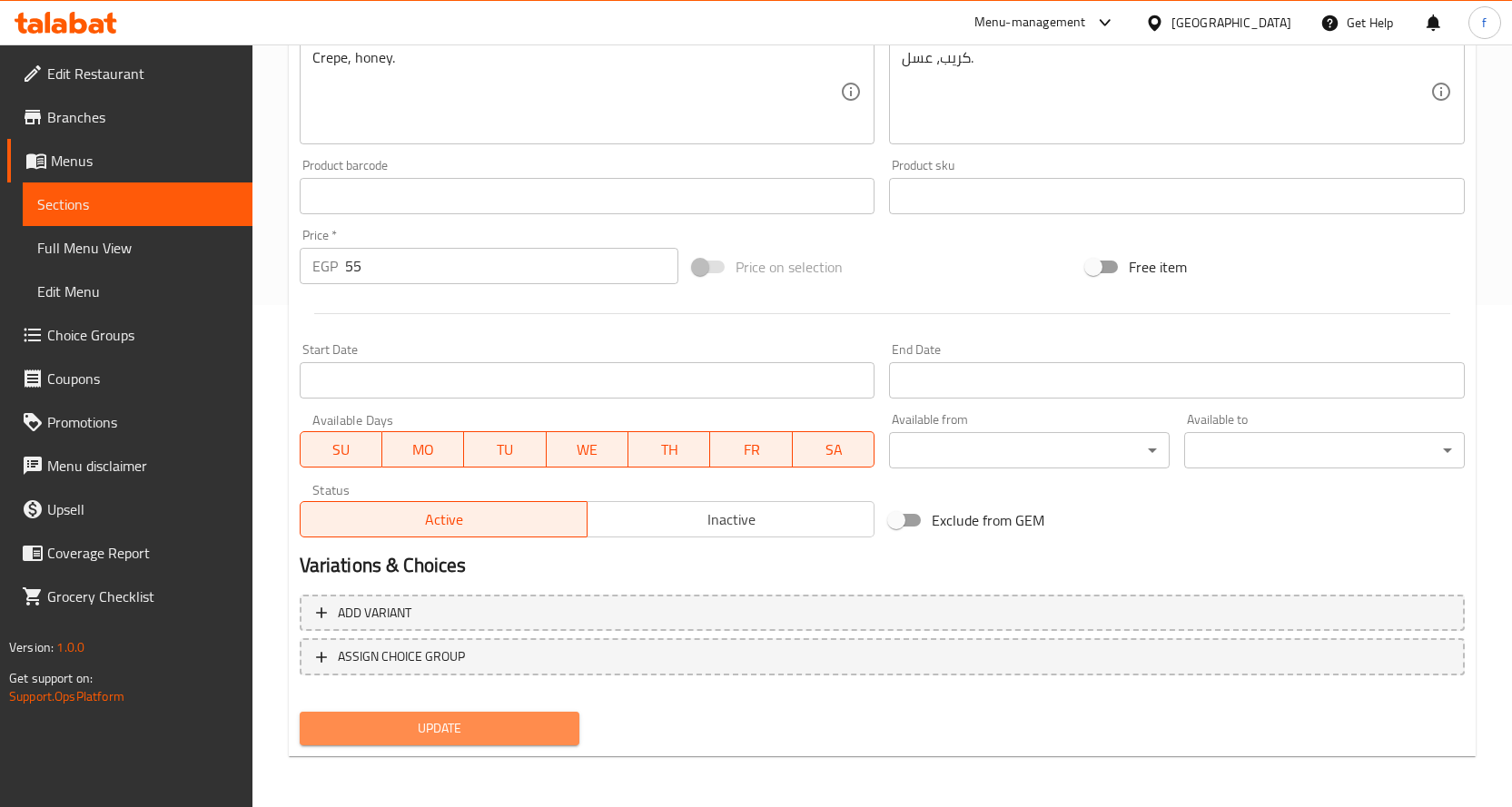
click at [495, 730] on span "Update" at bounding box center [440, 729] width 251 height 22
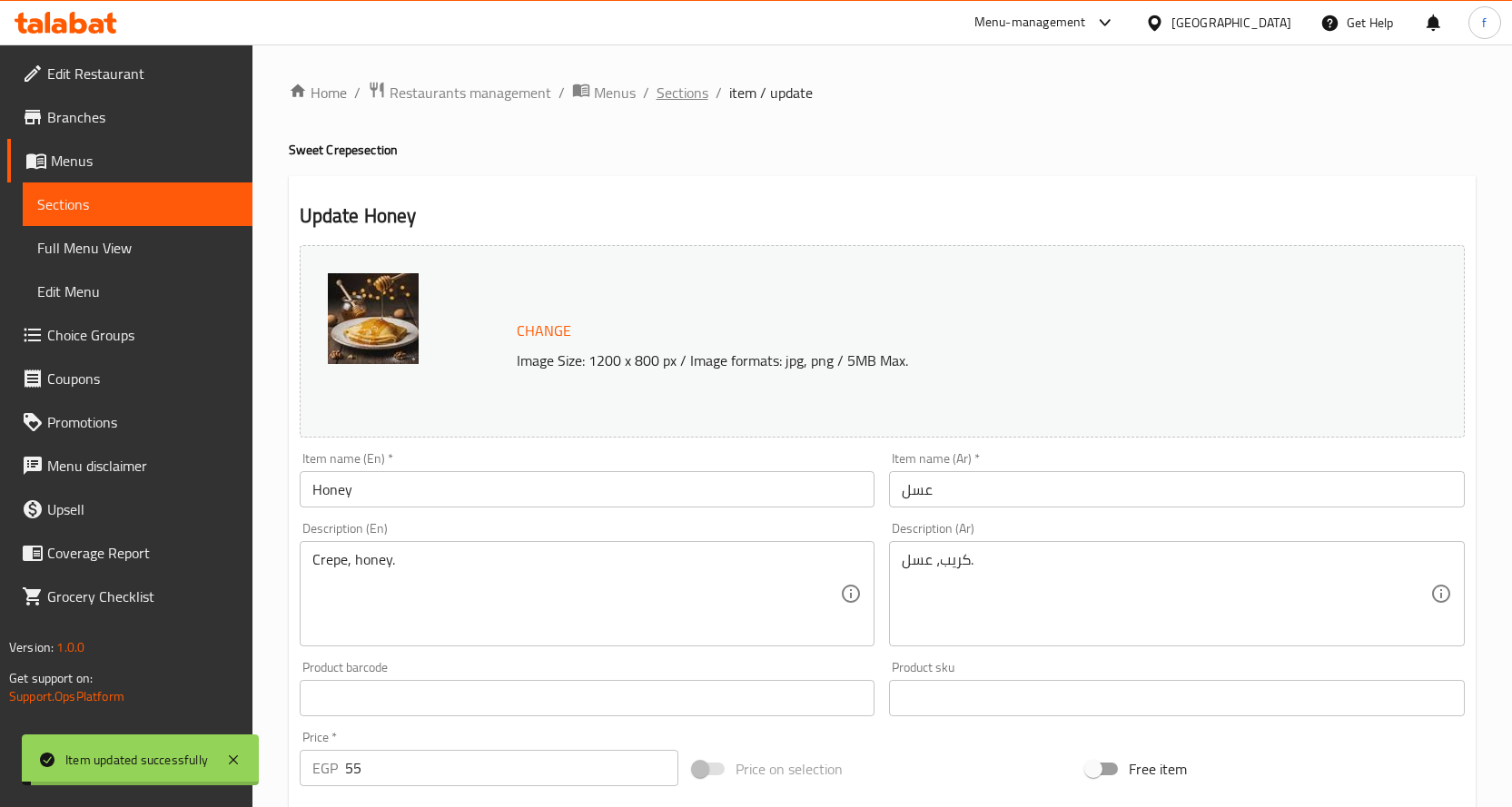
click at [689, 102] on span "Sections" at bounding box center [681, 92] width 51 height 21
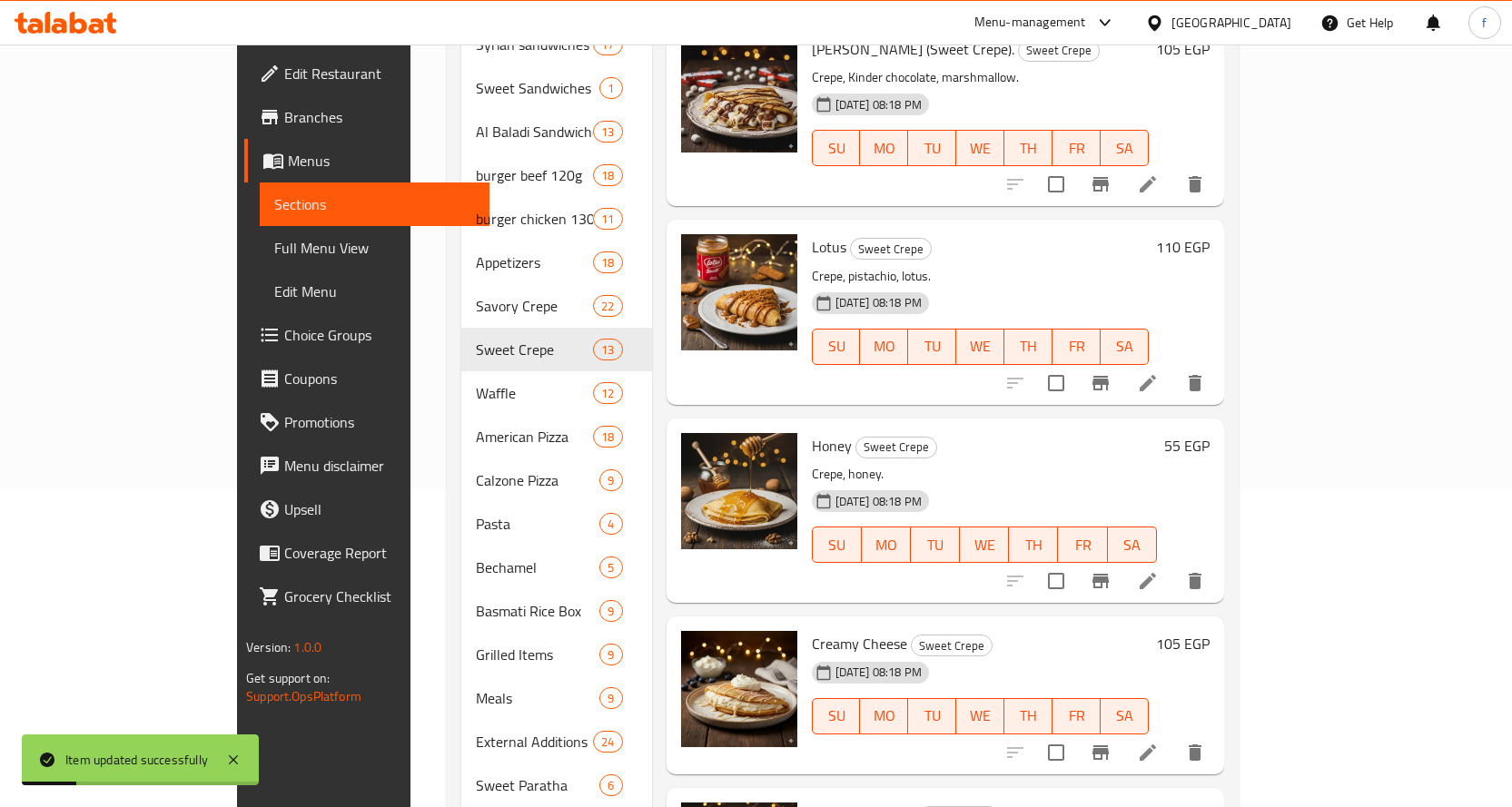
scroll to position [480, 0]
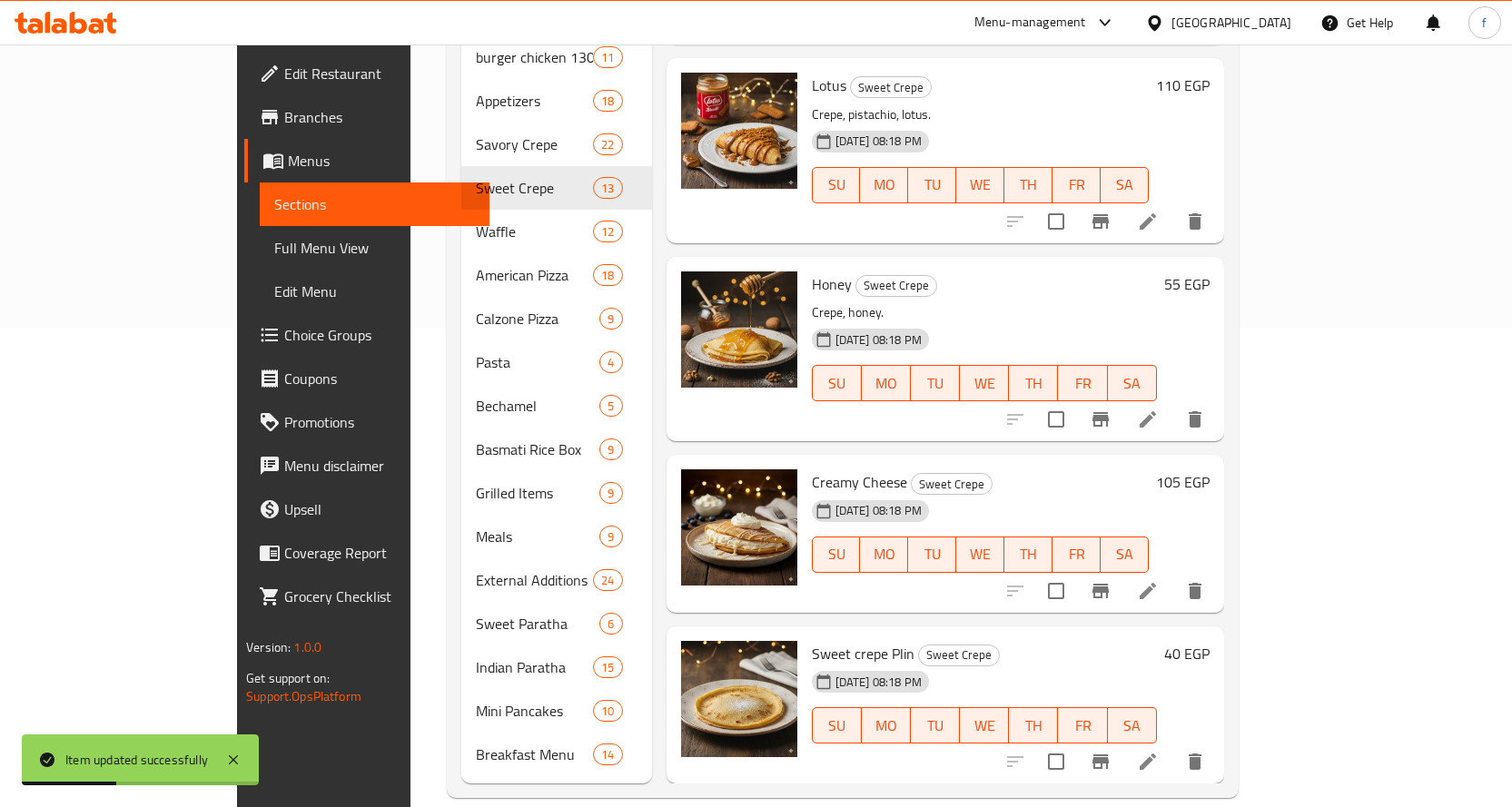
click at [1158, 580] on icon at bounding box center [1147, 591] width 21 height 21
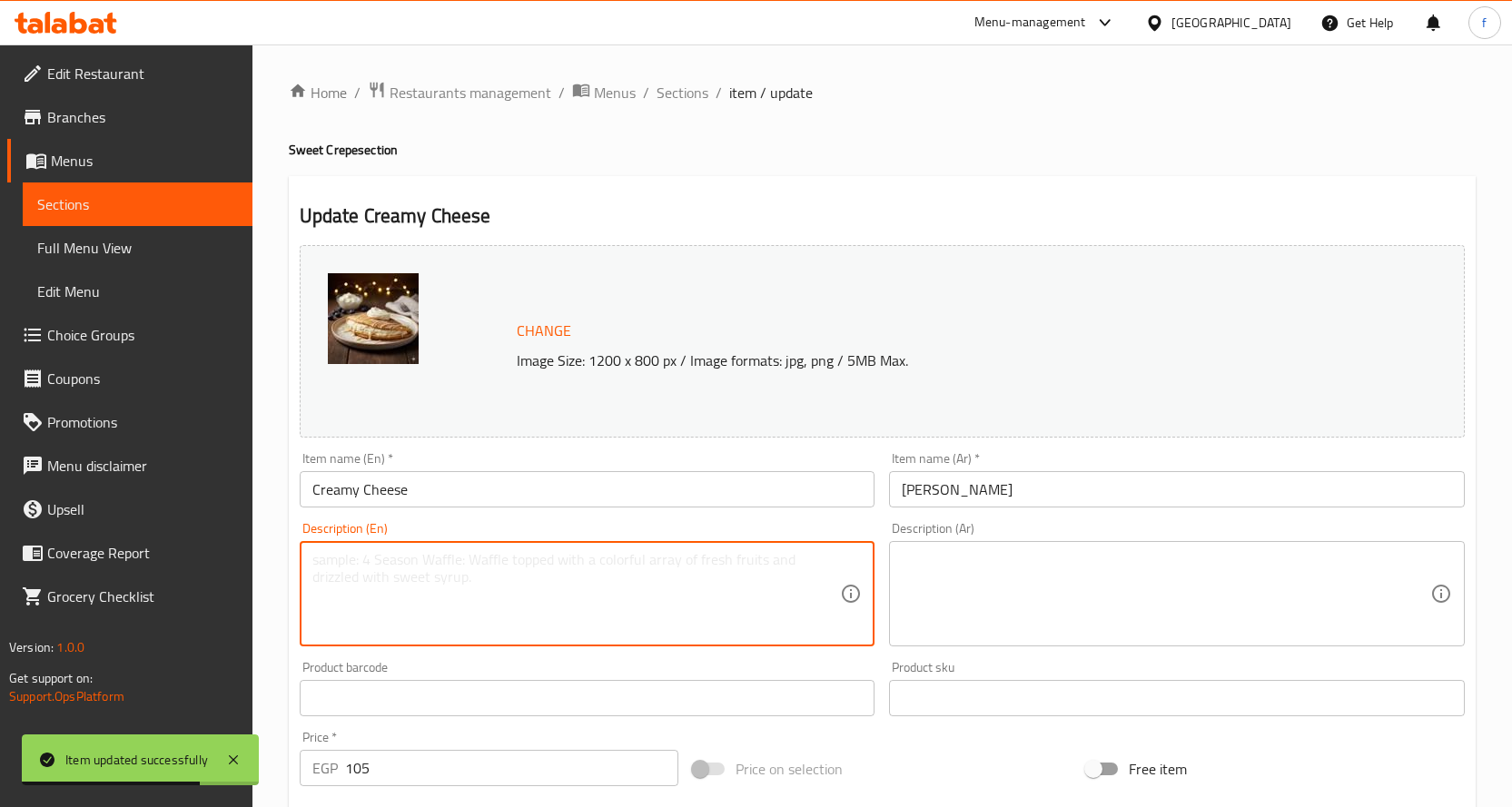
click at [557, 560] on textarea at bounding box center [577, 594] width 528 height 86
type textarea "Crepe, cream cheese."
click at [1075, 584] on textarea at bounding box center [1166, 594] width 528 height 86
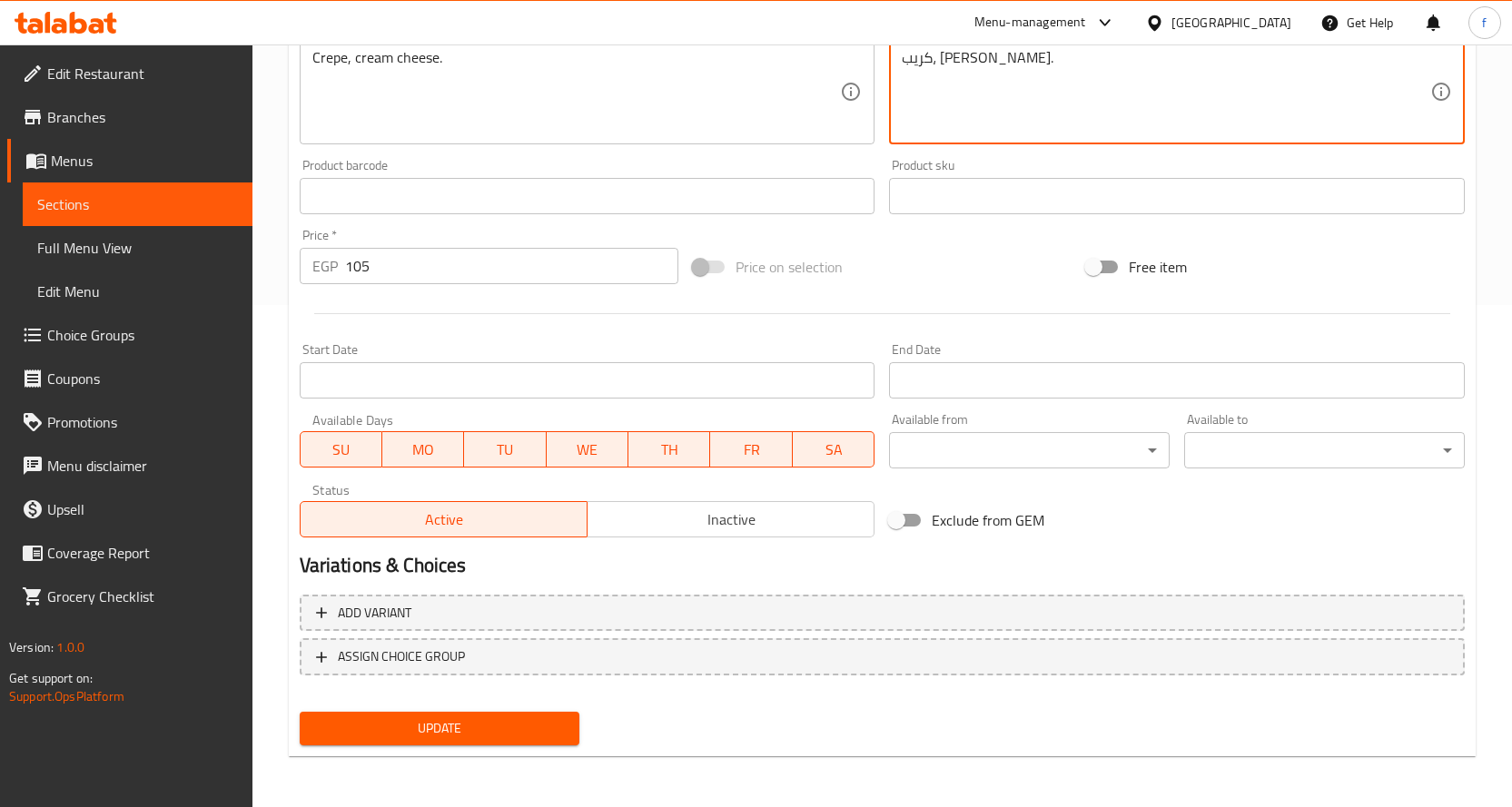
type textarea "كريب، [PERSON_NAME]."
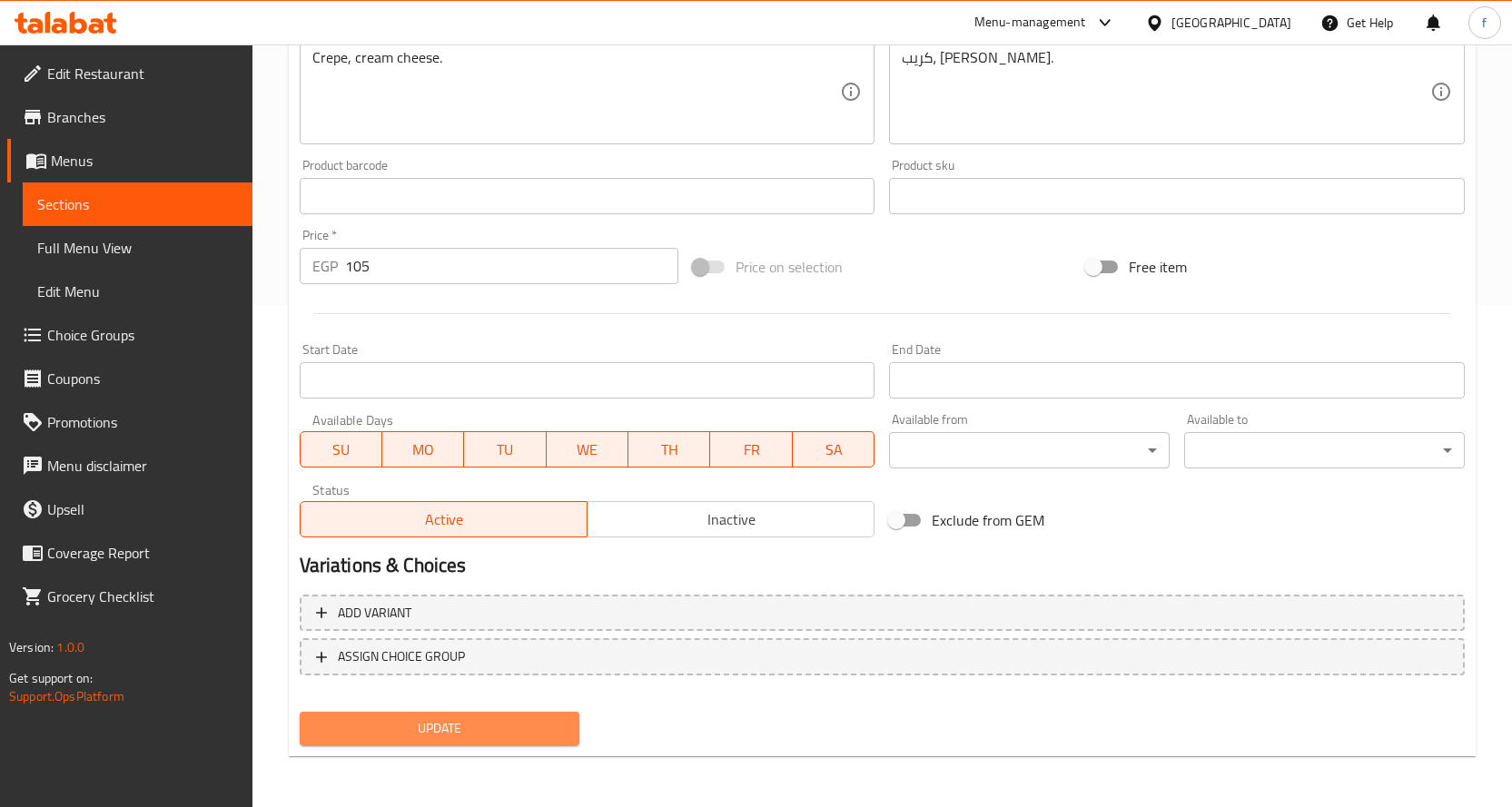
click at [472, 732] on span "Update" at bounding box center [440, 729] width 251 height 22
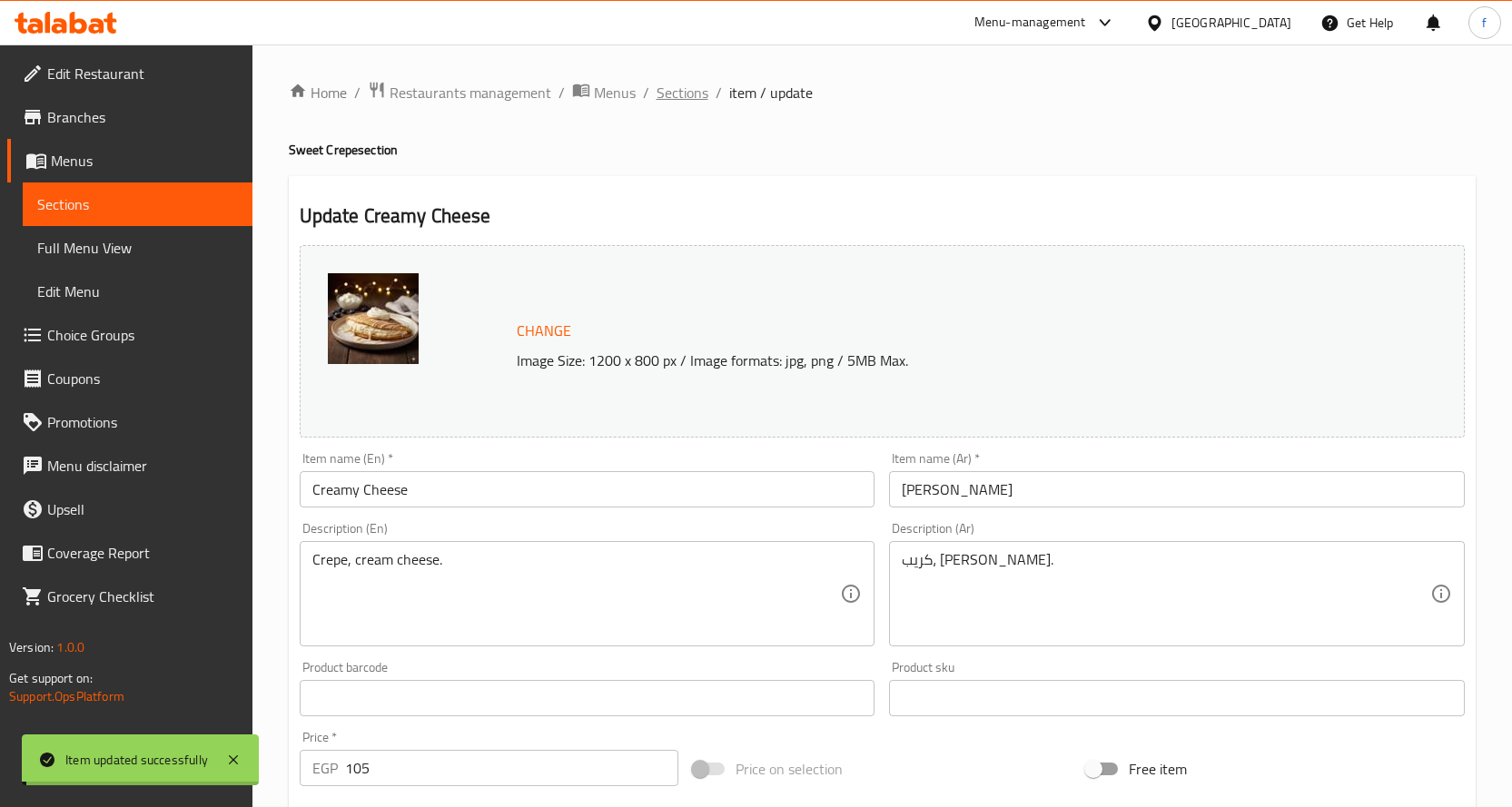
click at [679, 94] on span "Sections" at bounding box center [681, 92] width 51 height 21
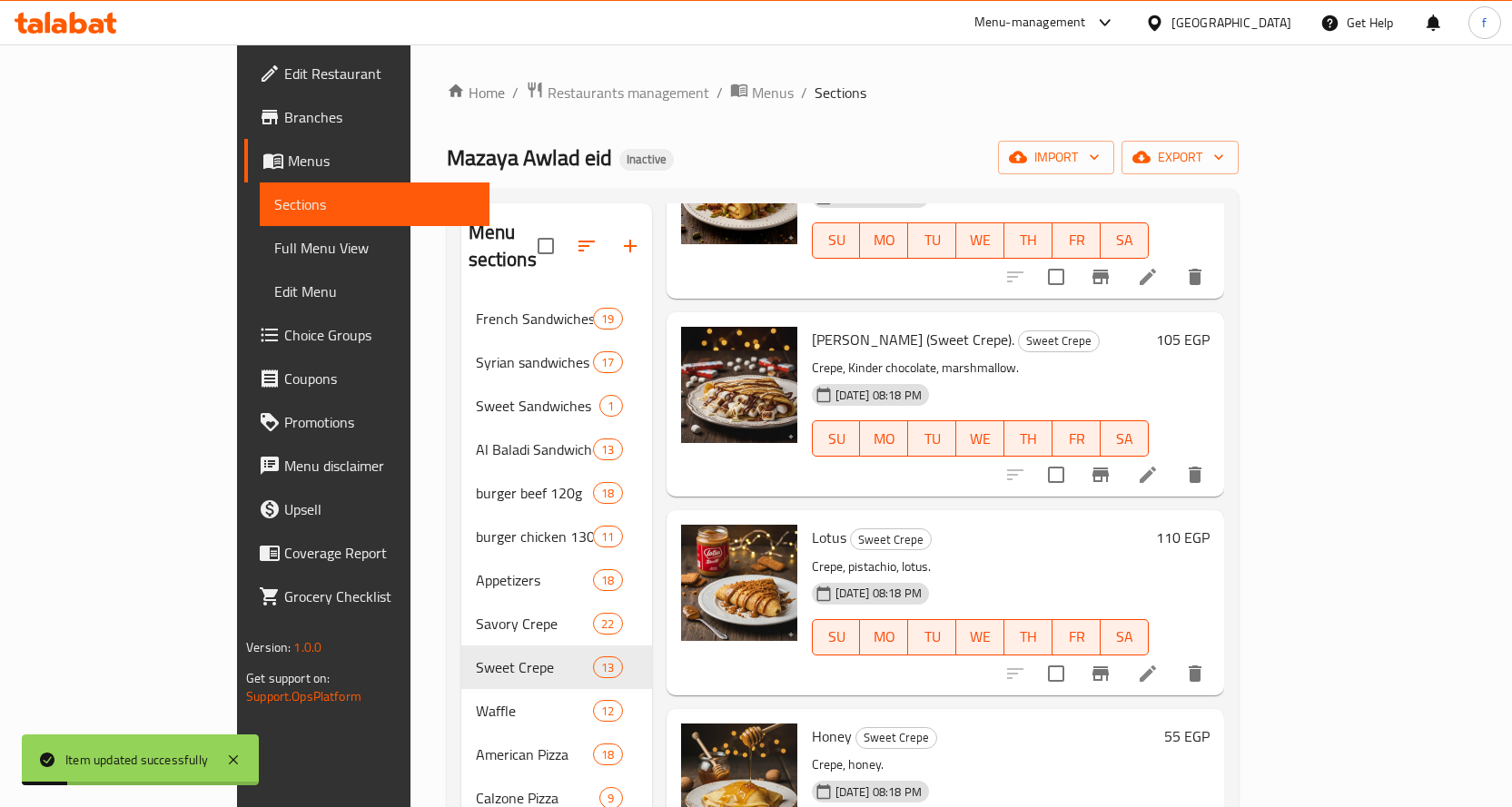
scroll to position [480, 0]
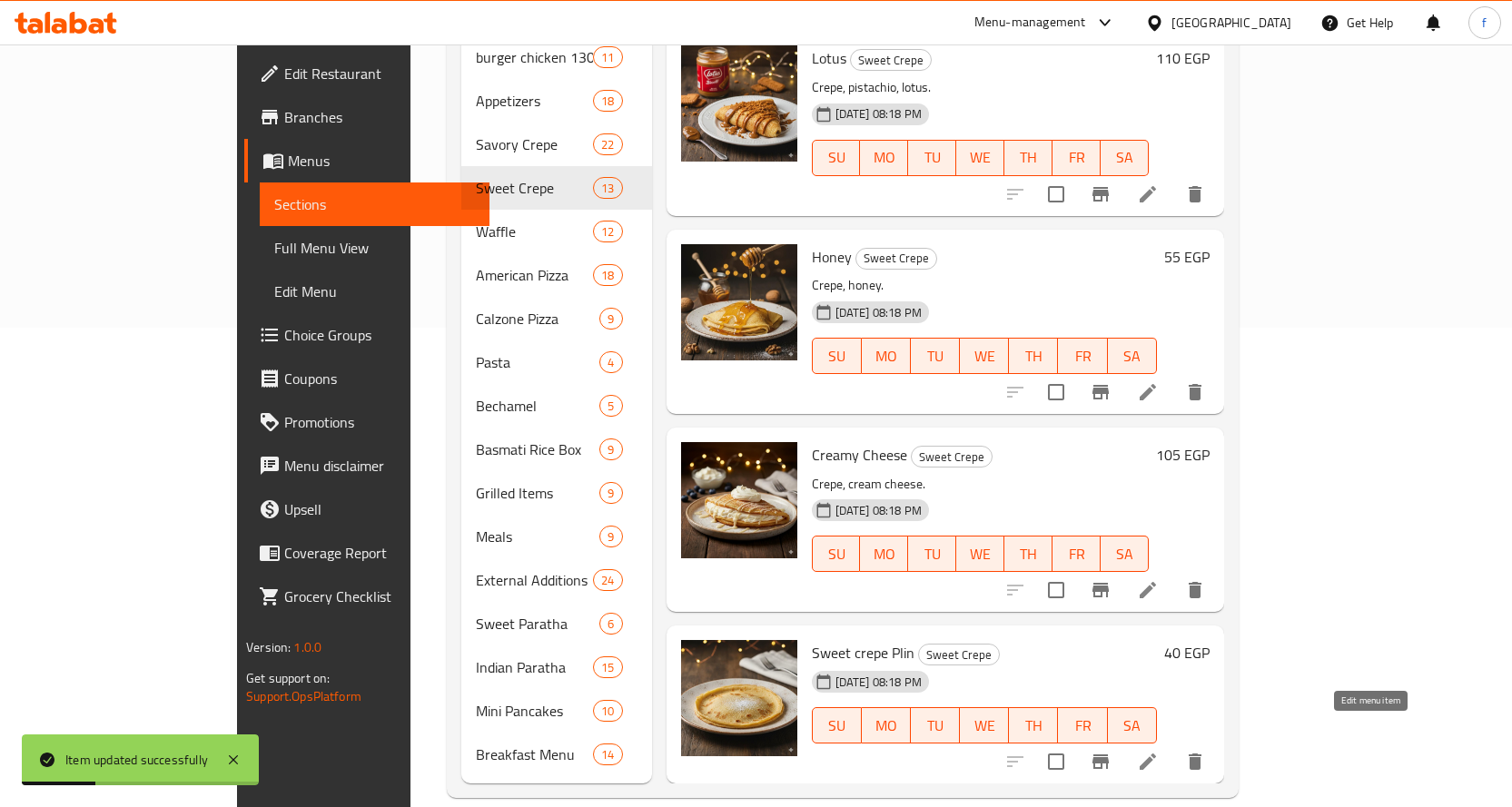
click at [1158, 751] on icon at bounding box center [1147, 761] width 21 height 21
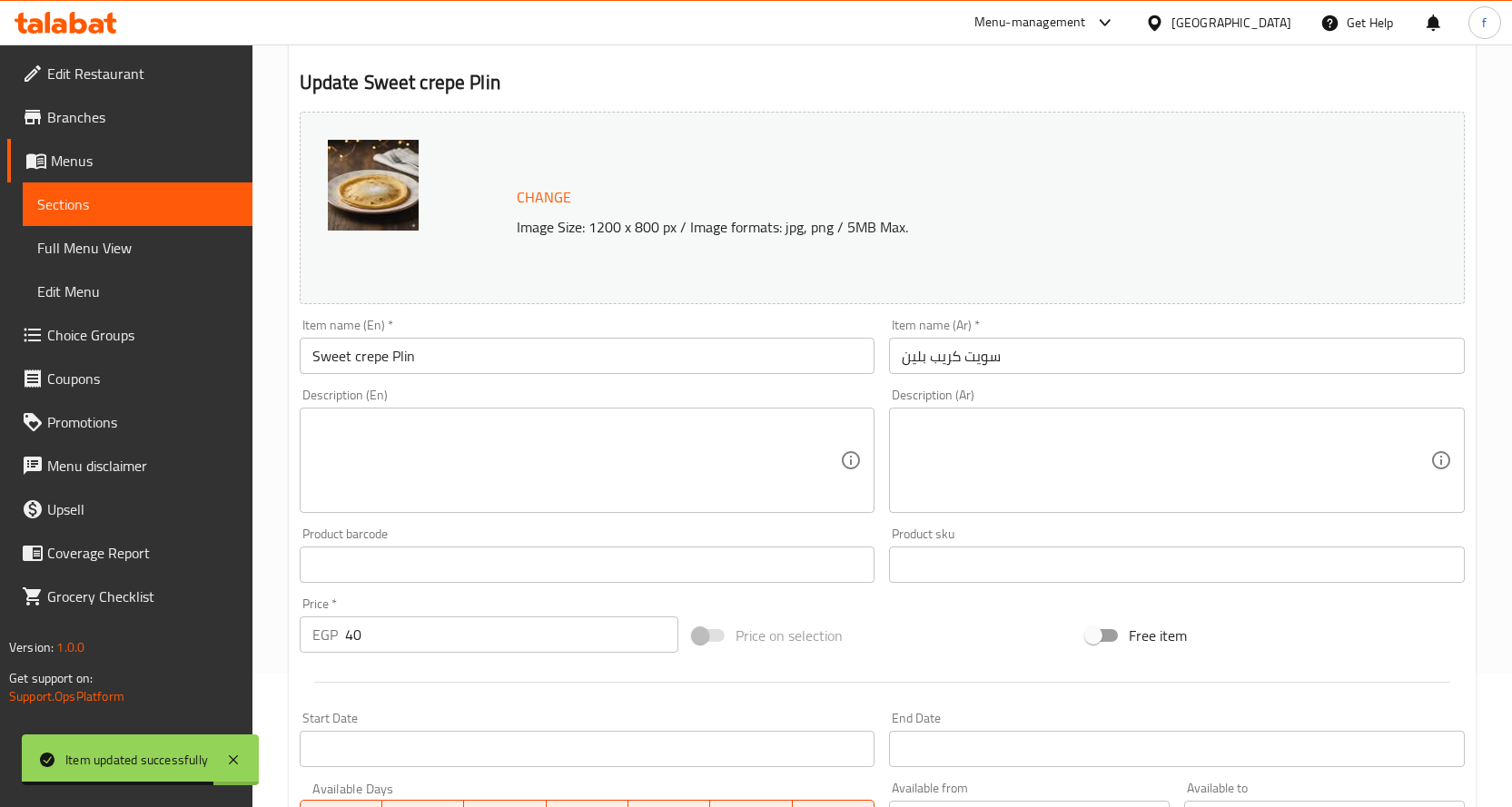
scroll to position [272, 0]
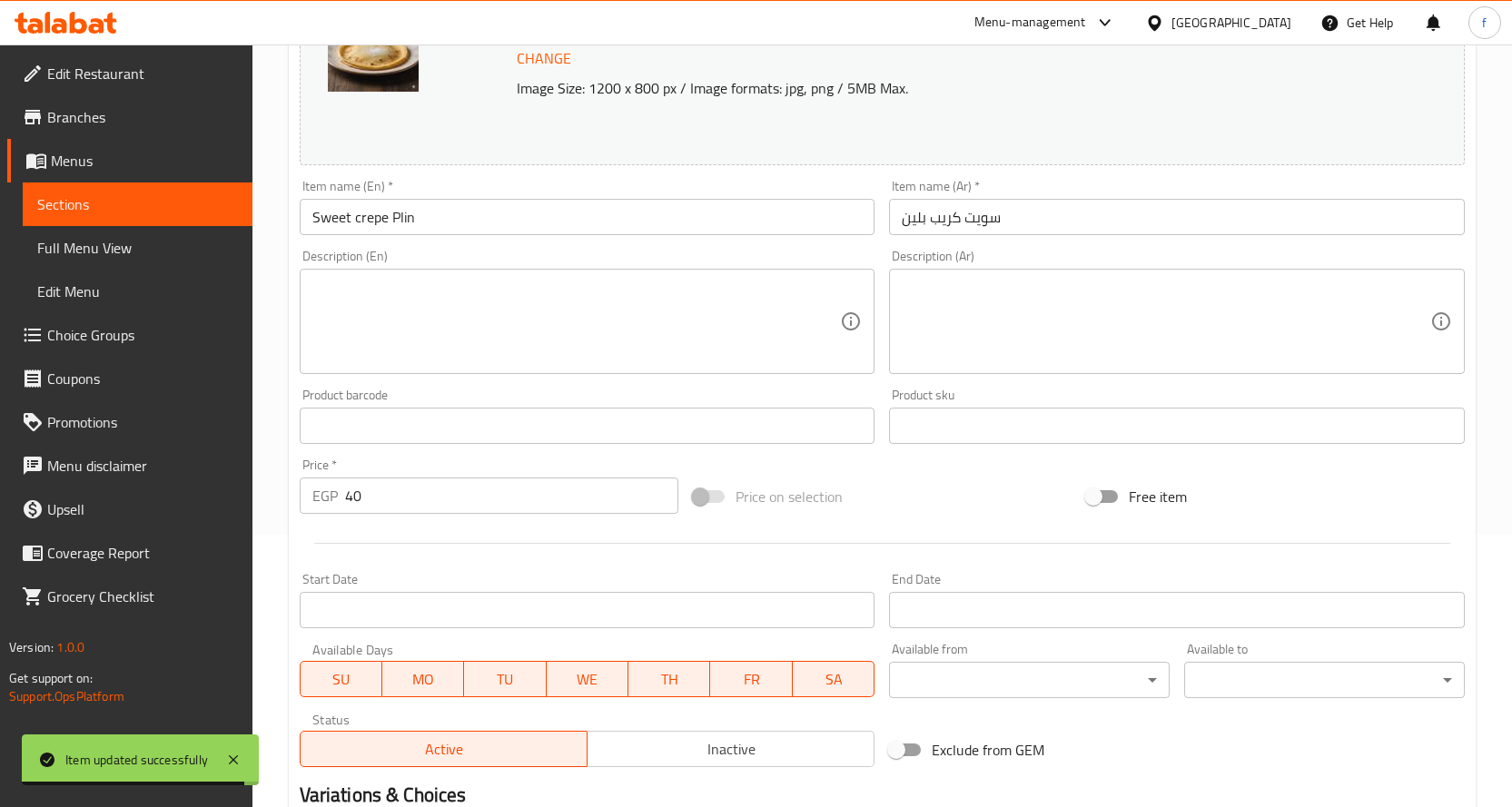
click at [677, 247] on div "Description (En) Description (En)" at bounding box center [587, 312] width 590 height 139
click at [644, 237] on div "Item name (En)   * Sweet crepe Plin Item name (En) *" at bounding box center [587, 207] width 590 height 70
click at [641, 231] on input "Sweet crepe Plin" at bounding box center [587, 216] width 576 height 36
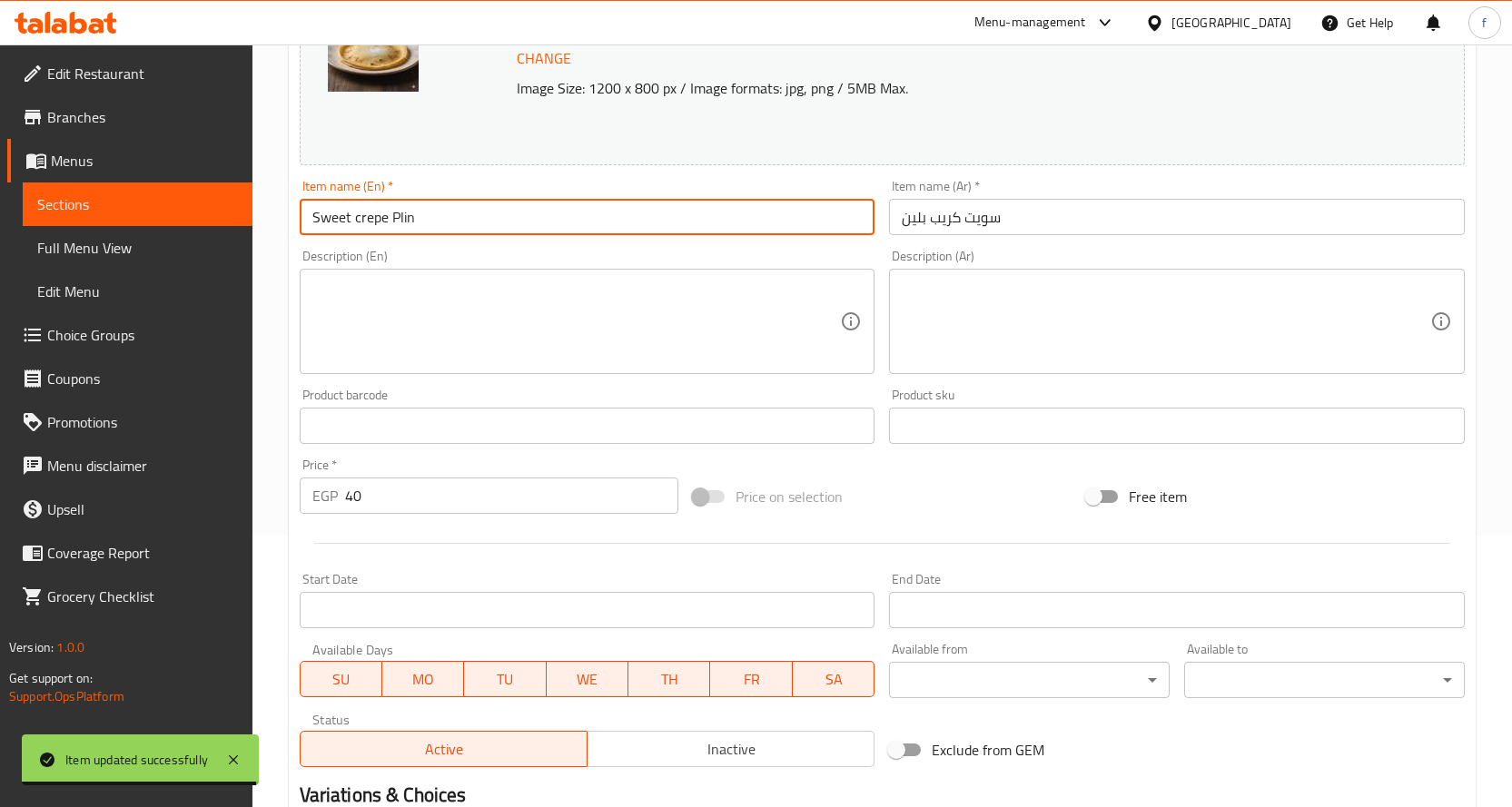
click at [641, 231] on input "Sweet crepe Plin" at bounding box center [587, 216] width 576 height 36
click at [656, 220] on input "Sweet crepe Plin" at bounding box center [587, 216] width 576 height 36
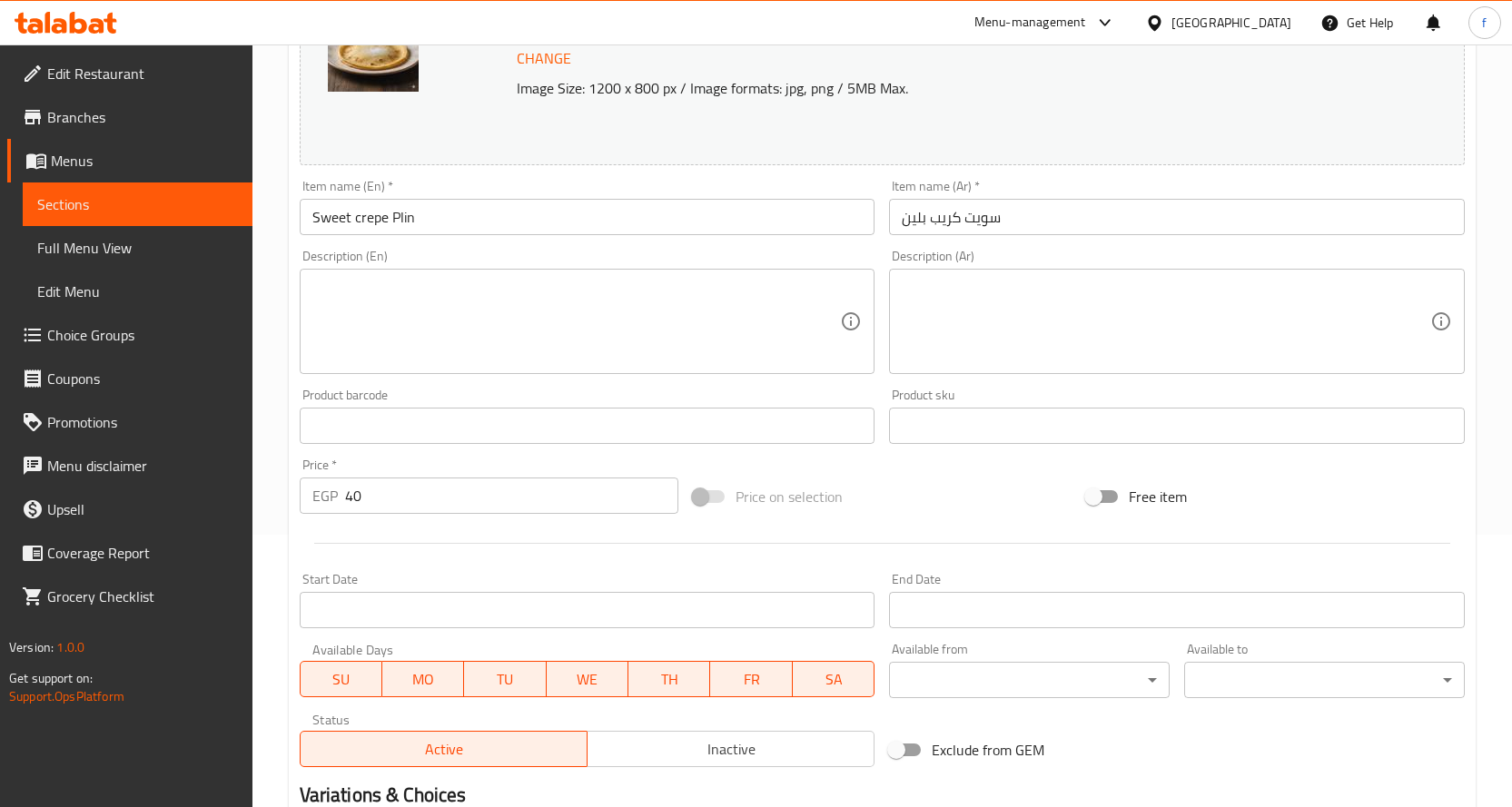
scroll to position [502, 0]
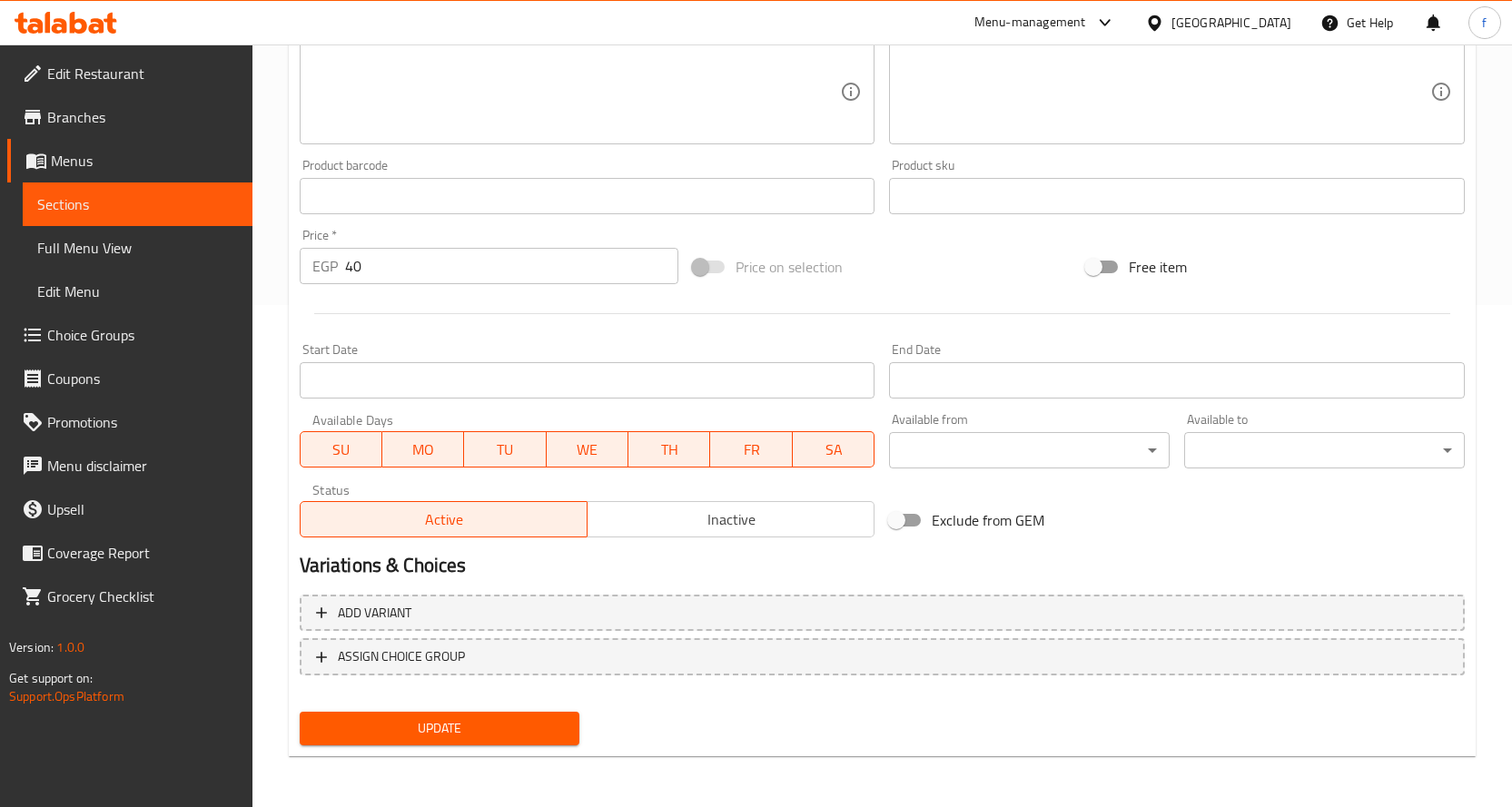
click at [430, 735] on span "Update" at bounding box center [440, 729] width 251 height 22
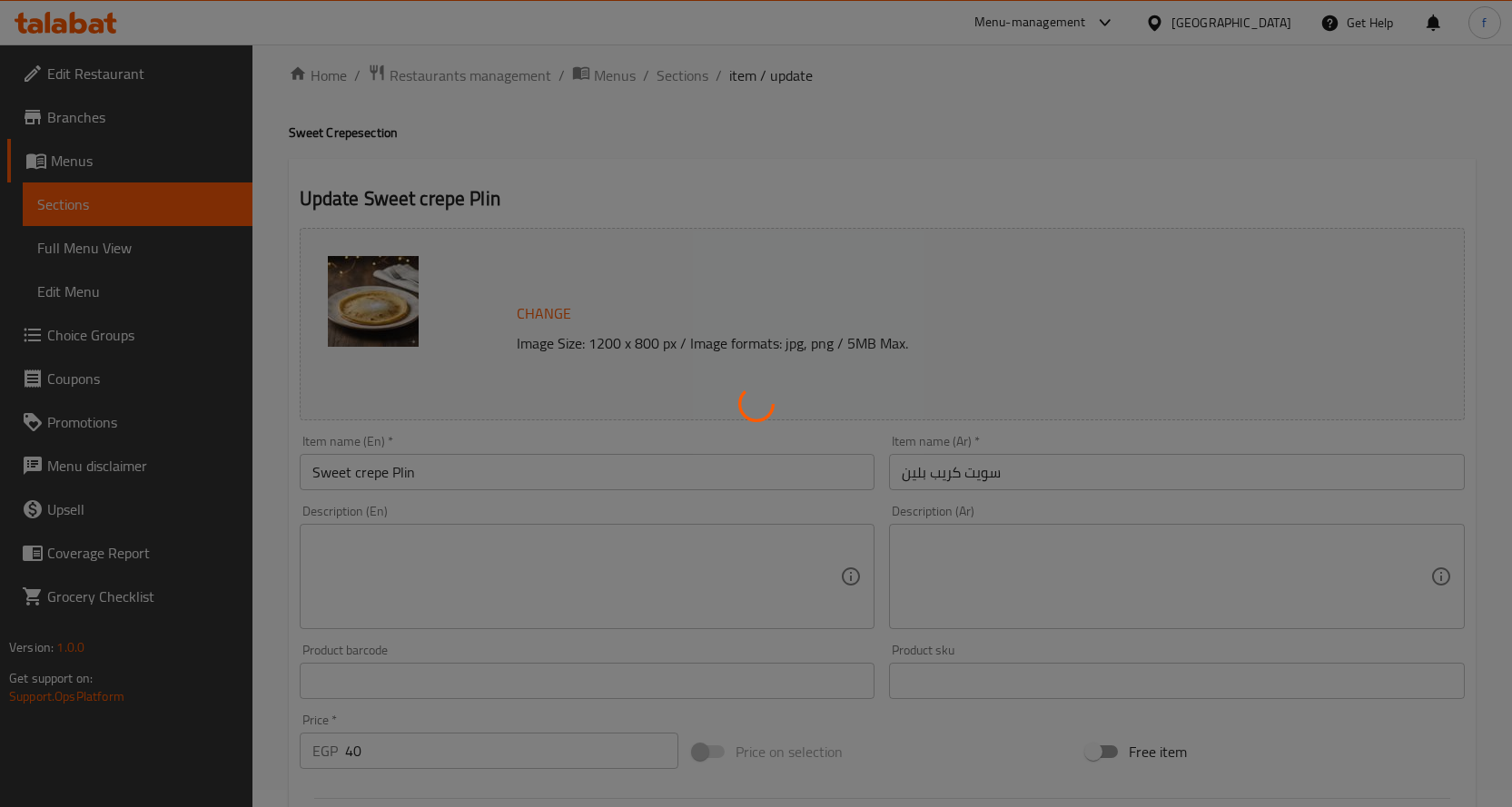
scroll to position [0, 0]
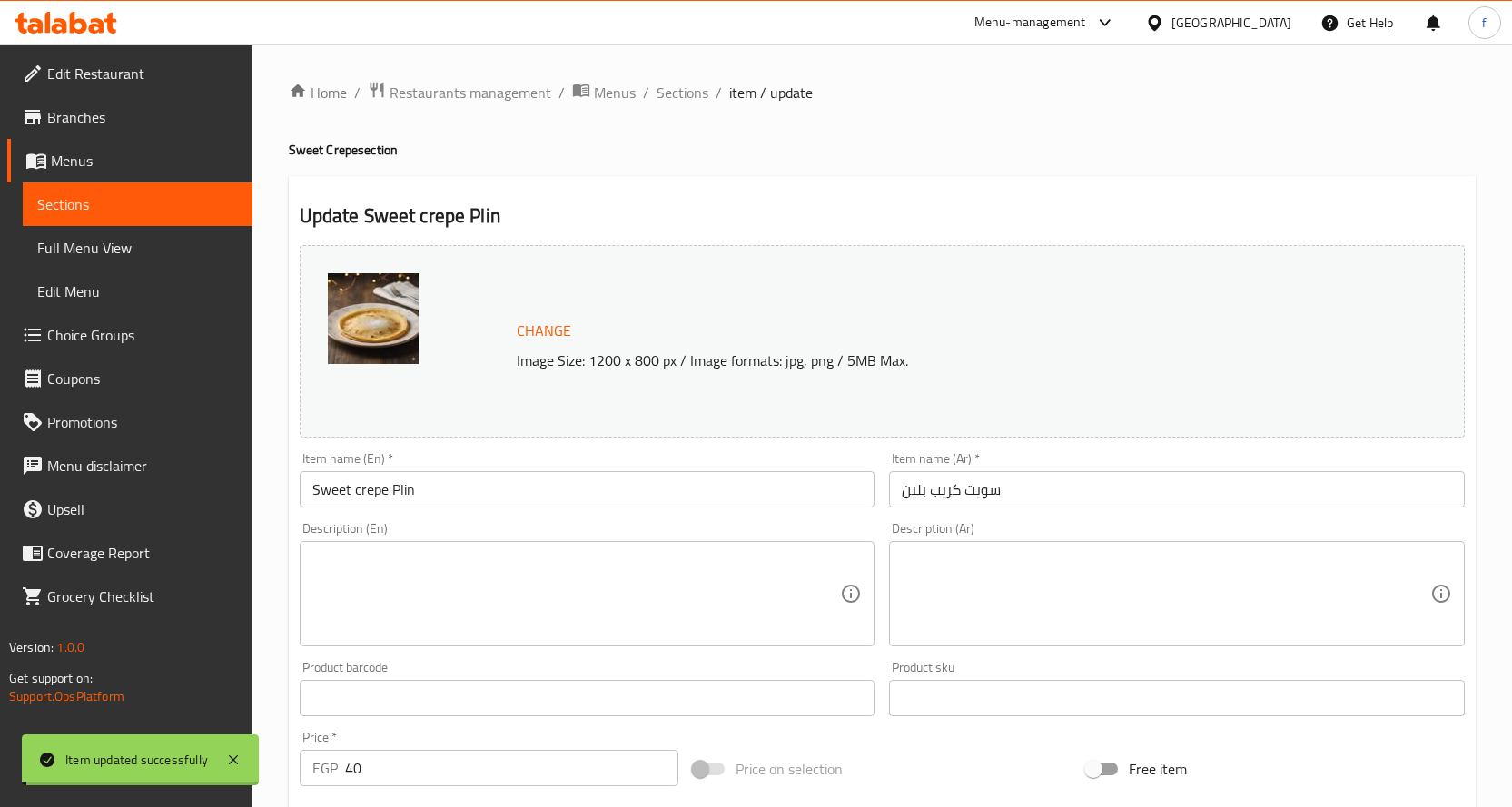
click at [687, 91] on span "Sections" at bounding box center [681, 92] width 51 height 21
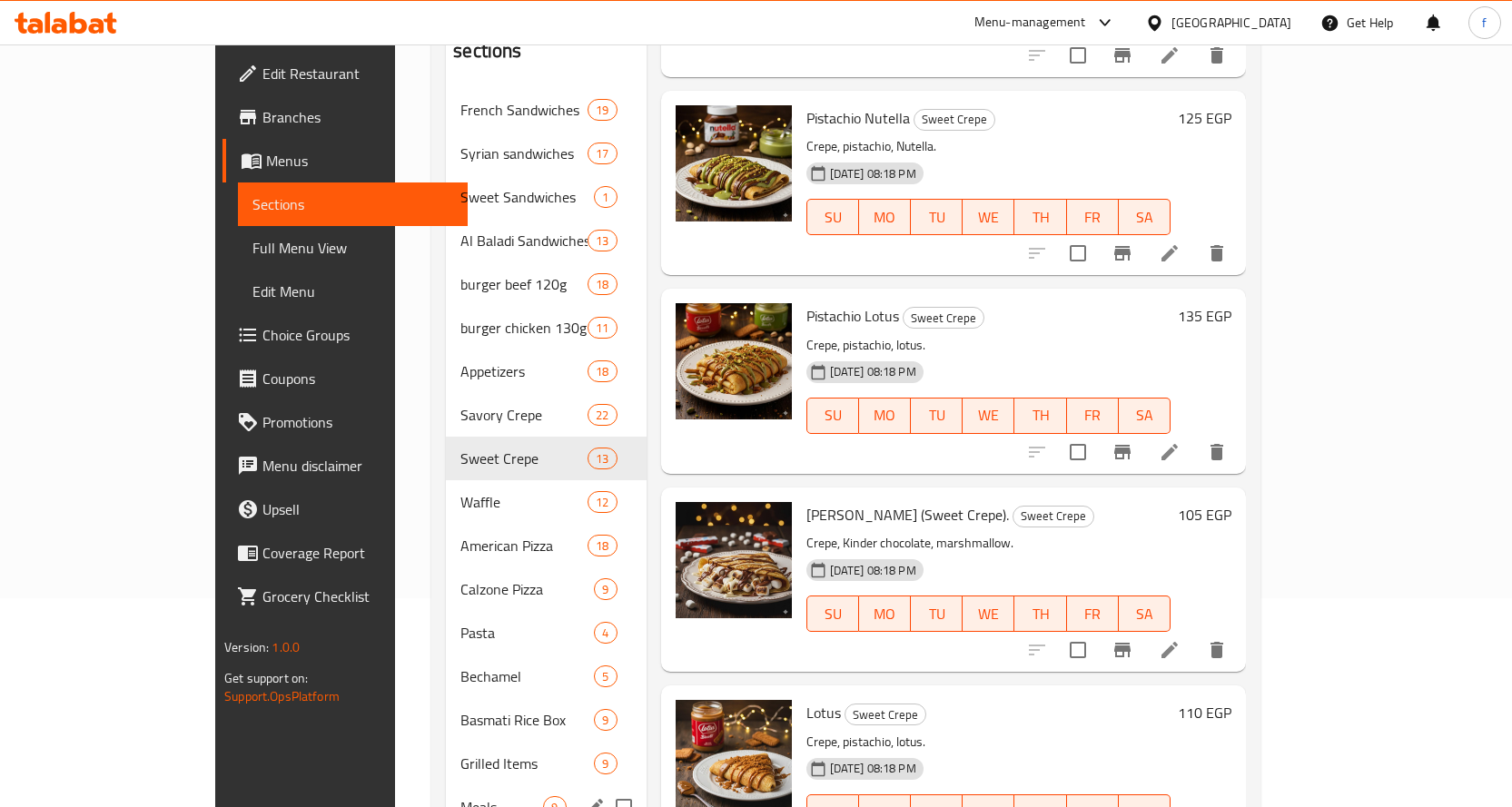
scroll to position [480, 0]
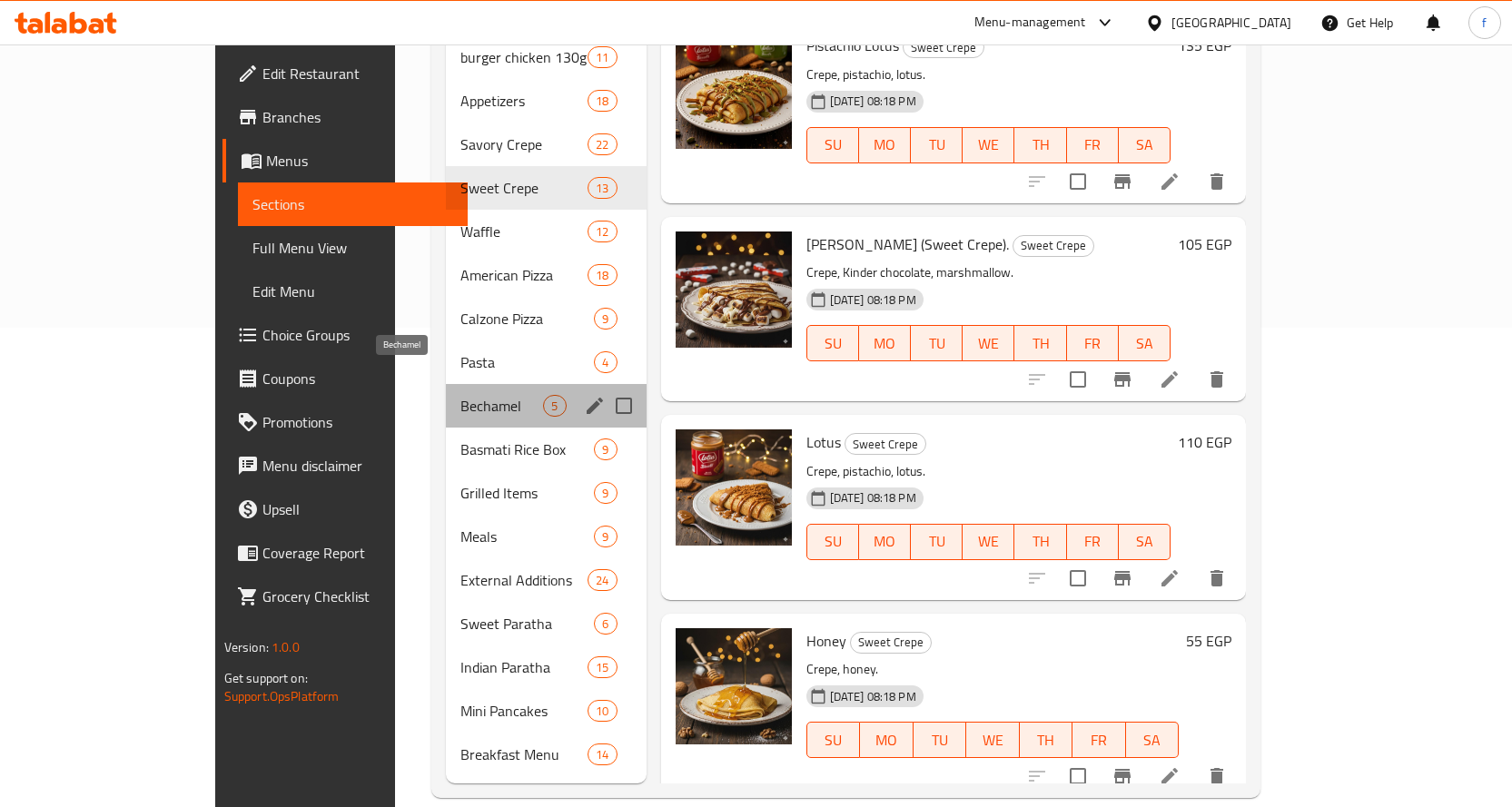
click at [460, 395] on span "Bechamel" at bounding box center [501, 405] width 83 height 21
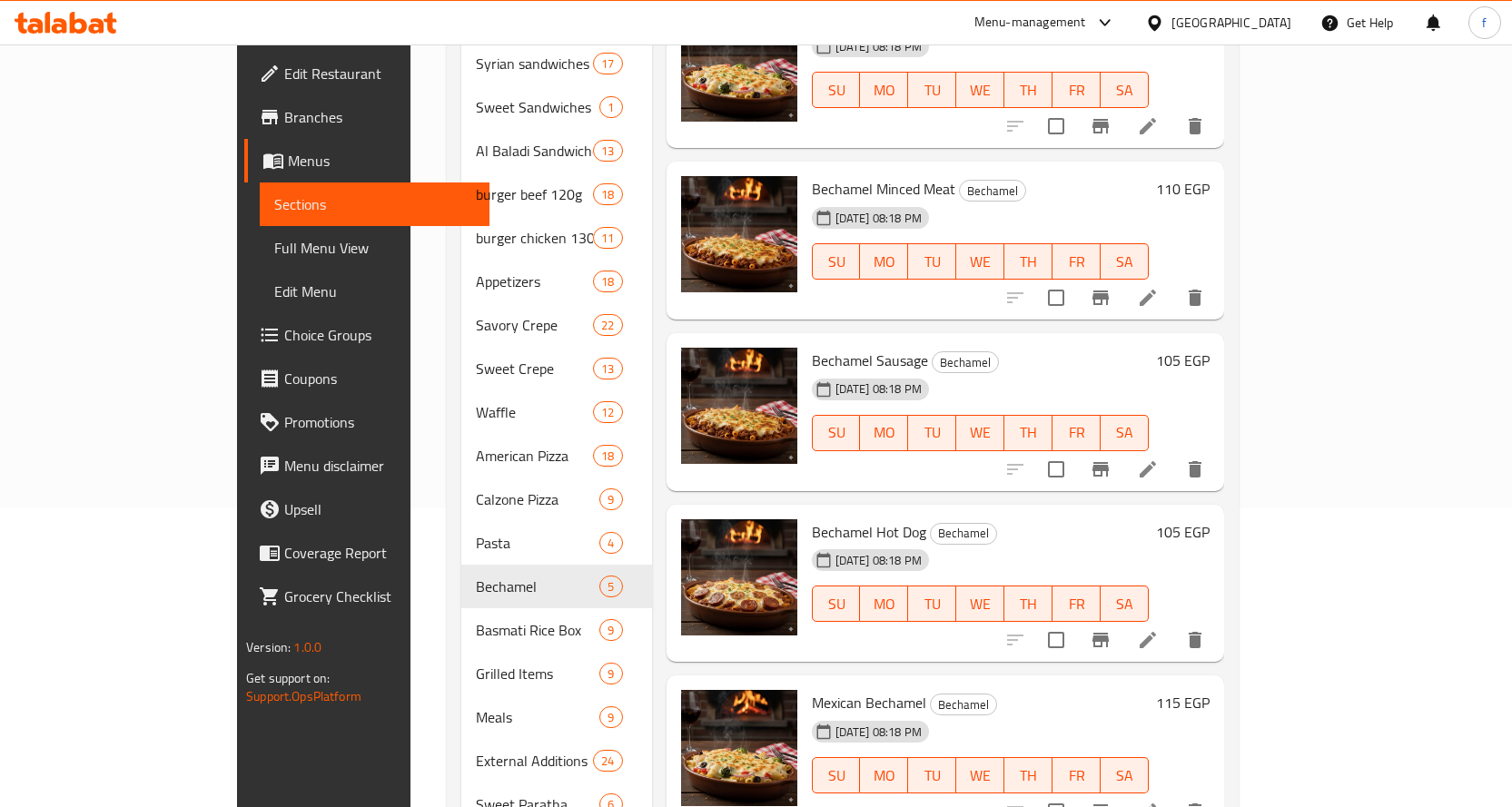
scroll to position [298, 0]
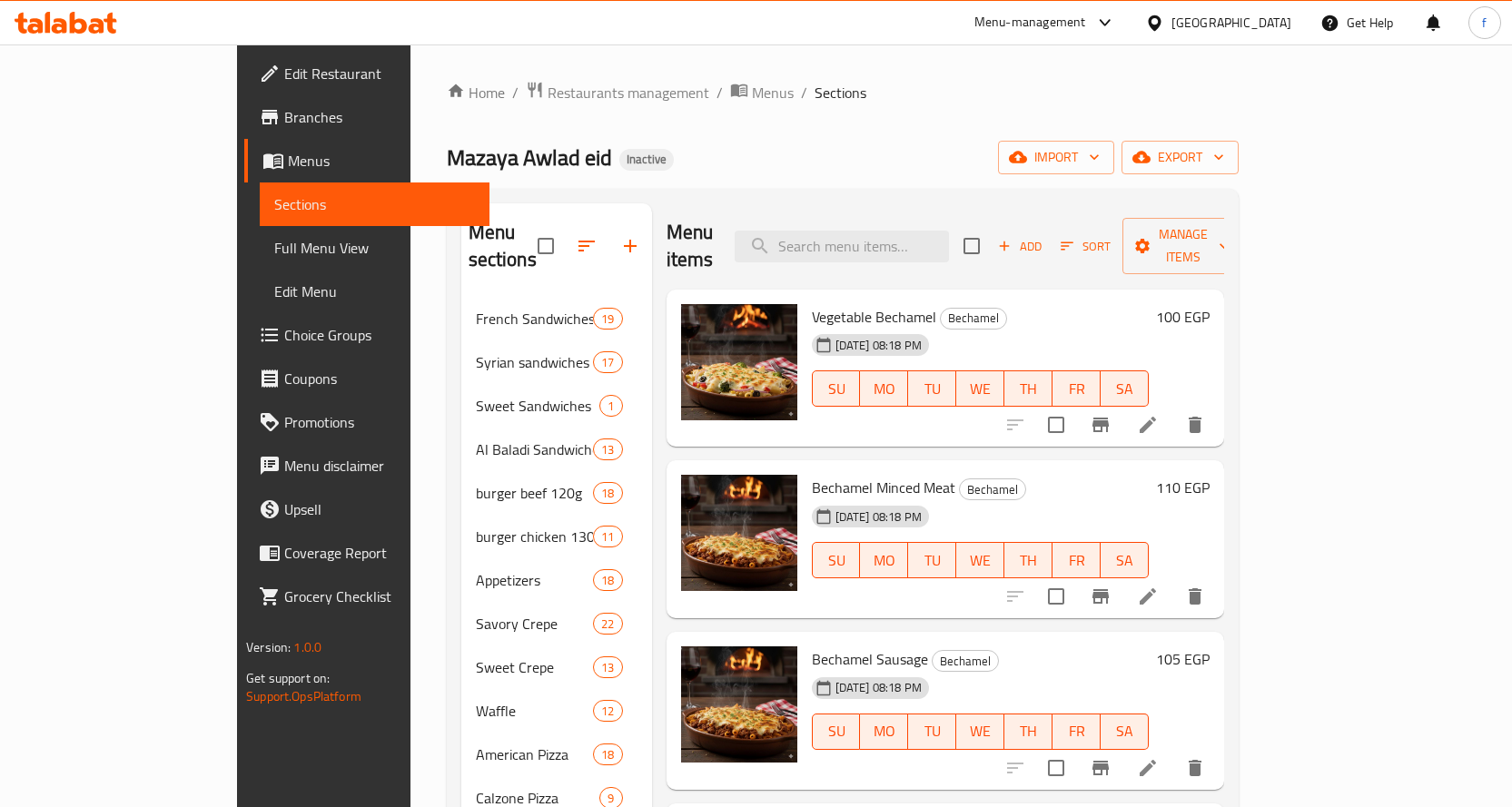
click at [1173, 409] on li at bounding box center [1147, 424] width 50 height 33
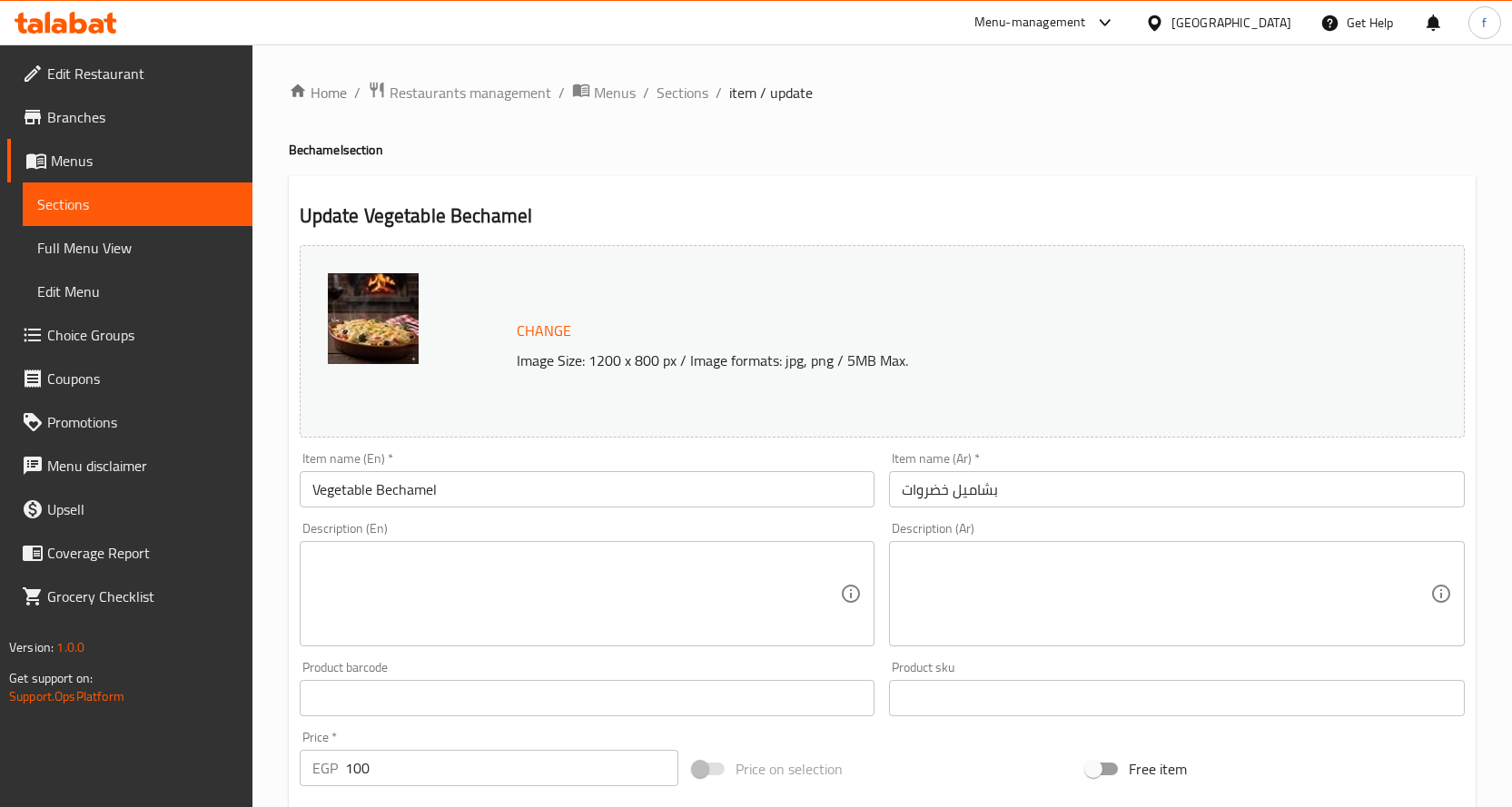
click at [709, 560] on textarea at bounding box center [577, 594] width 528 height 86
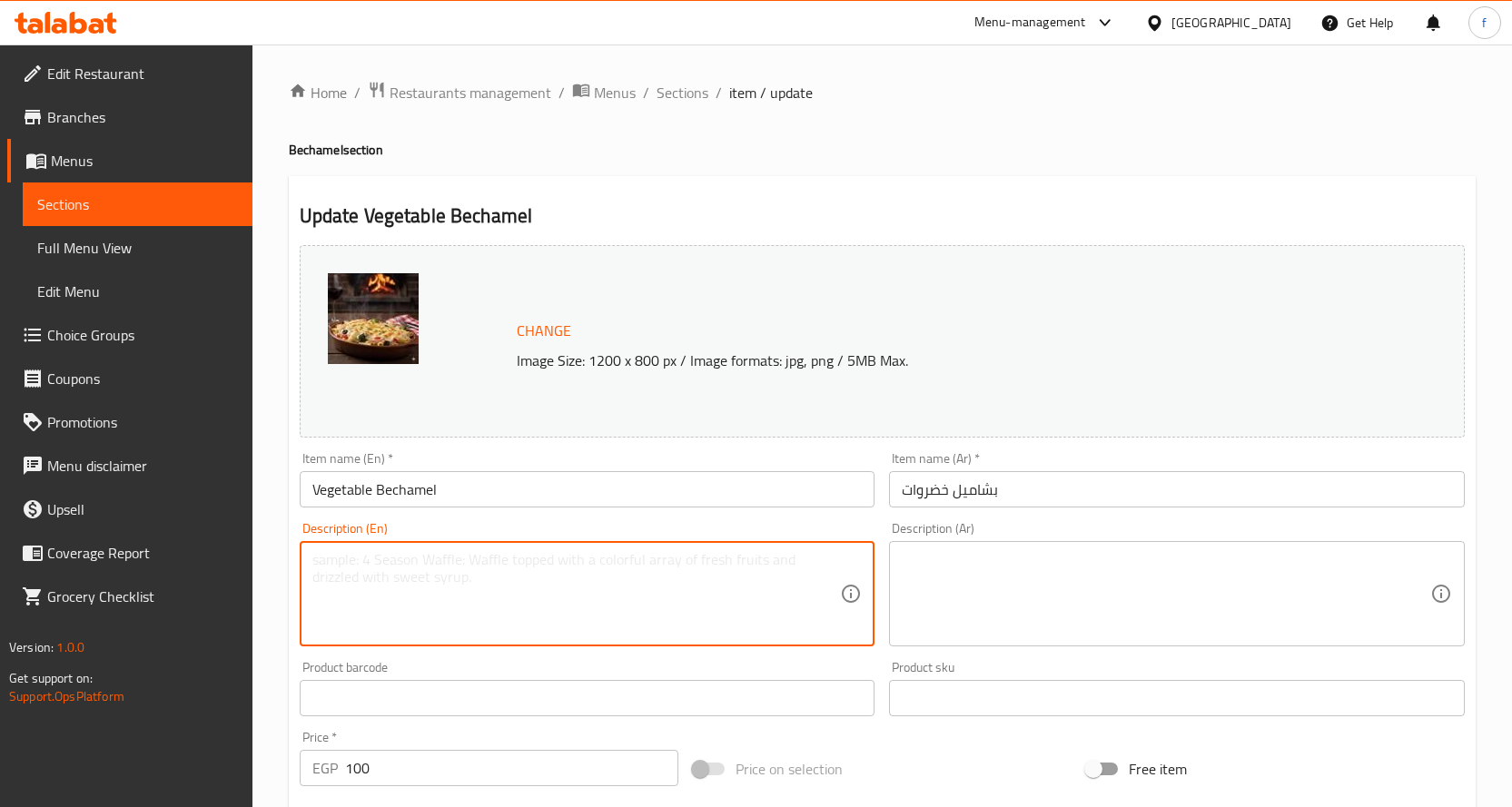
paste textarea "Pasta, vegetables, bechamel."
type textarea "Pasta, vegetables, bechamel."
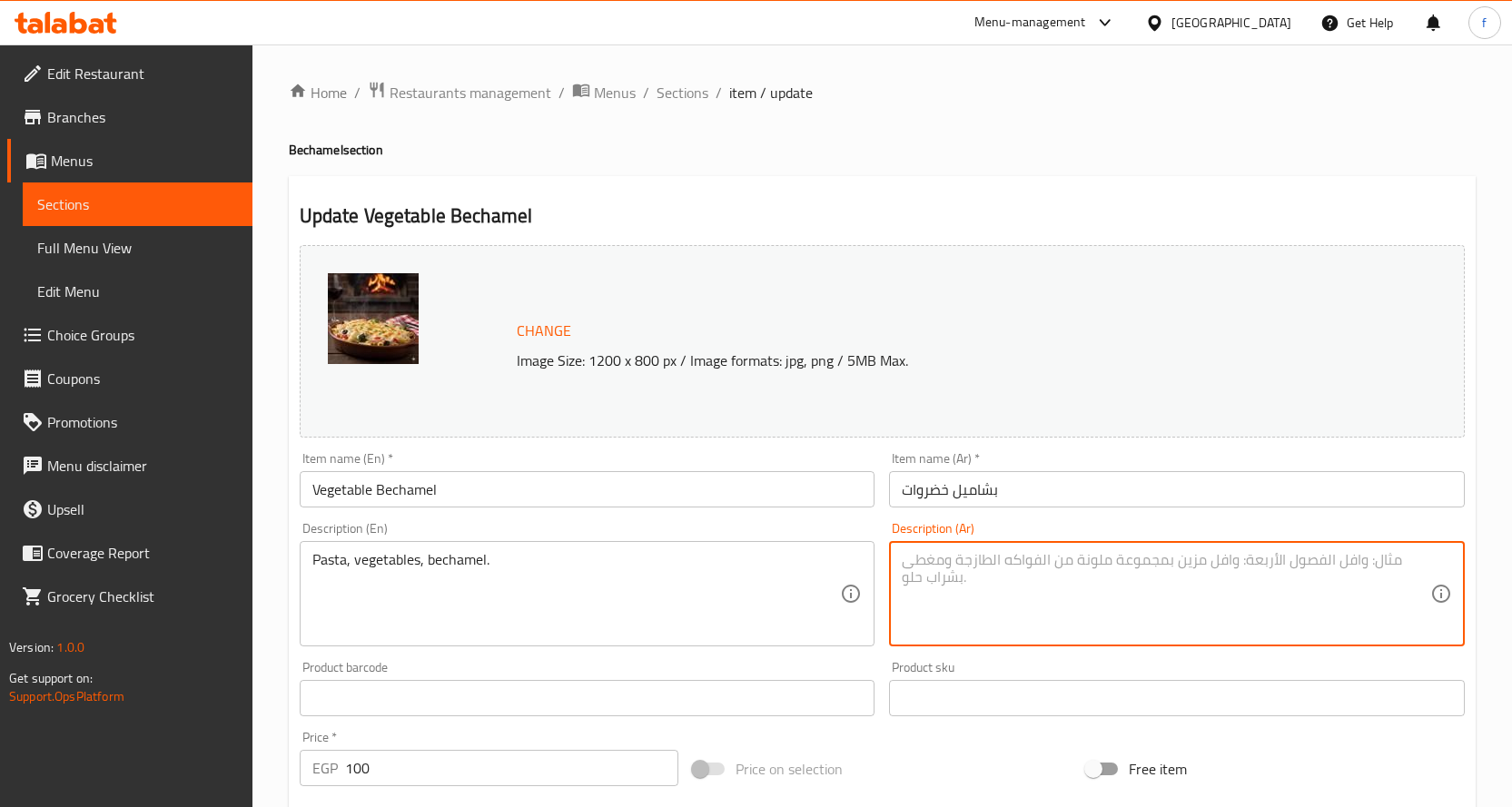
click at [949, 626] on textarea at bounding box center [1166, 594] width 528 height 86
paste textarea "مكرونة، خضروات، بشاميل."
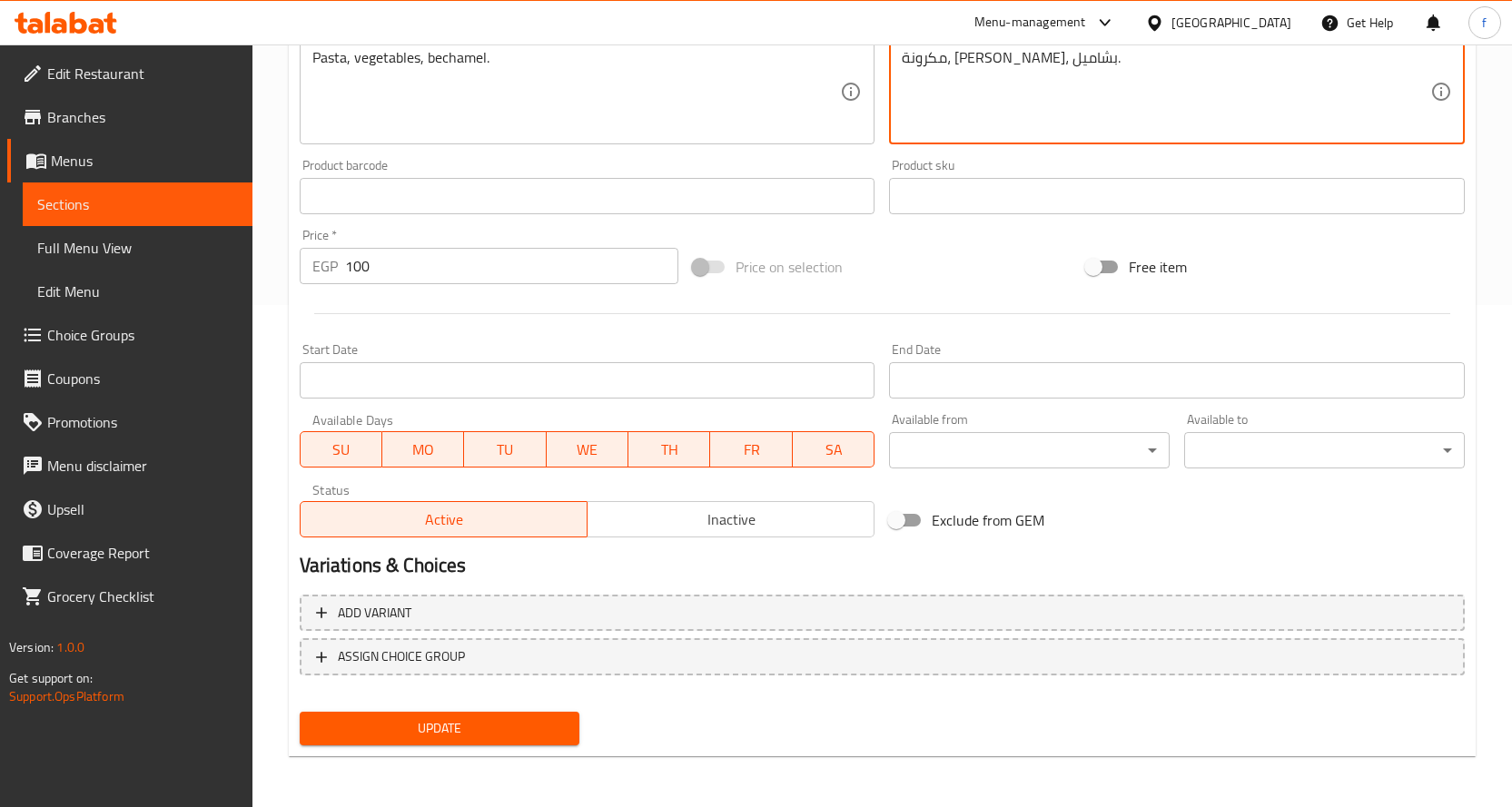
type textarea "مكرونة، خضروات، بشاميل."
click at [557, 724] on span "Update" at bounding box center [440, 729] width 251 height 22
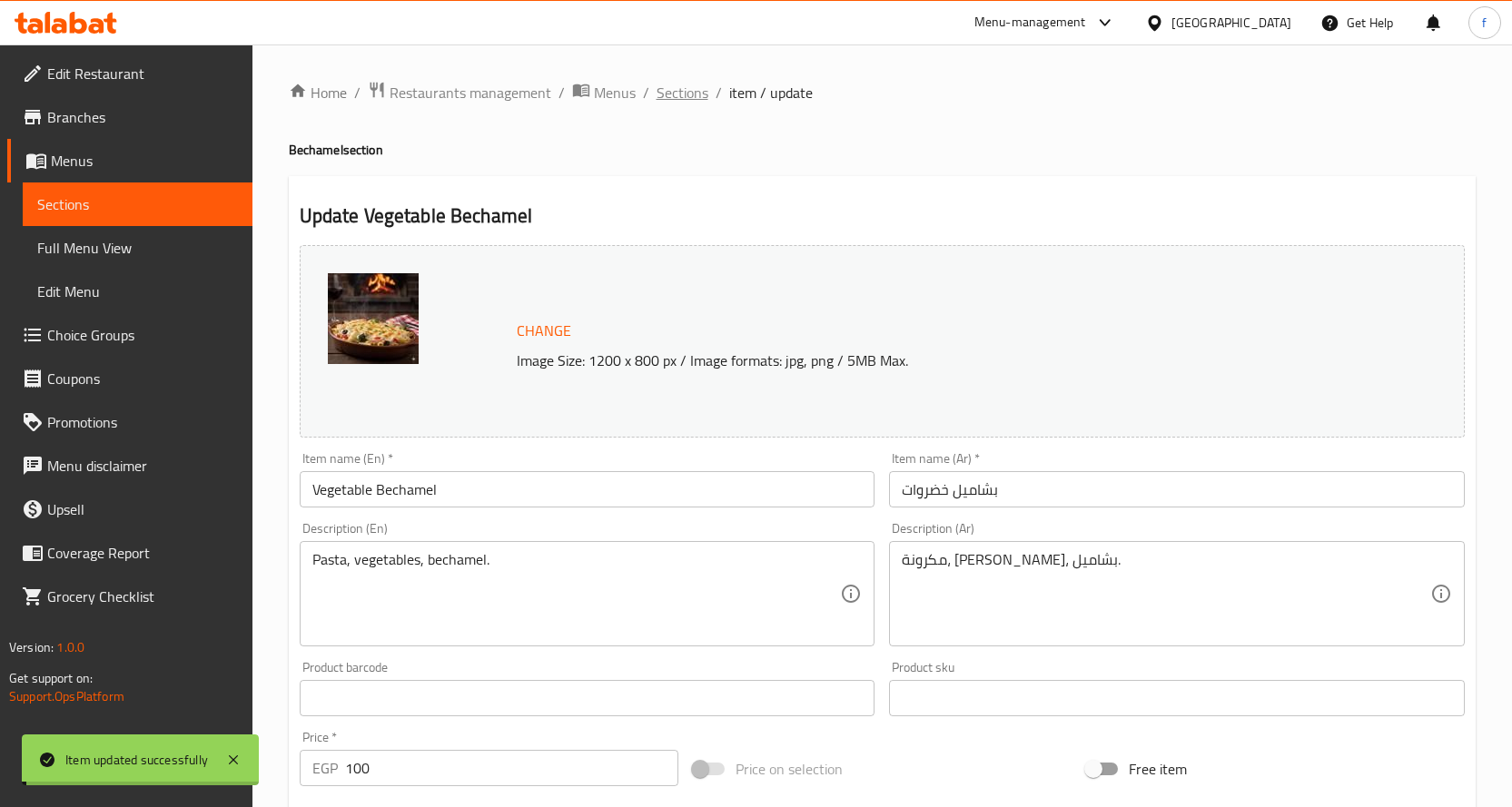
click at [679, 100] on span "Sections" at bounding box center [681, 92] width 51 height 21
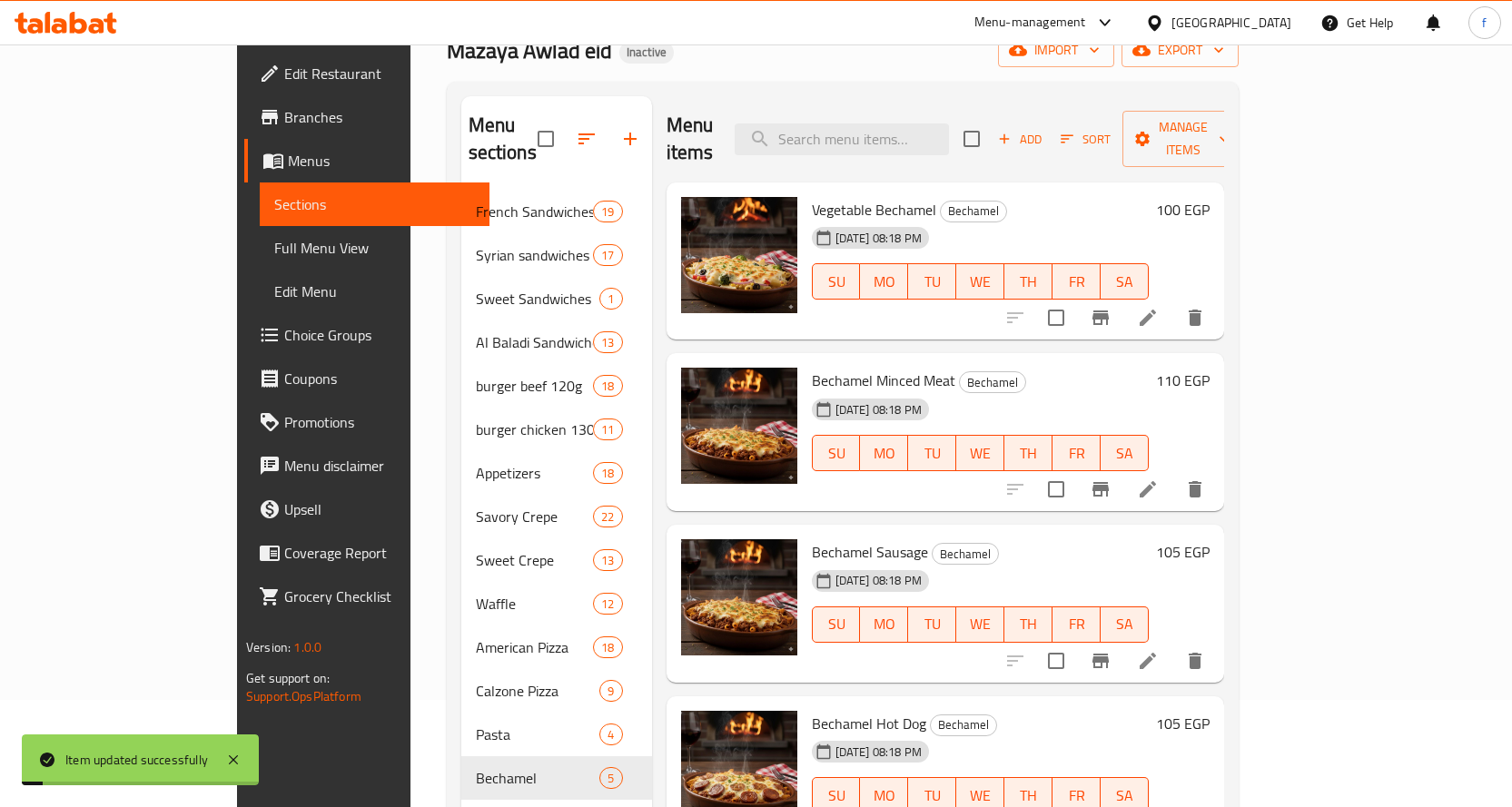
scroll to position [182, 0]
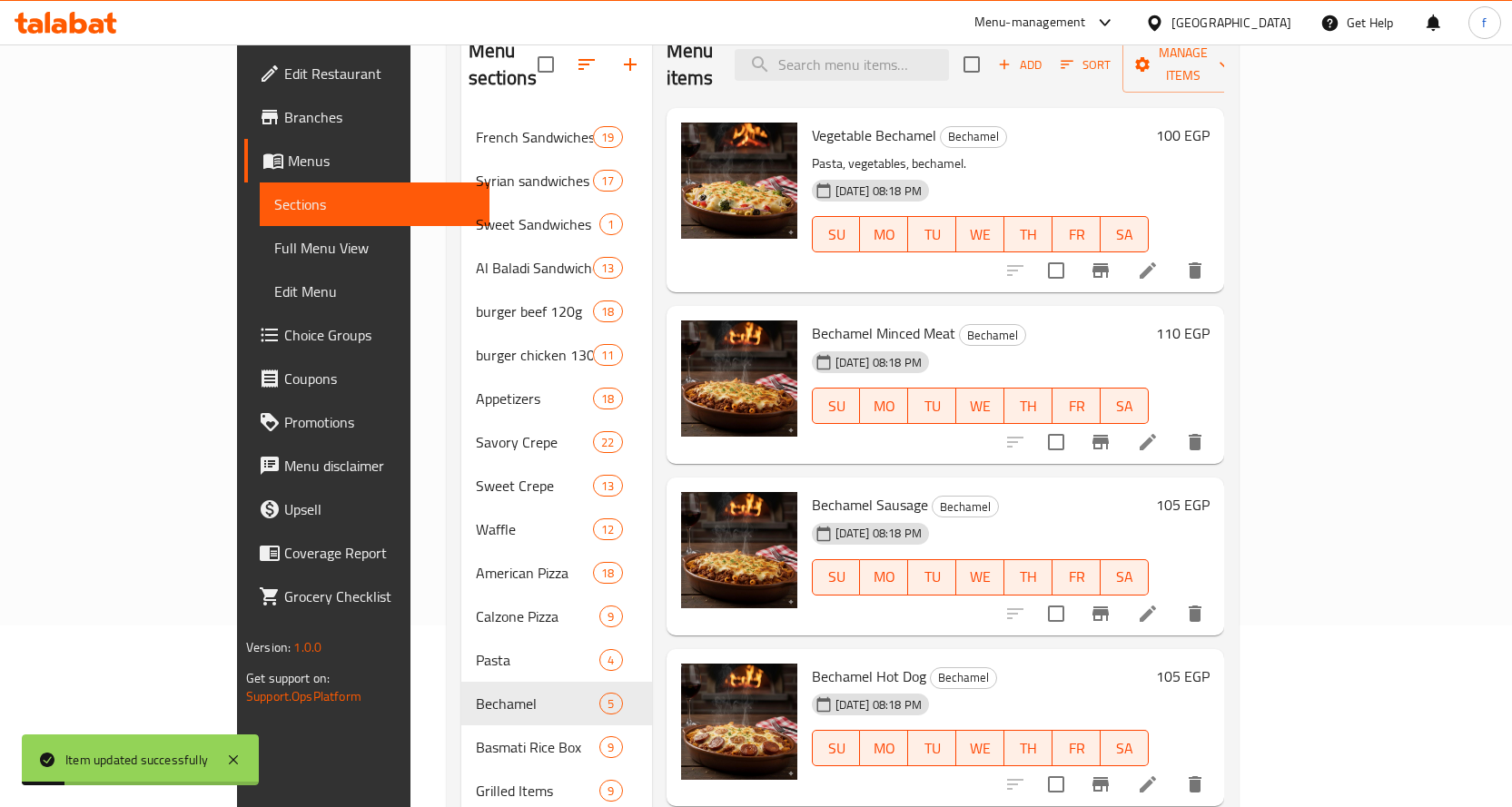
click at [1158, 431] on icon at bounding box center [1147, 441] width 21 height 21
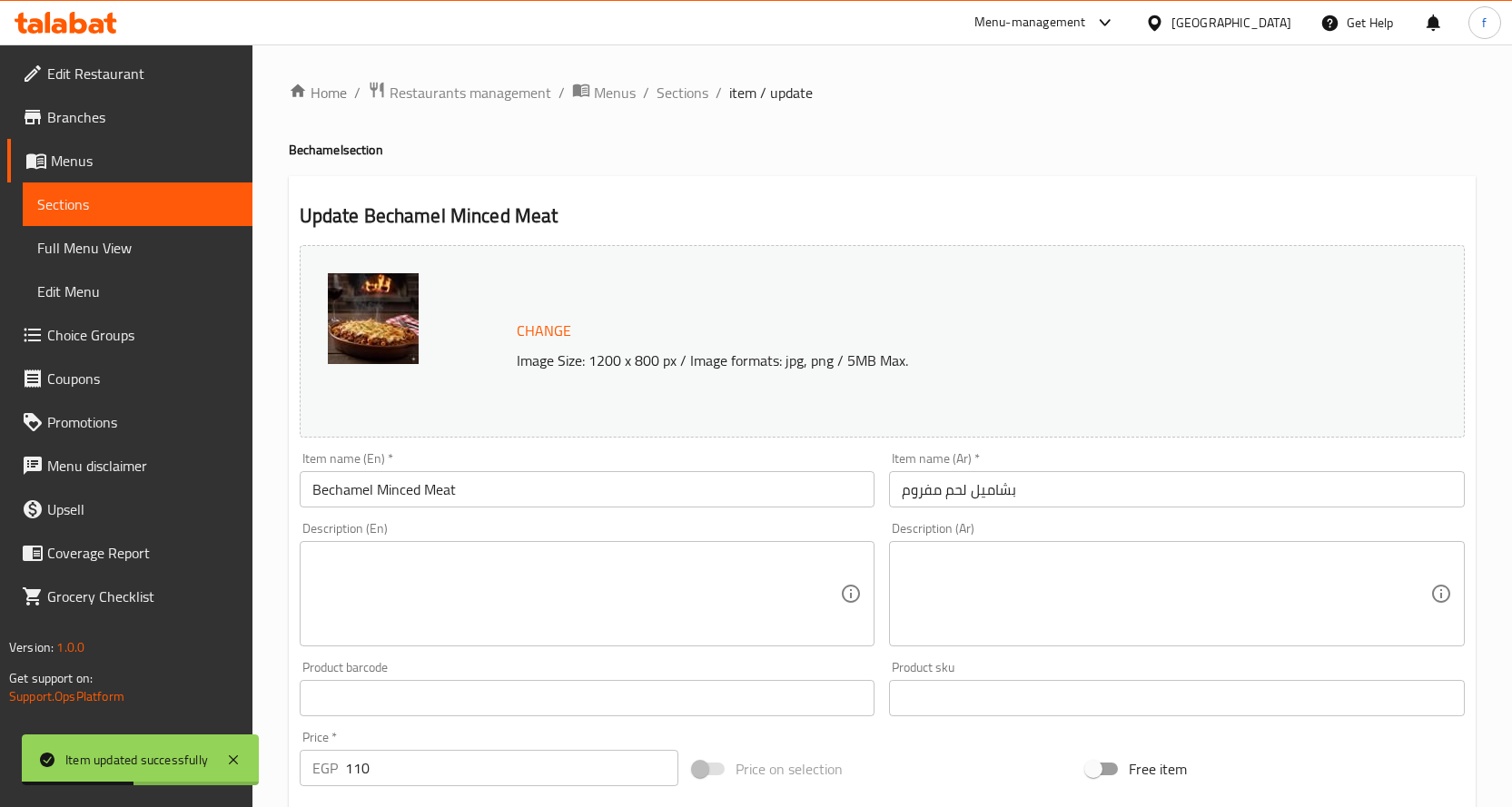
click at [667, 583] on textarea at bounding box center [577, 594] width 528 height 86
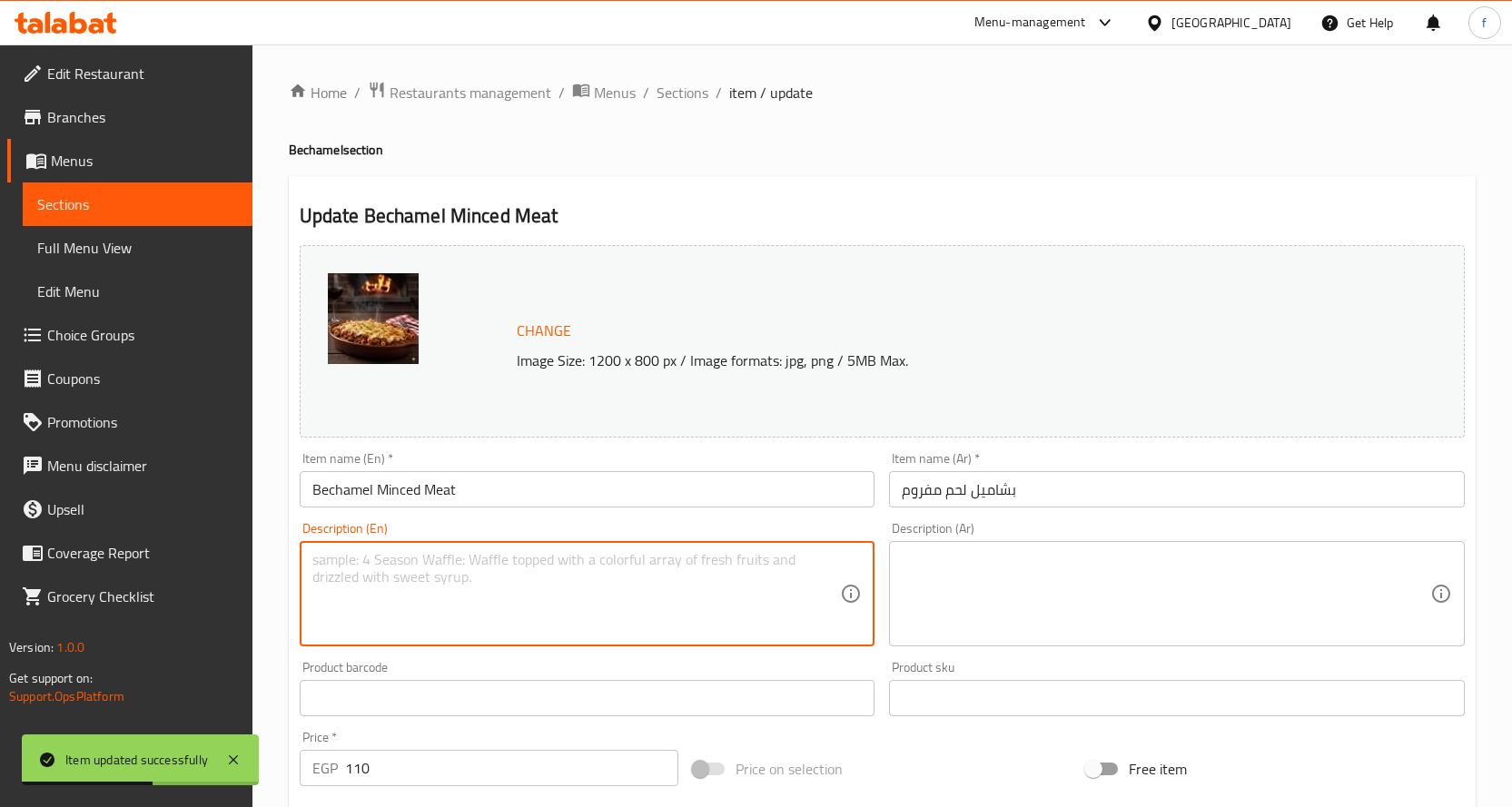
paste textarea "Pasta, minced meat, bechamel."
type textarea "Pasta, minced meat, bechamel."
click at [1108, 622] on textarea at bounding box center [1166, 594] width 528 height 86
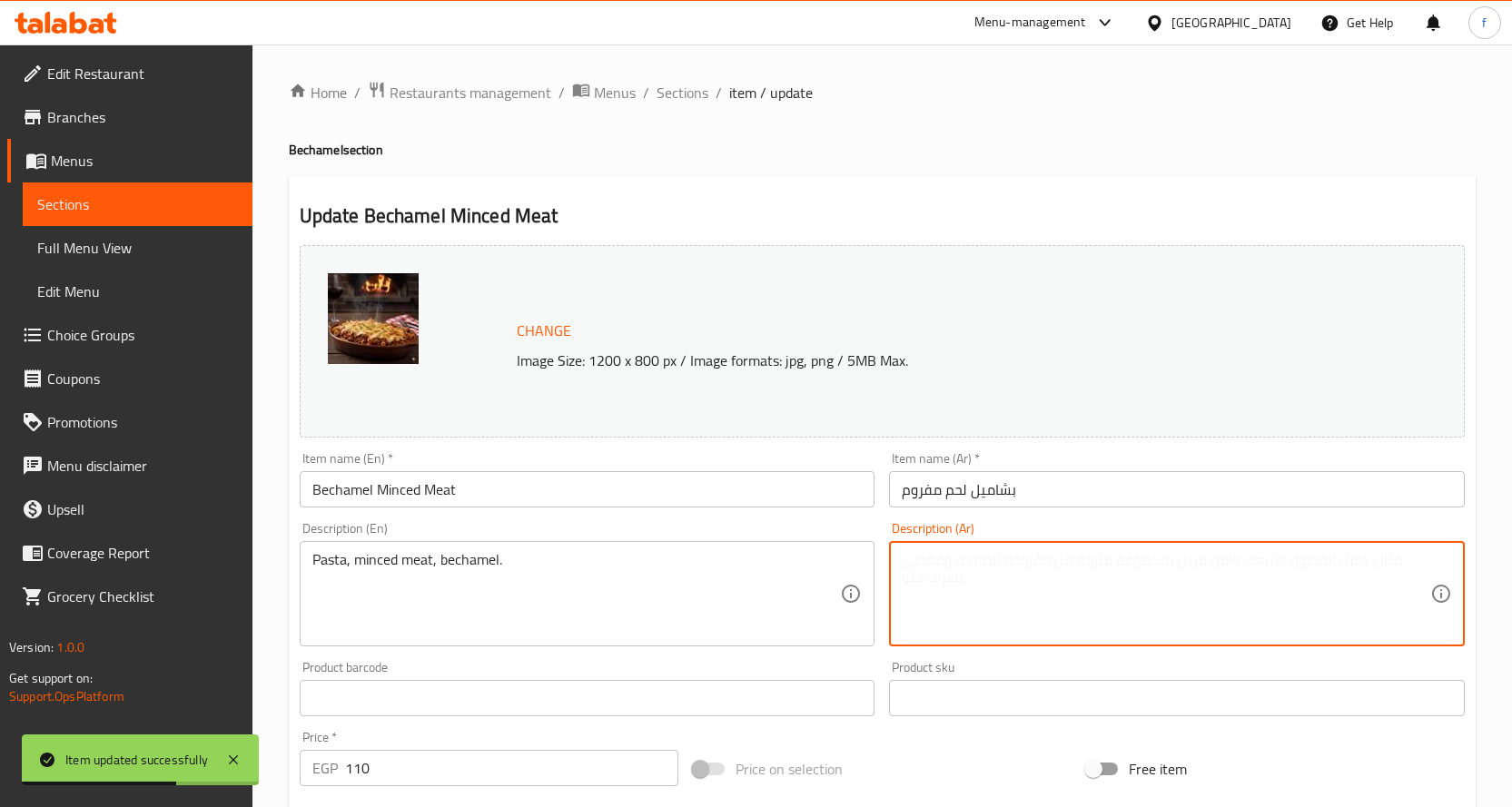
paste textarea "مكرونة، لحم مفروم، بشاميل."
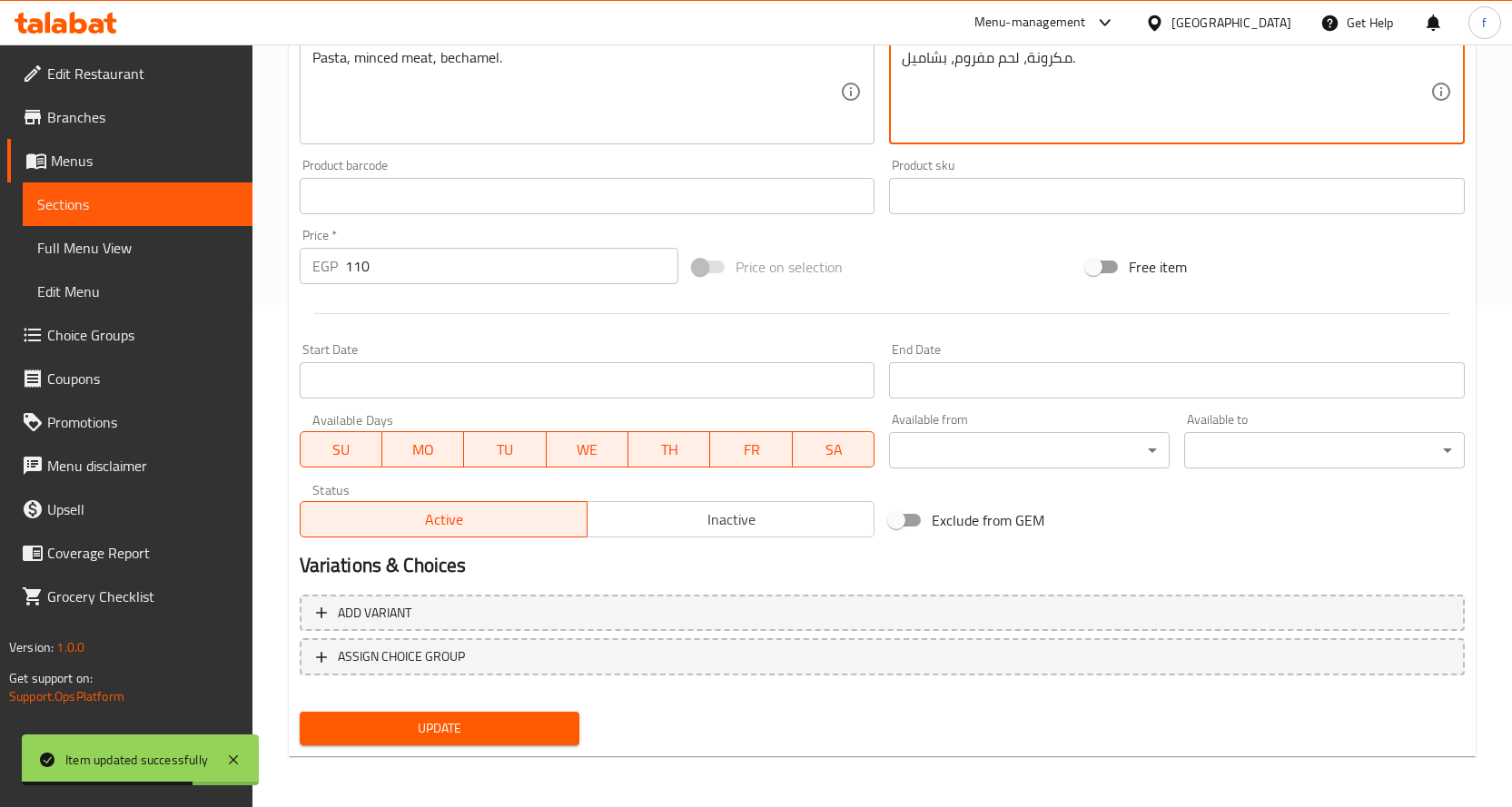
type textarea "مكرونة، لحم مفروم، بشاميل."
click at [488, 735] on span "Update" at bounding box center [440, 729] width 251 height 22
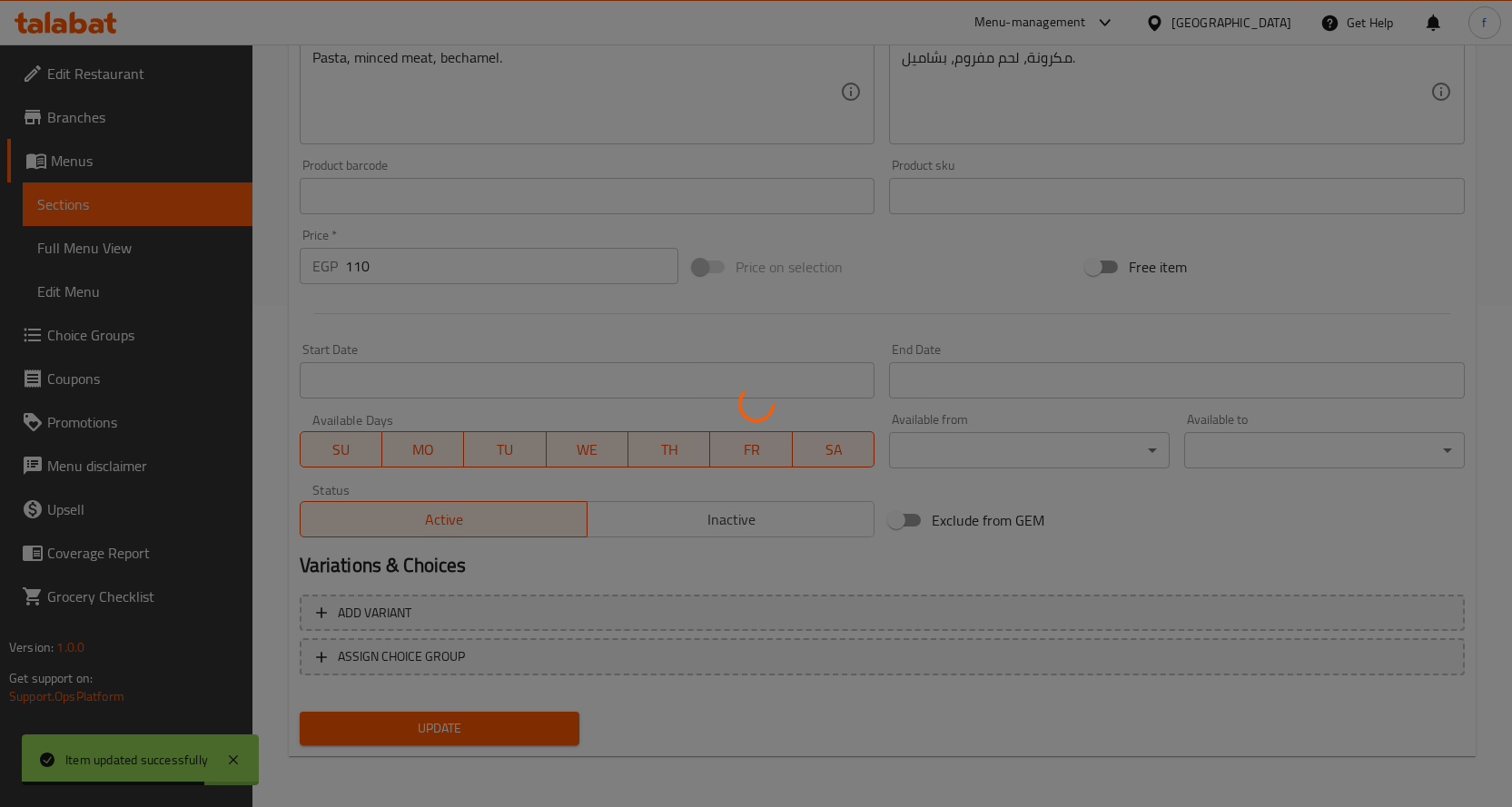
scroll to position [0, 0]
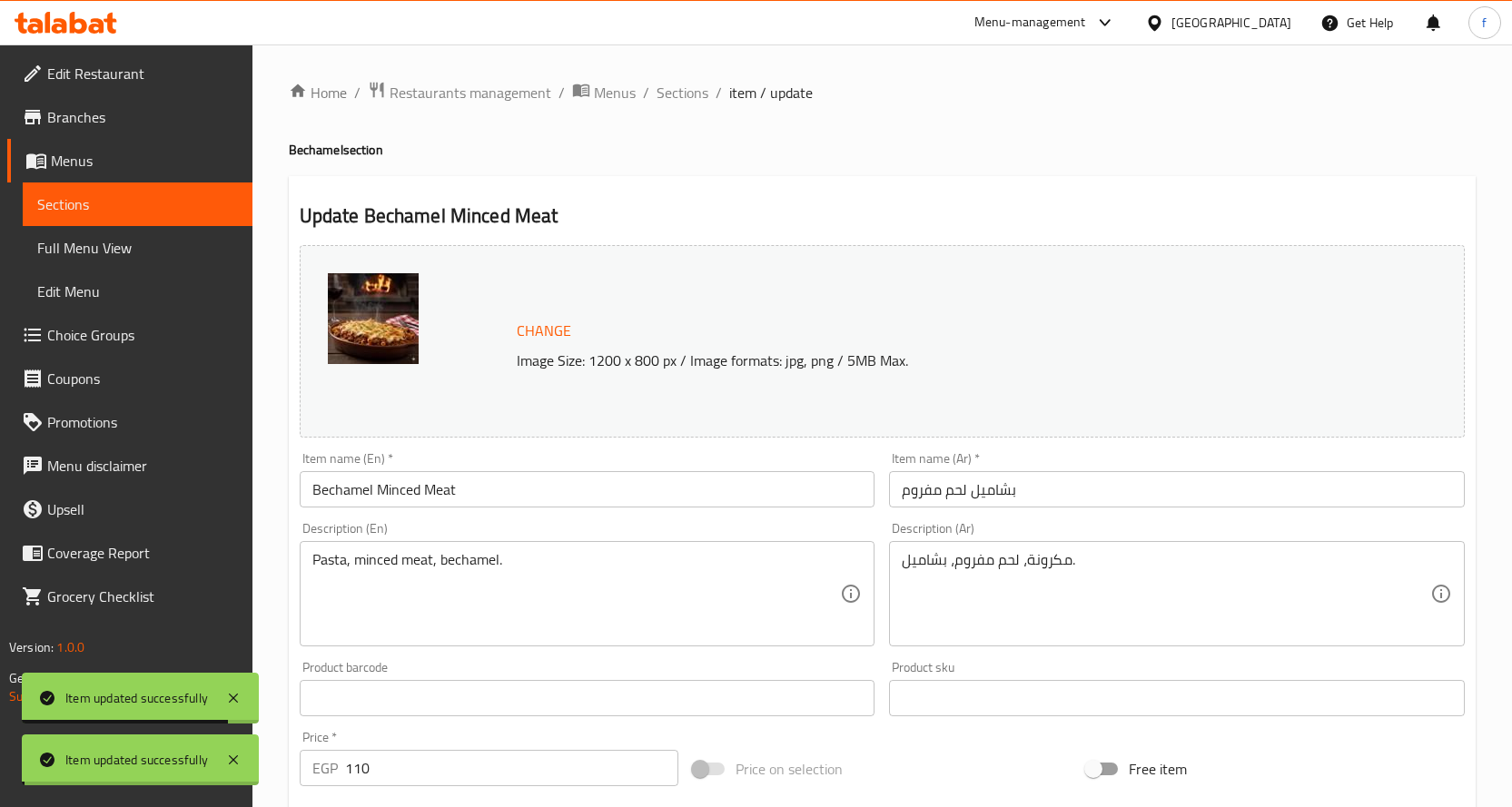
click at [683, 97] on span "Sections" at bounding box center [681, 92] width 51 height 21
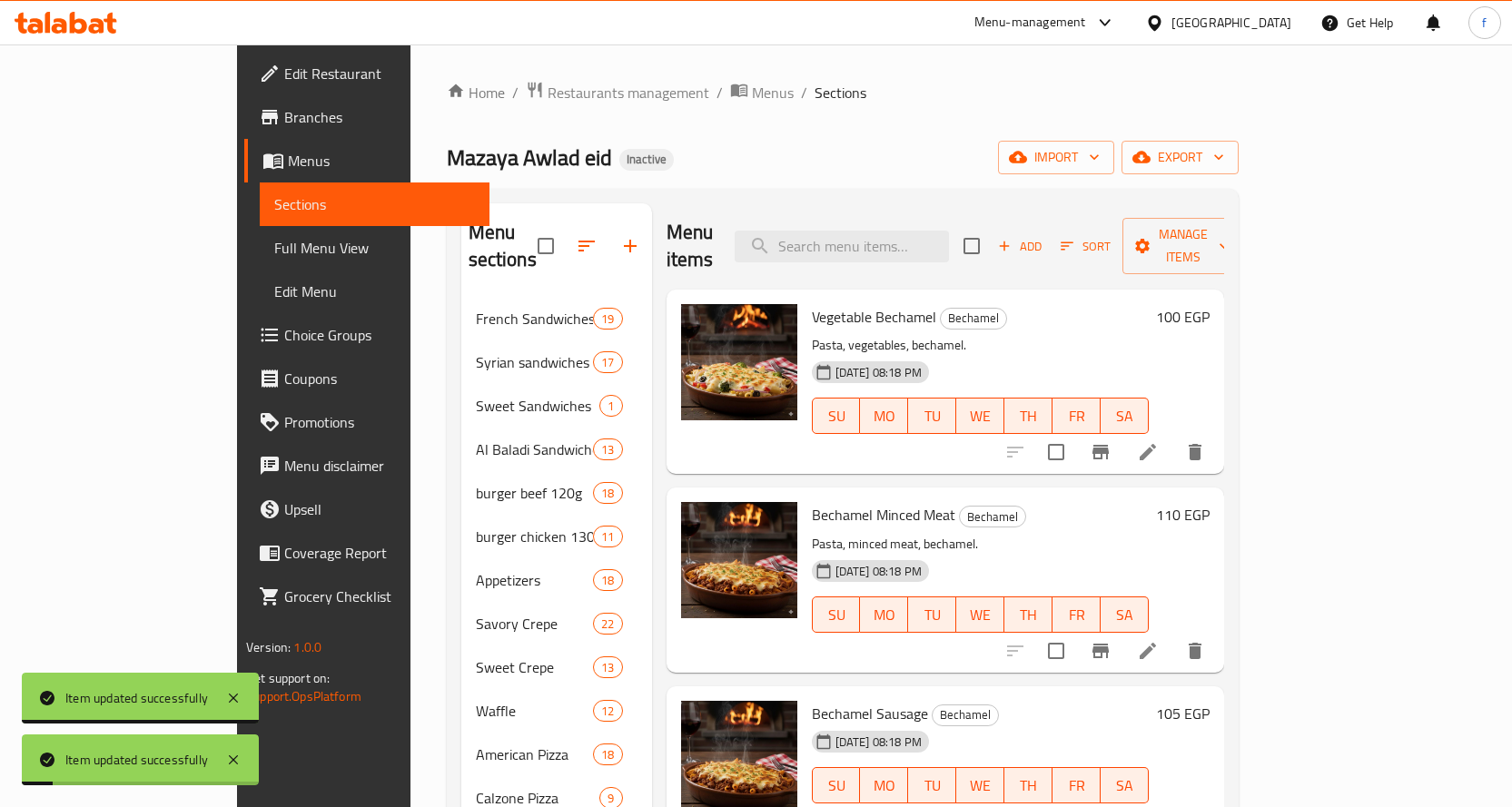
scroll to position [182, 0]
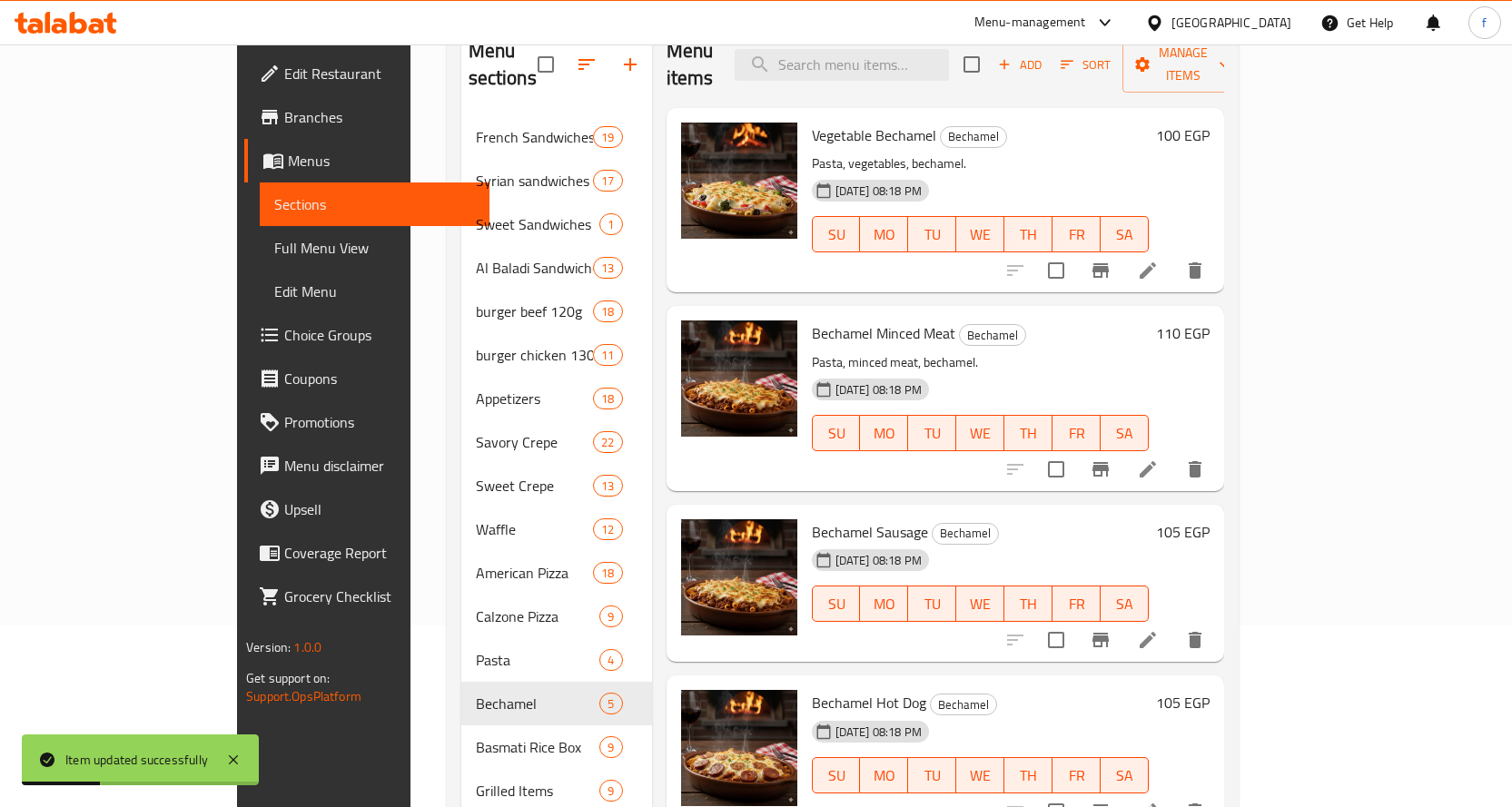
click at [1173, 623] on li at bounding box center [1147, 639] width 50 height 33
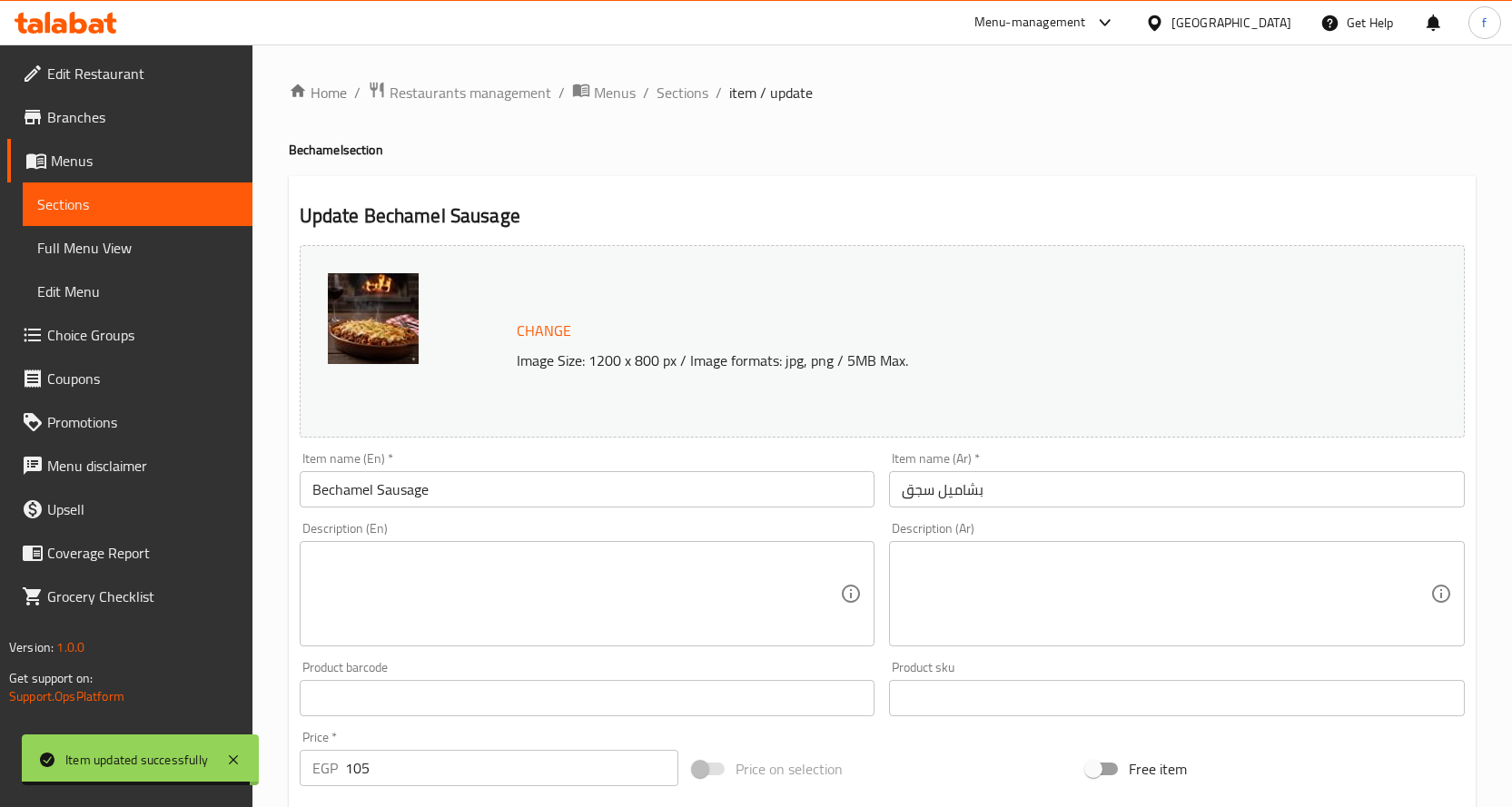
click at [773, 609] on textarea at bounding box center [577, 594] width 528 height 86
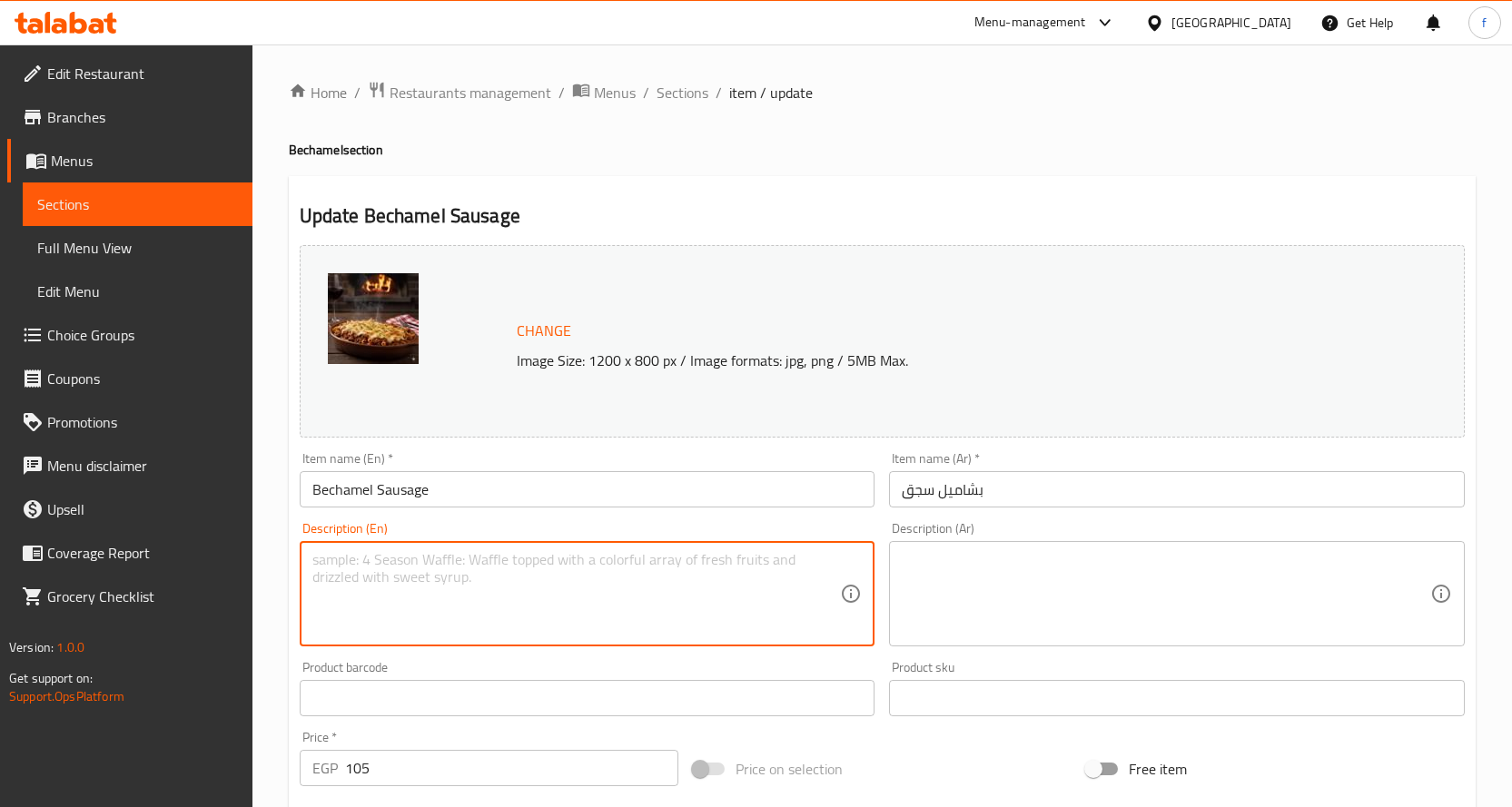
paste textarea "Pasta, sausage, bechamel."
type textarea "Pasta, sausage, bechamel."
click at [1026, 611] on textarea at bounding box center [1166, 594] width 528 height 86
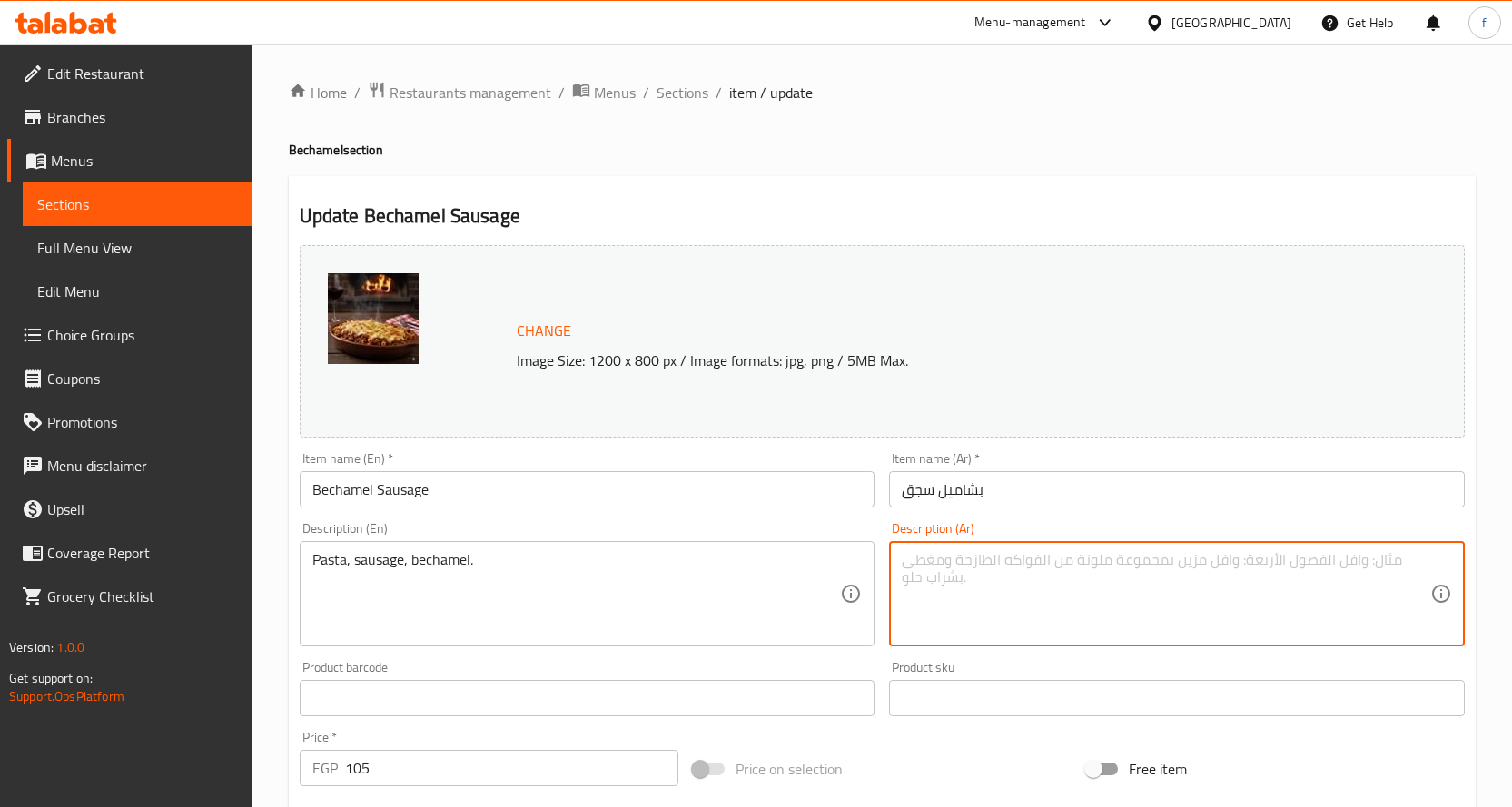
paste textarea "مكرونة، سجق، بشاميل."
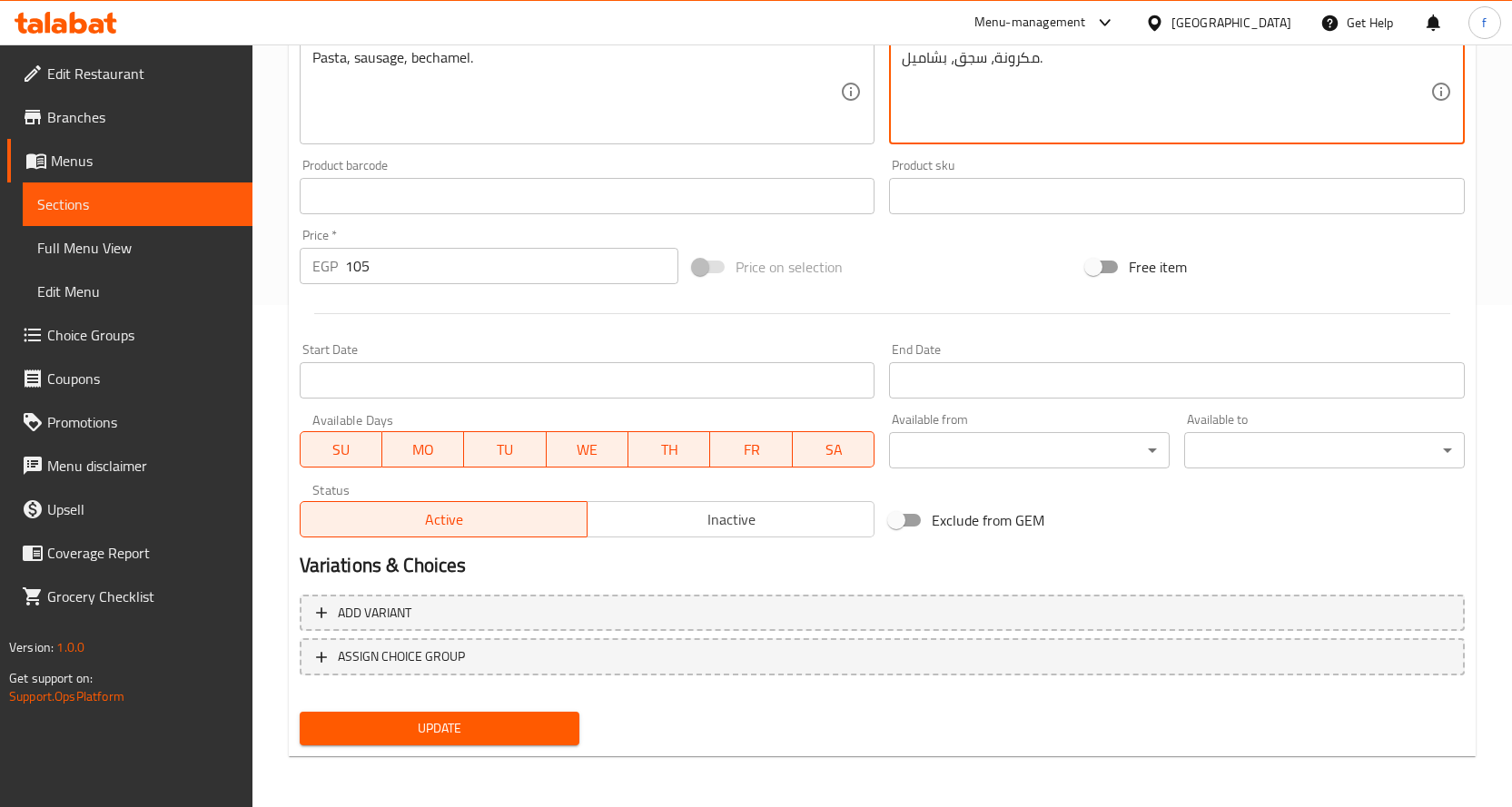
type textarea "مكرونة، سجق، بشاميل."
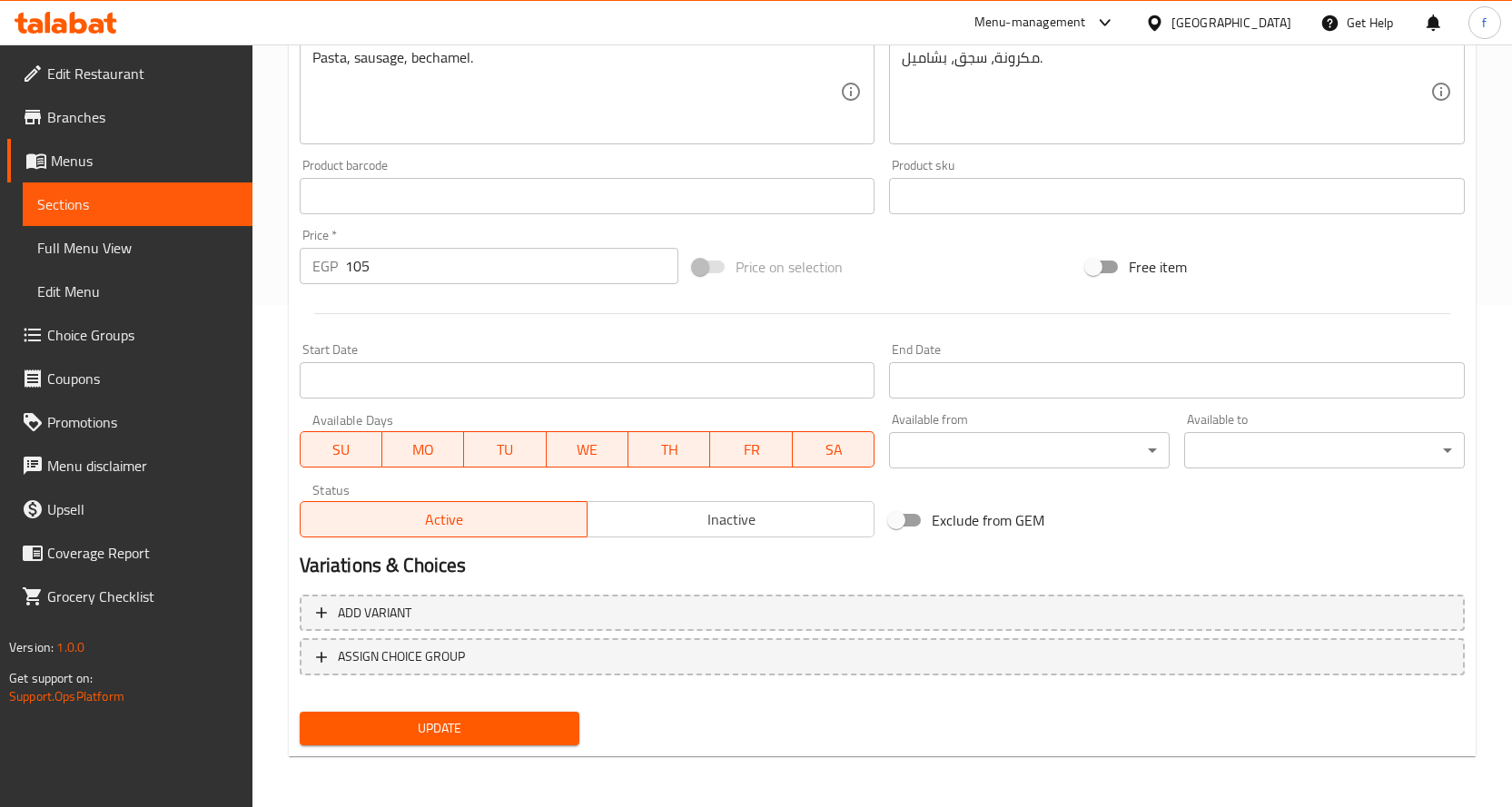
click at [590, 733] on div "Update" at bounding box center [882, 729] width 1180 height 49
click at [579, 726] on button "Update" at bounding box center [440, 729] width 281 height 34
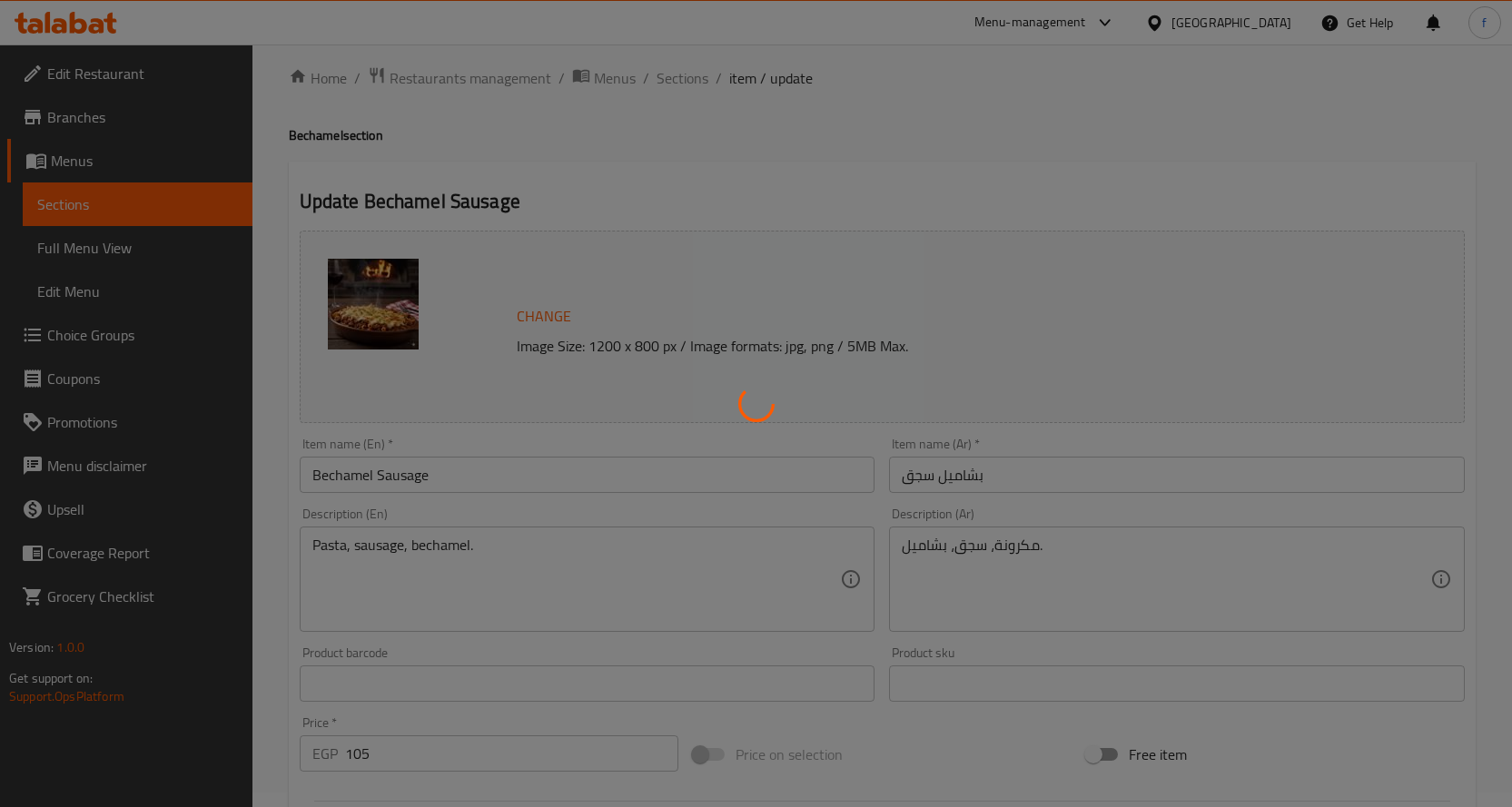
scroll to position [0, 0]
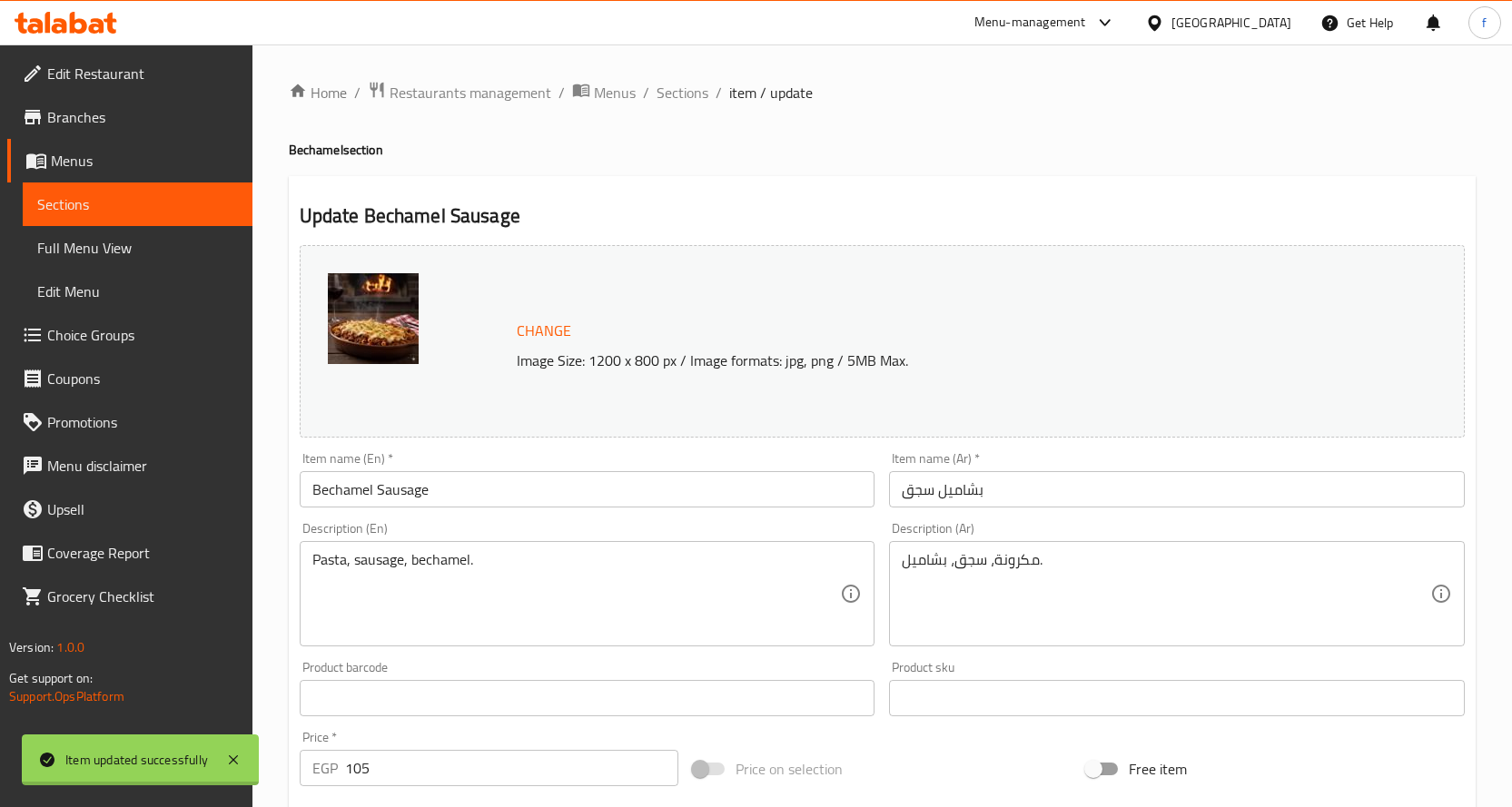
click at [692, 96] on span "Sections" at bounding box center [681, 92] width 51 height 21
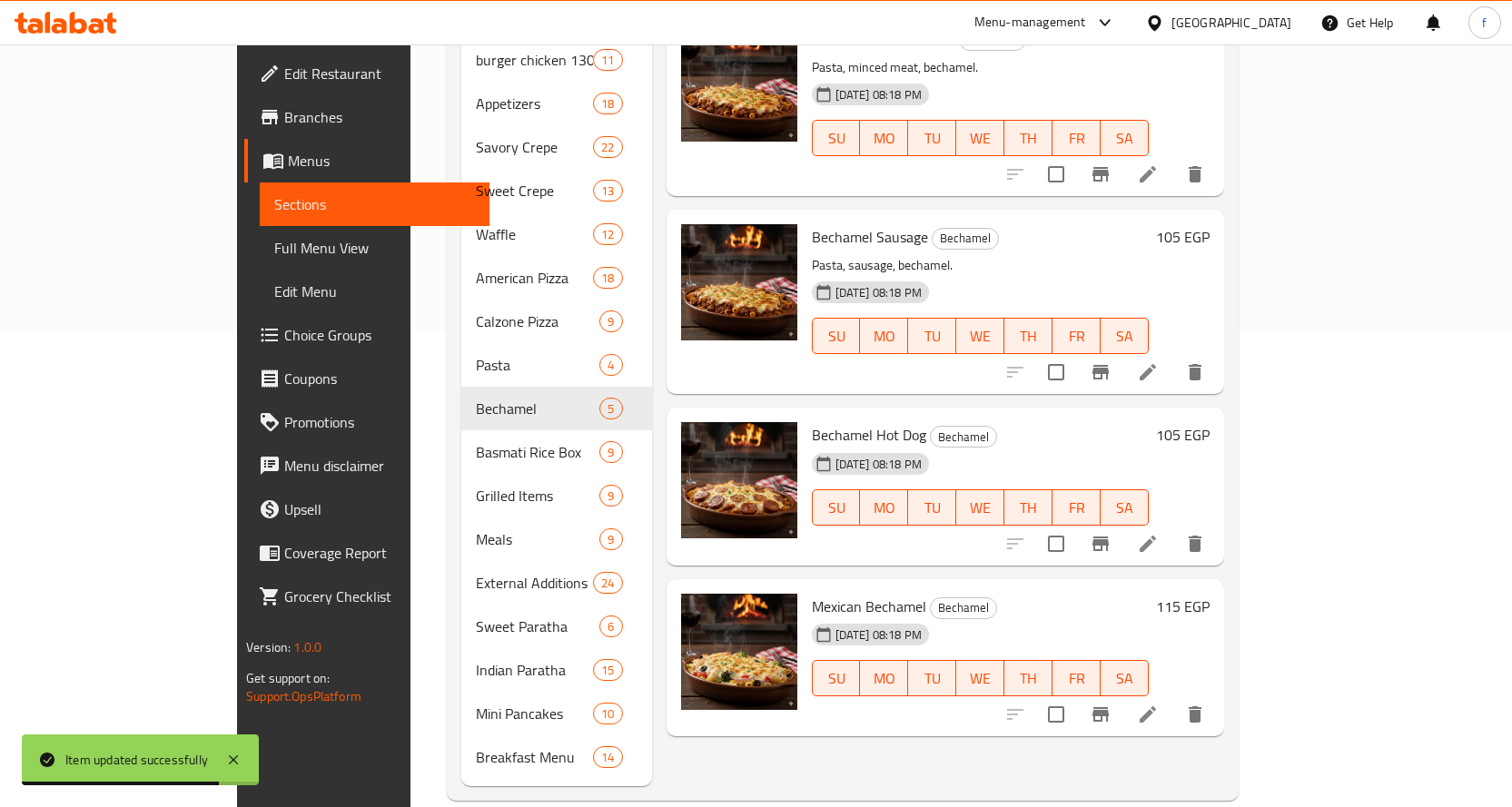
scroll to position [480, 0]
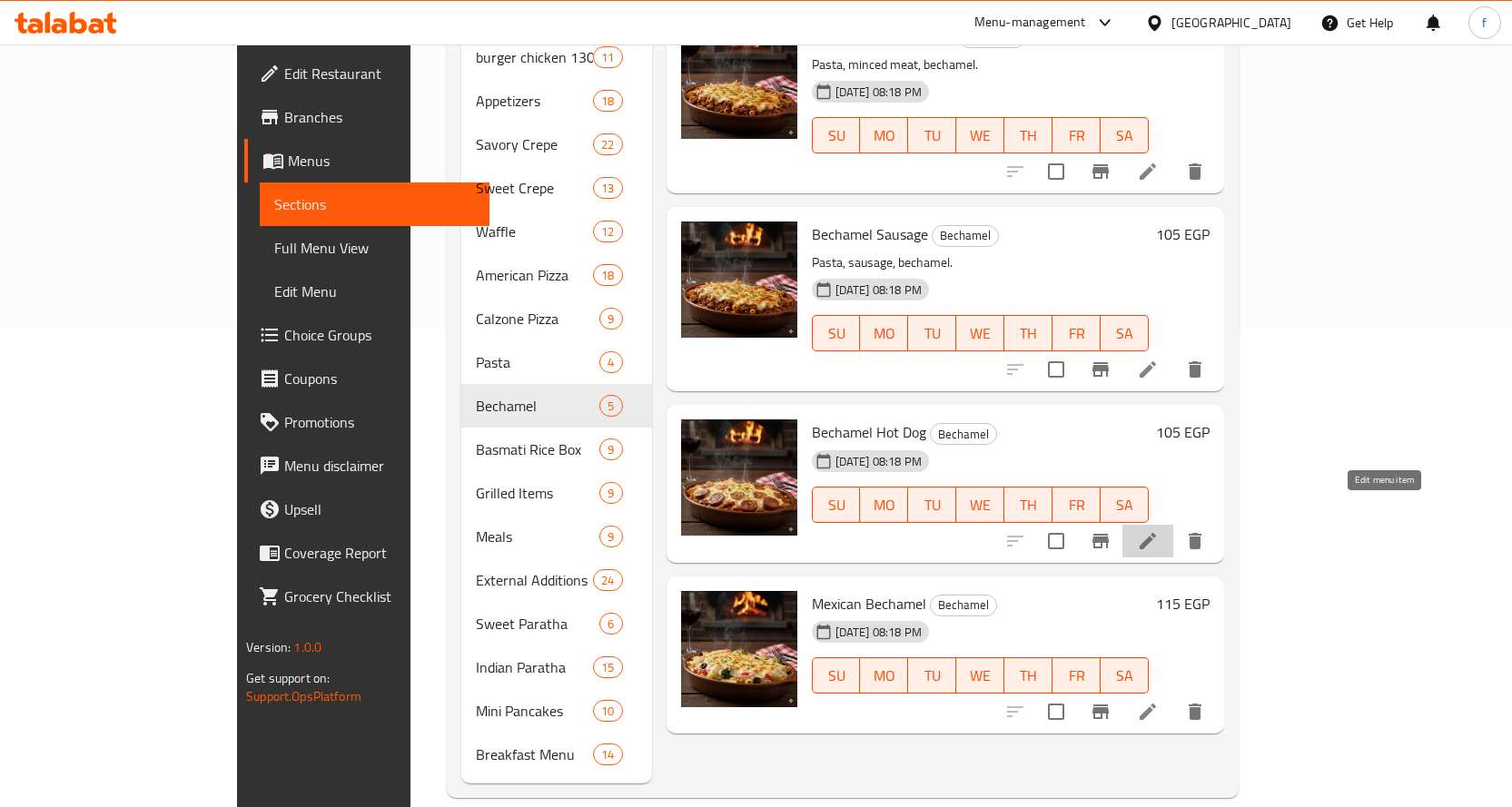
click at [1158, 530] on icon at bounding box center [1147, 540] width 21 height 21
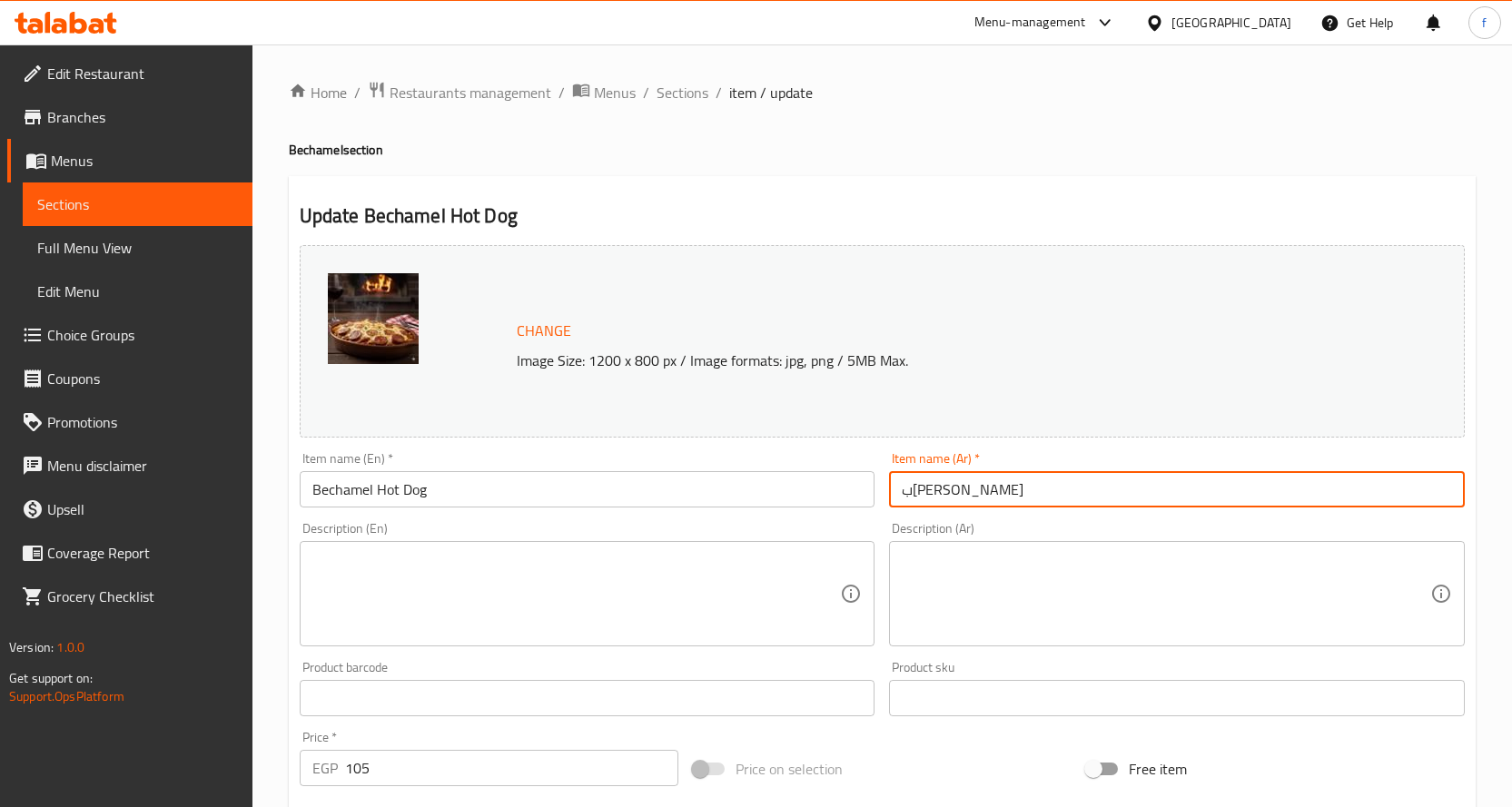
drag, startPoint x: 954, startPoint y: 494, endPoint x: 882, endPoint y: 500, distance: 72.2
click at [882, 500] on div "Item name (Ar)   * بشاميل سوسيس Item name (Ar) *" at bounding box center [1177, 480] width 590 height 70
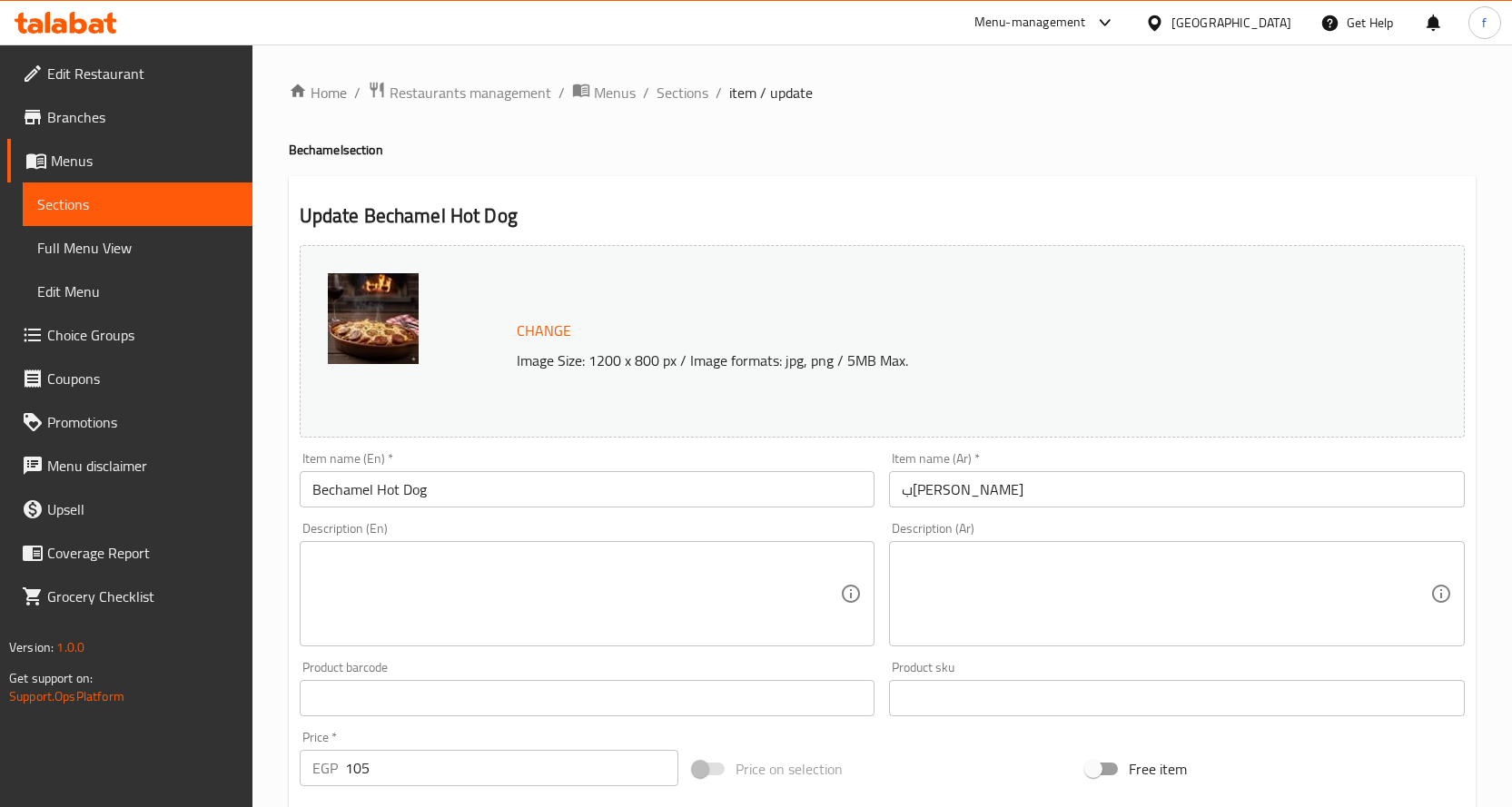
click at [1031, 502] on input "بشاميل سوسيس" at bounding box center [1176, 489] width 576 height 36
click at [534, 619] on textarea at bounding box center [577, 594] width 528 height 86
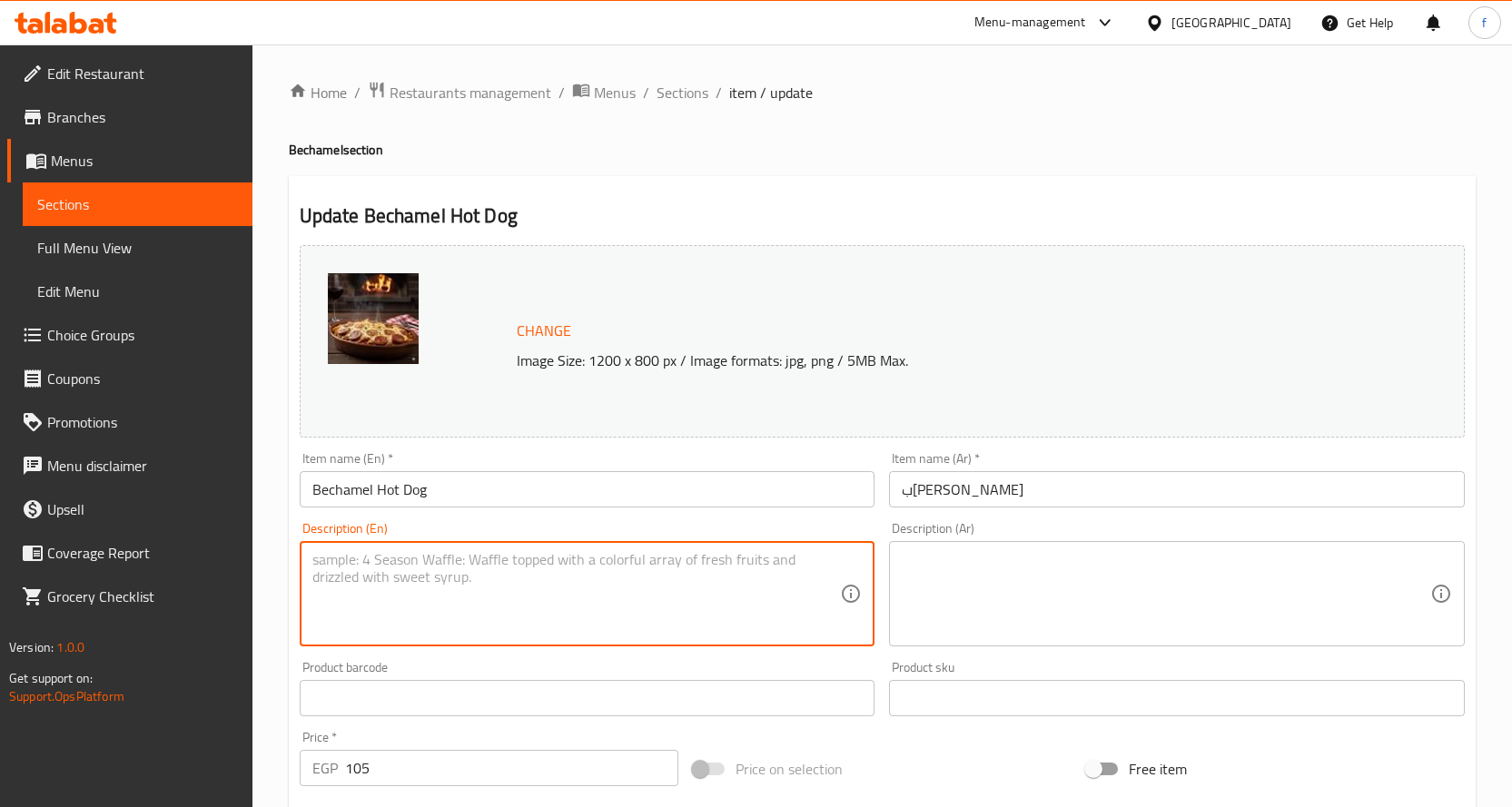
paste textarea "Pasta, sausage, bechamel."
type textarea "Pasta, sausage, bechamel."
click at [1134, 586] on textarea at bounding box center [1166, 594] width 528 height 86
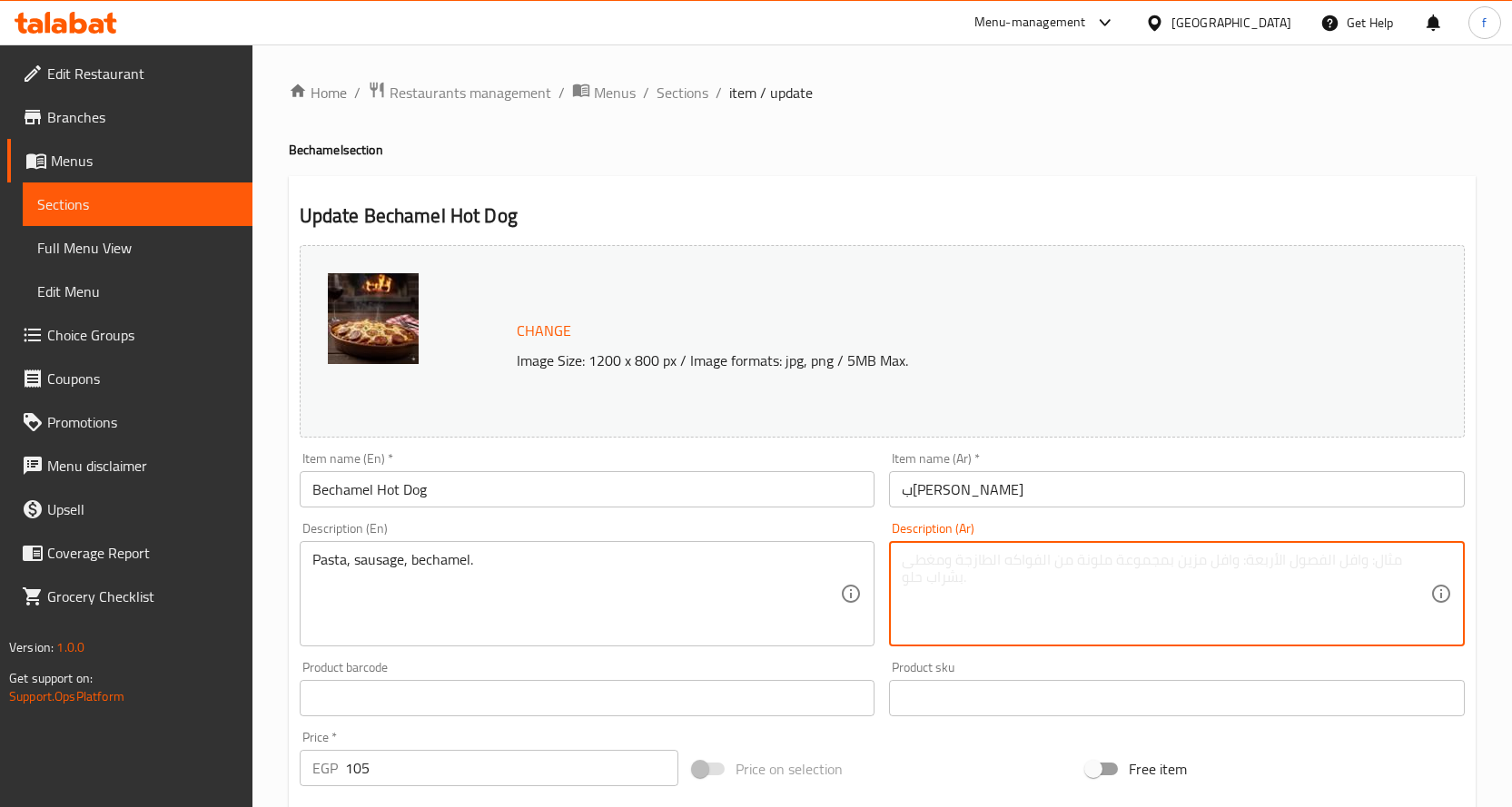
paste textarea "مكرونة، سوسيس، بشاميل."
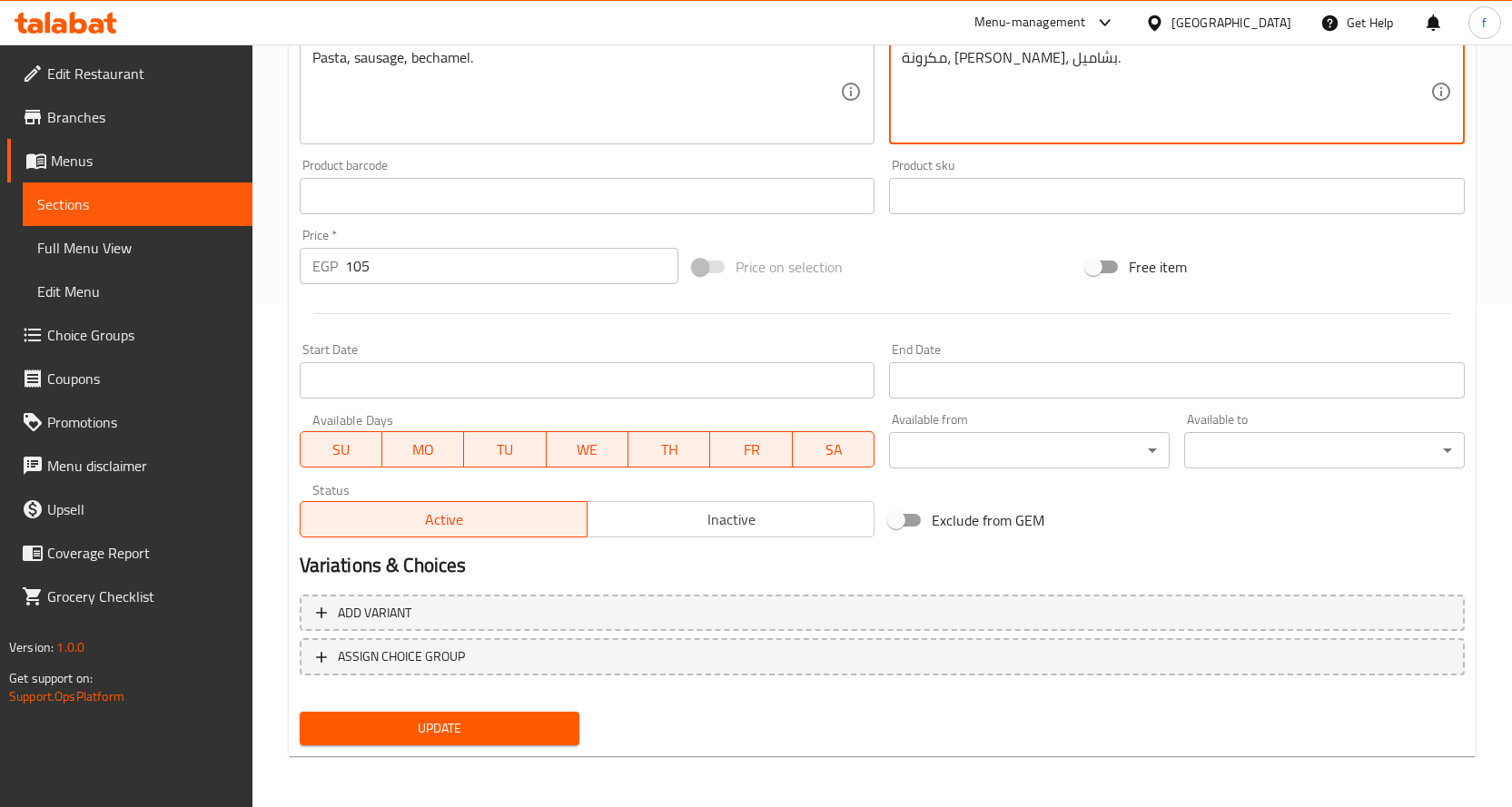
type textarea "مكرونة، سوسيس، بشاميل."
click at [526, 740] on span "Update" at bounding box center [440, 729] width 251 height 22
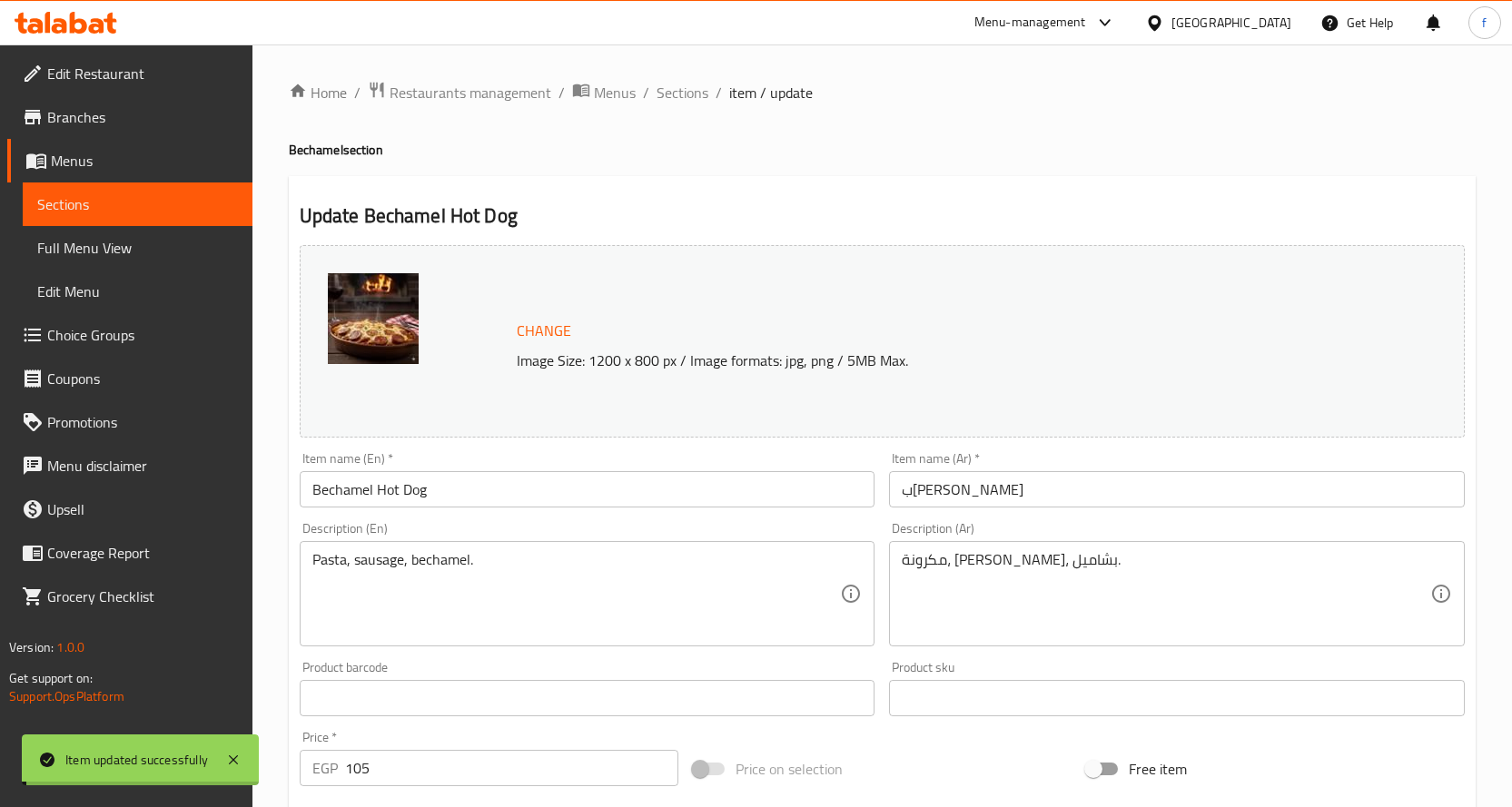
click at [683, 97] on span "Sections" at bounding box center [681, 92] width 51 height 21
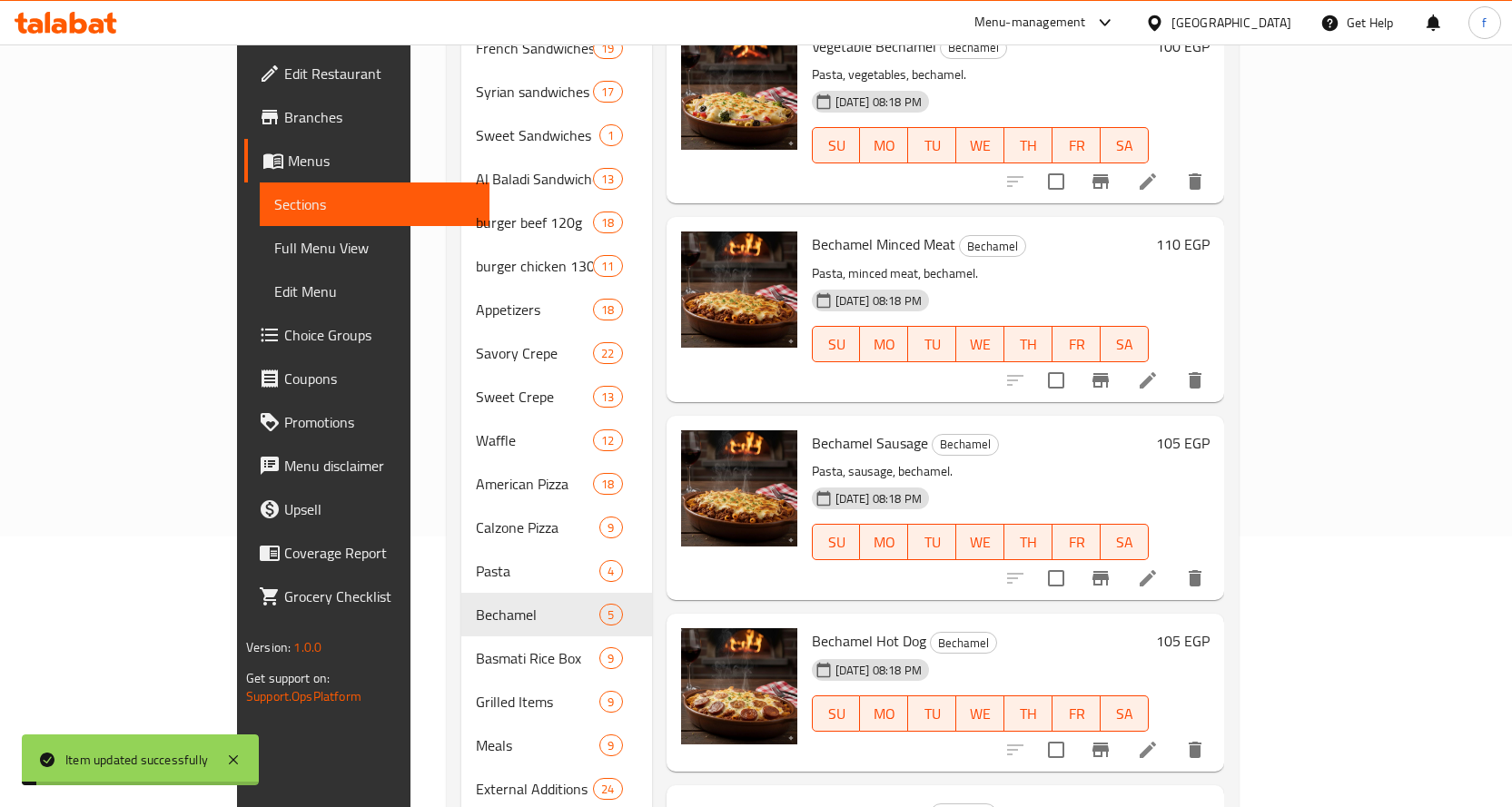
scroll to position [480, 0]
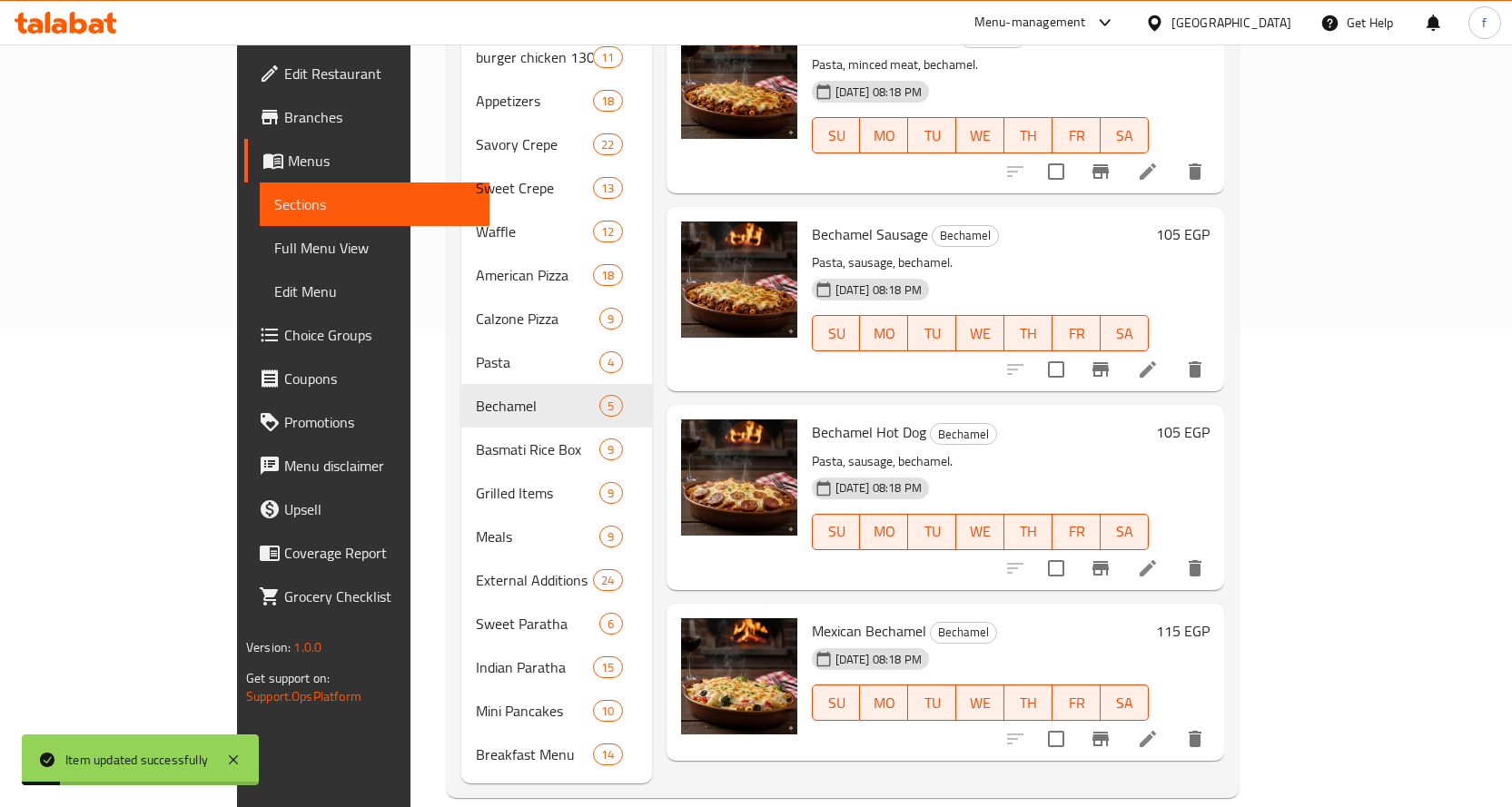
click at [1158, 728] on icon at bounding box center [1147, 738] width 21 height 21
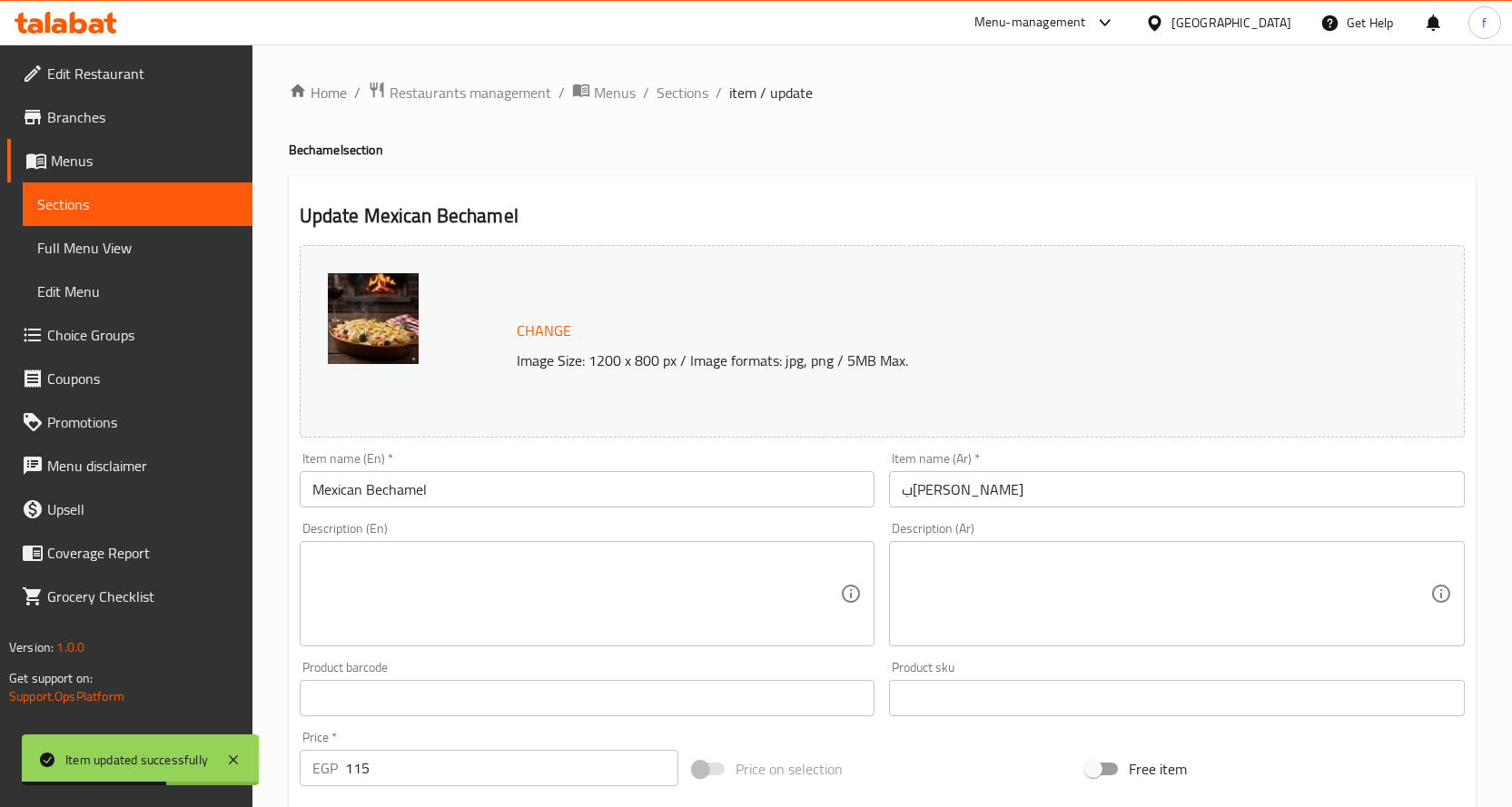
click at [525, 613] on textarea at bounding box center [577, 594] width 528 height 86
click at [532, 568] on textarea at bounding box center [577, 594] width 528 height 86
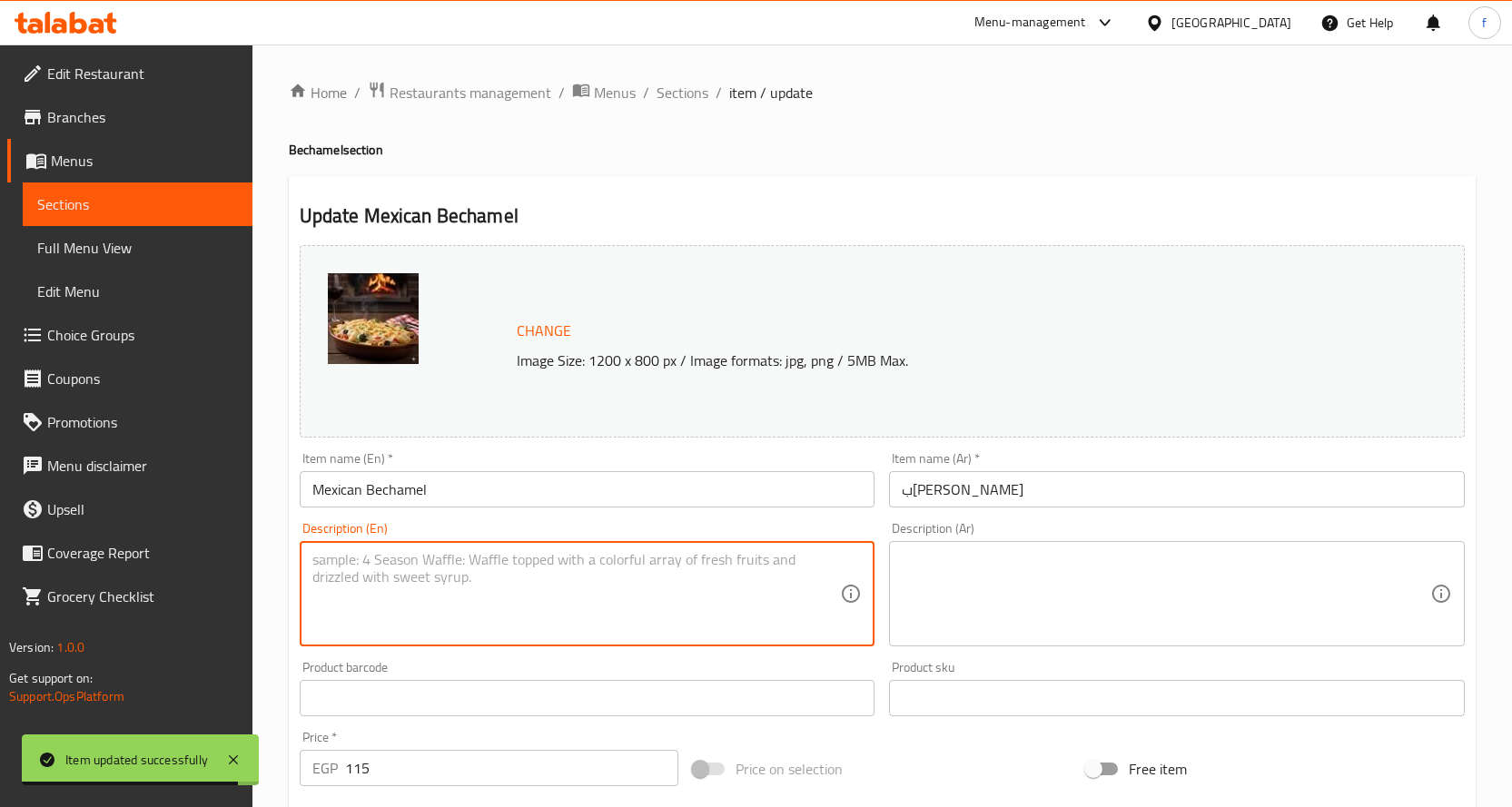
click at [532, 568] on textarea at bounding box center [577, 594] width 528 height 86
paste textarea "Pasta, minced meat, pepper, onion, bechamel."
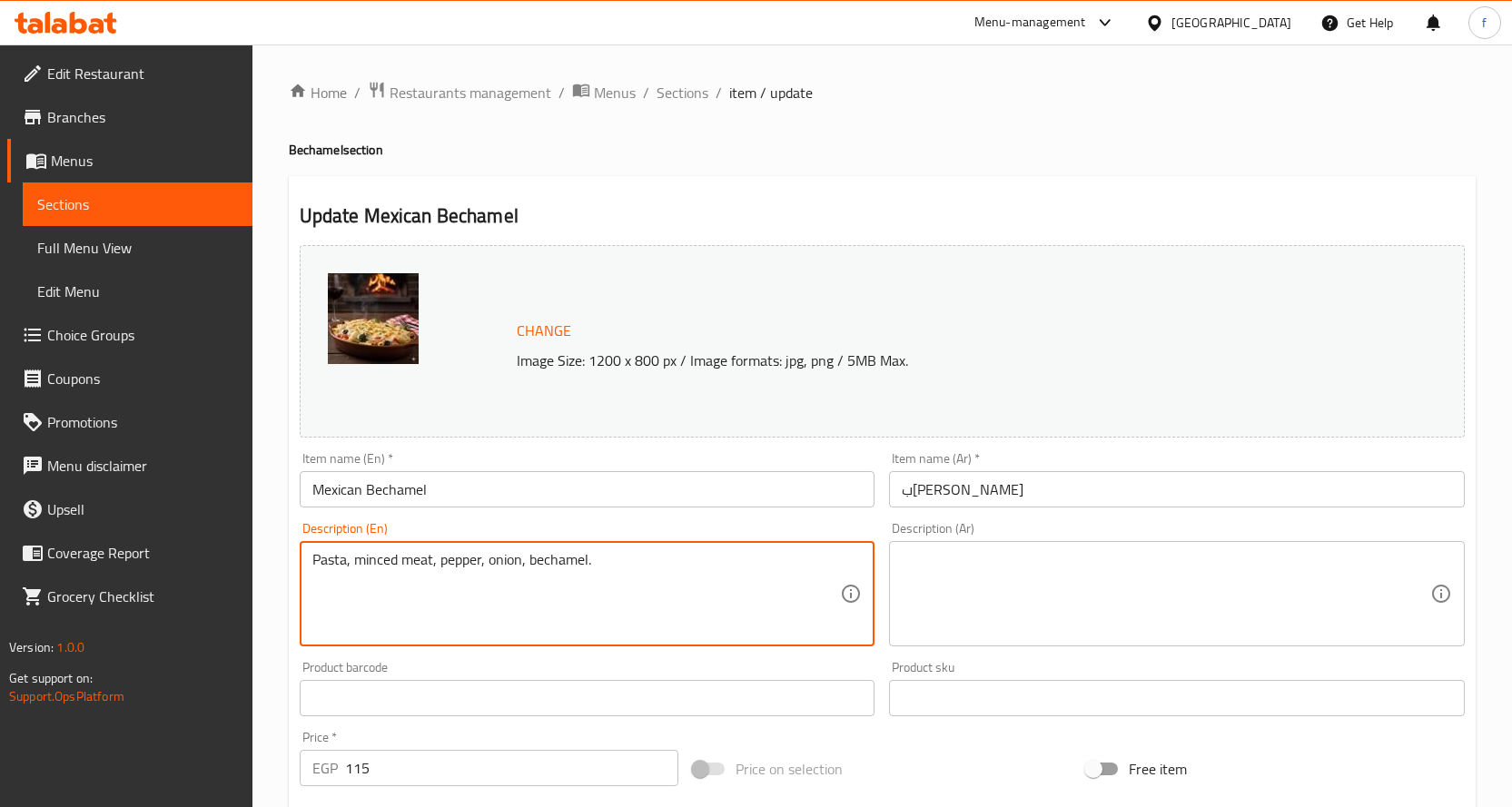
type textarea "Pasta, minced meat, pepper, onion, bechamel."
click at [998, 605] on textarea at bounding box center [1166, 594] width 528 height 86
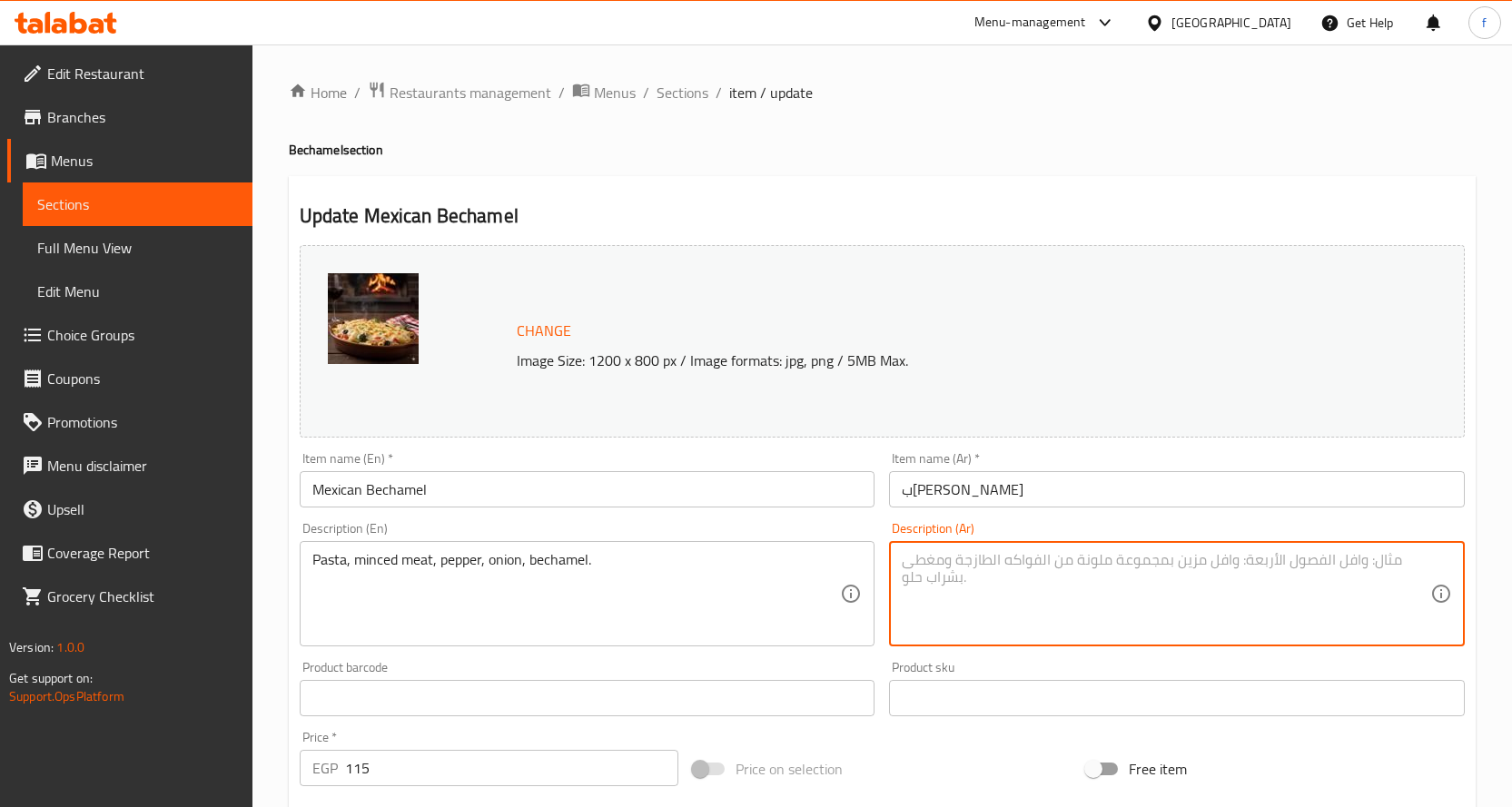
paste textarea "مكرونة، لحم مفروم، فلفل، بصل، بشاميل."
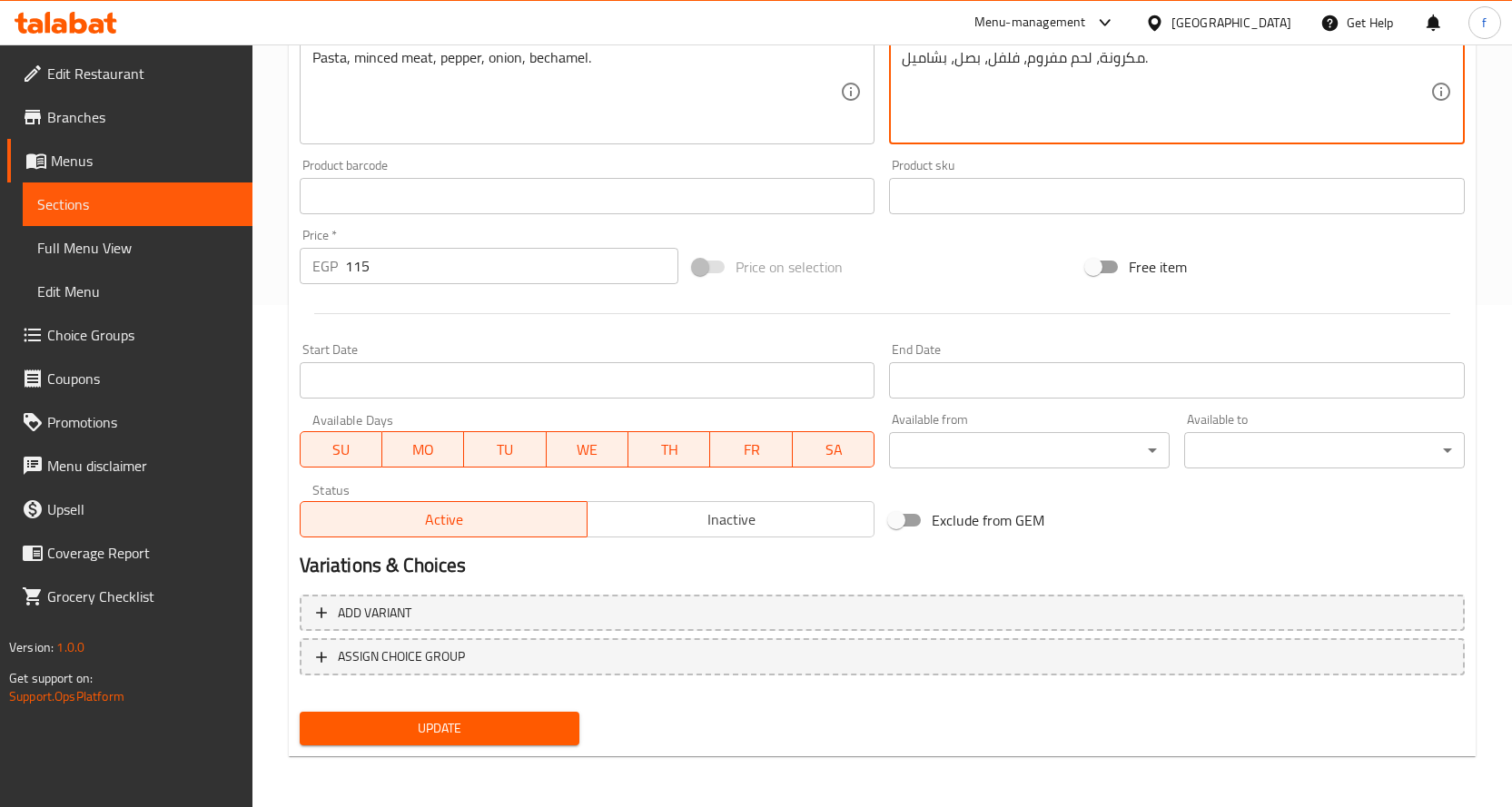
type textarea "مكرونة، لحم مفروم، فلفل، بصل، بشاميل."
click at [480, 728] on span "Update" at bounding box center [440, 729] width 251 height 22
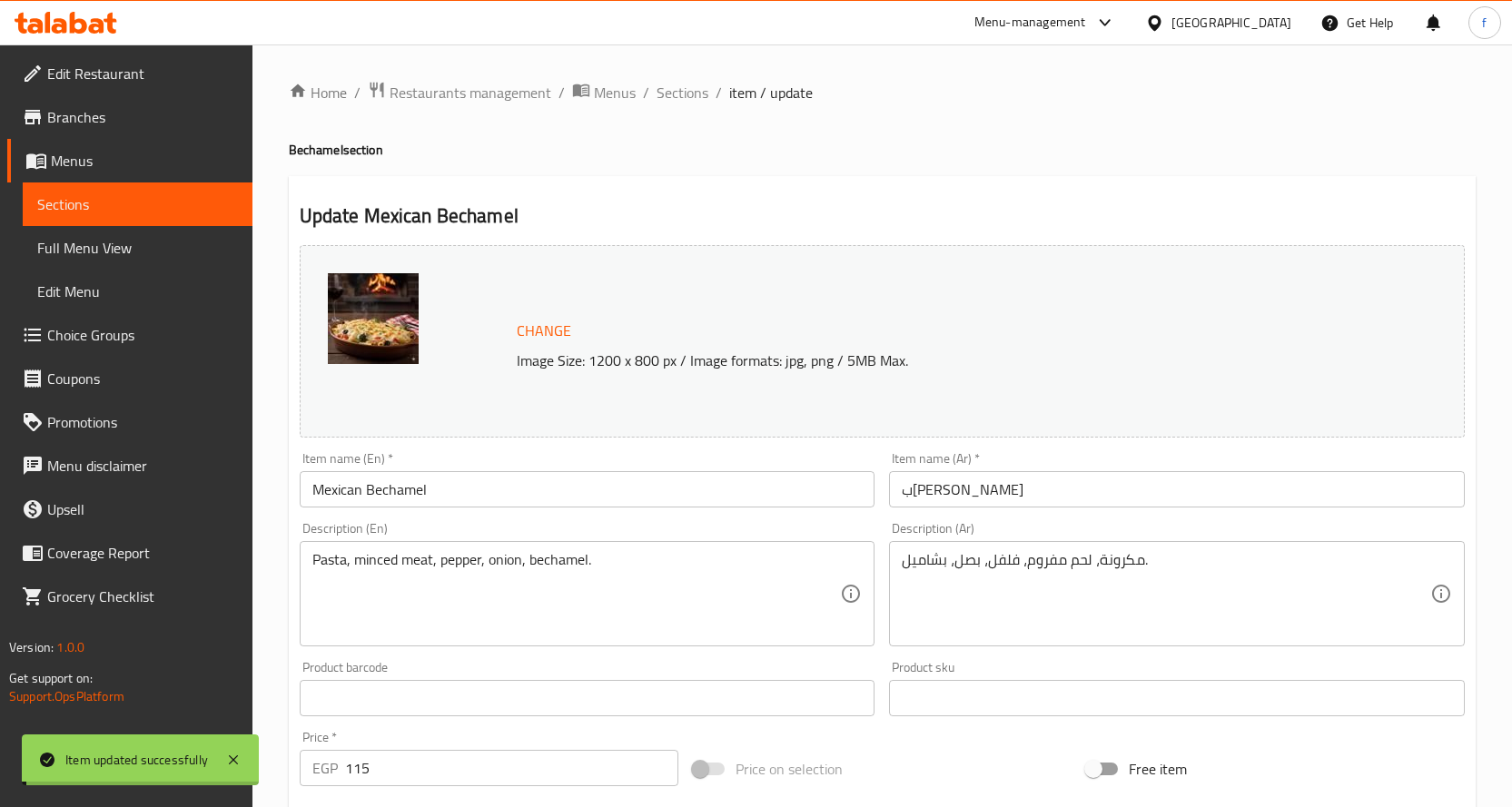
click at [673, 94] on span "Sections" at bounding box center [681, 92] width 51 height 21
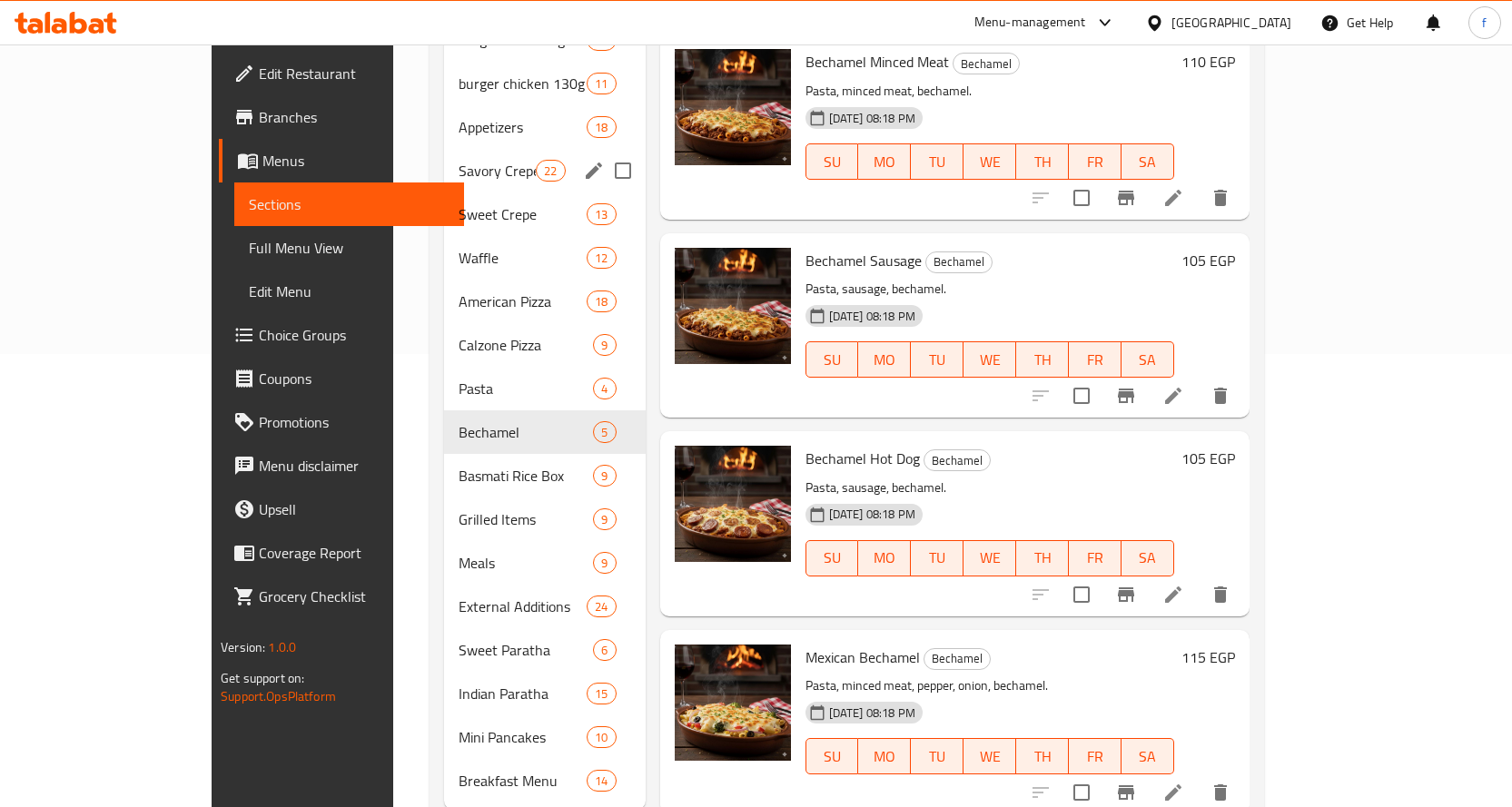
scroll to position [453, 0]
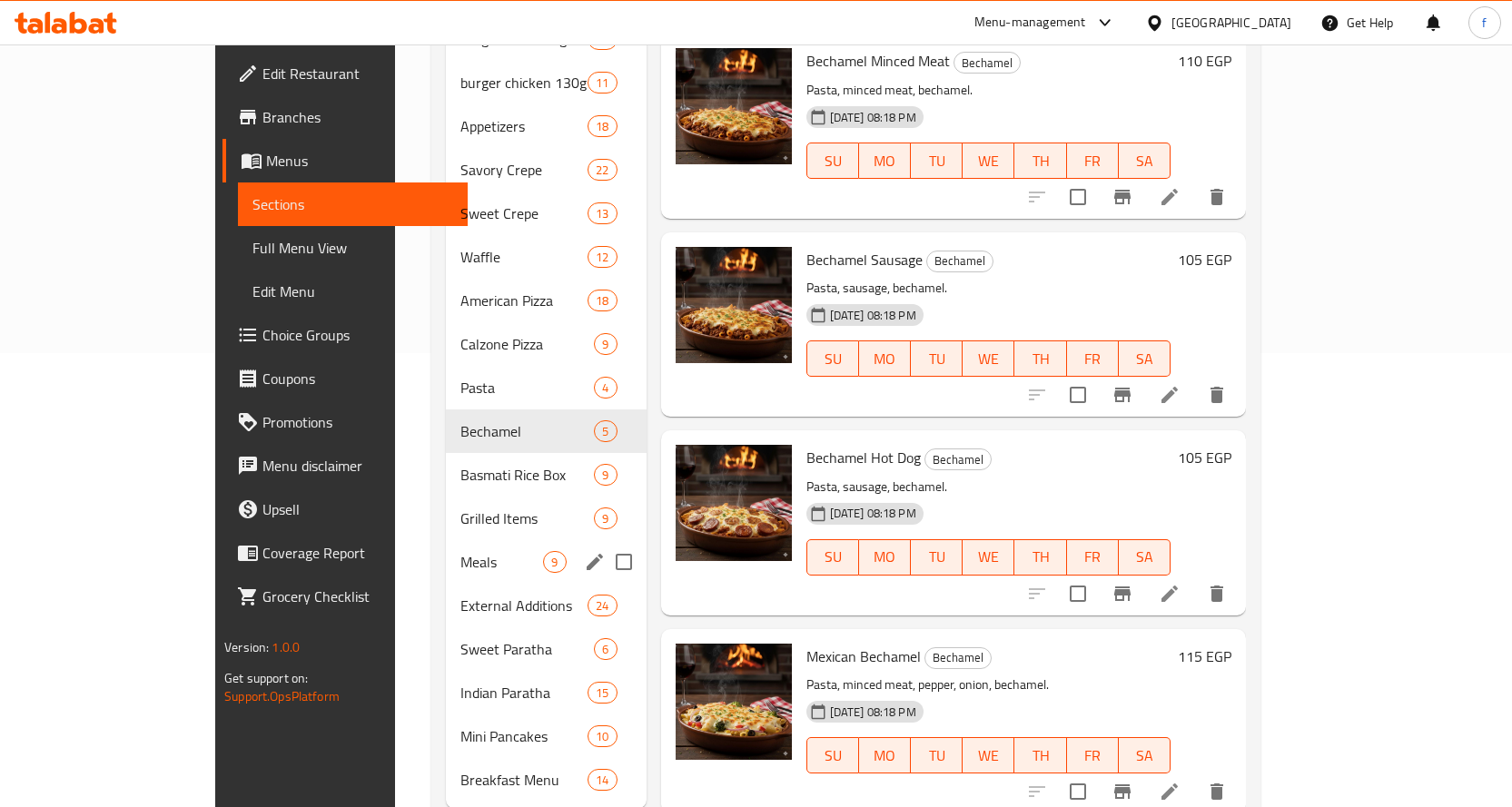
drag, startPoint x: 376, startPoint y: 551, endPoint x: 394, endPoint y: 550, distance: 18.0
click at [446, 551] on div "Meals 9" at bounding box center [546, 562] width 200 height 44
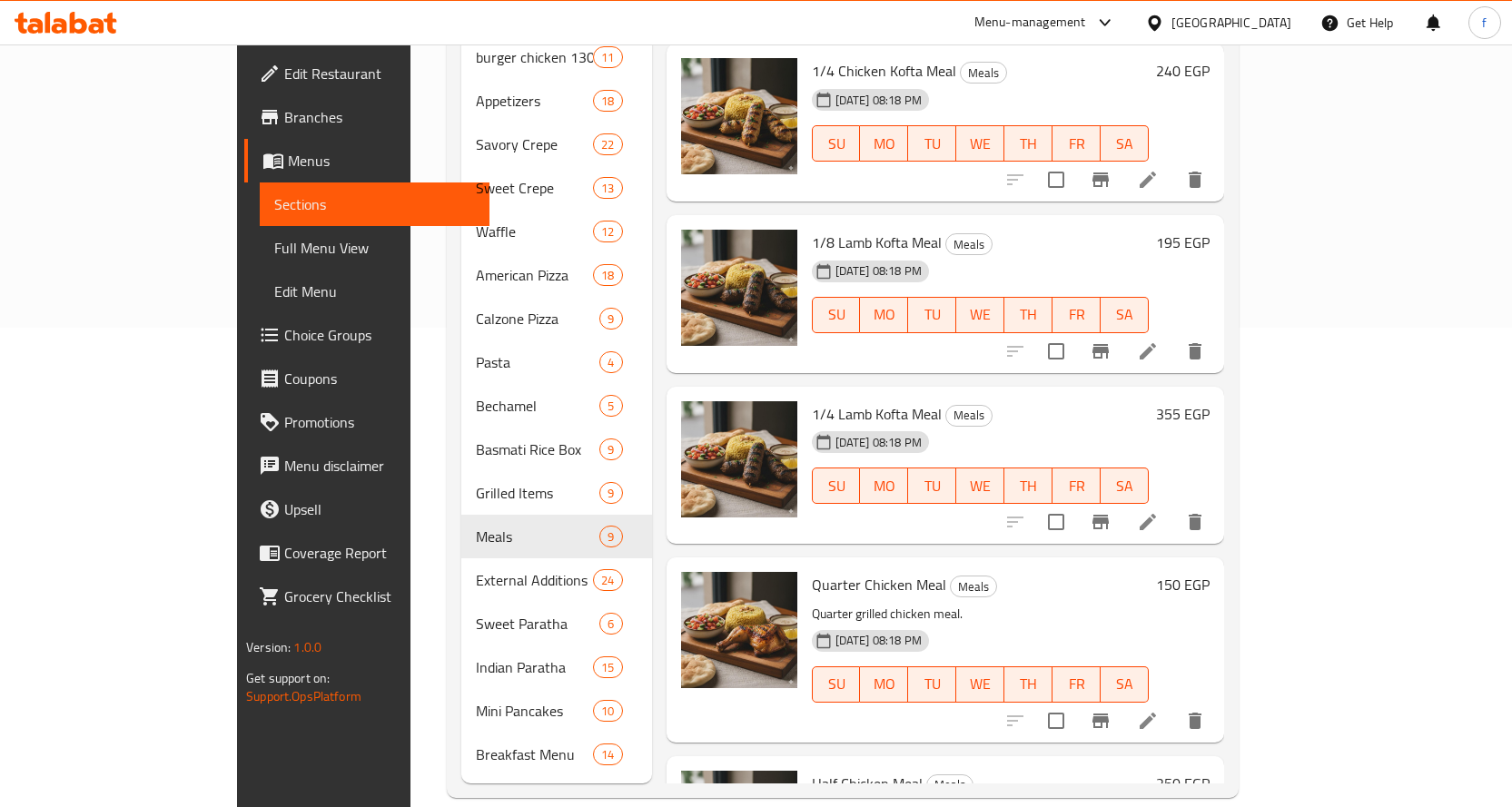
scroll to position [327, 0]
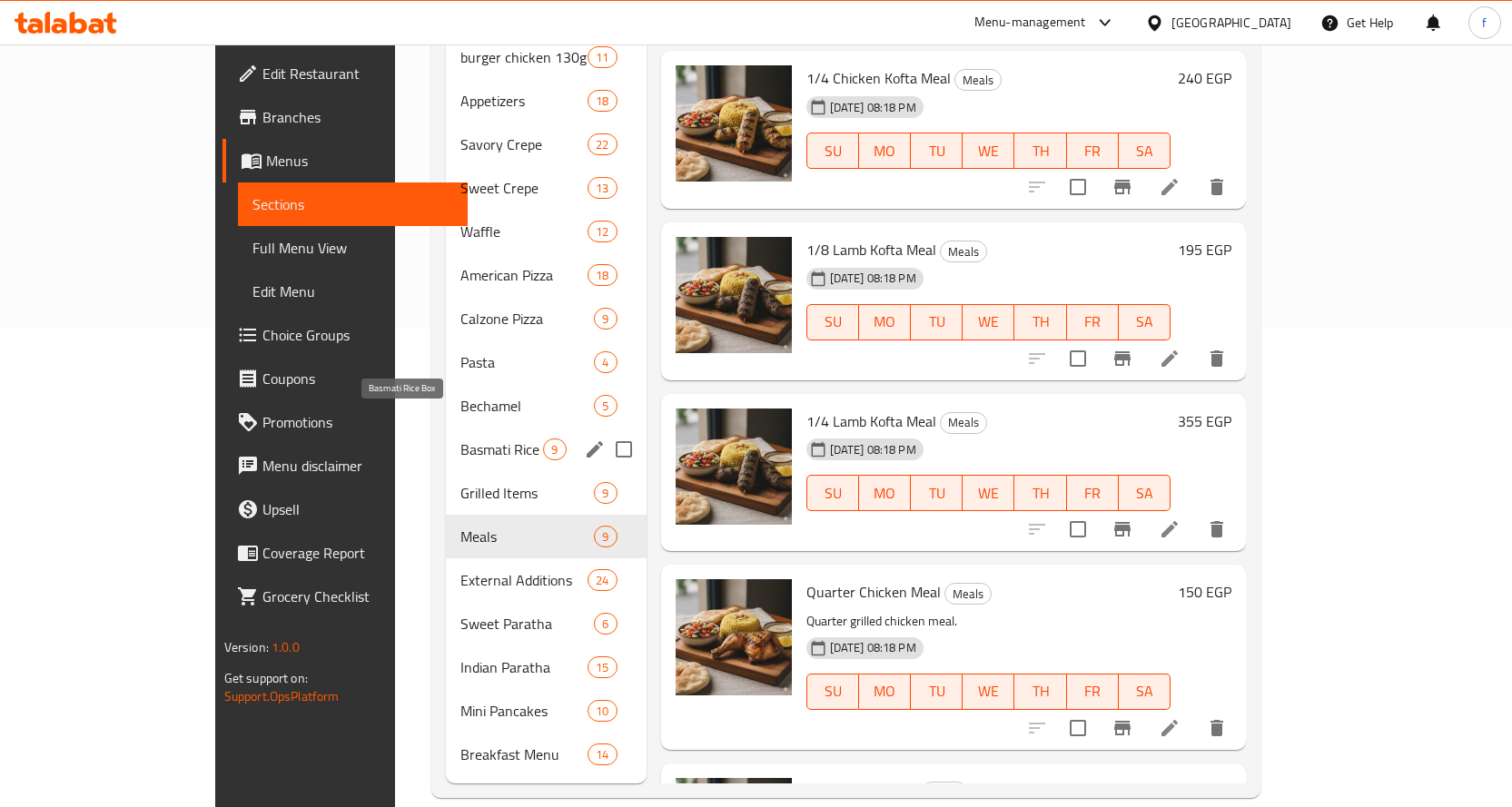
click at [460, 438] on span "Basmati Rice Box" at bounding box center [501, 449] width 83 height 21
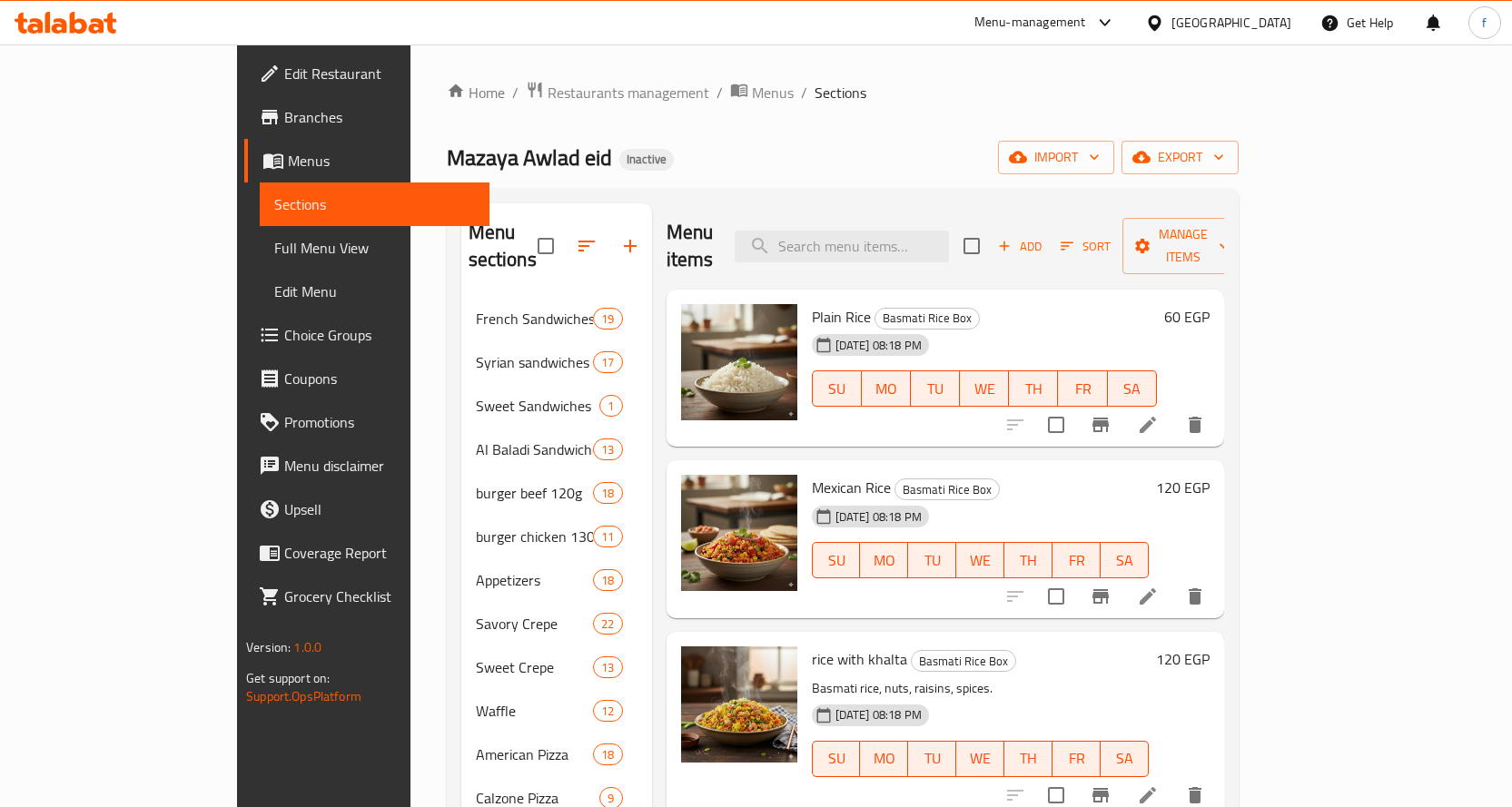
click at [1158, 414] on icon at bounding box center [1147, 424] width 21 height 21
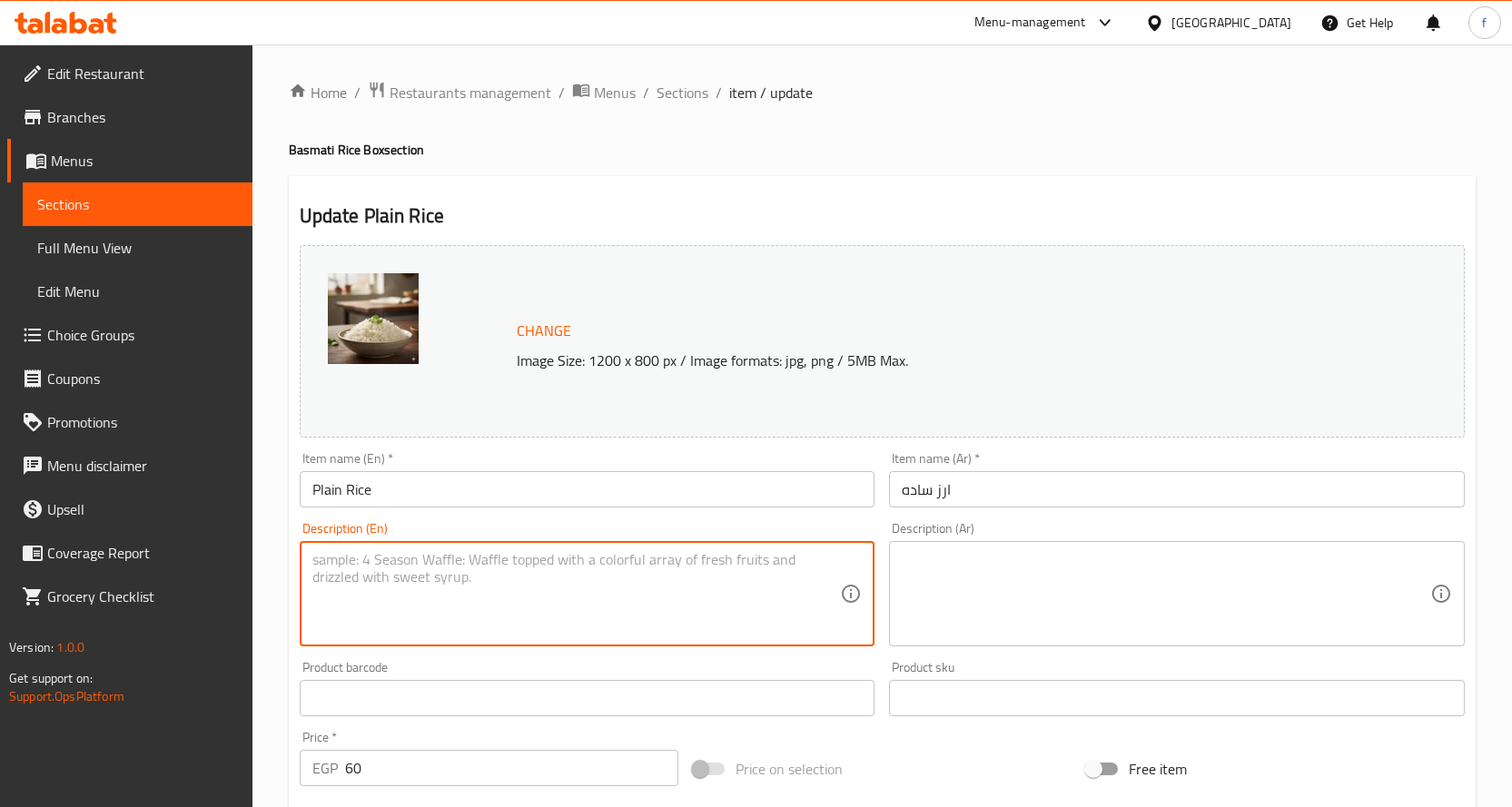
click at [587, 564] on textarea at bounding box center [577, 594] width 528 height 86
paste textarea "Plain basmati rice."
type textarea "Plain basmati rice."
click at [1029, 584] on textarea at bounding box center [1166, 594] width 528 height 86
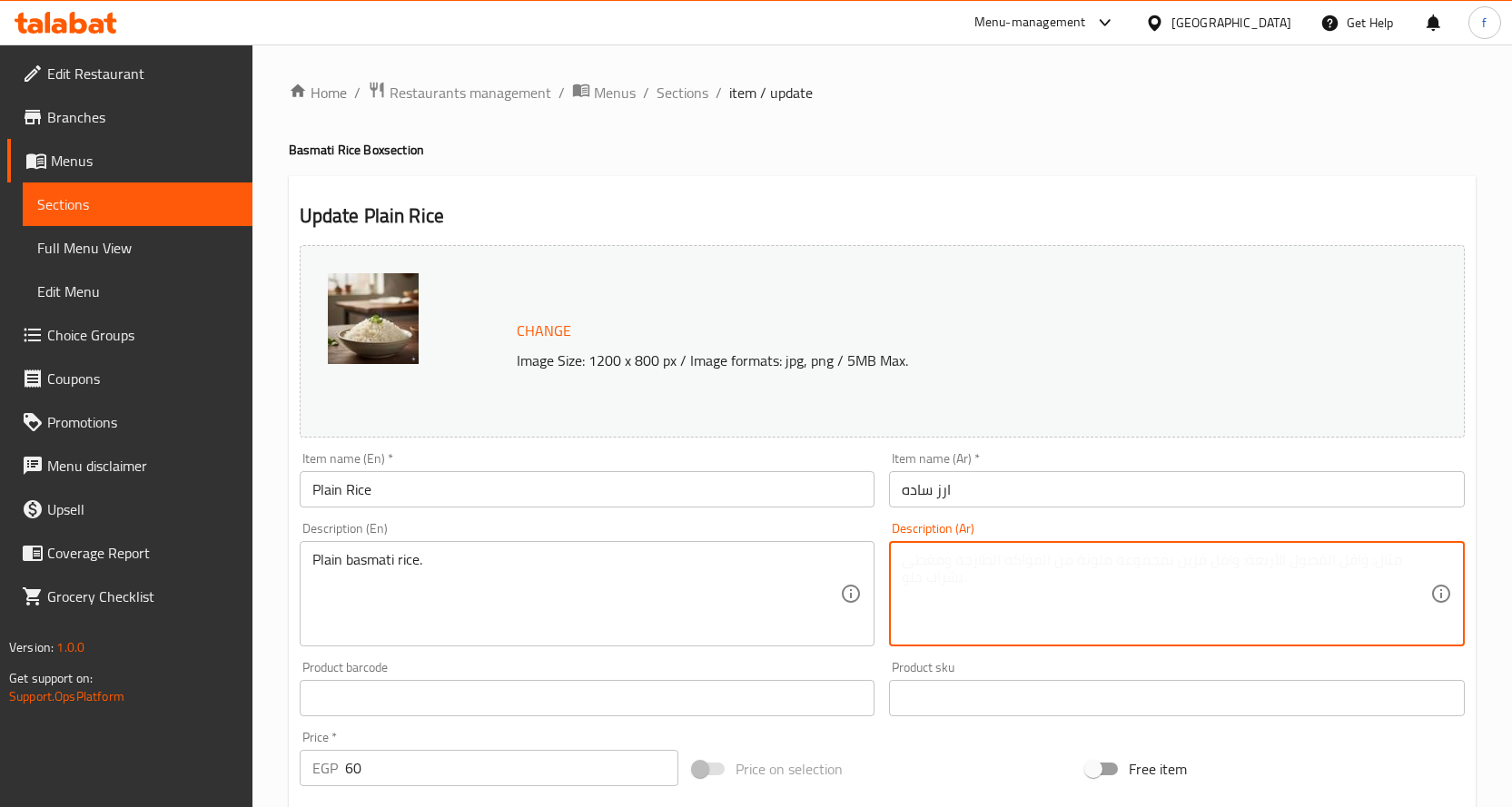
paste textarea "أرز بسمتي سادة."
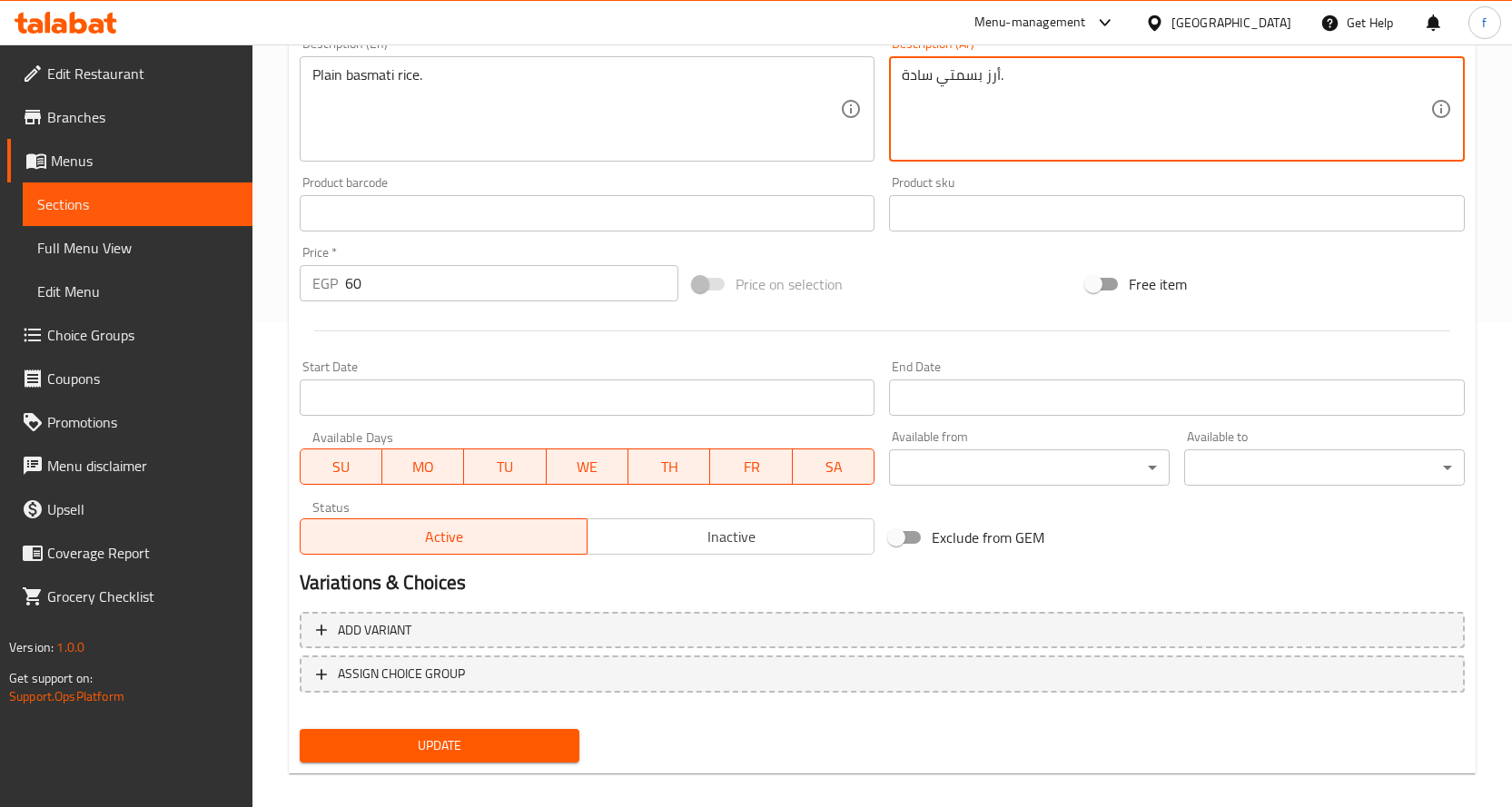
scroll to position [502, 0]
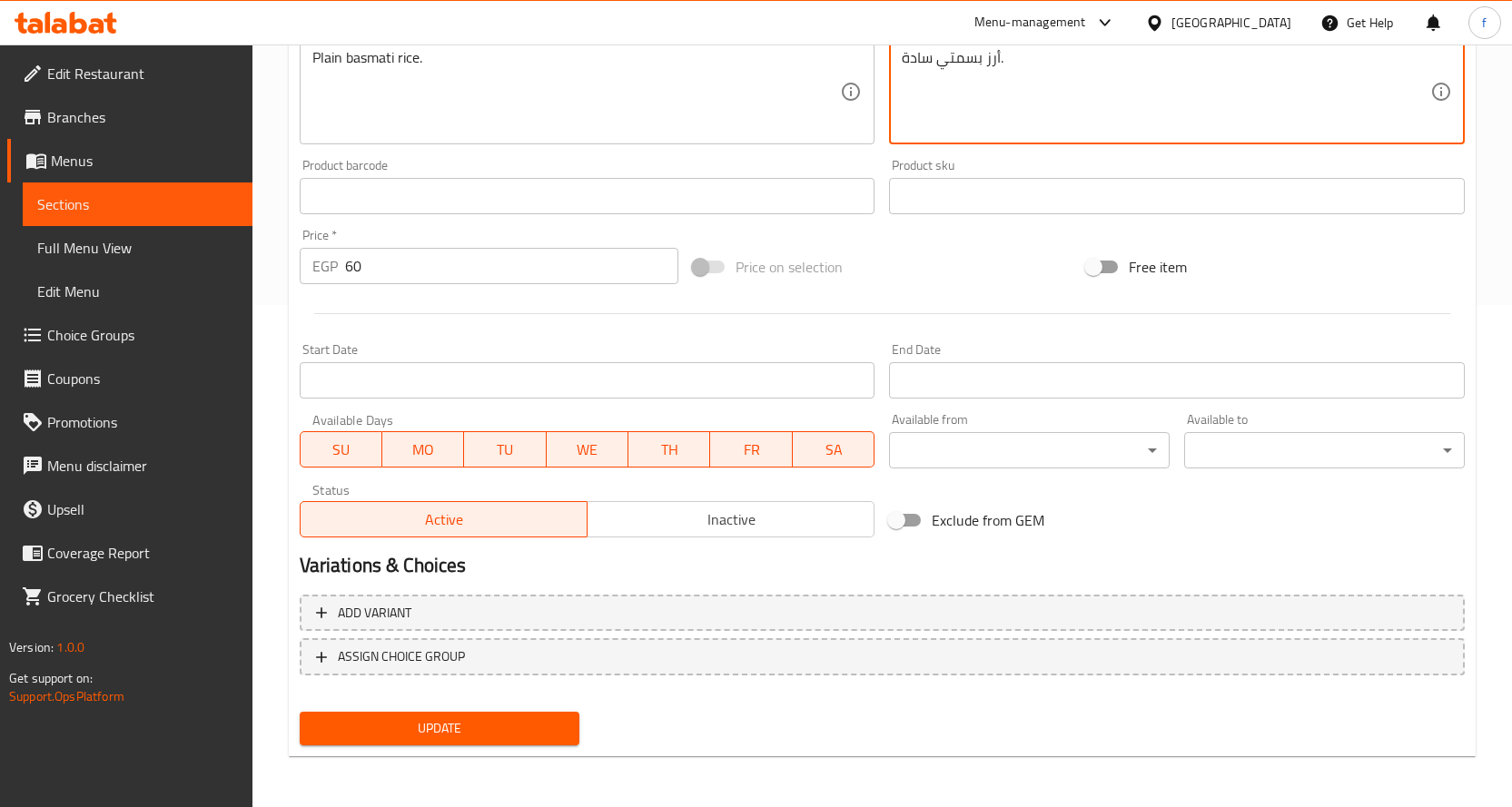
type textarea "أرز بسمتي سادة."
click at [466, 729] on span "Update" at bounding box center [440, 729] width 251 height 22
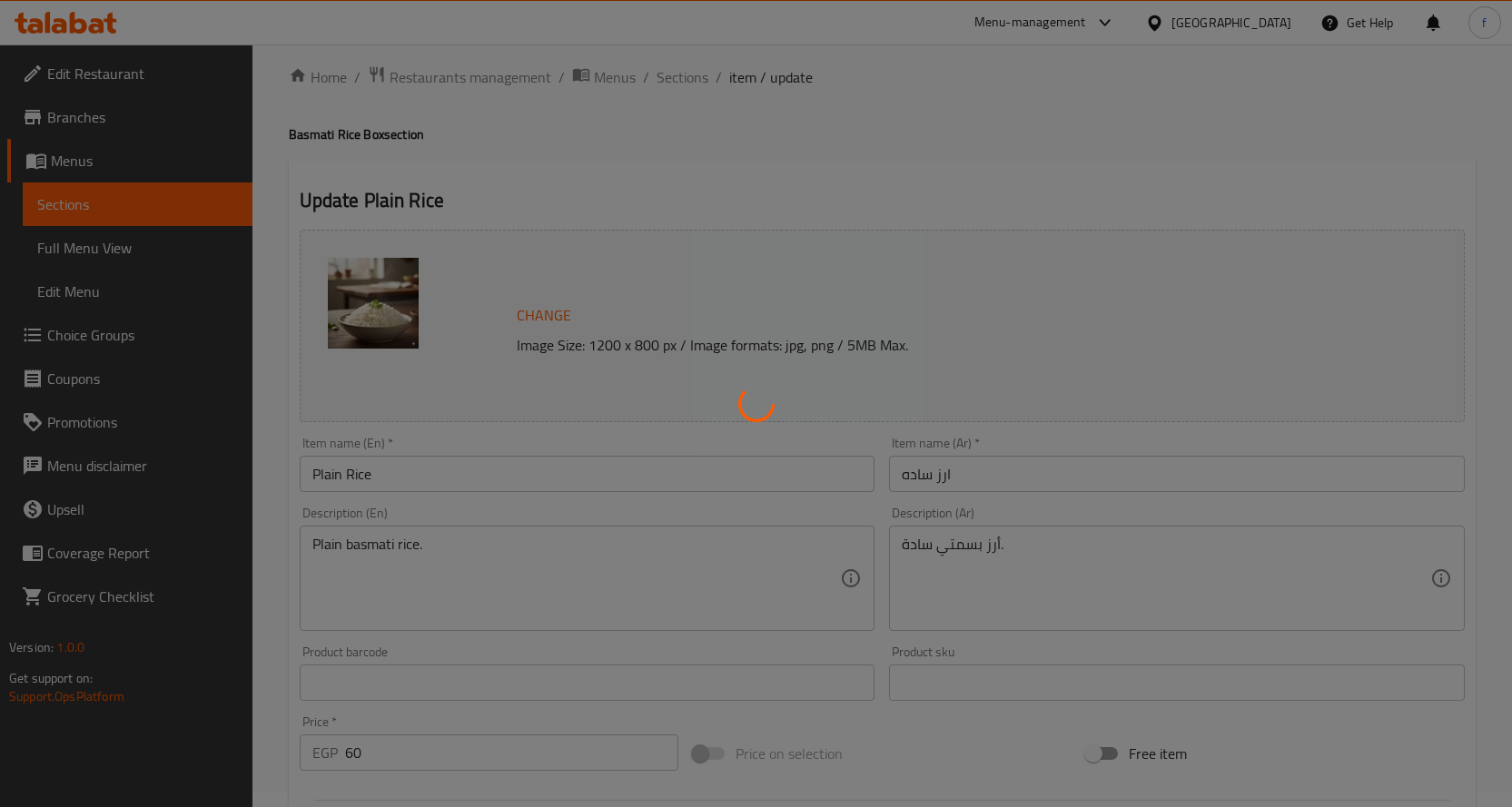
scroll to position [0, 0]
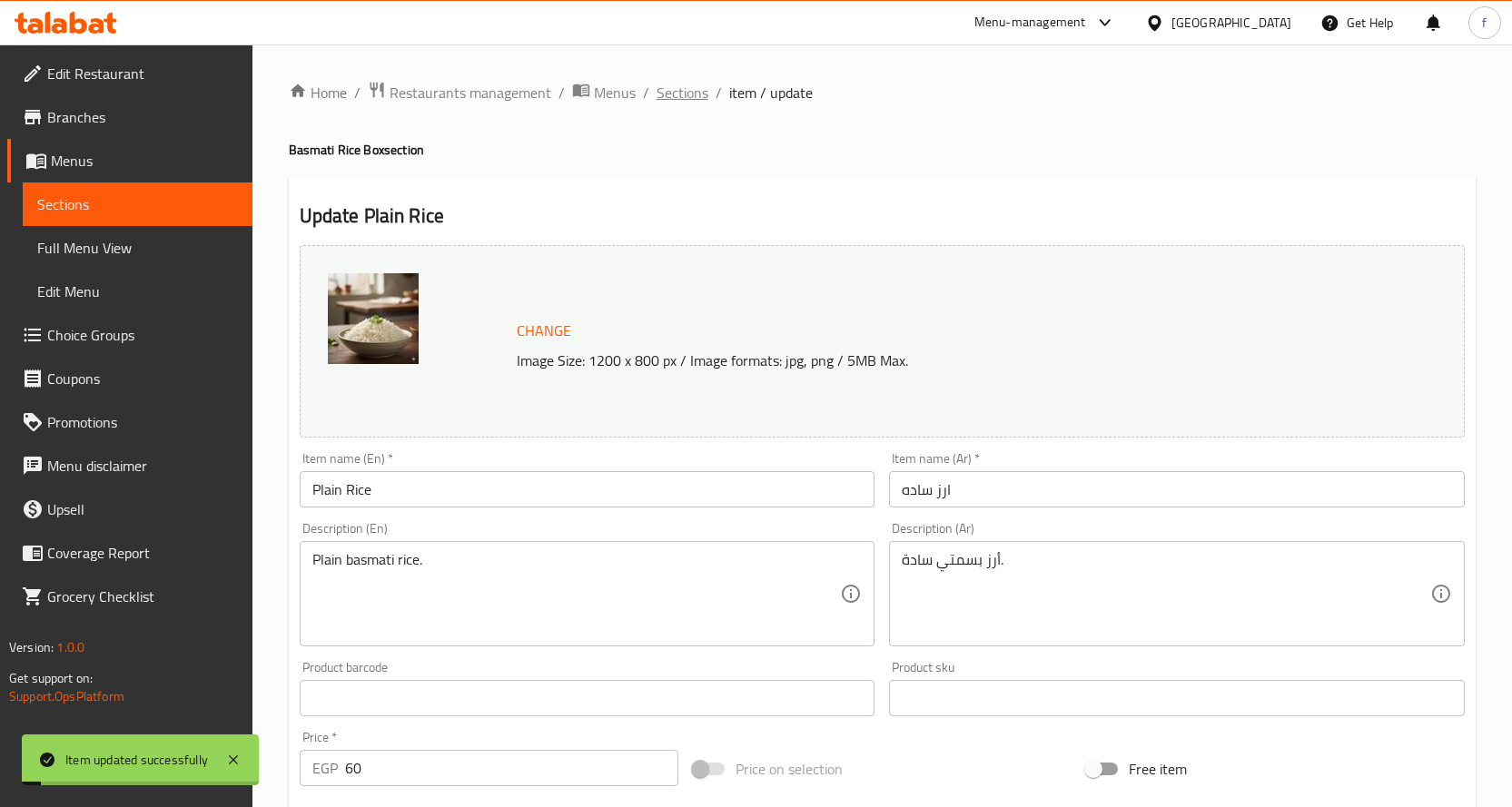
click at [686, 99] on span "Sections" at bounding box center [681, 92] width 51 height 21
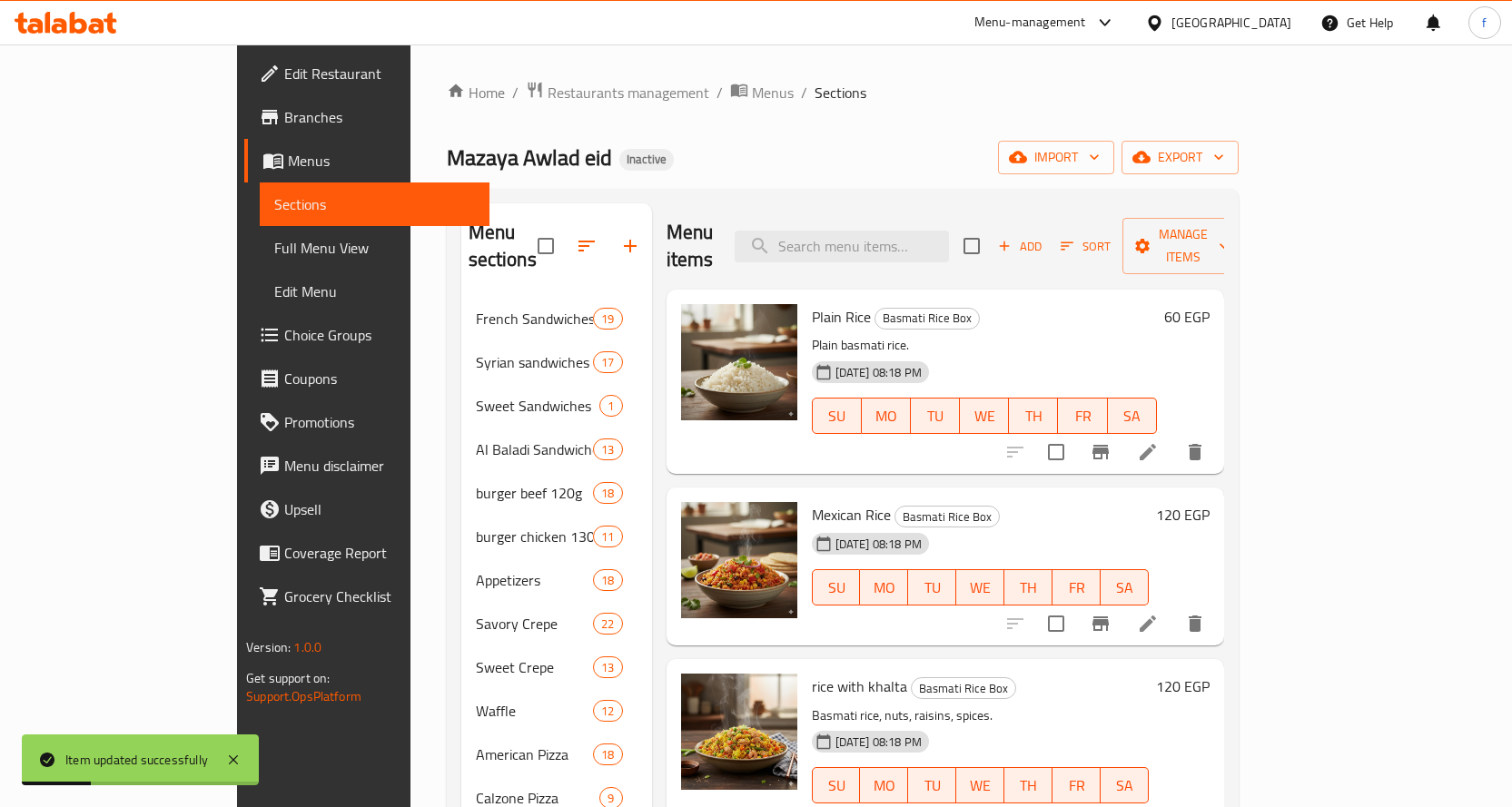
click at [1173, 607] on li at bounding box center [1147, 623] width 50 height 33
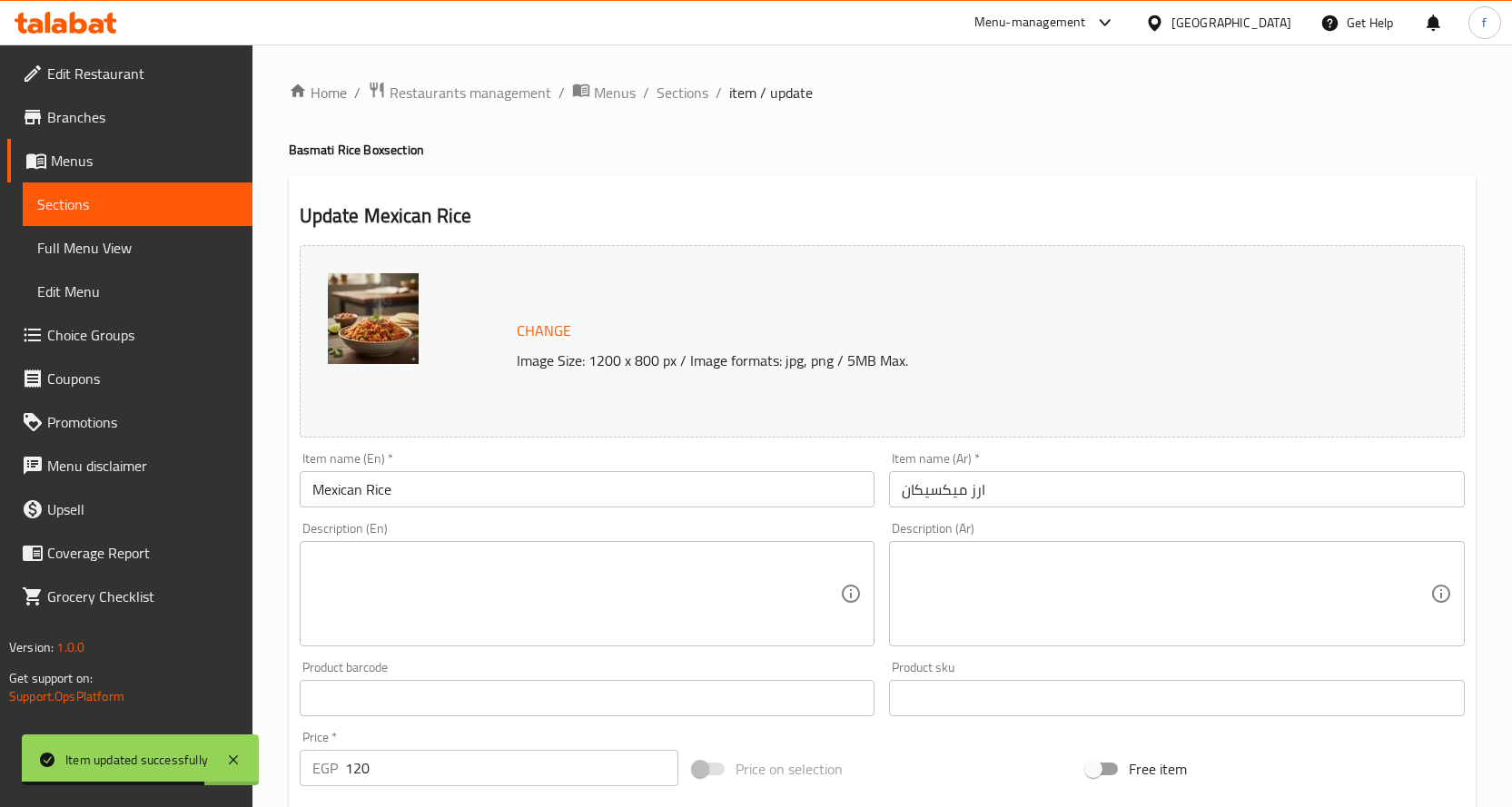
click at [685, 569] on textarea at bounding box center [577, 594] width 528 height 86
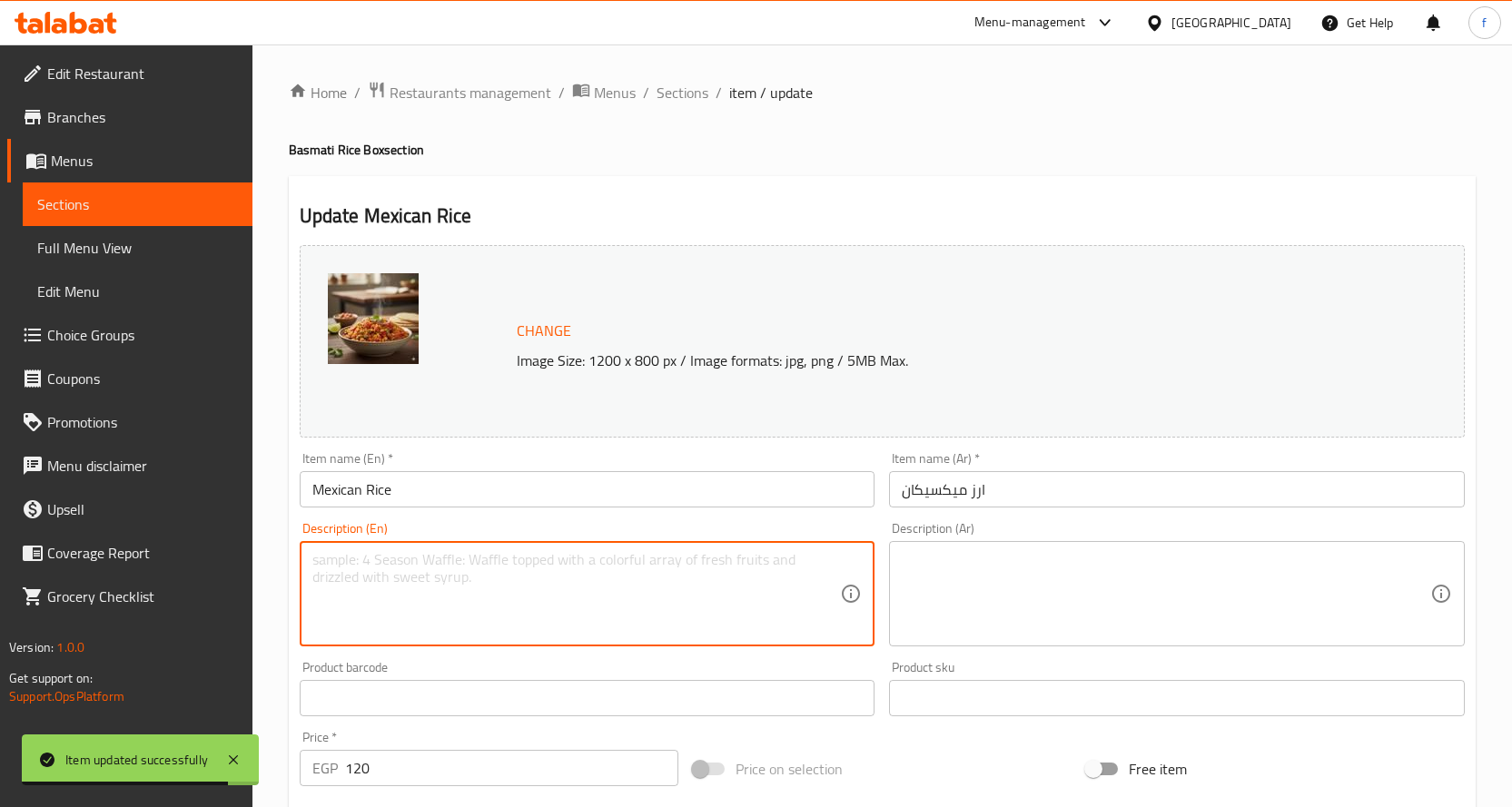
paste textarea "Basmati rice, vegetables, Mexican spices."
type textarea "Basmati rice, vegetables, Mexican spices."
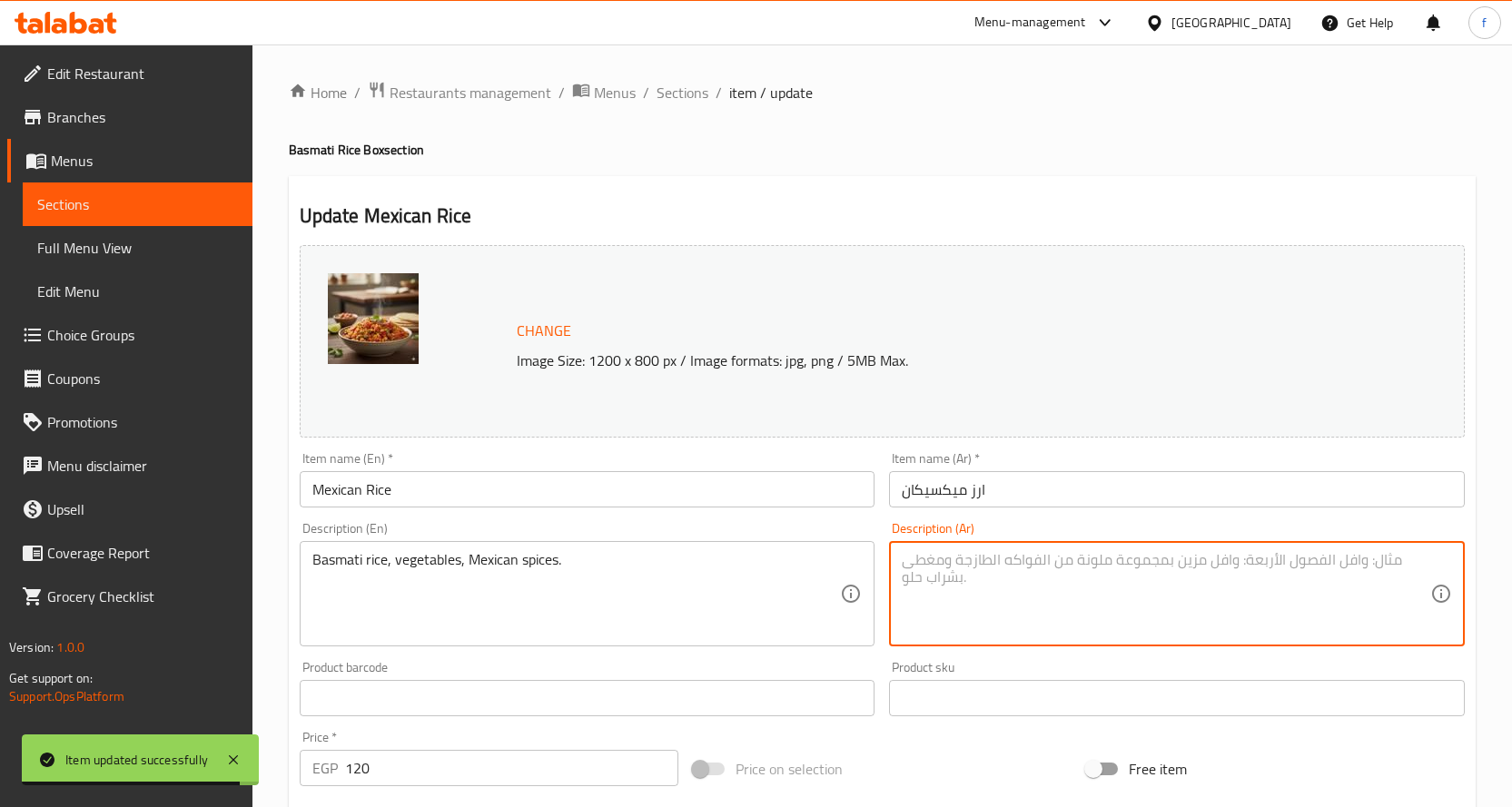
click at [1013, 560] on textarea at bounding box center [1166, 594] width 528 height 86
paste textarea "أرز بسمتي، خضروات، بهارات مكسيكية."
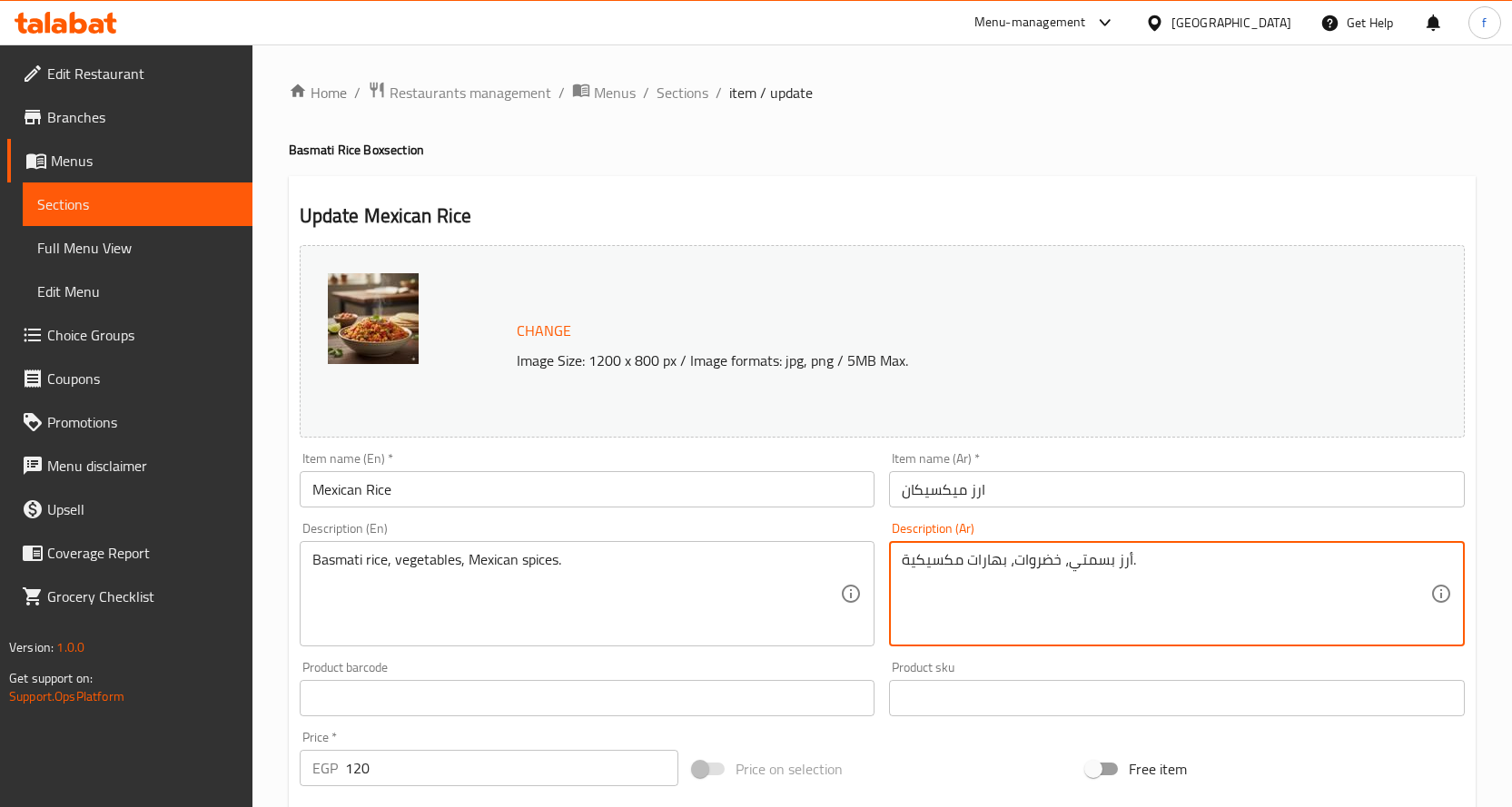
drag, startPoint x: 1005, startPoint y: 567, endPoint x: 970, endPoint y: 568, distance: 35.0
click at [970, 568] on textarea "أرز بسمتي، خضروات، بهارات مكسيكية." at bounding box center [1166, 594] width 528 height 86
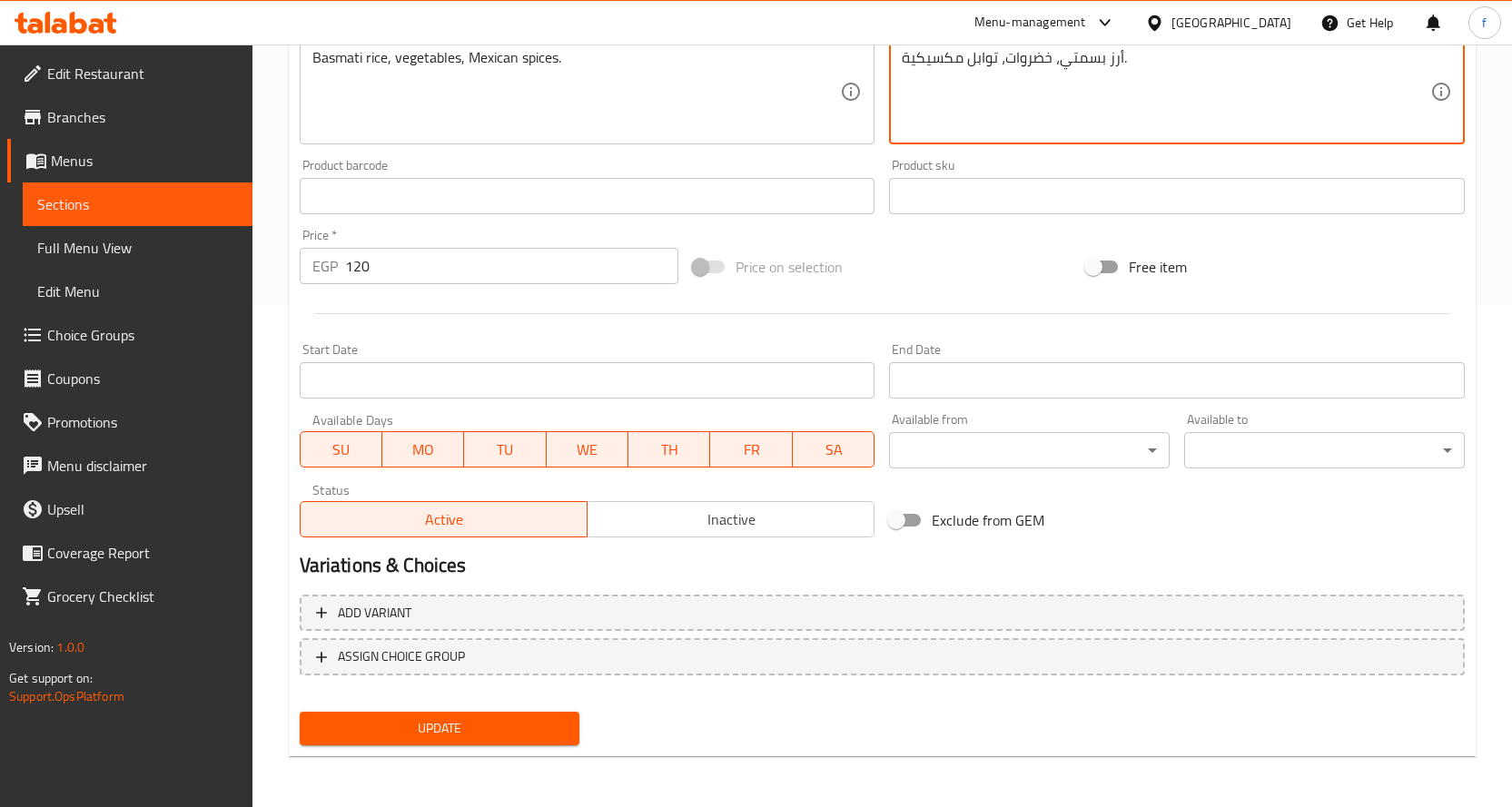
type textarea "أرز بسمتي، خضروات، توابل مكسيكية."
click at [367, 729] on span "Update" at bounding box center [440, 729] width 251 height 22
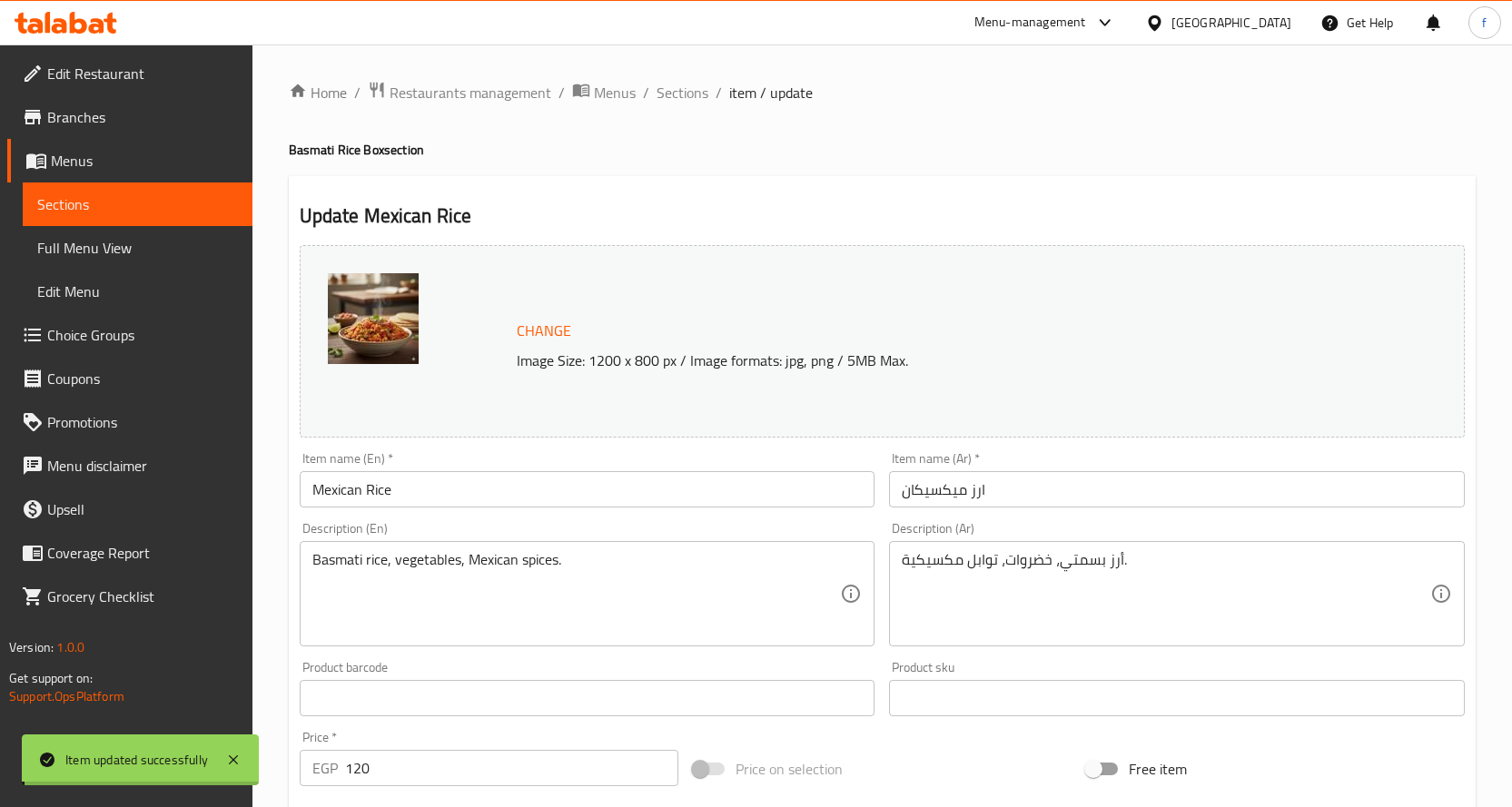
click at [670, 93] on span "Sections" at bounding box center [681, 92] width 51 height 21
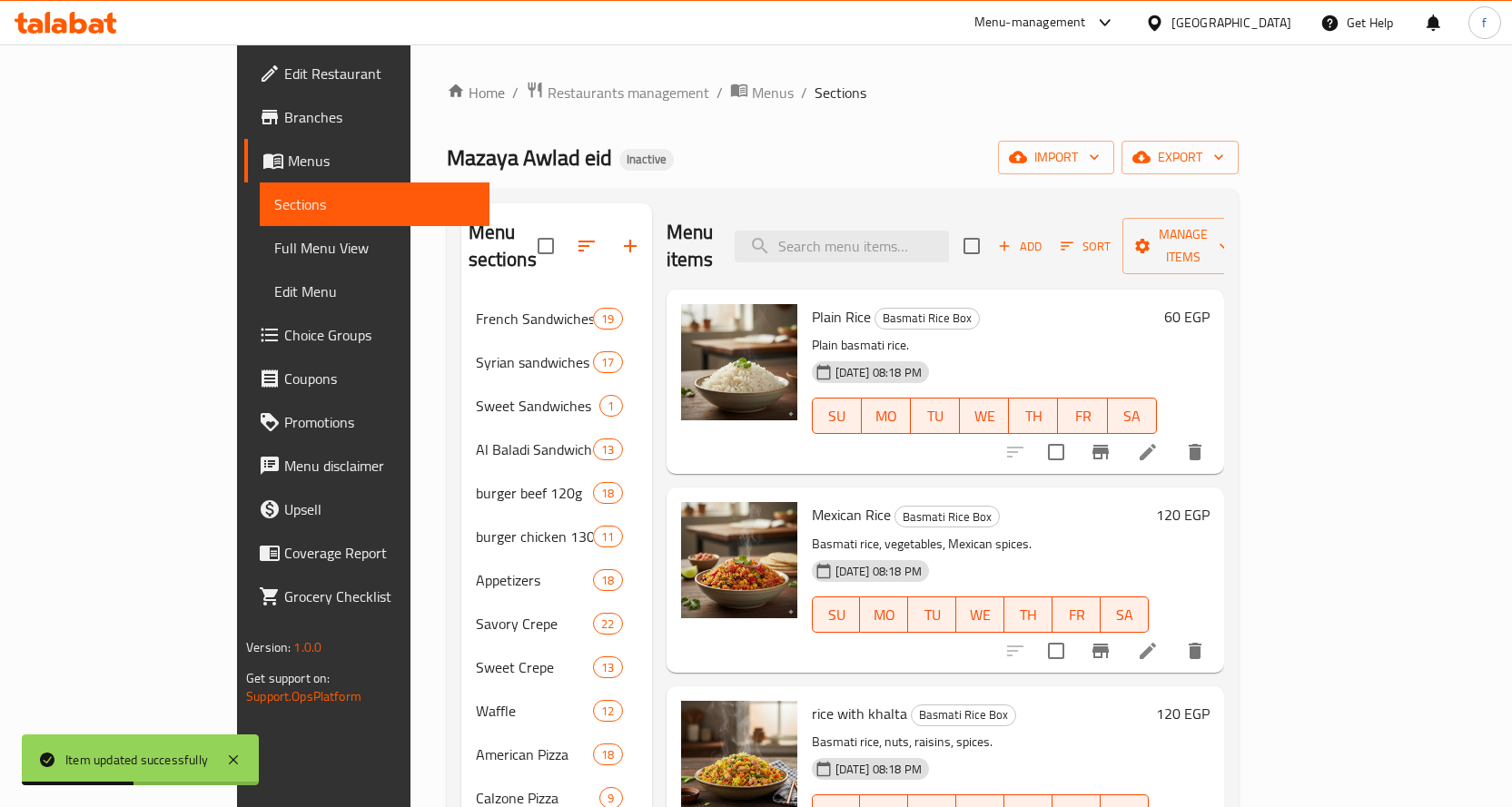
scroll to position [182, 0]
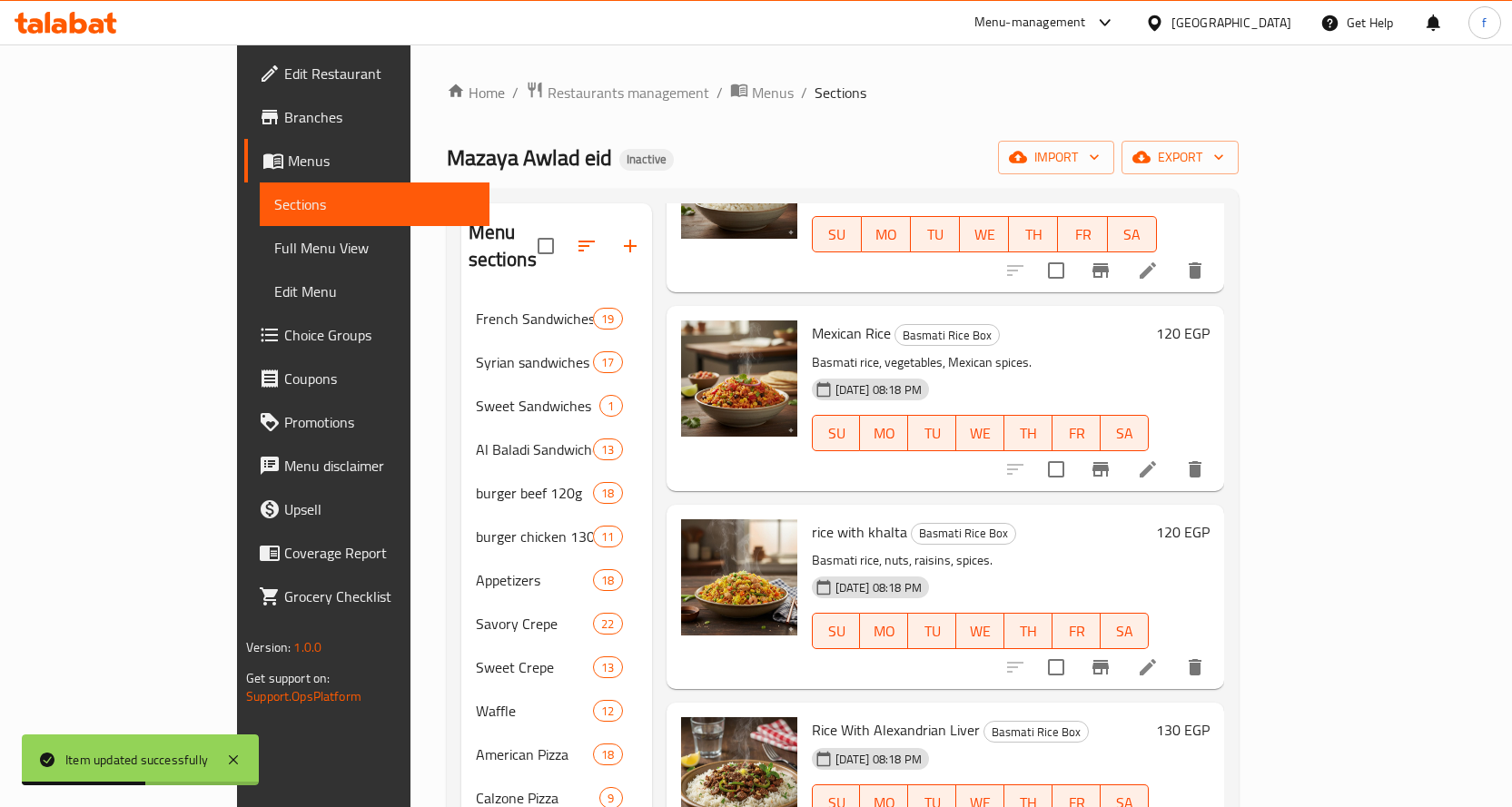
click at [1158, 656] on icon at bounding box center [1147, 666] width 21 height 21
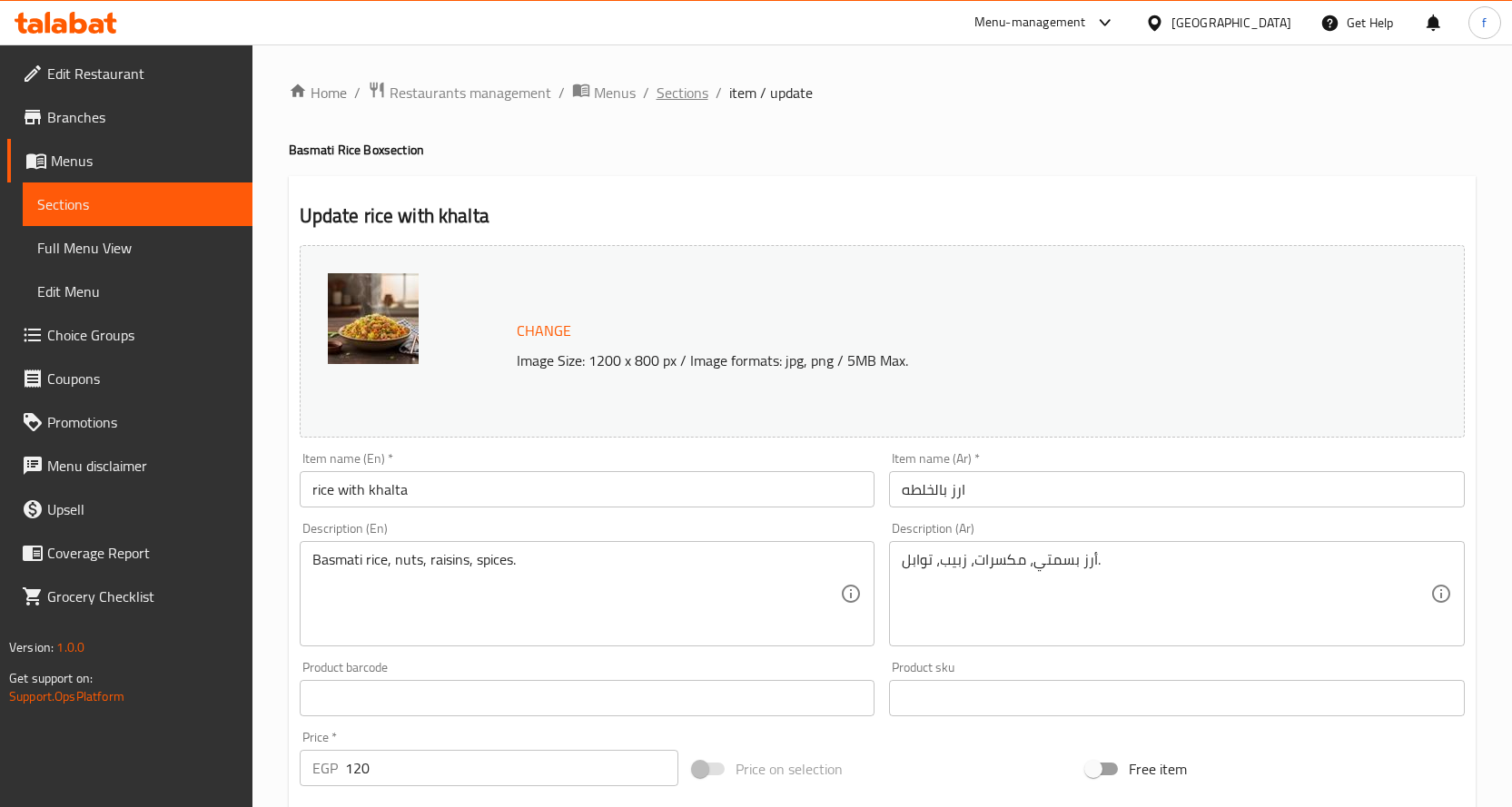
click at [706, 85] on span "Sections" at bounding box center [681, 92] width 51 height 21
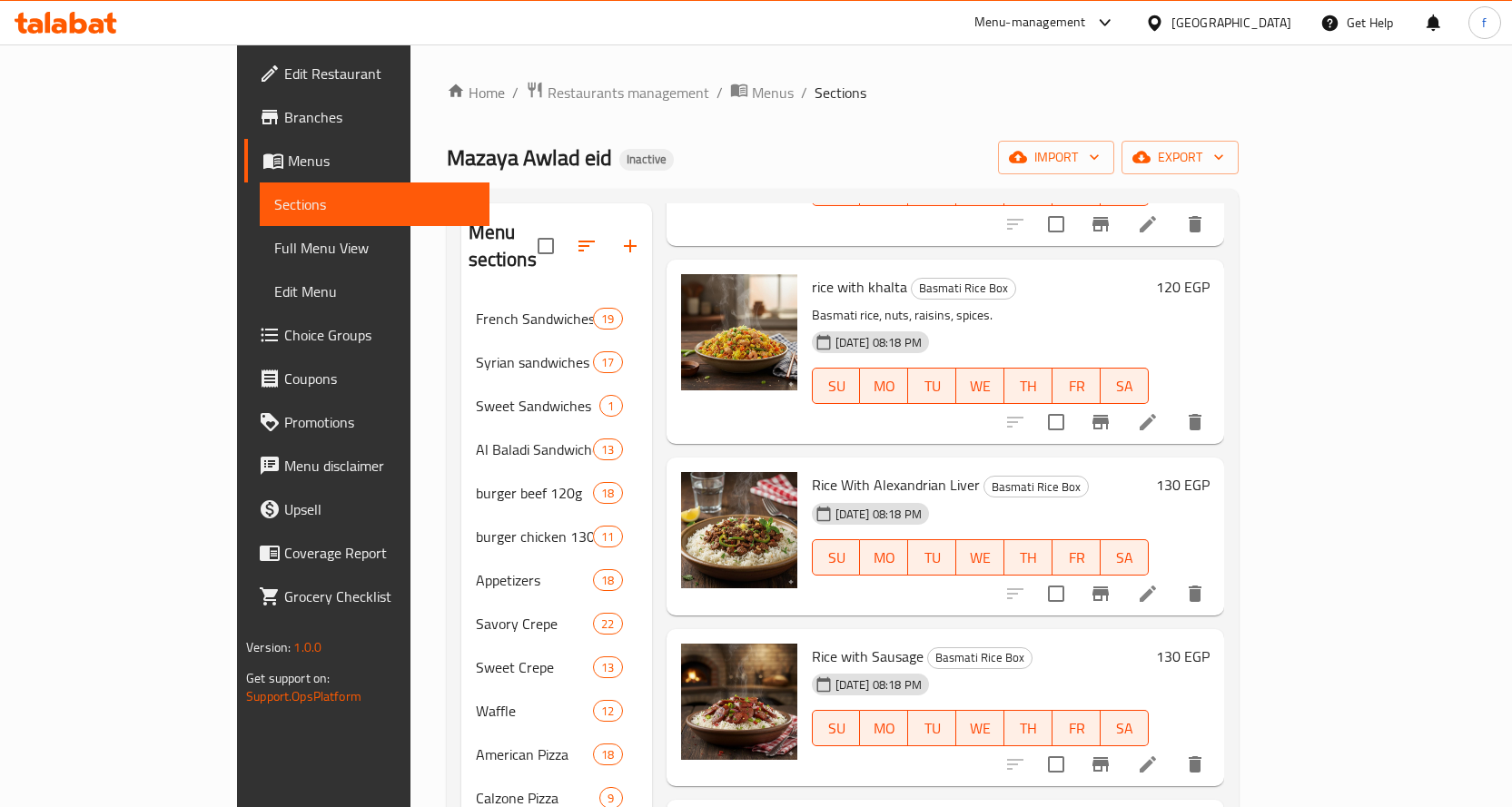
scroll to position [453, 0]
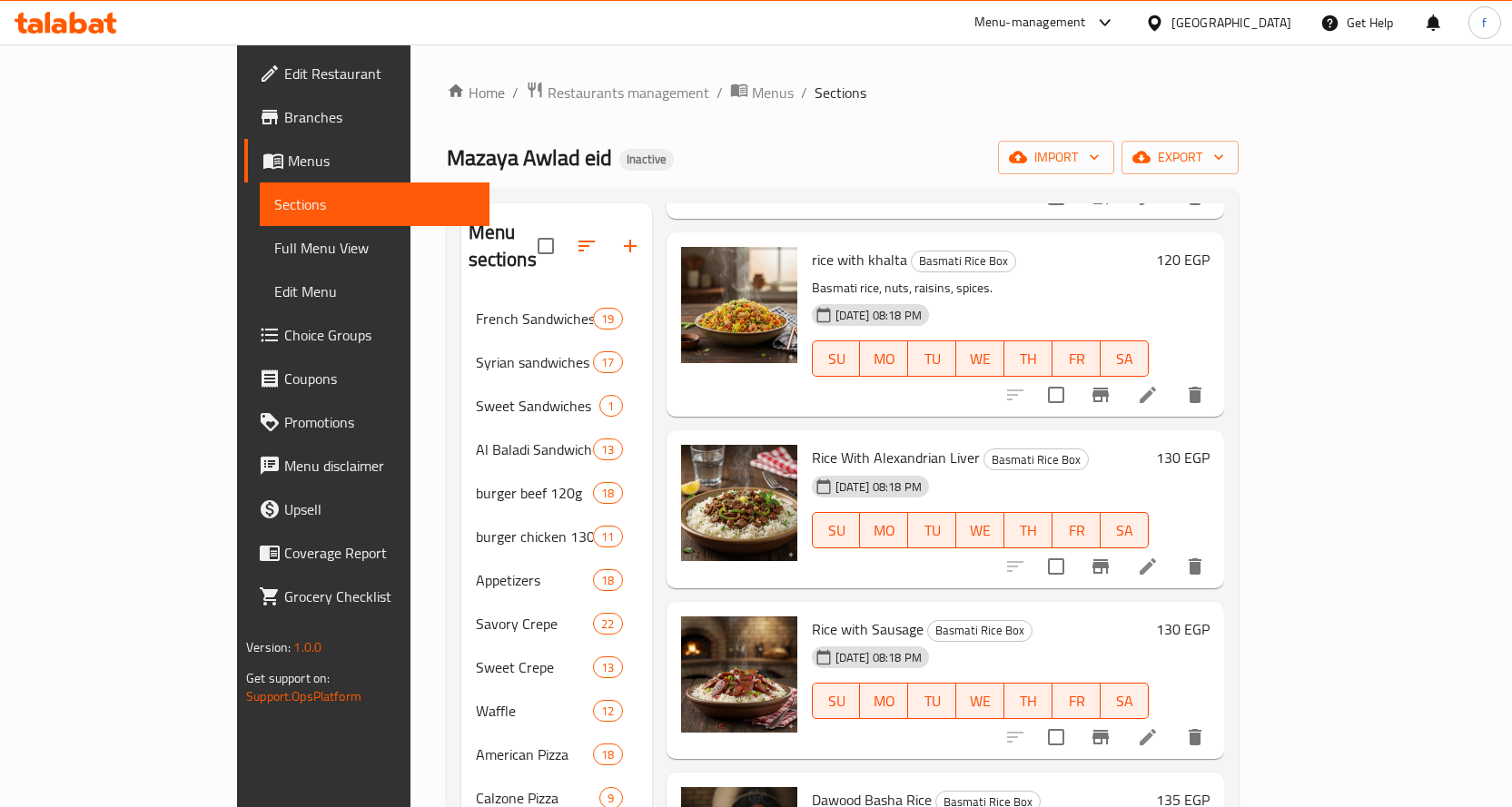
click at [1173, 550] on li at bounding box center [1147, 566] width 50 height 33
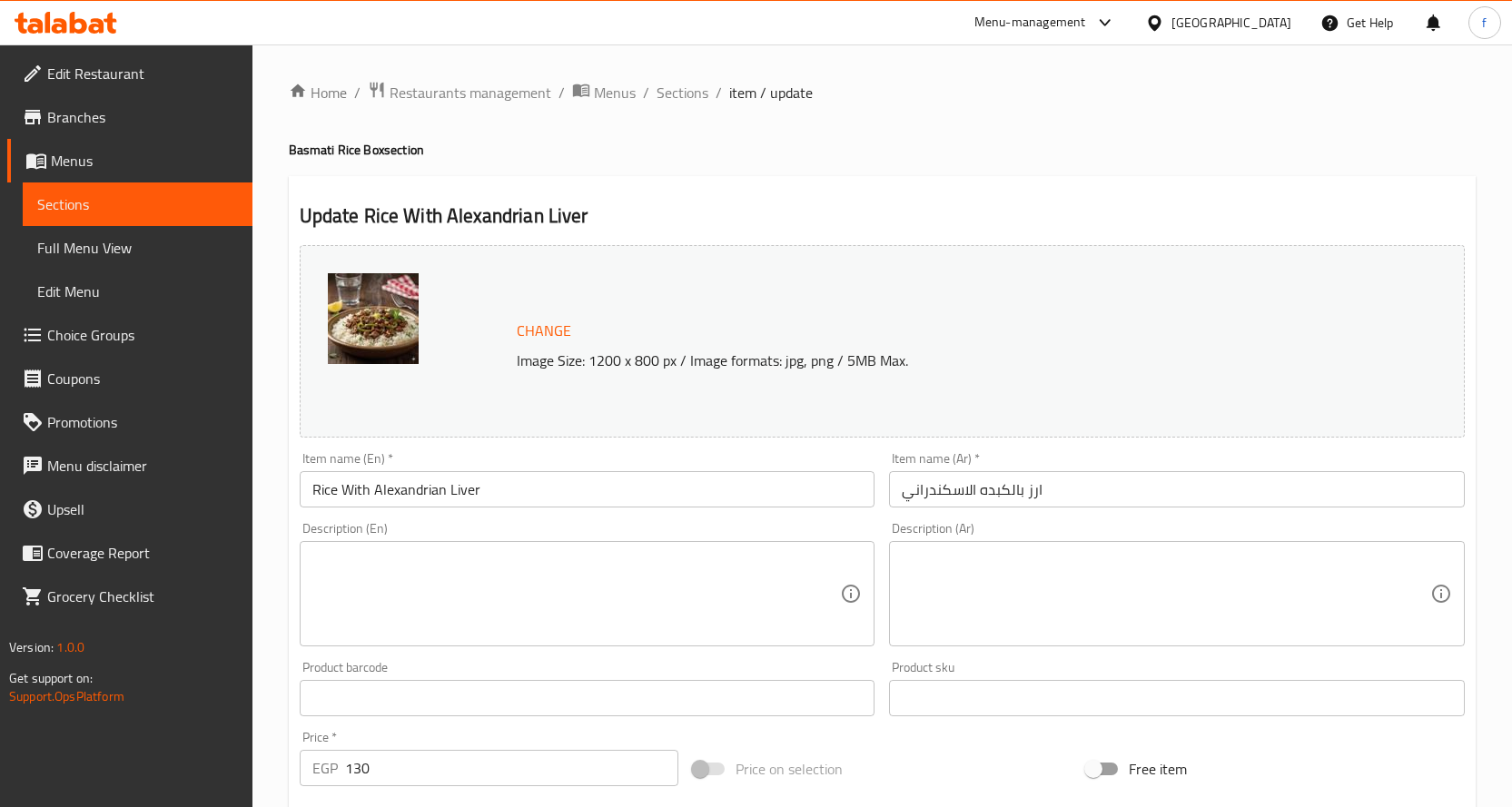
click at [594, 601] on textarea at bounding box center [577, 594] width 528 height 86
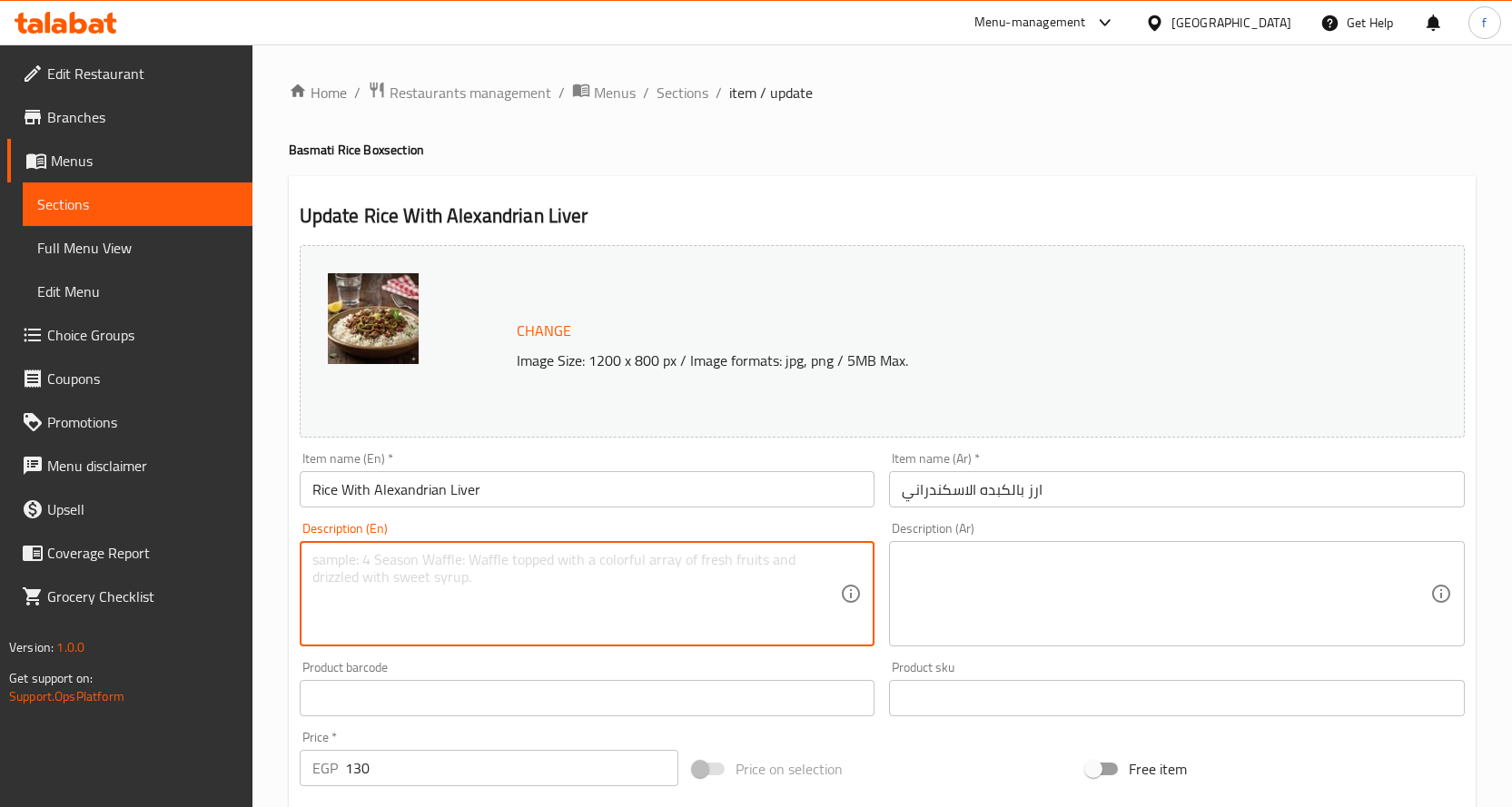
paste textarea "Basmati rice, Alexandrian liver."
type textarea "Basmati rice, Alexandrian liver."
click at [1032, 587] on textarea at bounding box center [1166, 594] width 528 height 86
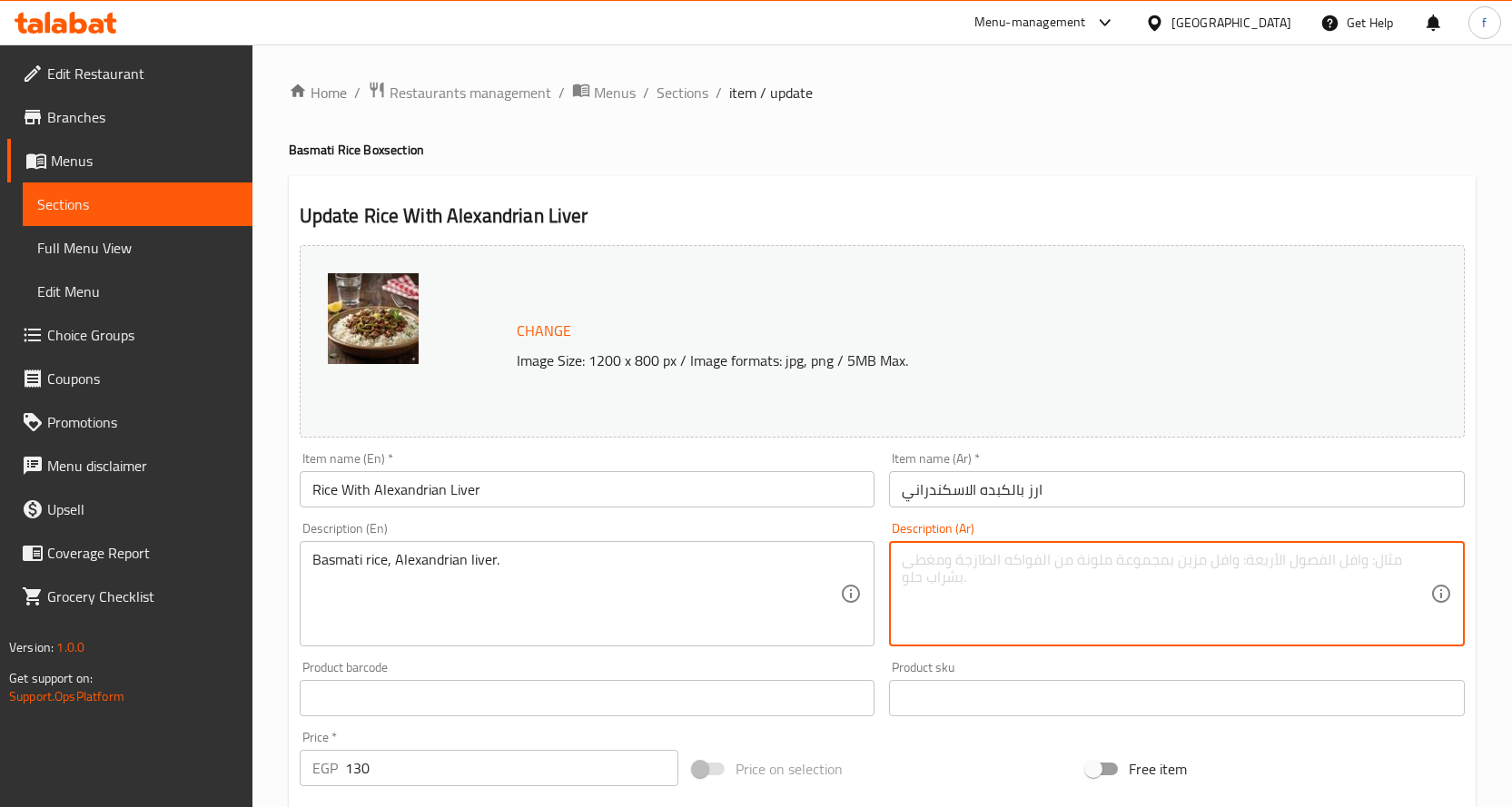
paste textarea "أرز بسمتي، كبدة إسكندراني."
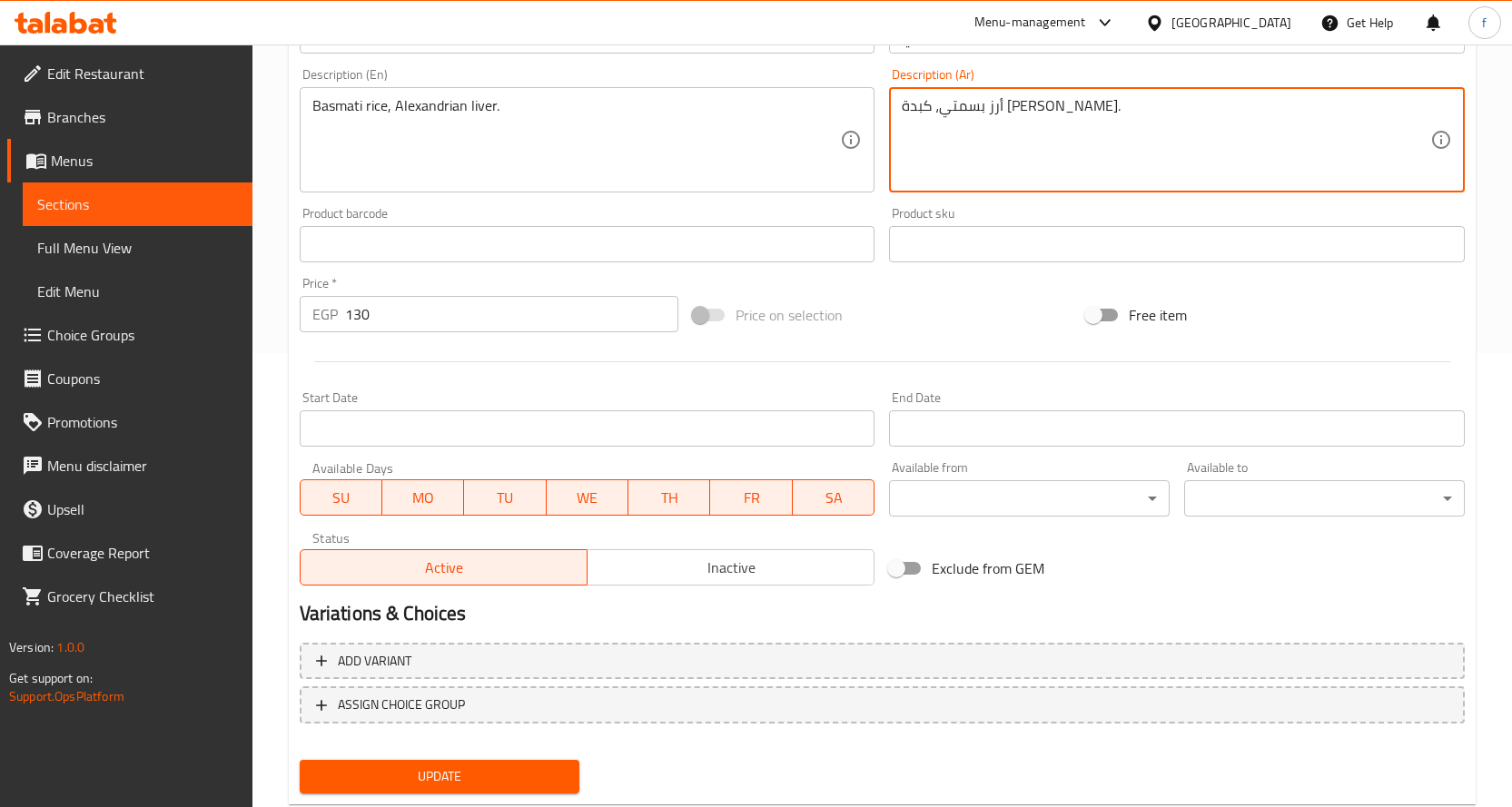
type textarea "أرز بسمتي، كبدة إسكندراني."
click at [501, 778] on span "Update" at bounding box center [440, 776] width 251 height 22
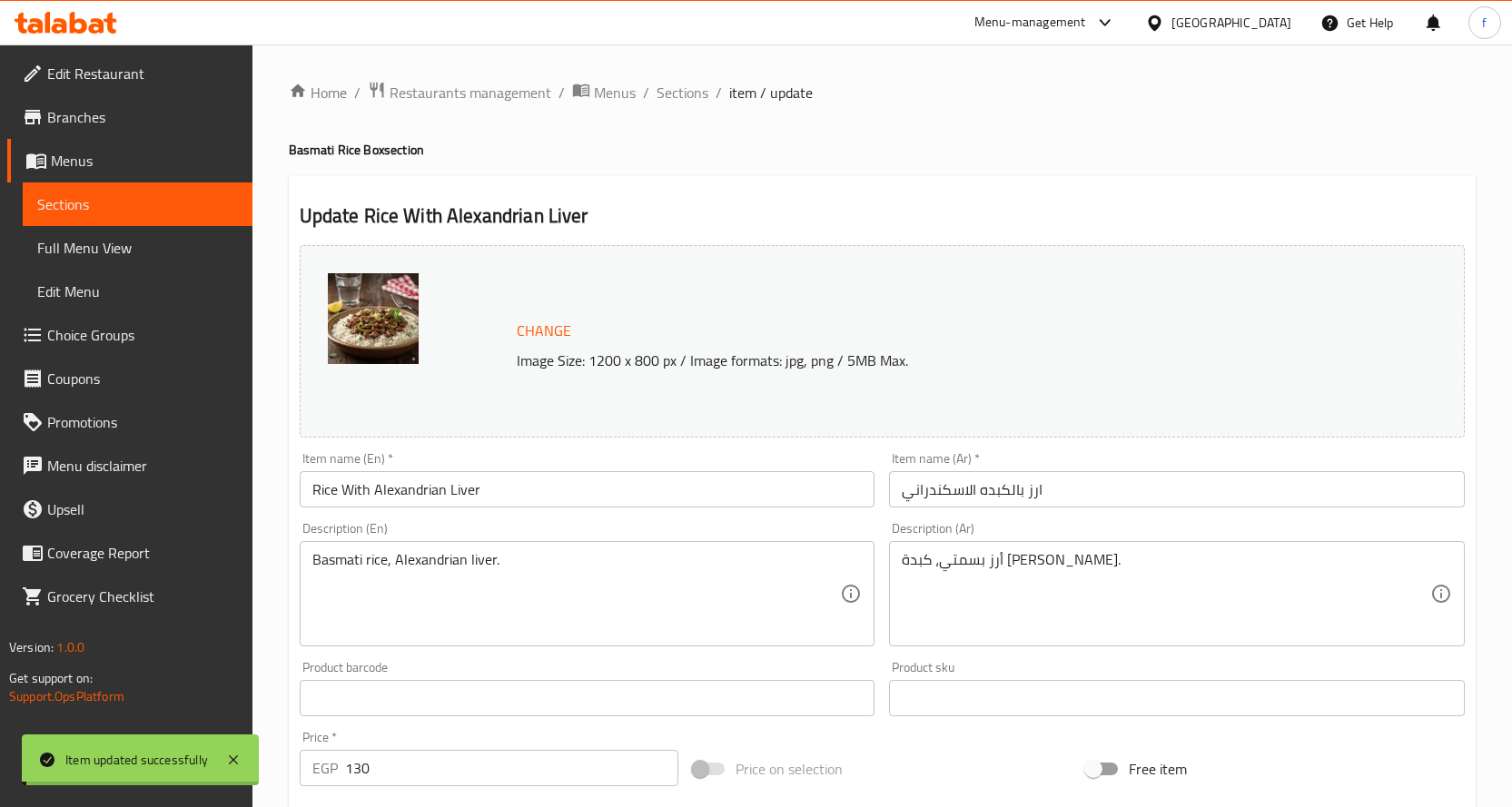
click at [677, 95] on span "Sections" at bounding box center [681, 92] width 51 height 21
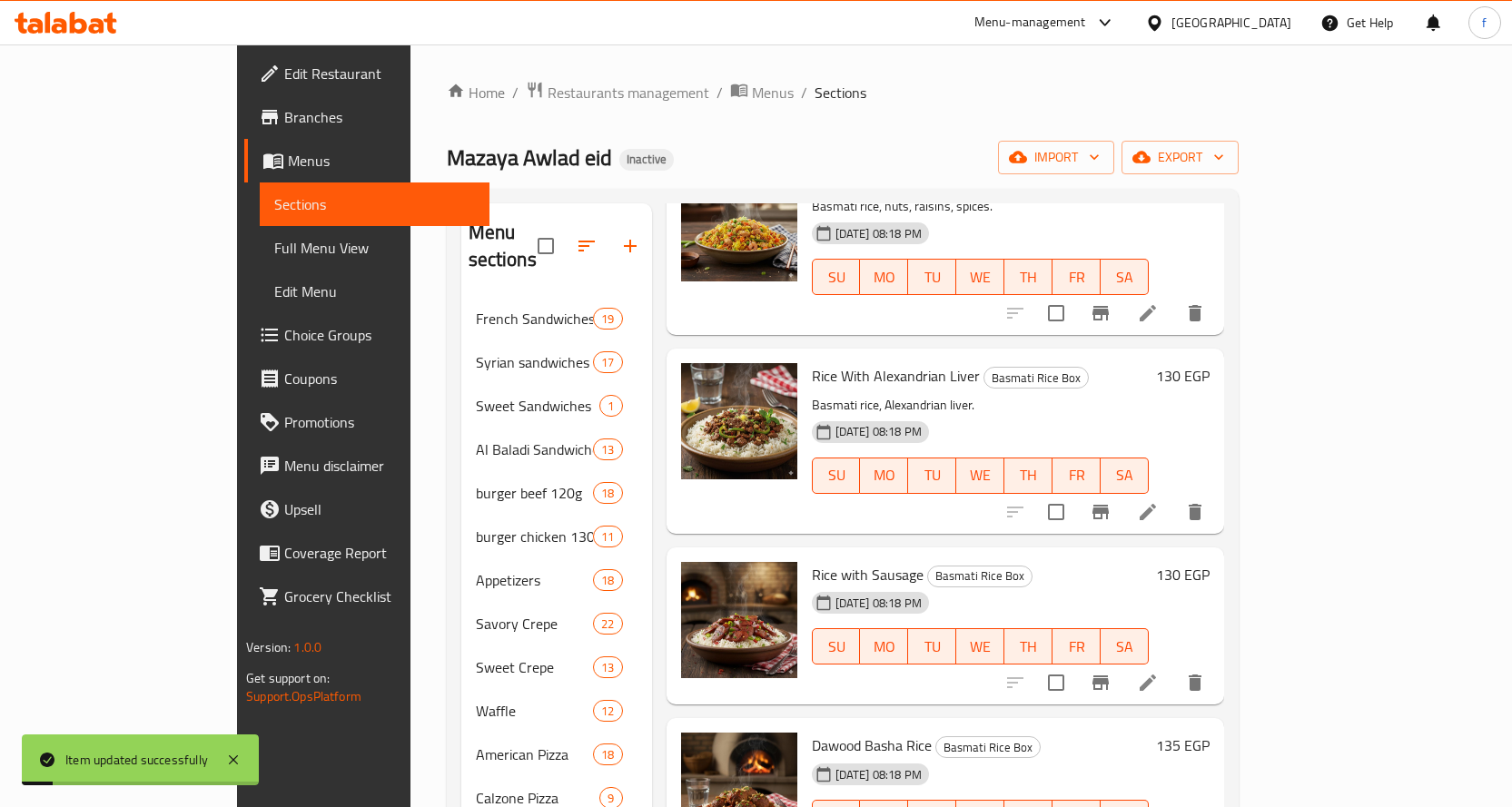
scroll to position [545, 0]
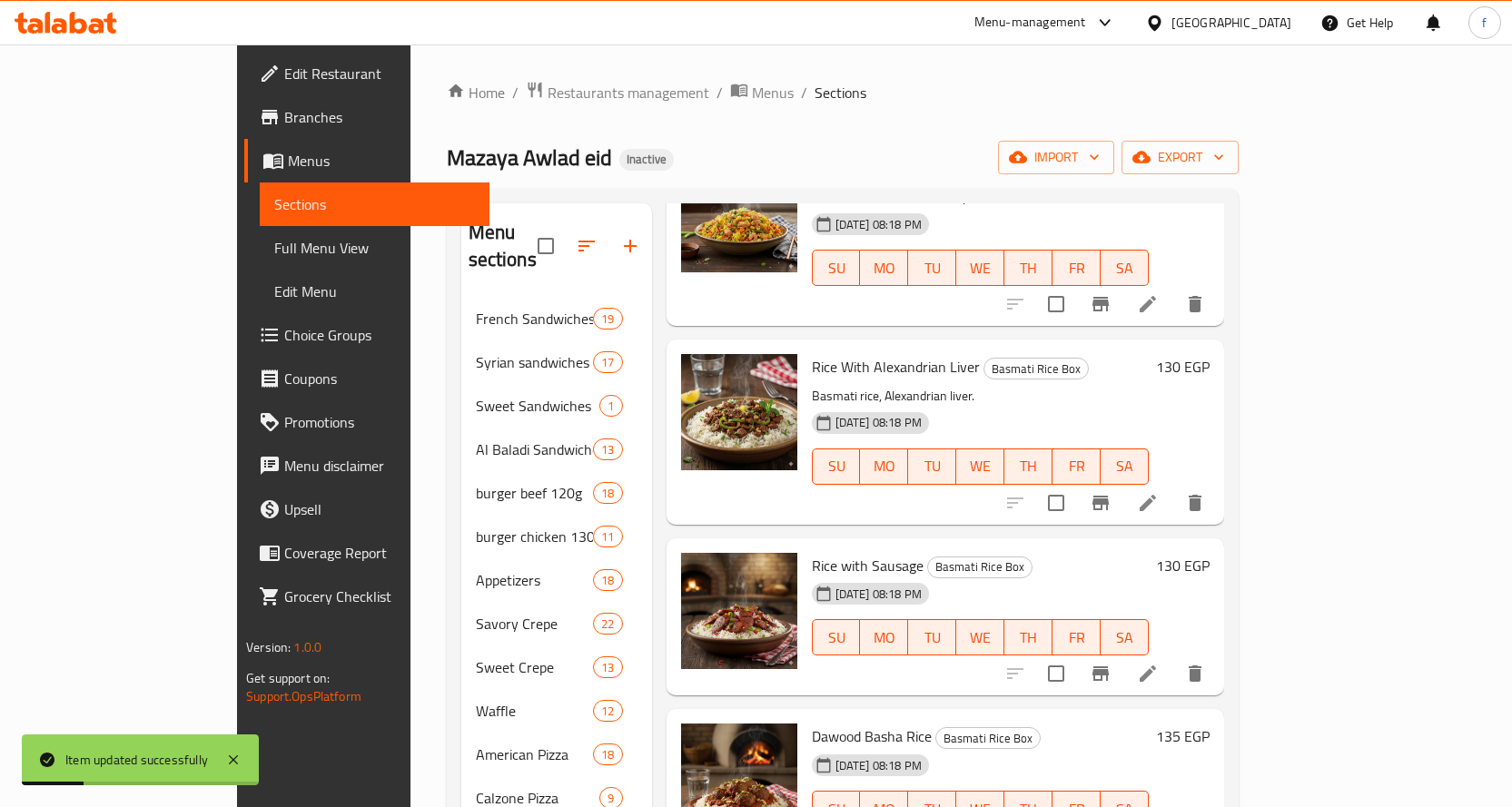
click at [1173, 657] on li at bounding box center [1147, 673] width 50 height 33
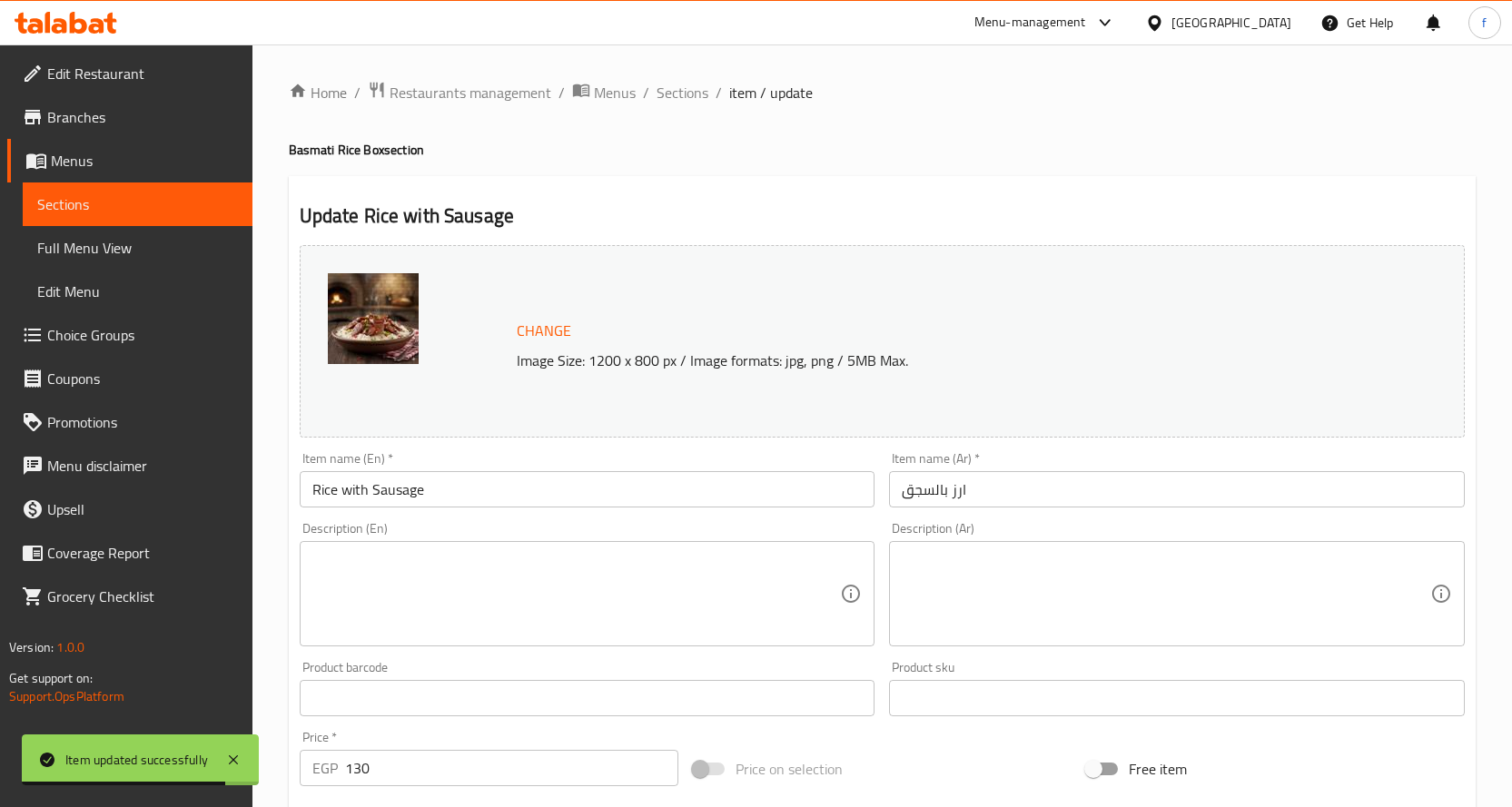
click at [362, 564] on textarea at bounding box center [577, 594] width 528 height 86
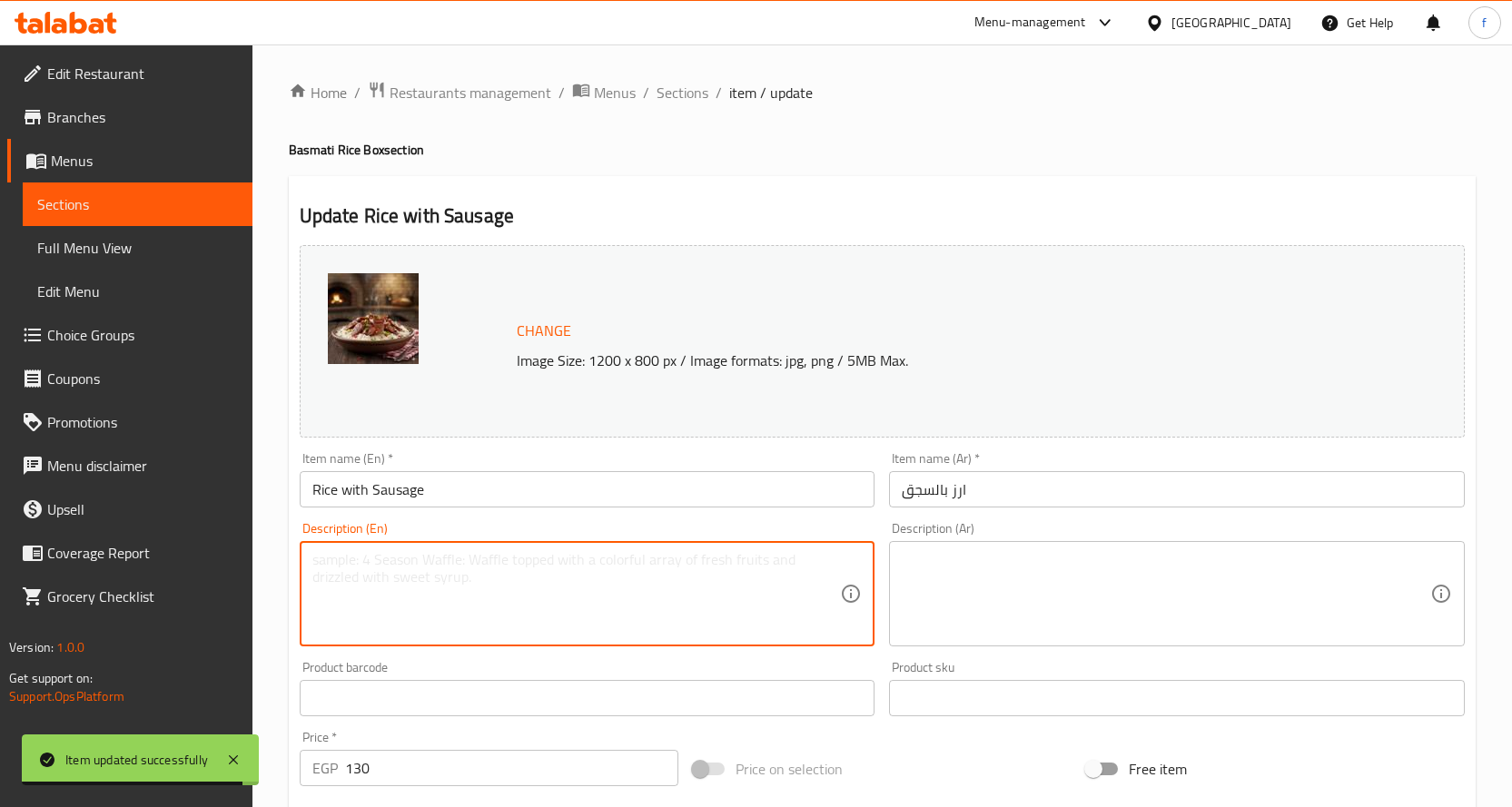
paste textarea "Basmati rice, sausage."
type textarea "Basmati rice, sausage."
click at [1043, 602] on textarea at bounding box center [1166, 594] width 528 height 86
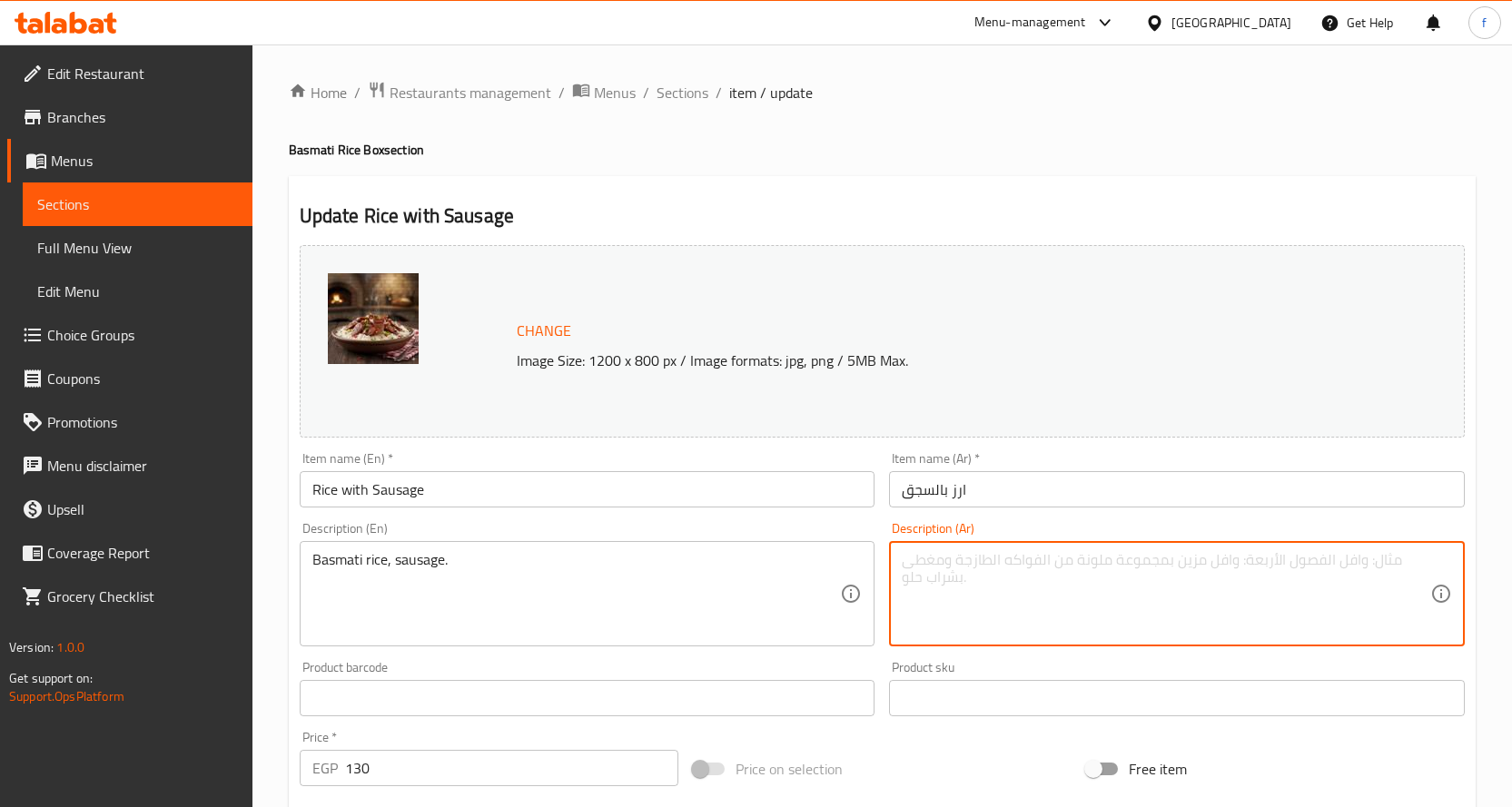
paste textarea "أرز بسمتي، سجق."
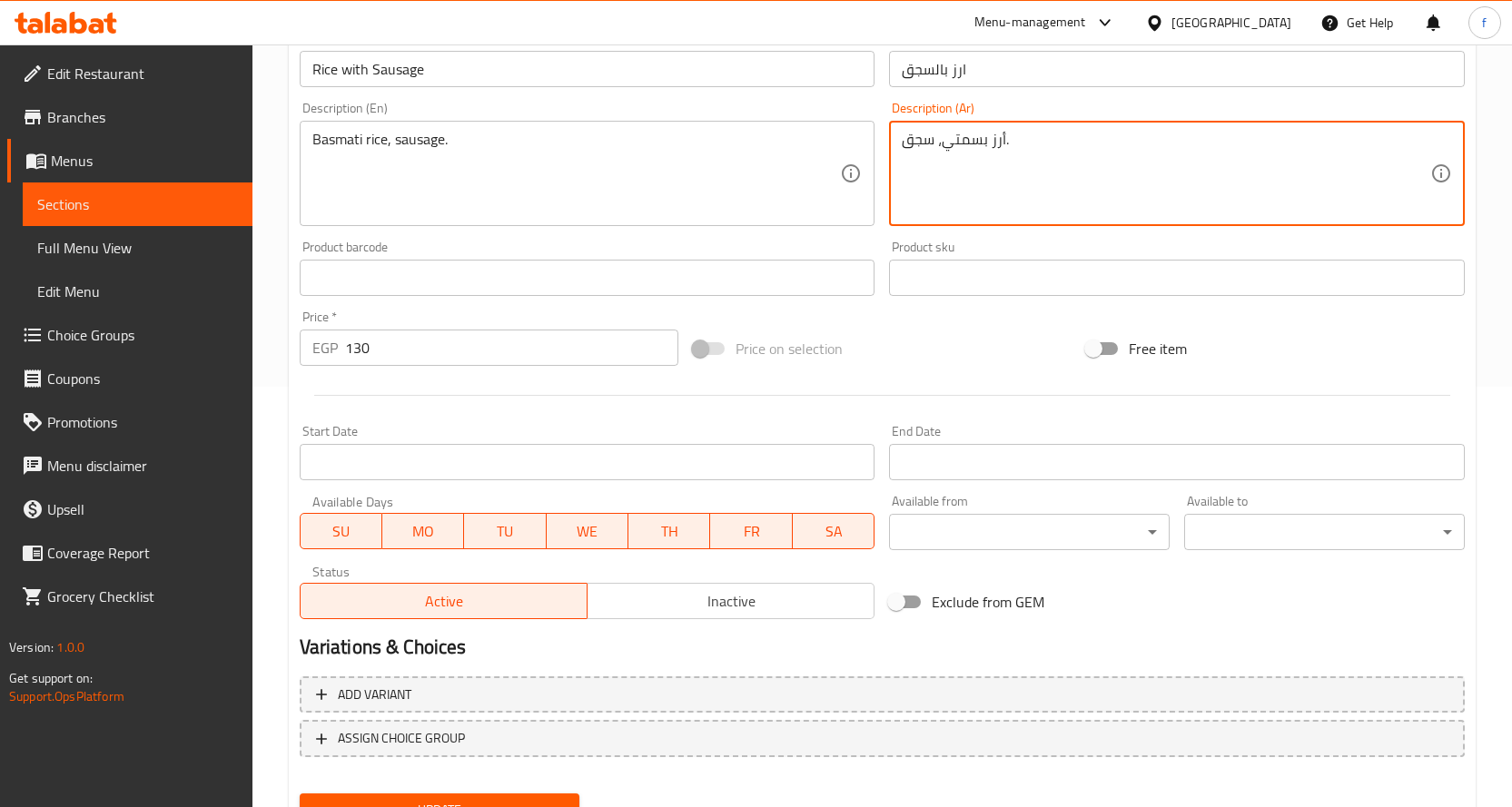
scroll to position [502, 0]
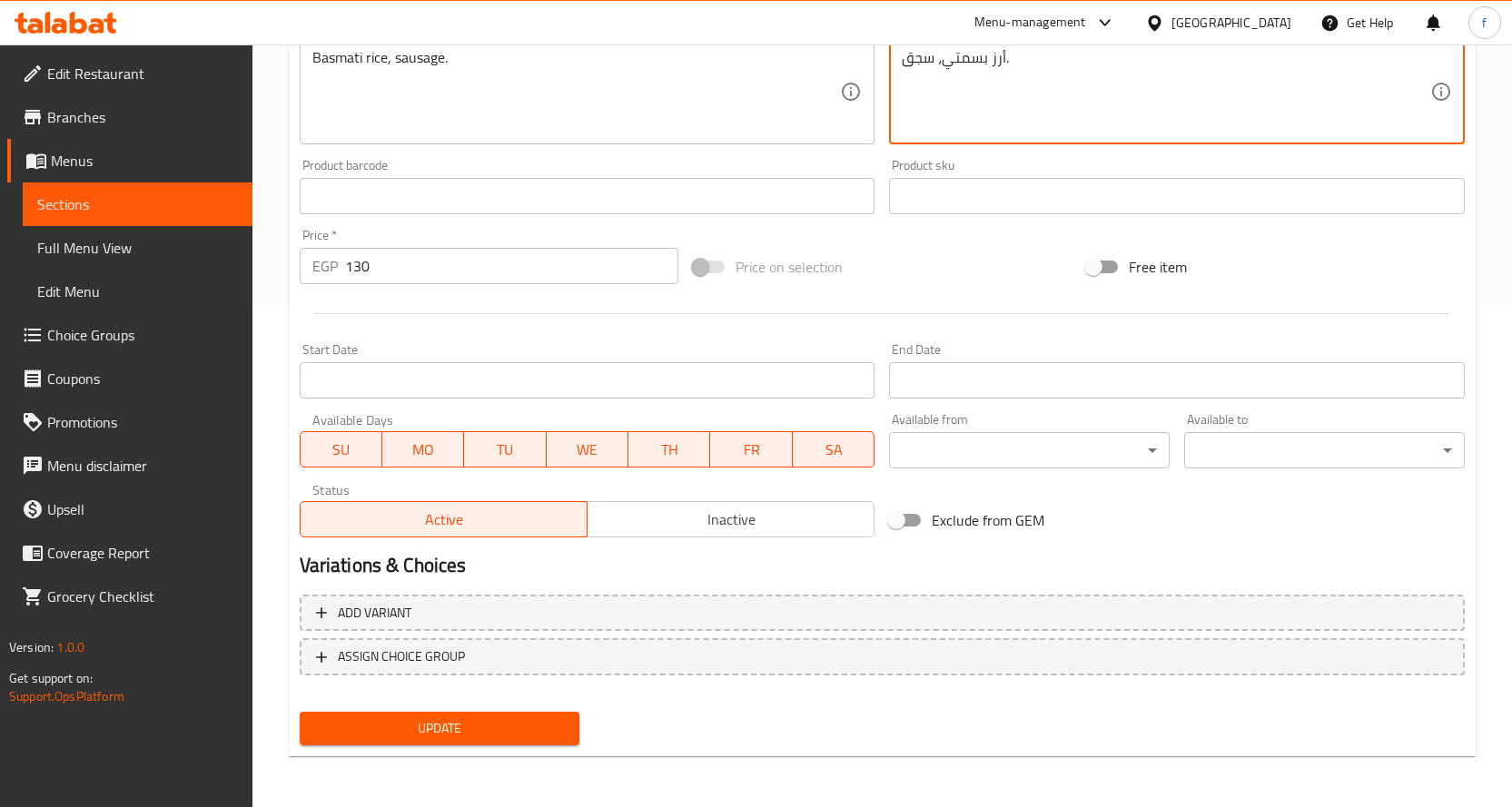
type textarea "أرز بسمتي، سجق."
click at [511, 727] on span "Update" at bounding box center [440, 729] width 251 height 22
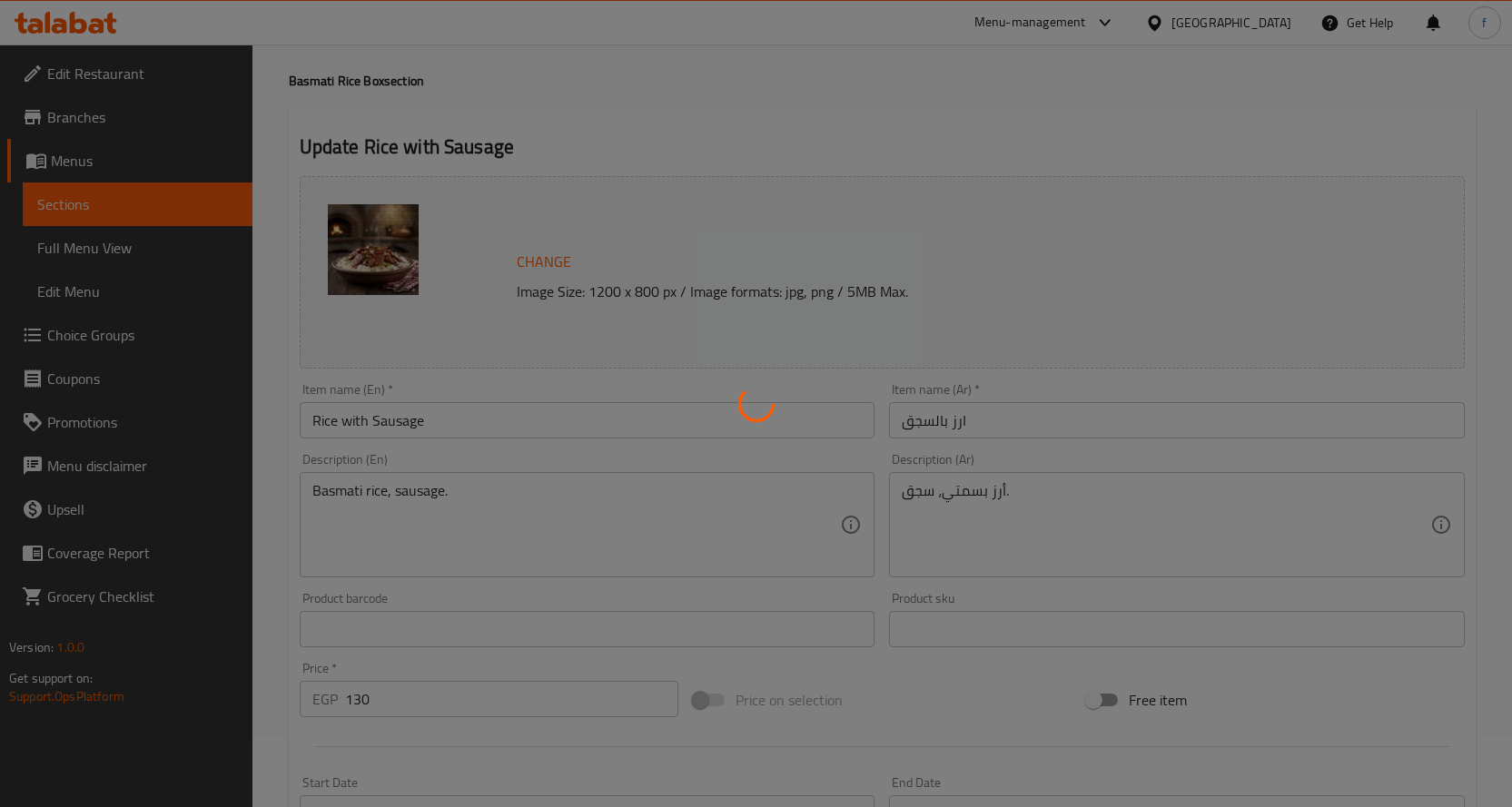
scroll to position [0, 0]
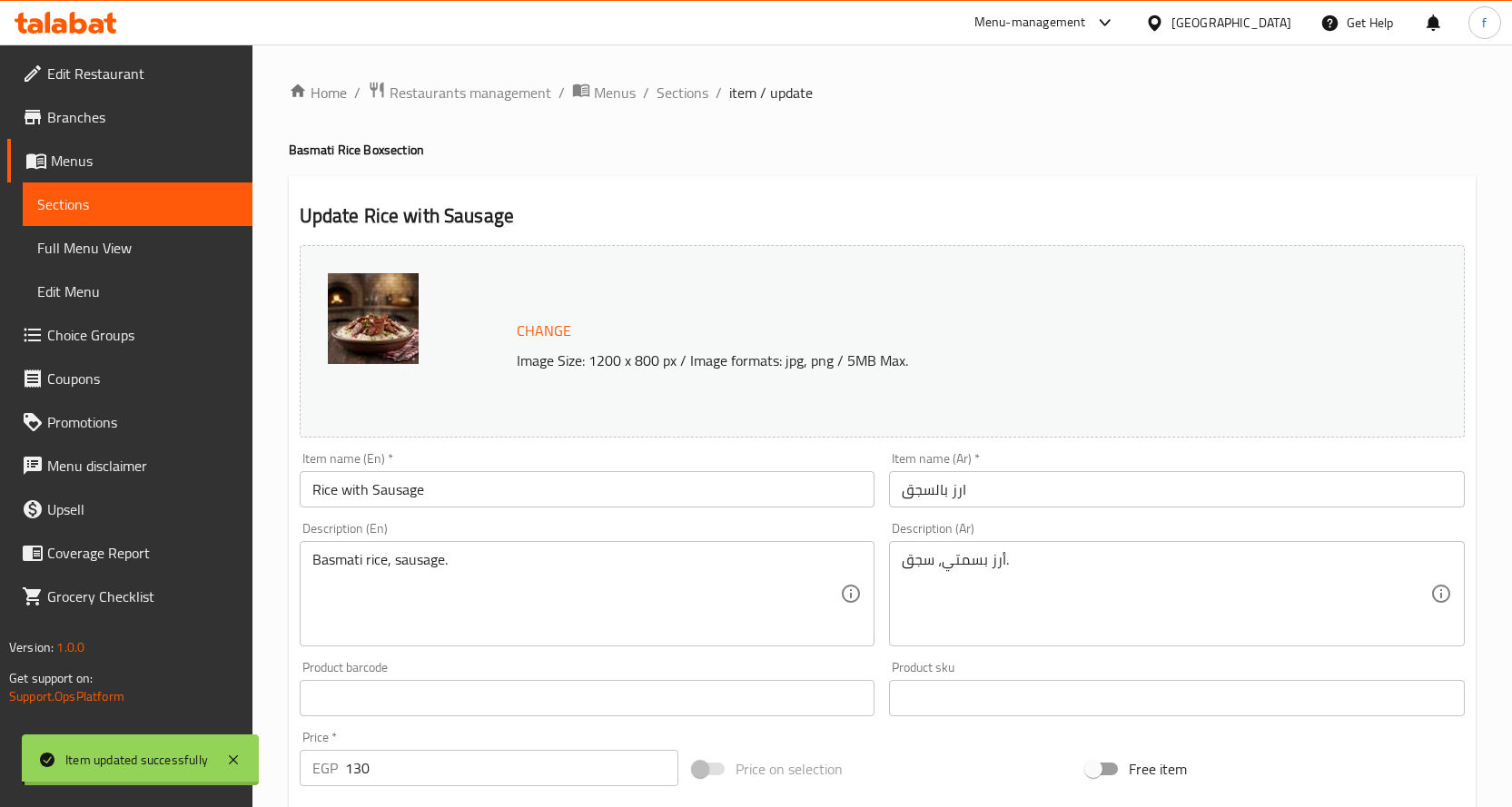
click at [683, 104] on span "Sections" at bounding box center [681, 92] width 51 height 21
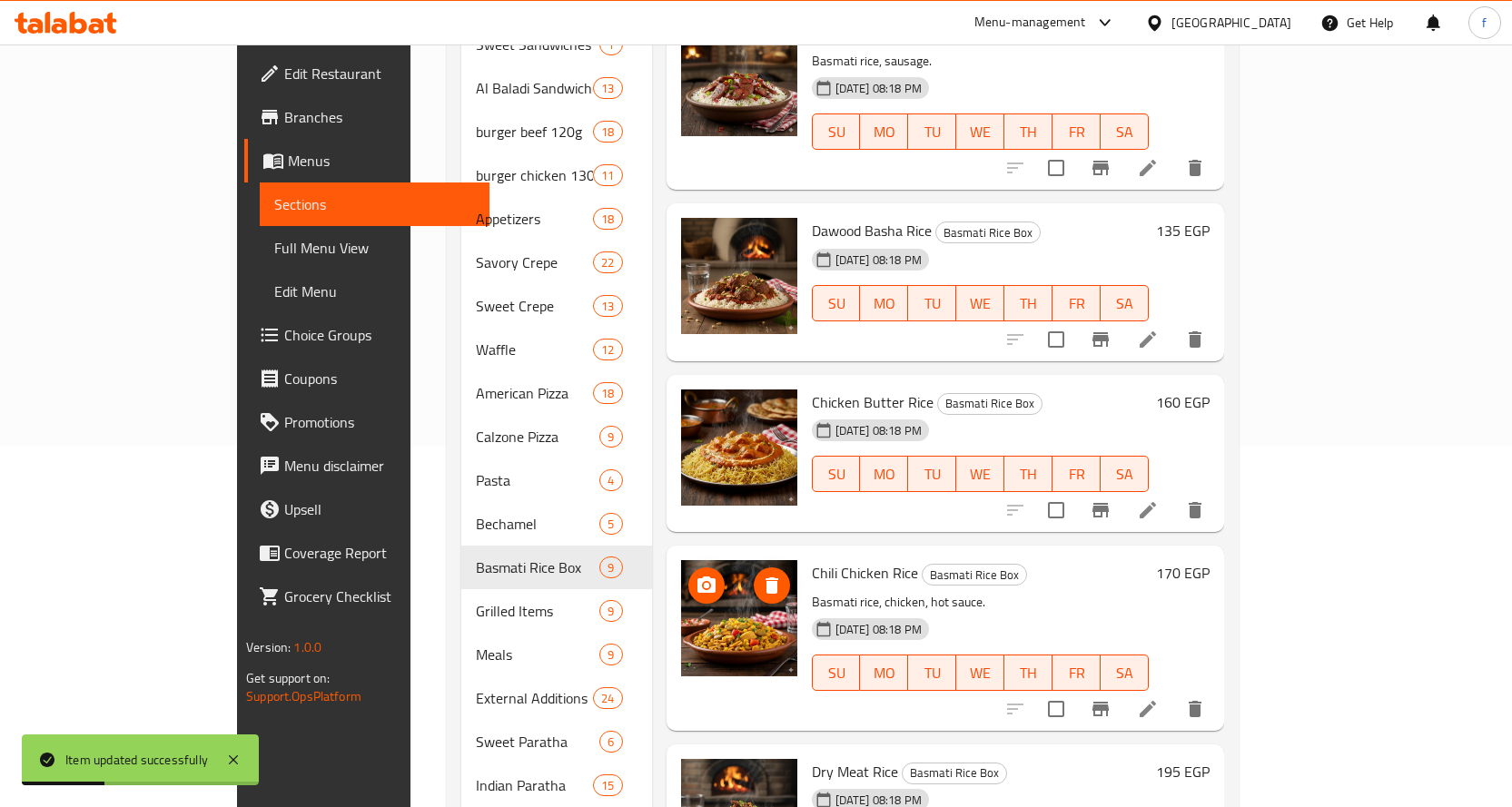
scroll to position [363, 0]
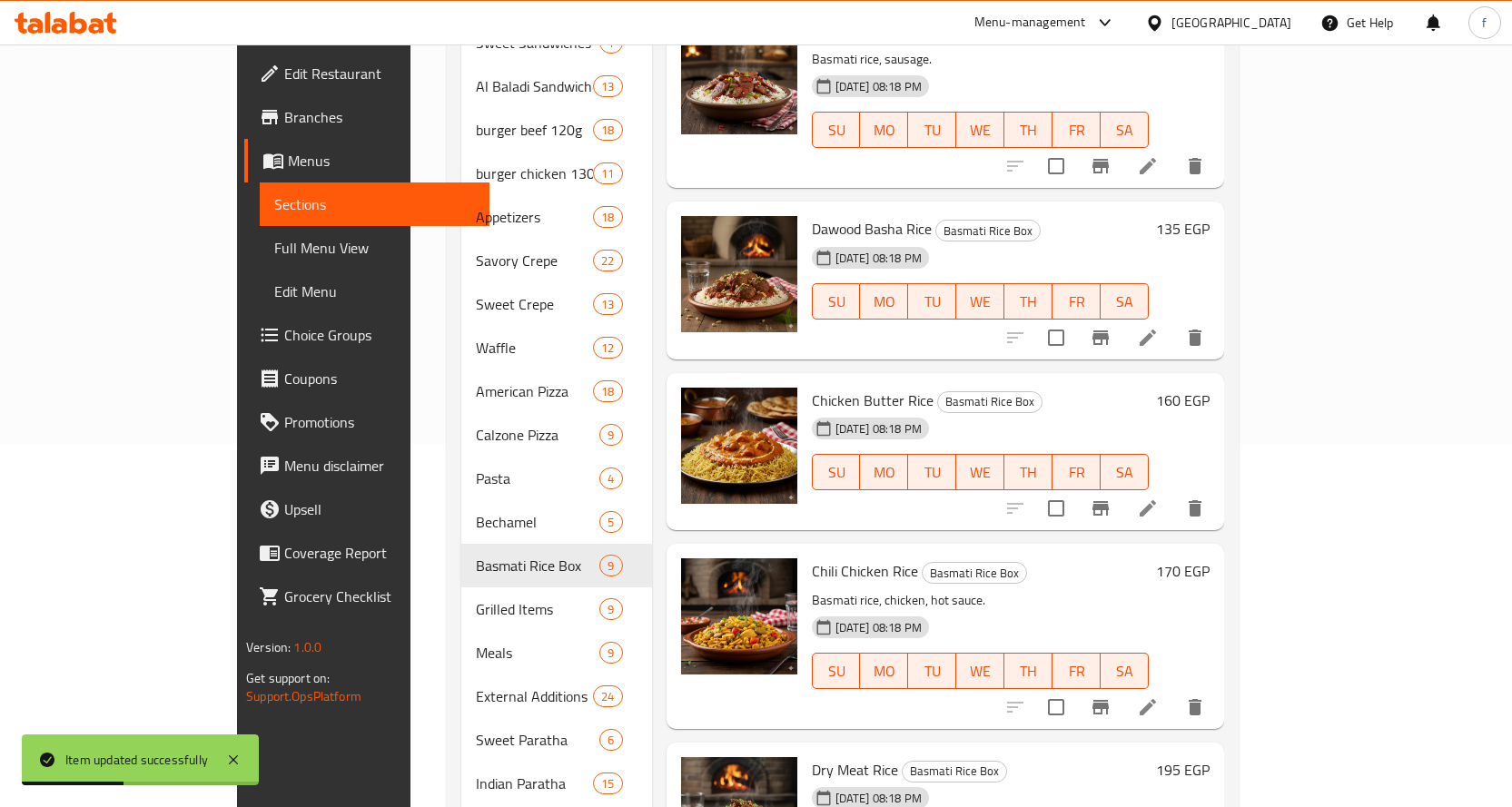
click at [1158, 327] on icon at bounding box center [1147, 337] width 21 height 21
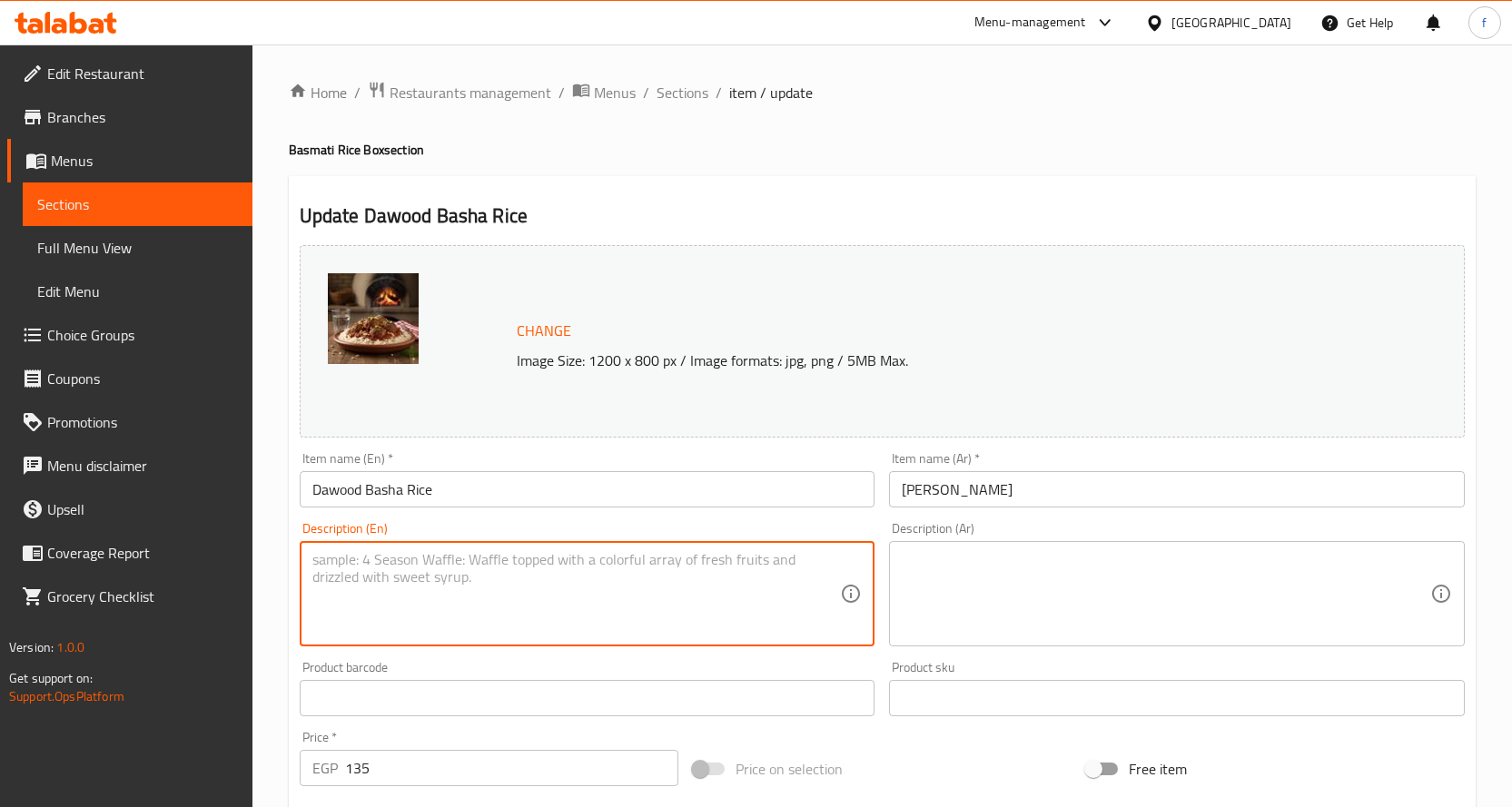
click at [525, 553] on textarea at bounding box center [577, 594] width 528 height 86
paste textarea "Basmati rice, meatballs, tomato sauce."
type textarea "Basmati rice, meatballs, tomato sauce."
click at [1006, 543] on div "Description (Ar)" at bounding box center [1176, 593] width 576 height 105
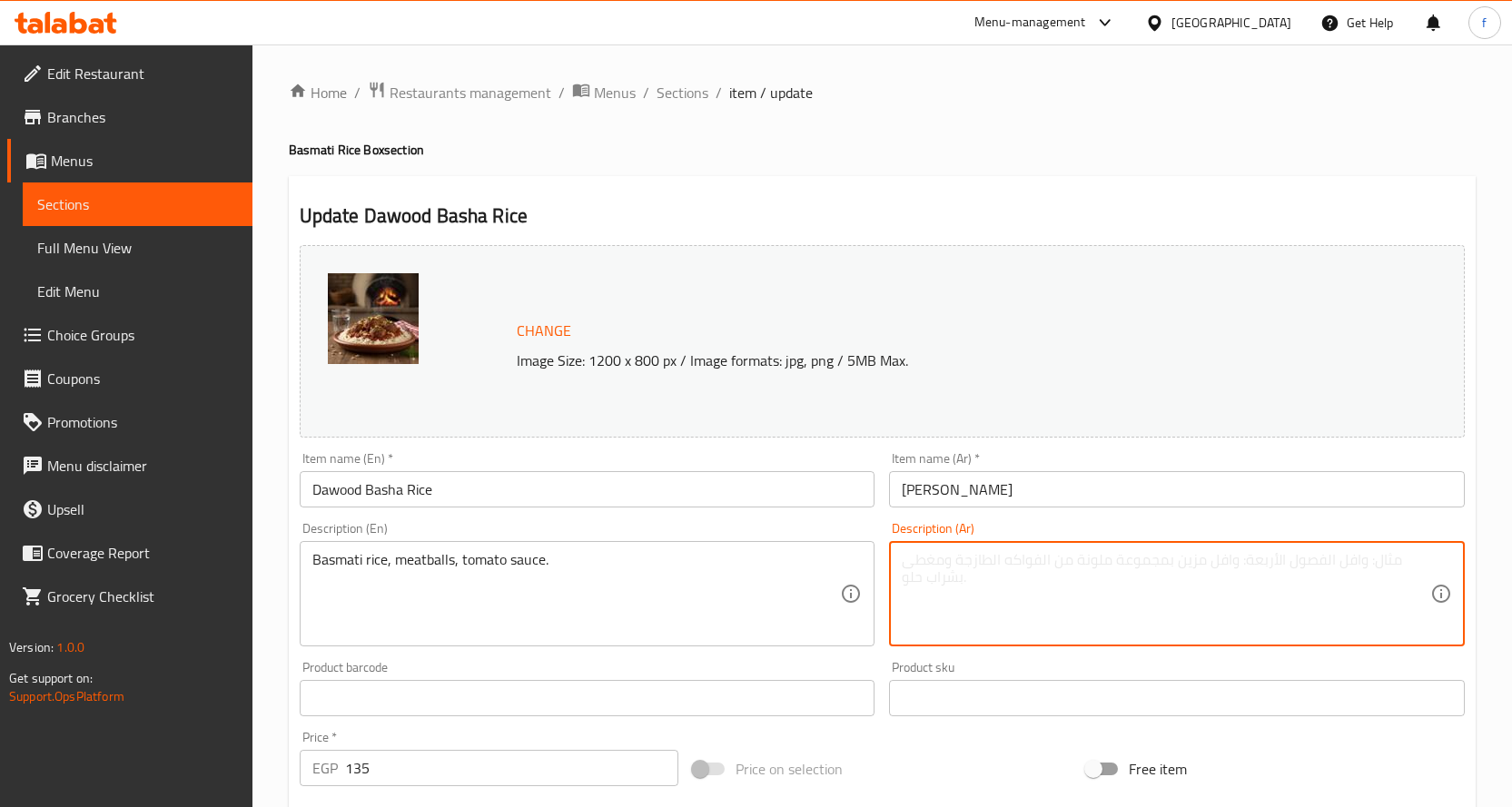
paste textarea "أرز بسمتي، كرات لحم، صوص طماطم."
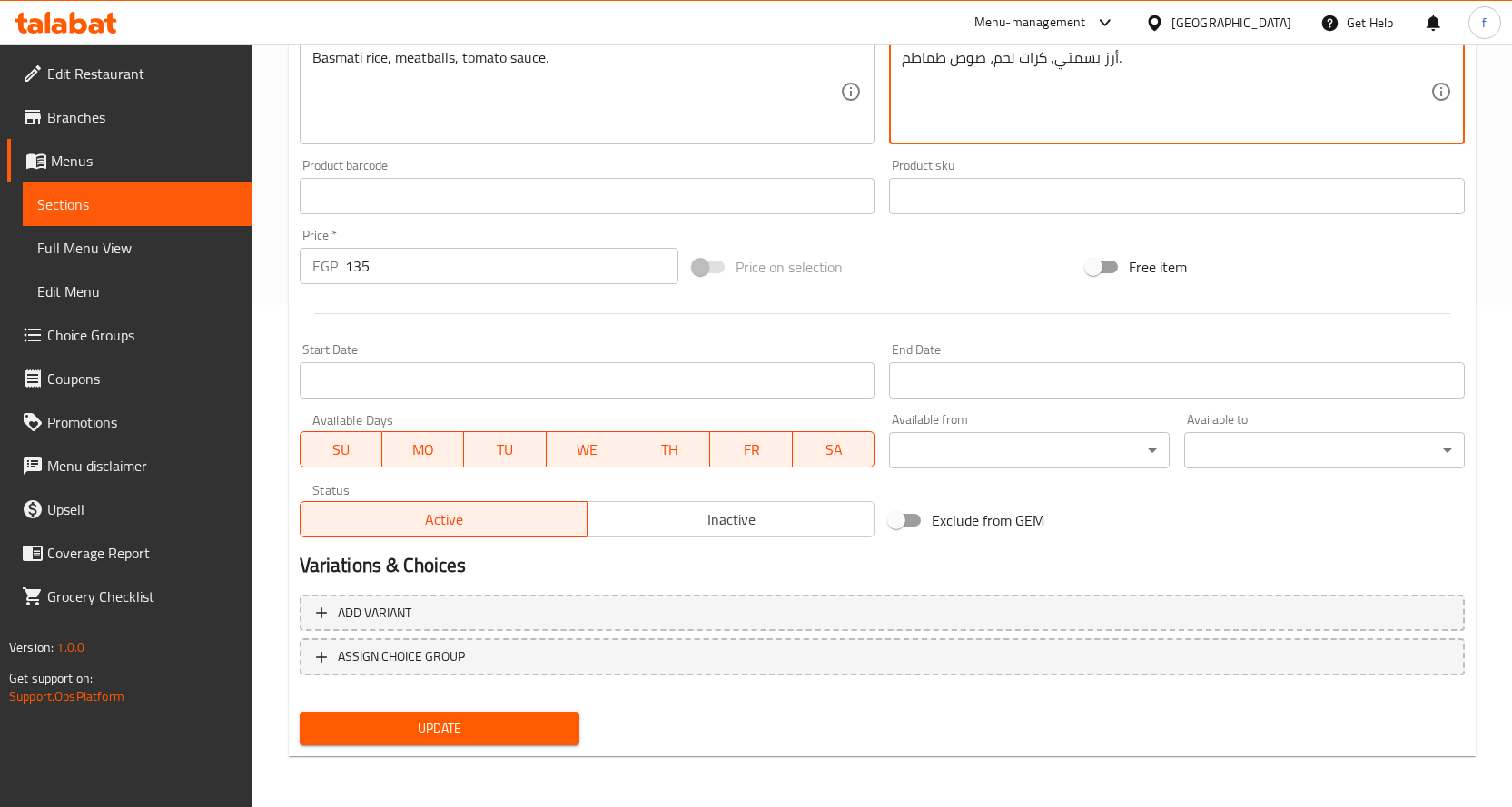
type textarea "أرز بسمتي، كرات لحم، صوص طماطم."
click at [460, 730] on span "Update" at bounding box center [440, 729] width 251 height 22
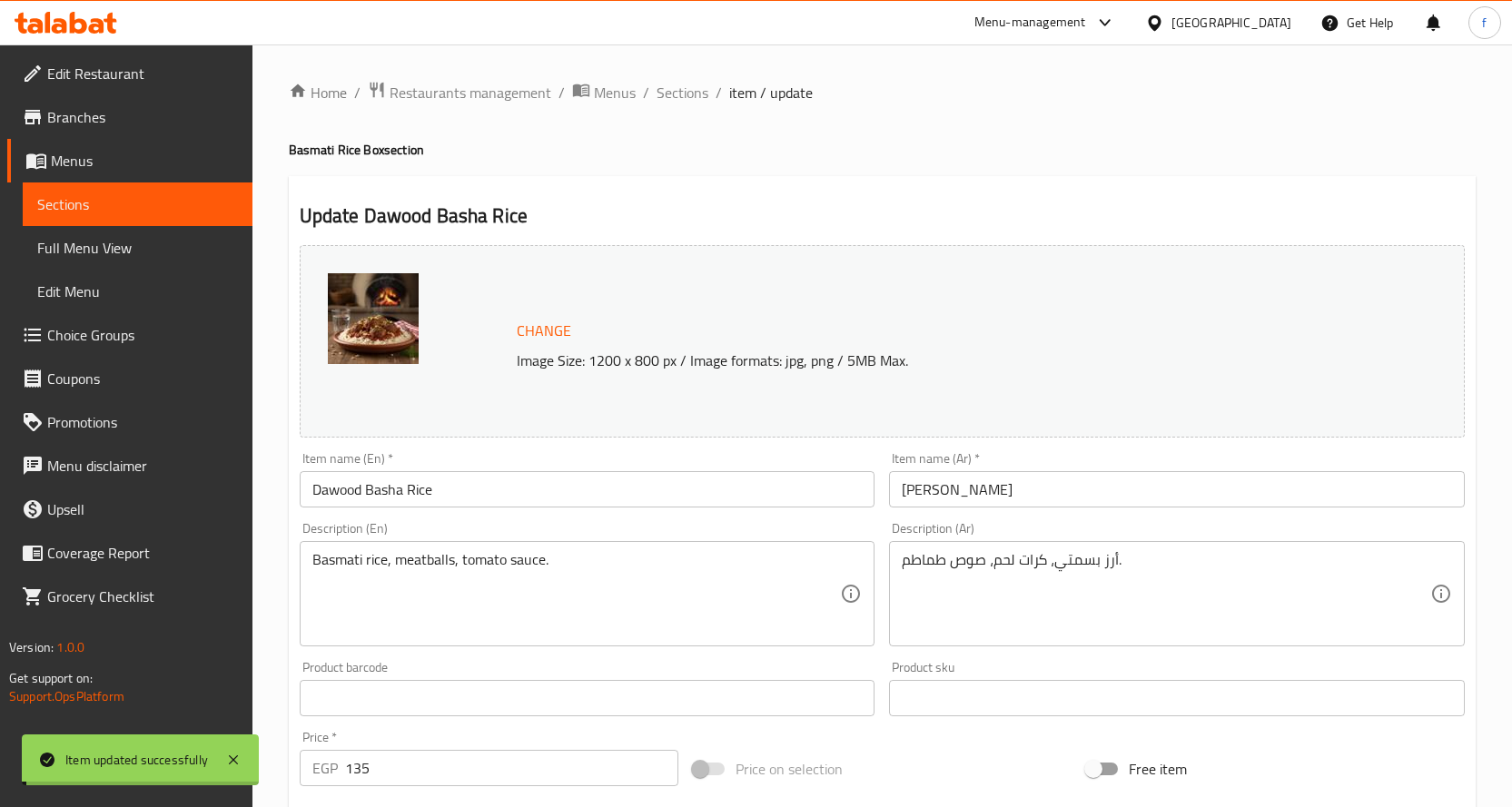
click at [677, 93] on span "Sections" at bounding box center [681, 92] width 51 height 21
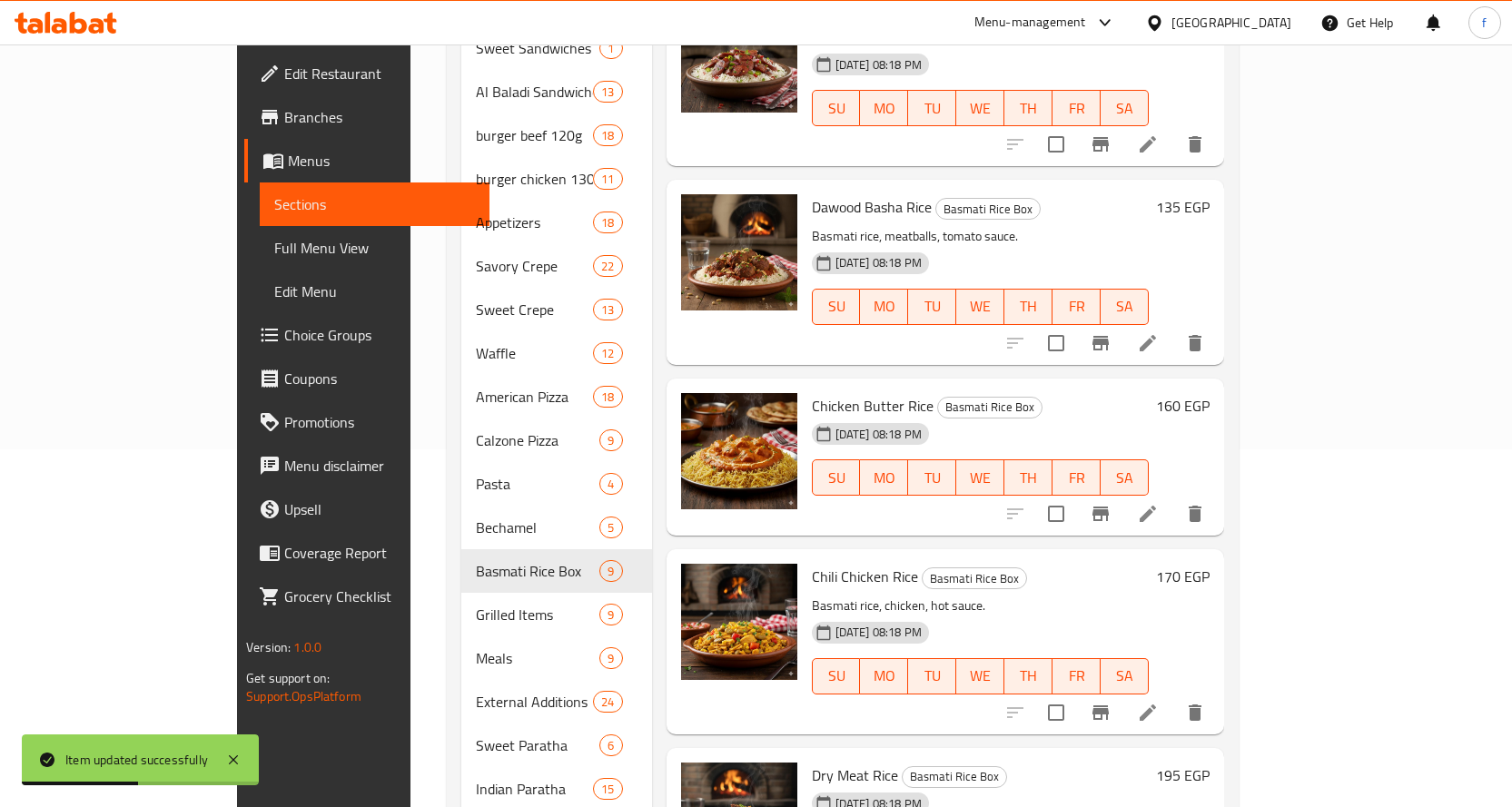
scroll to position [480, 0]
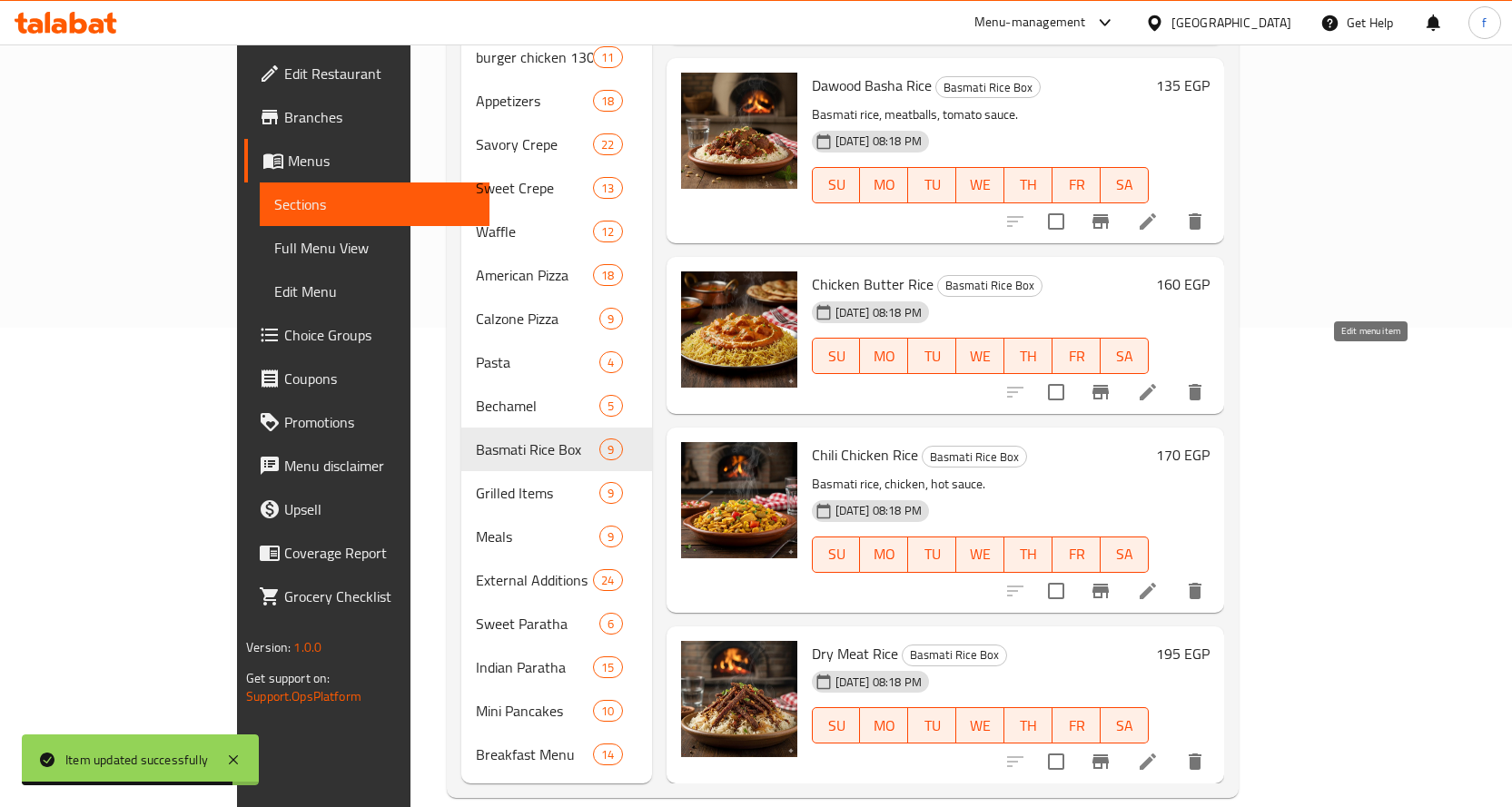
click at [1158, 382] on icon at bounding box center [1147, 392] width 21 height 21
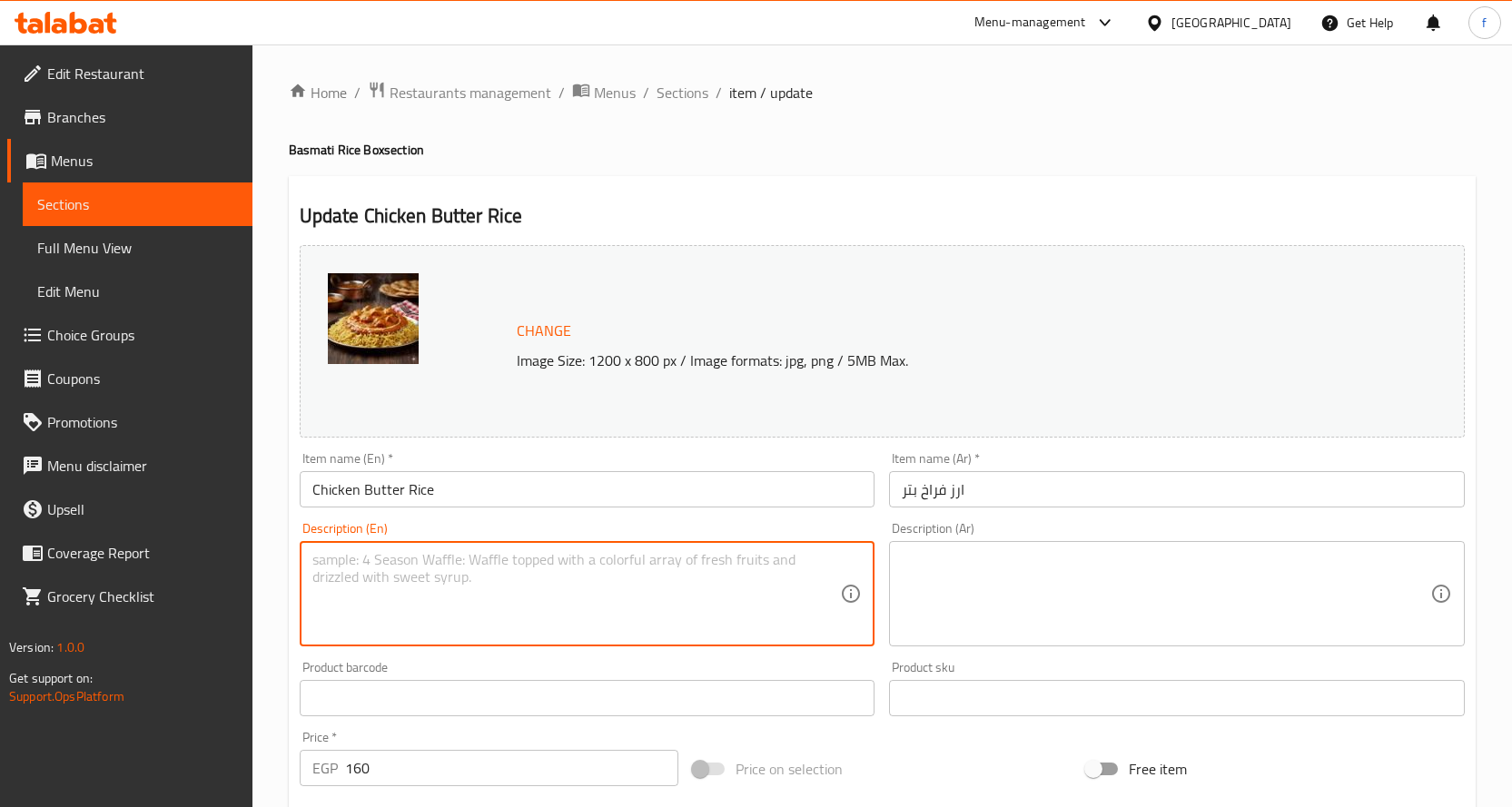
click at [637, 567] on textarea at bounding box center [577, 594] width 528 height 86
paste textarea "Basmati rice, chicken, butter sauce."
type textarea "Basmati rice, chicken, butter sauce."
click at [901, 558] on div "Description (Ar)" at bounding box center [1176, 593] width 576 height 105
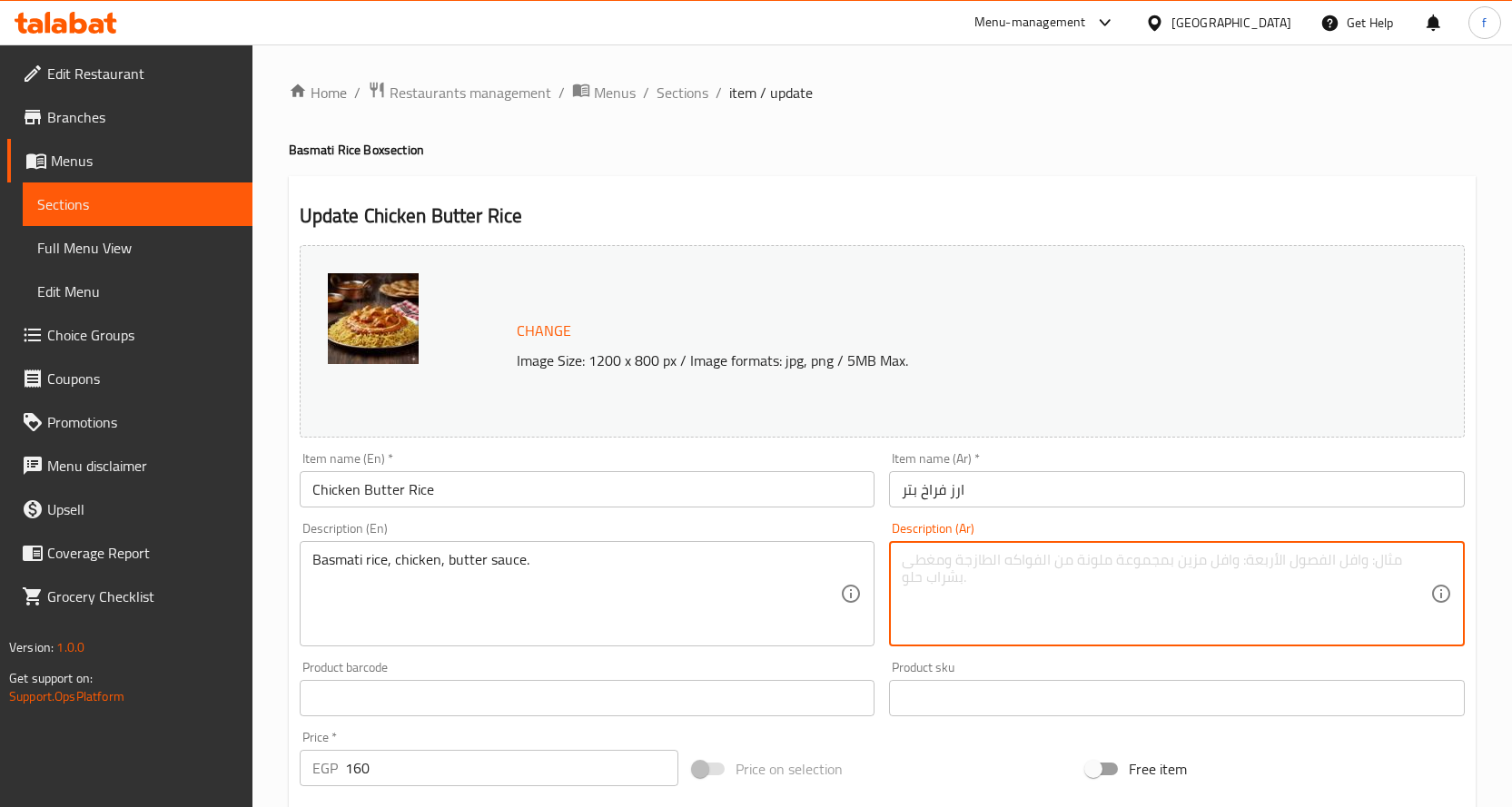
paste textarea "أرز بسمتي، دجاج، صوص زبدة."
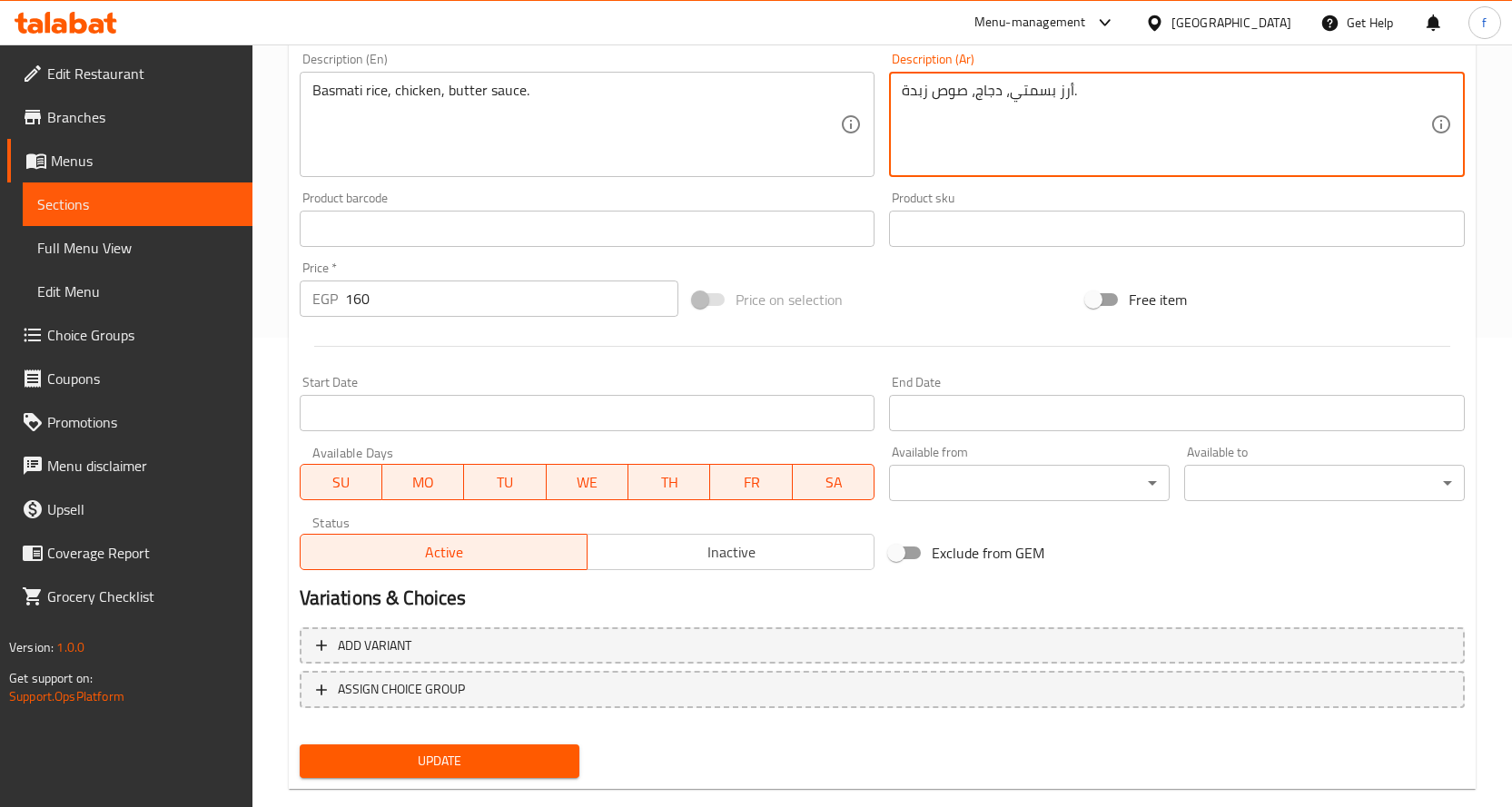
scroll to position [502, 0]
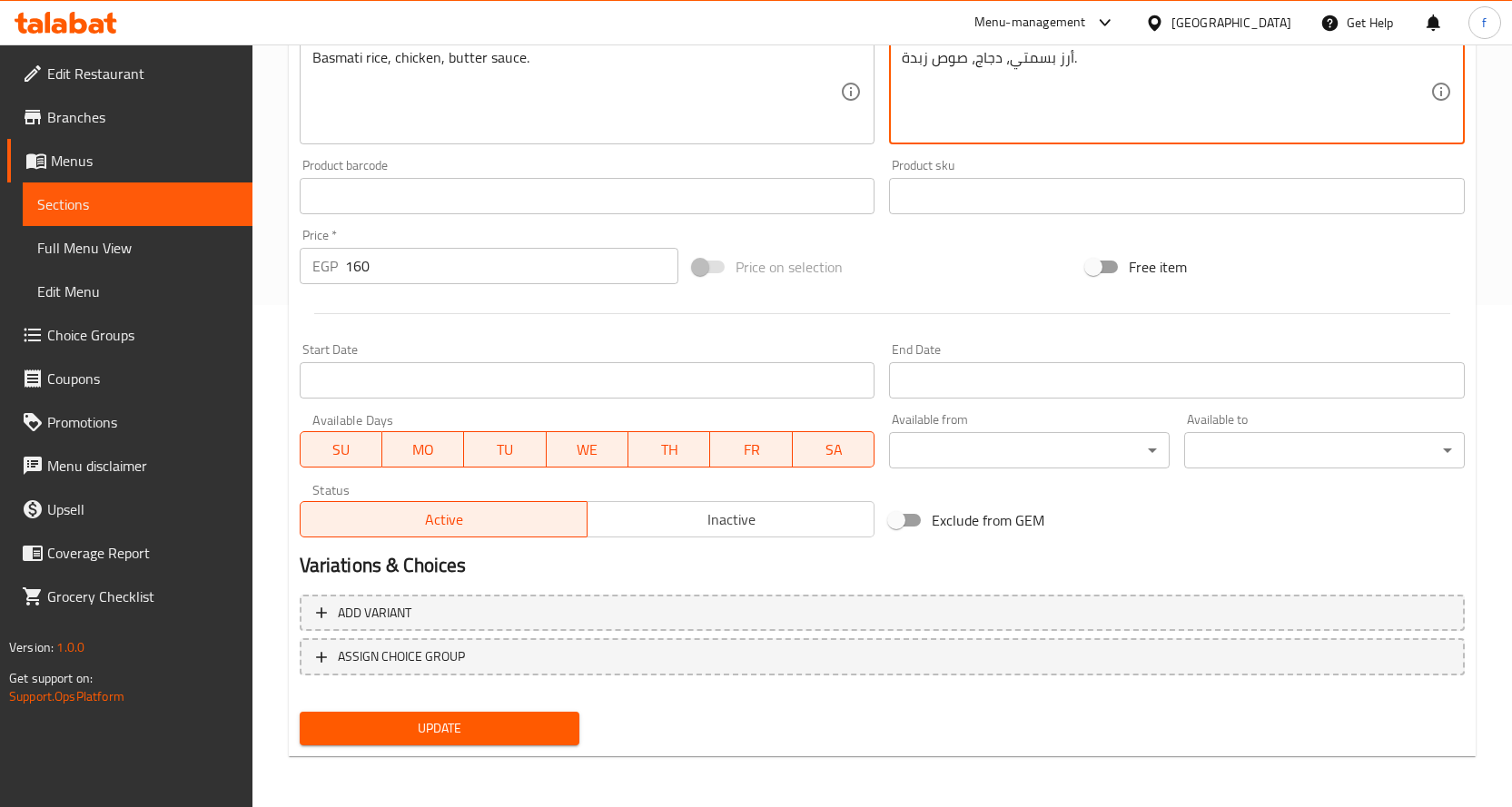
type textarea "أرز بسمتي، دجاج، صوص زبدة."
click at [505, 713] on button "Update" at bounding box center [440, 729] width 281 height 34
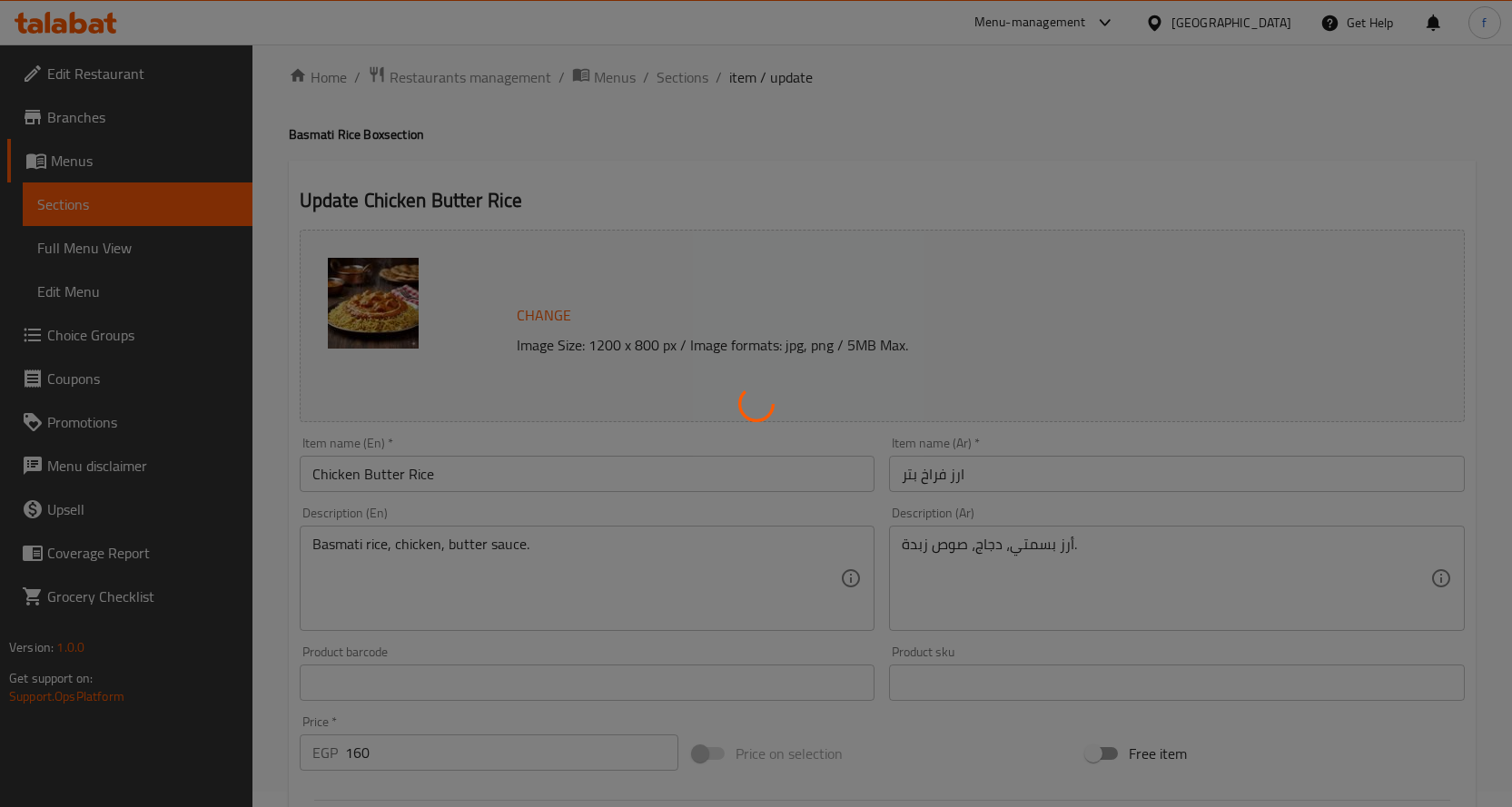
scroll to position [0, 0]
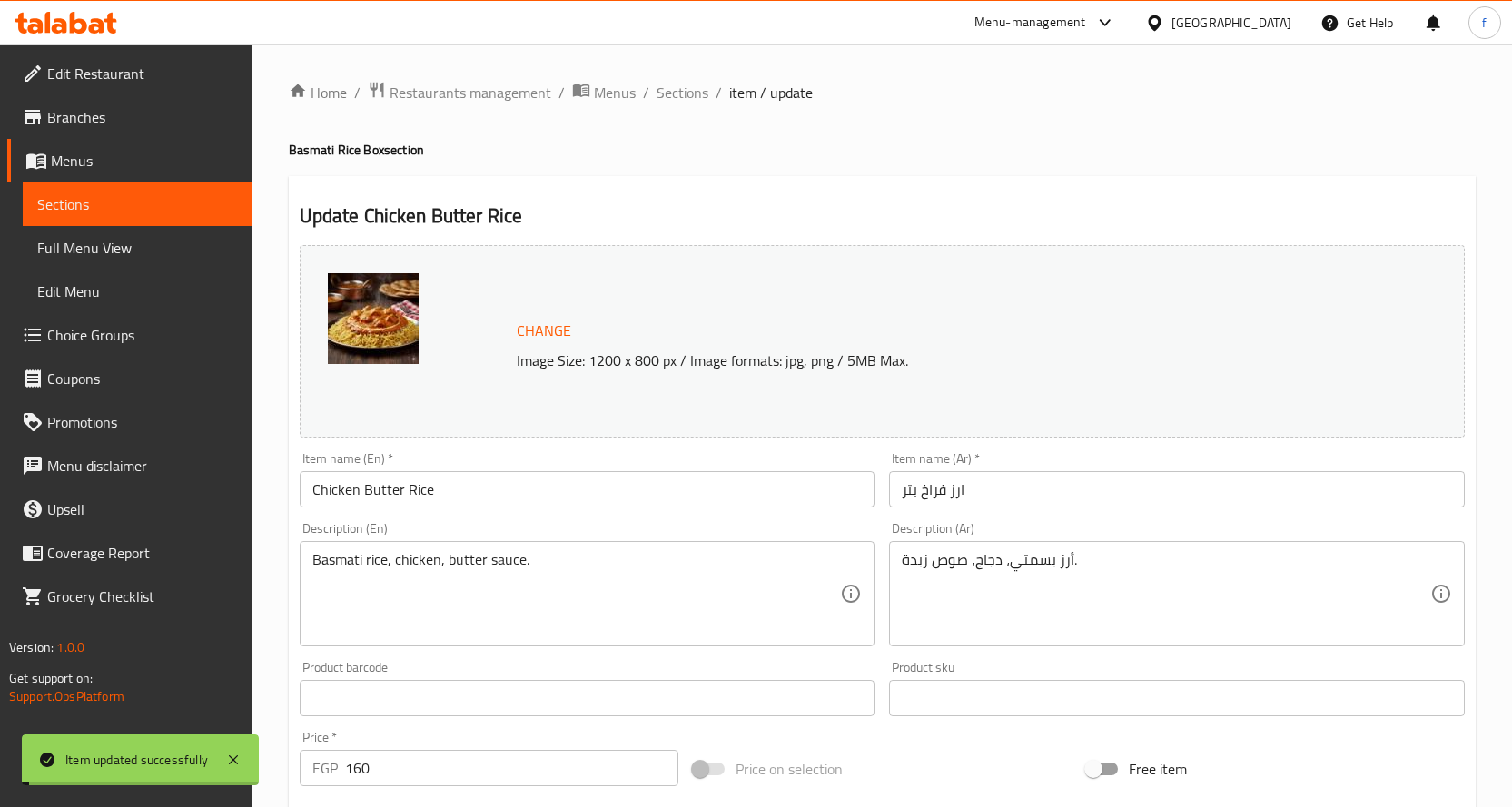
click at [681, 94] on span "Sections" at bounding box center [681, 92] width 51 height 21
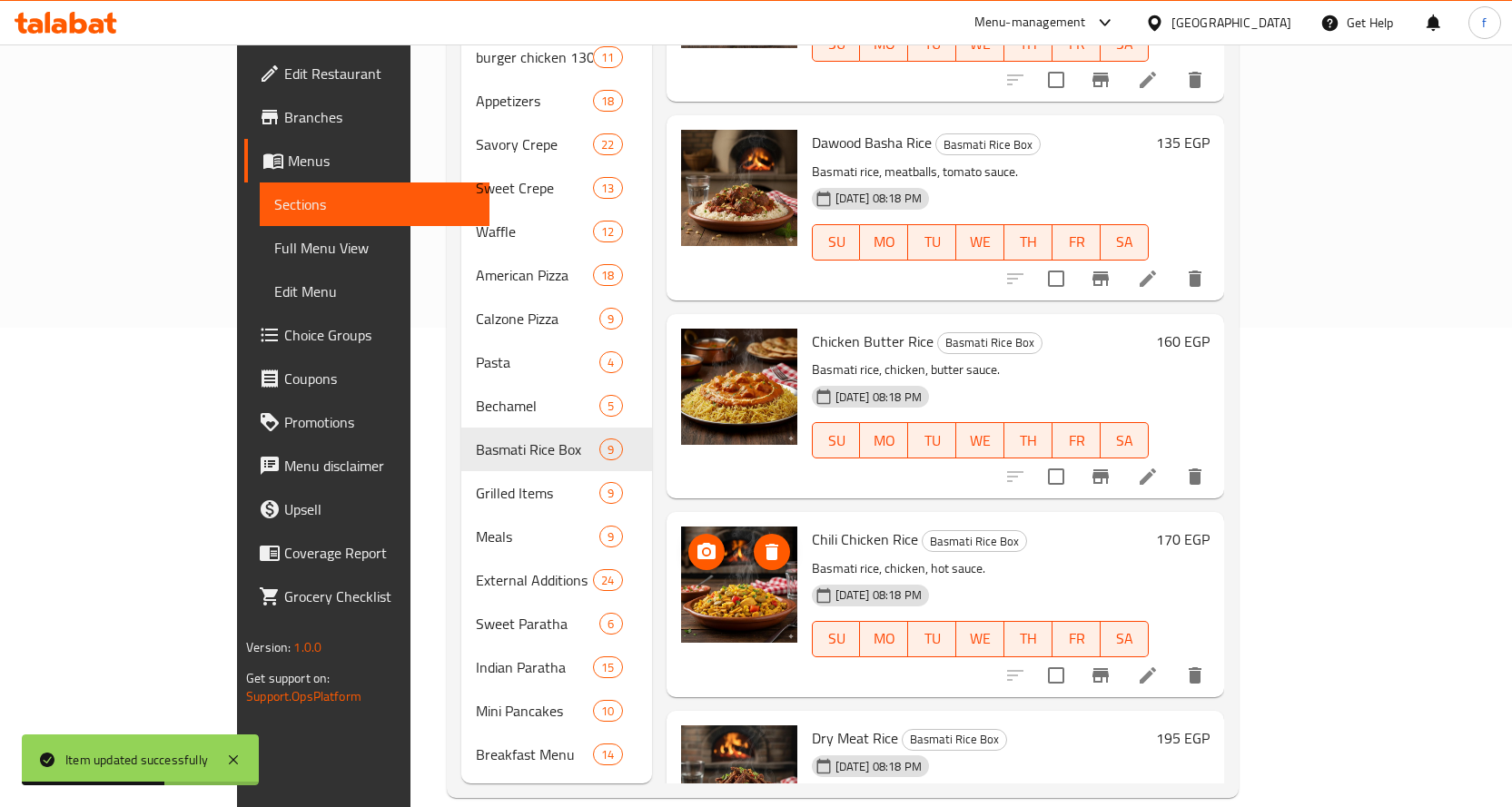
scroll to position [771, 0]
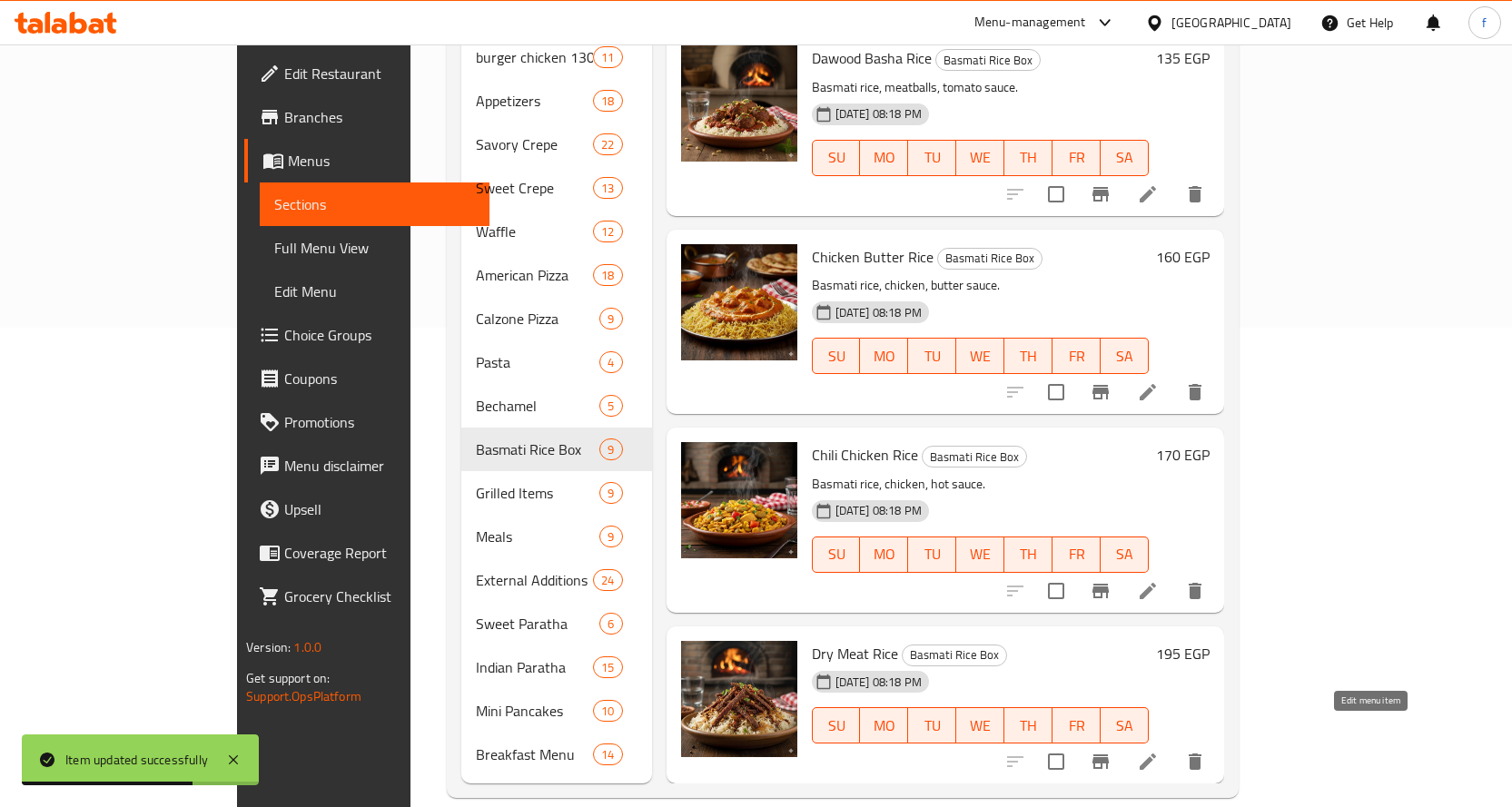
click at [1158, 751] on icon at bounding box center [1147, 761] width 21 height 21
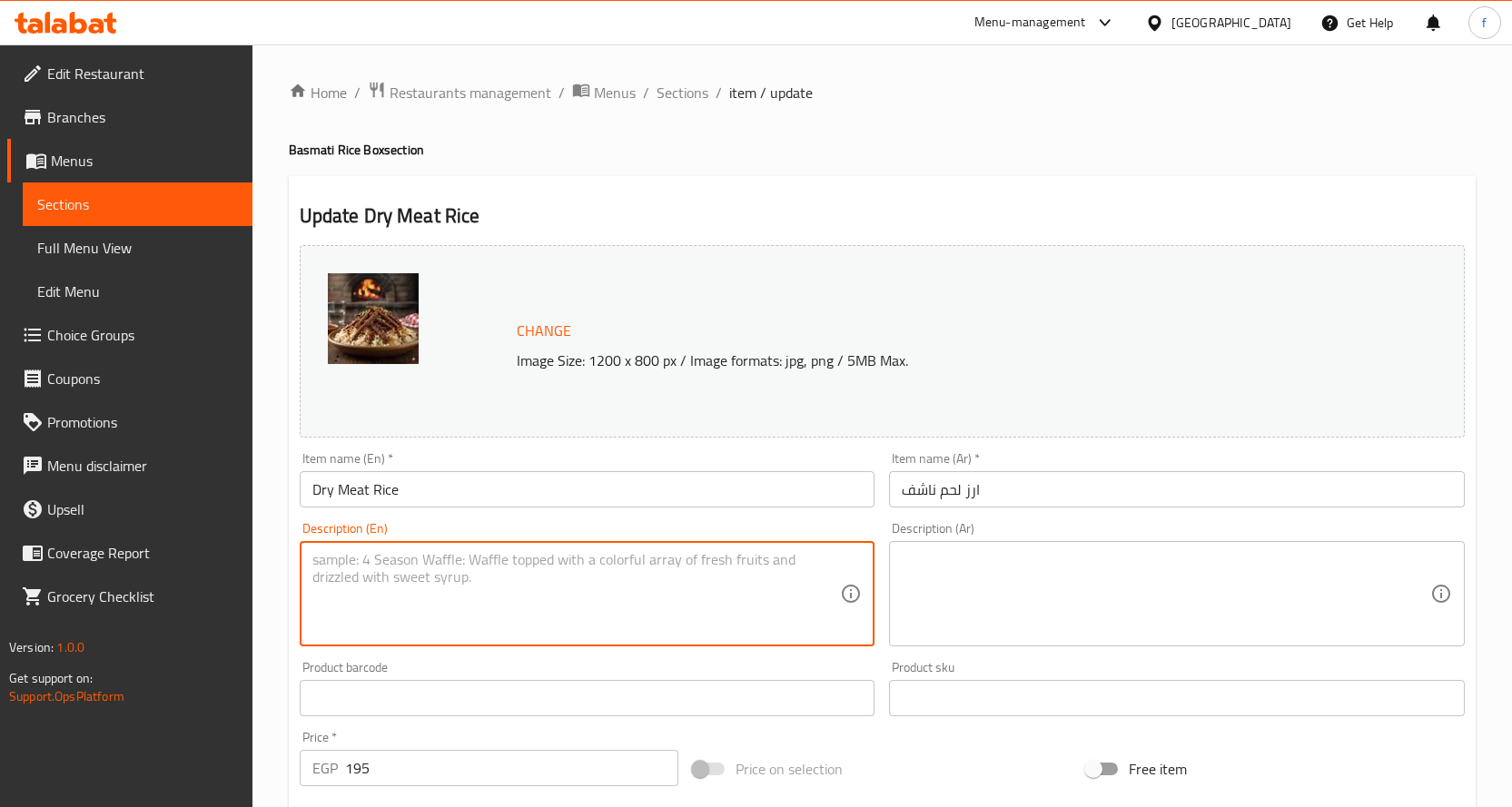
click at [684, 572] on textarea at bounding box center [577, 594] width 528 height 86
paste textarea "Basmati rice, meat."
type textarea "Basmati rice, meat."
click at [1135, 542] on div "Description (Ar)" at bounding box center [1176, 593] width 576 height 105
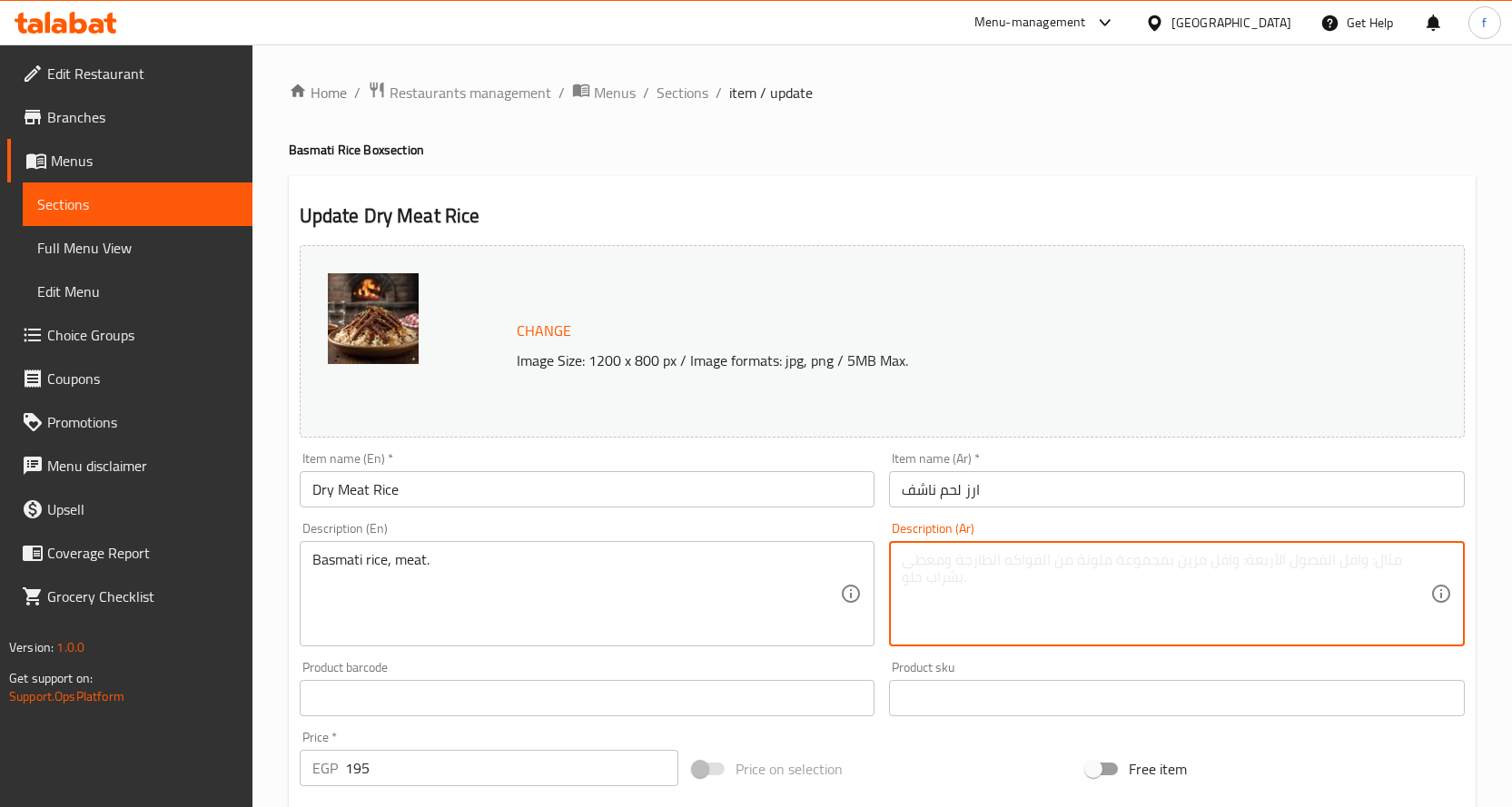
paste textarea "أرز بسمتي، لحم."
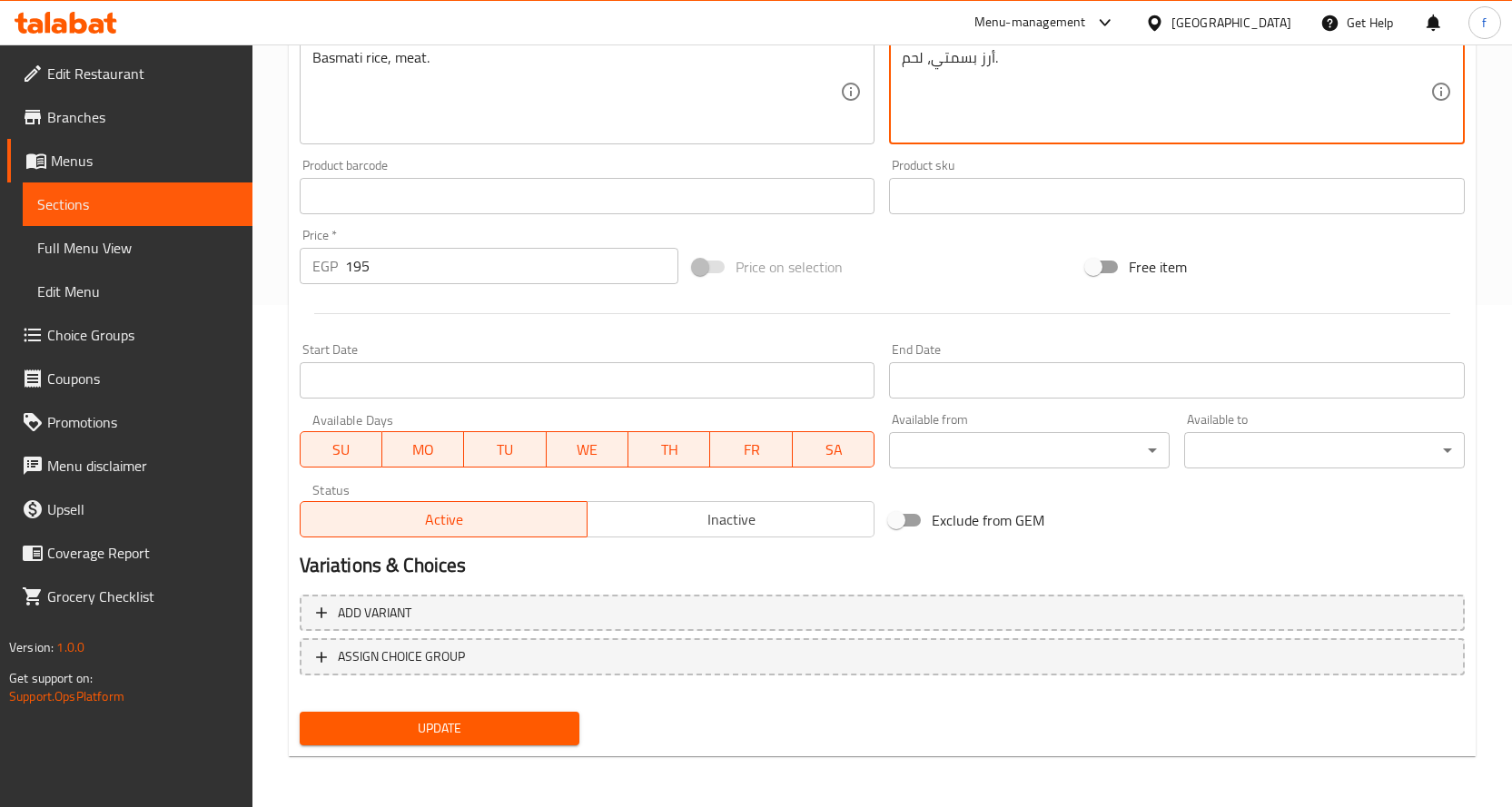
type textarea "أرز بسمتي، لحم."
drag, startPoint x: 539, startPoint y: 724, endPoint x: 544, endPoint y: 710, distance: 14.9
click at [539, 725] on span "Update" at bounding box center [440, 729] width 251 height 22
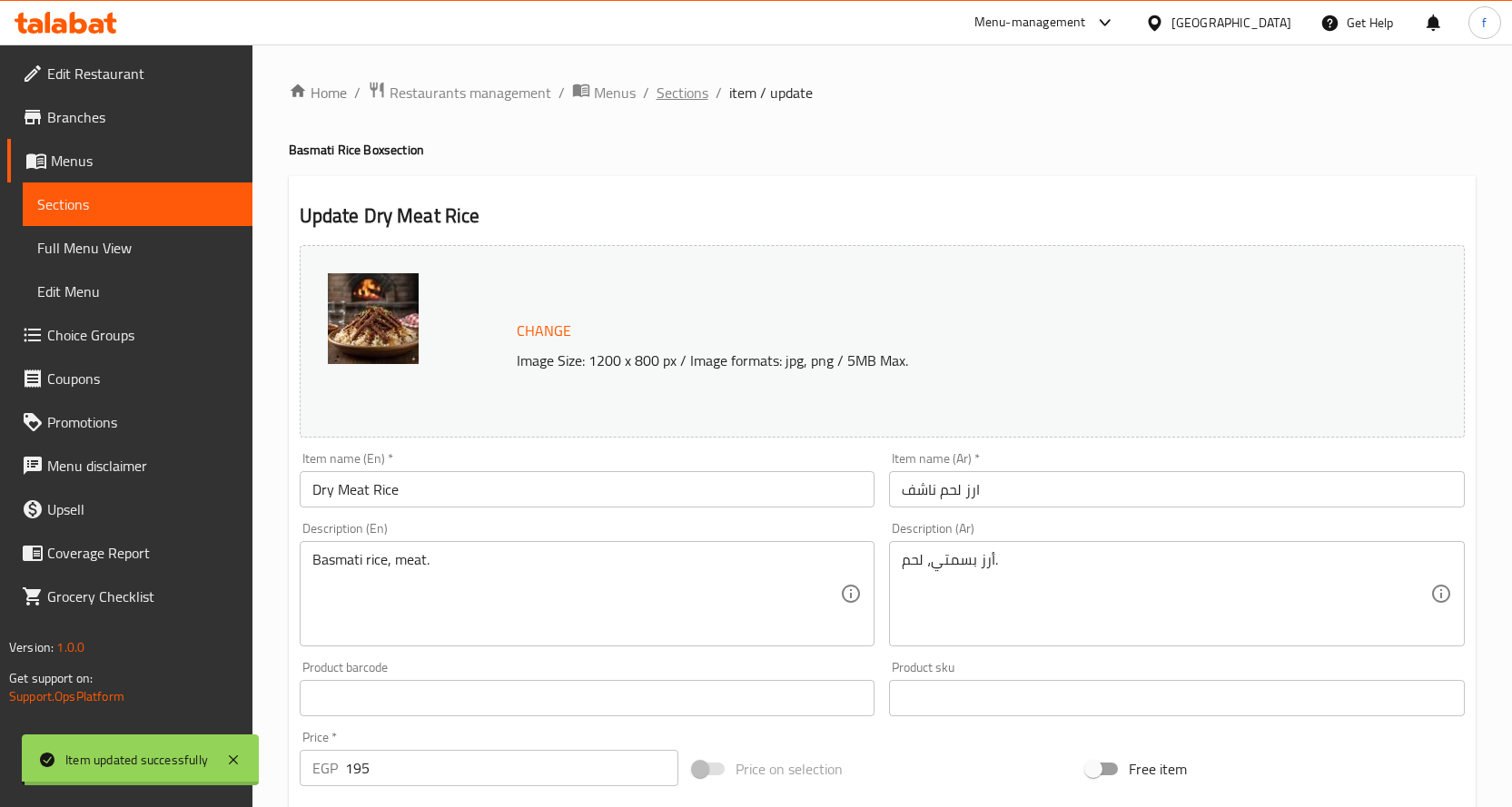
click at [676, 97] on span "Sections" at bounding box center [681, 92] width 51 height 21
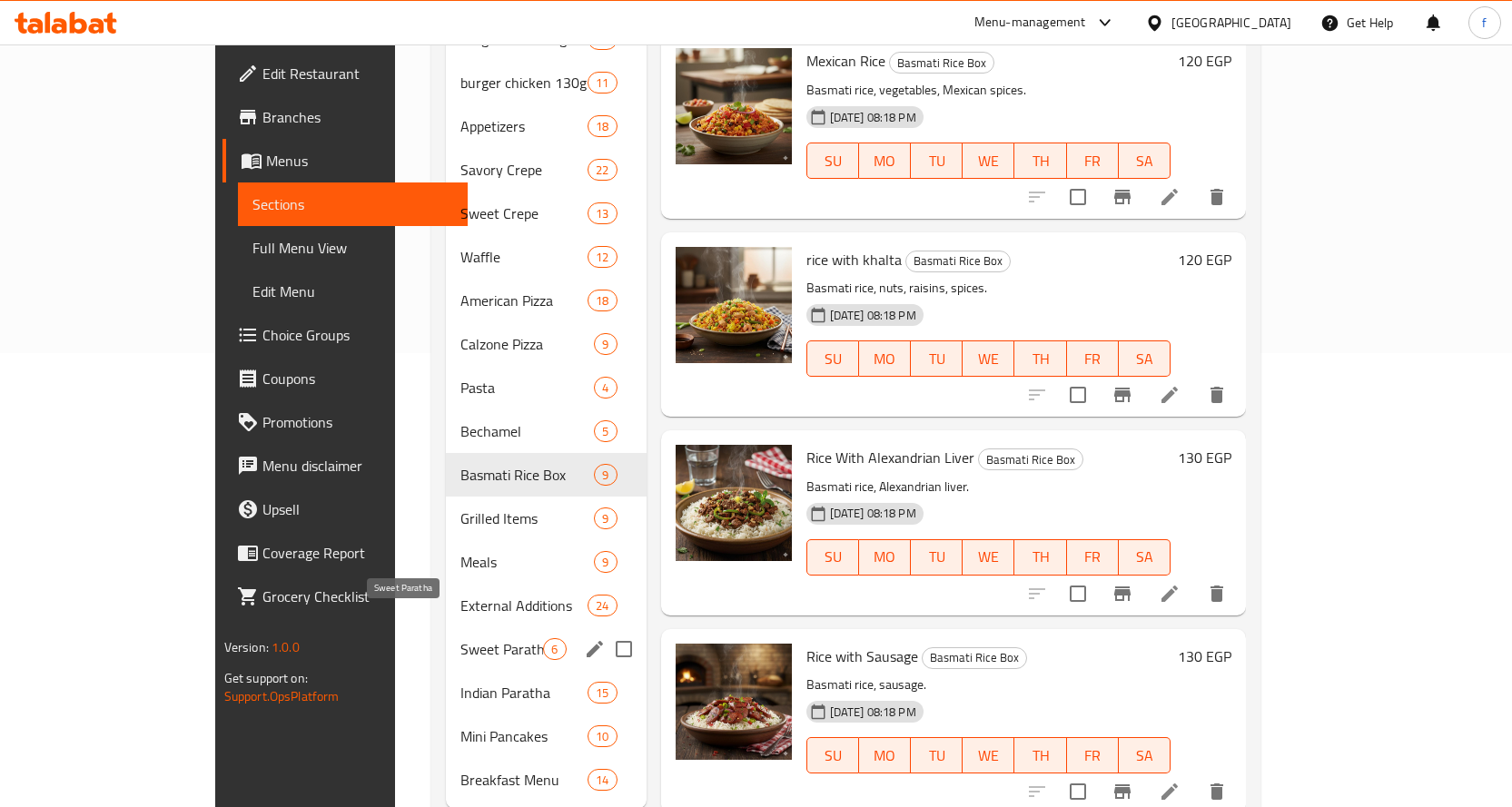
scroll to position [480, 0]
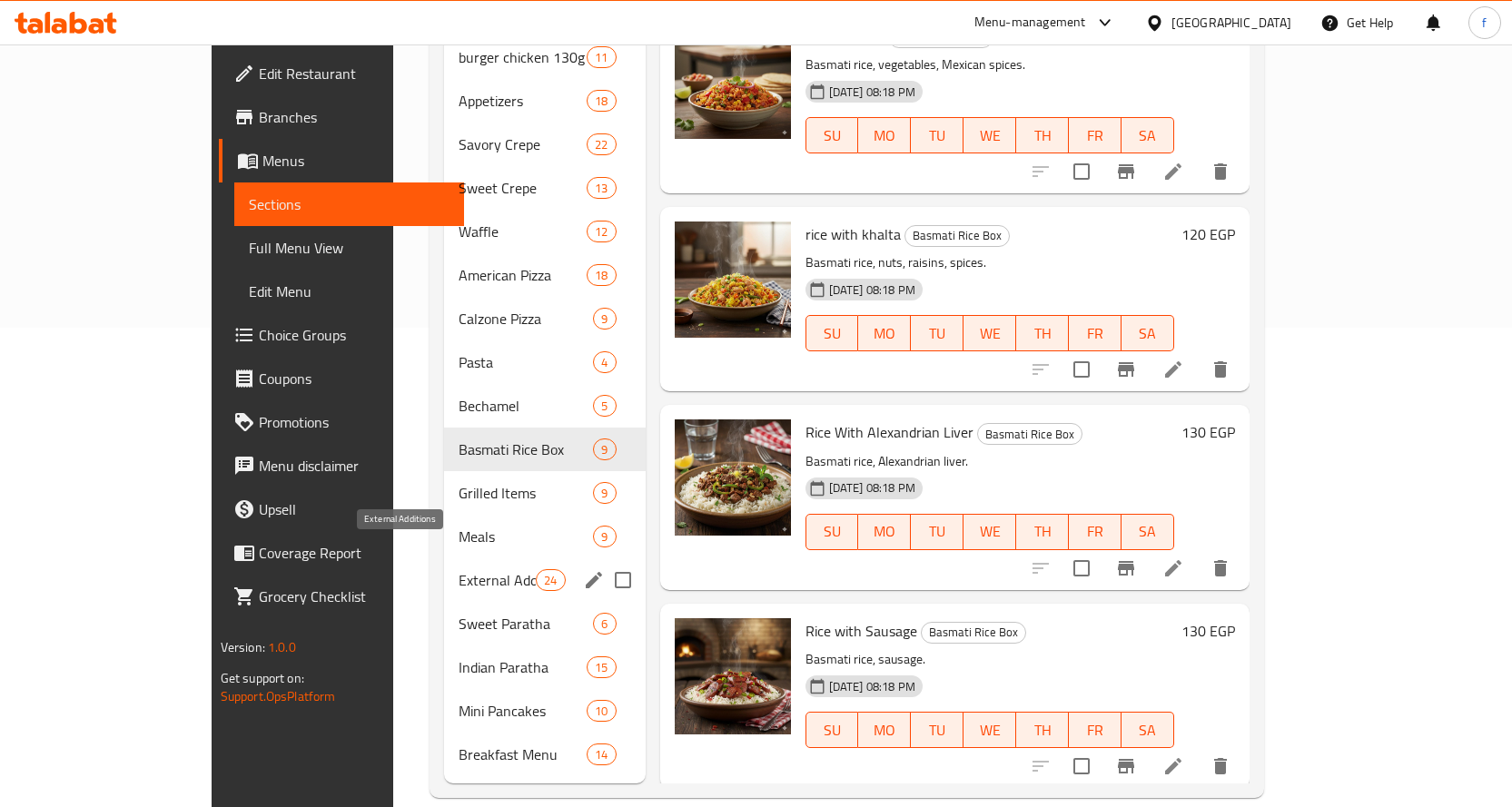
click at [458, 569] on span "External Additions" at bounding box center [497, 579] width 77 height 21
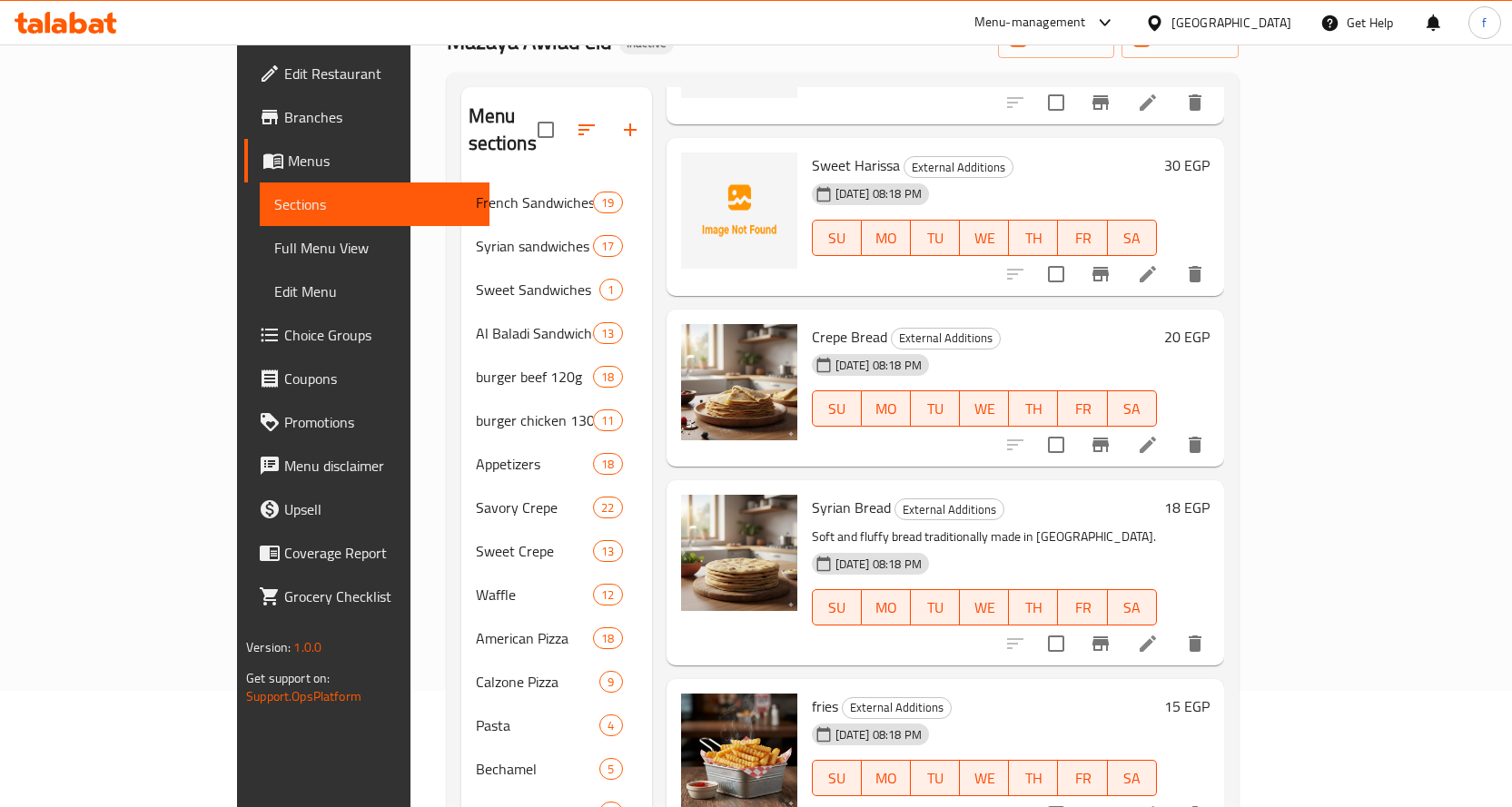
scroll to position [2359, 0]
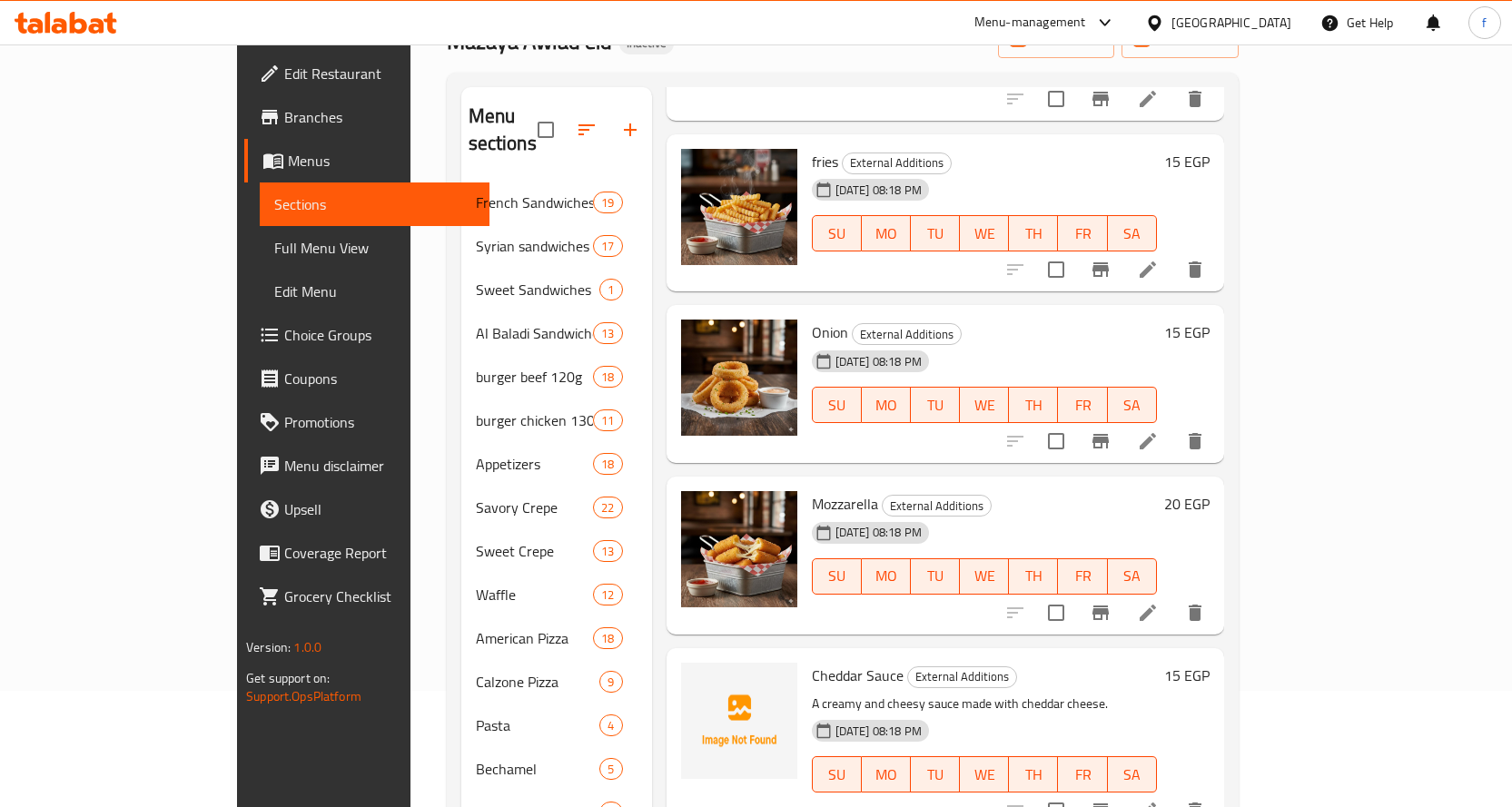
click at [1173, 424] on li at bounding box center [1147, 440] width 50 height 33
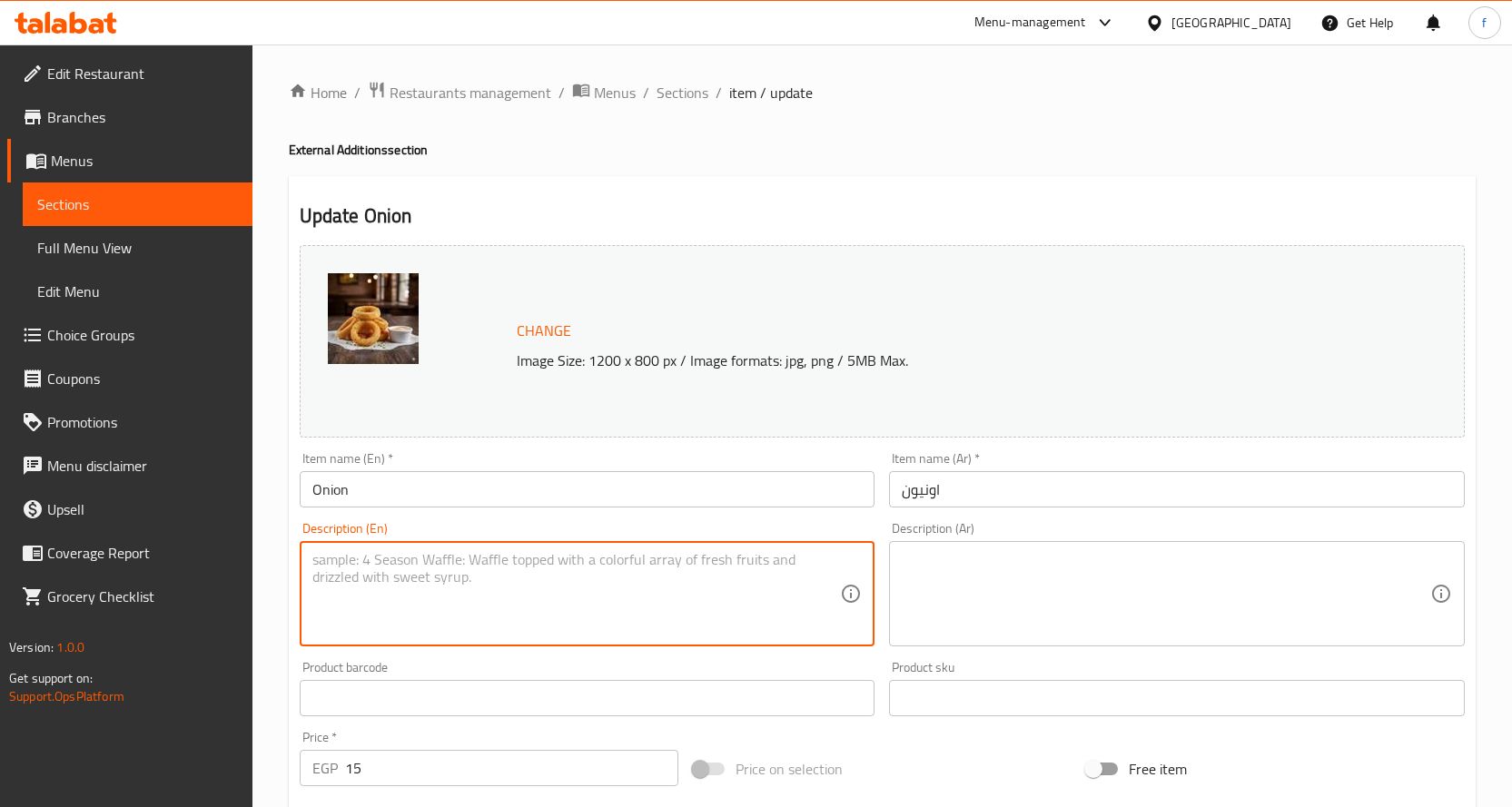
click at [651, 609] on textarea at bounding box center [577, 594] width 528 height 86
paste textarea "Onion Rings"
type textarea "Onion Rings"
click at [1031, 596] on textarea at bounding box center [1166, 594] width 528 height 86
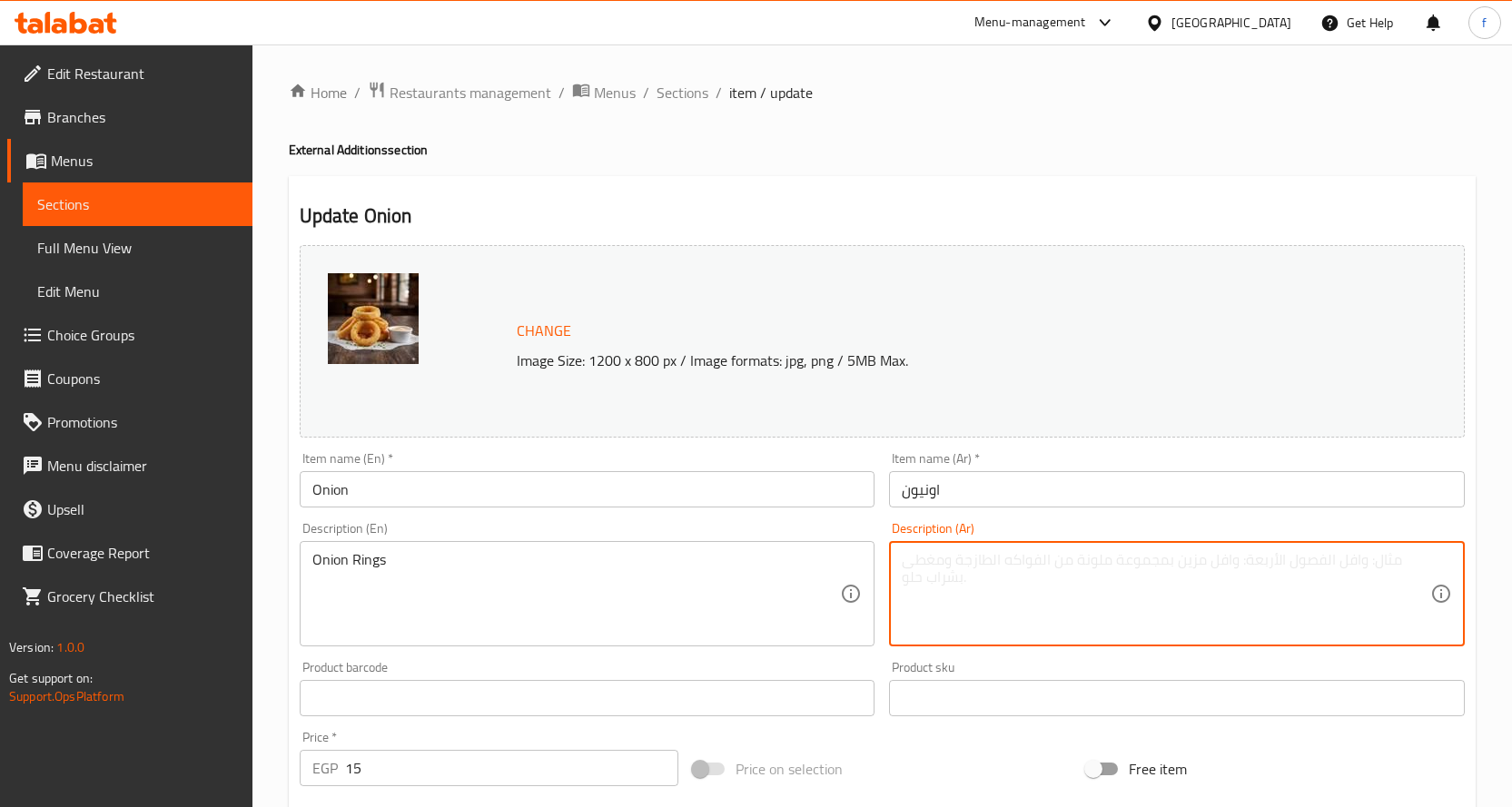
paste textarea "حلقات بصل."
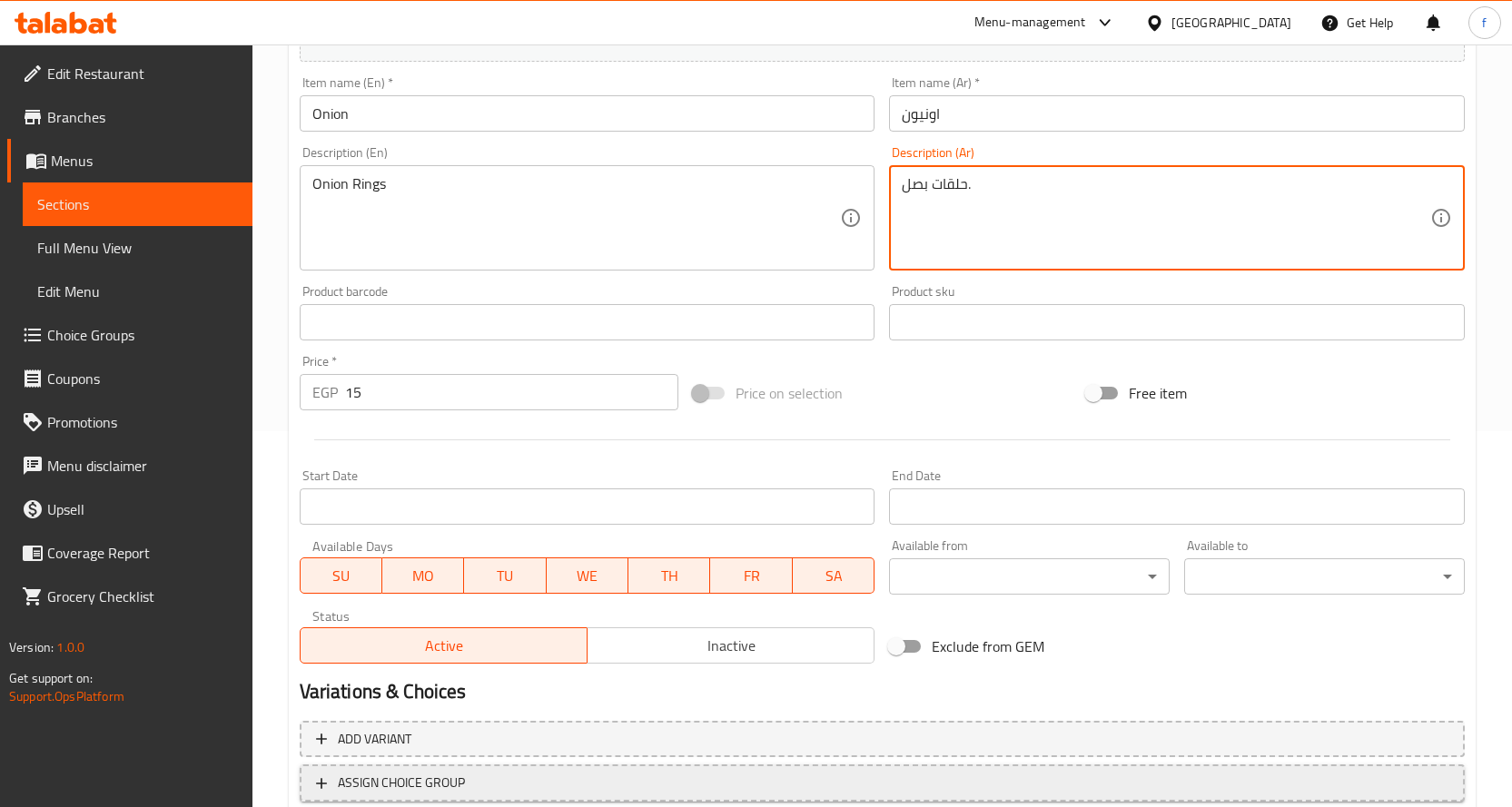
scroll to position [502, 0]
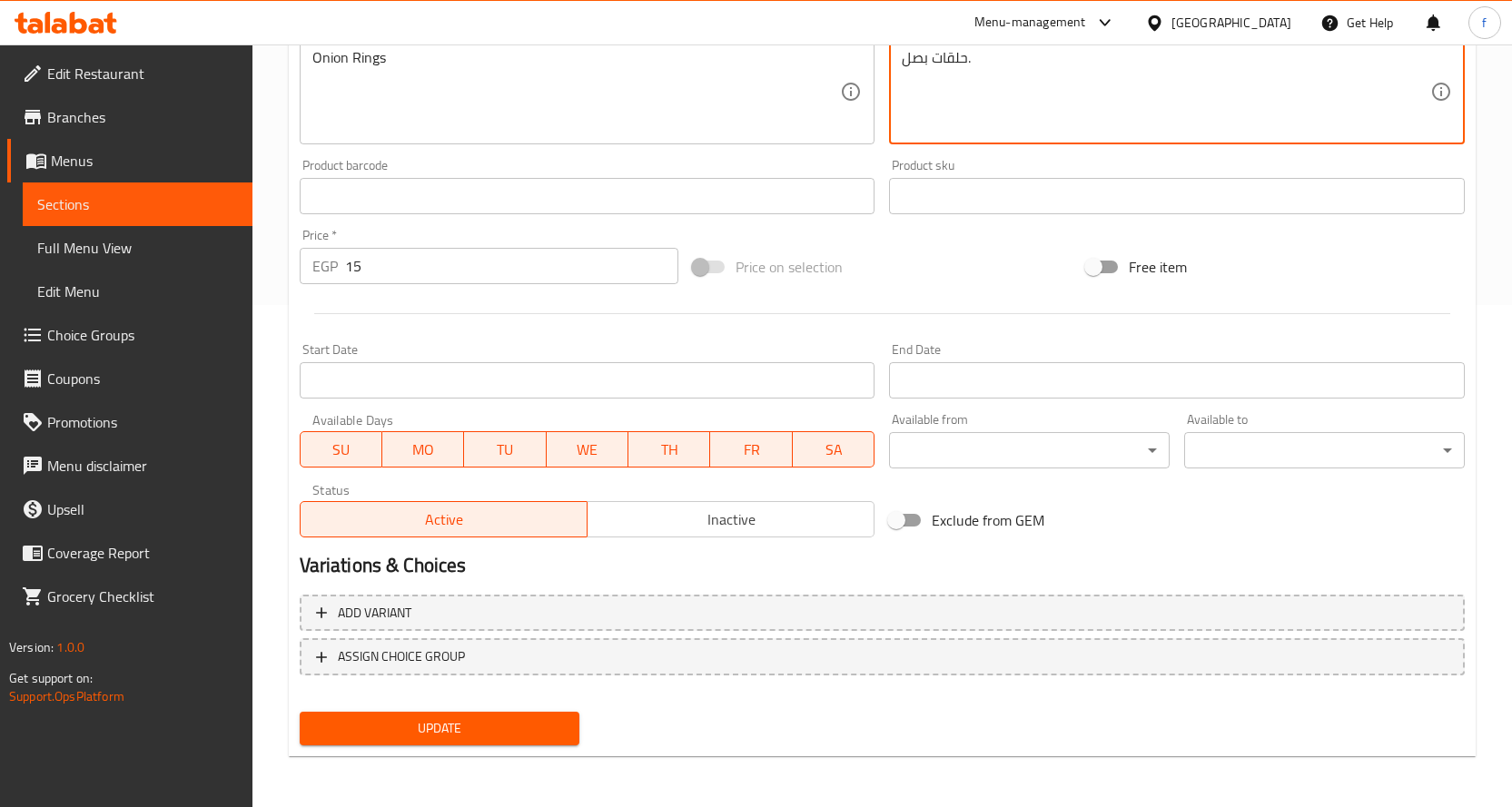
type textarea "حلقات بصل."
click at [572, 746] on div "Update" at bounding box center [440, 729] width 295 height 49
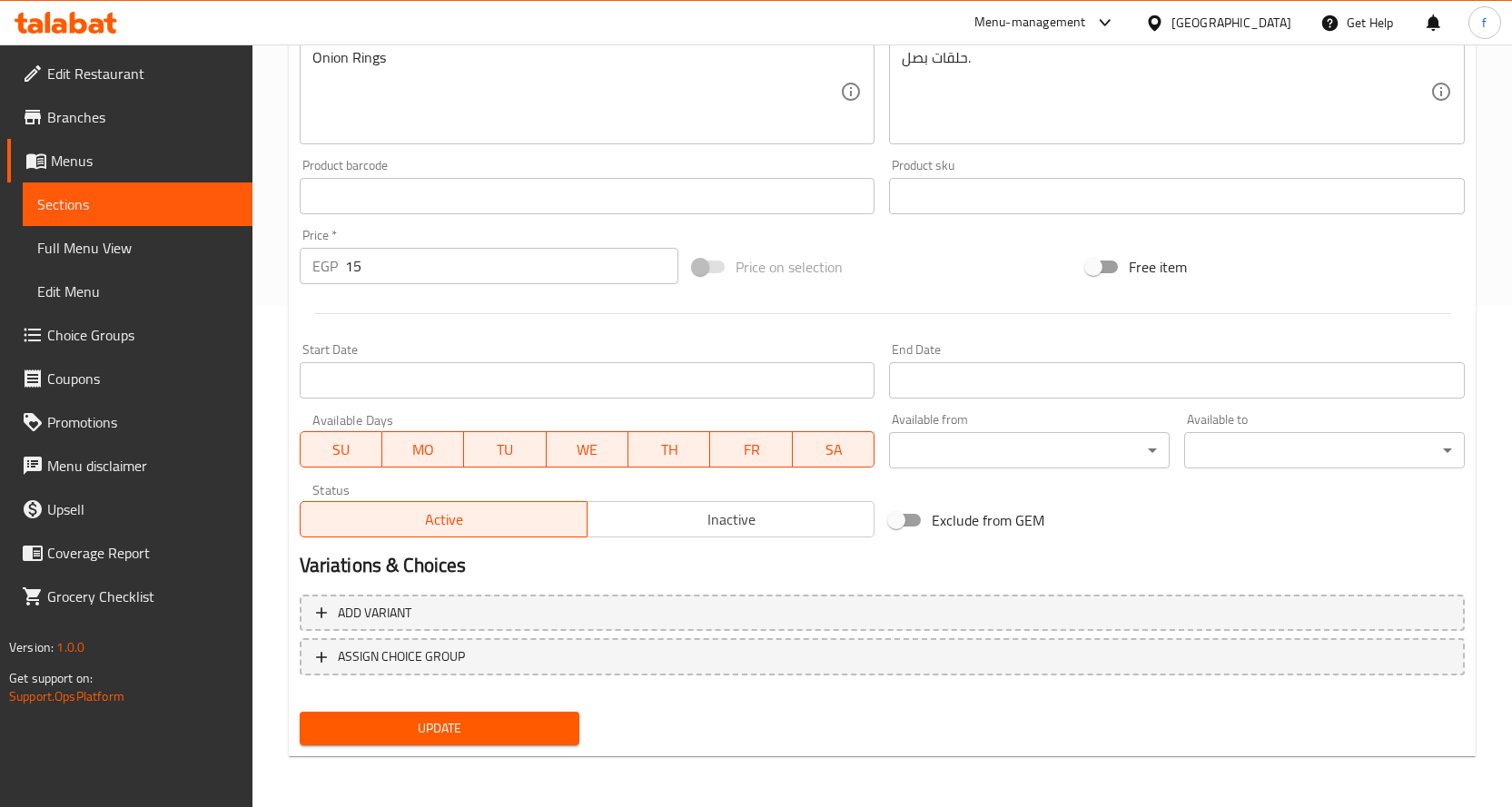
click at [566, 743] on button "Update" at bounding box center [440, 729] width 281 height 34
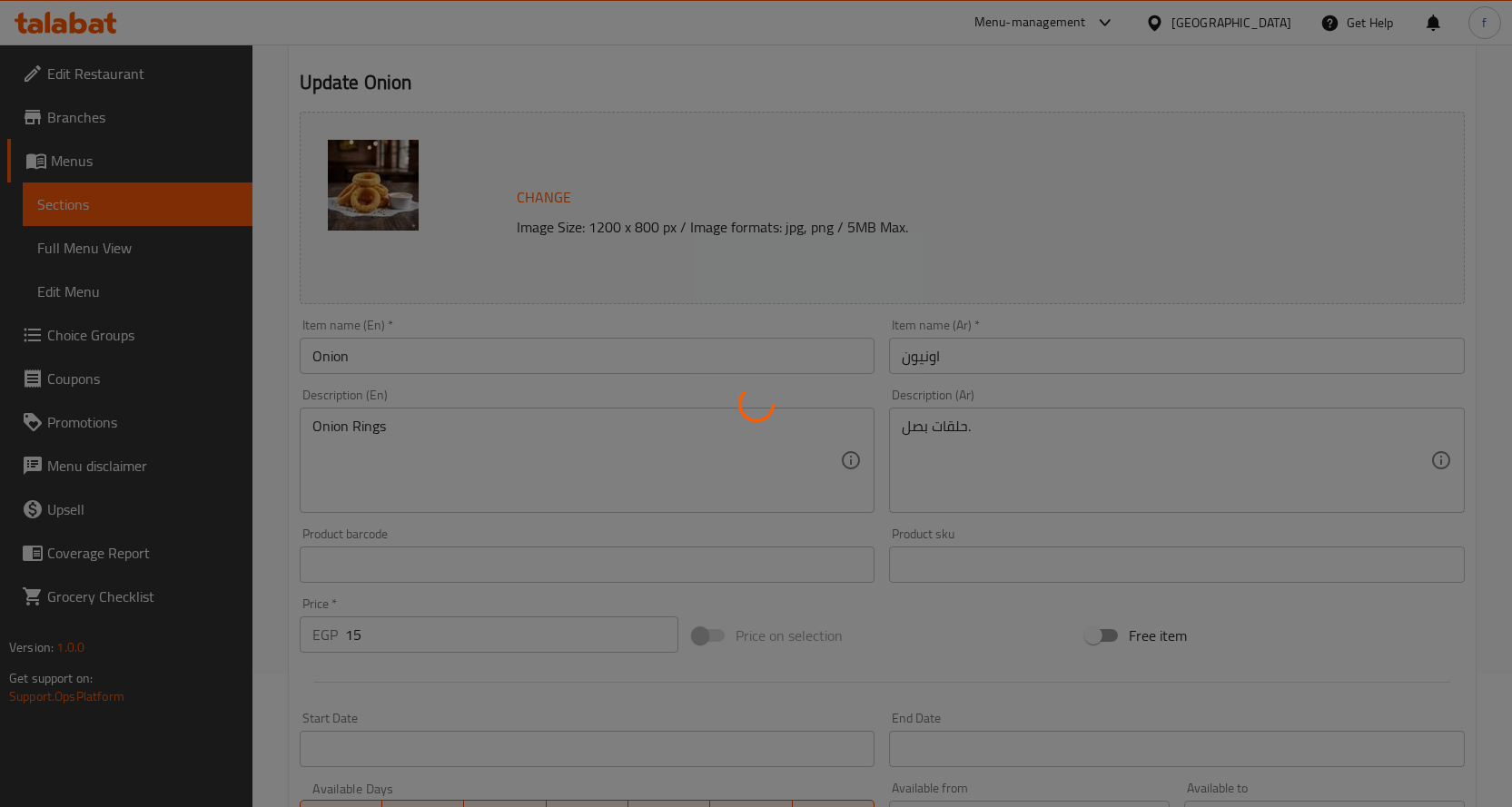
scroll to position [0, 0]
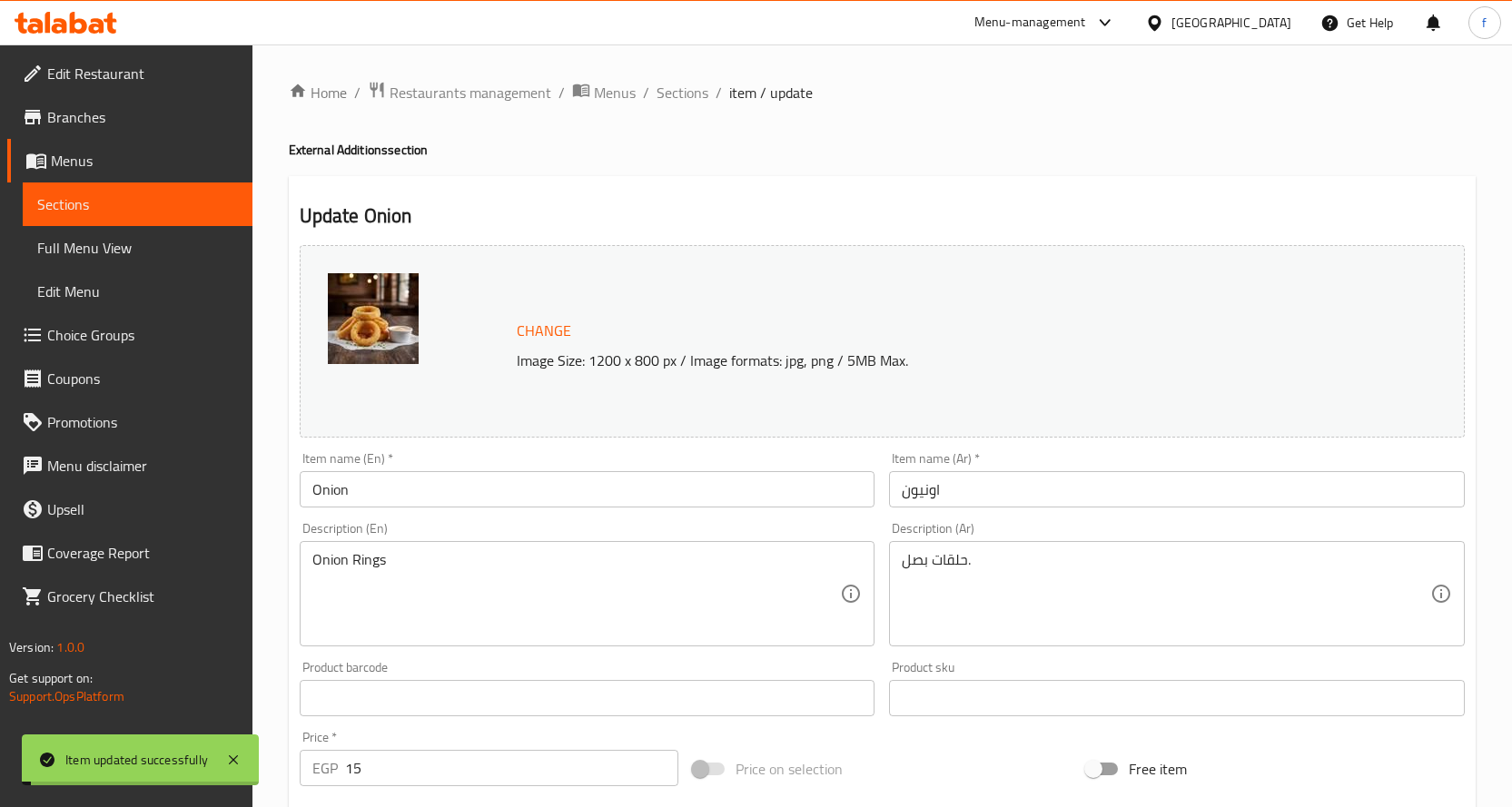
click at [668, 114] on div "Home / Restaurants management / Menus / Sections / item / update External Addit…" at bounding box center [882, 676] width 1187 height 1191
click at [682, 93] on span "Sections" at bounding box center [681, 92] width 51 height 21
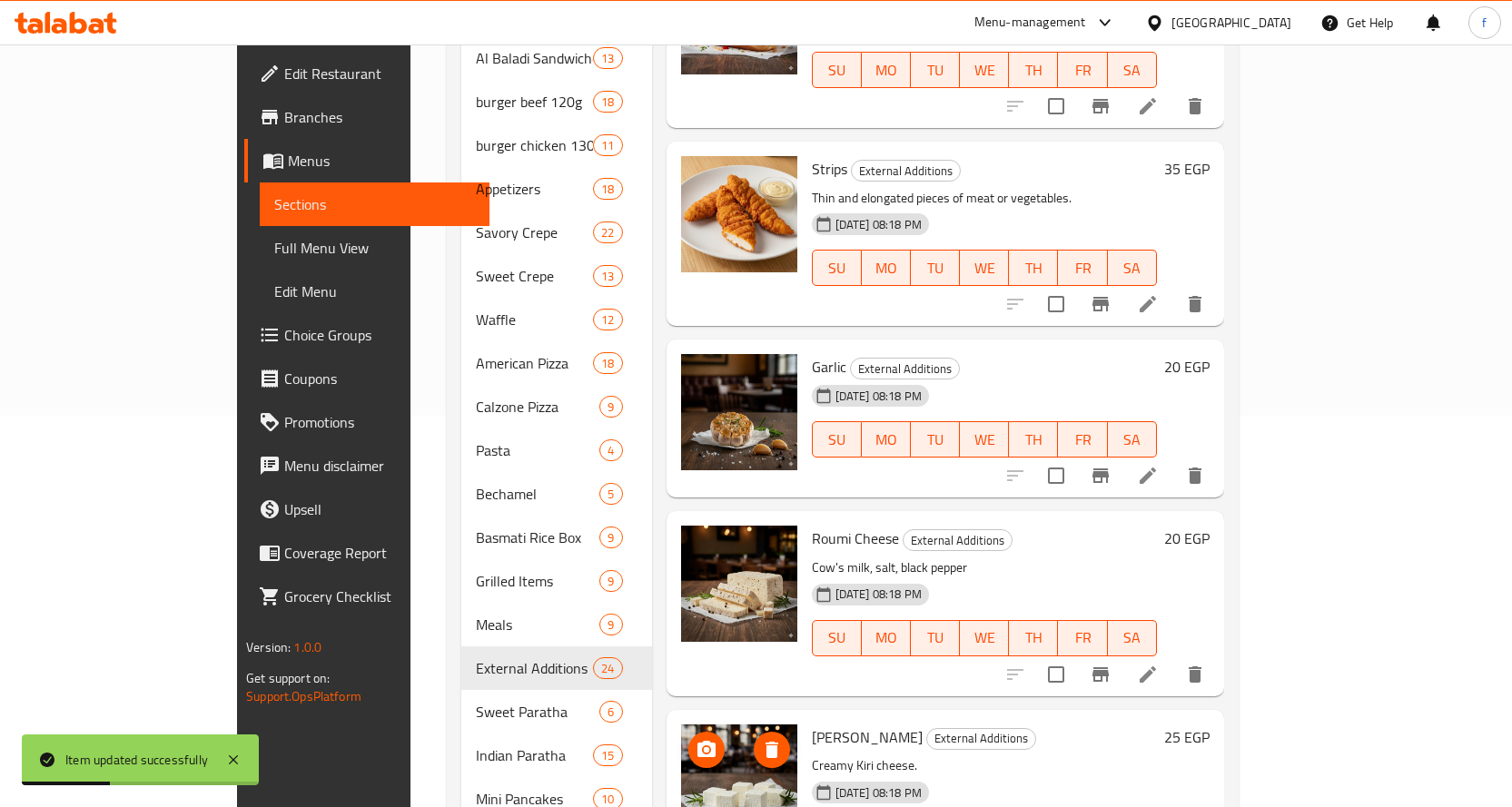
scroll to position [480, 0]
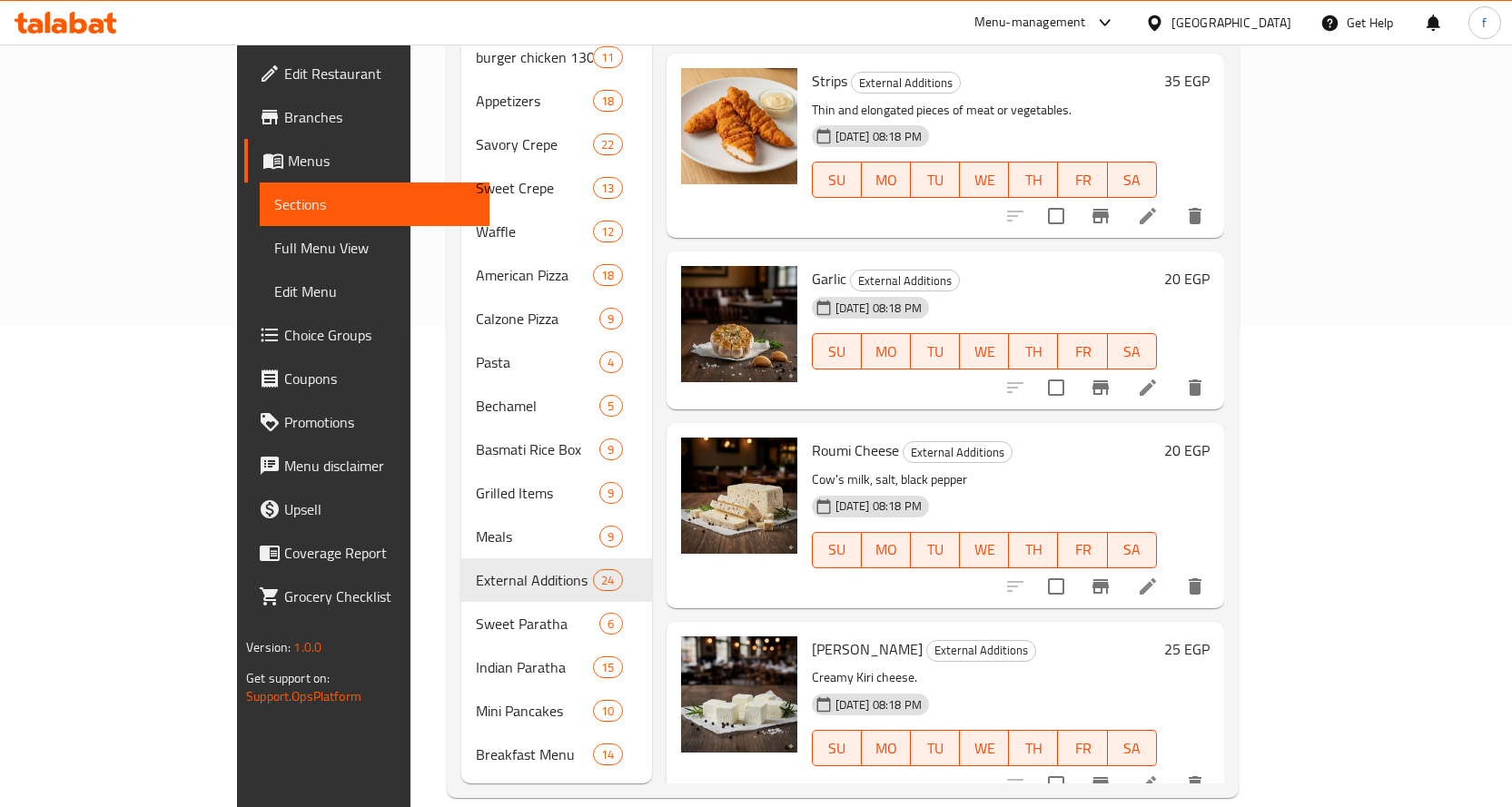
click at [1173, 371] on li at bounding box center [1147, 387] width 50 height 33
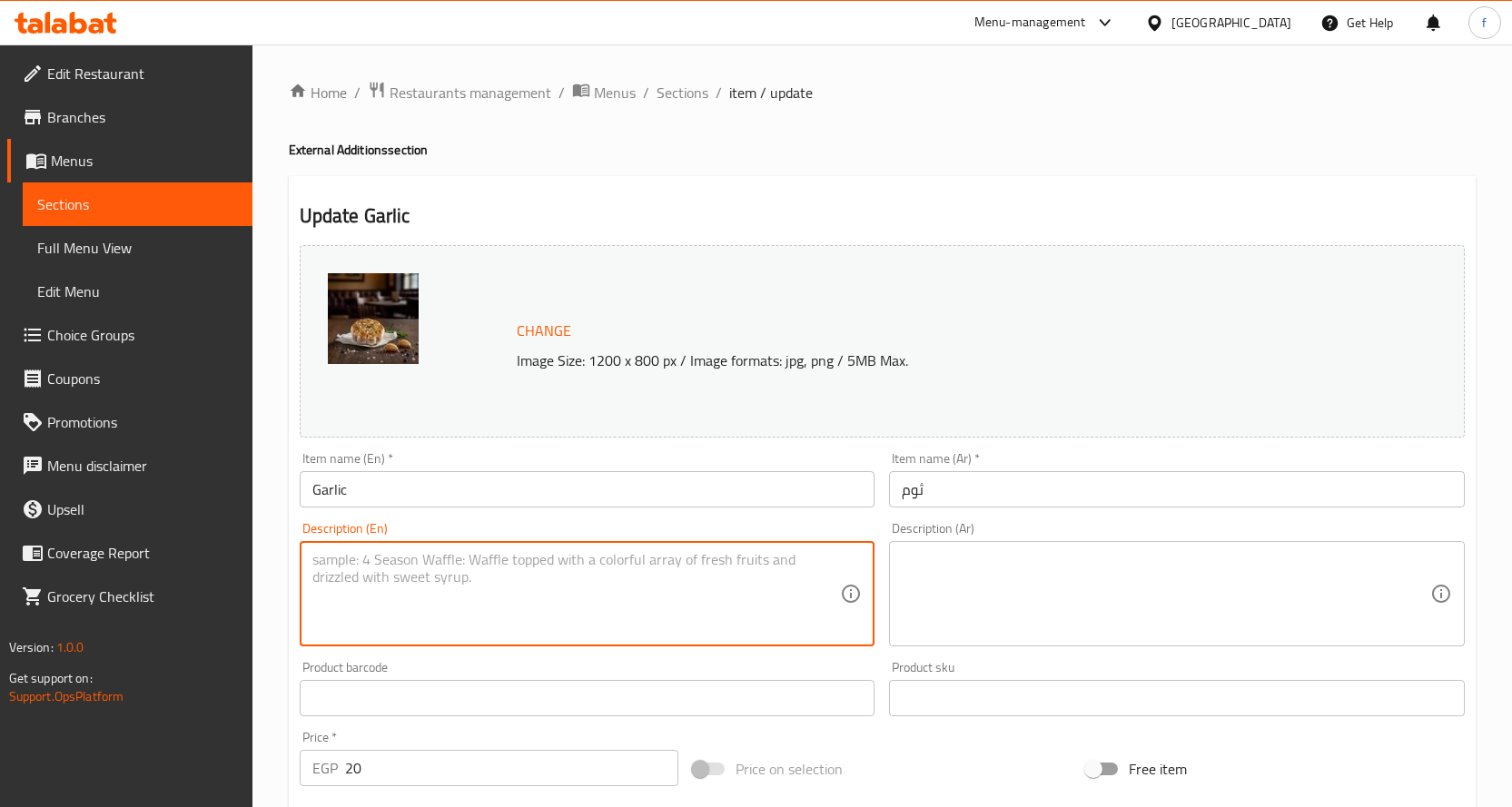
click at [595, 619] on textarea at bounding box center [577, 594] width 528 height 86
paste textarea "Garlic dip"
type textarea "Garlic dip"
click at [1047, 575] on textarea at bounding box center [1166, 594] width 528 height 86
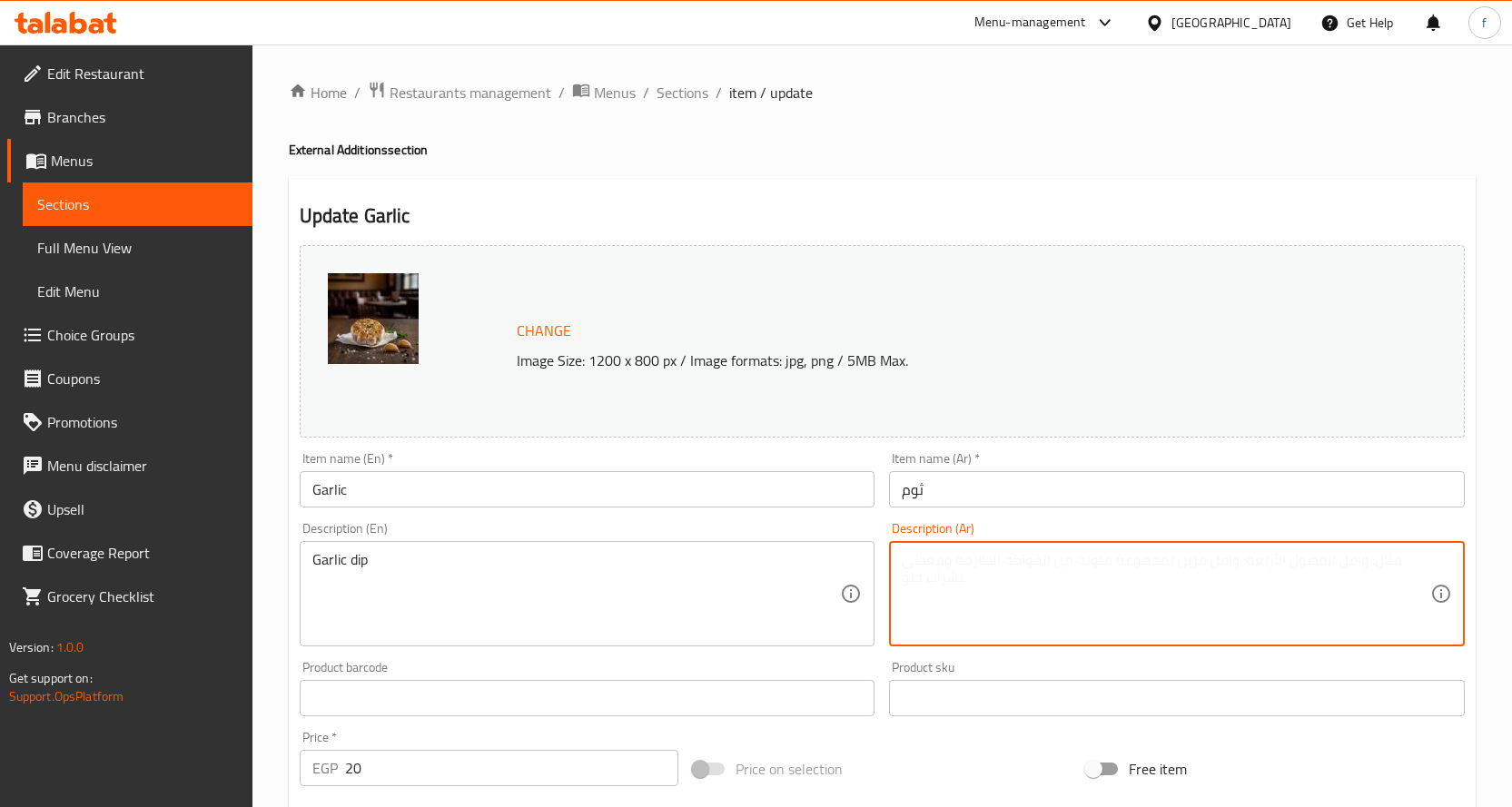
paste textarea "ثومية."
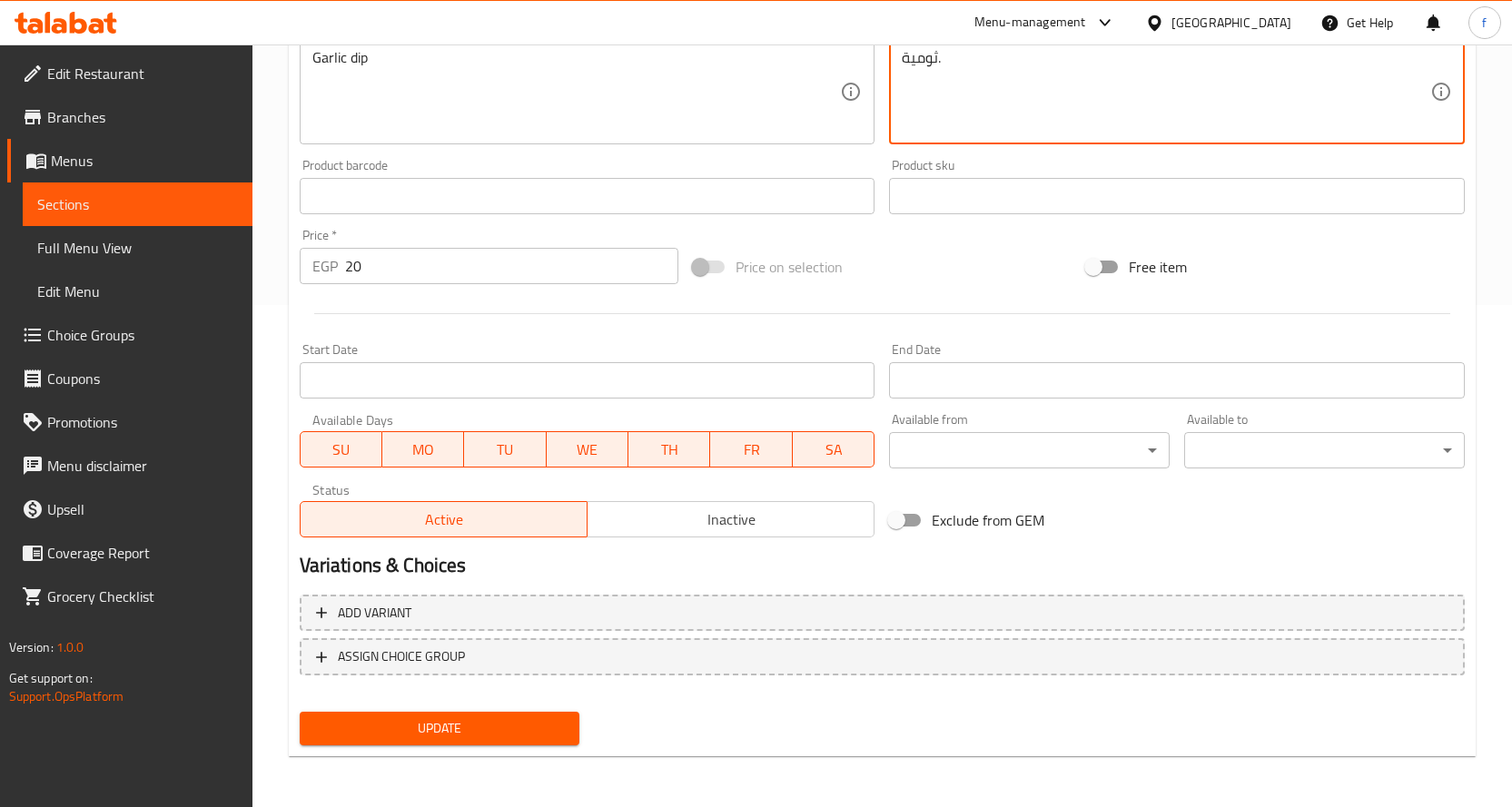
type textarea "ثومية."
click at [579, 721] on button "Update" at bounding box center [440, 729] width 281 height 34
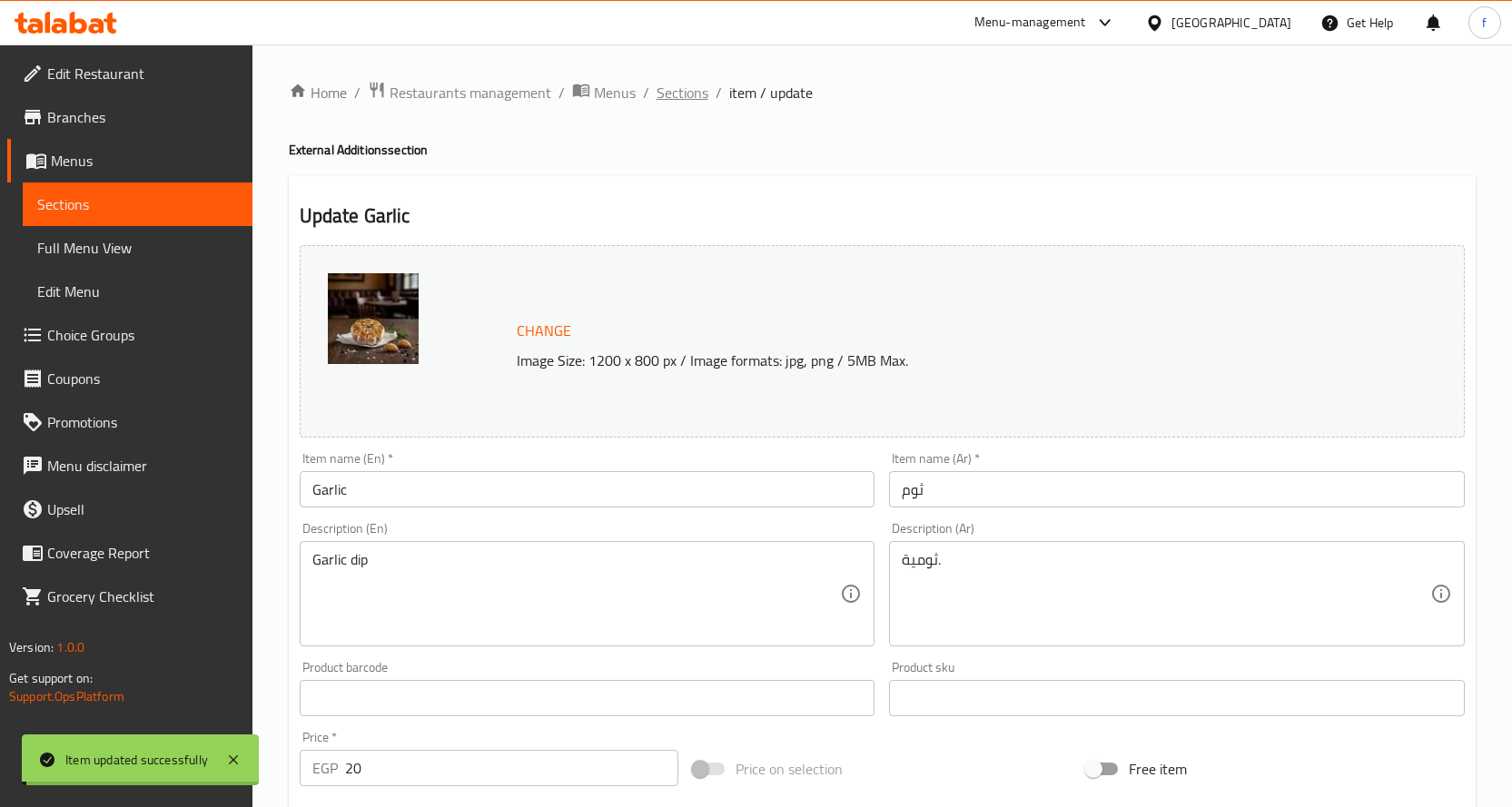
click at [677, 99] on span "Sections" at bounding box center [681, 92] width 51 height 21
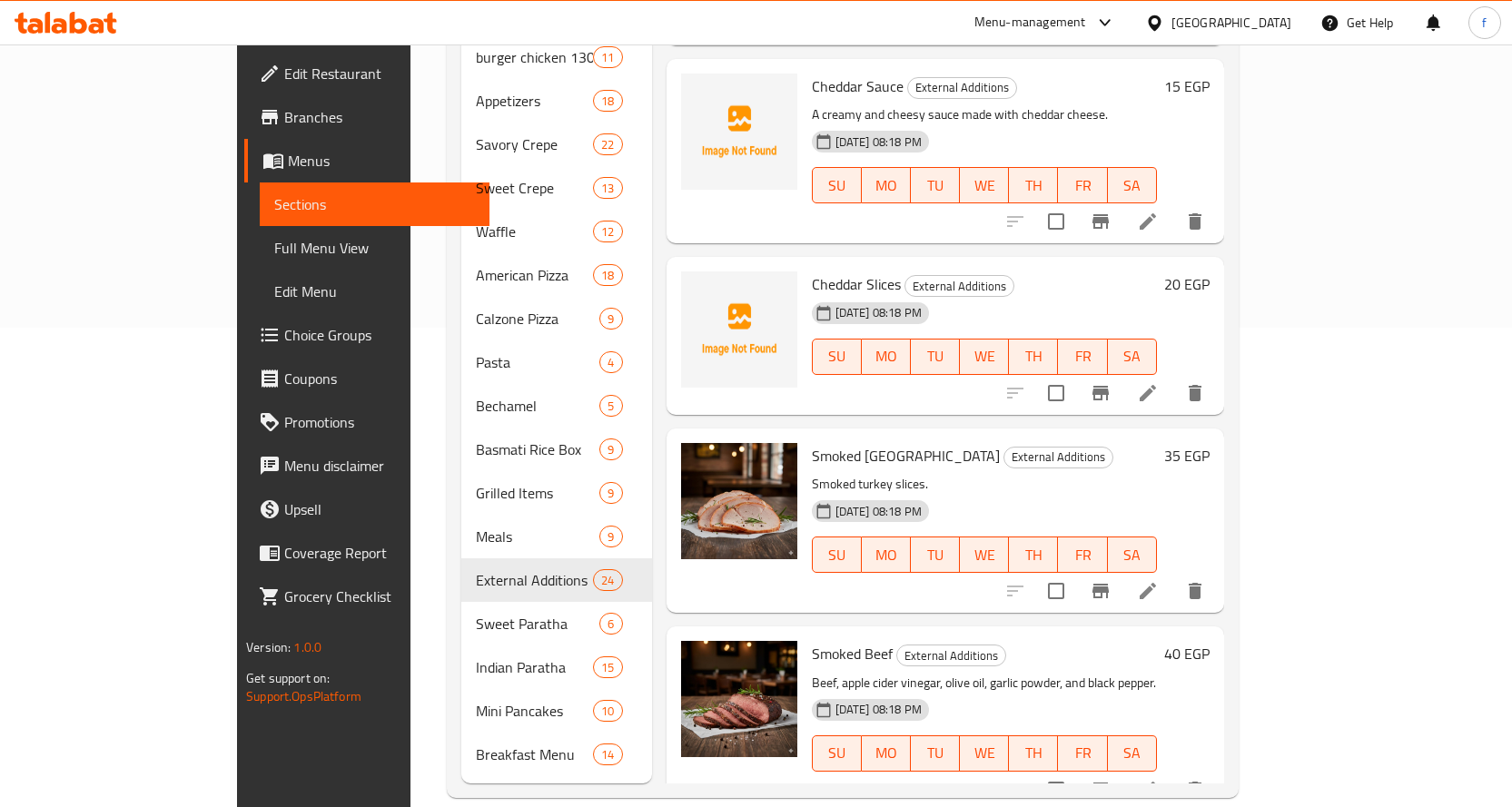
scroll to position [2521, 0]
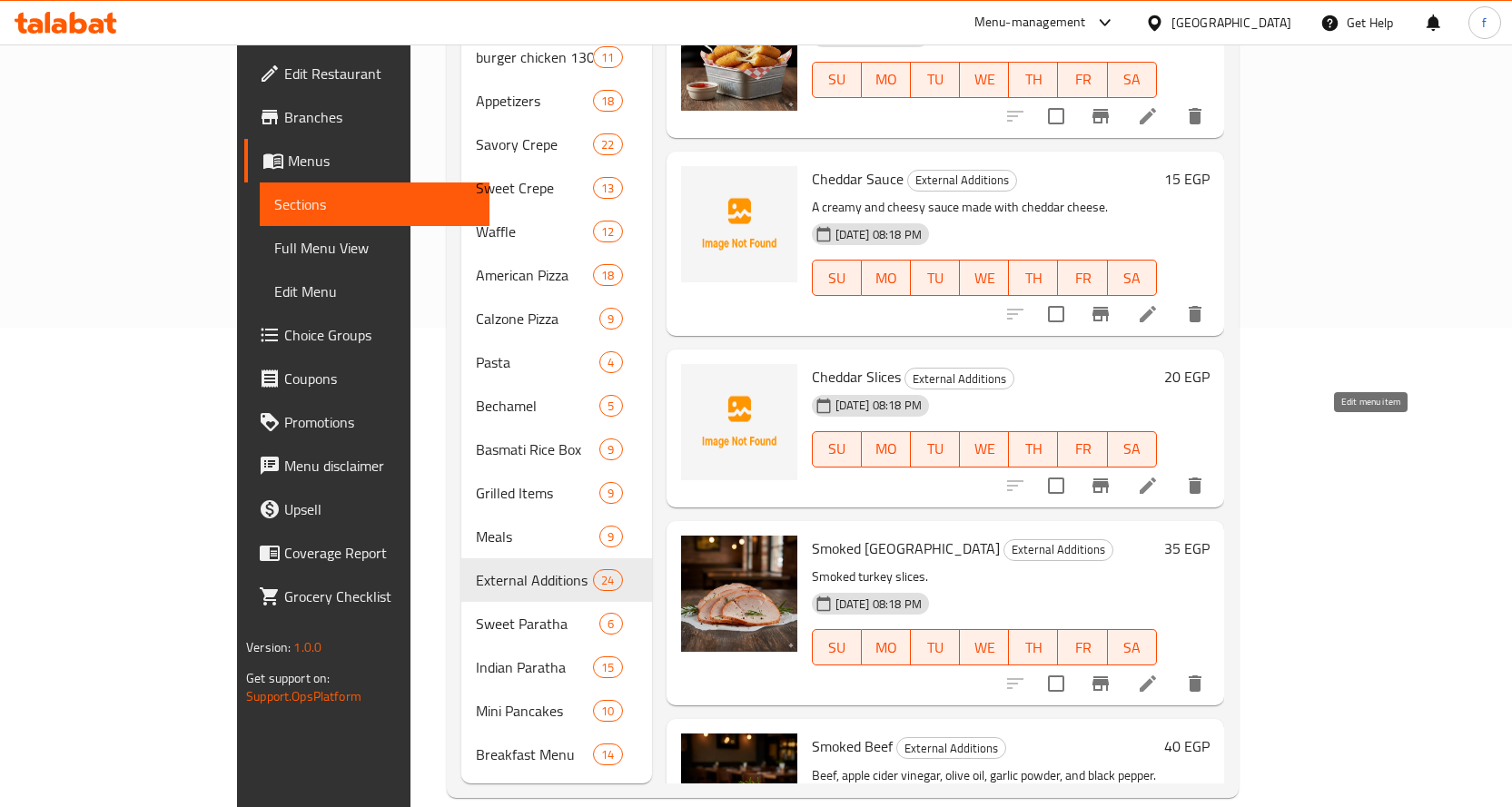
click at [1158, 475] on icon at bounding box center [1147, 485] width 21 height 21
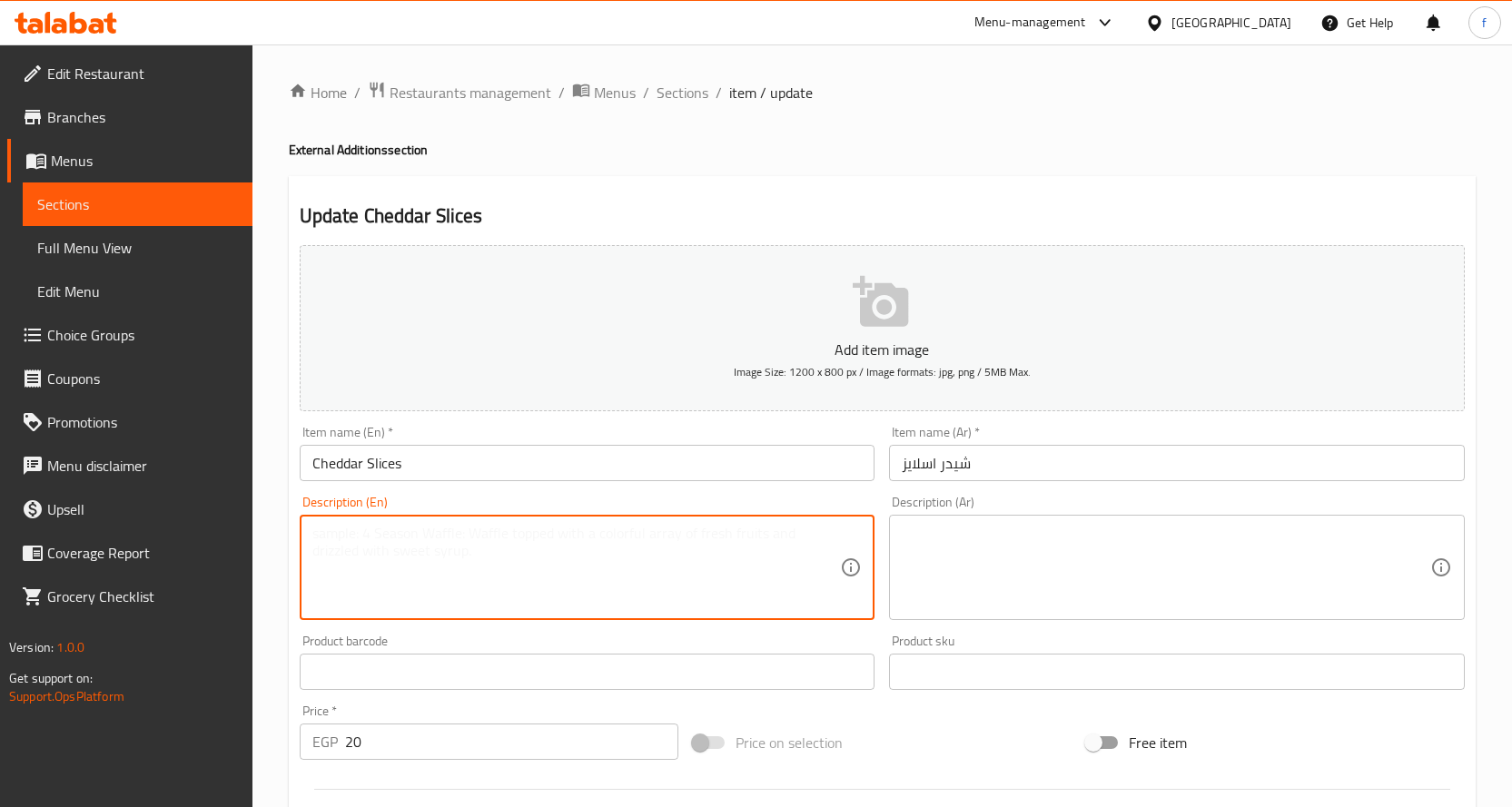
drag, startPoint x: 786, startPoint y: 547, endPoint x: 750, endPoint y: 552, distance: 36.3
click at [786, 547] on textarea at bounding box center [577, 567] width 528 height 86
paste textarea "Cheddar cheese slices."
type textarea "Cheddar cheese slices."
click at [968, 535] on textarea at bounding box center [1166, 567] width 528 height 86
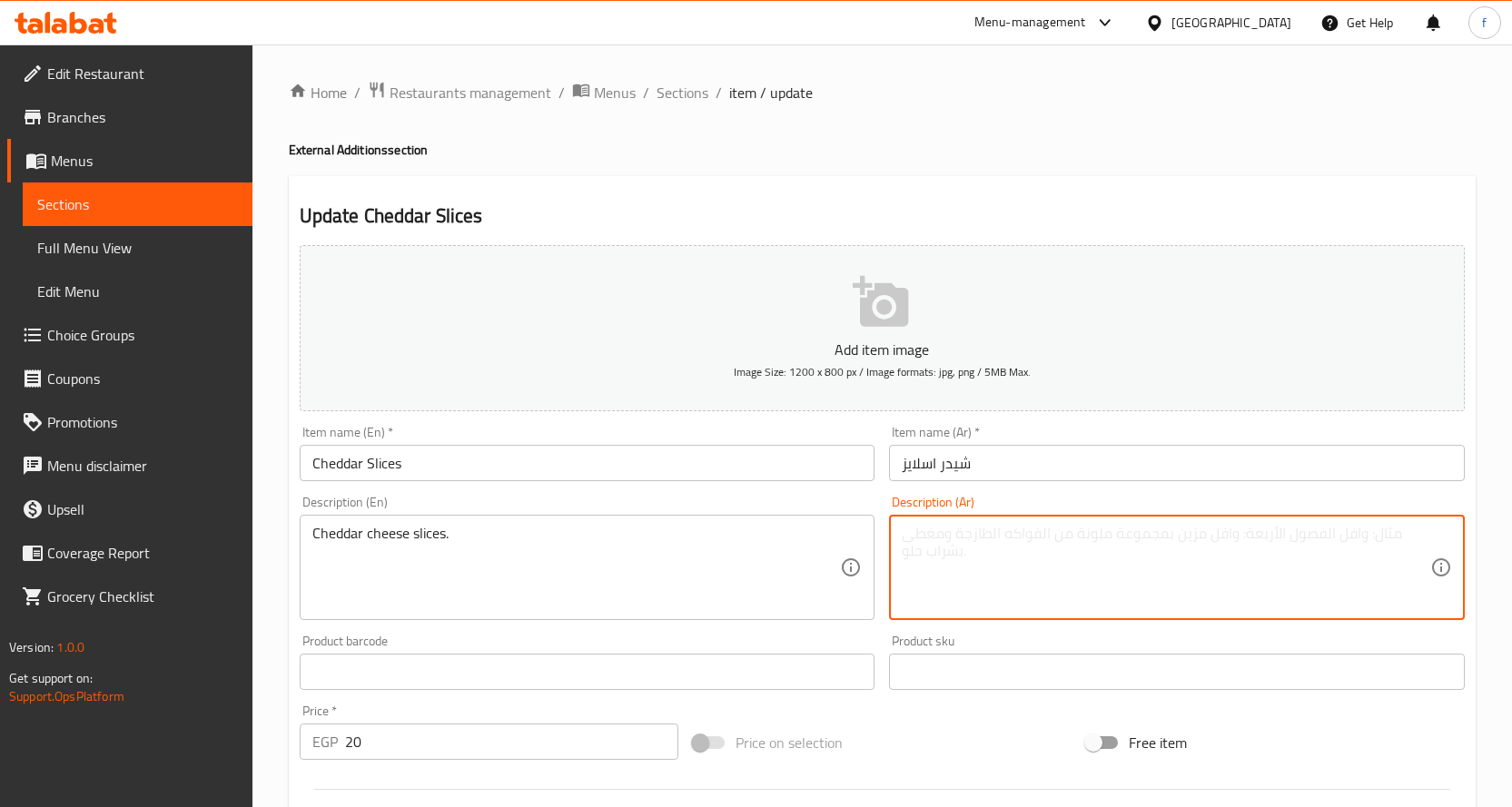
paste textarea "شرائح جبنة شيدر."
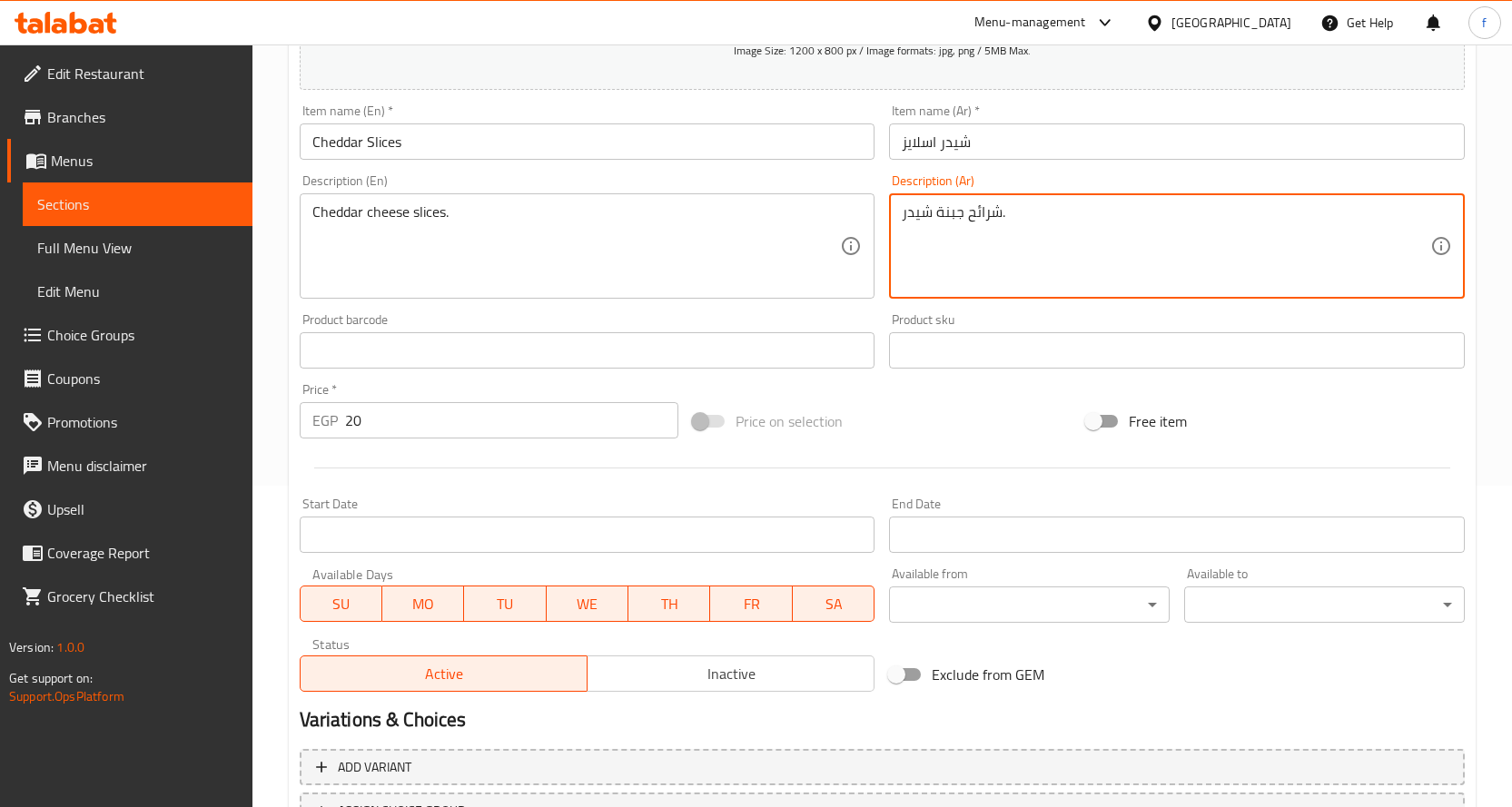
scroll to position [476, 0]
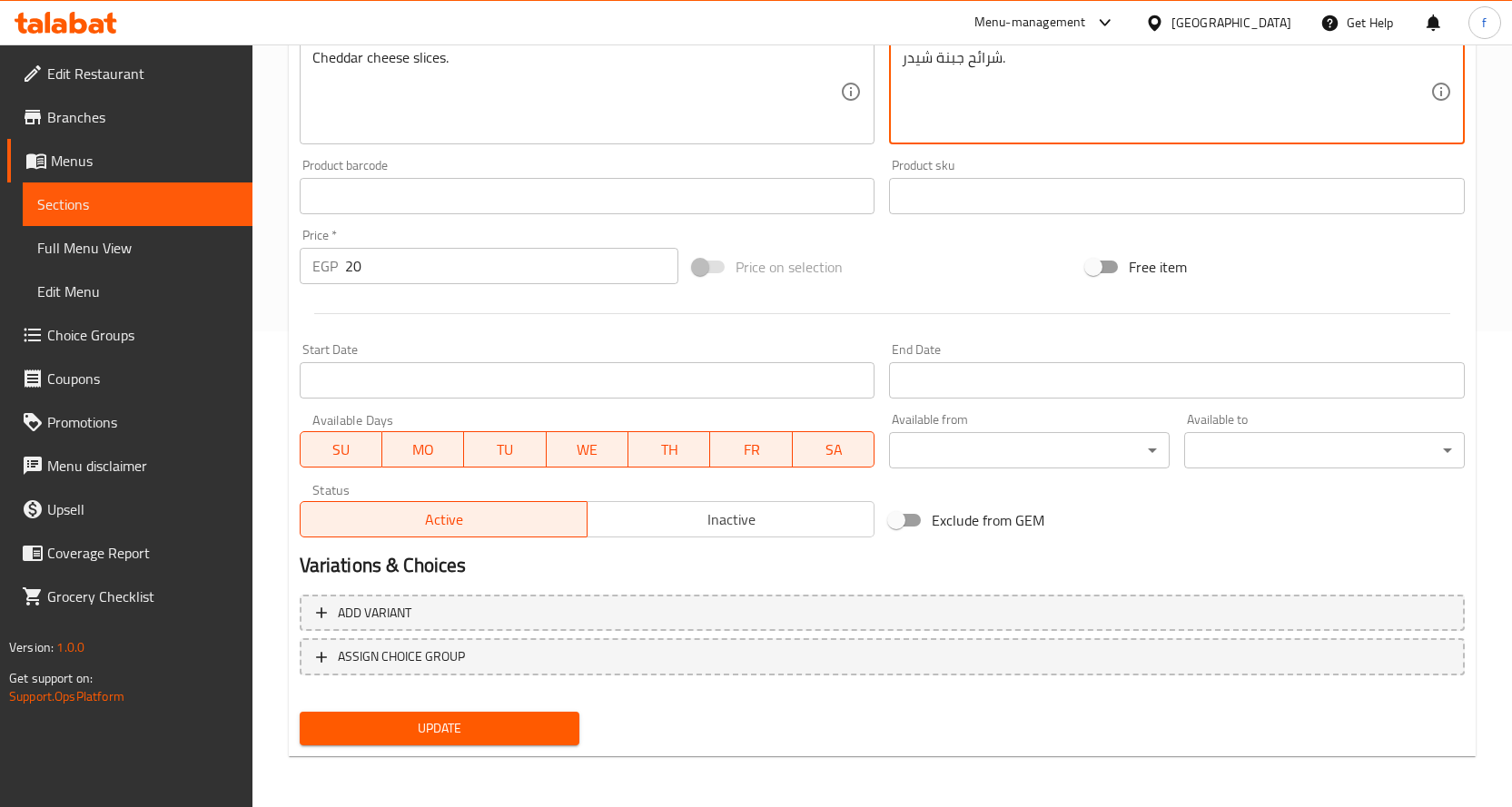
type textarea "شرائح جبنة شيدر."
click at [517, 738] on span "Update" at bounding box center [440, 729] width 251 height 22
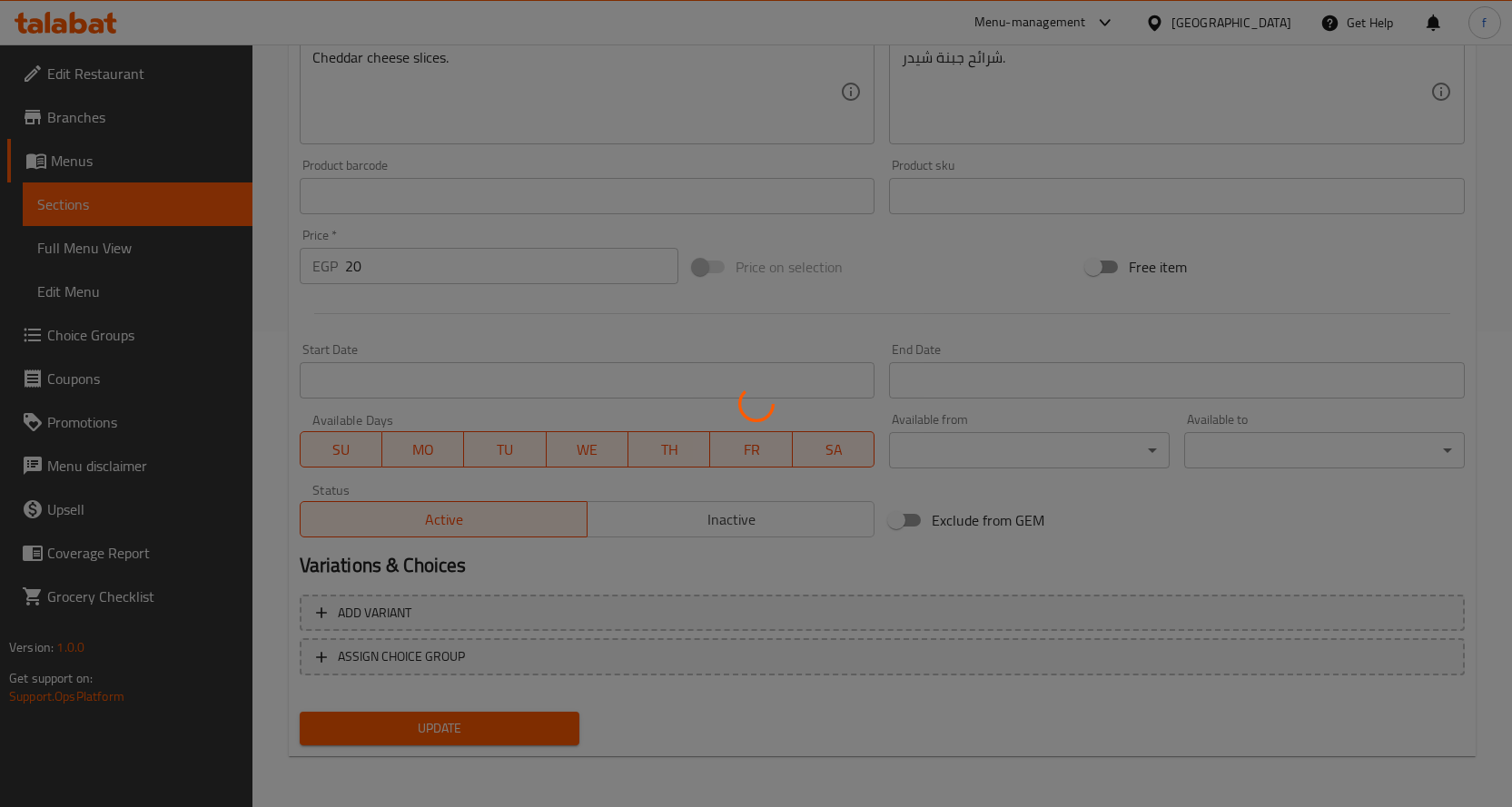
scroll to position [0, 0]
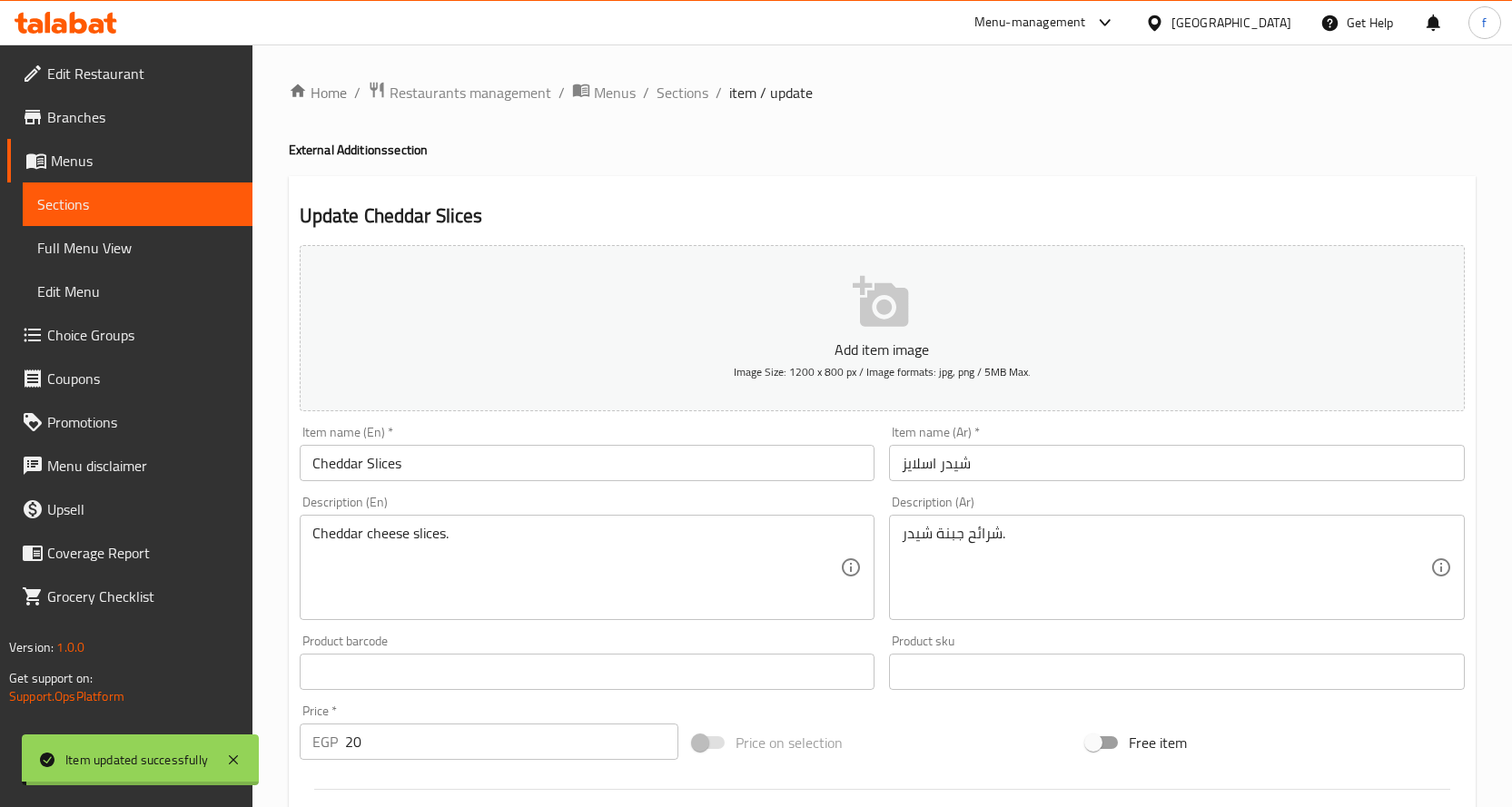
click at [690, 102] on span "Sections" at bounding box center [681, 92] width 51 height 21
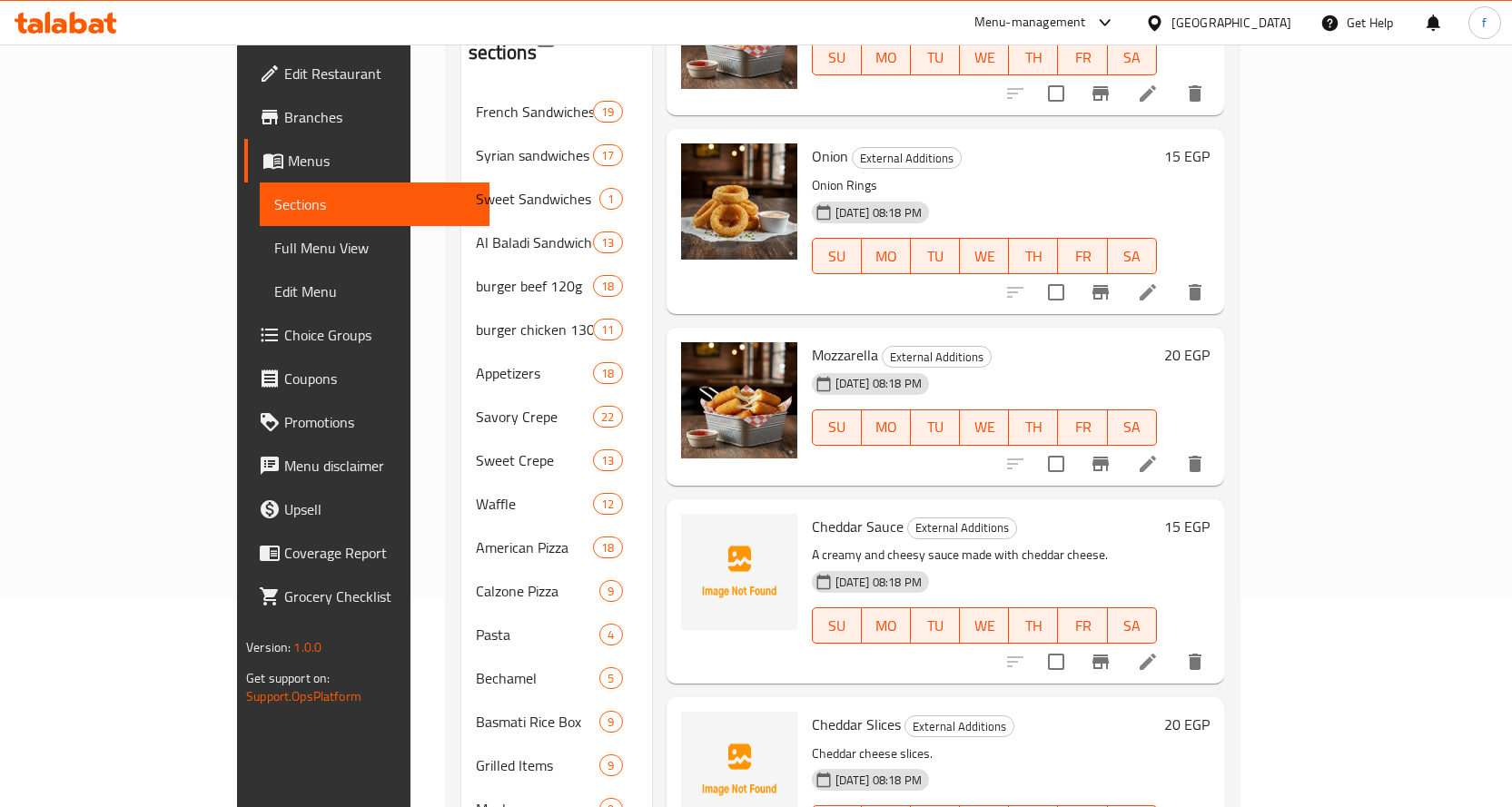
scroll to position [2366, 0]
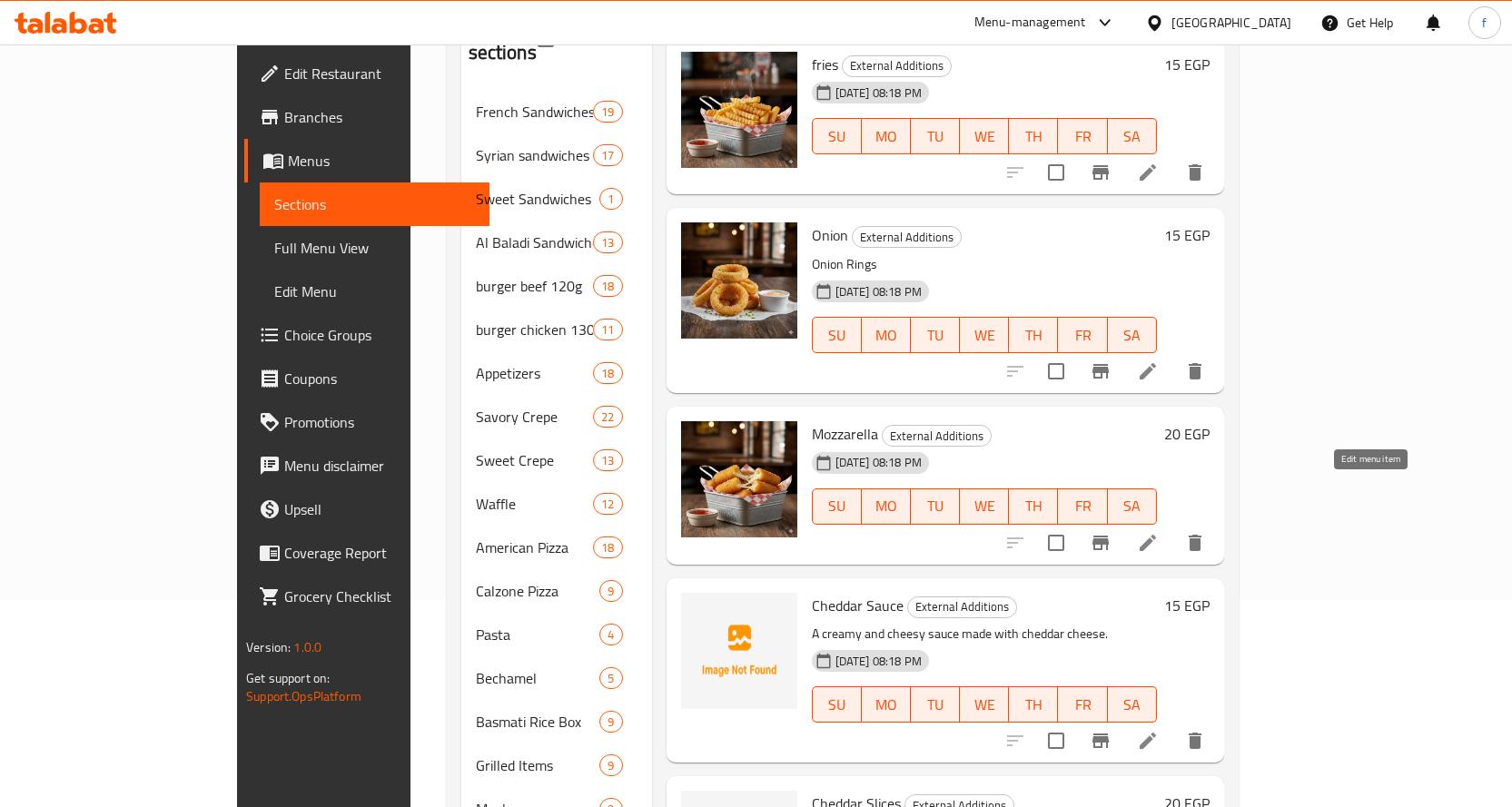
click at [1155, 534] on icon at bounding box center [1148, 542] width 17 height 17
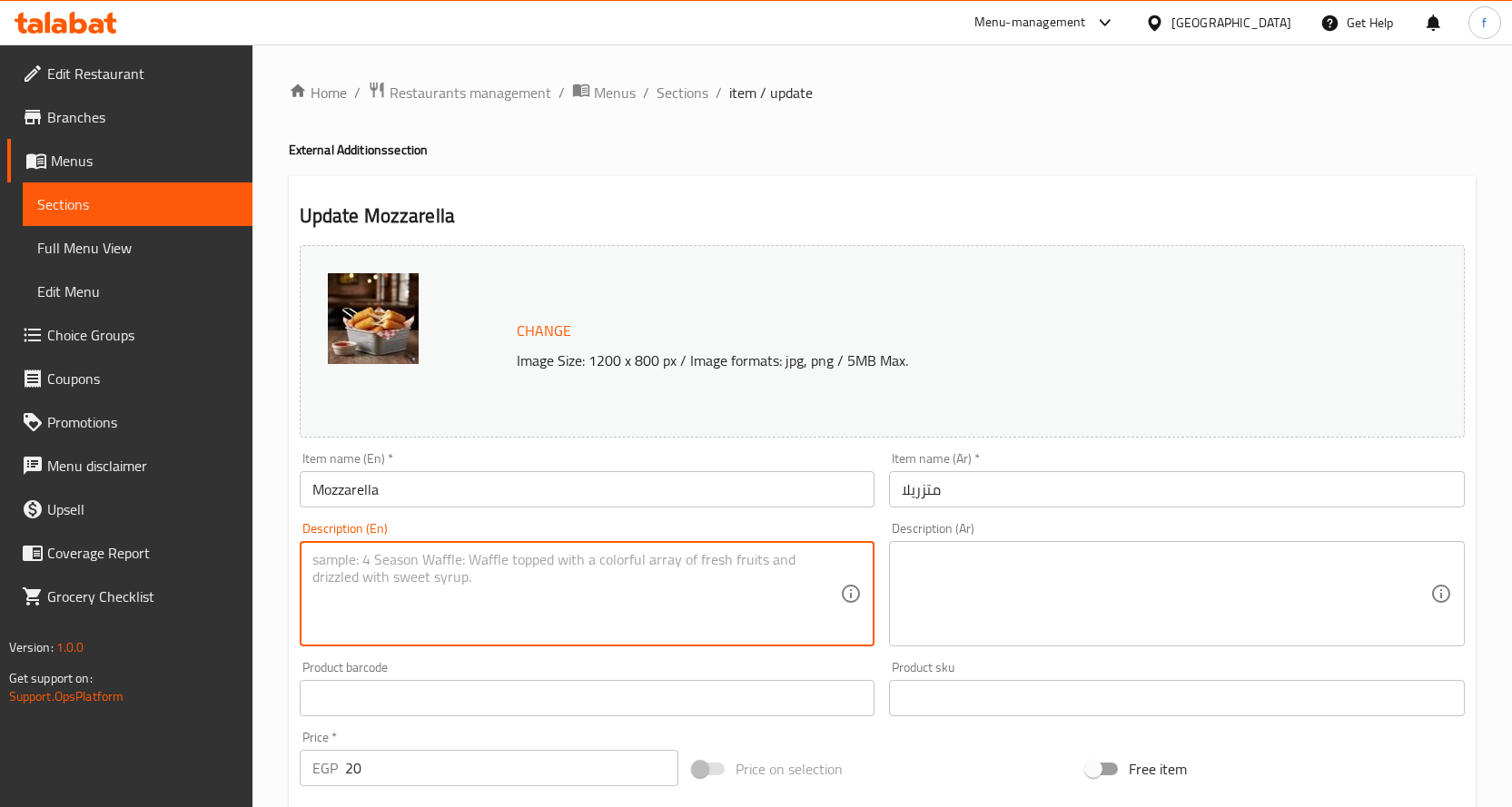
click at [580, 569] on textarea at bounding box center [577, 594] width 528 height 86
paste textarea "Mozzarella cheese."
type textarea "Mozzarella cheese."
click at [983, 603] on textarea at bounding box center [1166, 594] width 528 height 86
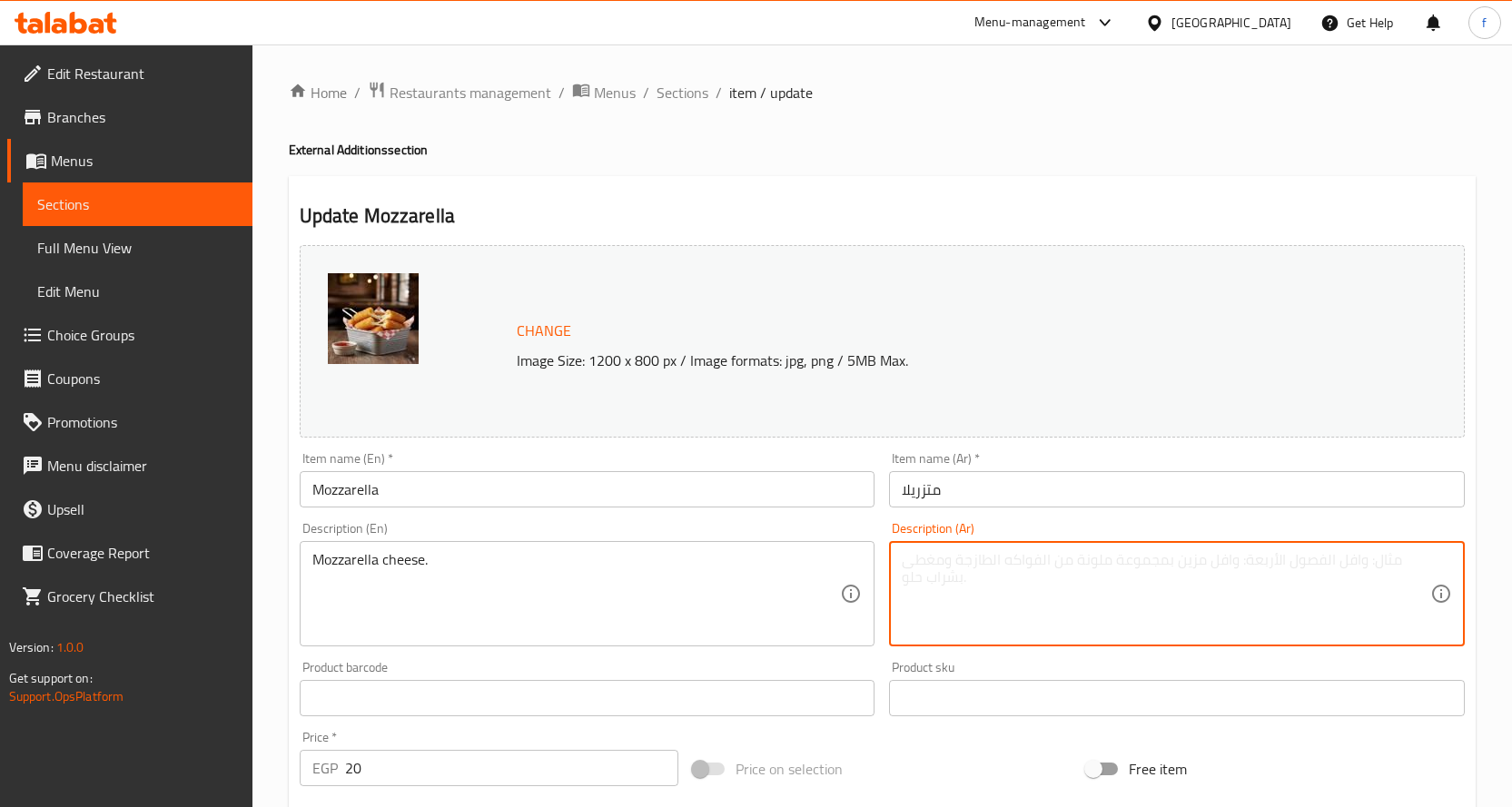
paste textarea "جبنة موتزاريلا."
drag, startPoint x: 944, startPoint y: 565, endPoint x: 865, endPoint y: 580, distance: 80.4
click at [865, 580] on div "Change Image Size: 1200 x 800 px / Image formats: jpg, png / 5MB Max. Item name…" at bounding box center [882, 642] width 1180 height 809
type textarea "جبنة موتزاريلا."
click at [940, 496] on input "متزريلا" at bounding box center [1176, 489] width 576 height 36
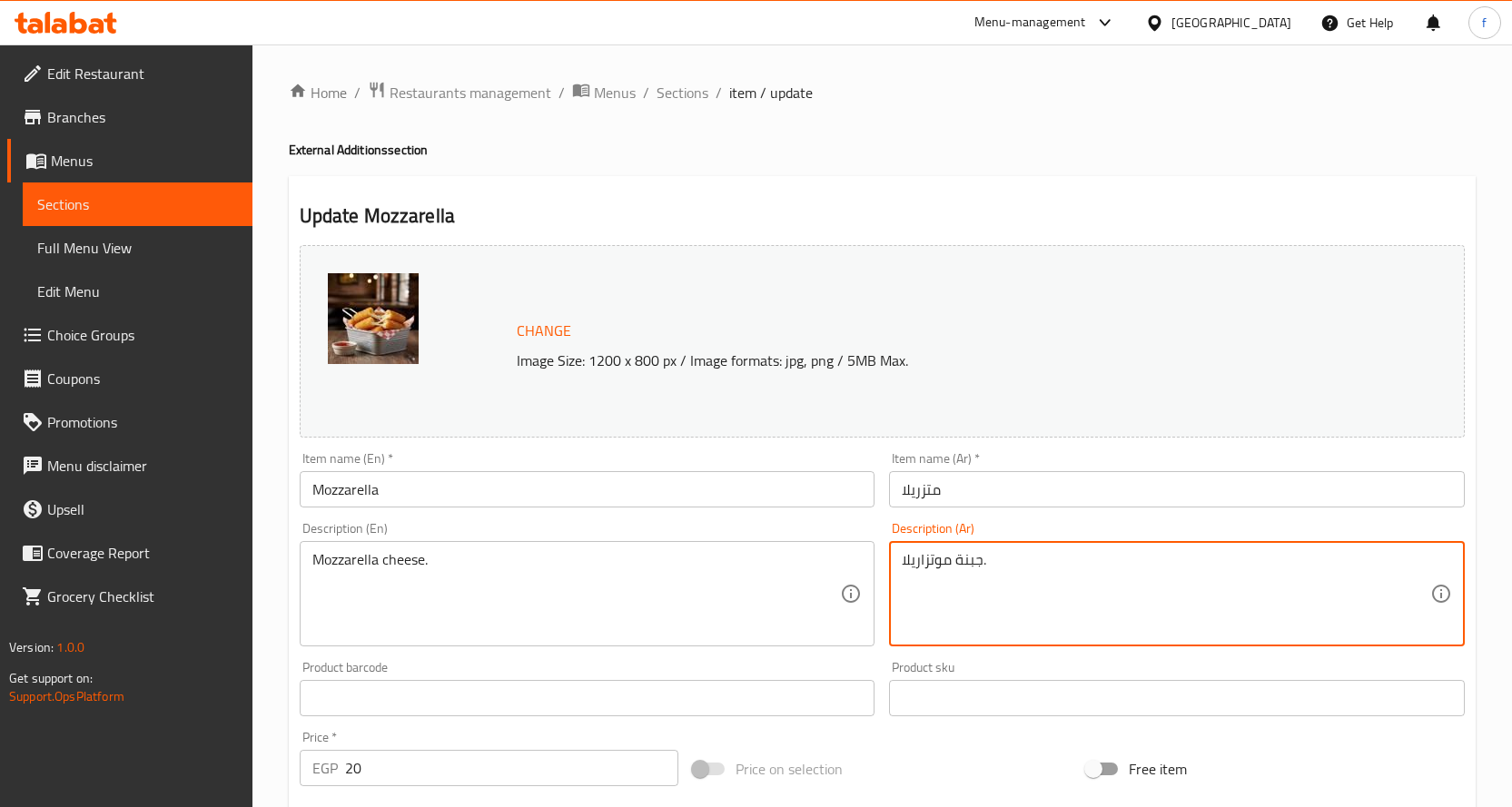
click at [940, 496] on input "متزريلا" at bounding box center [1176, 489] width 576 height 36
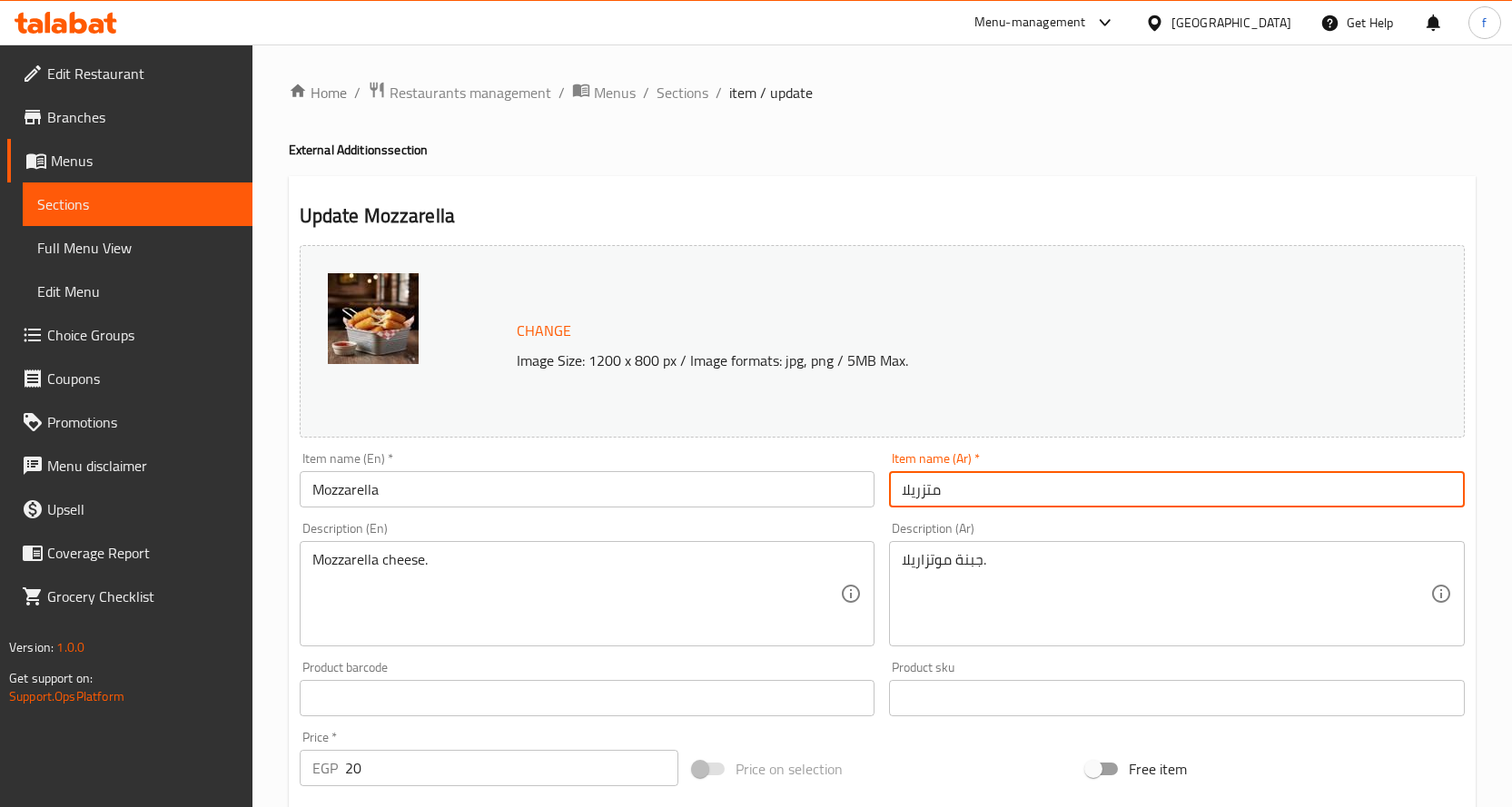
click at [940, 496] on input "متزريلا" at bounding box center [1176, 489] width 576 height 36
paste input "وتزا"
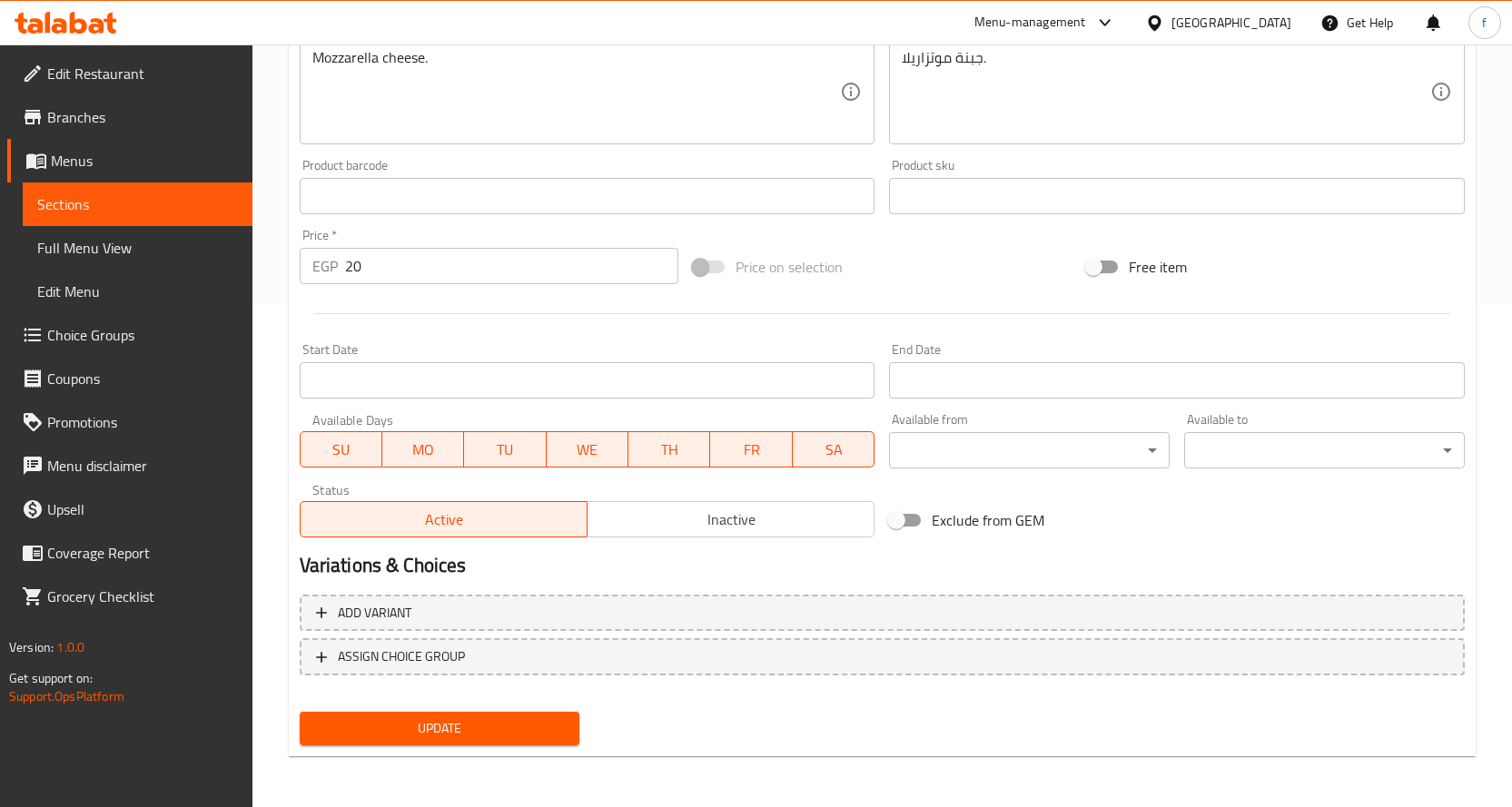
type input "موتزاريلا"
click at [539, 722] on span "Update" at bounding box center [440, 729] width 251 height 22
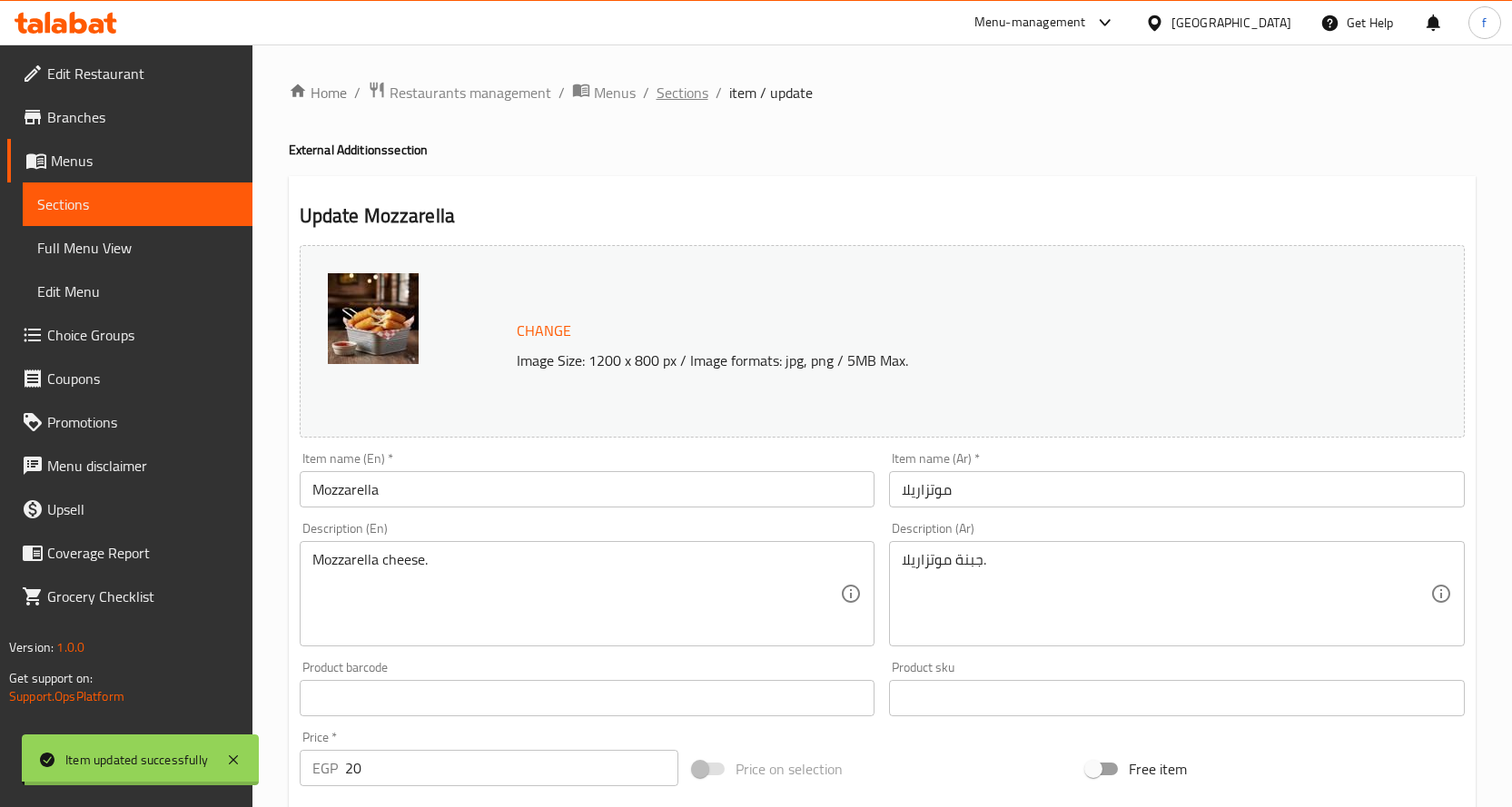
click at [691, 101] on span "Sections" at bounding box center [681, 92] width 51 height 21
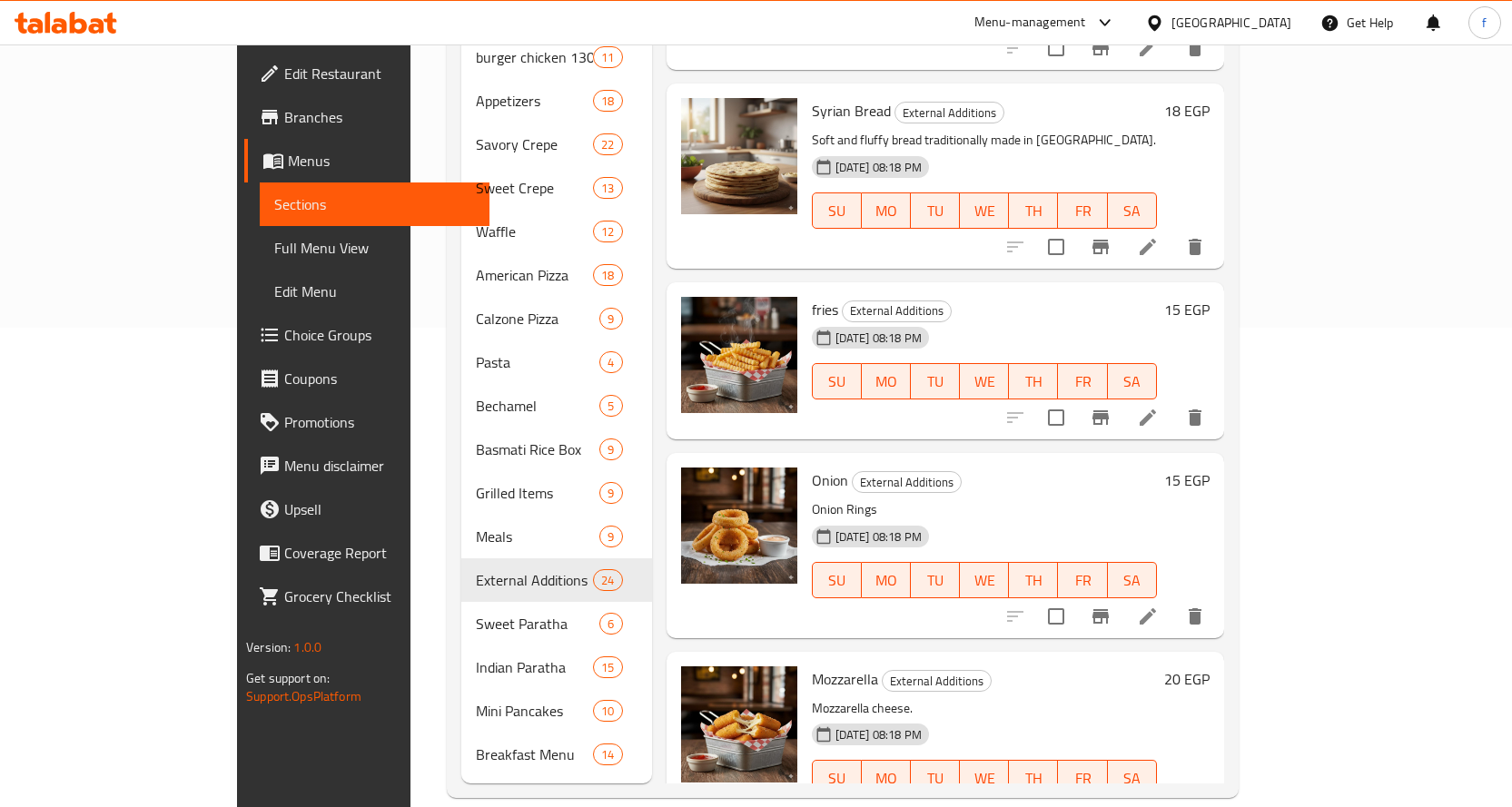
scroll to position [1758, 0]
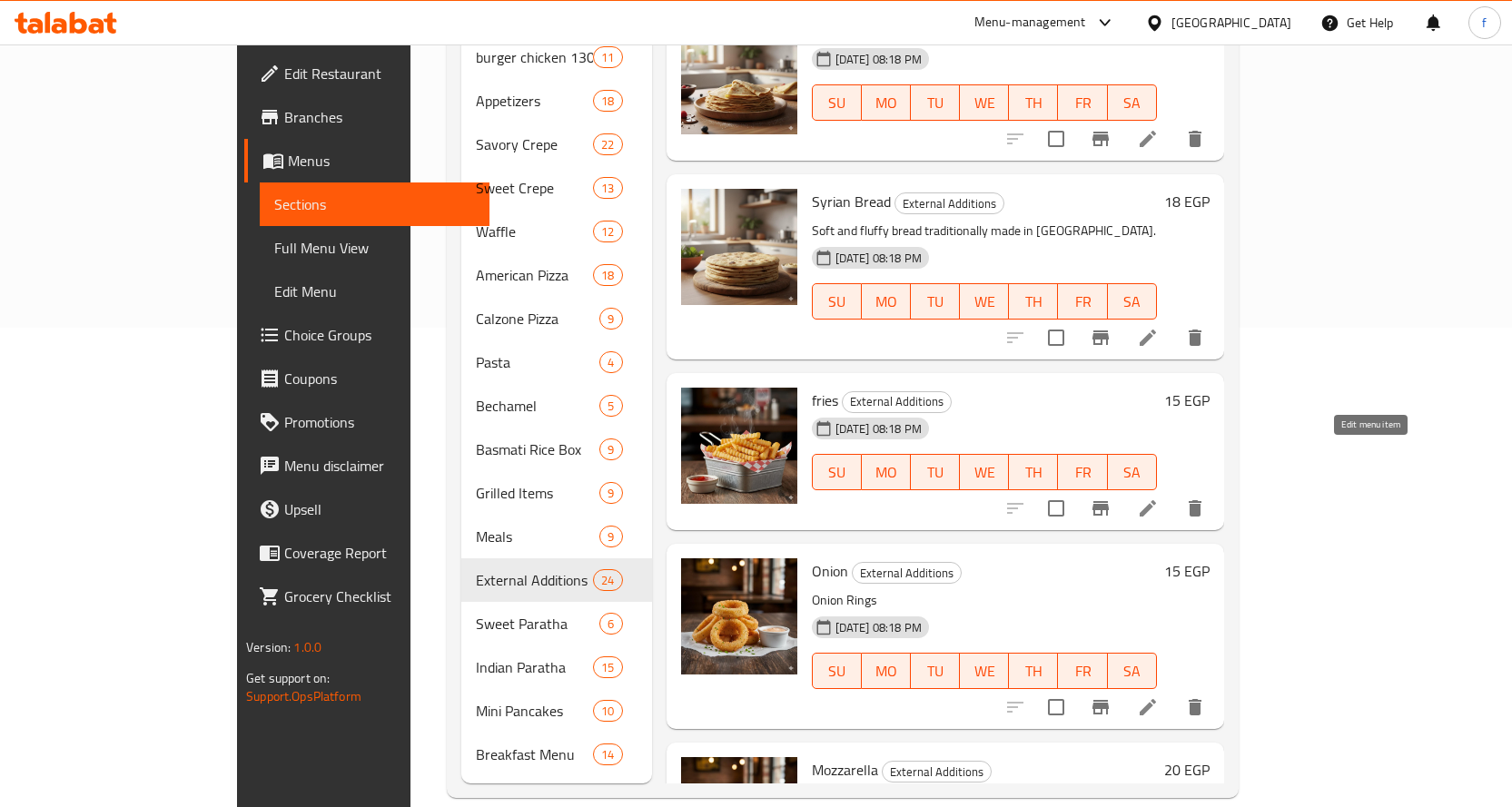
click at [1158, 497] on icon at bounding box center [1147, 508] width 21 height 21
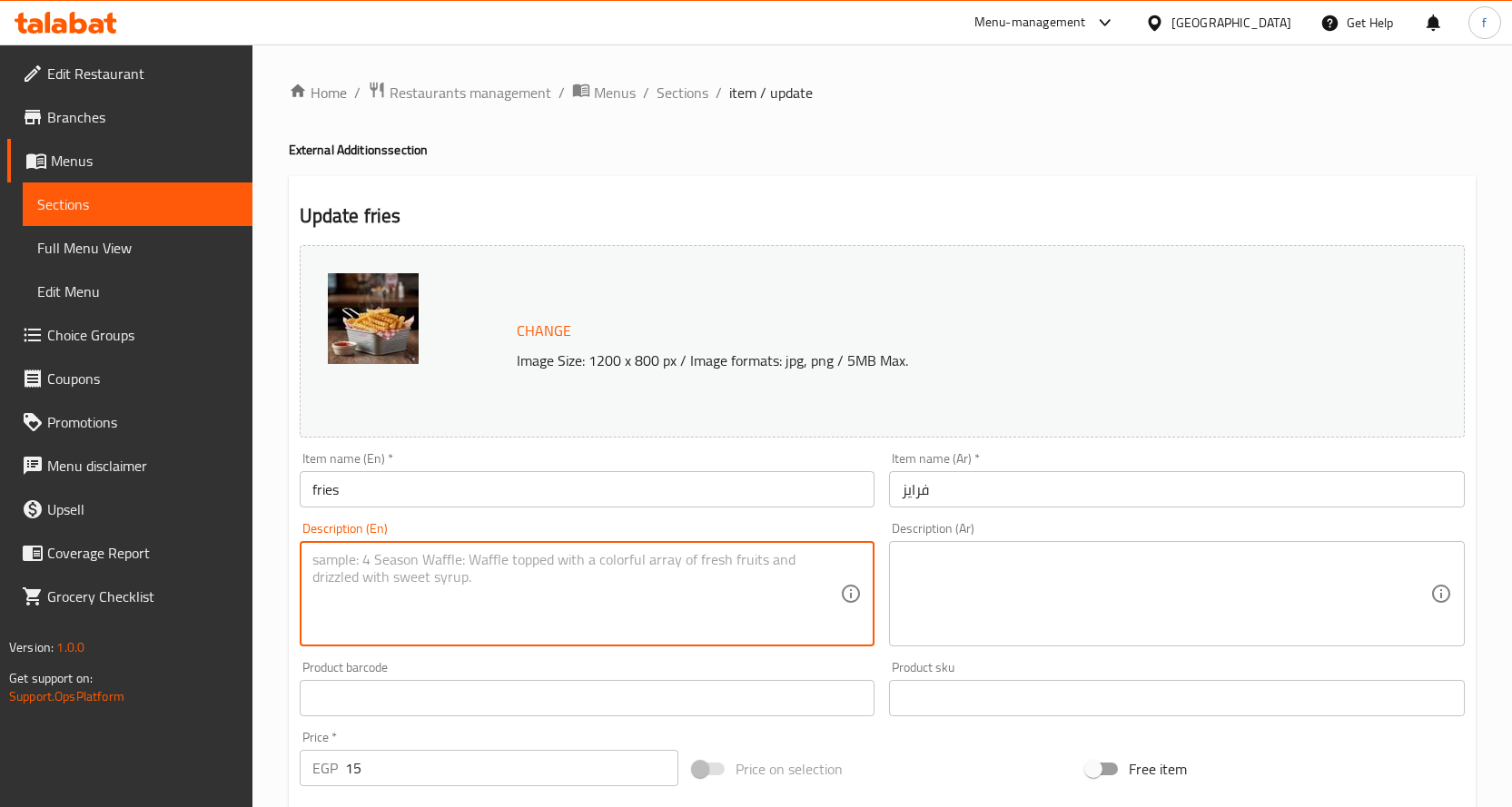
click at [637, 609] on textarea at bounding box center [577, 594] width 528 height 86
paste textarea "French fries."
type textarea "French fries."
click at [1012, 610] on textarea at bounding box center [1166, 594] width 528 height 86
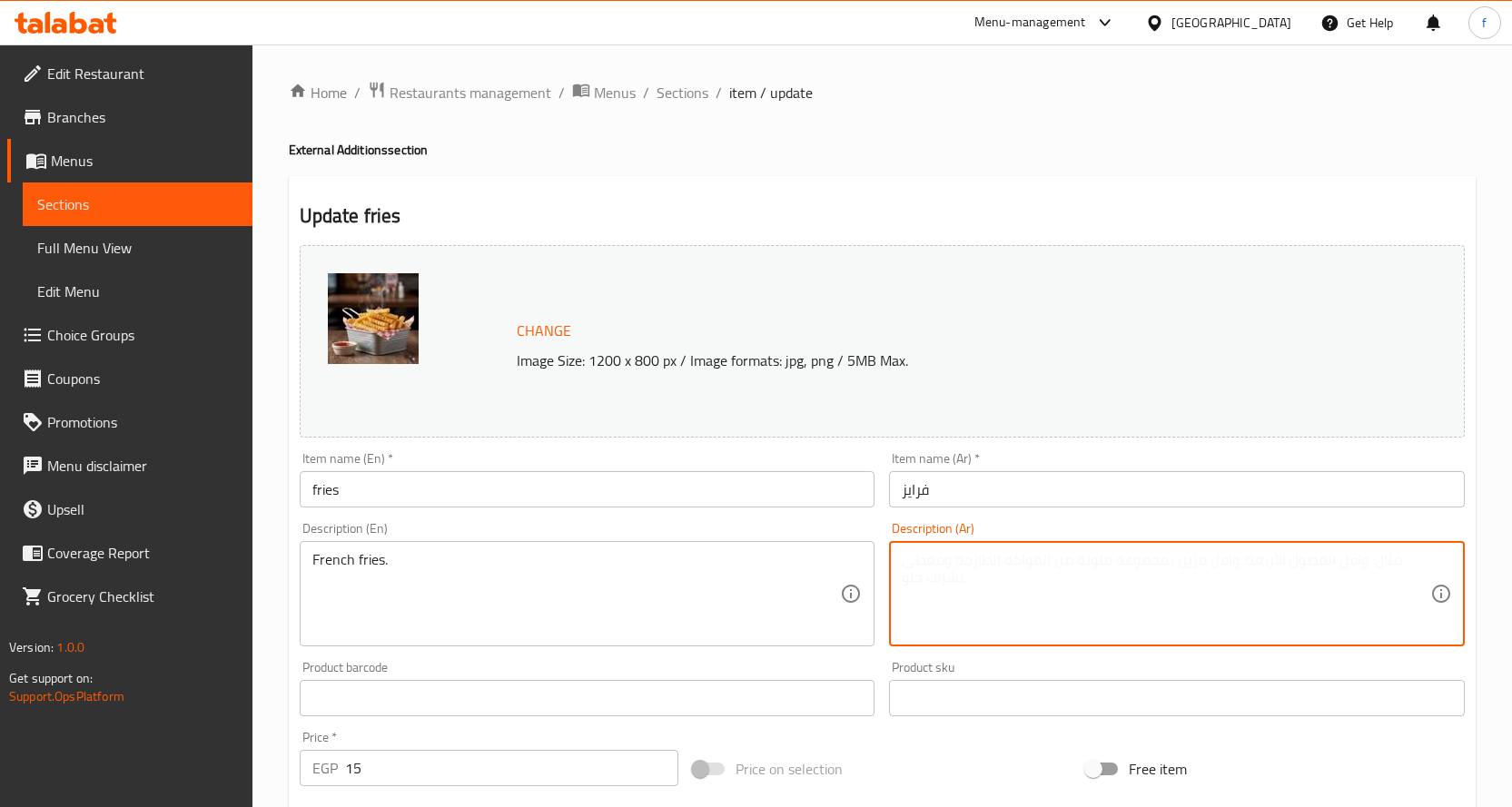
paste textarea "بطاطس مقلية."
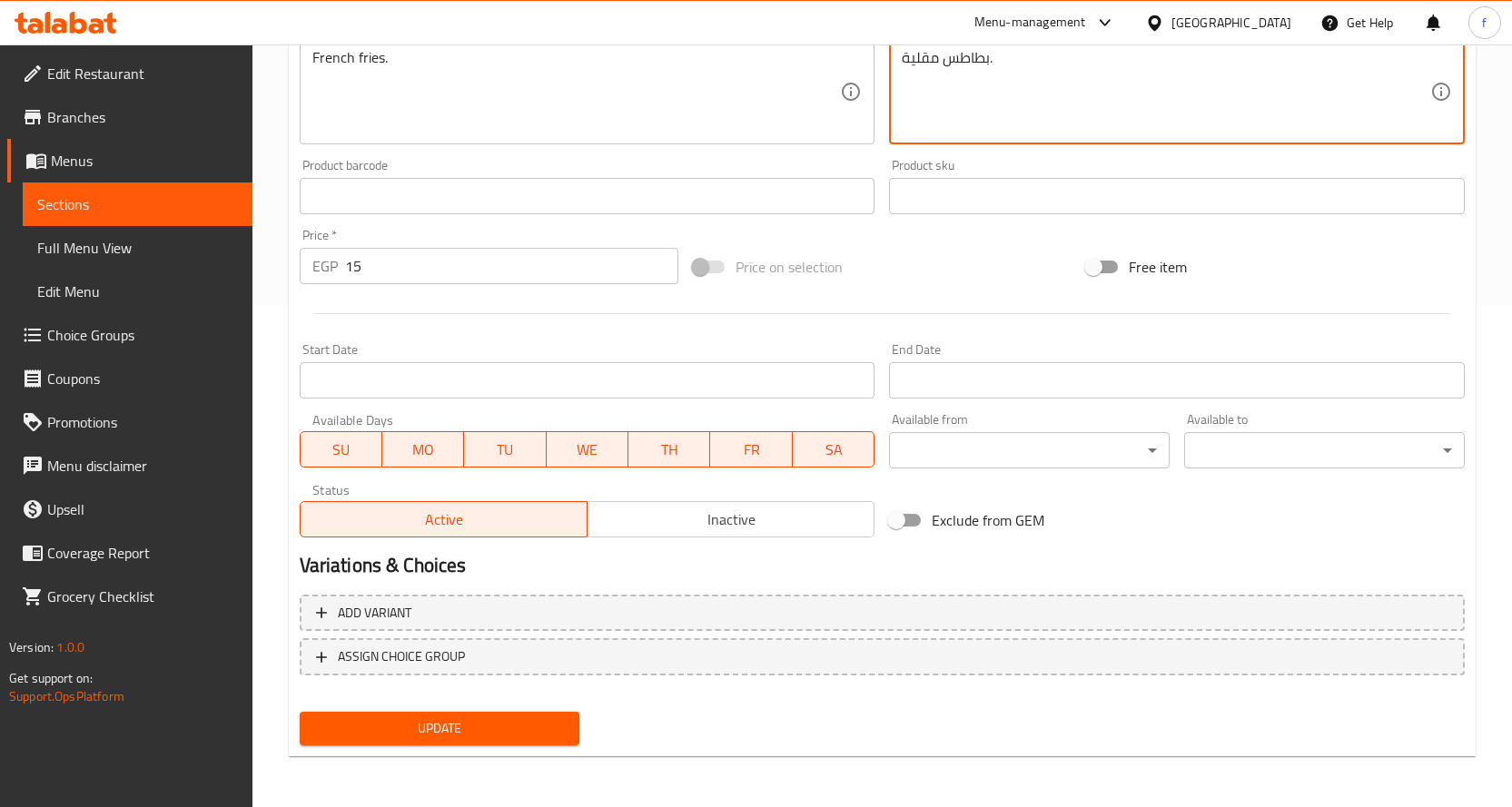
type textarea "بطاطس مقلية."
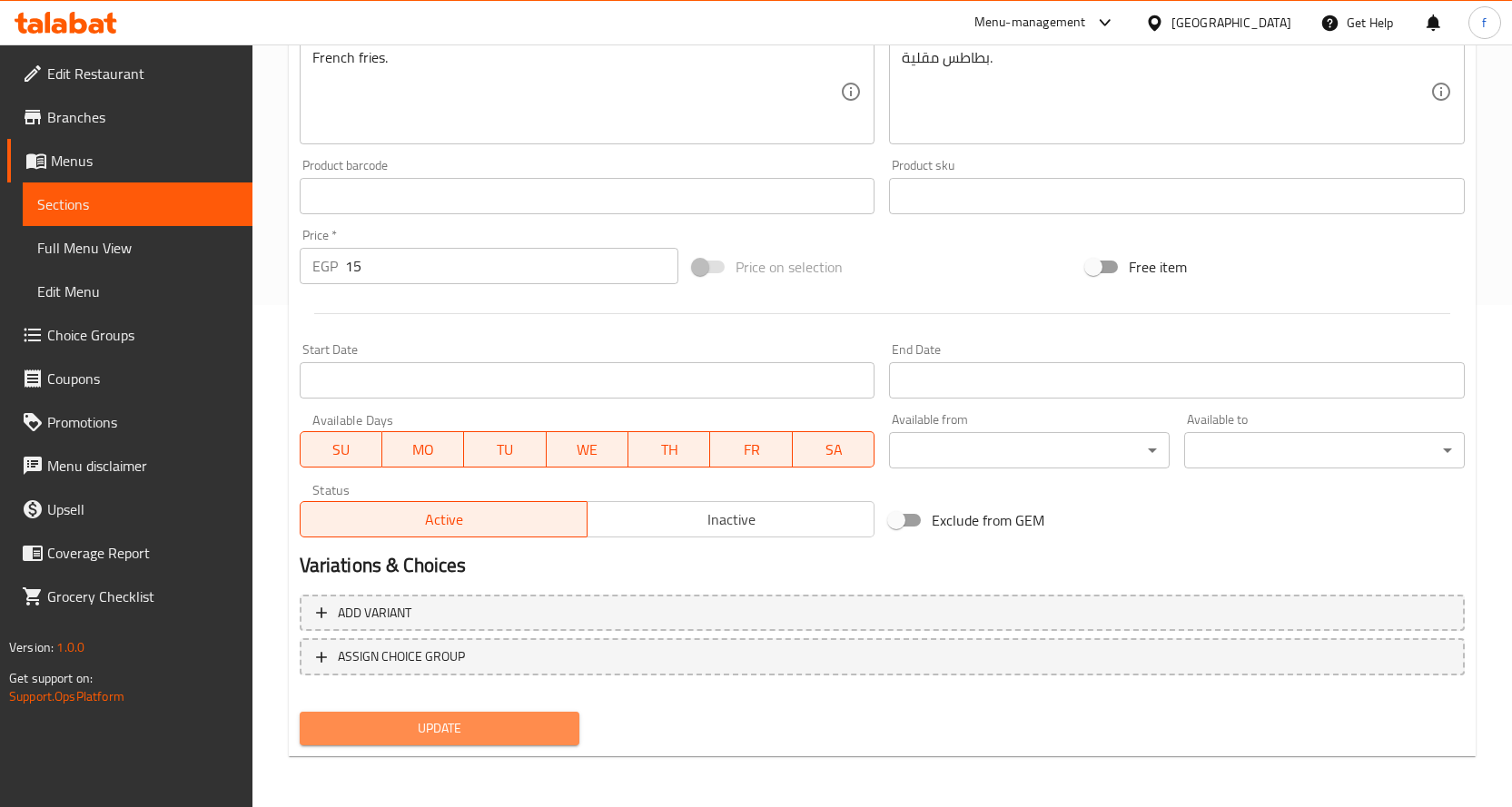
click at [495, 716] on button "Update" at bounding box center [440, 729] width 281 height 34
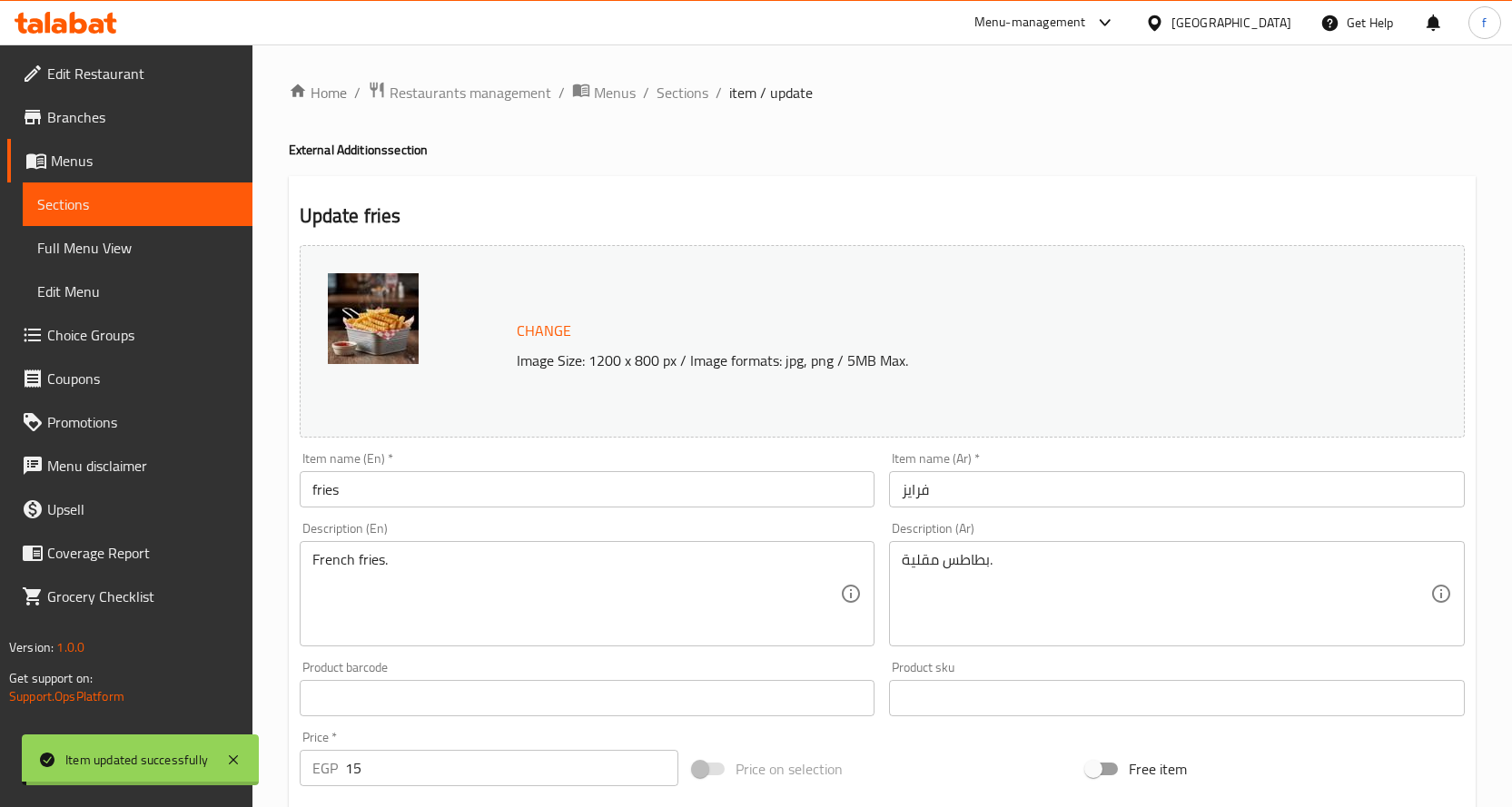
click at [707, 104] on ol "Home / Restaurants management / Menus / Sections / item / update" at bounding box center [882, 92] width 1187 height 23
click at [698, 97] on span "Sections" at bounding box center [681, 92] width 51 height 21
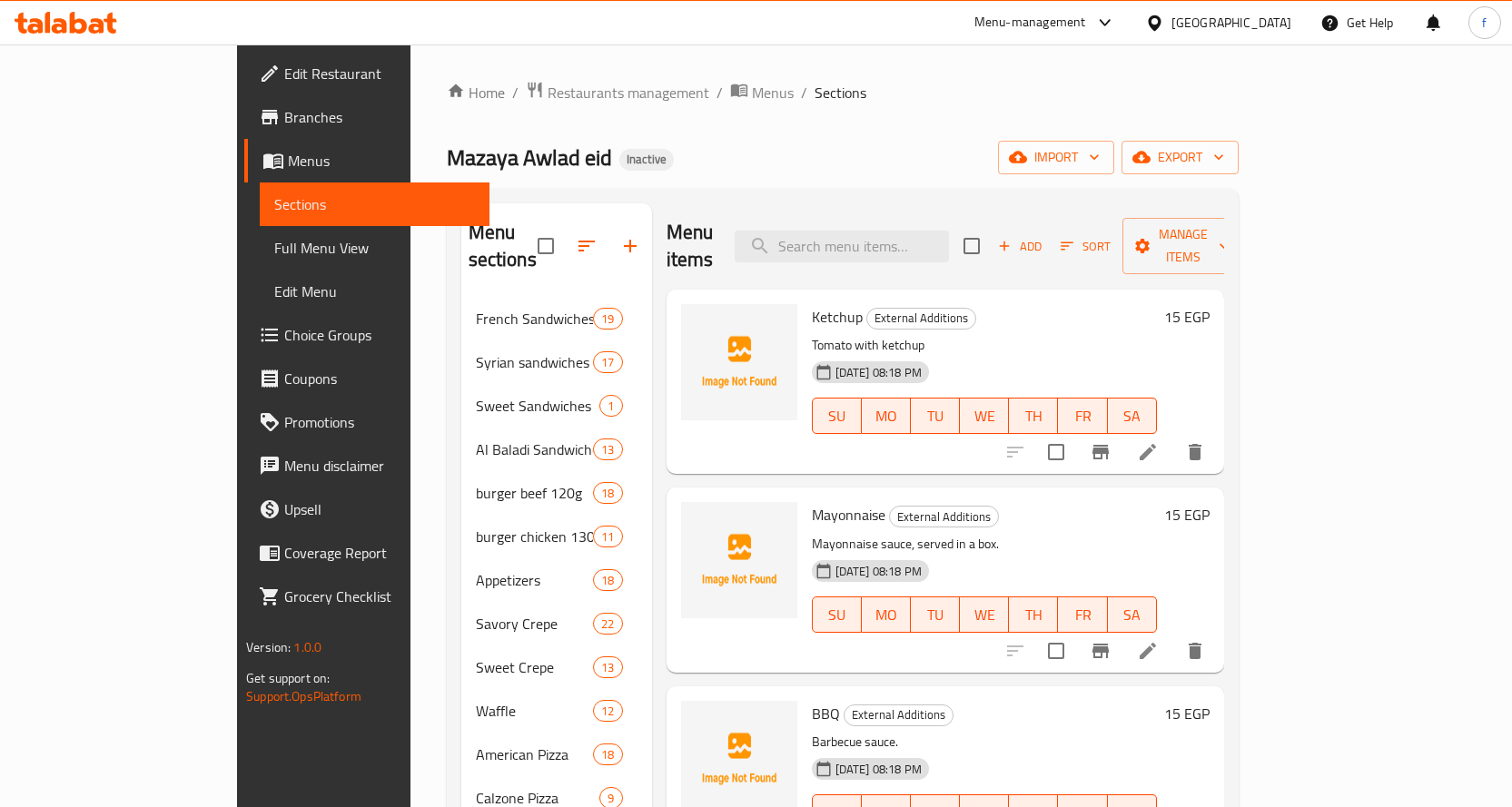
click at [718, 171] on div "Mazaya Awlad eid Inactive import export" at bounding box center [843, 158] width 791 height 34
click at [274, 251] on span "Full Menu View" at bounding box center [374, 247] width 201 height 21
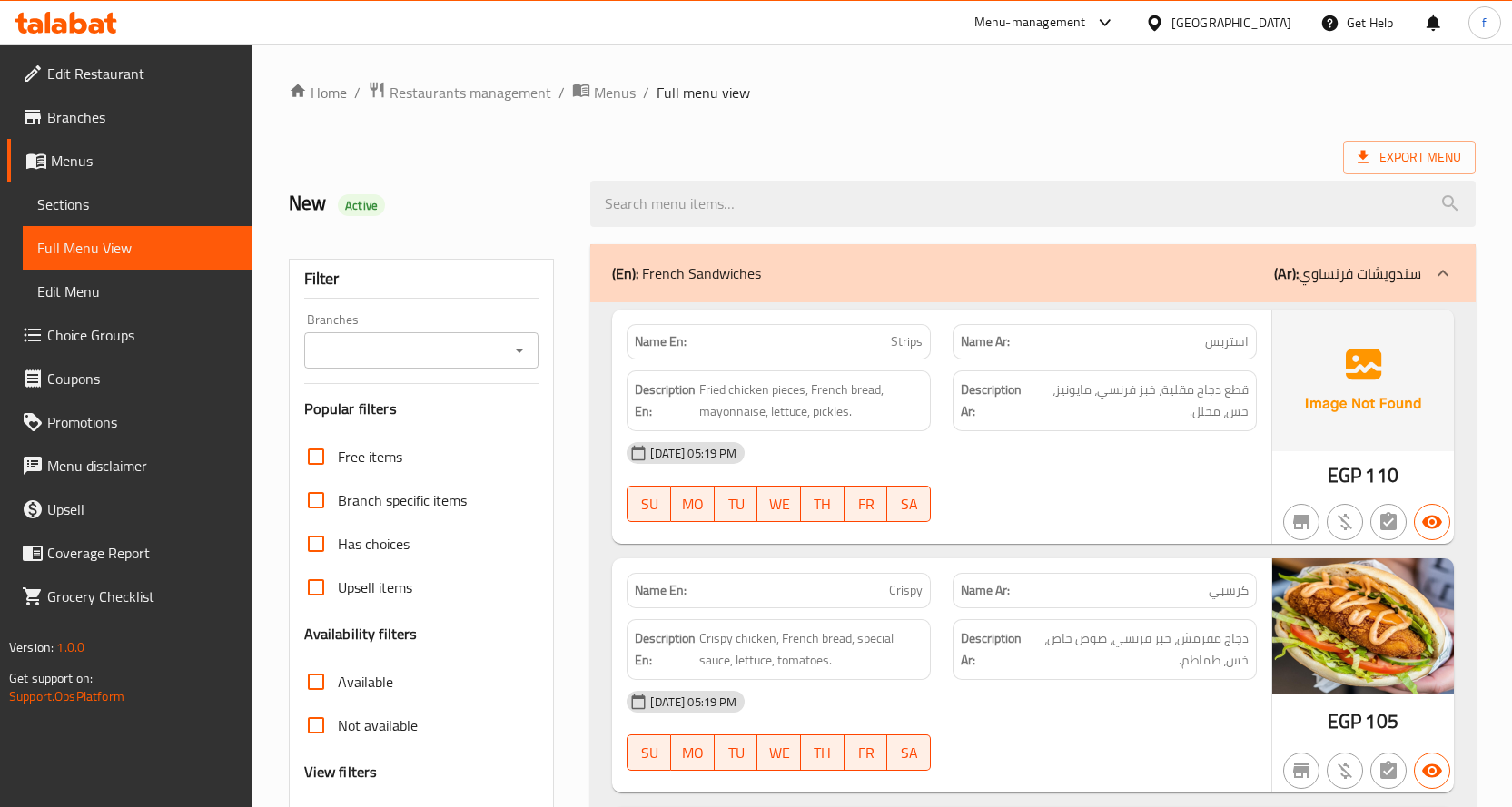
scroll to position [545, 0]
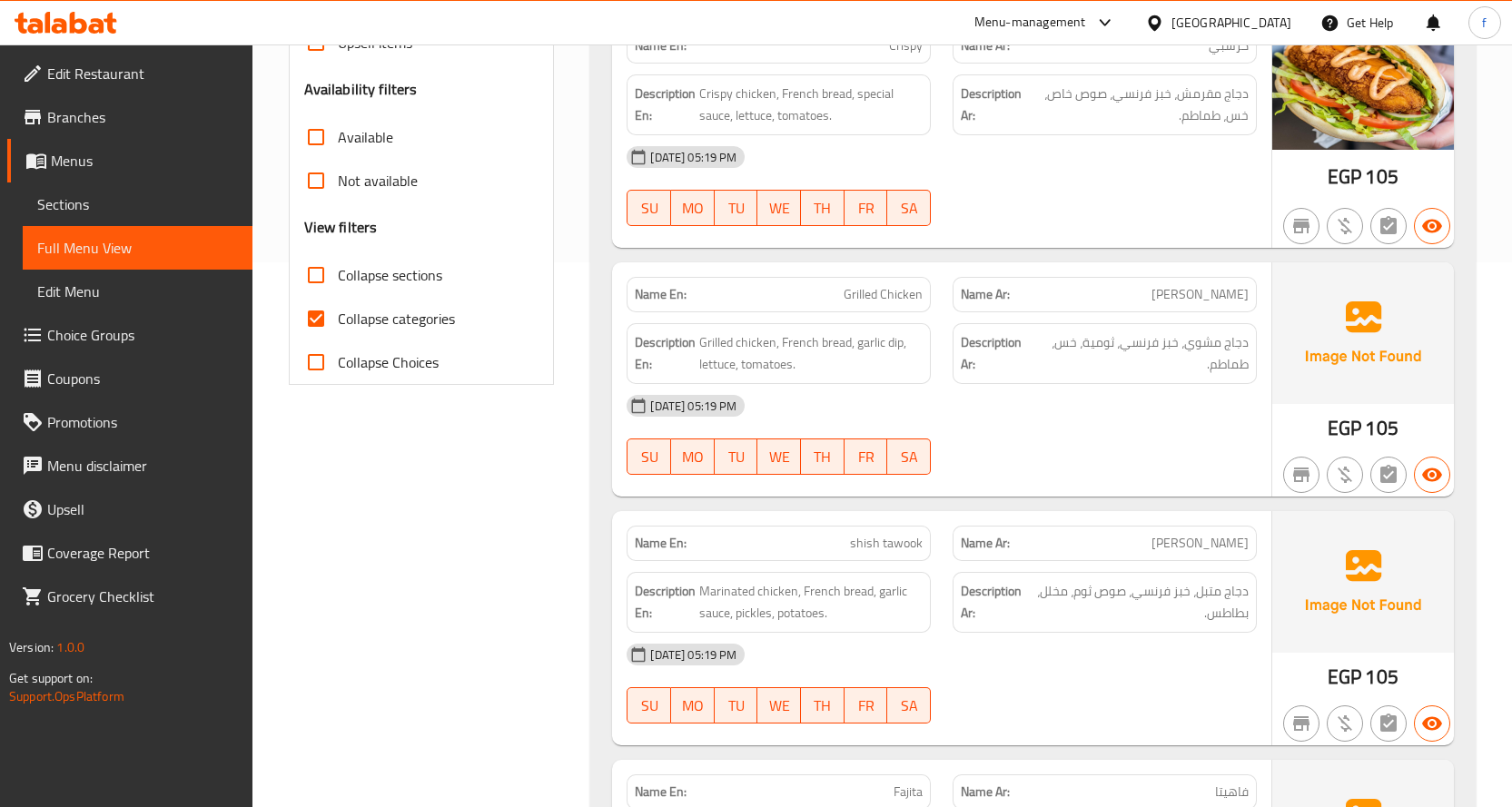
click at [311, 325] on input "Collapse categories" at bounding box center [315, 318] width 44 height 44
checkbox input "false"
click at [318, 285] on input "Collapse sections" at bounding box center [315, 274] width 44 height 44
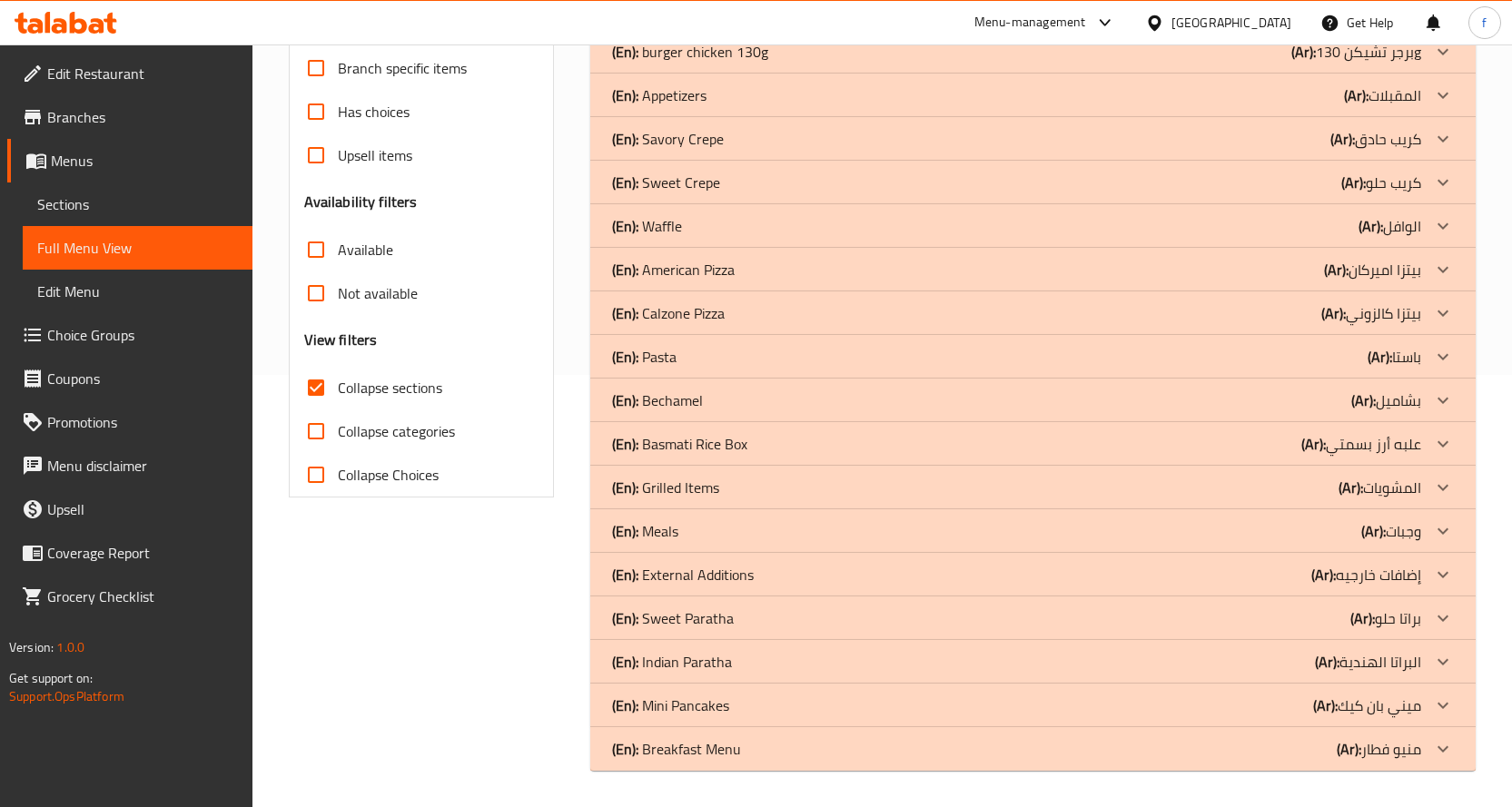
scroll to position [432, 0]
click at [670, 146] on p "(En): Savory Crepe" at bounding box center [668, 138] width 112 height 21
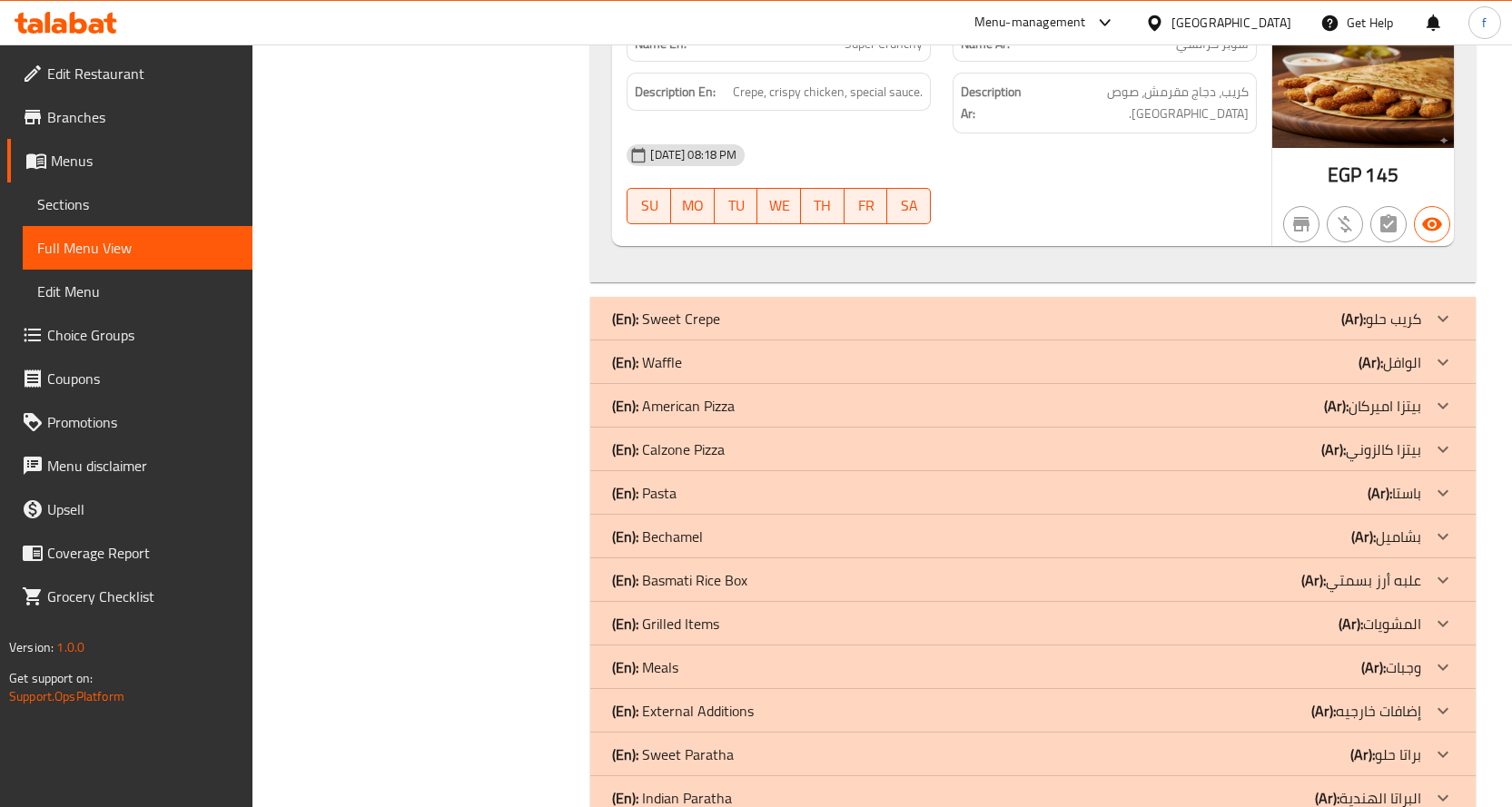
scroll to position [5670, 0]
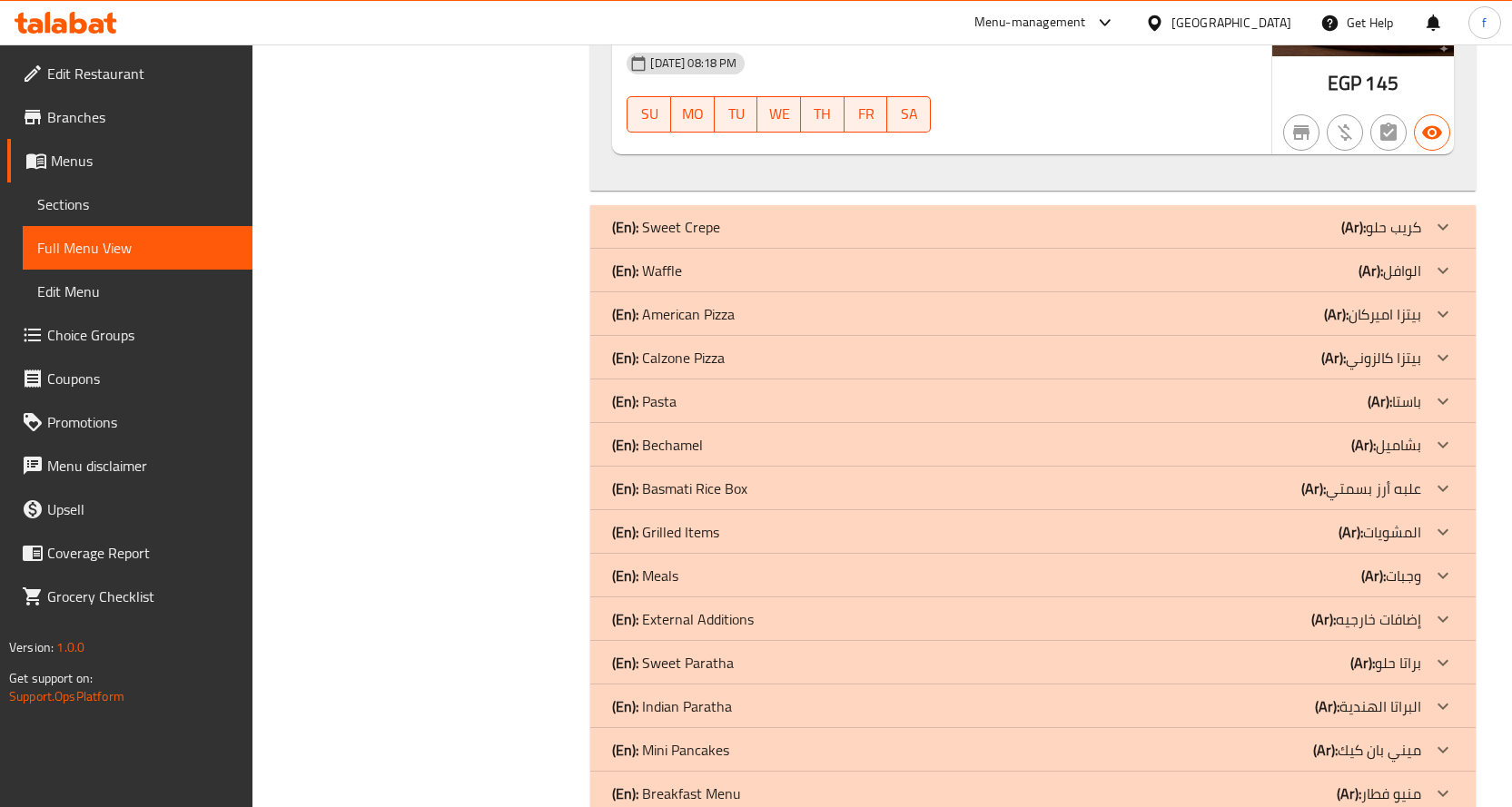
click at [1333, 783] on div "(En): Breakfast Menu (Ar): منيو فطار" at bounding box center [1016, 793] width 809 height 21
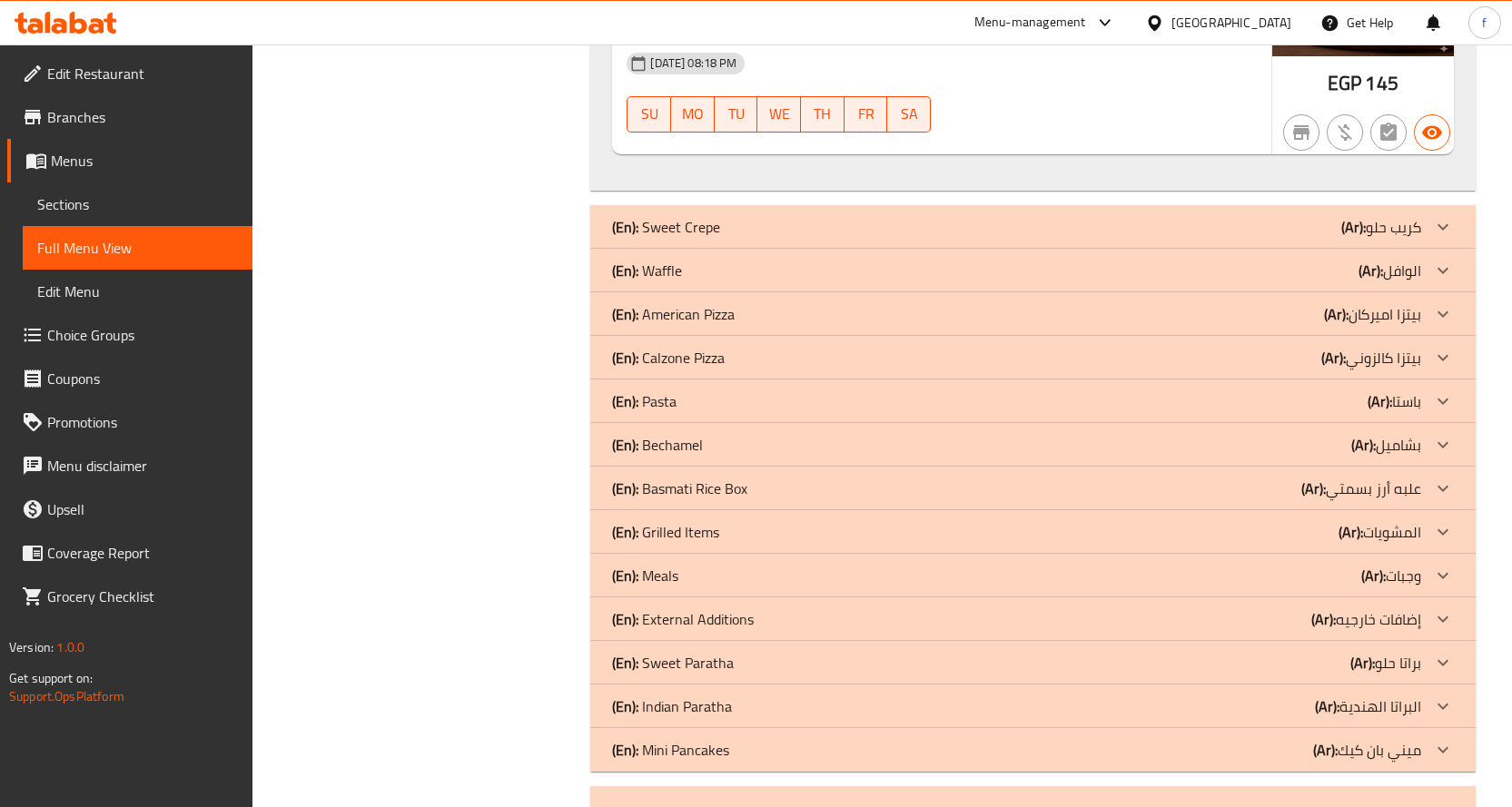
click at [1335, 736] on b "(Ar):" at bounding box center [1325, 749] width 24 height 27
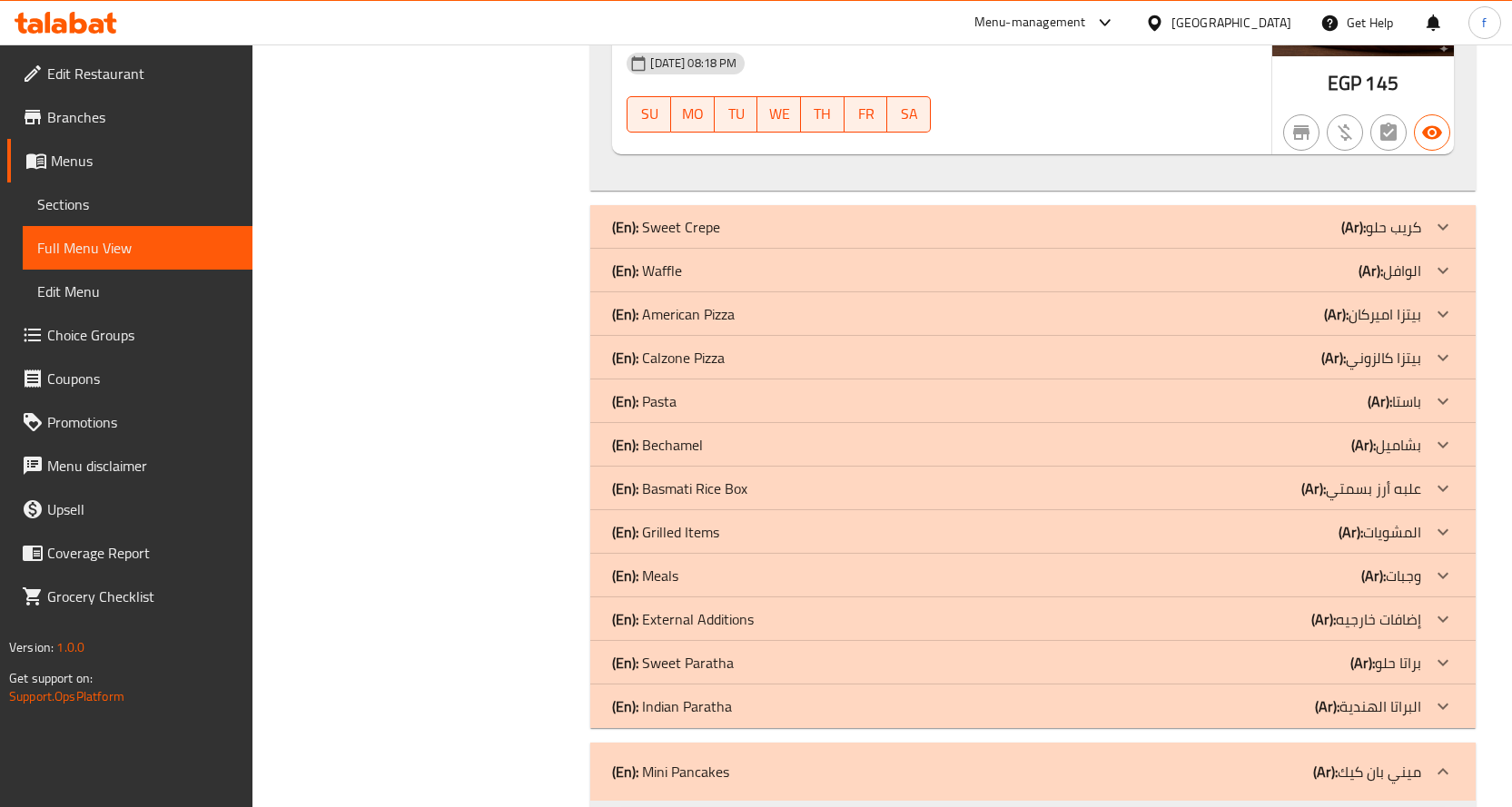
click at [1341, 695] on p "(Ar): البراتا الهندية" at bounding box center [1368, 705] width 106 height 21
click at [1351, 649] on b "(Ar):" at bounding box center [1363, 662] width 24 height 27
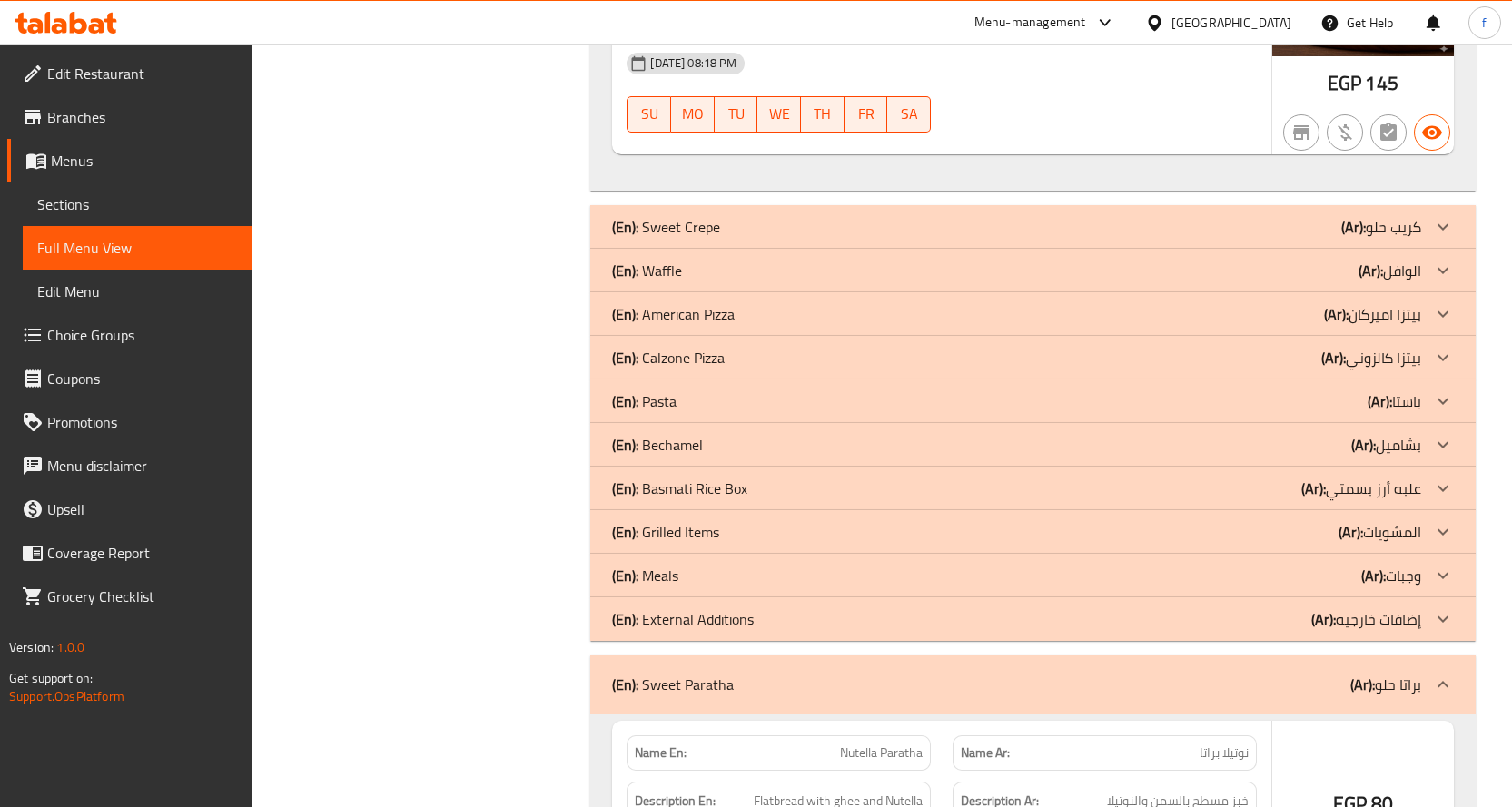
click at [1337, 608] on p "(Ar): إضافات خارجيه" at bounding box center [1366, 619] width 110 height 21
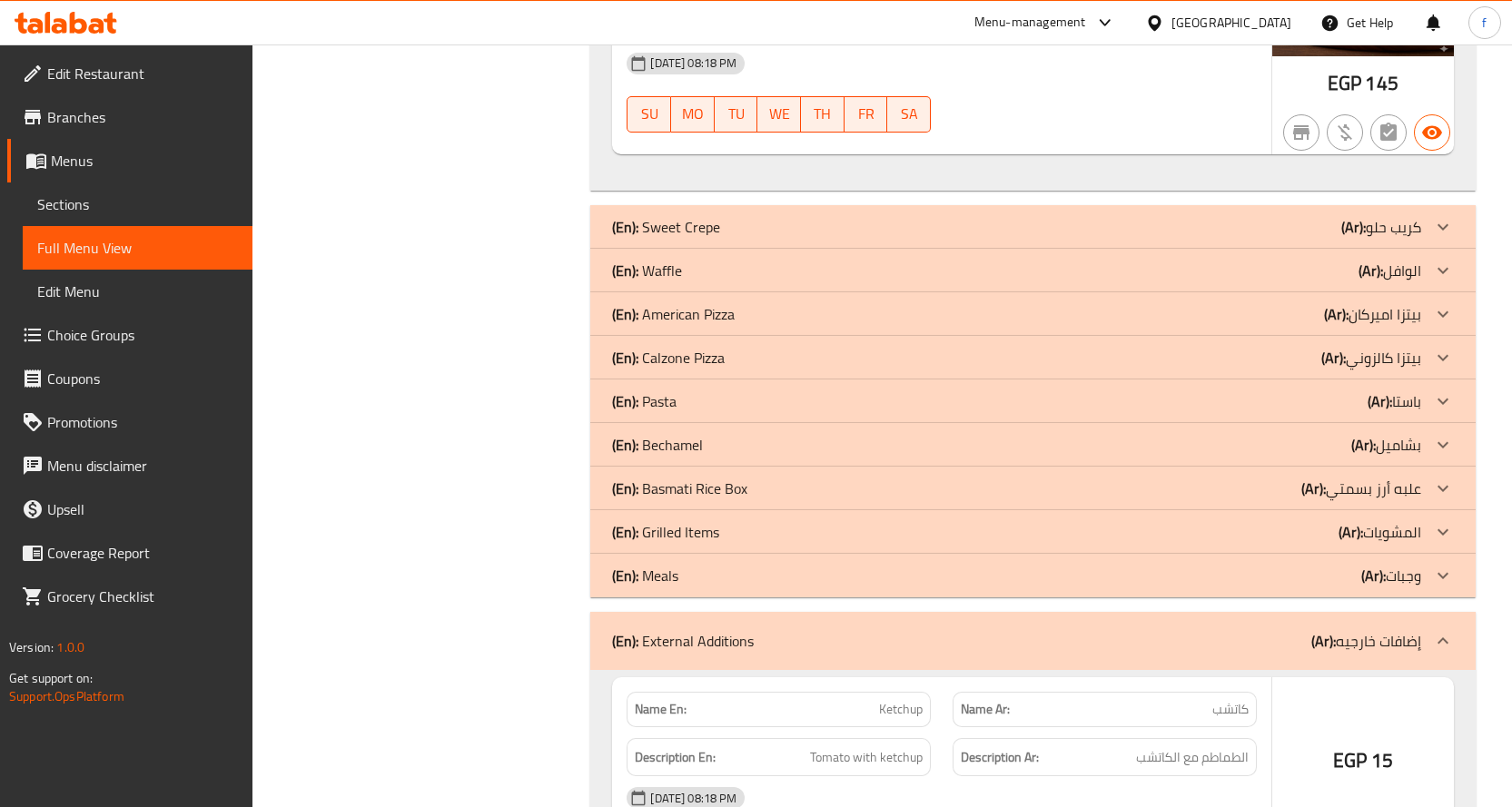
click at [1331, 564] on div "(En): Meals (Ar): وجبات" at bounding box center [1016, 575] width 809 height 21
click at [1337, 521] on div "(En): Grilled Items (Ar): المشويات" at bounding box center [1016, 531] width 809 height 21
click at [1338, 478] on p "(Ar): علبه أرز بسمتي" at bounding box center [1361, 488] width 119 height 21
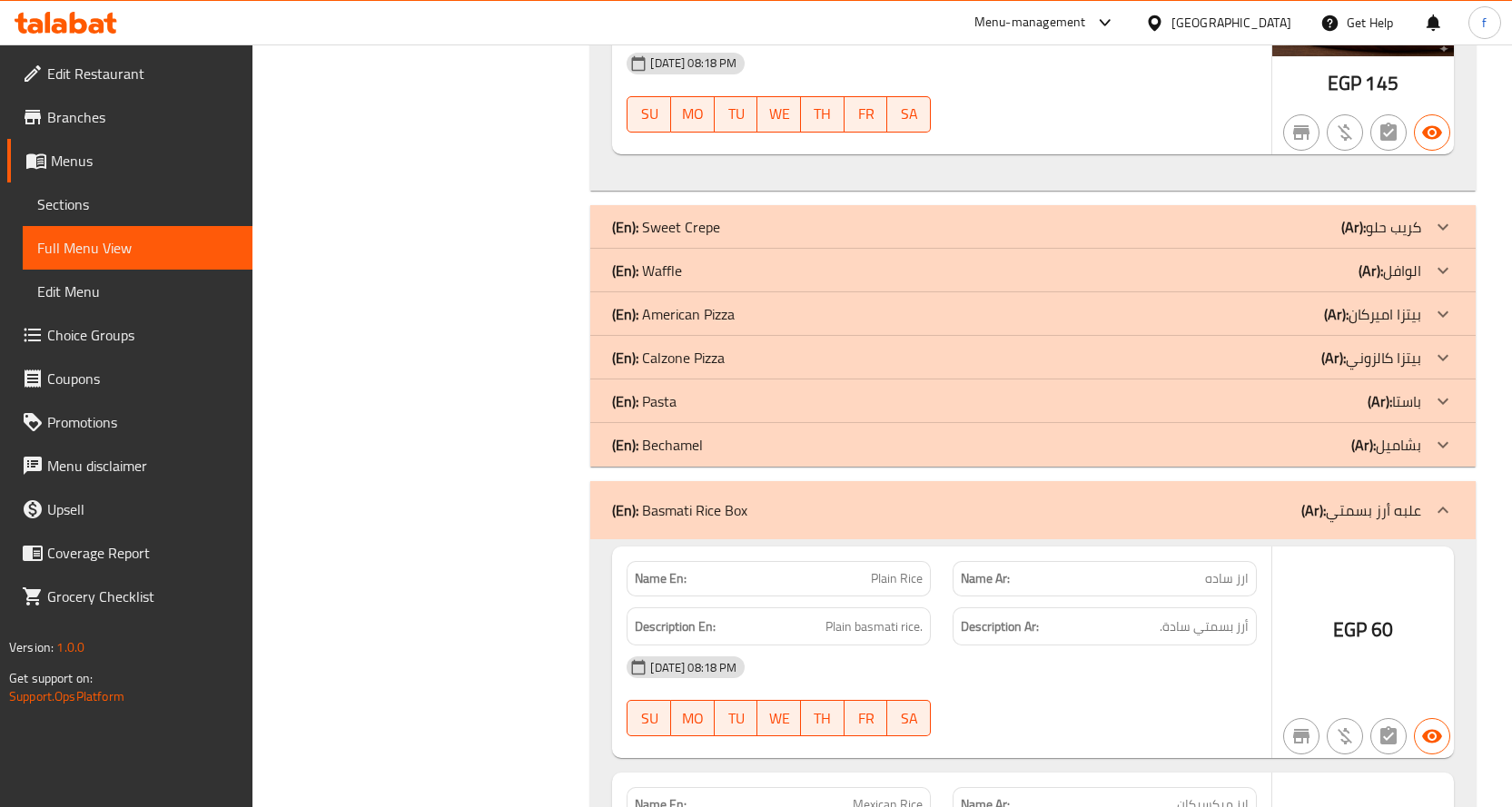
click at [1328, 434] on div "(En): Bechamel (Ar): بشاميل" at bounding box center [1016, 444] width 809 height 21
click at [1335, 390] on div "(En): Pasta (Ar): باستا" at bounding box center [1016, 400] width 809 height 21
click at [1325, 344] on b "(Ar):" at bounding box center [1334, 357] width 24 height 27
click at [1318, 303] on div "(En): American Pizza (Ar): بيتزا اميركان" at bounding box center [1016, 313] width 809 height 21
click at [1311, 259] on div "(En): Waffle (Ar): الوافل" at bounding box center [1016, 270] width 809 height 21
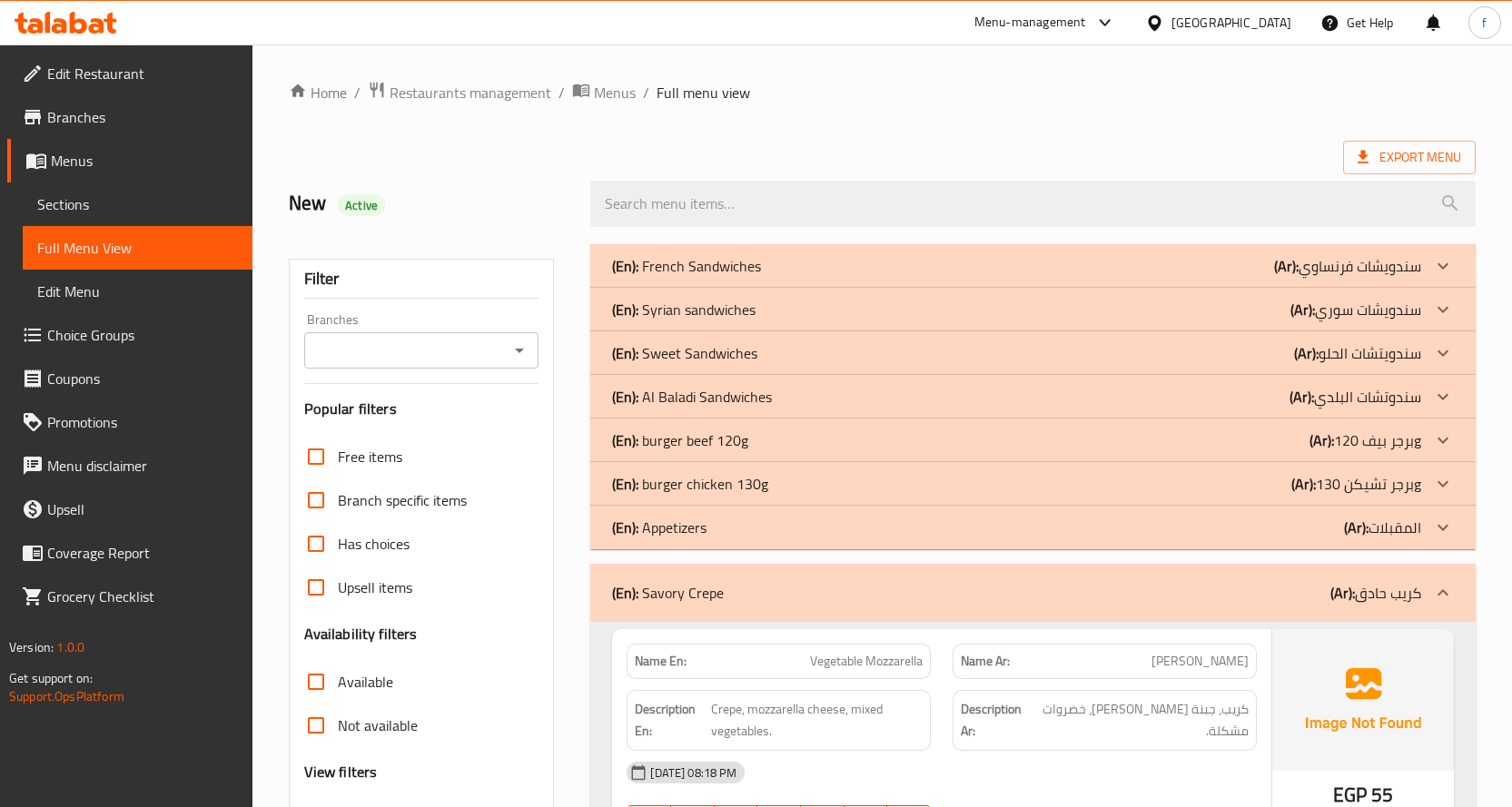
scroll to position [453, 0]
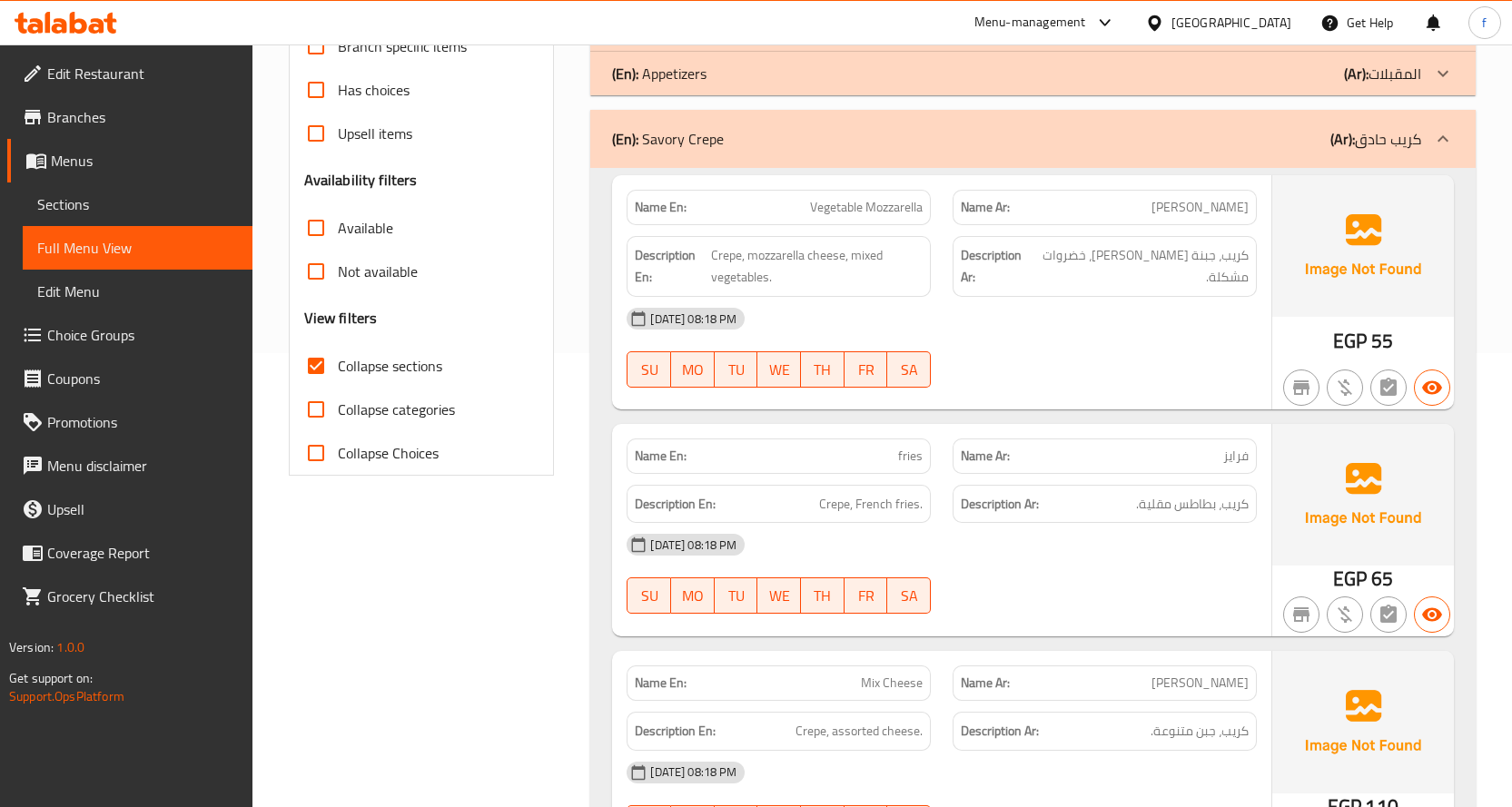
click at [316, 366] on input "Collapse sections" at bounding box center [315, 366] width 44 height 44
checkbox input "false"
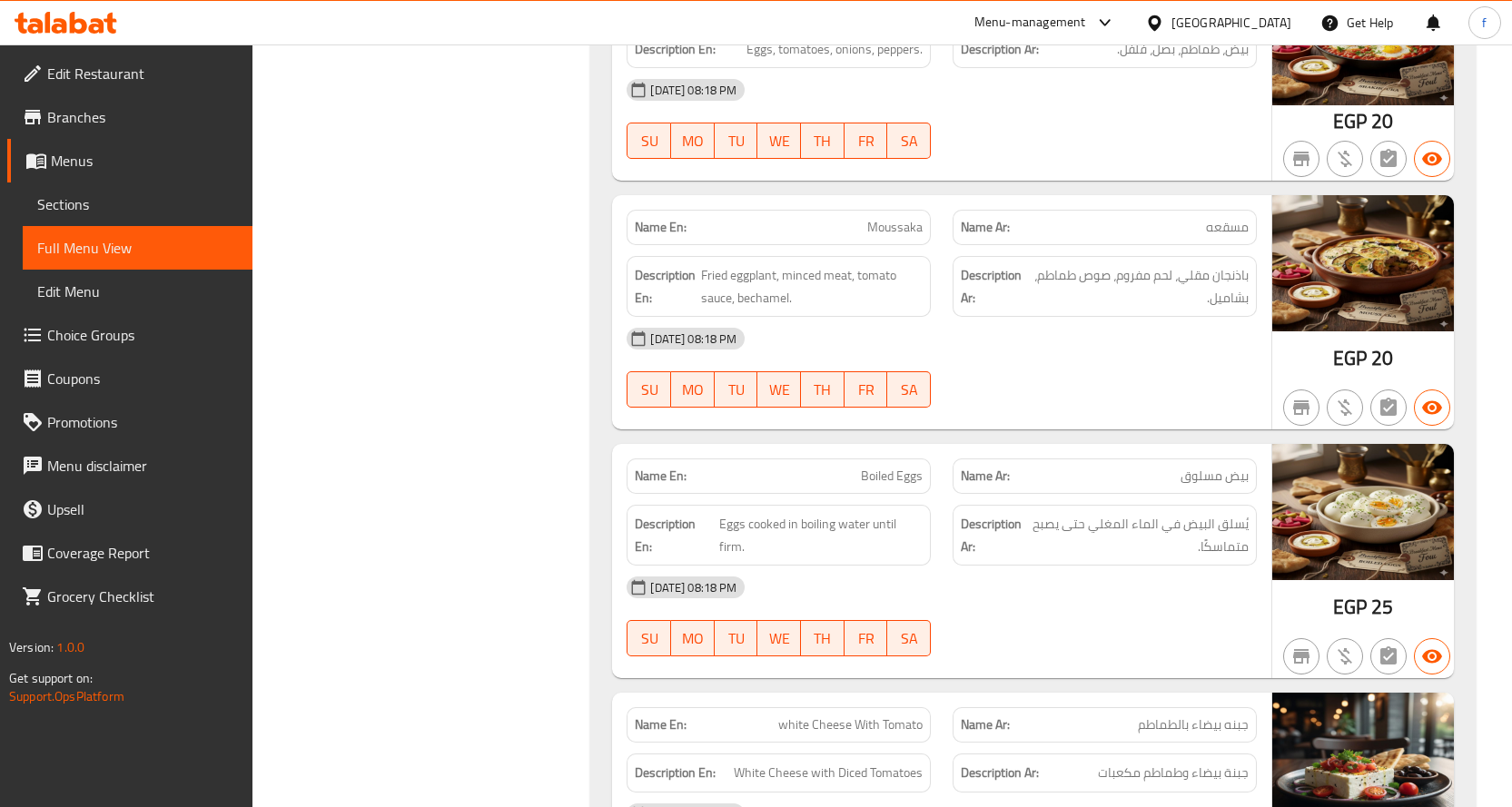
scroll to position [72307, 0]
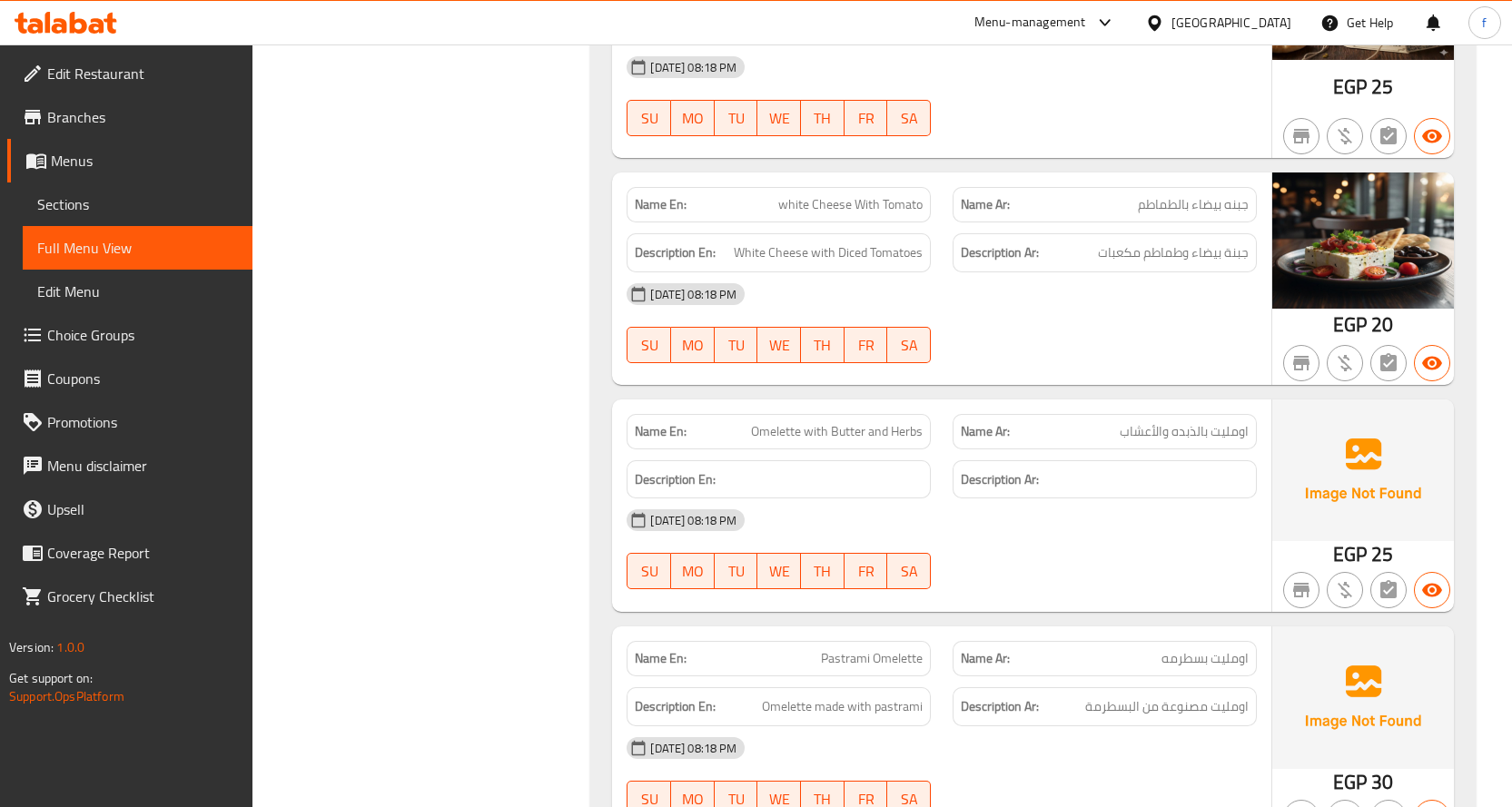
copy span "Fried Roumi Cheese"
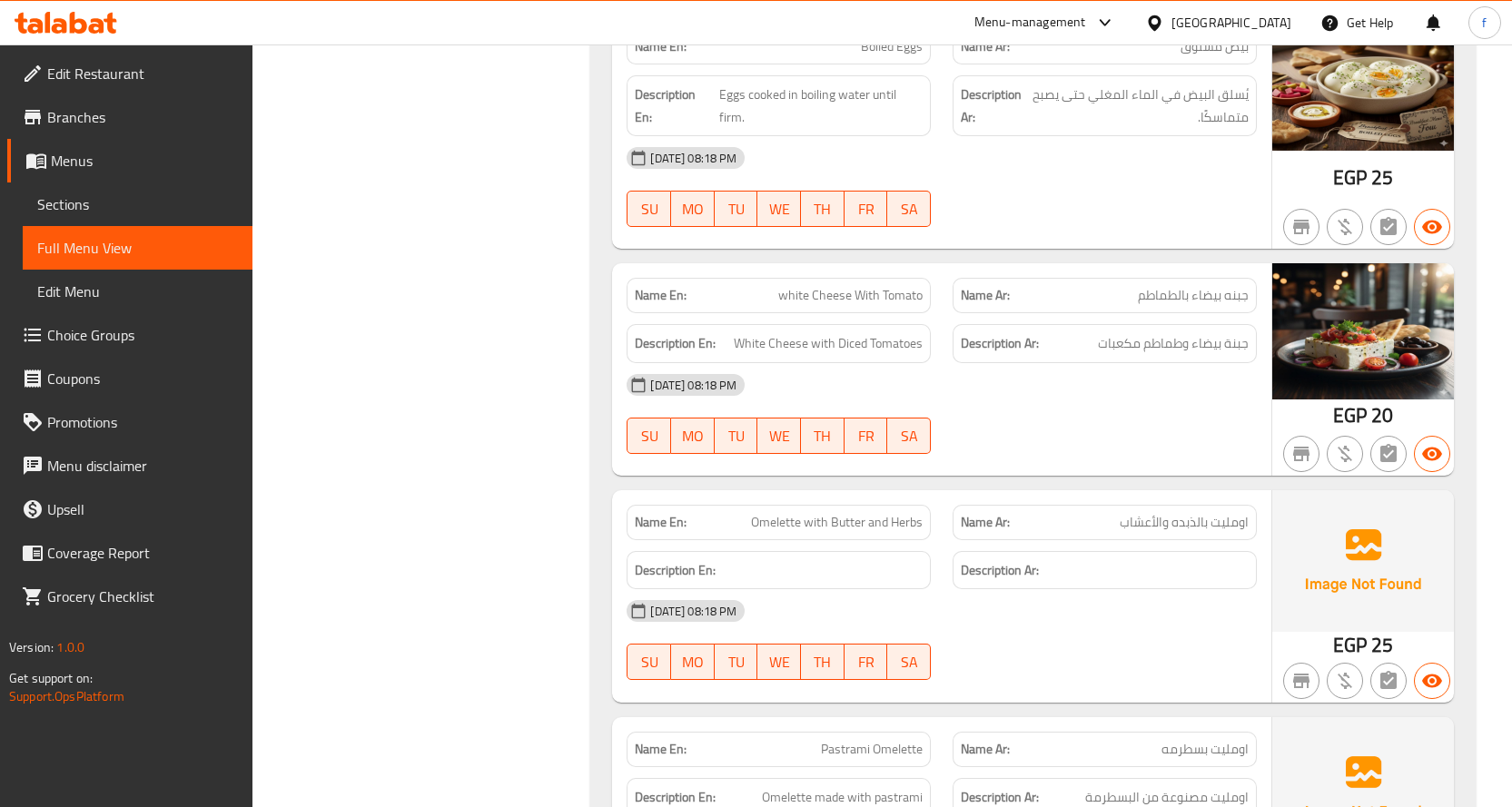
click at [827, 505] on div "Name En: Omelette with Butter and Herbs" at bounding box center [778, 522] width 304 height 35
click at [830, 513] on span "Omelette with Butter and Herbs" at bounding box center [837, 522] width 172 height 19
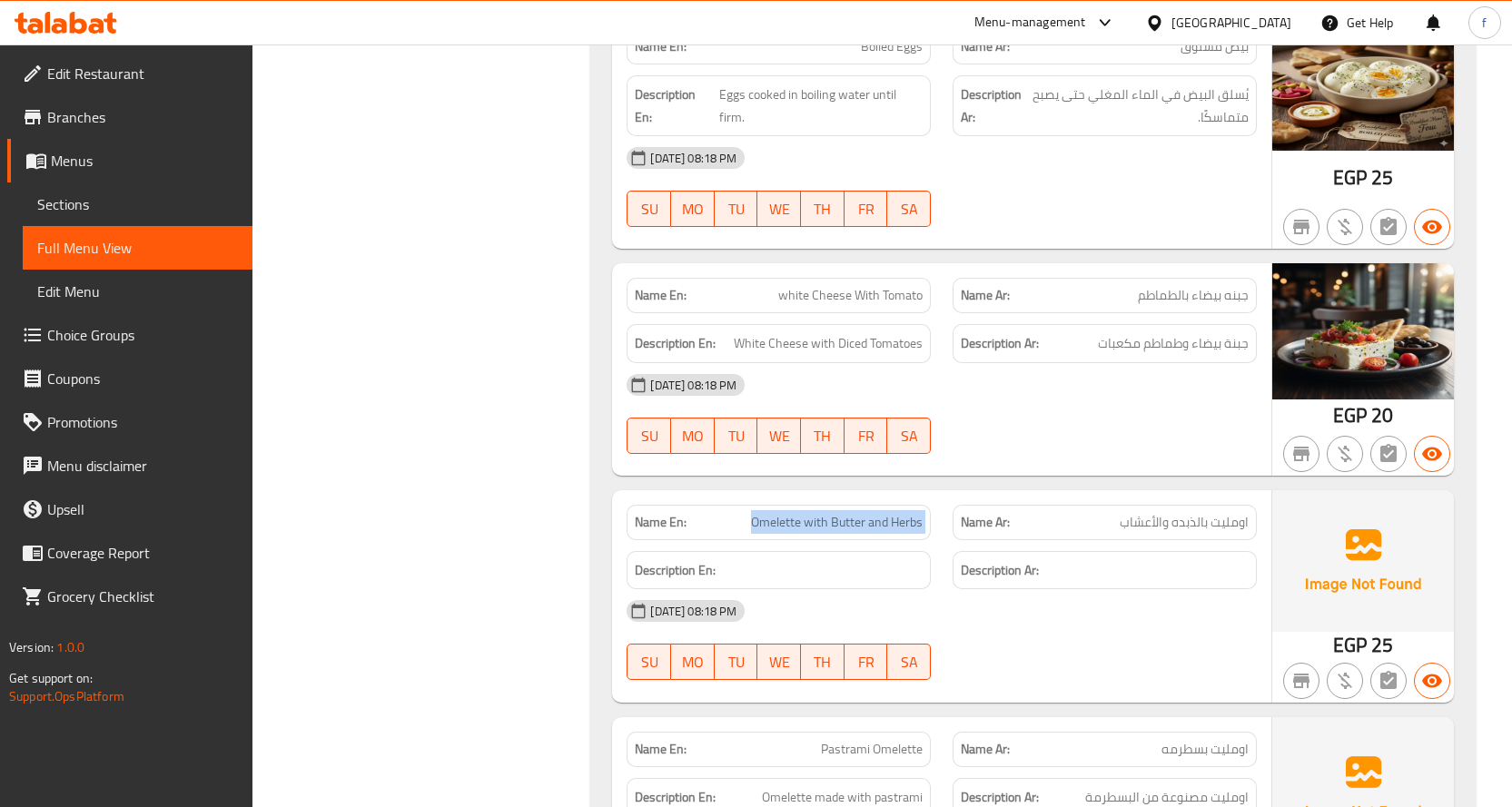
click at [830, 513] on span "Omelette with Butter and Herbs" at bounding box center [837, 522] width 172 height 19
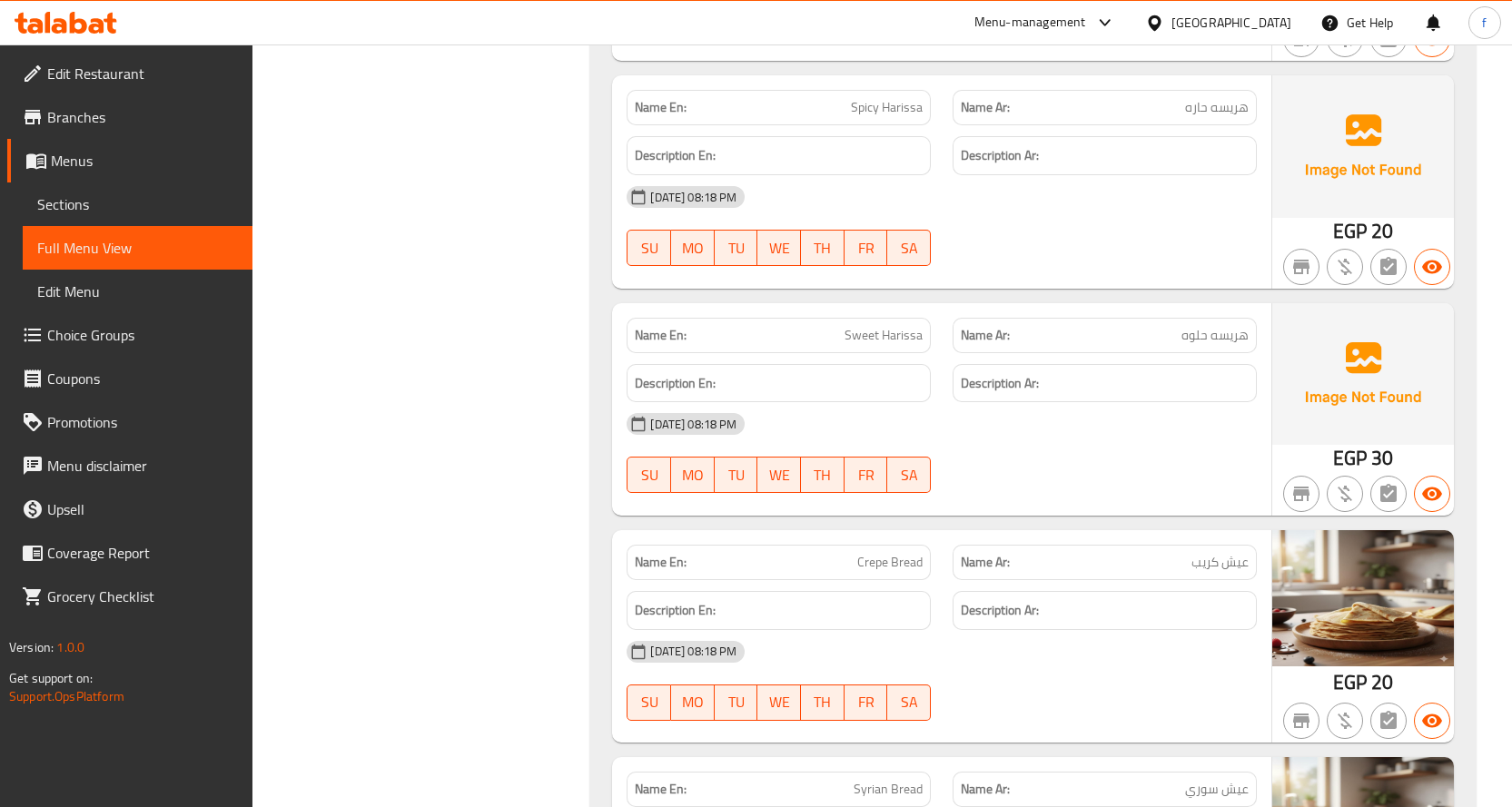
scroll to position [58602, 0]
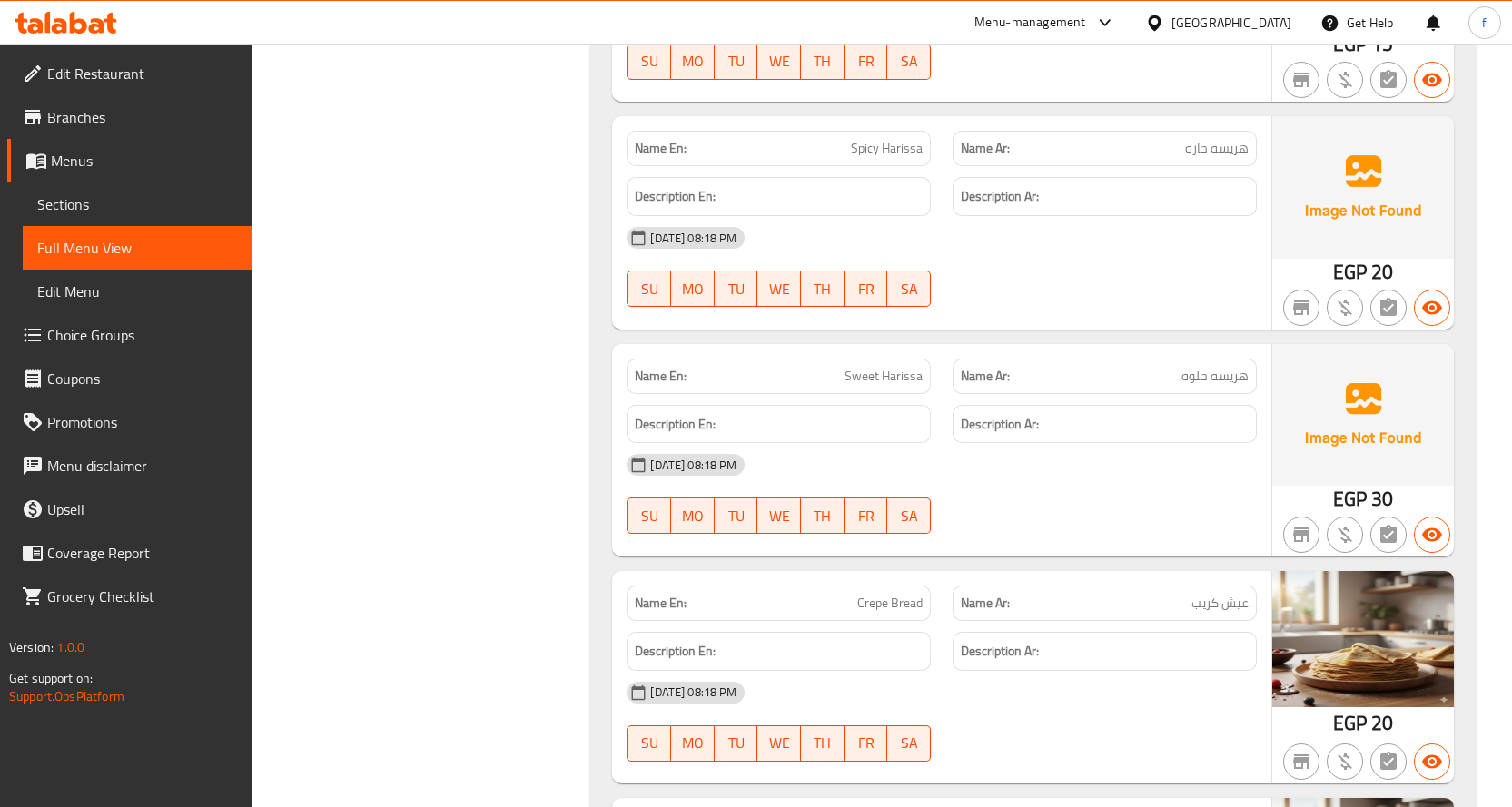
click at [889, 593] on span "Crepe Bread" at bounding box center [889, 603] width 65 height 19
copy span "Crepe Bread"
click at [889, 593] on span "Crepe Bread" at bounding box center [889, 603] width 65 height 19
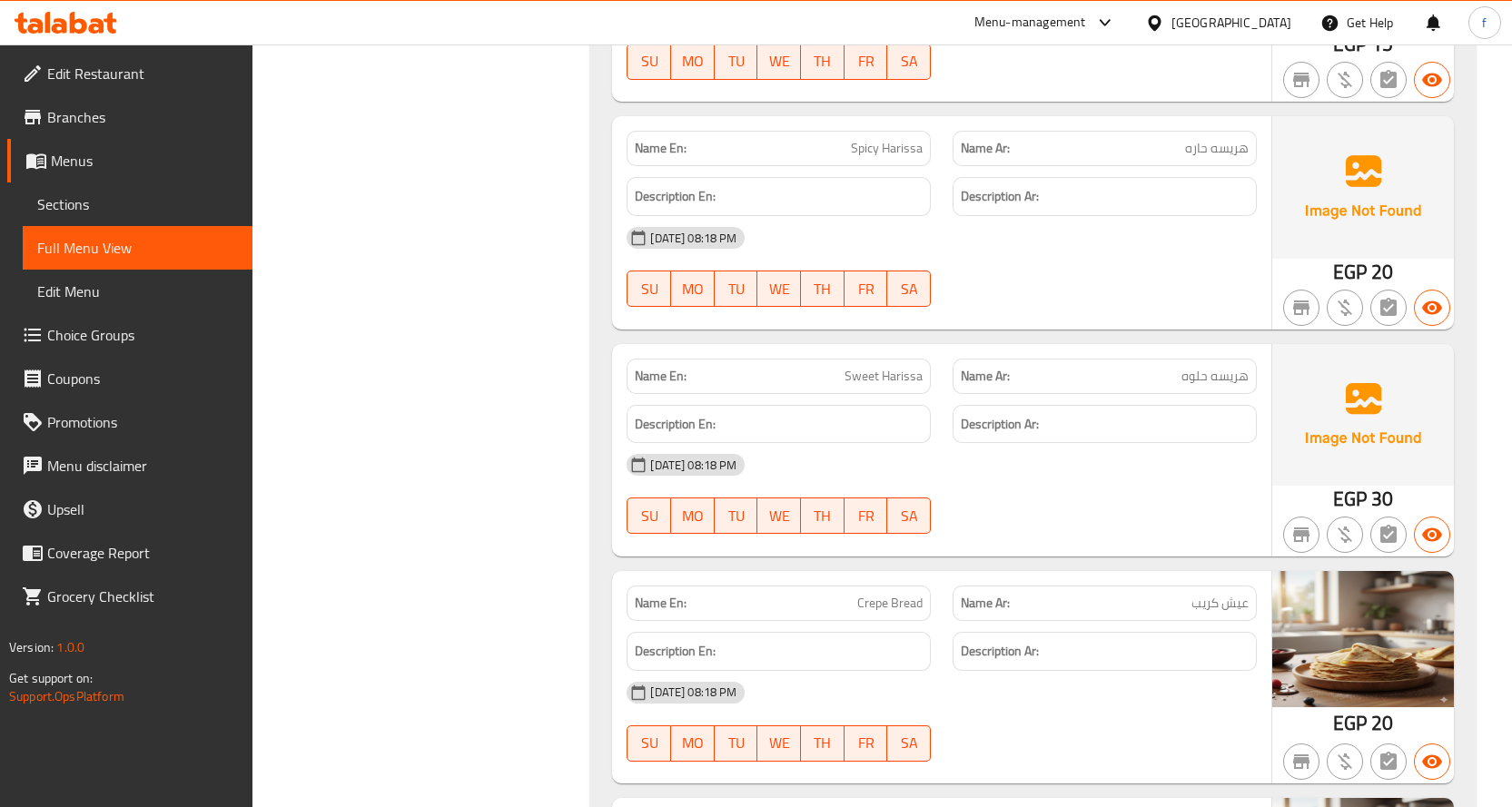
click at [874, 367] on span "Sweet Harissa" at bounding box center [884, 376] width 78 height 19
copy span "Sweet"
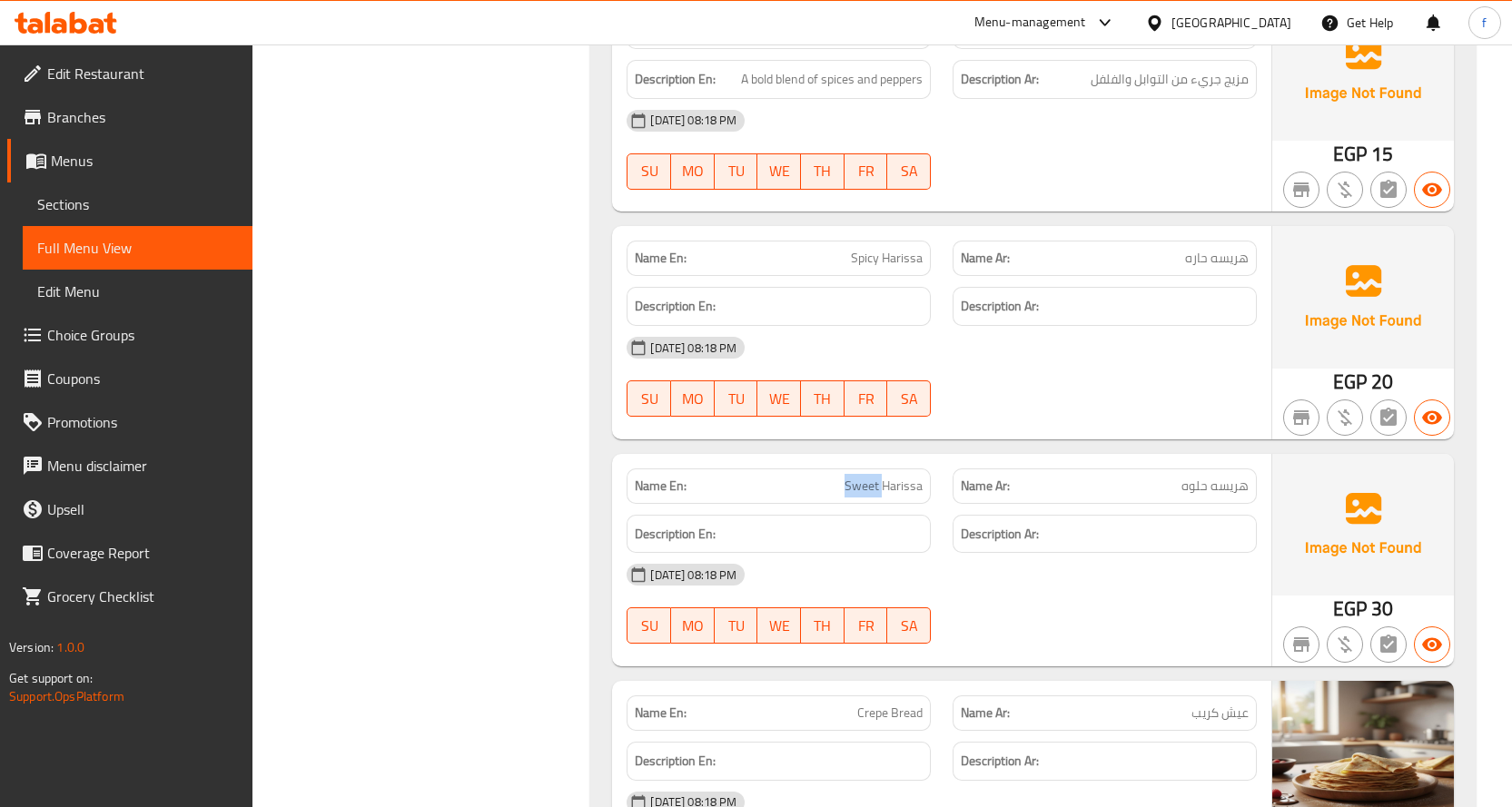
scroll to position [58330, 0]
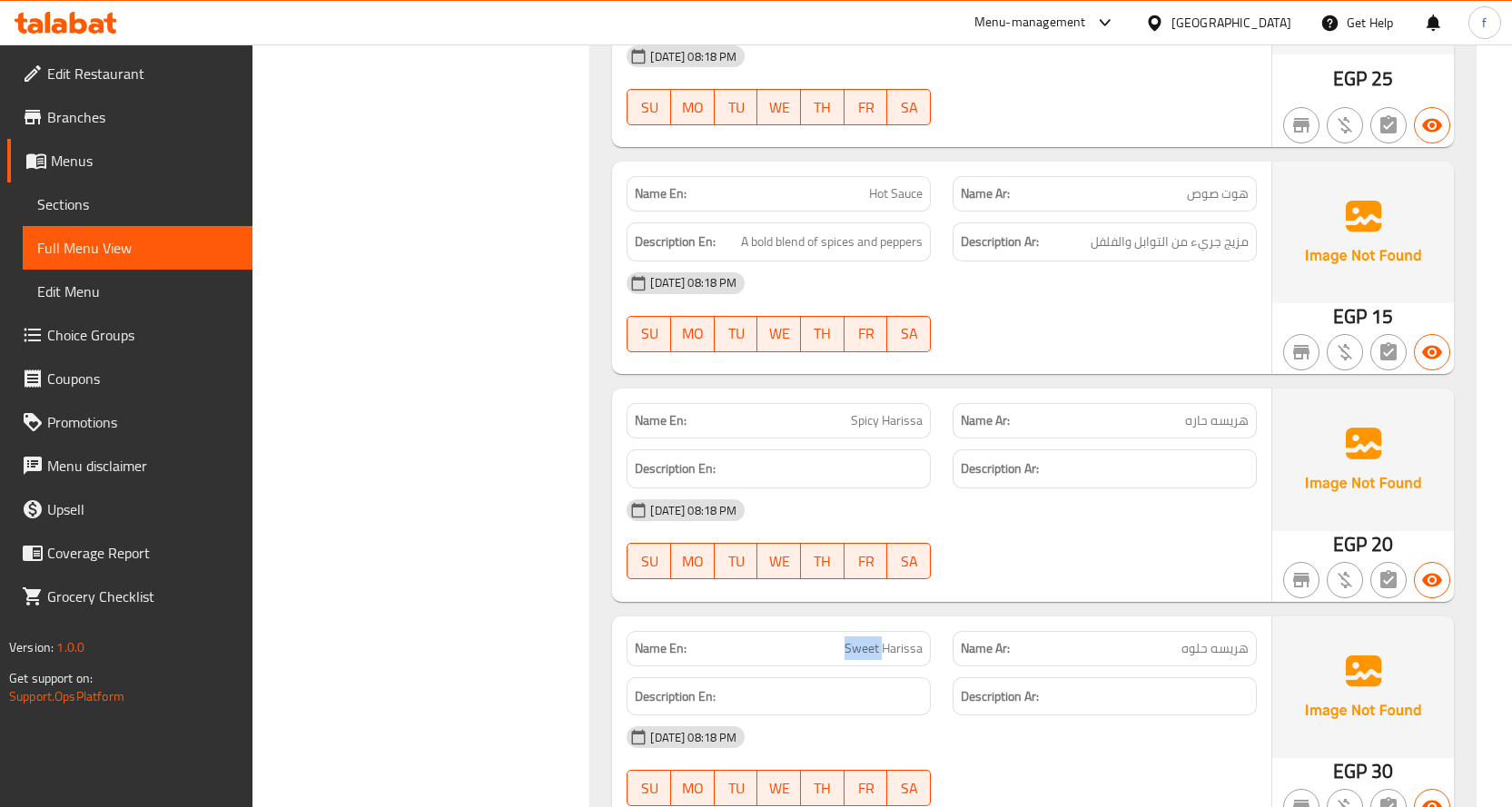
click at [884, 639] on span "Sweet Harissa" at bounding box center [884, 648] width 78 height 19
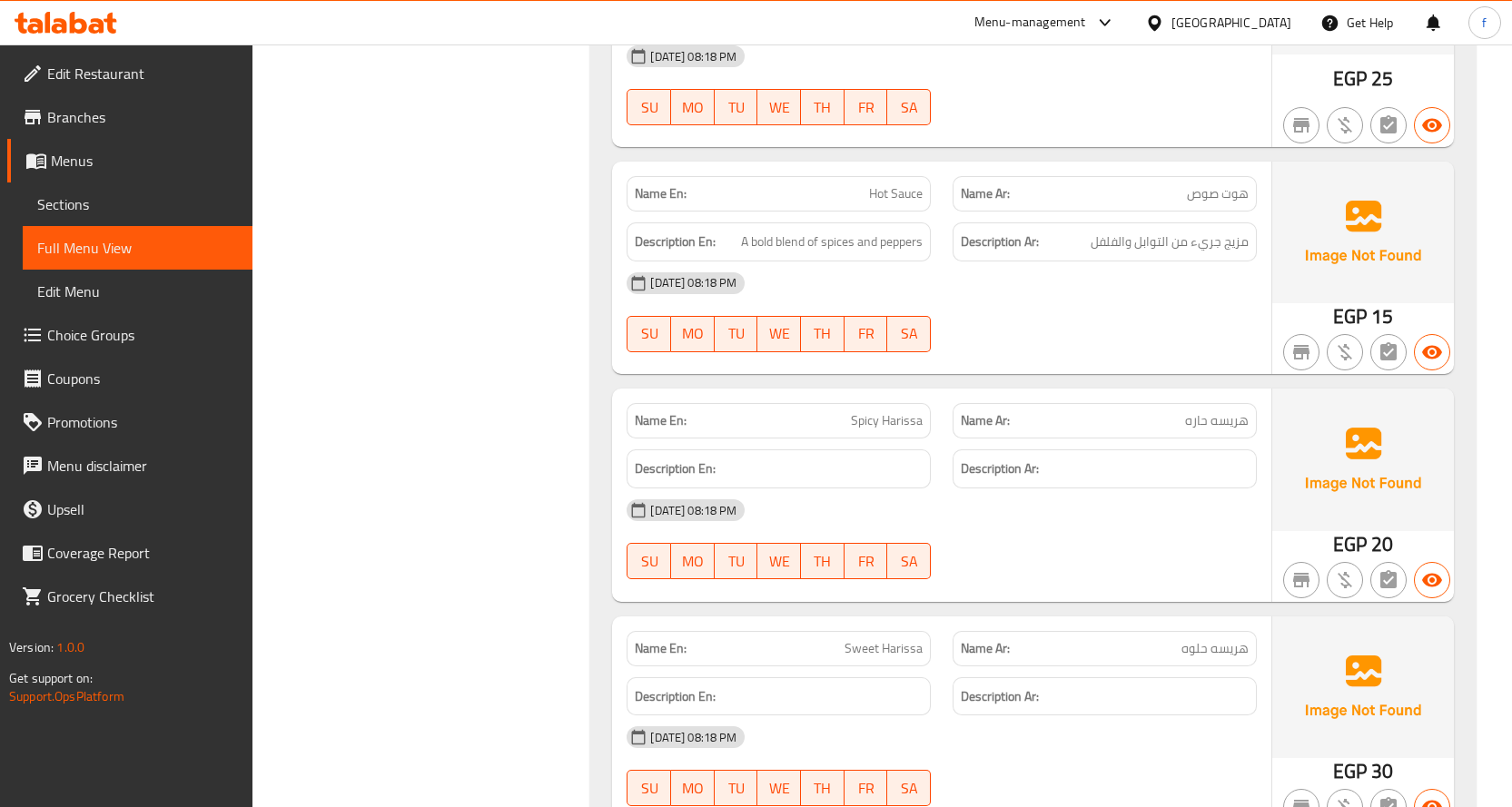
click at [897, 411] on span "Spicy Harissa" at bounding box center [887, 421] width 72 height 19
copy span "Spicy Harissa"
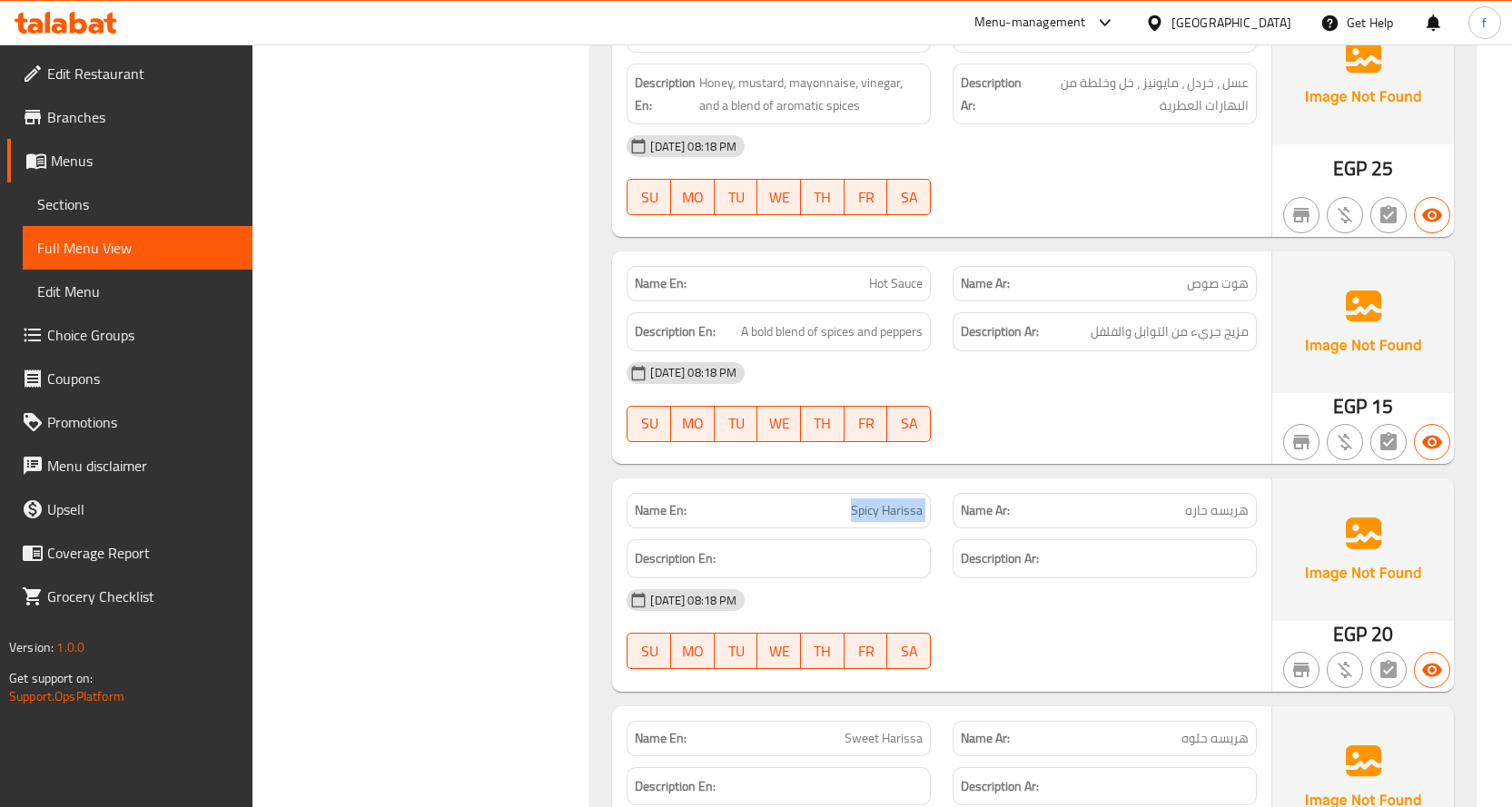
scroll to position [58238, 0]
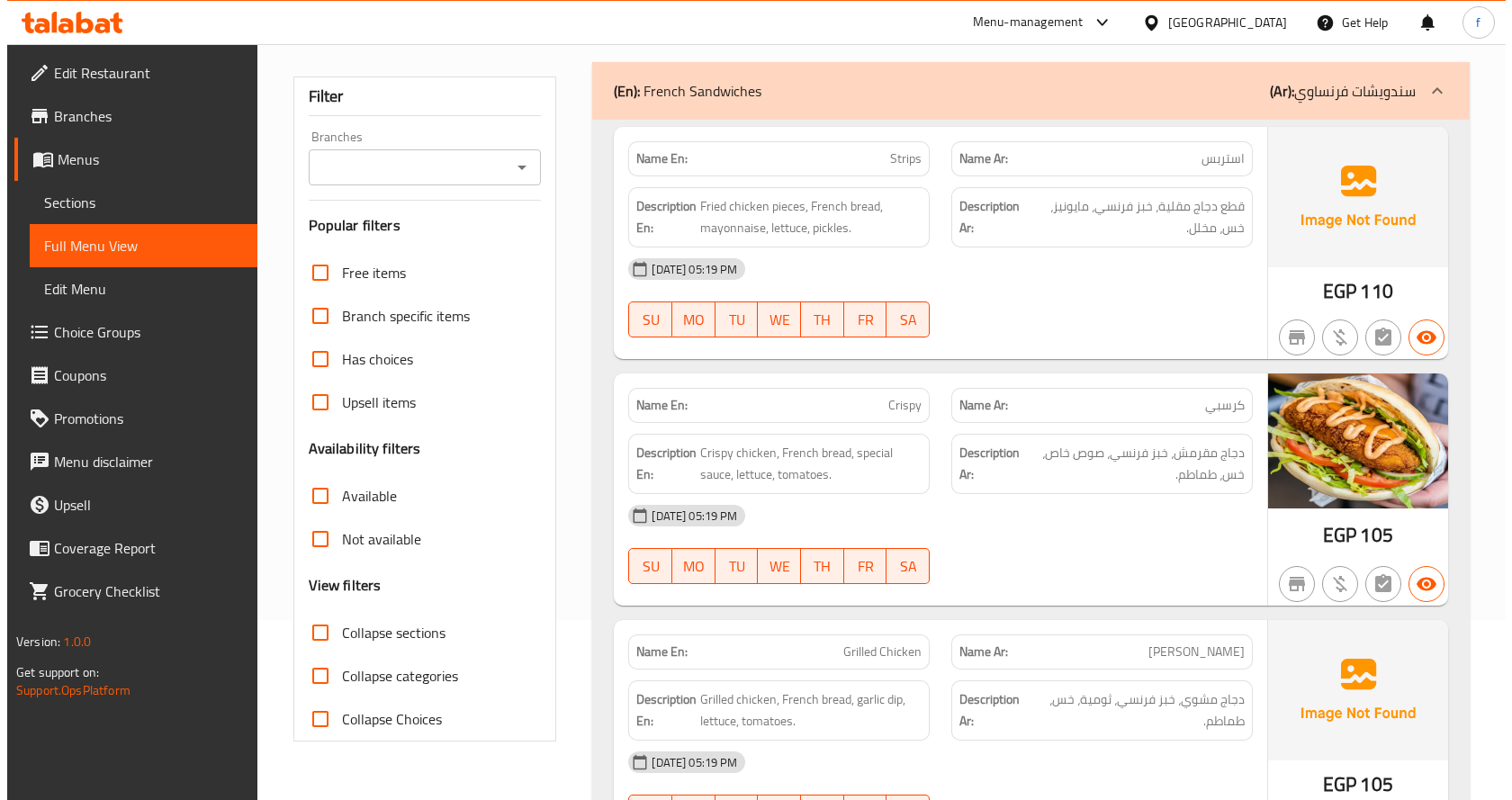
scroll to position [0, 0]
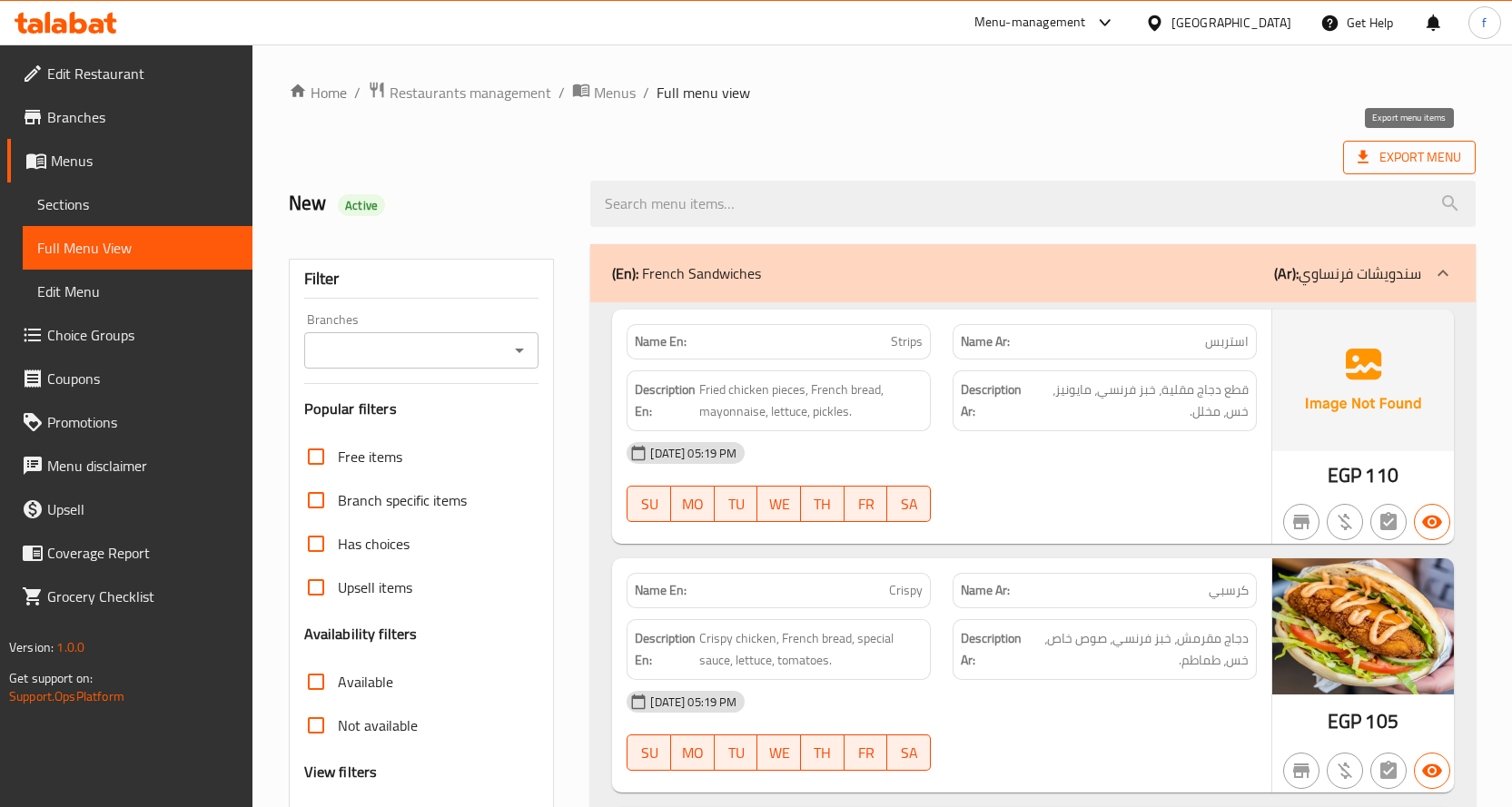
click at [1354, 147] on span "Export Menu" at bounding box center [1409, 158] width 133 height 34
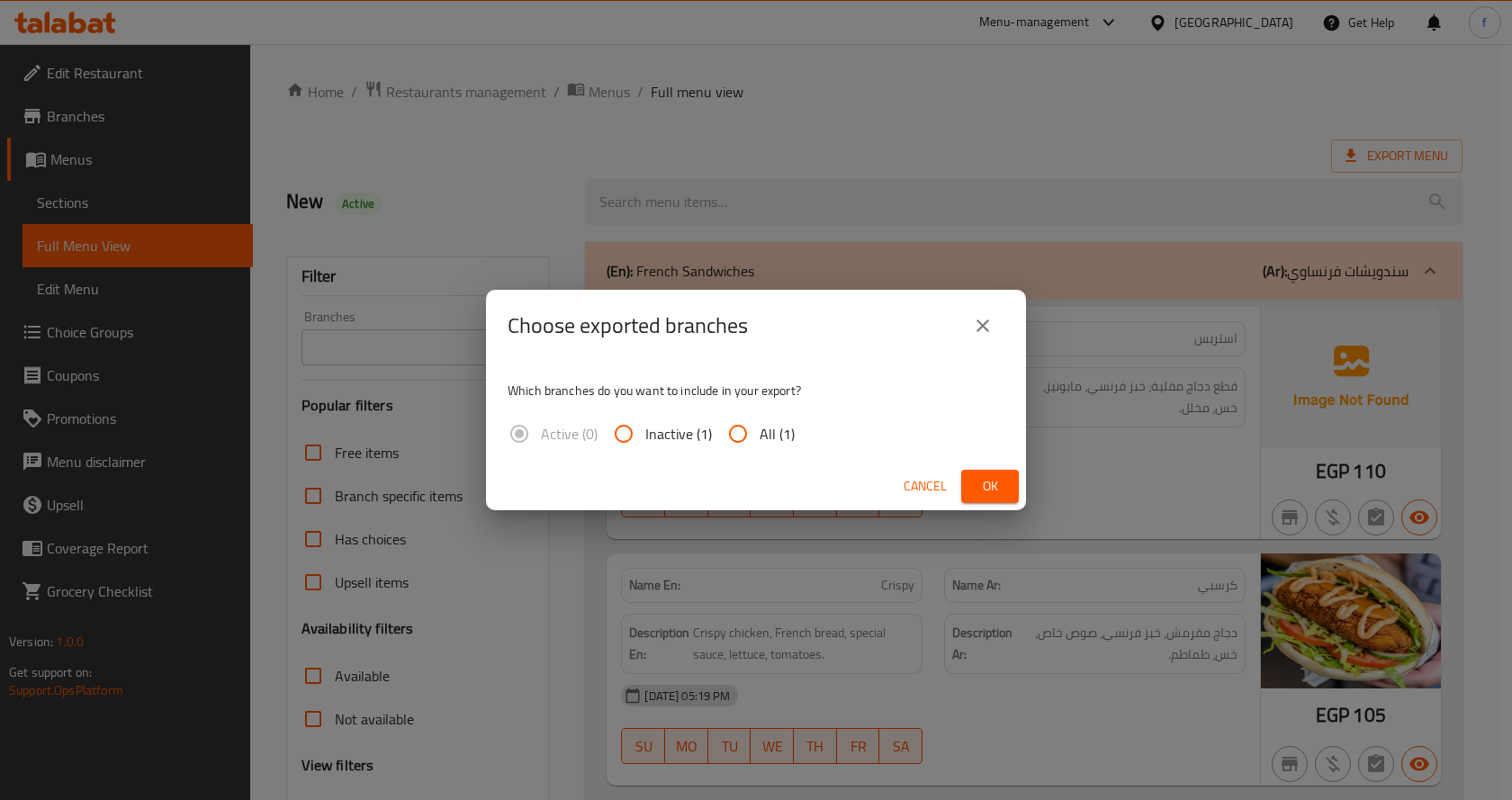
click at [735, 441] on input "All (1)" at bounding box center [737, 434] width 43 height 43
radio input "true"
click at [1003, 481] on span "Ok" at bounding box center [990, 486] width 29 height 22
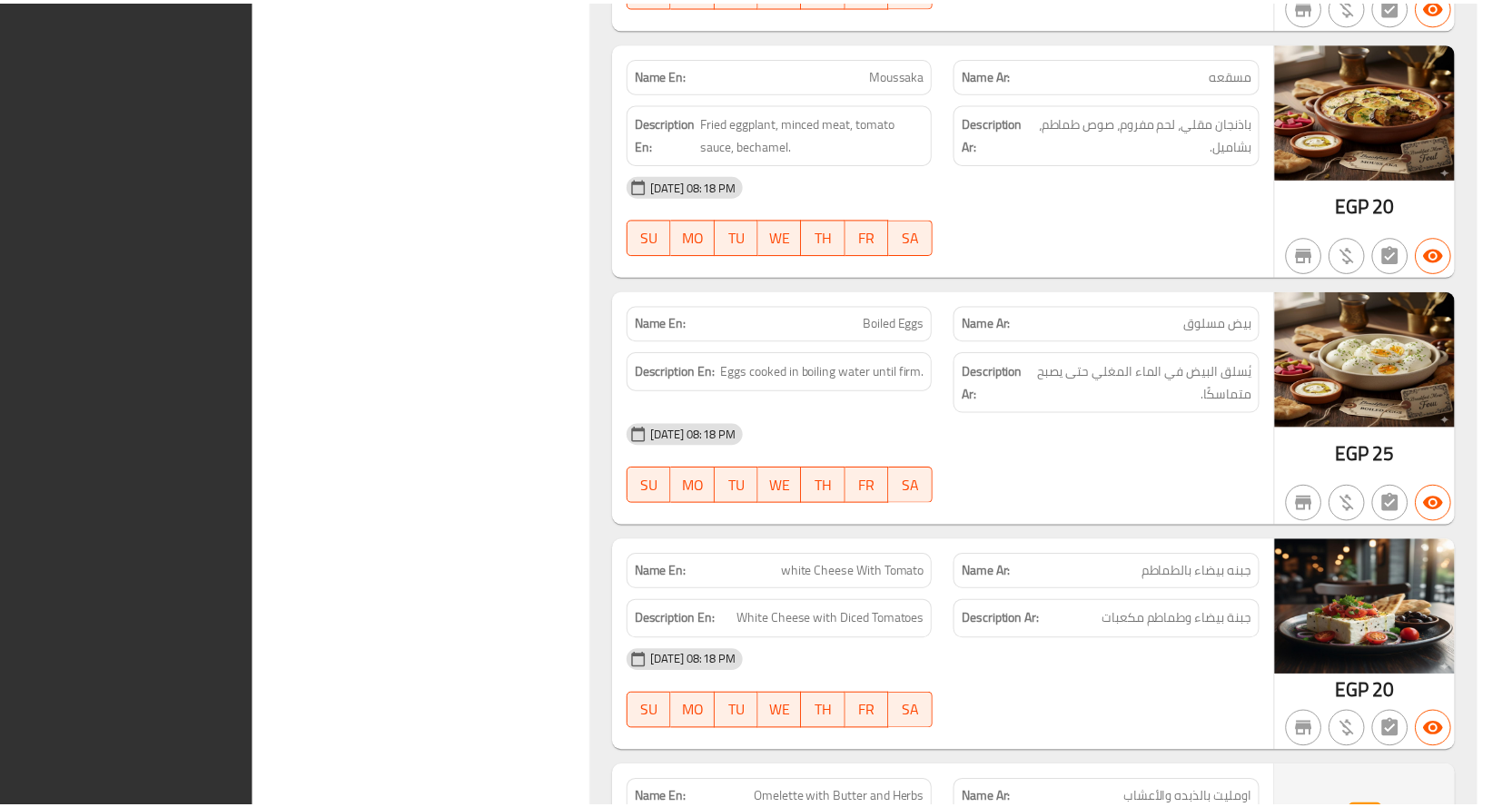
scroll to position [72139, 0]
